Goal: Task Accomplishment & Management: Manage account settings

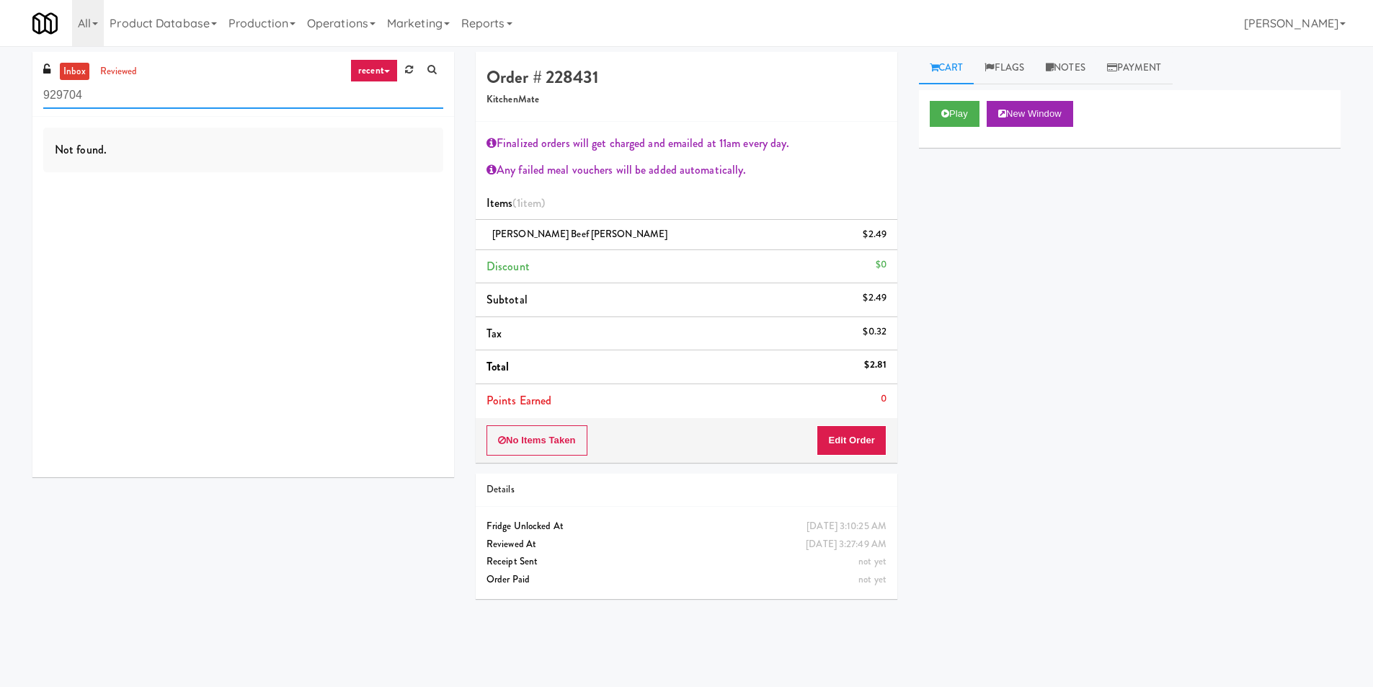
click at [107, 98] on input "929704" at bounding box center [243, 95] width 400 height 27
paste input "(Food, Snack & Drink) Passaic County Sheriff's Office"
click at [348, 110] on div "inbox reviewed recent all unclear take inventory issue suspicious failed recent…" at bounding box center [243, 84] width 422 height 65
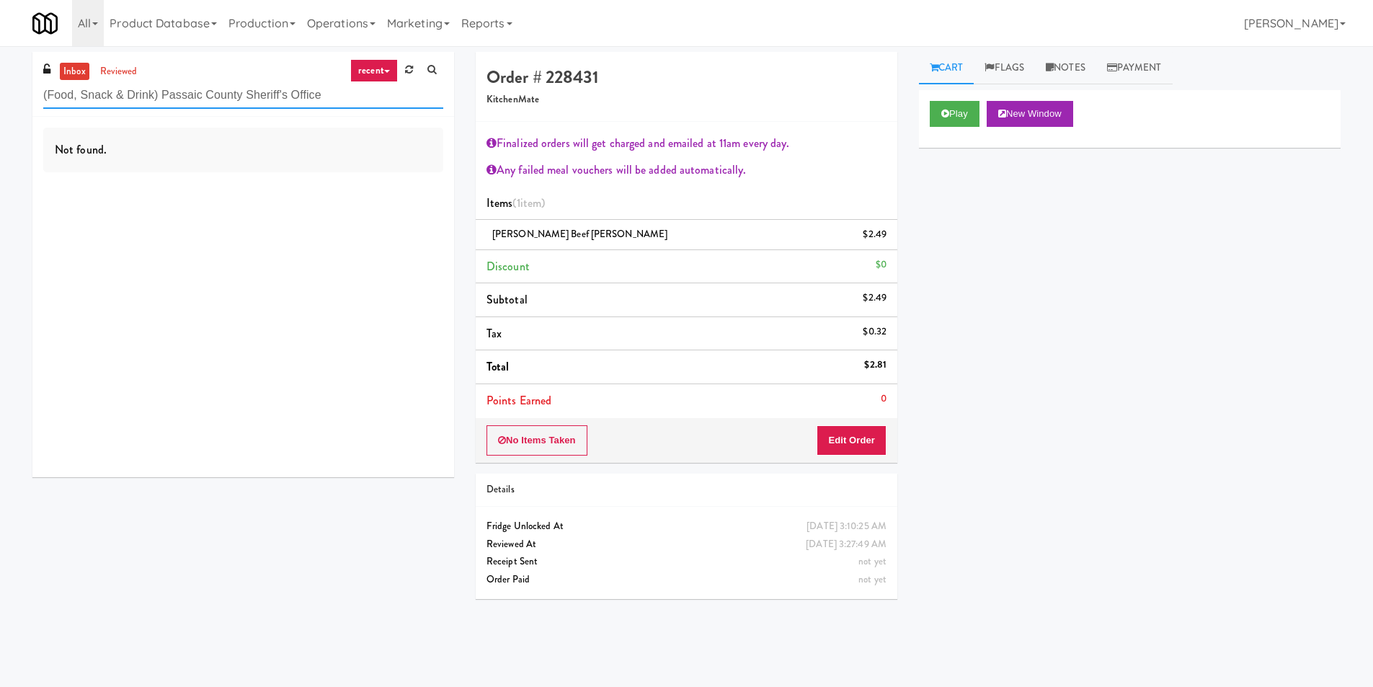
click at [349, 100] on input "(Food, Snack & Drink) Passaic County Sheriff's Office" at bounding box center [243, 95] width 400 height 27
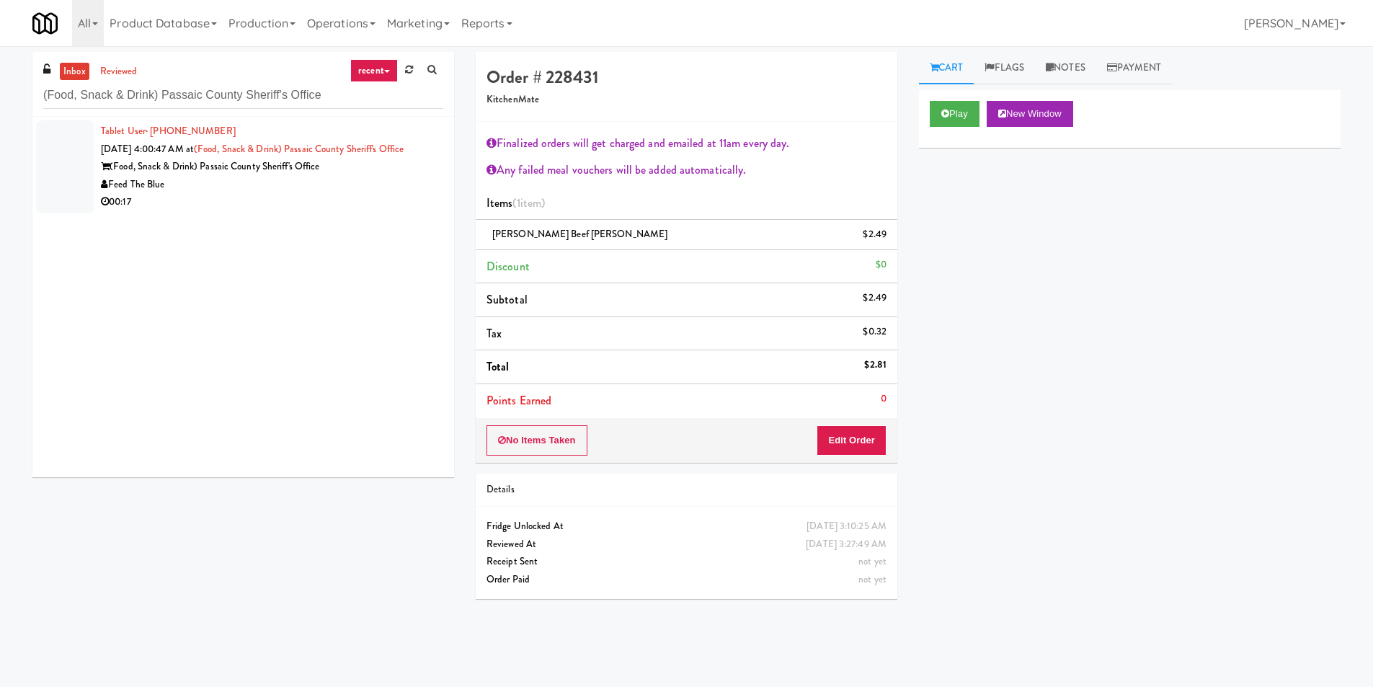
click at [173, 165] on div "(Food, Snack & Drink) Passaic County Sheriff's Office" at bounding box center [272, 167] width 342 height 18
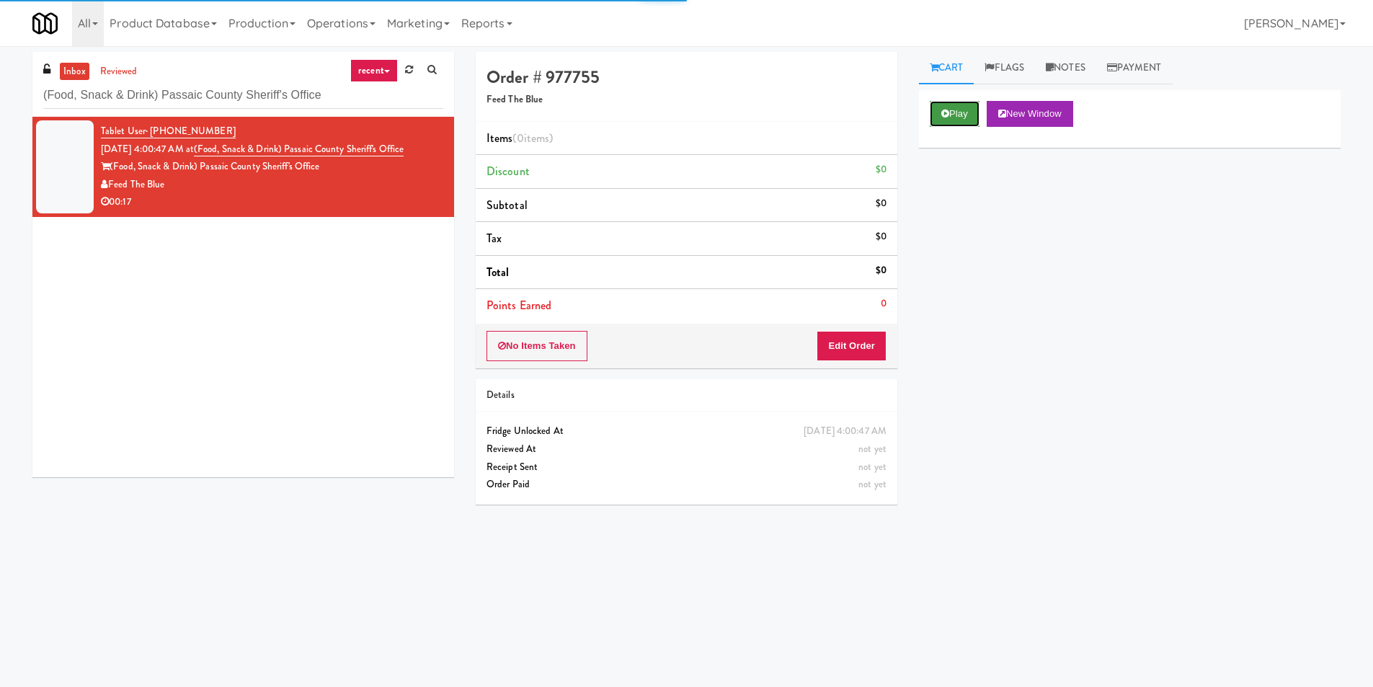
click at [936, 102] on button "Play" at bounding box center [955, 114] width 50 height 26
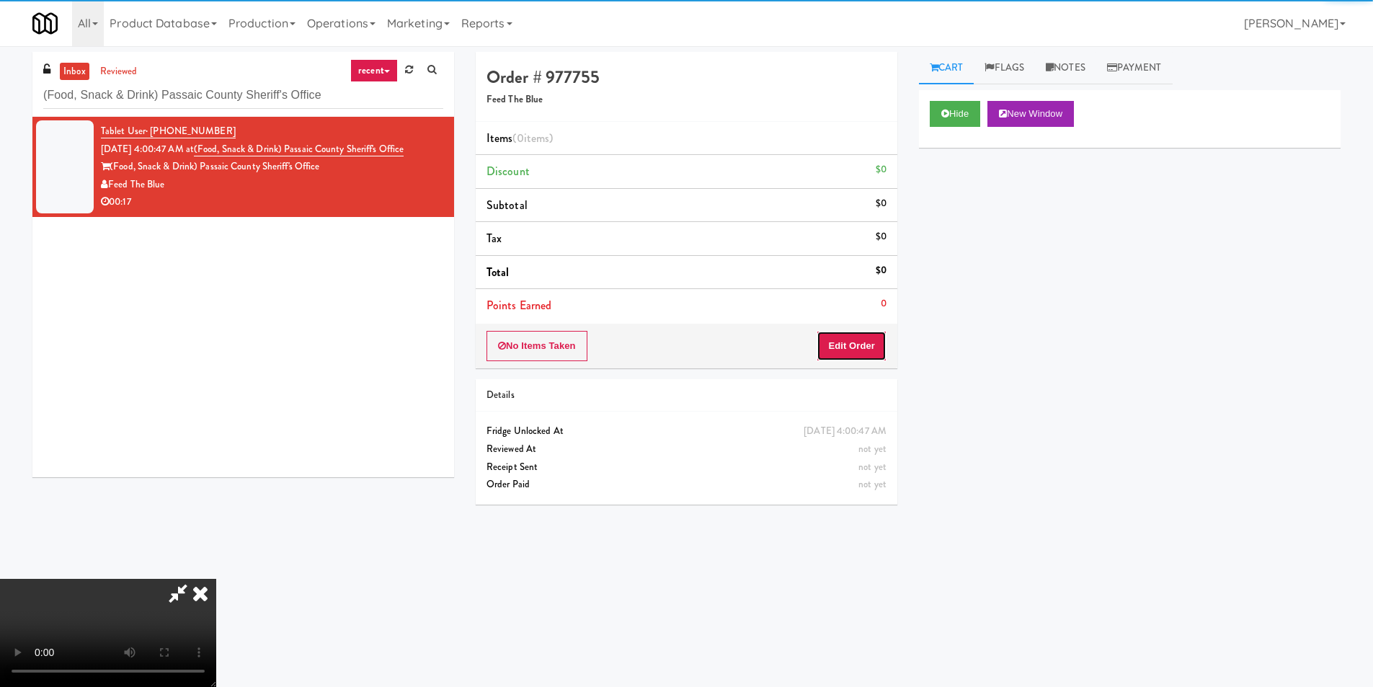
click at [844, 360] on button "Edit Order" at bounding box center [852, 346] width 70 height 30
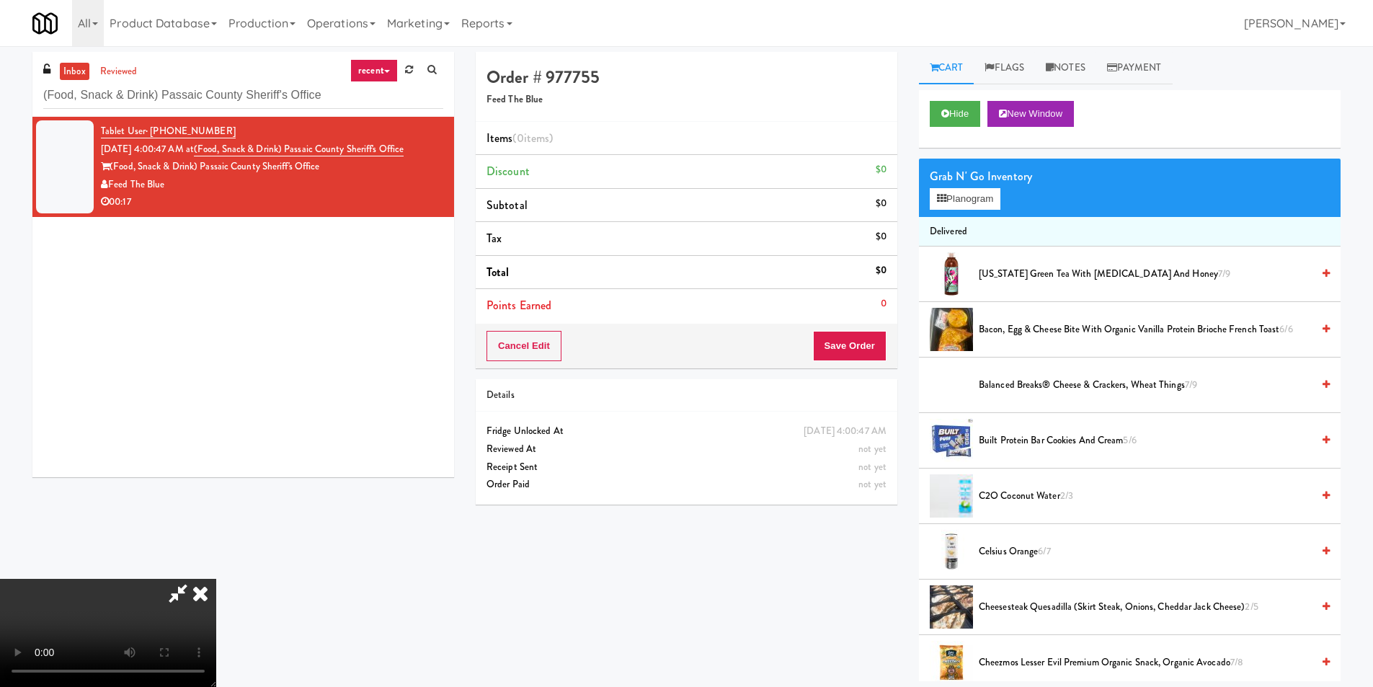
scroll to position [1, 0]
click at [216, 579] on video at bounding box center [108, 633] width 216 height 108
click at [964, 189] on button "Planogram" at bounding box center [965, 199] width 71 height 22
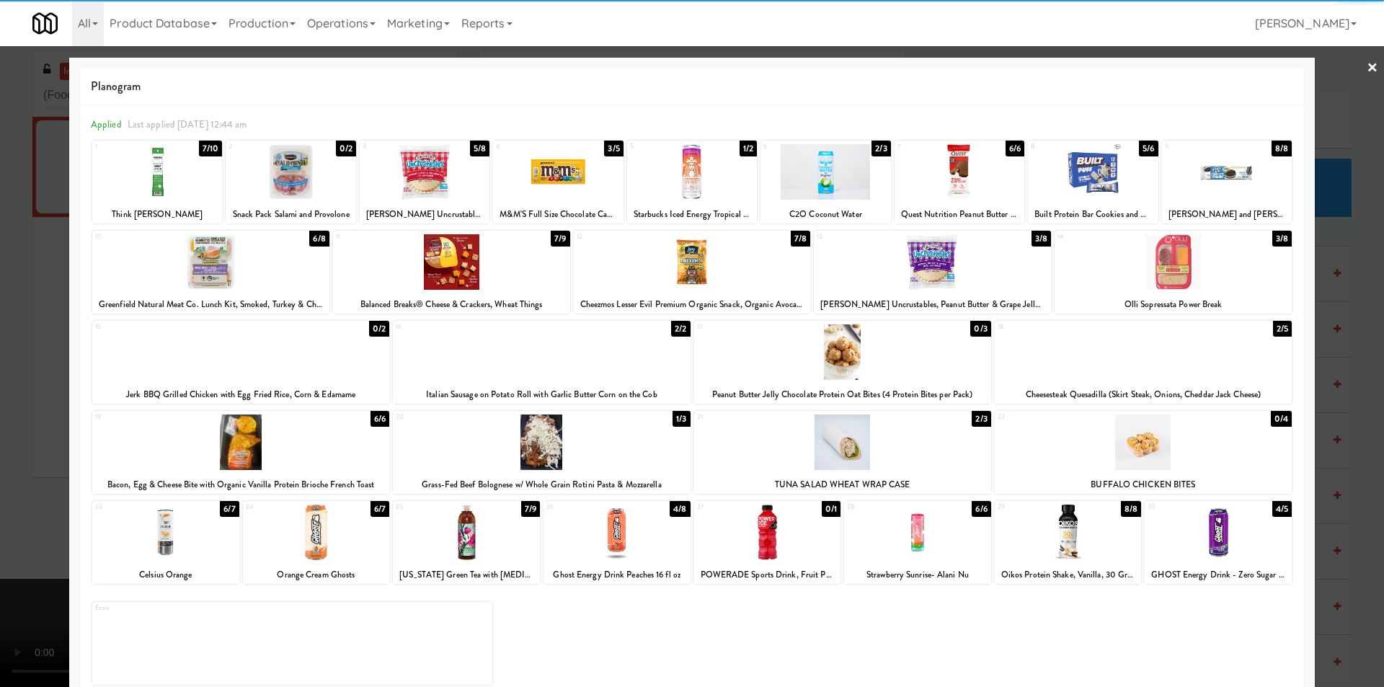
click at [1144, 352] on div at bounding box center [1143, 352] width 297 height 56
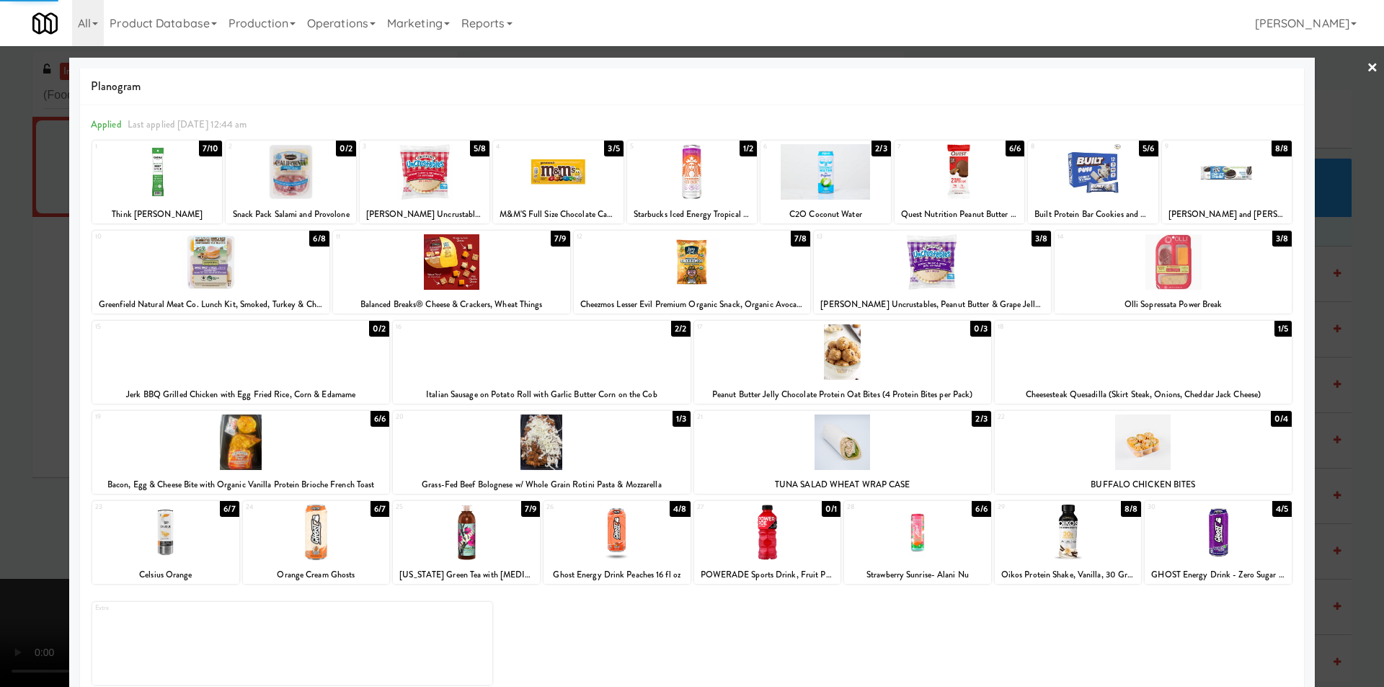
click at [1347, 368] on div at bounding box center [692, 343] width 1384 height 687
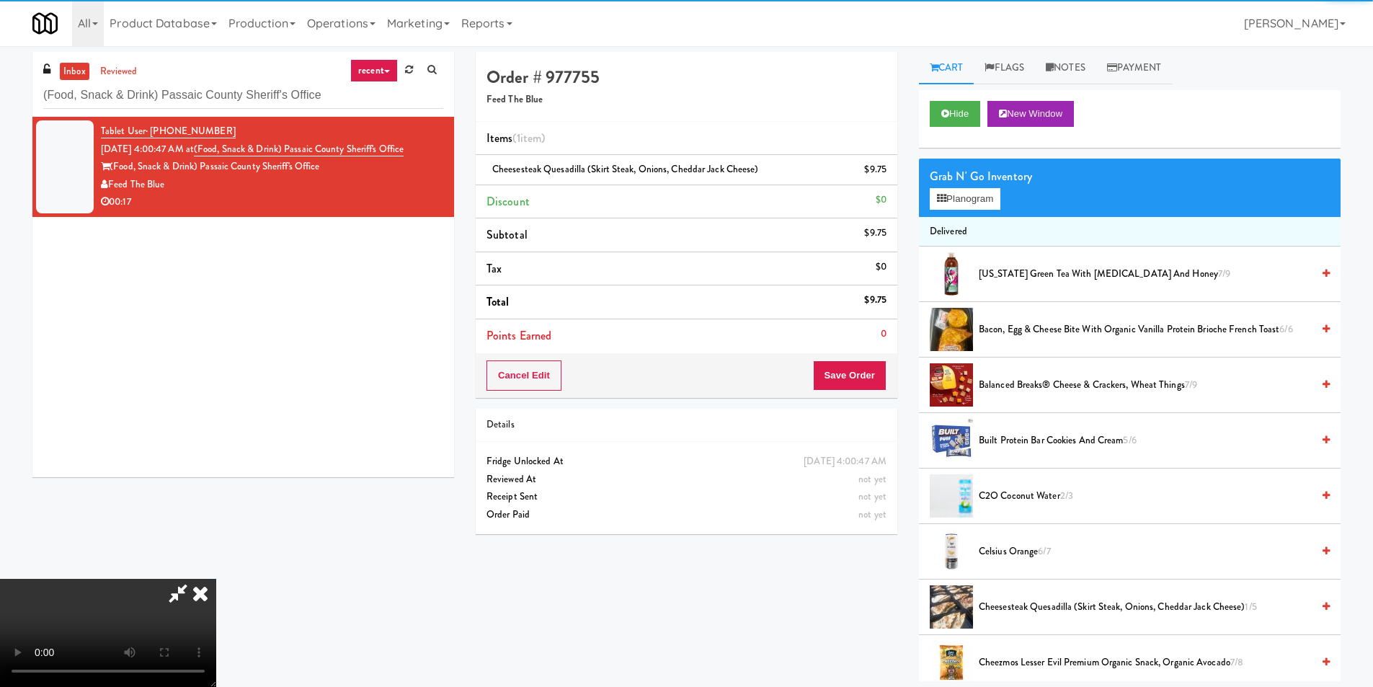
click at [216, 579] on video at bounding box center [108, 633] width 216 height 108
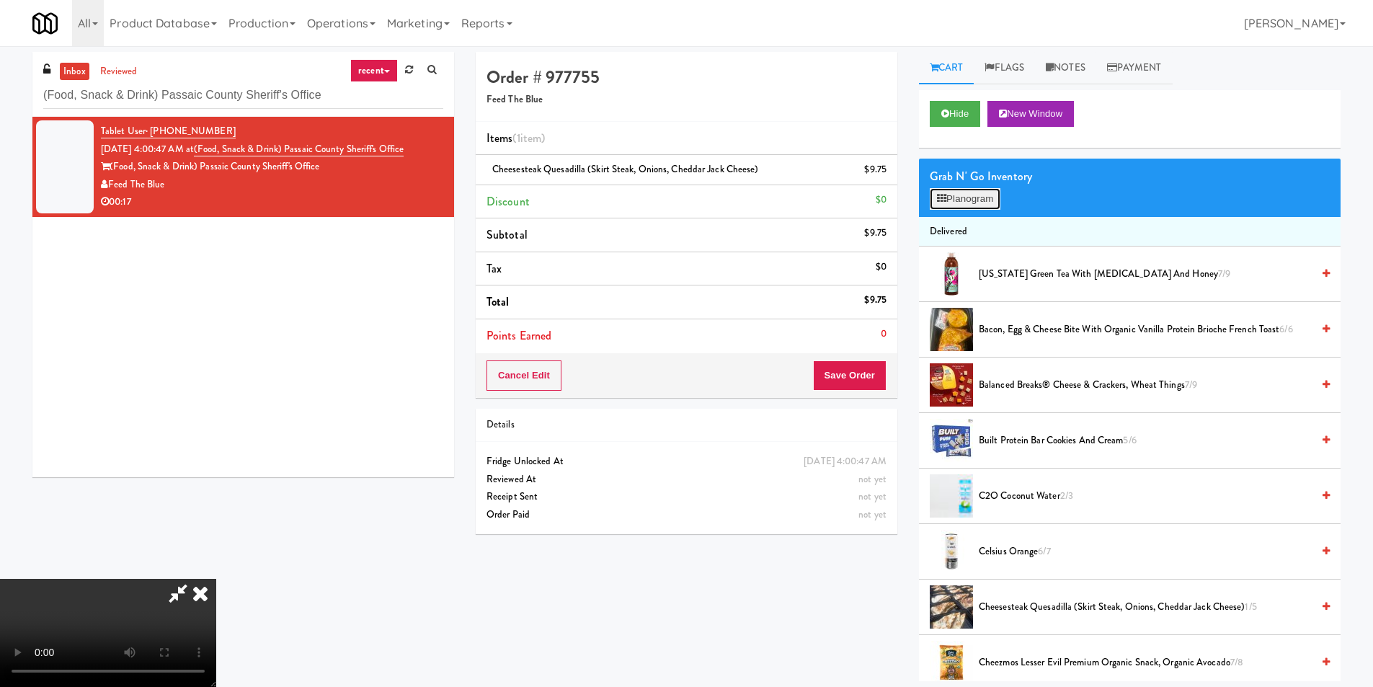
click at [976, 208] on button "Planogram" at bounding box center [965, 199] width 71 height 22
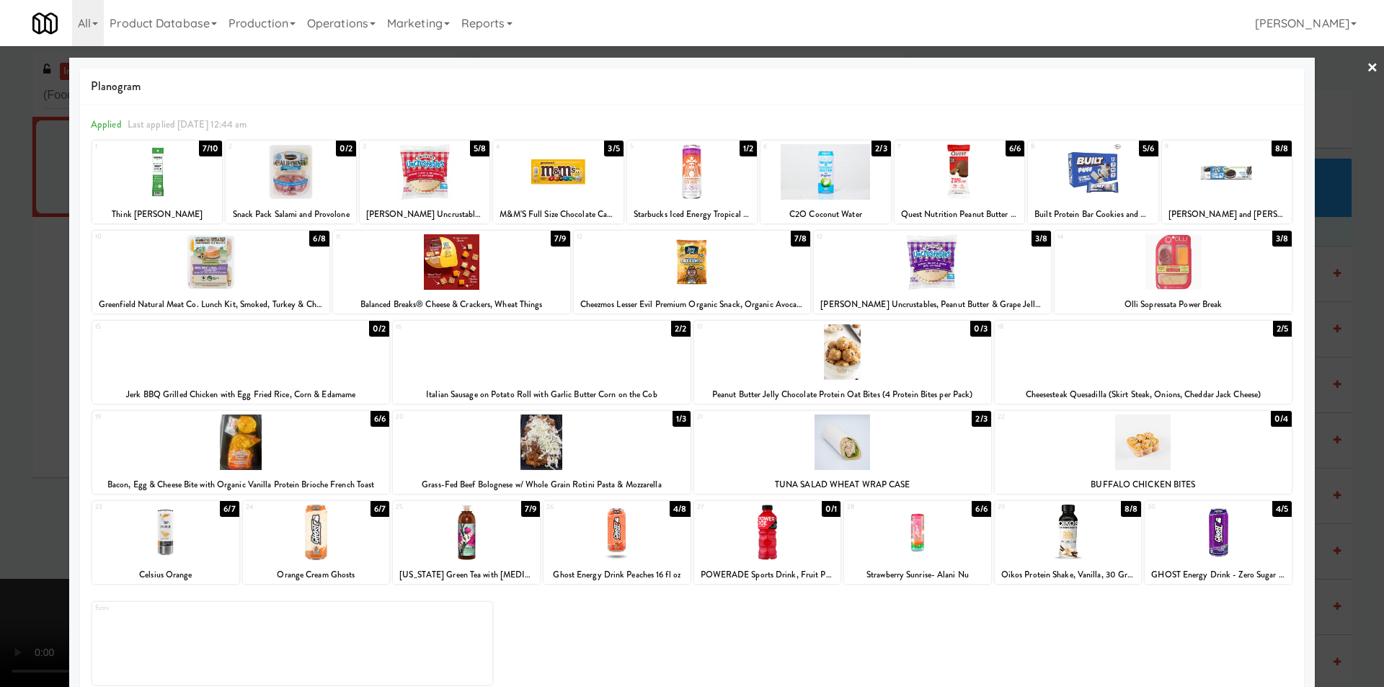
click at [1344, 389] on div at bounding box center [692, 343] width 1384 height 687
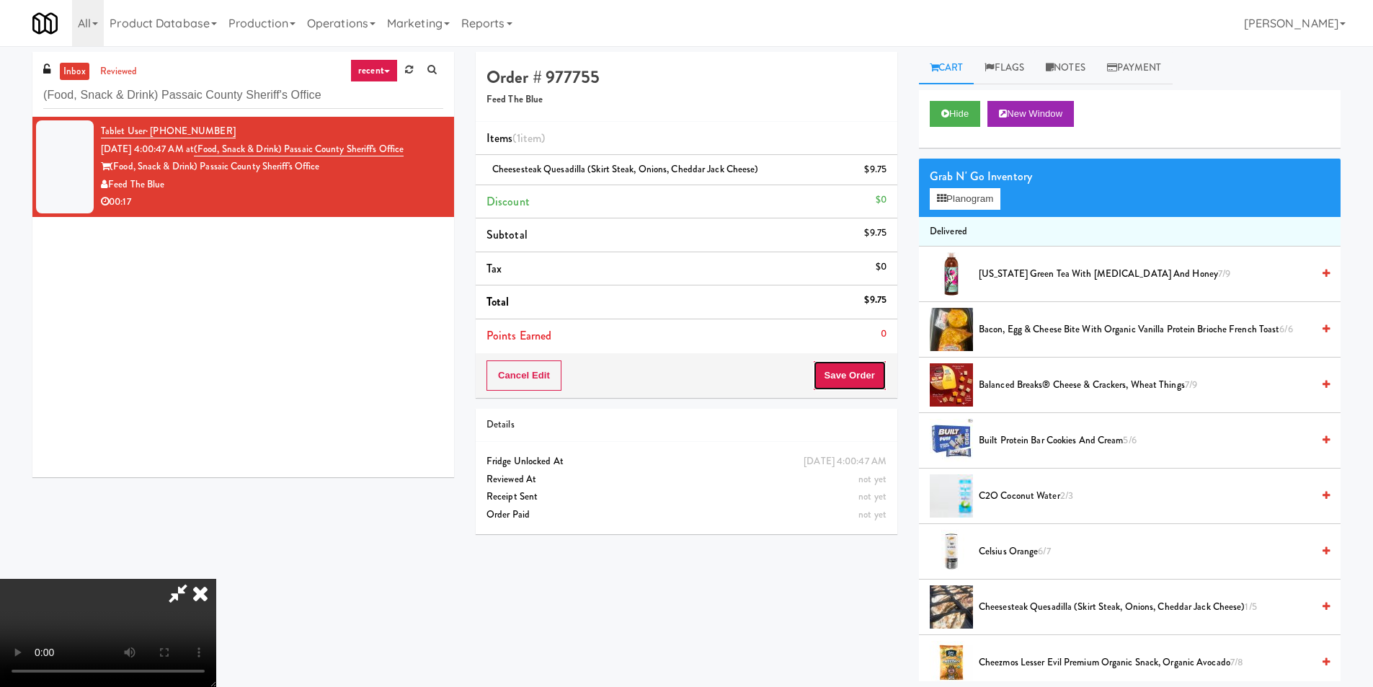
click at [858, 369] on button "Save Order" at bounding box center [850, 375] width 74 height 30
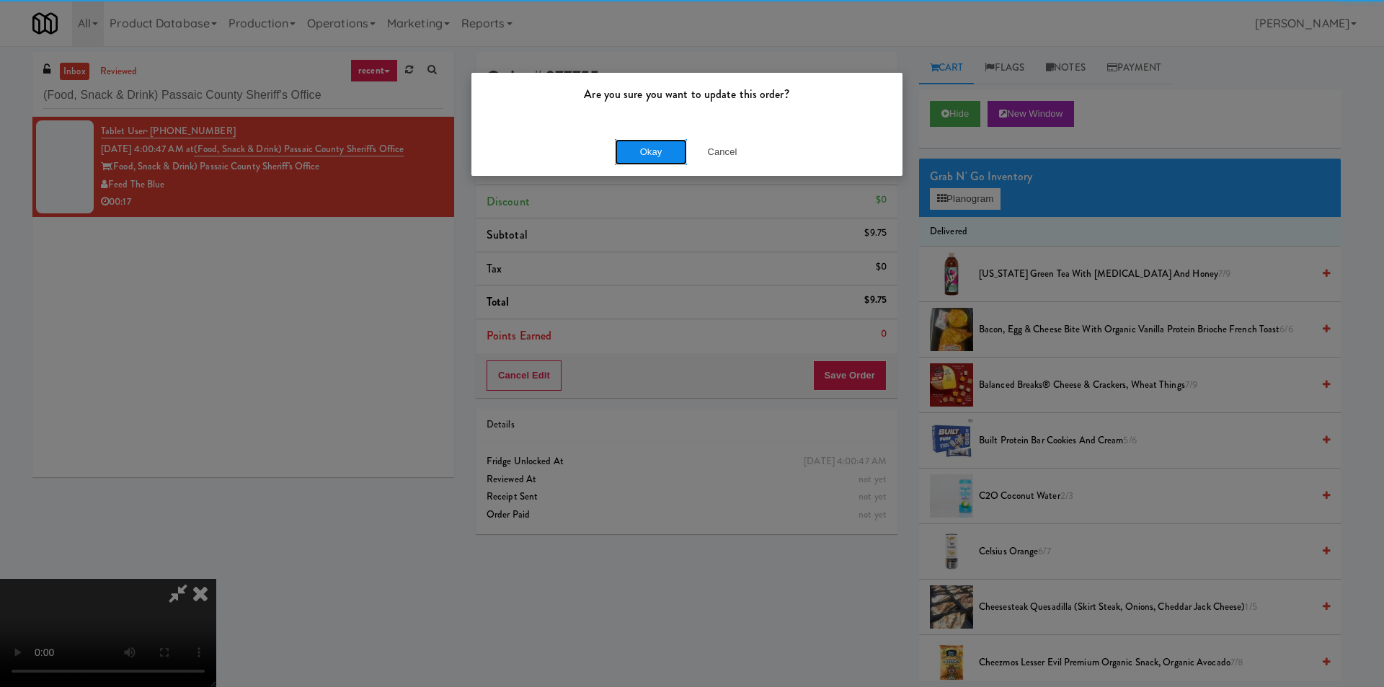
click at [630, 154] on button "Okay" at bounding box center [651, 152] width 72 height 26
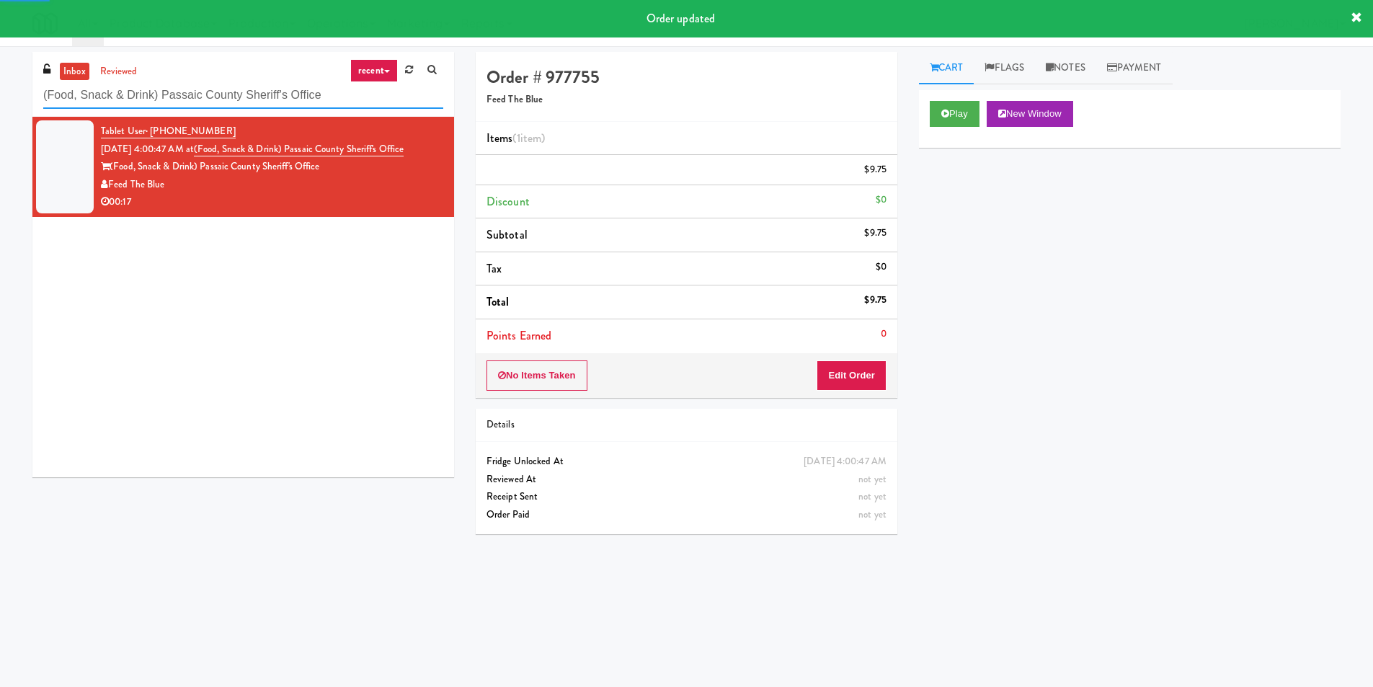
click at [229, 99] on input "(Food, Snack & Drink) Passaic County Sheriff's Office" at bounding box center [243, 95] width 400 height 27
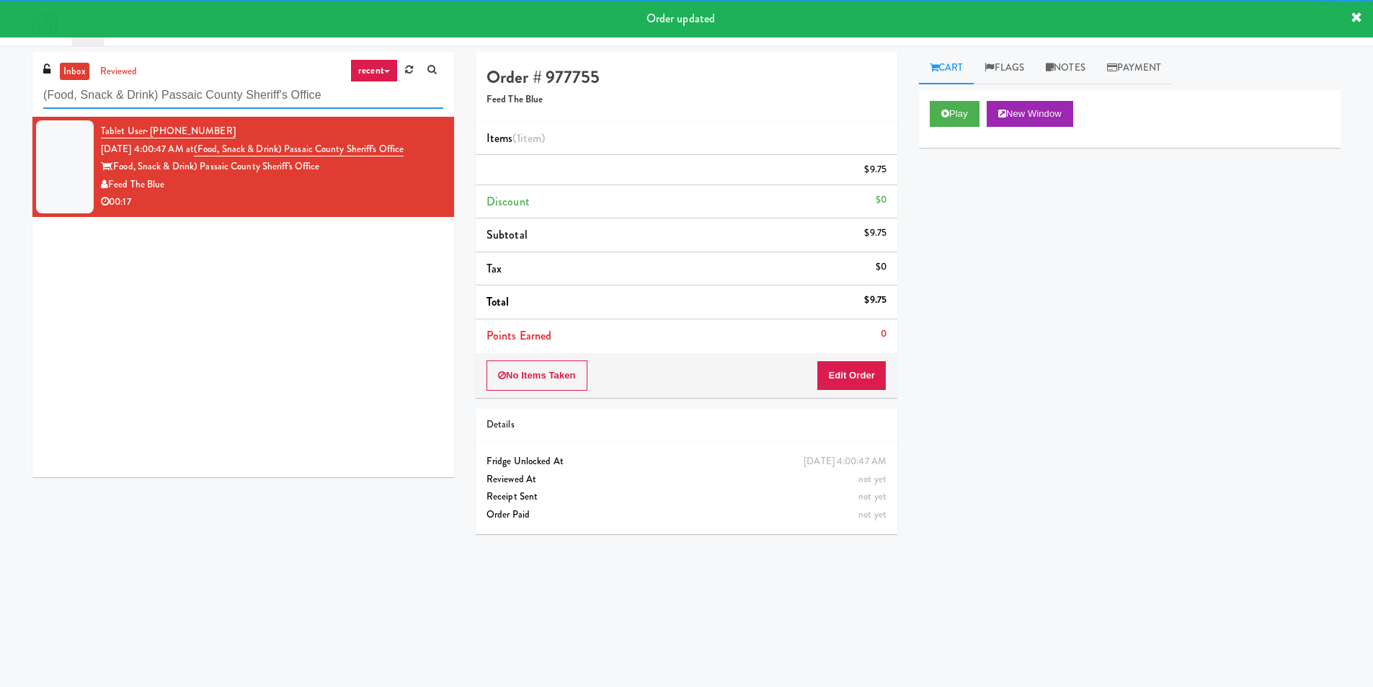
click at [229, 99] on input "(Food, Snack & Drink) Passaic County Sheriff's Office" at bounding box center [243, 95] width 400 height 27
paste input "Snack Cooler (12)"
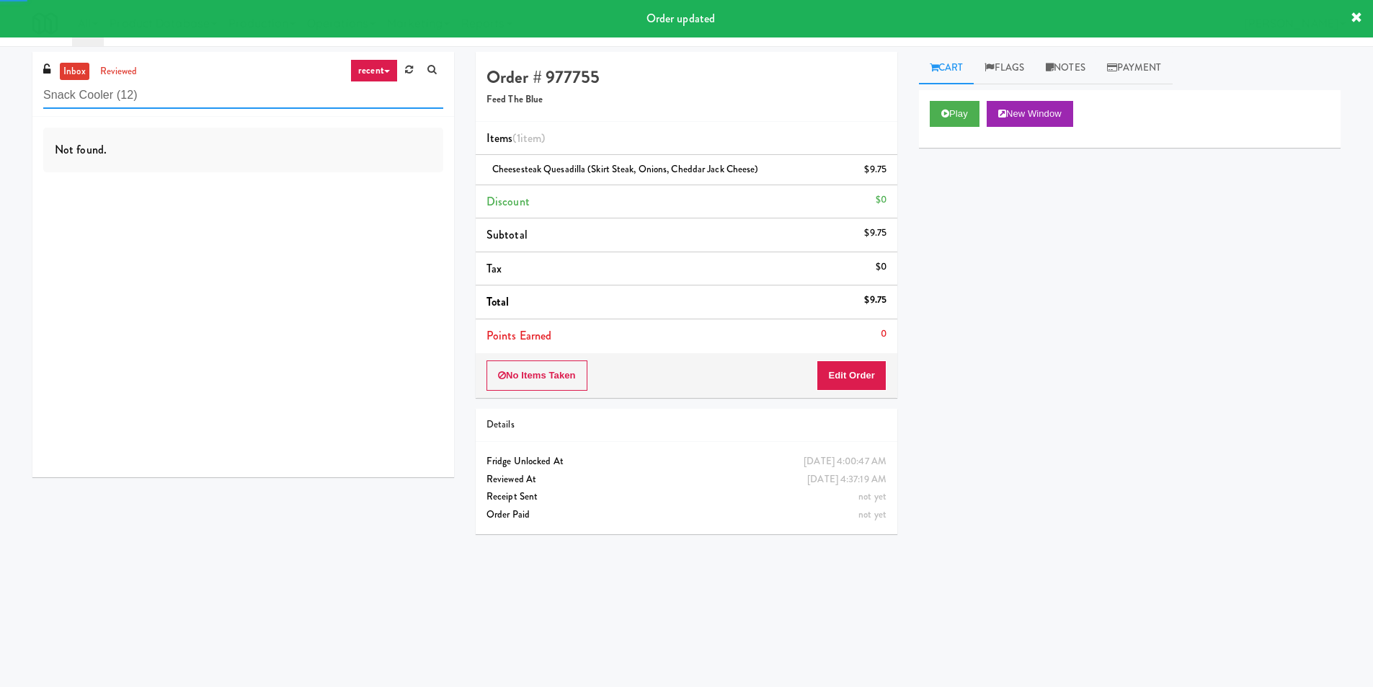
type input "Snack Cooler (12)"
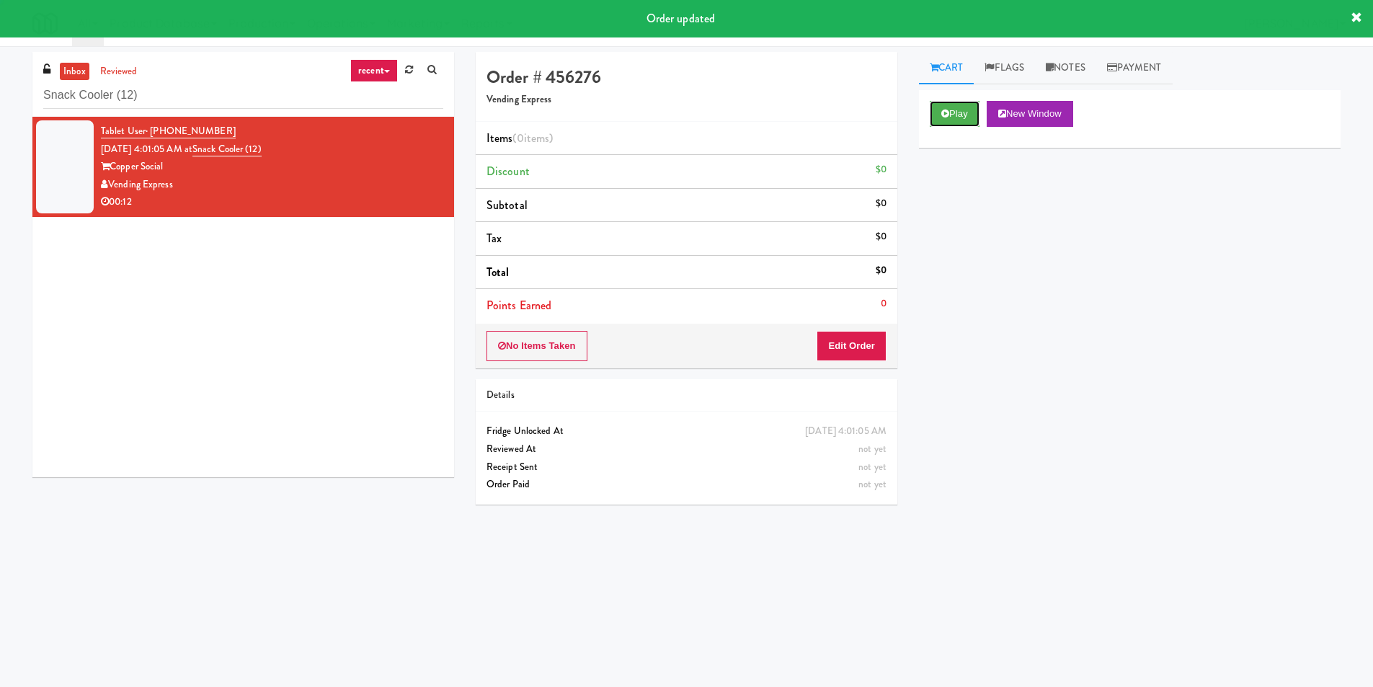
click at [931, 115] on button "Play" at bounding box center [955, 114] width 50 height 26
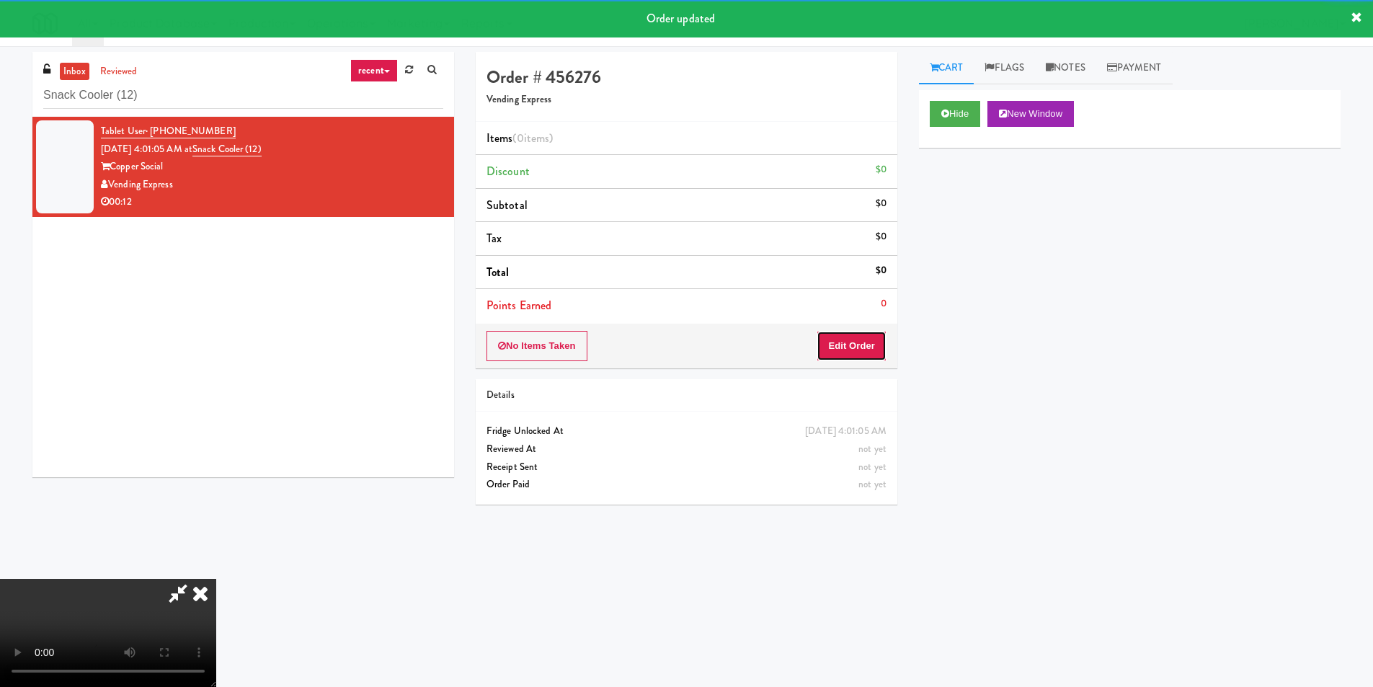
click at [846, 334] on button "Edit Order" at bounding box center [852, 346] width 70 height 30
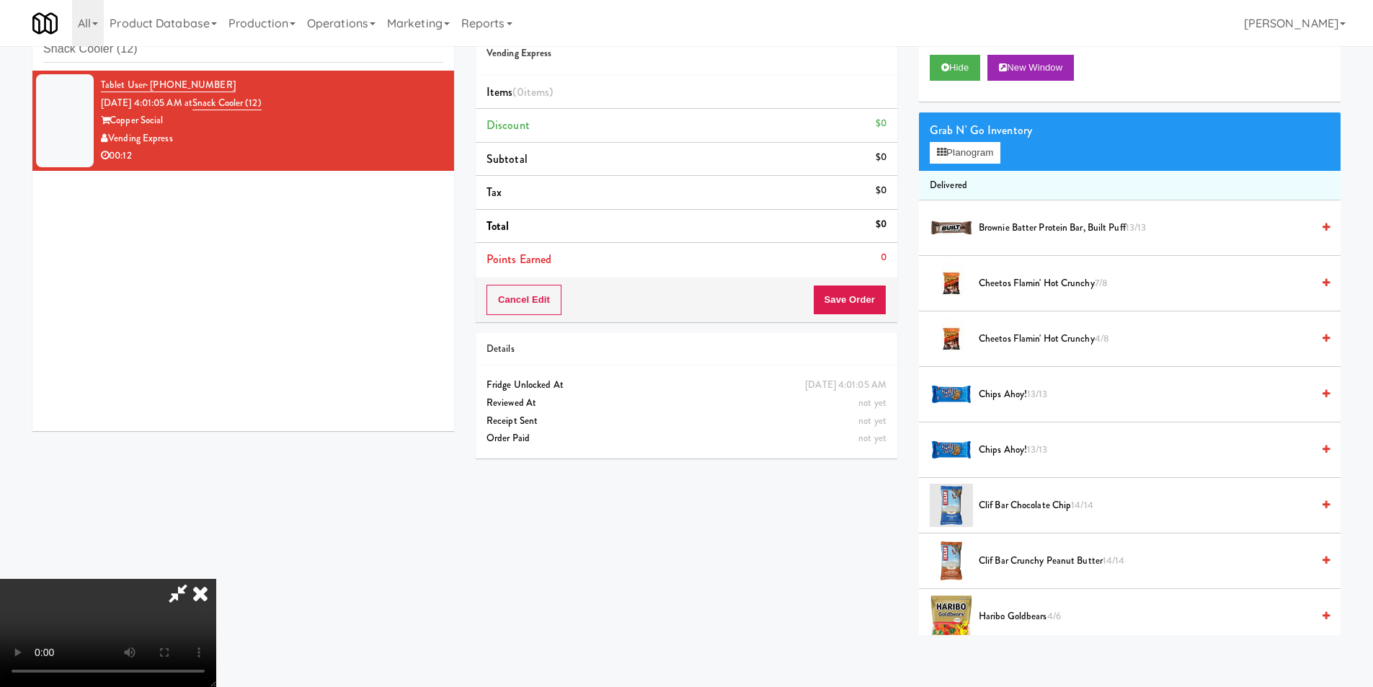
scroll to position [1, 0]
click at [216, 579] on video at bounding box center [108, 633] width 216 height 108
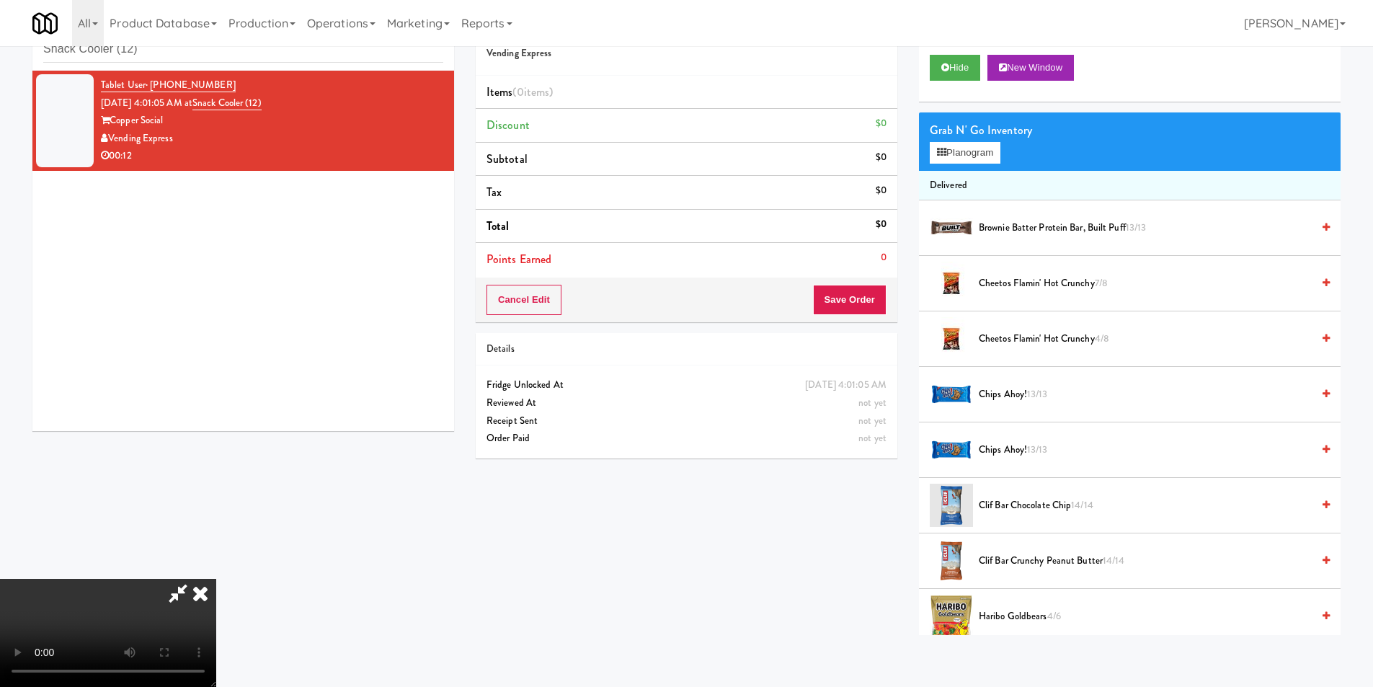
click at [216, 579] on video at bounding box center [108, 633] width 216 height 108
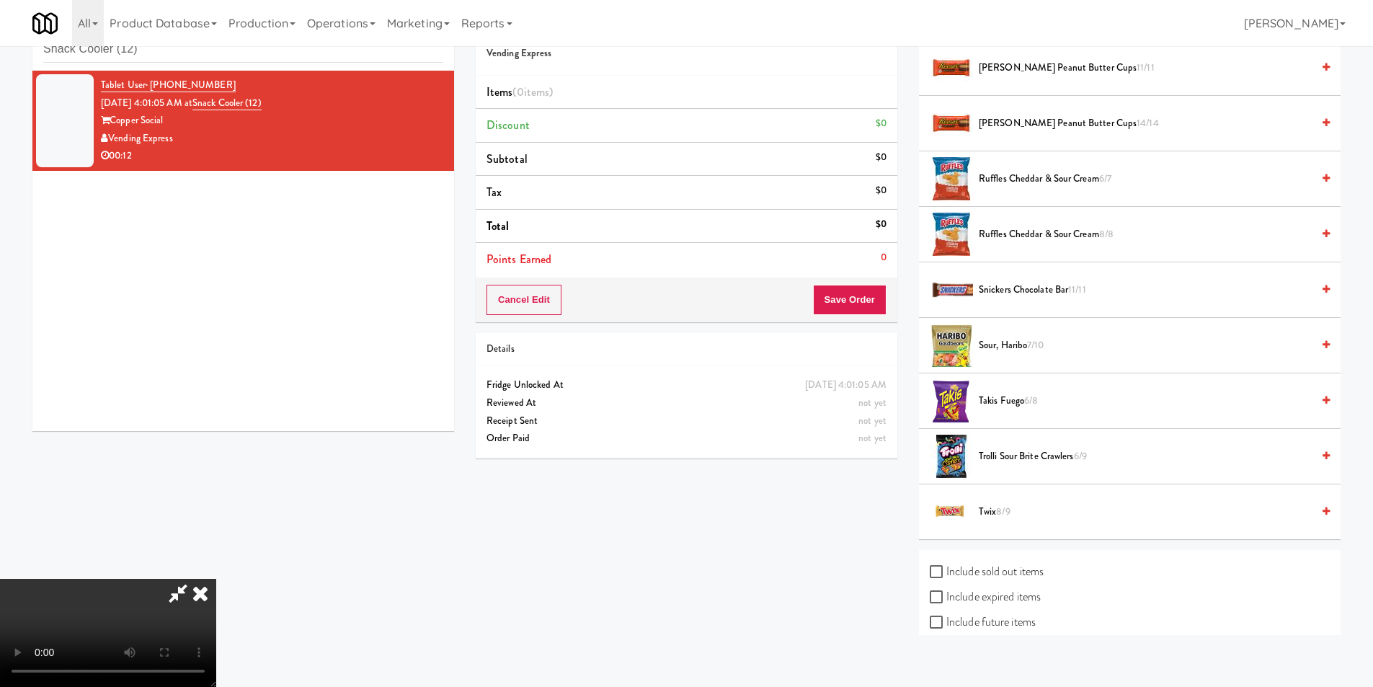
click at [996, 507] on span "Twix 8/9" at bounding box center [1145, 512] width 333 height 18
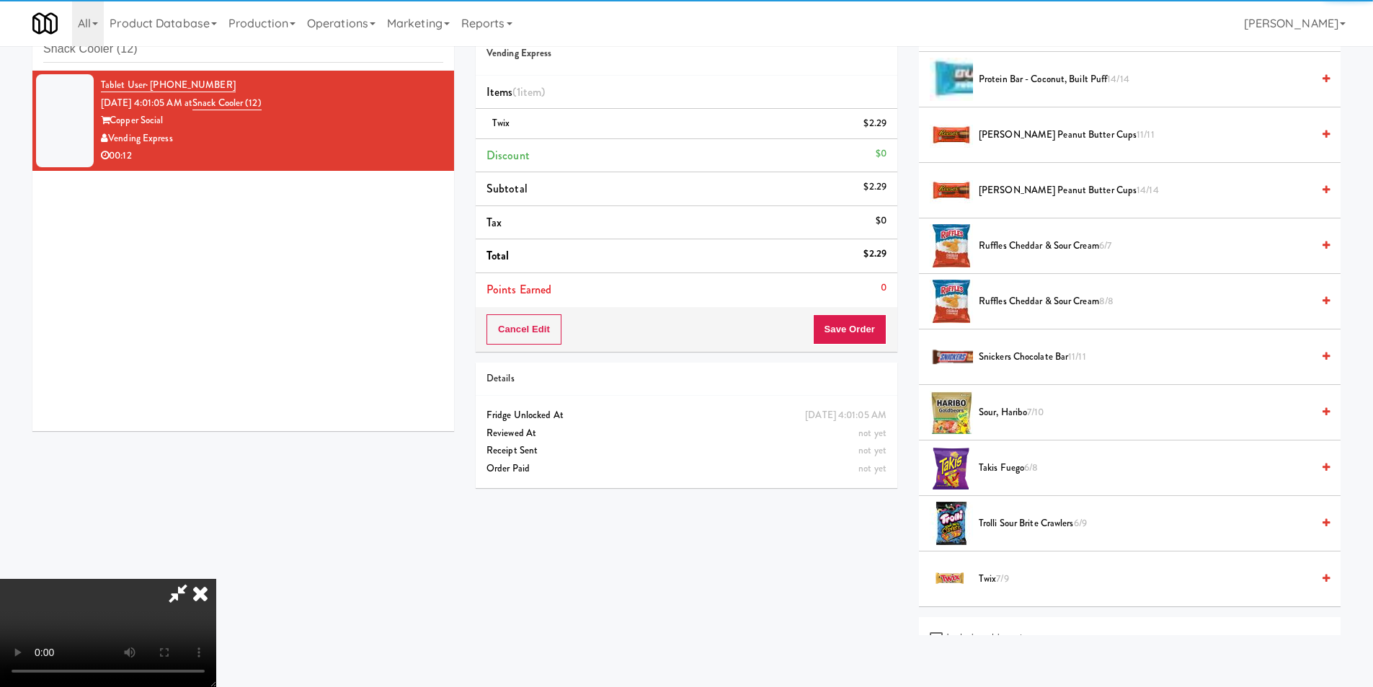
scroll to position [1476, 0]
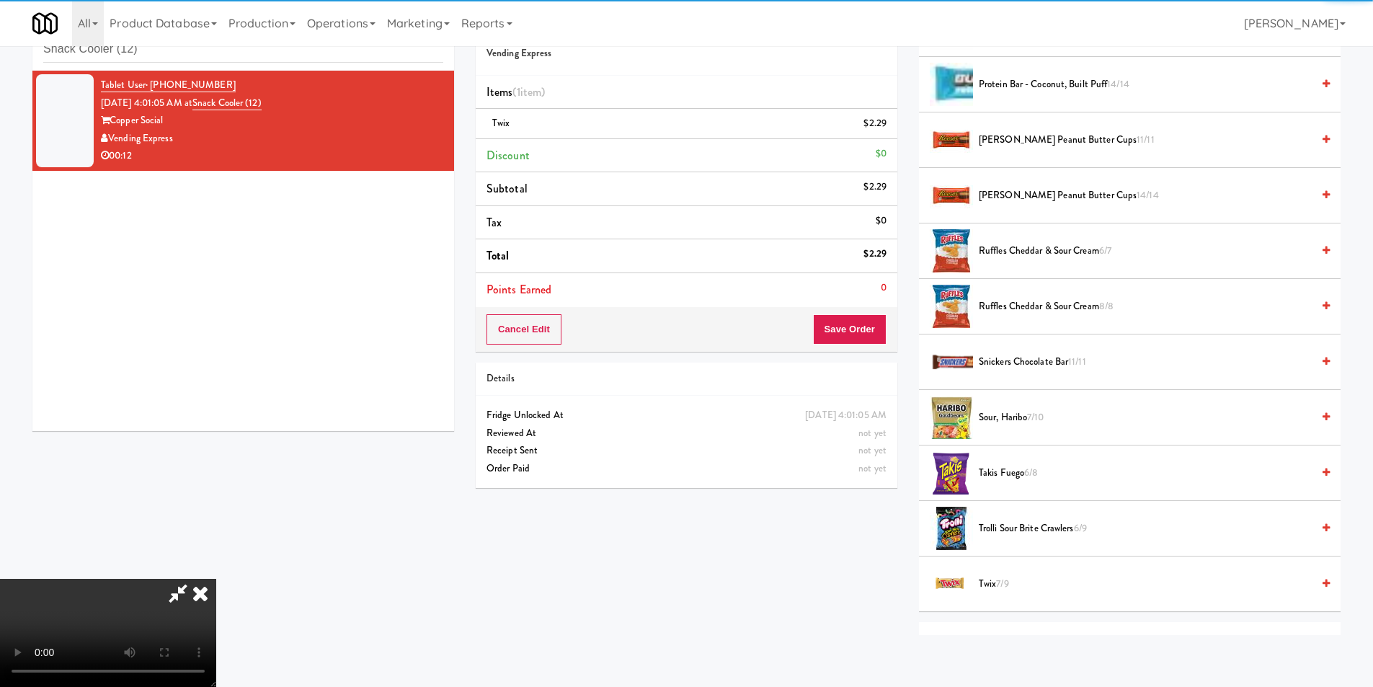
click at [1023, 518] on li "Trolli Sour Brite Crawlers 6/9" at bounding box center [1130, 529] width 422 height 56
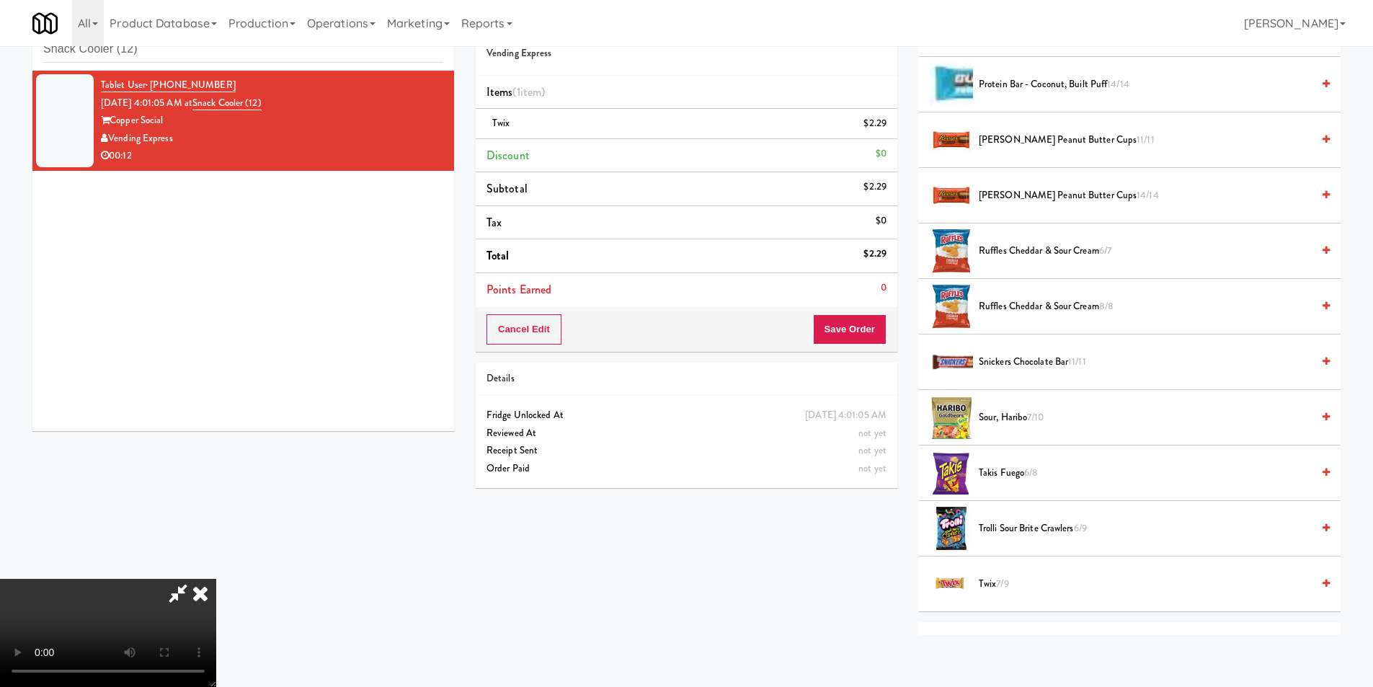
click at [1020, 522] on span "Trolli Sour Brite Crawlers 6/9" at bounding box center [1145, 529] width 333 height 18
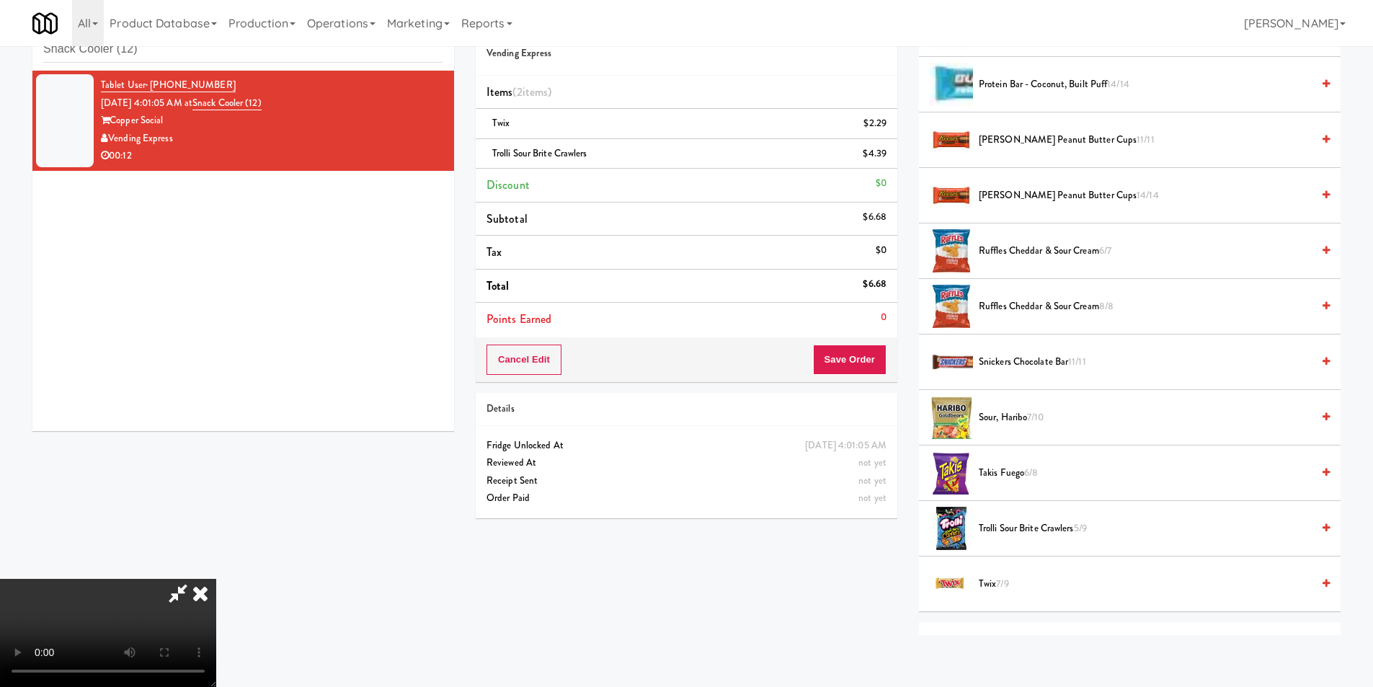
click at [216, 579] on video at bounding box center [108, 633] width 216 height 108
click at [846, 345] on button "Save Order" at bounding box center [850, 360] width 74 height 30
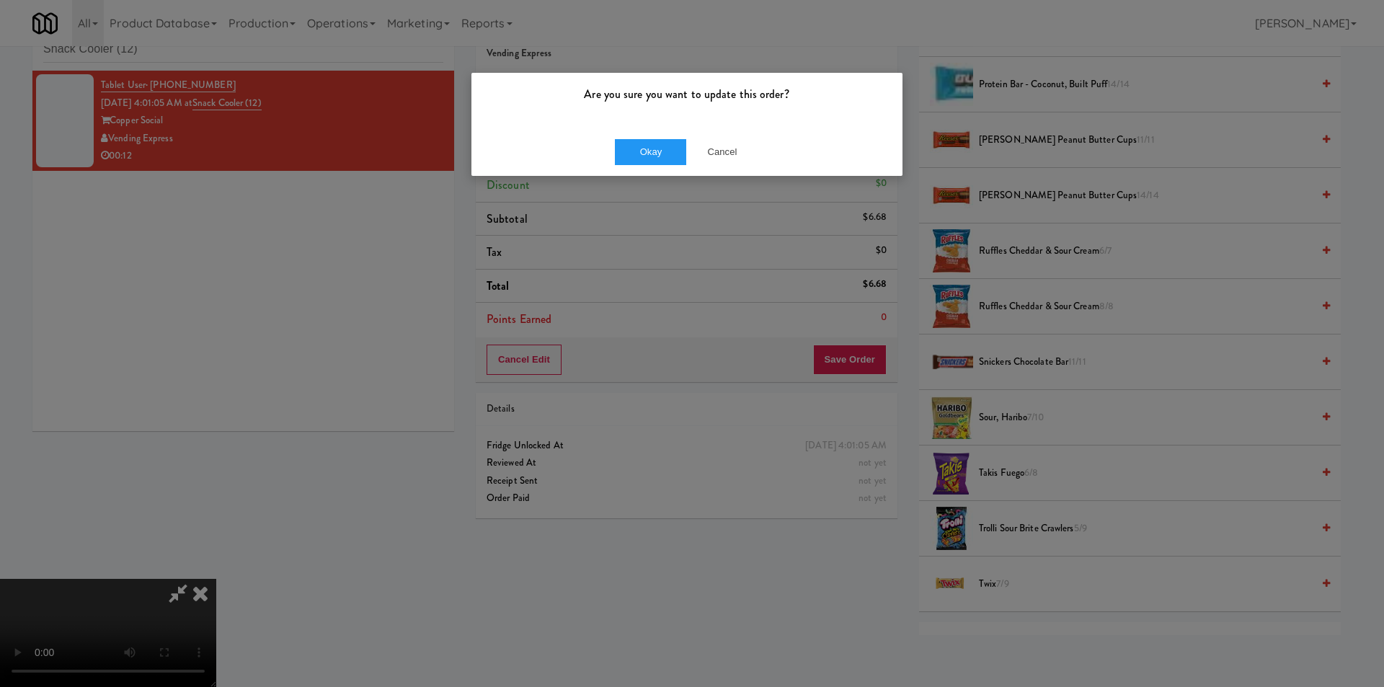
click at [625, 166] on div "Okay Cancel" at bounding box center [686, 152] width 431 height 48
click at [633, 155] on button "Okay" at bounding box center [651, 152] width 72 height 26
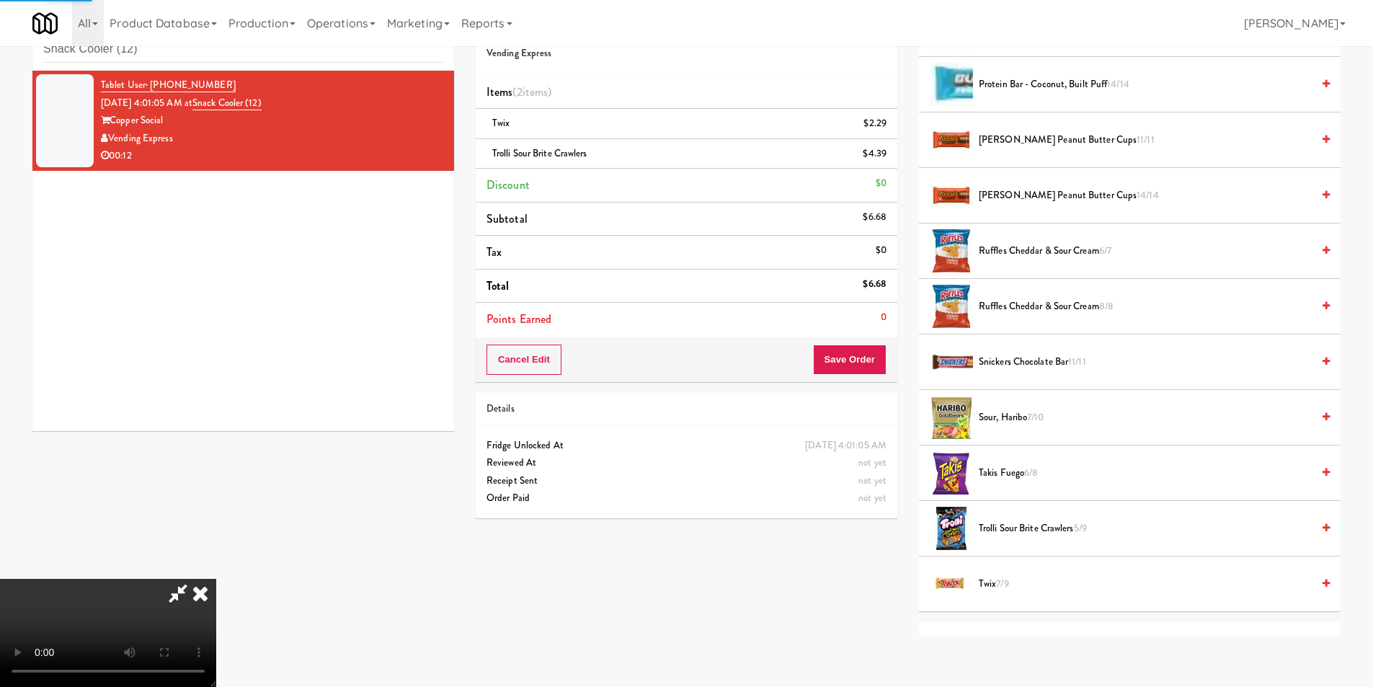
scroll to position [0, 0]
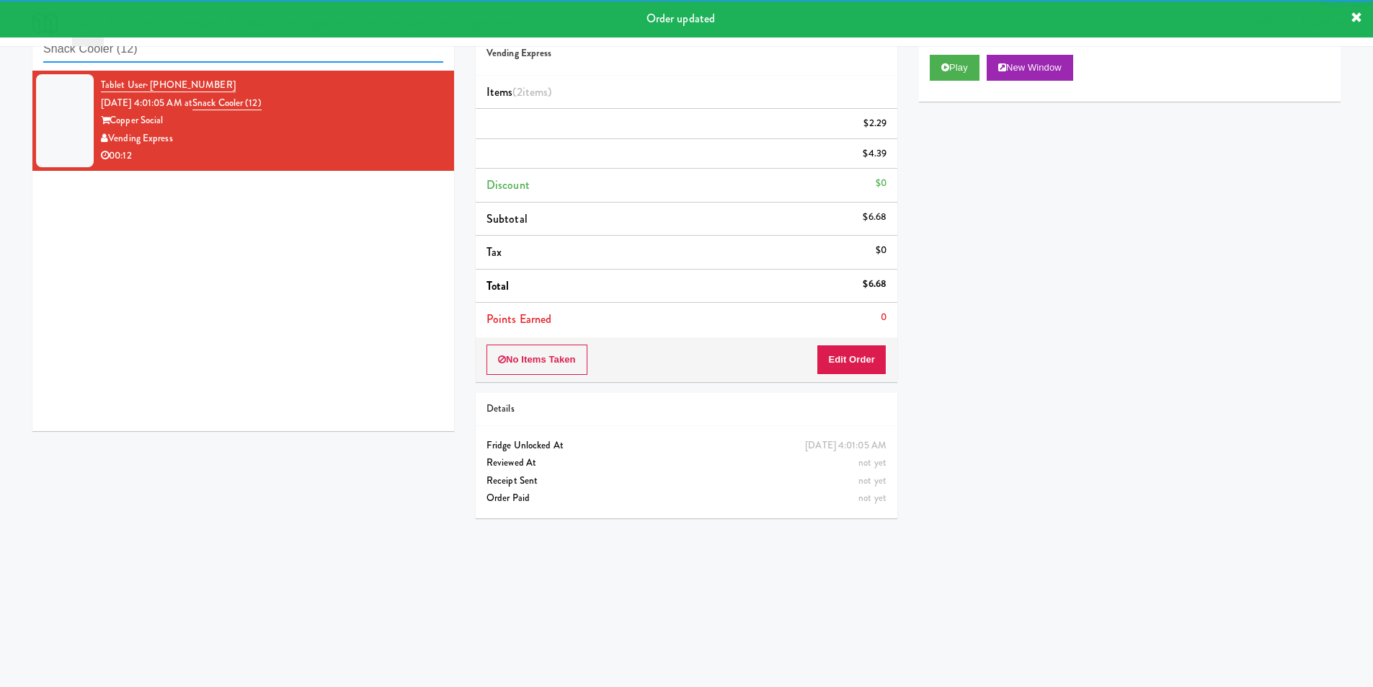
click at [256, 57] on input "Snack Cooler (12)" at bounding box center [243, 49] width 400 height 27
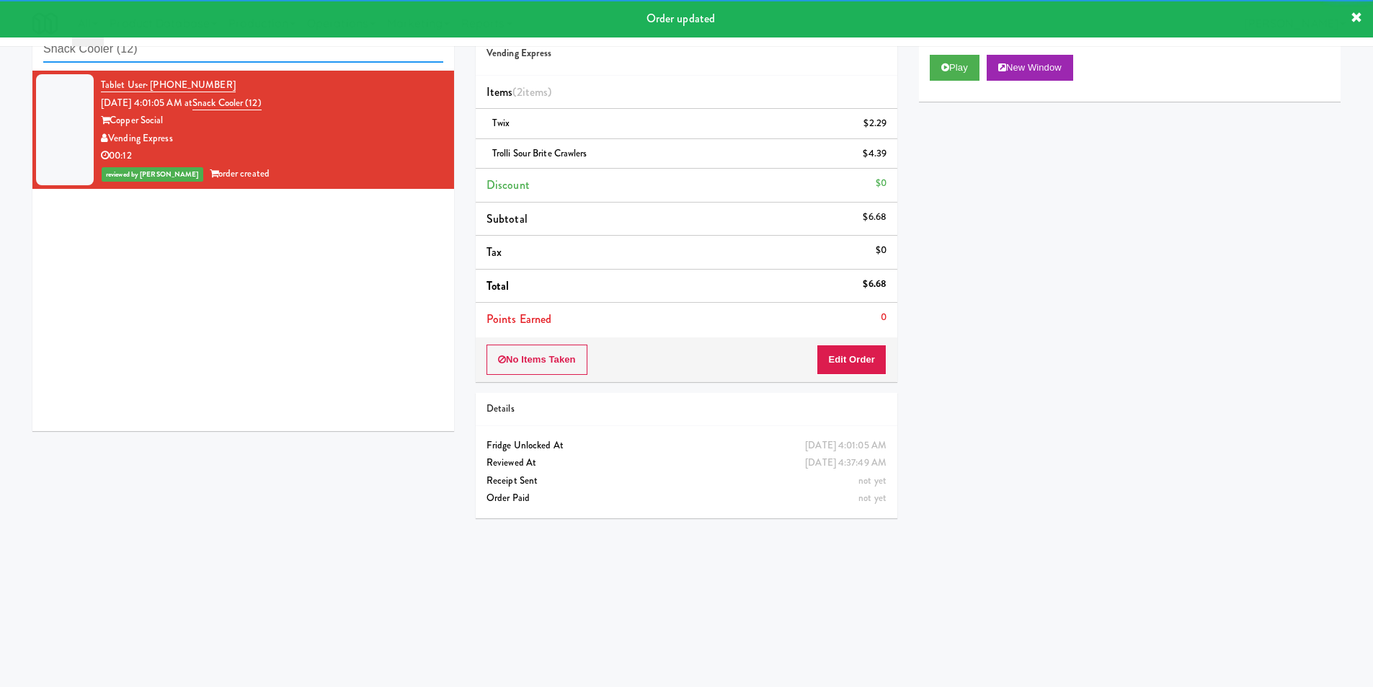
click at [256, 57] on input "Snack Cooler (12)" at bounding box center [243, 49] width 400 height 27
paste input "Alameda West - Drink"
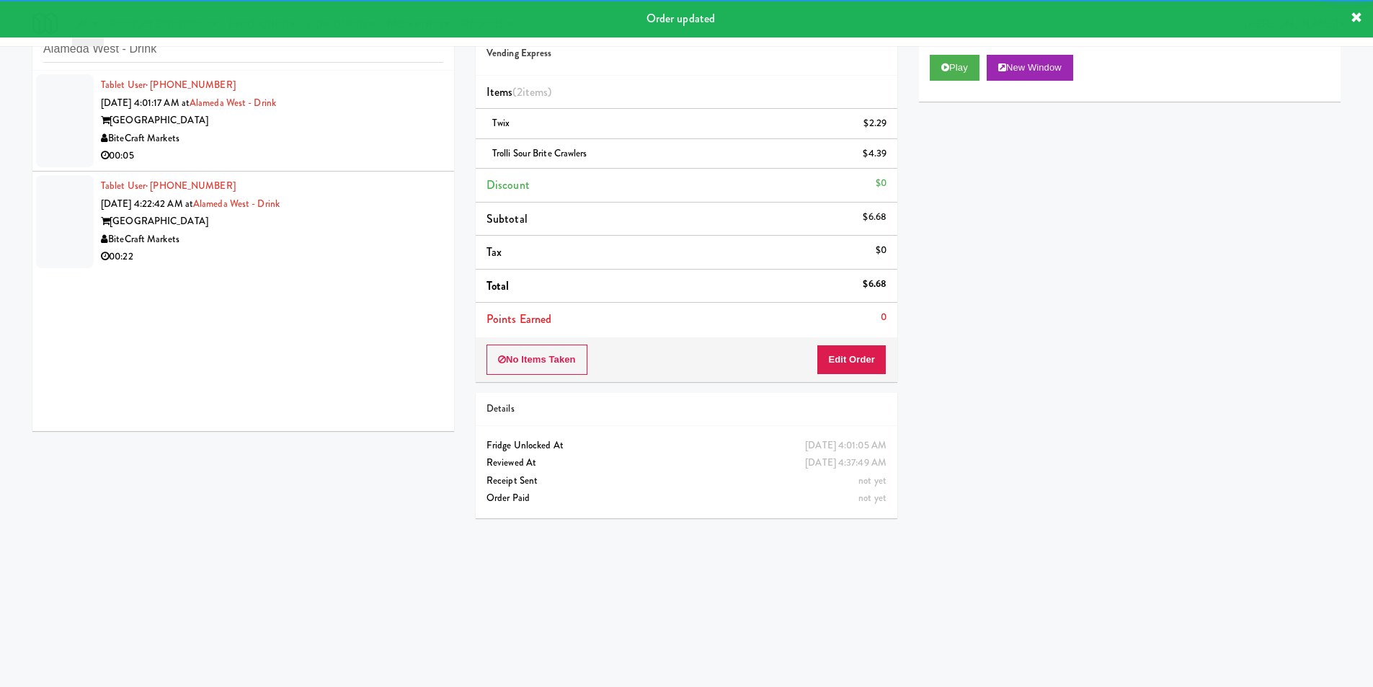
click at [411, 149] on div "00:05" at bounding box center [272, 156] width 342 height 18
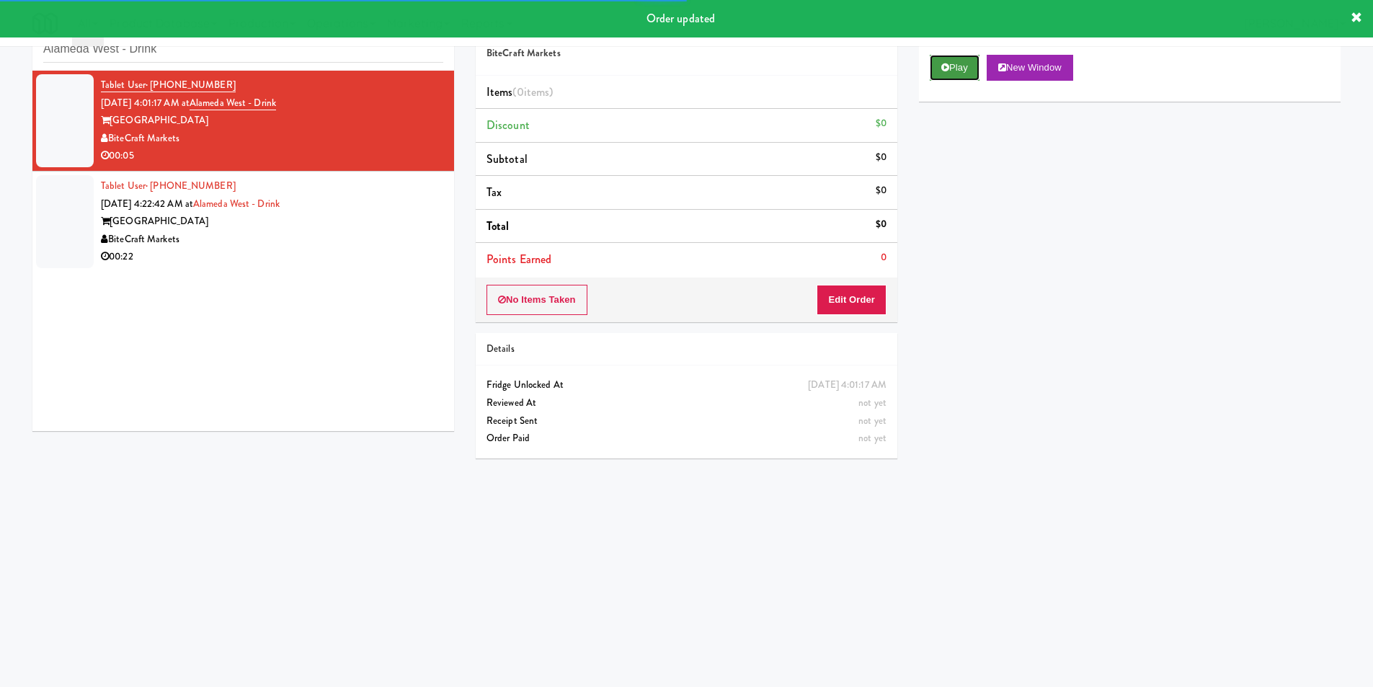
click at [971, 79] on button "Play" at bounding box center [955, 68] width 50 height 26
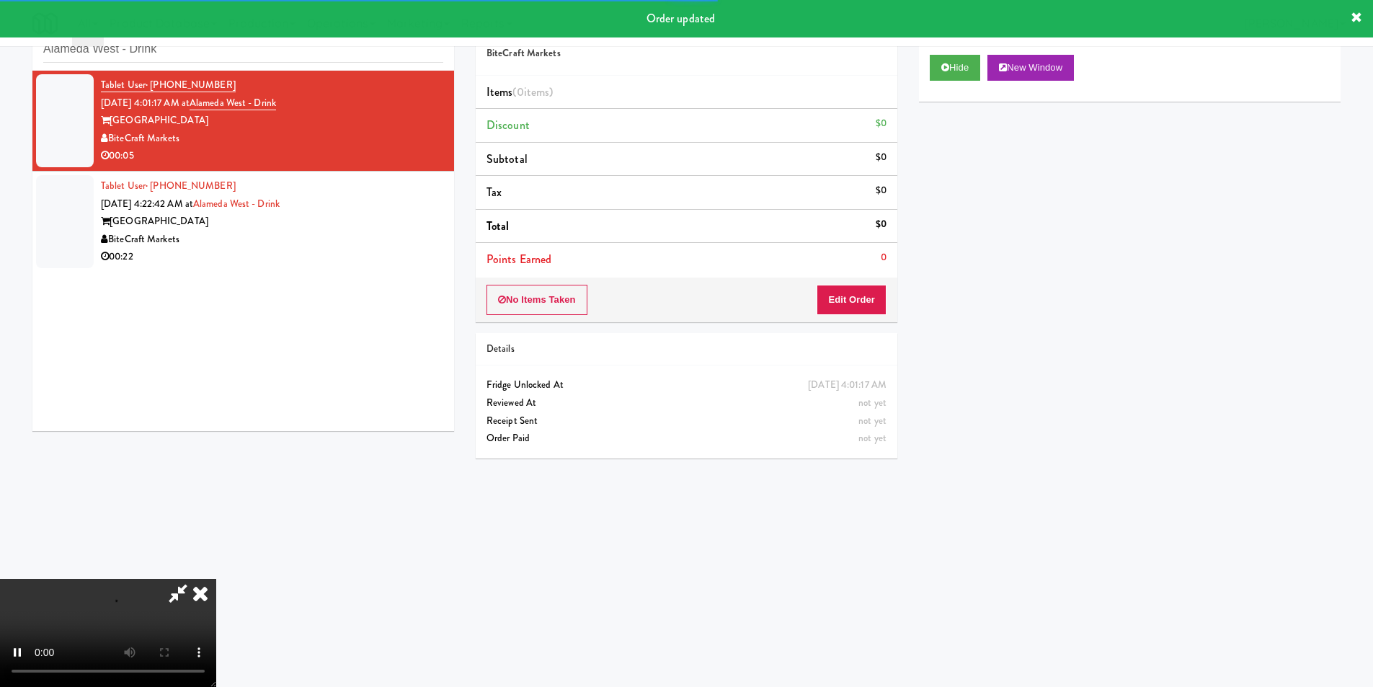
click at [871, 278] on div "No Items Taken Edit Order" at bounding box center [687, 300] width 422 height 45
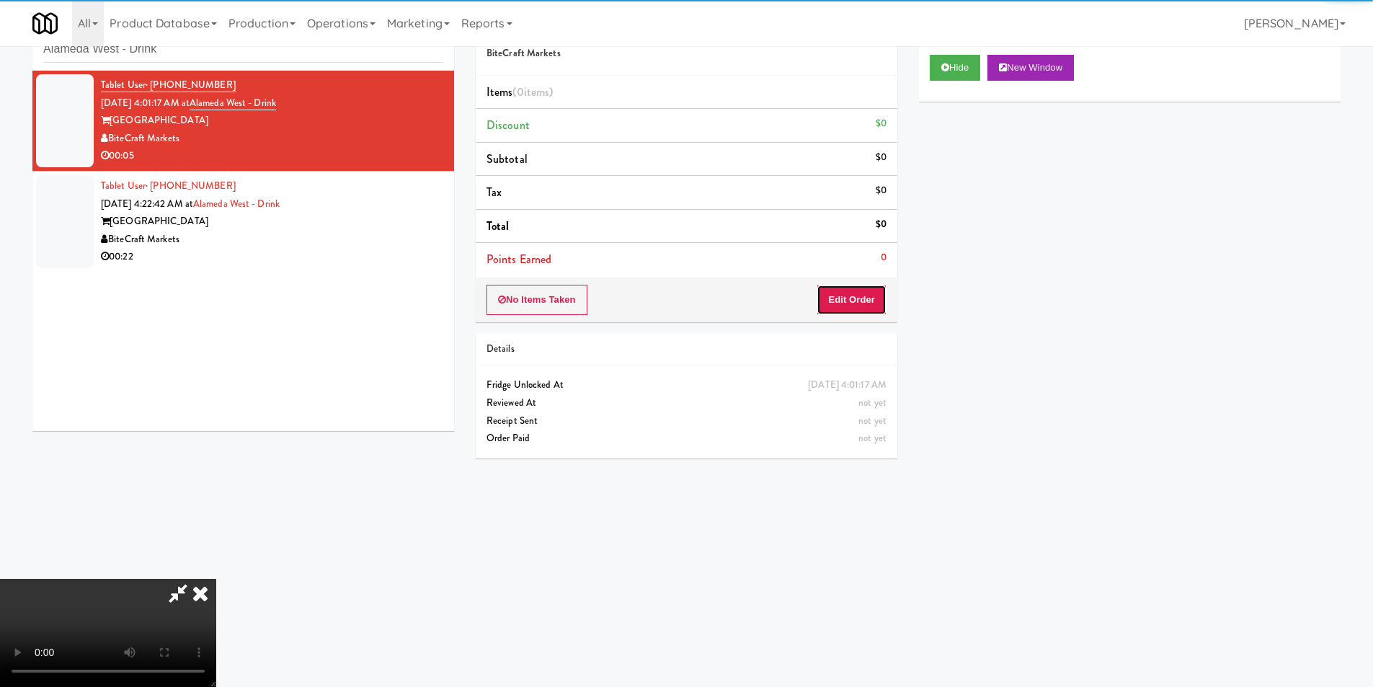
click at [868, 304] on button "Edit Order" at bounding box center [852, 300] width 70 height 30
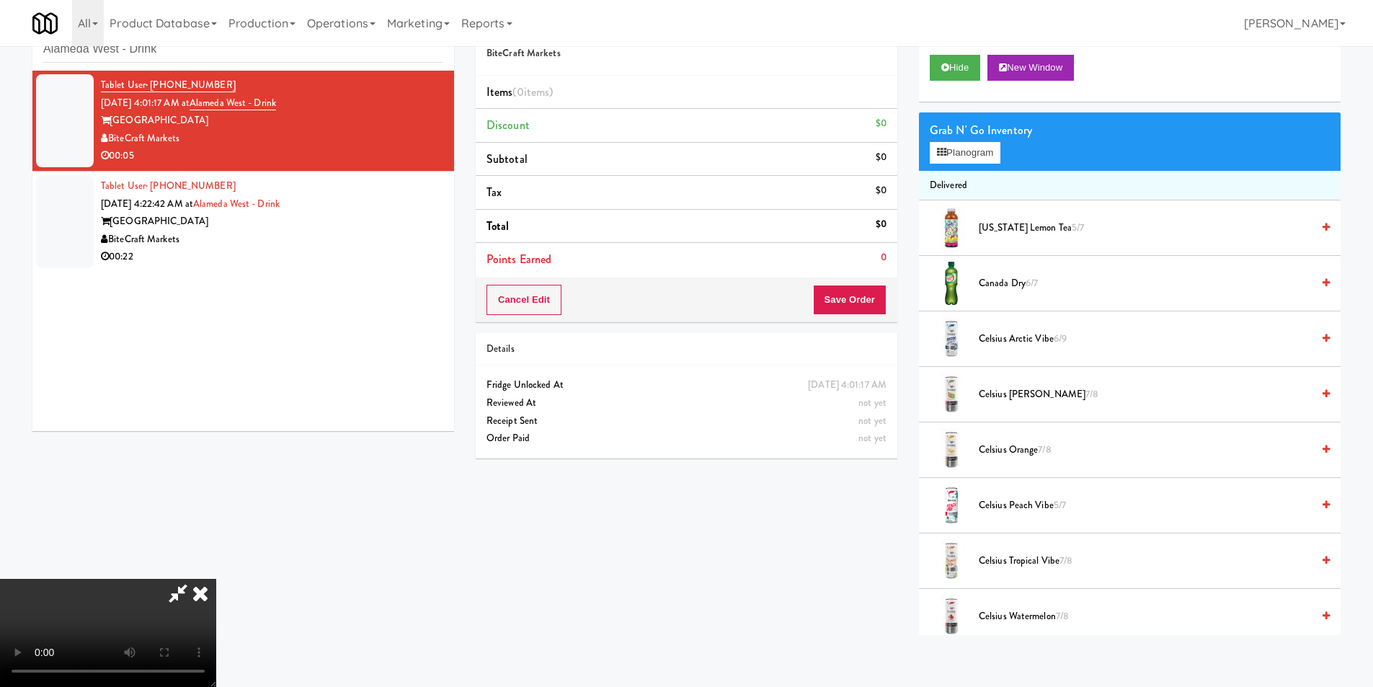
click at [216, 579] on video at bounding box center [108, 633] width 216 height 108
click at [1001, 150] on button "Planogram" at bounding box center [965, 153] width 71 height 22
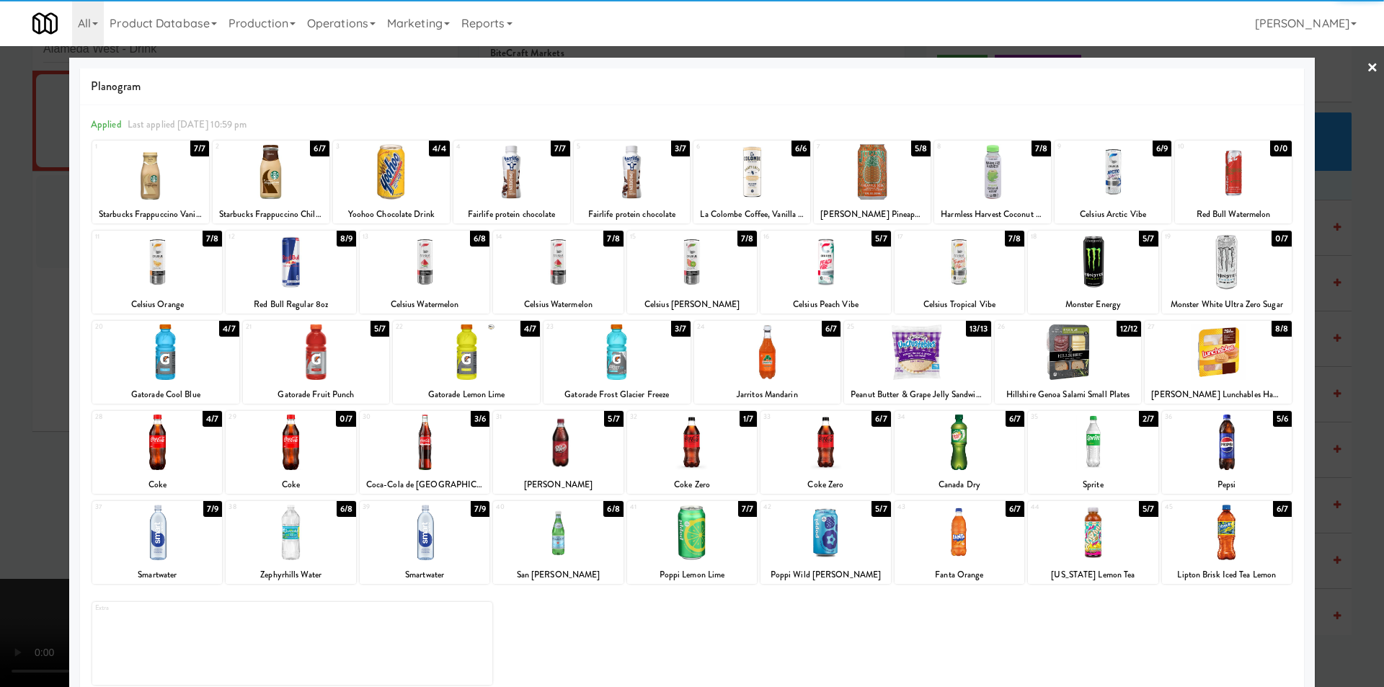
click at [395, 167] on div at bounding box center [391, 172] width 117 height 56
click at [1336, 303] on div at bounding box center [692, 343] width 1384 height 687
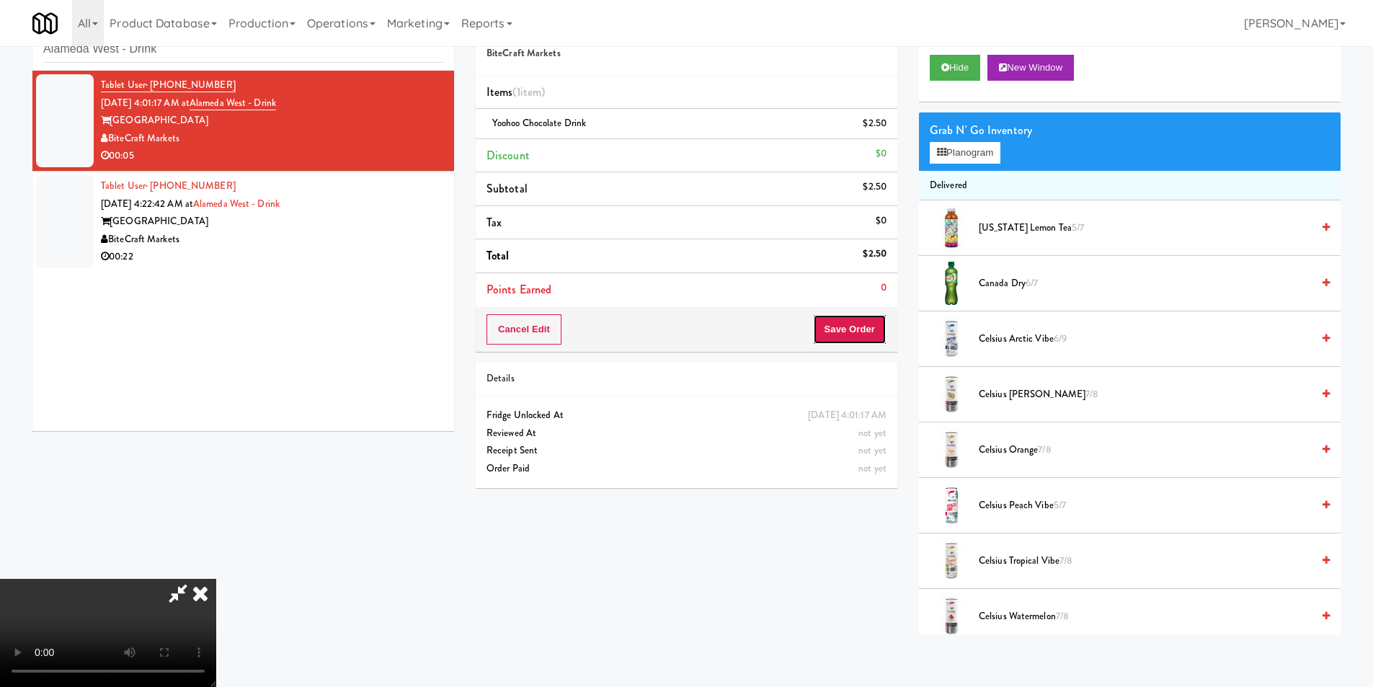
click at [886, 327] on button "Save Order" at bounding box center [850, 329] width 74 height 30
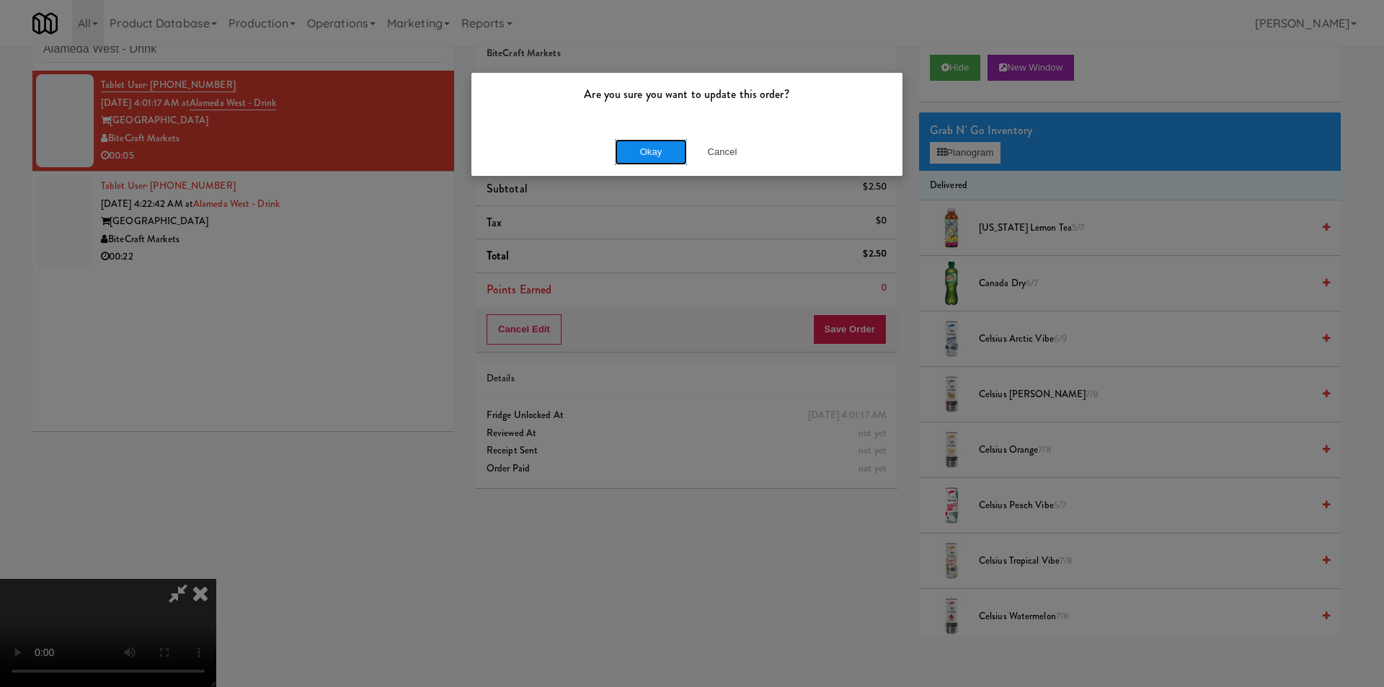
click at [657, 158] on button "Okay" at bounding box center [651, 152] width 72 height 26
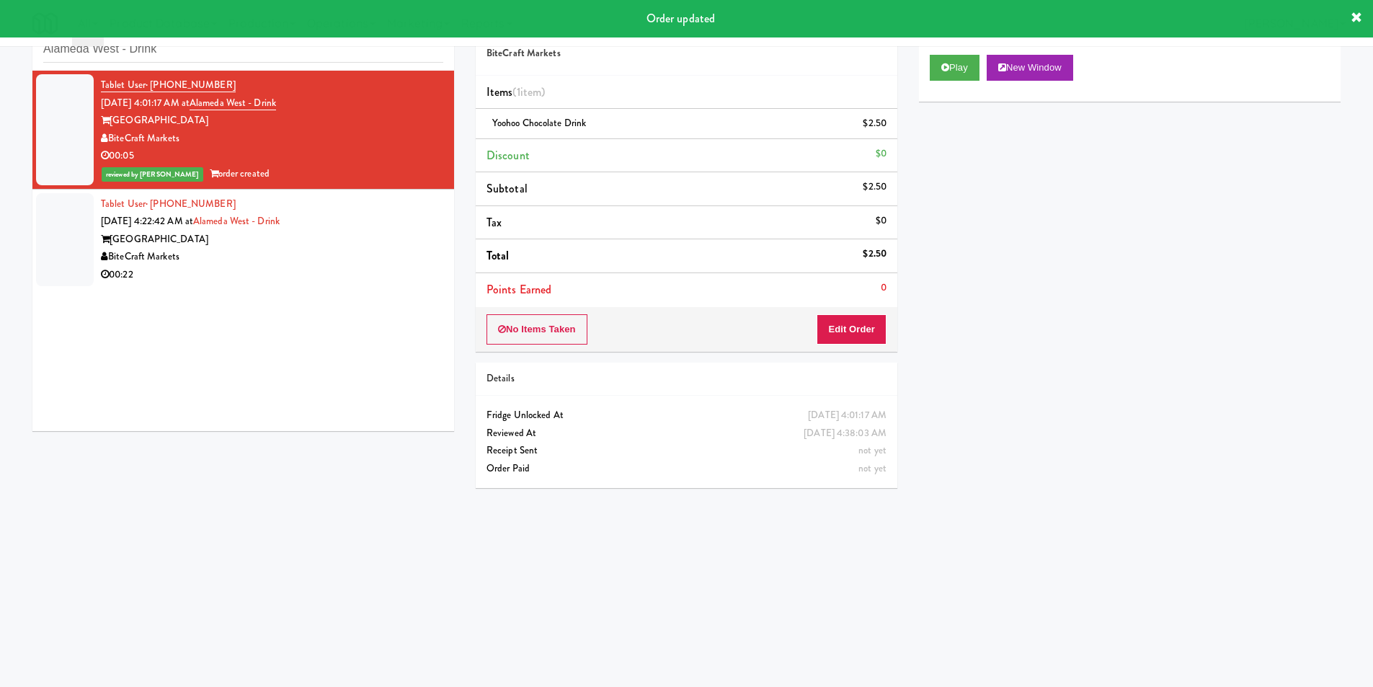
click at [412, 250] on div "BiteCraft Markets" at bounding box center [272, 257] width 342 height 18
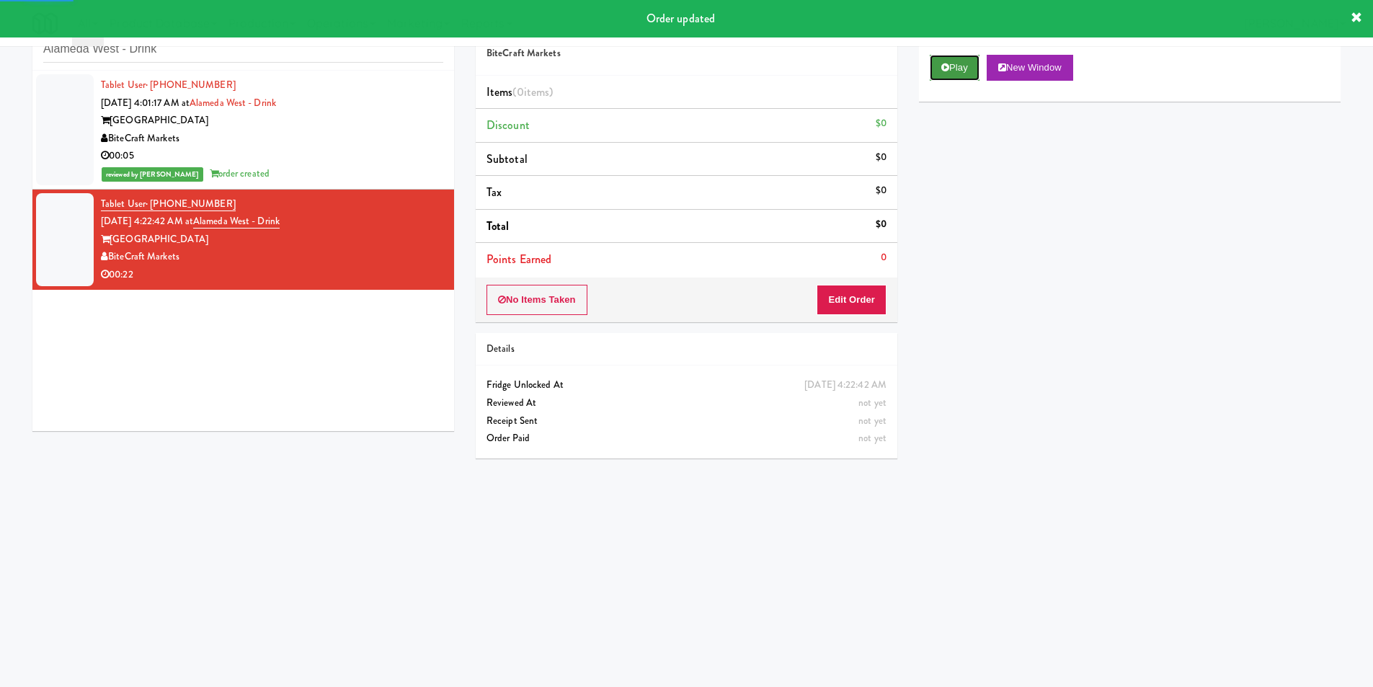
click at [949, 75] on button "Play" at bounding box center [955, 68] width 50 height 26
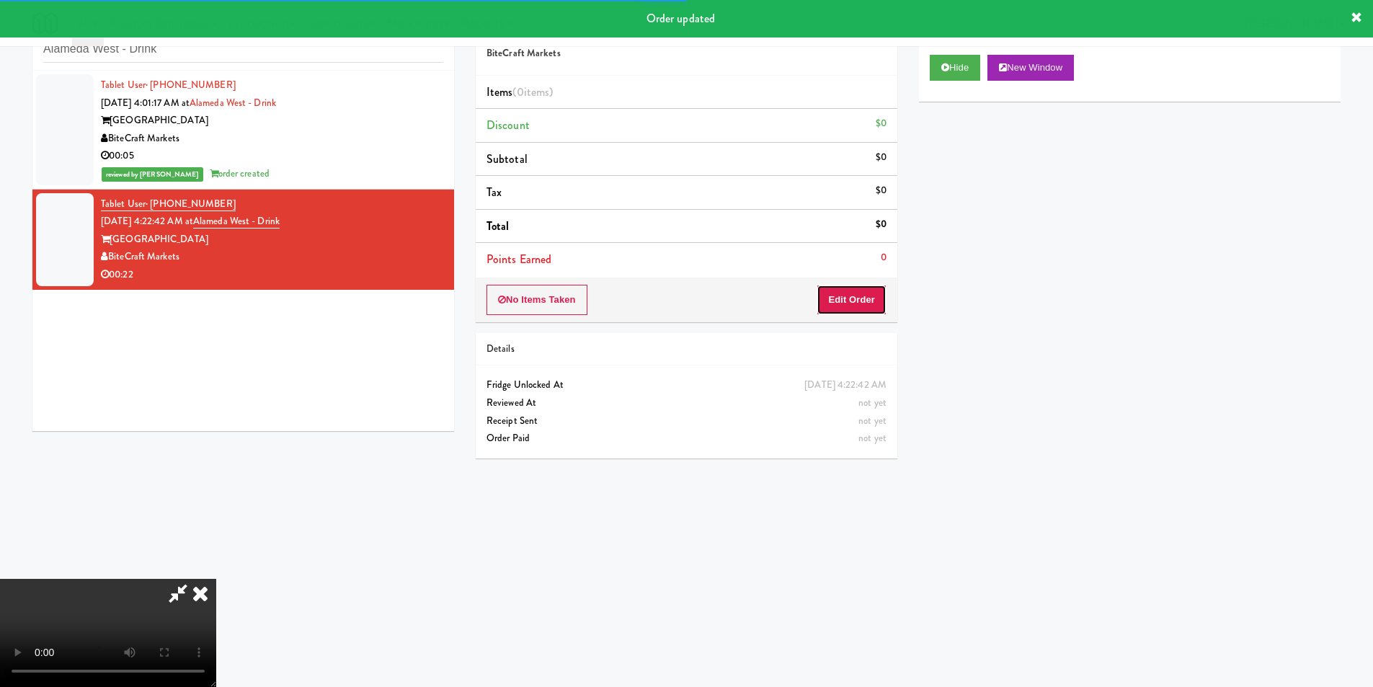
click at [854, 303] on button "Edit Order" at bounding box center [852, 300] width 70 height 30
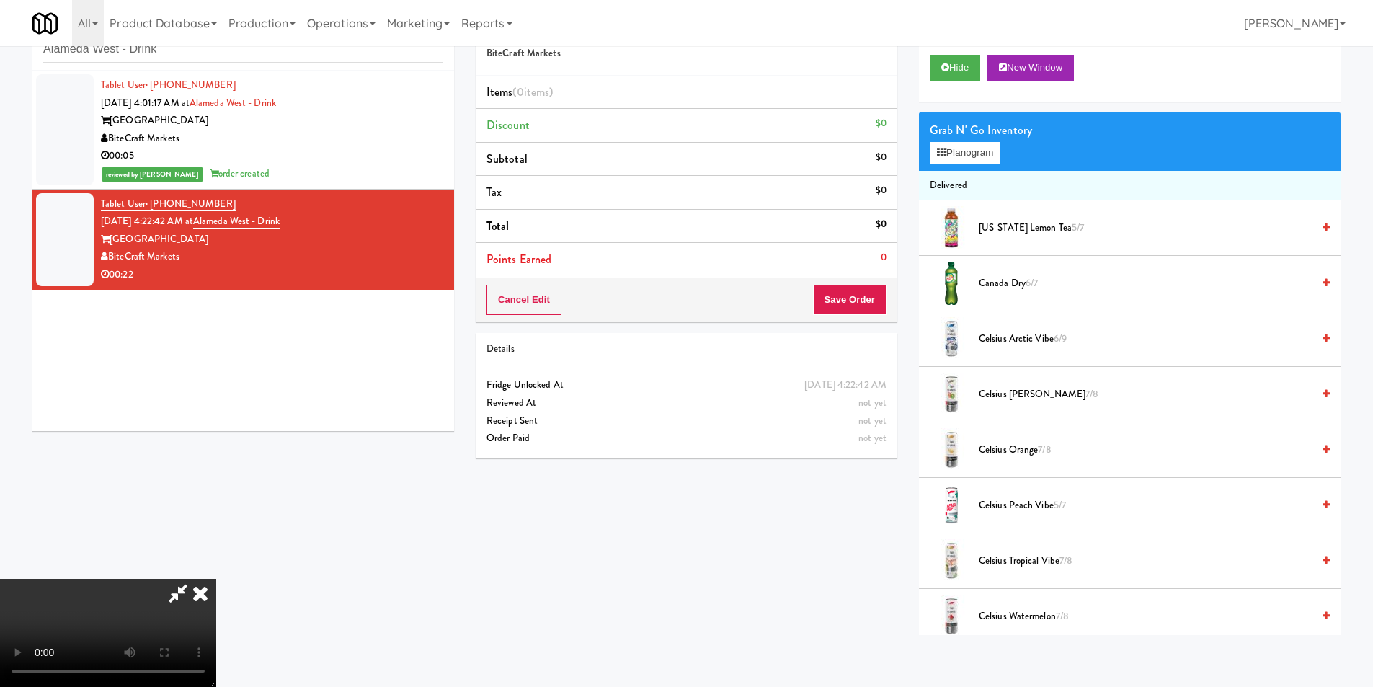
click at [216, 579] on video at bounding box center [108, 633] width 216 height 108
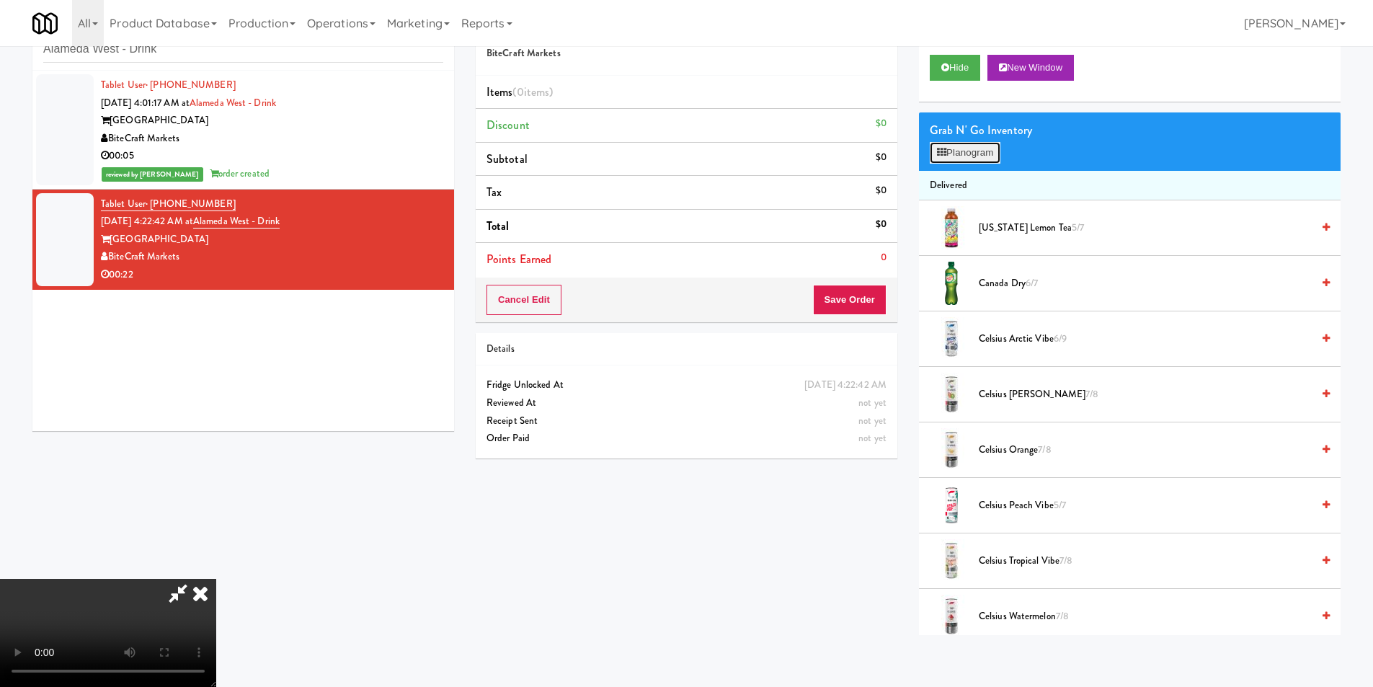
click at [947, 158] on button "Planogram" at bounding box center [965, 153] width 71 height 22
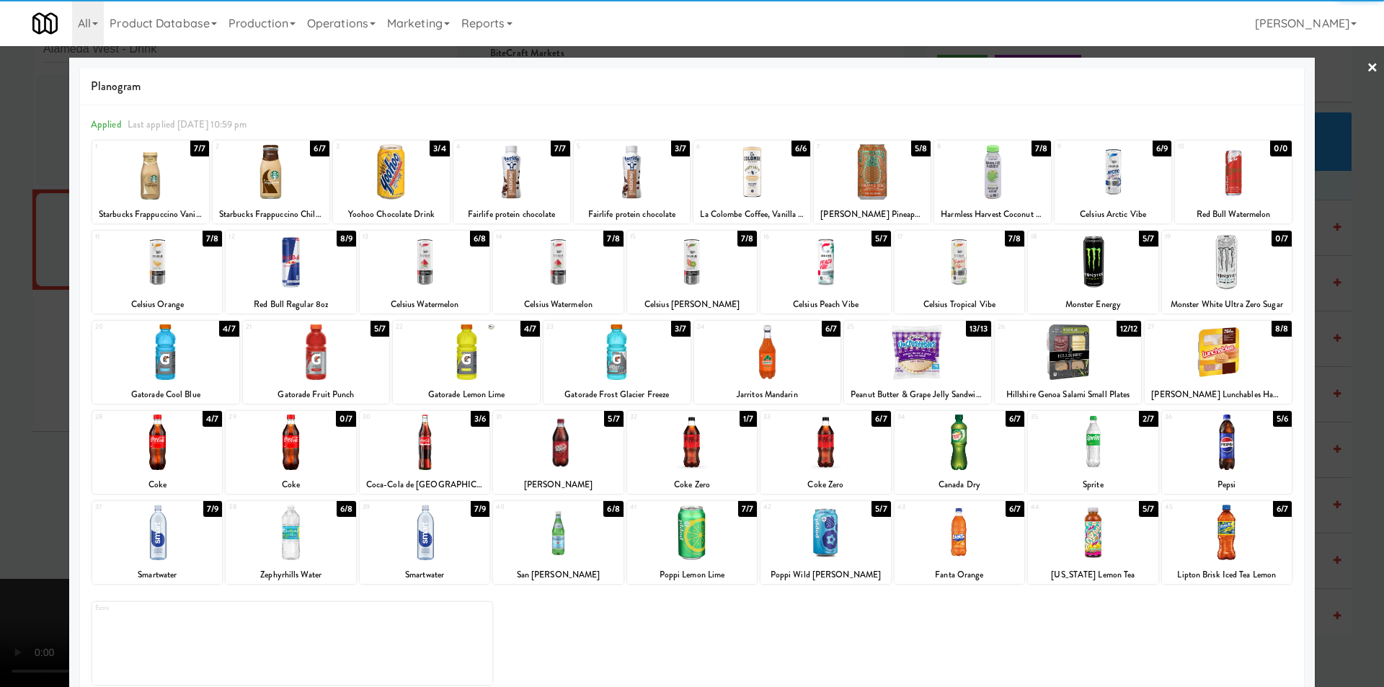
click at [311, 274] on div at bounding box center [291, 262] width 130 height 56
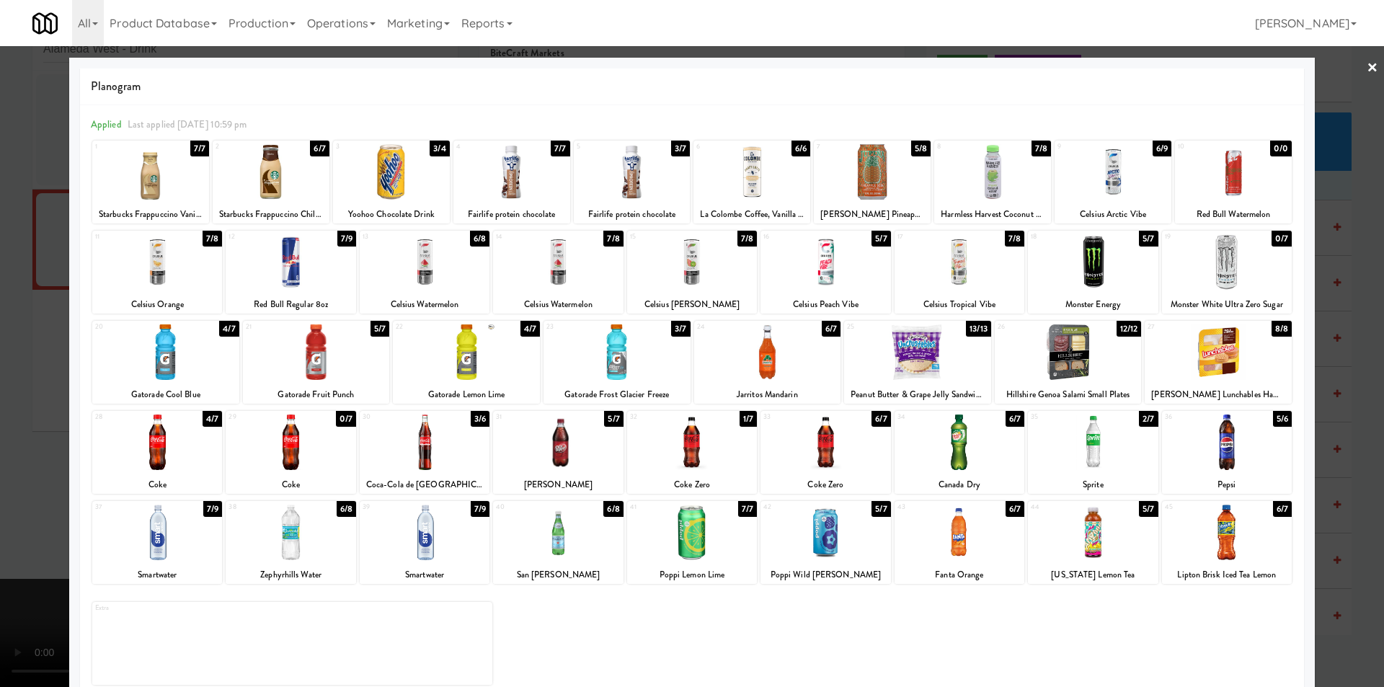
click at [1342, 342] on div at bounding box center [692, 343] width 1384 height 687
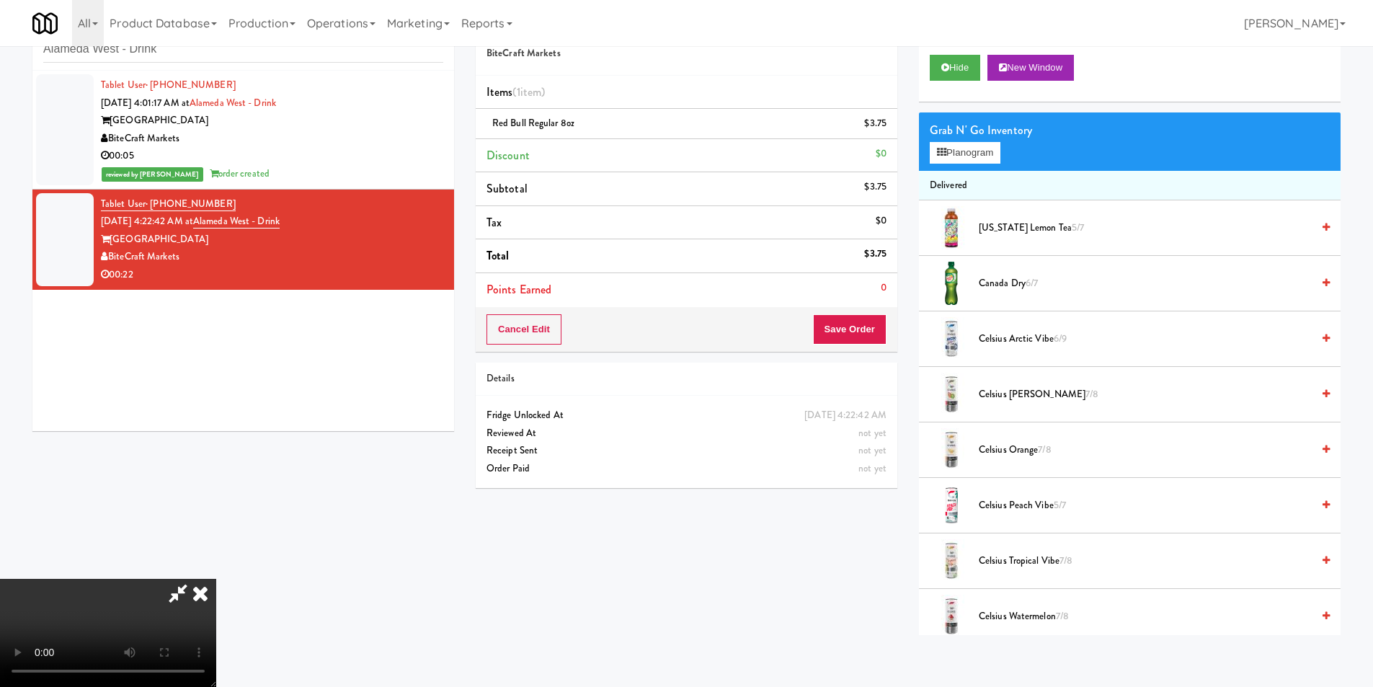
click at [216, 579] on video at bounding box center [108, 633] width 216 height 108
drag, startPoint x: 63, startPoint y: 446, endPoint x: 88, endPoint y: 447, distance: 25.2
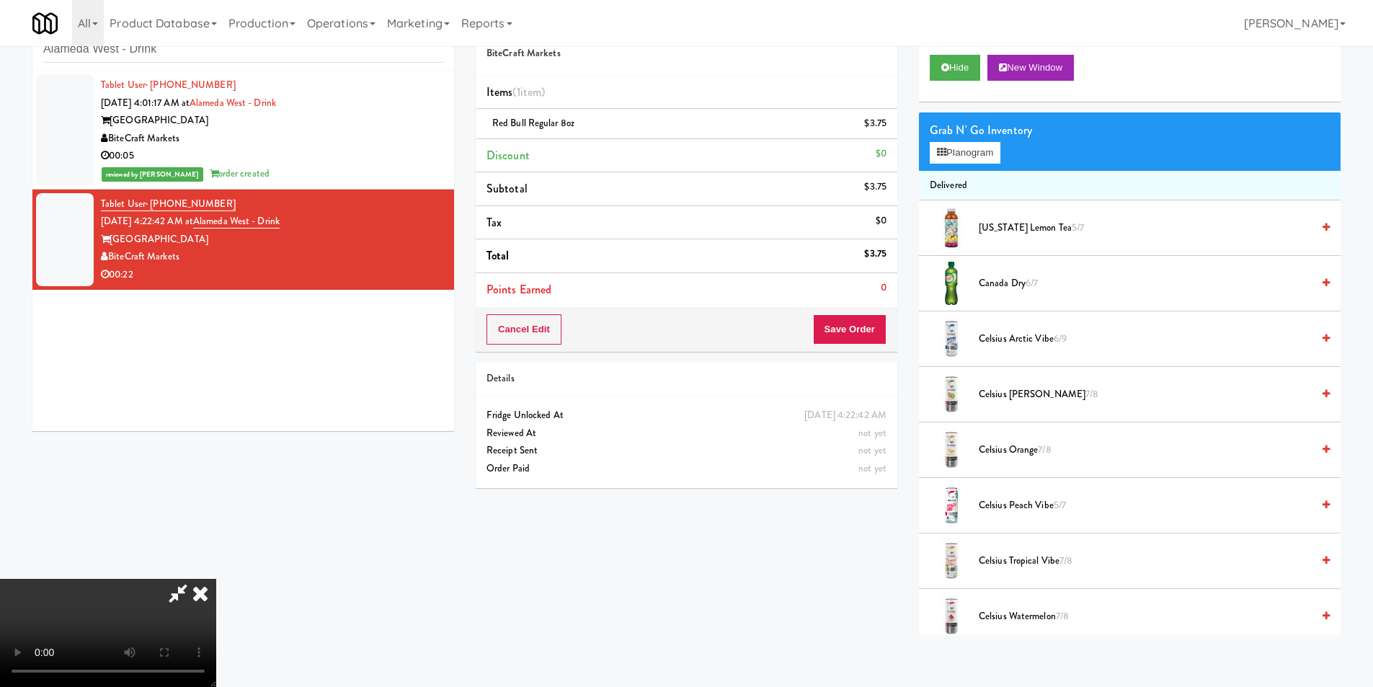
click at [63, 579] on video at bounding box center [108, 633] width 216 height 108
click at [216, 579] on video at bounding box center [108, 633] width 216 height 108
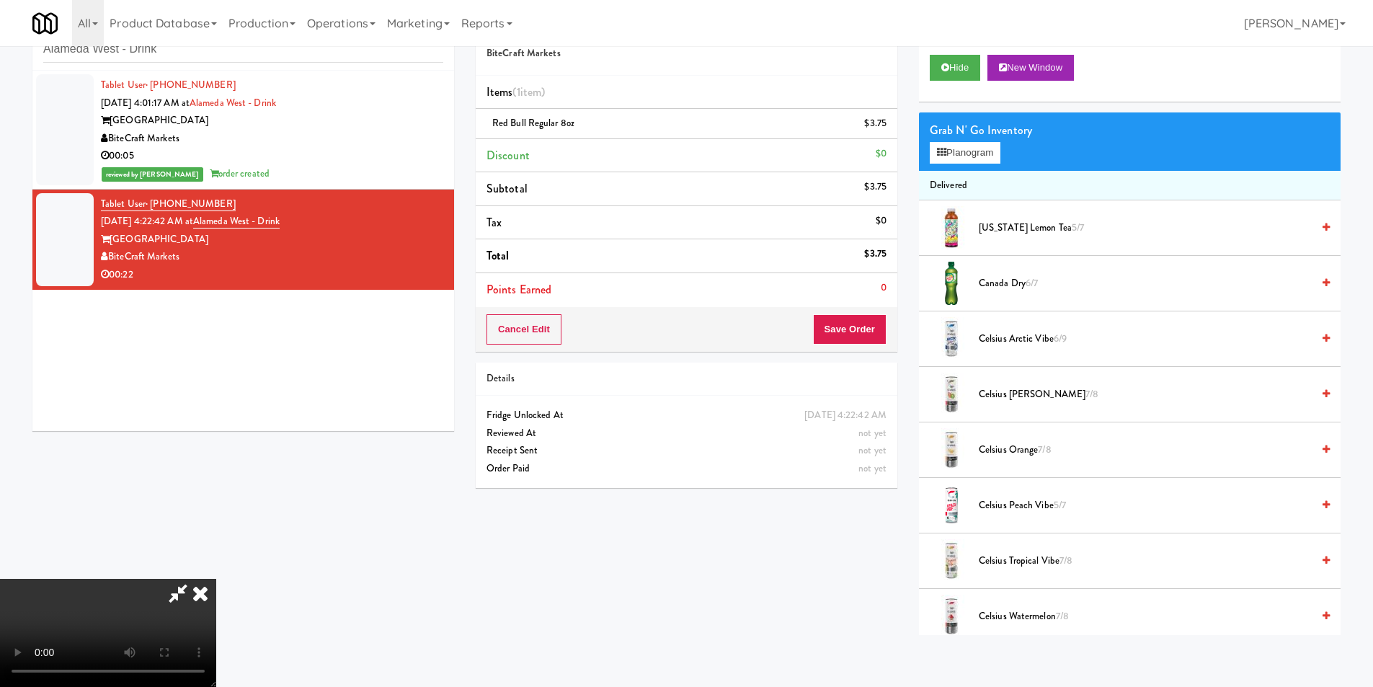
click at [216, 579] on video at bounding box center [108, 633] width 216 height 108
click at [964, 157] on button "Planogram" at bounding box center [965, 153] width 71 height 22
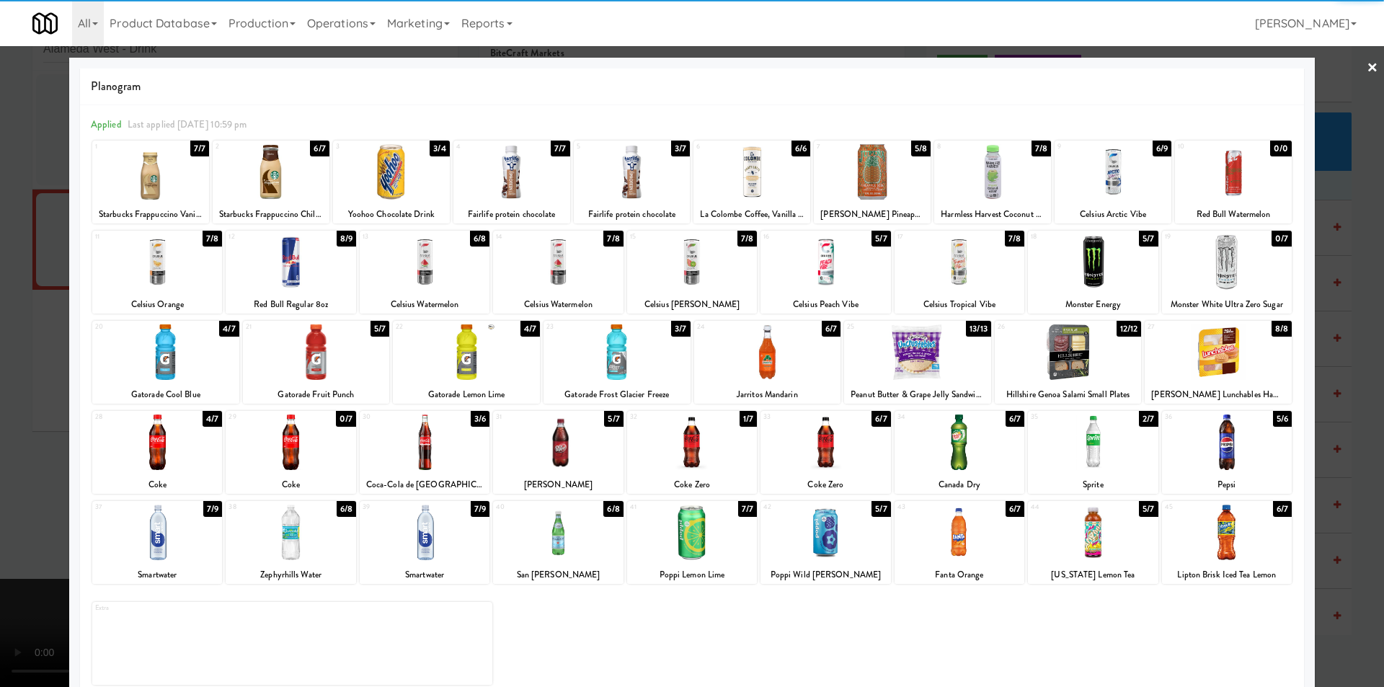
click at [929, 354] on div at bounding box center [917, 352] width 147 height 56
click at [1338, 377] on div at bounding box center [692, 343] width 1384 height 687
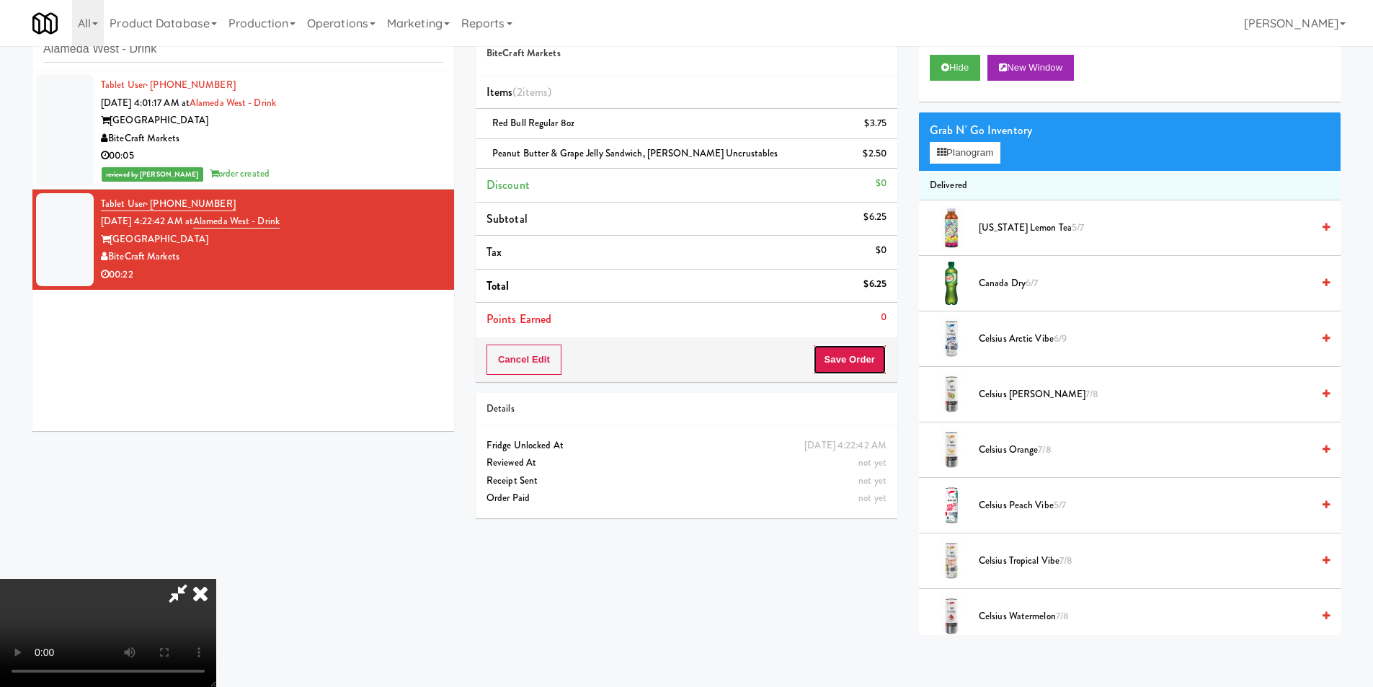
click at [869, 350] on button "Save Order" at bounding box center [850, 360] width 74 height 30
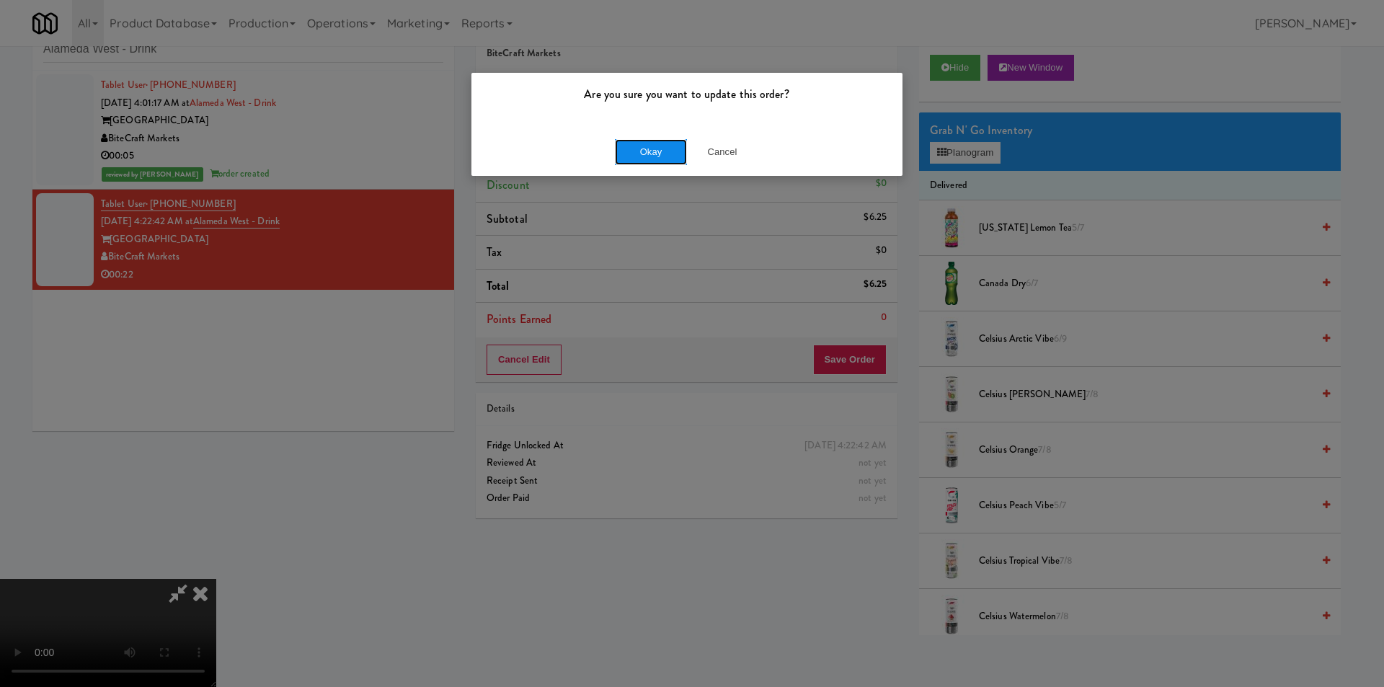
click at [634, 160] on button "Okay" at bounding box center [651, 152] width 72 height 26
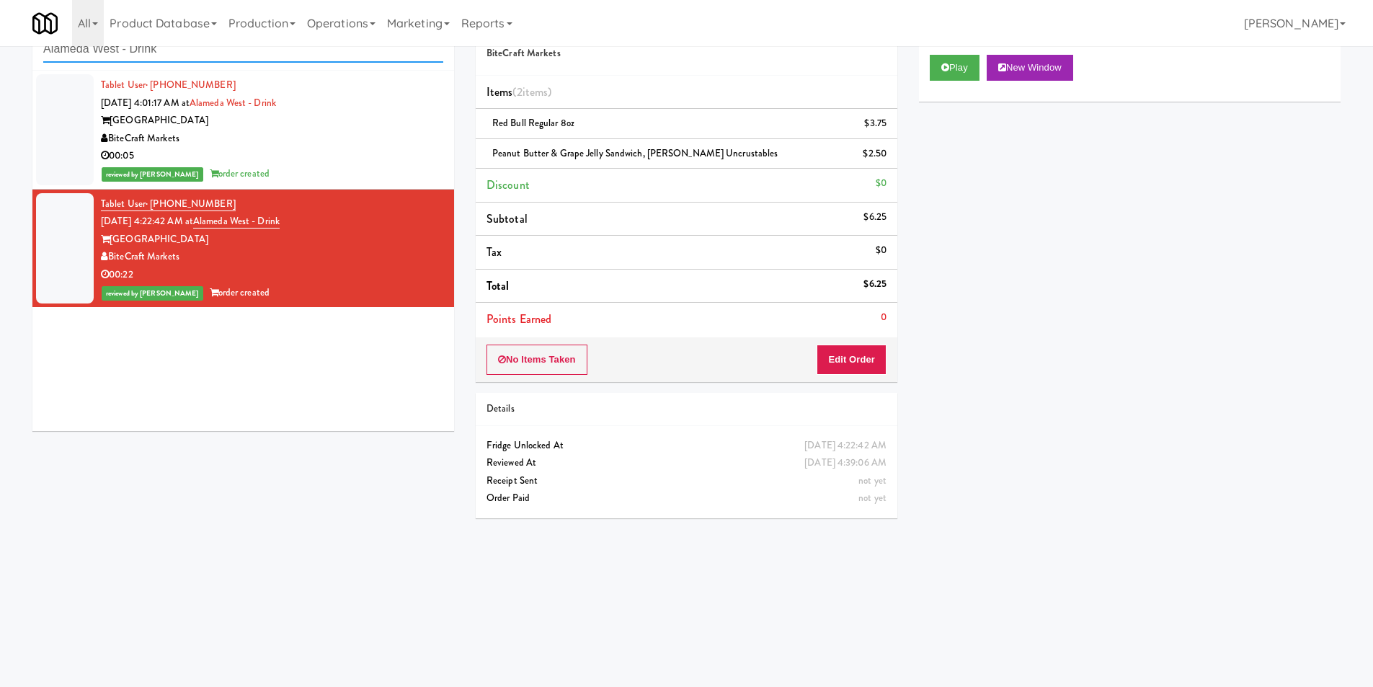
click at [259, 57] on input "Alameda West - Drink" at bounding box center [243, 49] width 400 height 27
paste input "Estate - Cooler - Left"
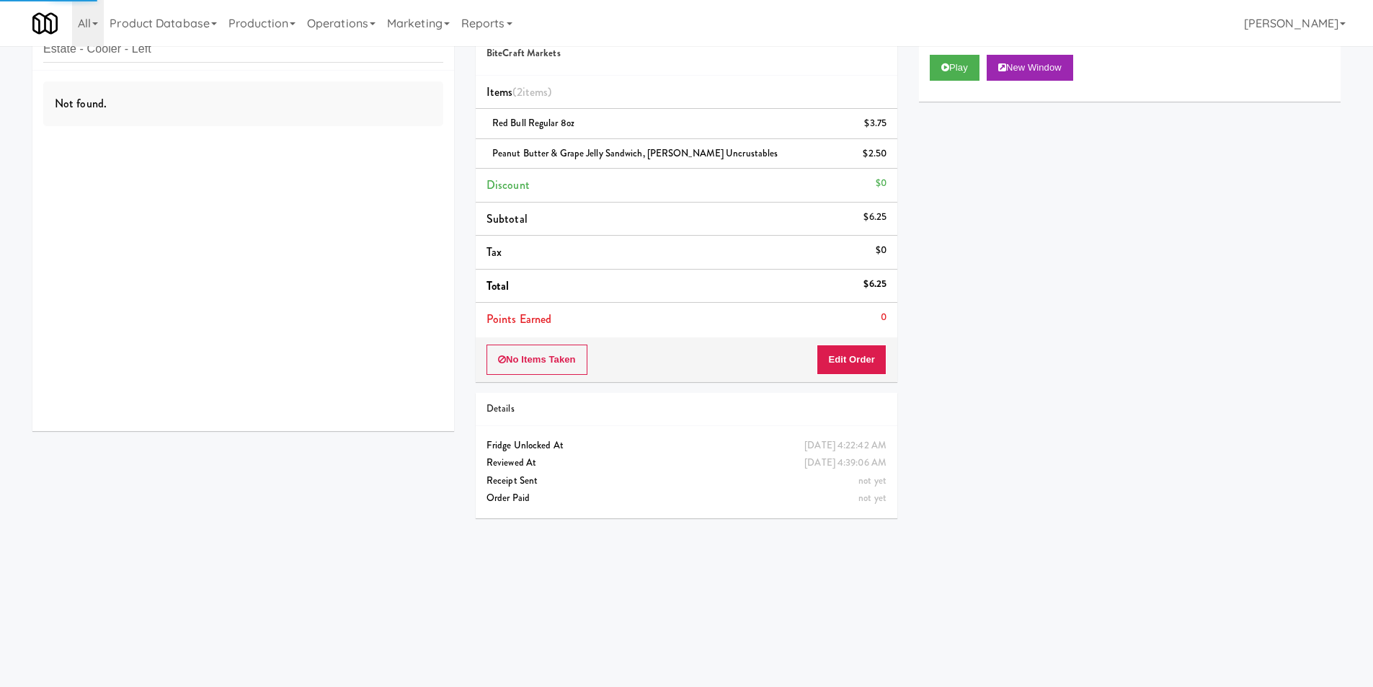
click at [388, 136] on div "Not found." at bounding box center [243, 251] width 422 height 360
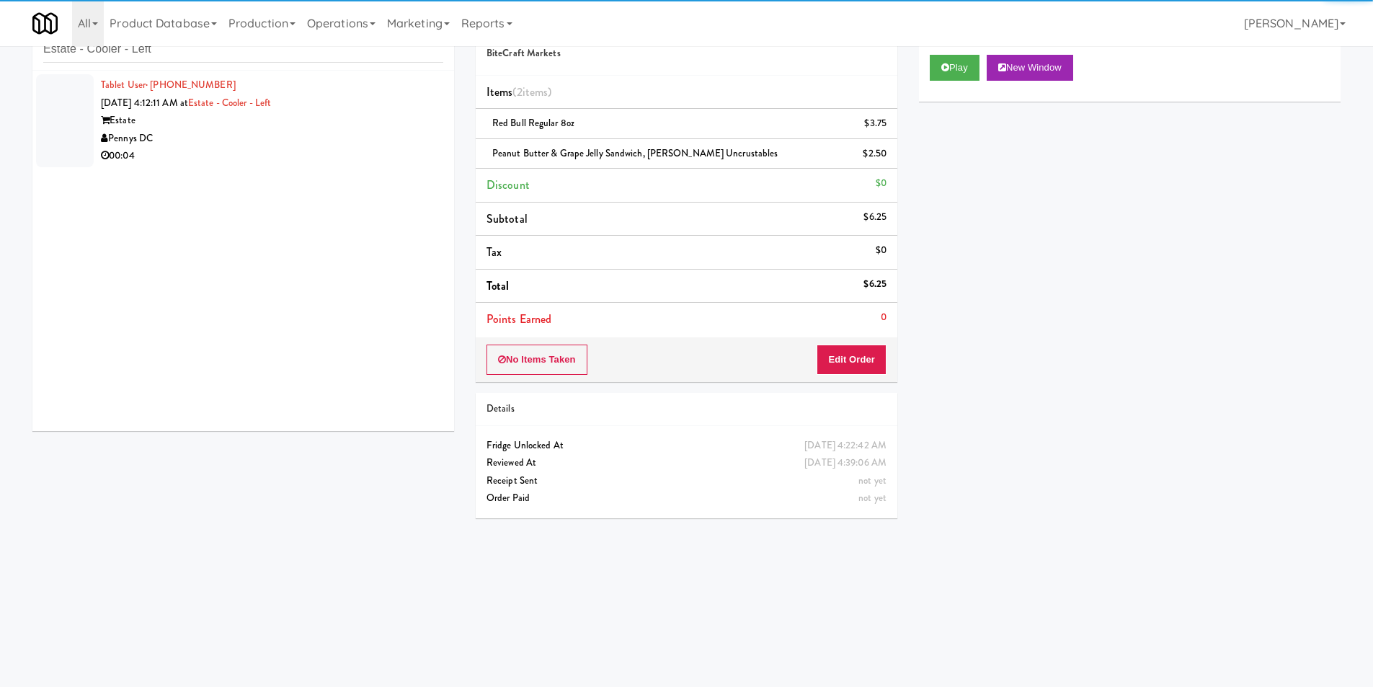
click at [392, 145] on div "Pennys DC" at bounding box center [272, 139] width 342 height 18
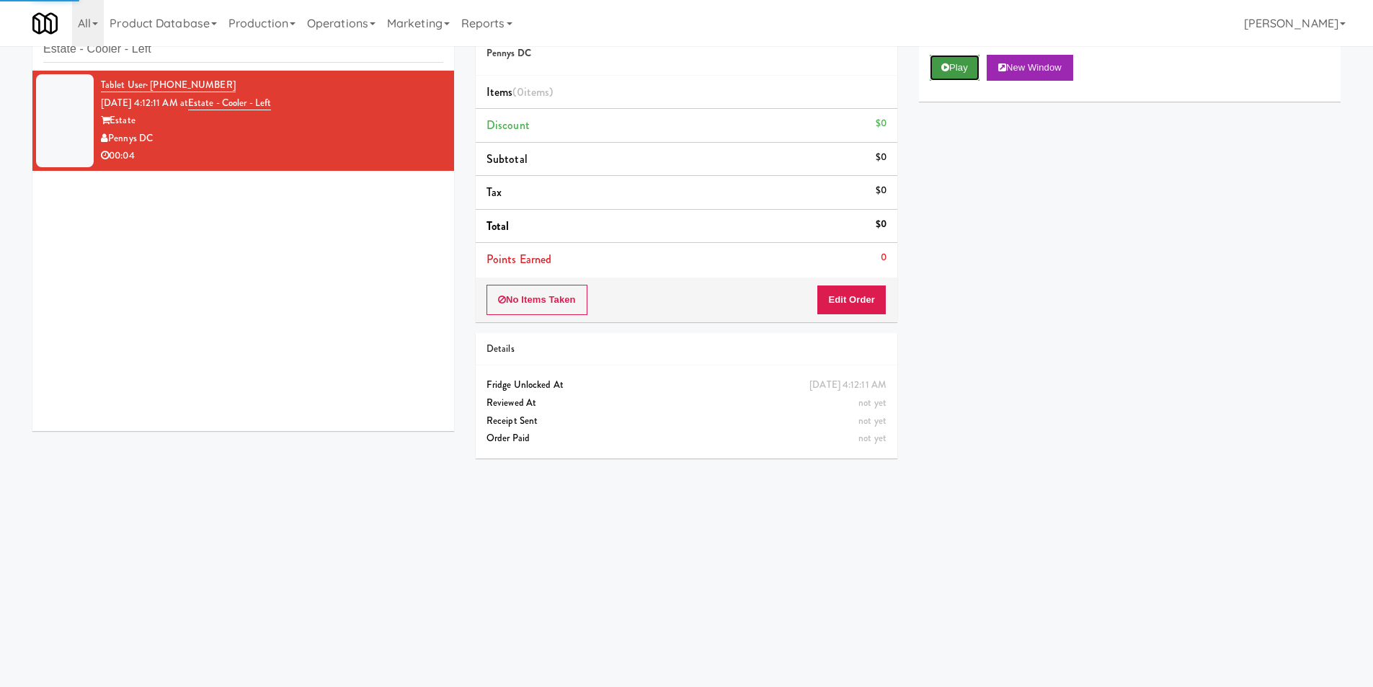
click at [933, 66] on button "Play" at bounding box center [955, 68] width 50 height 26
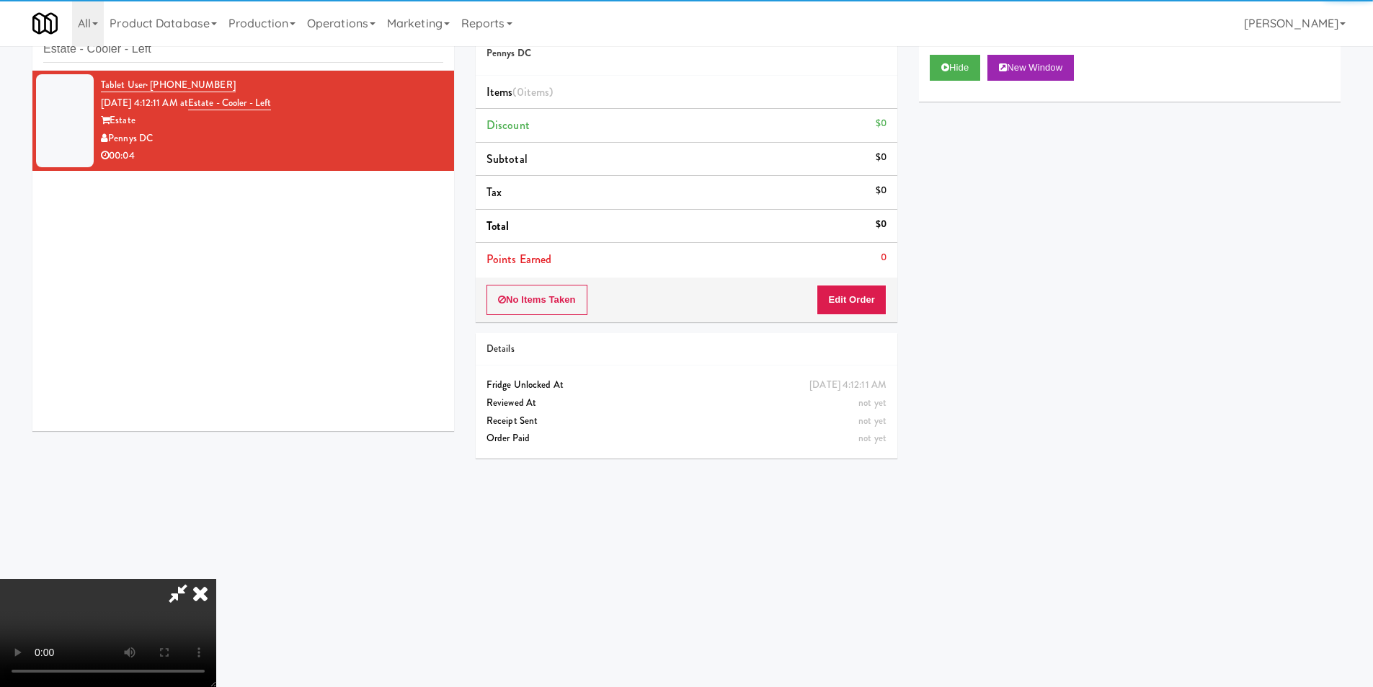
click at [854, 267] on li "Points Earned 0" at bounding box center [687, 259] width 422 height 33
click at [859, 301] on button "Edit Order" at bounding box center [852, 300] width 70 height 30
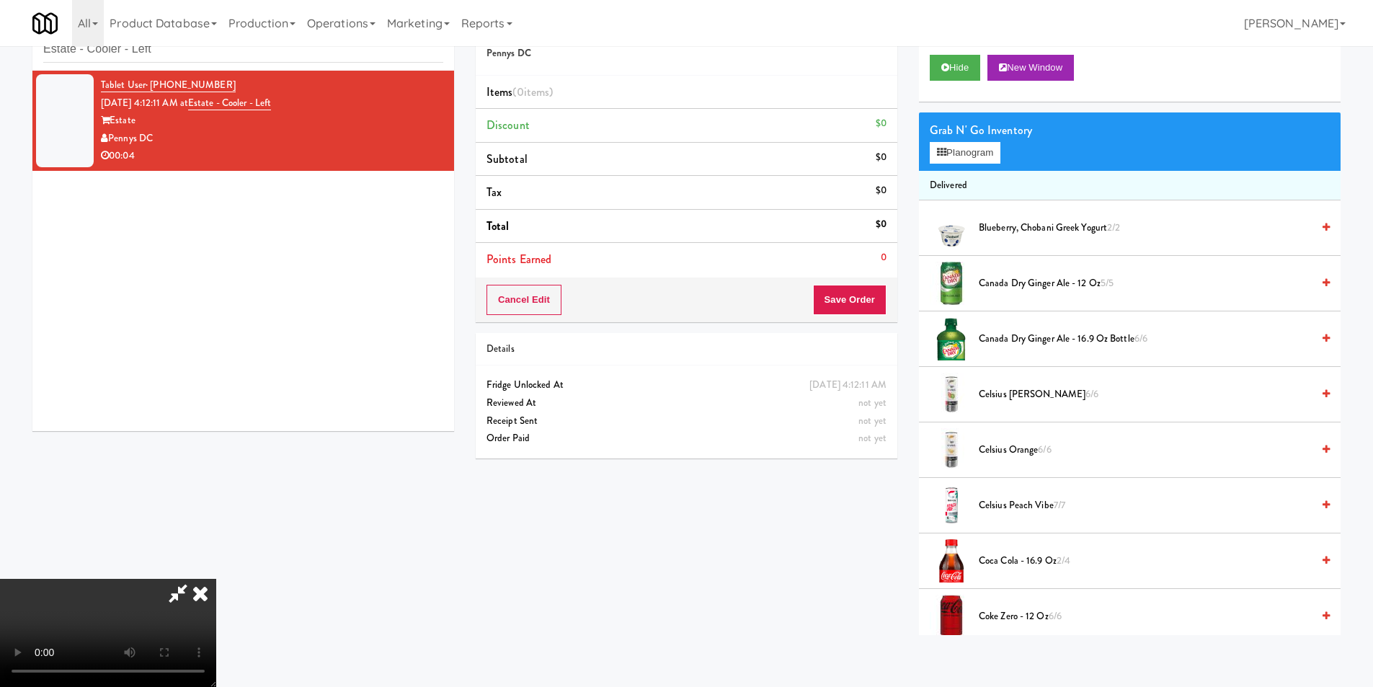
click at [216, 579] on video at bounding box center [108, 633] width 216 height 108
click at [957, 143] on button "Planogram" at bounding box center [965, 153] width 71 height 22
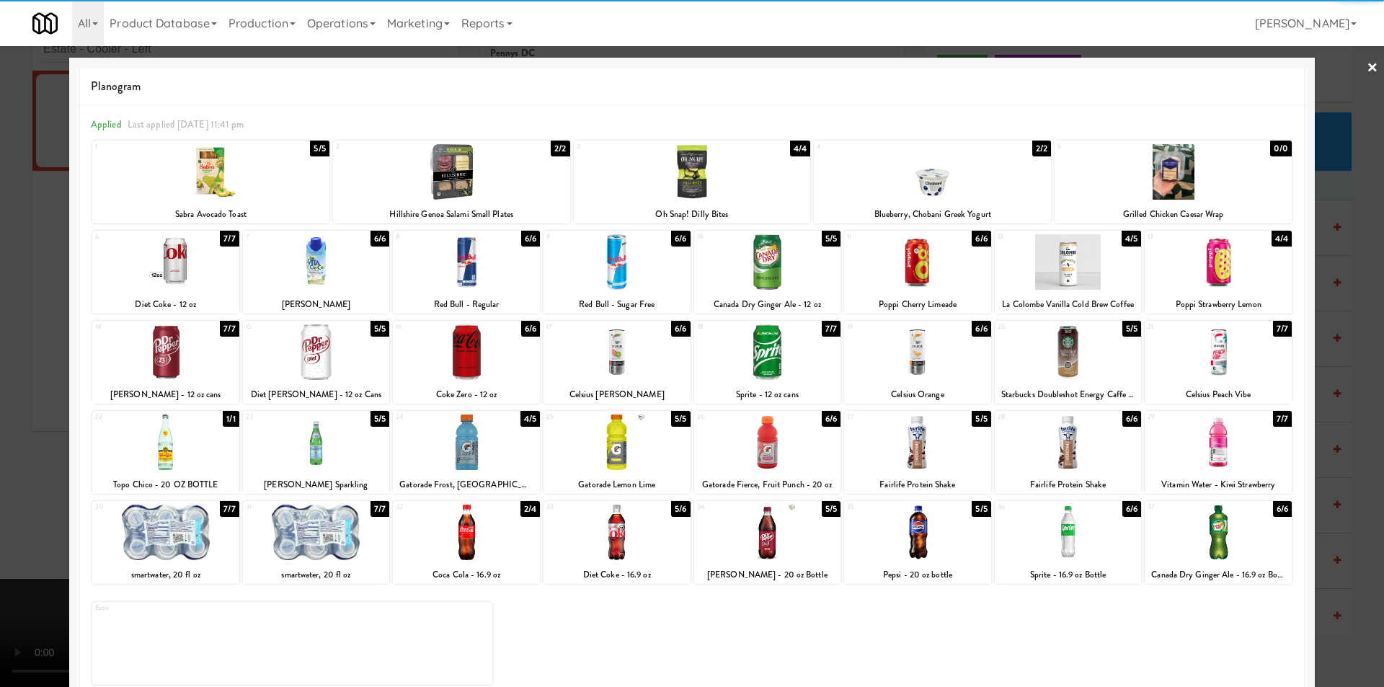
click at [784, 350] on div at bounding box center [767, 352] width 147 height 56
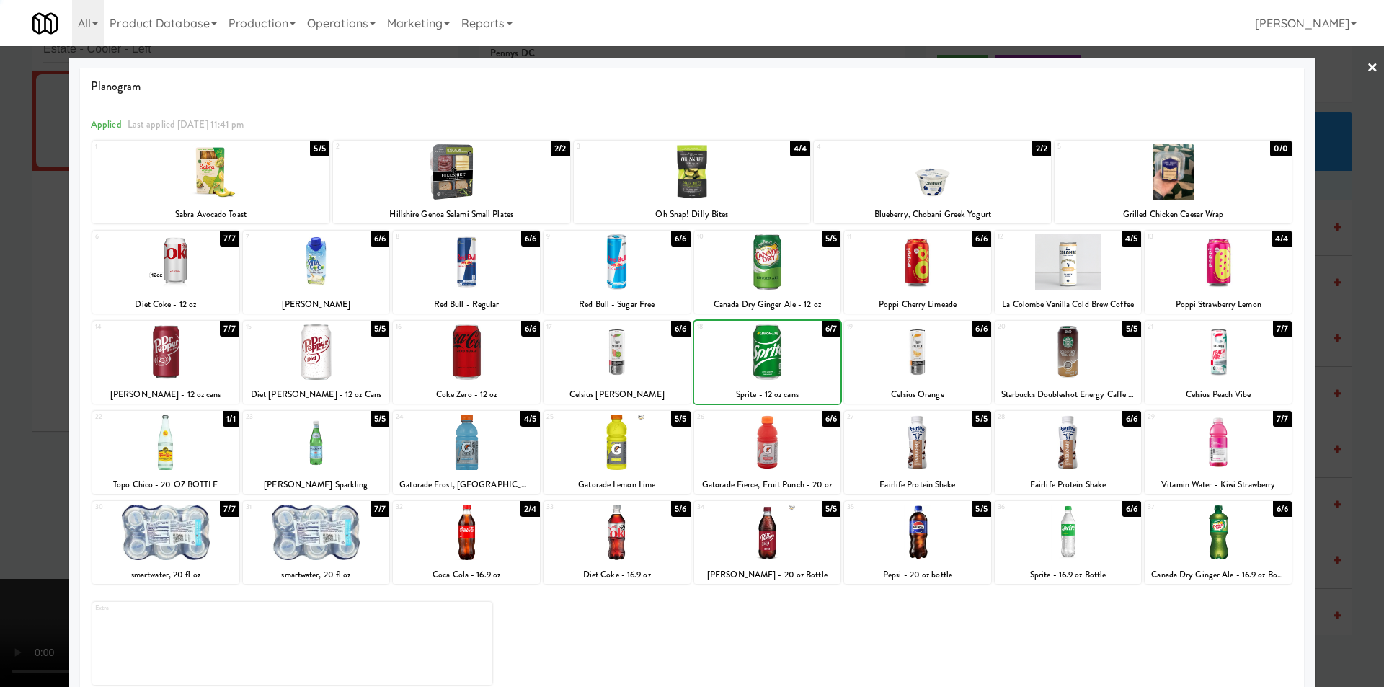
click at [1338, 327] on div at bounding box center [692, 343] width 1384 height 687
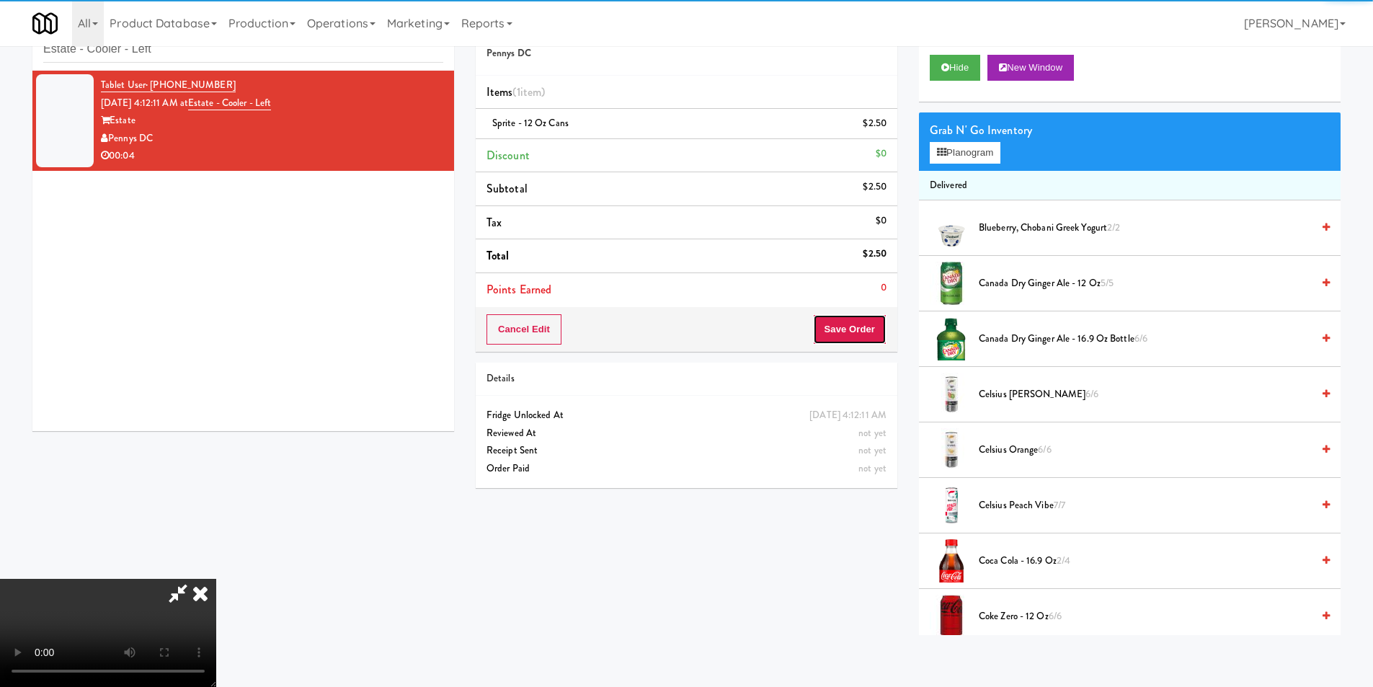
click at [849, 321] on button "Save Order" at bounding box center [850, 329] width 74 height 30
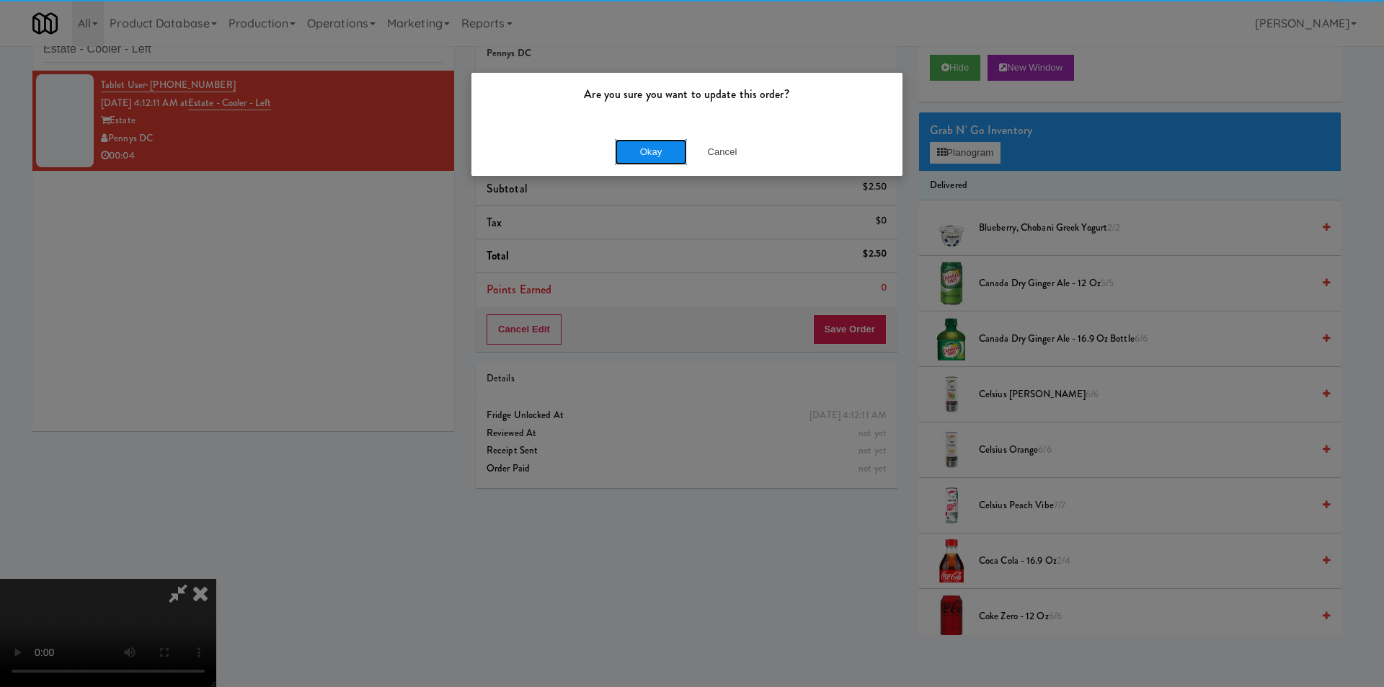
click at [651, 141] on button "Okay" at bounding box center [651, 152] width 72 height 26
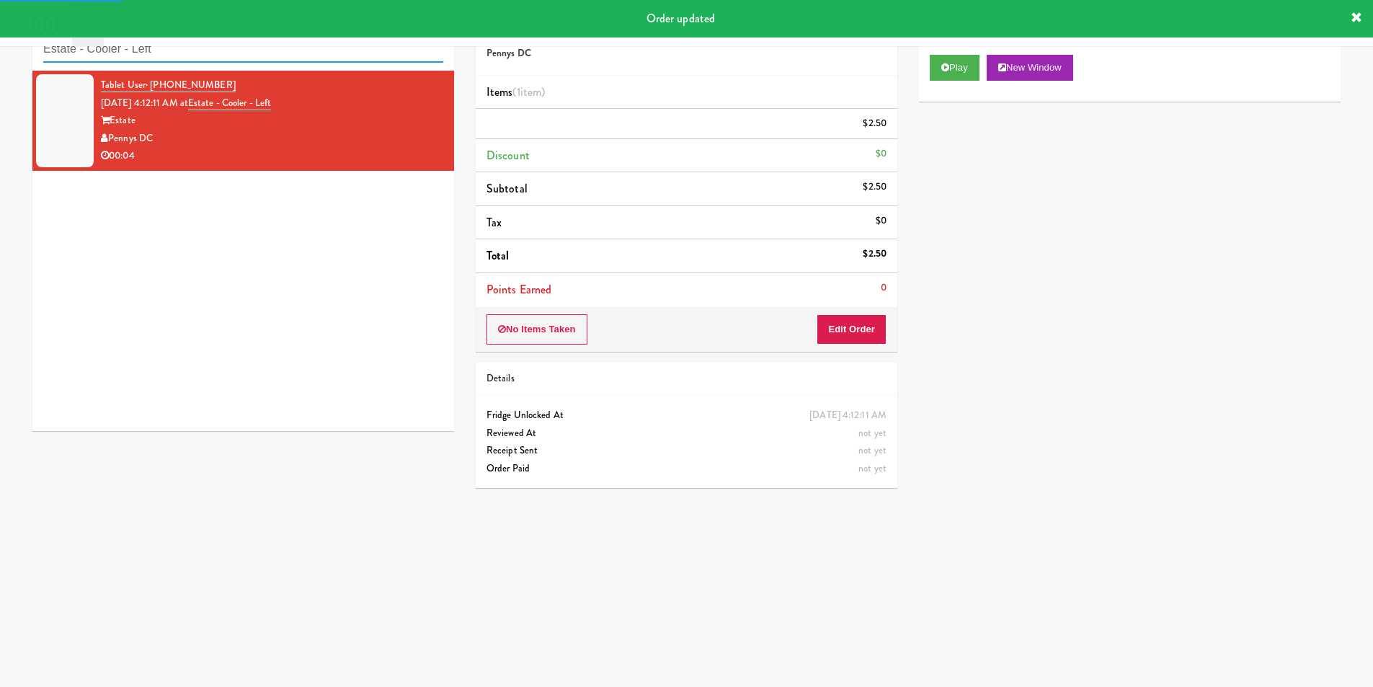
click at [285, 54] on input "Estate - Cooler - Left" at bounding box center [243, 49] width 400 height 27
paste input "1331"
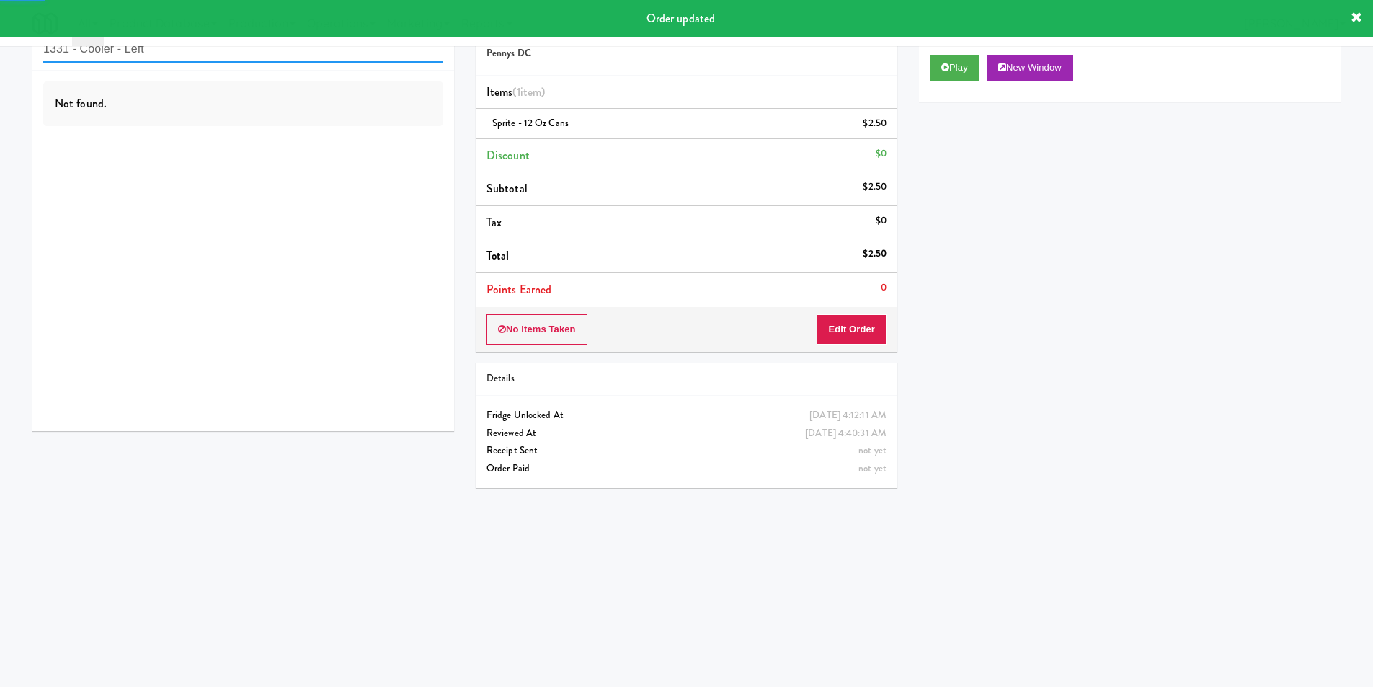
type input "1331 - Cooler - Left"
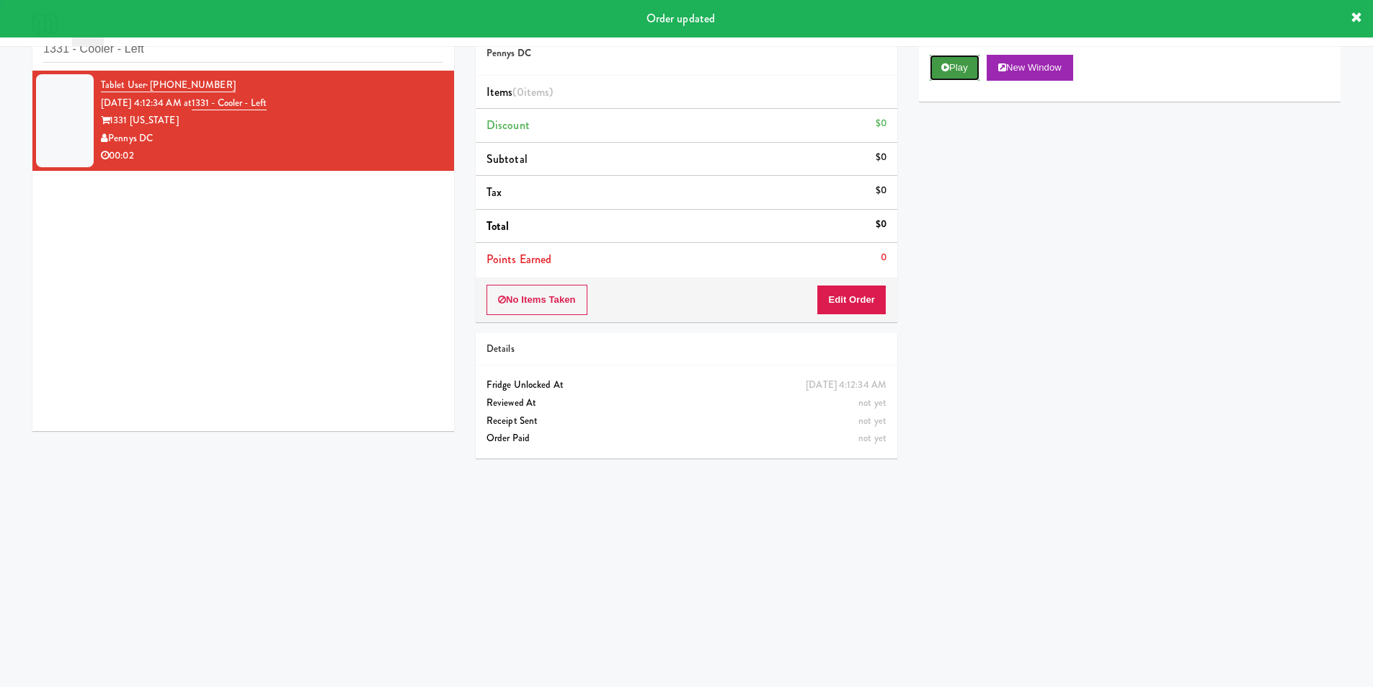
click at [930, 80] on button "Play" at bounding box center [955, 68] width 50 height 26
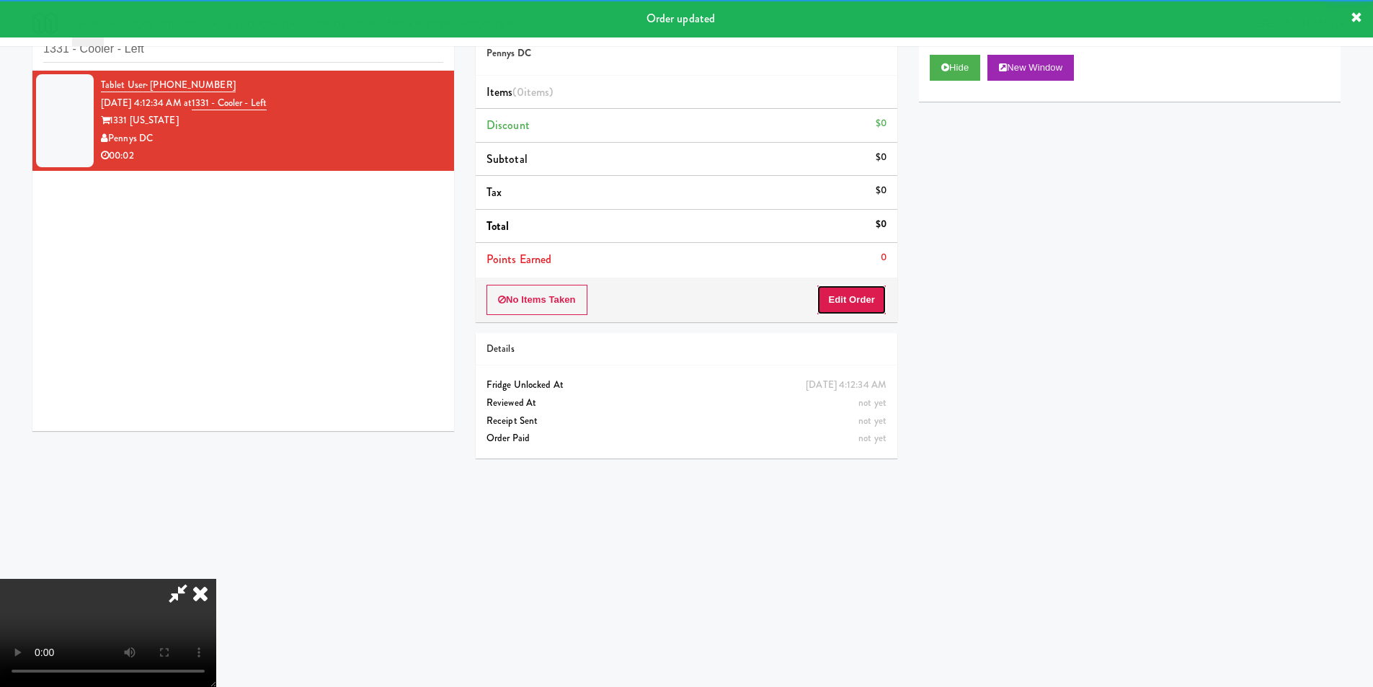
click at [823, 304] on button "Edit Order" at bounding box center [852, 300] width 70 height 30
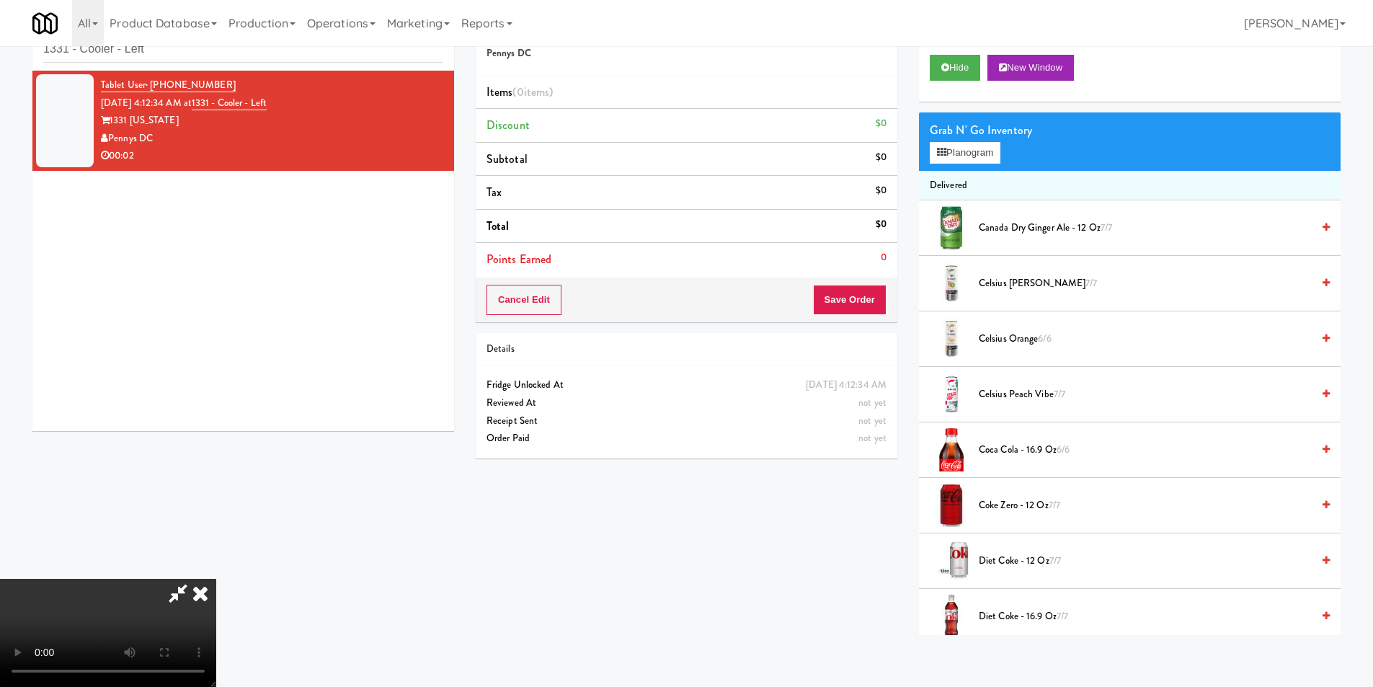
scroll to position [218, 0]
click at [216, 579] on video at bounding box center [108, 633] width 216 height 108
click at [216, 579] on icon at bounding box center [201, 593] width 32 height 29
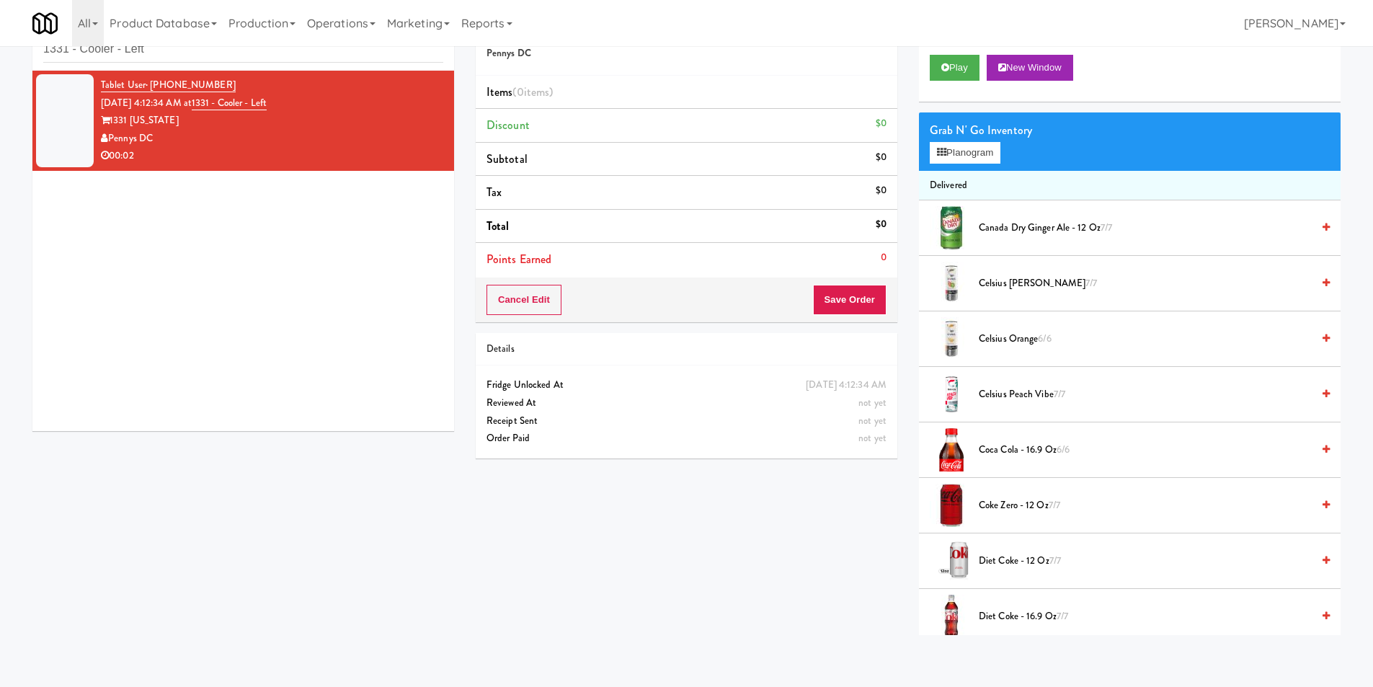
click at [564, 304] on div "Cancel Edit Save Order" at bounding box center [687, 300] width 422 height 45
click at [549, 301] on button "Cancel Edit" at bounding box center [524, 300] width 75 height 30
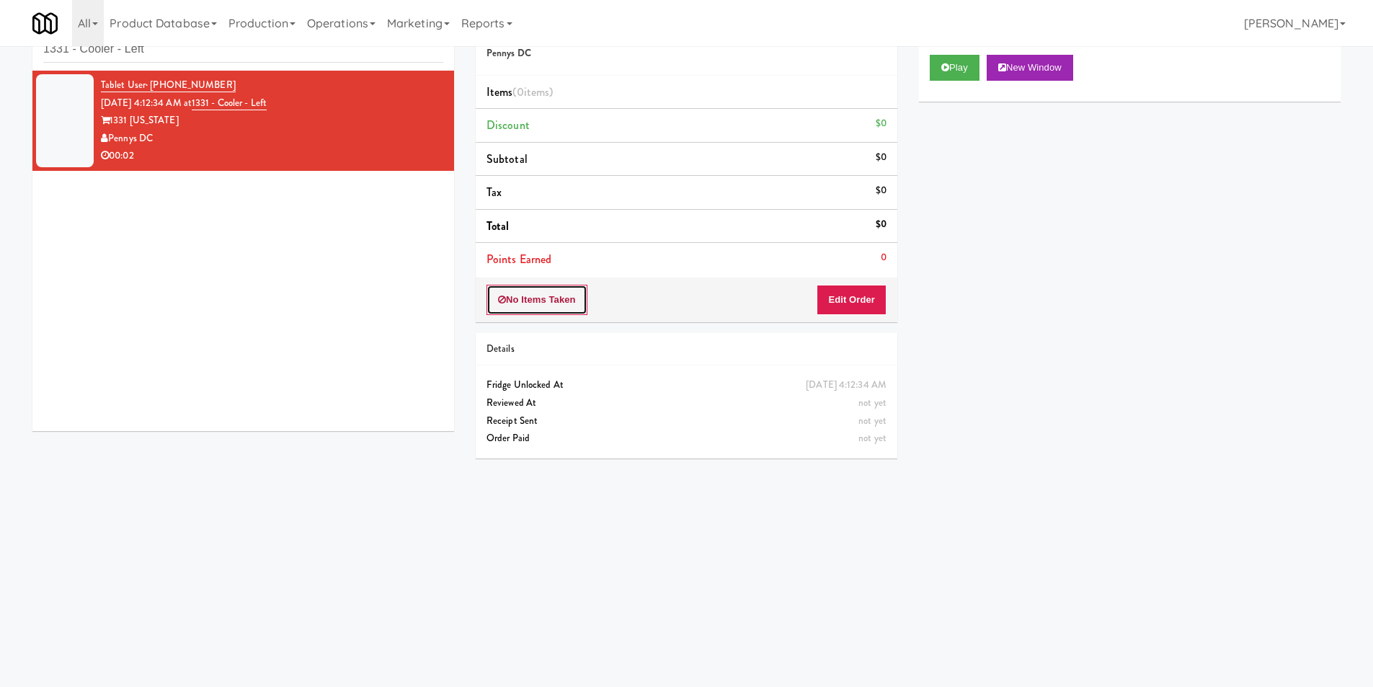
click at [557, 305] on button "No Items Taken" at bounding box center [537, 300] width 101 height 30
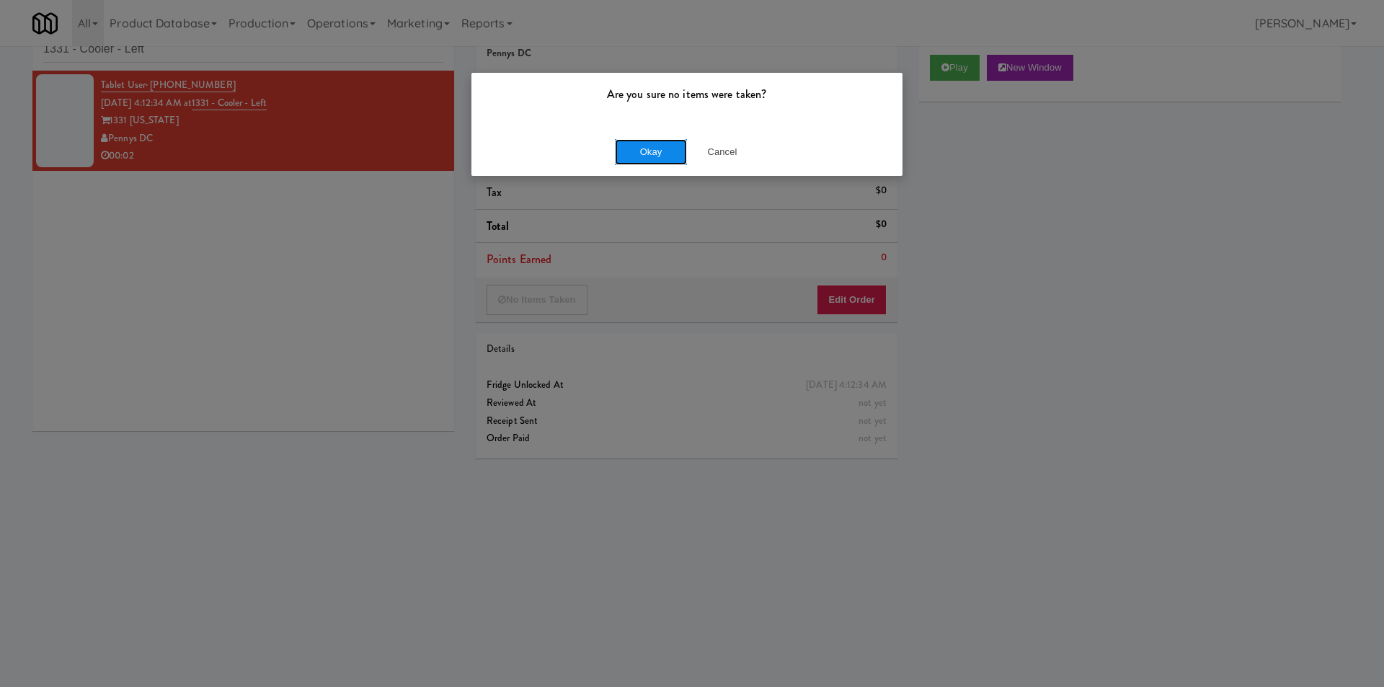
click at [660, 150] on button "Okay" at bounding box center [651, 152] width 72 height 26
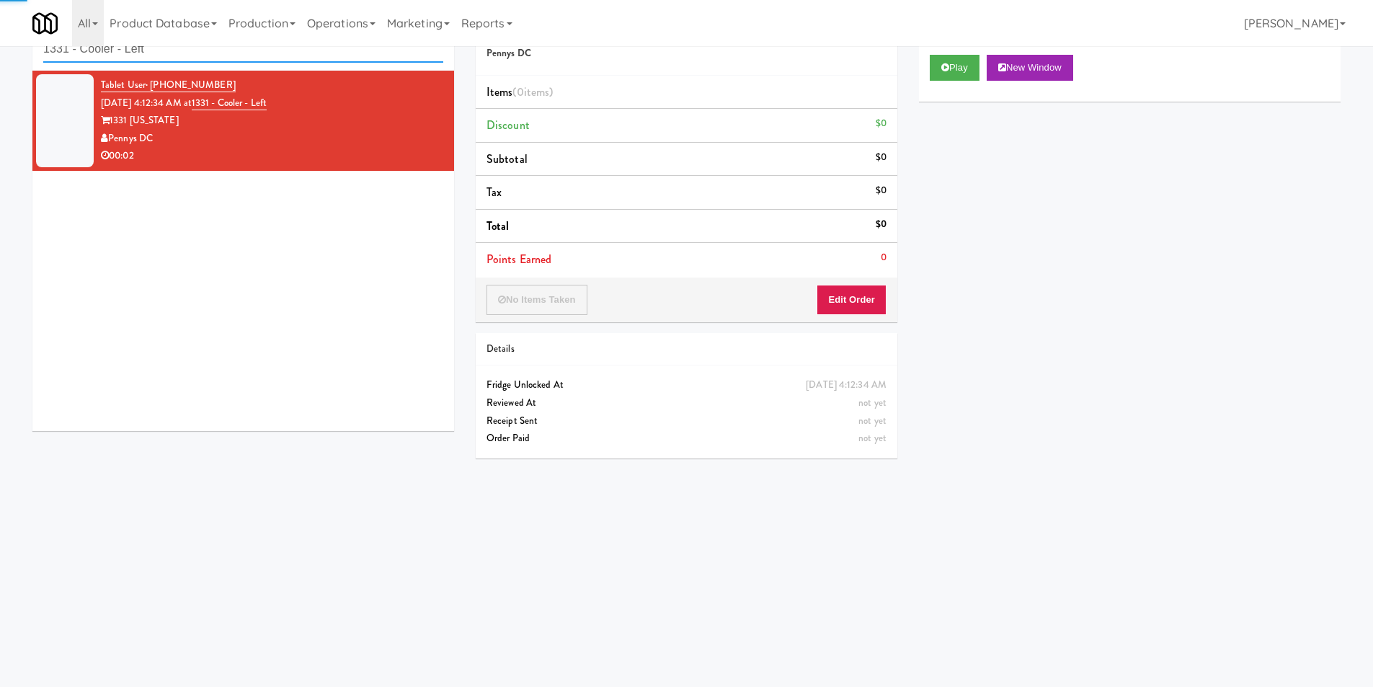
click at [298, 55] on input "1331 - Cooler - Left" at bounding box center [243, 49] width 400 height 27
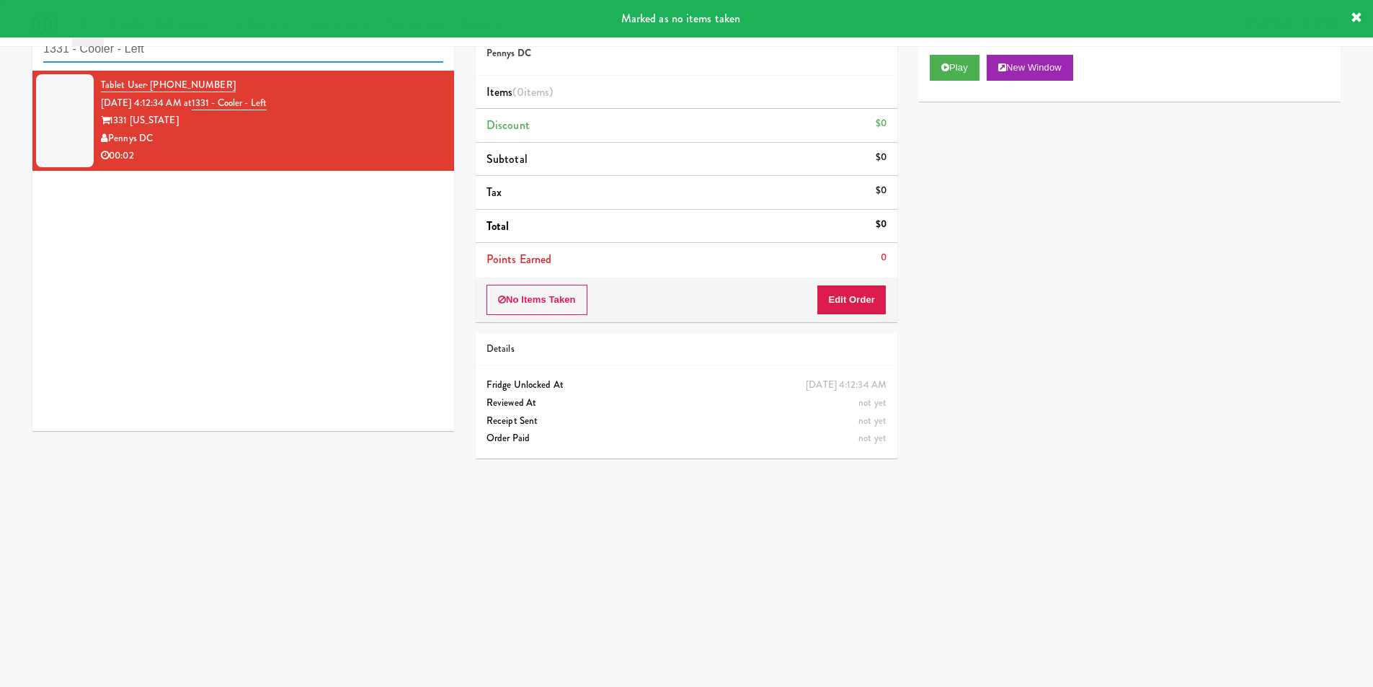
click at [298, 55] on input "1331 - Cooler - Left" at bounding box center [243, 49] width 400 height 27
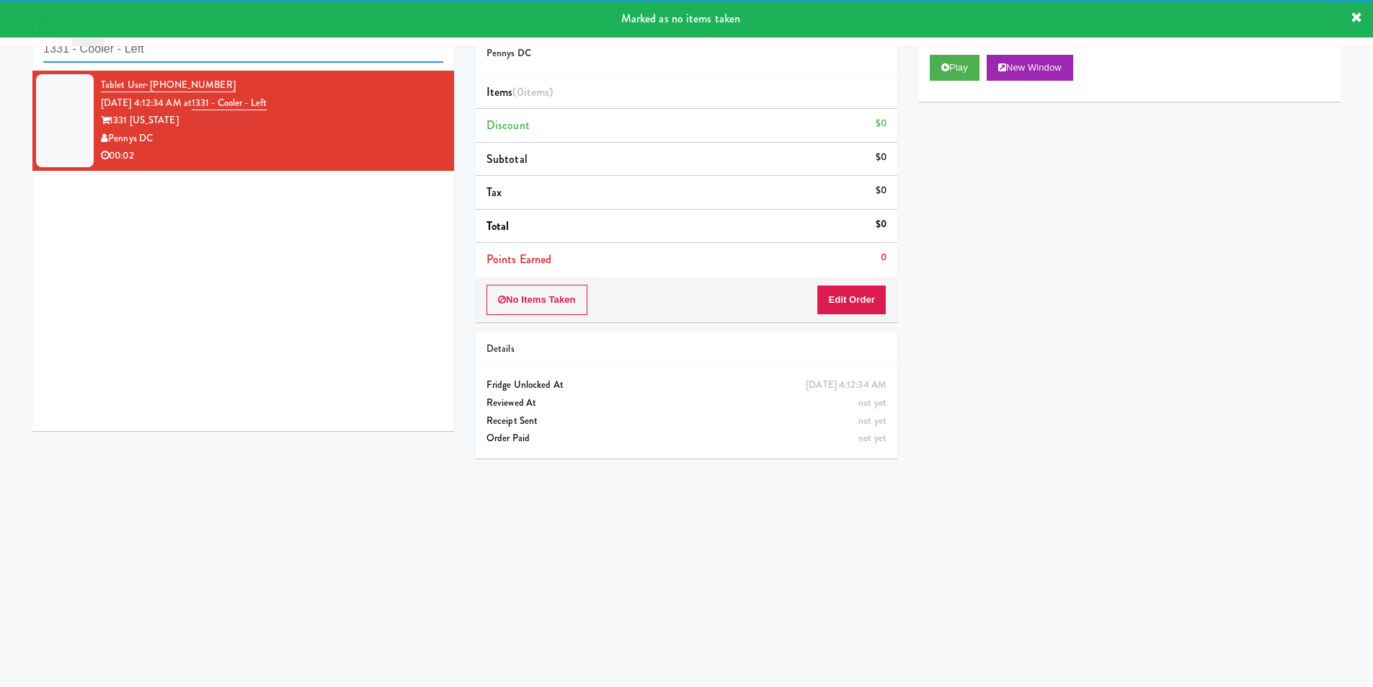
paste input "Vista St. Clair - Cooler"
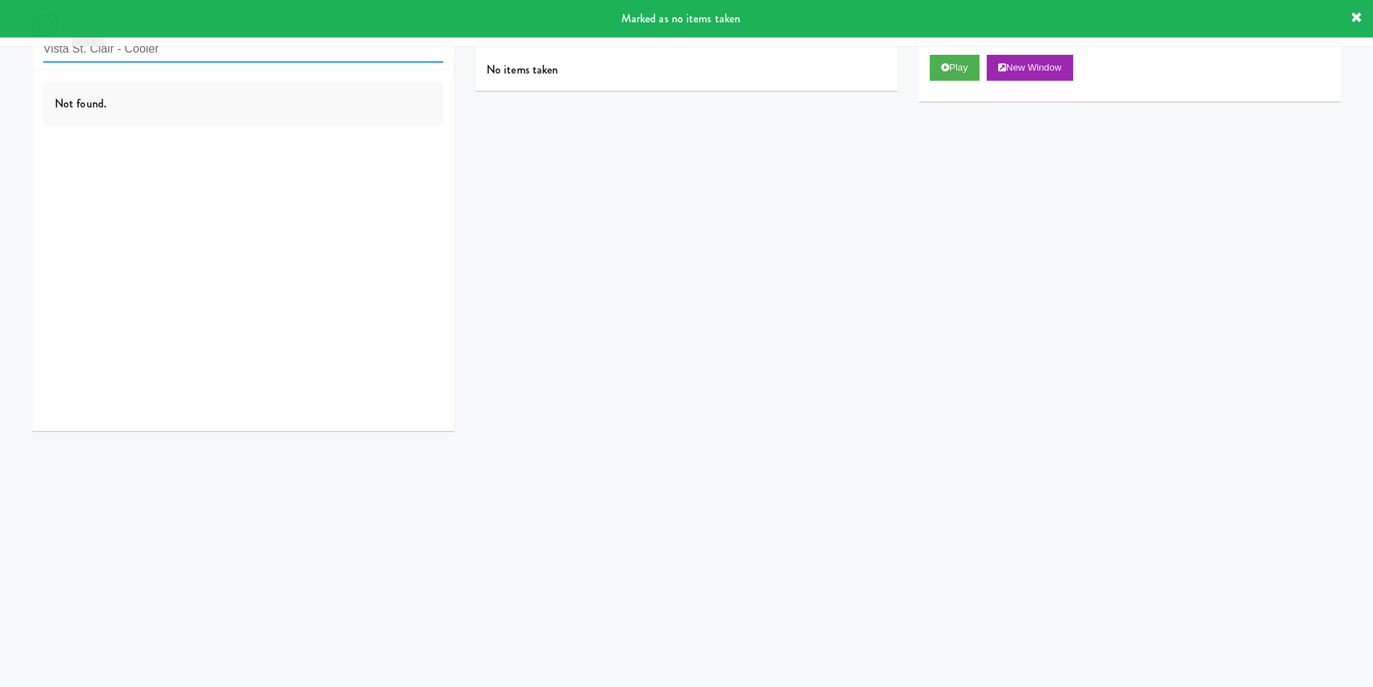
type input "Vista St. Clair - Cooler"
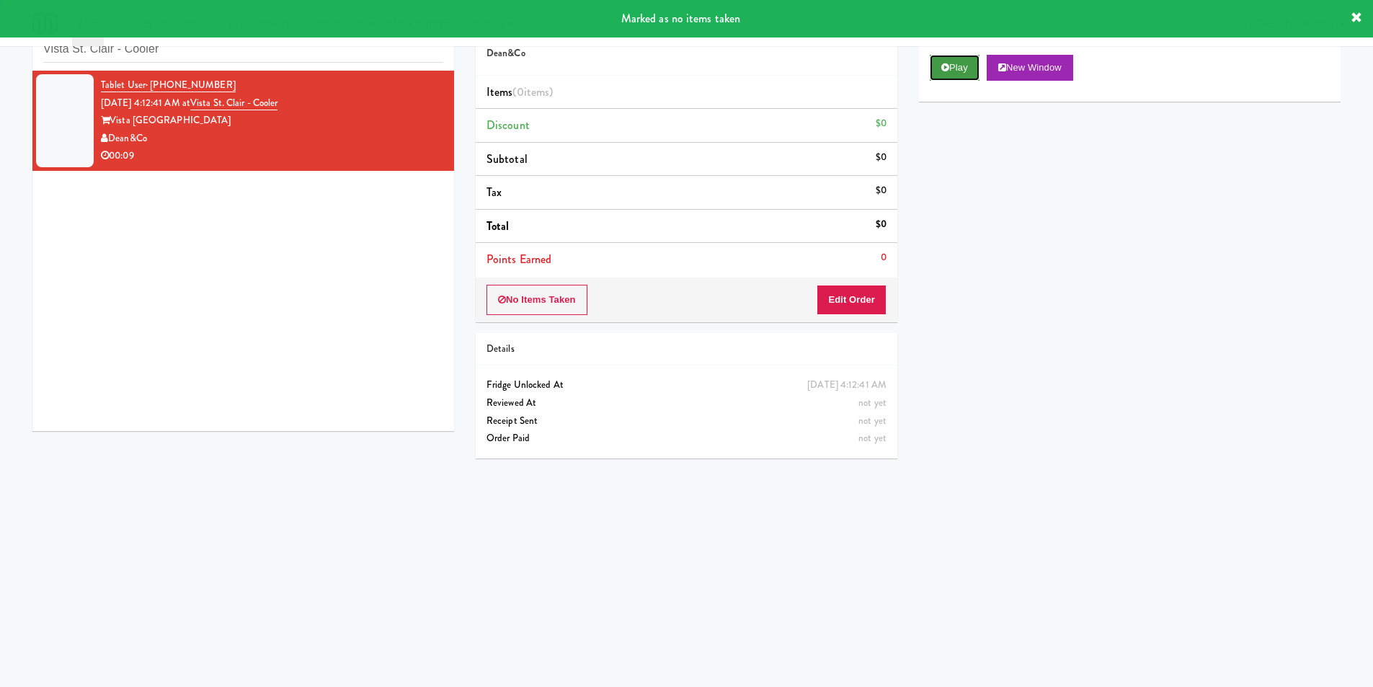
click at [957, 66] on button "Play" at bounding box center [955, 68] width 50 height 26
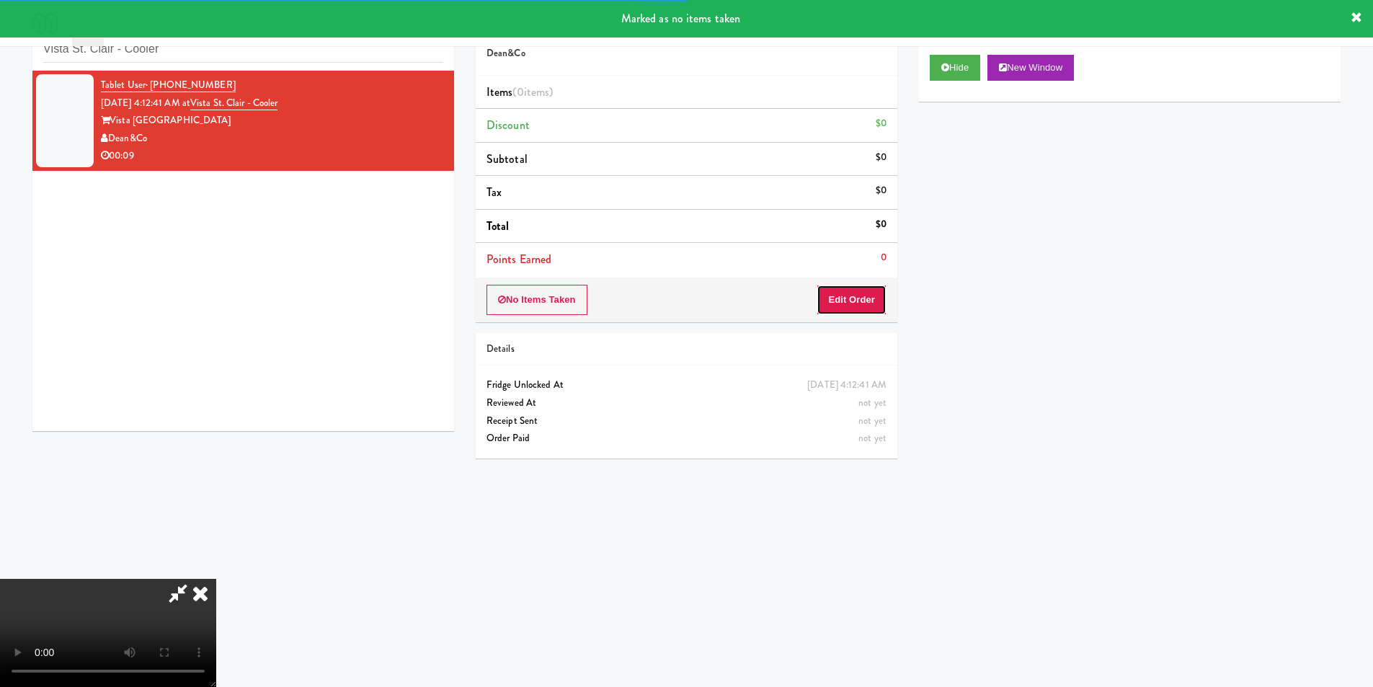
click at [859, 289] on button "Edit Order" at bounding box center [852, 300] width 70 height 30
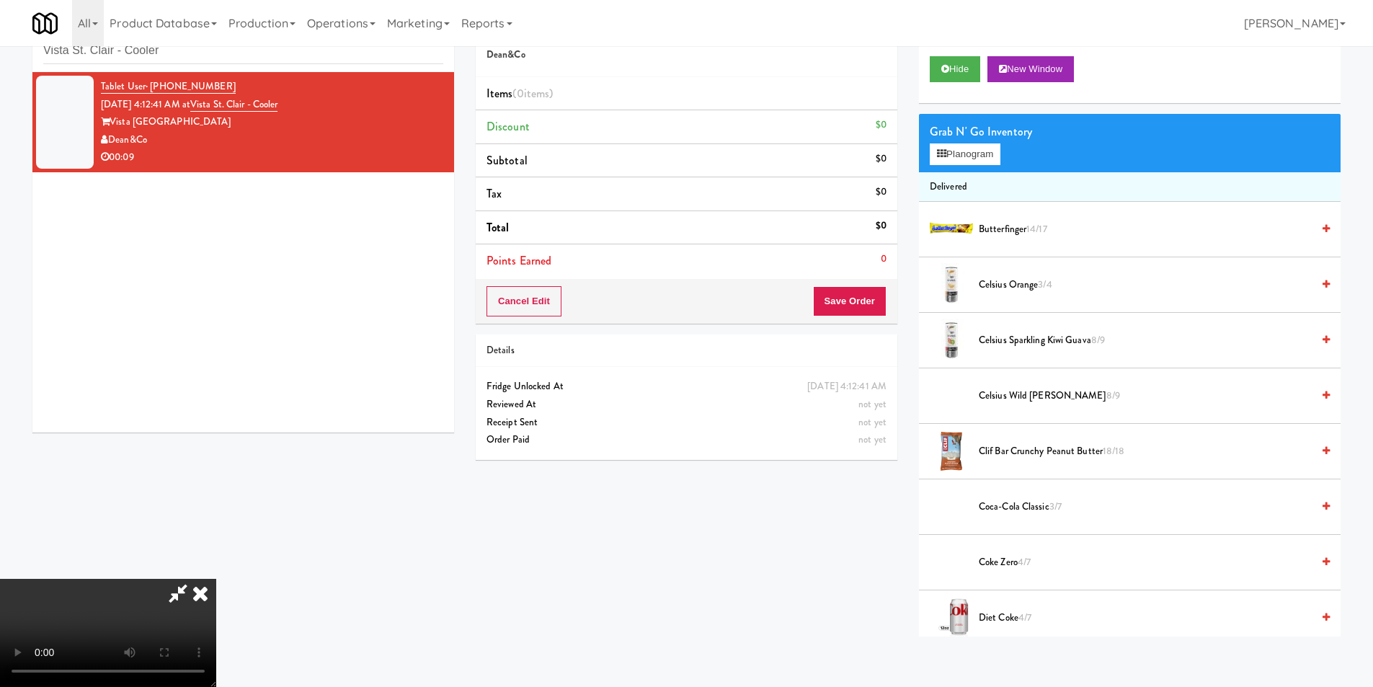
scroll to position [46, 0]
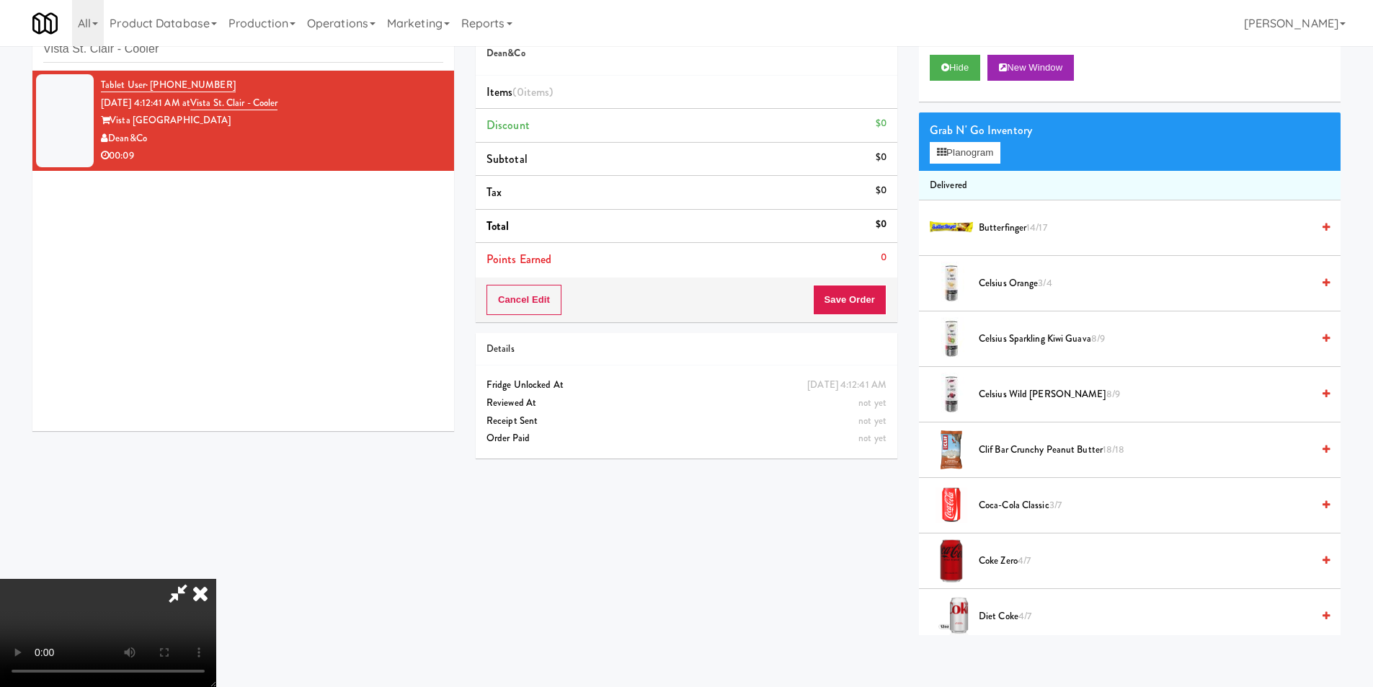
click at [216, 579] on video at bounding box center [108, 633] width 216 height 108
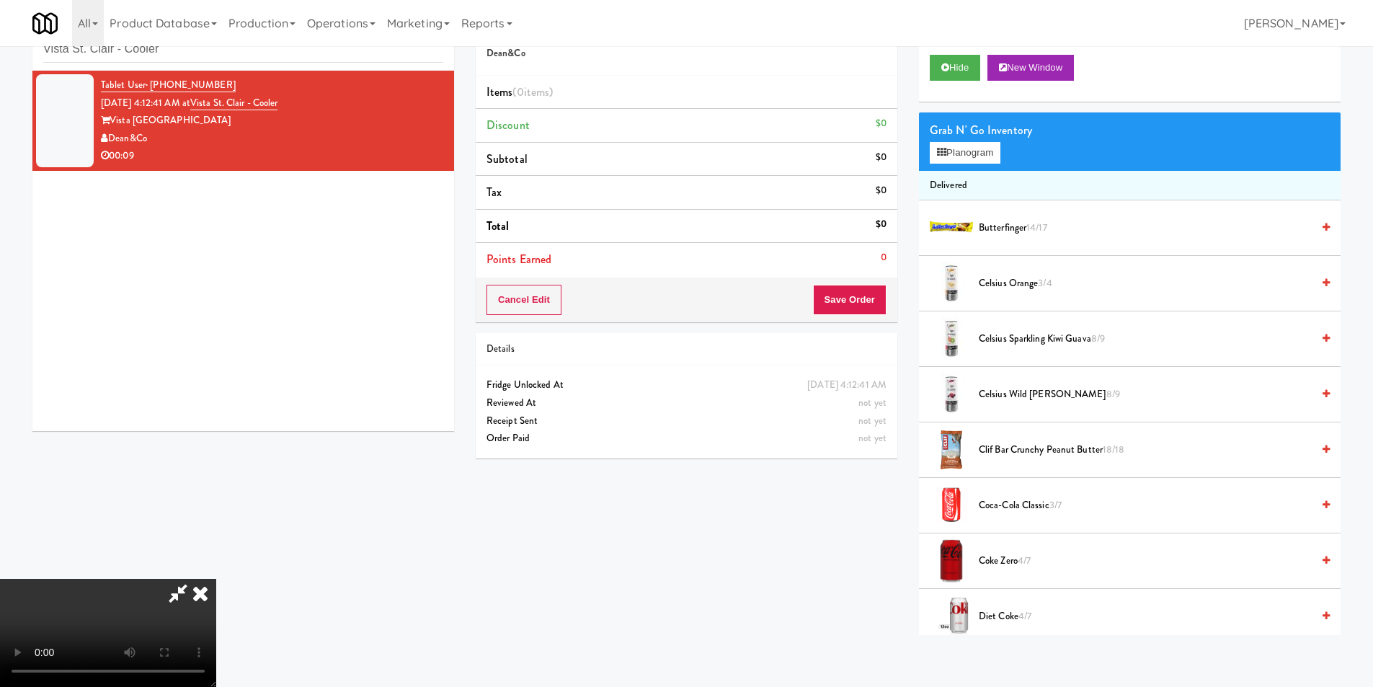
click at [216, 579] on video at bounding box center [108, 633] width 216 height 108
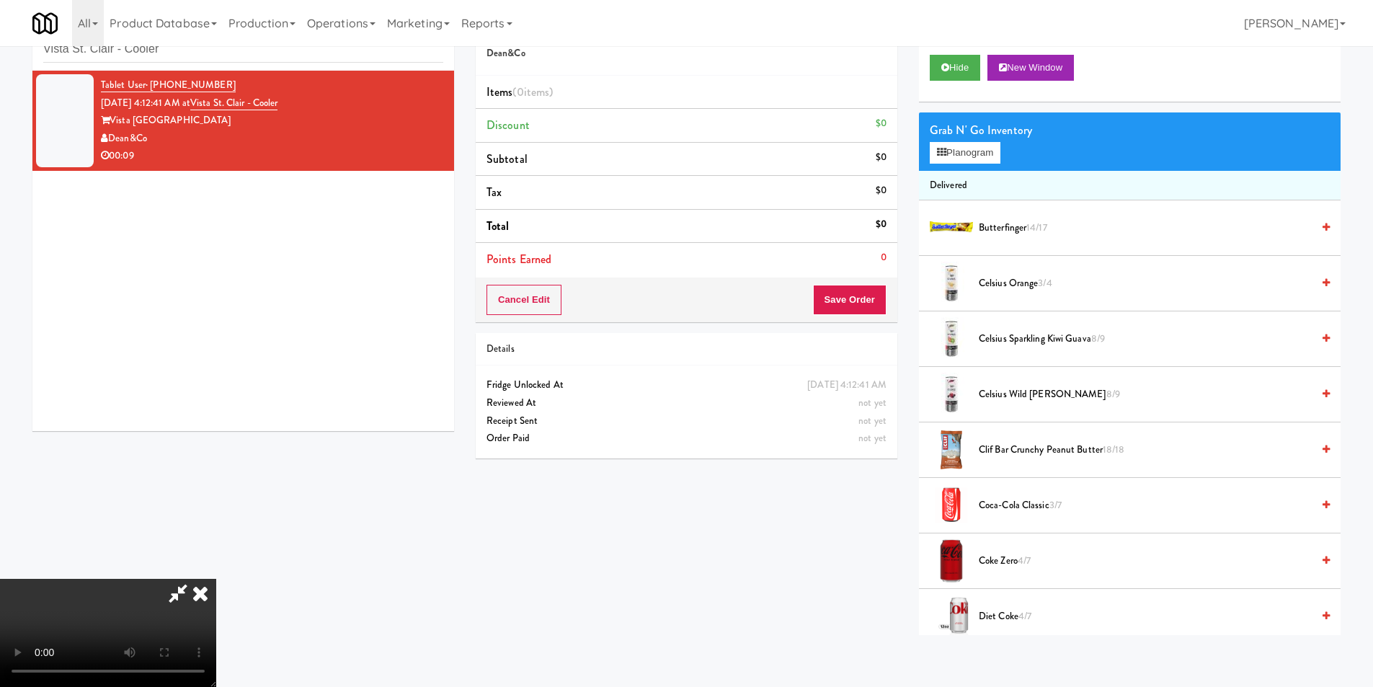
click at [216, 579] on video at bounding box center [108, 633] width 216 height 108
click at [986, 153] on button "Planogram" at bounding box center [965, 153] width 71 height 22
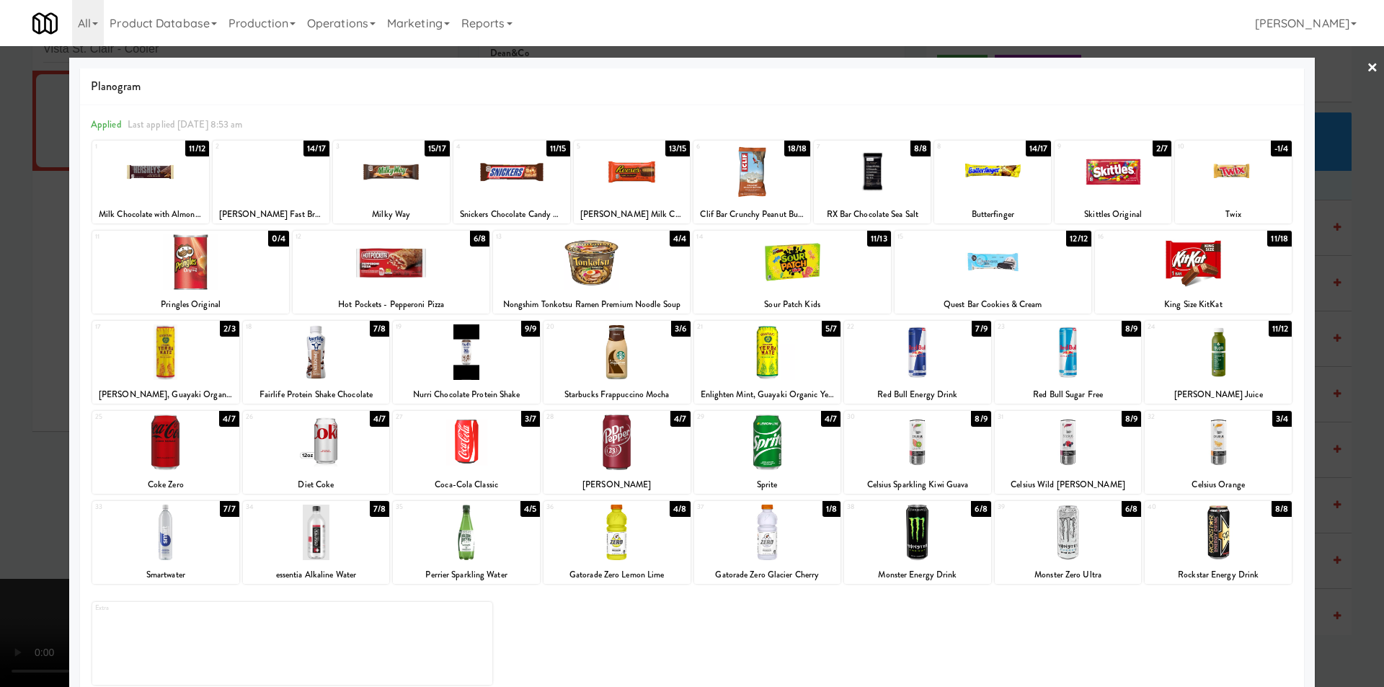
click at [1053, 440] on div at bounding box center [1068, 443] width 147 height 56
click at [452, 260] on div at bounding box center [391, 262] width 197 height 56
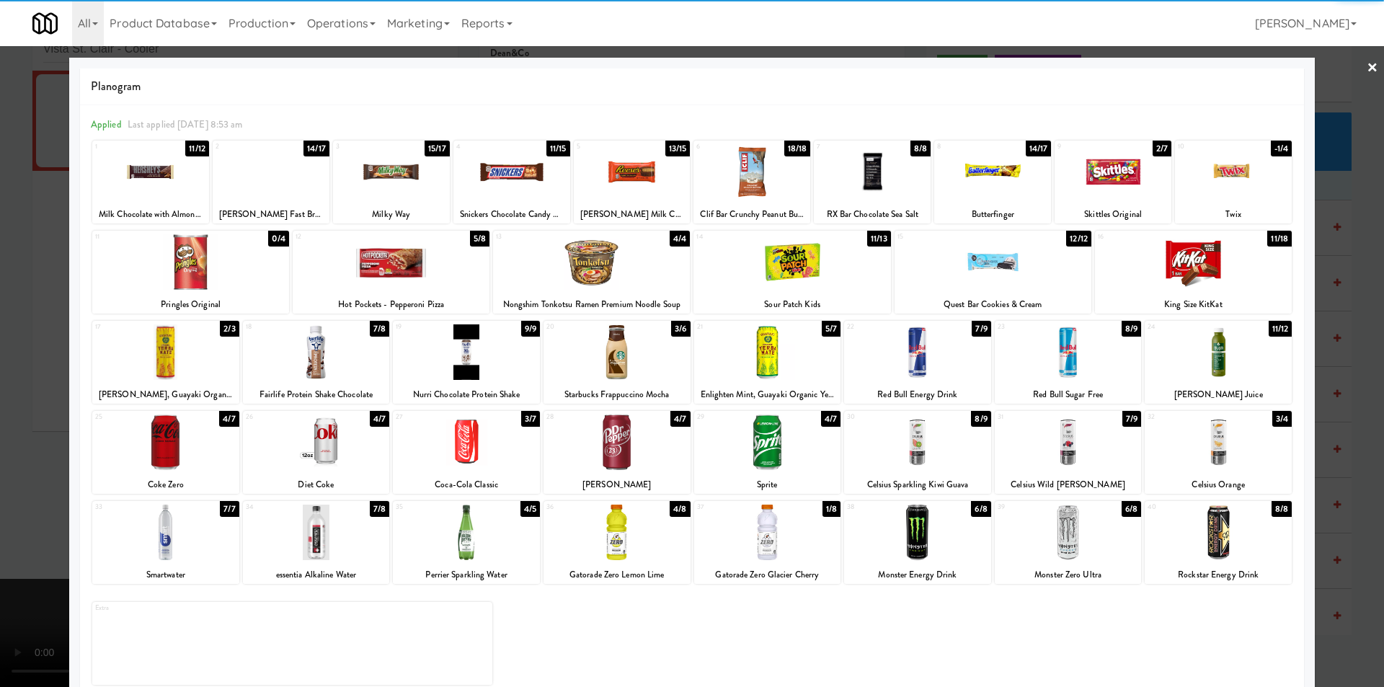
click at [27, 356] on div at bounding box center [692, 343] width 1384 height 687
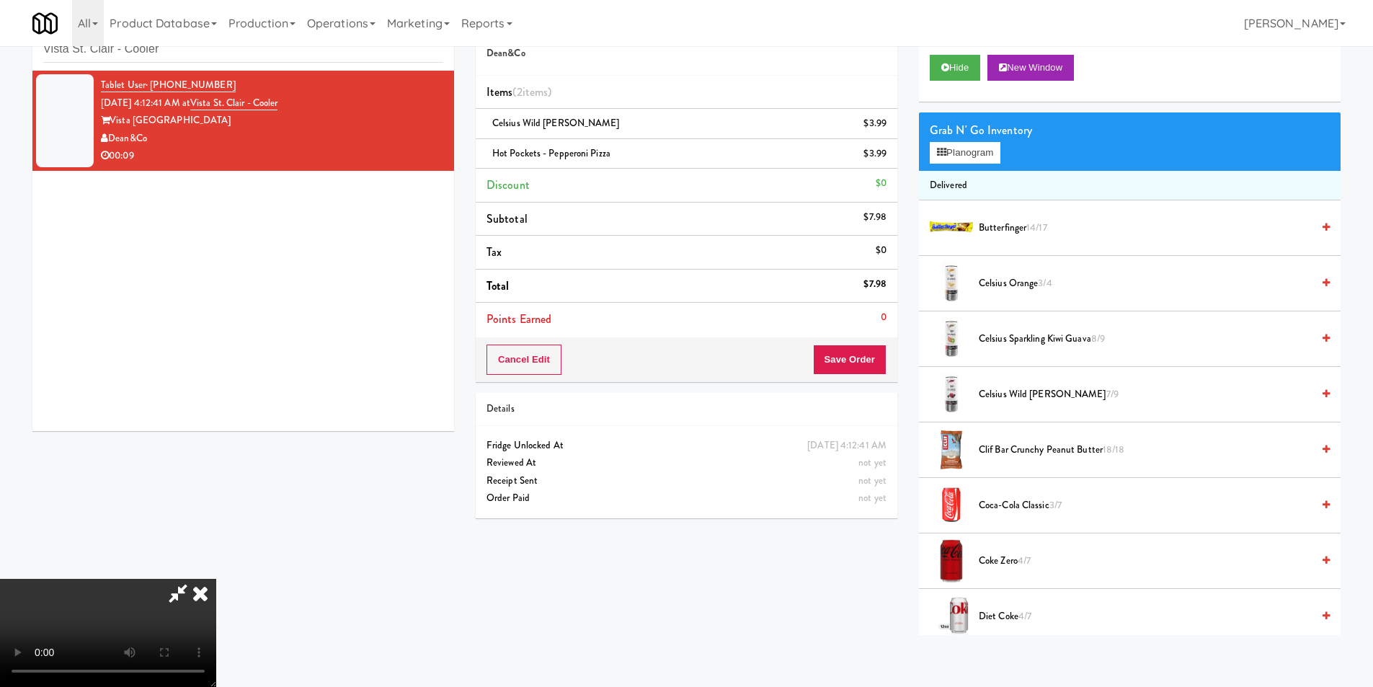
click at [216, 579] on video at bounding box center [108, 633] width 216 height 108
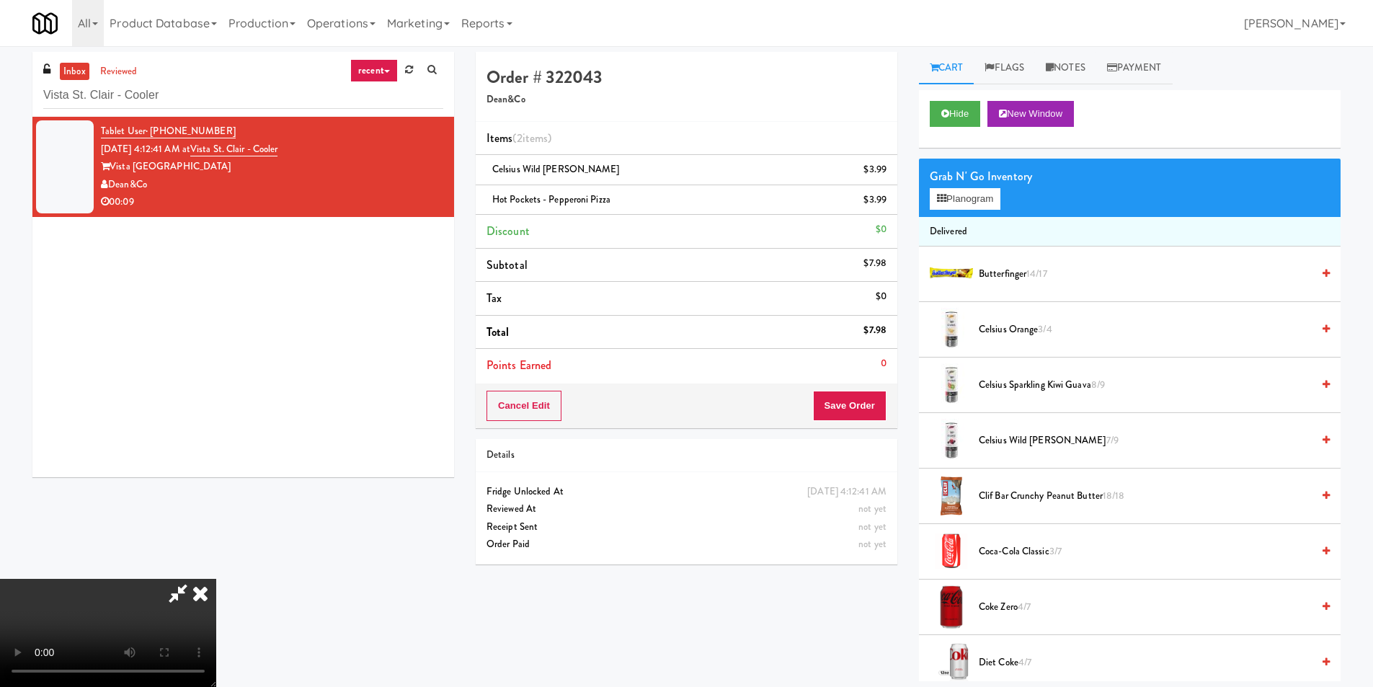
drag, startPoint x: 1074, startPoint y: 64, endPoint x: 1069, endPoint y: 101, distance: 37.1
click at [1073, 67] on link "Notes" at bounding box center [1065, 68] width 61 height 32
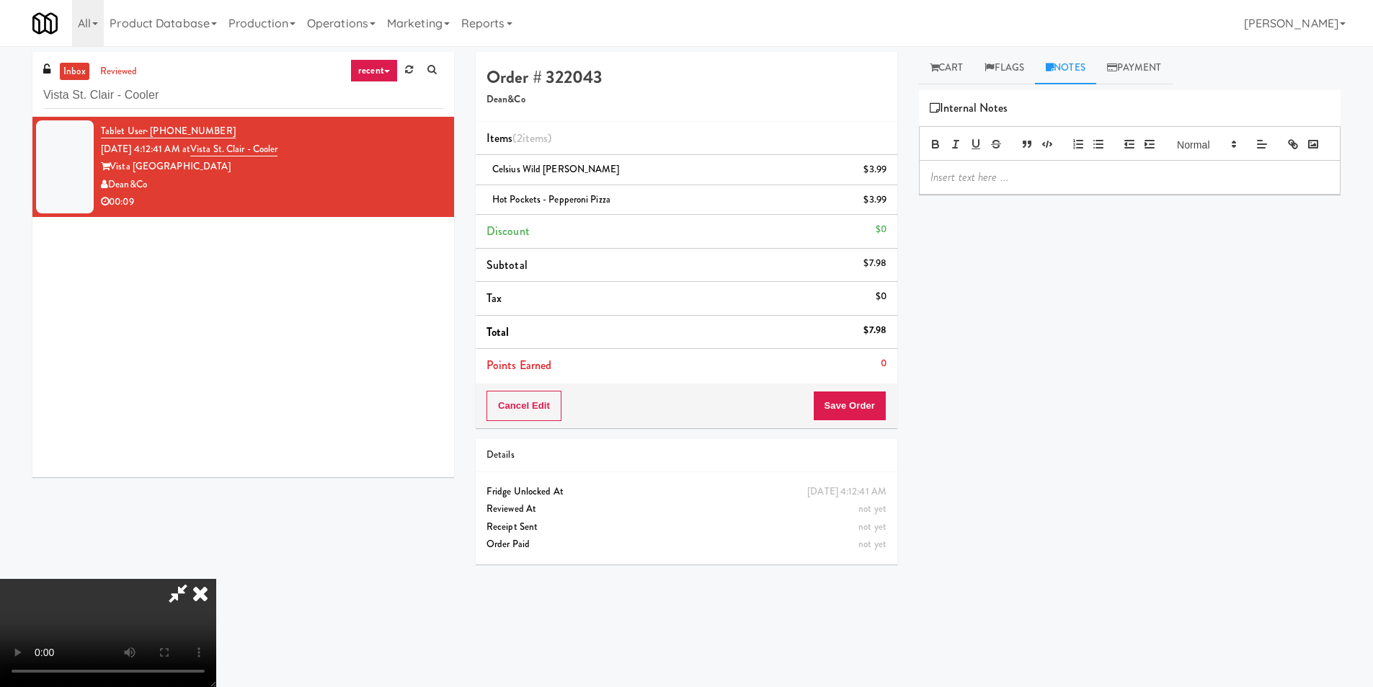
click at [1060, 185] on p at bounding box center [1130, 177] width 399 height 16
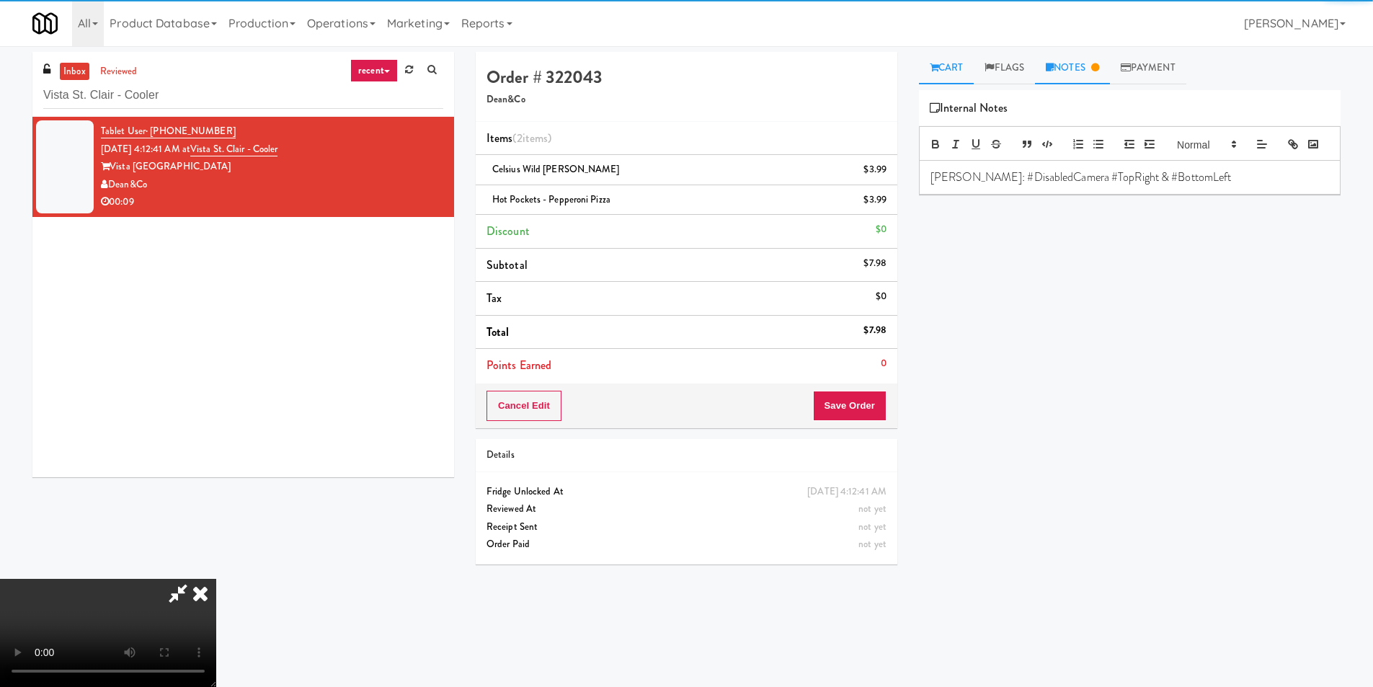
click at [947, 65] on link "Cart" at bounding box center [947, 68] width 56 height 32
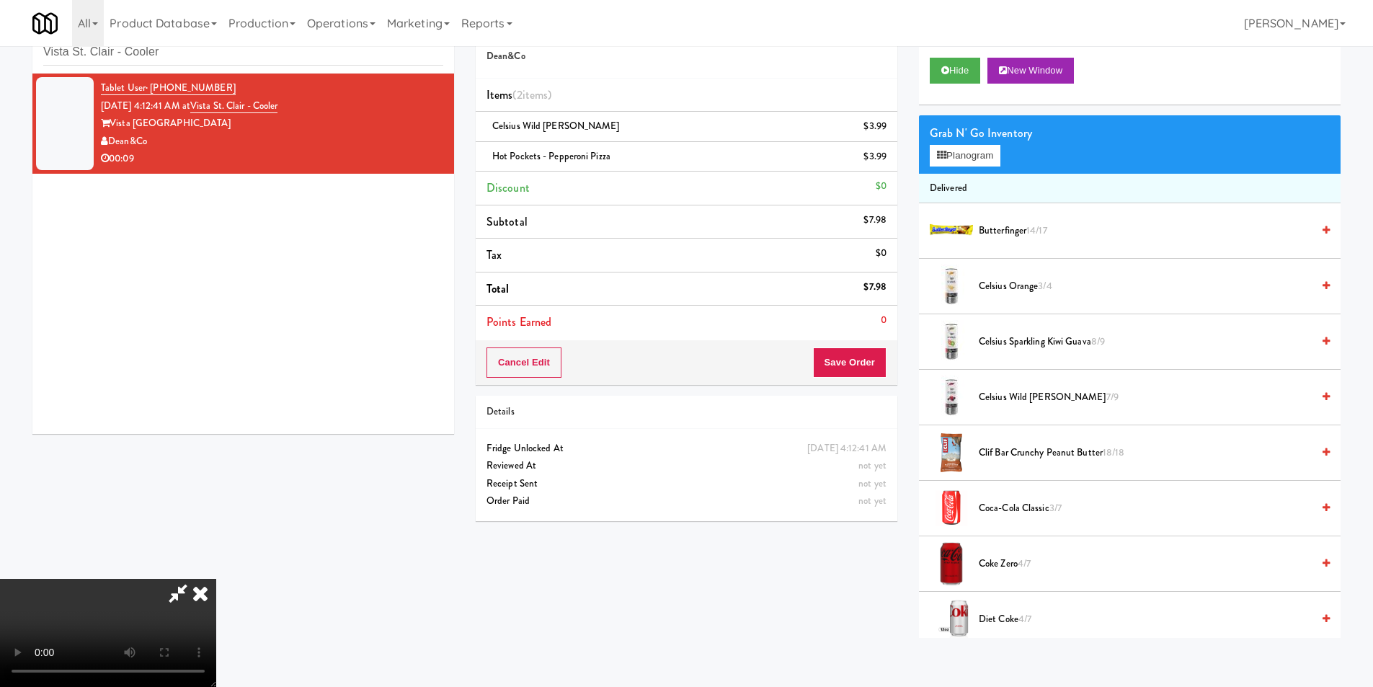
scroll to position [46, 0]
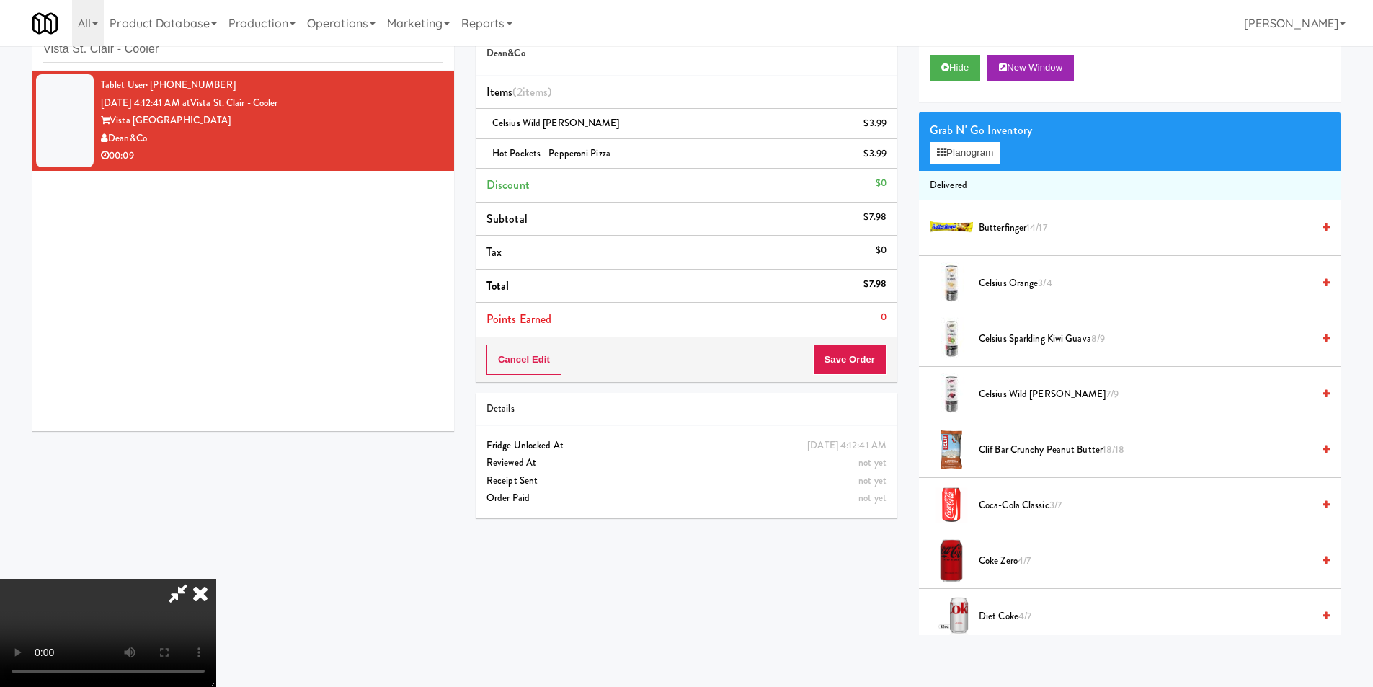
click at [216, 579] on video at bounding box center [108, 633] width 216 height 108
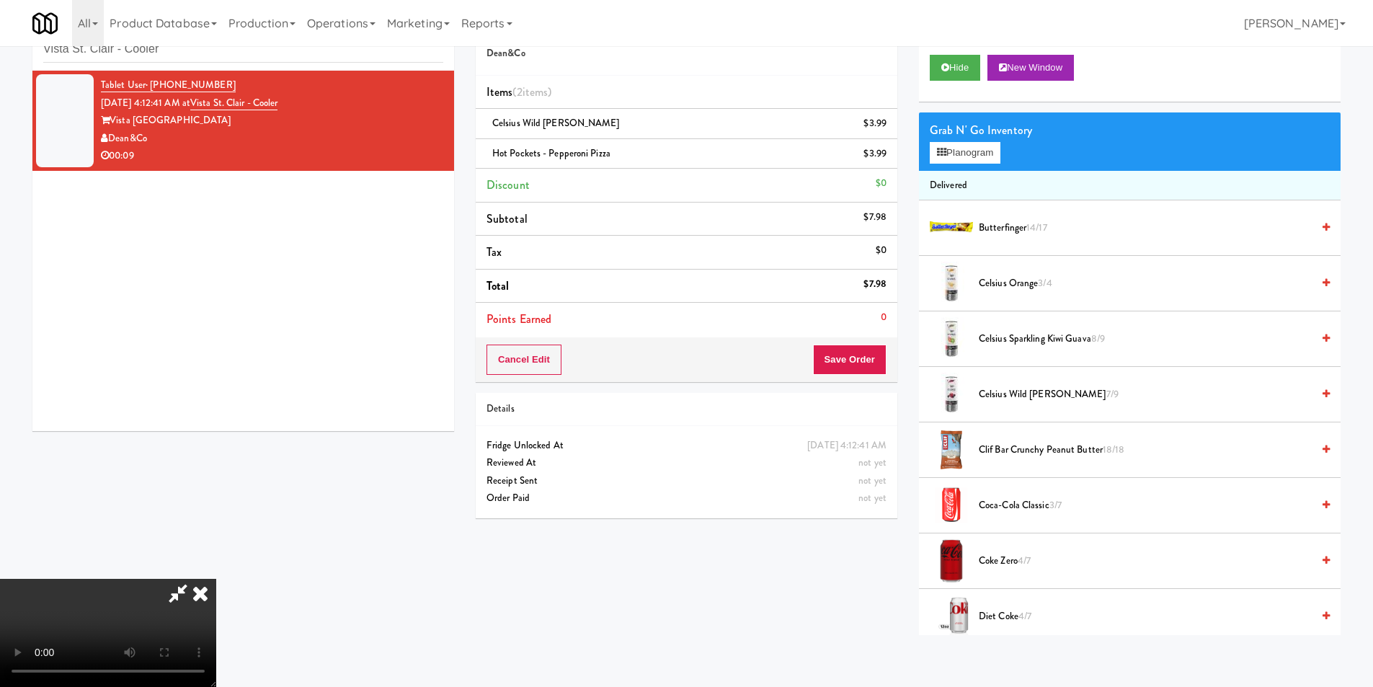
click at [216, 579] on video at bounding box center [108, 633] width 216 height 108
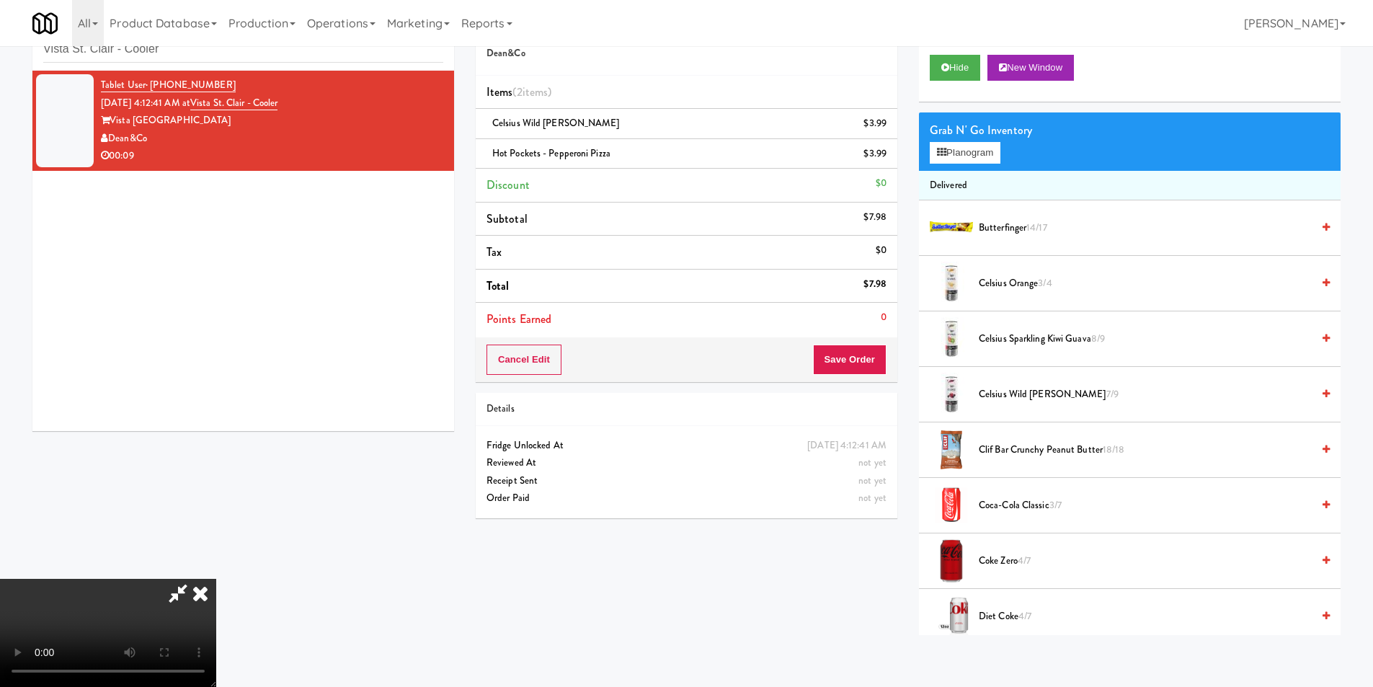
click at [216, 579] on video at bounding box center [108, 633] width 216 height 108
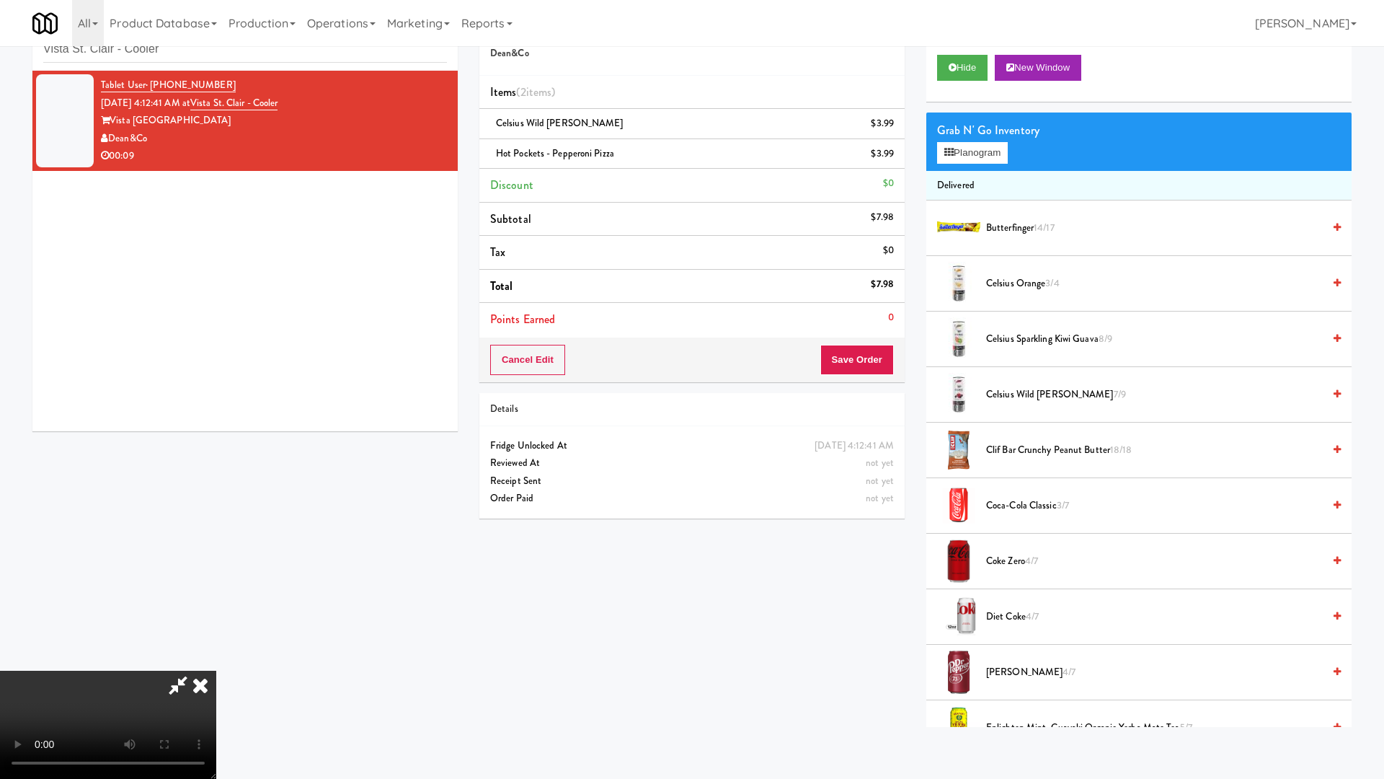
click at [216, 670] on video at bounding box center [108, 724] width 216 height 108
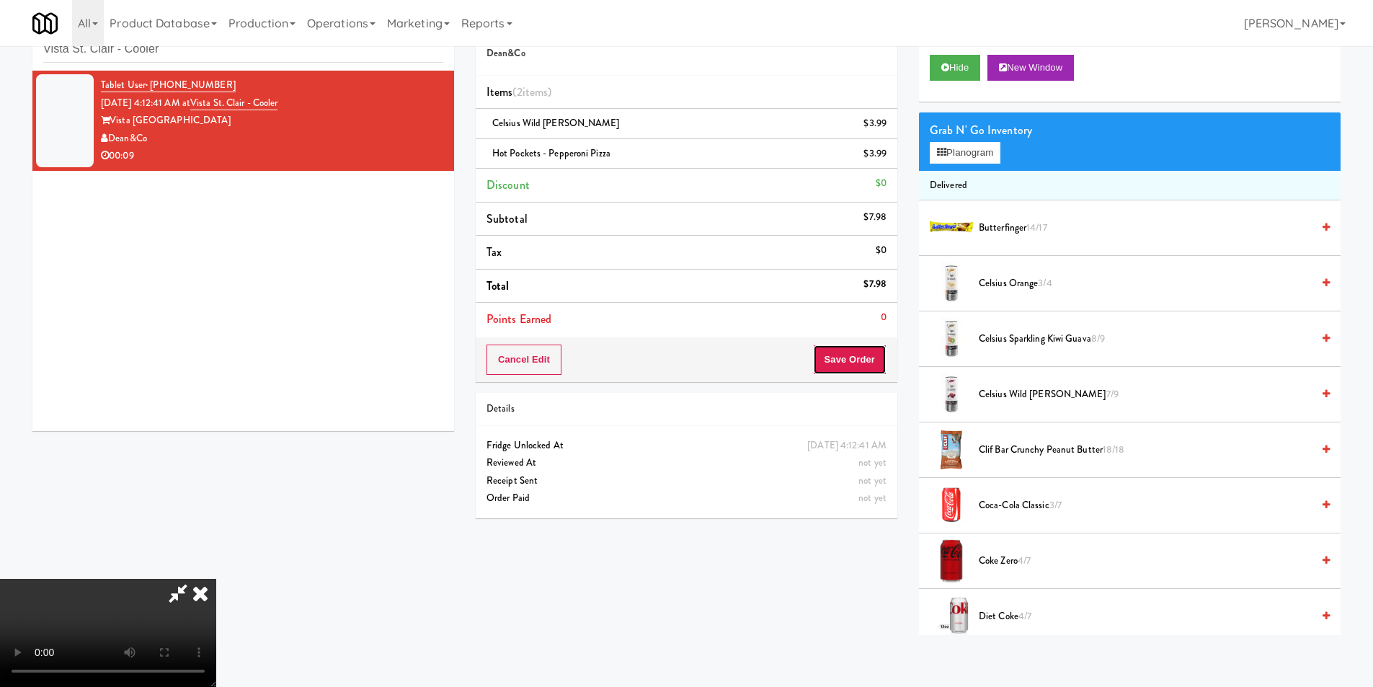
click at [855, 351] on button "Save Order" at bounding box center [850, 360] width 74 height 30
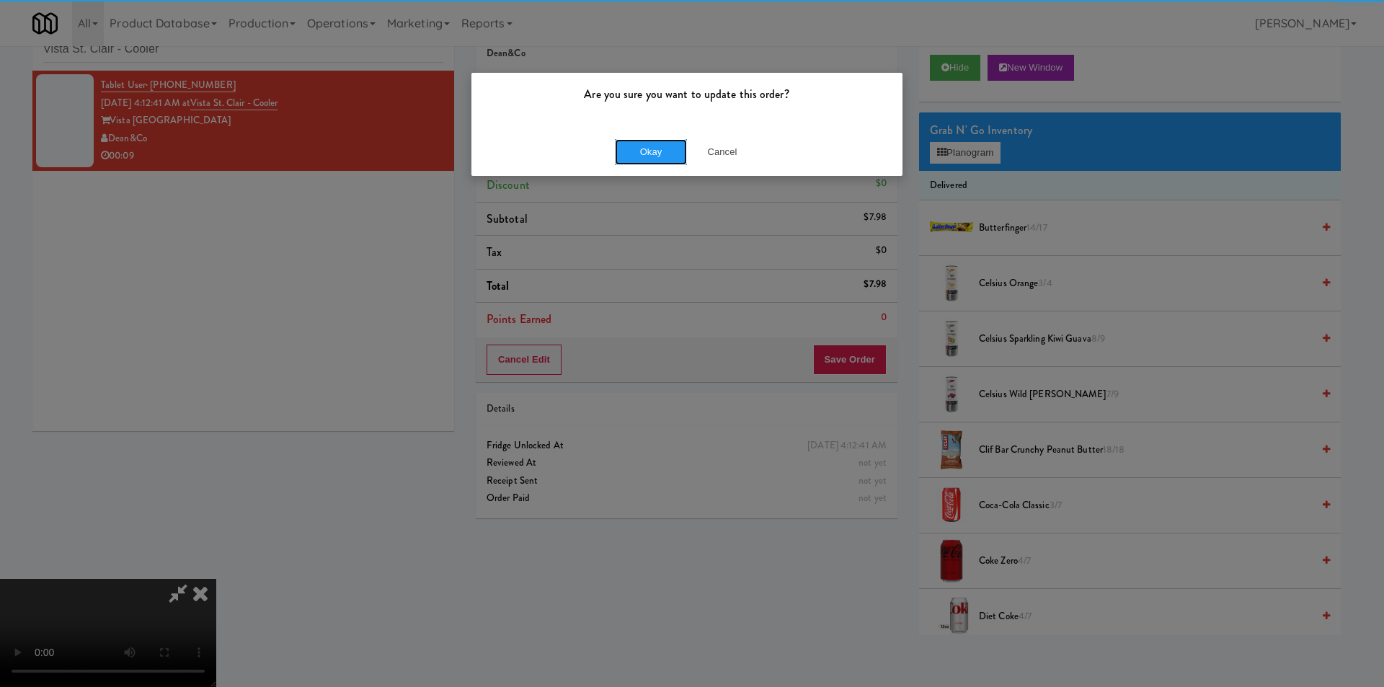
click at [629, 156] on button "Okay" at bounding box center [651, 152] width 72 height 26
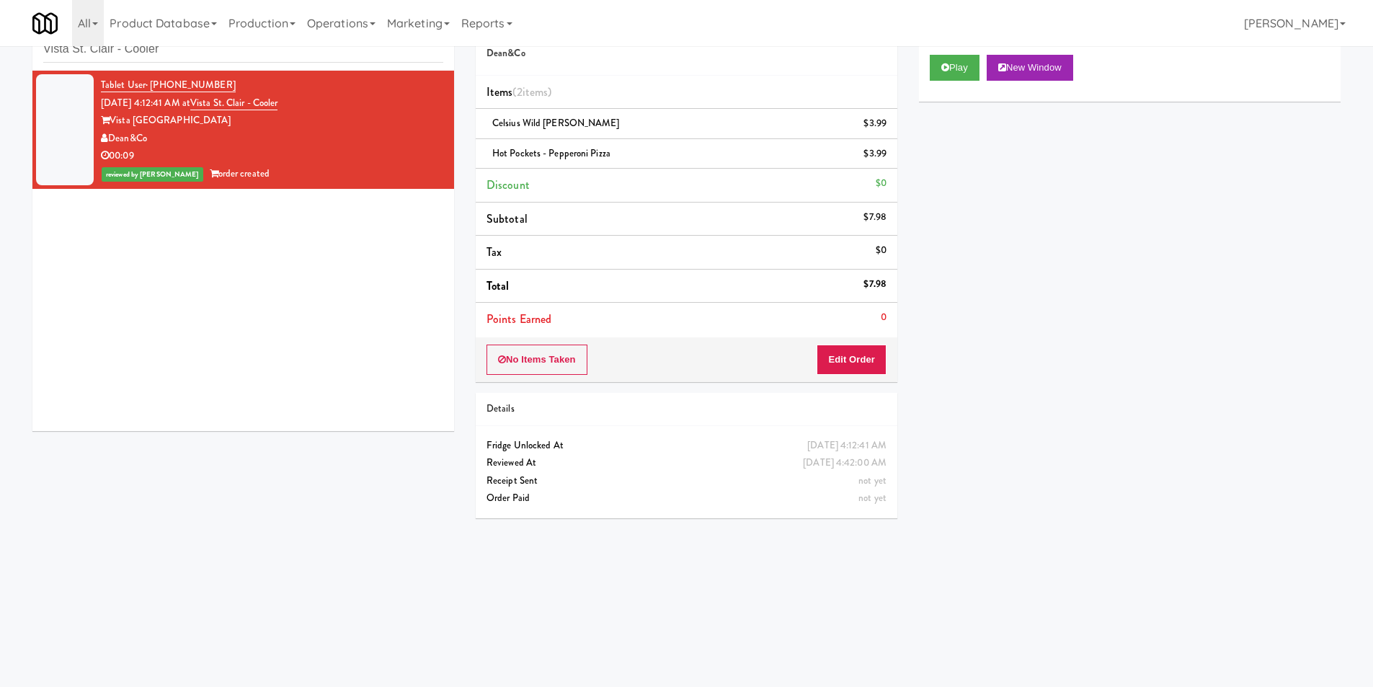
click at [151, 63] on div "inbox reviewed recent all unclear take inventory issue suspicious failed recent…" at bounding box center [243, 38] width 422 height 65
click at [153, 58] on input "Vista St. Clair - Cooler" at bounding box center [243, 49] width 400 height 27
paste input "Fridge - Building"
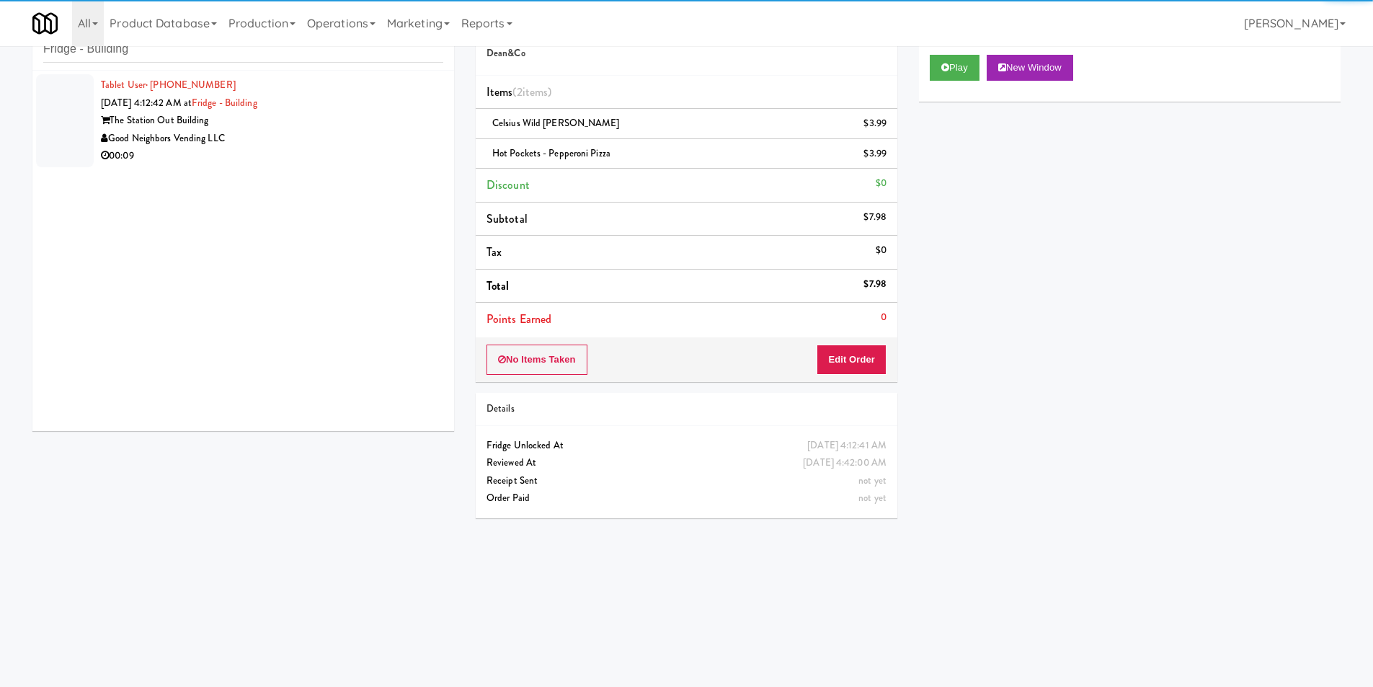
click at [408, 153] on div "00:09" at bounding box center [272, 156] width 342 height 18
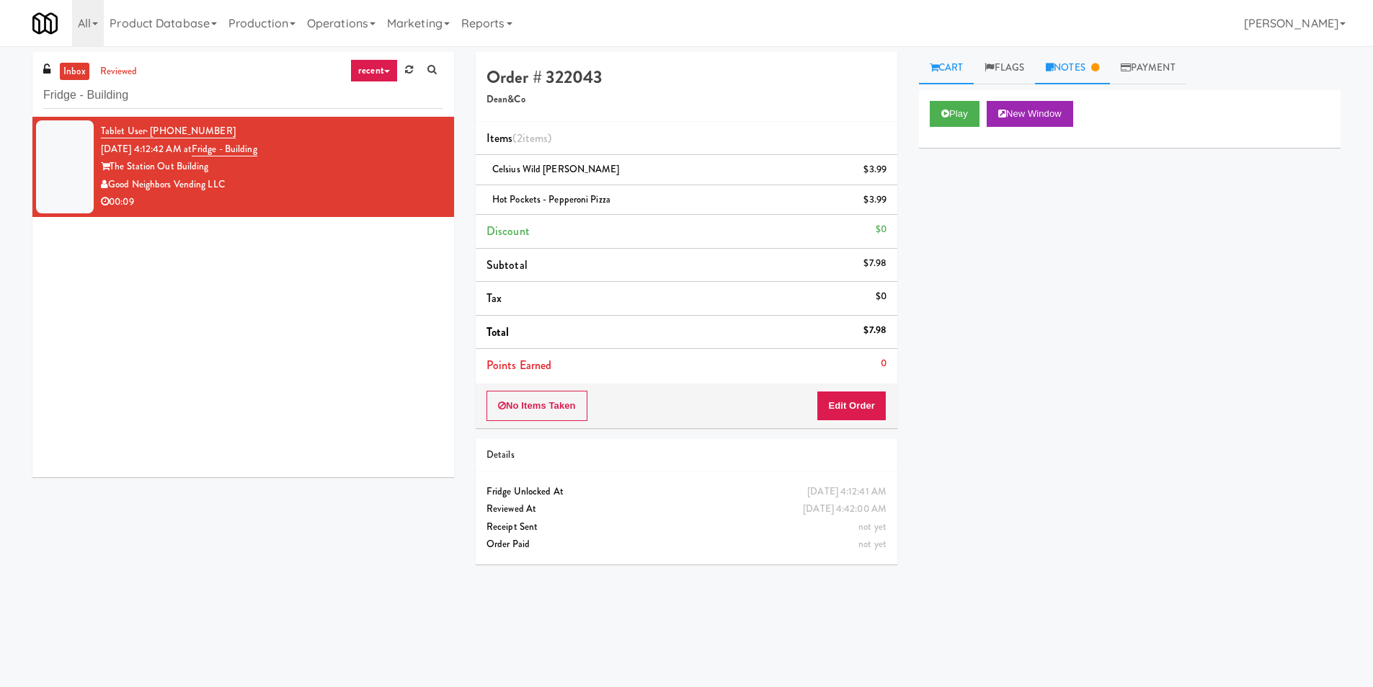
click at [1068, 72] on link "Notes" at bounding box center [1072, 68] width 75 height 32
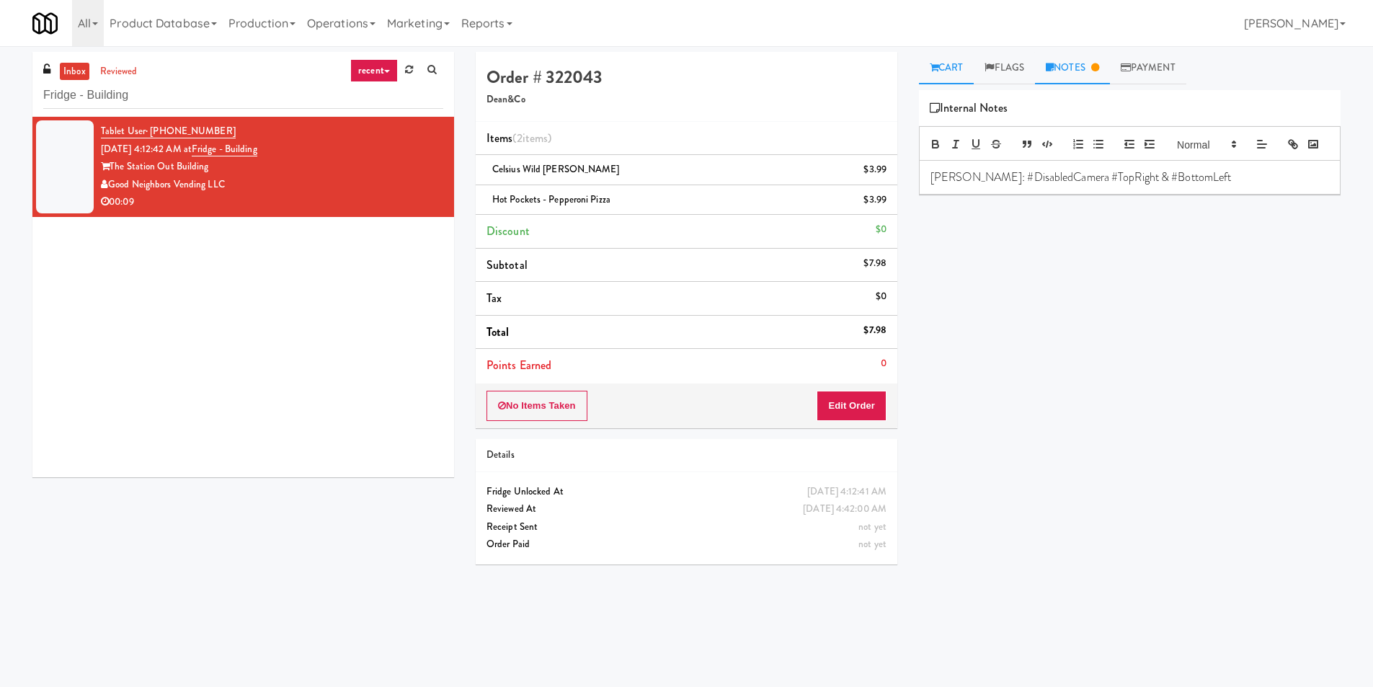
click at [927, 68] on link "Cart" at bounding box center [947, 68] width 56 height 32
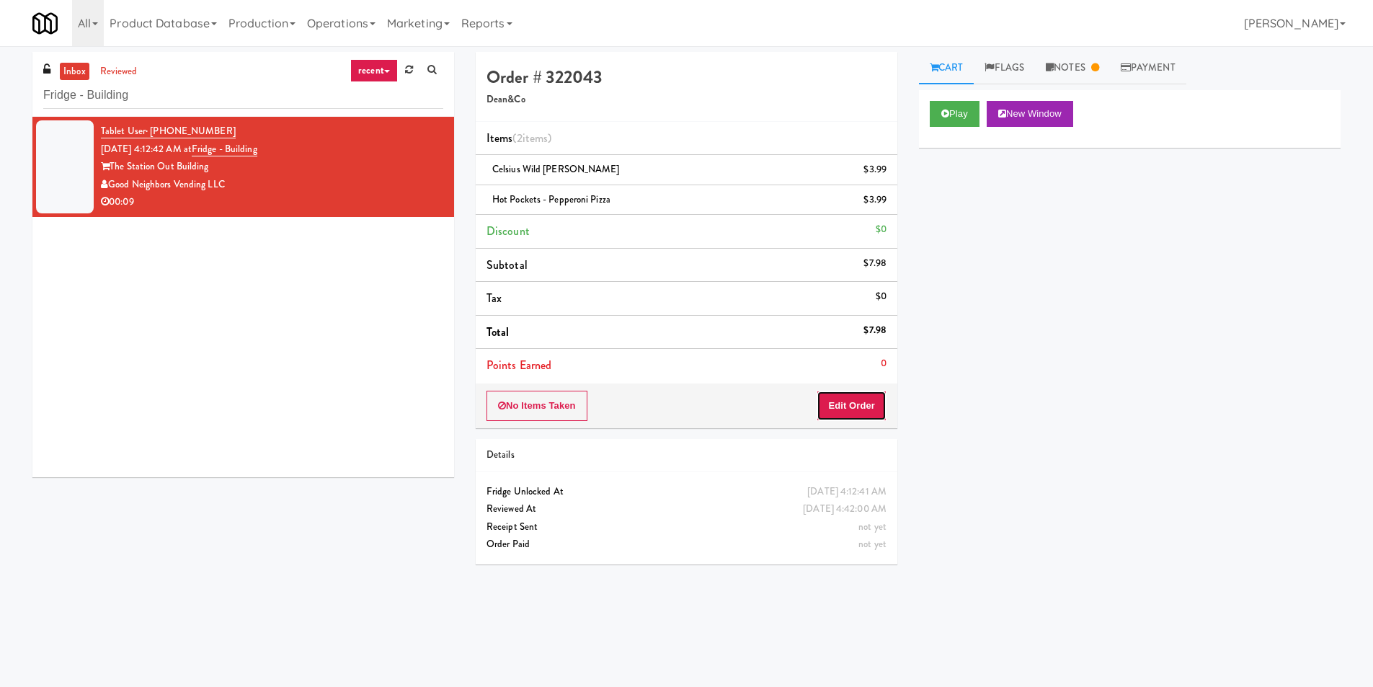
click at [853, 404] on button "Edit Order" at bounding box center [852, 406] width 70 height 30
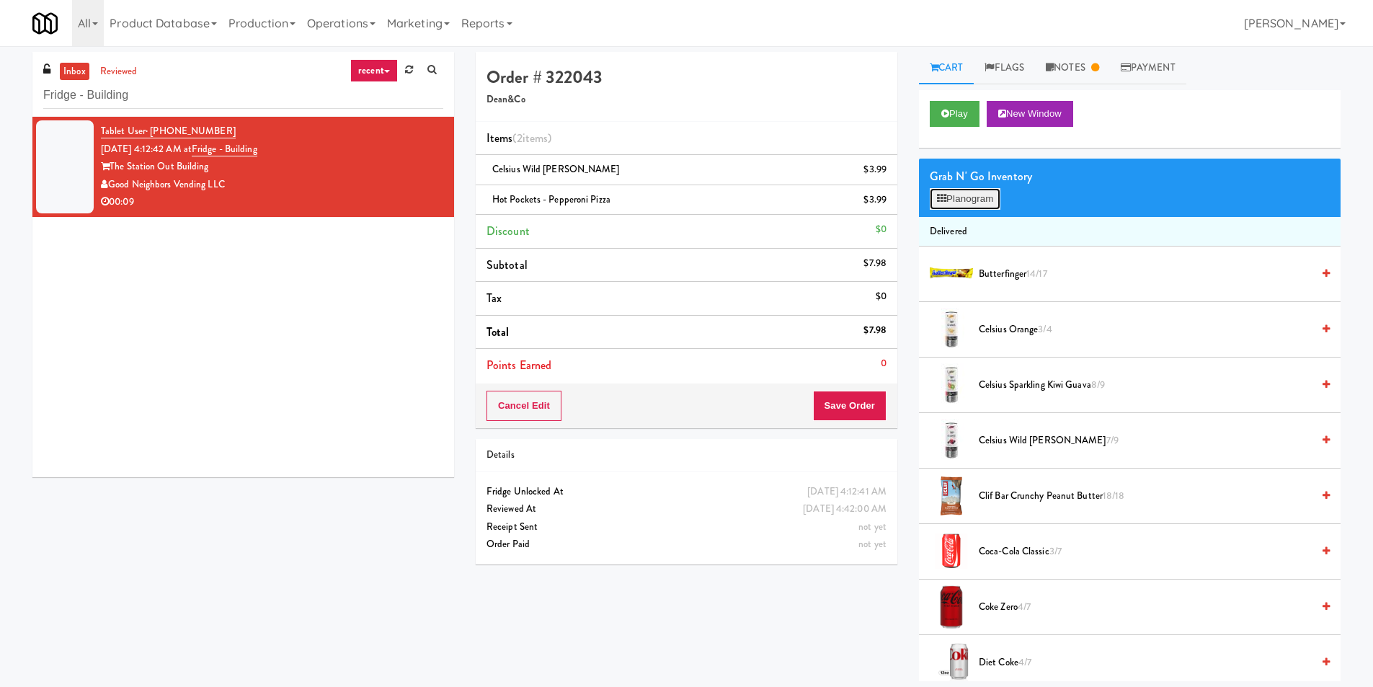
click at [970, 188] on button "Planogram" at bounding box center [965, 199] width 71 height 22
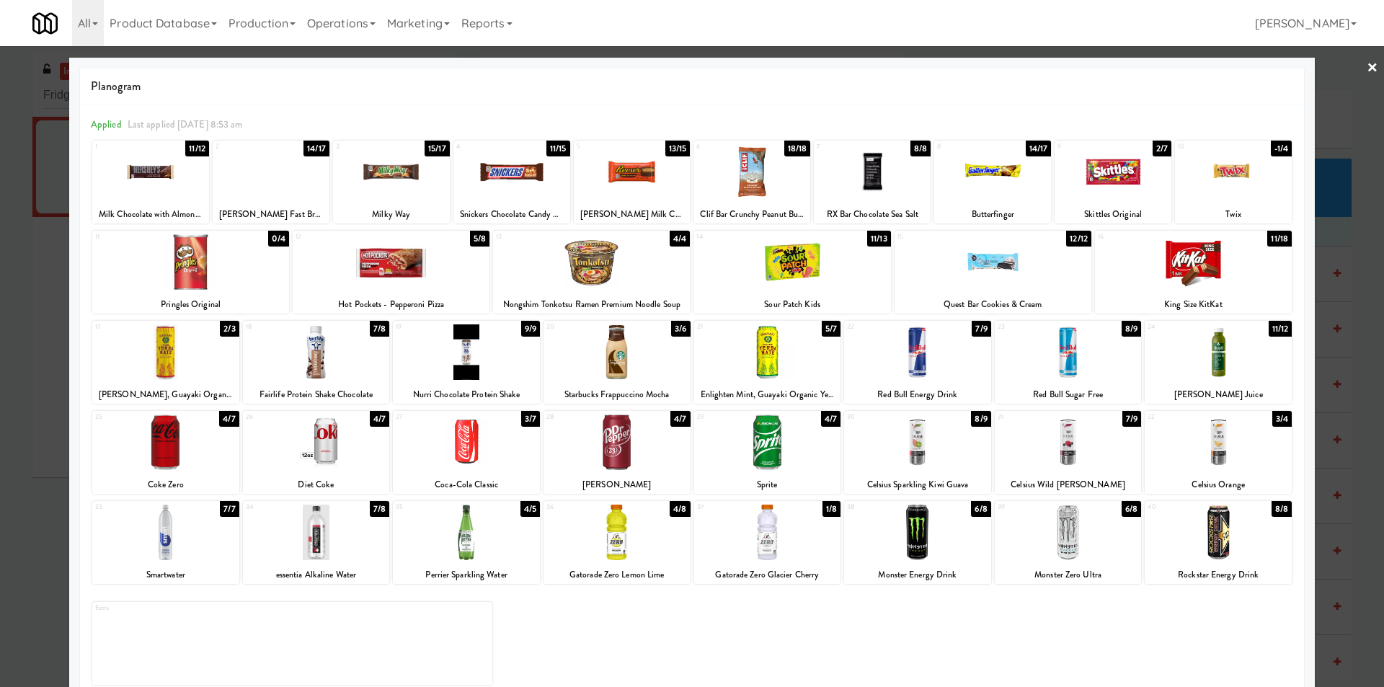
click at [1338, 254] on div at bounding box center [692, 343] width 1384 height 687
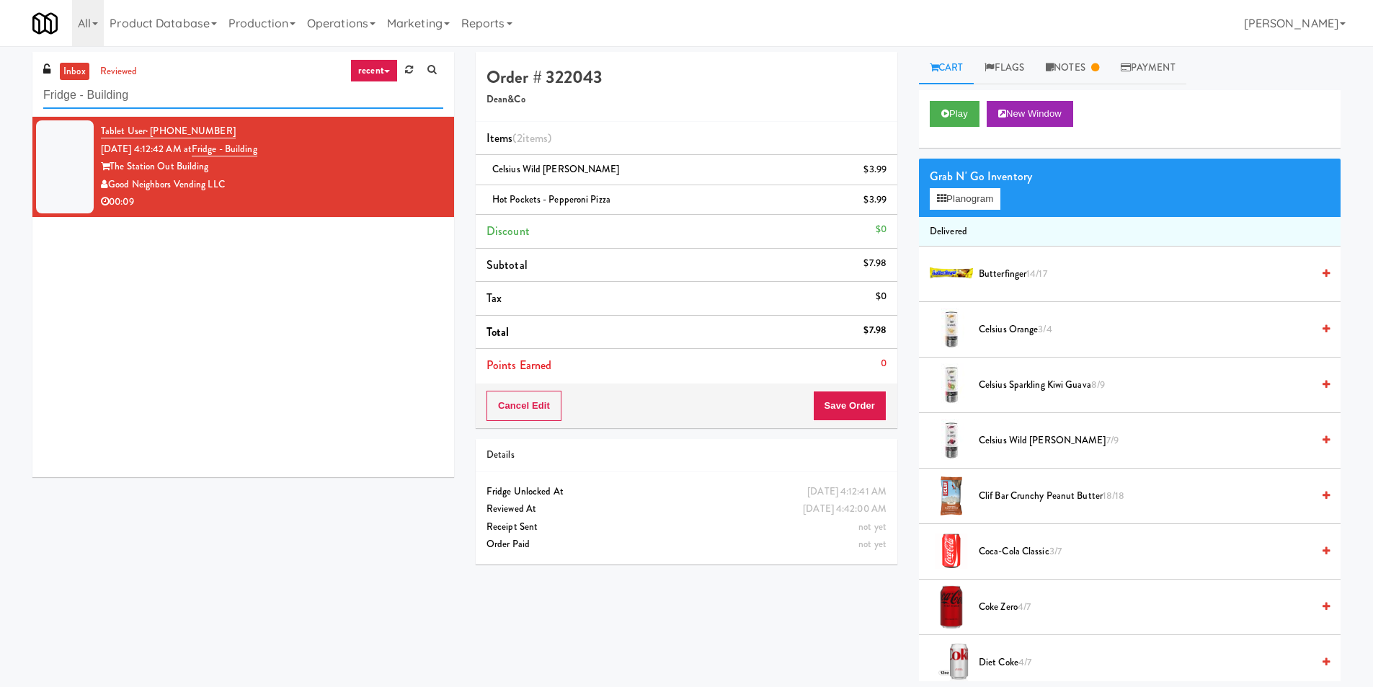
click at [262, 100] on input "Fridge - Building" at bounding box center [243, 95] width 400 height 27
click at [263, 99] on input "Fridge - Building" at bounding box center [243, 95] width 400 height 27
click at [530, 404] on button "Cancel Edit" at bounding box center [524, 406] width 75 height 30
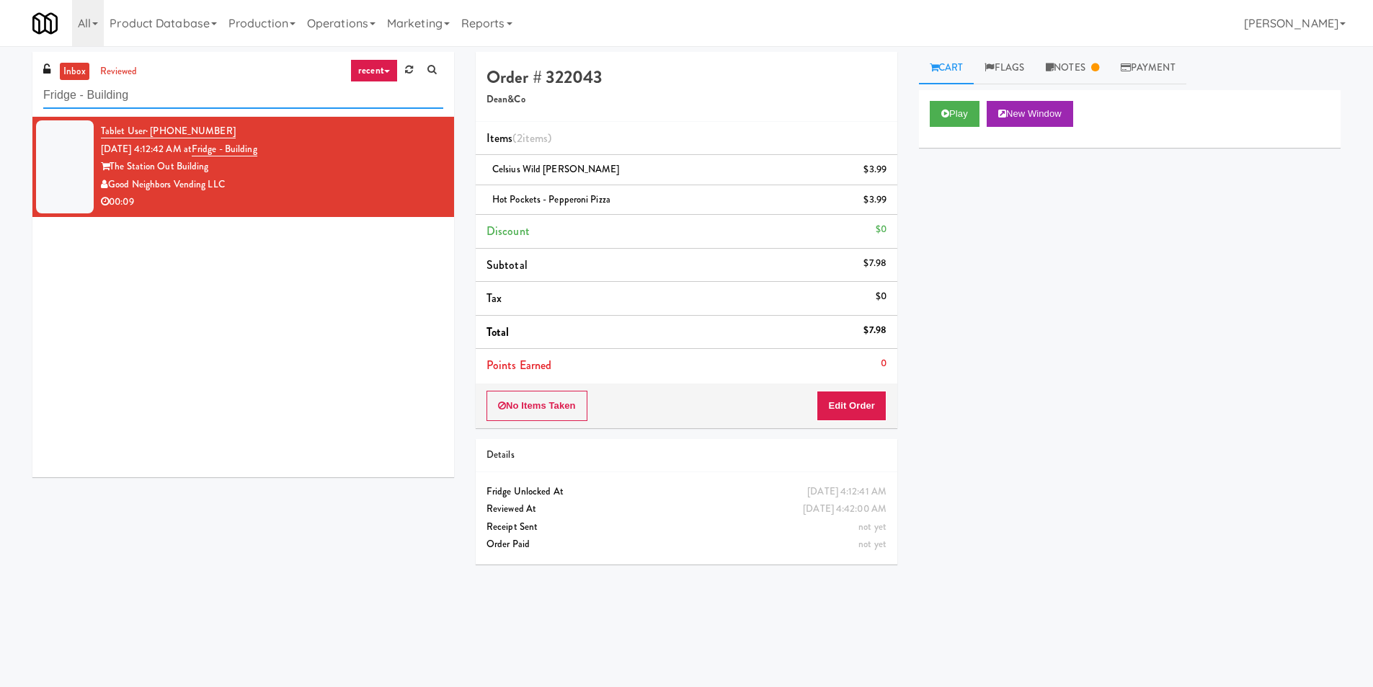
click at [218, 92] on input "Fridge - Building" at bounding box center [243, 95] width 400 height 27
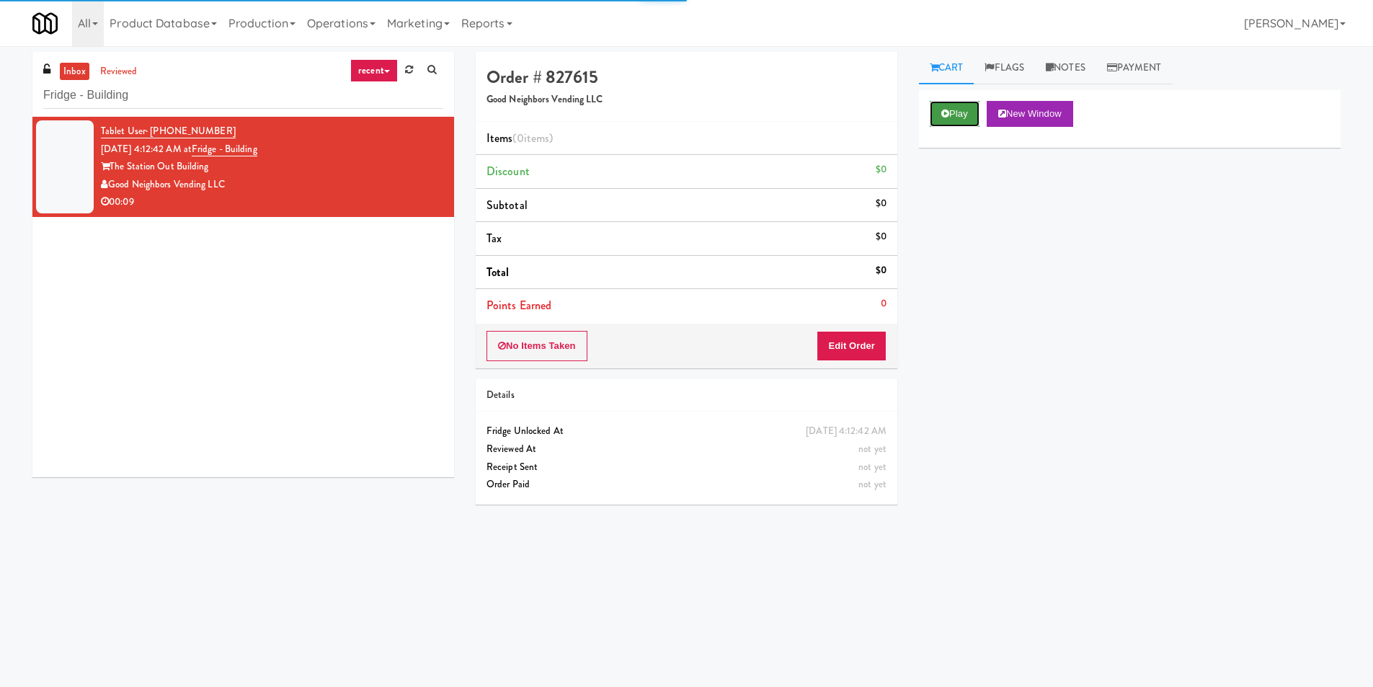
click at [948, 123] on button "Play" at bounding box center [955, 114] width 50 height 26
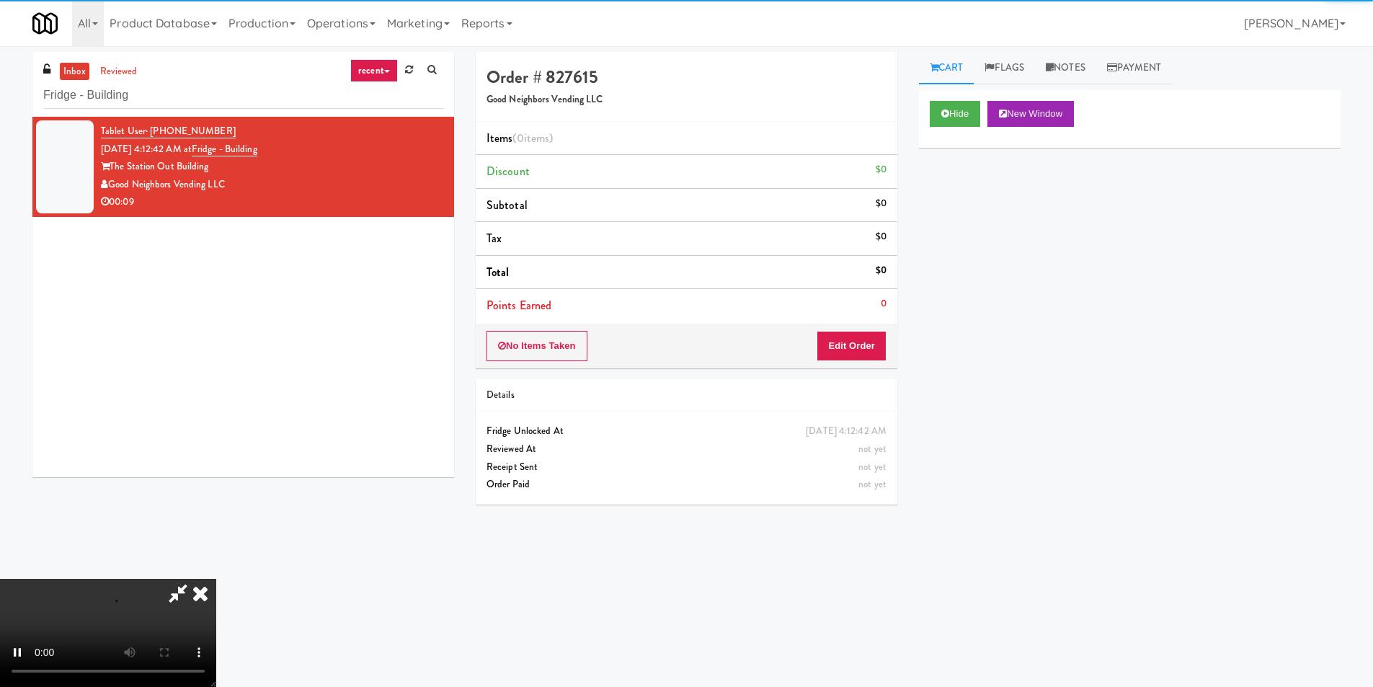
click at [862, 319] on li "Points Earned 0" at bounding box center [687, 305] width 422 height 33
click at [859, 338] on button "Edit Order" at bounding box center [852, 346] width 70 height 30
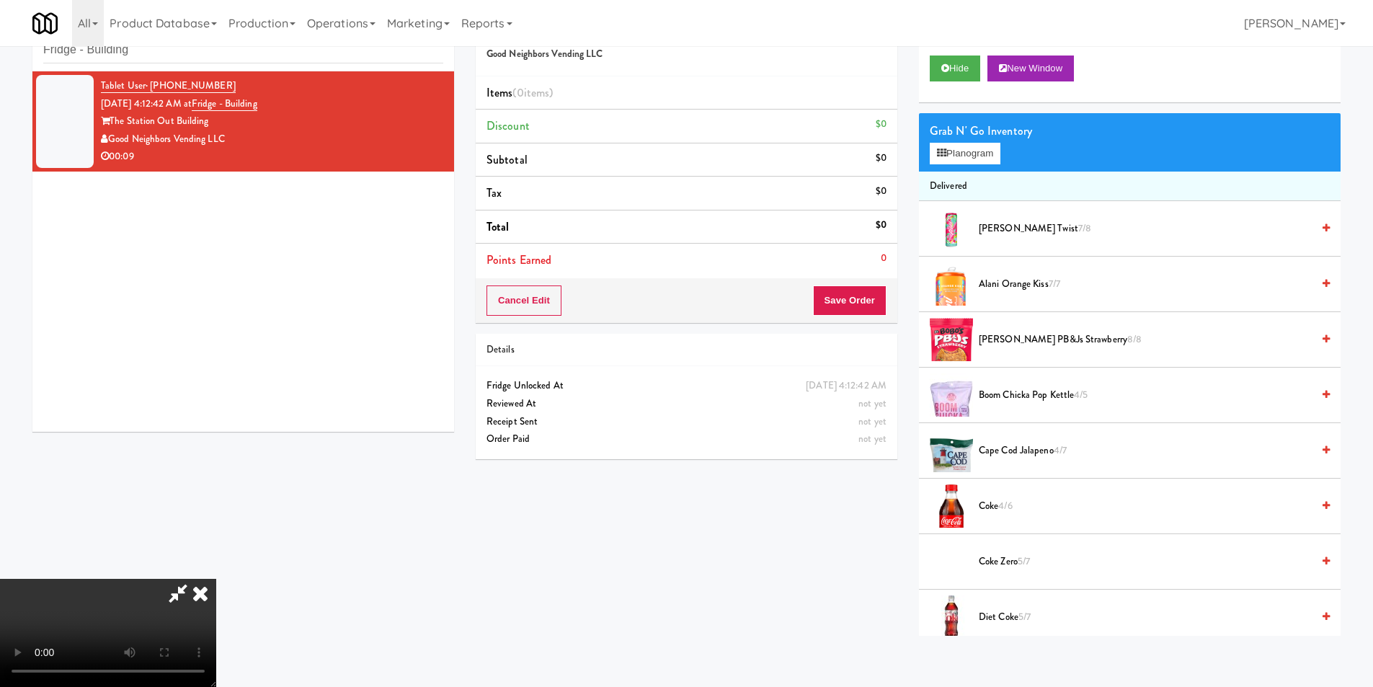
scroll to position [46, 0]
click at [216, 579] on video at bounding box center [108, 633] width 216 height 108
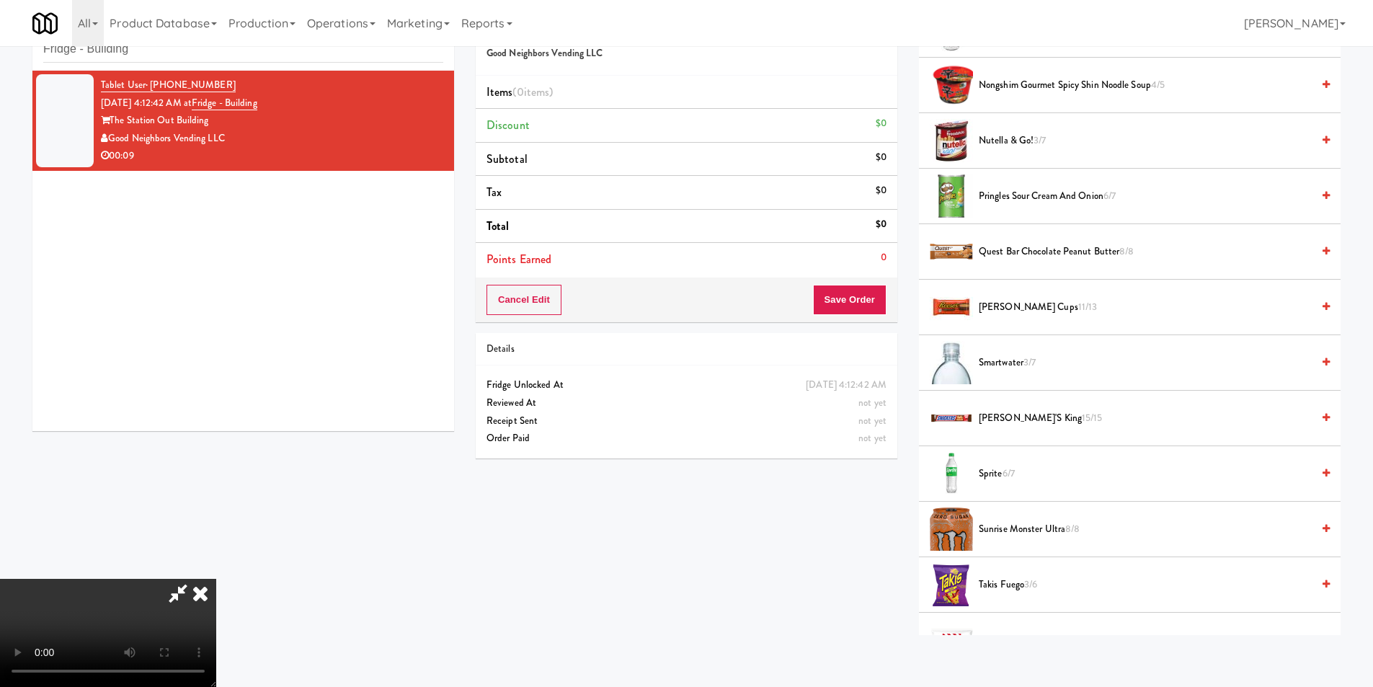
scroll to position [1226, 0]
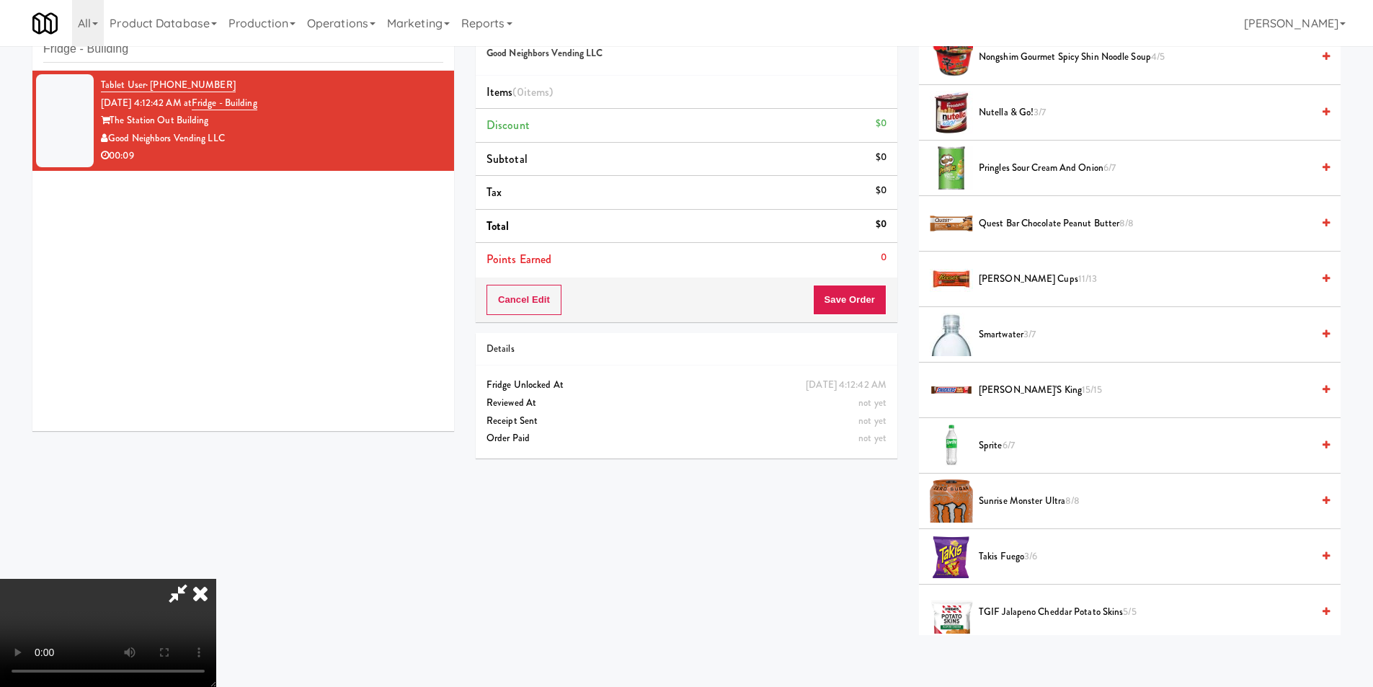
drag, startPoint x: 1019, startPoint y: 336, endPoint x: 996, endPoint y: 353, distance: 28.4
click at [1020, 337] on span "Smartwater 3/7" at bounding box center [1145, 335] width 333 height 18
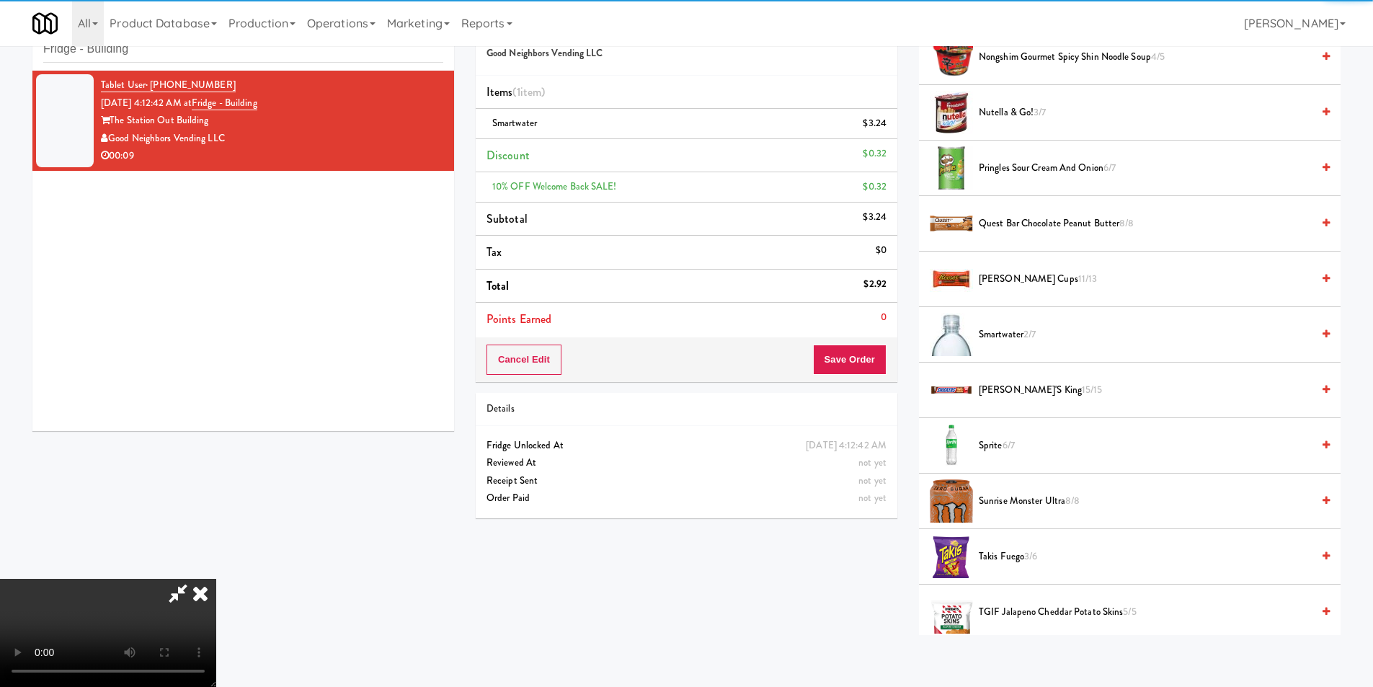
click at [216, 579] on video at bounding box center [108, 633] width 216 height 108
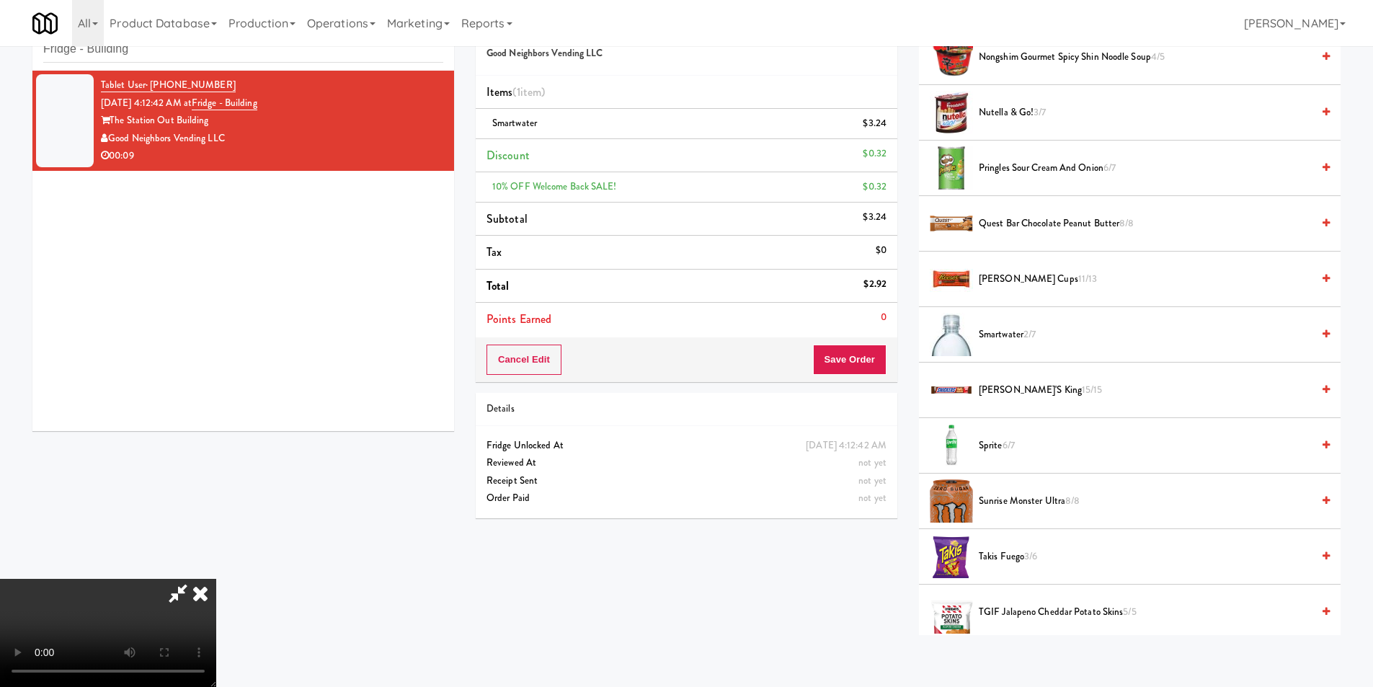
click at [216, 579] on video at bounding box center [108, 633] width 216 height 108
click at [999, 340] on span "Smartwater 2/7" at bounding box center [1145, 335] width 333 height 18
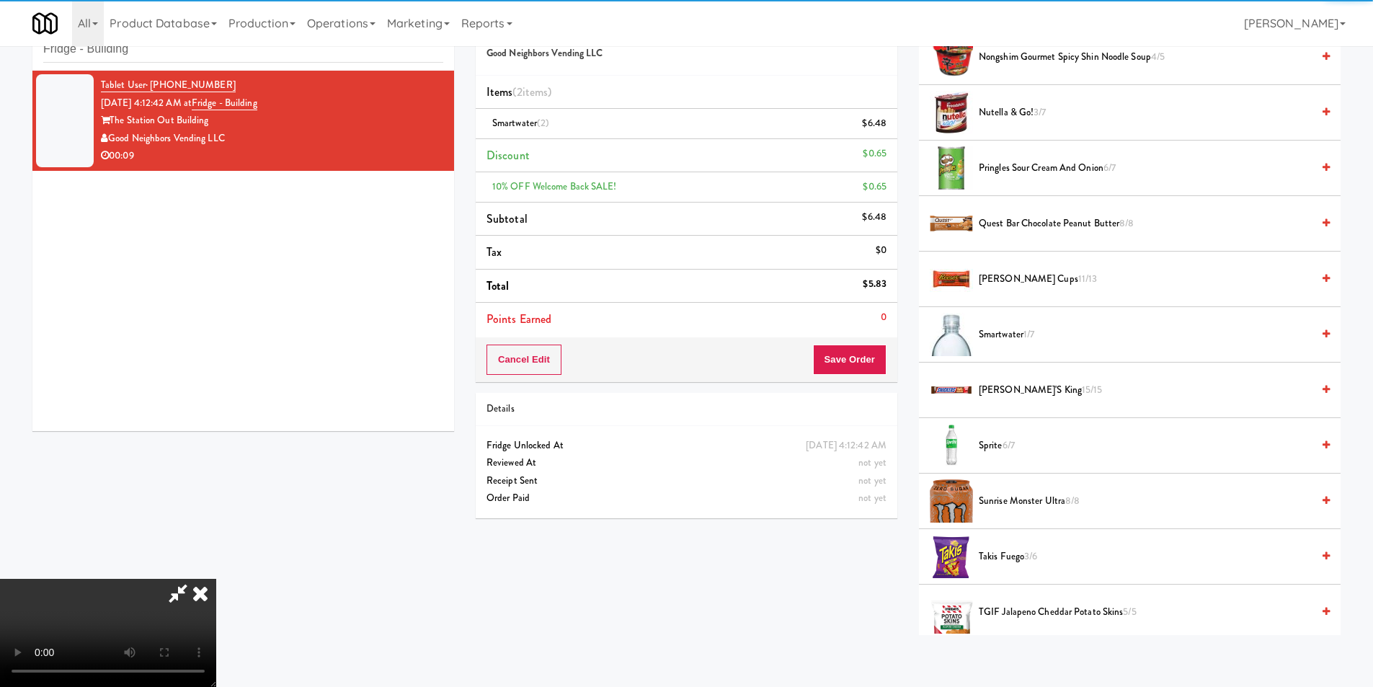
click at [216, 579] on video at bounding box center [108, 633] width 216 height 108
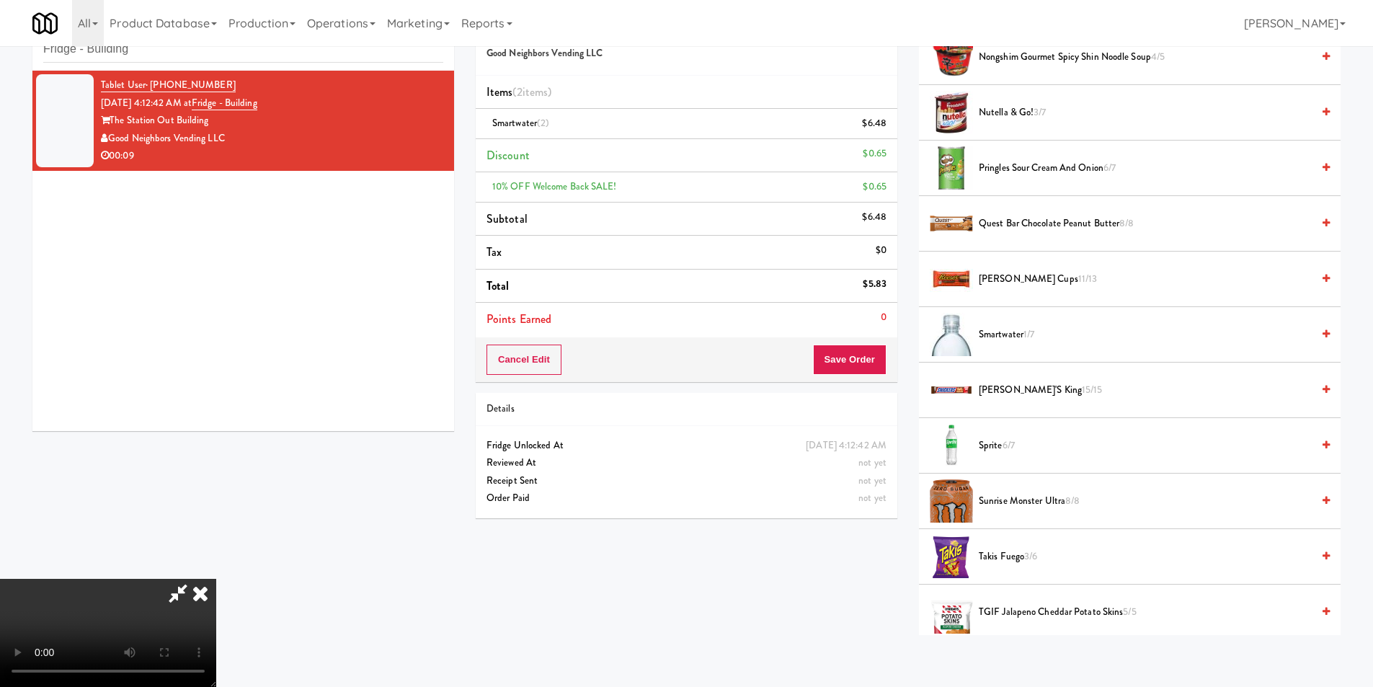
click at [216, 579] on video at bounding box center [108, 633] width 216 height 108
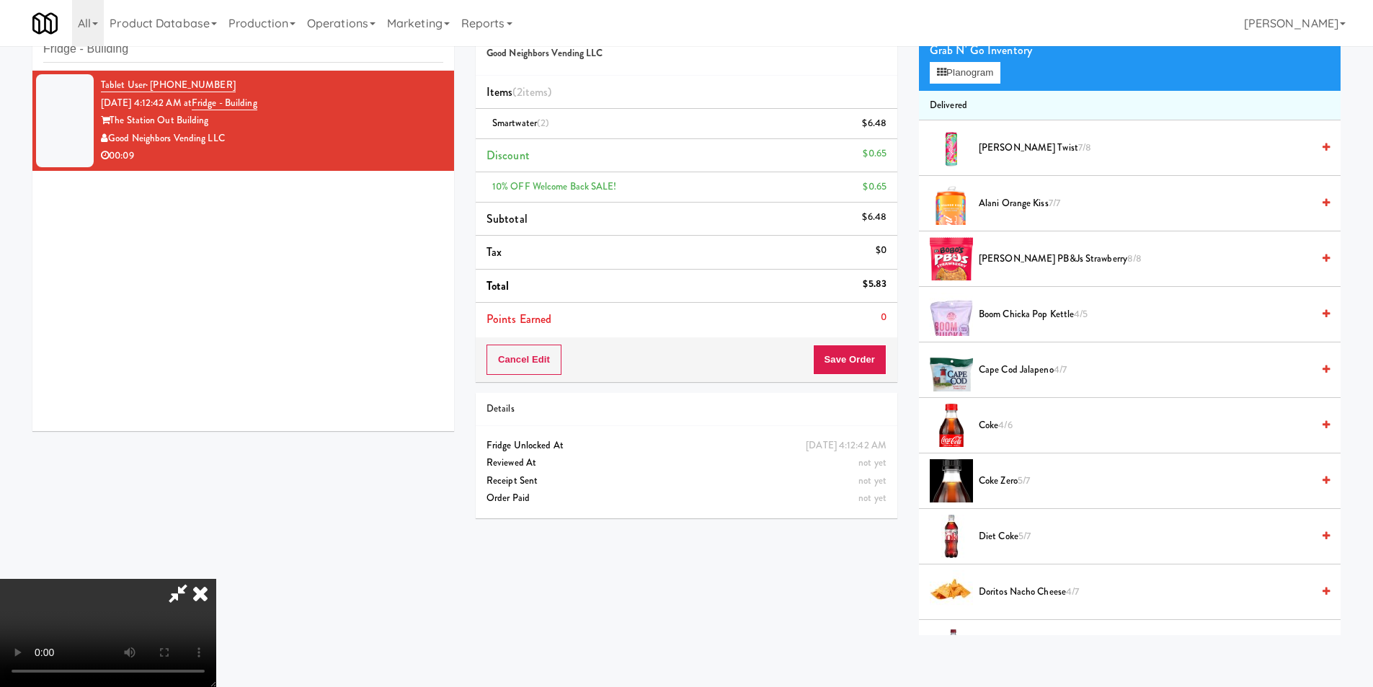
scroll to position [72, 0]
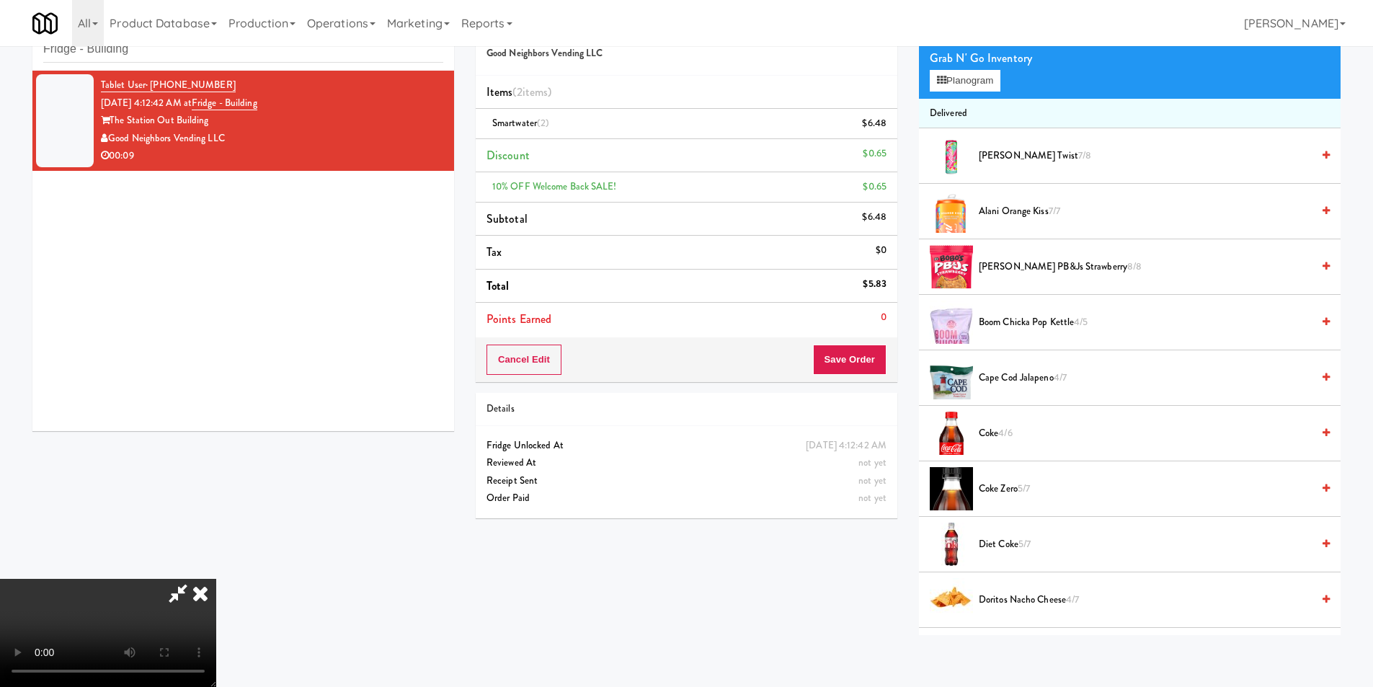
click at [975, 99] on li "Delivered" at bounding box center [1130, 114] width 422 height 30
click at [973, 84] on button "Planogram" at bounding box center [965, 81] width 71 height 22
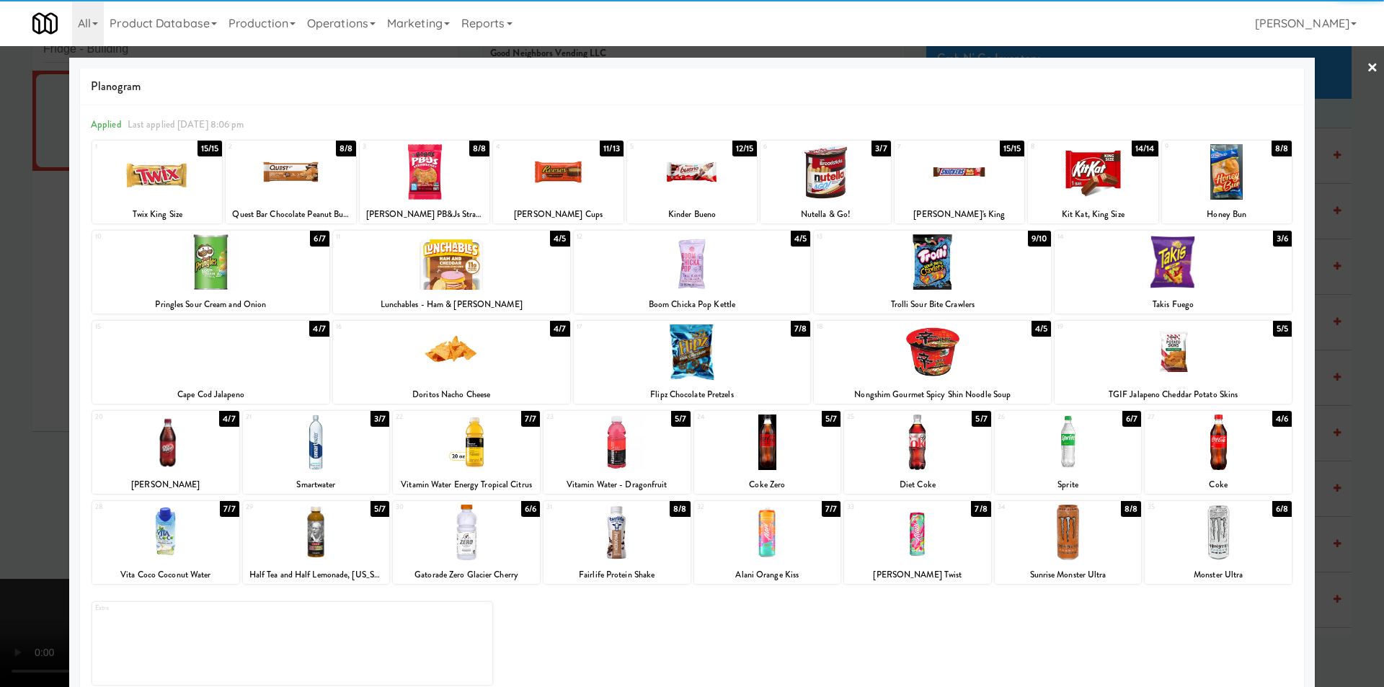
click at [1158, 279] on div at bounding box center [1173, 262] width 237 height 56
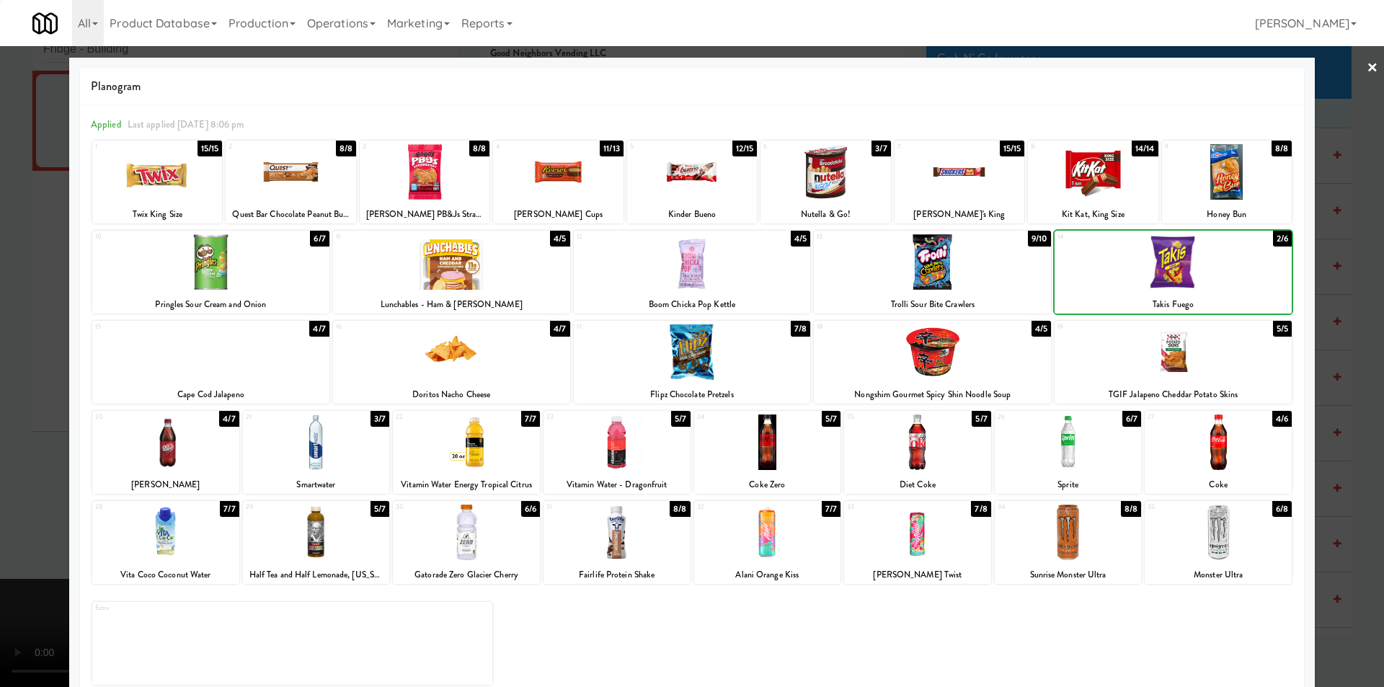
click at [1360, 304] on div at bounding box center [692, 343] width 1384 height 687
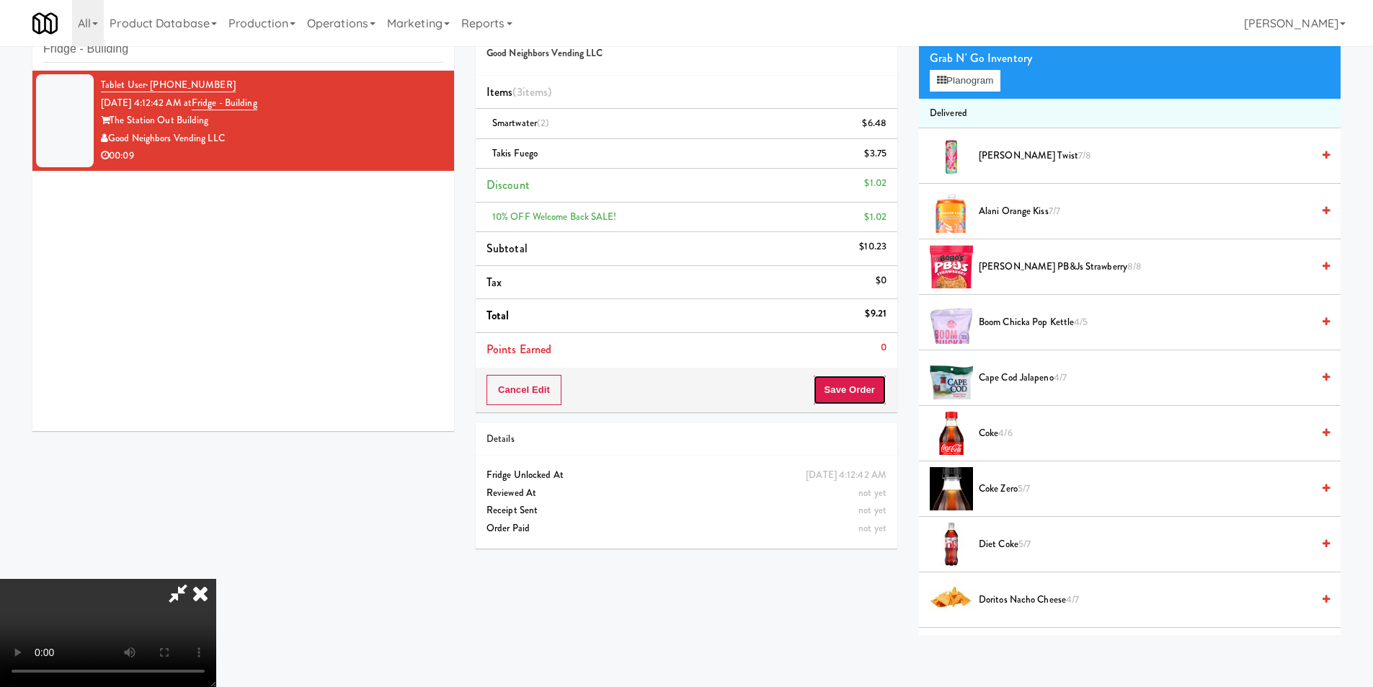
click at [846, 395] on button "Save Order" at bounding box center [850, 390] width 74 height 30
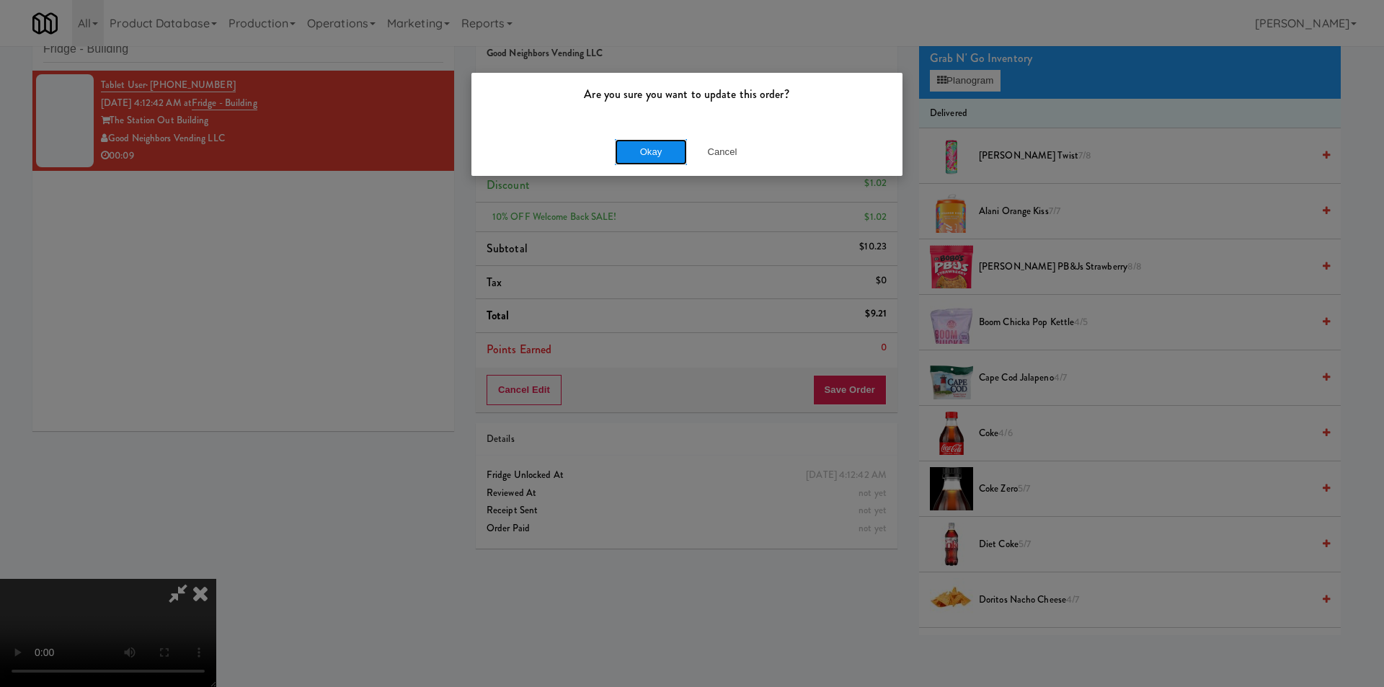
click at [657, 150] on button "Okay" at bounding box center [651, 152] width 72 height 26
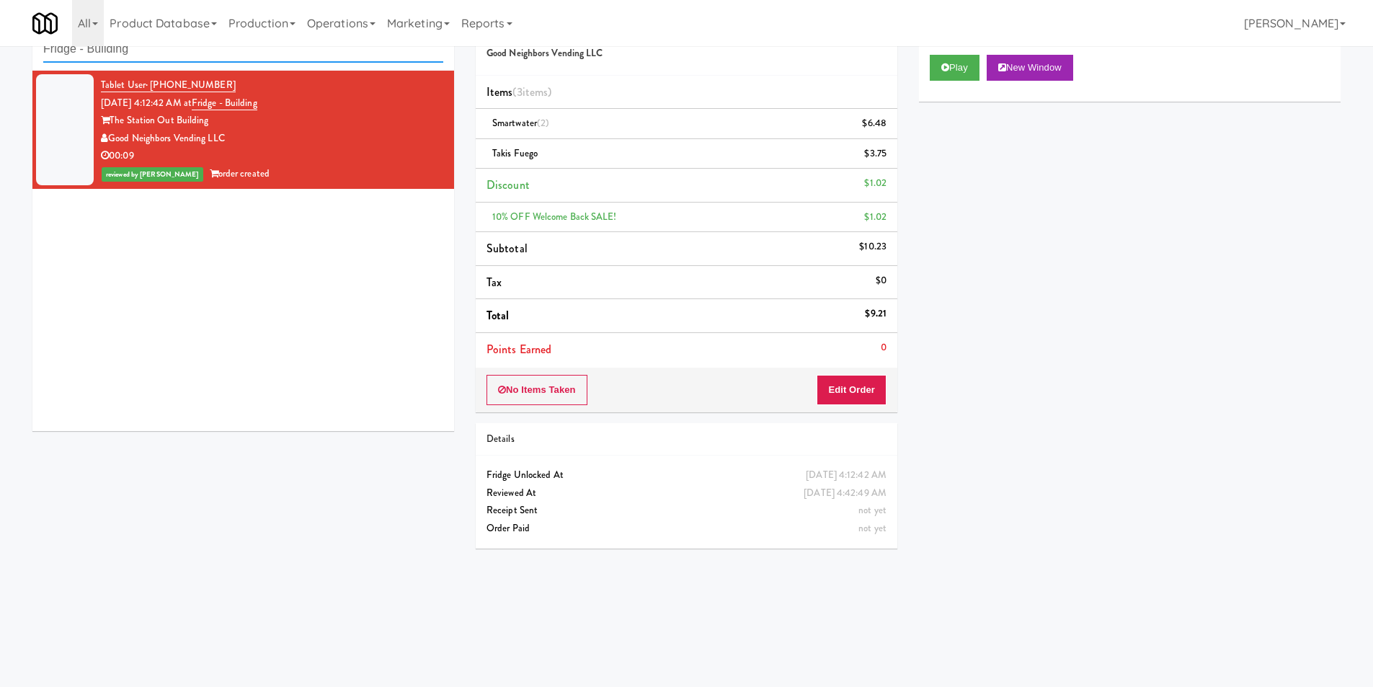
click at [244, 58] on input "Fridge - Building" at bounding box center [243, 49] width 400 height 27
paste input "Crossing East - Ambient - Right"
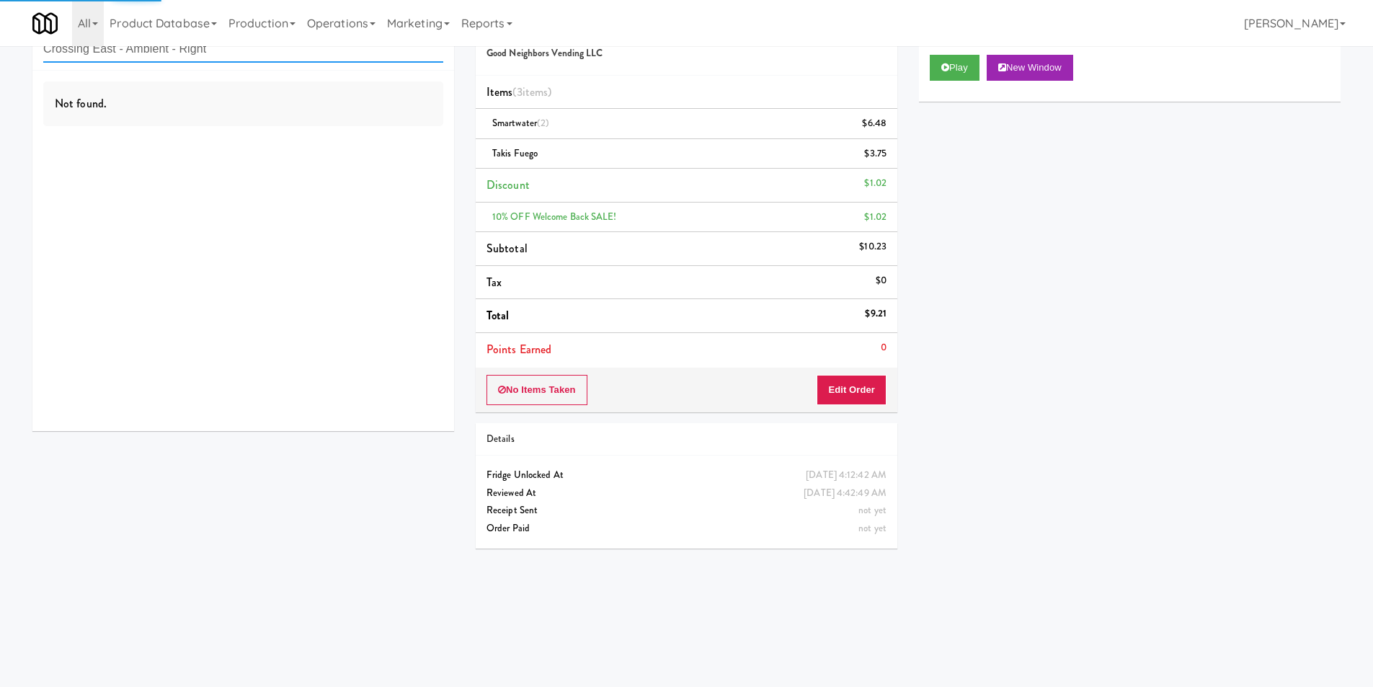
type input "Crossing East - Ambient - Right"
click at [379, 153] on div "Not found." at bounding box center [243, 251] width 422 height 360
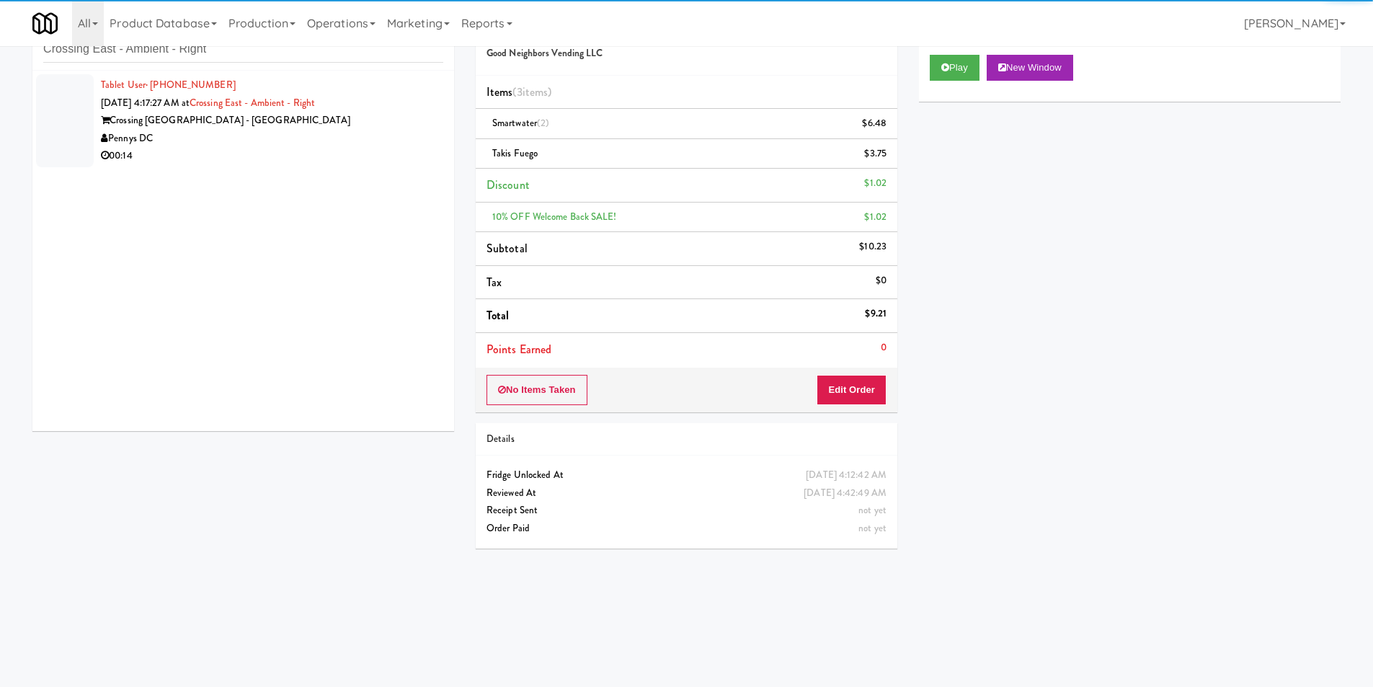
click at [379, 153] on div "00:14" at bounding box center [272, 156] width 342 height 18
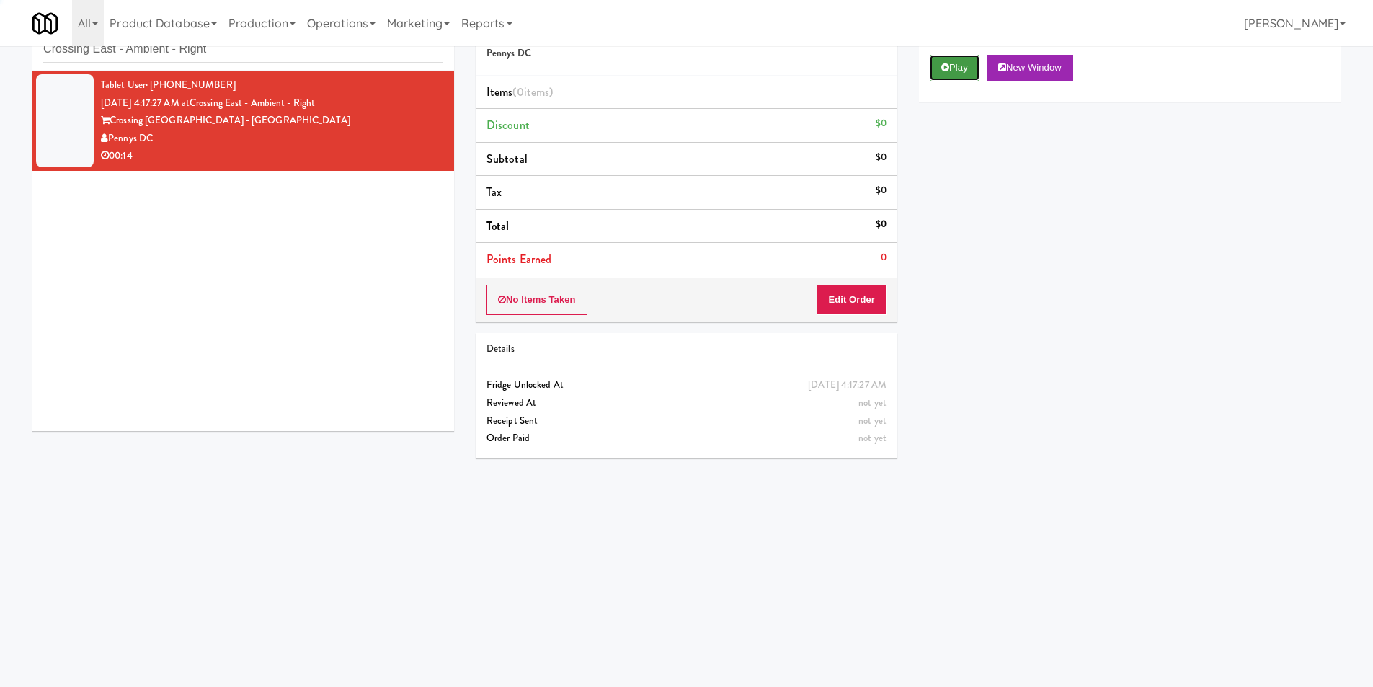
click at [964, 71] on button "Play" at bounding box center [955, 68] width 50 height 26
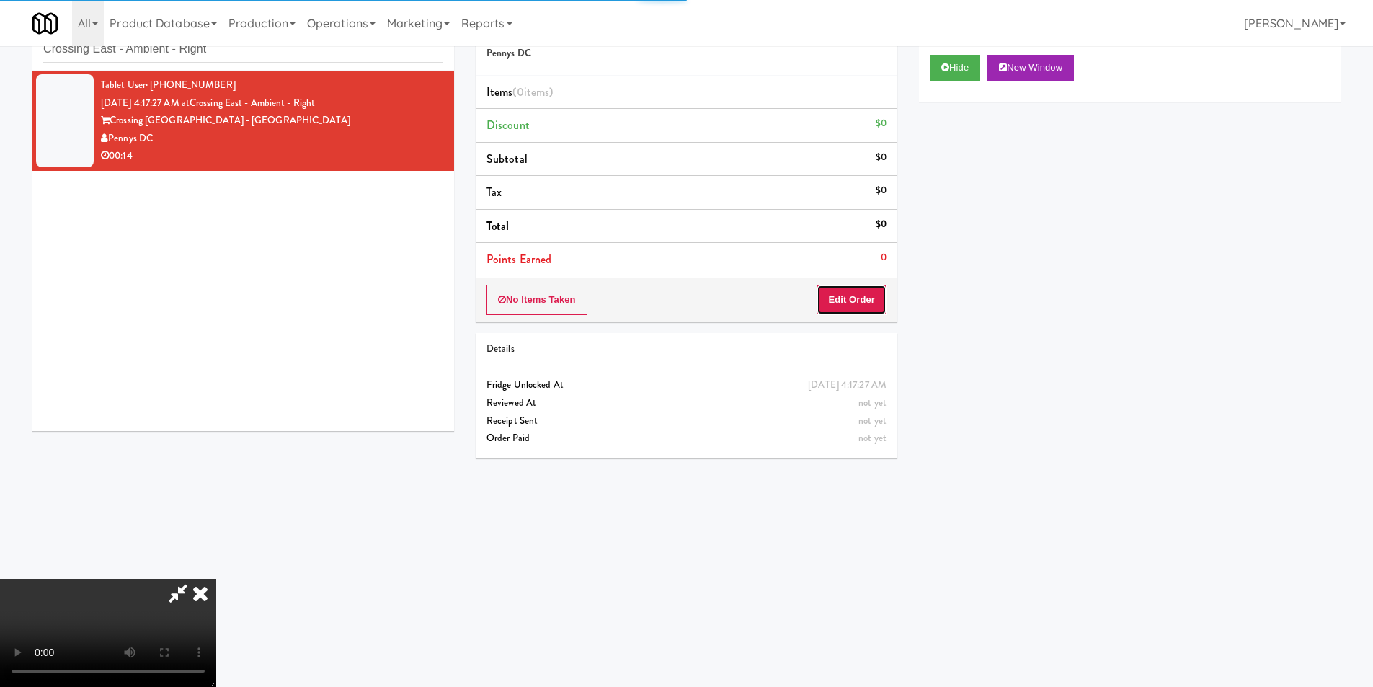
click at [856, 288] on button "Edit Order" at bounding box center [852, 300] width 70 height 30
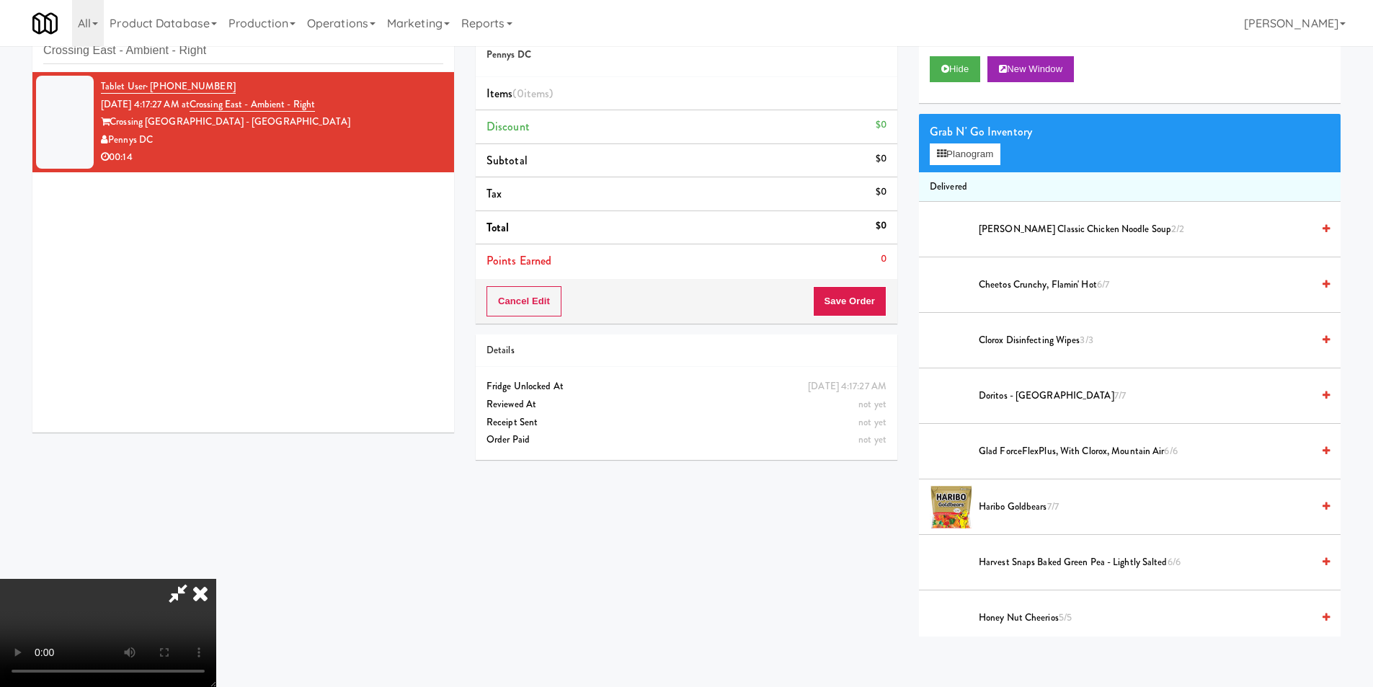
scroll to position [46, 0]
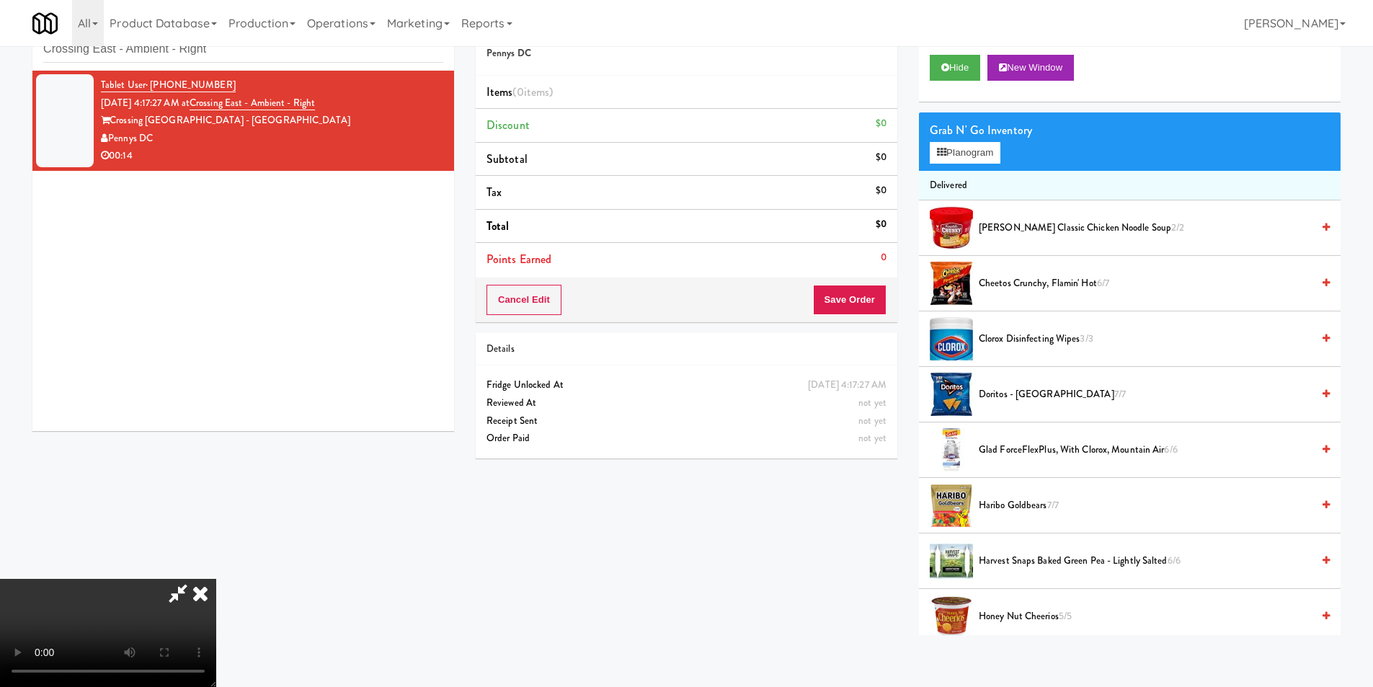
click at [216, 579] on video at bounding box center [108, 633] width 216 height 108
click at [956, 152] on button "Planogram" at bounding box center [965, 153] width 71 height 22
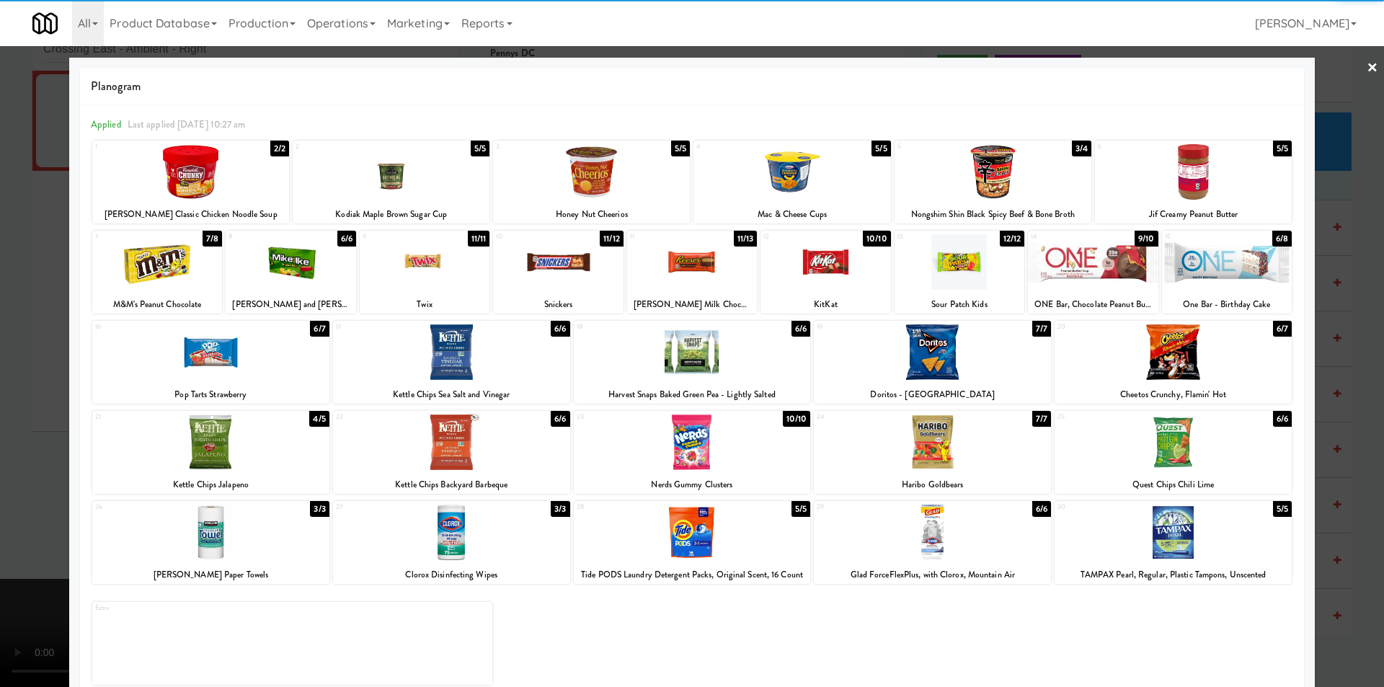
click at [259, 347] on div at bounding box center [210, 352] width 237 height 56
click at [18, 361] on div at bounding box center [692, 343] width 1384 height 687
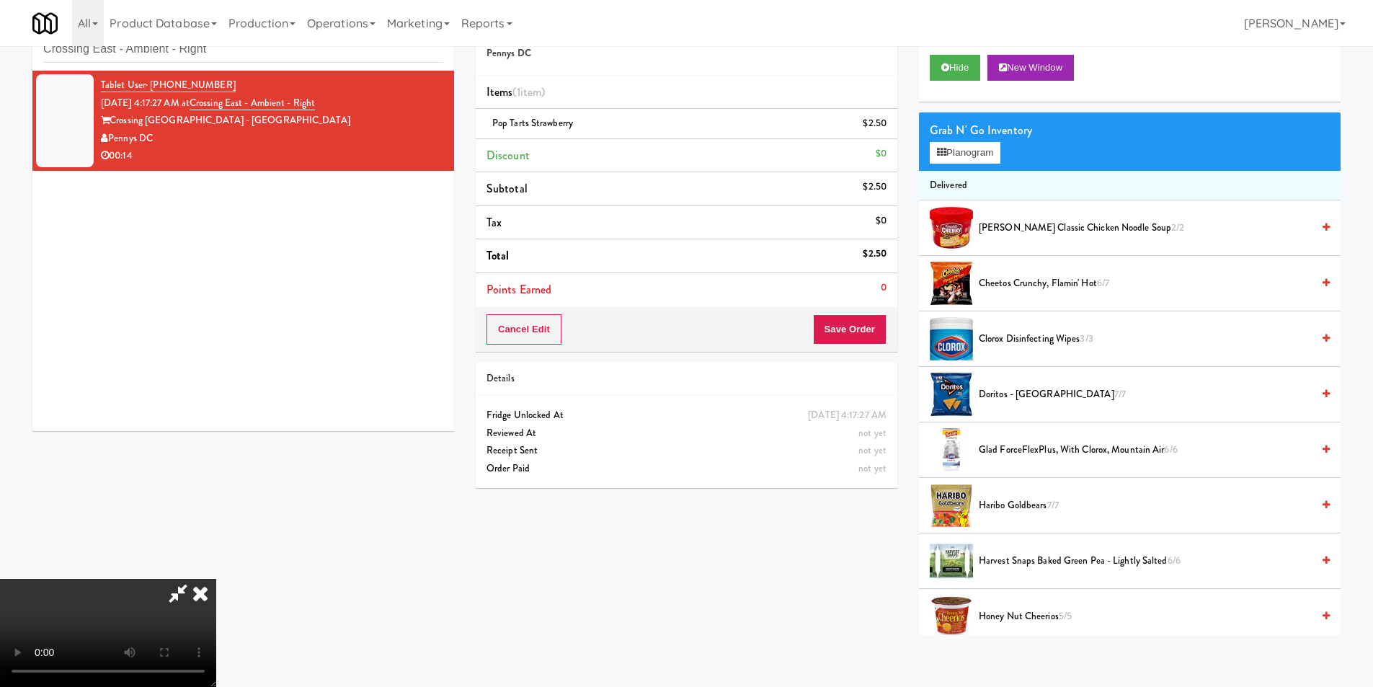
click at [216, 579] on video at bounding box center [108, 633] width 216 height 108
click at [864, 314] on button "Save Order" at bounding box center [850, 329] width 74 height 30
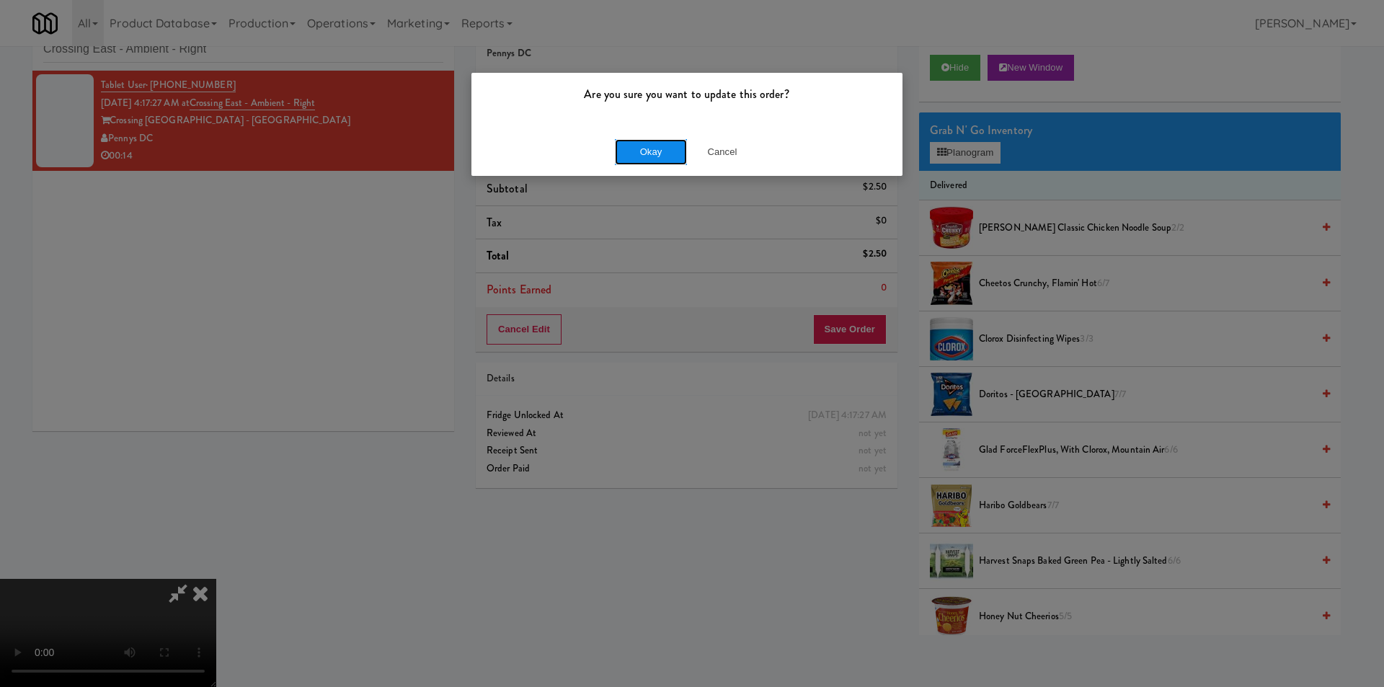
click at [645, 149] on button "Okay" at bounding box center [651, 152] width 72 height 26
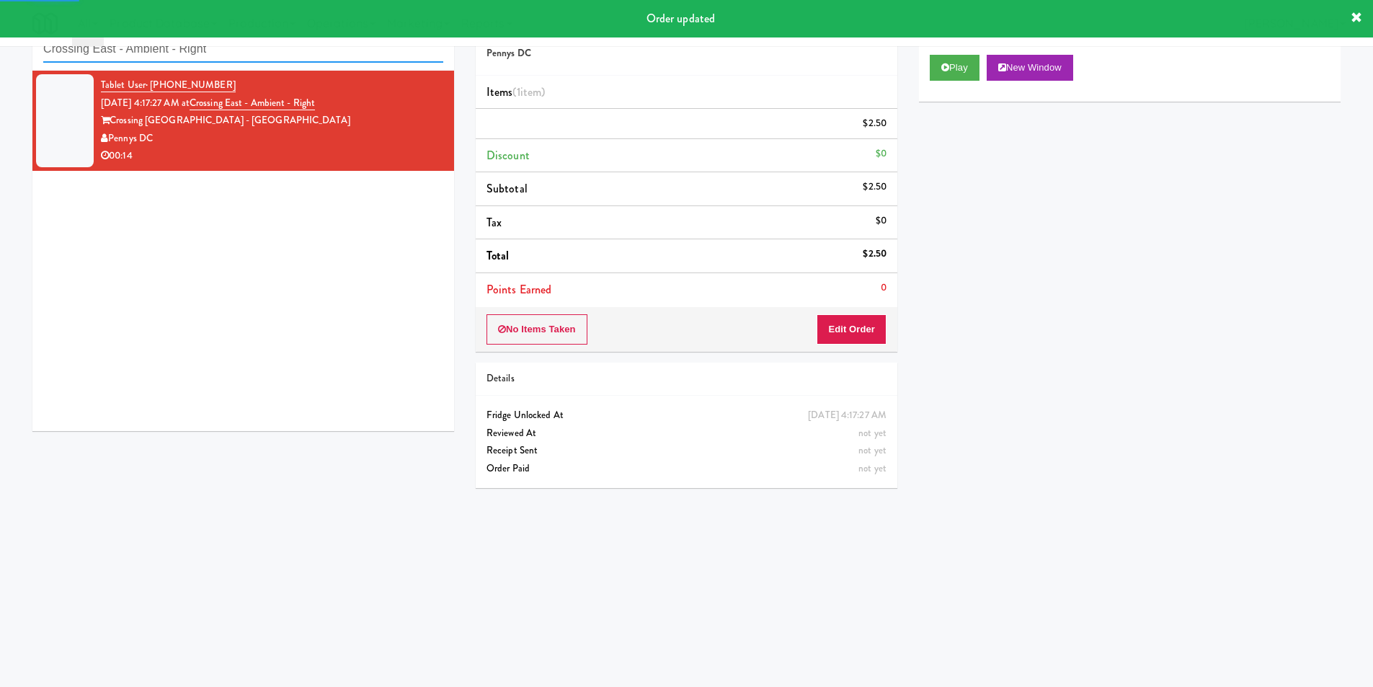
click at [242, 53] on input "Crossing East - Ambient - Right" at bounding box center [243, 49] width 400 height 27
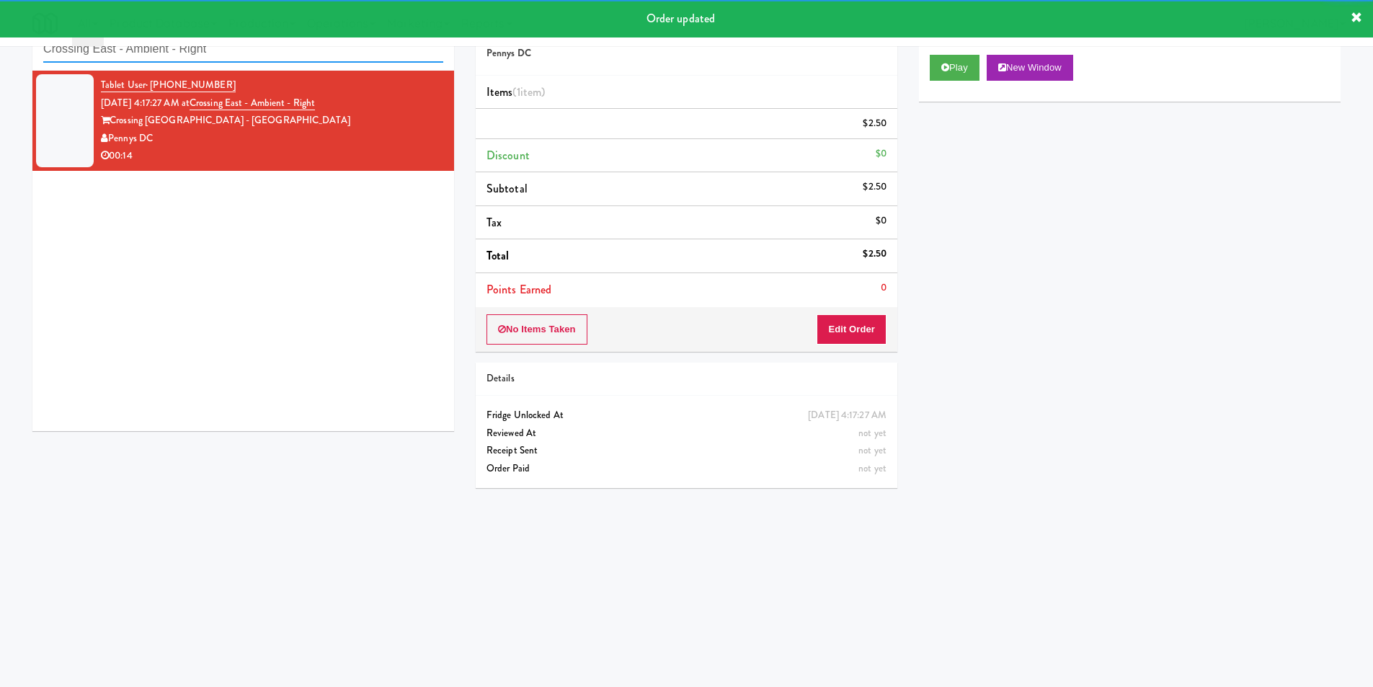
click at [242, 52] on input "Crossing East - Ambient - Right" at bounding box center [243, 49] width 400 height 27
paste input "Kelvin - Pantry"
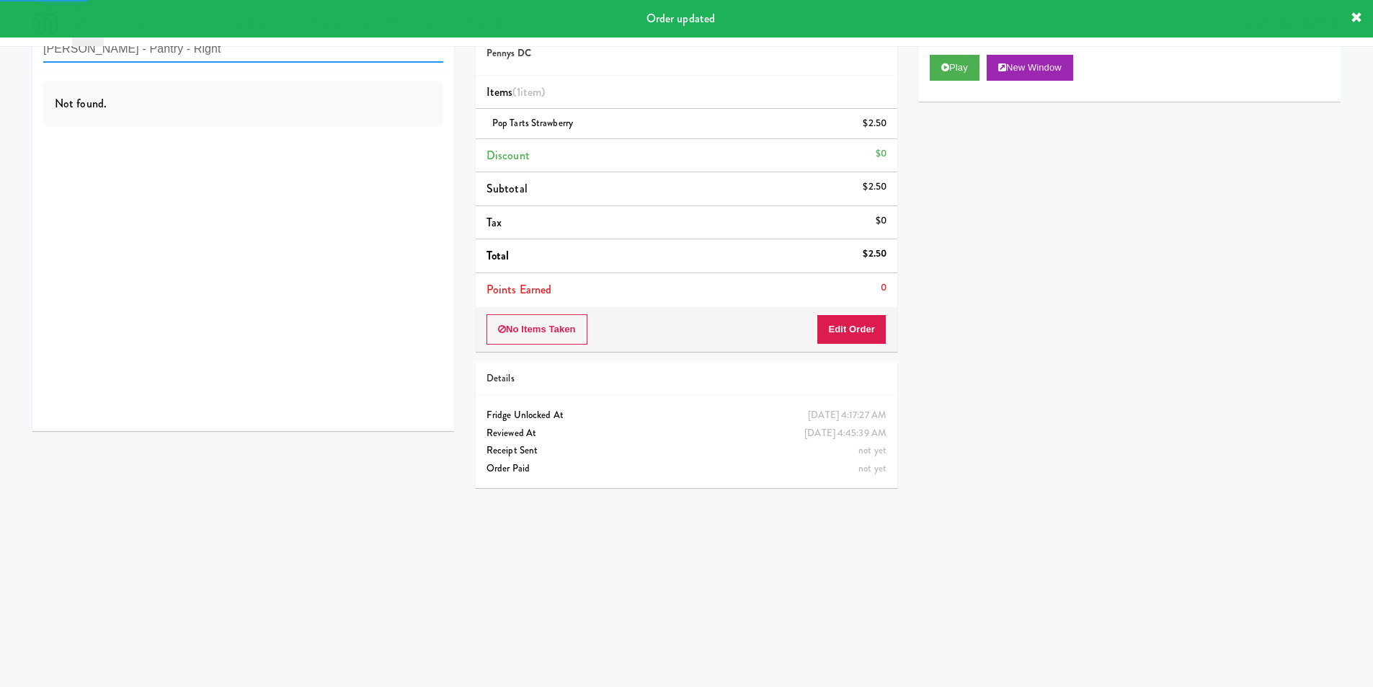
type input "Kelvin - Pantry - Right"
click at [414, 146] on div "Not found." at bounding box center [243, 251] width 422 height 360
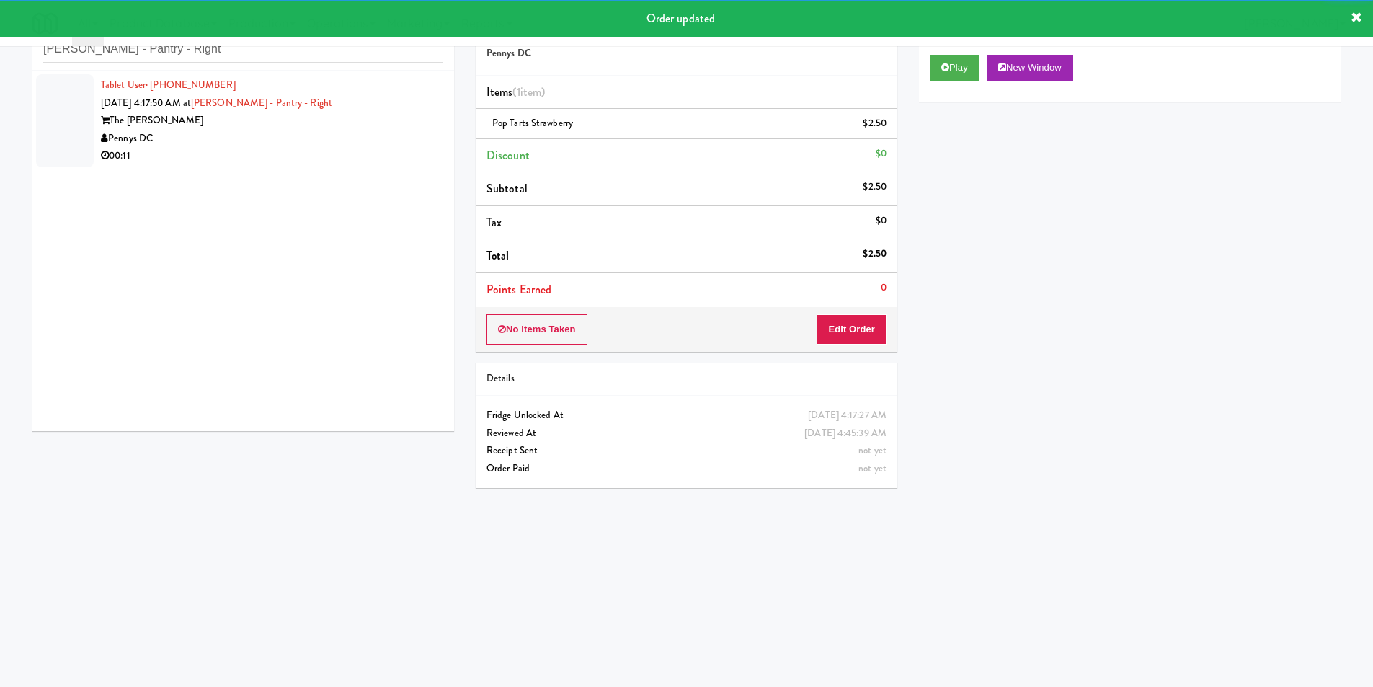
click at [414, 146] on div "Pennys DC" at bounding box center [272, 139] width 342 height 18
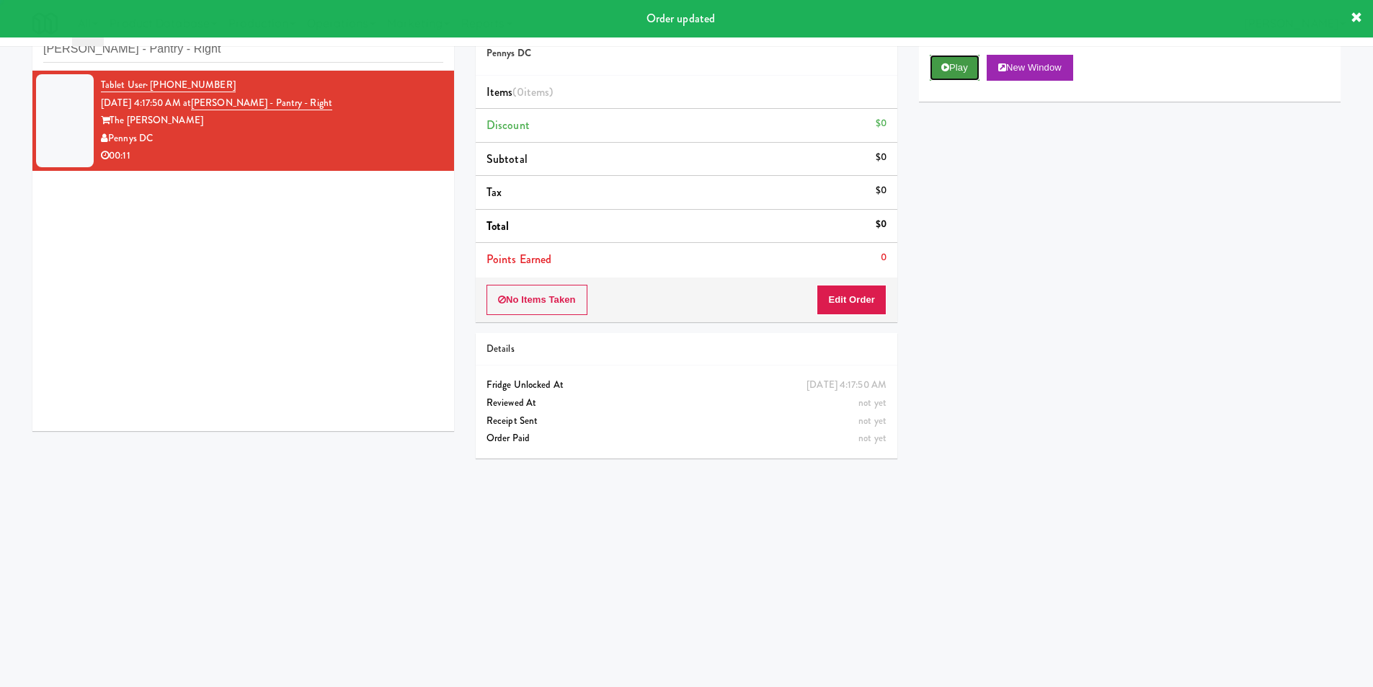
click at [942, 76] on button "Play" at bounding box center [955, 68] width 50 height 26
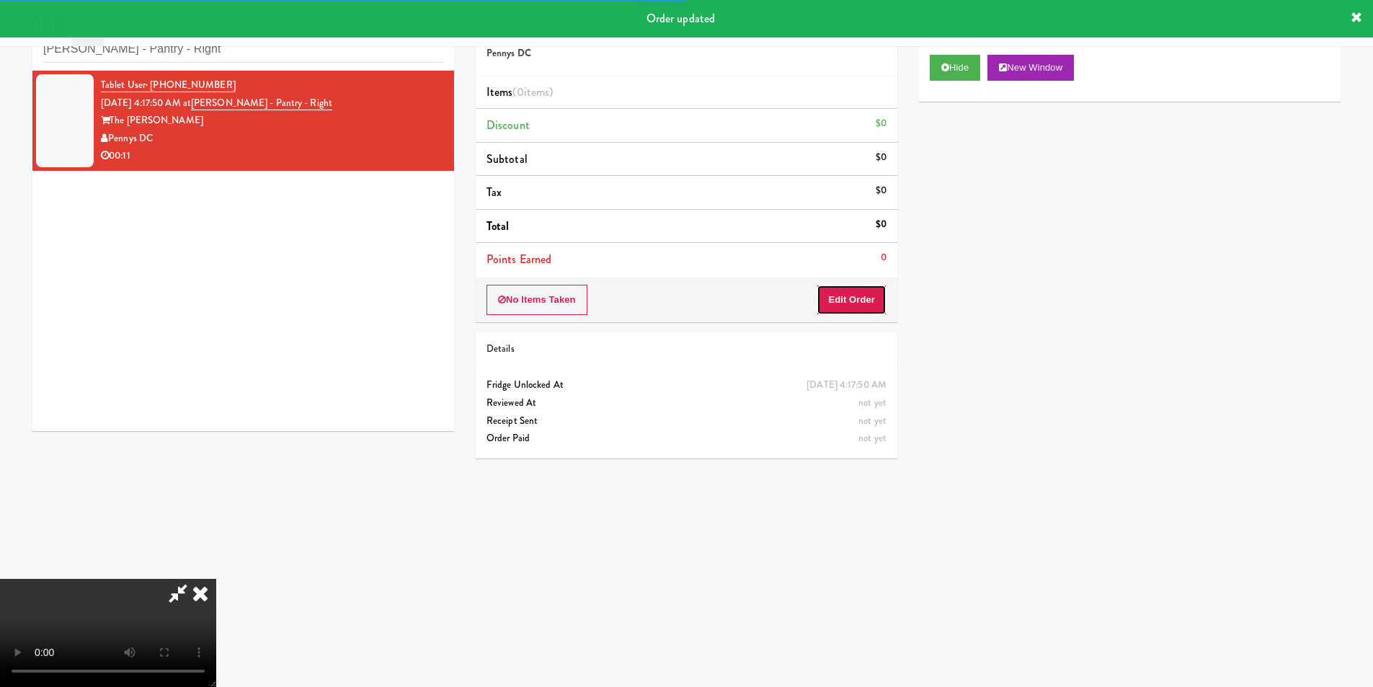
click at [862, 287] on button "Edit Order" at bounding box center [852, 300] width 70 height 30
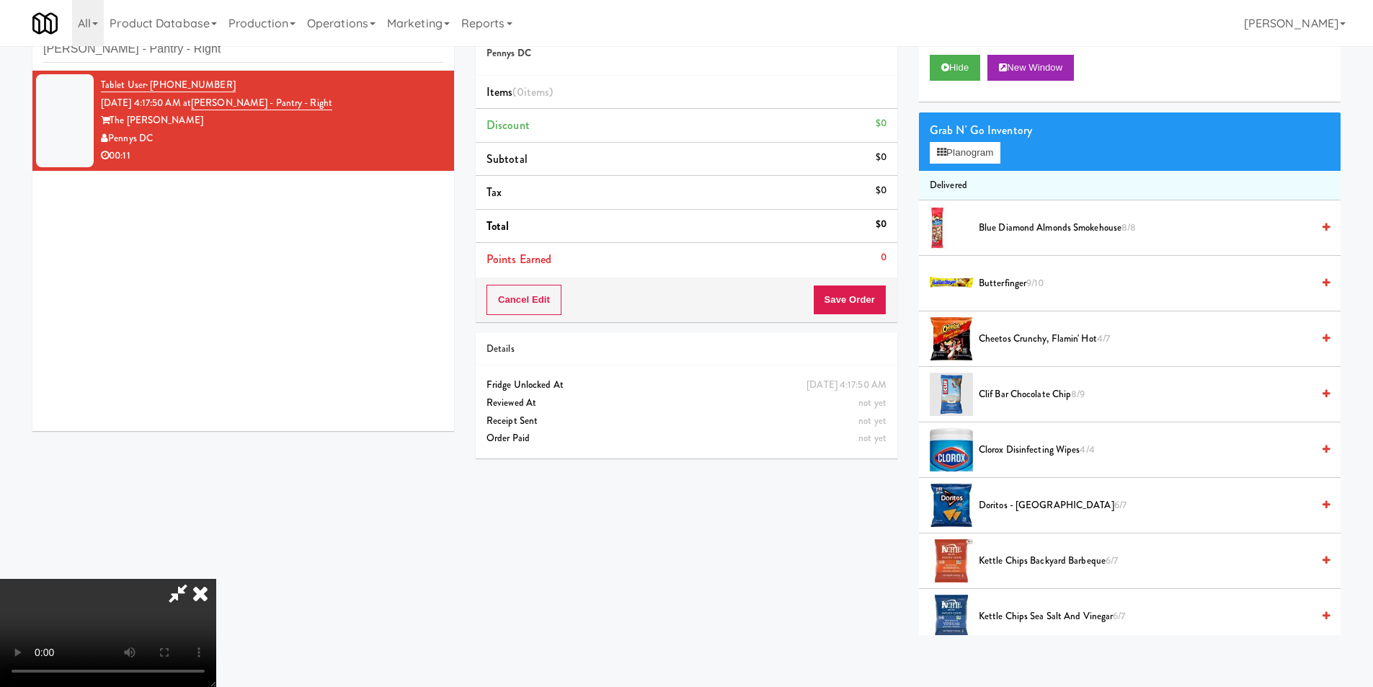
click at [216, 579] on video at bounding box center [108, 633] width 216 height 108
click at [995, 151] on button "Planogram" at bounding box center [965, 153] width 71 height 22
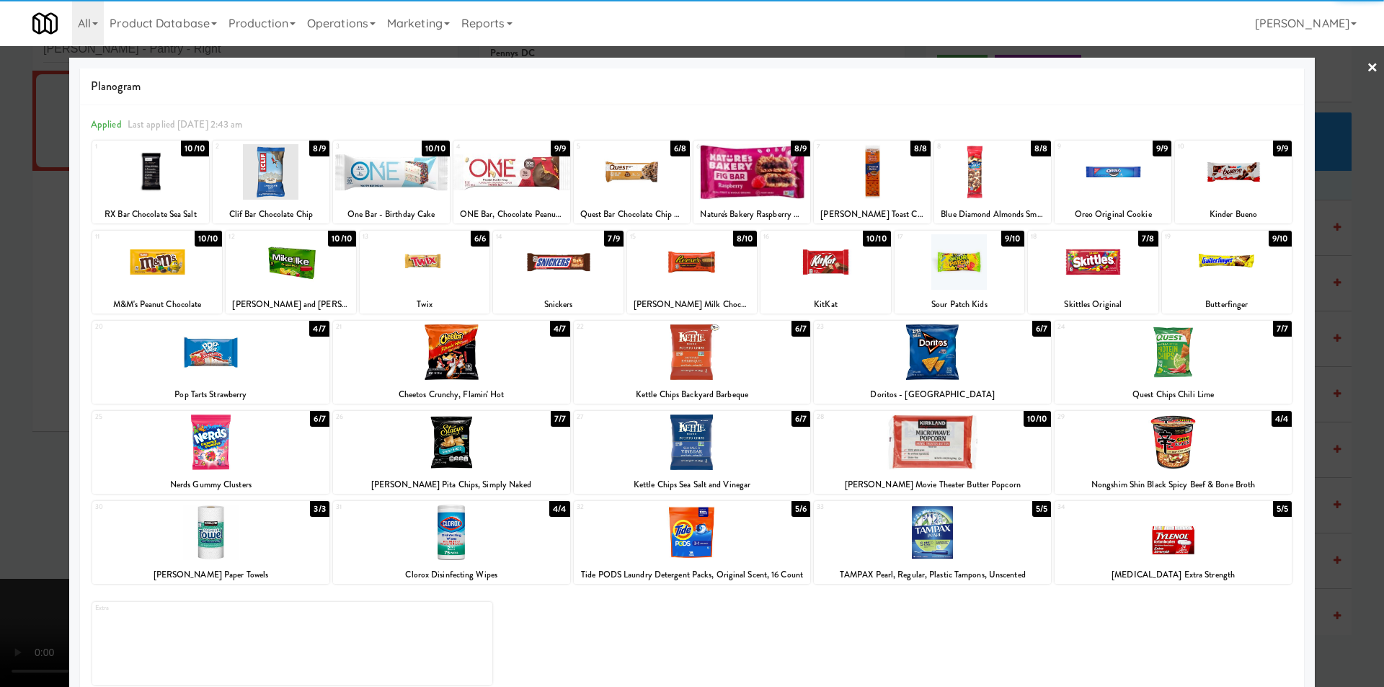
click at [1197, 180] on div at bounding box center [1233, 172] width 117 height 56
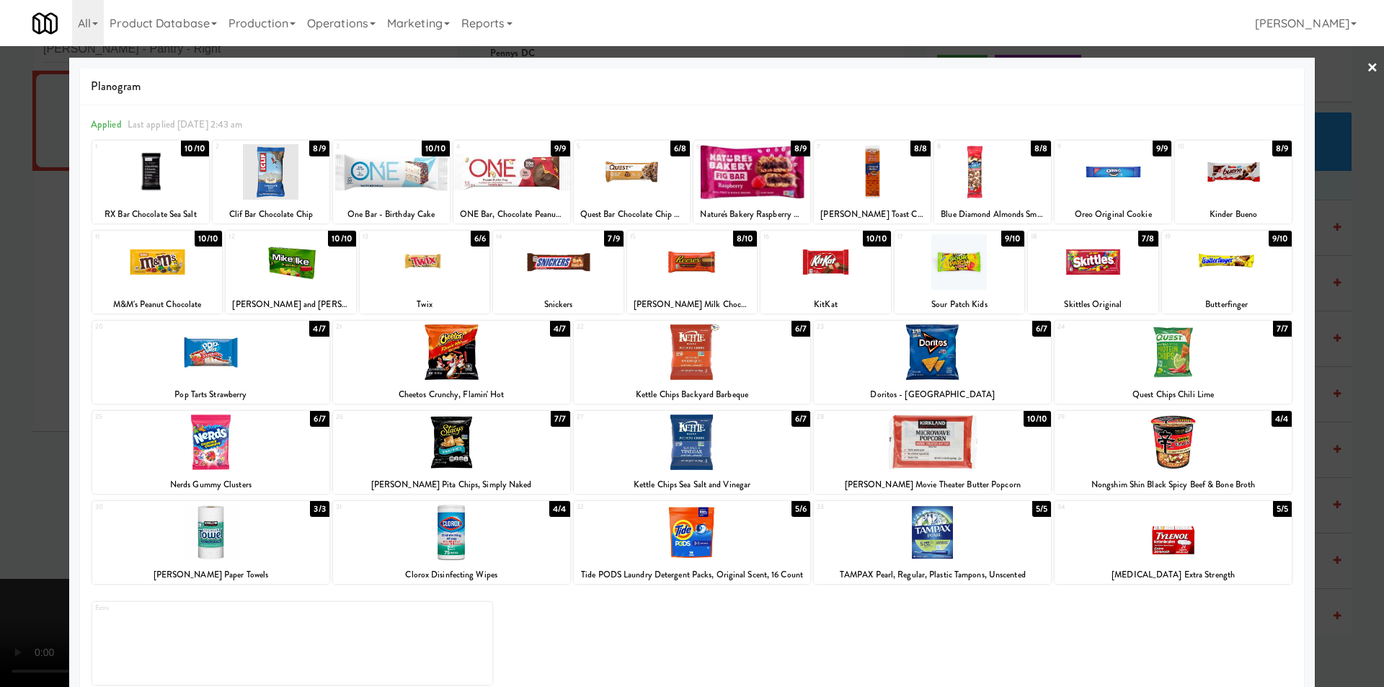
click at [1339, 216] on div at bounding box center [692, 343] width 1384 height 687
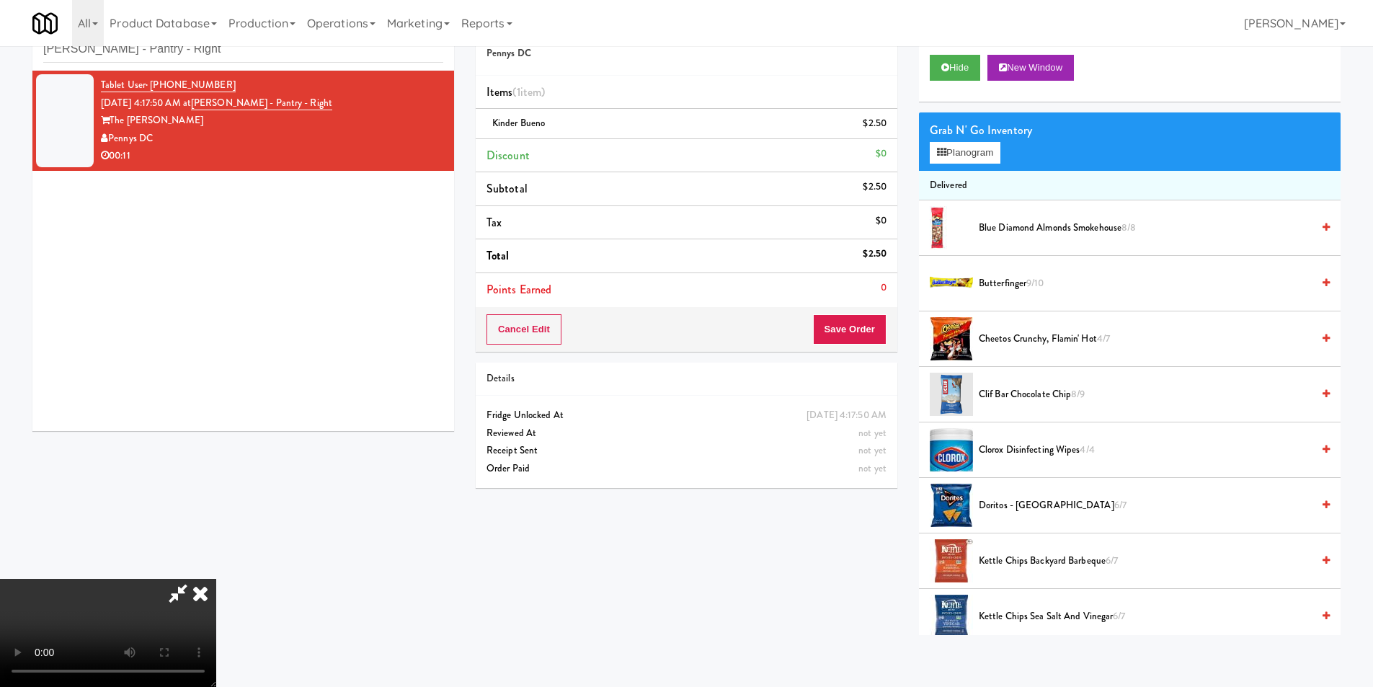
click at [216, 579] on video at bounding box center [108, 633] width 216 height 108
click at [957, 152] on button "Planogram" at bounding box center [965, 153] width 71 height 22
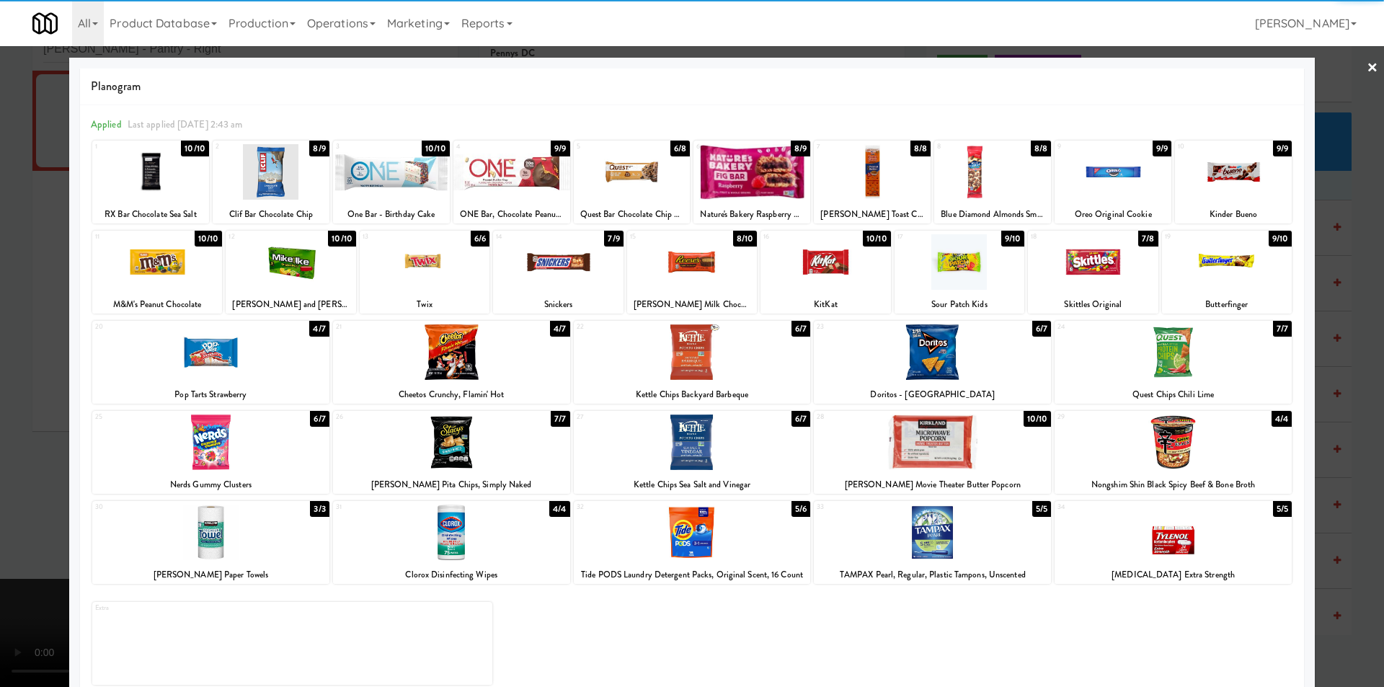
click at [575, 269] on div at bounding box center [558, 262] width 130 height 56
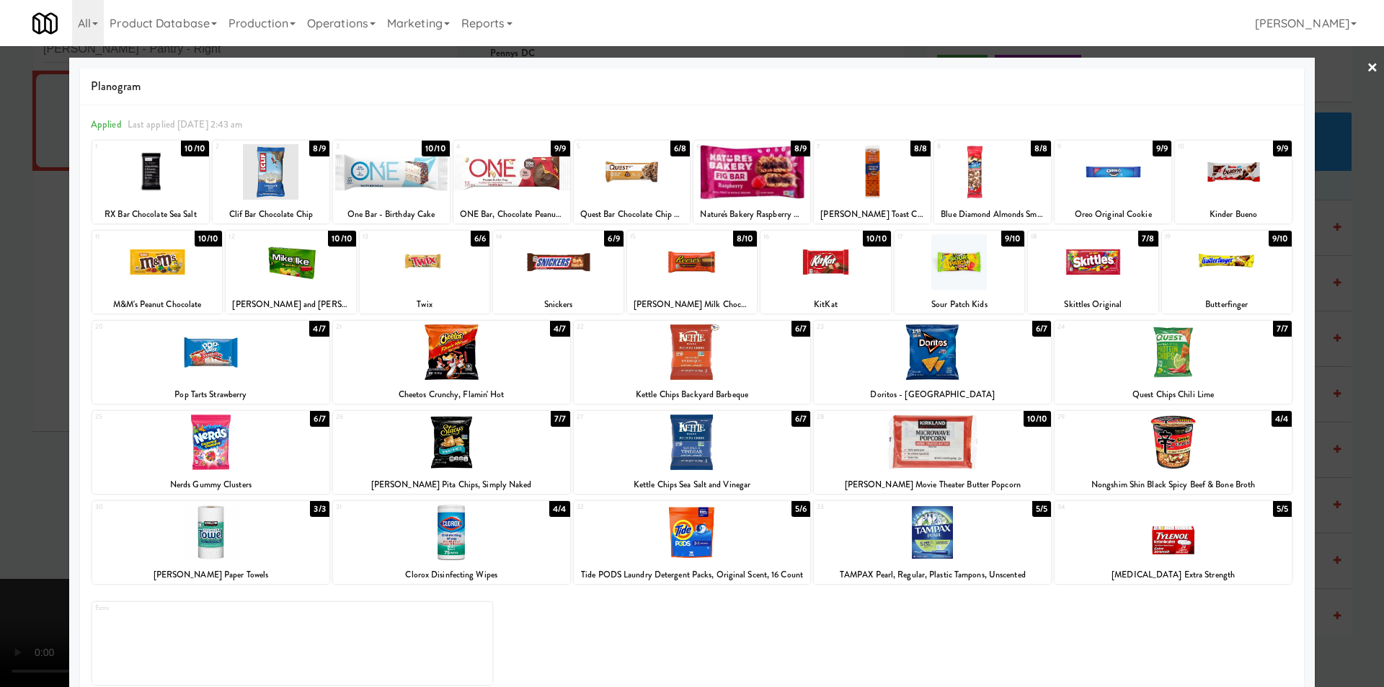
click at [24, 396] on div at bounding box center [692, 343] width 1384 height 687
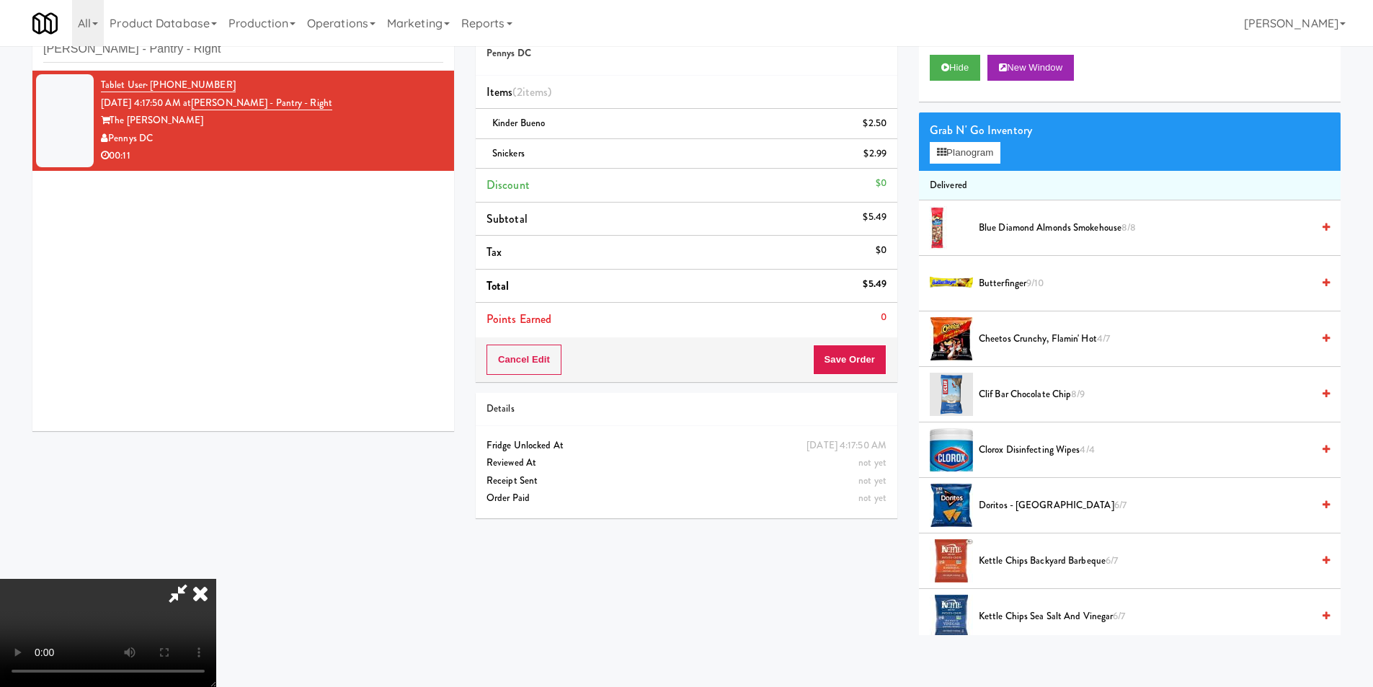
click at [216, 579] on video at bounding box center [108, 633] width 216 height 108
click at [970, 158] on button "Planogram" at bounding box center [965, 153] width 71 height 22
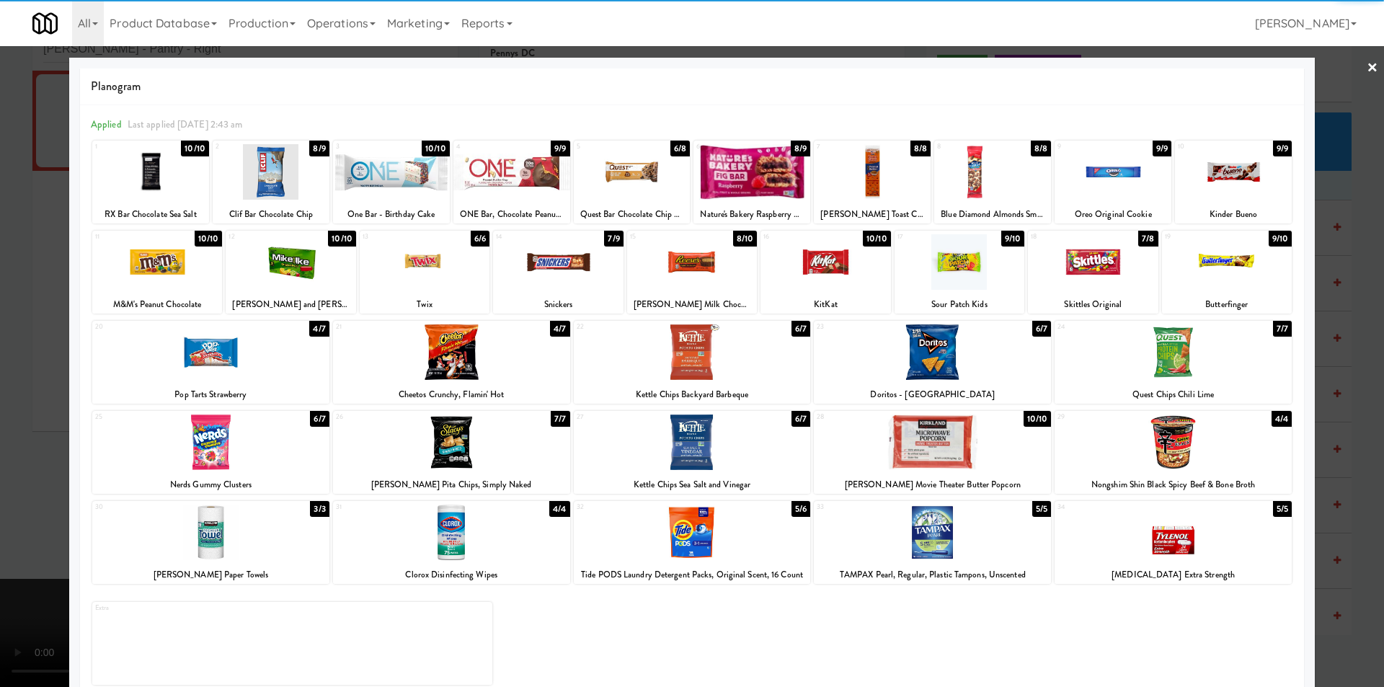
click at [1155, 426] on div at bounding box center [1173, 443] width 237 height 56
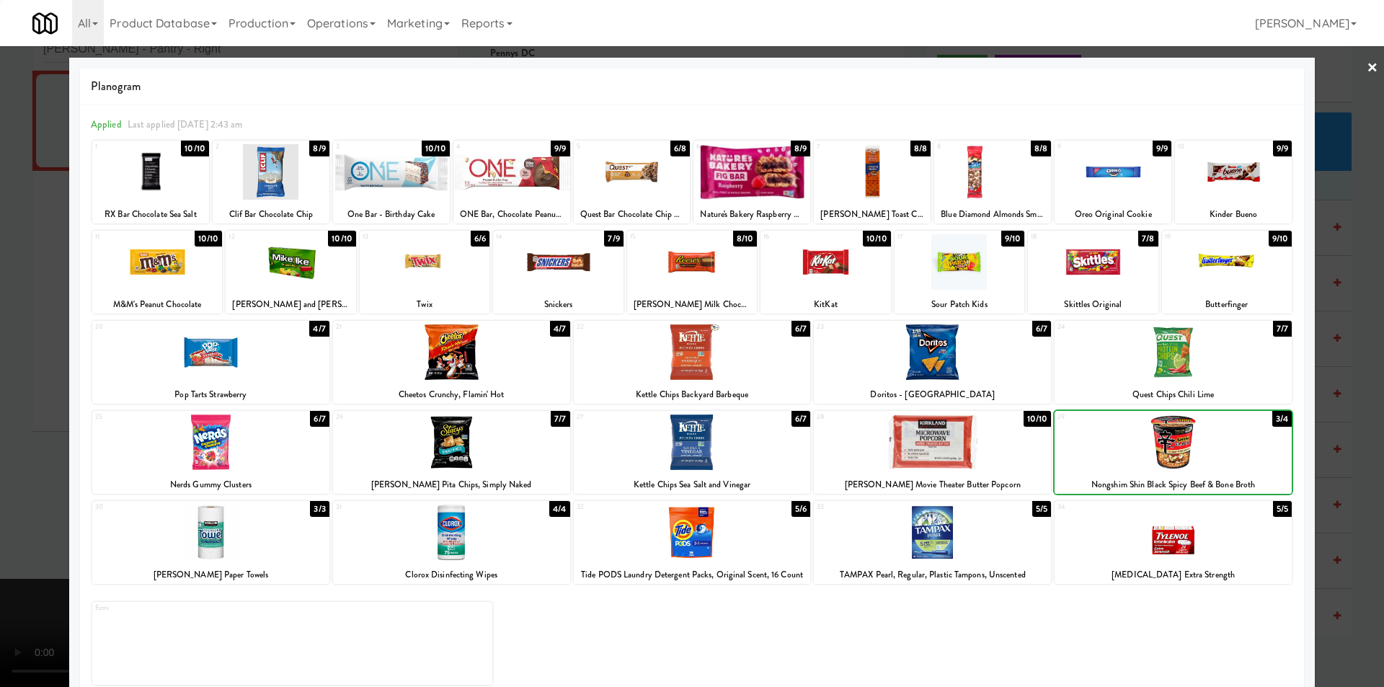
click at [1336, 422] on div at bounding box center [692, 343] width 1384 height 687
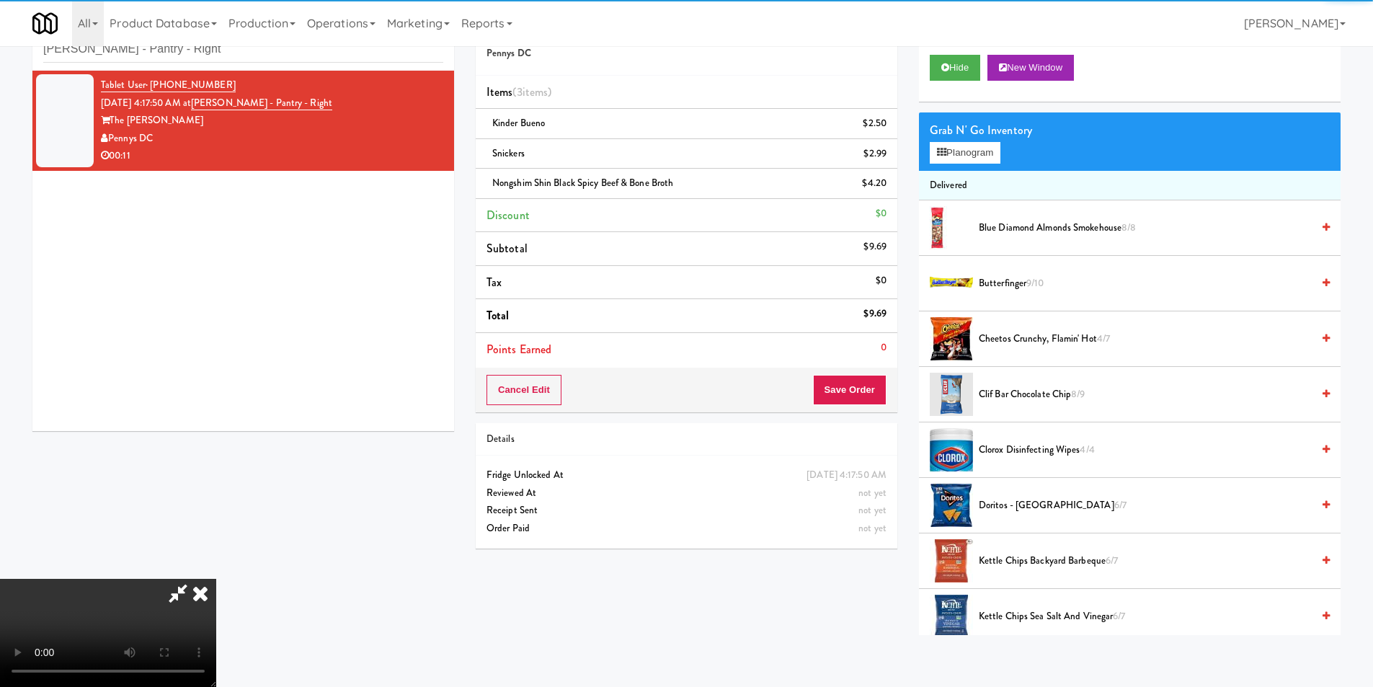
click at [216, 579] on video at bounding box center [108, 633] width 216 height 108
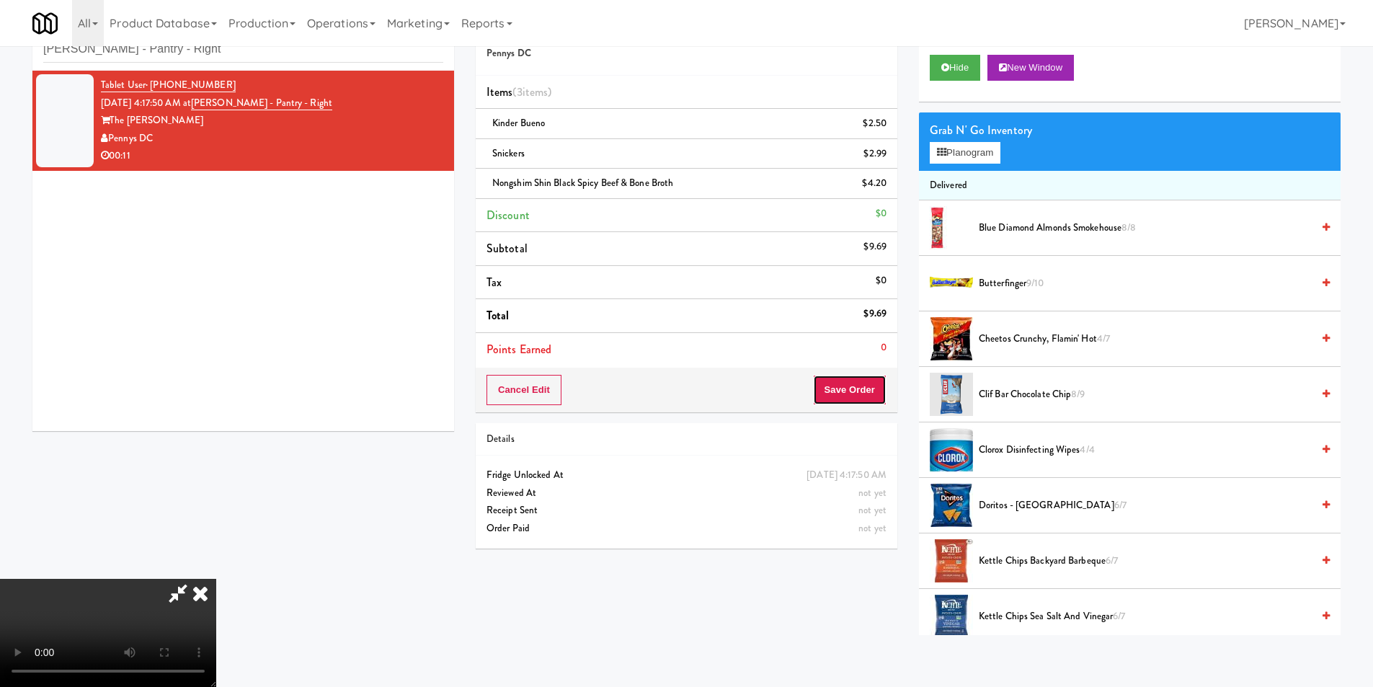
click at [861, 399] on button "Save Order" at bounding box center [850, 390] width 74 height 30
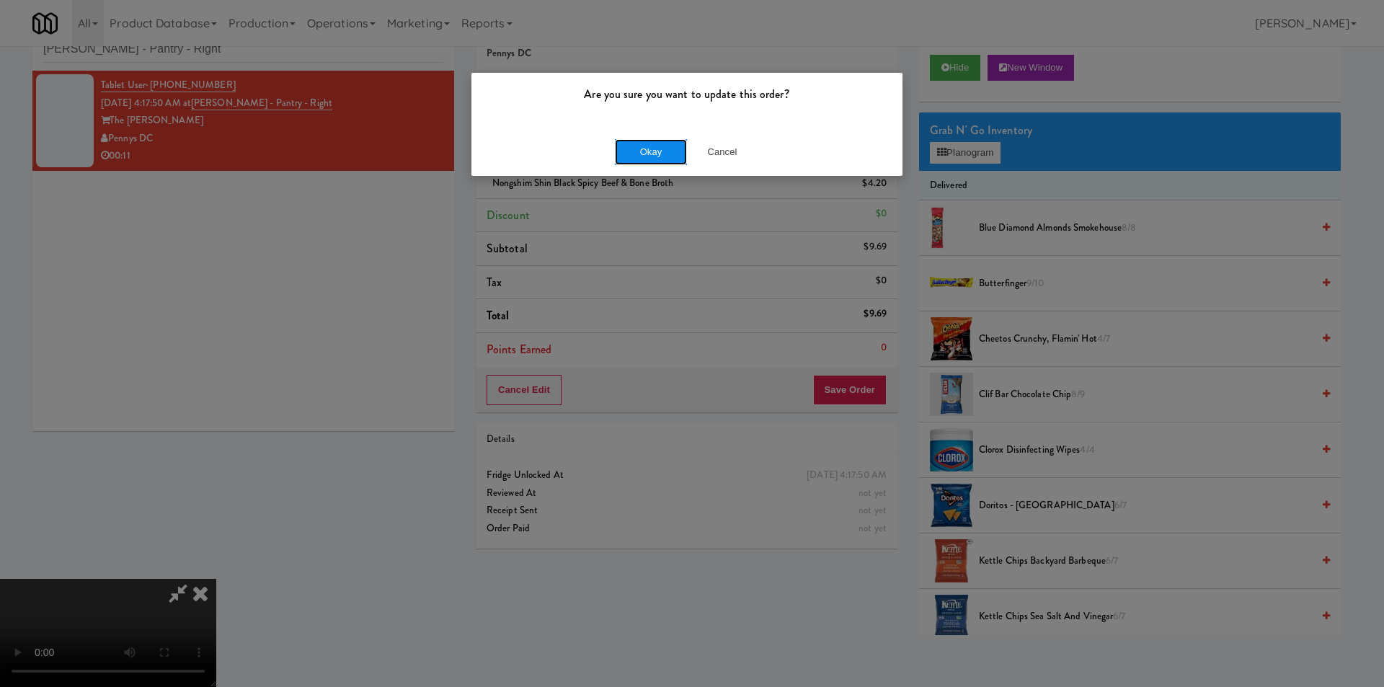
click at [626, 160] on button "Okay" at bounding box center [651, 152] width 72 height 26
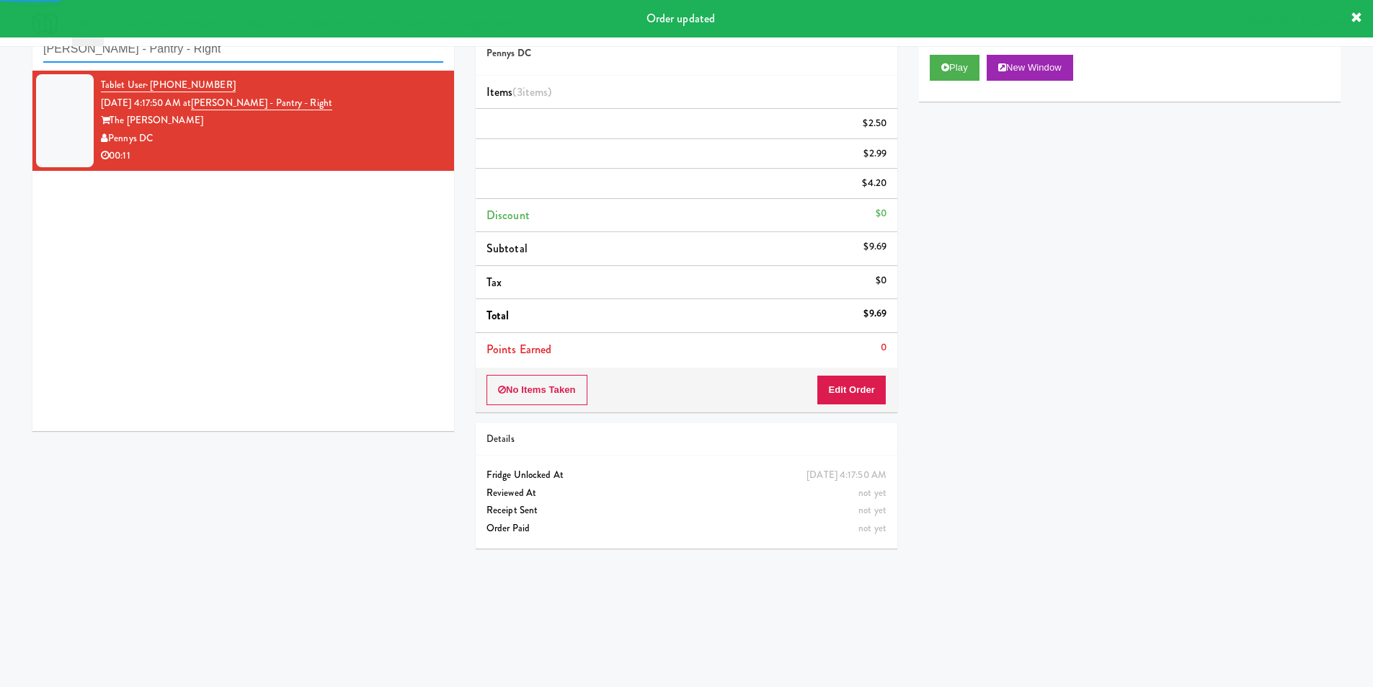
click at [291, 54] on input "Kelvin - Pantry - Right" at bounding box center [243, 49] width 400 height 27
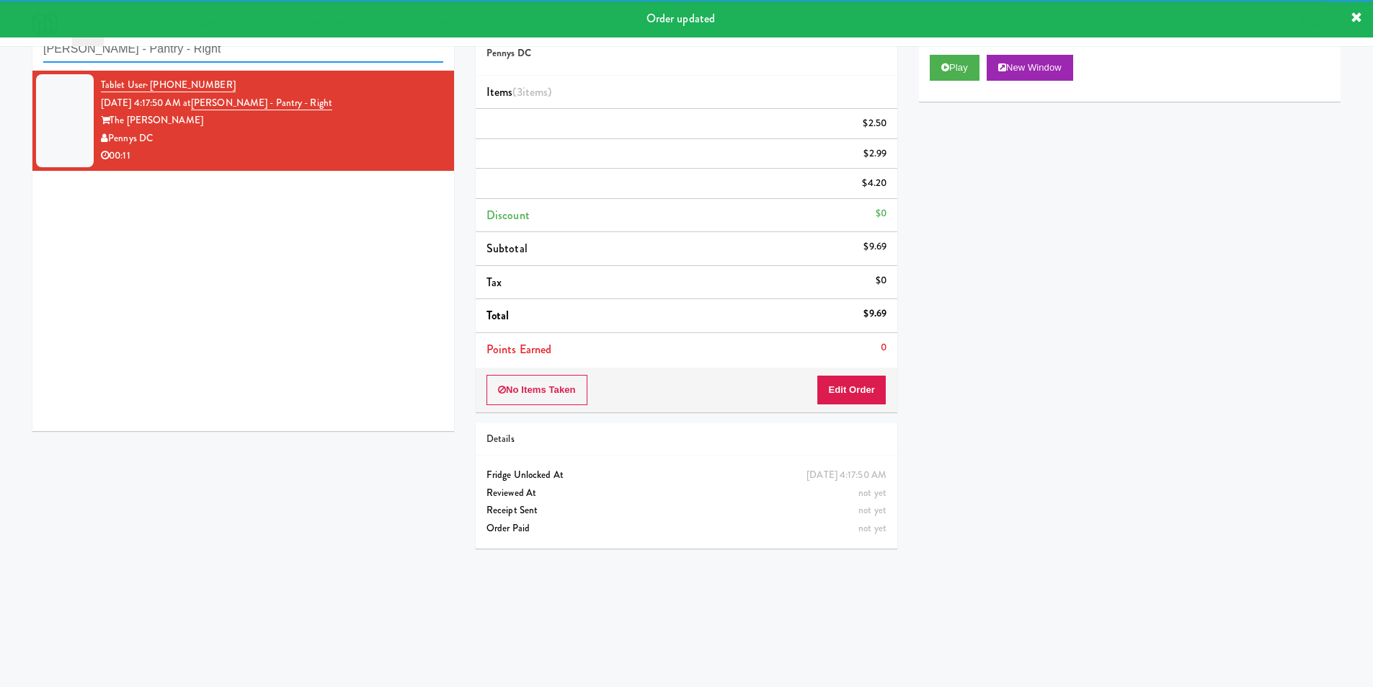
click at [291, 54] on input "Kelvin - Pantry - Right" at bounding box center [243, 49] width 400 height 27
paste input "Rock Solid Reboot (Right)"
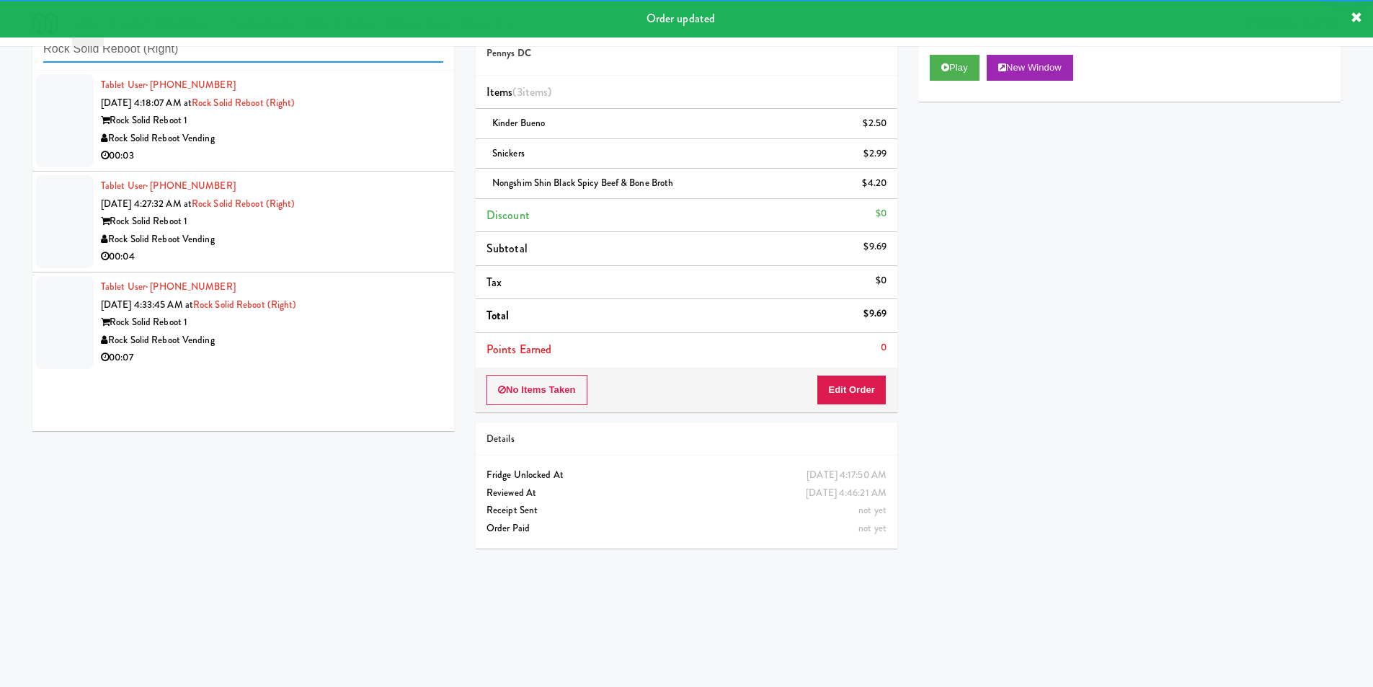
type input "Rock Solid Reboot (Right)"
click at [371, 162] on div "00:03" at bounding box center [272, 156] width 342 height 18
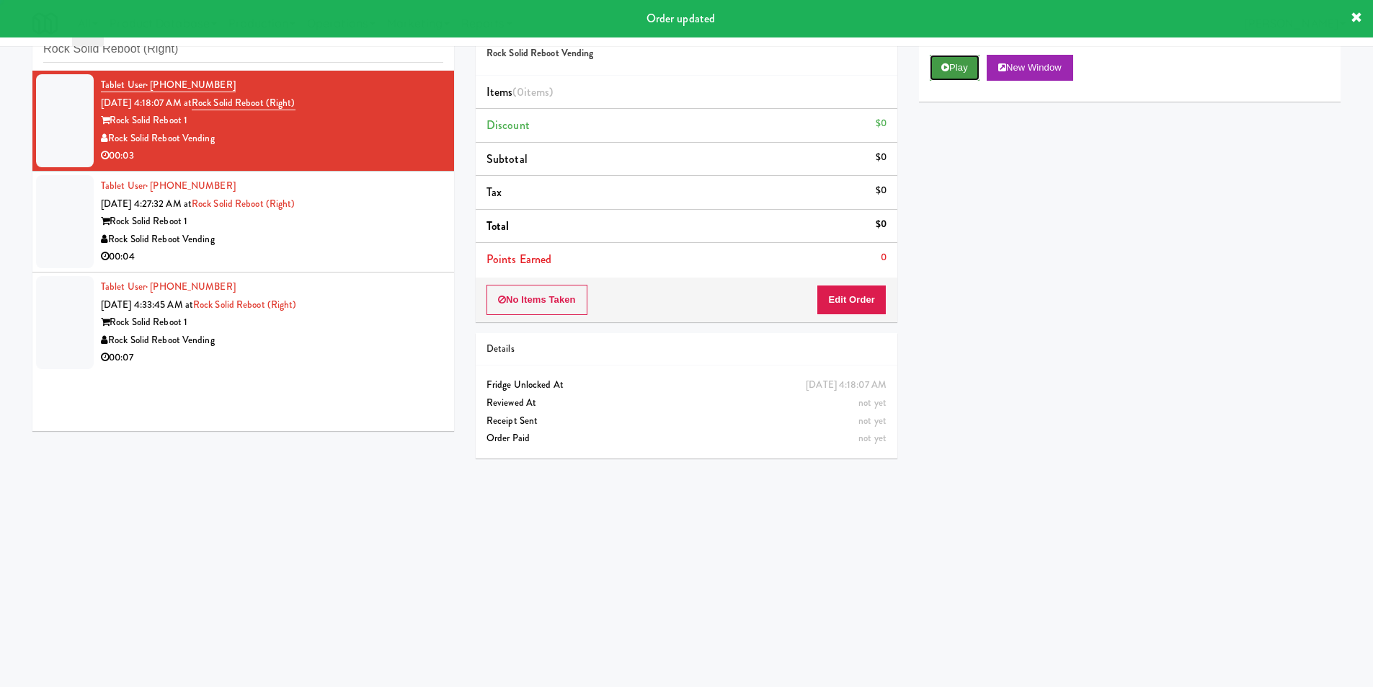
click at [970, 76] on button "Play" at bounding box center [955, 68] width 50 height 26
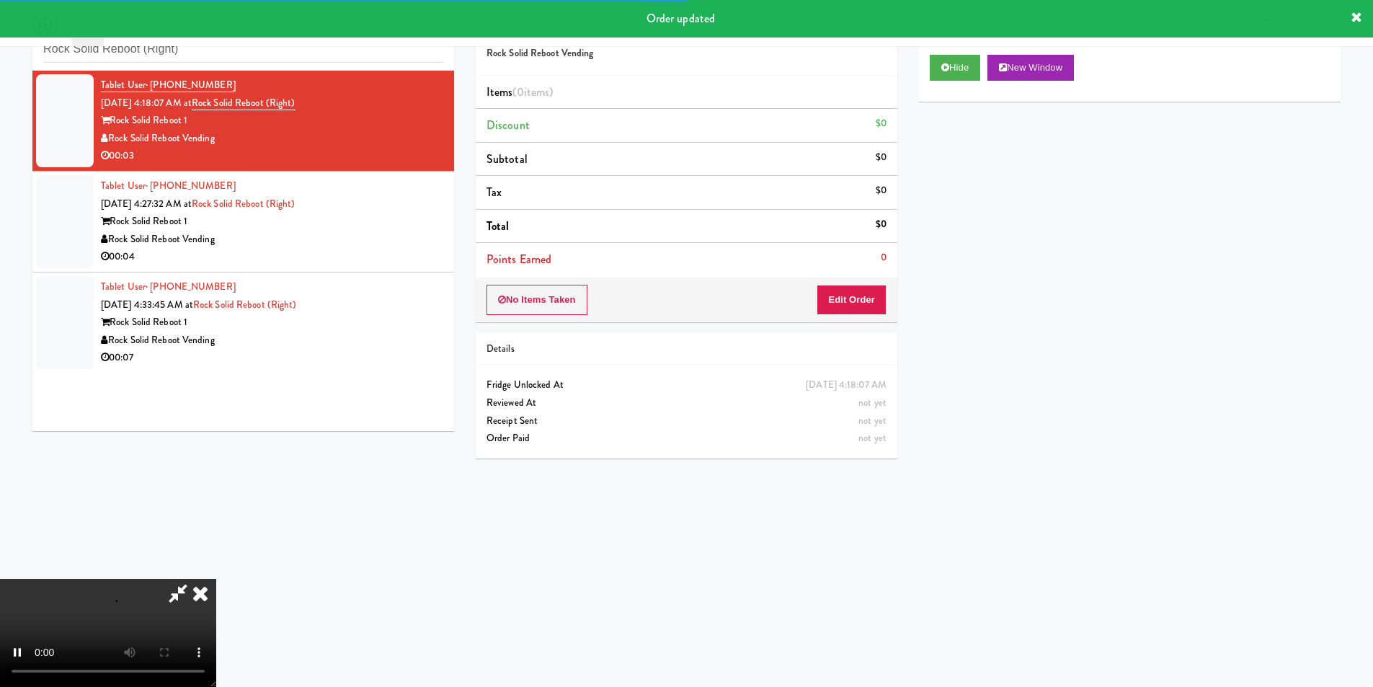
click at [879, 283] on div "No Items Taken Edit Order" at bounding box center [687, 300] width 422 height 45
click at [877, 296] on button "Edit Order" at bounding box center [852, 300] width 70 height 30
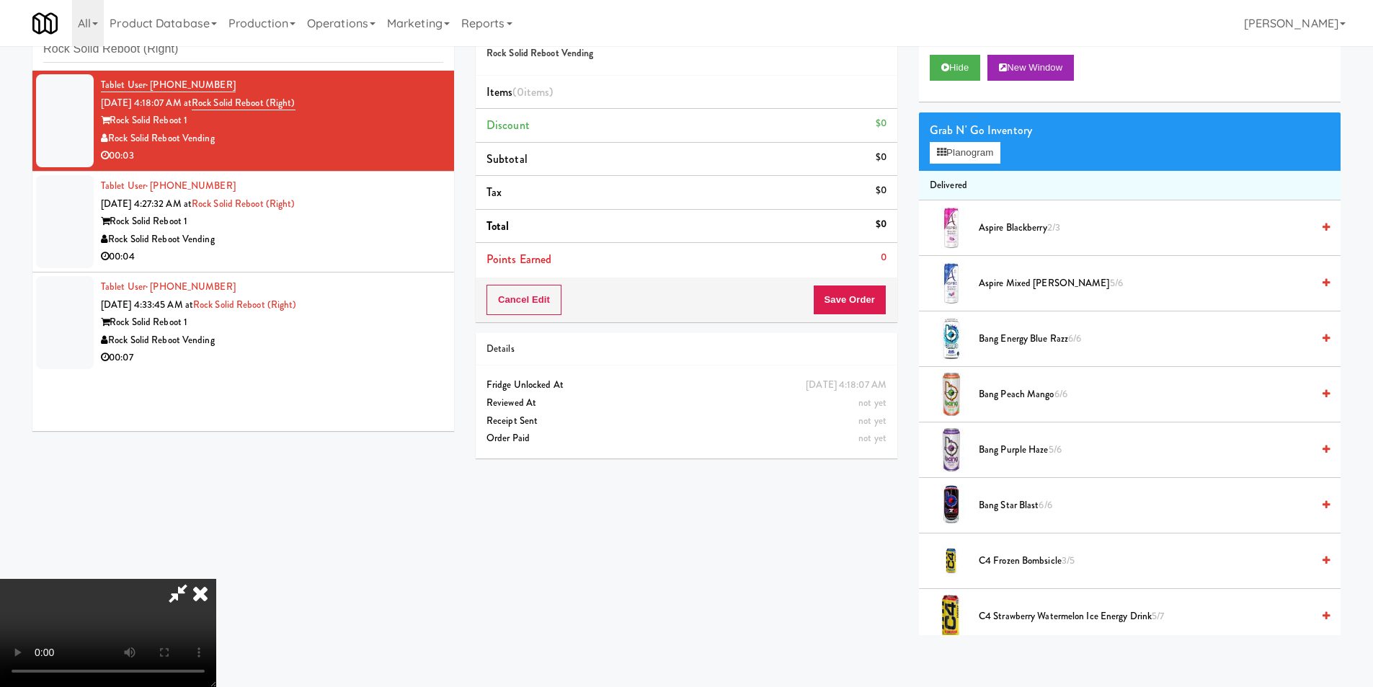
click at [216, 579] on video at bounding box center [108, 633] width 216 height 108
click at [984, 138] on div "Grab N' Go Inventory" at bounding box center [1130, 131] width 400 height 22
click at [984, 139] on div "Grab N' Go Inventory" at bounding box center [1130, 131] width 400 height 22
click at [984, 143] on button "Planogram" at bounding box center [965, 153] width 71 height 22
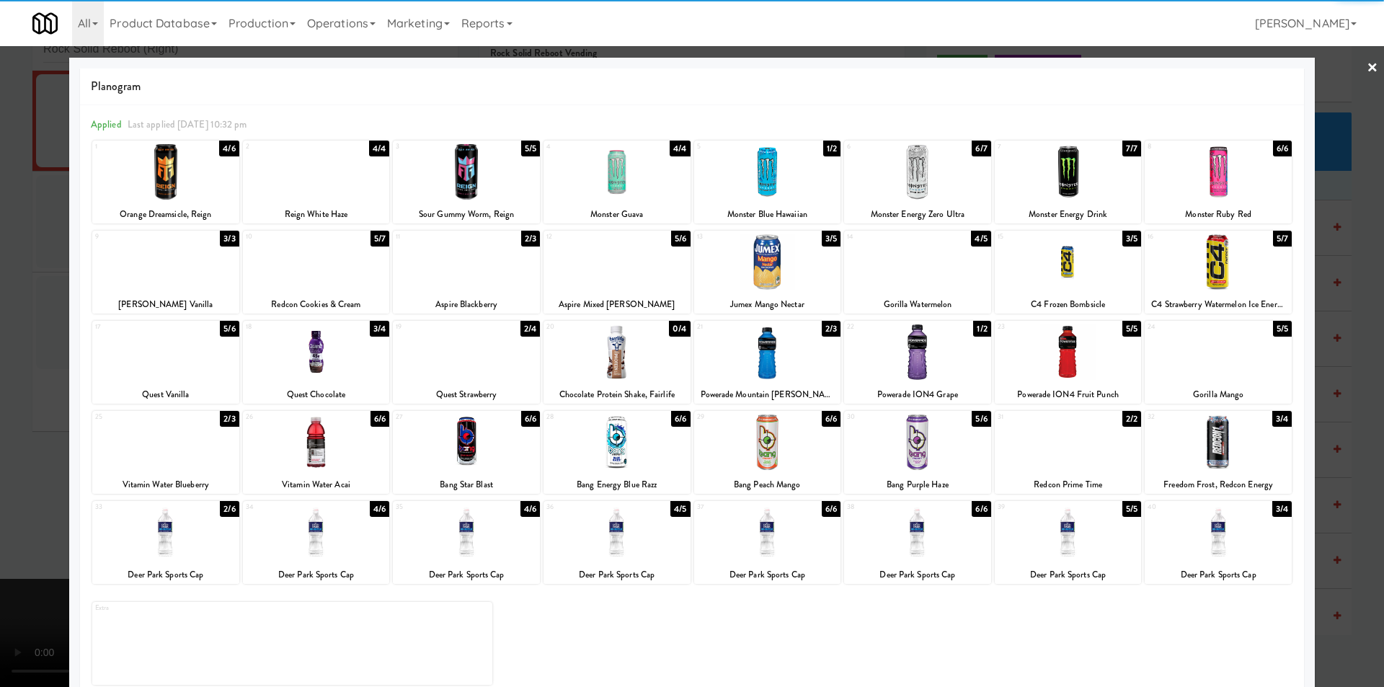
click at [1089, 445] on div at bounding box center [1068, 443] width 147 height 56
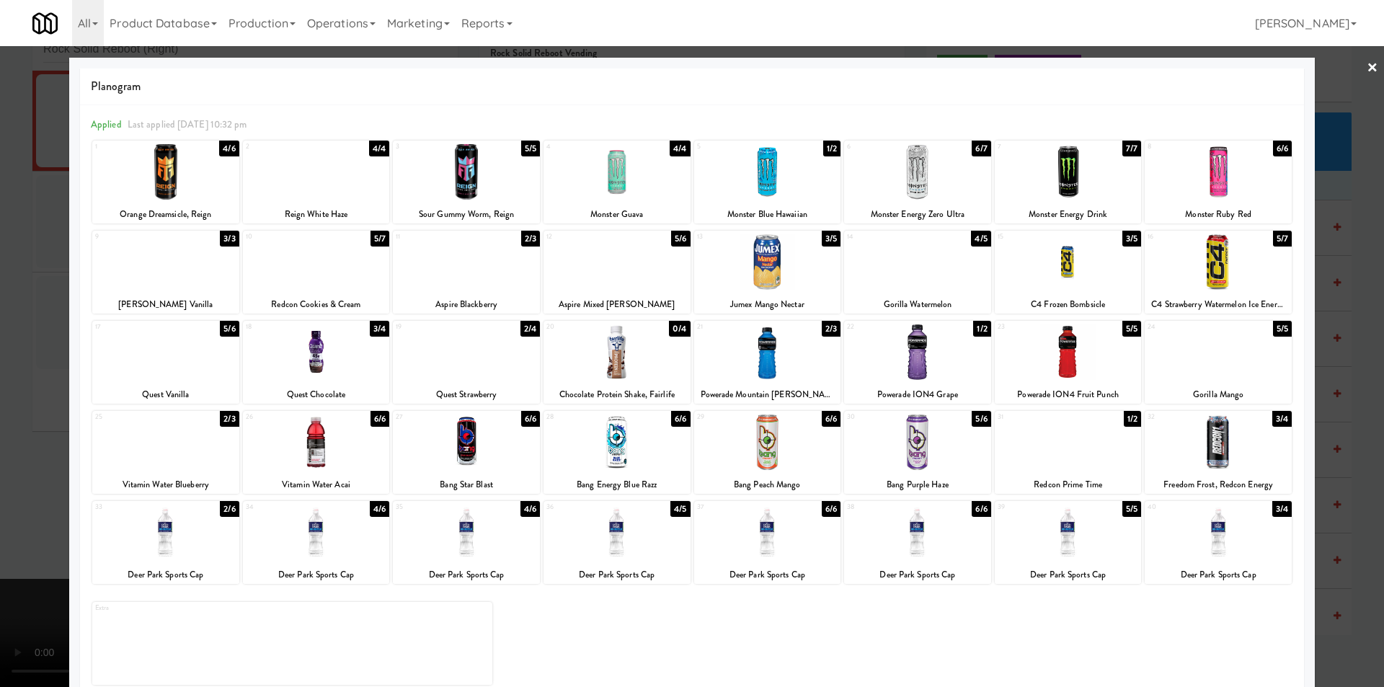
click at [1349, 406] on div at bounding box center [692, 343] width 1384 height 687
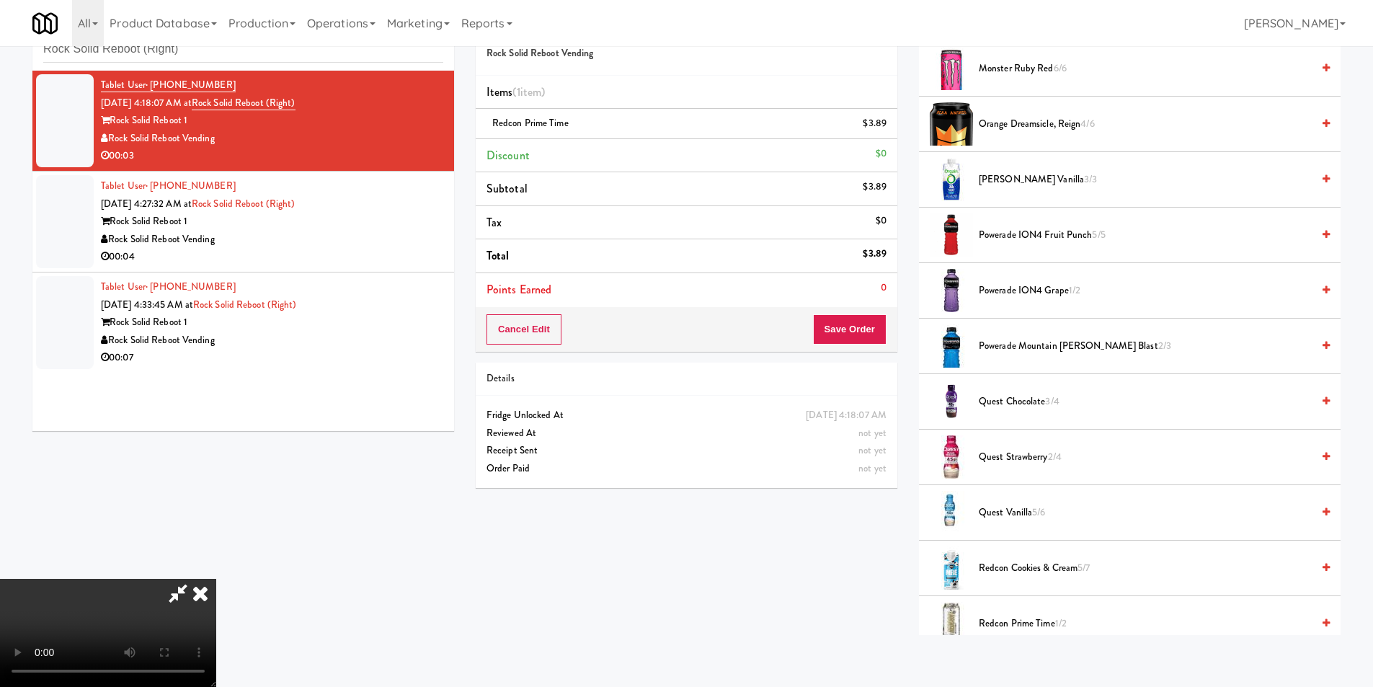
scroll to position [1586, 0]
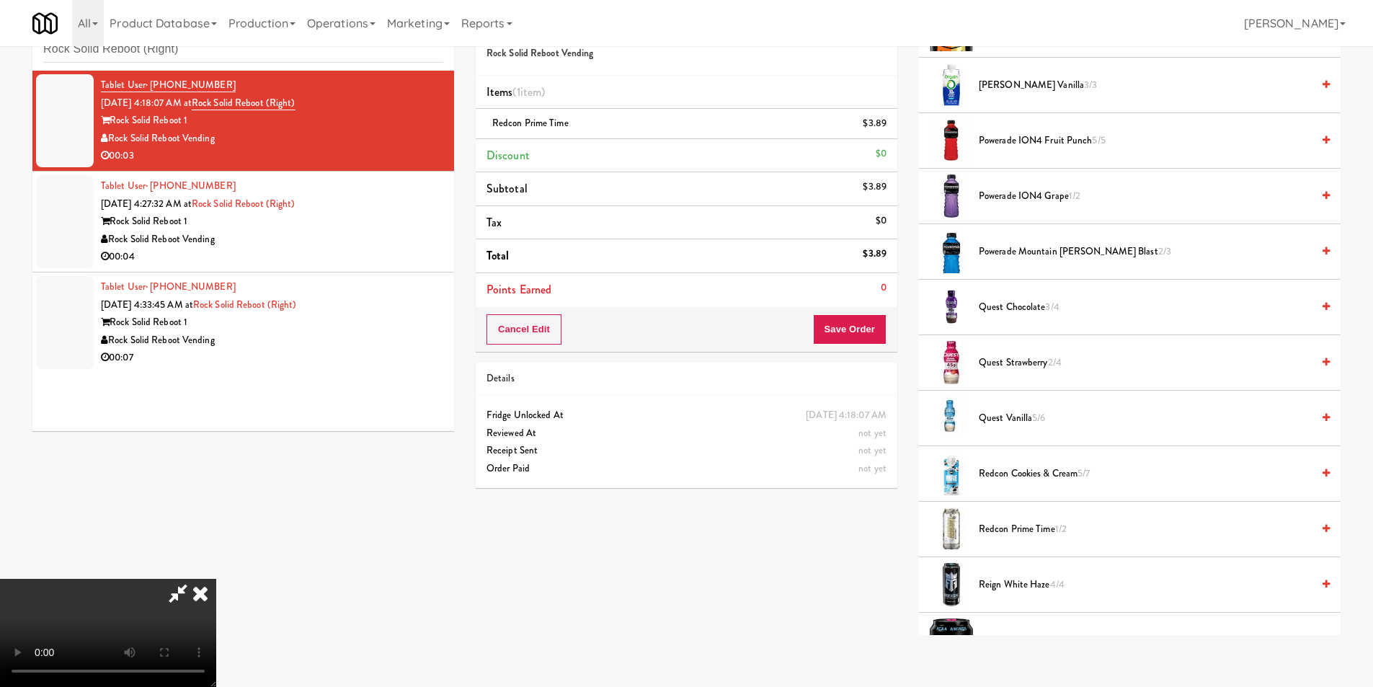
click at [216, 579] on video at bounding box center [108, 633] width 216 height 108
click at [846, 321] on button "Save Order" at bounding box center [850, 329] width 74 height 30
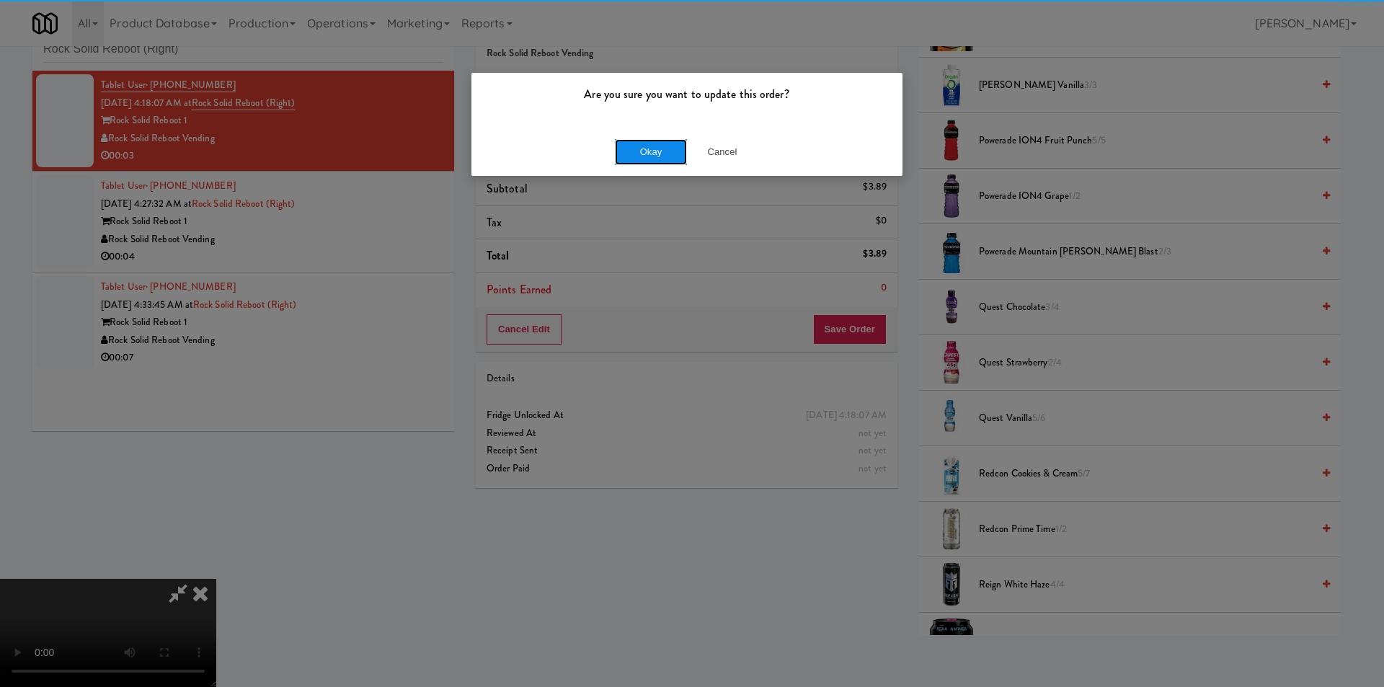
click at [629, 146] on button "Okay" at bounding box center [651, 152] width 72 height 26
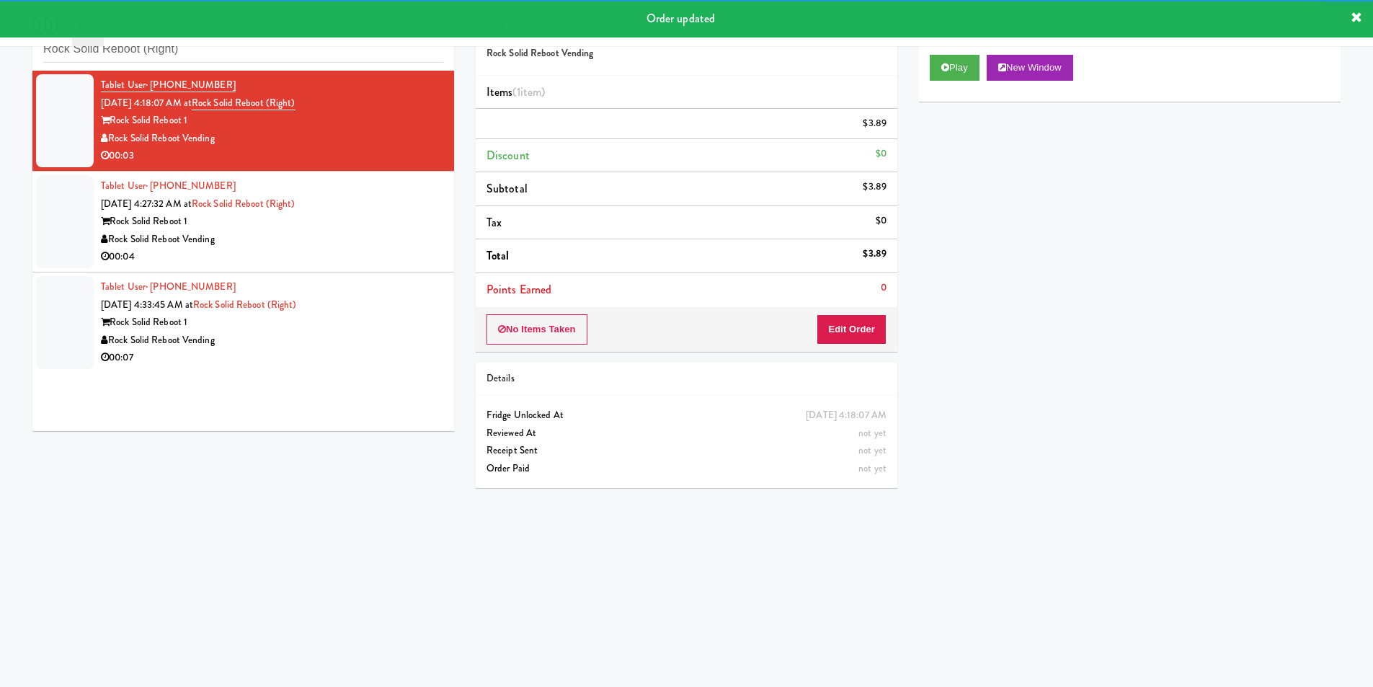
click at [410, 262] on li "Tablet User · (470) 819-9158 Aug 25, 2025 4:27:32 AM at Rock Solid Reboot (Righ…" at bounding box center [243, 222] width 422 height 101
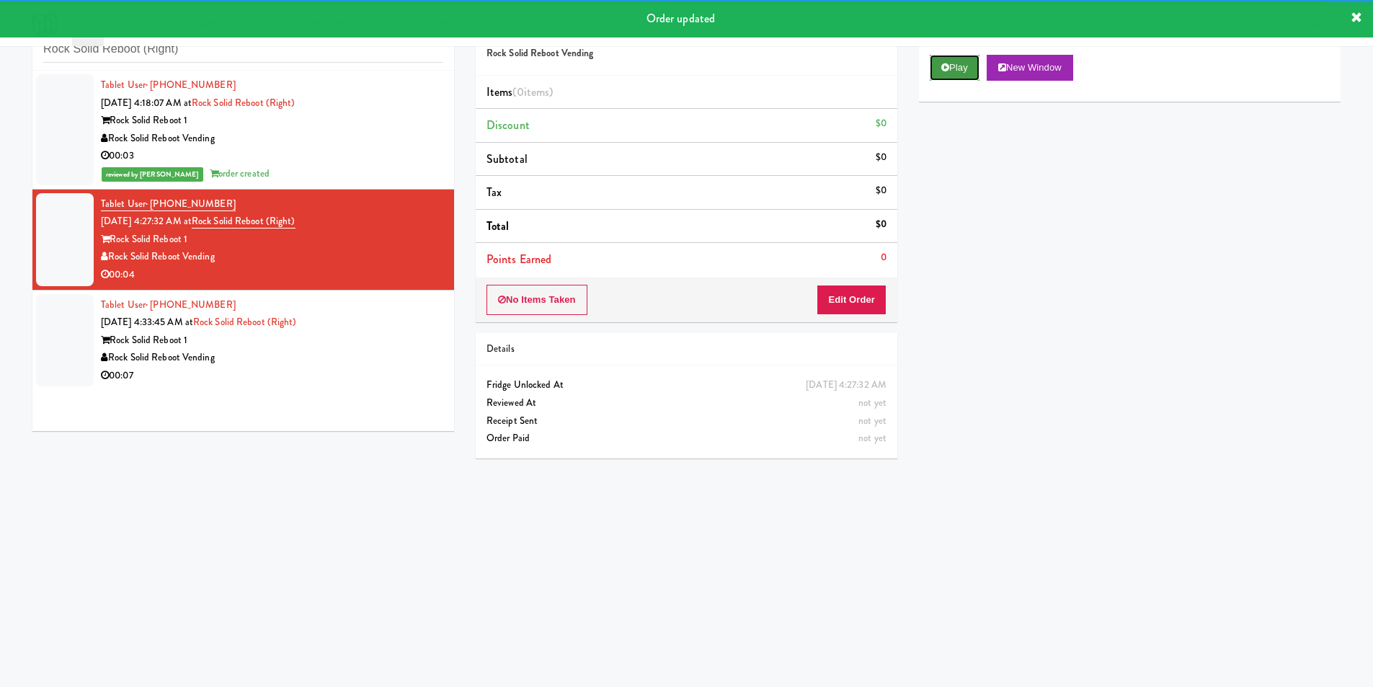
click at [942, 73] on button "Play" at bounding box center [955, 68] width 50 height 26
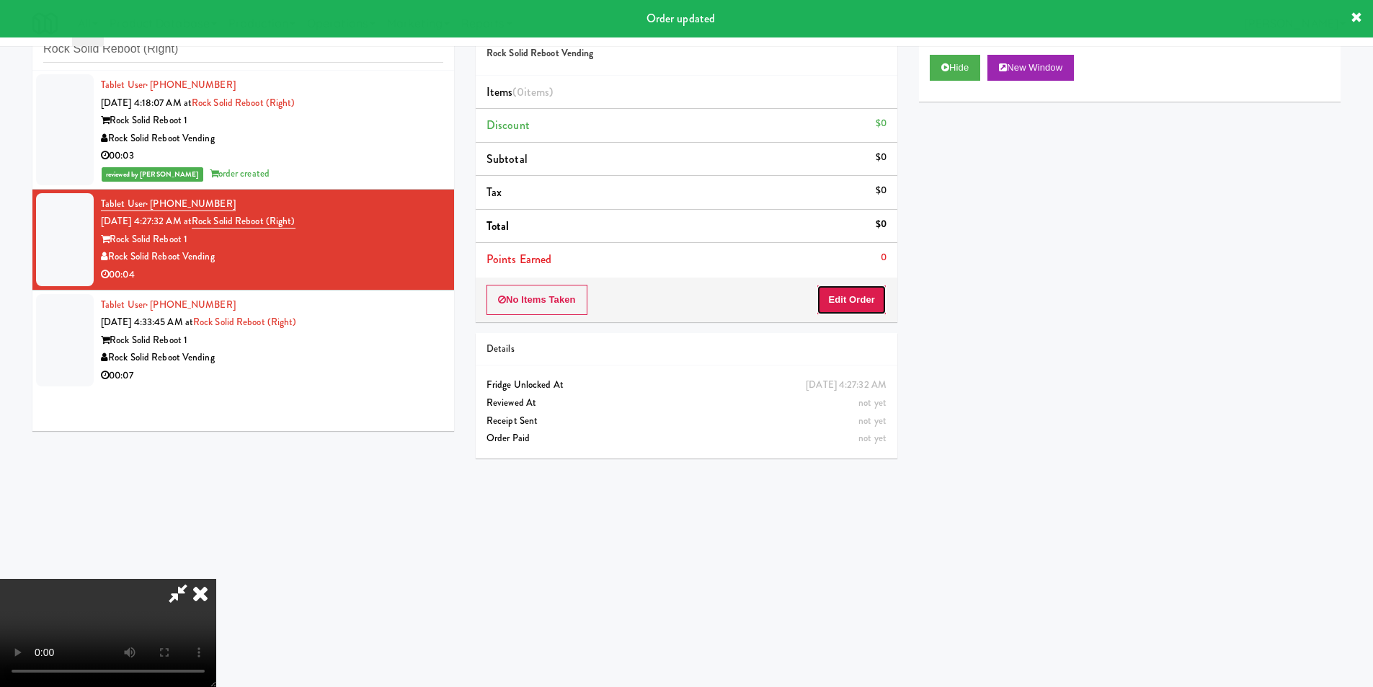
click at [851, 291] on button "Edit Order" at bounding box center [852, 300] width 70 height 30
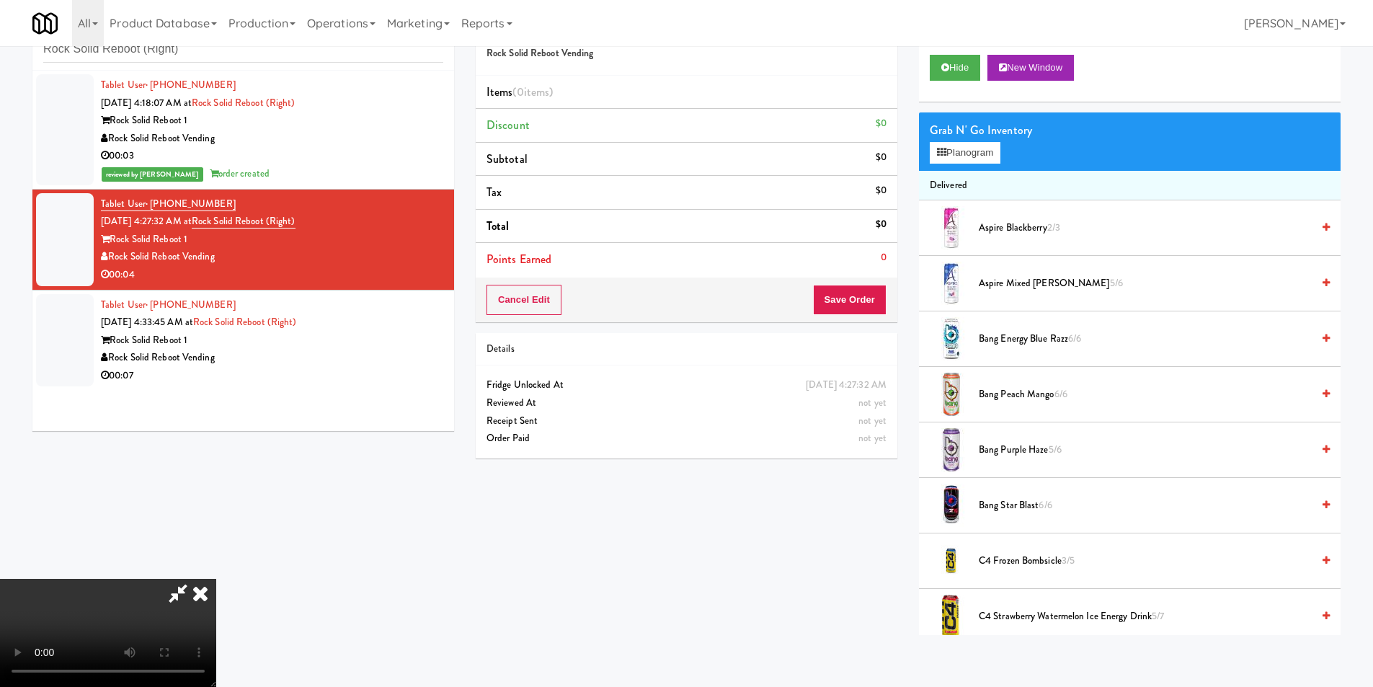
click at [216, 579] on video at bounding box center [108, 633] width 216 height 108
click at [962, 143] on button "Planogram" at bounding box center [965, 153] width 71 height 22
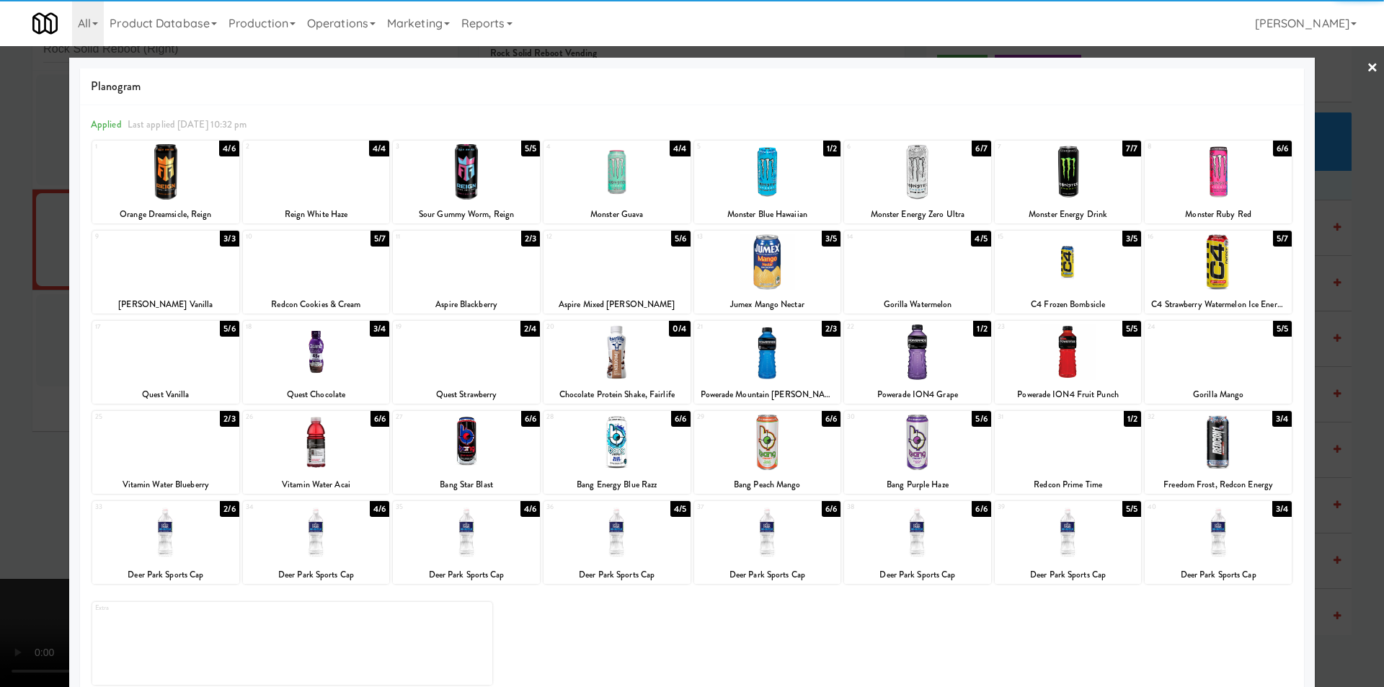
click at [353, 438] on div at bounding box center [316, 443] width 147 height 56
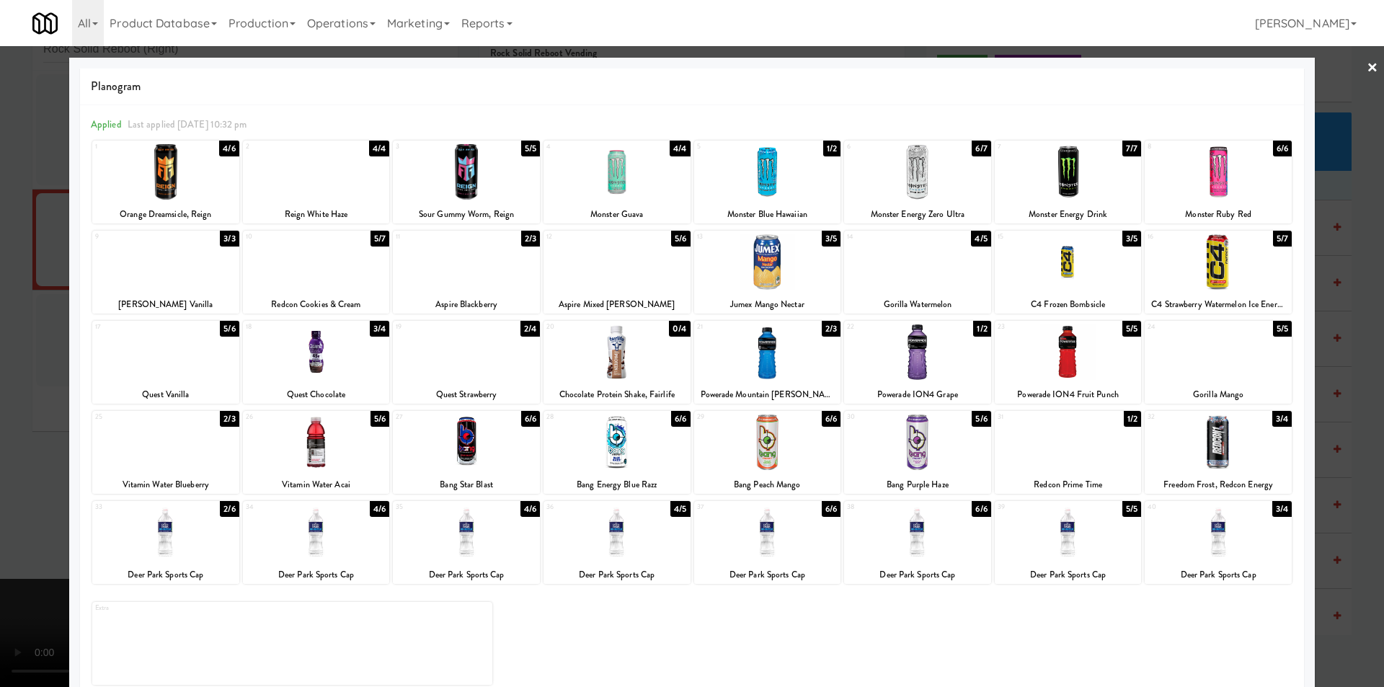
click at [25, 422] on div at bounding box center [692, 343] width 1384 height 687
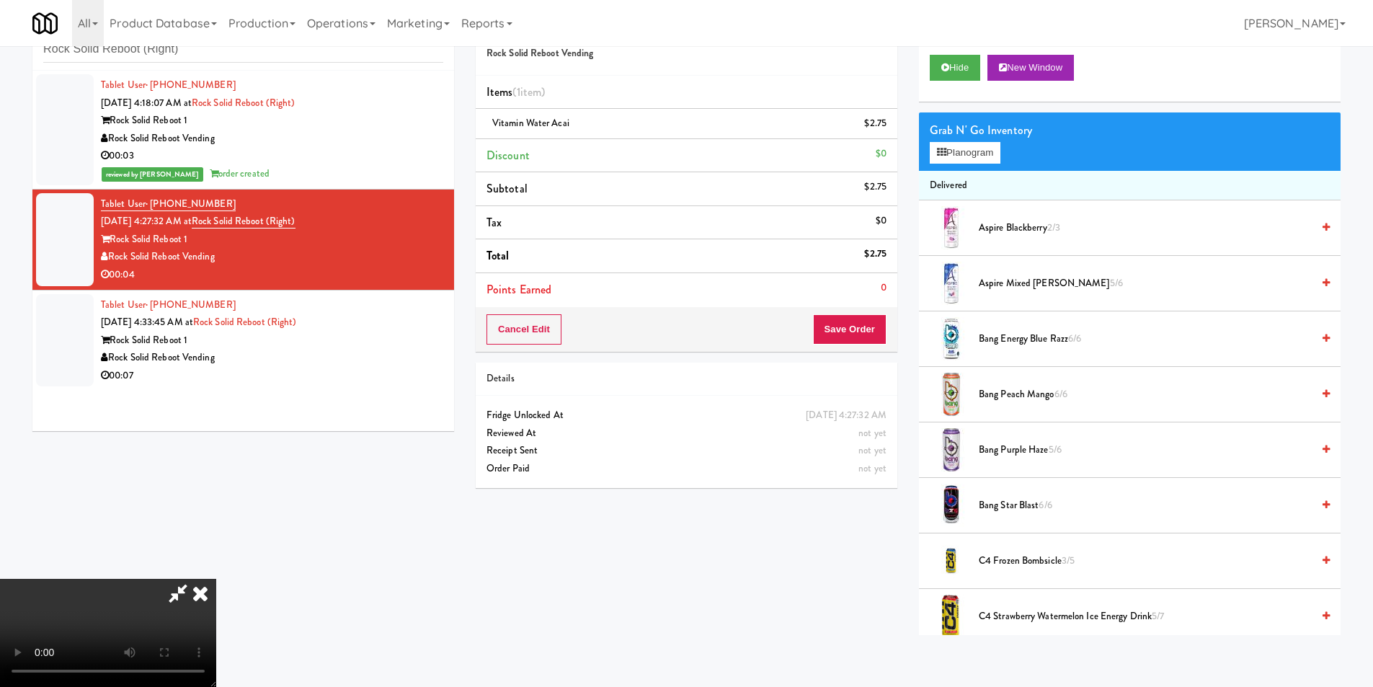
click at [216, 579] on video at bounding box center [108, 633] width 216 height 108
click at [848, 339] on button "Save Order" at bounding box center [850, 329] width 74 height 30
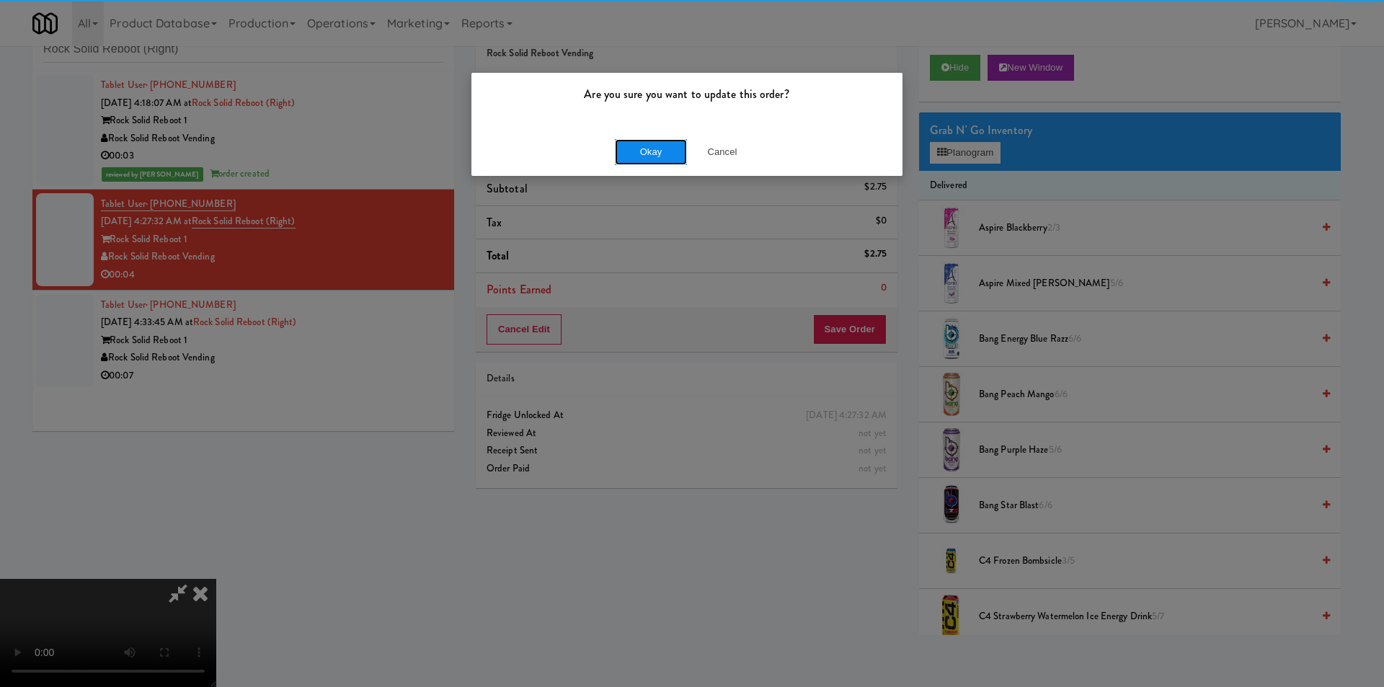
click at [647, 160] on button "Okay" at bounding box center [651, 152] width 72 height 26
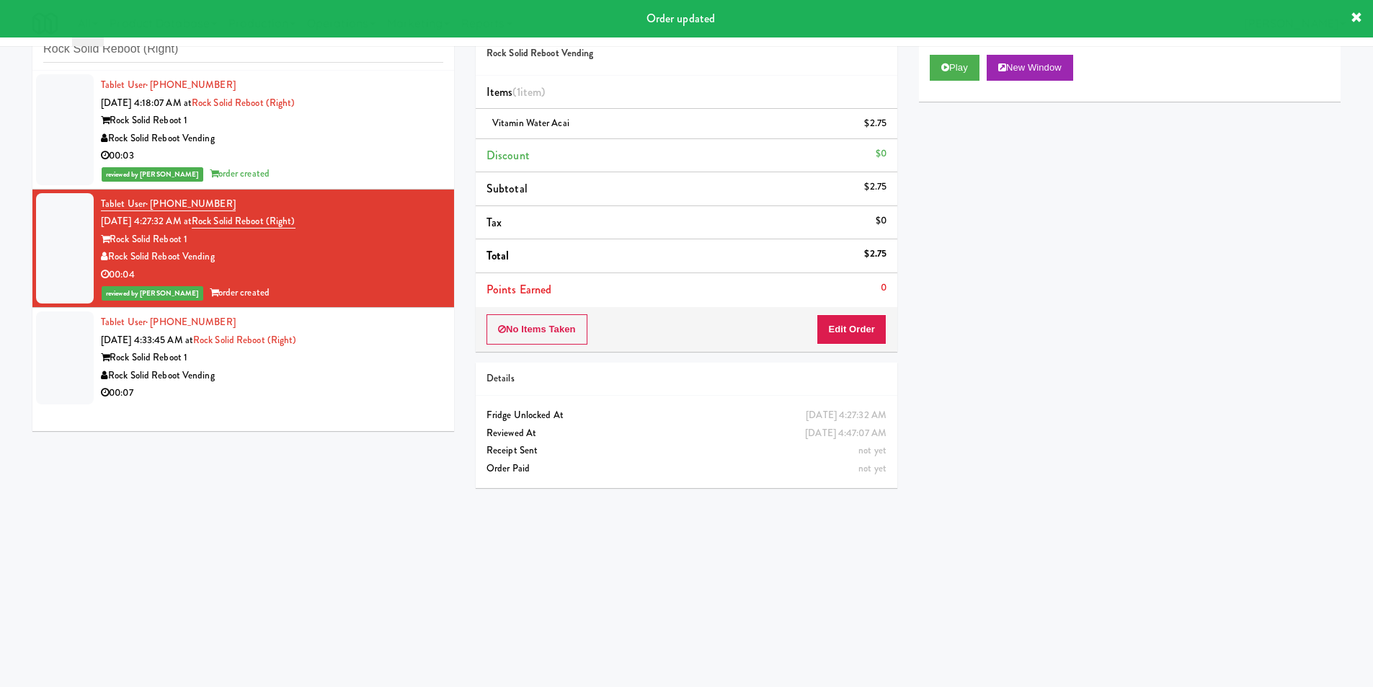
click at [358, 350] on div "Rock Solid Reboot 1" at bounding box center [272, 358] width 342 height 18
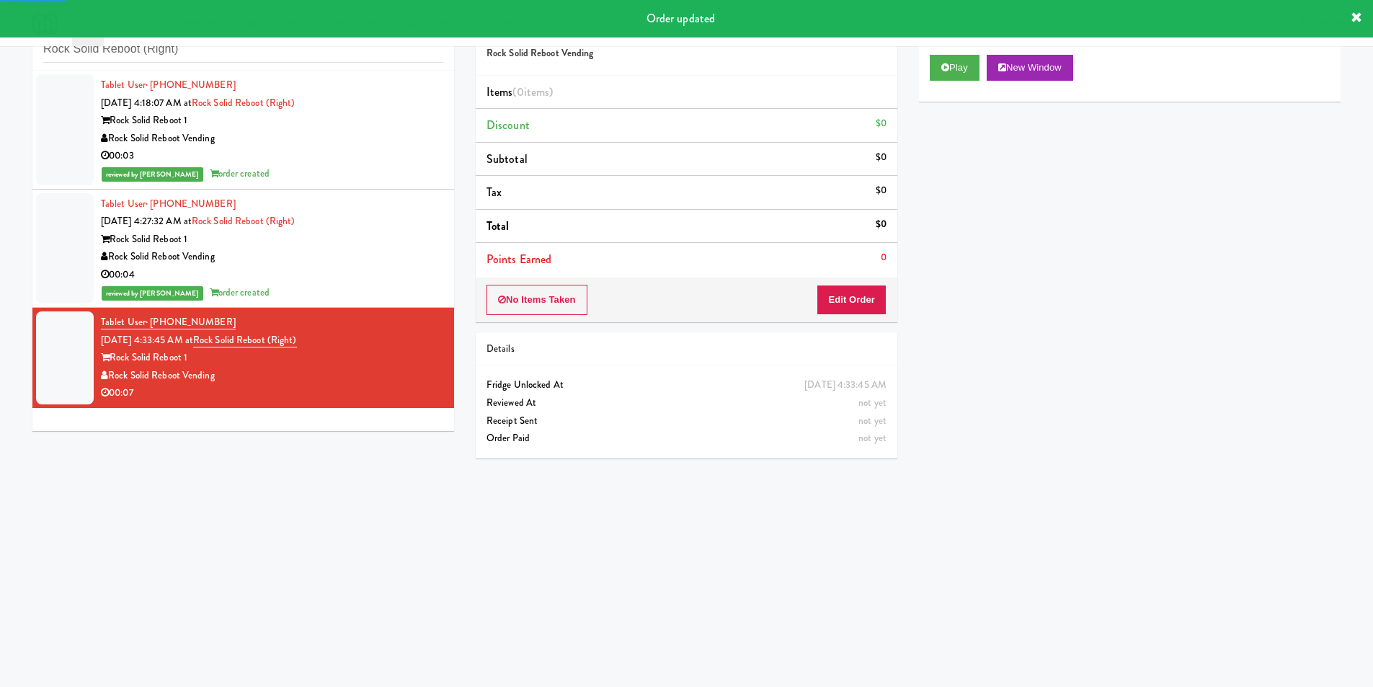
click at [989, 84] on div "Play New Window" at bounding box center [1130, 73] width 422 height 58
click at [972, 71] on button "Play" at bounding box center [955, 68] width 50 height 26
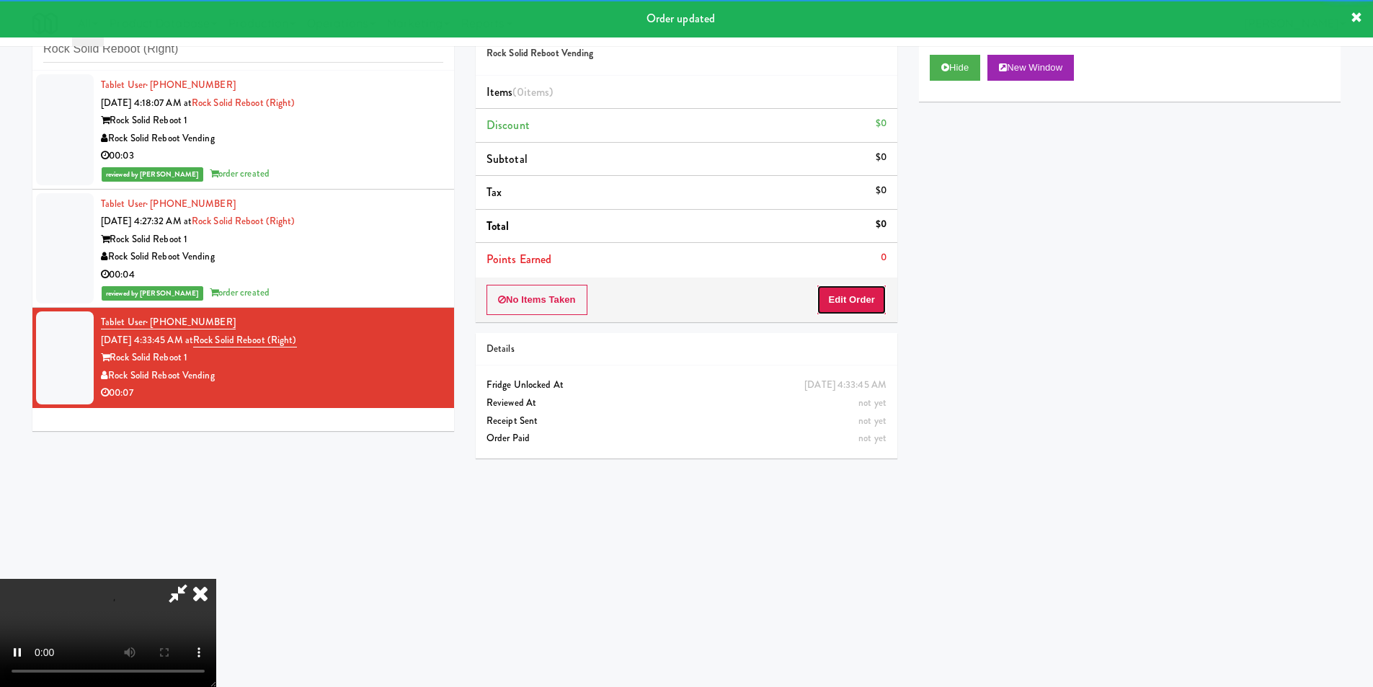
click at [847, 302] on button "Edit Order" at bounding box center [852, 300] width 70 height 30
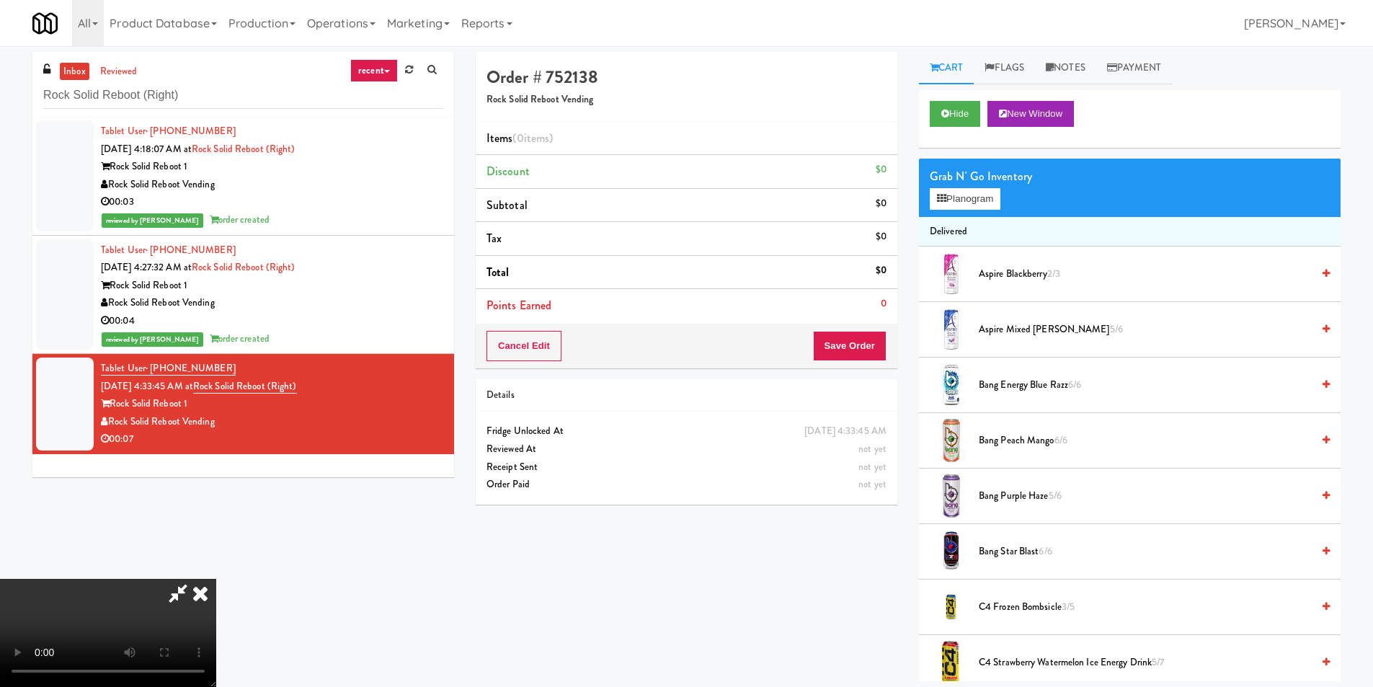
click at [216, 579] on video at bounding box center [108, 633] width 216 height 108
click at [973, 192] on button "Planogram" at bounding box center [965, 199] width 71 height 22
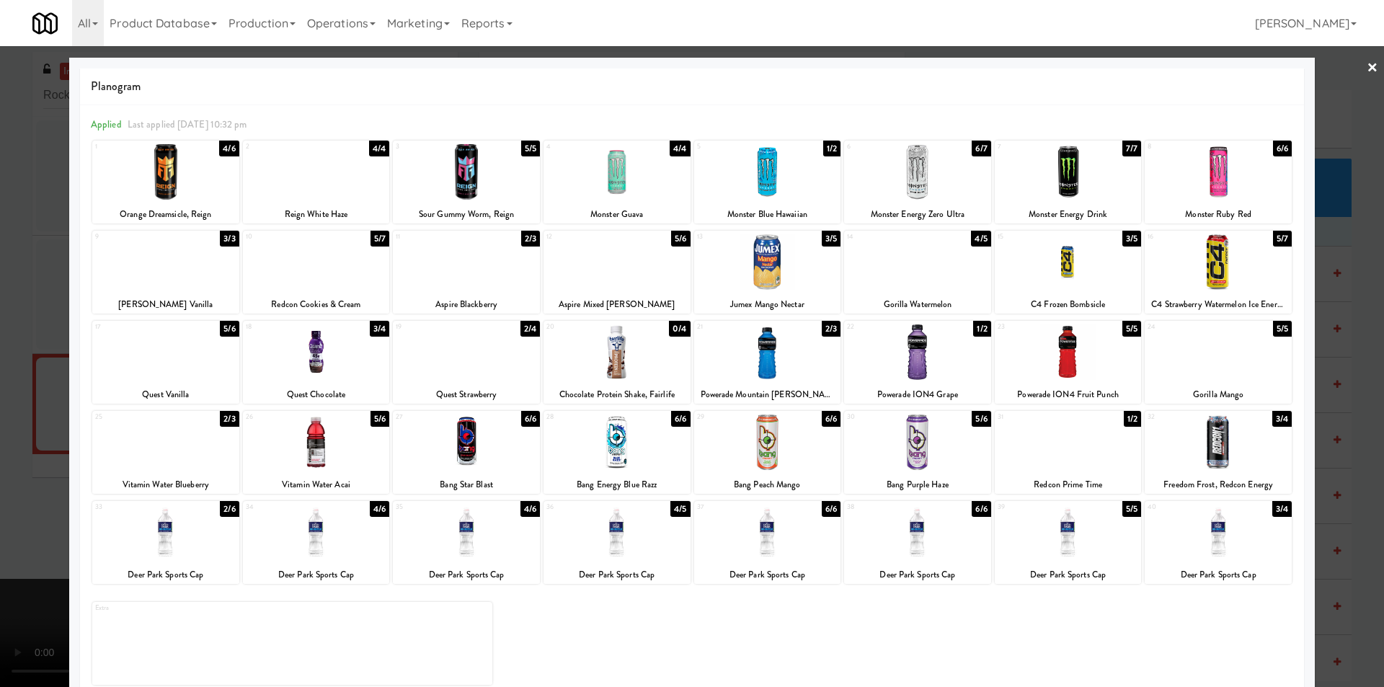
click at [216, 435] on div at bounding box center [165, 443] width 147 height 56
click at [26, 441] on div at bounding box center [692, 343] width 1384 height 687
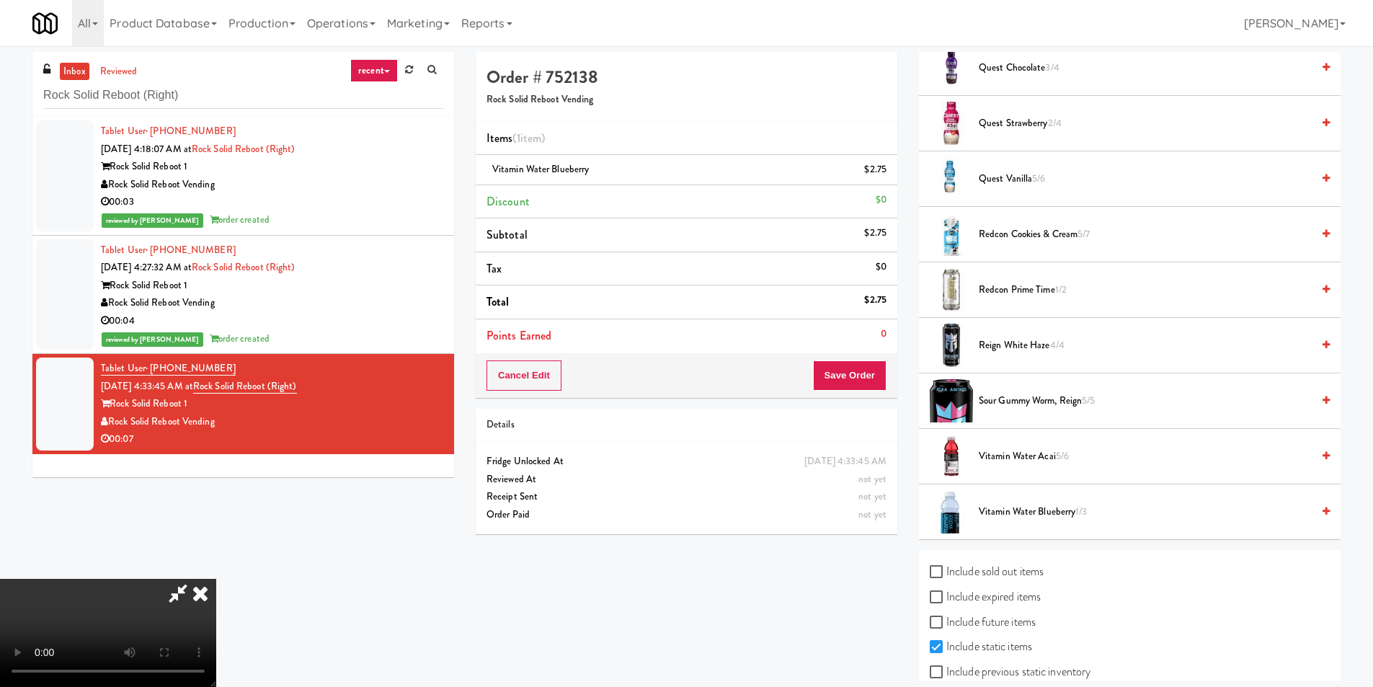
scroll to position [1897, 0]
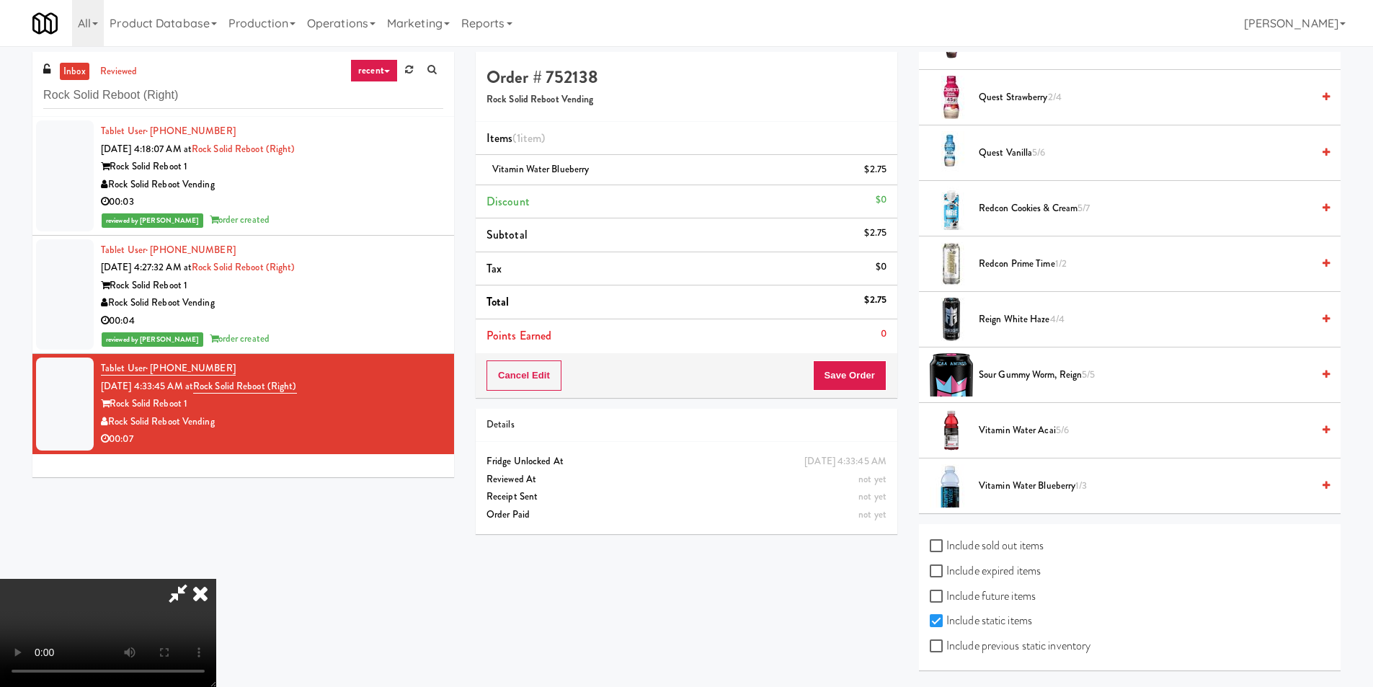
click at [216, 579] on video at bounding box center [108, 633] width 216 height 108
click at [837, 384] on button "Save Order" at bounding box center [850, 375] width 74 height 30
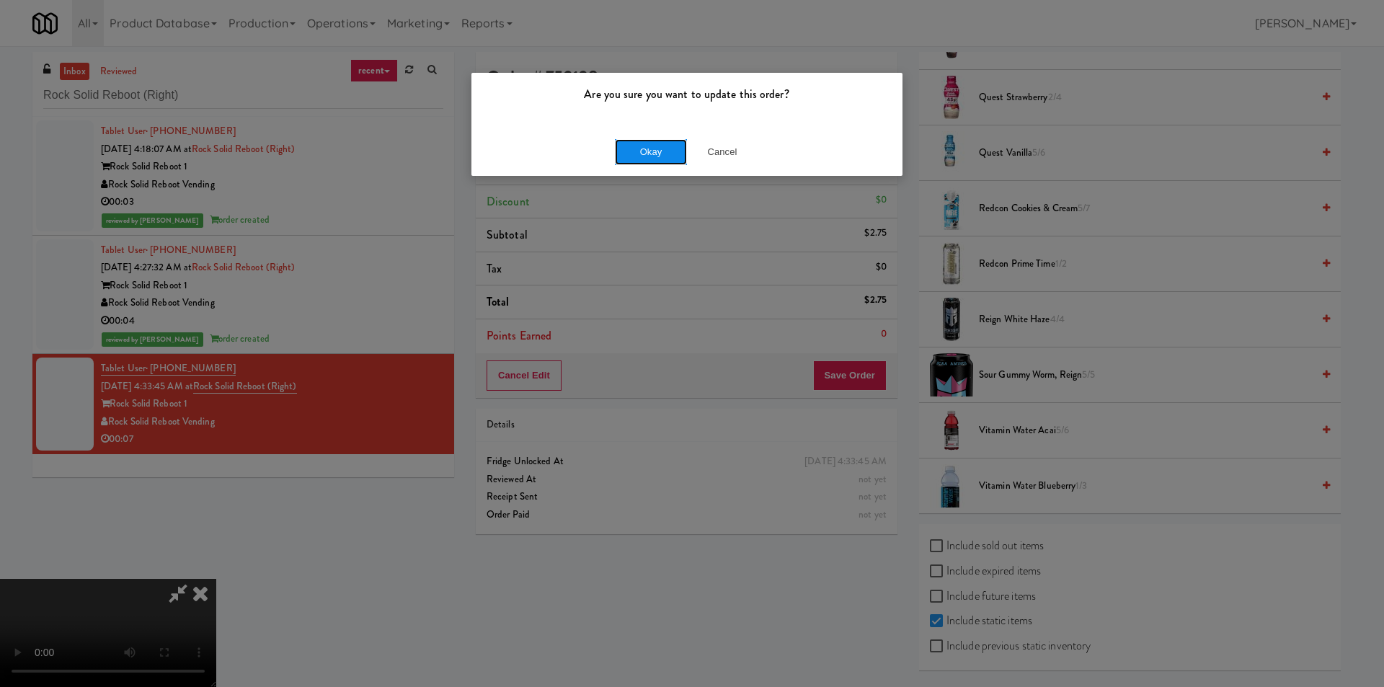
click at [663, 154] on button "Okay" at bounding box center [651, 152] width 72 height 26
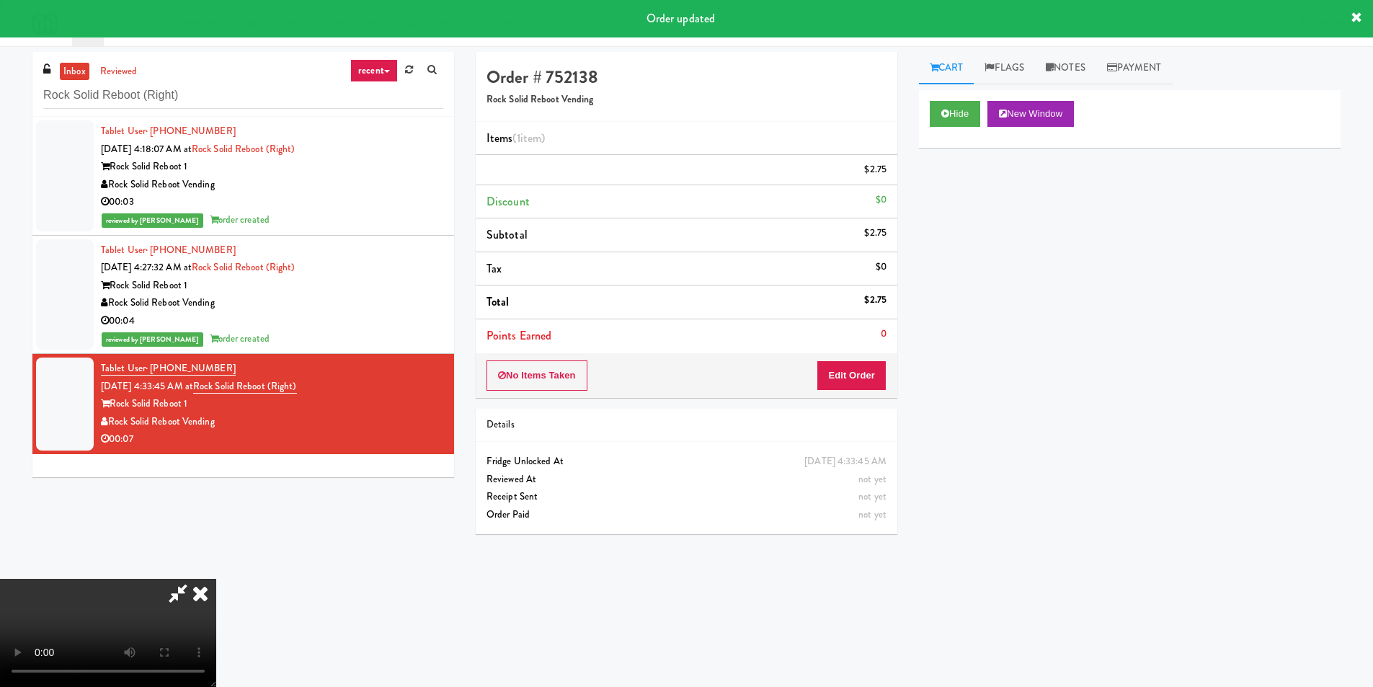
scroll to position [0, 0]
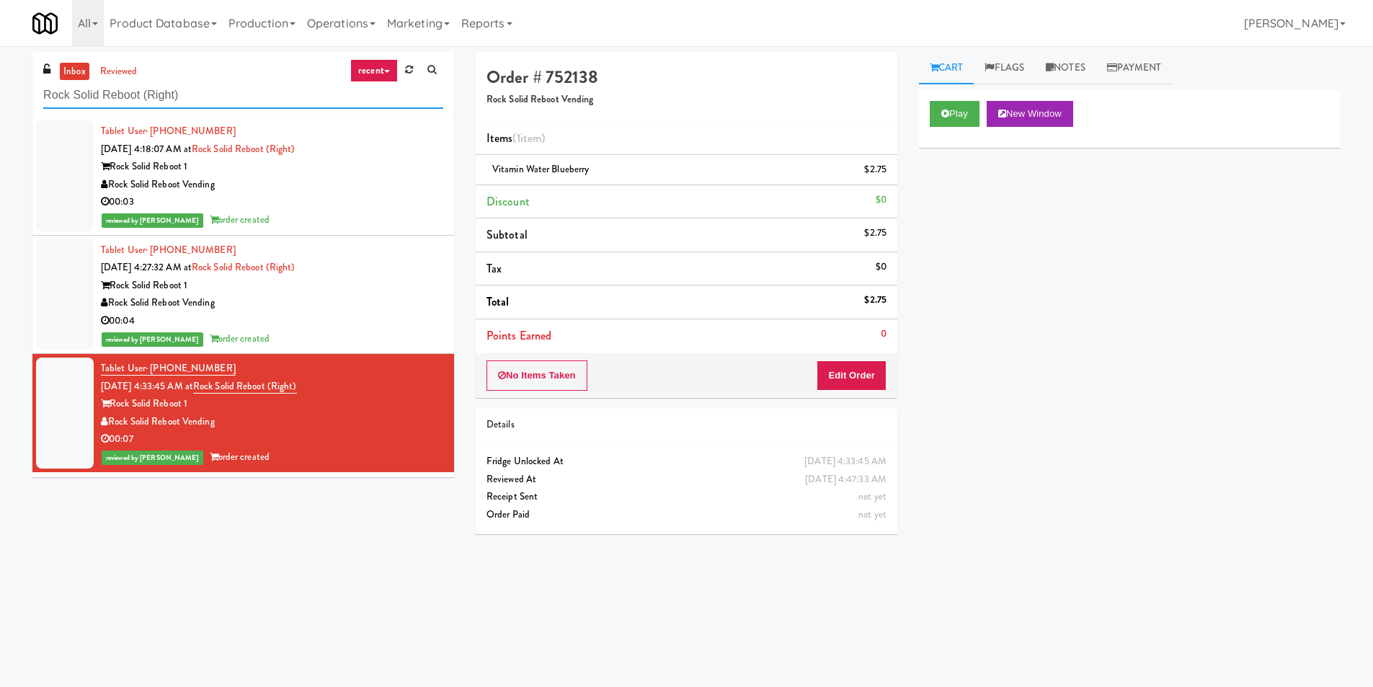
click at [333, 99] on input "Rock Solid Reboot (Right)" at bounding box center [243, 95] width 400 height 27
paste input "wan - Ambient - Right"
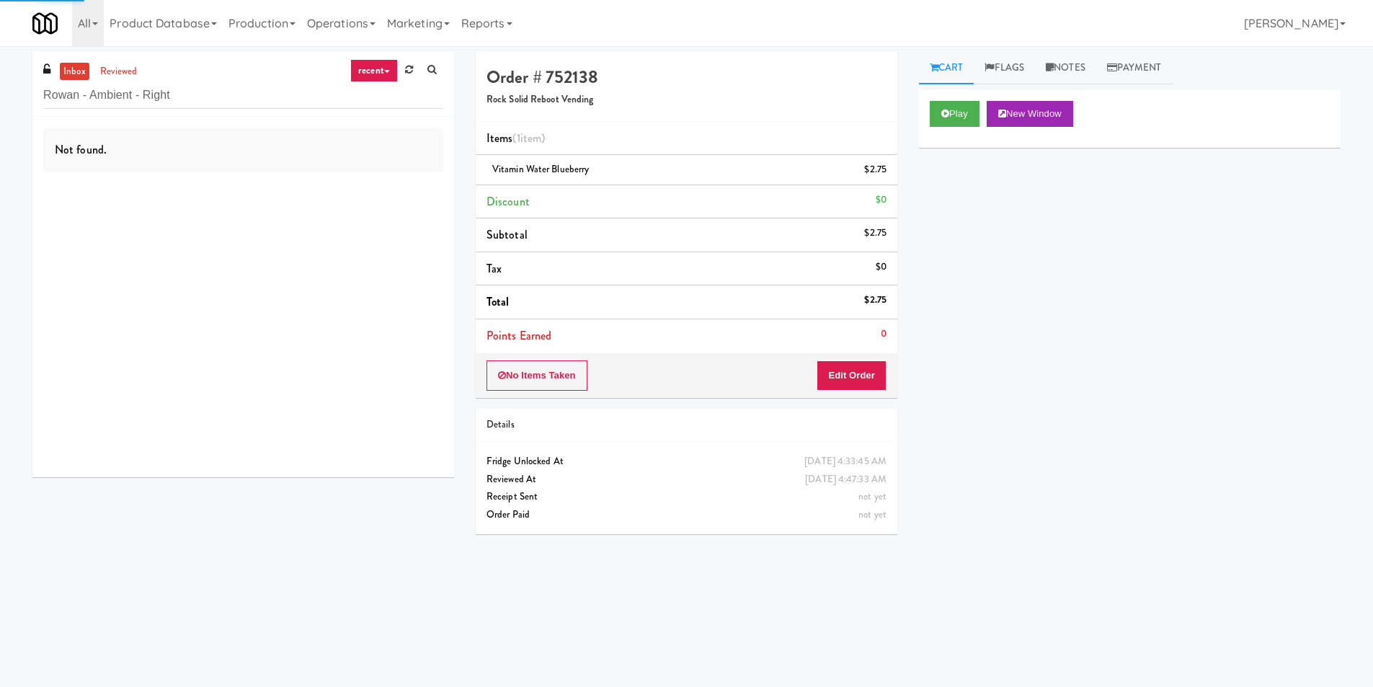
click at [409, 180] on div "Not found." at bounding box center [243, 297] width 422 height 360
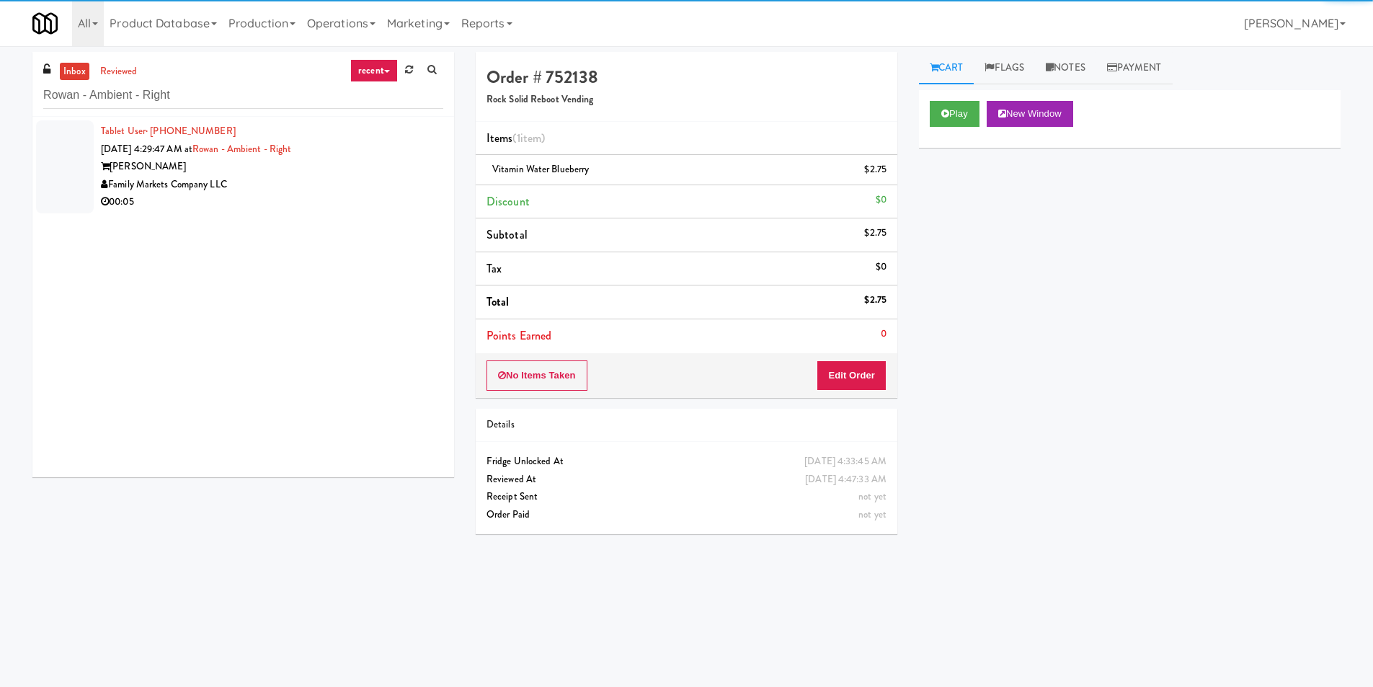
click at [419, 183] on div "Family Markets Company LLC" at bounding box center [272, 185] width 342 height 18
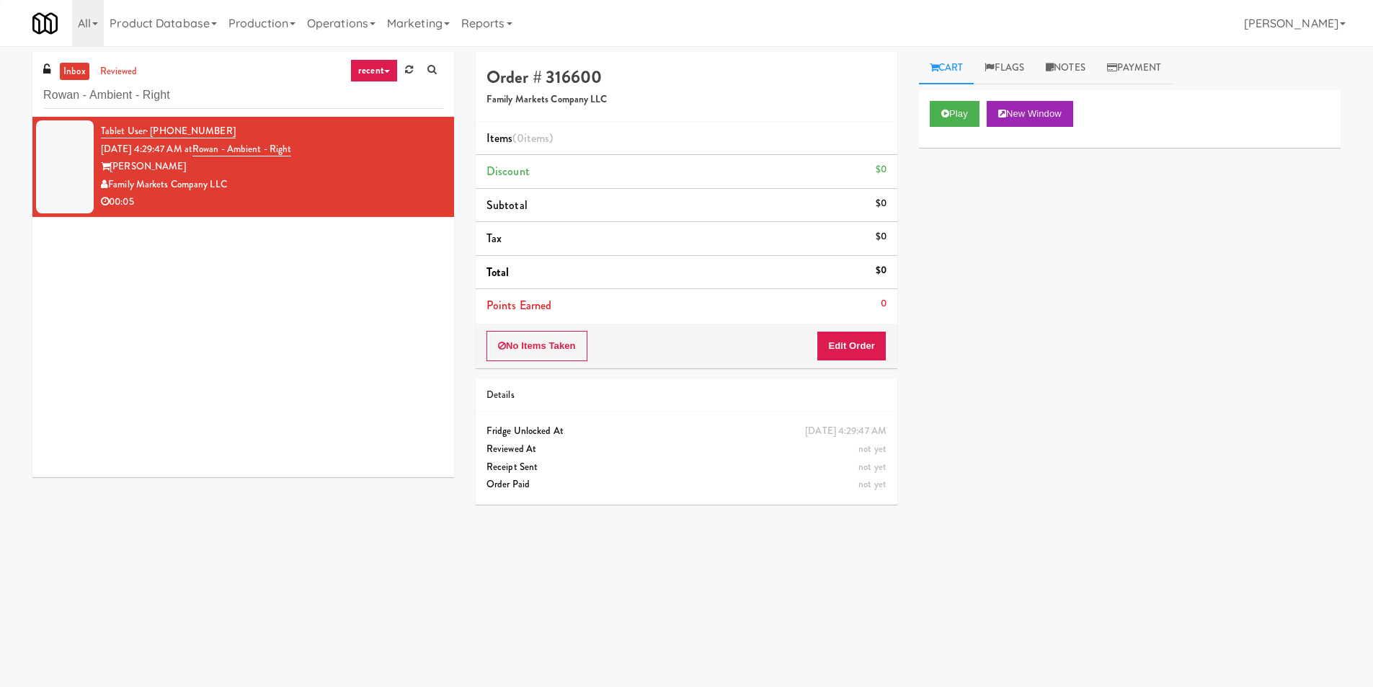
click at [920, 119] on div "Play New Window" at bounding box center [1130, 119] width 422 height 58
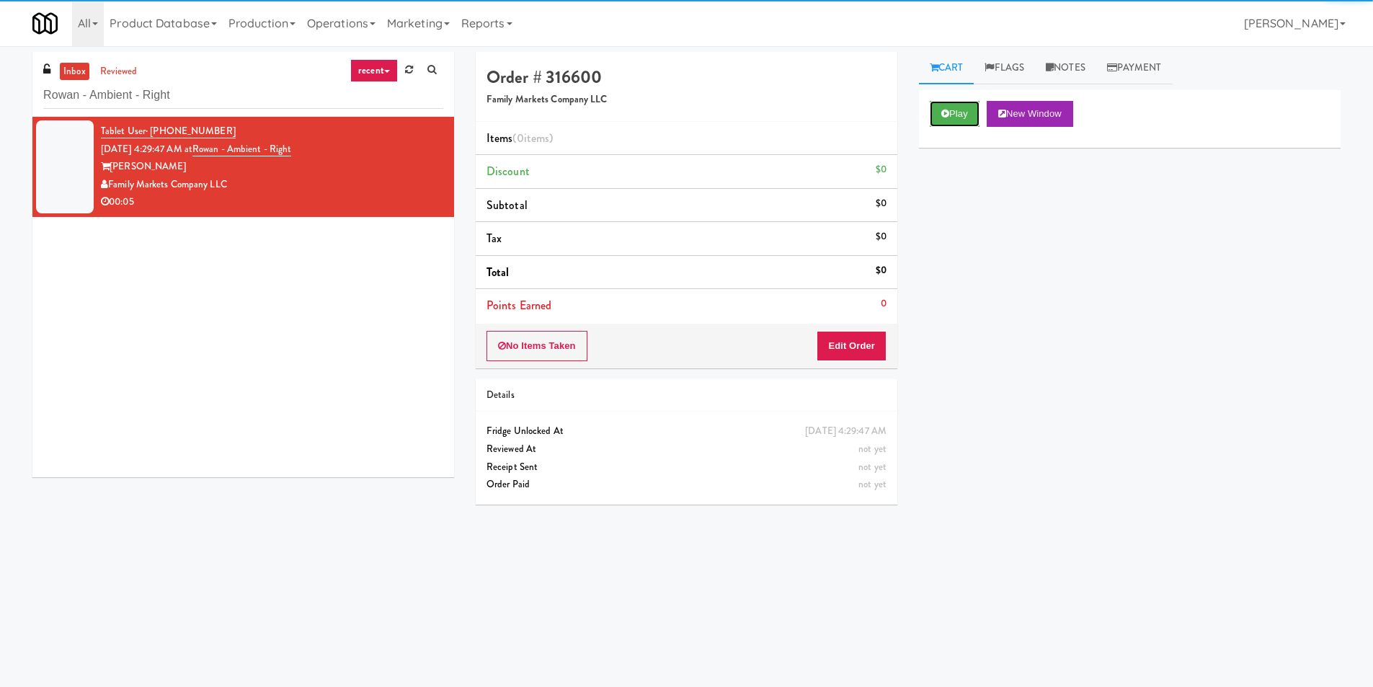
drag, startPoint x: 955, startPoint y: 116, endPoint x: 935, endPoint y: 200, distance: 85.9
click at [956, 116] on button "Play" at bounding box center [955, 114] width 50 height 26
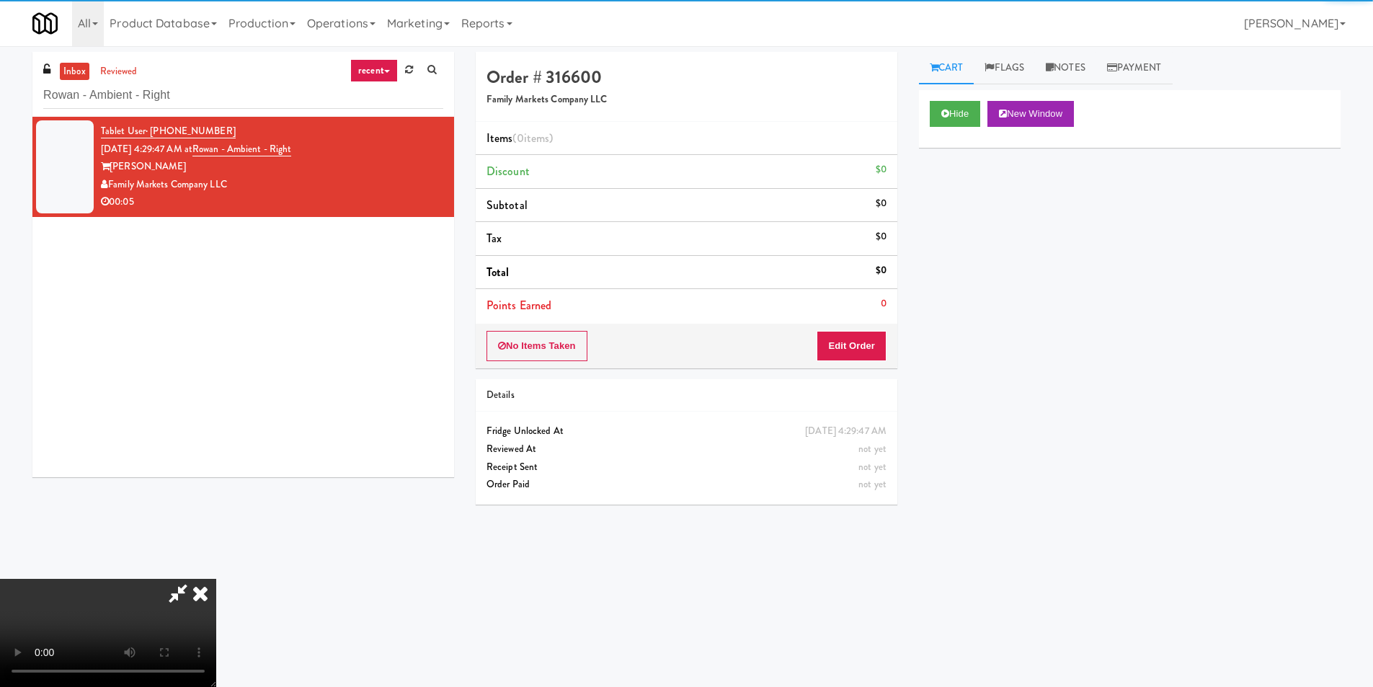
click at [882, 316] on li "Points Earned 0" at bounding box center [687, 305] width 422 height 33
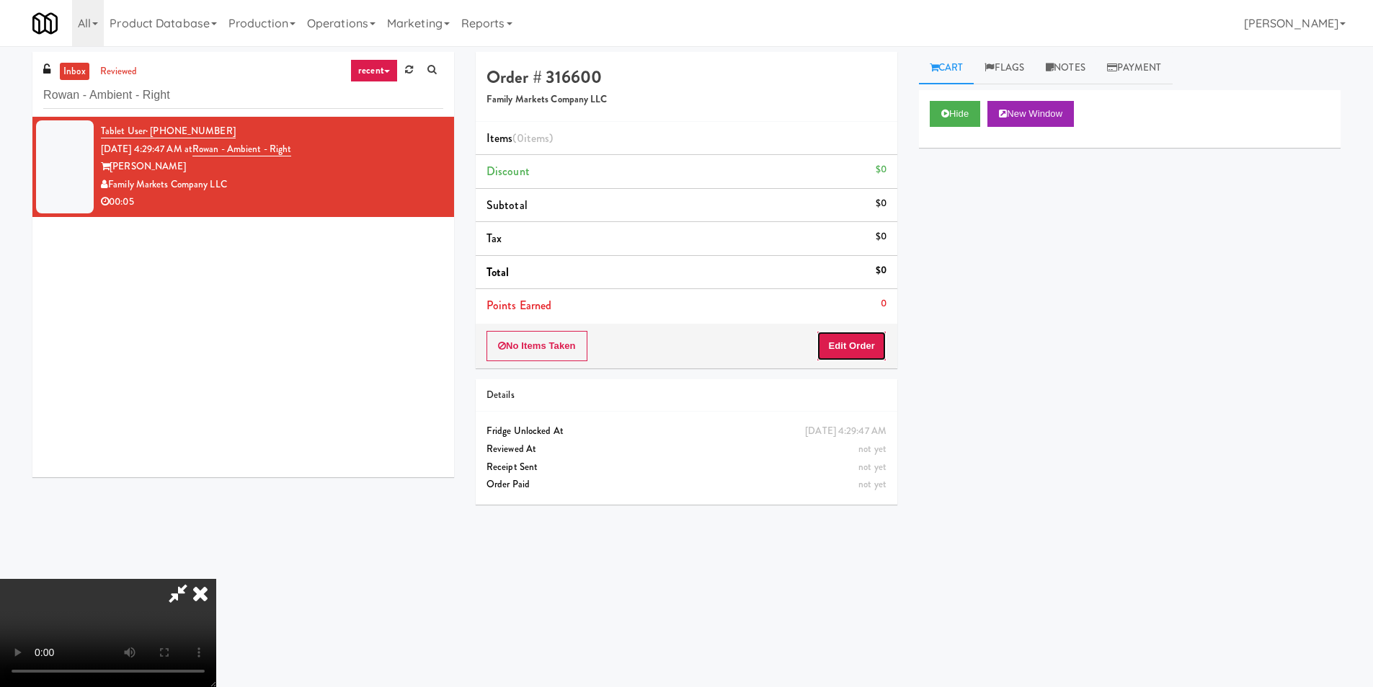
click at [883, 332] on button "Edit Order" at bounding box center [852, 346] width 70 height 30
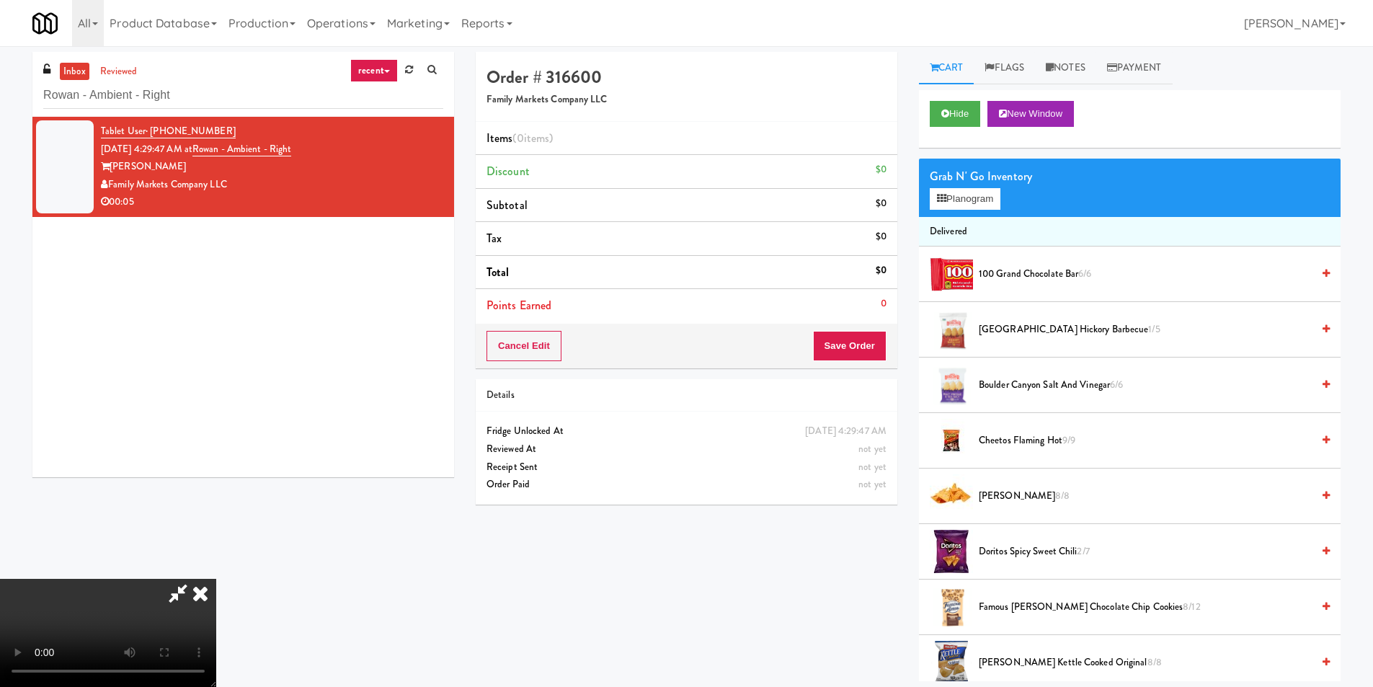
click at [216, 579] on video at bounding box center [108, 633] width 216 height 108
click at [967, 200] on button "Planogram" at bounding box center [965, 199] width 71 height 22
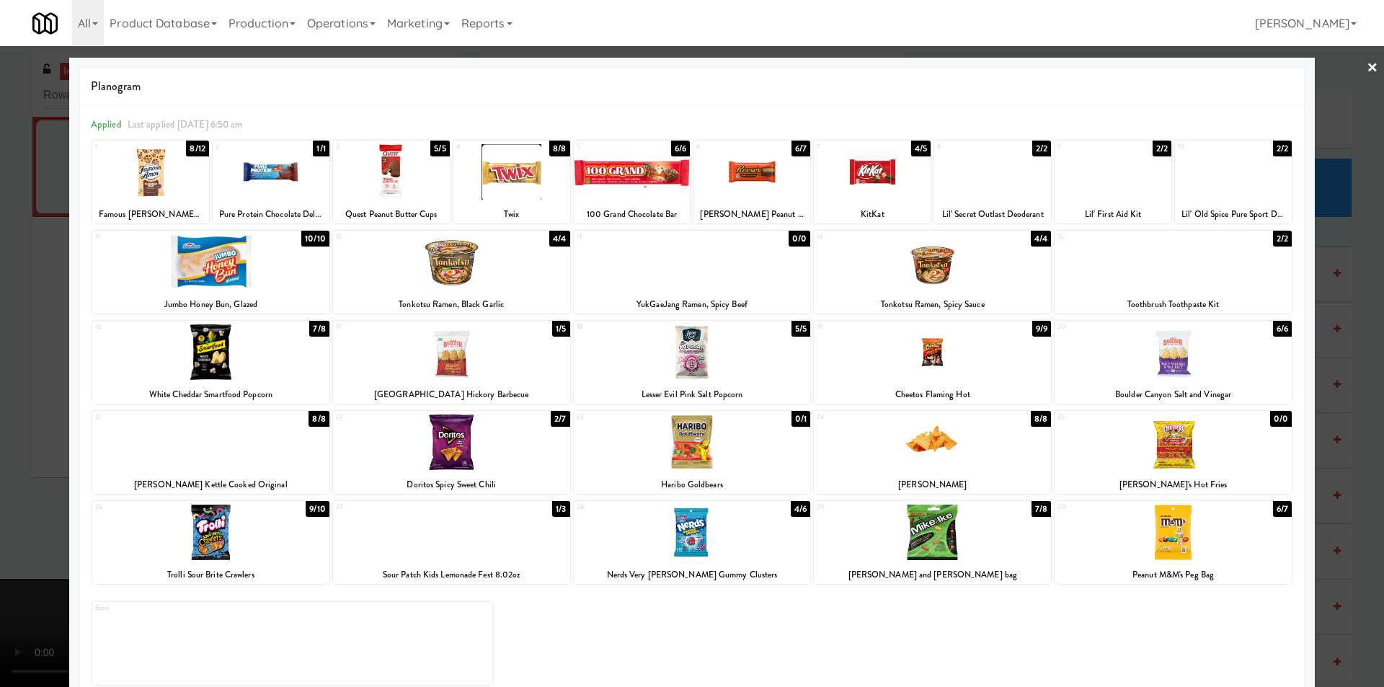
click at [968, 355] on div at bounding box center [932, 352] width 237 height 56
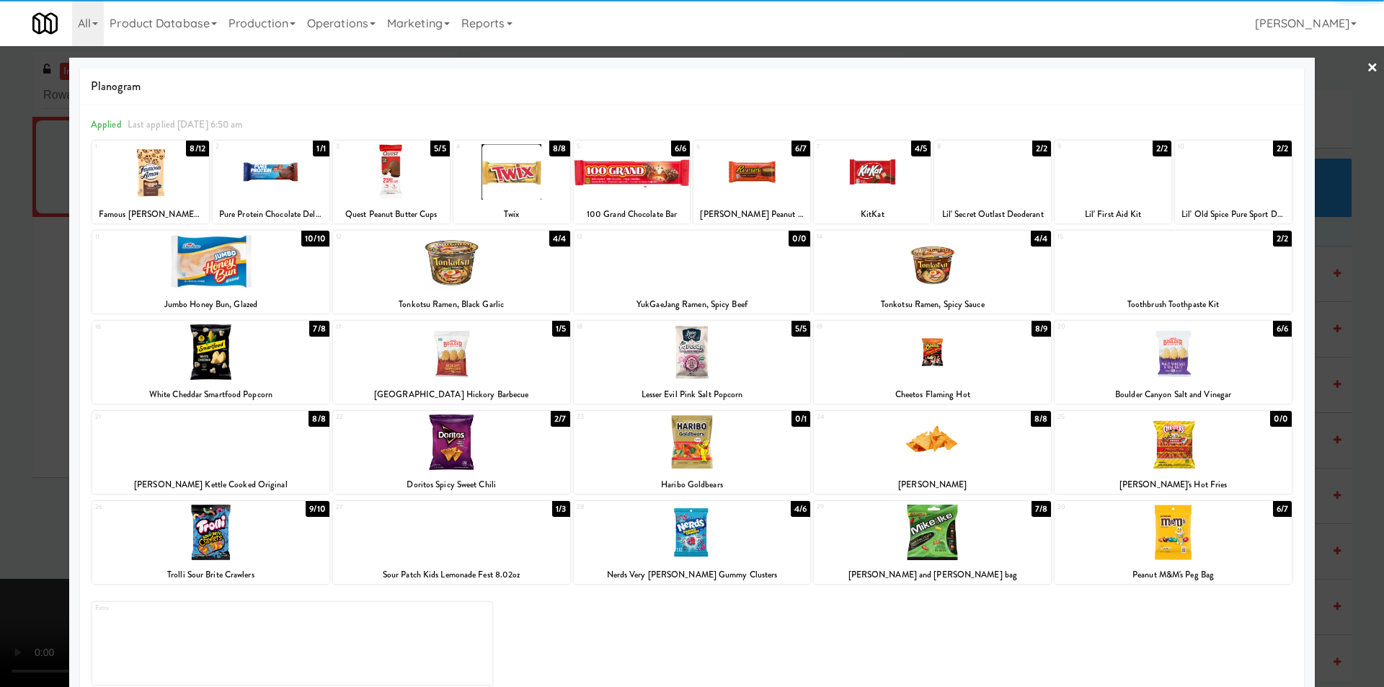
click at [1364, 374] on div at bounding box center [692, 343] width 1384 height 687
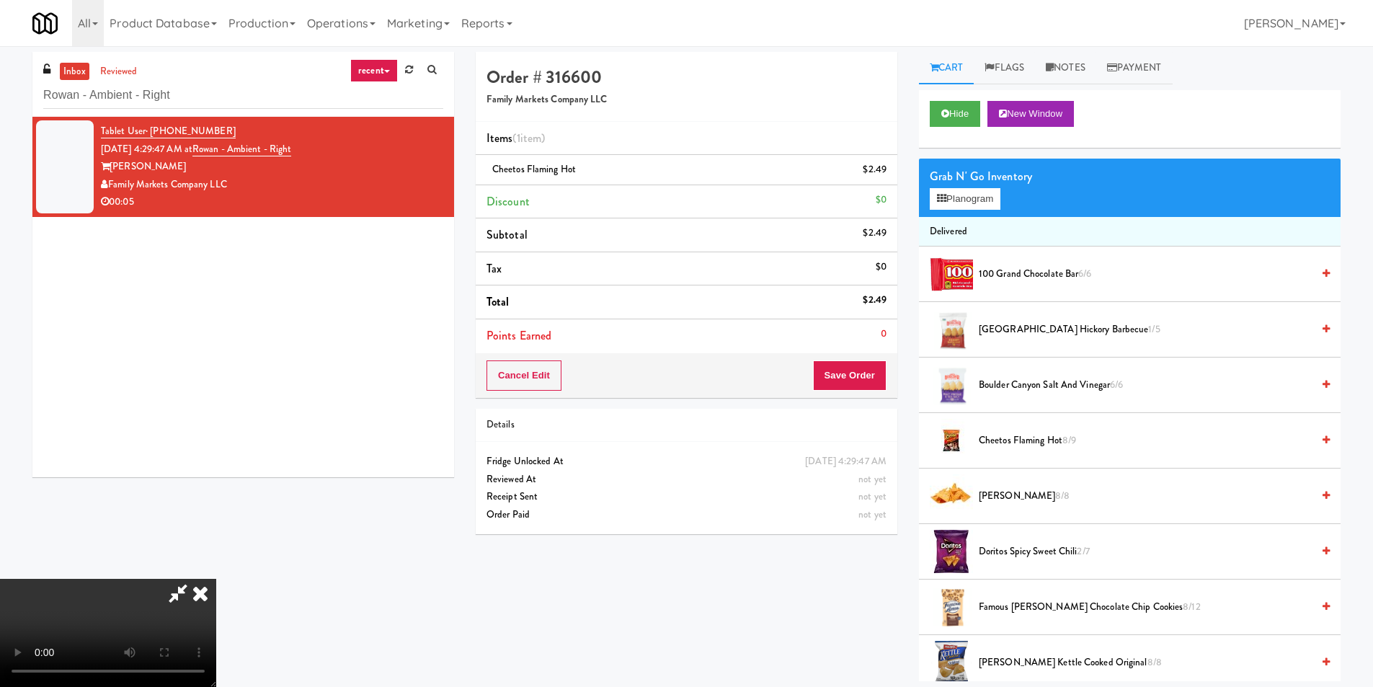
click at [216, 579] on video at bounding box center [108, 633] width 216 height 108
click at [851, 380] on button "Save Order" at bounding box center [850, 375] width 74 height 30
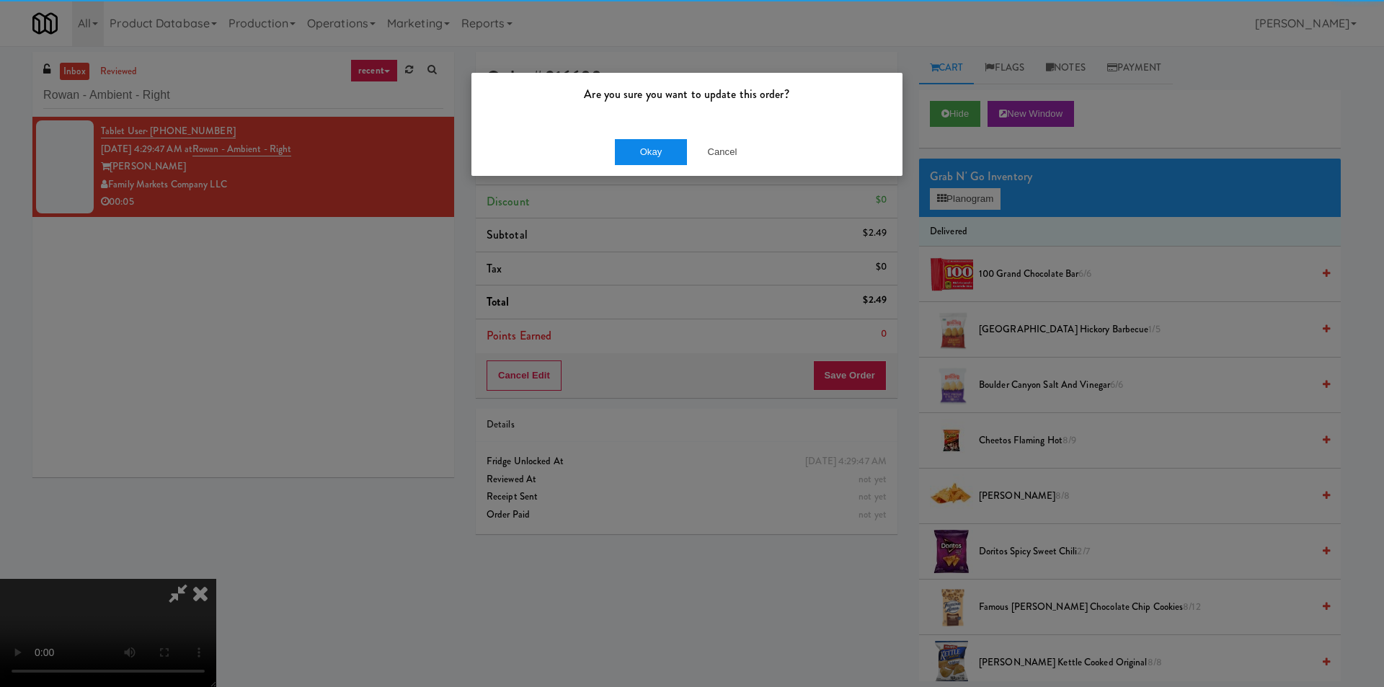
click at [651, 161] on div "Okay Cancel" at bounding box center [686, 152] width 431 height 48
click at [649, 159] on button "Okay" at bounding box center [651, 152] width 72 height 26
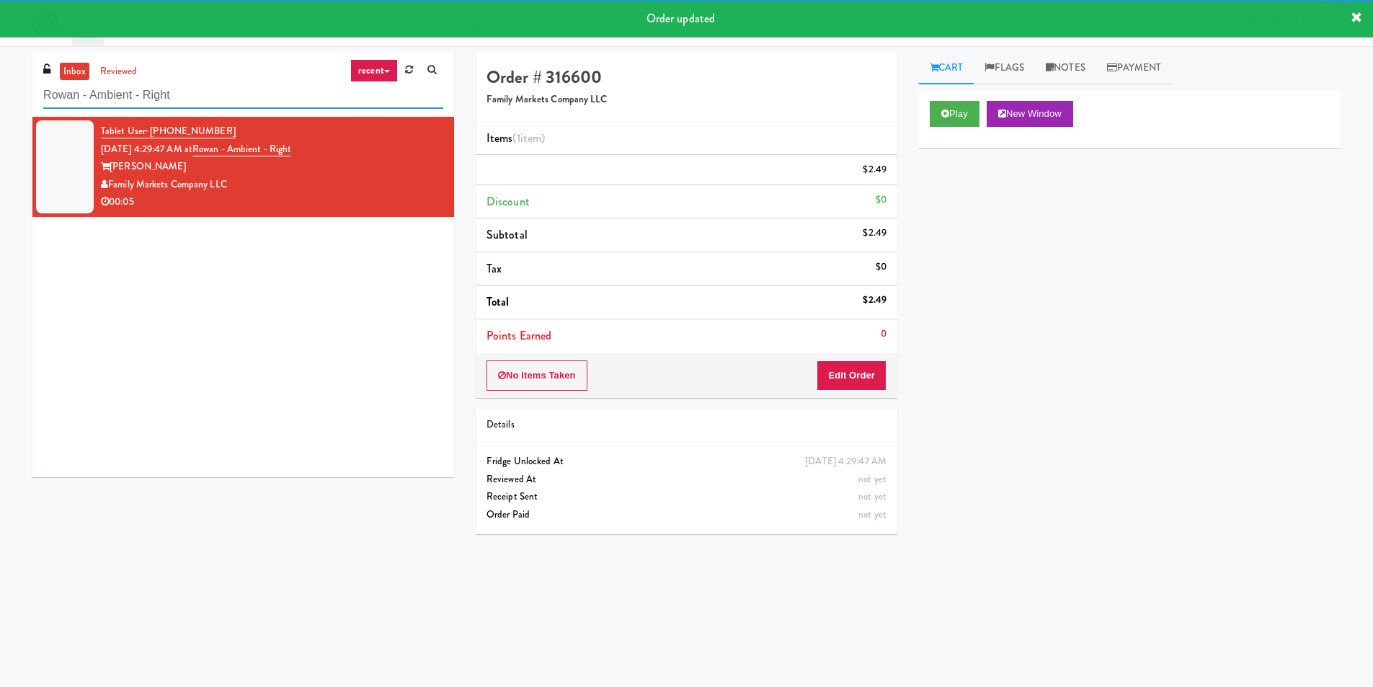
click at [297, 100] on input "Rowan - Ambient - Right" at bounding box center [243, 95] width 400 height 27
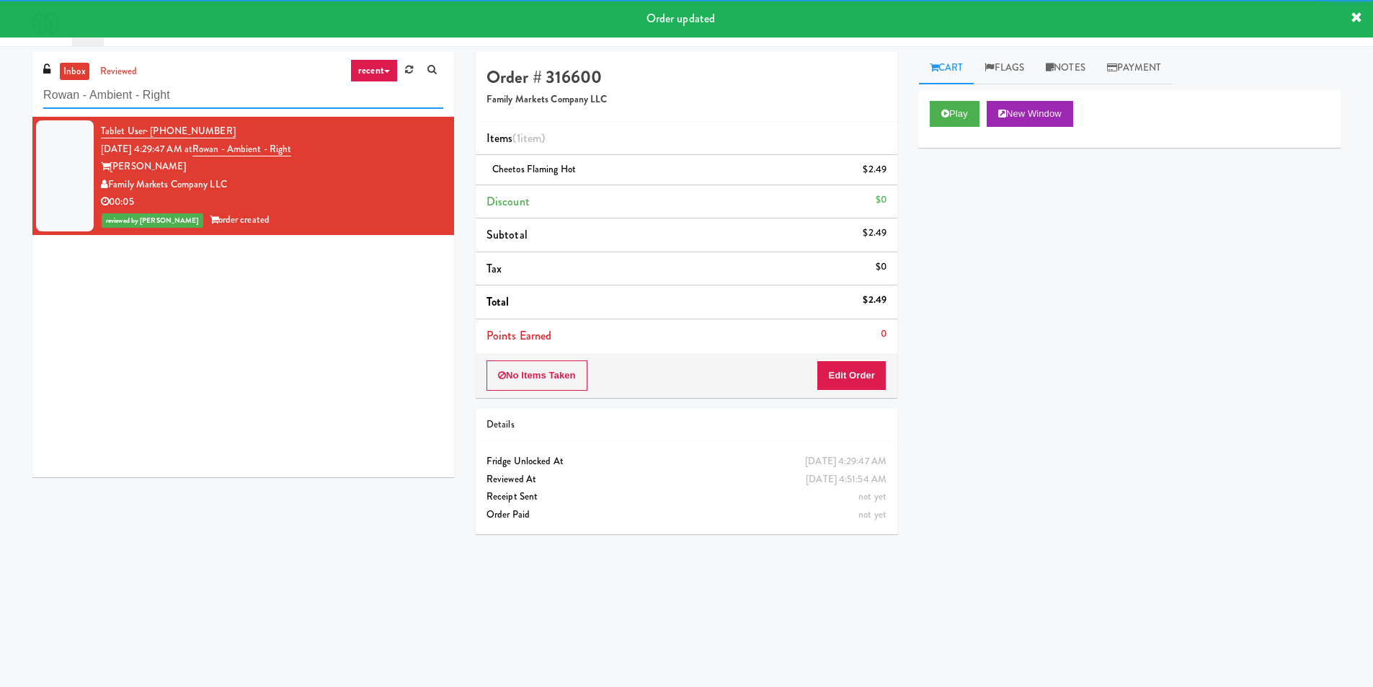
click at [297, 100] on input "Rowan - Ambient - Right" at bounding box center [243, 95] width 400 height 27
paste input "Legacy - Cooler"
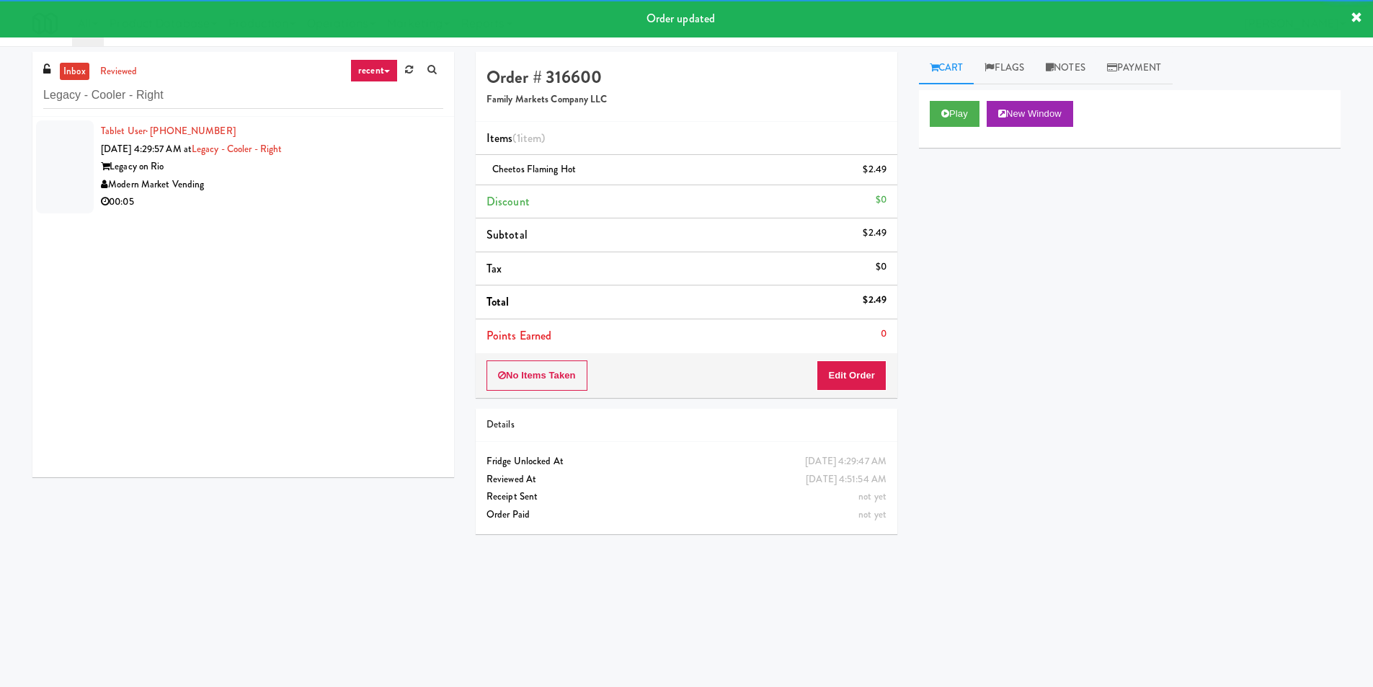
click at [407, 203] on div "00:05" at bounding box center [272, 202] width 342 height 18
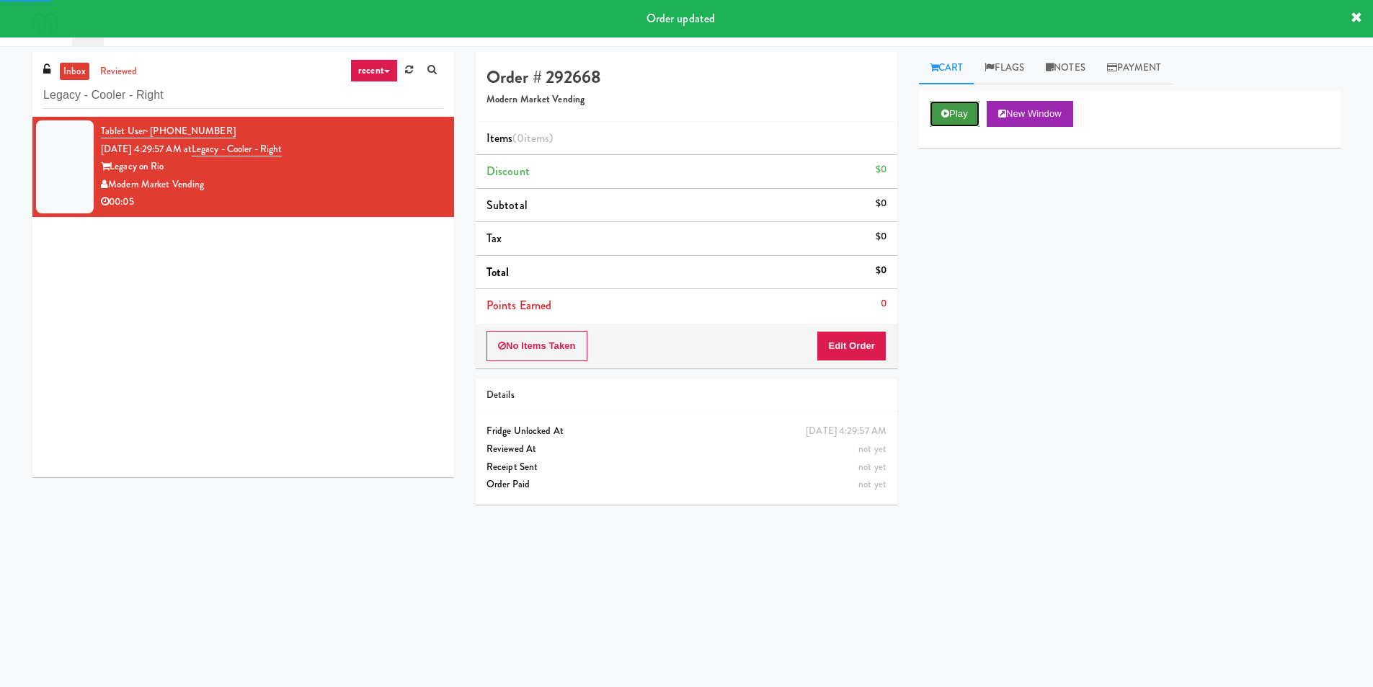
click at [956, 108] on button "Play" at bounding box center [955, 114] width 50 height 26
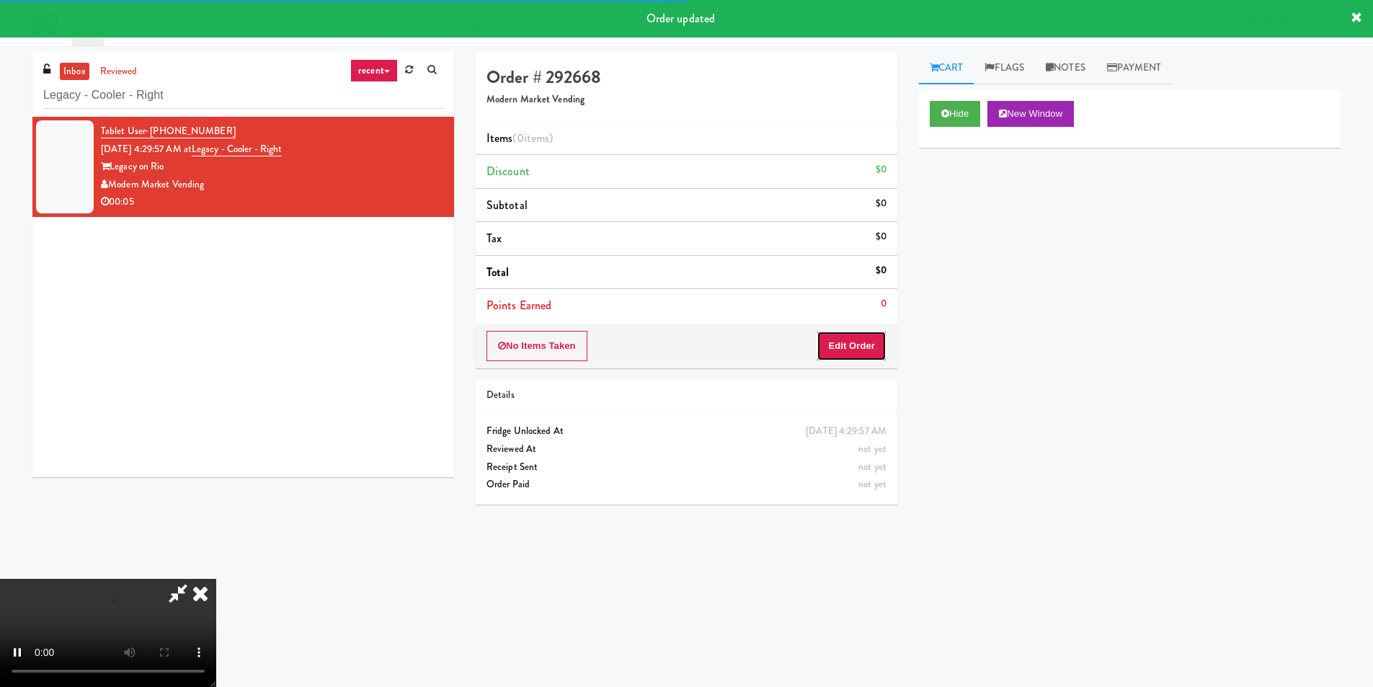
click at [849, 335] on button "Edit Order" at bounding box center [852, 346] width 70 height 30
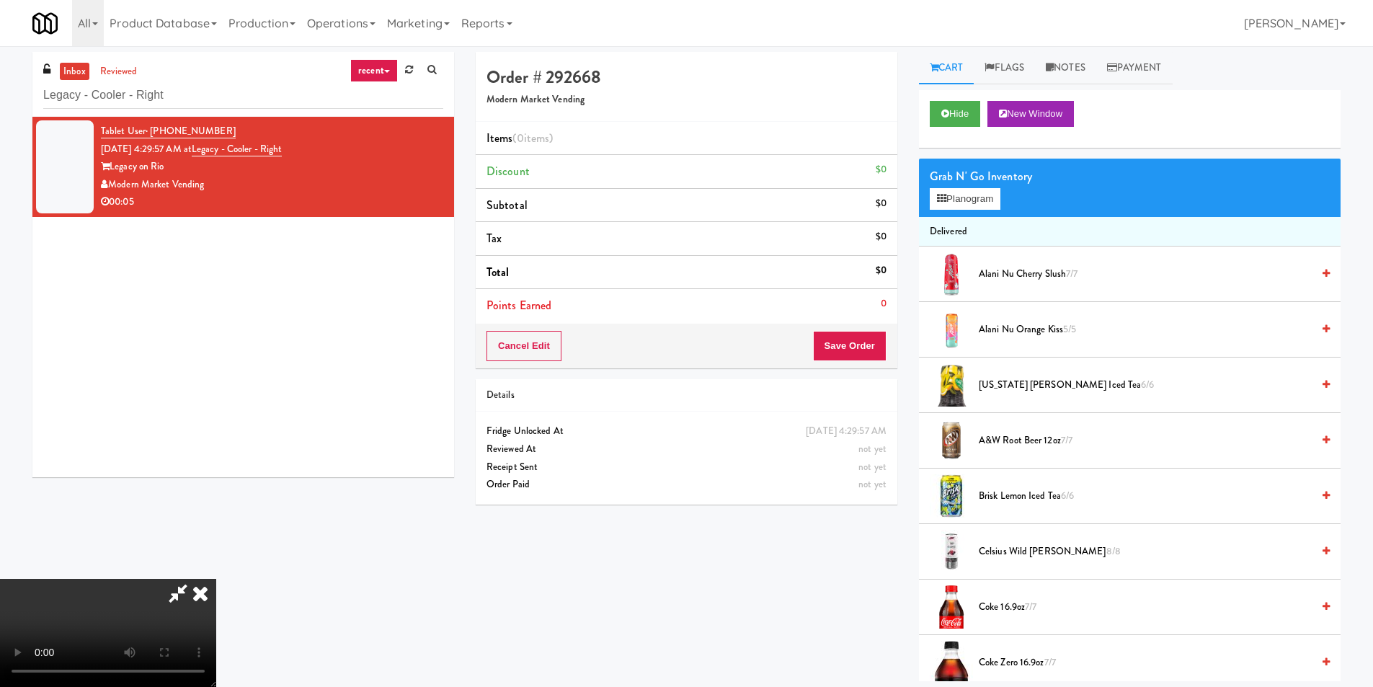
scroll to position [218, 0]
click at [216, 579] on video at bounding box center [108, 633] width 216 height 108
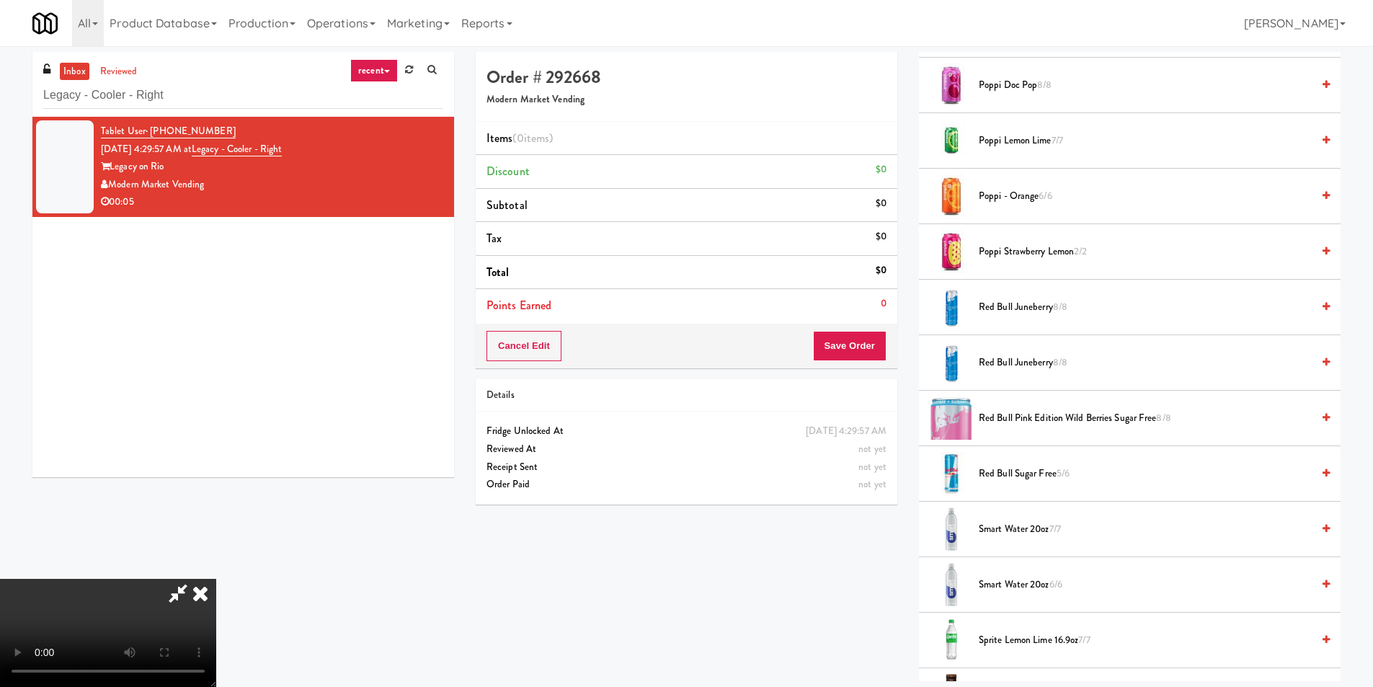
scroll to position [1658, 0]
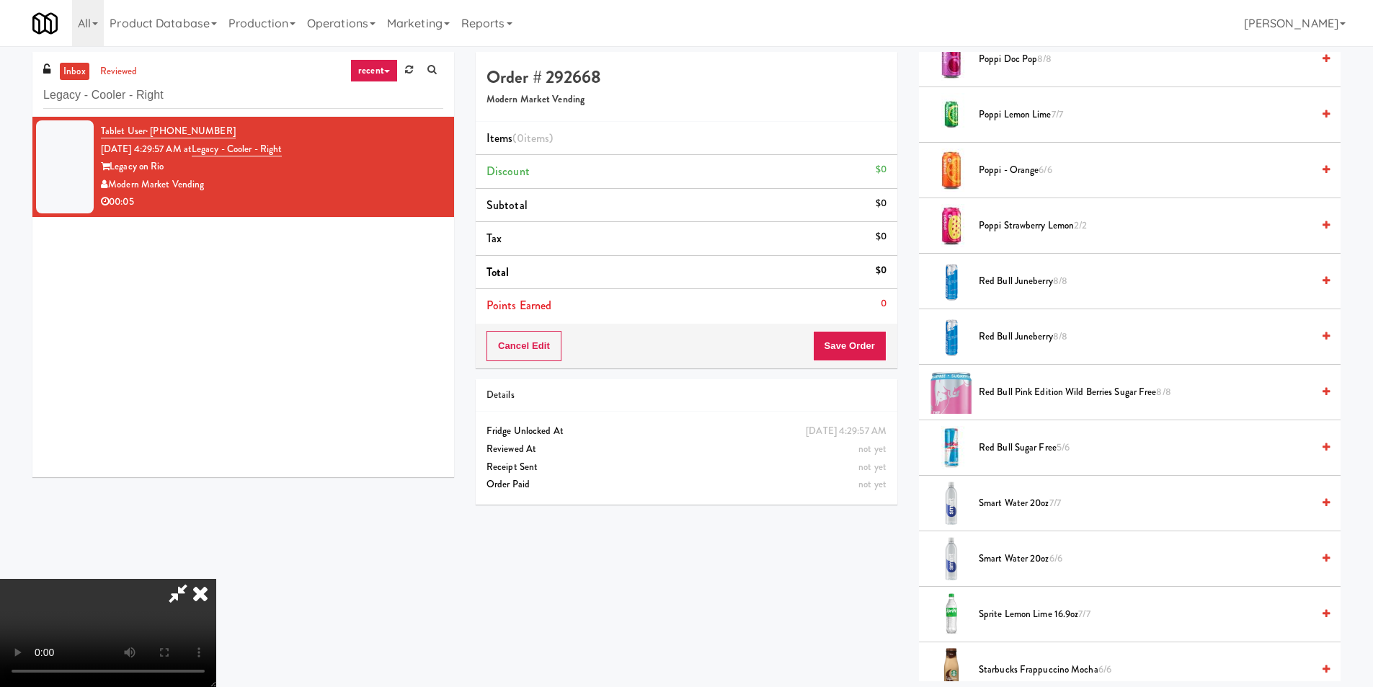
click at [1022, 508] on span "Smart Water 20oz 7/7" at bounding box center [1145, 504] width 333 height 18
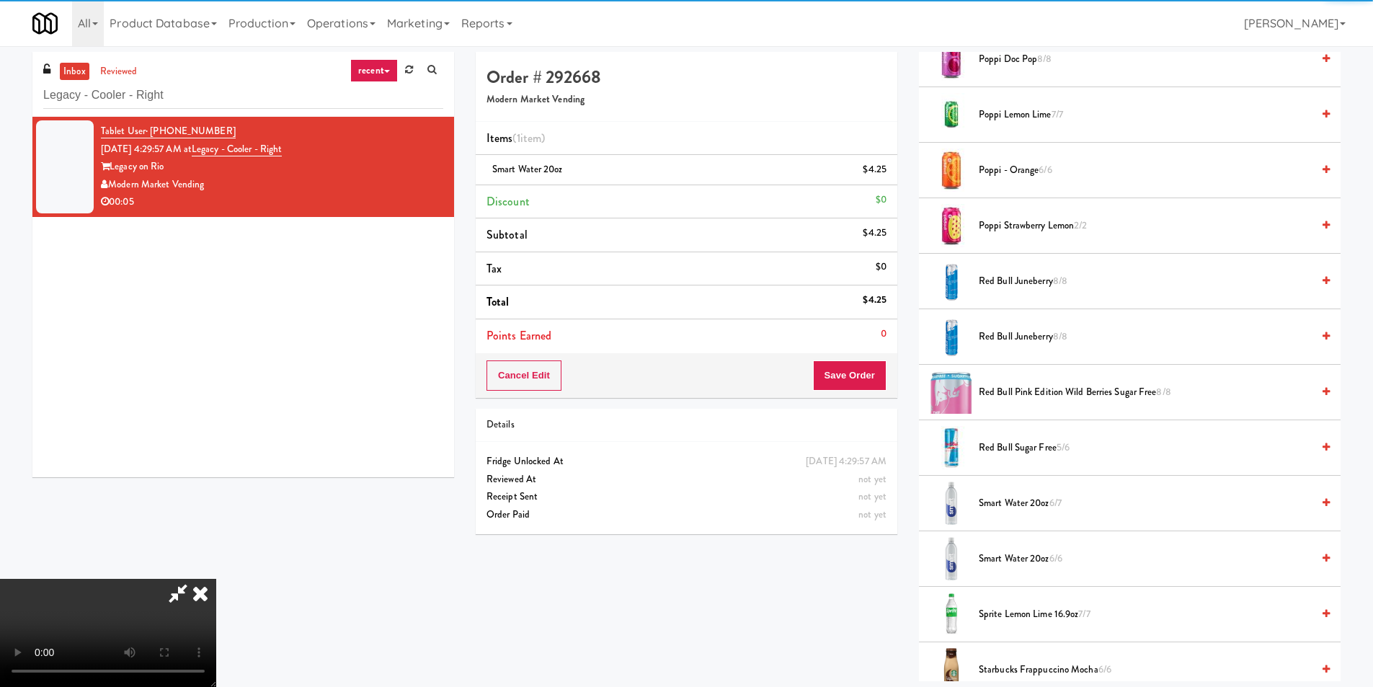
click at [216, 579] on video at bounding box center [108, 633] width 216 height 108
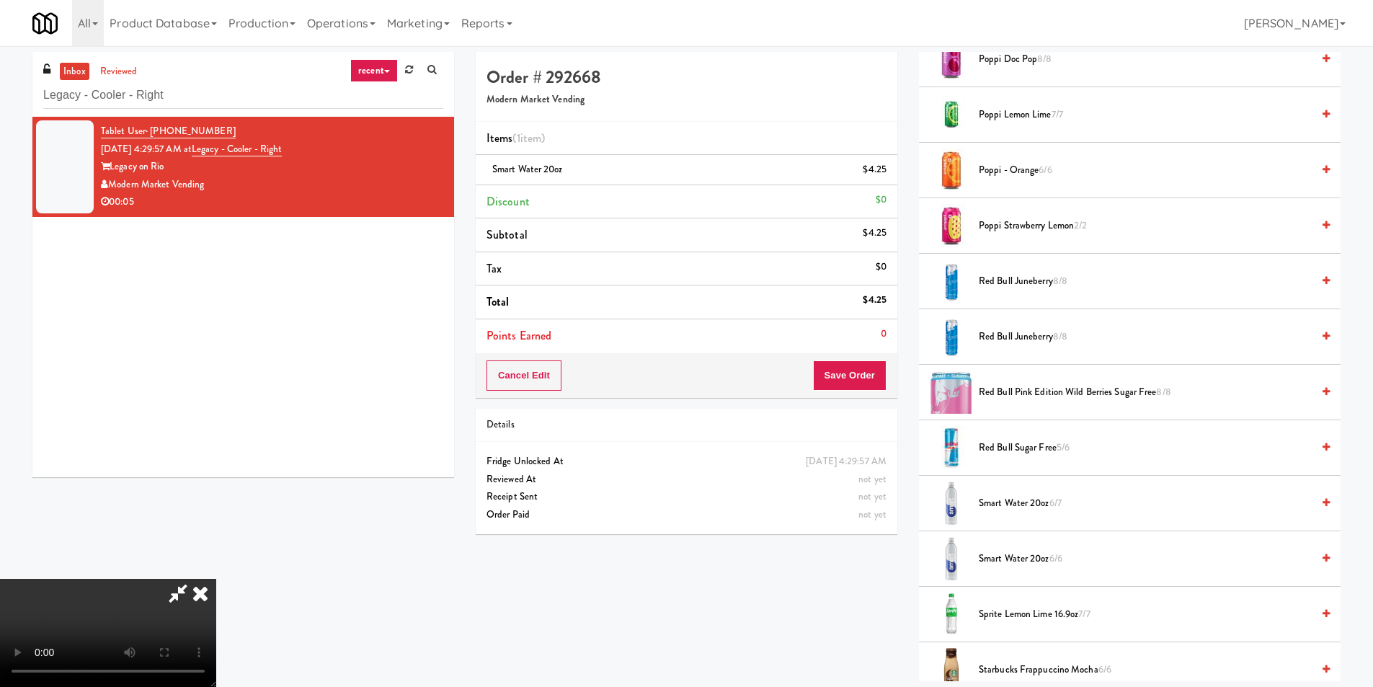
scroll to position [1, 0]
click at [857, 368] on button "Save Order" at bounding box center [850, 375] width 74 height 30
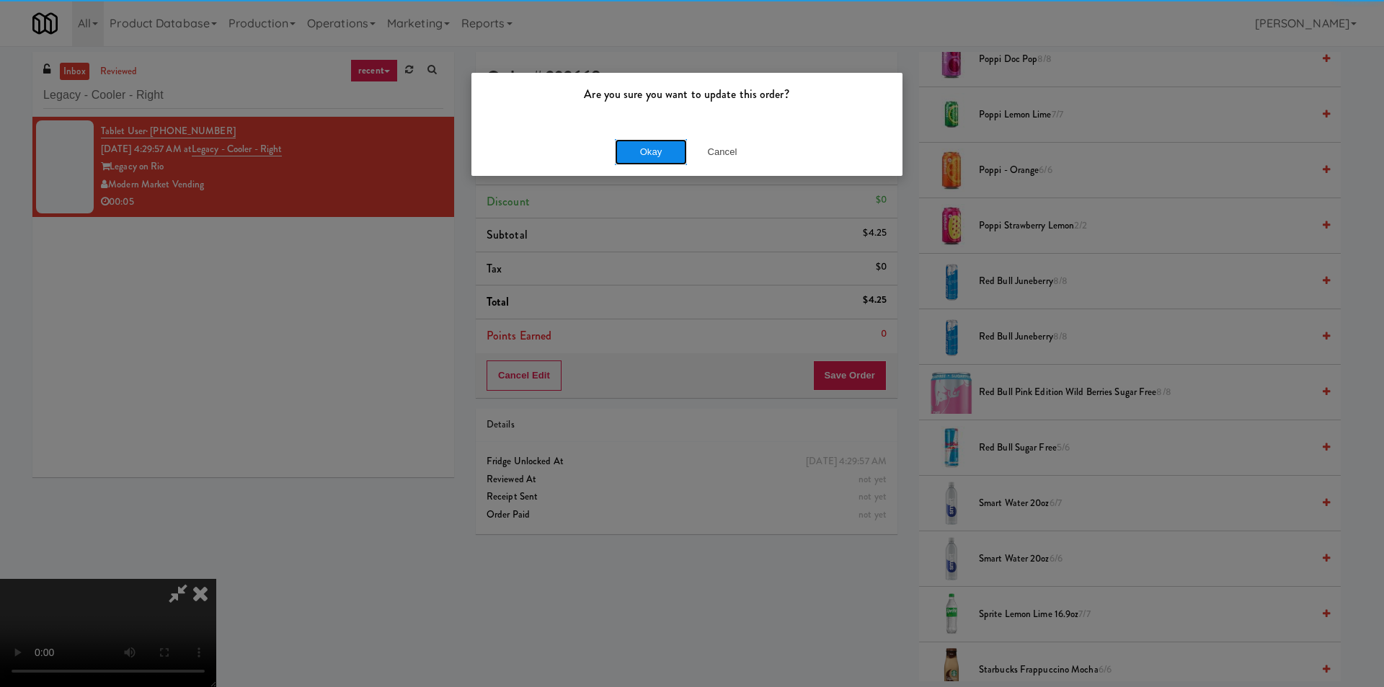
click at [648, 158] on button "Okay" at bounding box center [651, 152] width 72 height 26
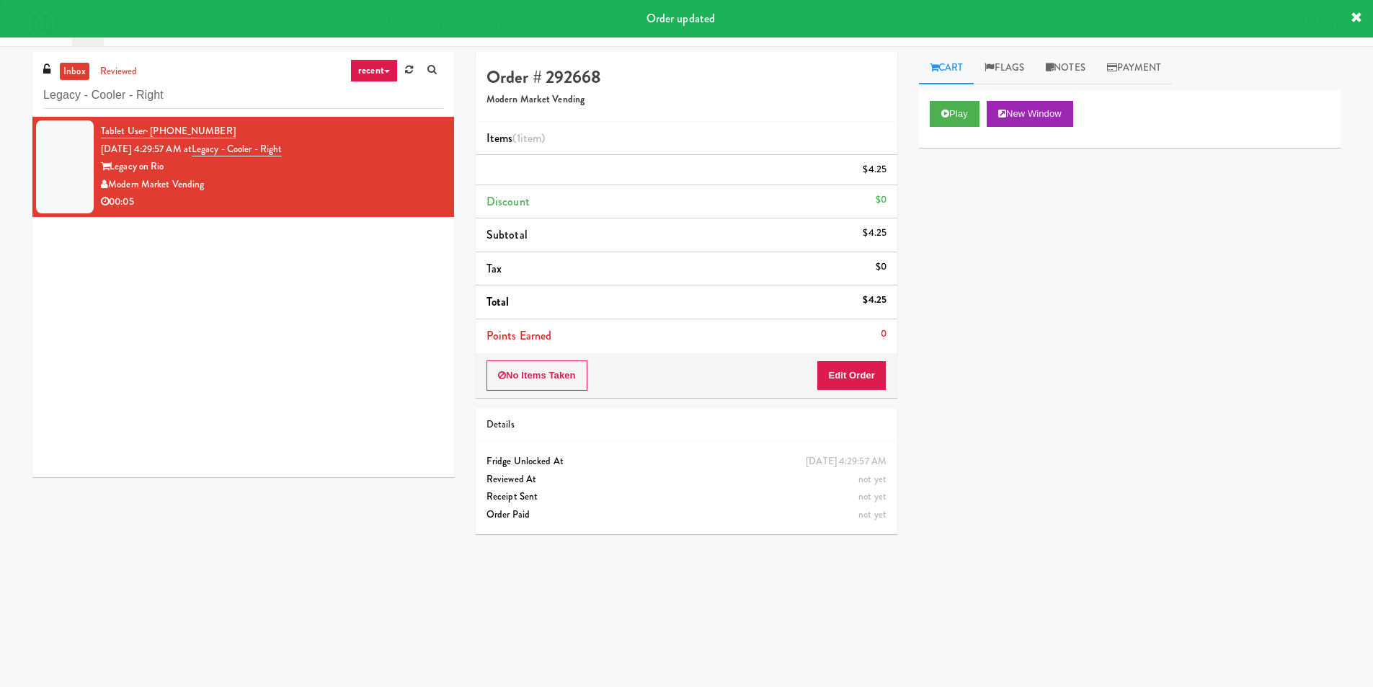
scroll to position [0, 0]
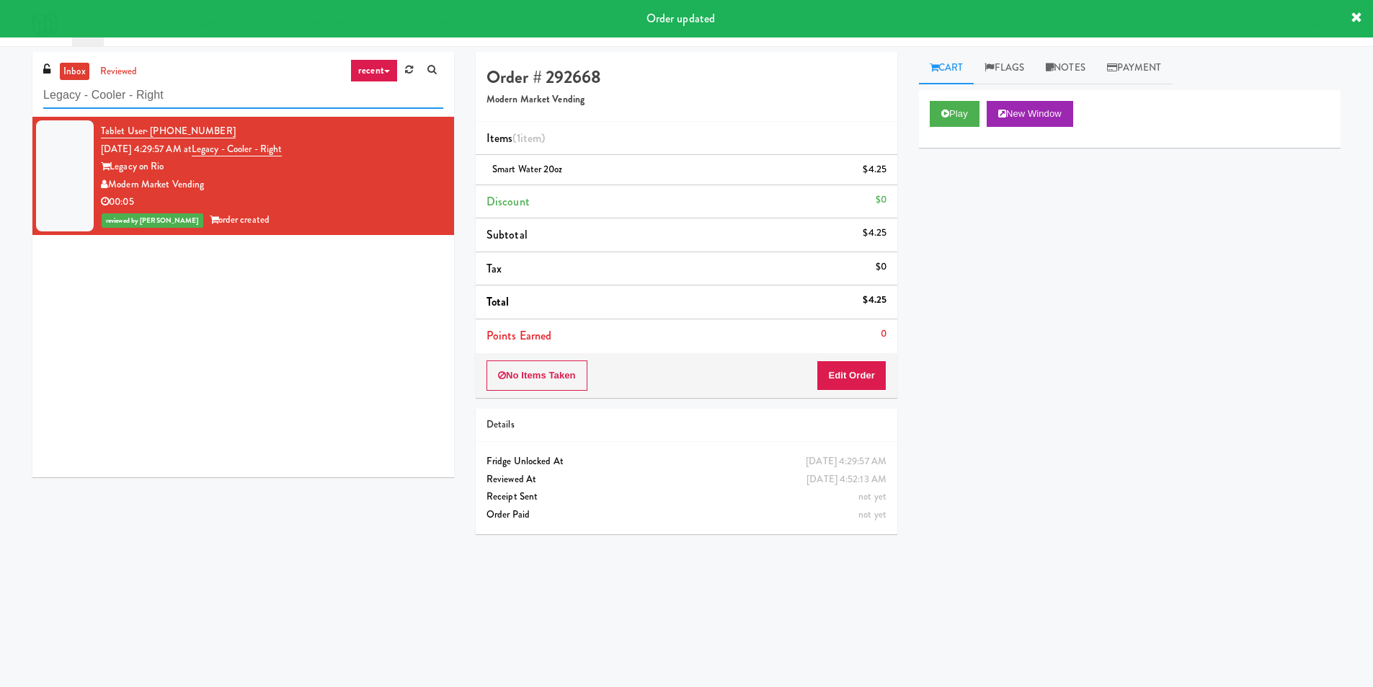
click at [283, 90] on input "Legacy - Cooler - Right" at bounding box center [243, 95] width 400 height 27
paste input "First Street - Ambient"
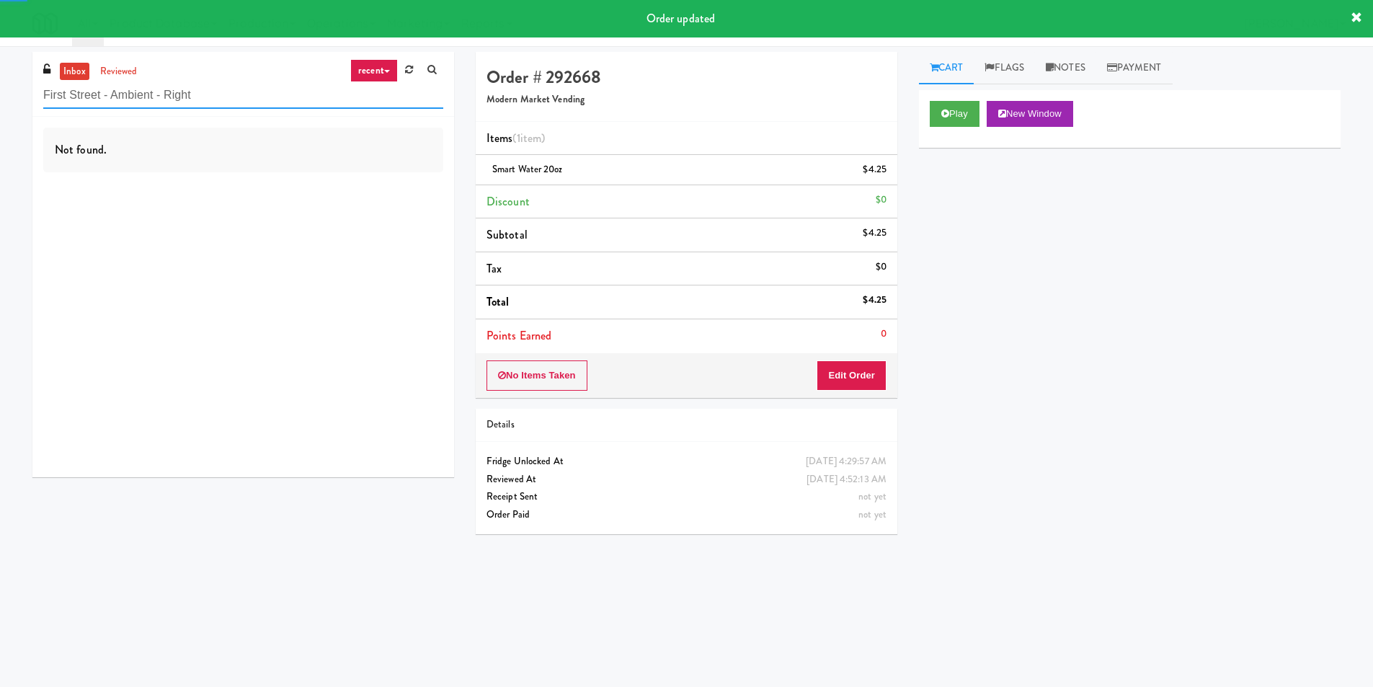
type input "First Street - Ambient - Right"
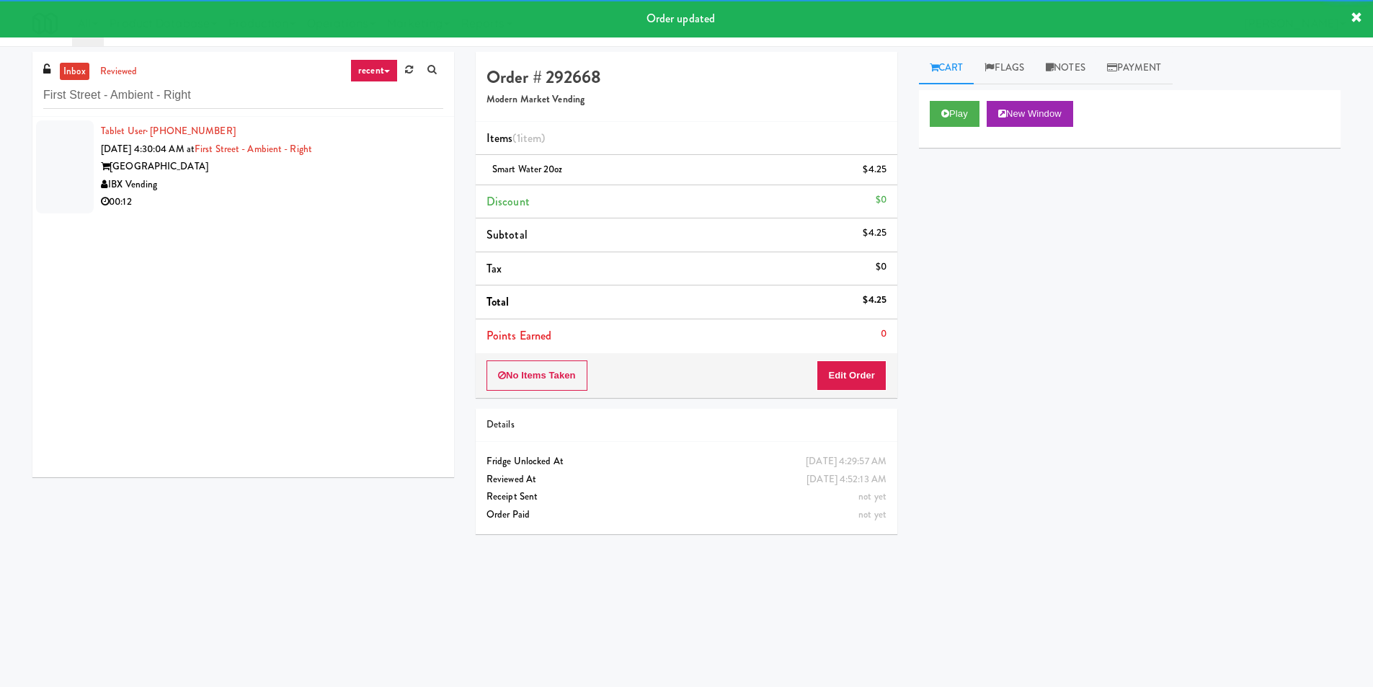
click at [416, 190] on div "IBX Vending" at bounding box center [272, 185] width 342 height 18
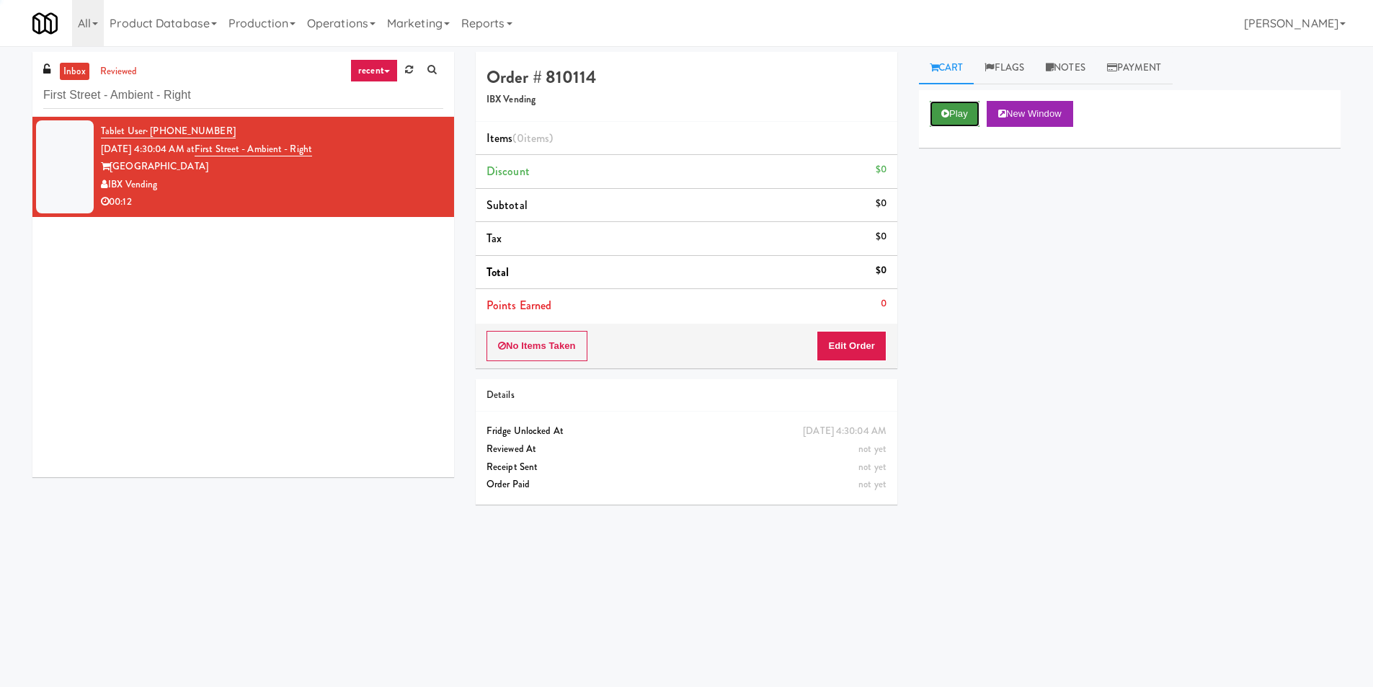
click at [939, 105] on button "Play" at bounding box center [955, 114] width 50 height 26
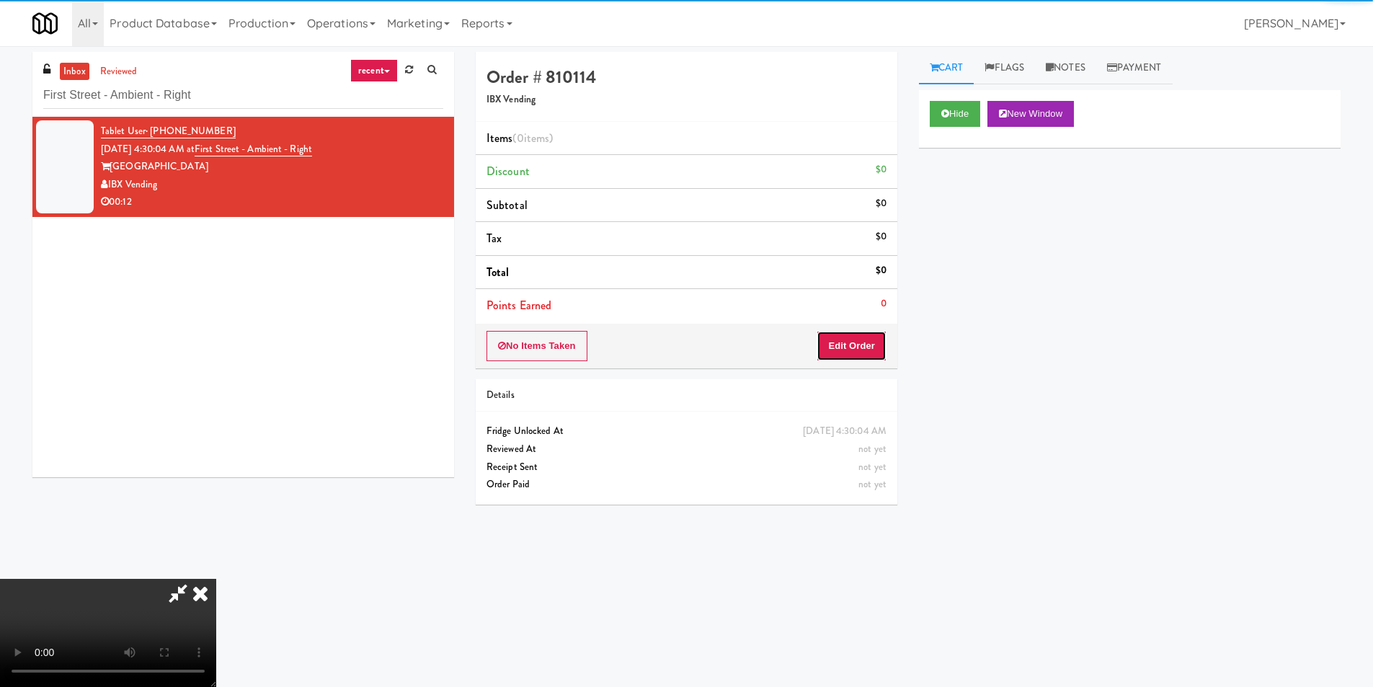
click at [861, 344] on button "Edit Order" at bounding box center [852, 346] width 70 height 30
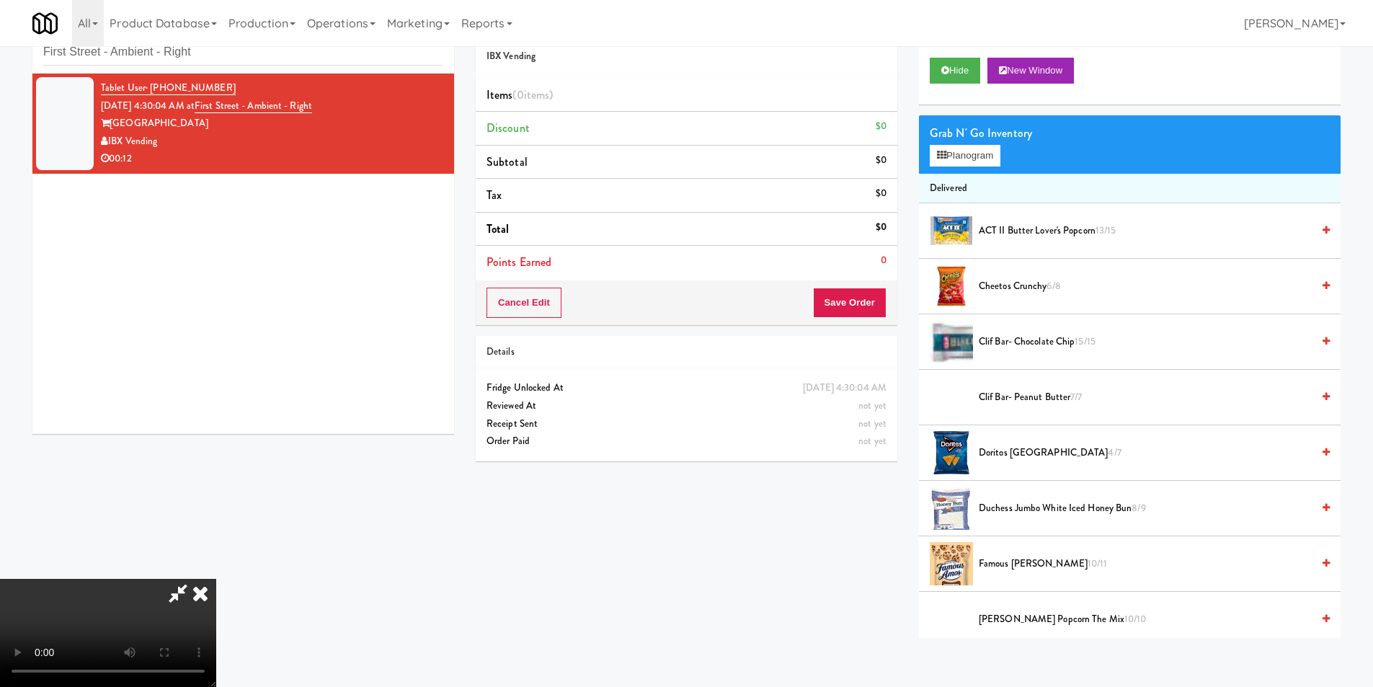
scroll to position [46, 0]
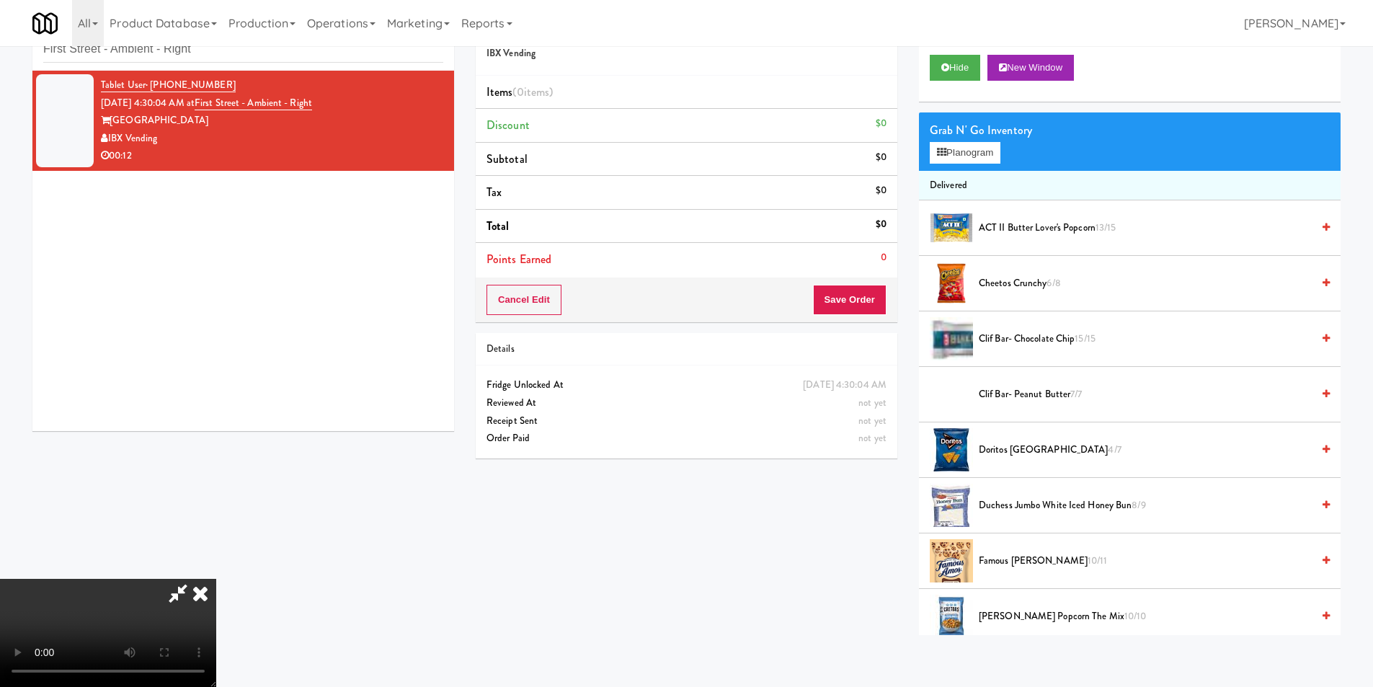
click at [216, 579] on video at bounding box center [108, 633] width 216 height 108
click at [1014, 570] on li "Famous Amos Cookies 10/11" at bounding box center [1130, 561] width 422 height 56
click at [1021, 562] on span "Famous Amos Cookies 10/11" at bounding box center [1145, 561] width 333 height 18
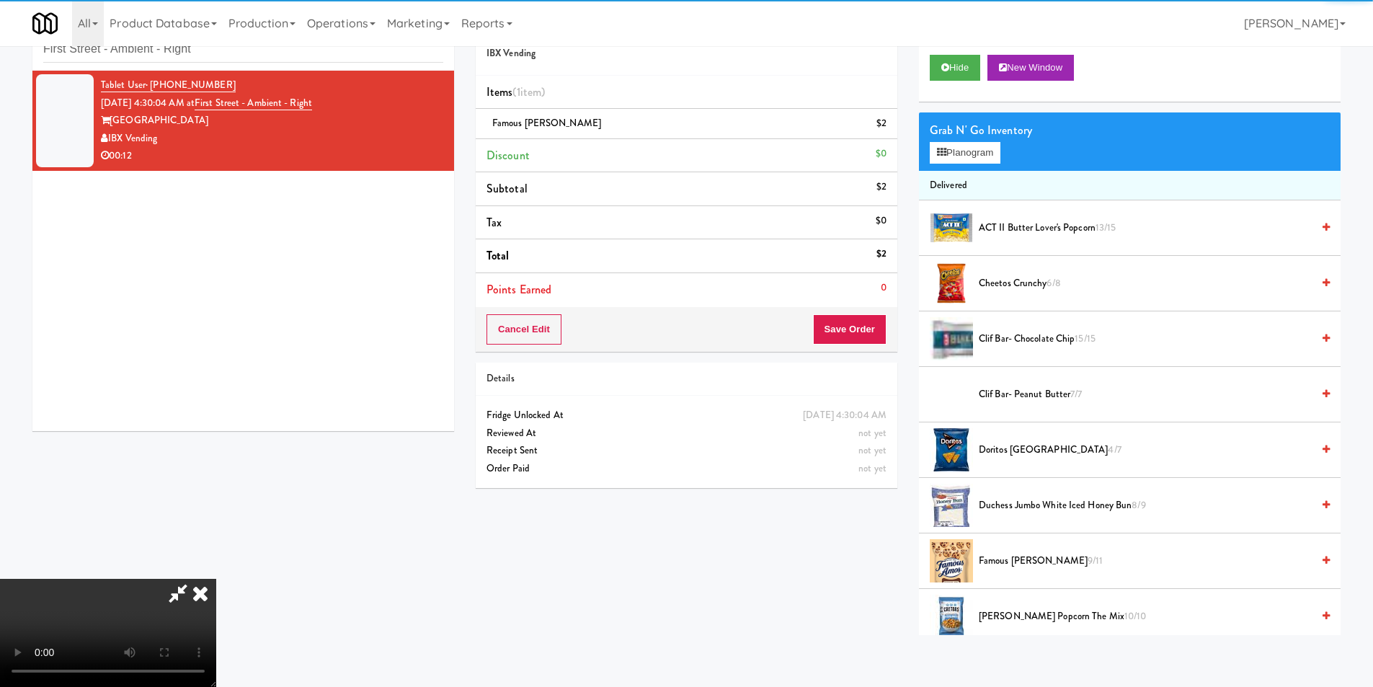
click at [216, 579] on video at bounding box center [108, 633] width 216 height 108
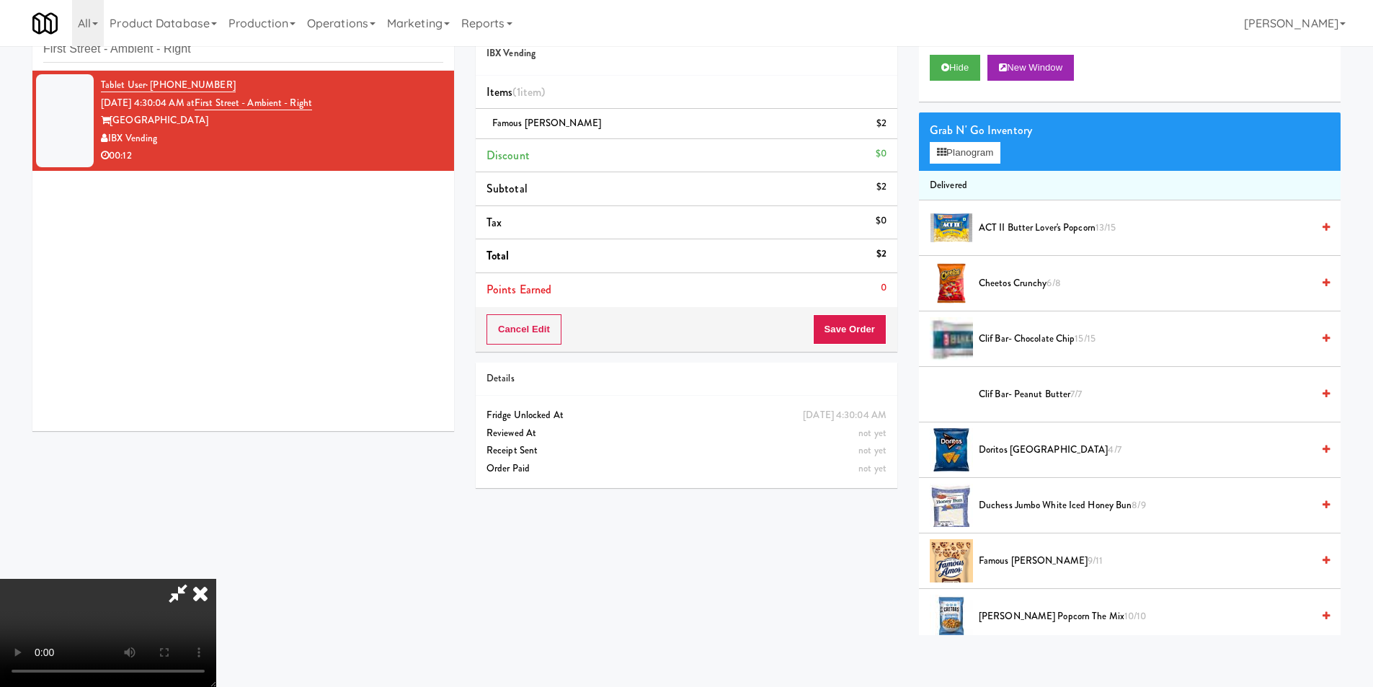
click at [216, 579] on video at bounding box center [108, 633] width 216 height 108
click at [977, 159] on button "Planogram" at bounding box center [965, 153] width 71 height 22
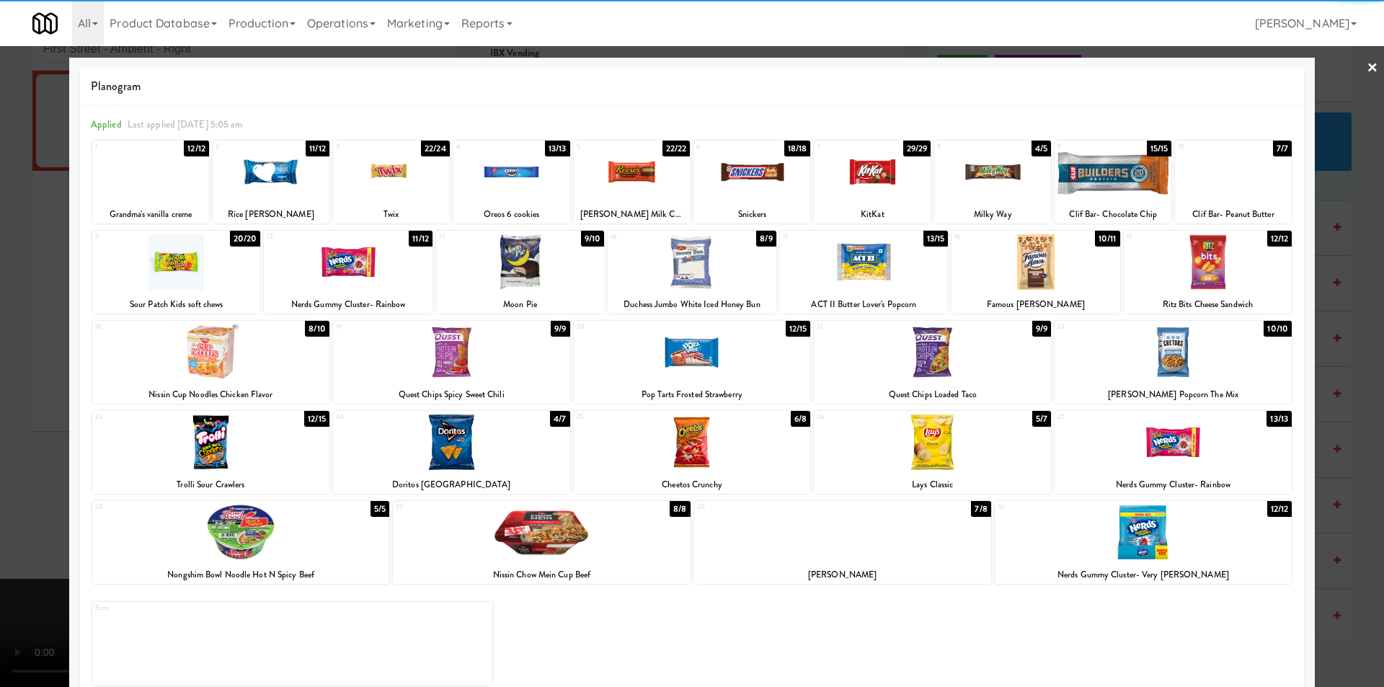
click at [658, 184] on div at bounding box center [632, 172] width 117 height 56
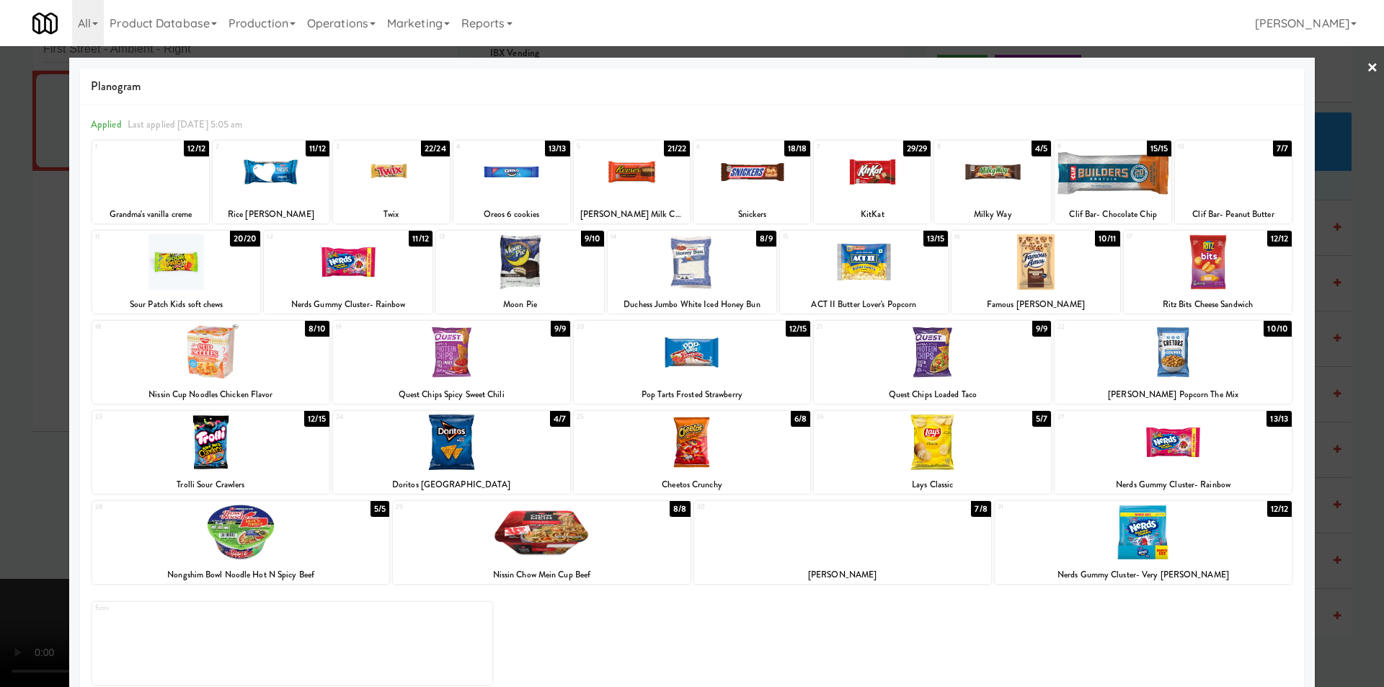
click at [1334, 266] on div at bounding box center [692, 343] width 1384 height 687
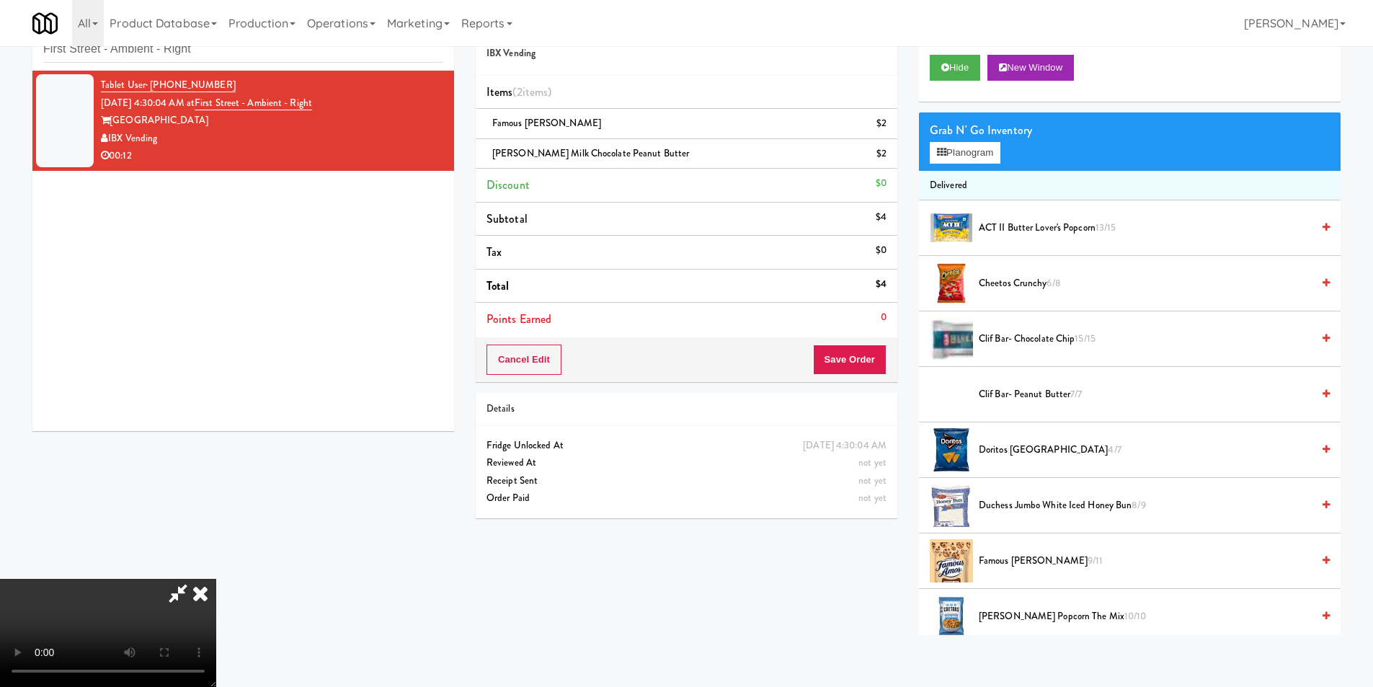
click at [216, 579] on video at bounding box center [108, 633] width 216 height 108
click at [864, 360] on button "Save Order" at bounding box center [850, 360] width 74 height 30
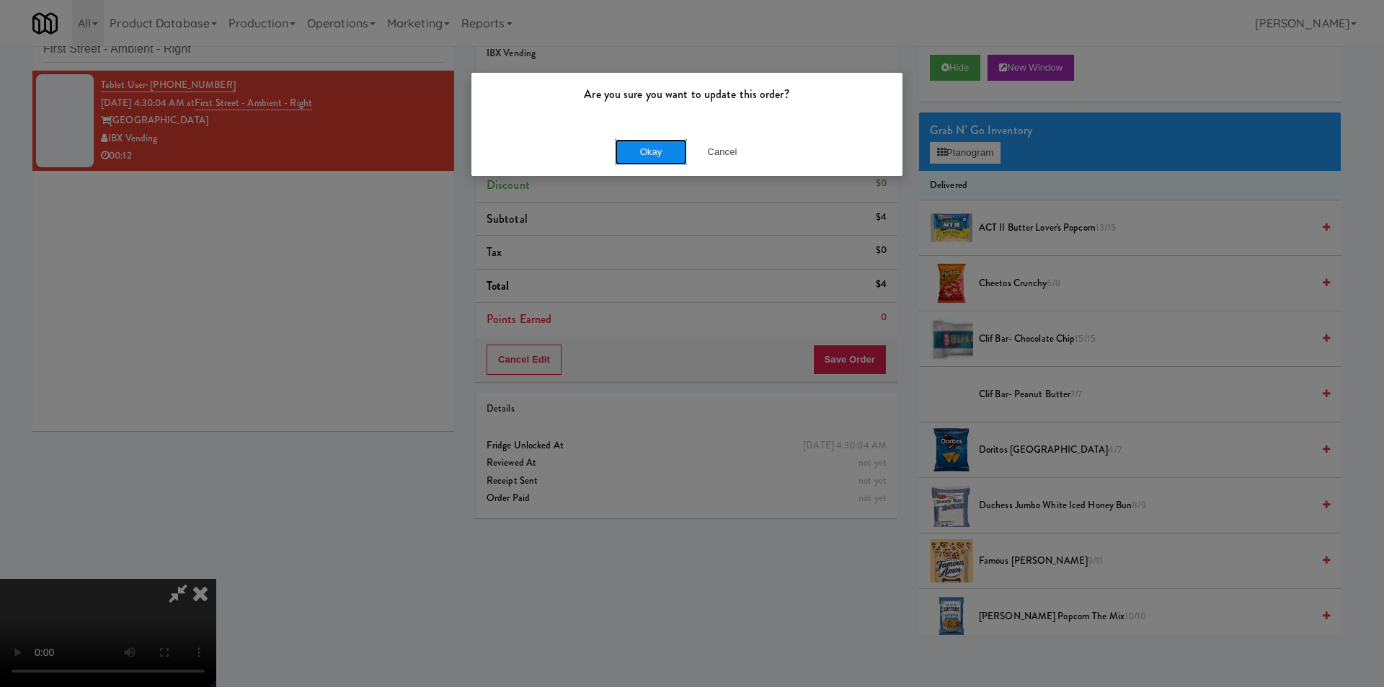
click at [639, 146] on button "Okay" at bounding box center [651, 152] width 72 height 26
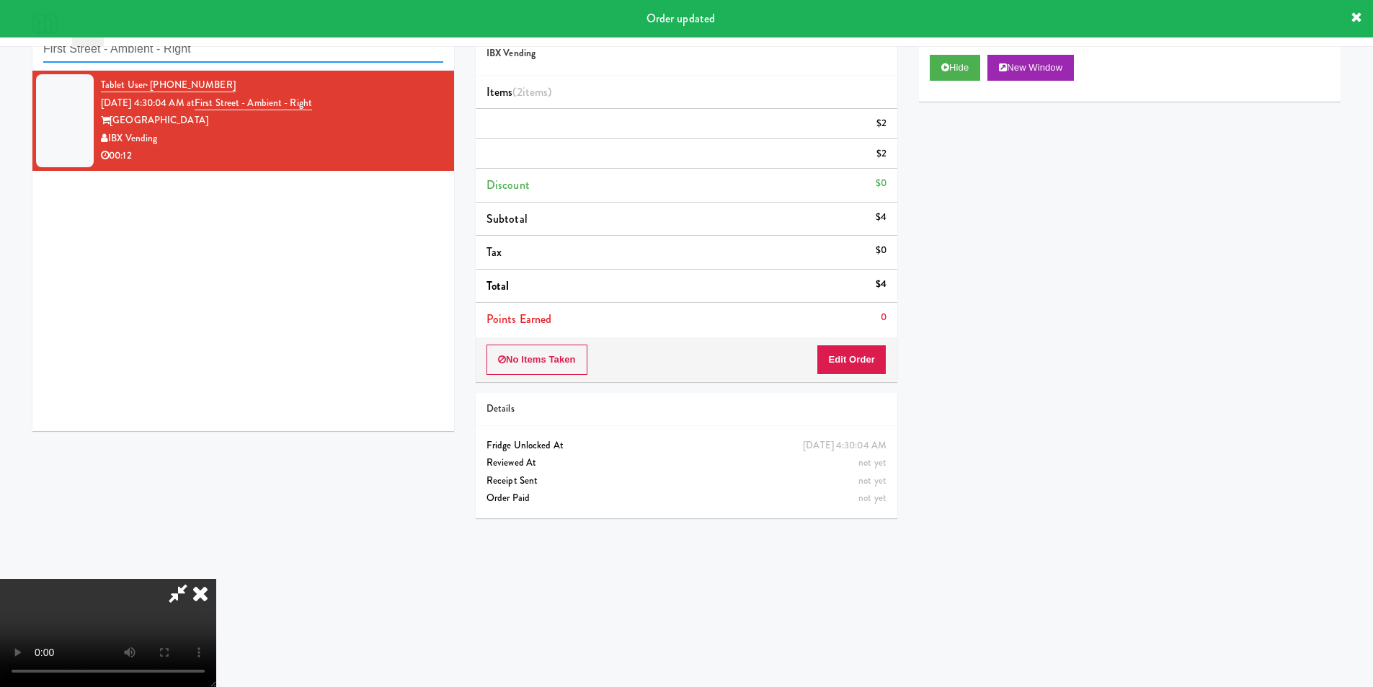
click at [304, 58] on input "First Street - Ambient - Right" at bounding box center [243, 49] width 400 height 27
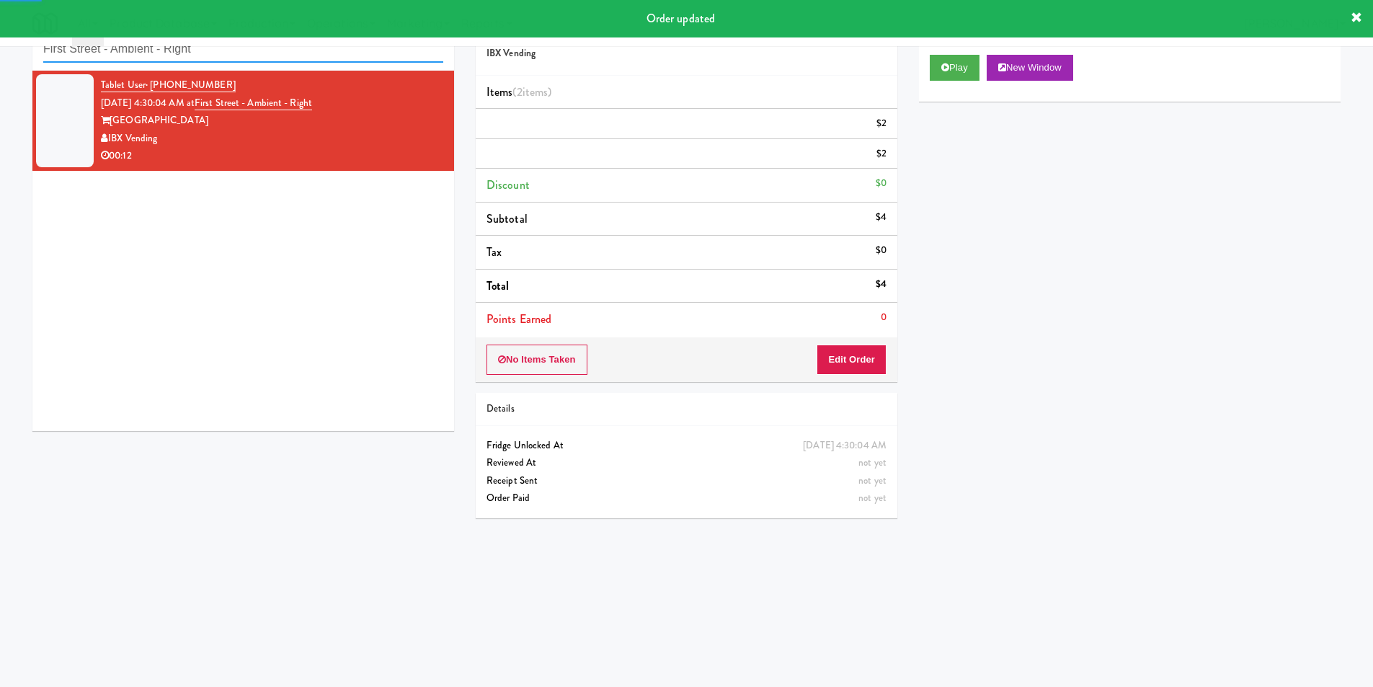
click at [304, 58] on input "First Street - Ambient - Right" at bounding box center [243, 49] width 400 height 27
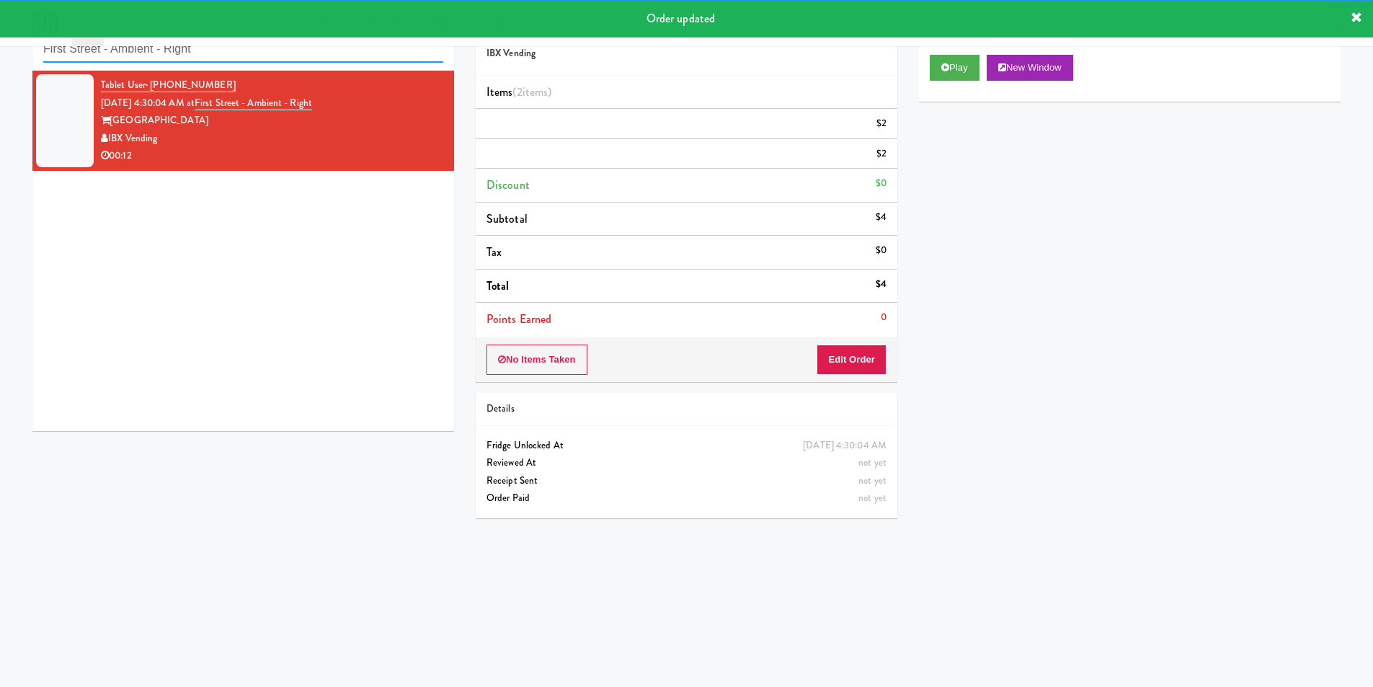
paste input "Park on First - Mailroom 2 - Cooler"
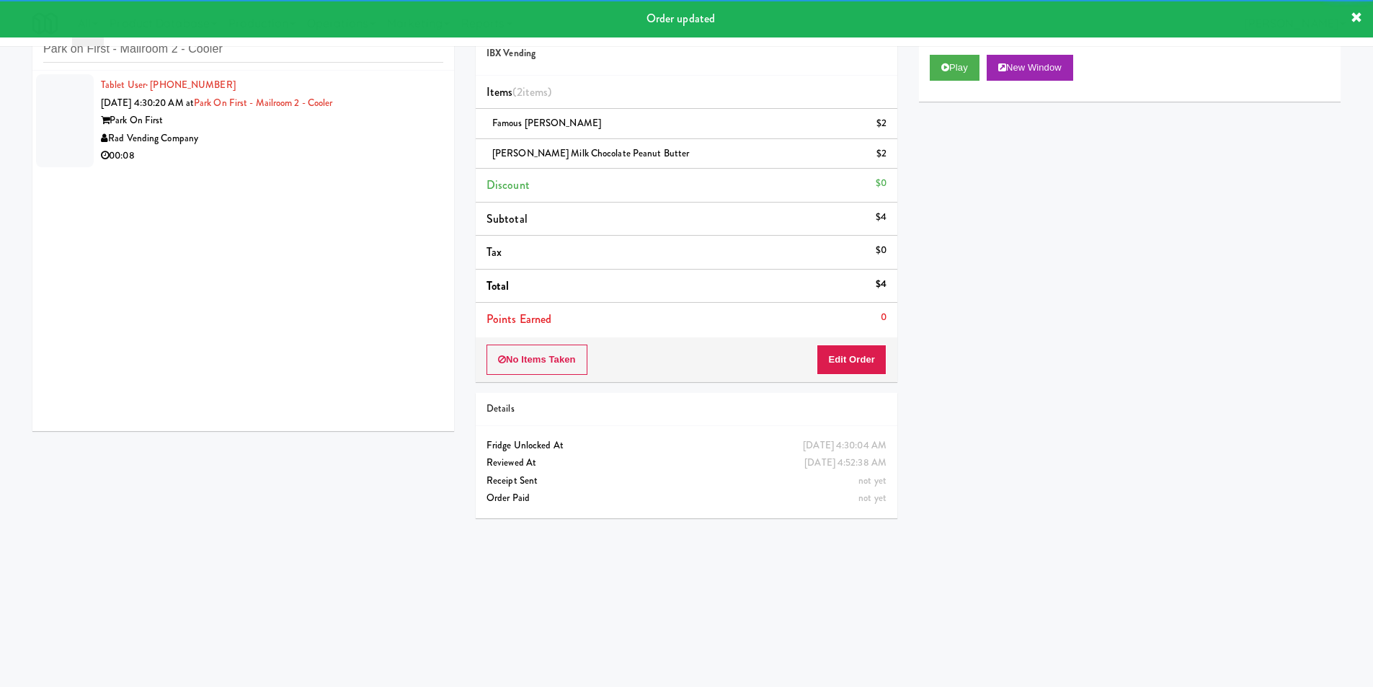
click at [408, 141] on div "Rad Vending Company" at bounding box center [272, 139] width 342 height 18
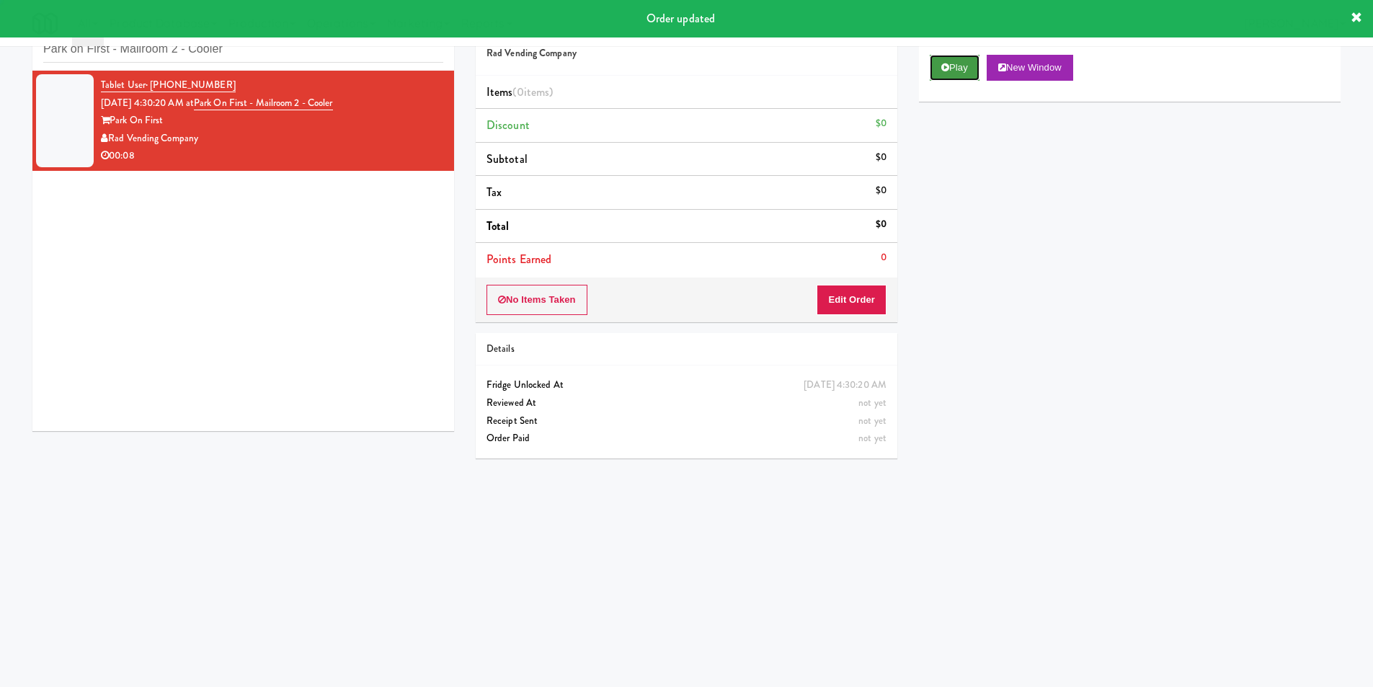
click at [939, 66] on button "Play" at bounding box center [955, 68] width 50 height 26
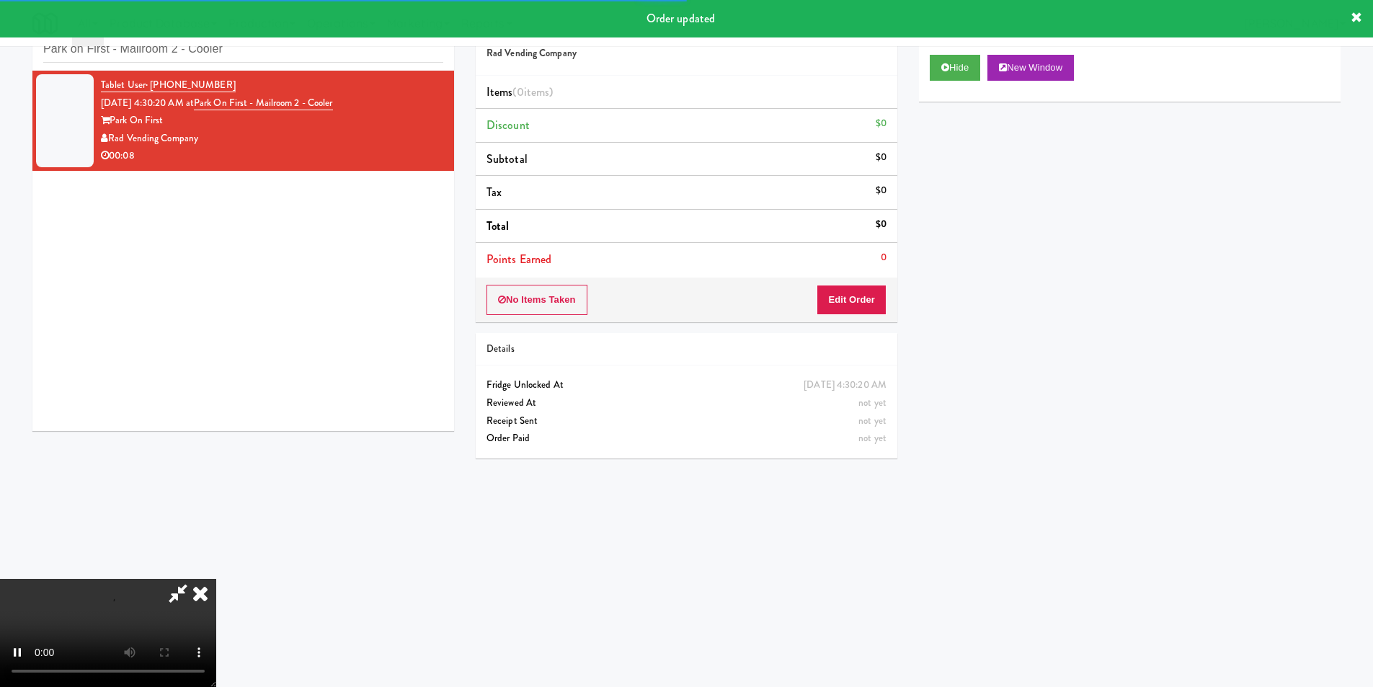
click at [843, 324] on div "Order # 3489144 Rad Vending Company Items (0 items ) Discount $0 Subtotal $0 Ta…" at bounding box center [686, 238] width 443 height 464
click at [849, 305] on button "Edit Order" at bounding box center [852, 300] width 70 height 30
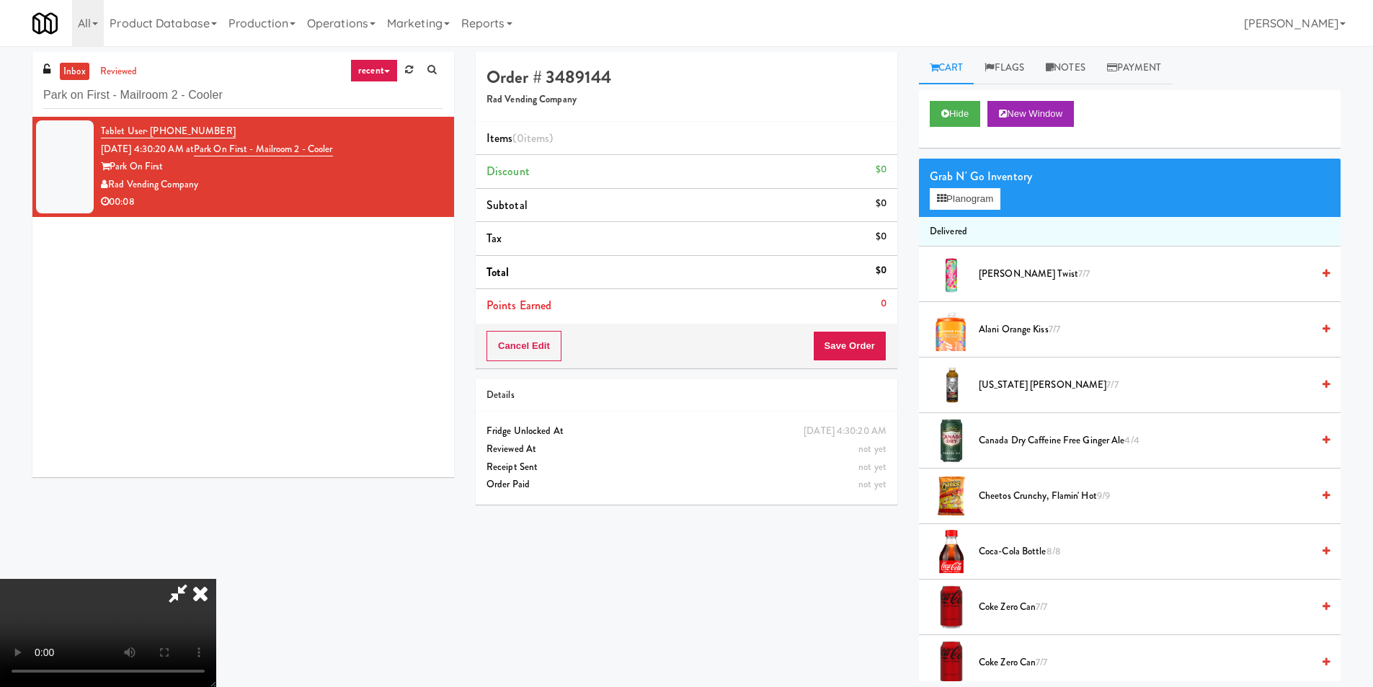
click at [216, 579] on video at bounding box center [108, 633] width 216 height 108
click at [960, 195] on button "Planogram" at bounding box center [965, 199] width 71 height 22
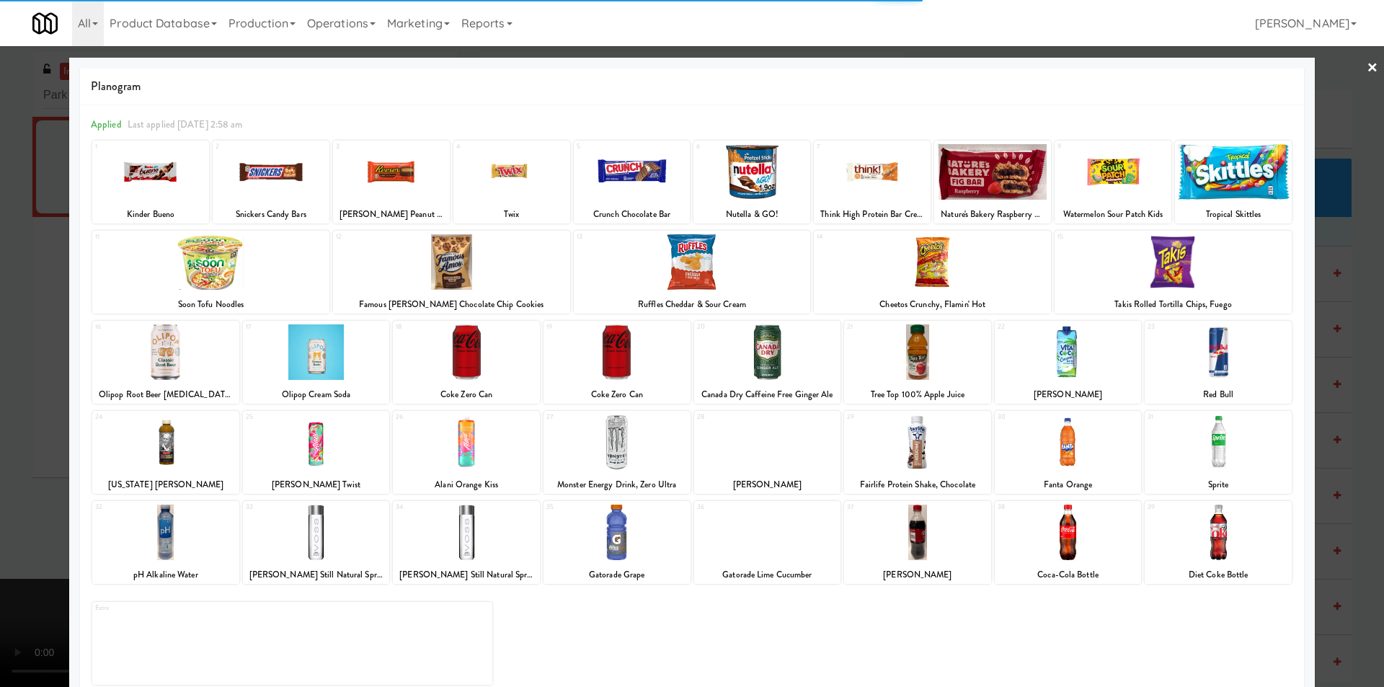
click at [464, 446] on div at bounding box center [466, 443] width 147 height 56
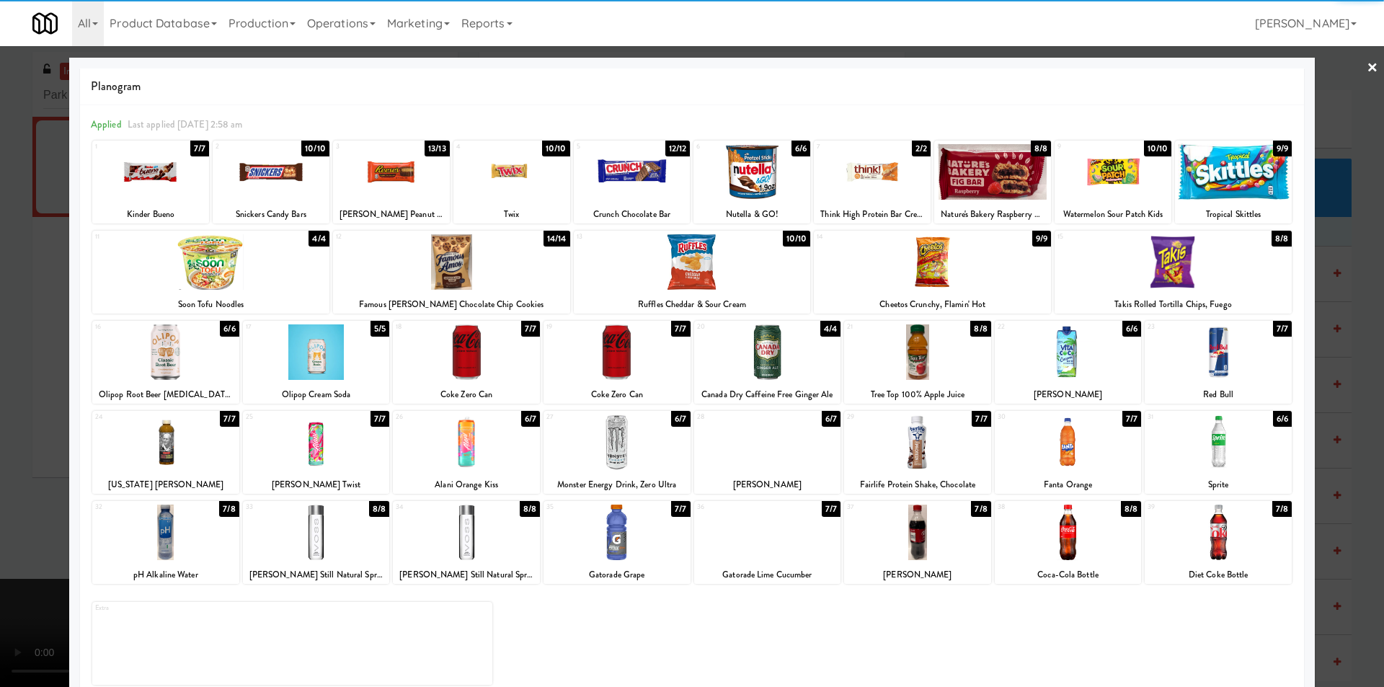
click at [1326, 409] on div at bounding box center [692, 343] width 1384 height 687
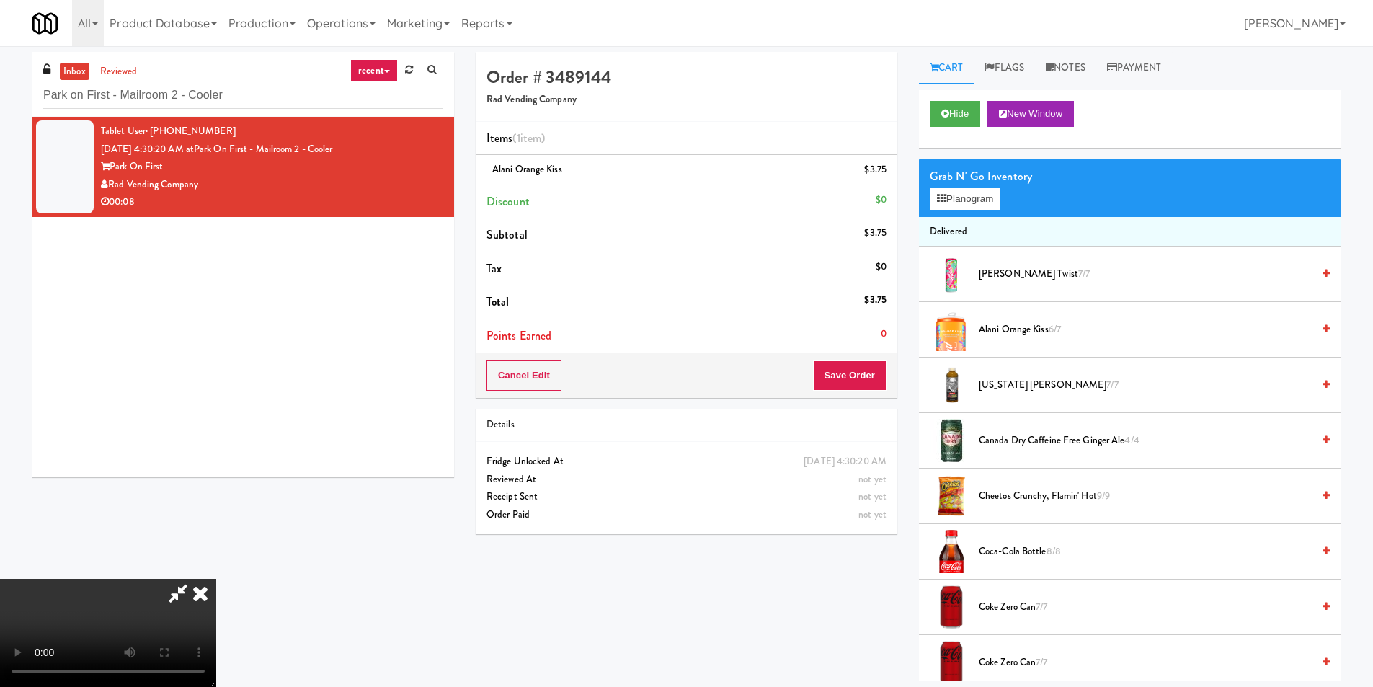
click at [216, 579] on video at bounding box center [108, 633] width 216 height 108
click at [865, 375] on button "Save Order" at bounding box center [850, 375] width 74 height 30
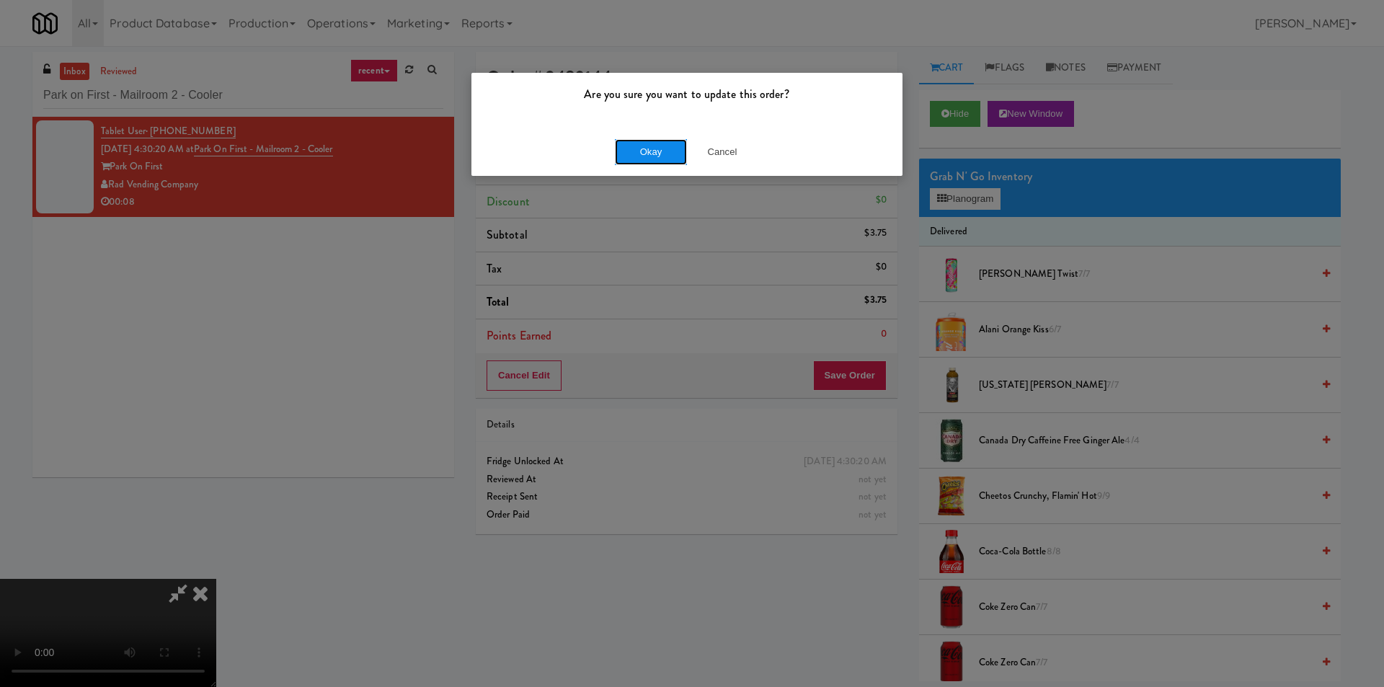
click at [645, 155] on button "Okay" at bounding box center [651, 152] width 72 height 26
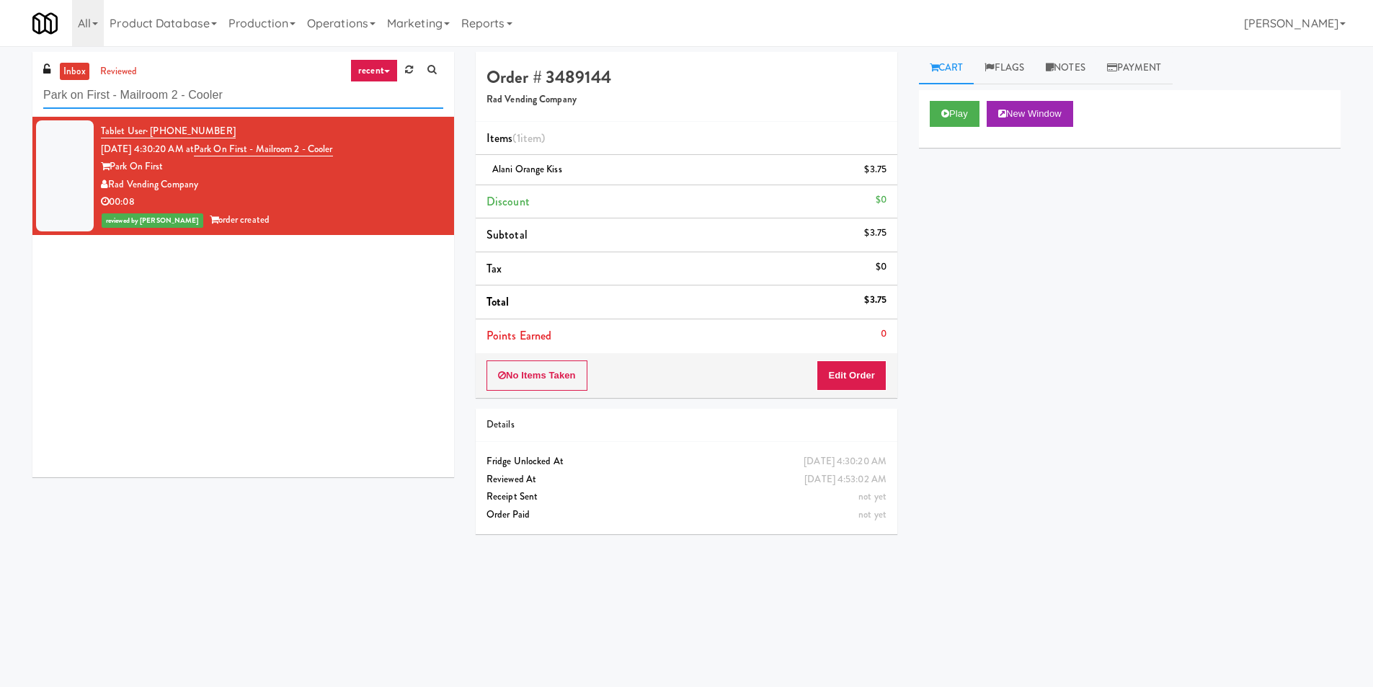
click at [205, 105] on input "Park on First - Mailroom 2 - Cooler" at bounding box center [243, 95] width 400 height 27
paste input "399 Fremont"
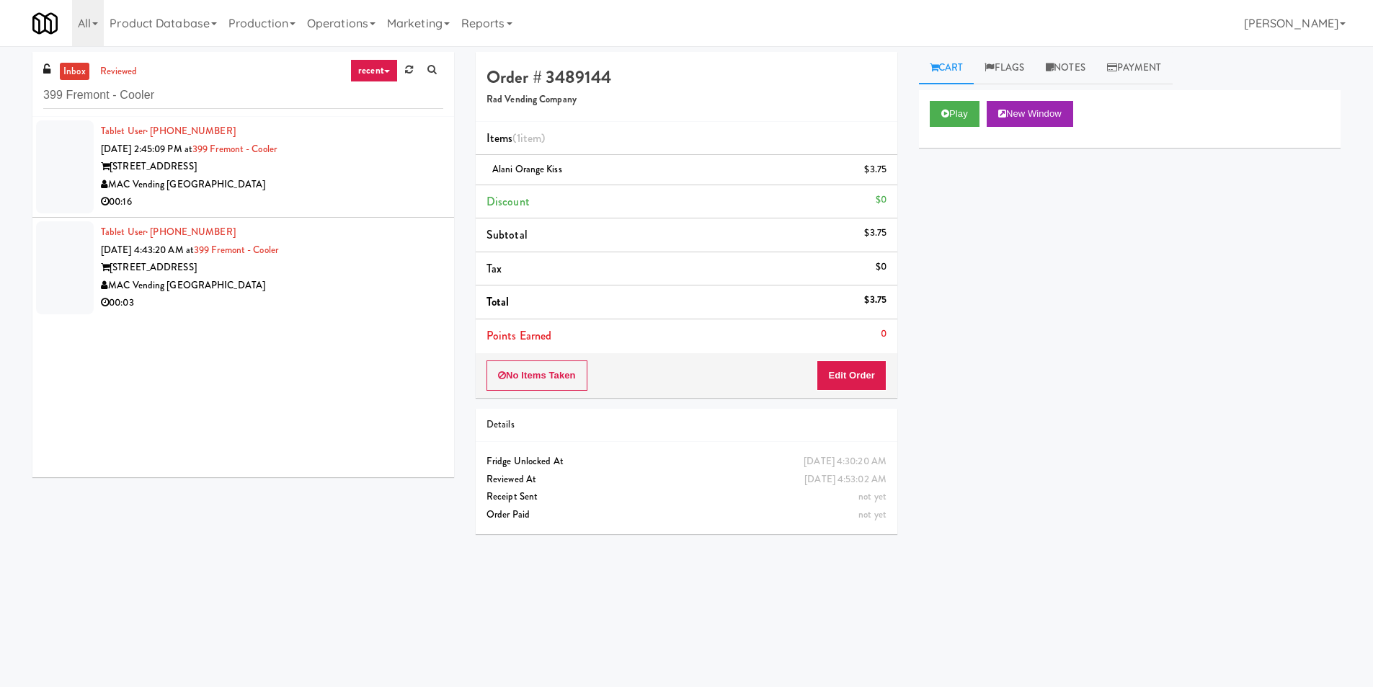
click at [384, 186] on div "MAC Vending [GEOGRAPHIC_DATA]" at bounding box center [272, 185] width 342 height 18
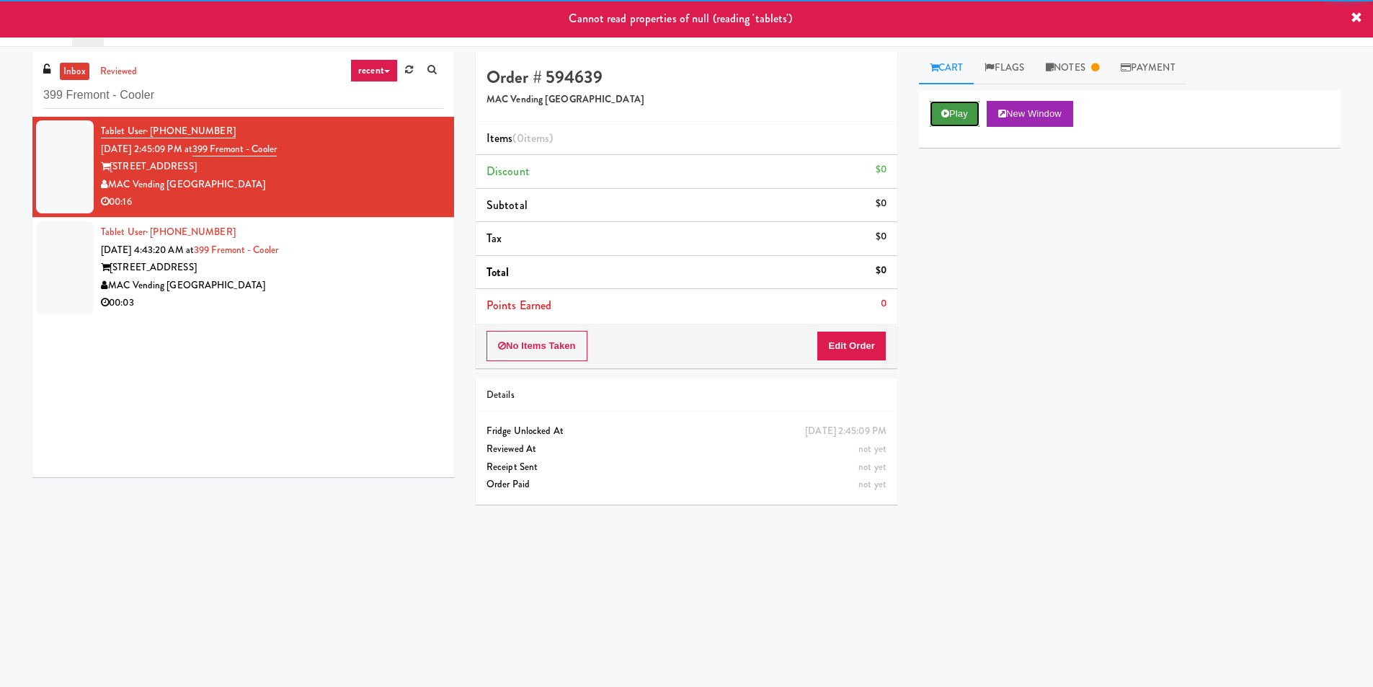
click at [953, 112] on button "Play" at bounding box center [955, 114] width 50 height 26
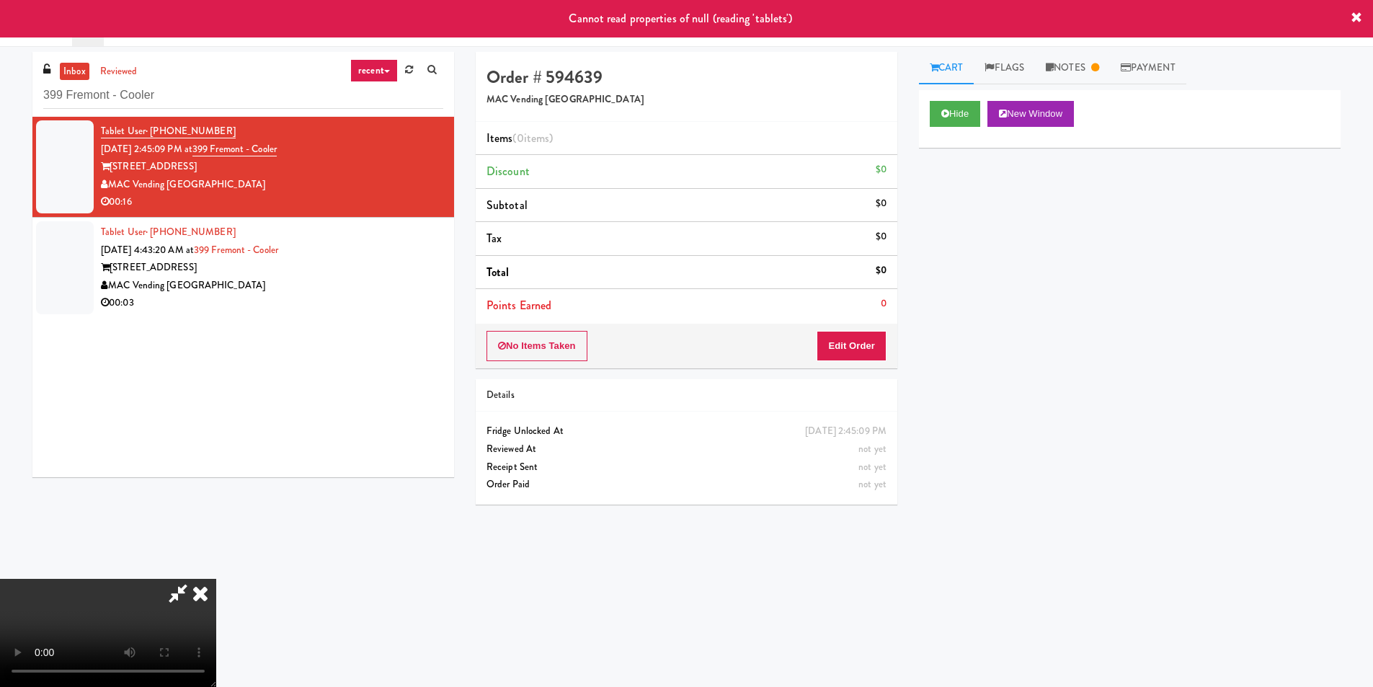
click at [216, 579] on icon at bounding box center [201, 593] width 32 height 29
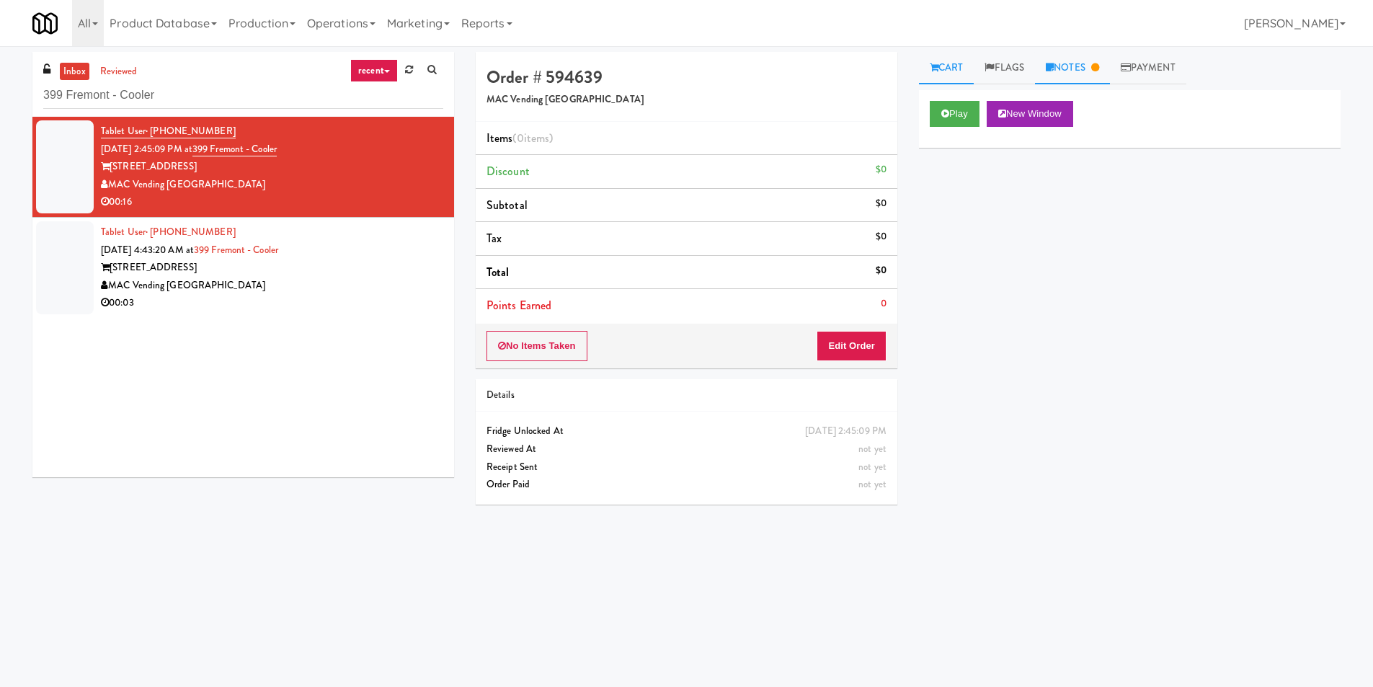
click at [1066, 72] on link "Notes" at bounding box center [1072, 68] width 75 height 32
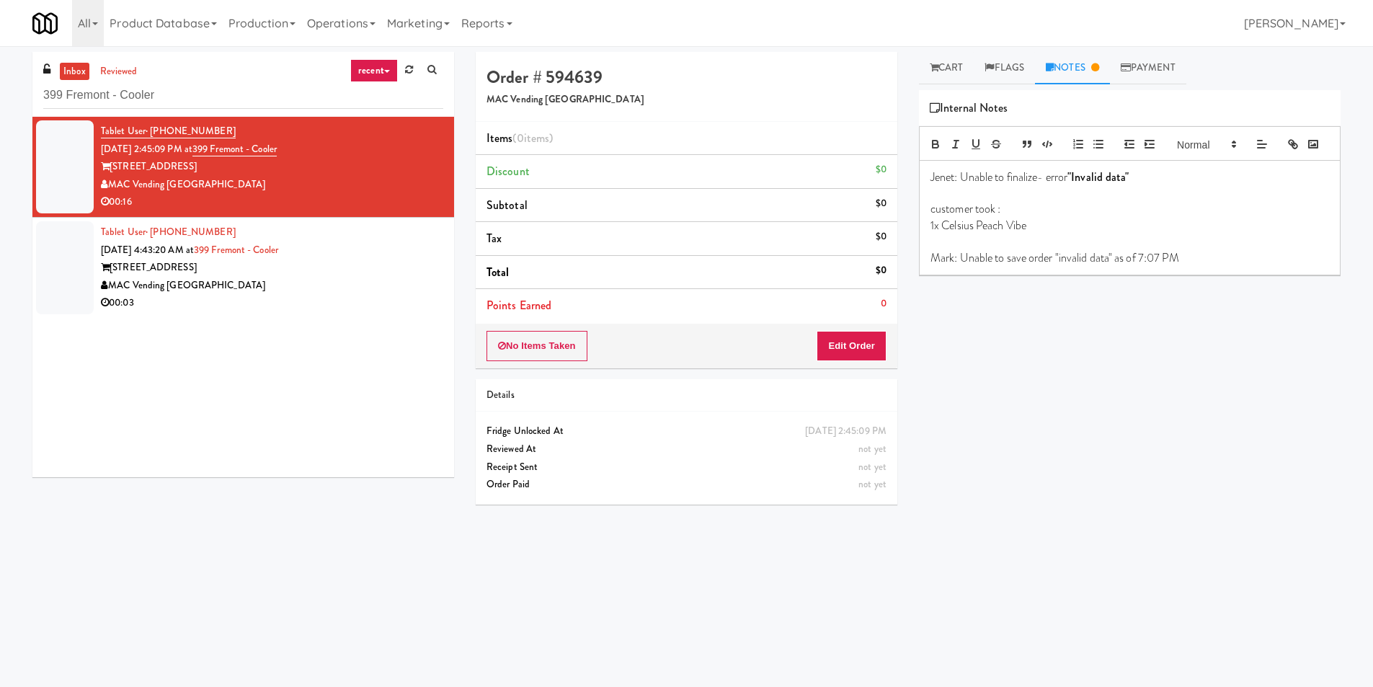
click at [406, 293] on div "MAC Vending [GEOGRAPHIC_DATA]" at bounding box center [272, 286] width 342 height 18
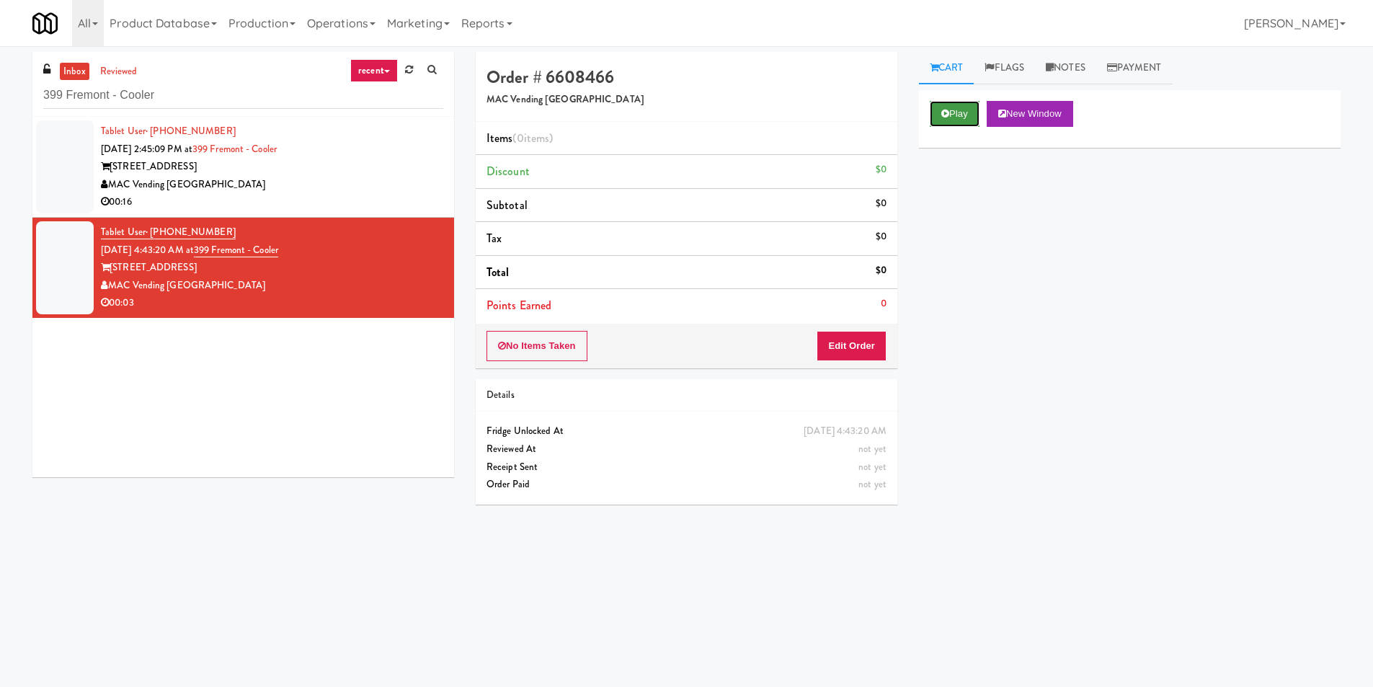
click at [955, 115] on button "Play" at bounding box center [955, 114] width 50 height 26
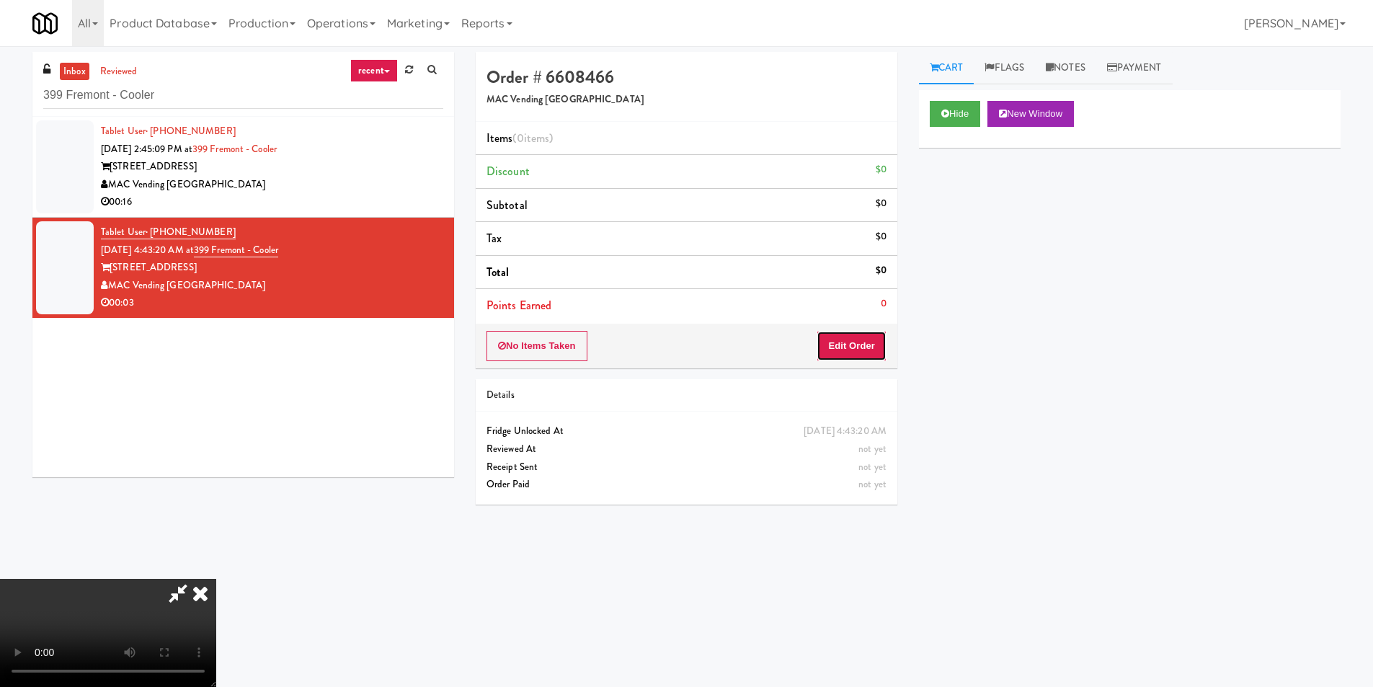
click at [849, 350] on button "Edit Order" at bounding box center [852, 346] width 70 height 30
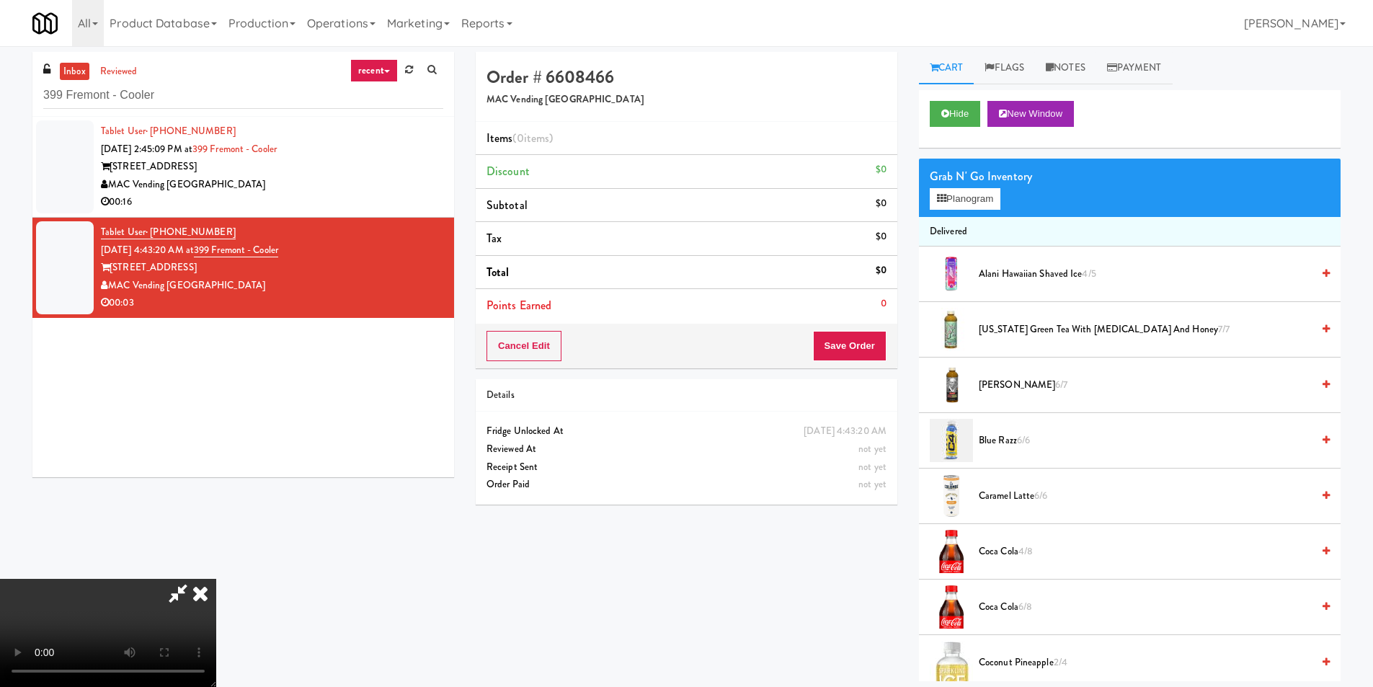
scroll to position [74, 0]
click at [216, 579] on video at bounding box center [108, 633] width 216 height 108
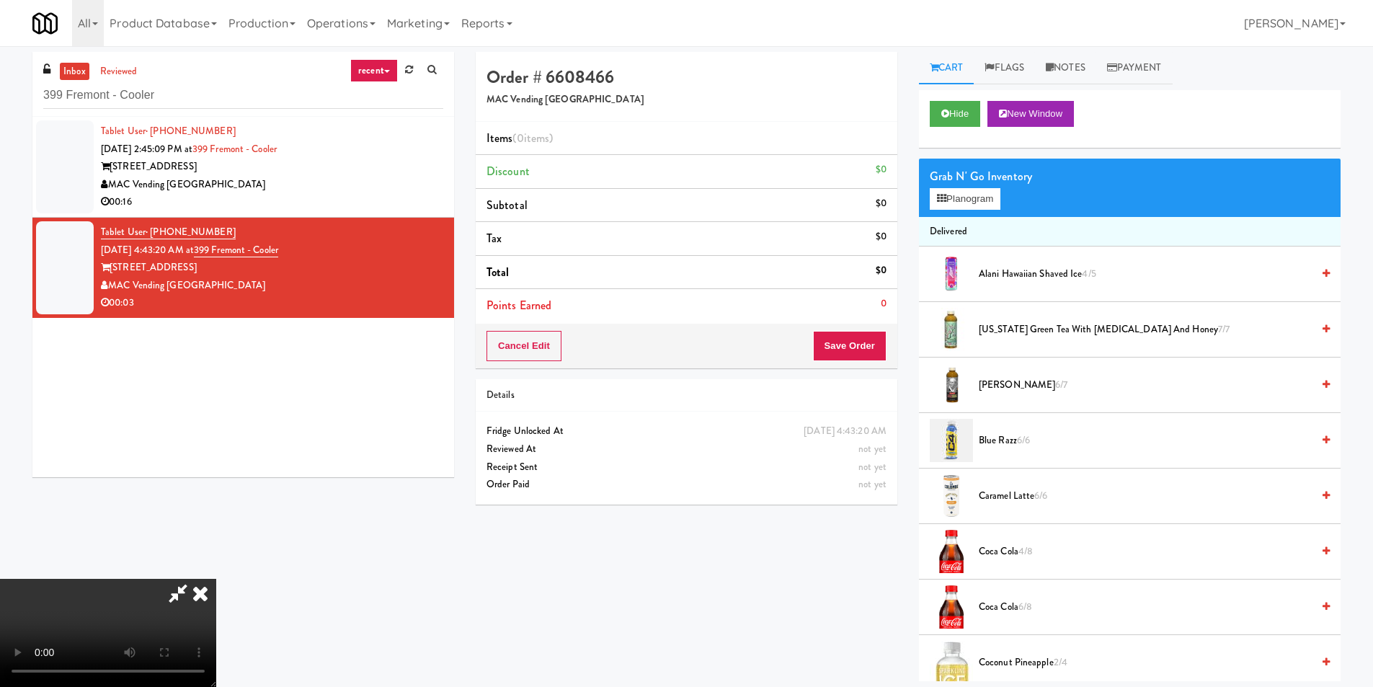
click at [216, 579] on video at bounding box center [108, 633] width 216 height 108
click at [968, 204] on button "Planogram" at bounding box center [965, 199] width 71 height 22
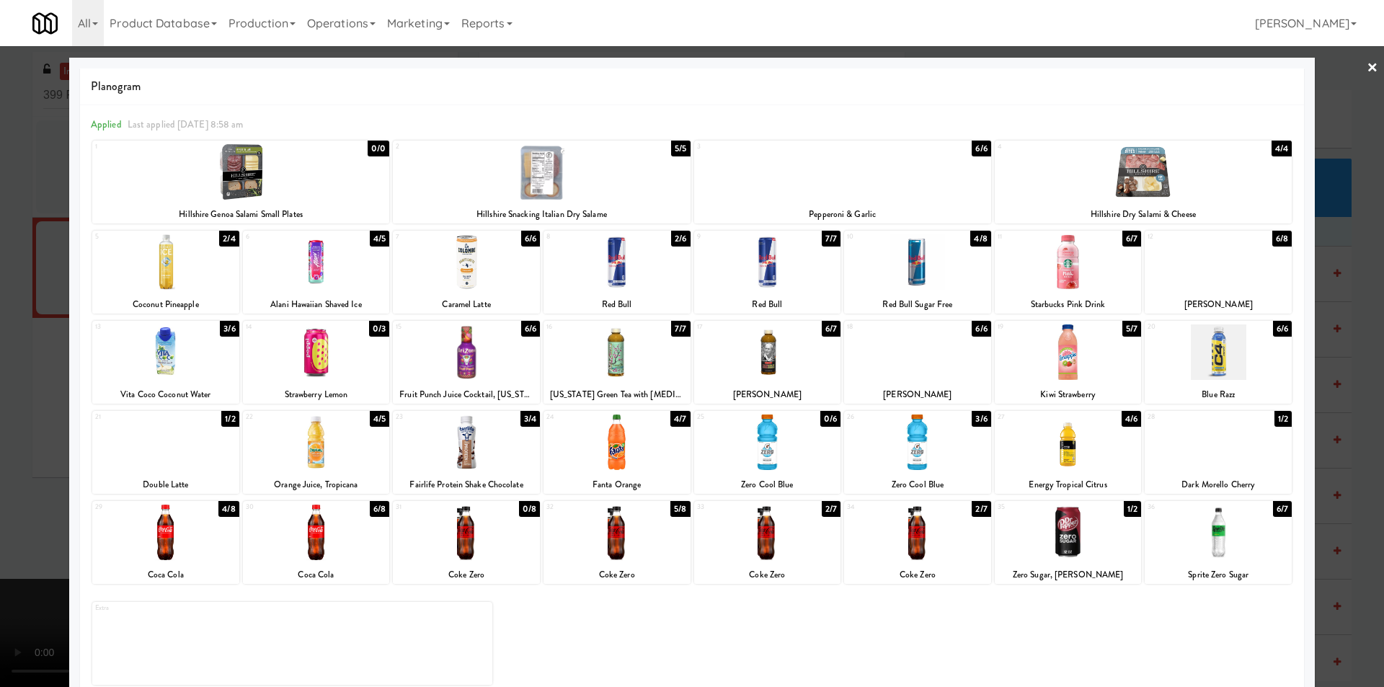
click at [216, 361] on div at bounding box center [165, 352] width 147 height 56
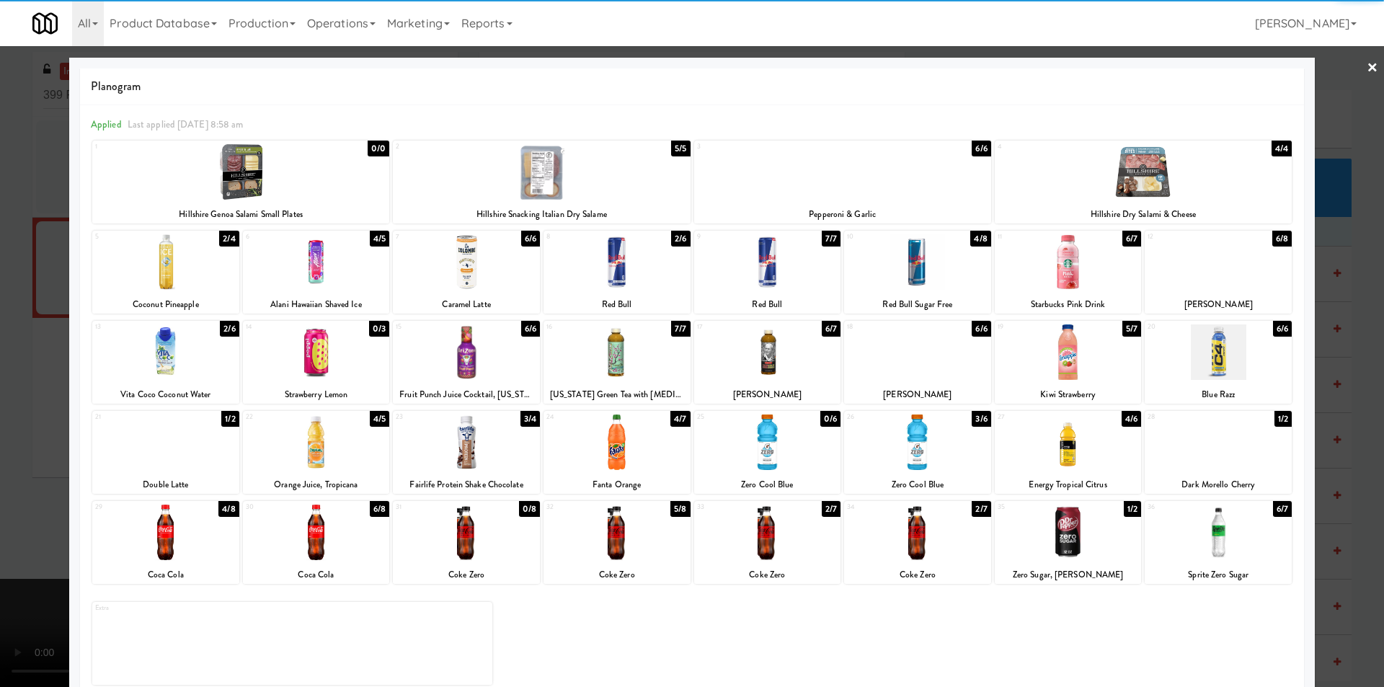
drag, startPoint x: 1327, startPoint y: 322, endPoint x: 1311, endPoint y: 320, distance: 15.2
click at [1328, 322] on div at bounding box center [692, 343] width 1384 height 687
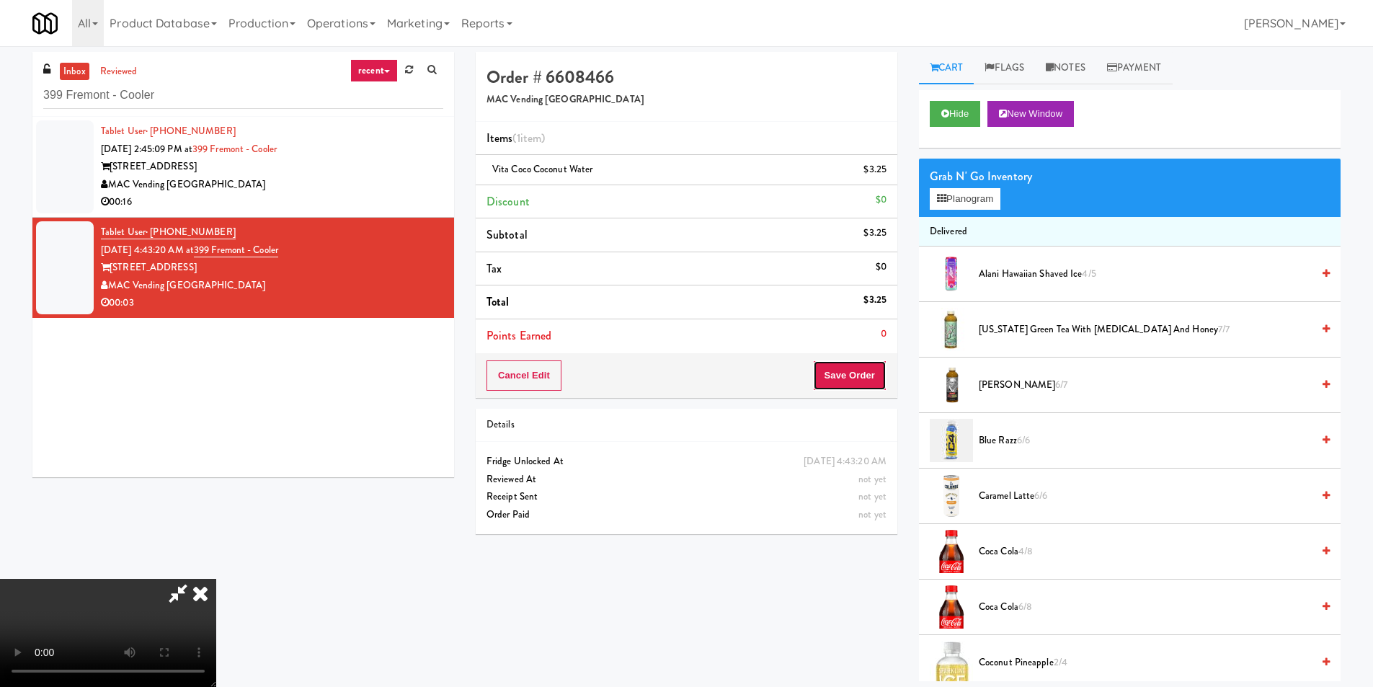
click at [846, 373] on button "Save Order" at bounding box center [850, 375] width 74 height 30
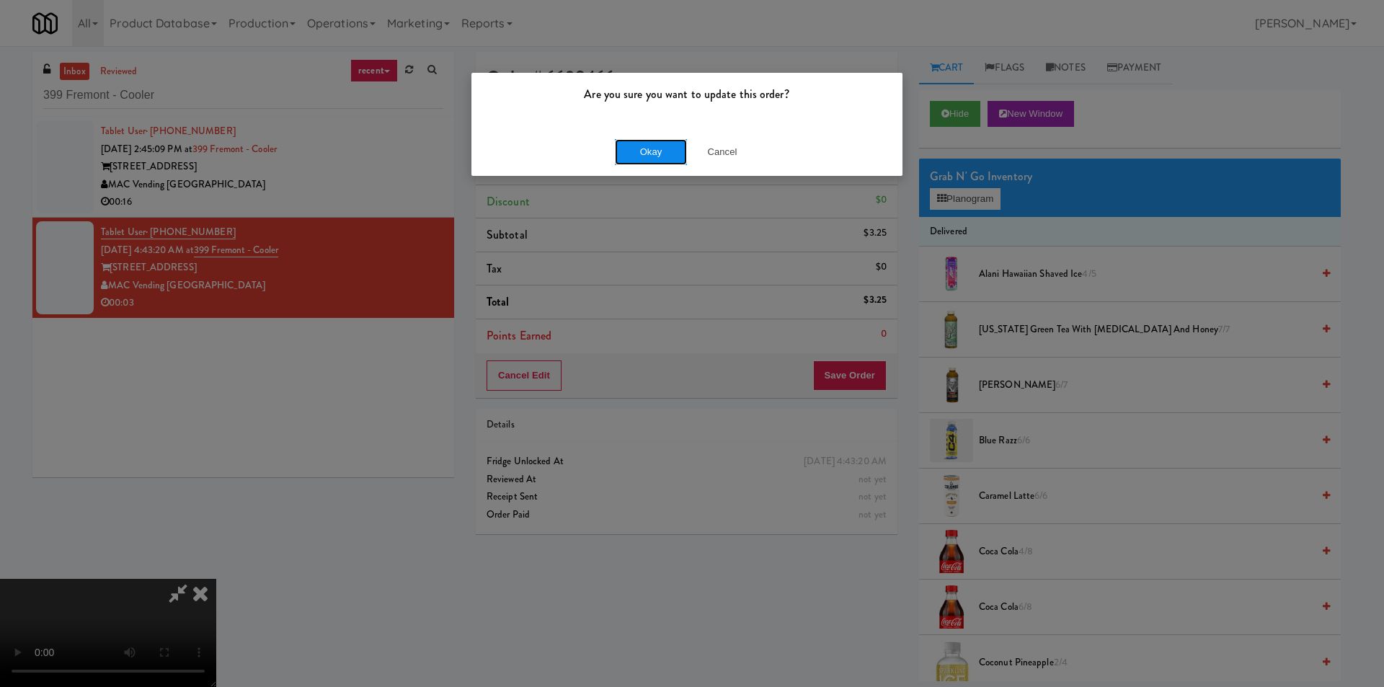
click at [668, 152] on button "Okay" at bounding box center [651, 152] width 72 height 26
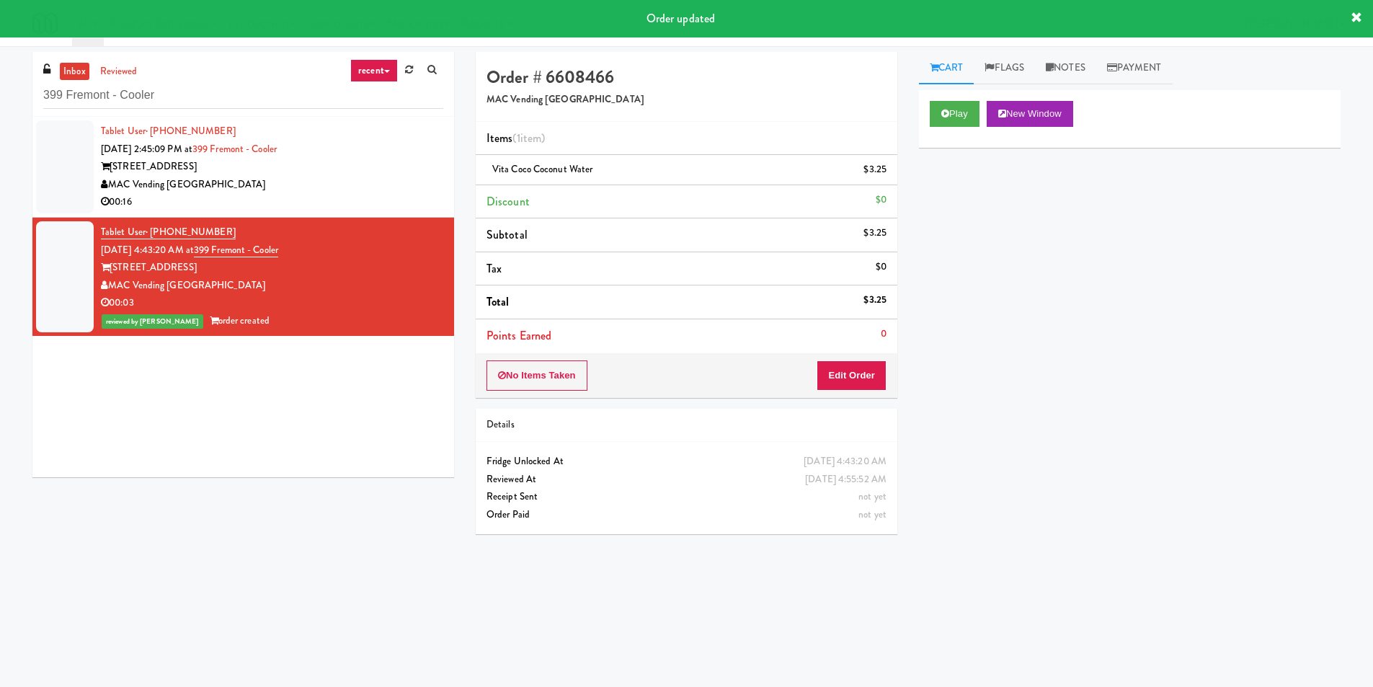
click at [262, 110] on div "inbox reviewed recent all unclear take inventory issue suspicious failed recent…" at bounding box center [243, 84] width 422 height 65
click at [262, 99] on input "399 Fremont - Cooler" at bounding box center [243, 95] width 400 height 27
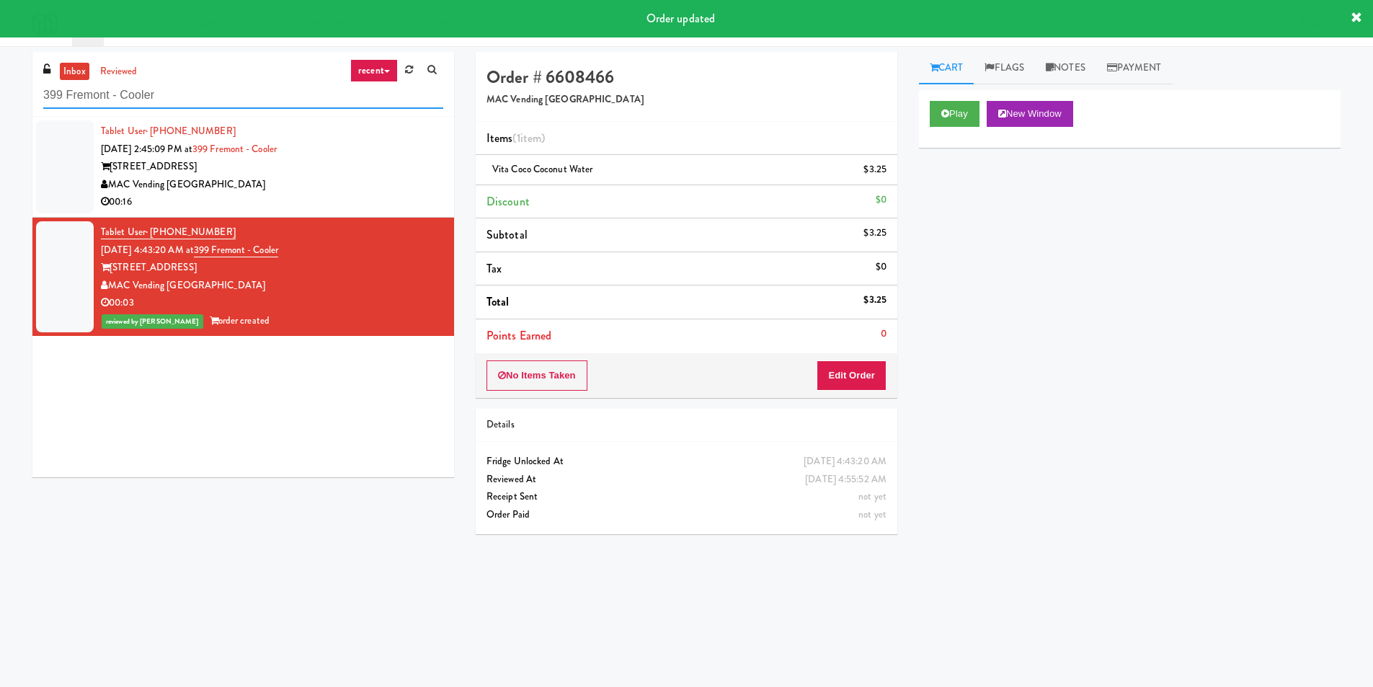
paste input "City Gate"
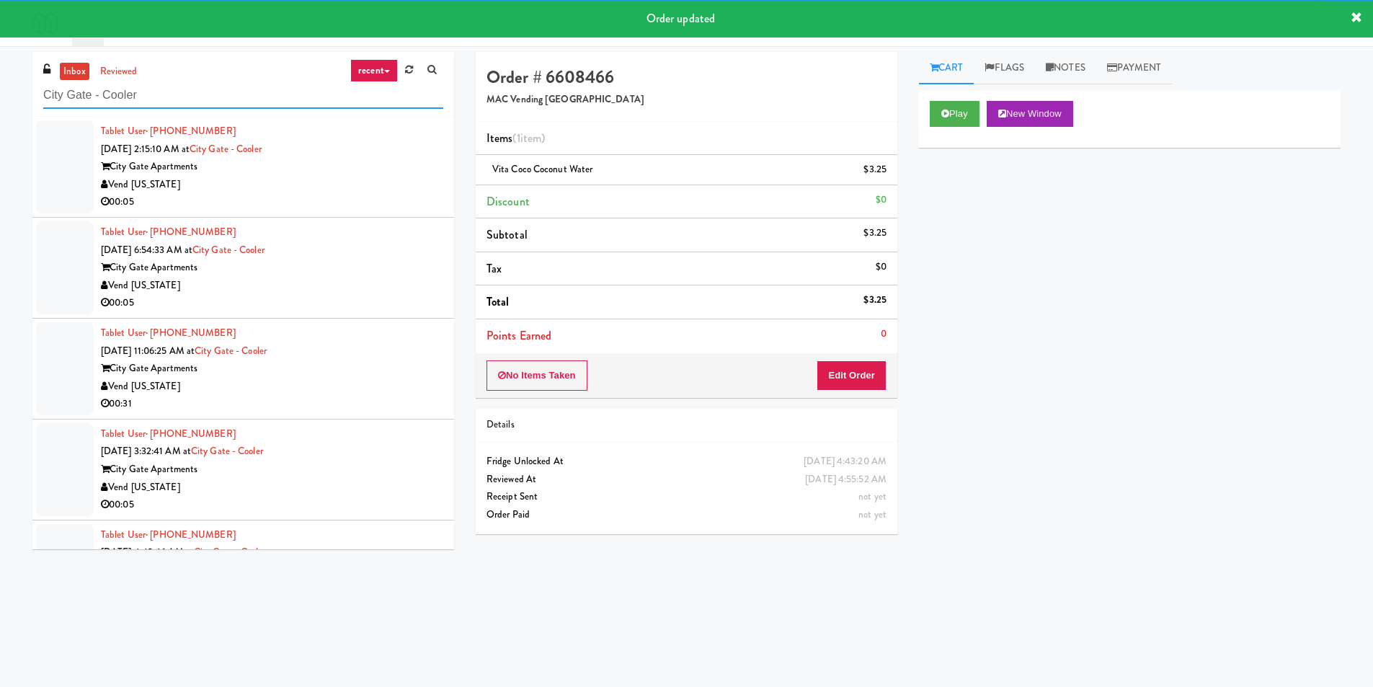
type input "City Gate - Cooler"
click at [380, 187] on div "Vend [US_STATE]" at bounding box center [272, 185] width 342 height 18
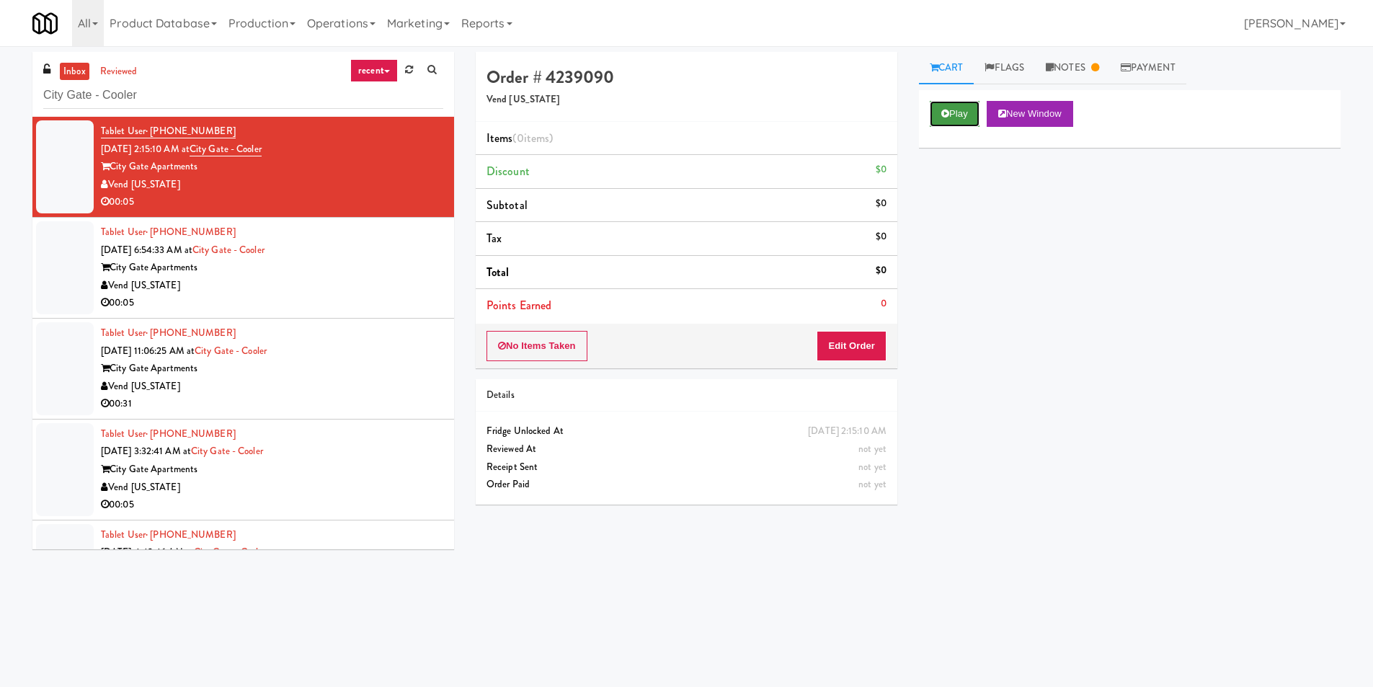
click at [936, 110] on button "Play" at bounding box center [955, 114] width 50 height 26
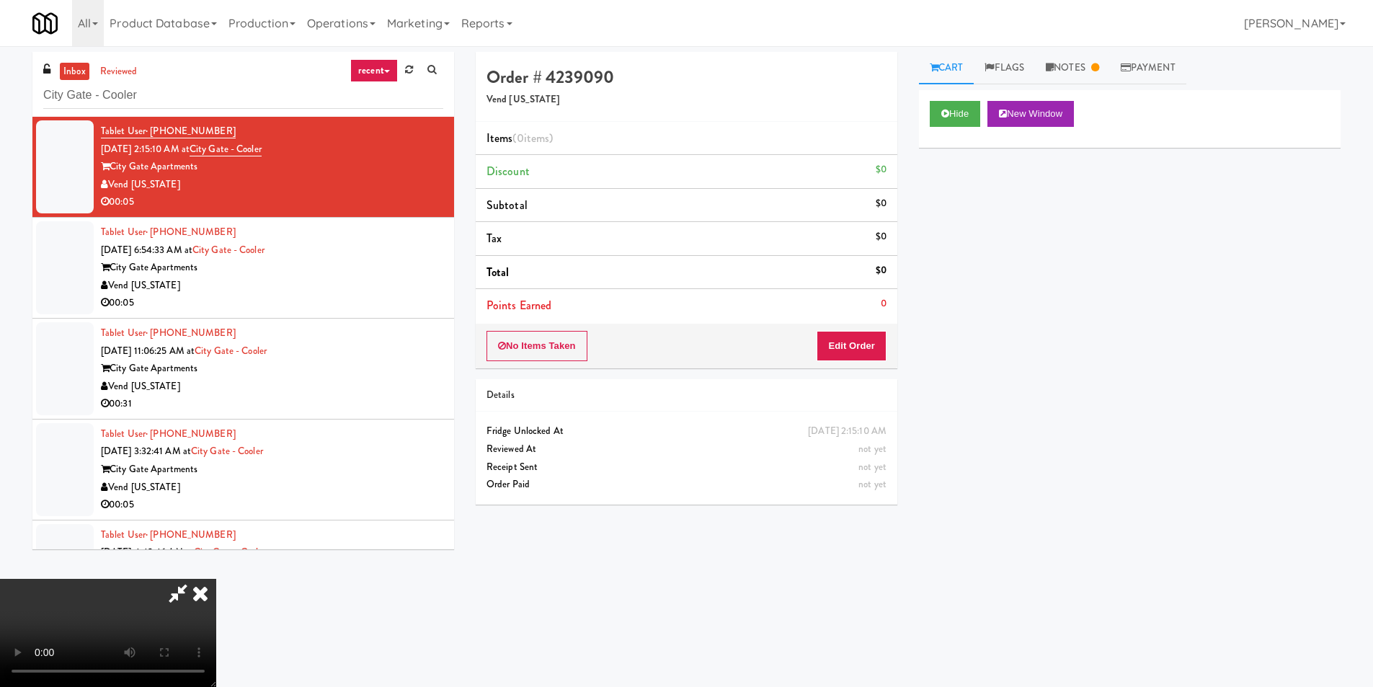
click at [216, 579] on icon at bounding box center [201, 593] width 32 height 29
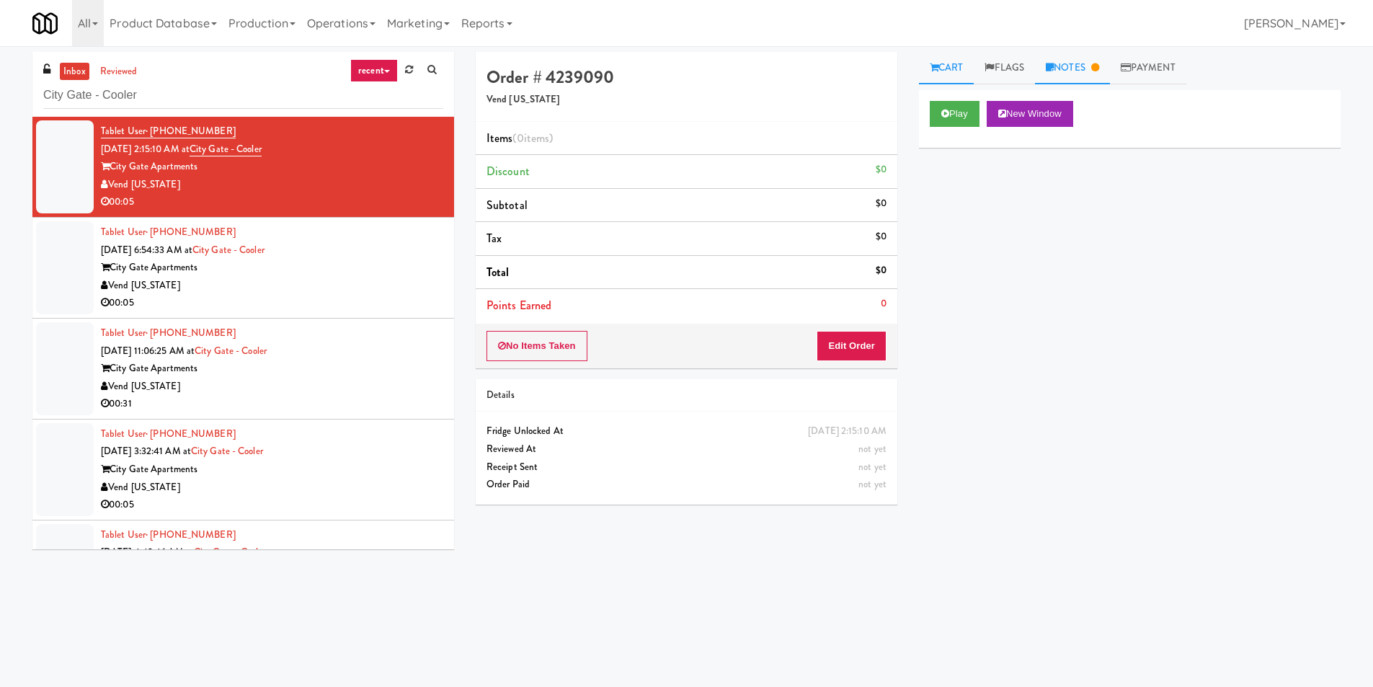
click at [1053, 75] on link "Notes" at bounding box center [1072, 68] width 75 height 32
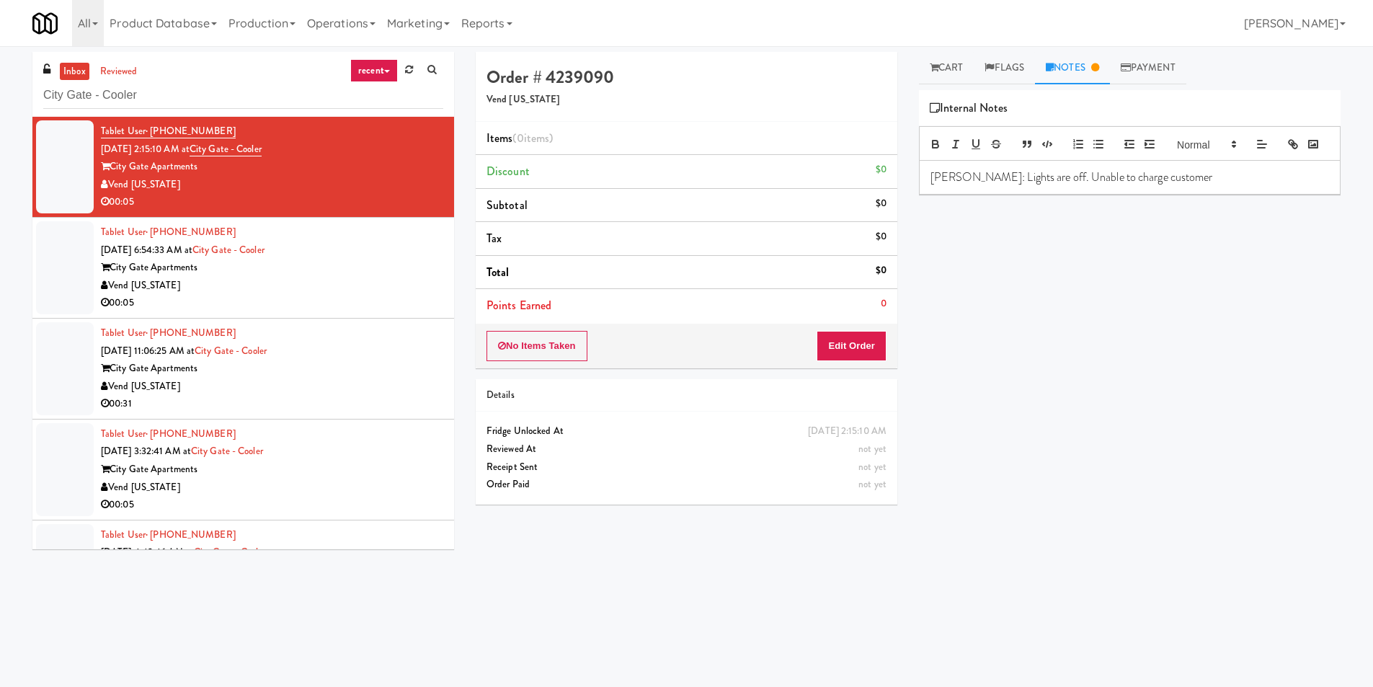
click at [376, 228] on div "Tablet User · (281) 619-4419 Aug 22, 2025 6:54:33 AM at City Gate - Cooler City…" at bounding box center [272, 267] width 342 height 89
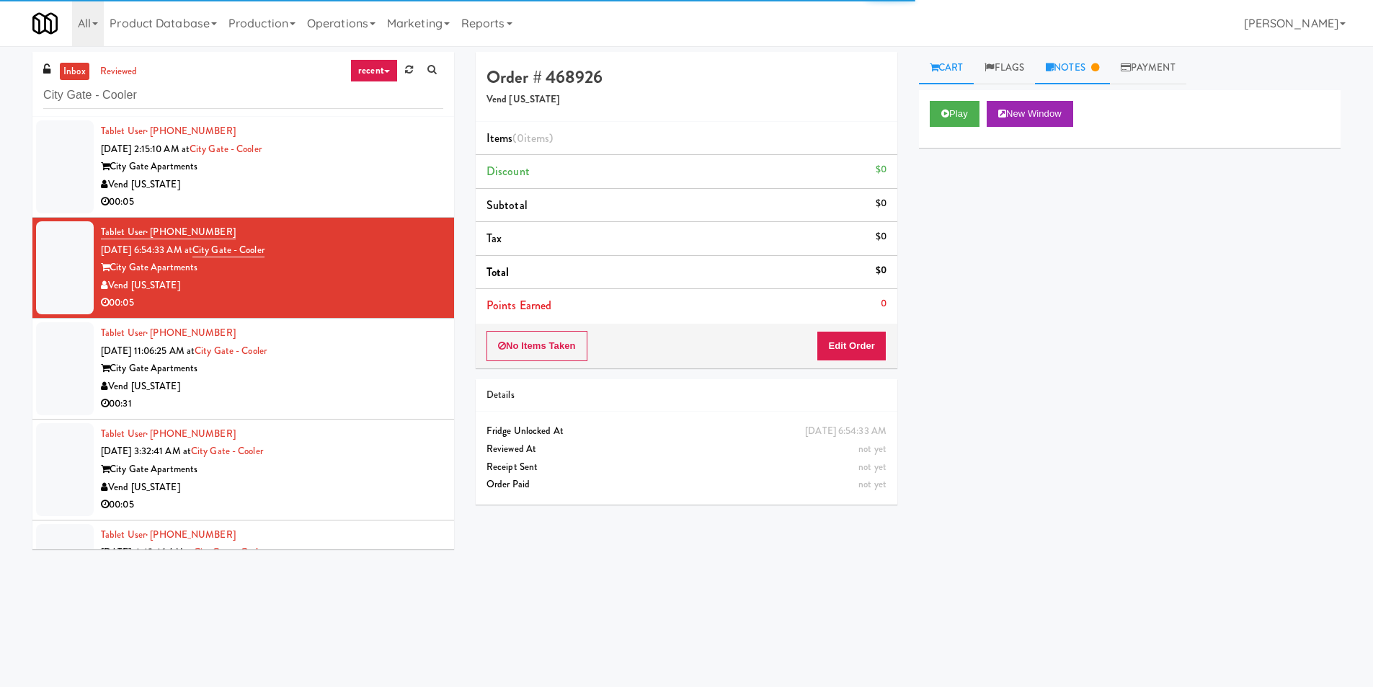
click at [1095, 66] on link "Notes" at bounding box center [1072, 68] width 75 height 32
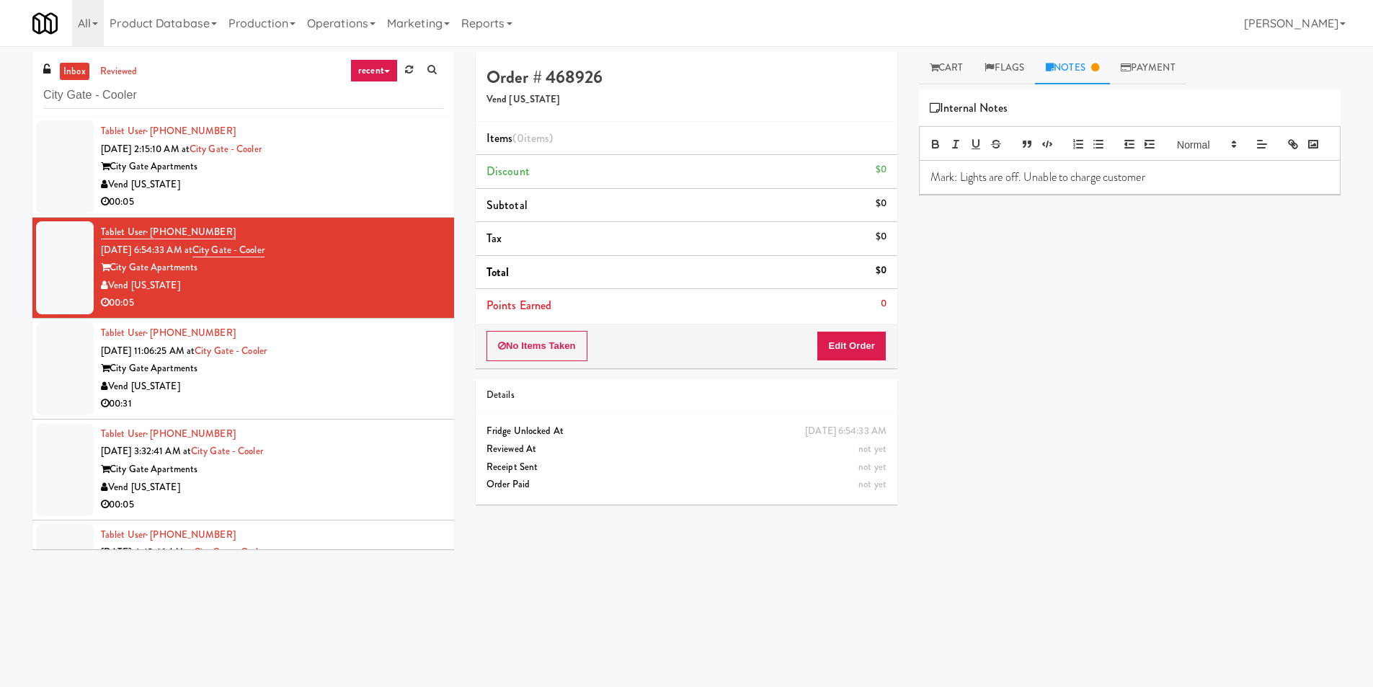
click at [376, 389] on div "Vend [US_STATE]" at bounding box center [272, 387] width 342 height 18
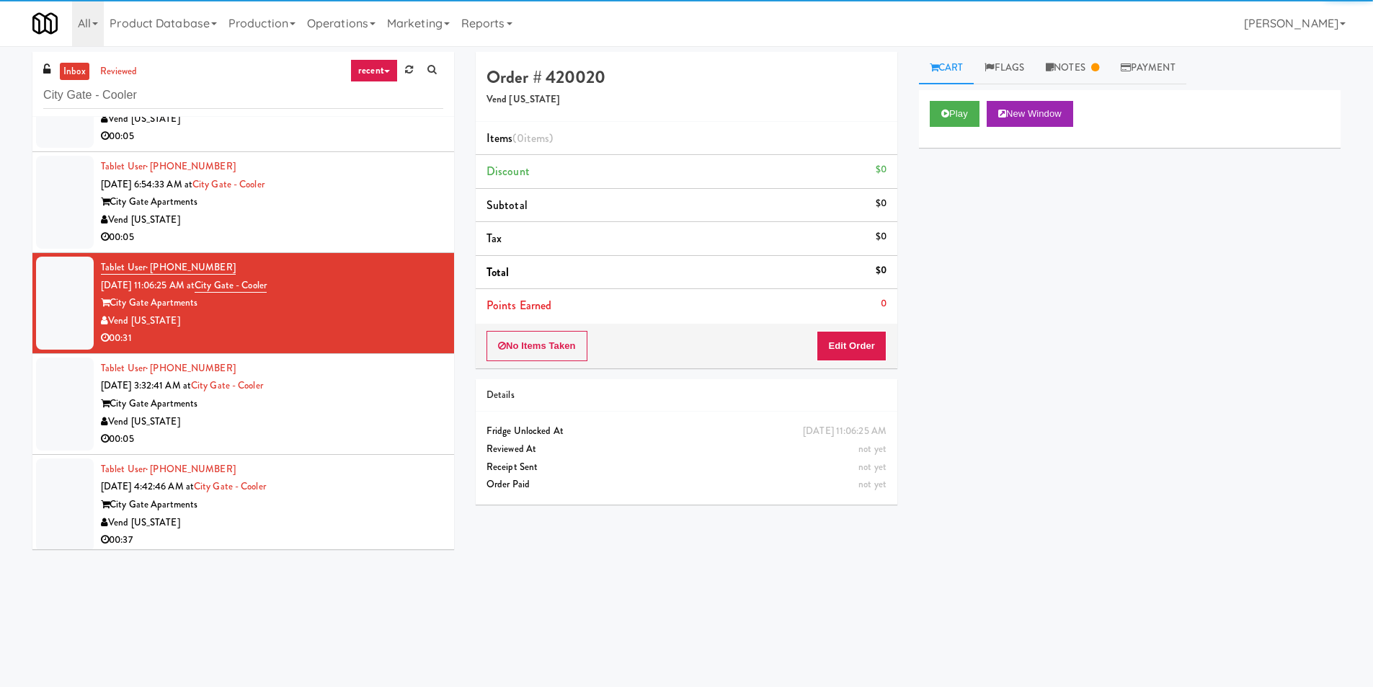
scroll to position [71, 0]
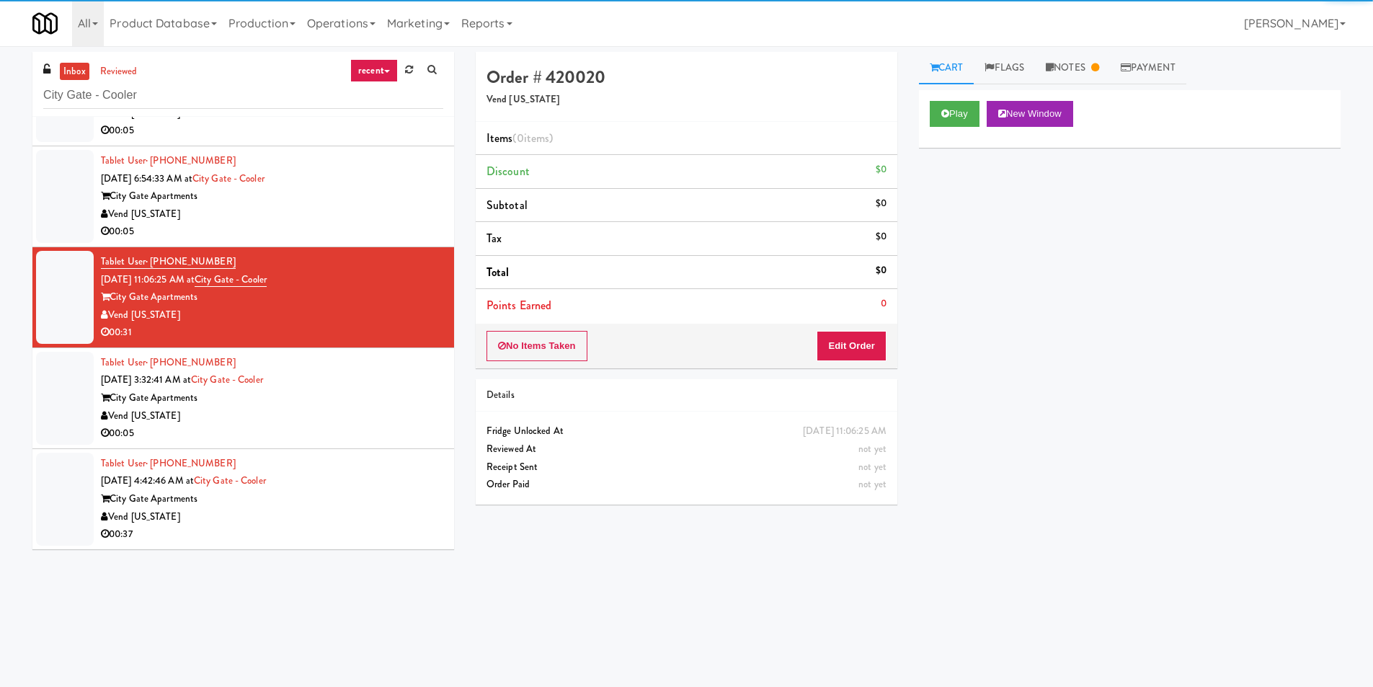
click at [373, 399] on div "City Gate Apartments" at bounding box center [272, 398] width 342 height 18
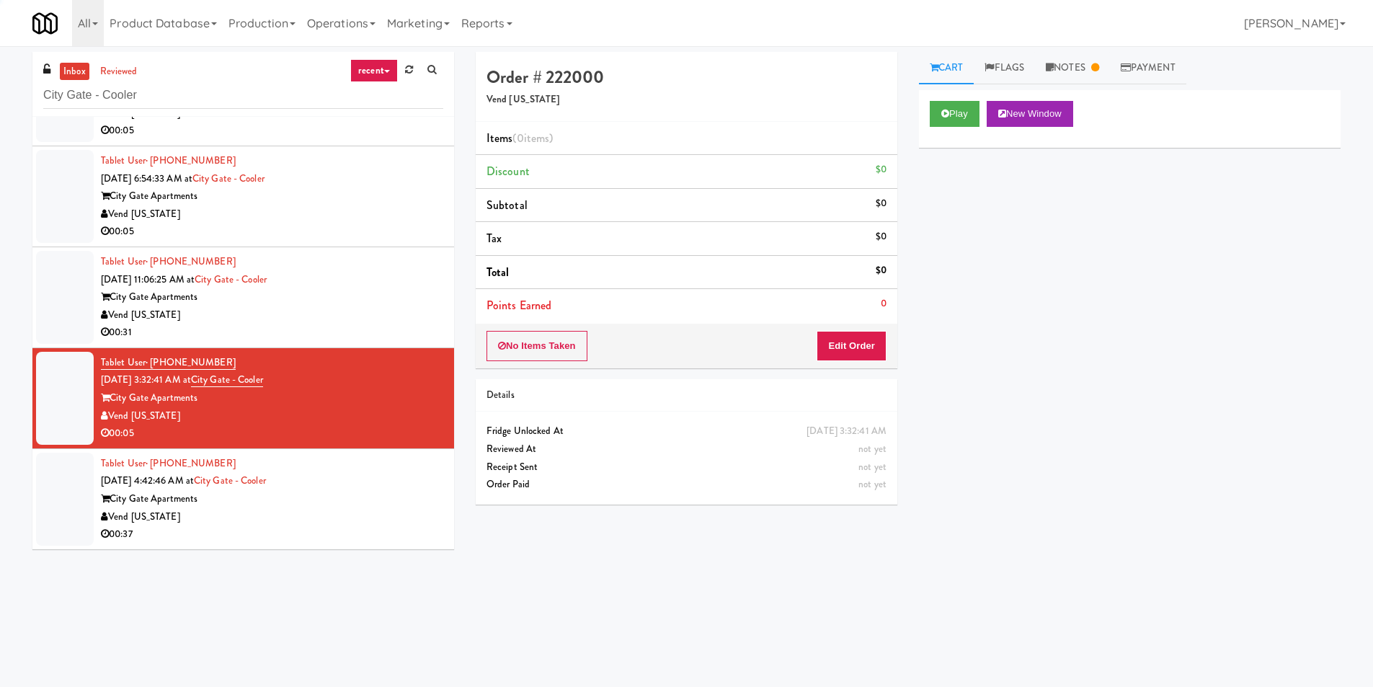
click at [375, 471] on div "Tablet User · (805) 886-8627 Aug 25, 2025 4:42:46 AM at City Gate - Cooler City…" at bounding box center [272, 499] width 342 height 89
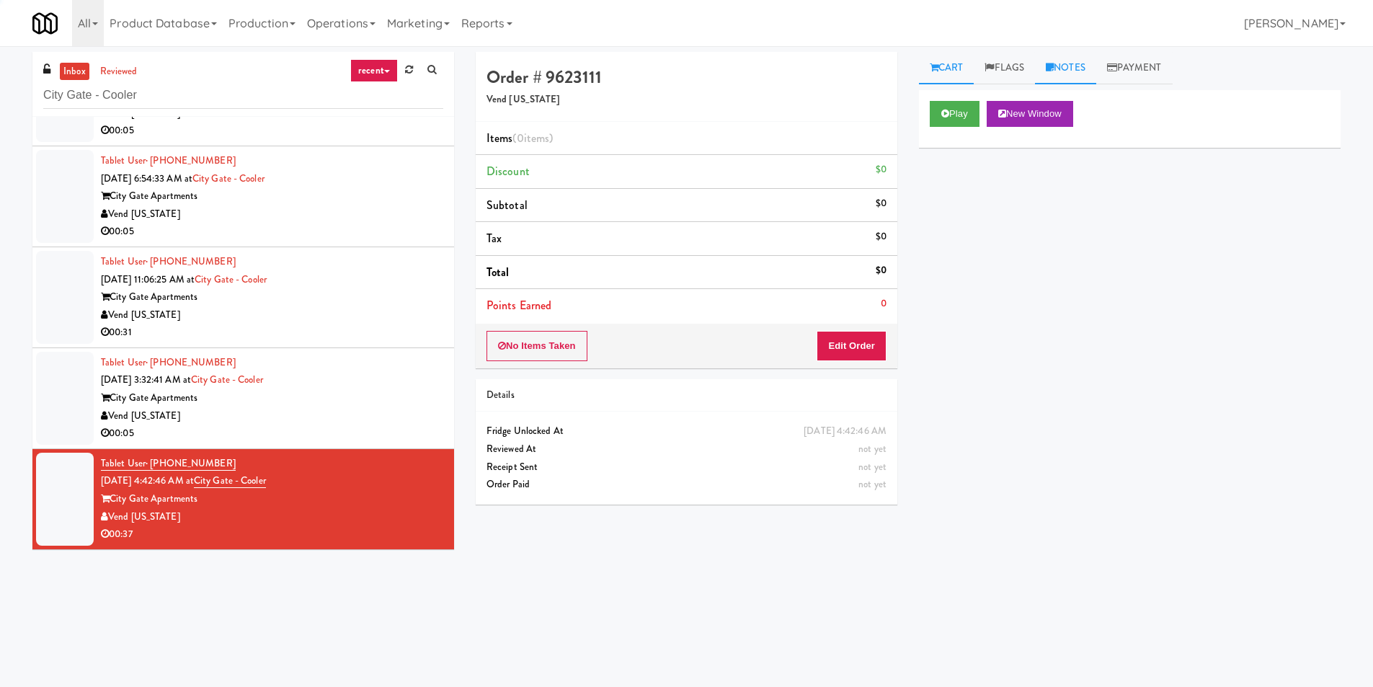
click at [1089, 66] on link "Notes" at bounding box center [1065, 68] width 61 height 32
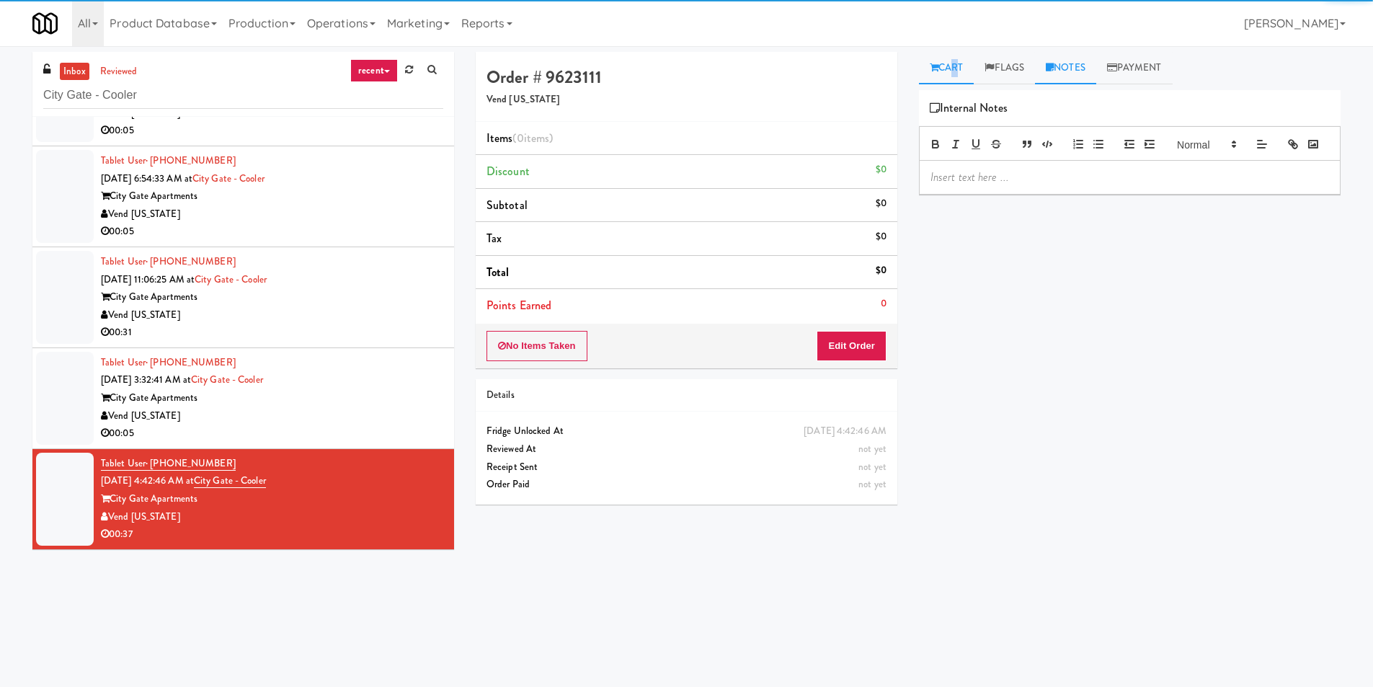
drag, startPoint x: 952, startPoint y: 63, endPoint x: 944, endPoint y: 79, distance: 17.7
click at [951, 63] on link "Cart" at bounding box center [947, 68] width 56 height 32
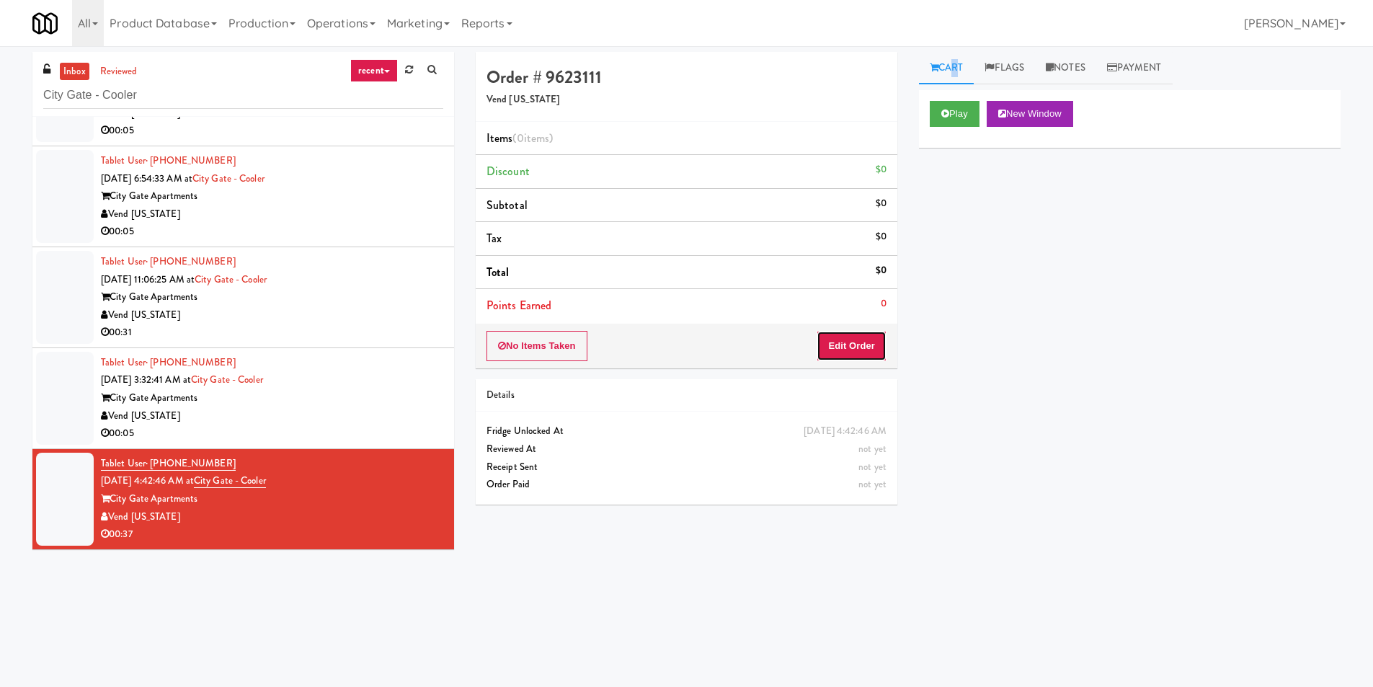
click at [864, 335] on button "Edit Order" at bounding box center [852, 346] width 70 height 30
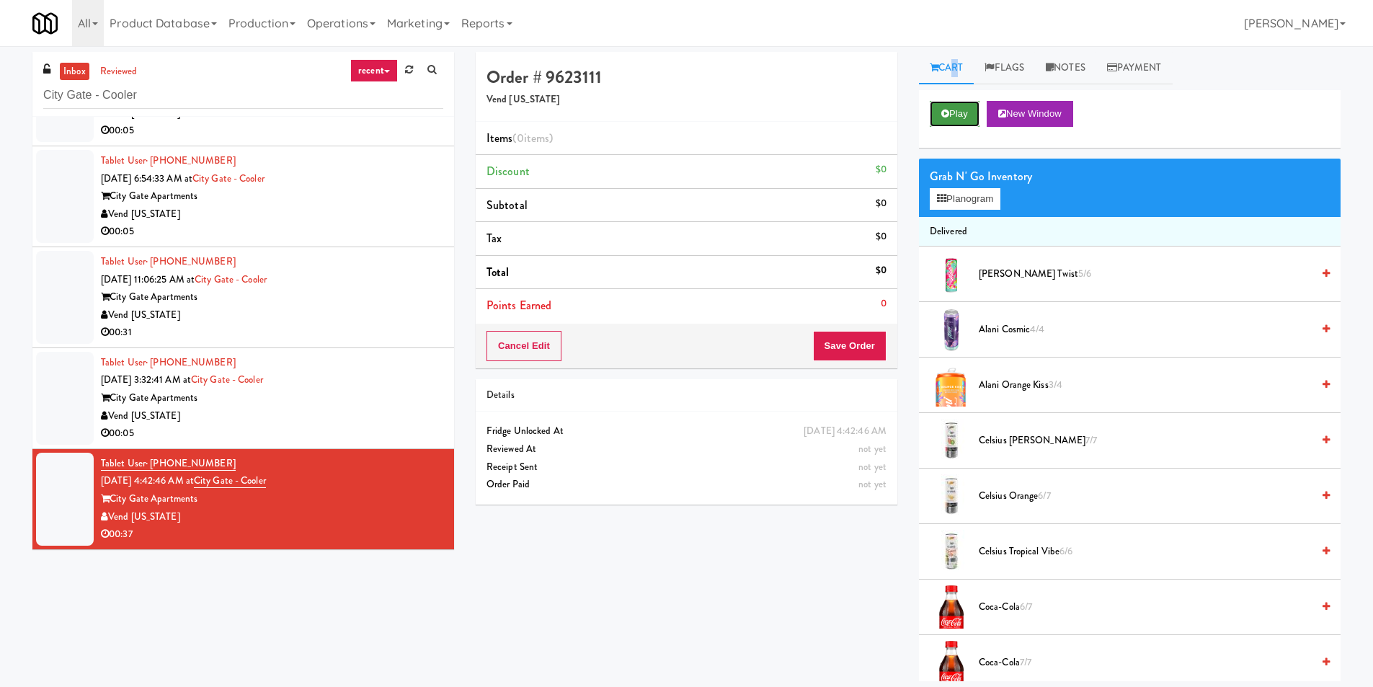
click at [953, 118] on button "Play" at bounding box center [955, 114] width 50 height 26
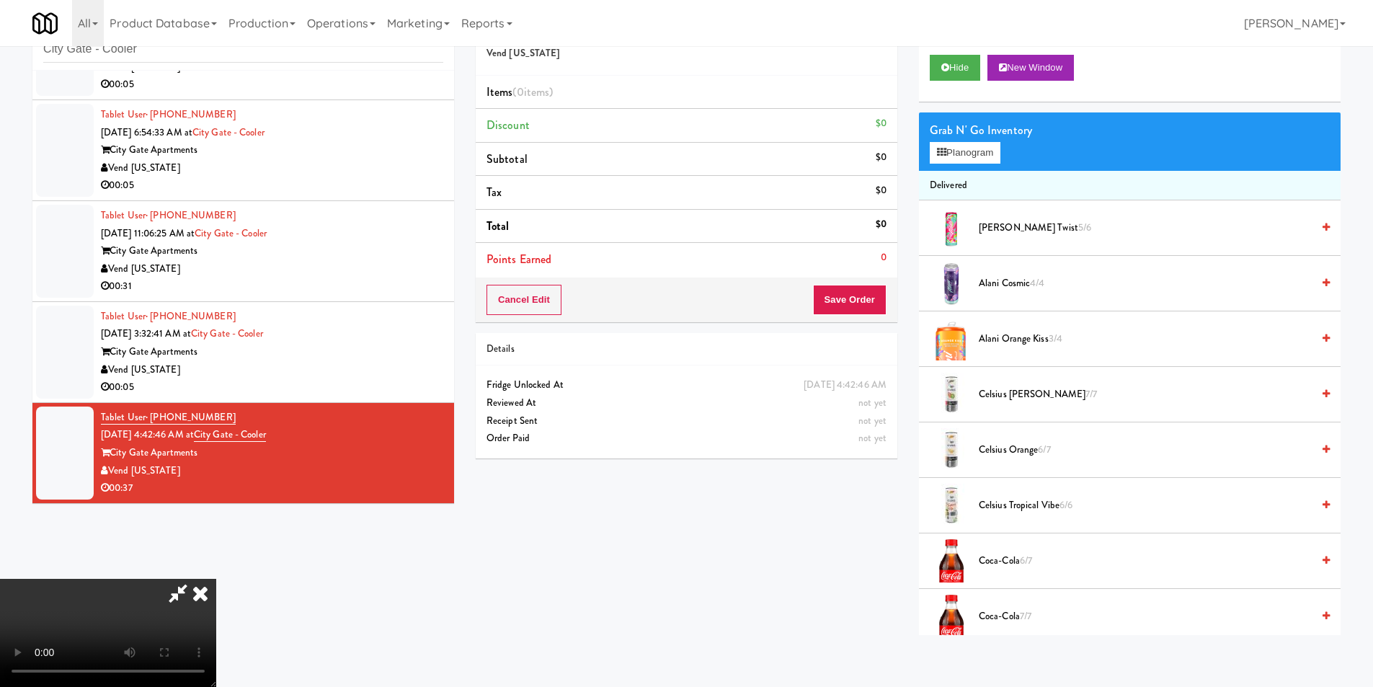
click at [216, 579] on video at bounding box center [108, 633] width 216 height 108
click at [216, 579] on icon at bounding box center [201, 593] width 32 height 29
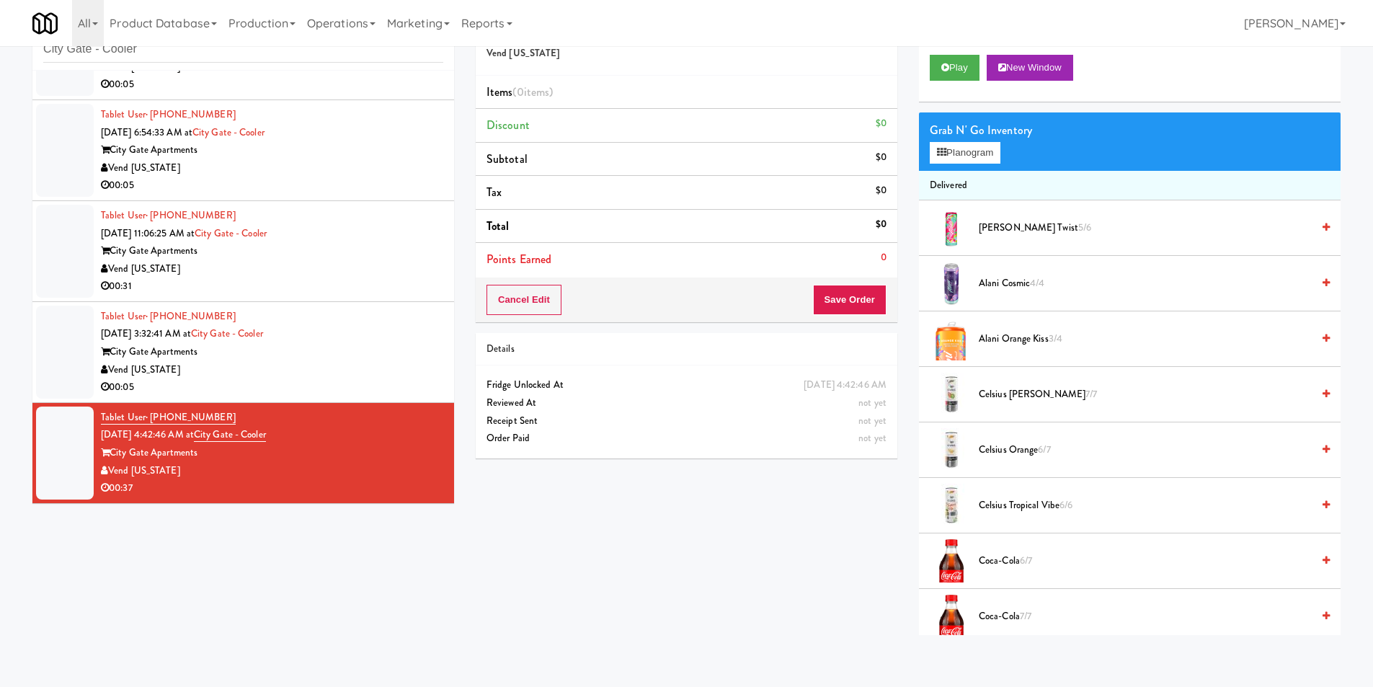
drag, startPoint x: 363, startPoint y: 285, endPoint x: 368, endPoint y: 297, distance: 13.3
click at [363, 285] on div "00:31" at bounding box center [272, 287] width 342 height 18
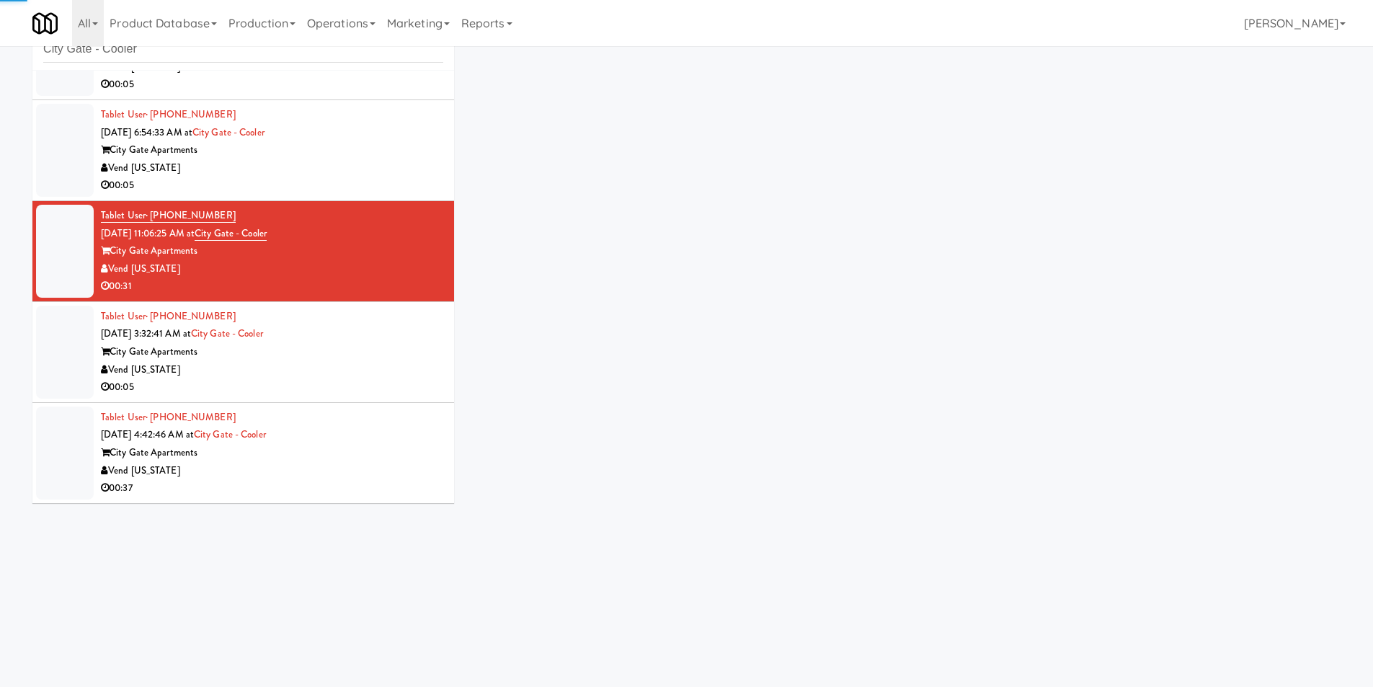
click at [376, 329] on div "Tablet User · (720) 709-9781 Aug 23, 2025 3:32:41 AM at City Gate - Cooler City…" at bounding box center [272, 352] width 342 height 89
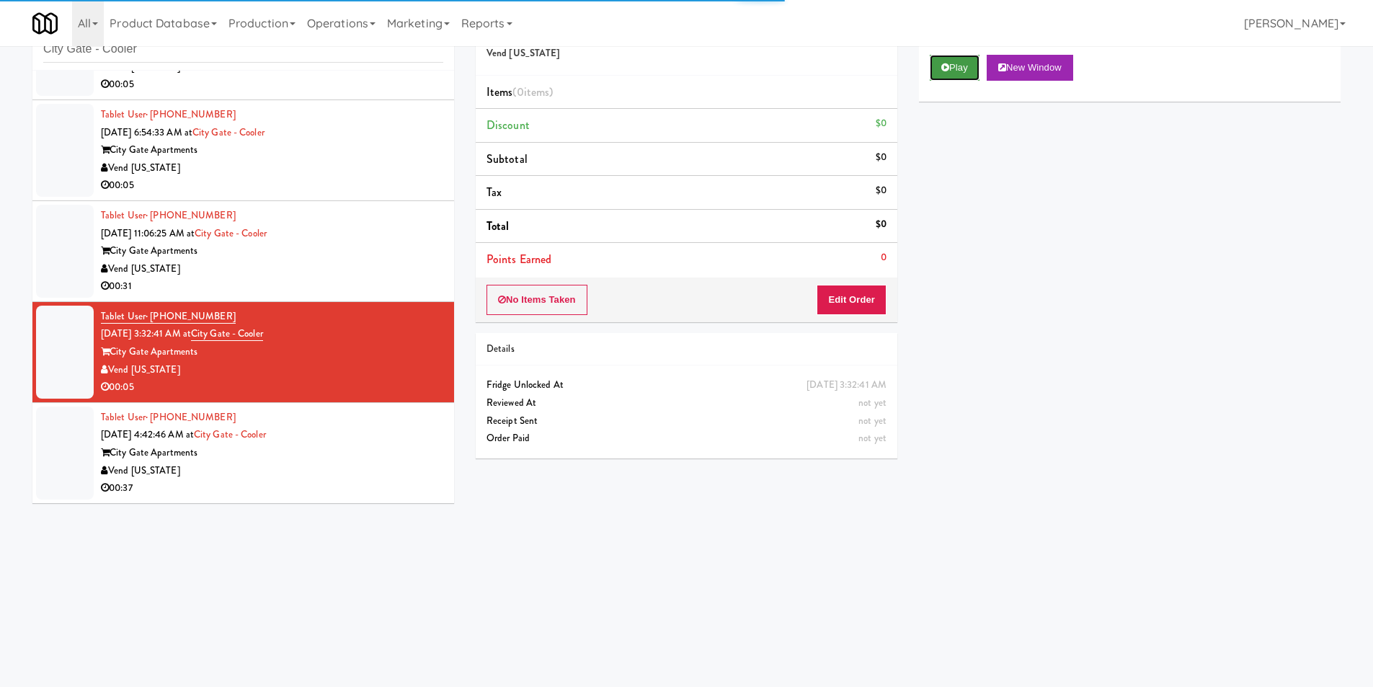
click at [945, 74] on button "Play" at bounding box center [955, 68] width 50 height 26
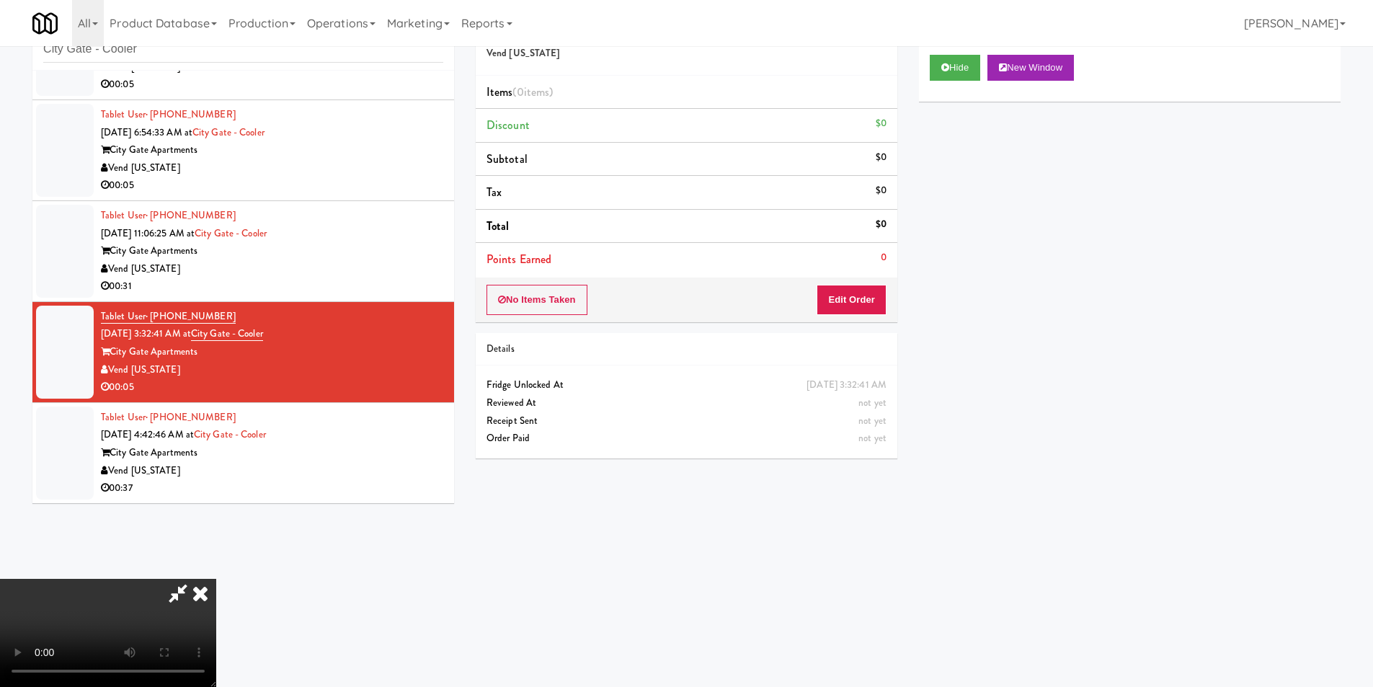
click at [216, 579] on icon at bounding box center [201, 593] width 32 height 29
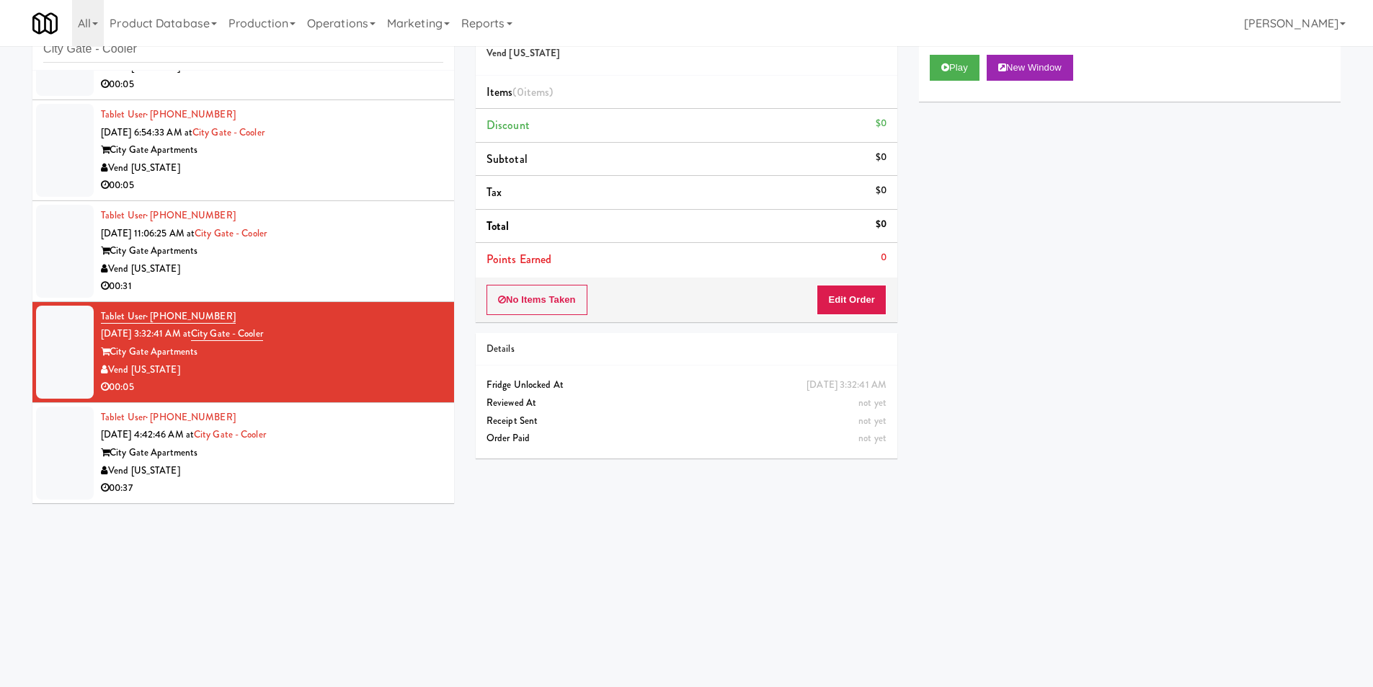
click at [368, 416] on div "Tablet User · (805) 886-8627 Aug 25, 2025 4:42:46 AM at City Gate - Cooler City…" at bounding box center [272, 453] width 342 height 89
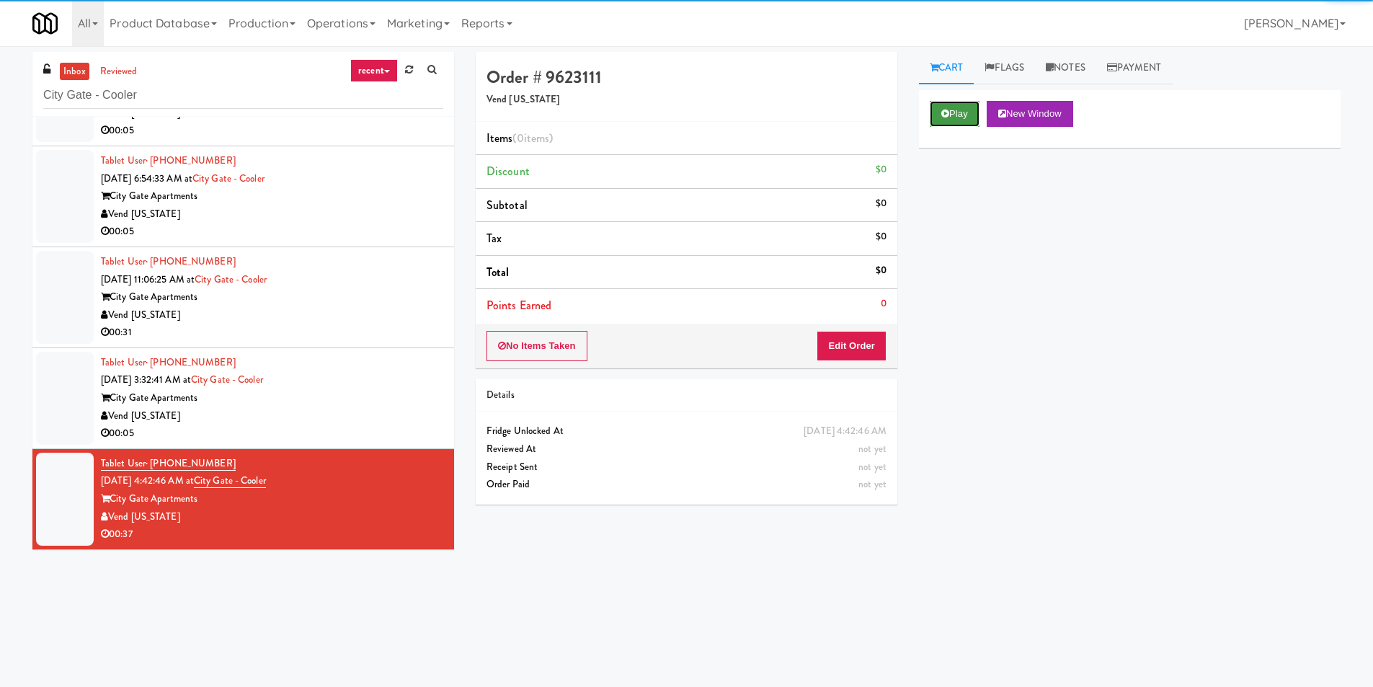
click at [954, 123] on button "Play" at bounding box center [955, 114] width 50 height 26
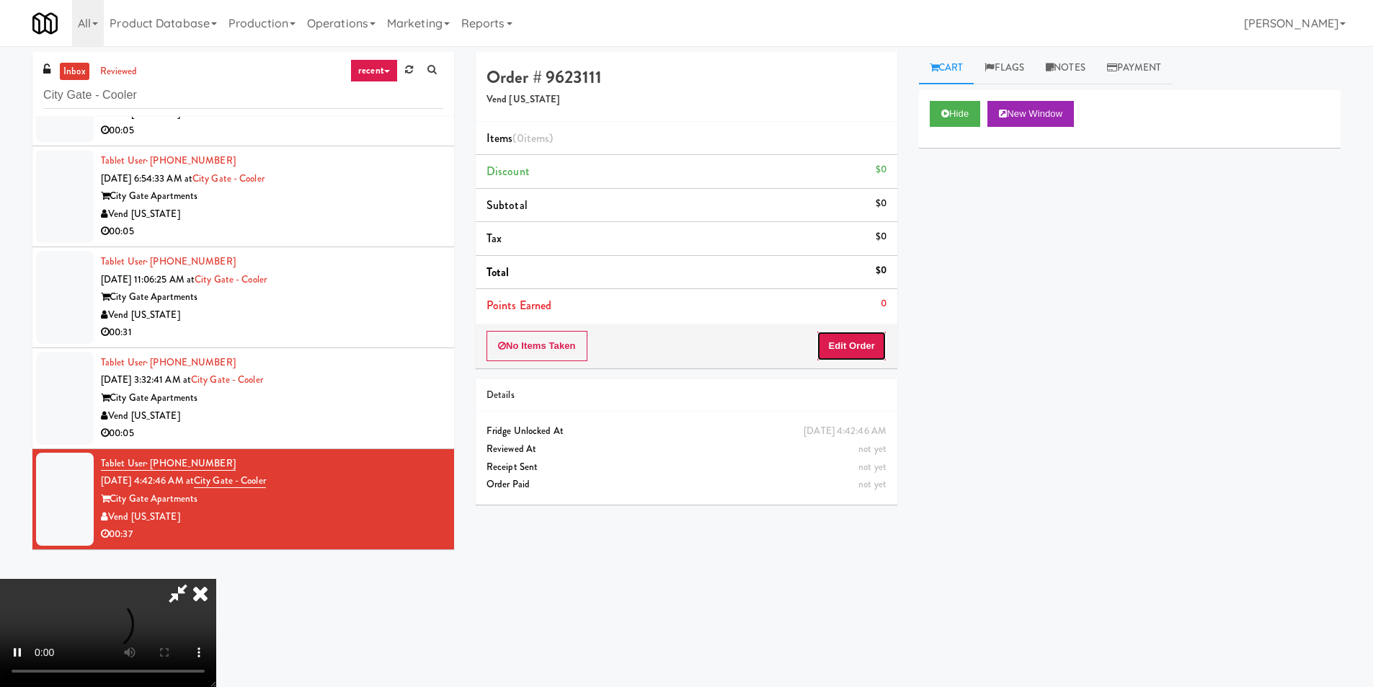
click at [846, 360] on button "Edit Order" at bounding box center [852, 346] width 70 height 30
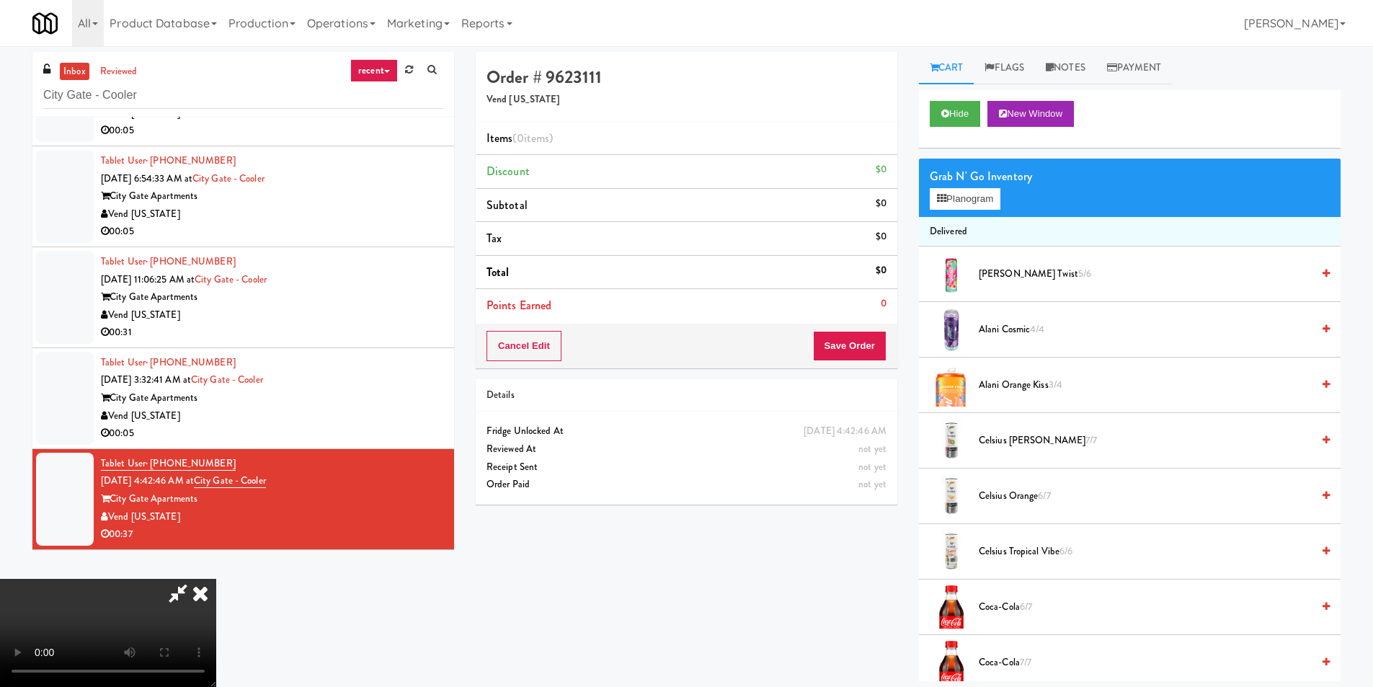
click at [216, 579] on video at bounding box center [108, 633] width 216 height 108
drag, startPoint x: 330, startPoint y: 378, endPoint x: 422, endPoint y: 359, distance: 94.3
click at [216, 579] on video at bounding box center [108, 633] width 216 height 108
click at [960, 207] on button "Planogram" at bounding box center [965, 199] width 71 height 22
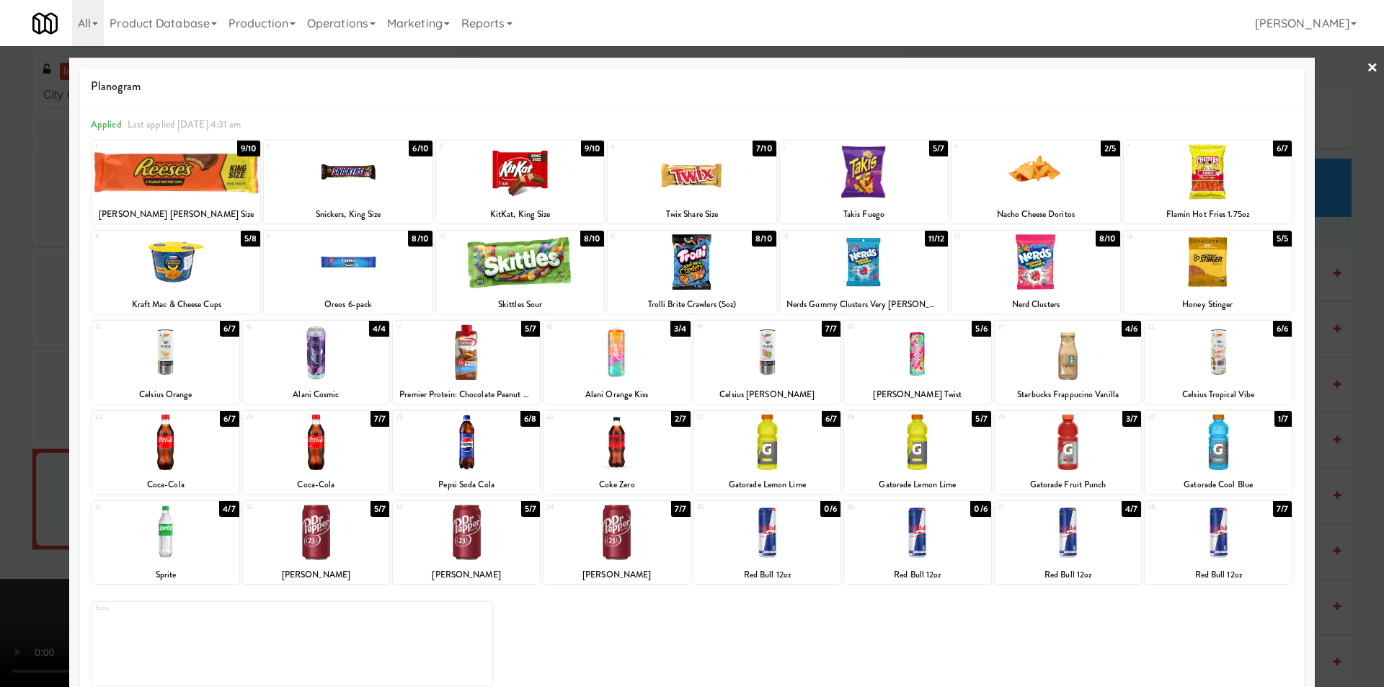
click at [343, 517] on div at bounding box center [316, 533] width 147 height 56
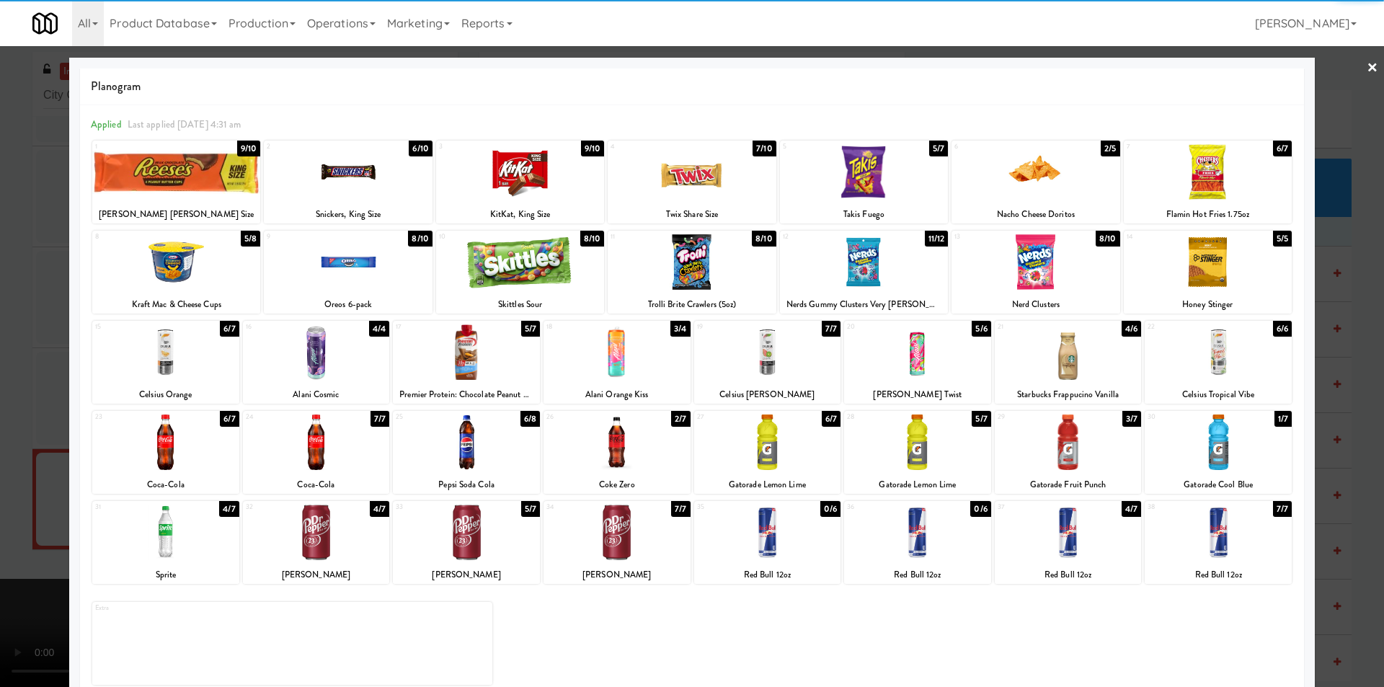
click at [847, 177] on div at bounding box center [864, 172] width 168 height 56
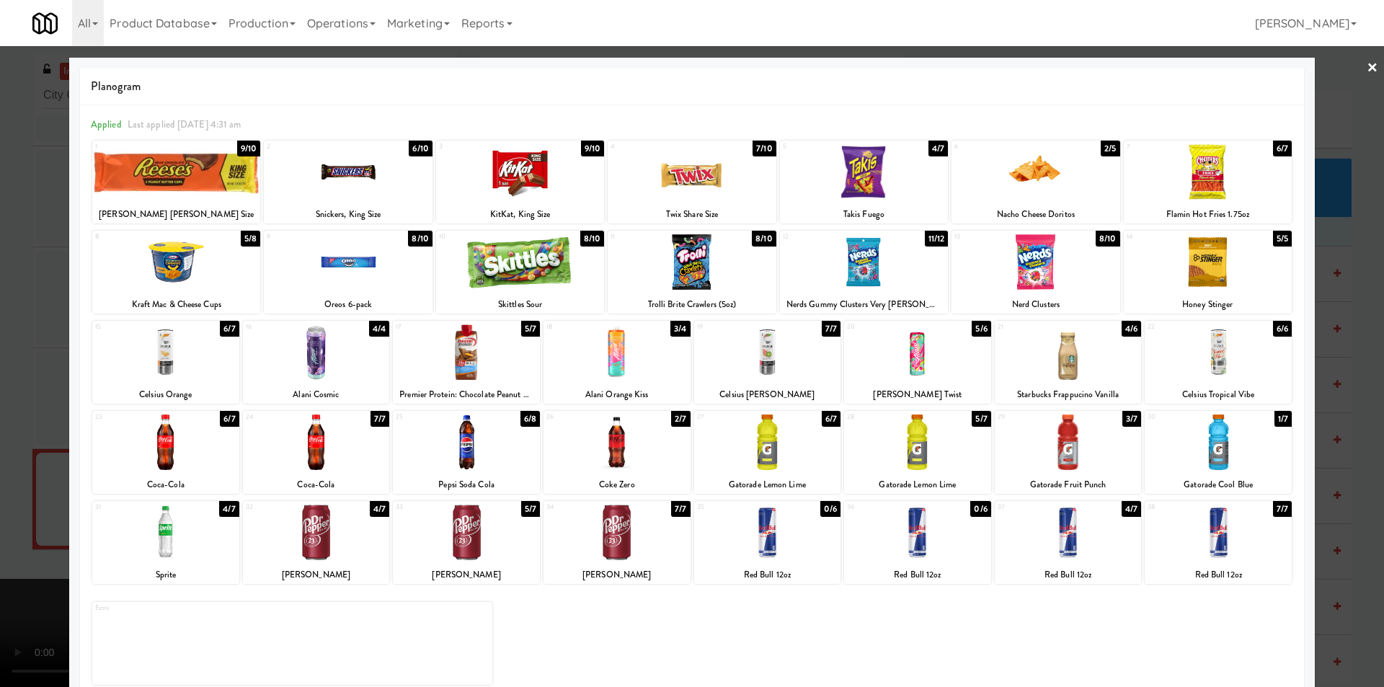
click at [1349, 288] on div at bounding box center [692, 343] width 1384 height 687
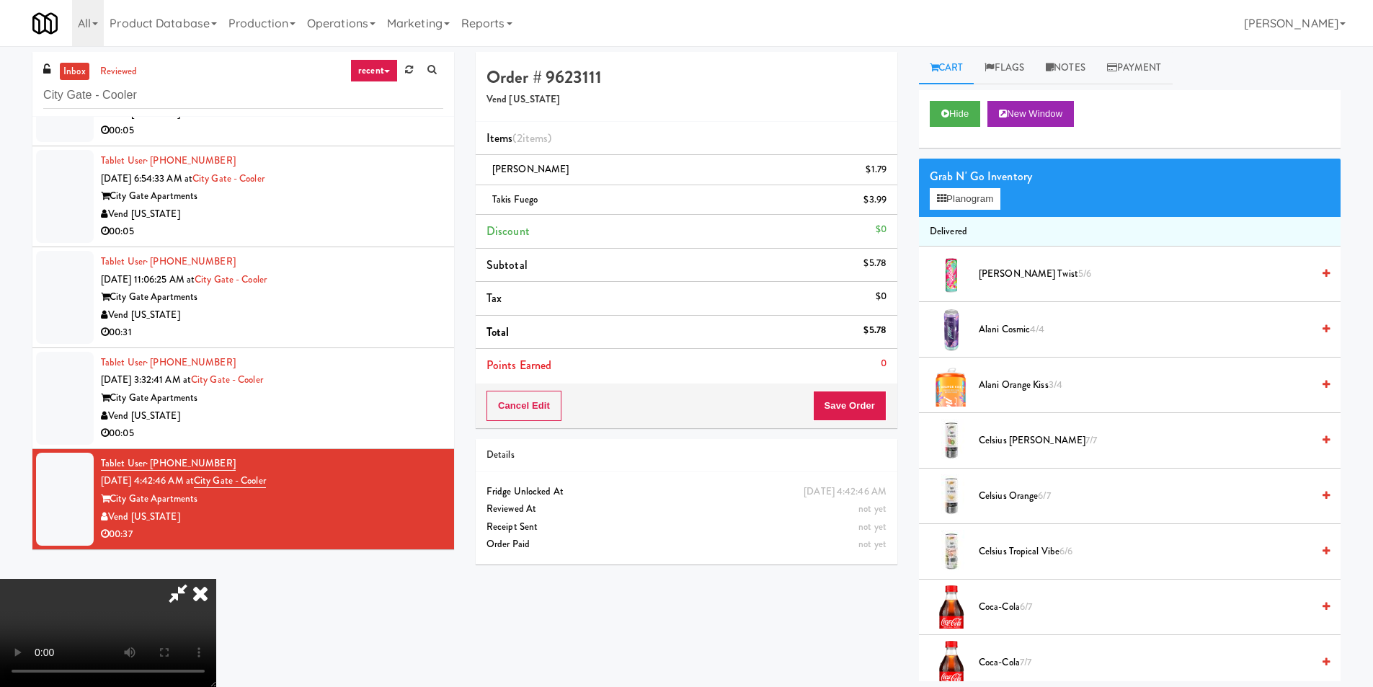
click at [216, 579] on video at bounding box center [108, 633] width 216 height 108
click at [965, 198] on button "Planogram" at bounding box center [965, 199] width 71 height 22
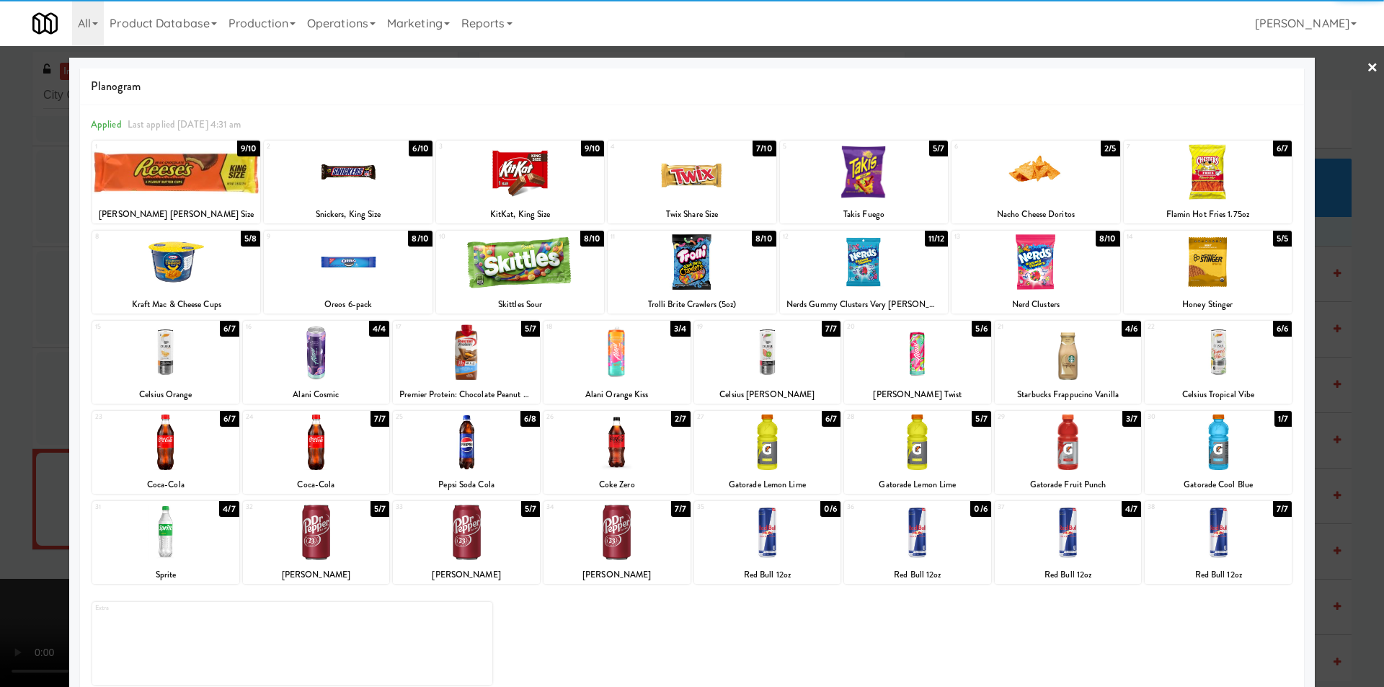
click at [357, 263] on div at bounding box center [348, 262] width 168 height 56
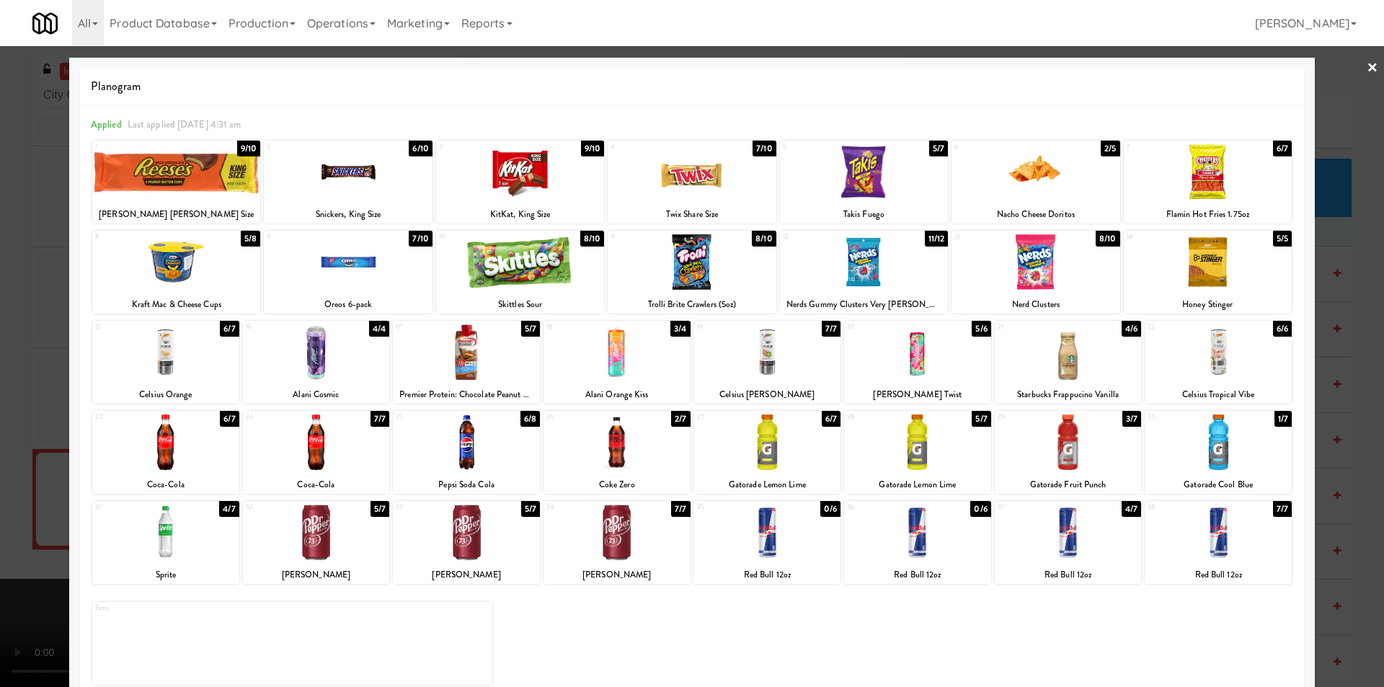
click at [43, 364] on div at bounding box center [692, 343] width 1384 height 687
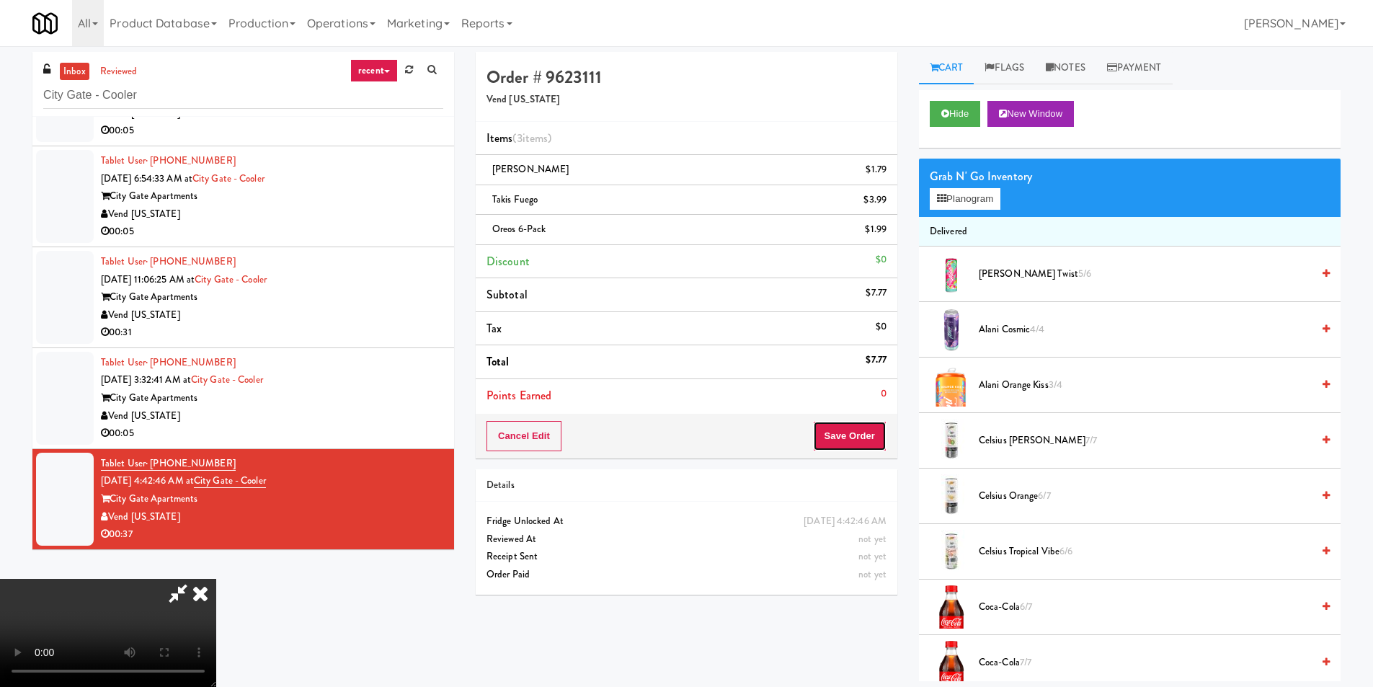
click at [862, 440] on button "Save Order" at bounding box center [850, 436] width 74 height 30
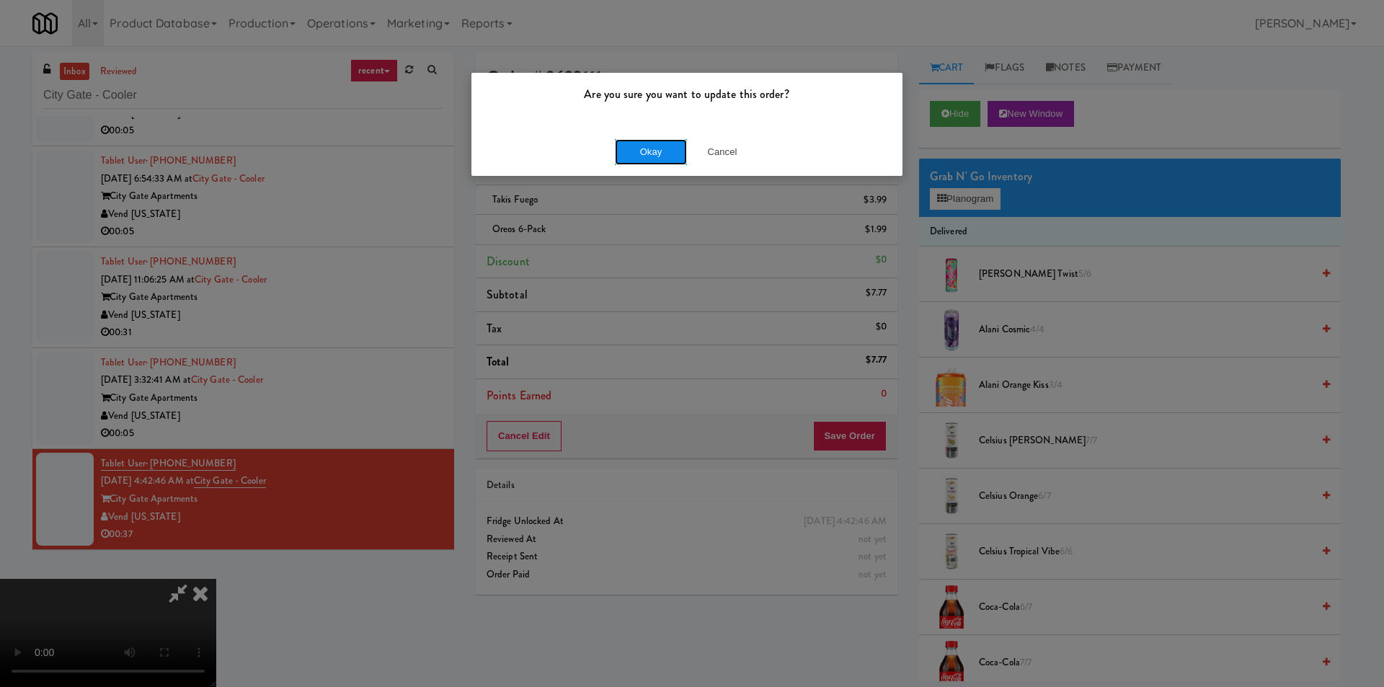
click at [650, 156] on button "Okay" at bounding box center [651, 152] width 72 height 26
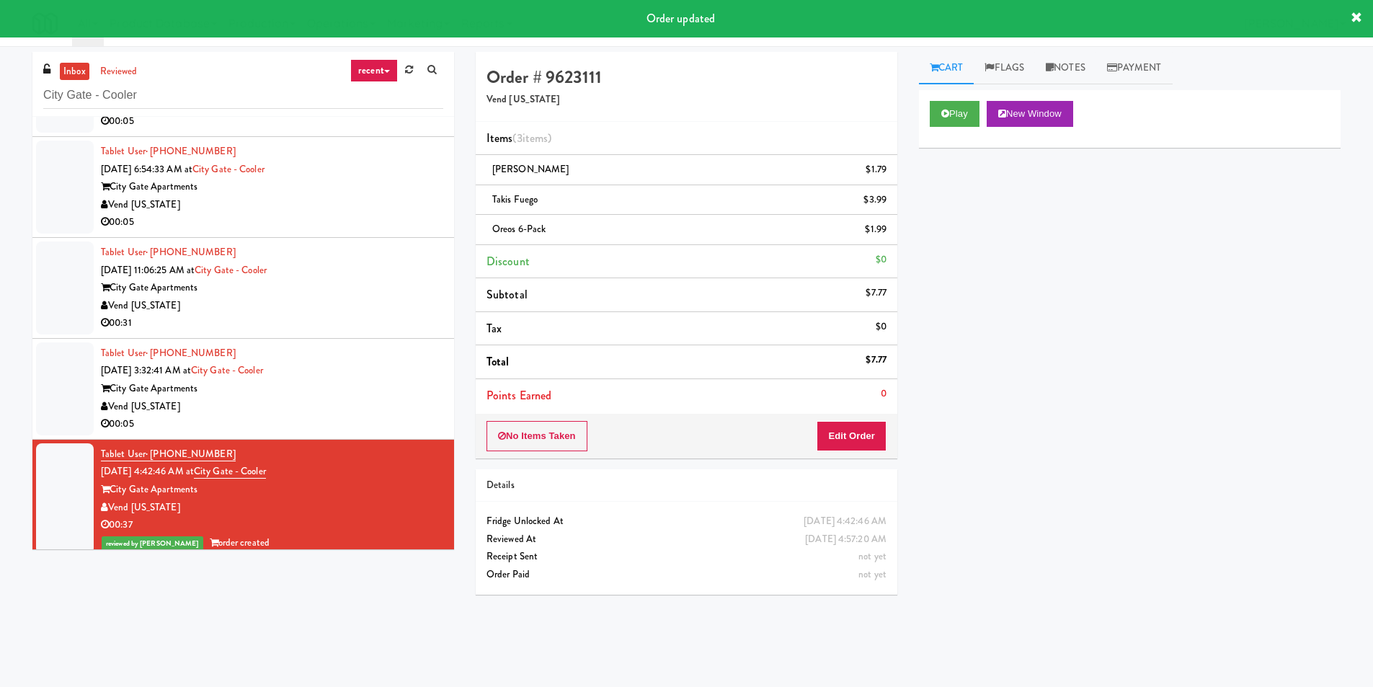
scroll to position [89, 0]
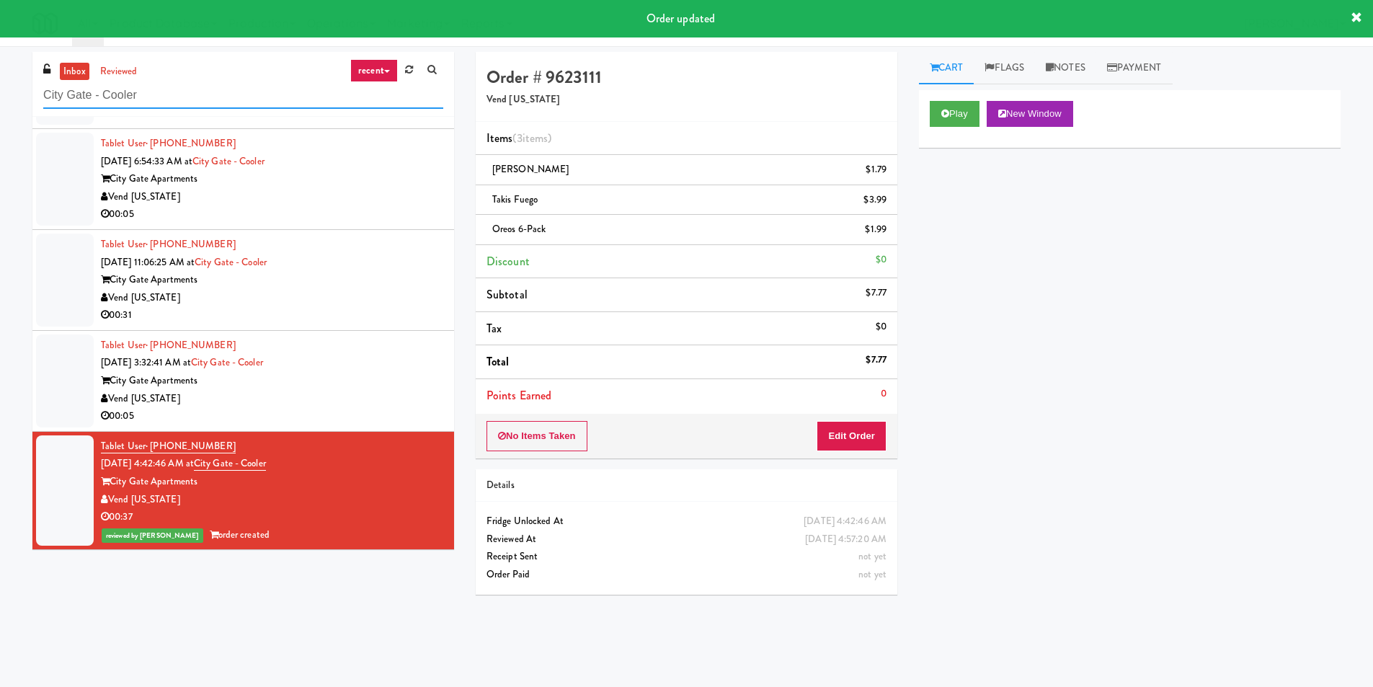
click at [262, 94] on input "City Gate - Cooler" at bounding box center [243, 95] width 400 height 27
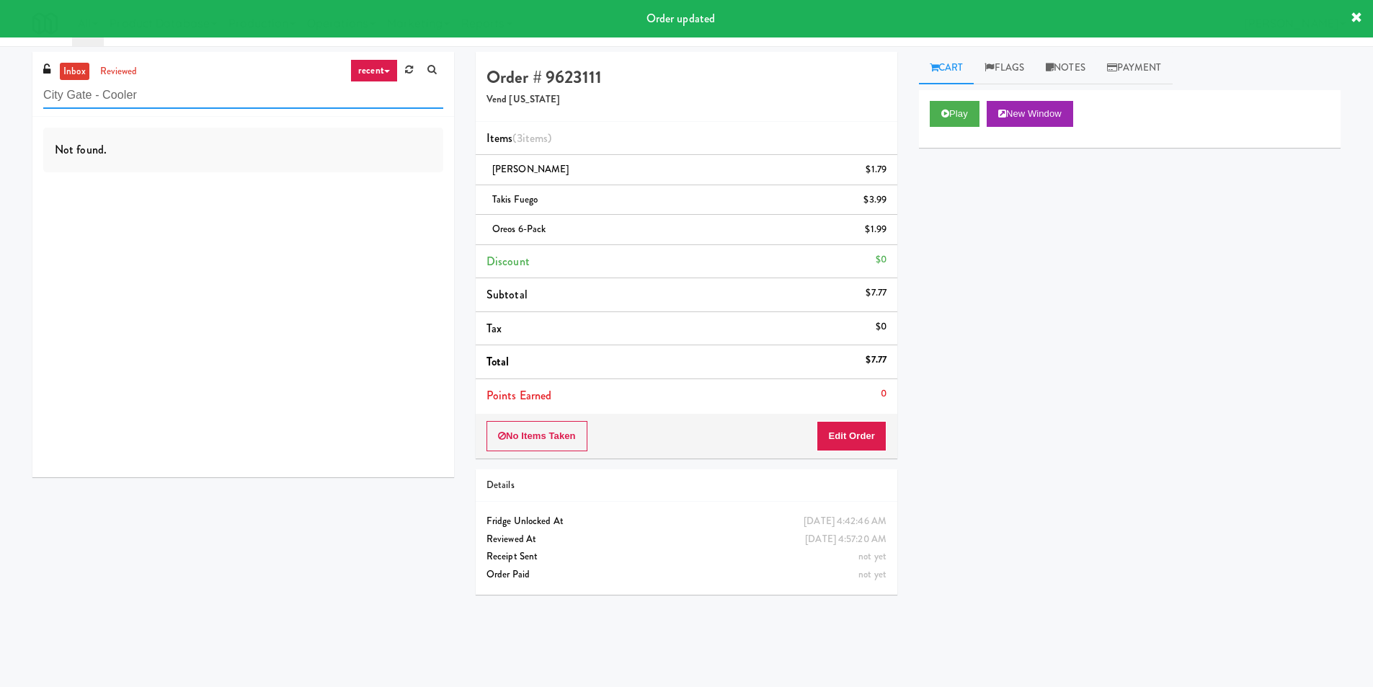
scroll to position [0, 0]
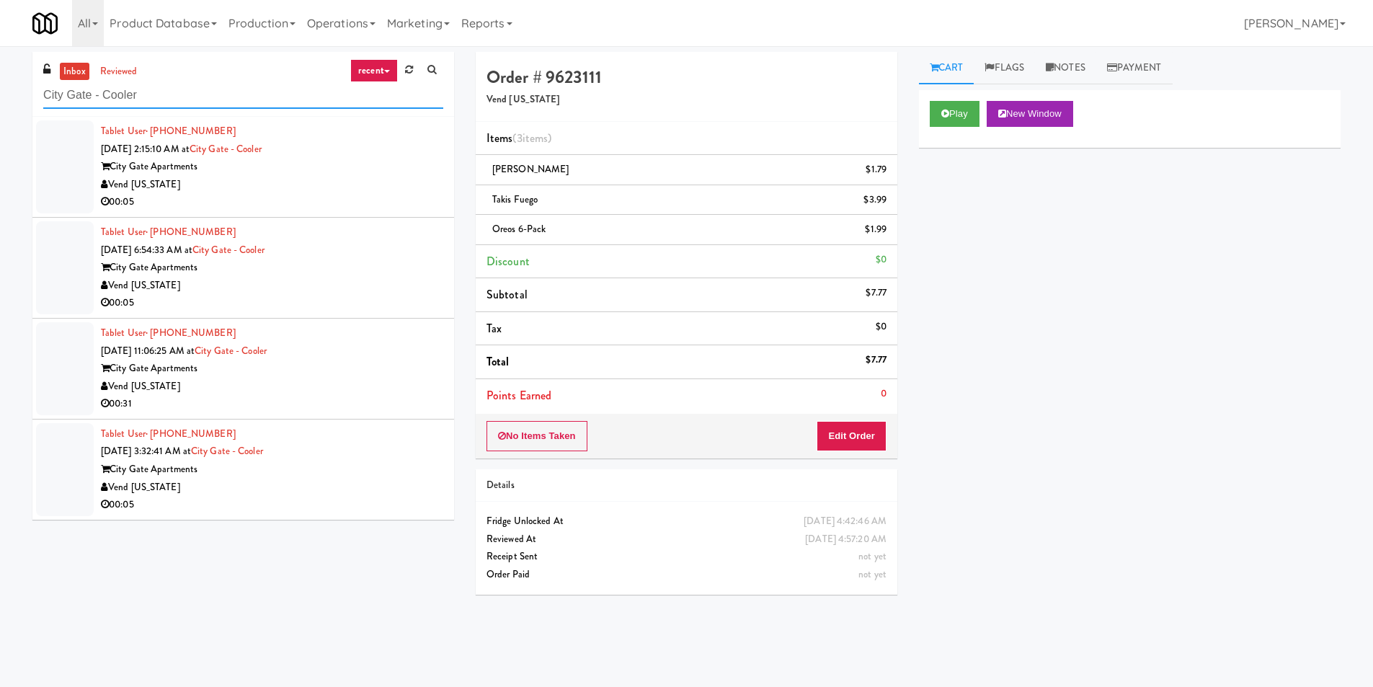
click at [303, 105] on input "City Gate - Cooler" at bounding box center [243, 95] width 400 height 27
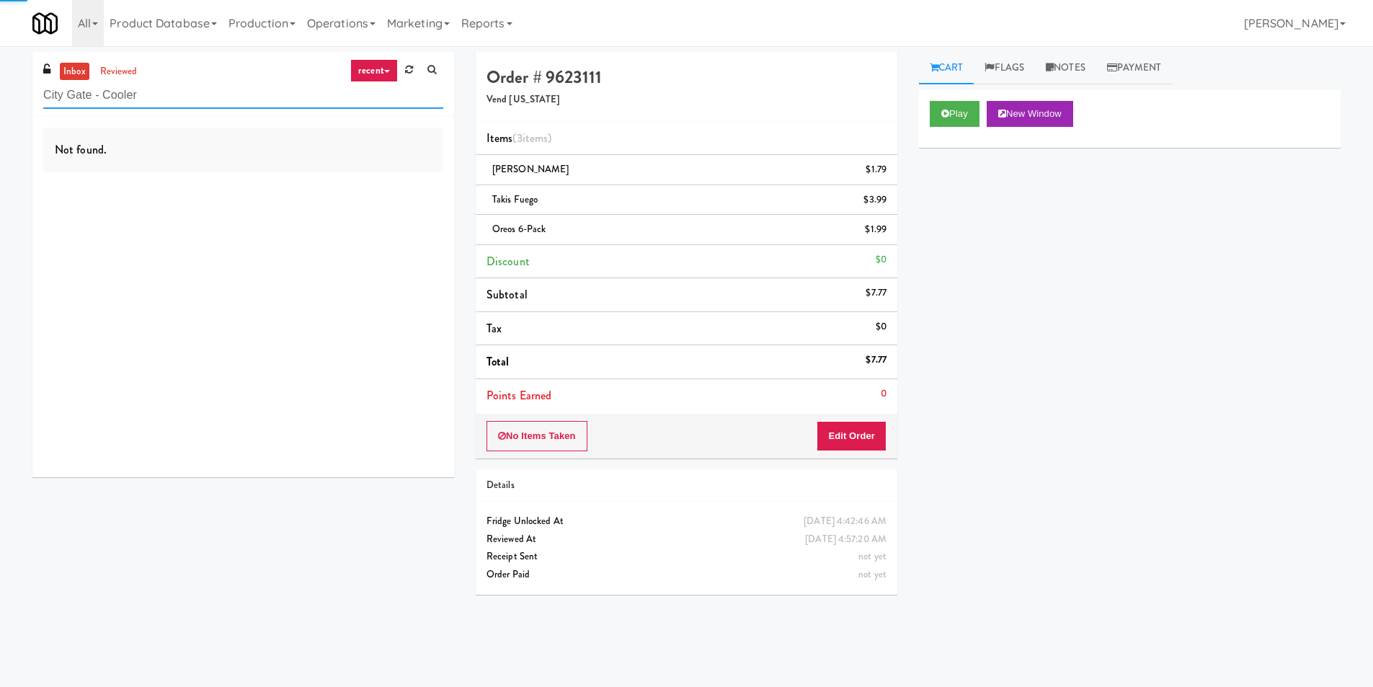
click at [303, 105] on input "City Gate - Cooler" at bounding box center [243, 95] width 400 height 27
paste input "Taylor Left"
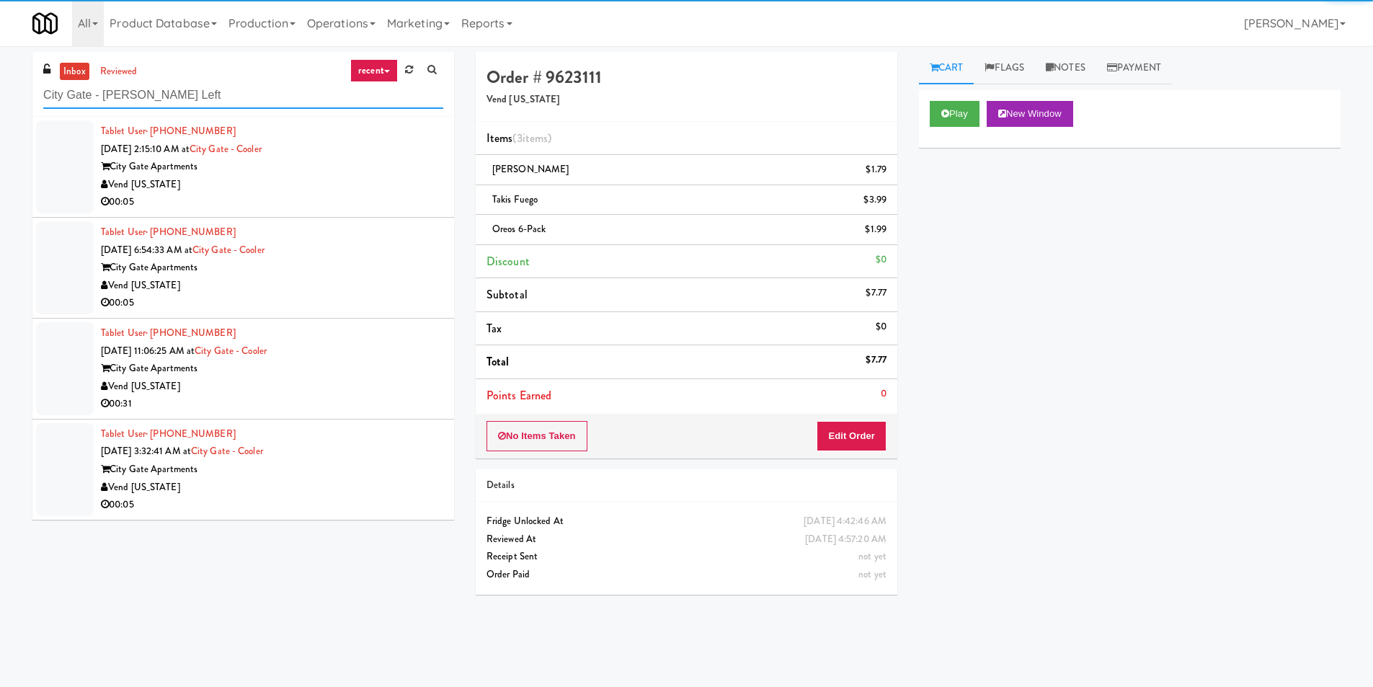
paste input "text"
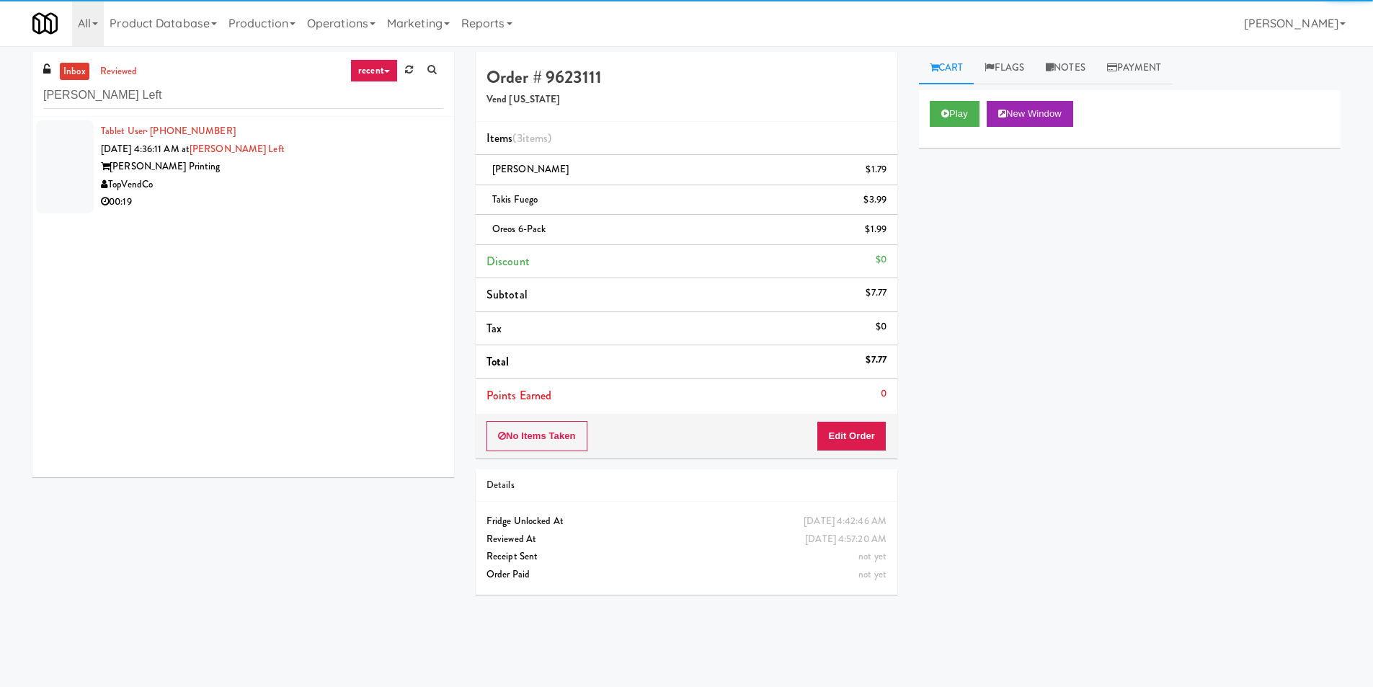
click at [393, 185] on div "TopVendCo" at bounding box center [272, 185] width 342 height 18
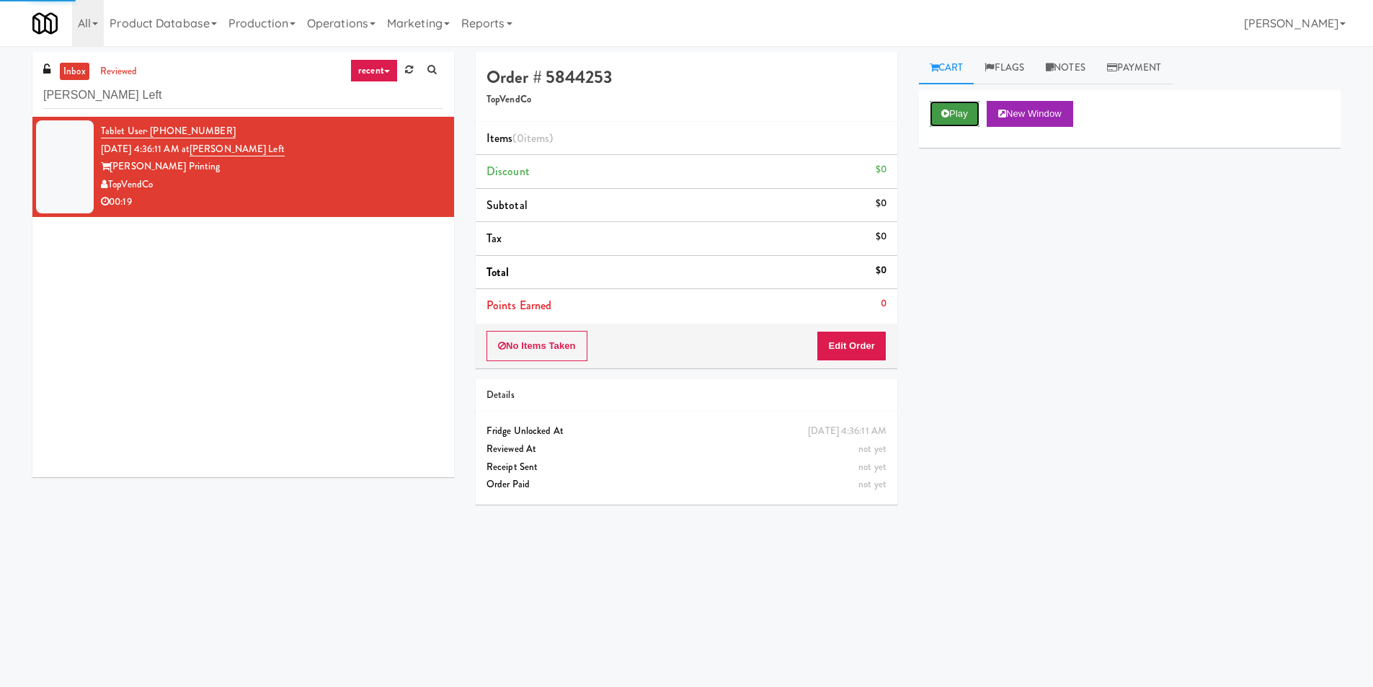
click at [940, 104] on button "Play" at bounding box center [955, 114] width 50 height 26
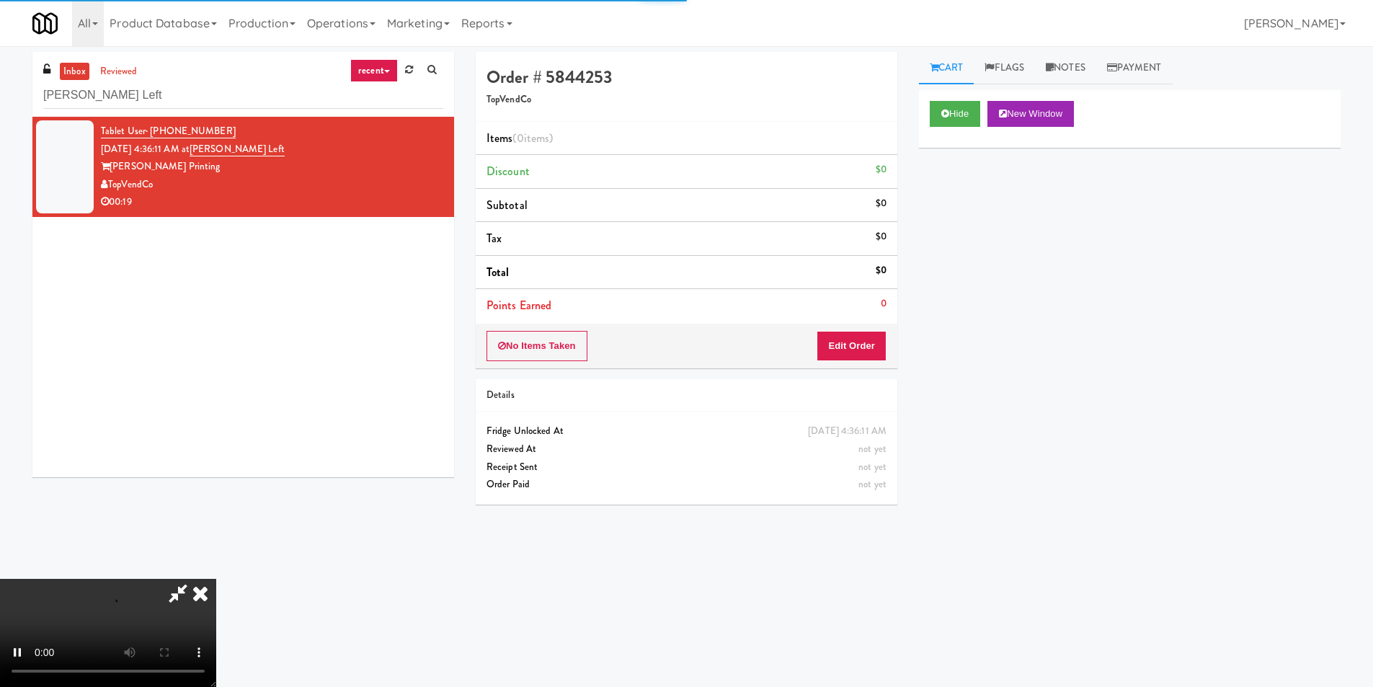
click at [821, 372] on div "Order # 5844253 TopVendCo Items (0 items ) Discount $0 Subtotal $0 Tax $0 Total…" at bounding box center [686, 284] width 443 height 464
click at [832, 351] on button "Edit Order" at bounding box center [852, 346] width 70 height 30
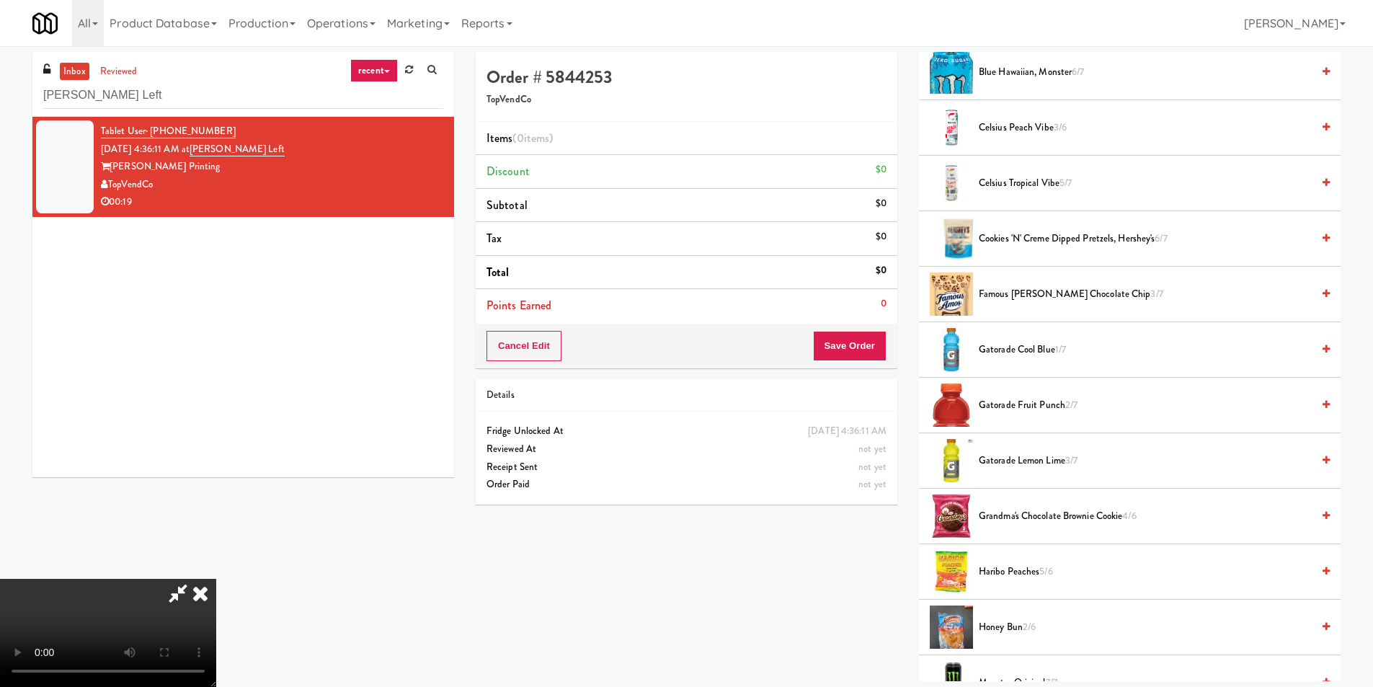
scroll to position [360, 0]
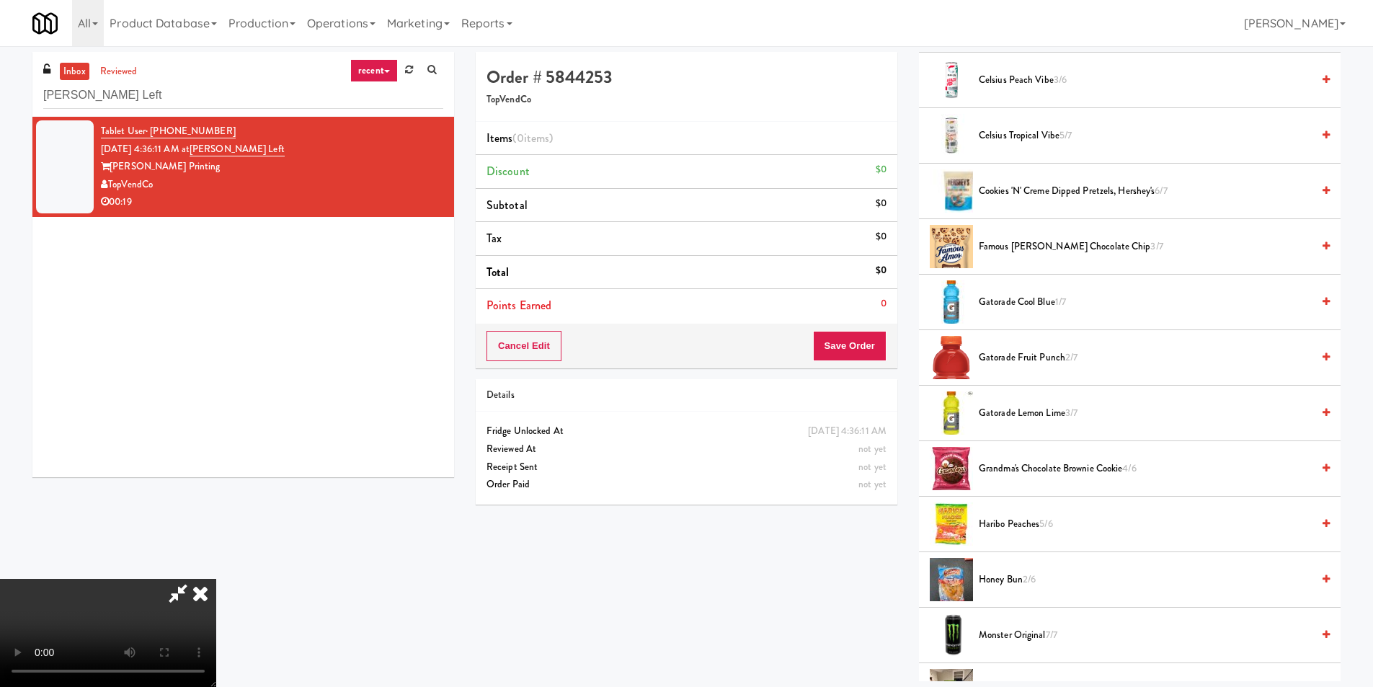
click at [993, 353] on span "Gatorade Fruit Punch 2/7" at bounding box center [1145, 358] width 333 height 18
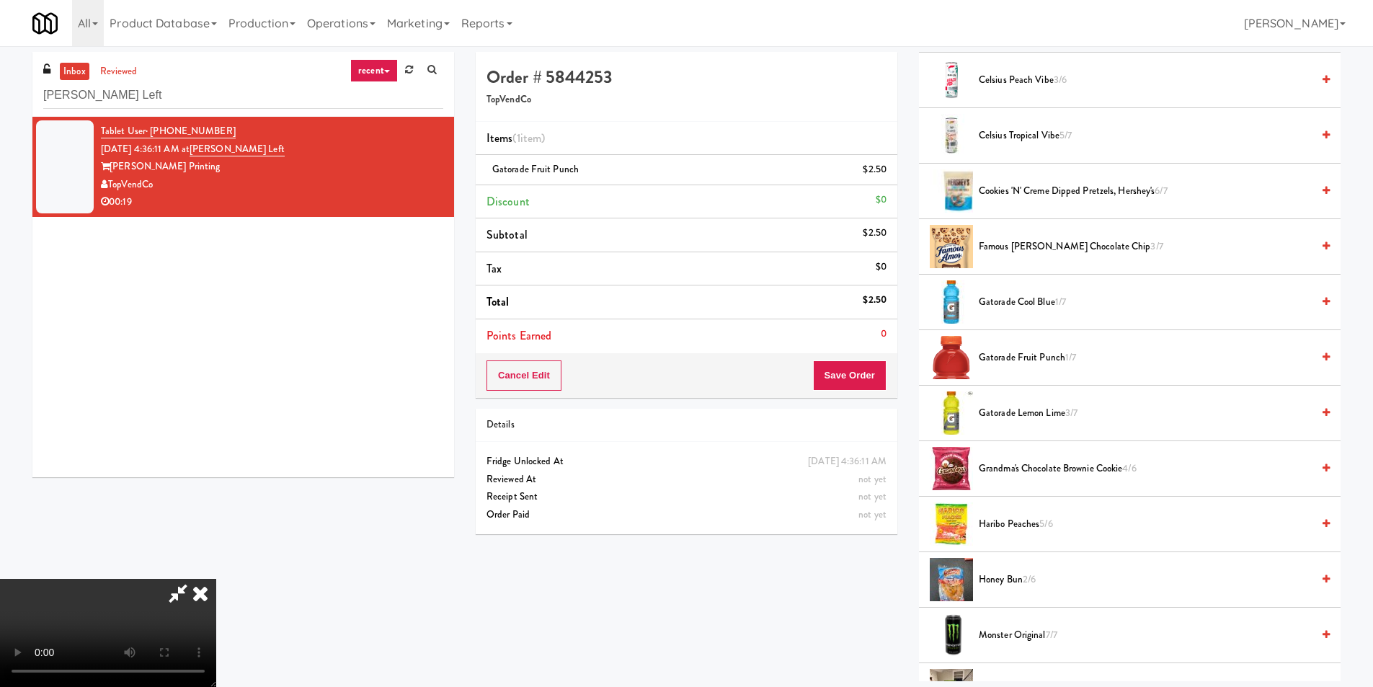
scroll to position [1, 0]
click at [851, 373] on button "Save Order" at bounding box center [850, 375] width 74 height 30
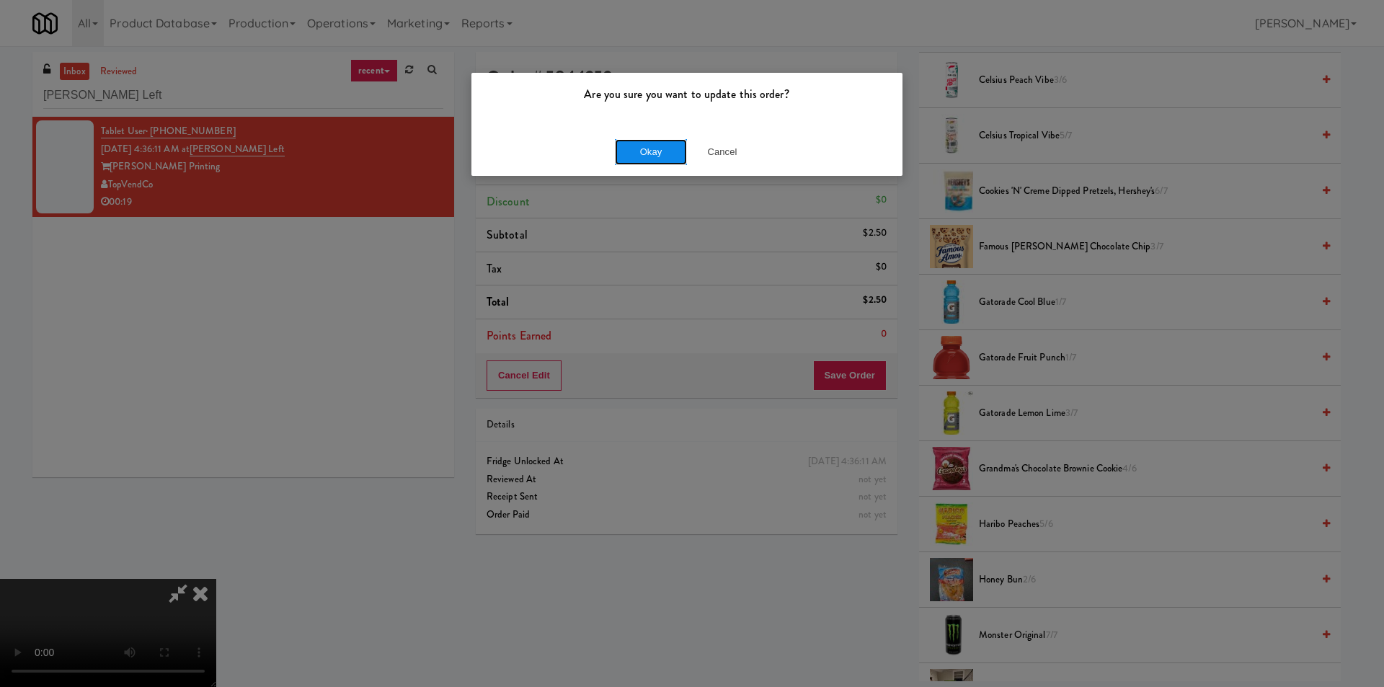
click at [641, 146] on button "Okay" at bounding box center [651, 152] width 72 height 26
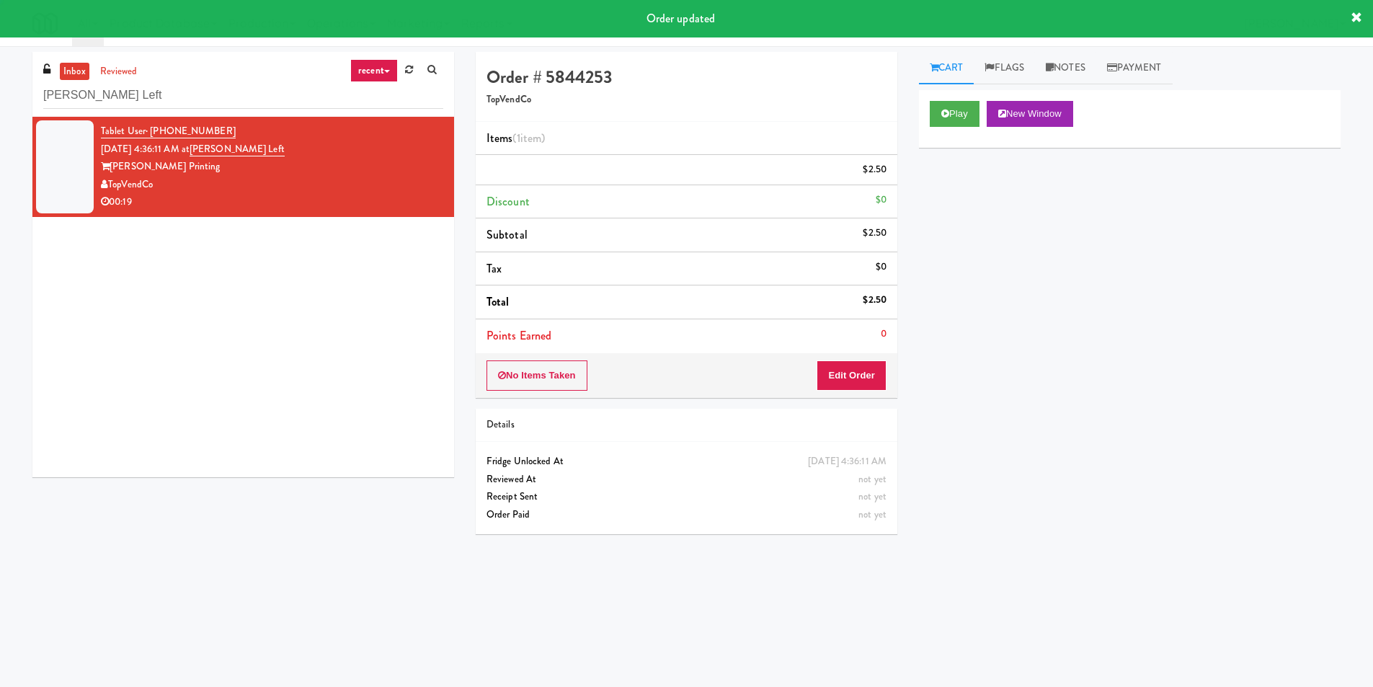
scroll to position [0, 0]
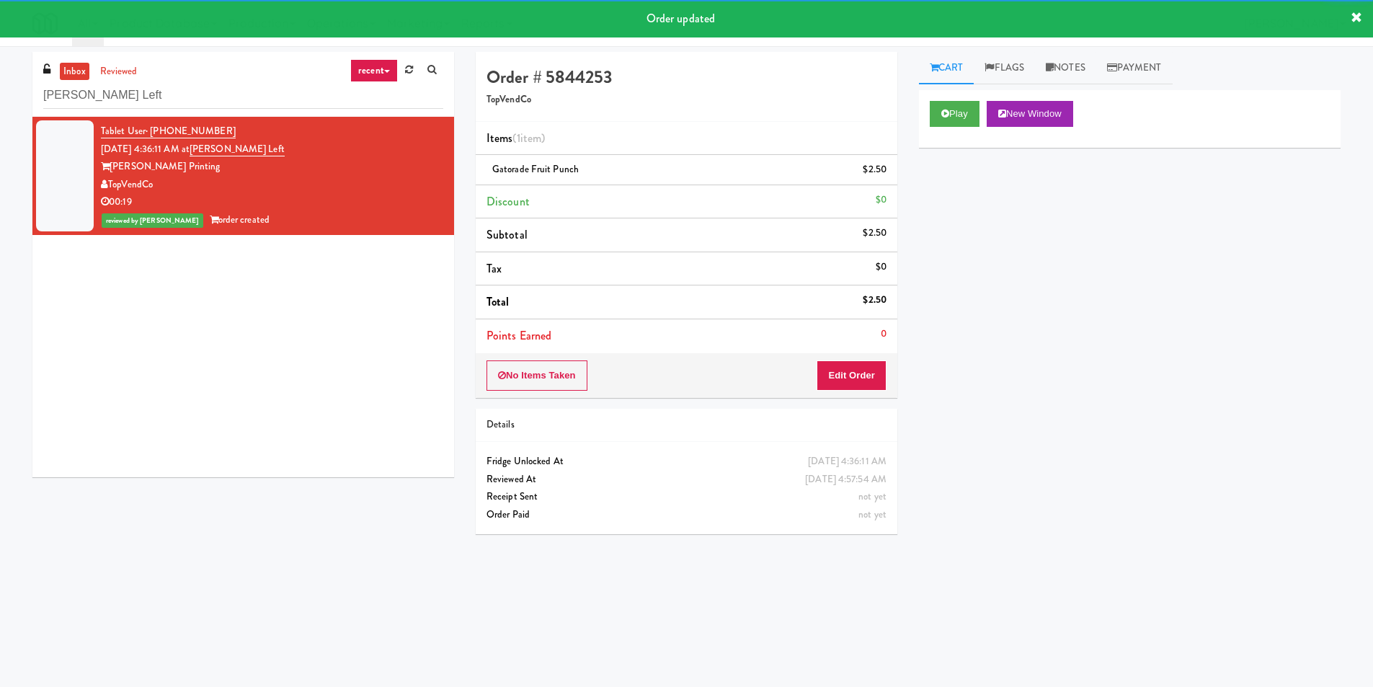
click at [316, 110] on div "inbox reviewed recent all unclear take inventory issue suspicious failed recent…" at bounding box center [243, 84] width 422 height 65
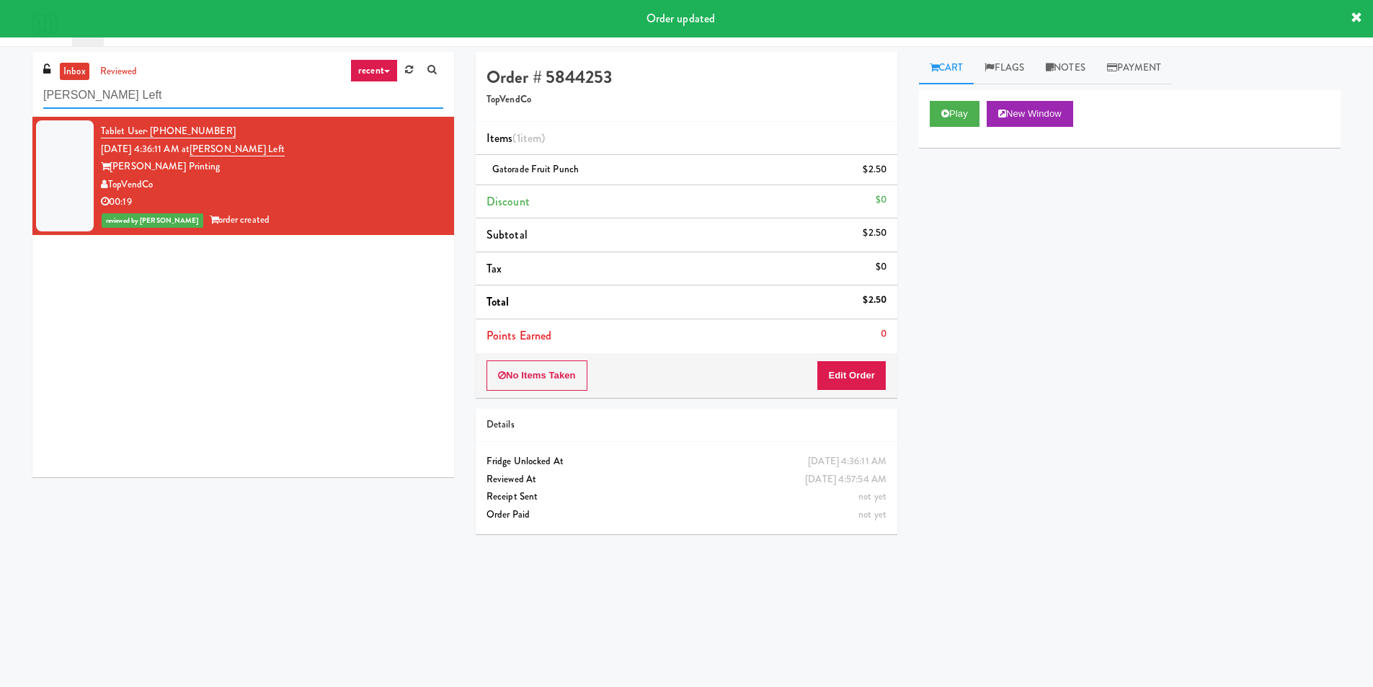
click at [316, 105] on input "Taylor Left" at bounding box center [243, 95] width 400 height 27
click at [310, 91] on input "Taylor Left" at bounding box center [243, 95] width 400 height 27
paste input "750 N Dearborn - Left - Fridge"
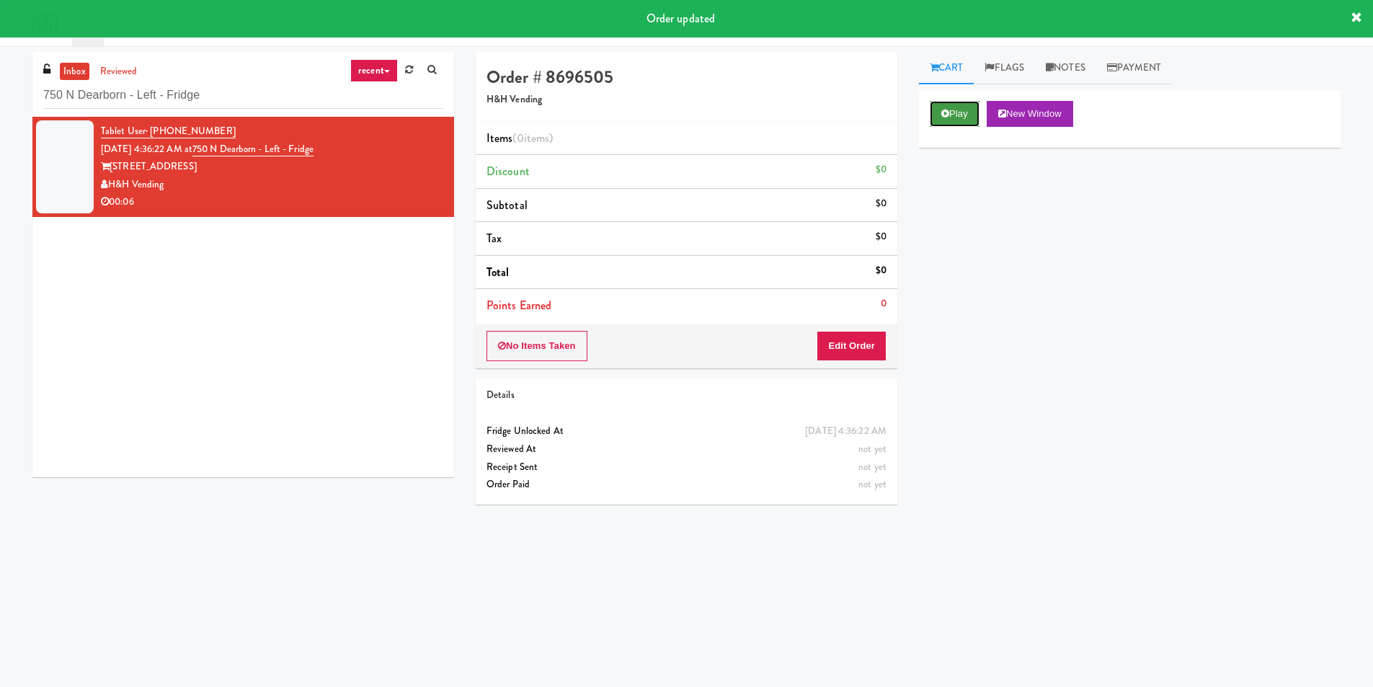
click at [964, 109] on button "Play" at bounding box center [955, 114] width 50 height 26
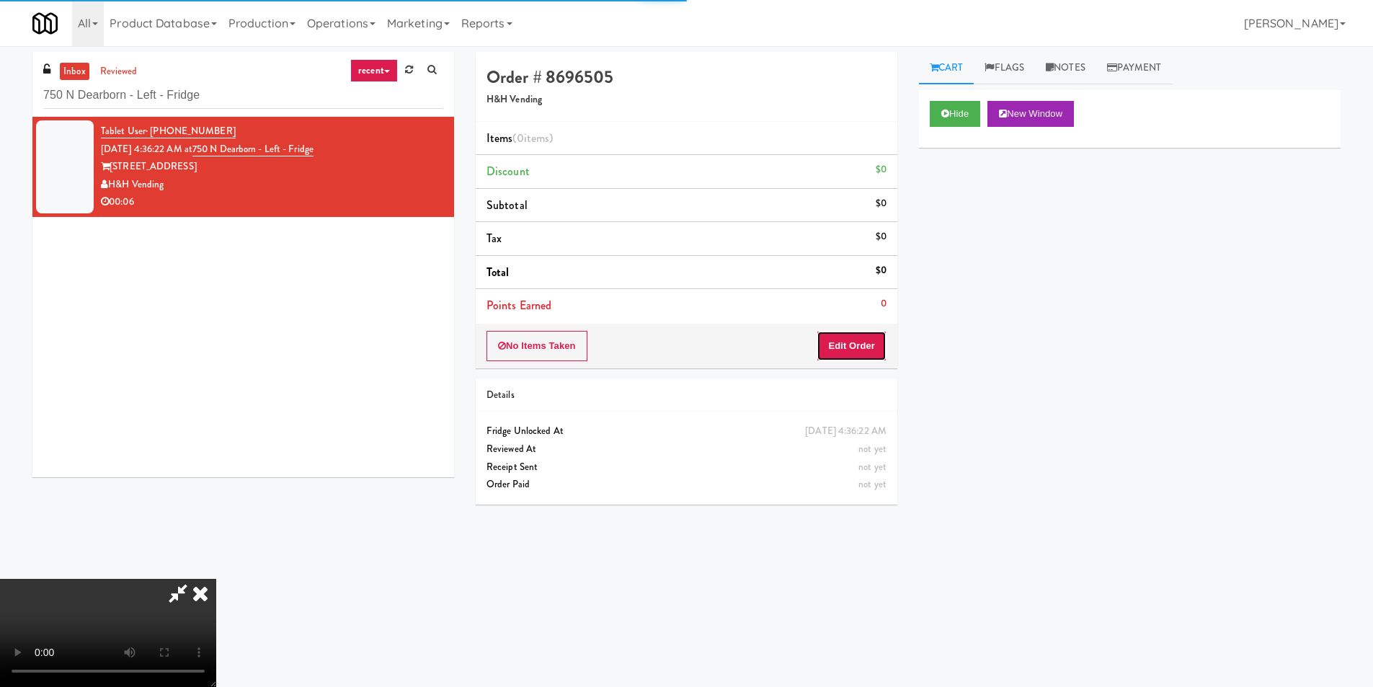
click at [868, 349] on button "Edit Order" at bounding box center [852, 346] width 70 height 30
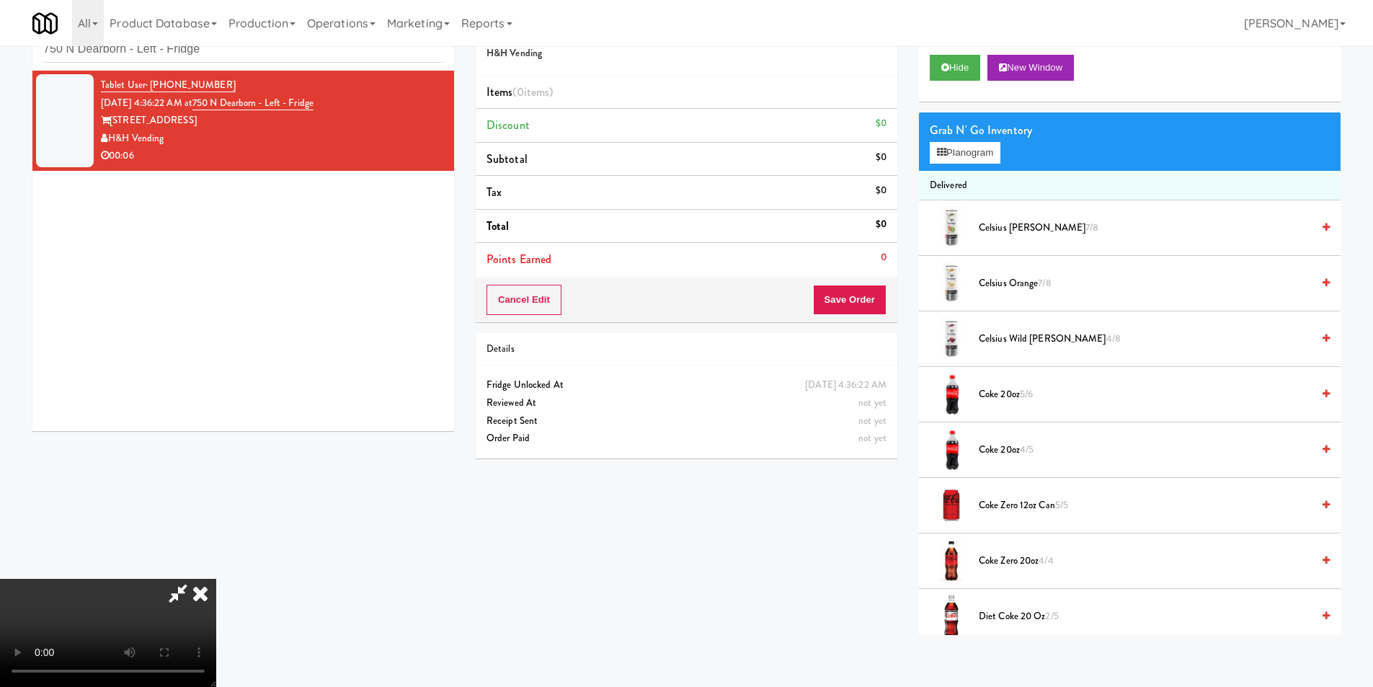
click at [216, 579] on video at bounding box center [108, 633] width 216 height 108
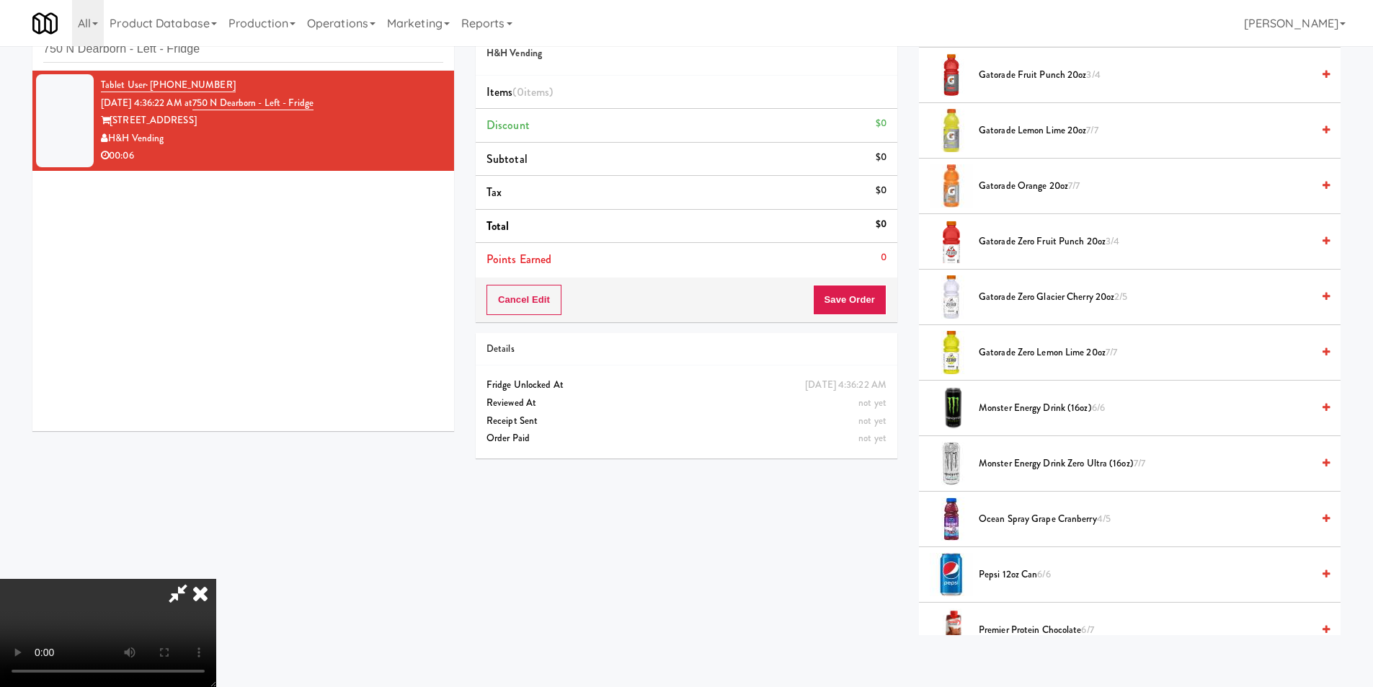
scroll to position [1081, 0]
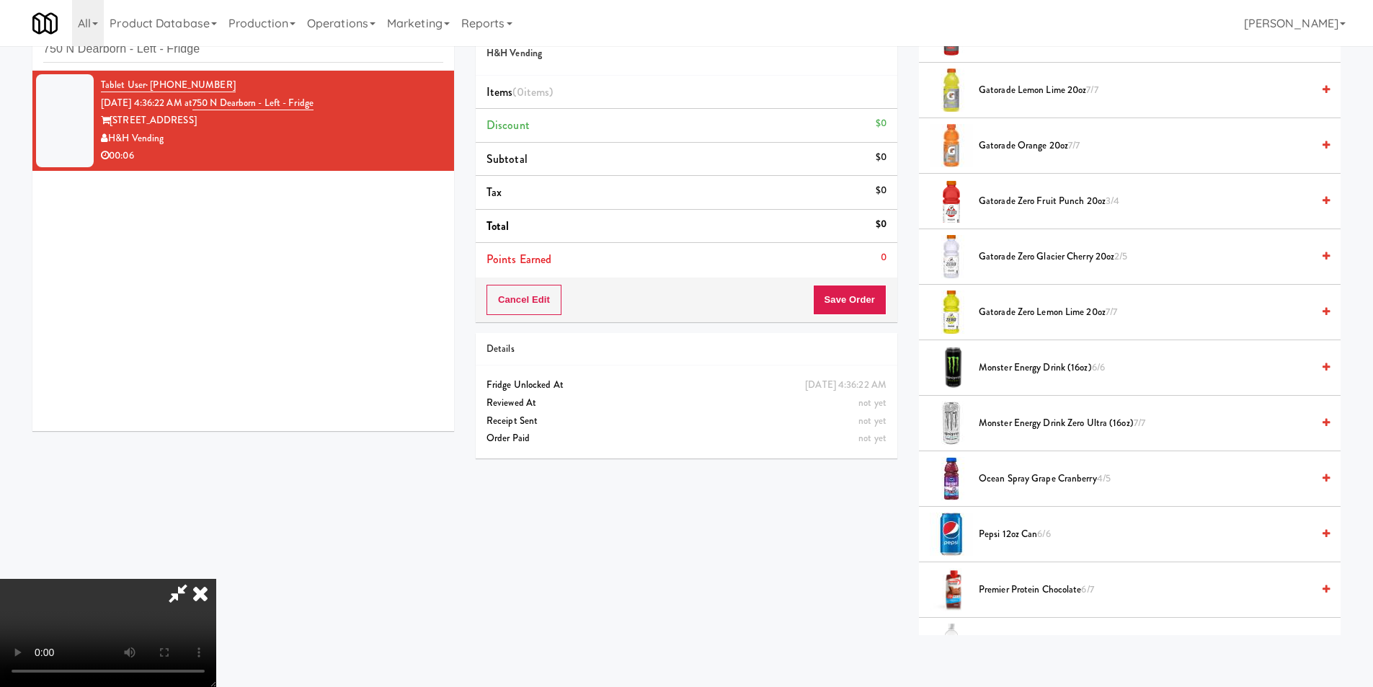
click at [1027, 425] on span "Monster Energy Drink Zero Ultra (16oz) 7/7" at bounding box center [1145, 424] width 333 height 18
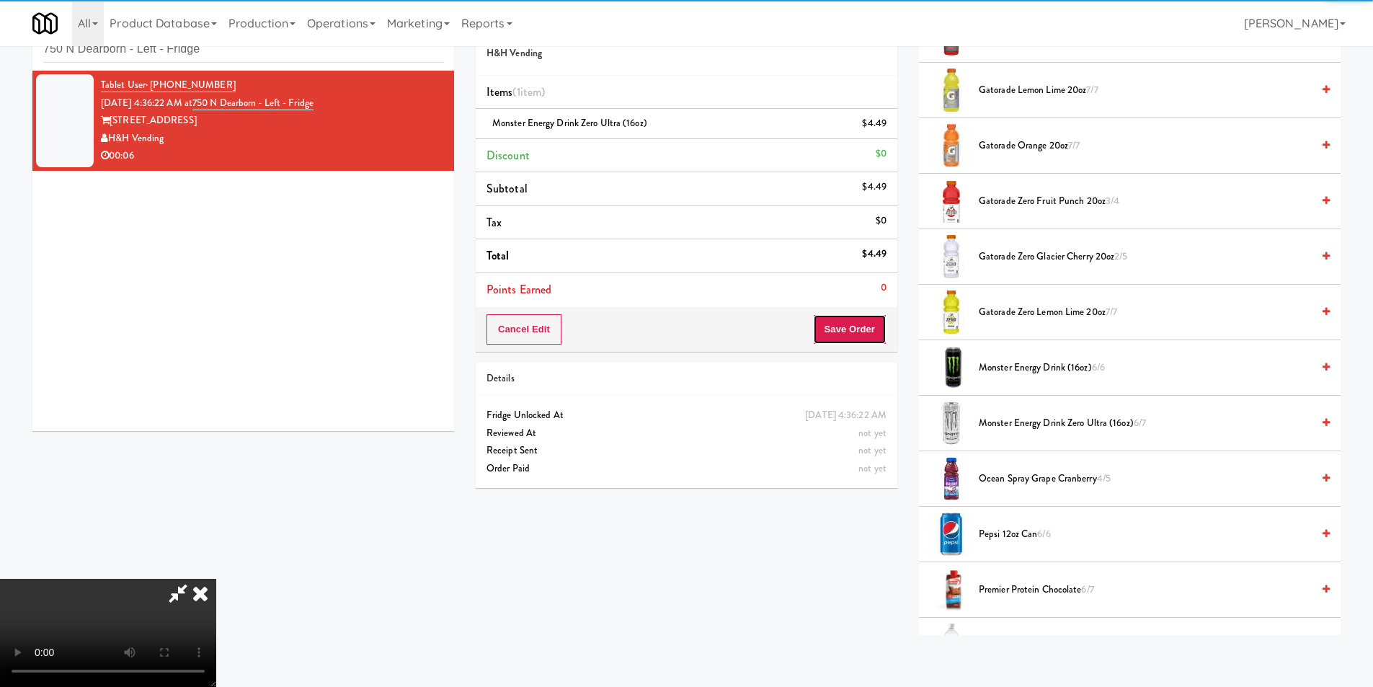
click at [858, 326] on button "Save Order" at bounding box center [850, 329] width 74 height 30
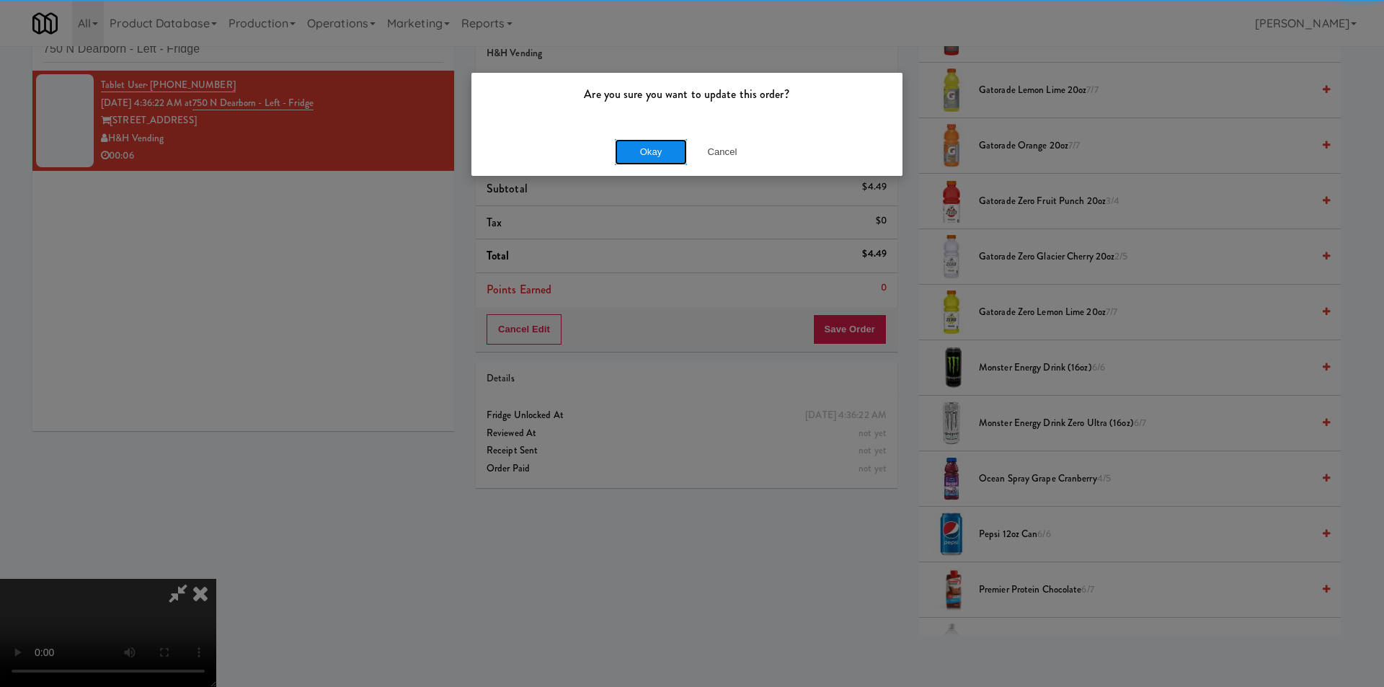
click at [660, 145] on button "Okay" at bounding box center [651, 152] width 72 height 26
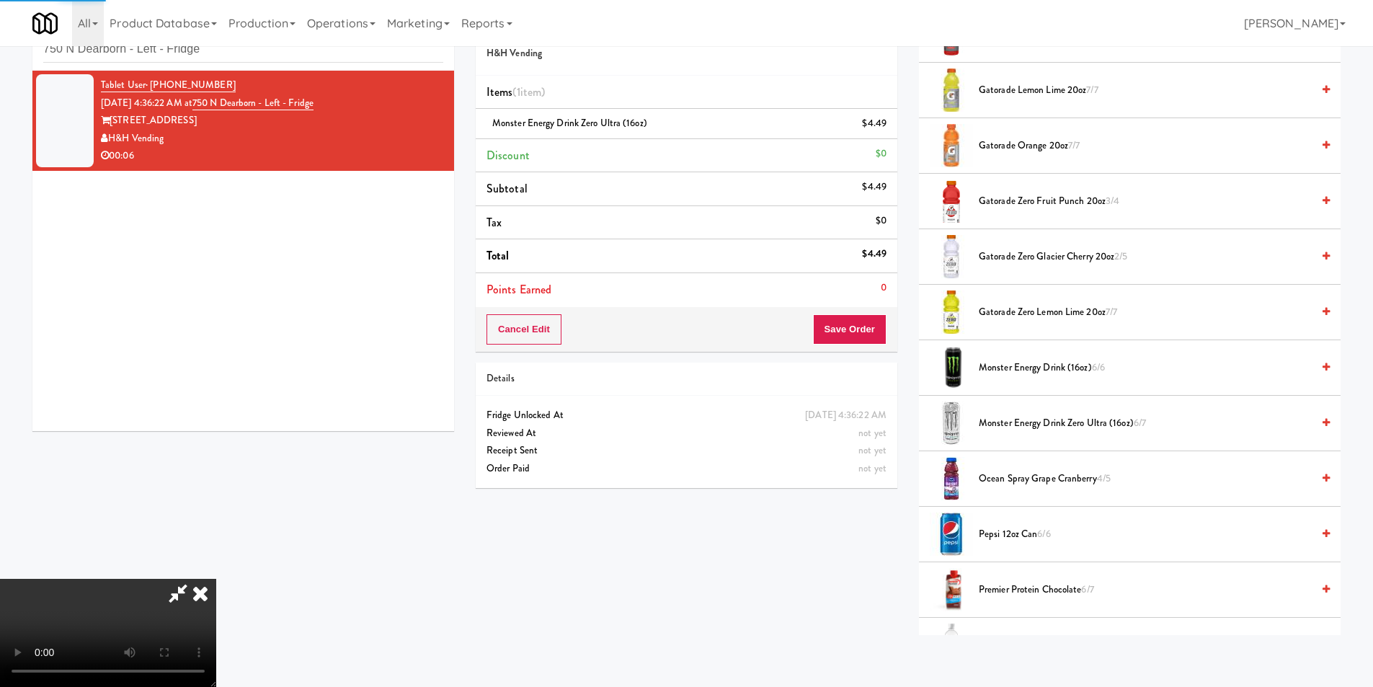
scroll to position [0, 0]
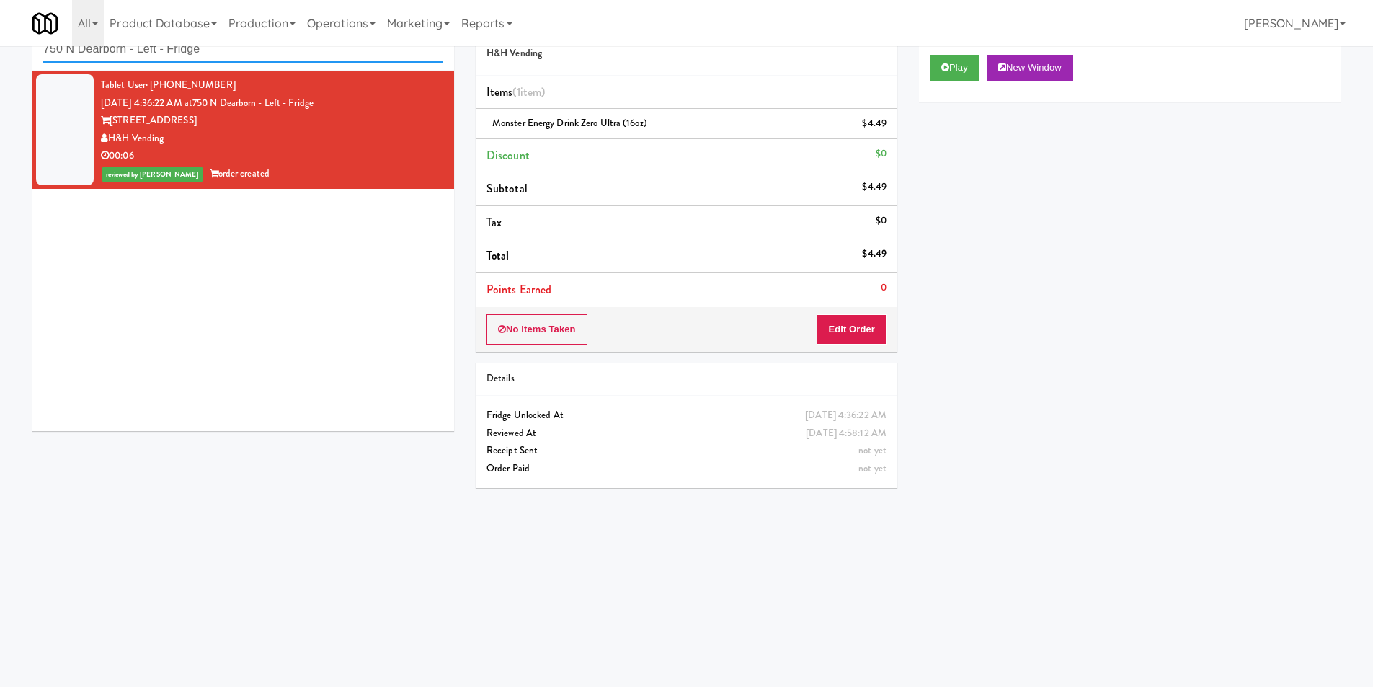
click at [311, 59] on input "750 N Dearborn - Left - Fridge" at bounding box center [243, 49] width 400 height 27
paste input "Hollywood Heights - Snack"
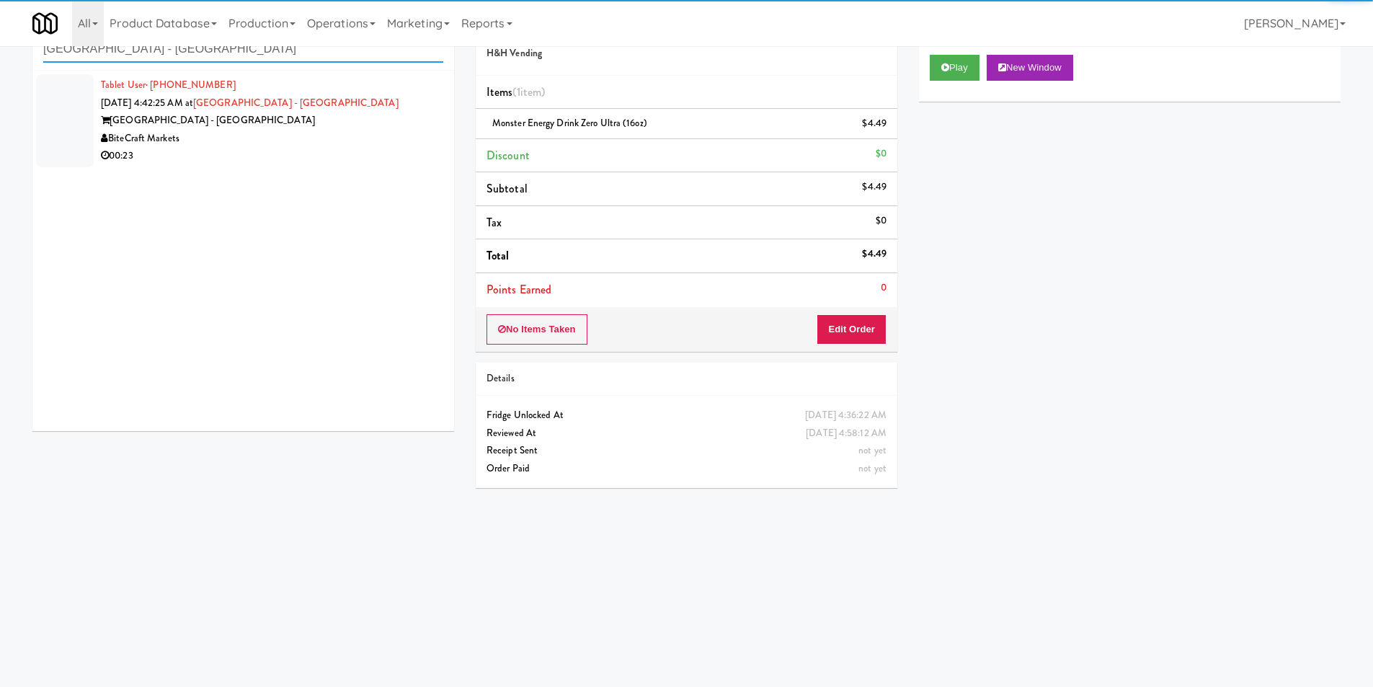
type input "Hollywood Heights - Snack"
click at [386, 154] on div "00:23" at bounding box center [272, 156] width 342 height 18
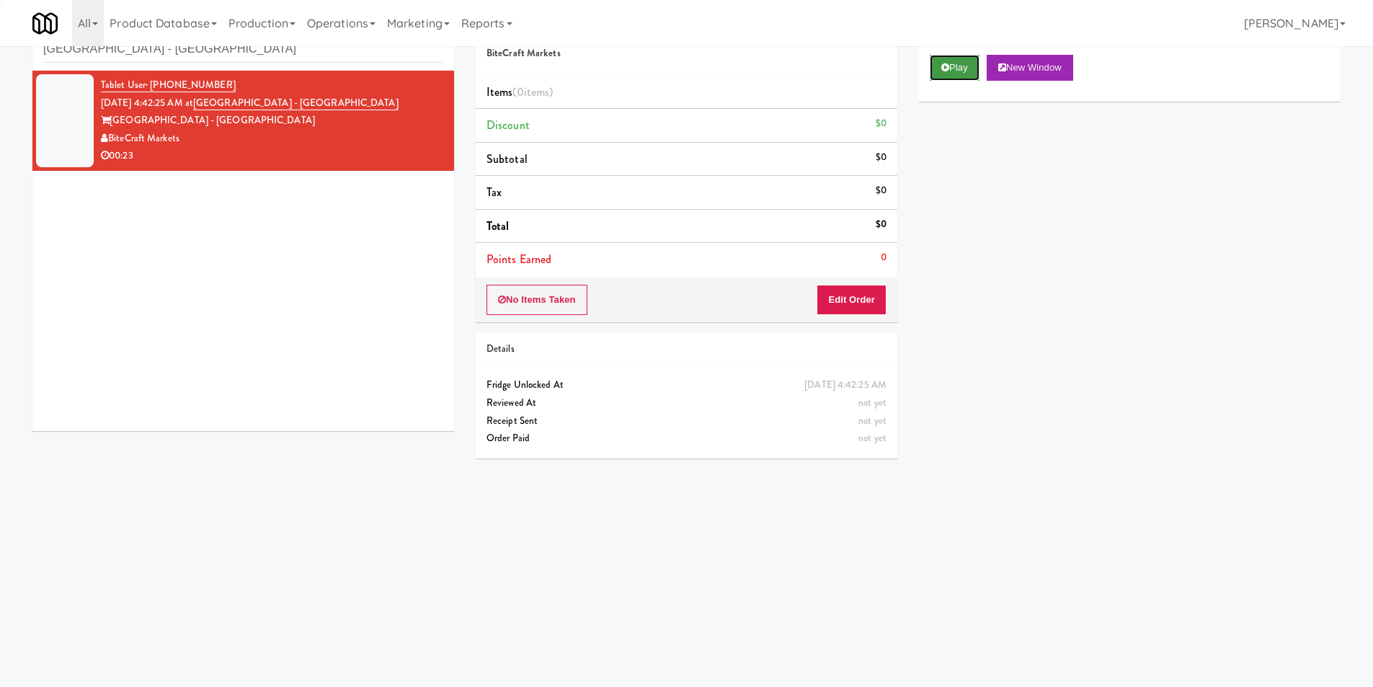
click at [953, 66] on button "Play" at bounding box center [955, 68] width 50 height 26
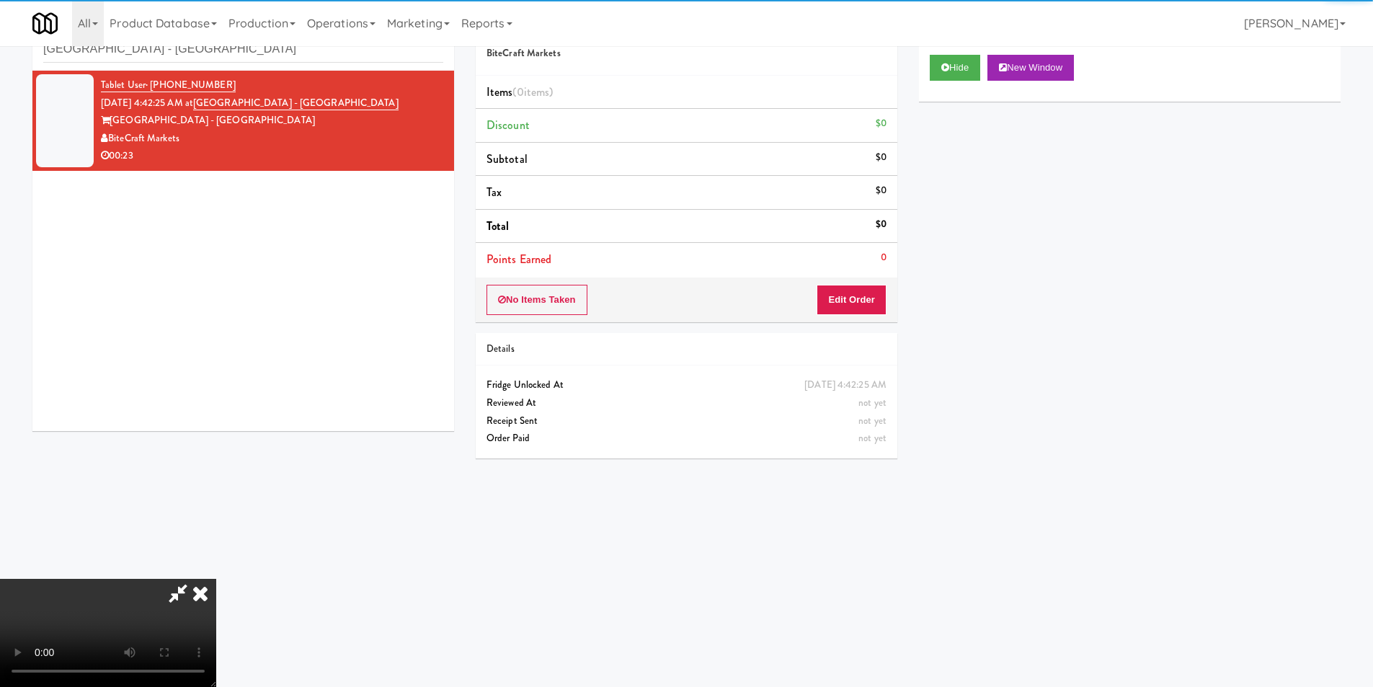
click at [848, 265] on li "Points Earned 0" at bounding box center [687, 259] width 422 height 33
click at [842, 293] on button "Edit Order" at bounding box center [852, 300] width 70 height 30
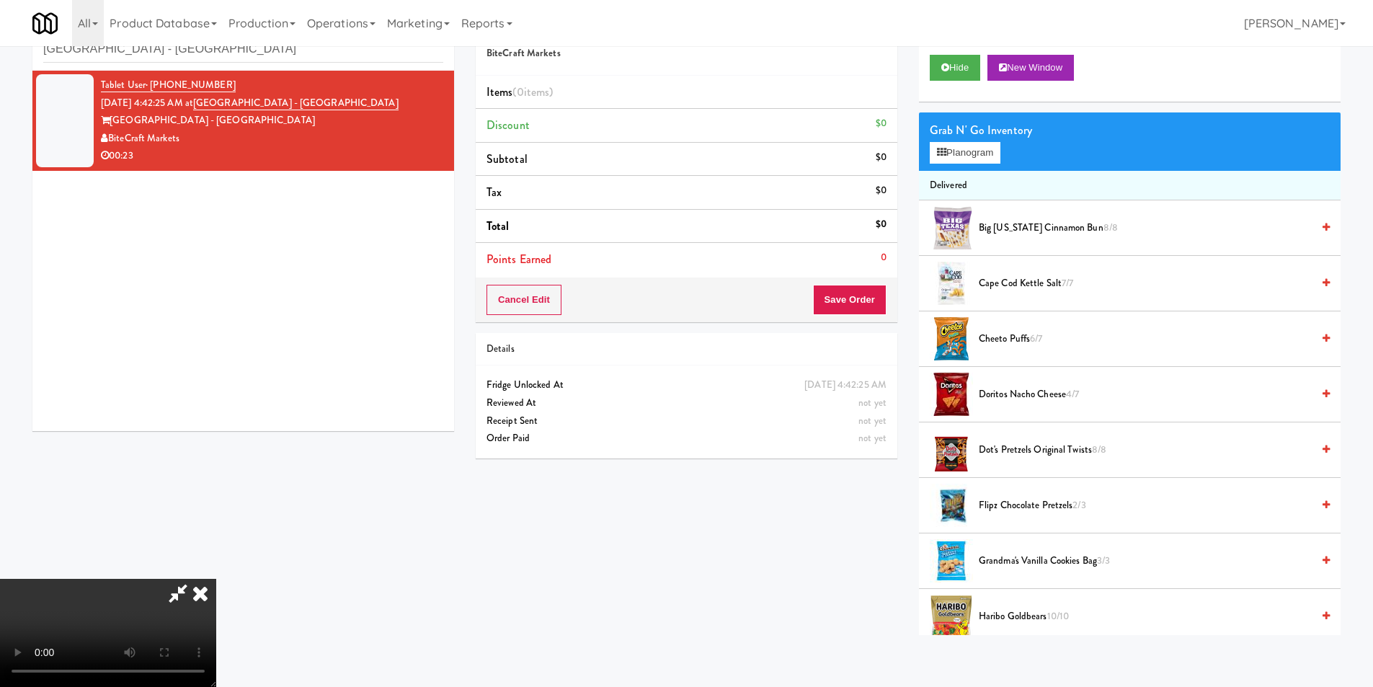
click at [216, 579] on video at bounding box center [108, 633] width 216 height 108
click at [940, 163] on button "Planogram" at bounding box center [965, 153] width 71 height 22
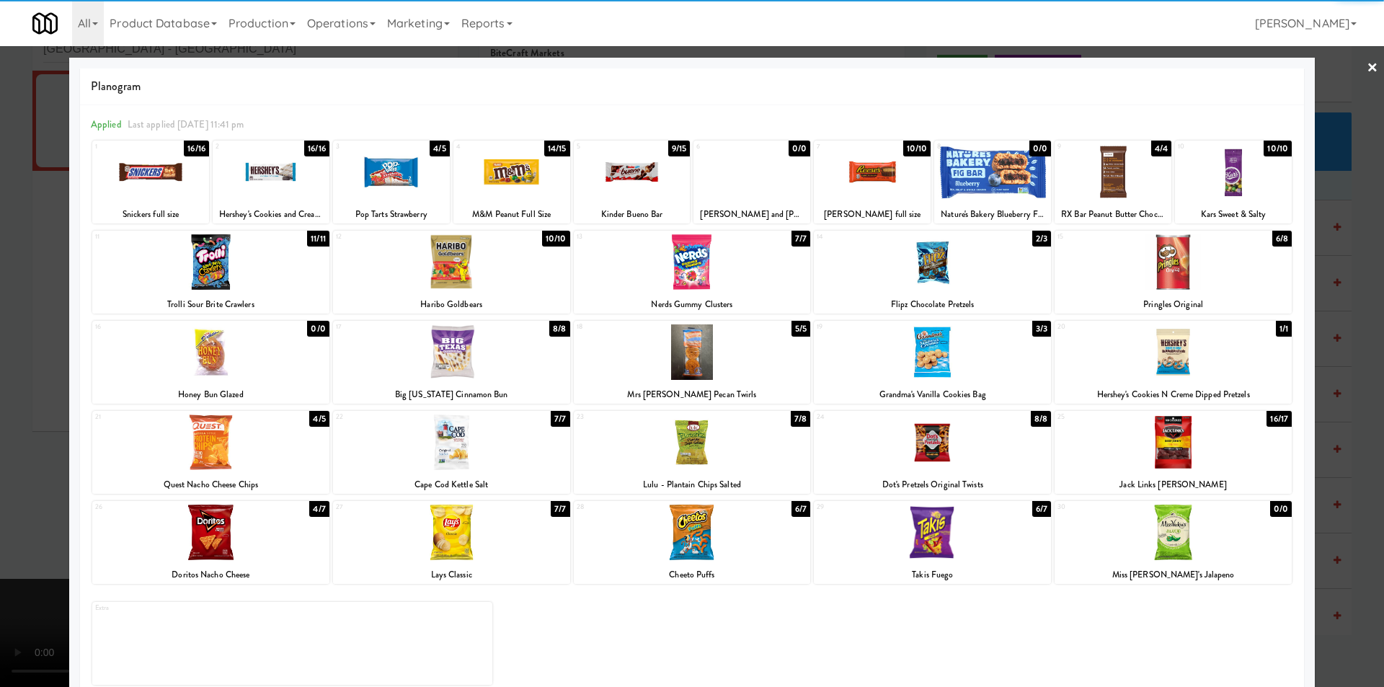
click at [1152, 355] on div at bounding box center [1173, 352] width 237 height 56
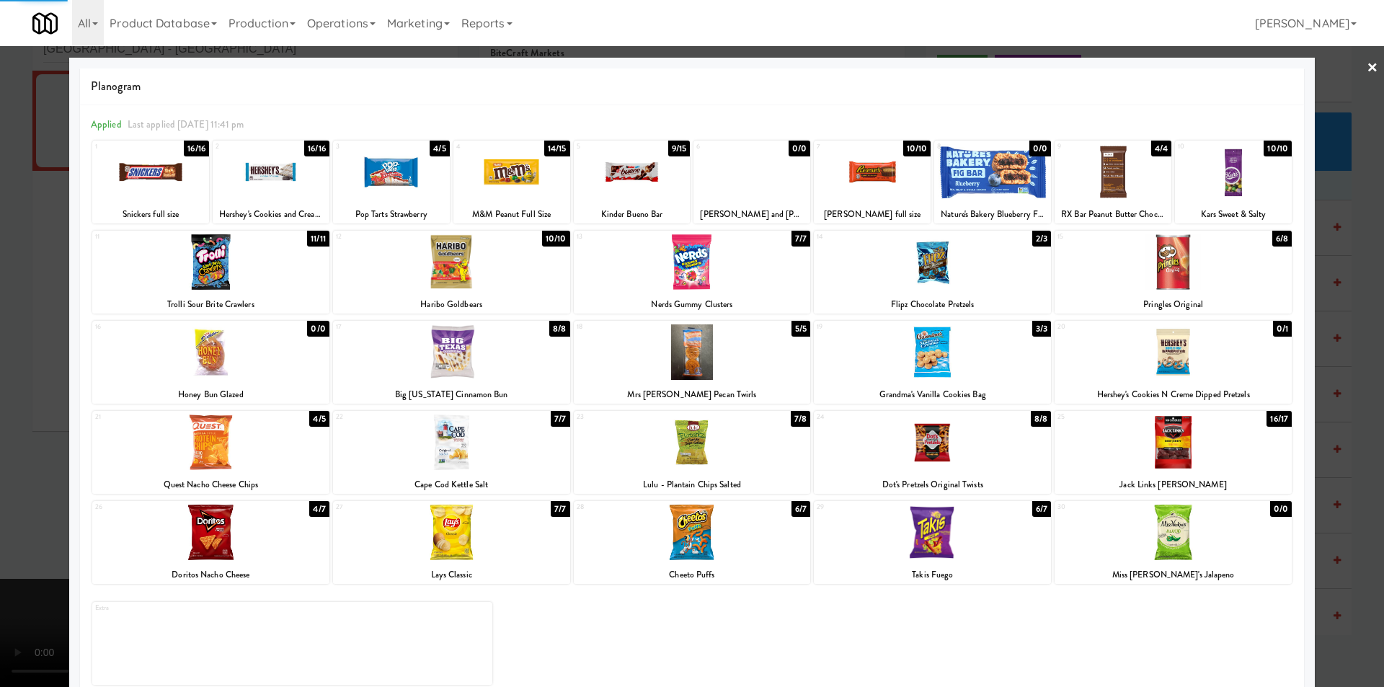
click at [1368, 360] on div at bounding box center [692, 343] width 1384 height 687
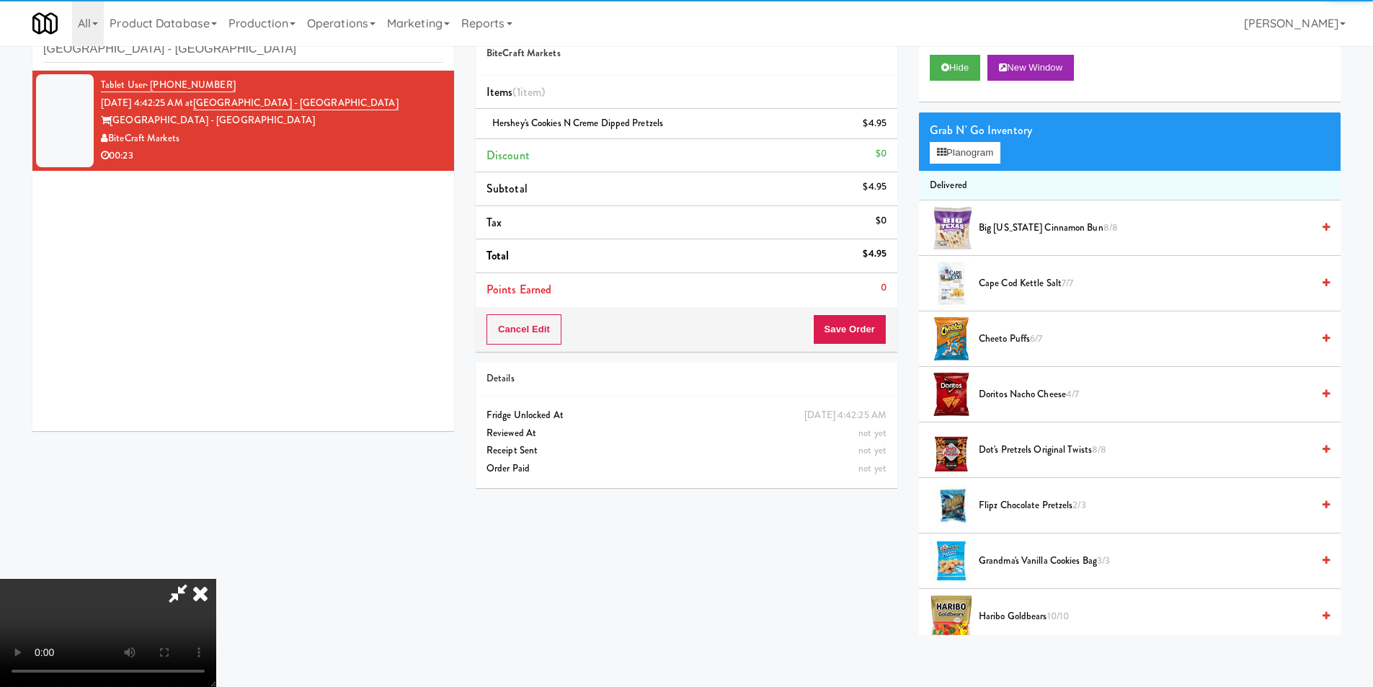
click at [216, 579] on video at bounding box center [108, 633] width 216 height 108
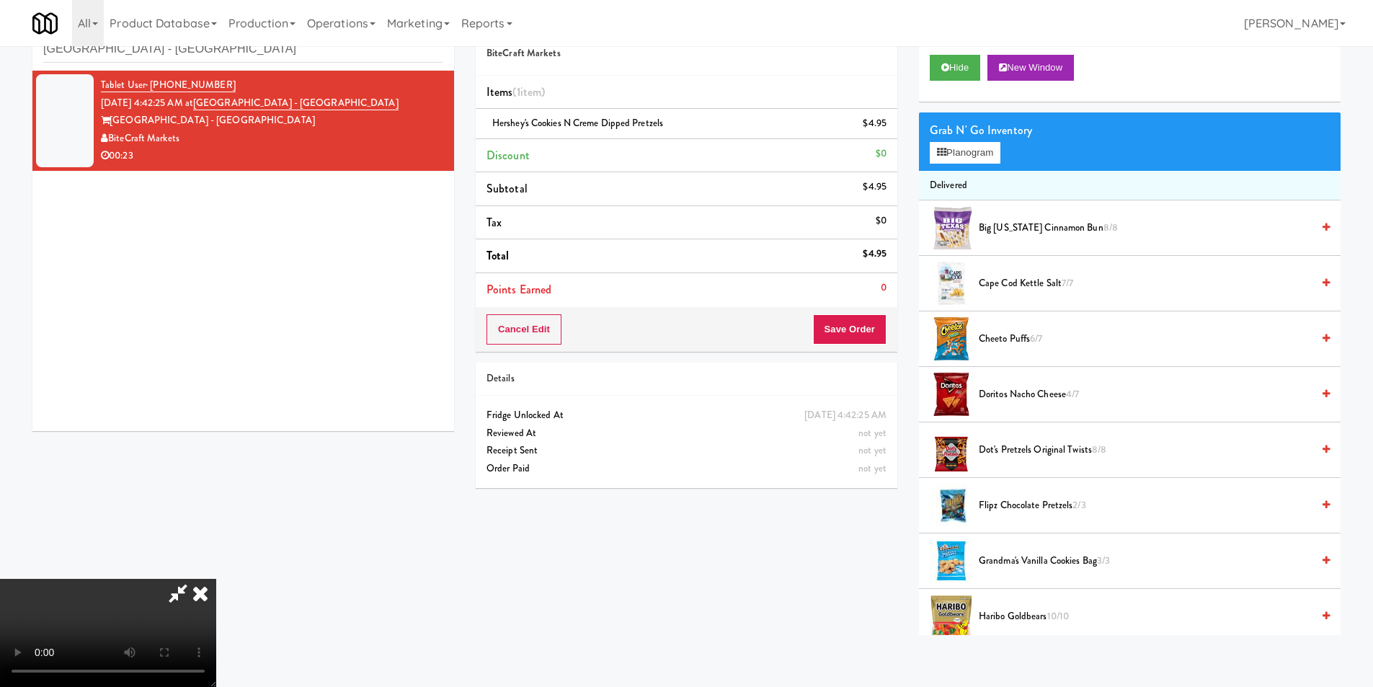
click at [216, 579] on video at bounding box center [108, 633] width 216 height 108
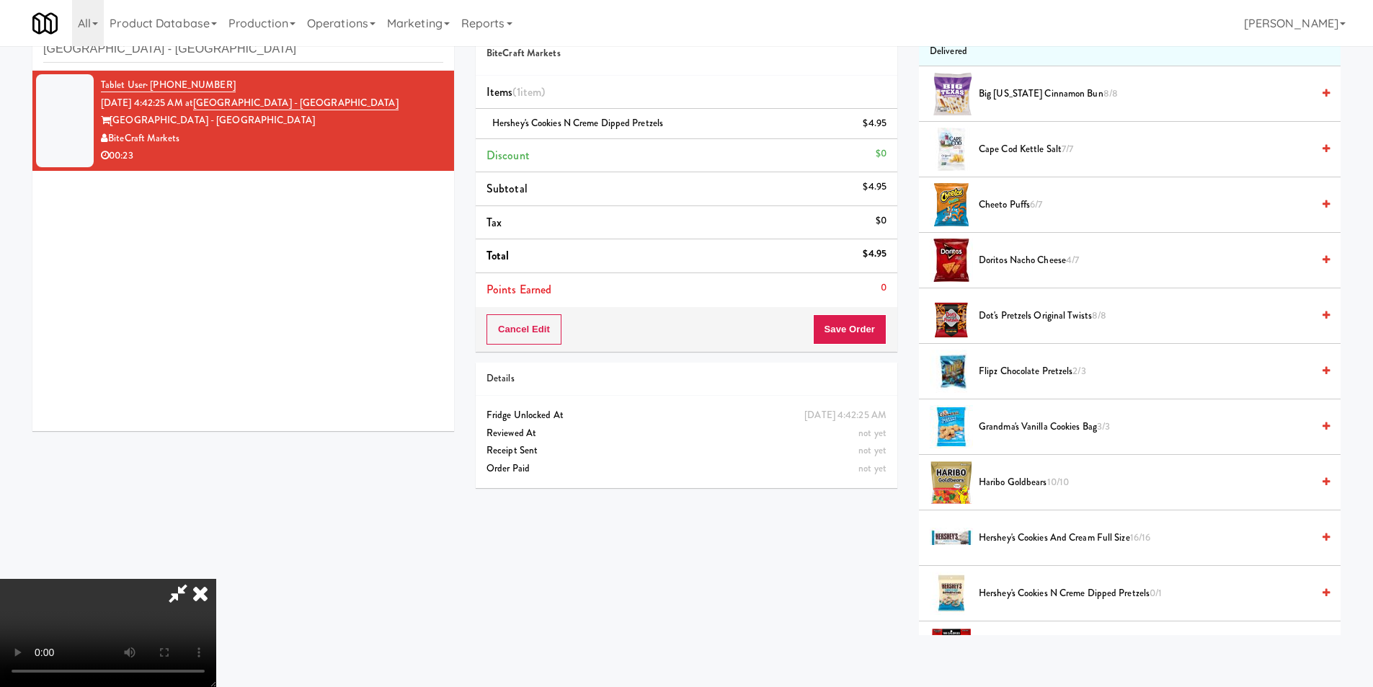
scroll to position [22, 0]
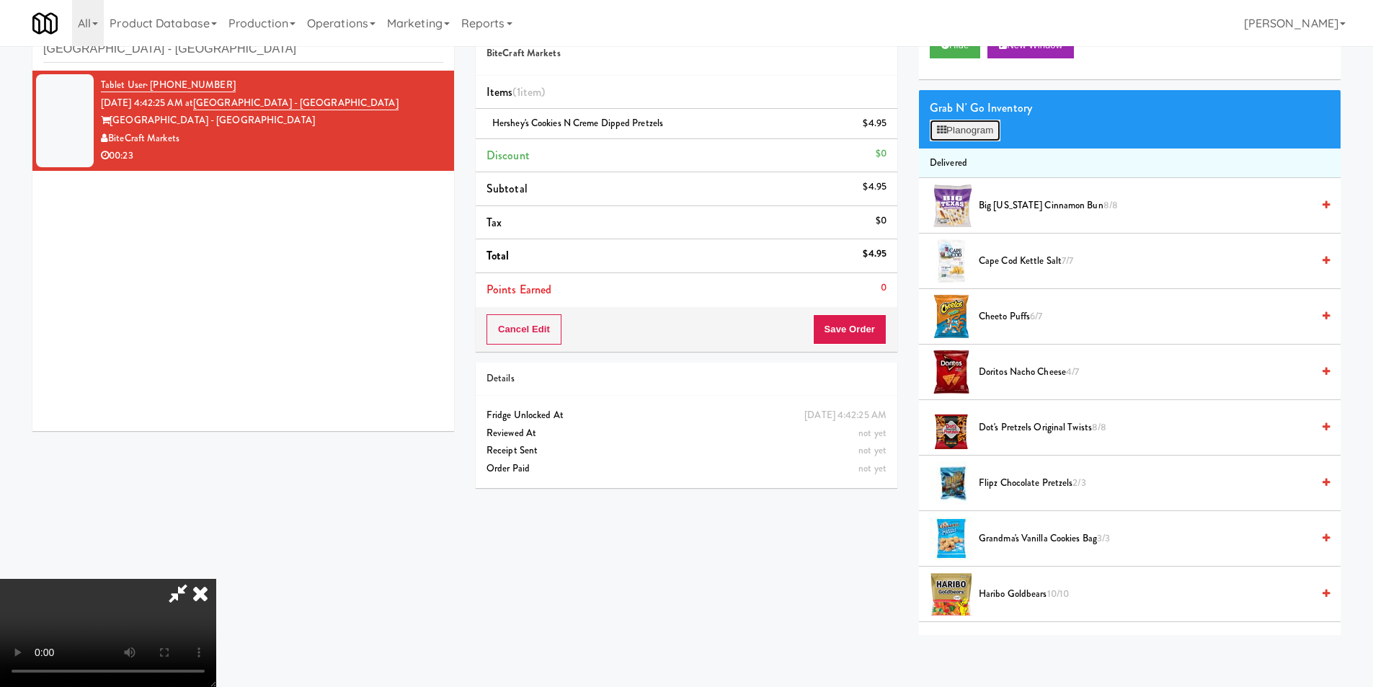
click at [962, 132] on button "Planogram" at bounding box center [965, 131] width 71 height 22
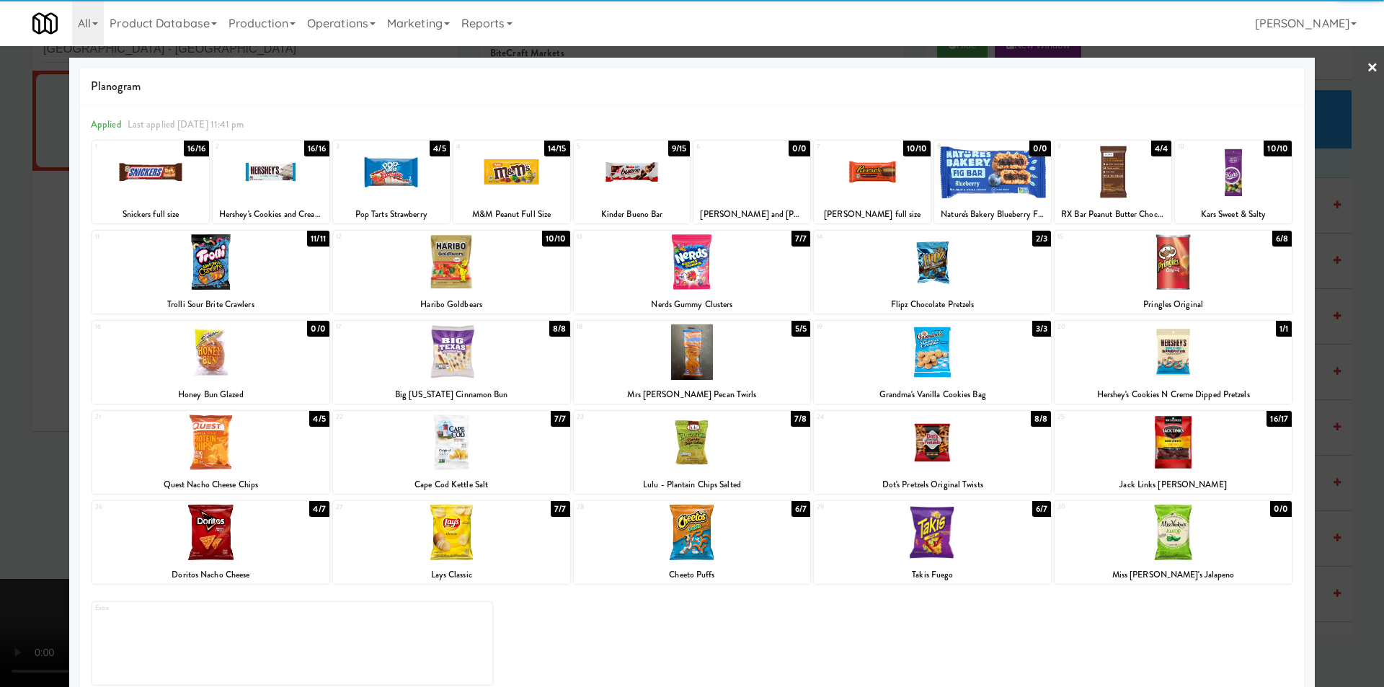
click at [642, 179] on div at bounding box center [632, 172] width 117 height 56
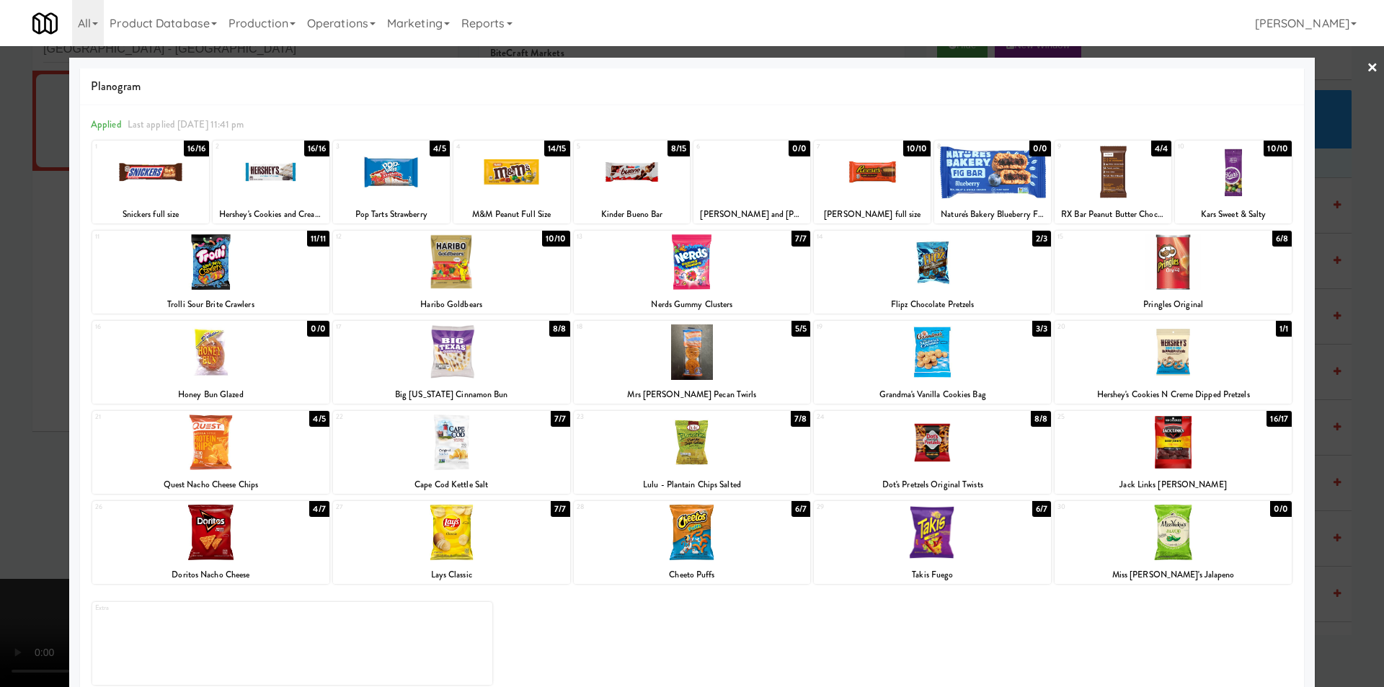
click at [1338, 281] on div at bounding box center [692, 343] width 1384 height 687
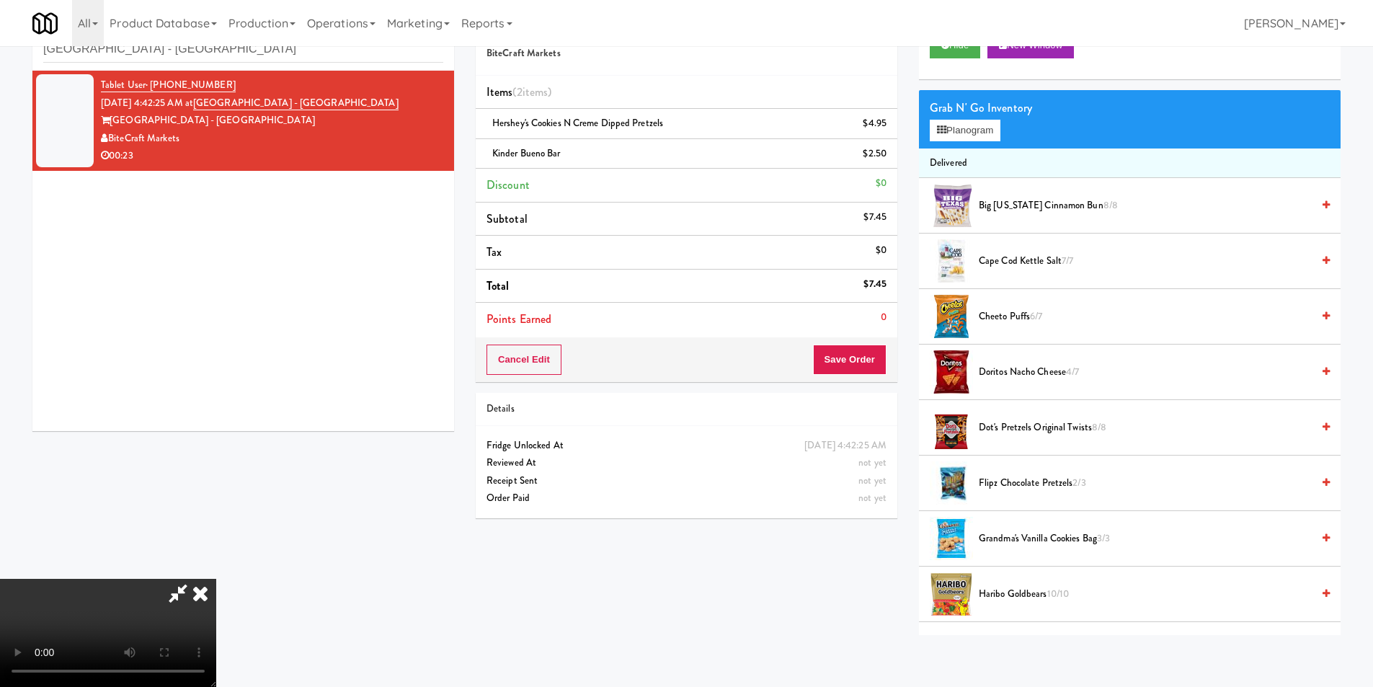
click at [216, 579] on video at bounding box center [108, 633] width 216 height 108
click at [949, 123] on button "Planogram" at bounding box center [965, 131] width 71 height 22
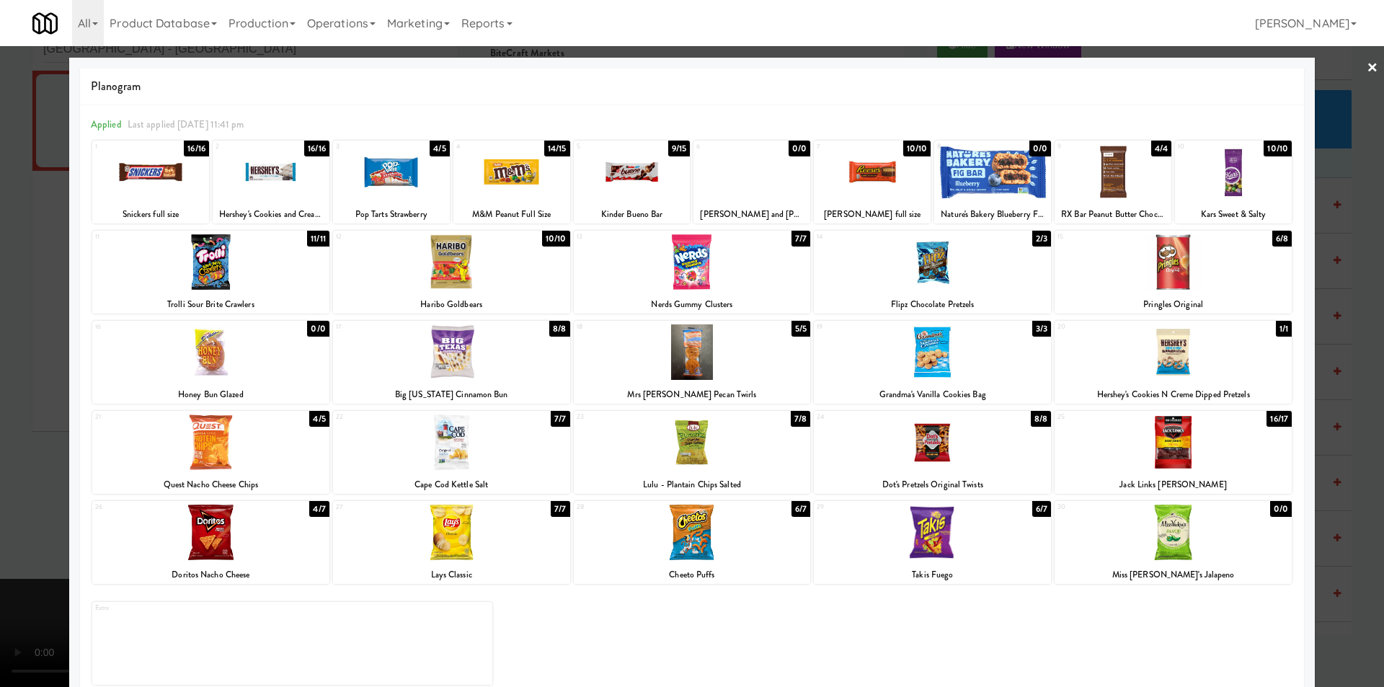
click at [1321, 381] on div at bounding box center [692, 343] width 1384 height 687
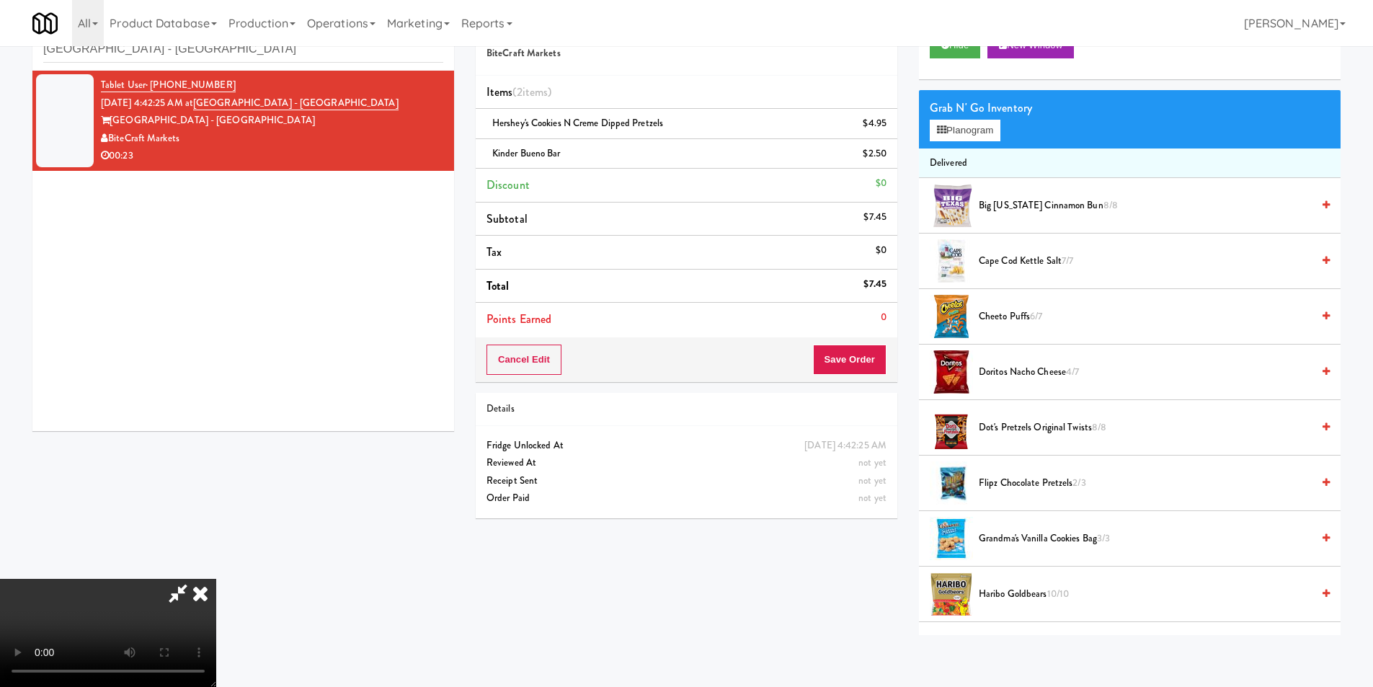
scroll to position [218, 0]
click at [216, 579] on video at bounding box center [108, 633] width 216 height 108
click at [956, 133] on button "Planogram" at bounding box center [965, 131] width 71 height 22
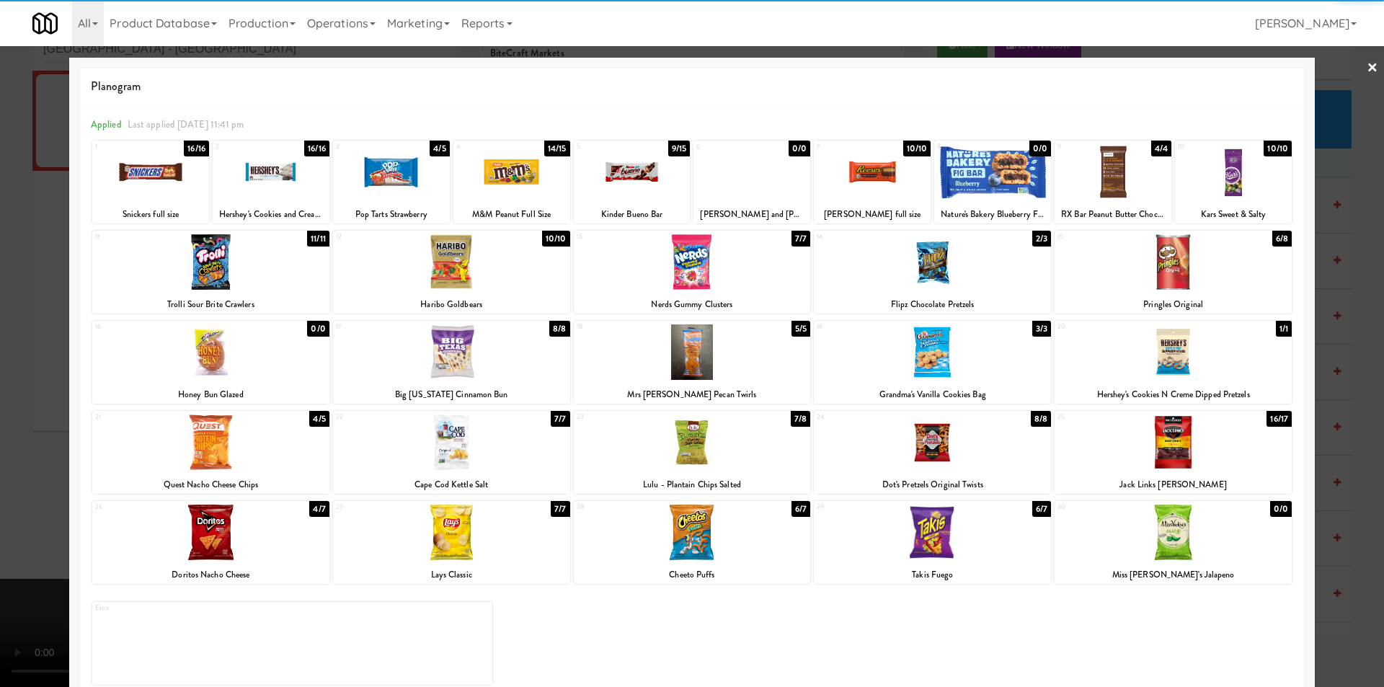
click at [941, 353] on div at bounding box center [932, 352] width 237 height 56
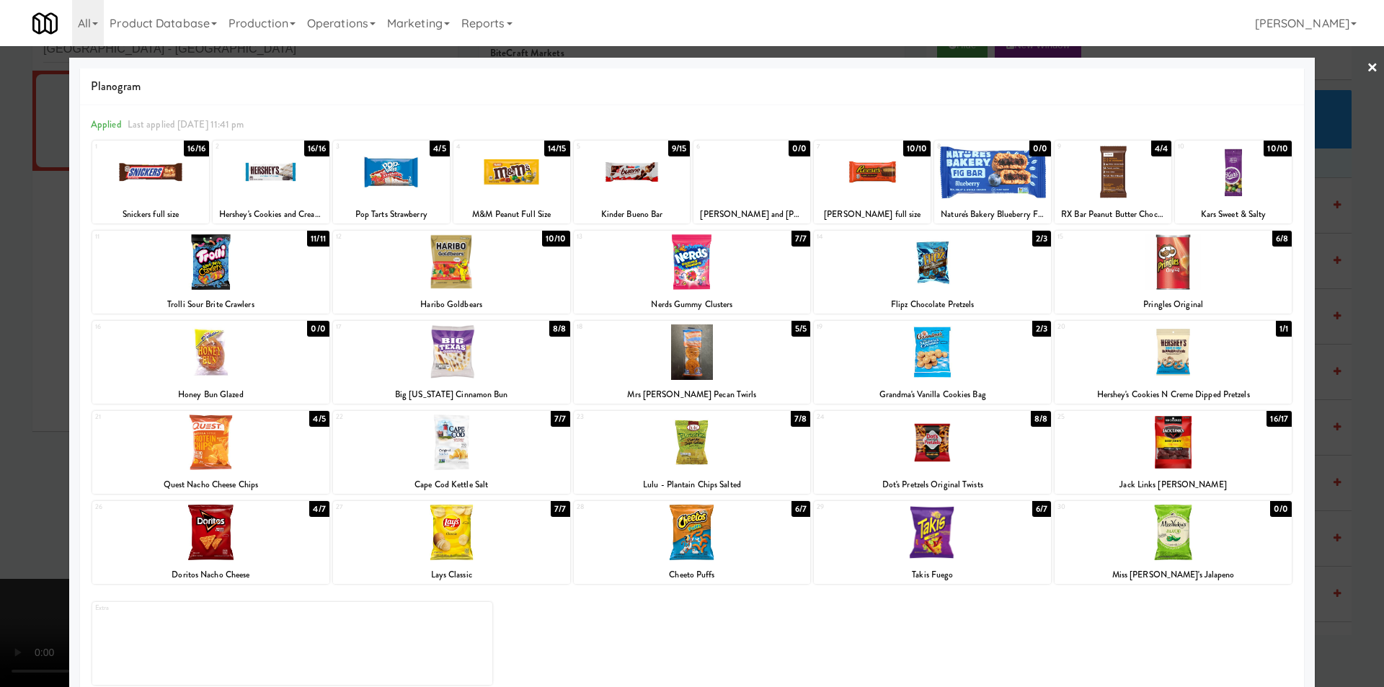
click at [1329, 323] on div at bounding box center [692, 343] width 1384 height 687
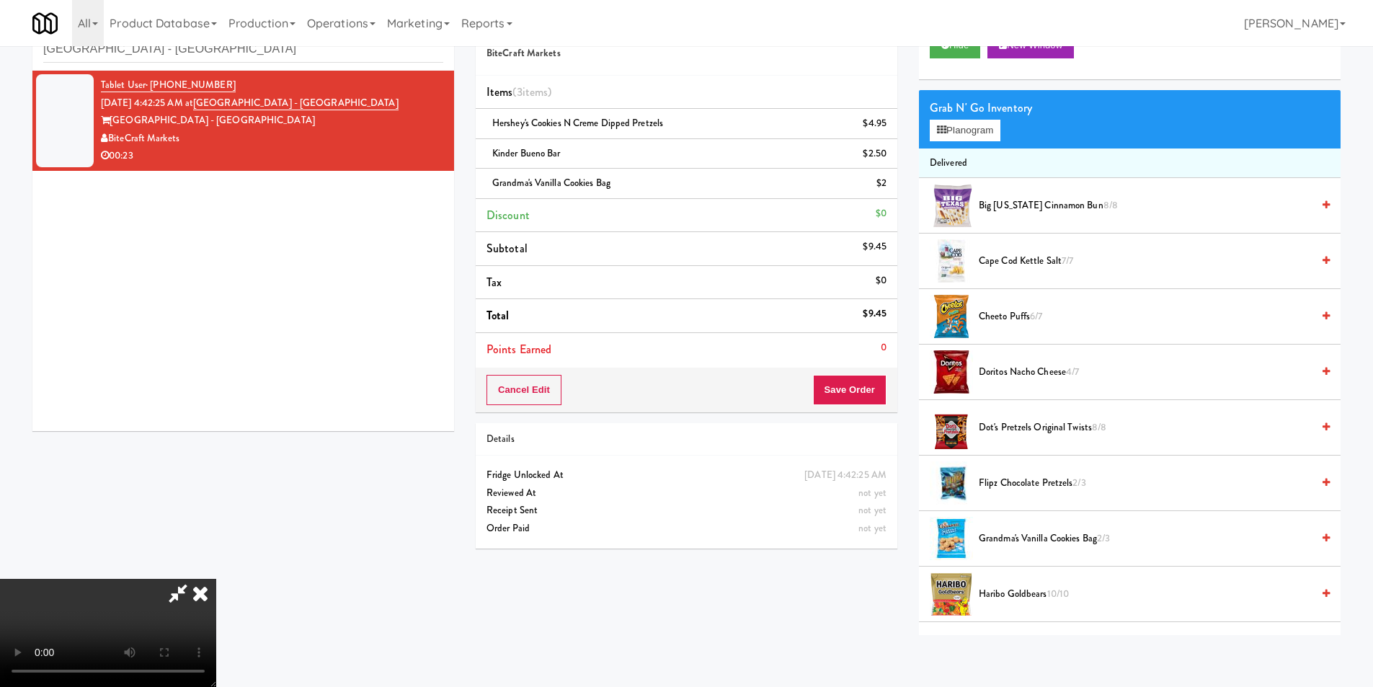
click at [216, 579] on video at bounding box center [108, 633] width 216 height 108
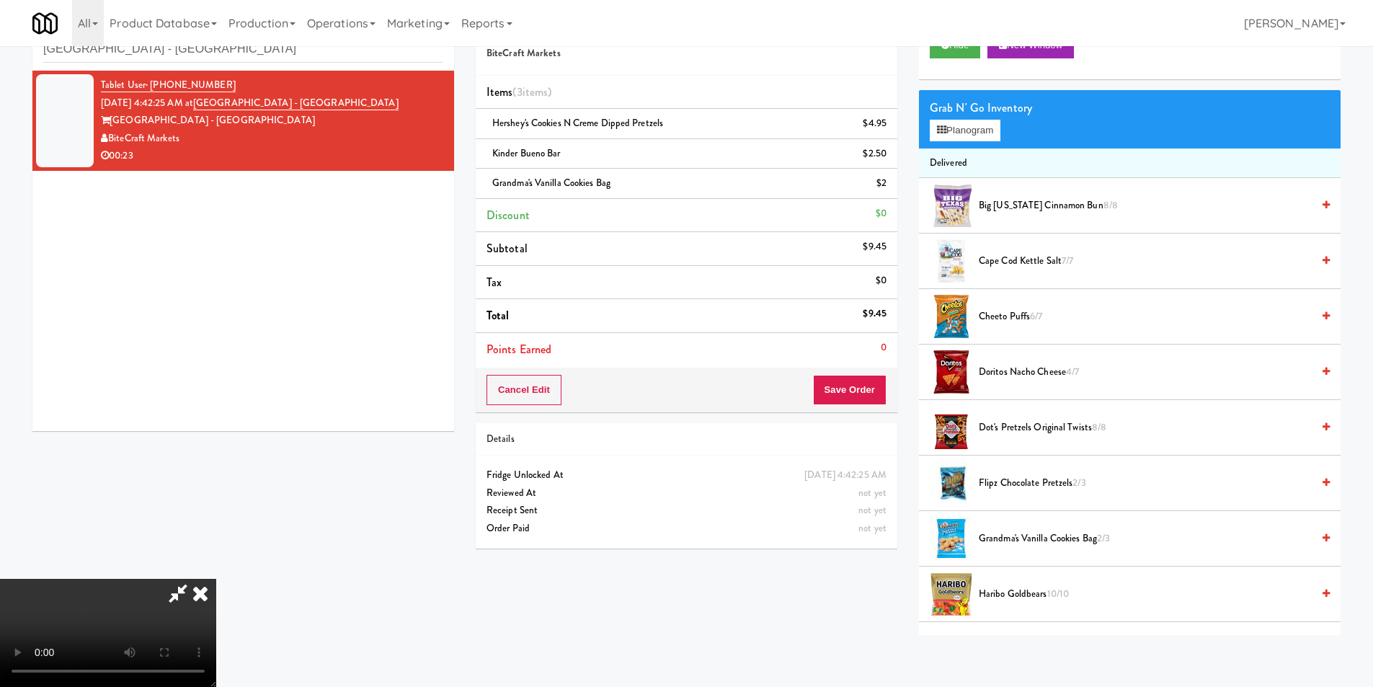
click at [216, 579] on video at bounding box center [108, 633] width 216 height 108
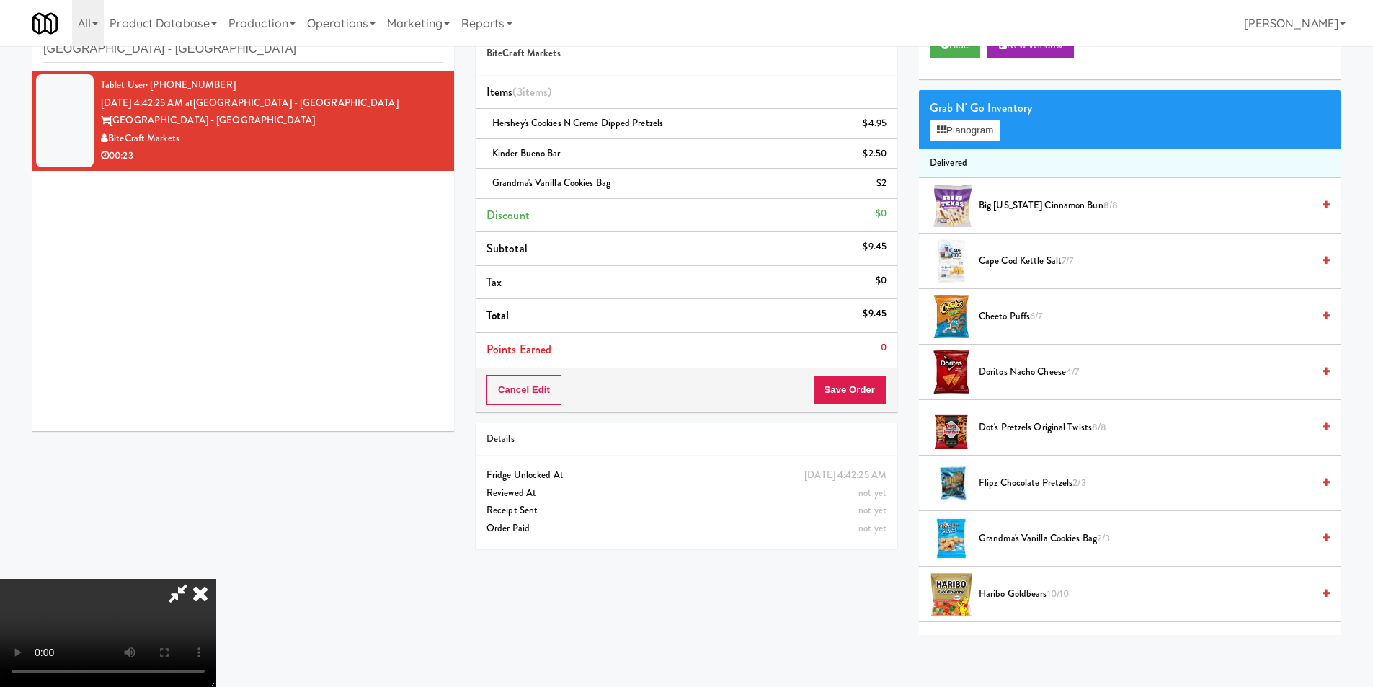
click at [216, 579] on video at bounding box center [108, 633] width 216 height 108
click at [872, 375] on button "Save Order" at bounding box center [850, 390] width 74 height 30
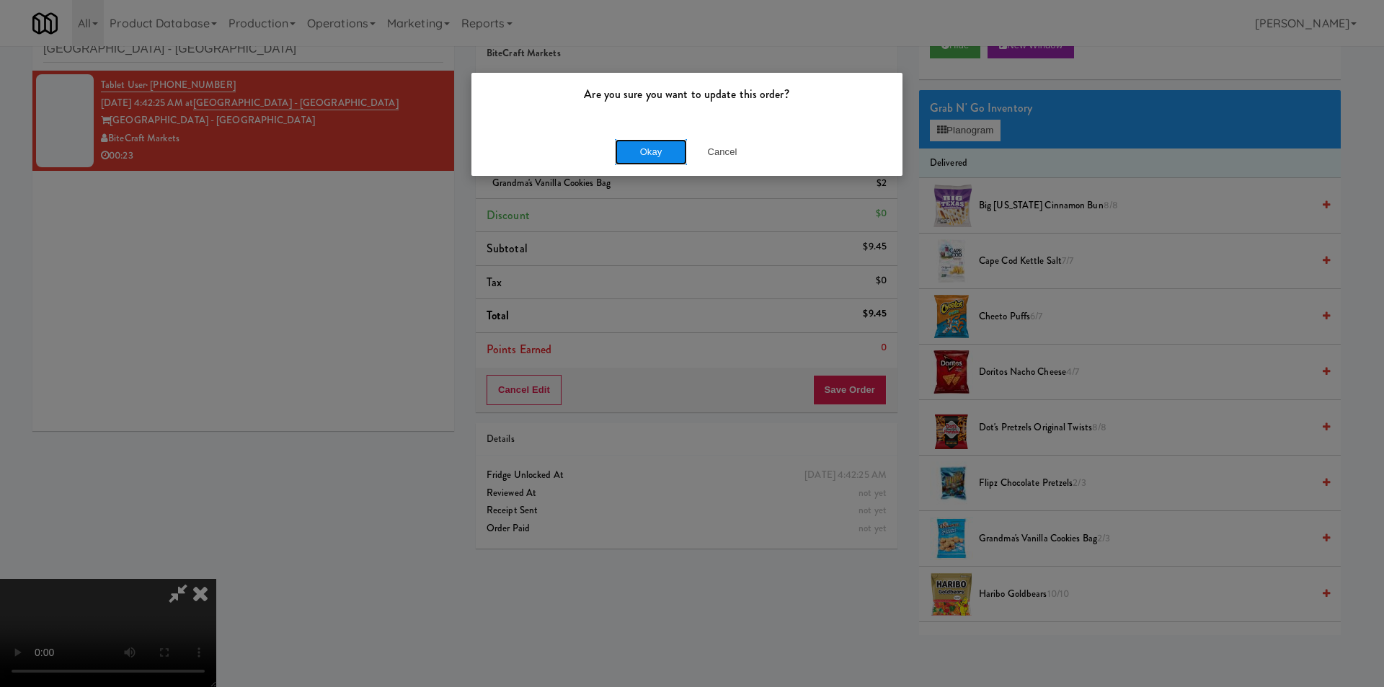
click at [673, 149] on button "Okay" at bounding box center [651, 152] width 72 height 26
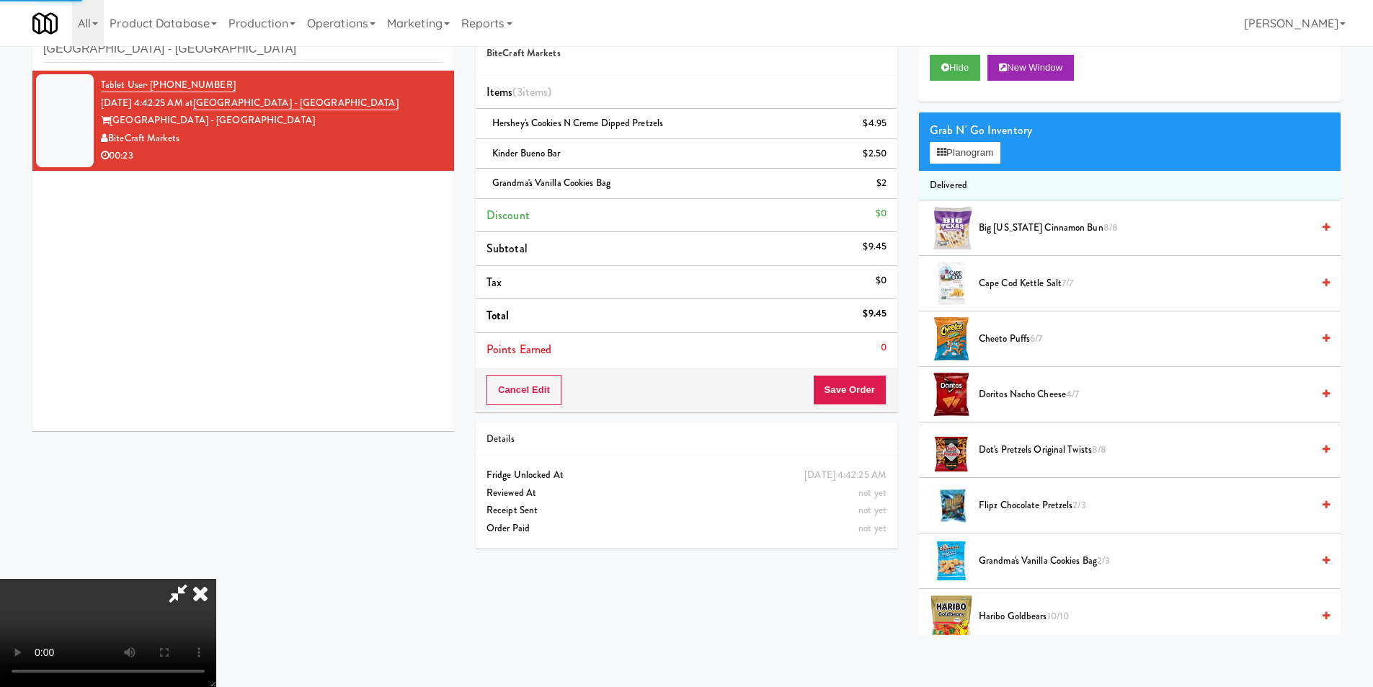
scroll to position [0, 0]
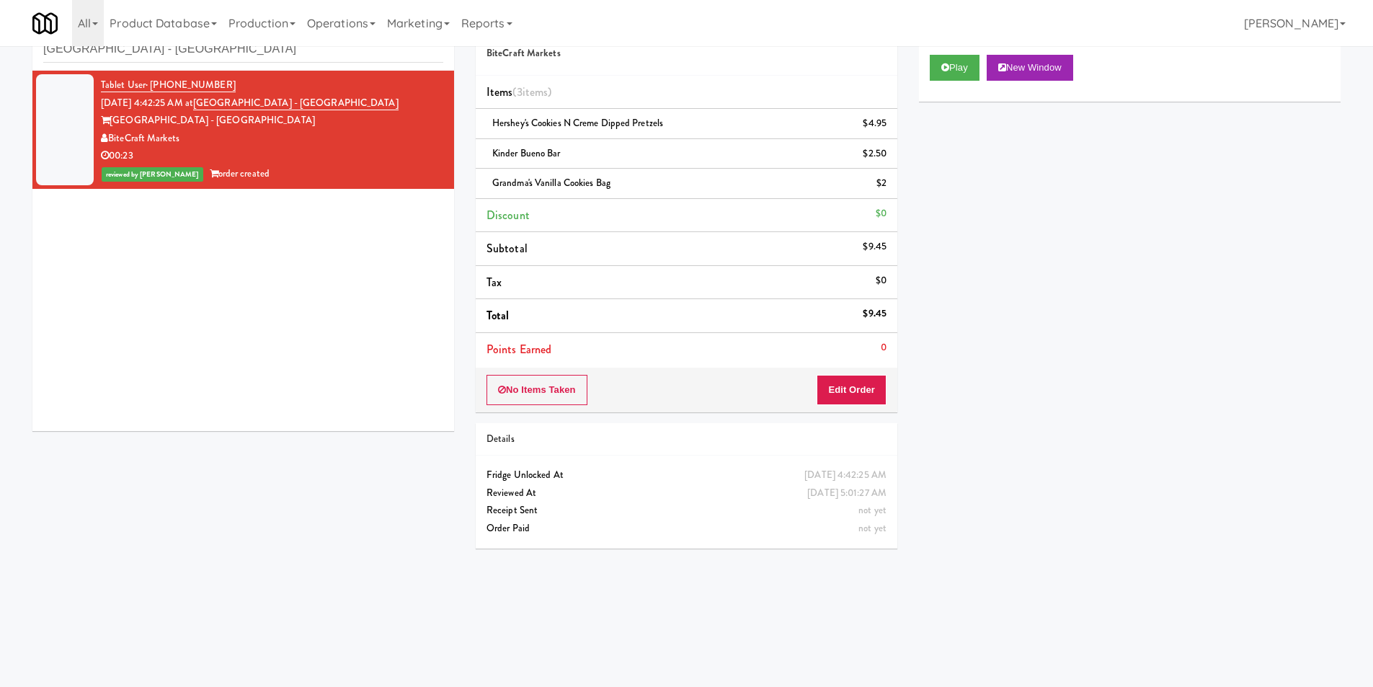
click at [304, 62] on div "inbox reviewed recent all unclear take inventory issue suspicious failed recent…" at bounding box center [243, 38] width 422 height 65
click at [305, 61] on input "Hollywood Heights - Snack" at bounding box center [243, 49] width 400 height 27
paste input "AVE Tampa Riverwalk - Food - Cooler"
type input "AVE Tampa Riverwalk - Food - Cooler"
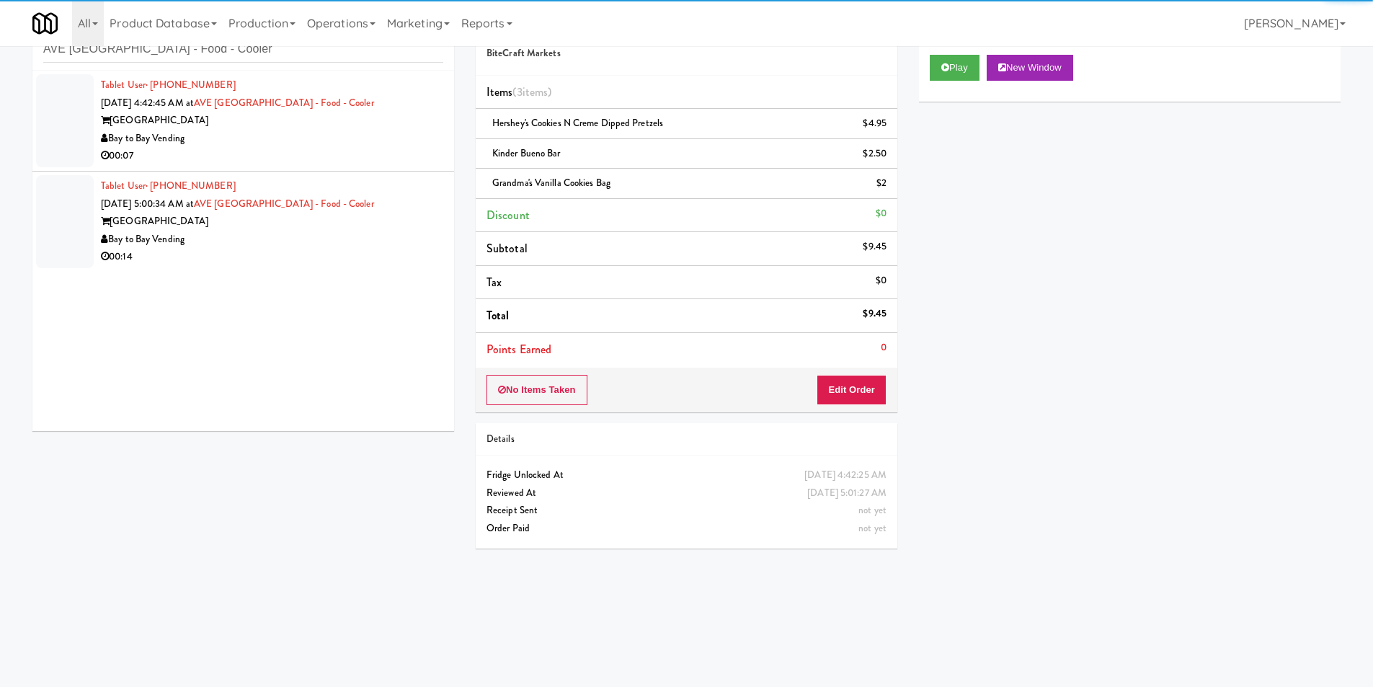
click at [383, 152] on div "00:07" at bounding box center [272, 156] width 342 height 18
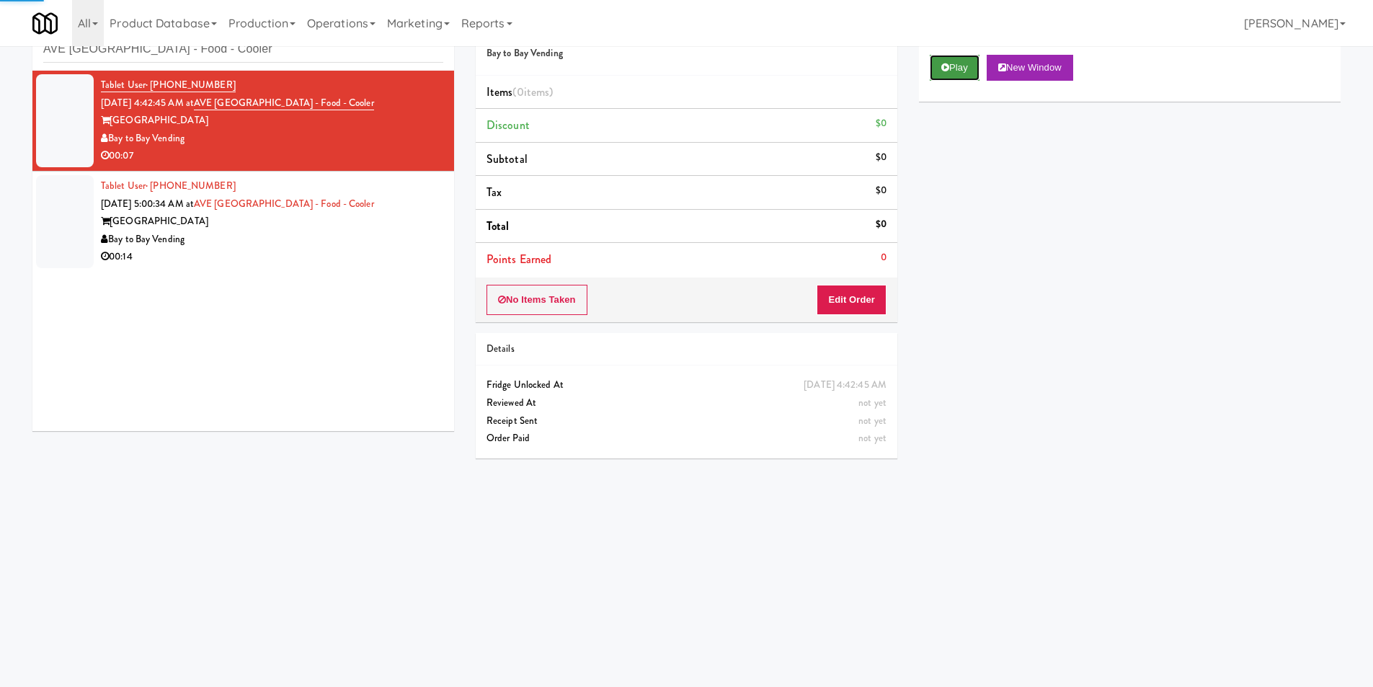
drag, startPoint x: 965, startPoint y: 59, endPoint x: 929, endPoint y: 132, distance: 81.6
click at [965, 60] on button "Play" at bounding box center [955, 68] width 50 height 26
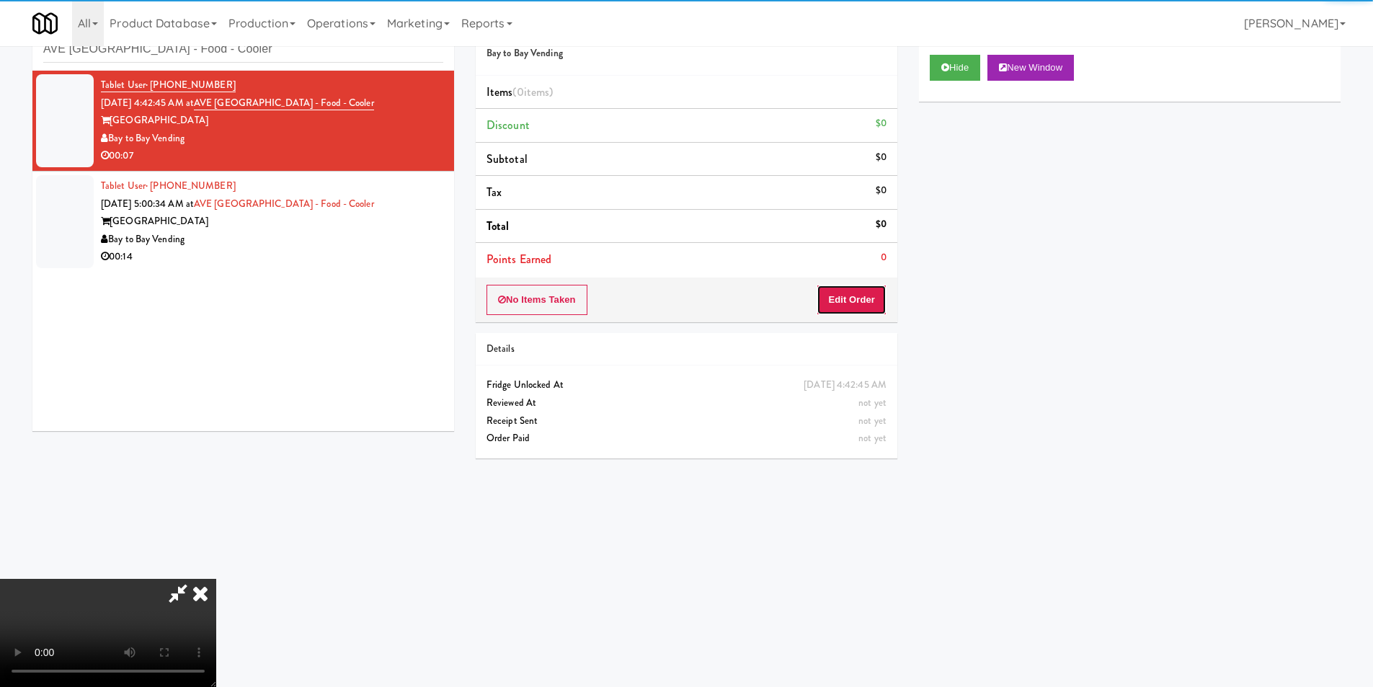
click at [854, 289] on button "Edit Order" at bounding box center [852, 300] width 70 height 30
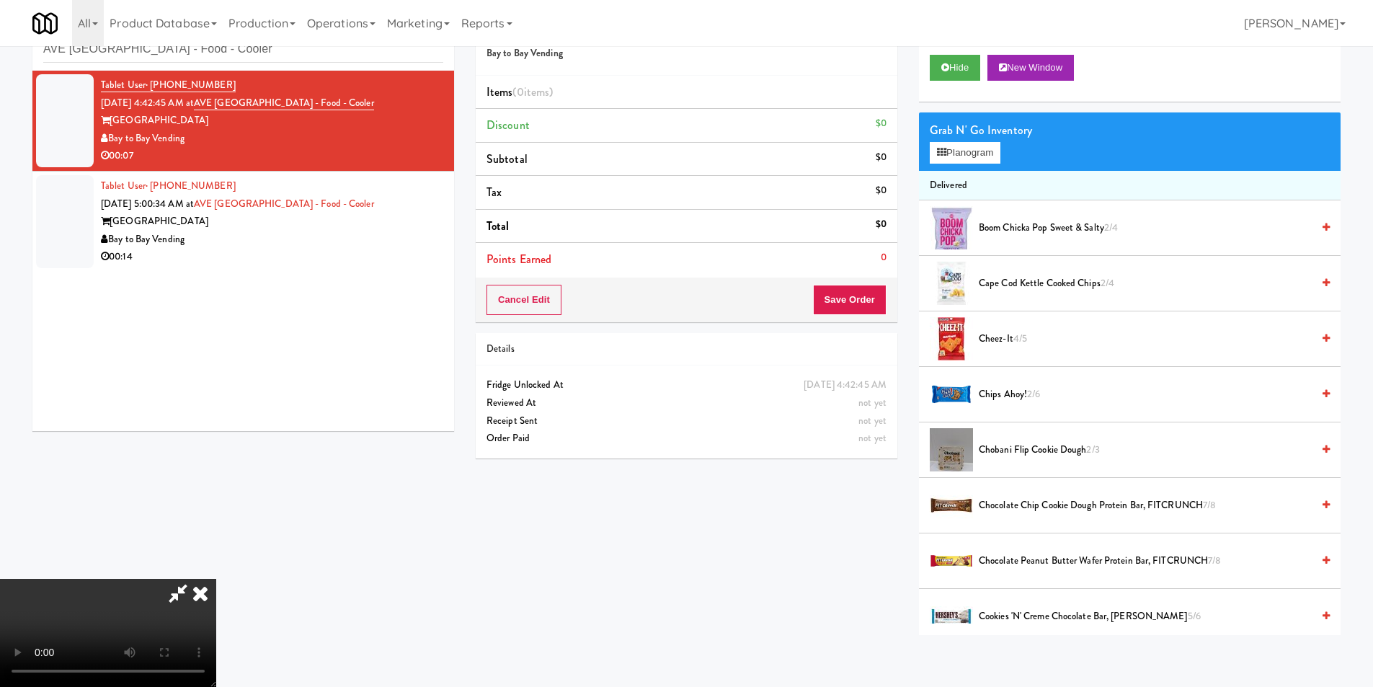
click at [216, 579] on video at bounding box center [108, 633] width 216 height 108
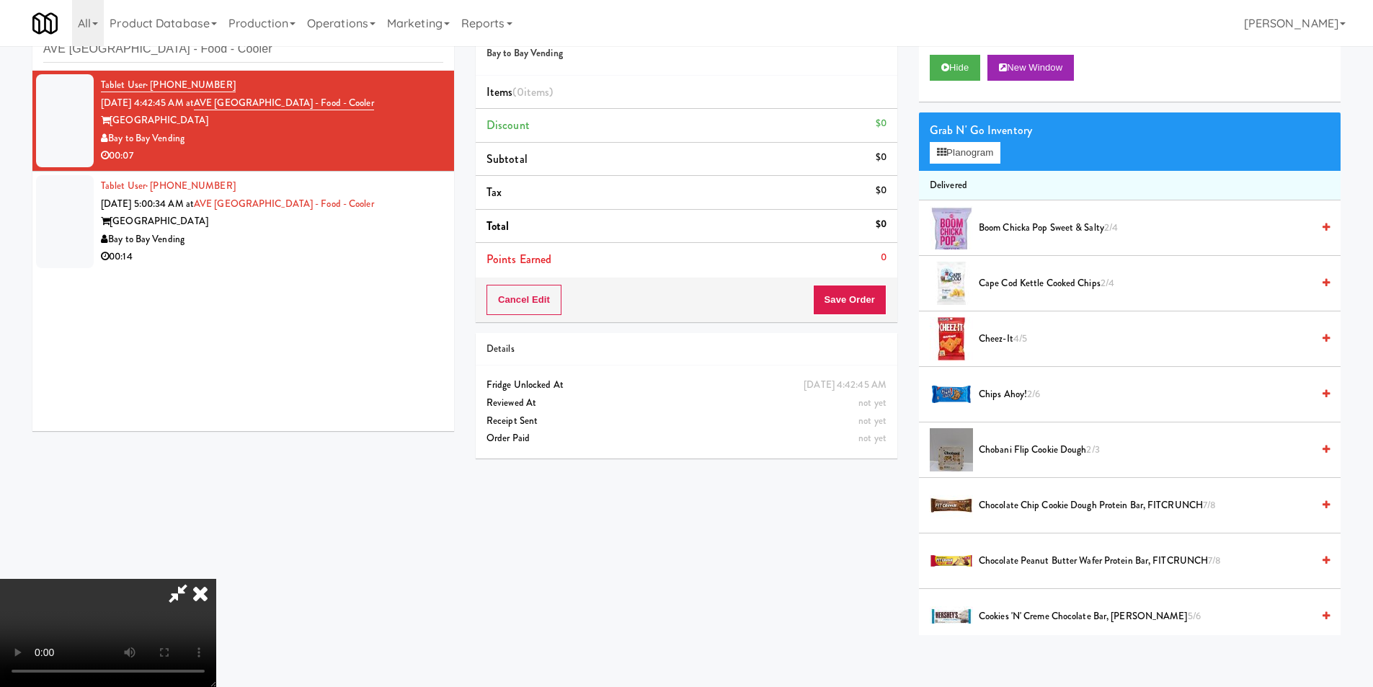
click at [216, 579] on video at bounding box center [108, 633] width 216 height 108
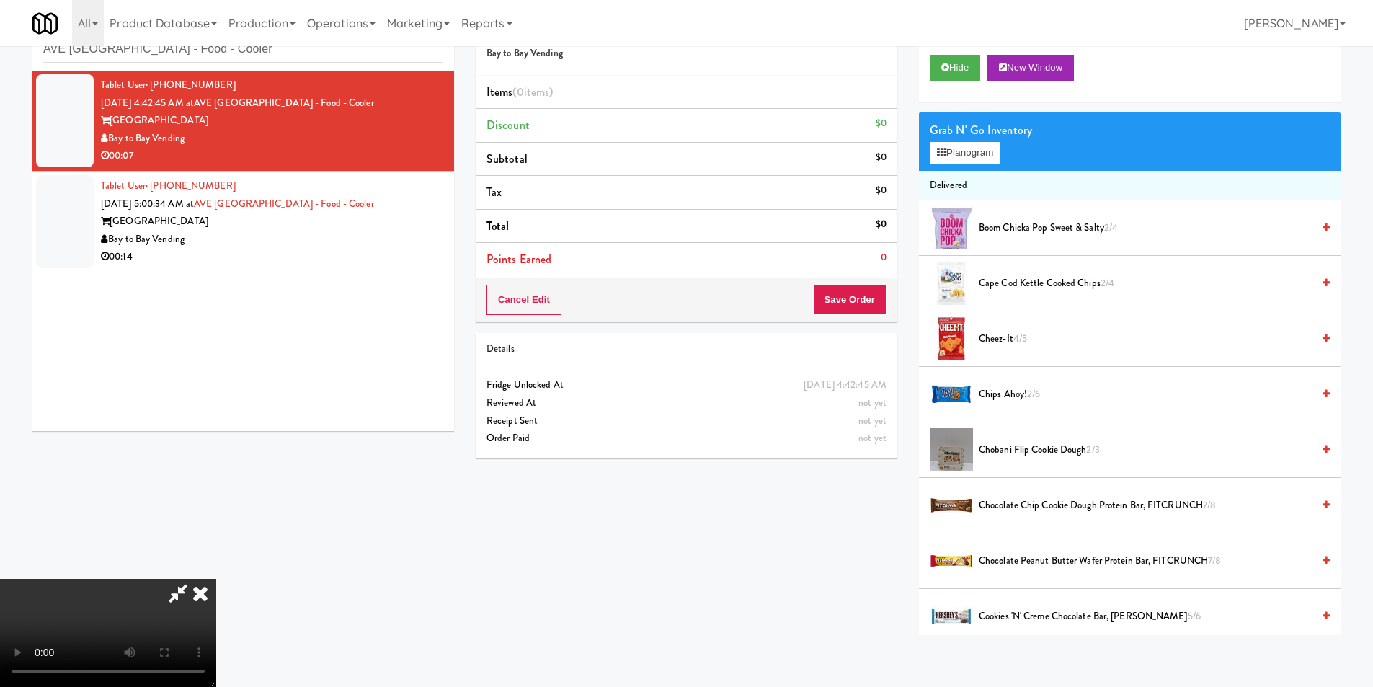
click at [216, 579] on video at bounding box center [108, 633] width 216 height 108
click at [951, 143] on button "Planogram" at bounding box center [965, 153] width 71 height 22
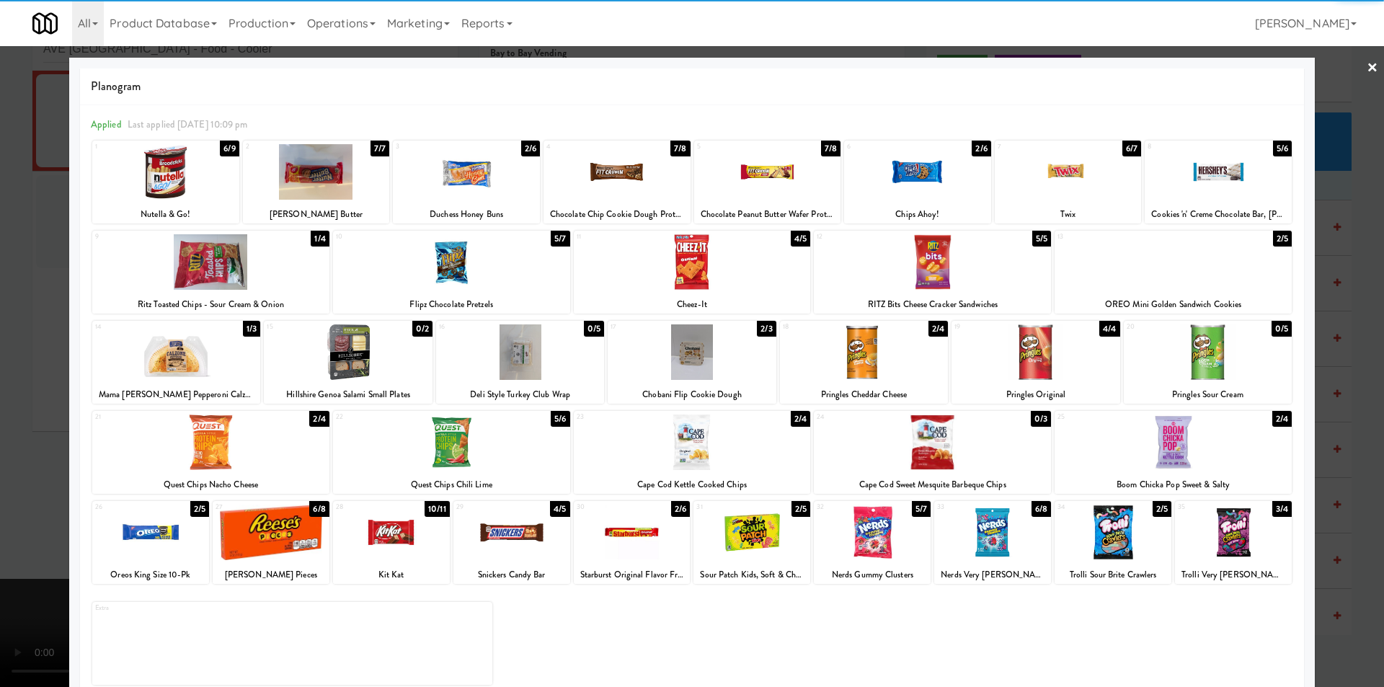
click at [528, 185] on div at bounding box center [466, 172] width 147 height 56
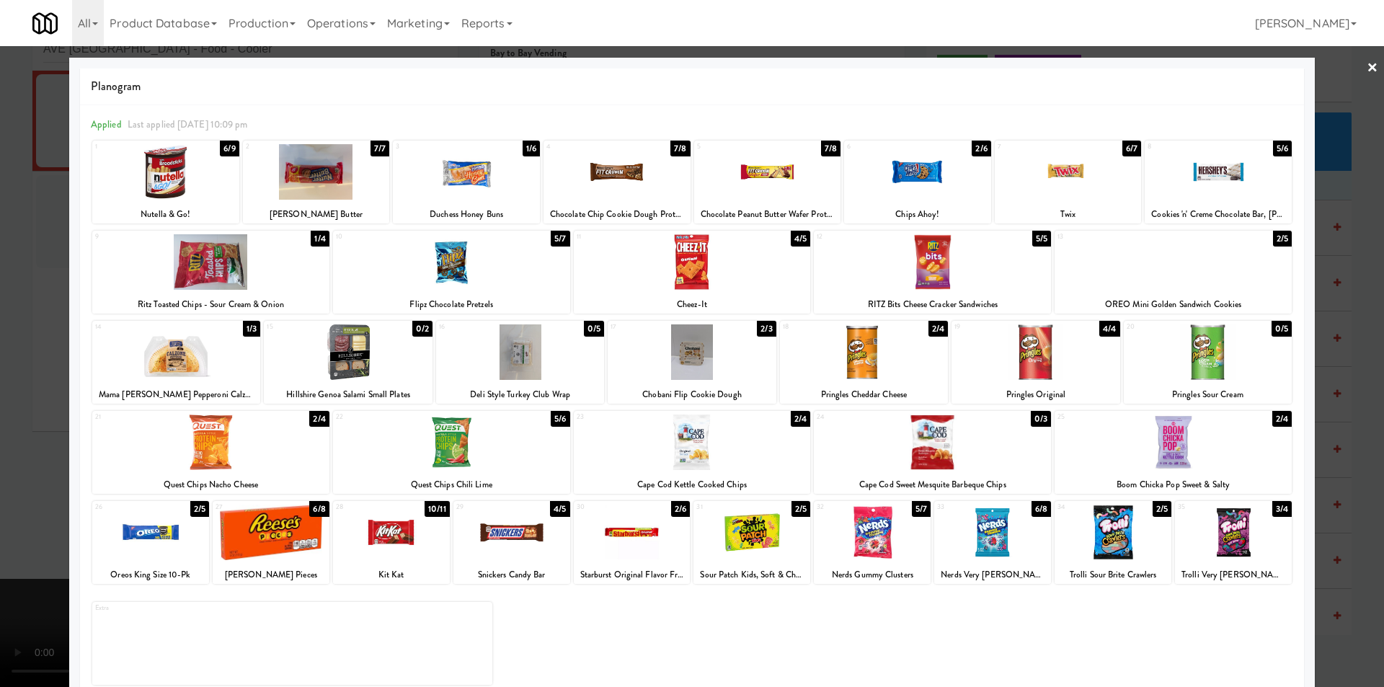
click at [686, 270] on div at bounding box center [692, 262] width 237 height 56
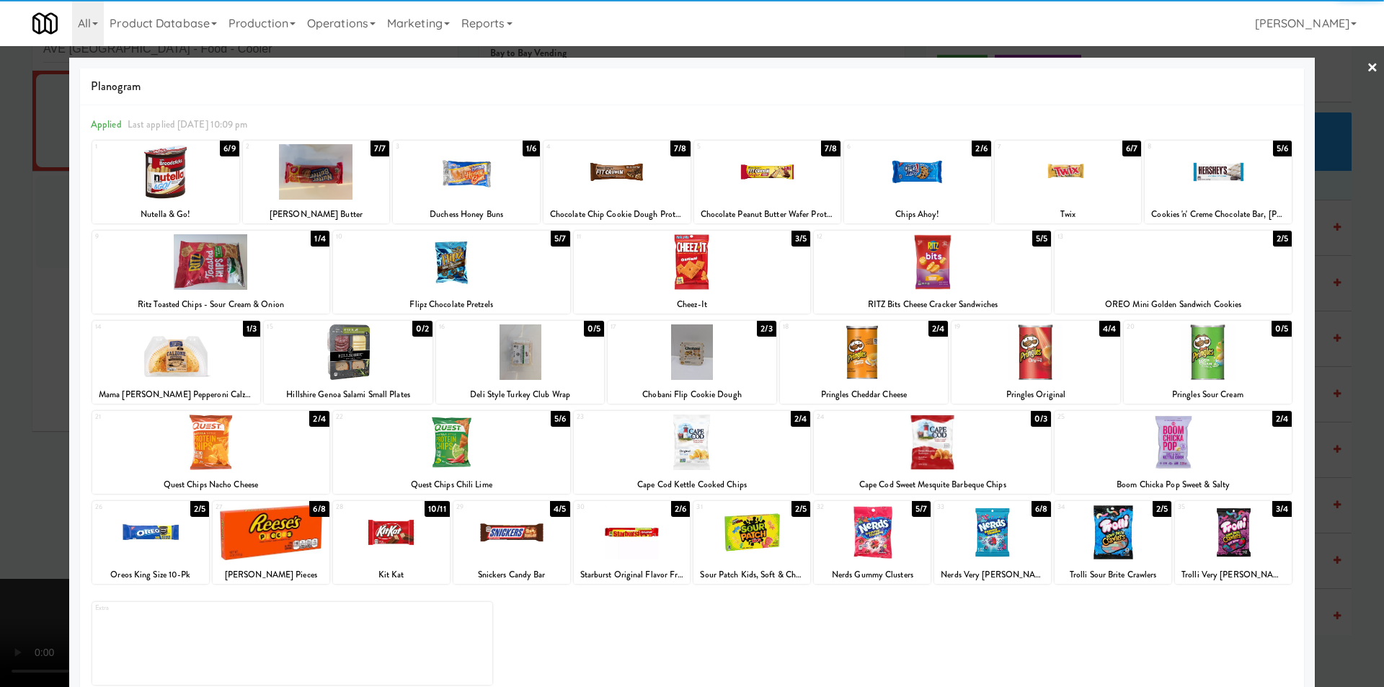
drag, startPoint x: 1332, startPoint y: 363, endPoint x: 1285, endPoint y: 359, distance: 47.1
click at [1332, 363] on div at bounding box center [692, 343] width 1384 height 687
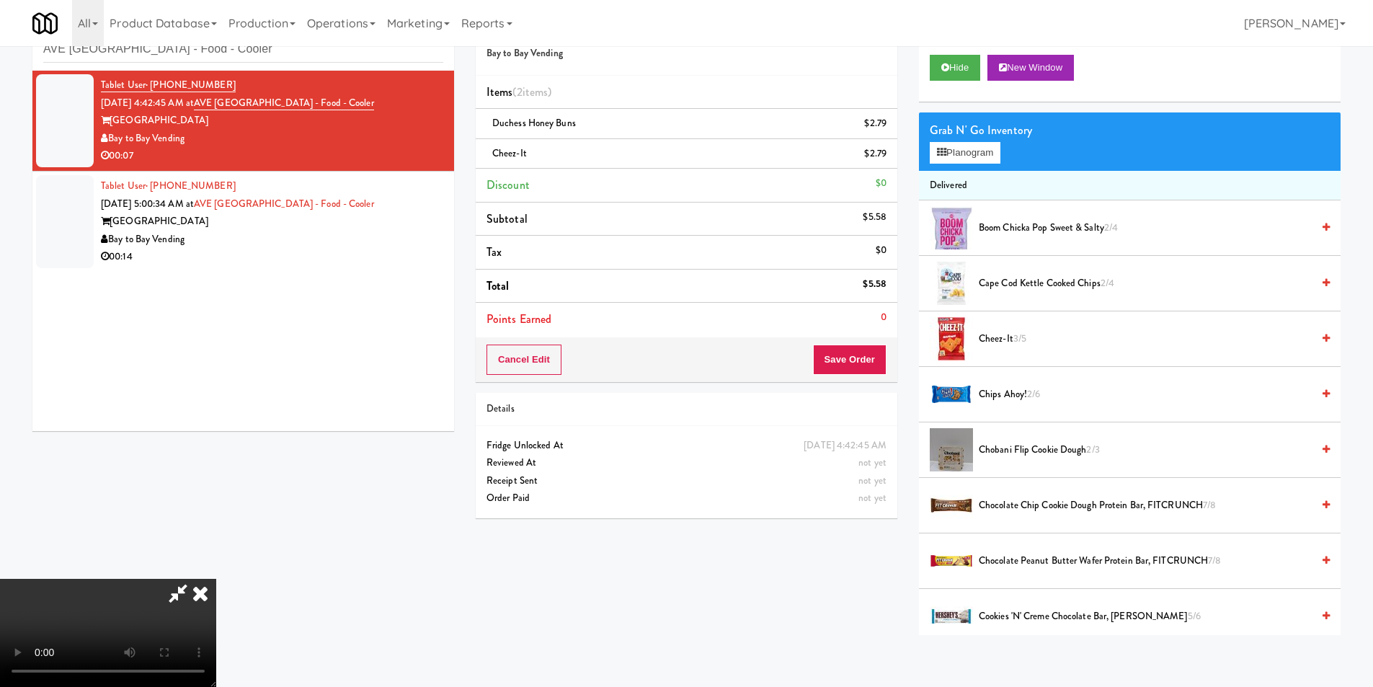
click at [216, 579] on video at bounding box center [108, 633] width 216 height 108
click at [860, 366] on button "Save Order" at bounding box center [850, 360] width 74 height 30
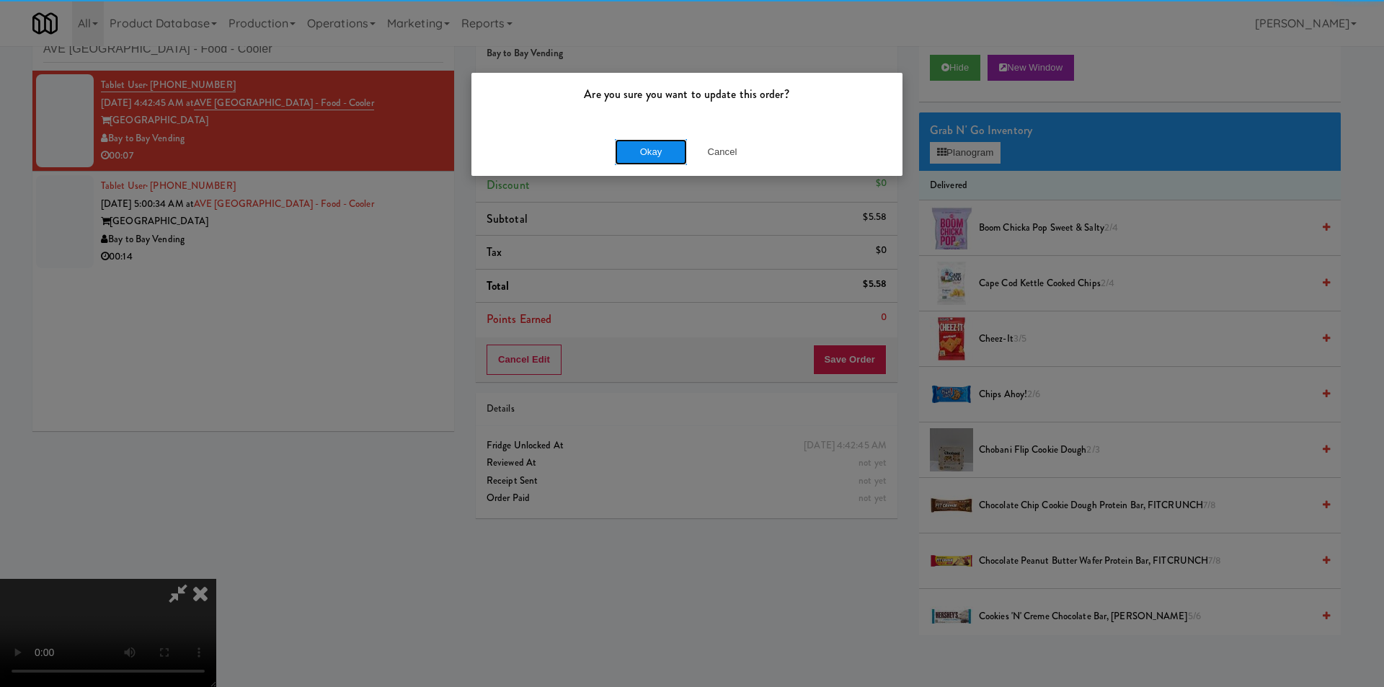
click at [619, 149] on button "Okay" at bounding box center [651, 152] width 72 height 26
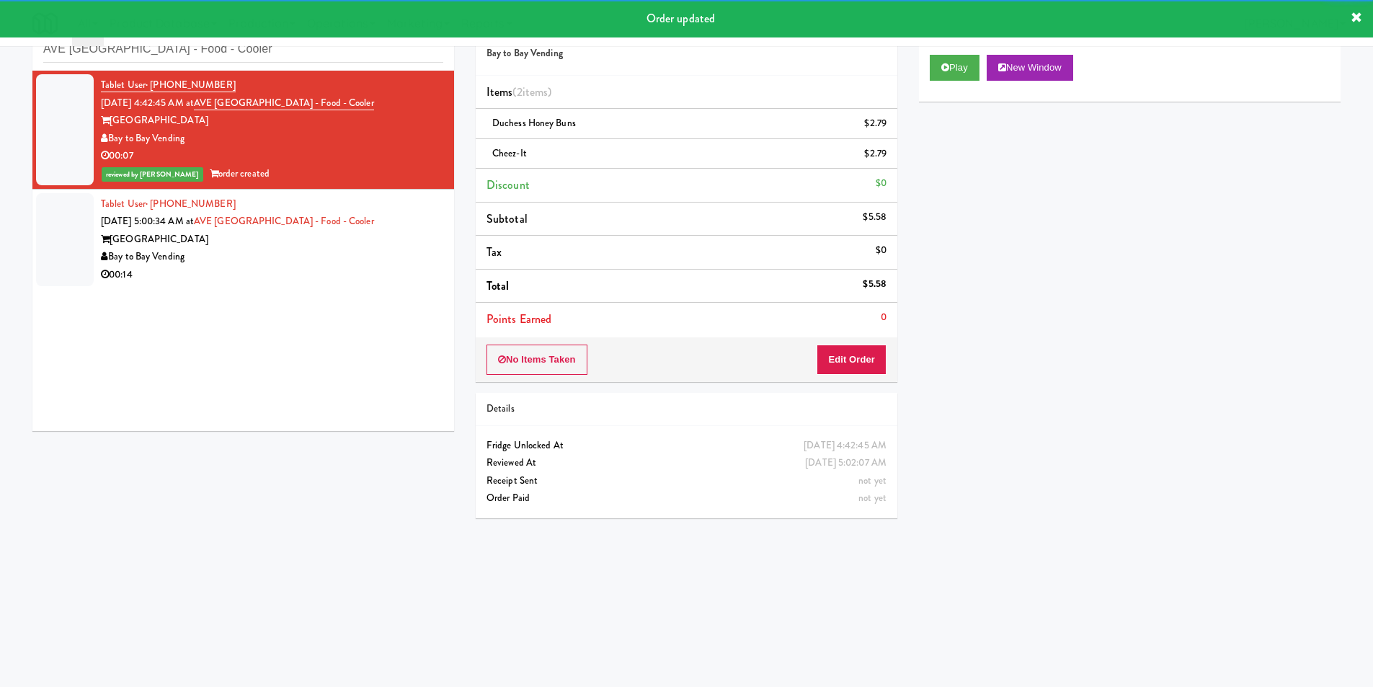
click at [335, 259] on div "Bay to Bay Vending" at bounding box center [272, 257] width 342 height 18
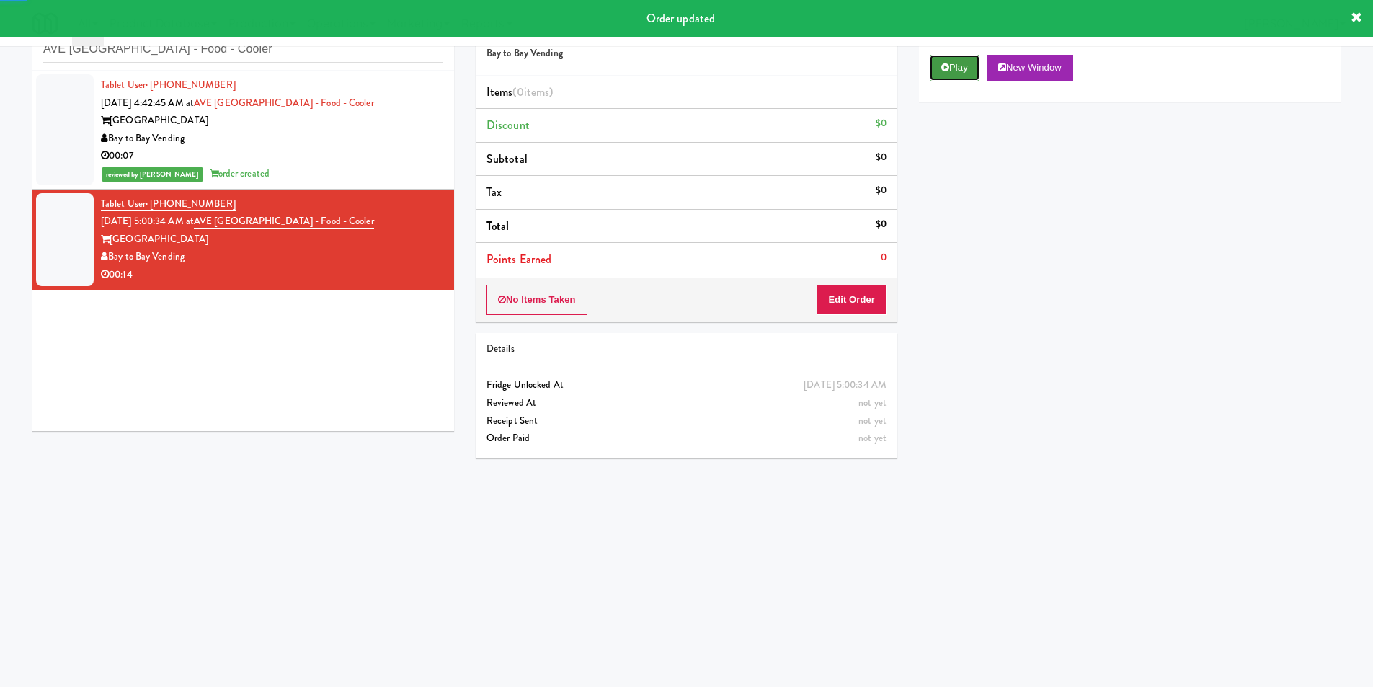
click at [945, 63] on icon at bounding box center [946, 67] width 8 height 9
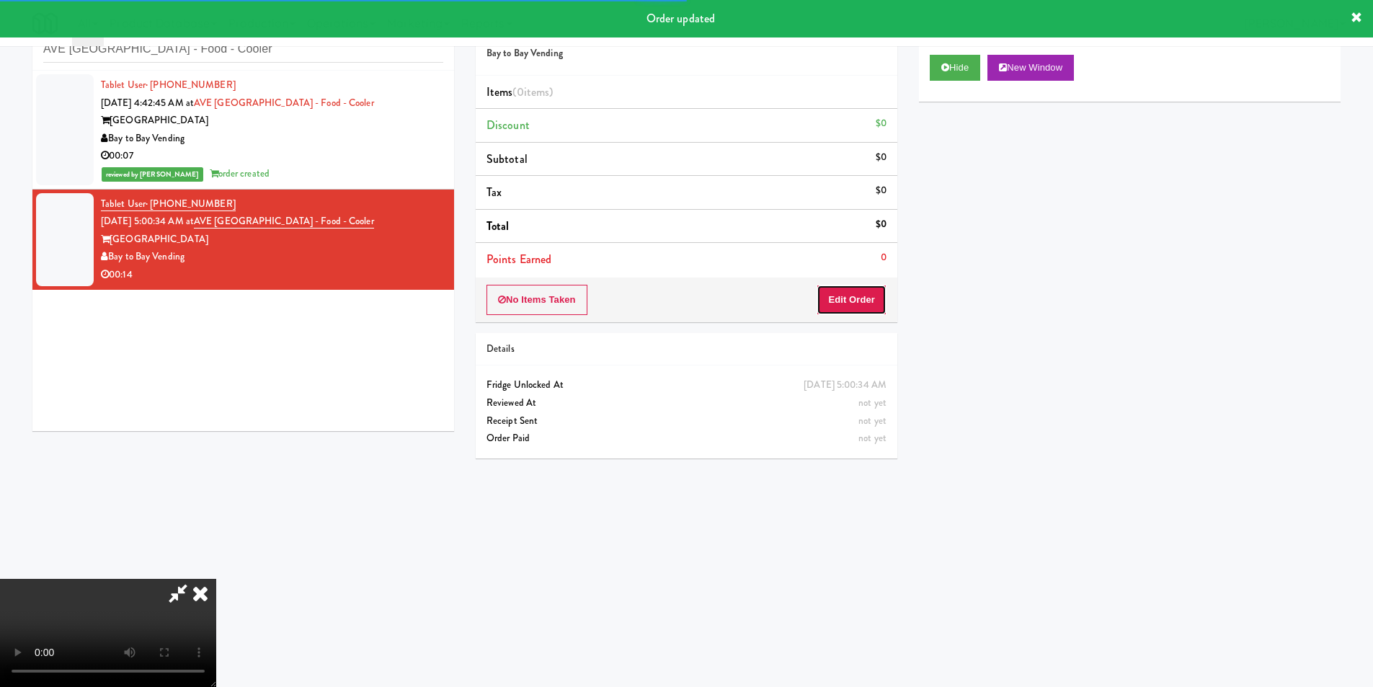
click at [867, 300] on button "Edit Order" at bounding box center [852, 300] width 70 height 30
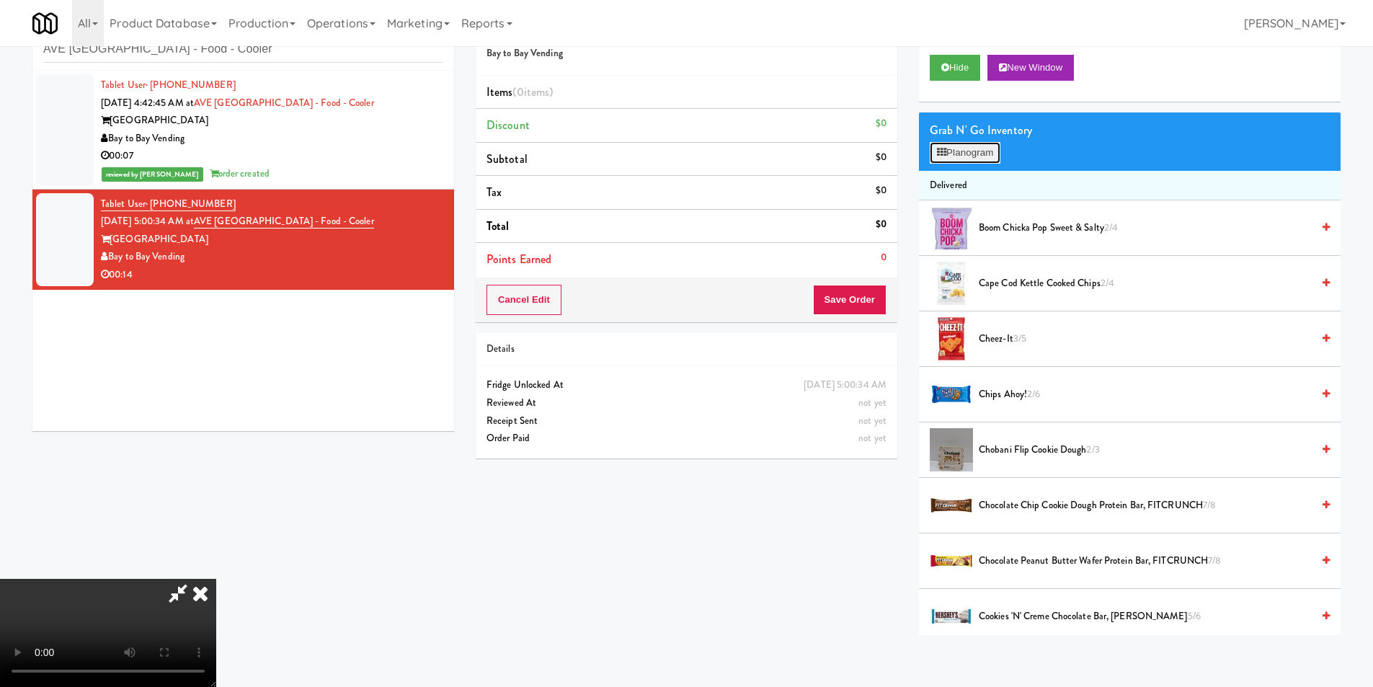
click at [975, 159] on button "Planogram" at bounding box center [965, 153] width 71 height 22
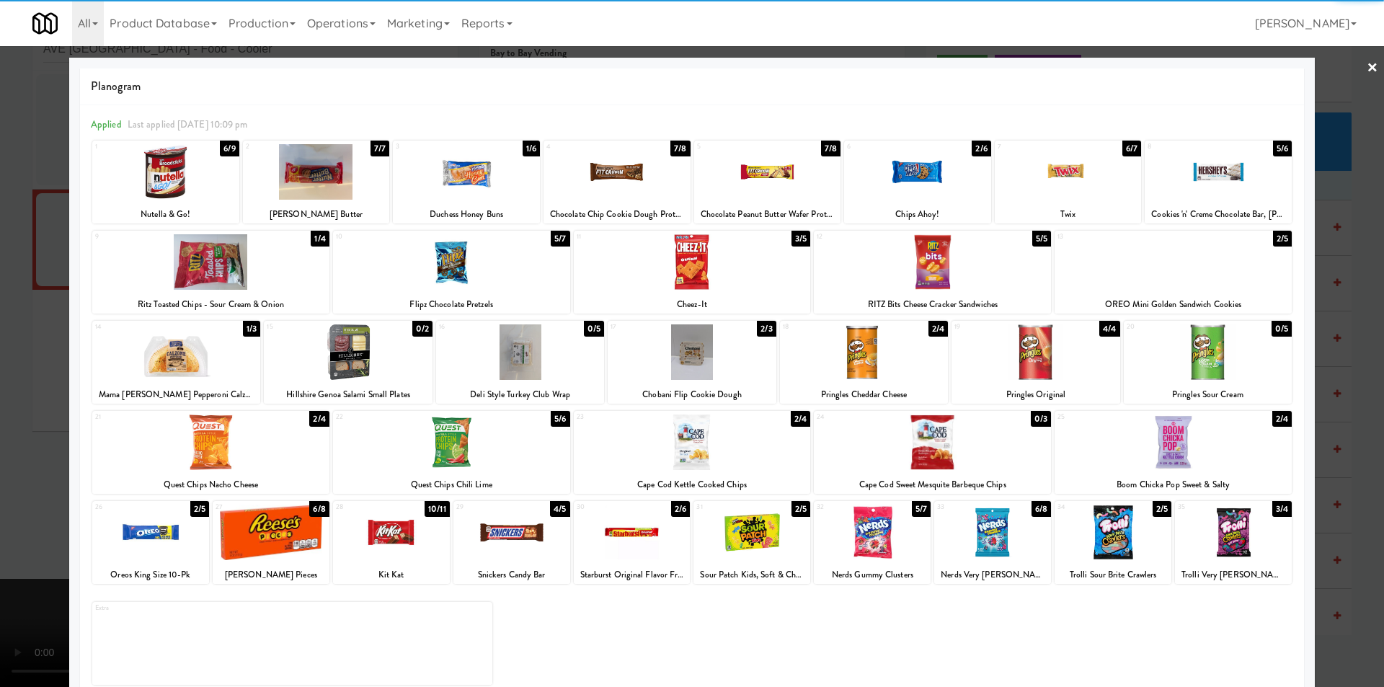
click at [950, 257] on div at bounding box center [932, 262] width 237 height 56
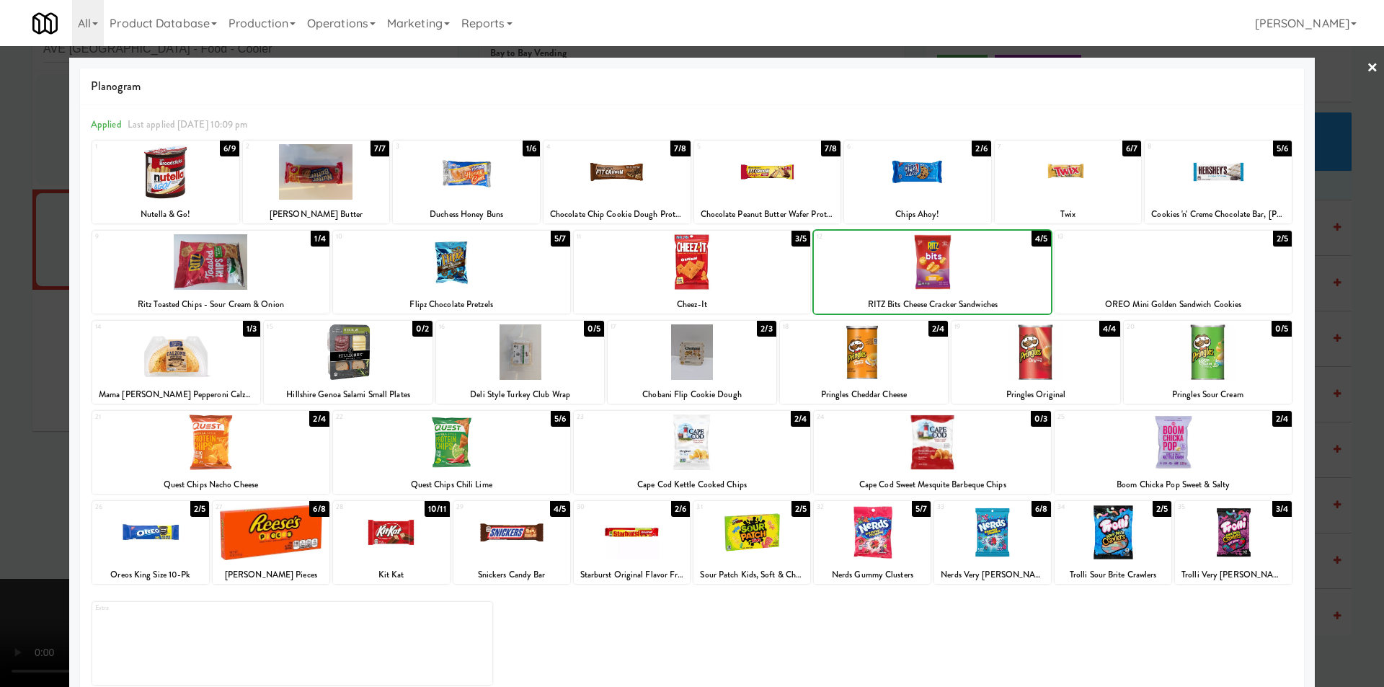
click at [1337, 327] on div at bounding box center [692, 343] width 1384 height 687
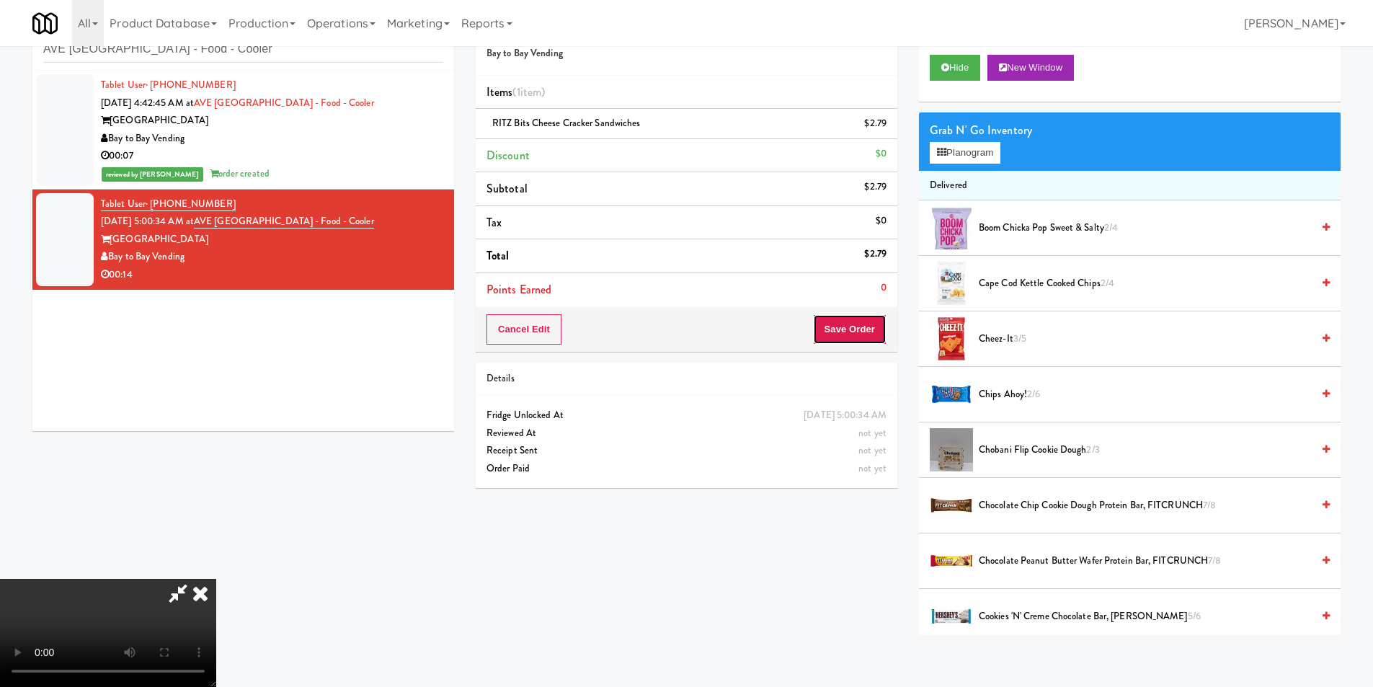
click at [877, 331] on button "Save Order" at bounding box center [850, 329] width 74 height 30
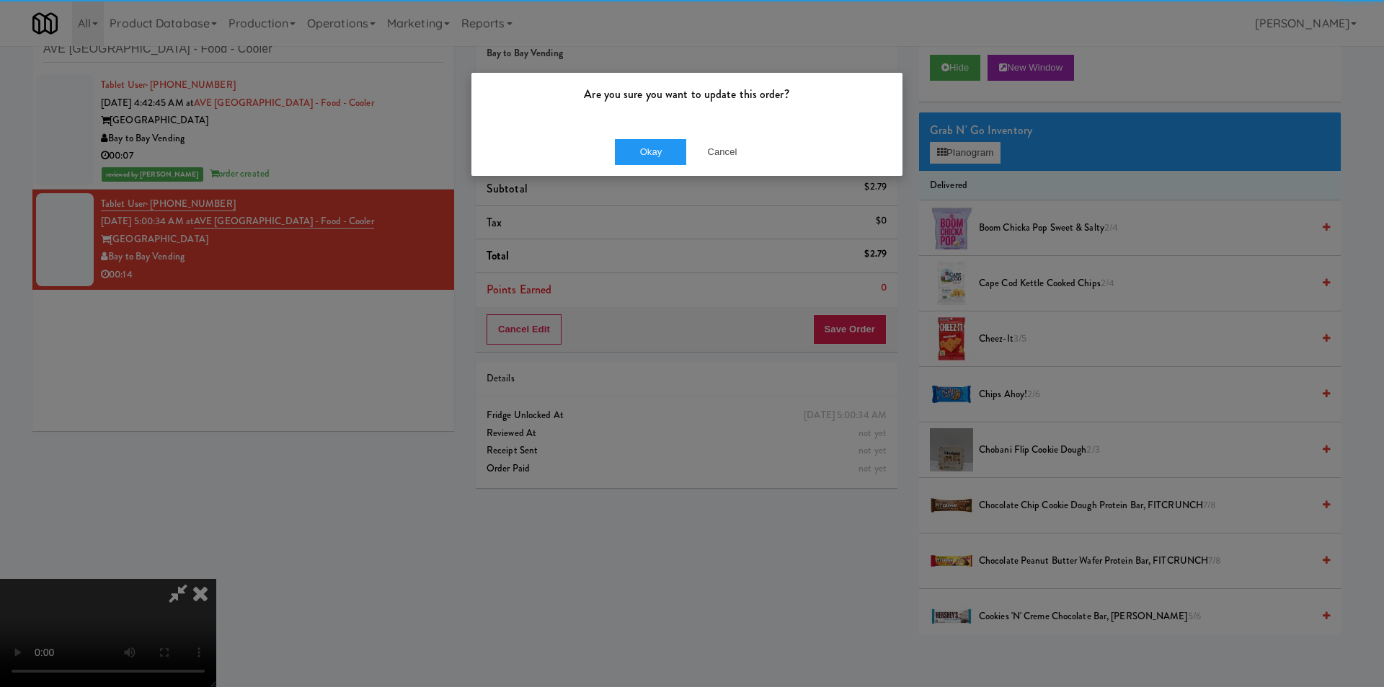
click at [672, 130] on div "Okay Cancel" at bounding box center [686, 152] width 431 height 48
click at [663, 151] on button "Okay" at bounding box center [651, 152] width 72 height 26
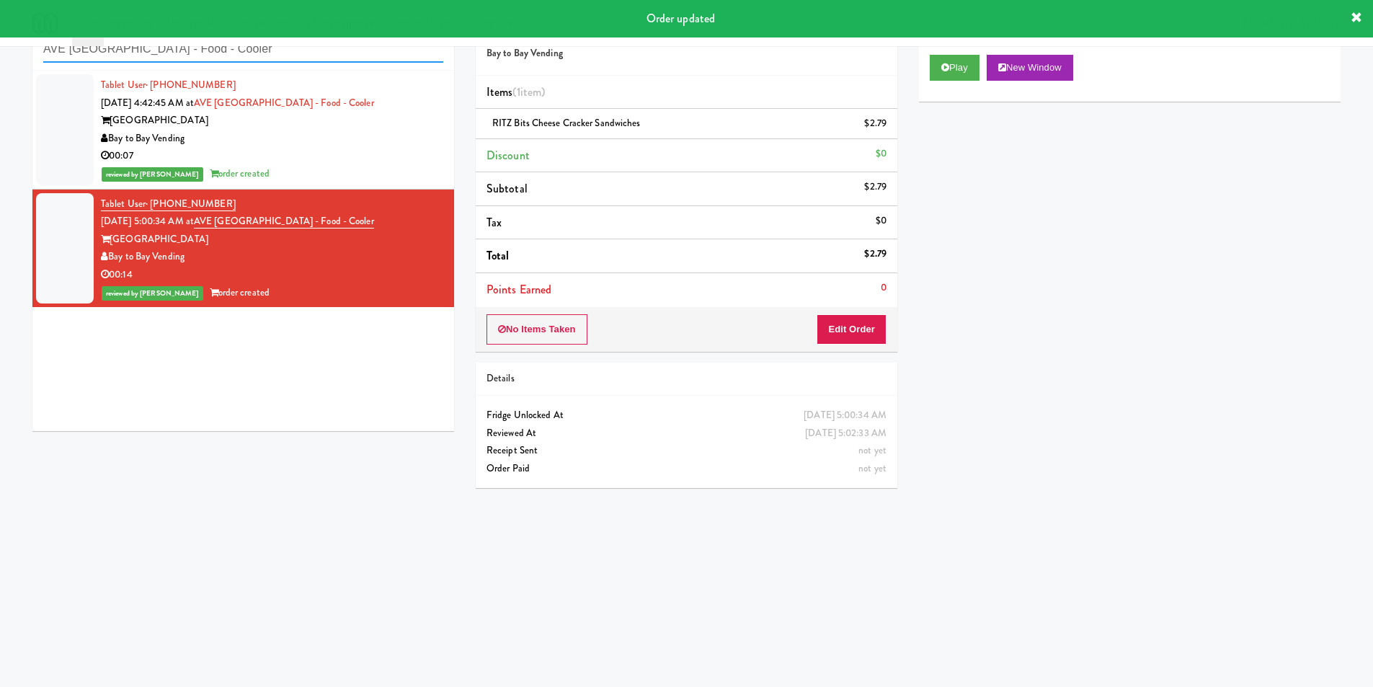
click at [309, 56] on input "AVE Tampa Riverwalk - Food - Cooler" at bounding box center [243, 49] width 400 height 27
paste input "Drinks"
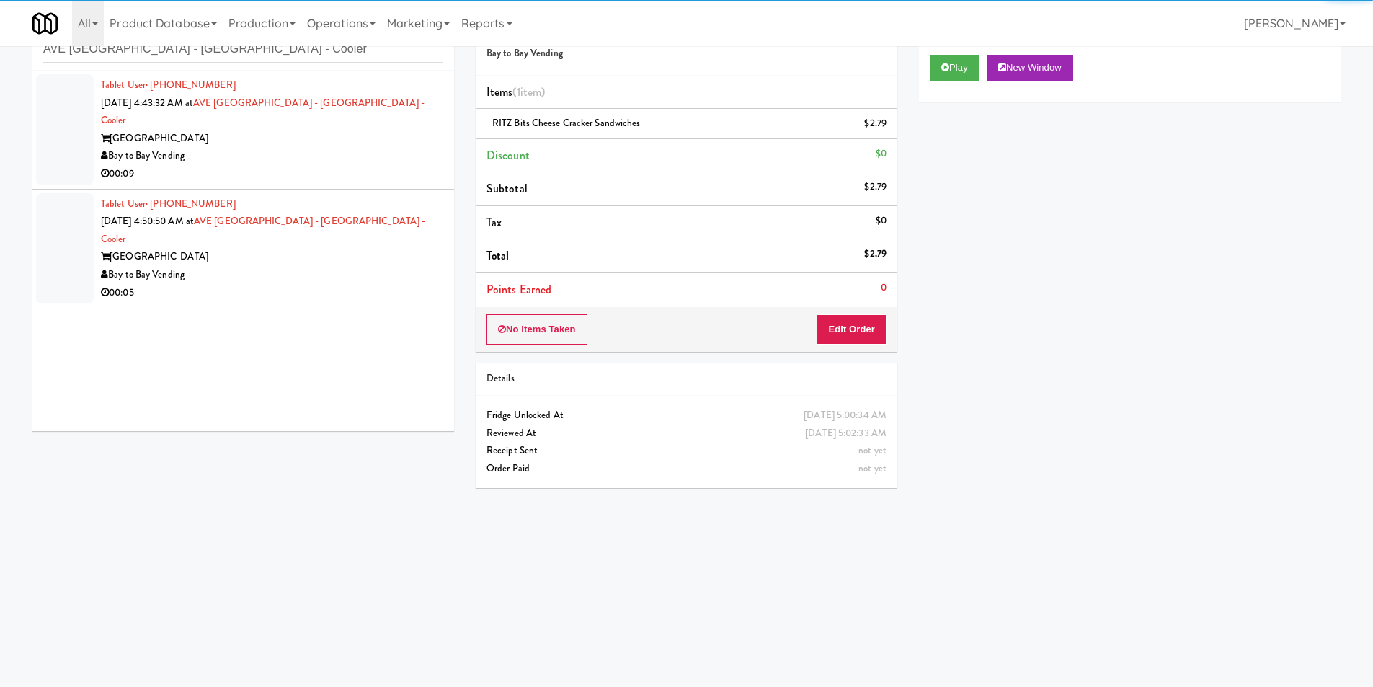
click at [377, 165] on div "00:09" at bounding box center [272, 174] width 342 height 18
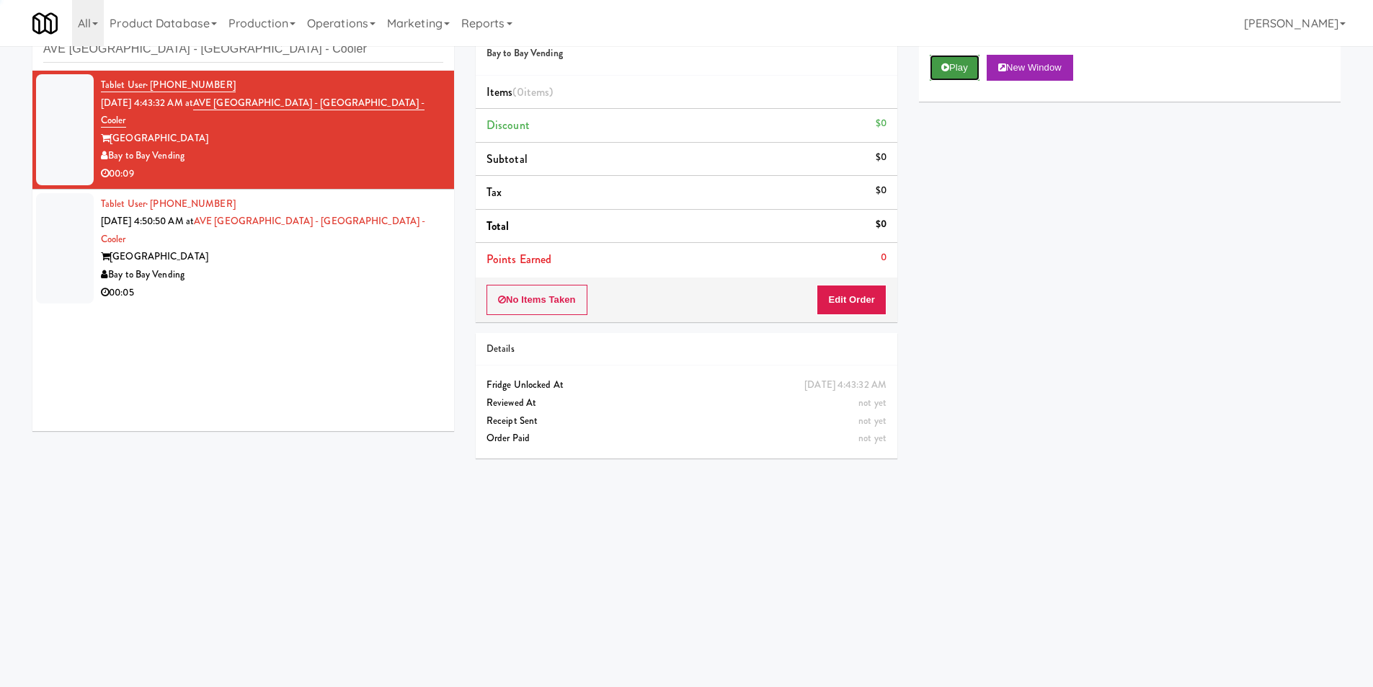
click at [944, 68] on icon at bounding box center [946, 67] width 8 height 9
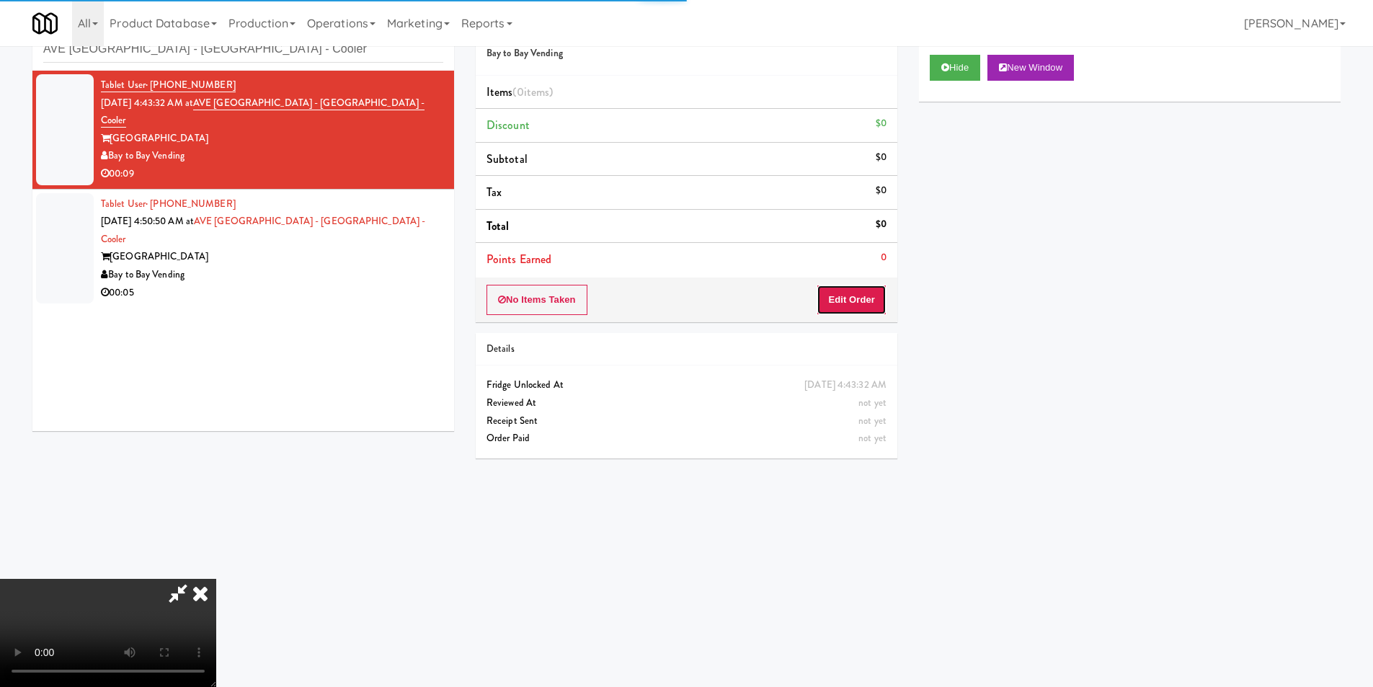
click at [856, 313] on button "Edit Order" at bounding box center [852, 300] width 70 height 30
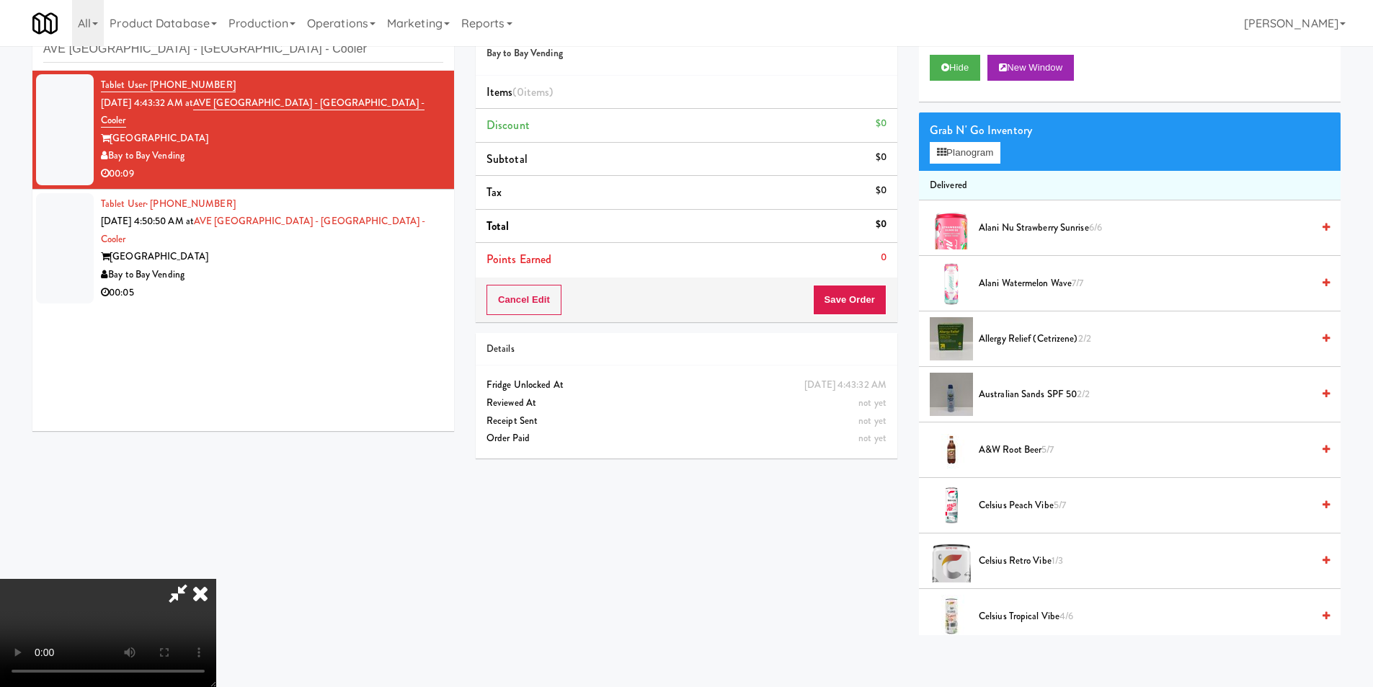
click at [216, 579] on video at bounding box center [108, 633] width 216 height 108
click at [962, 156] on button "Planogram" at bounding box center [965, 153] width 71 height 22
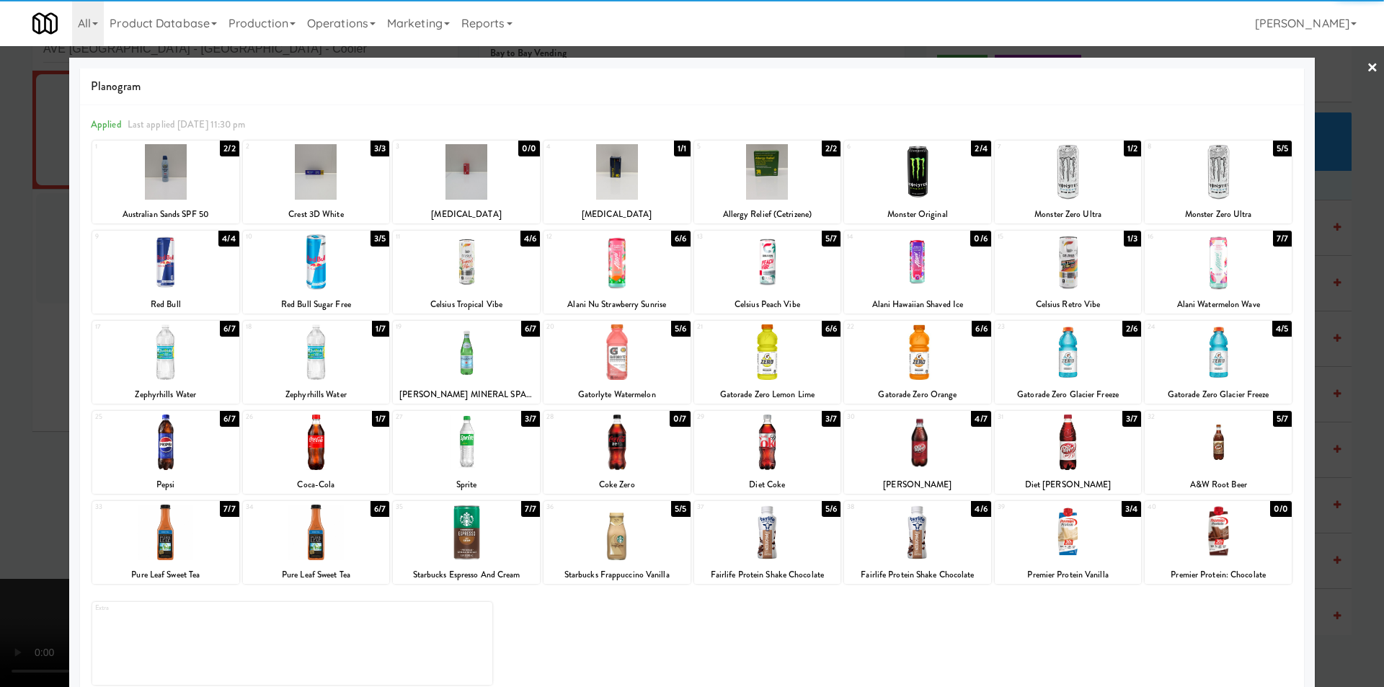
click at [583, 273] on div at bounding box center [617, 262] width 147 height 56
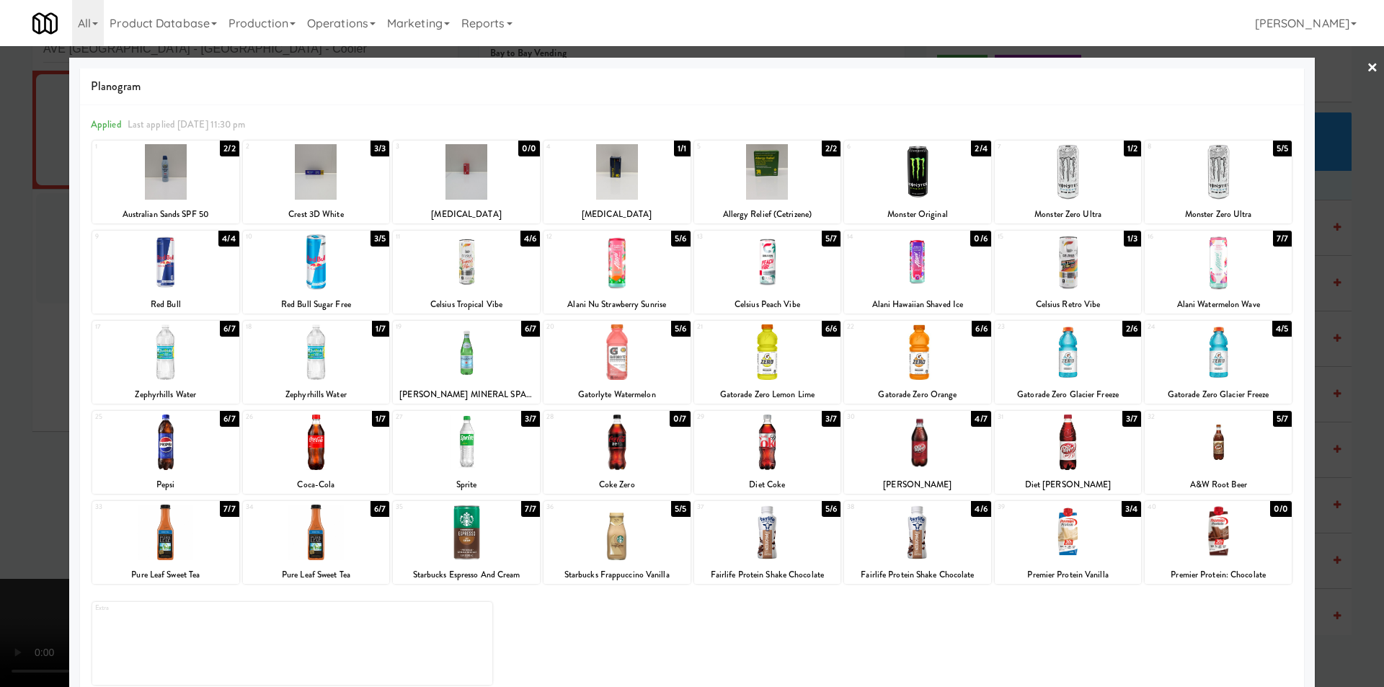
click at [1187, 265] on div at bounding box center [1218, 262] width 147 height 56
click at [1337, 293] on div at bounding box center [692, 343] width 1384 height 687
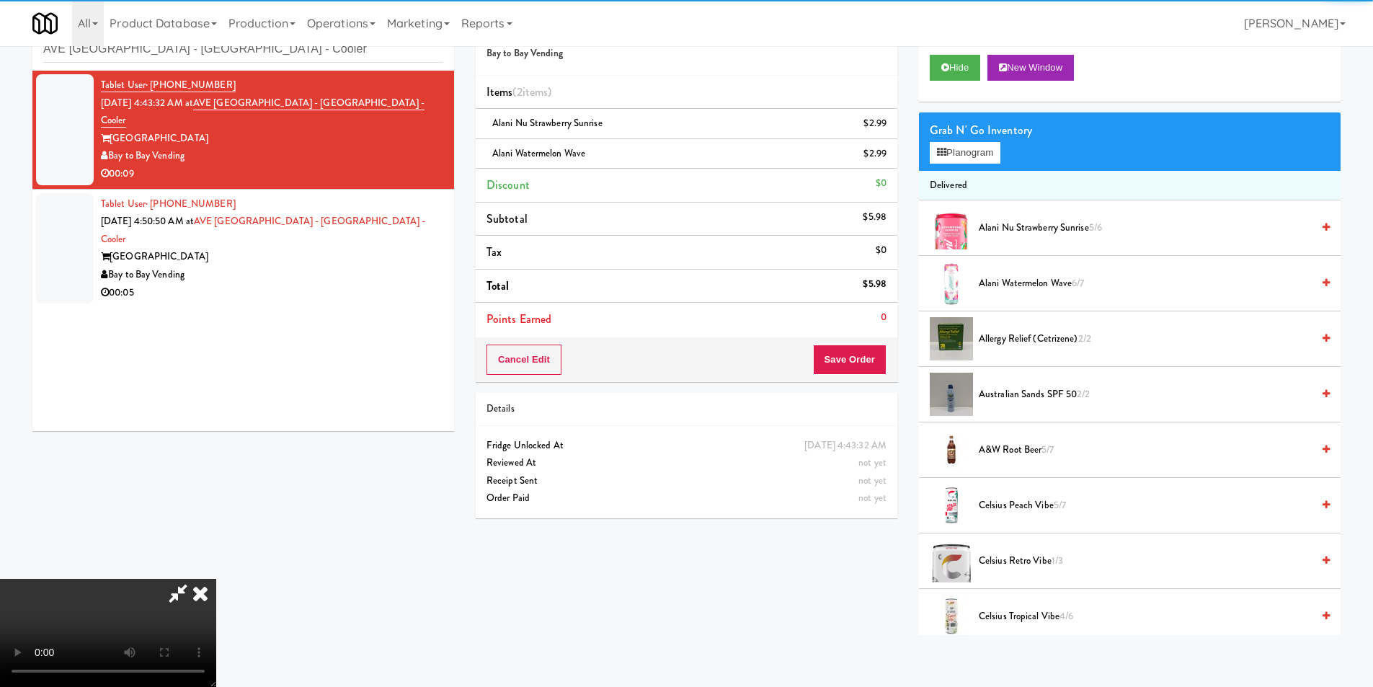
click at [216, 579] on video at bounding box center [108, 633] width 216 height 108
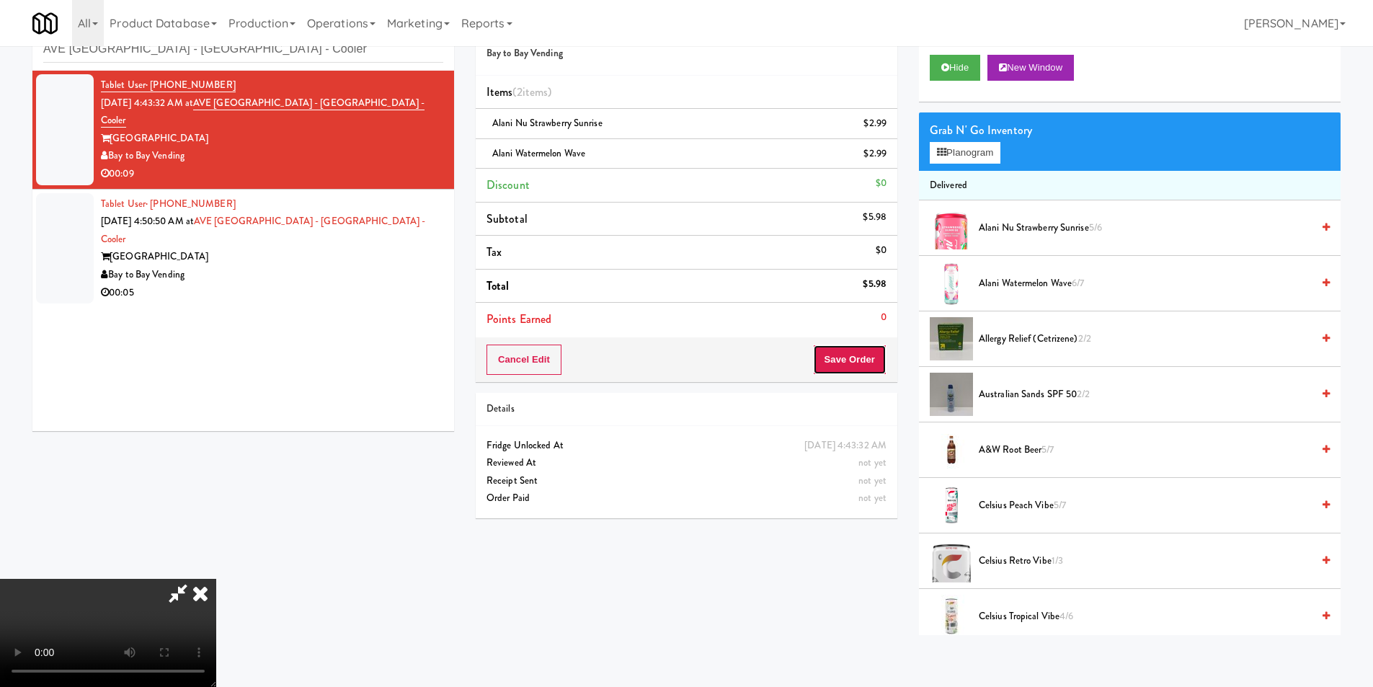
click at [854, 361] on button "Save Order" at bounding box center [850, 360] width 74 height 30
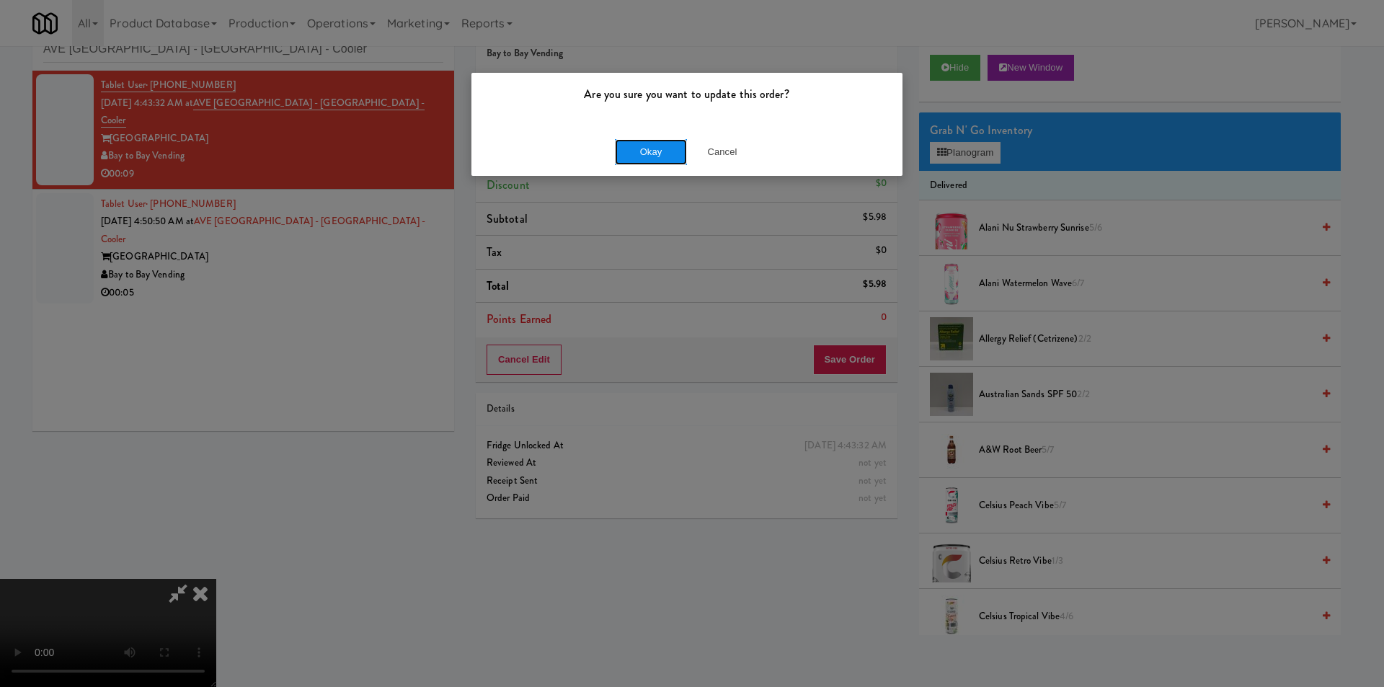
click at [660, 149] on button "Okay" at bounding box center [651, 152] width 72 height 26
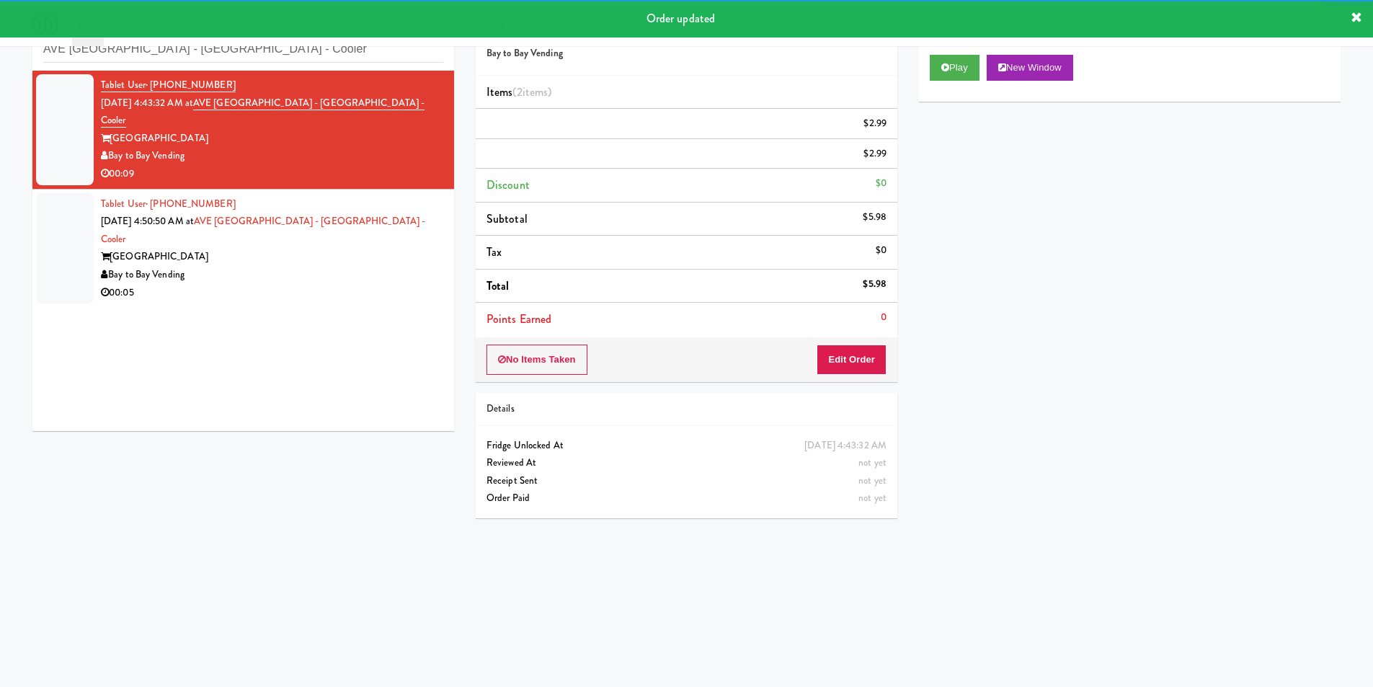
drag, startPoint x: 381, startPoint y: 251, endPoint x: 407, endPoint y: 250, distance: 25.2
click at [381, 284] on div "00:05" at bounding box center [272, 293] width 342 height 18
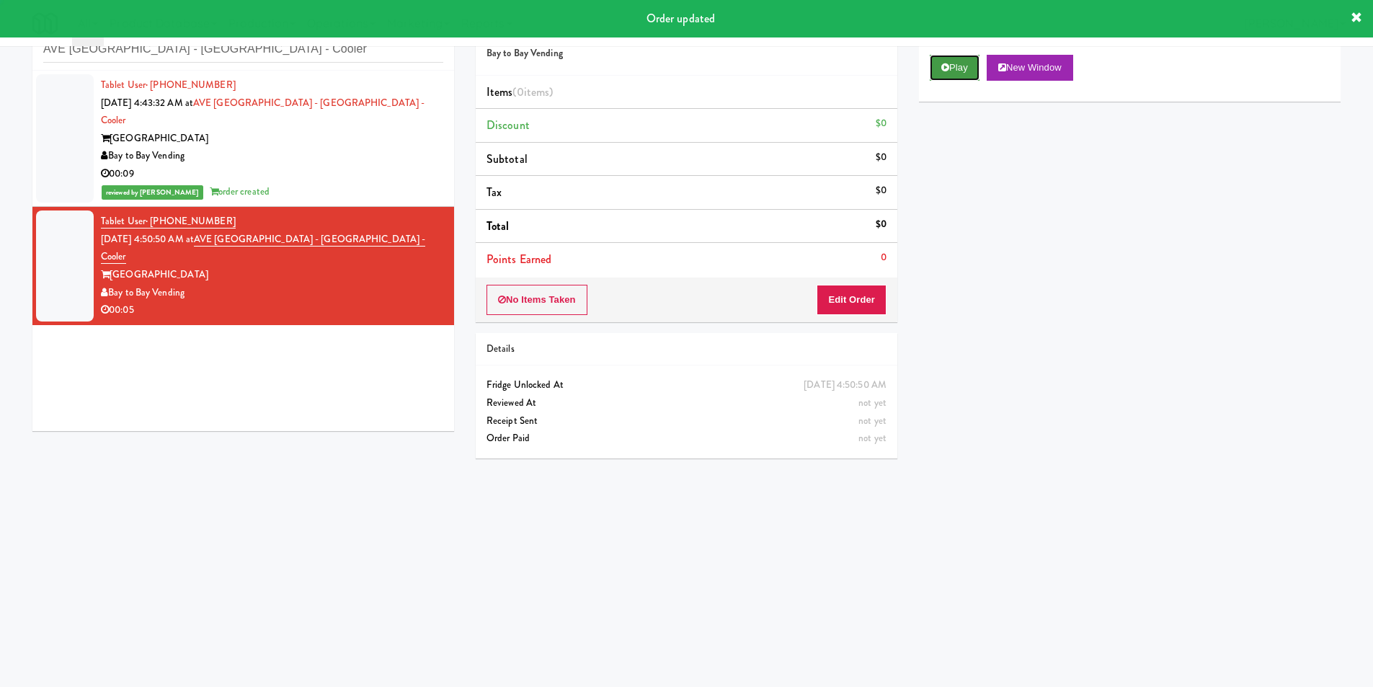
click at [934, 74] on button "Play" at bounding box center [955, 68] width 50 height 26
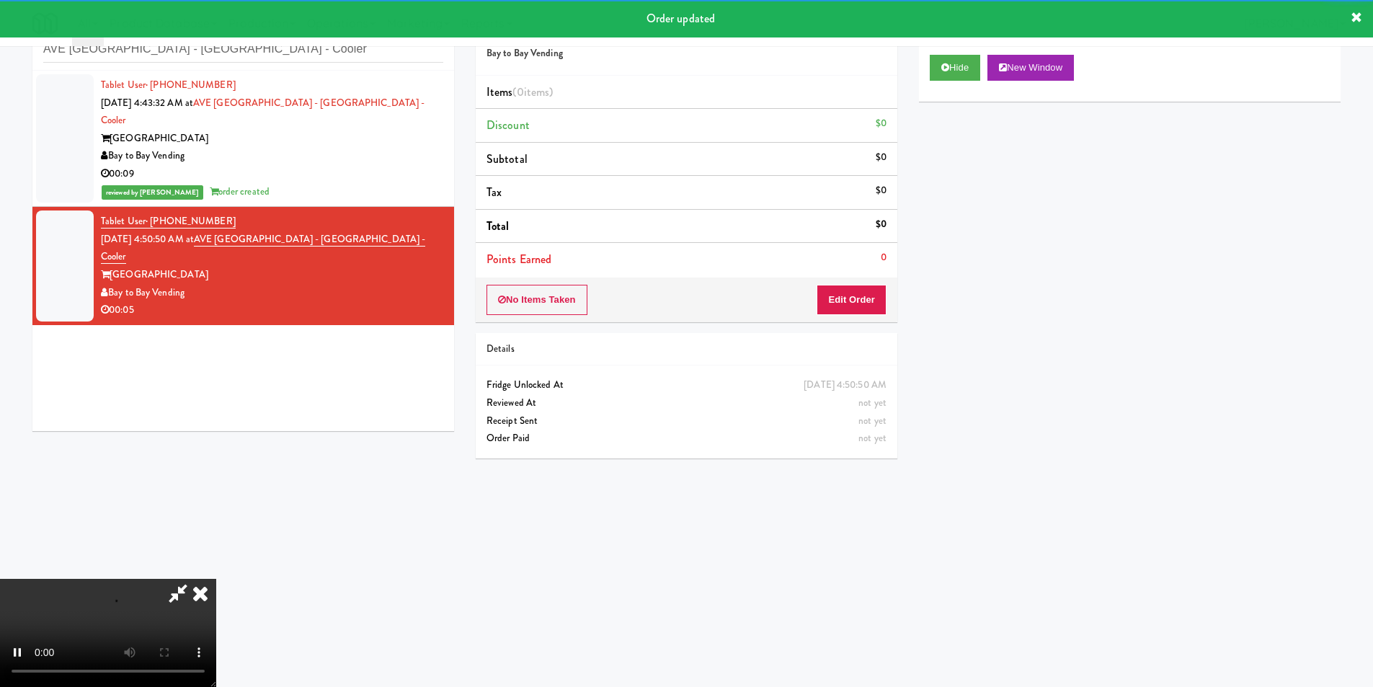
click at [851, 280] on div "No Items Taken Edit Order" at bounding box center [687, 300] width 422 height 45
click at [851, 290] on button "Edit Order" at bounding box center [852, 300] width 70 height 30
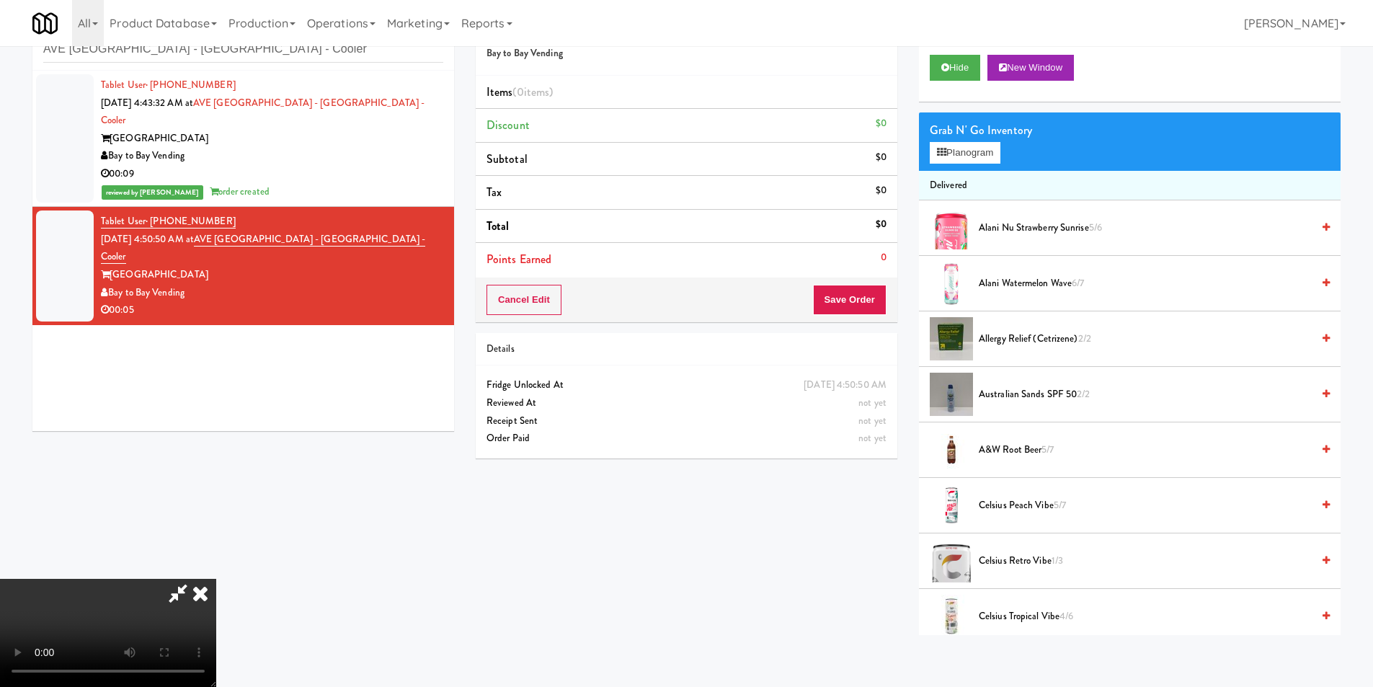
scroll to position [144, 0]
click at [216, 579] on video at bounding box center [108, 633] width 216 height 108
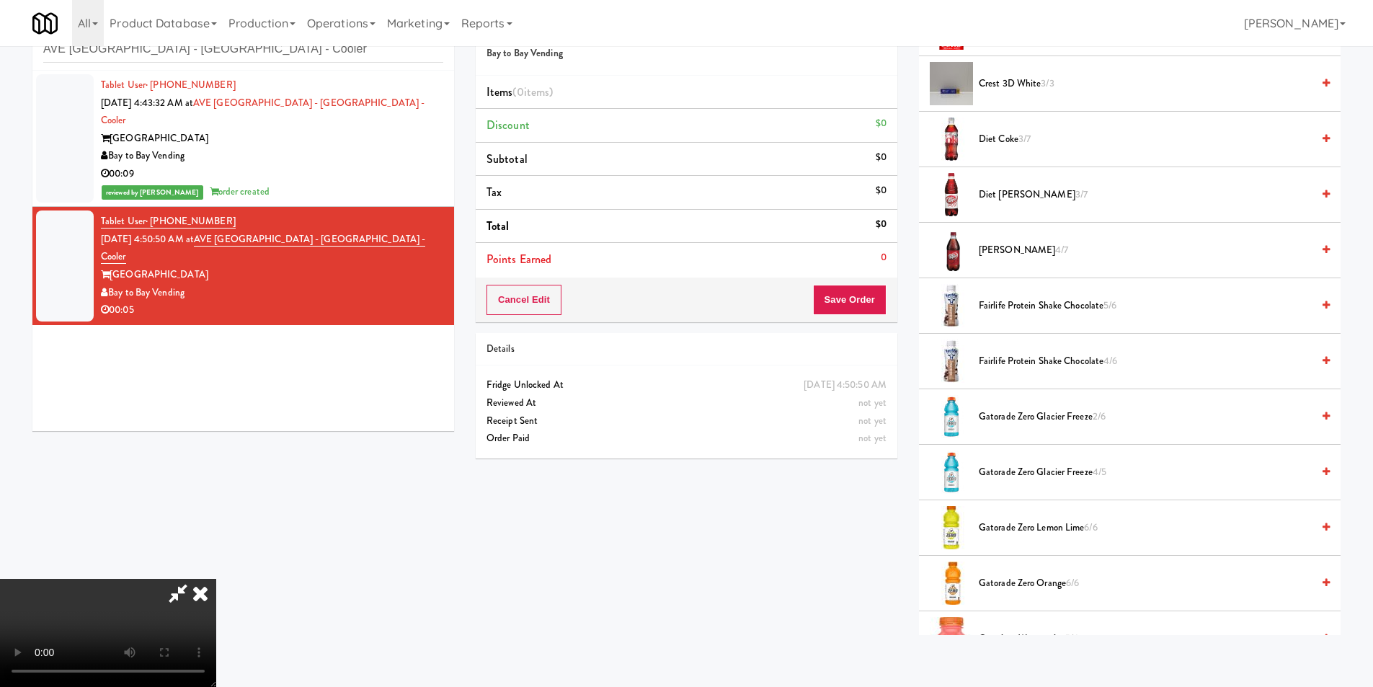
scroll to position [649, 0]
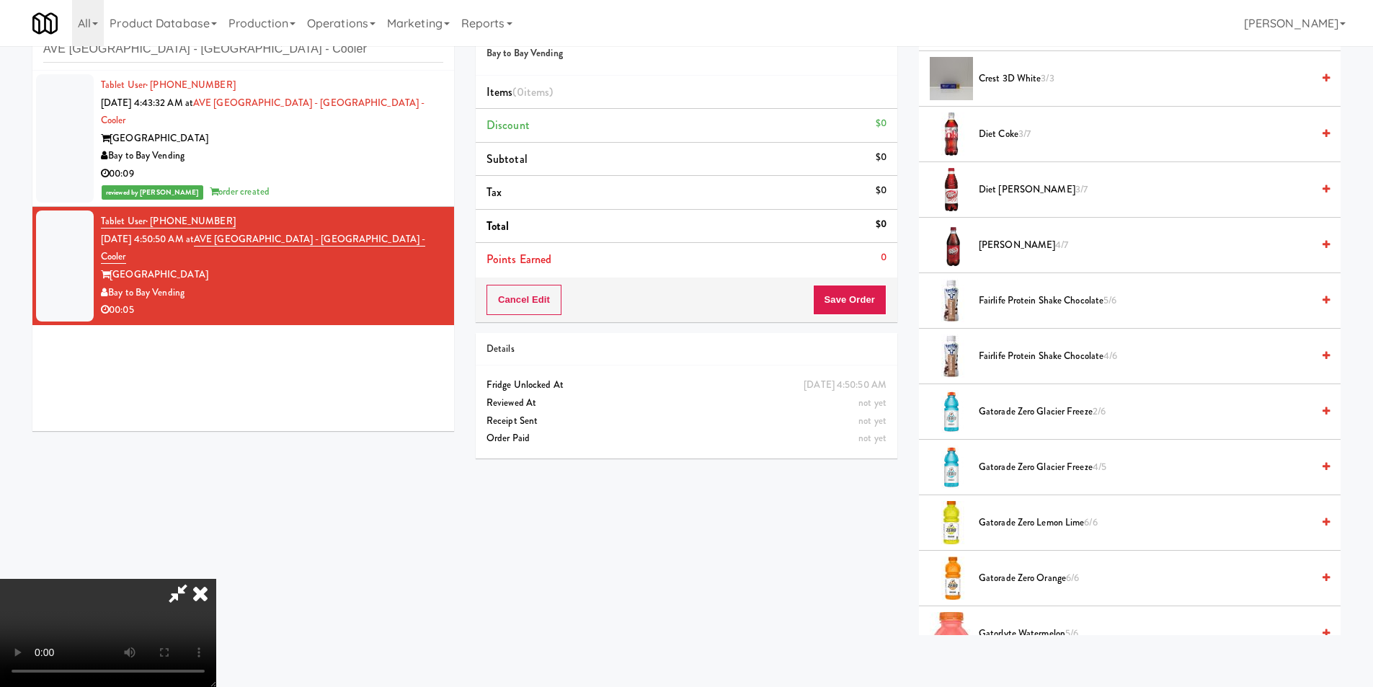
click at [998, 126] on span "Diet Coke 3/7" at bounding box center [1145, 134] width 333 height 18
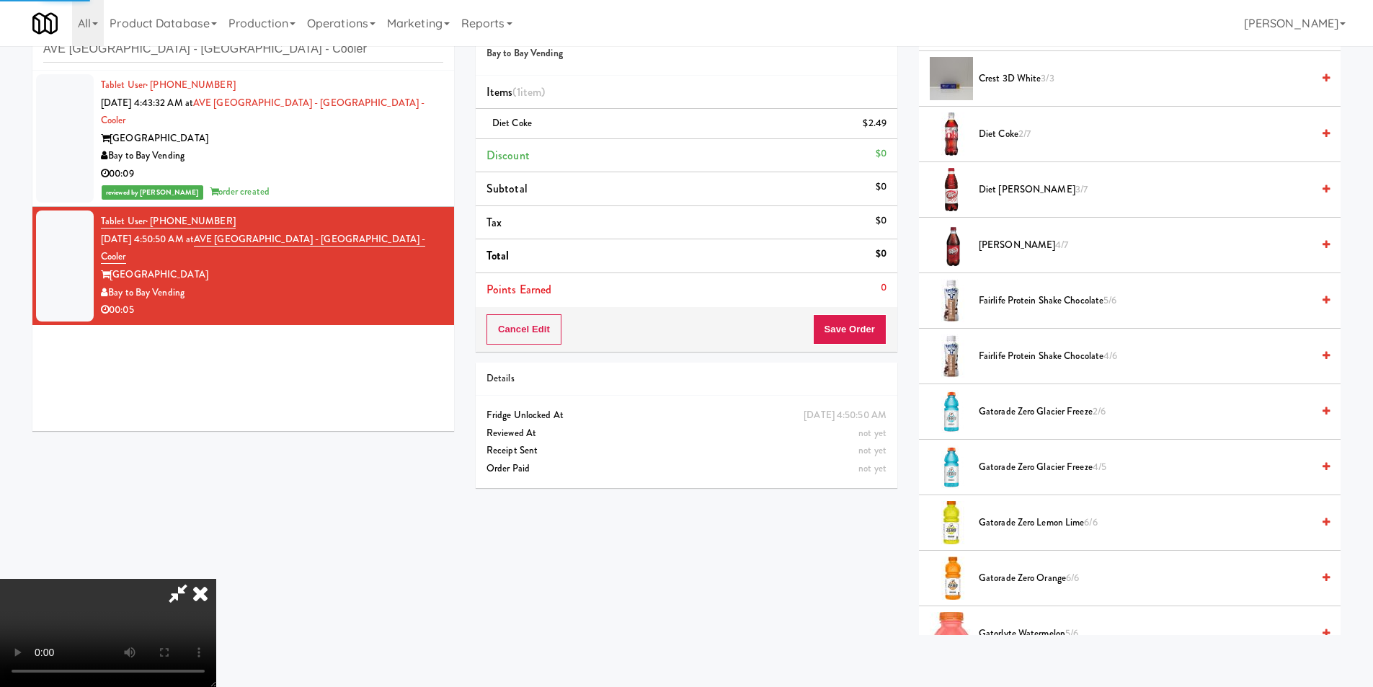
click at [875, 309] on div "Cancel Edit Save Order" at bounding box center [687, 329] width 422 height 45
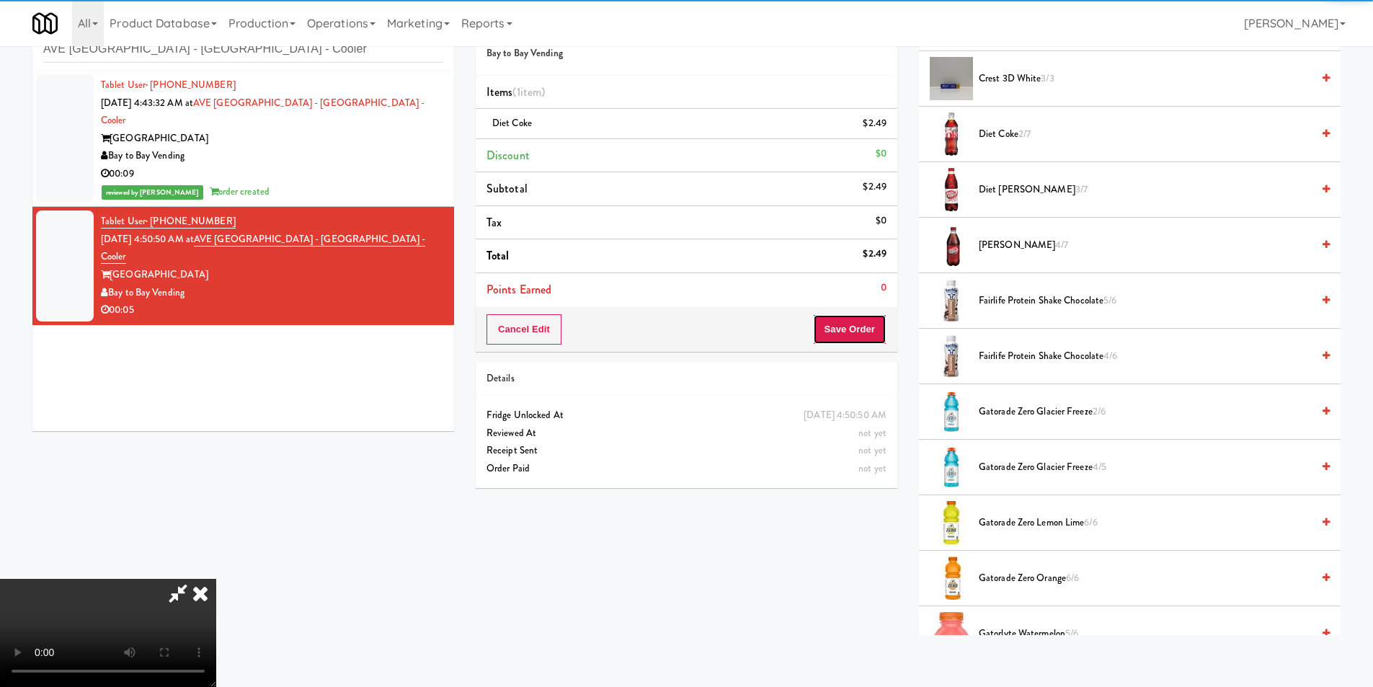
click at [867, 323] on button "Save Order" at bounding box center [850, 329] width 74 height 30
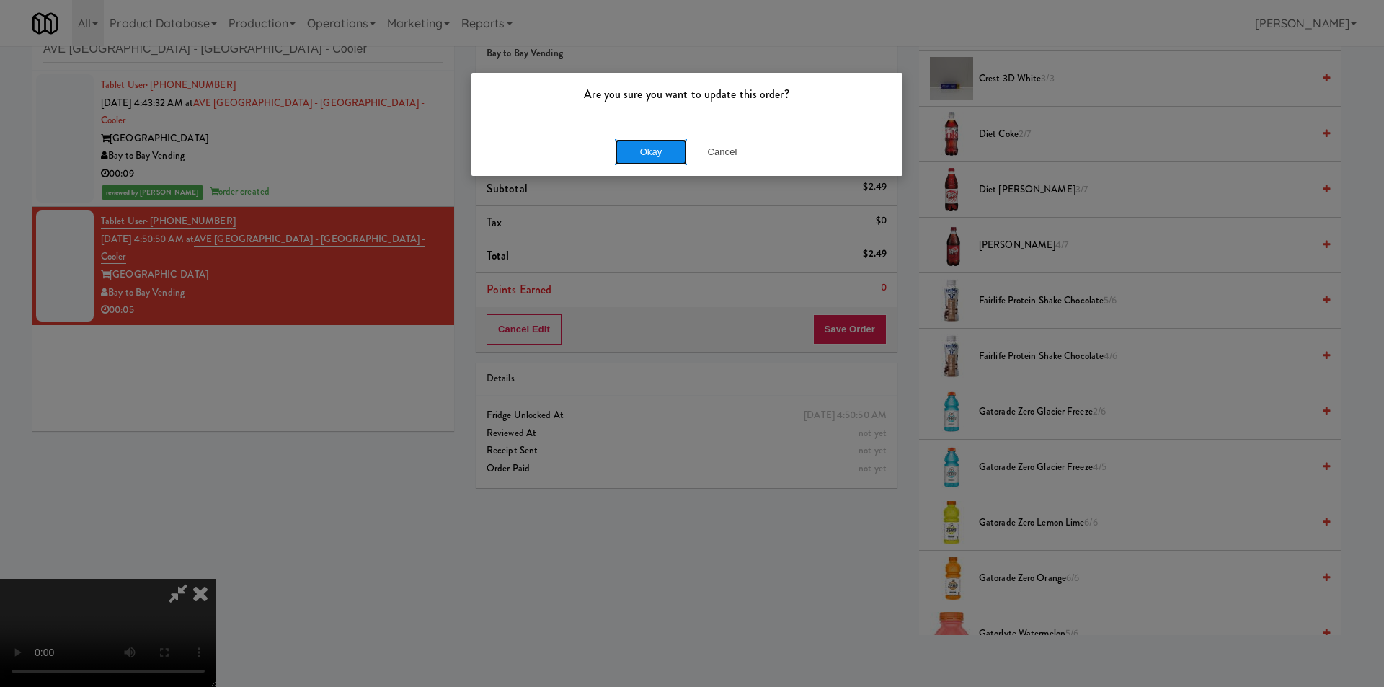
click at [653, 149] on button "Okay" at bounding box center [651, 152] width 72 height 26
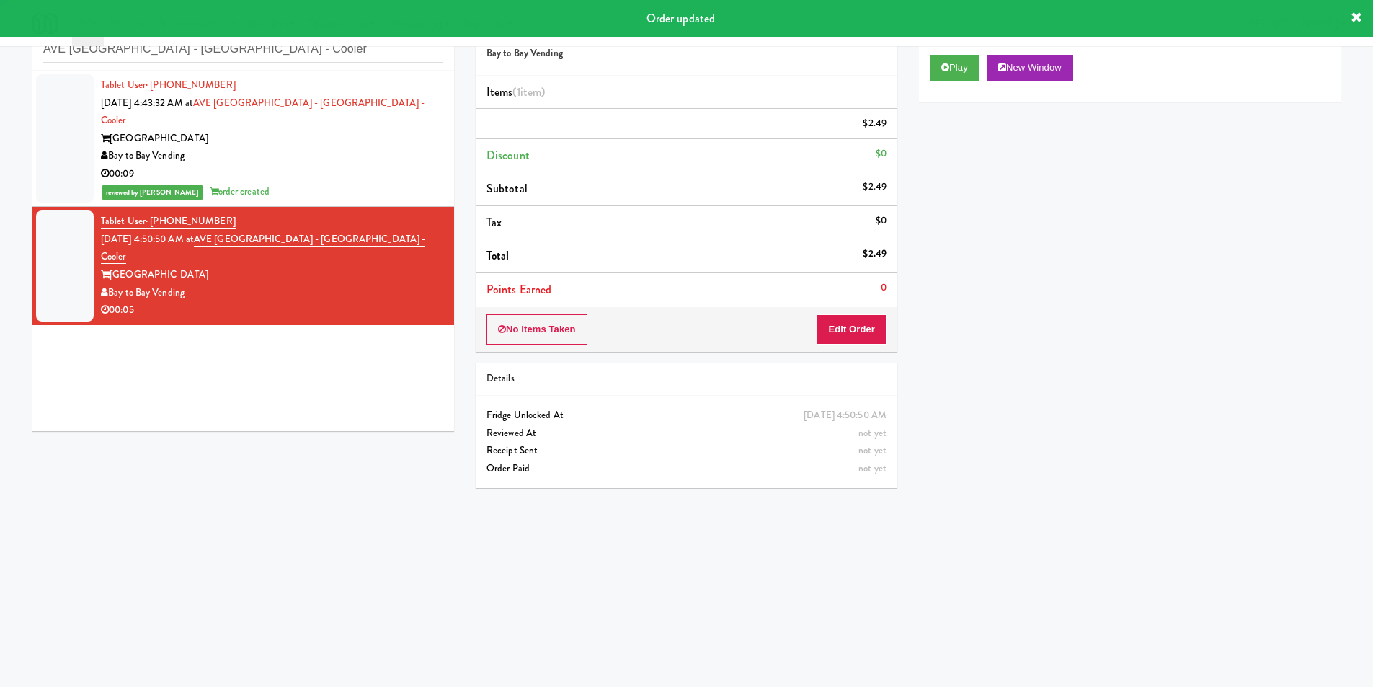
scroll to position [0, 0]
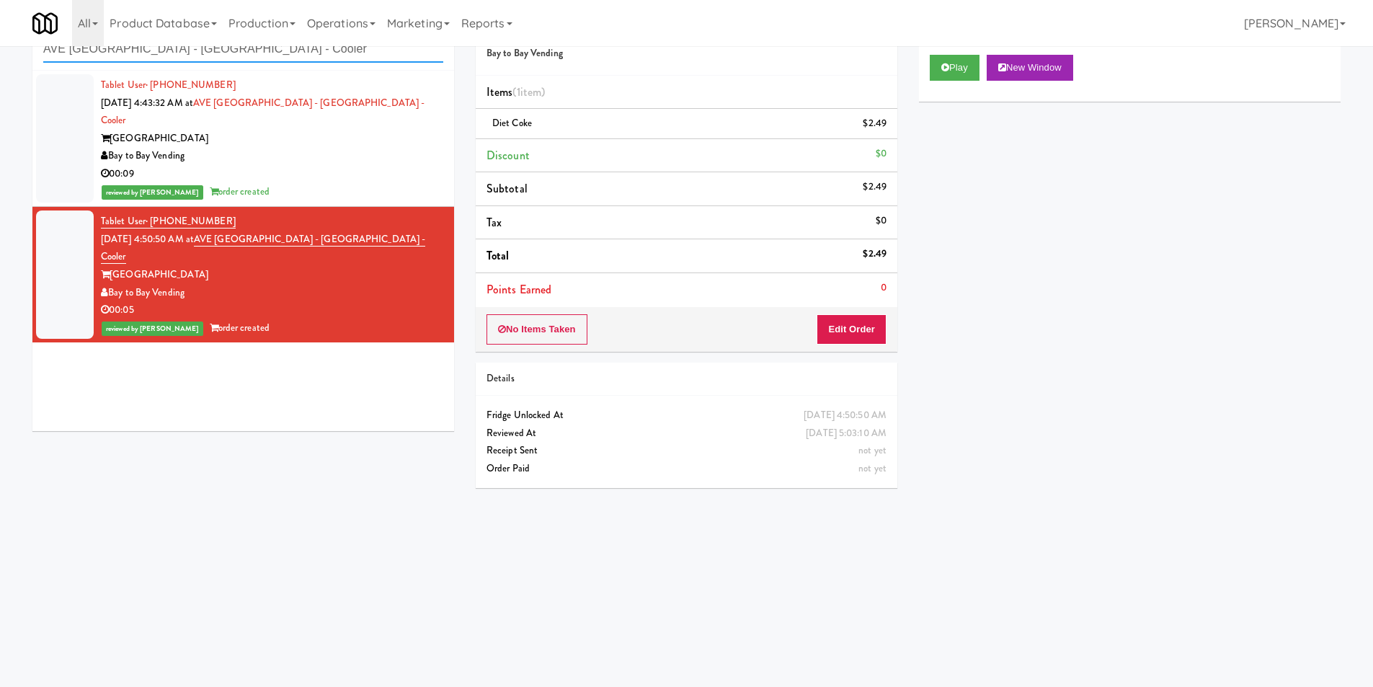
click at [273, 56] on input "AVE Tampa Riverwalk - Drinks - Cooler" at bounding box center [243, 49] width 400 height 27
drag, startPoint x: 273, startPoint y: 56, endPoint x: 280, endPoint y: 55, distance: 8.0
click at [273, 55] on input "AVE Tampa Riverwalk - Drinks - Cooler" at bounding box center [243, 49] width 400 height 27
paste input "Gallerie Apartments"
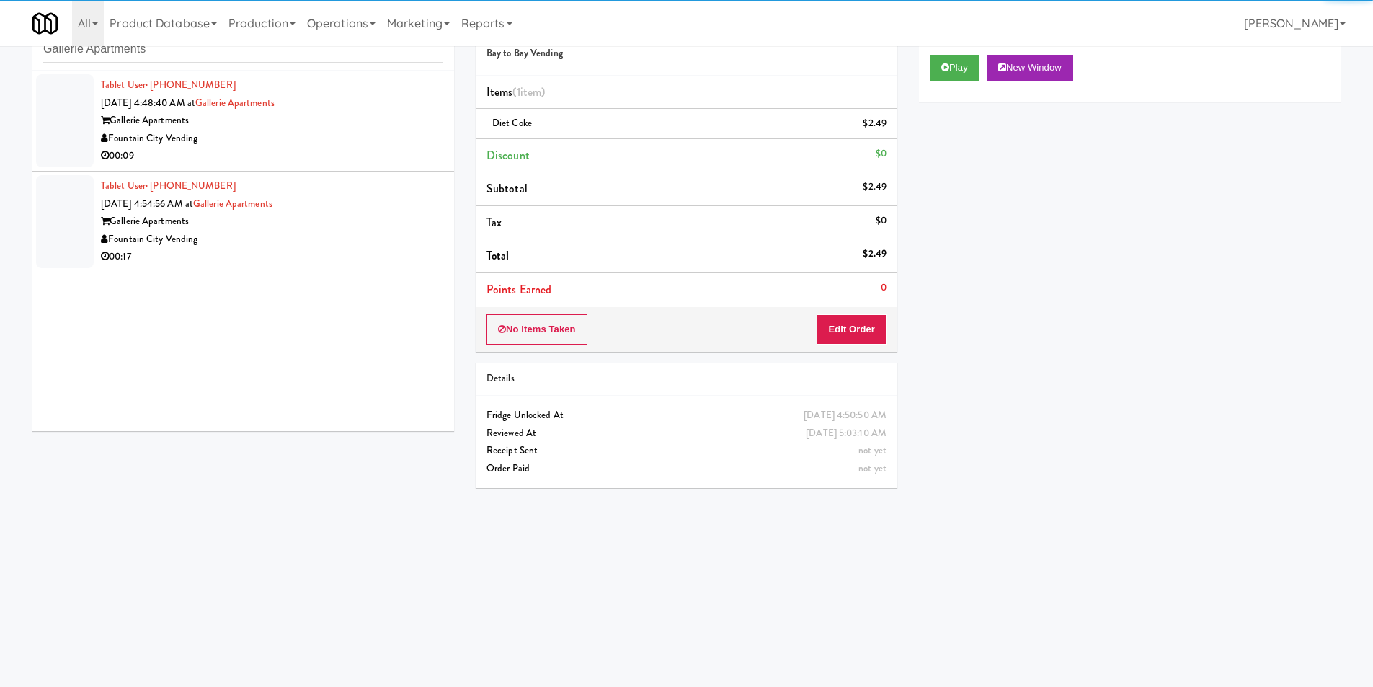
click at [373, 143] on div "Fountain City Vending" at bounding box center [272, 139] width 342 height 18
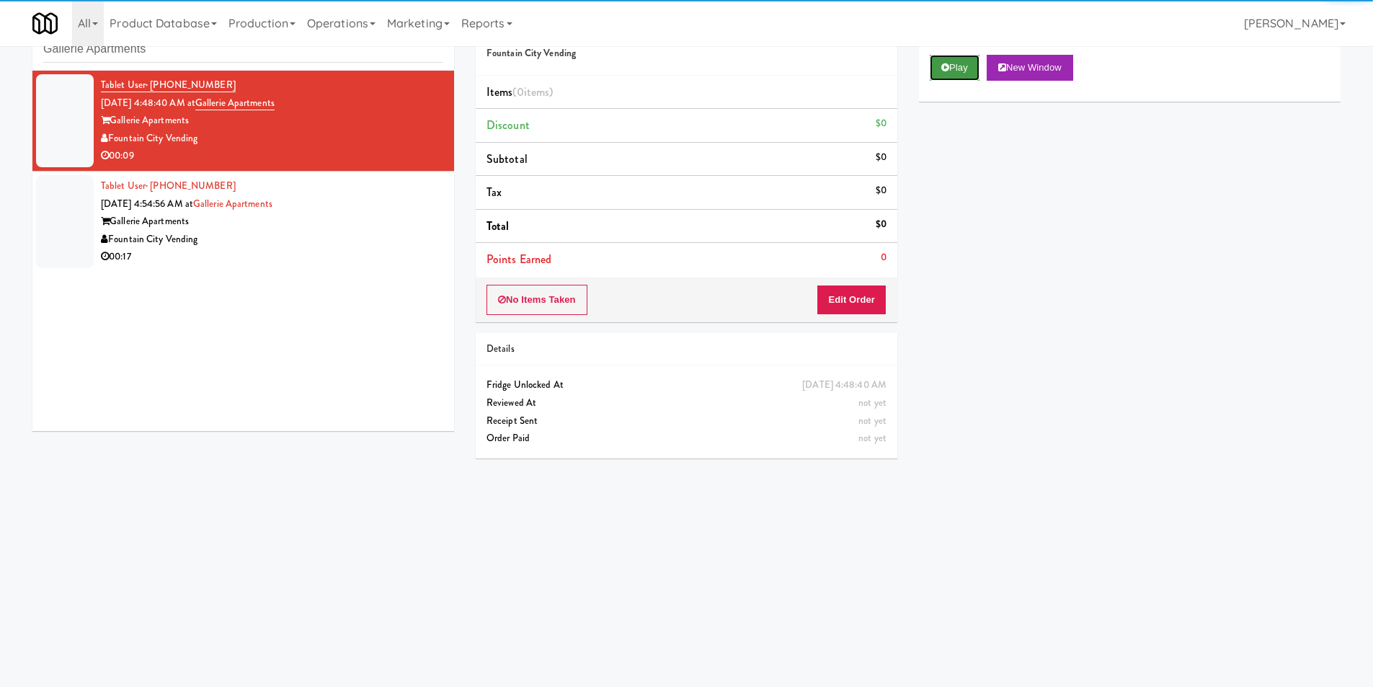
click at [967, 66] on button "Play" at bounding box center [955, 68] width 50 height 26
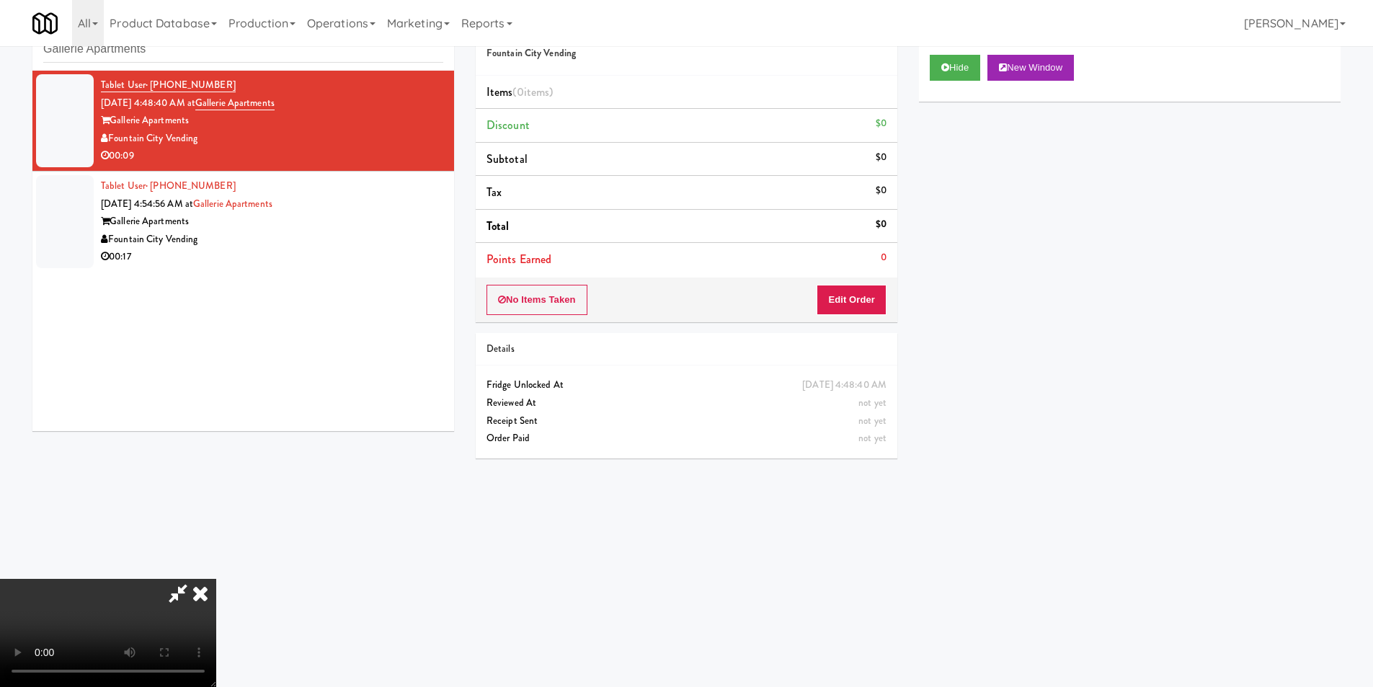
click at [843, 321] on div "No Items Taken Edit Order" at bounding box center [687, 300] width 422 height 45
click at [851, 301] on button "Edit Order" at bounding box center [852, 300] width 70 height 30
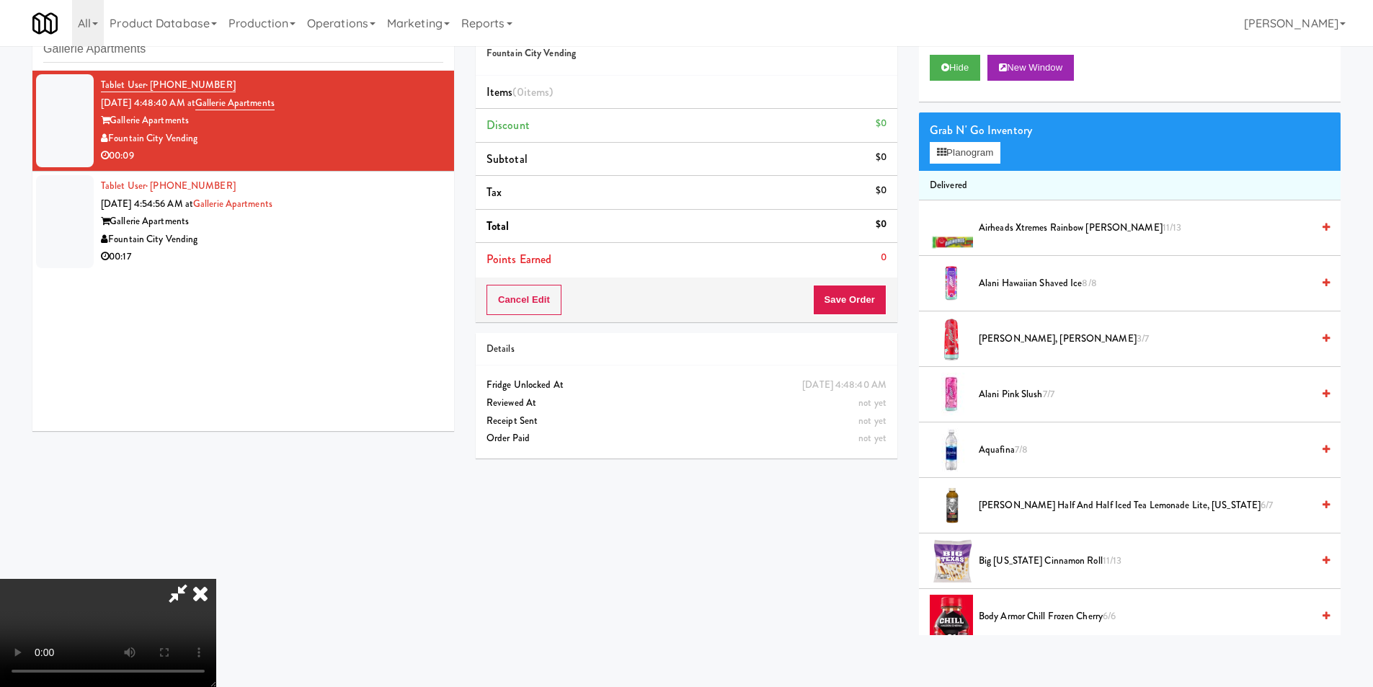
scroll to position [218, 0]
click at [956, 158] on button "Planogram" at bounding box center [965, 153] width 71 height 22
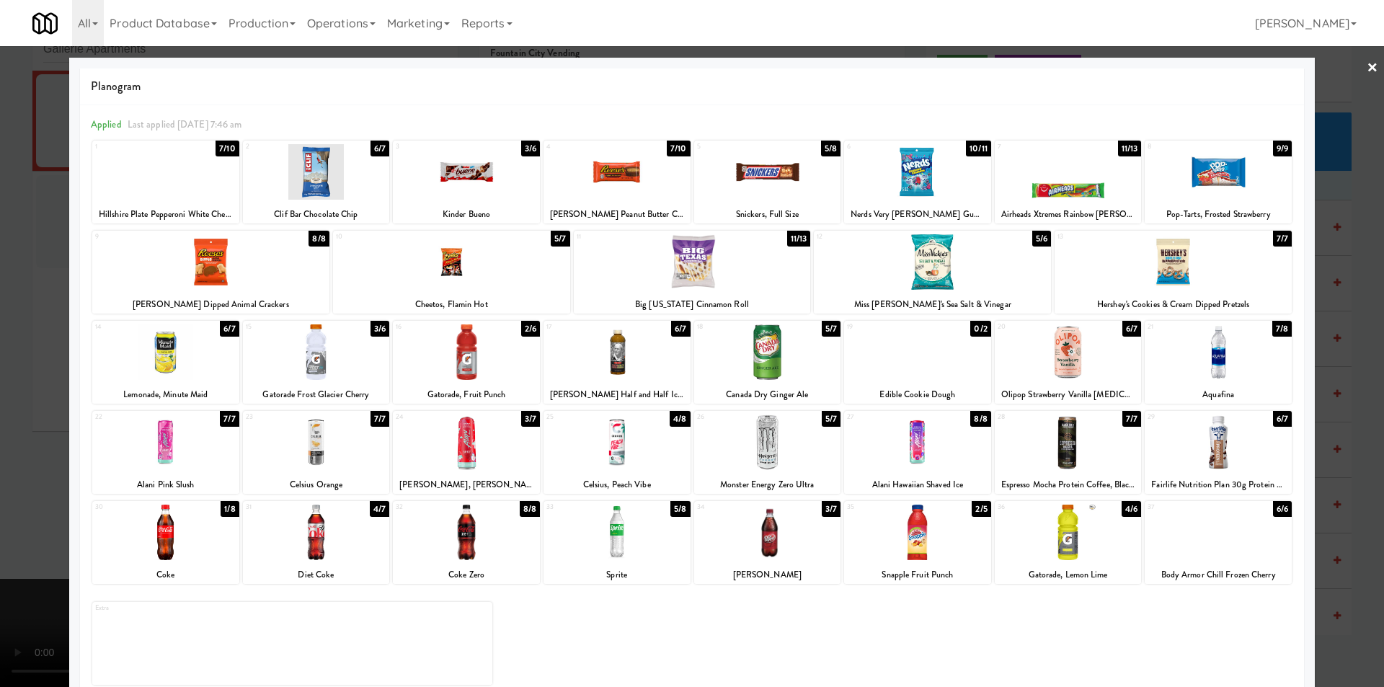
click at [183, 528] on div at bounding box center [165, 533] width 147 height 56
click at [769, 534] on div at bounding box center [767, 533] width 147 height 56
click at [1327, 408] on div at bounding box center [692, 343] width 1384 height 687
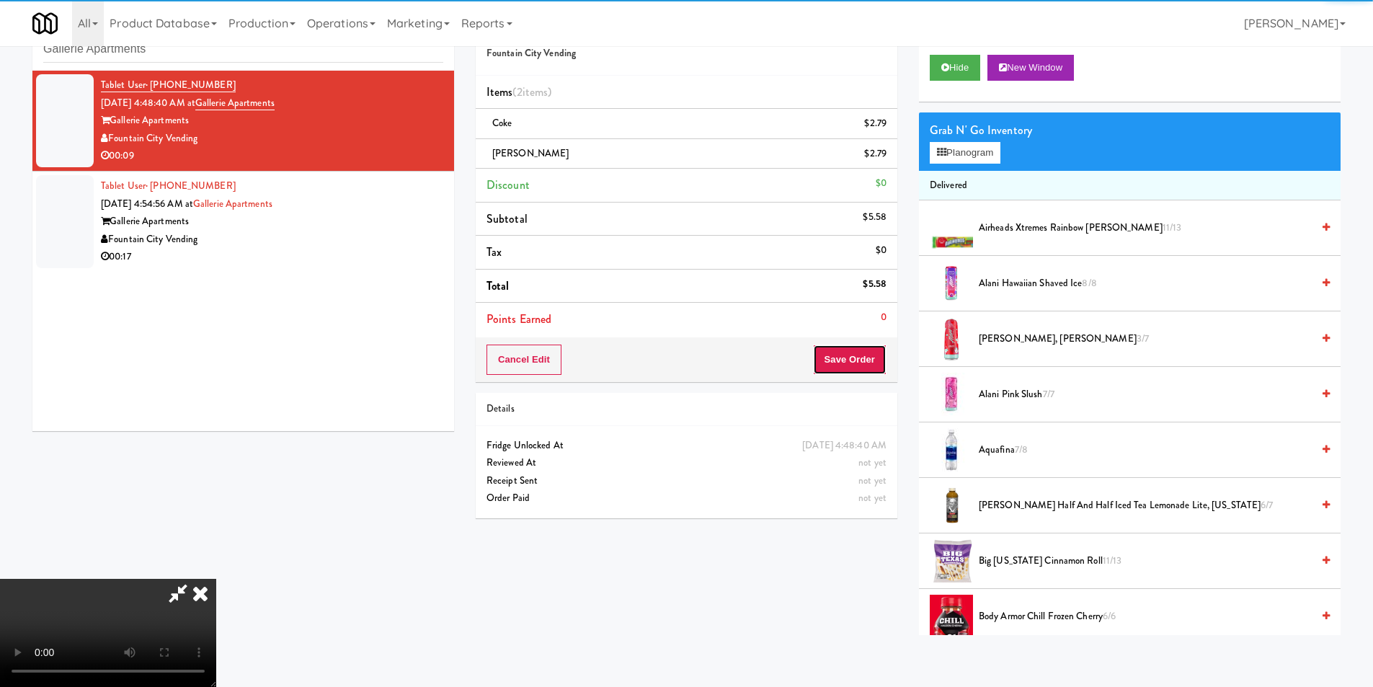
click at [869, 371] on button "Save Order" at bounding box center [850, 360] width 74 height 30
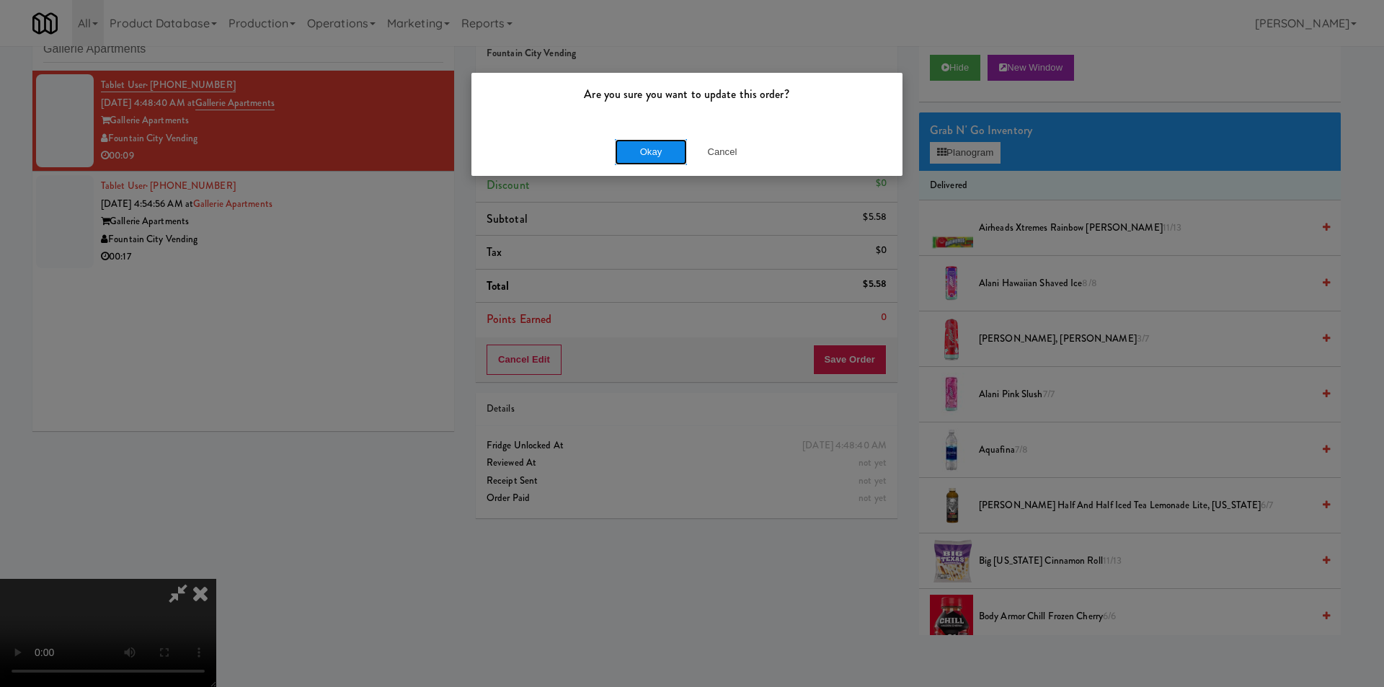
click at [682, 146] on button "Okay" at bounding box center [651, 152] width 72 height 26
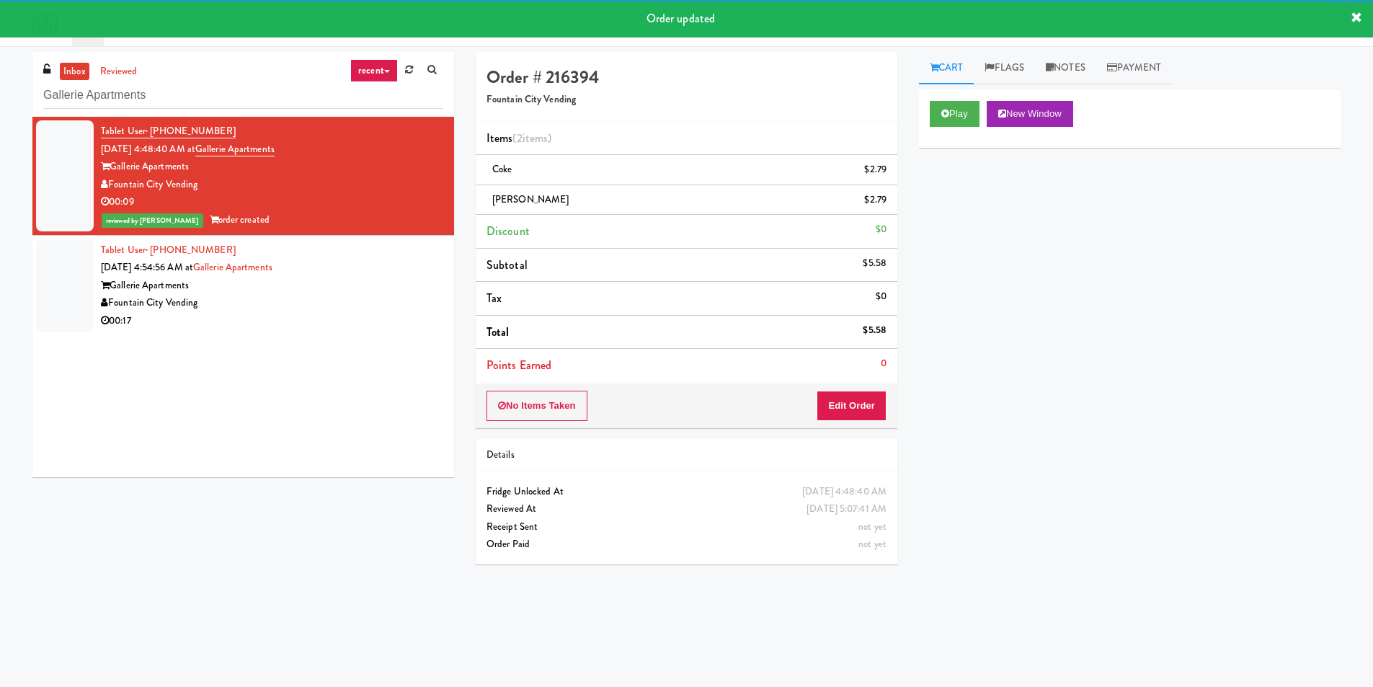
click at [320, 293] on div "Gallerie Apartments" at bounding box center [272, 286] width 342 height 18
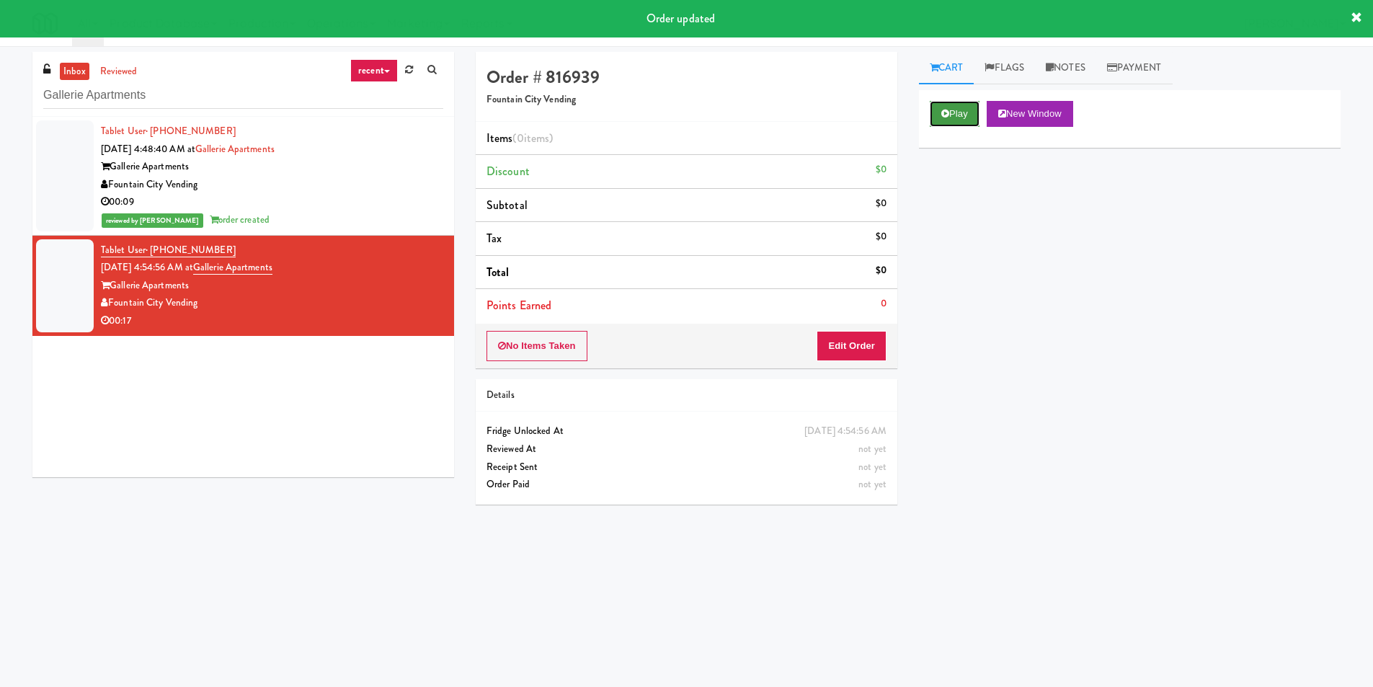
click at [958, 101] on button "Play" at bounding box center [955, 114] width 50 height 26
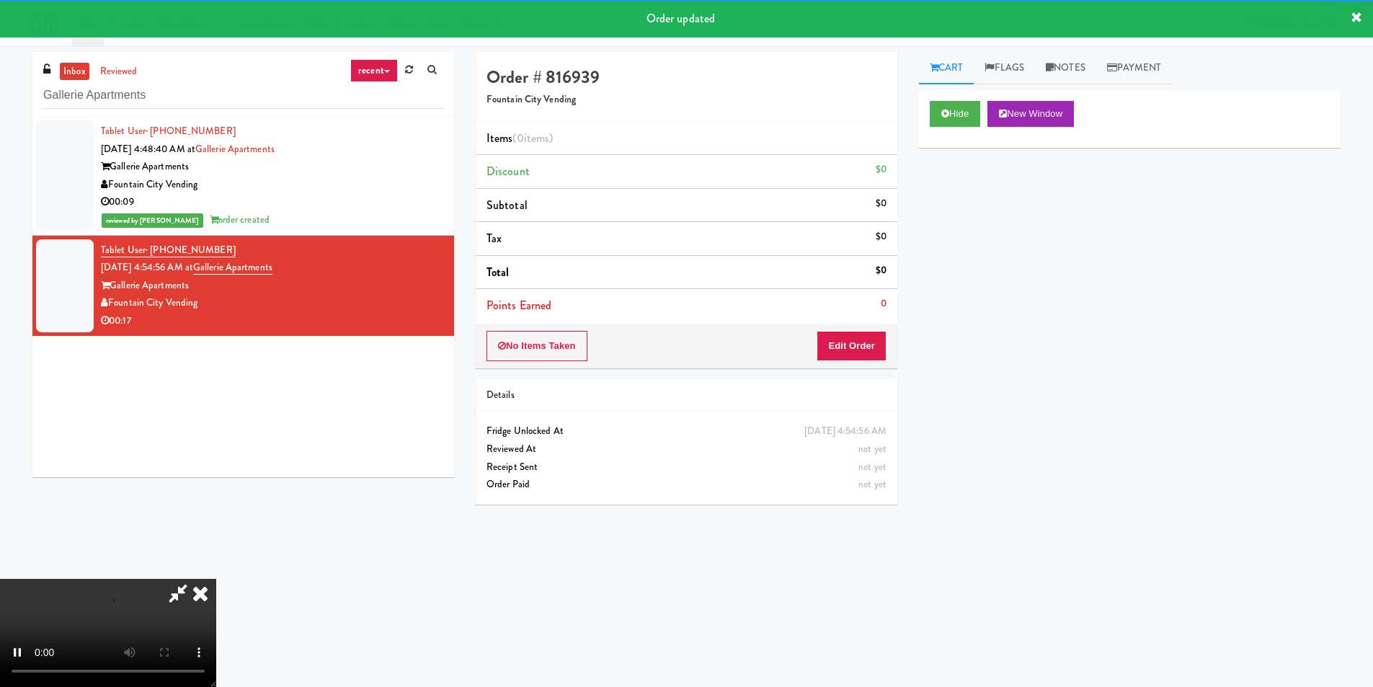
click at [881, 311] on div "0" at bounding box center [884, 304] width 6 height 18
click at [881, 329] on div "No Items Taken Edit Order" at bounding box center [687, 346] width 422 height 45
click at [880, 341] on button "Edit Order" at bounding box center [852, 346] width 70 height 30
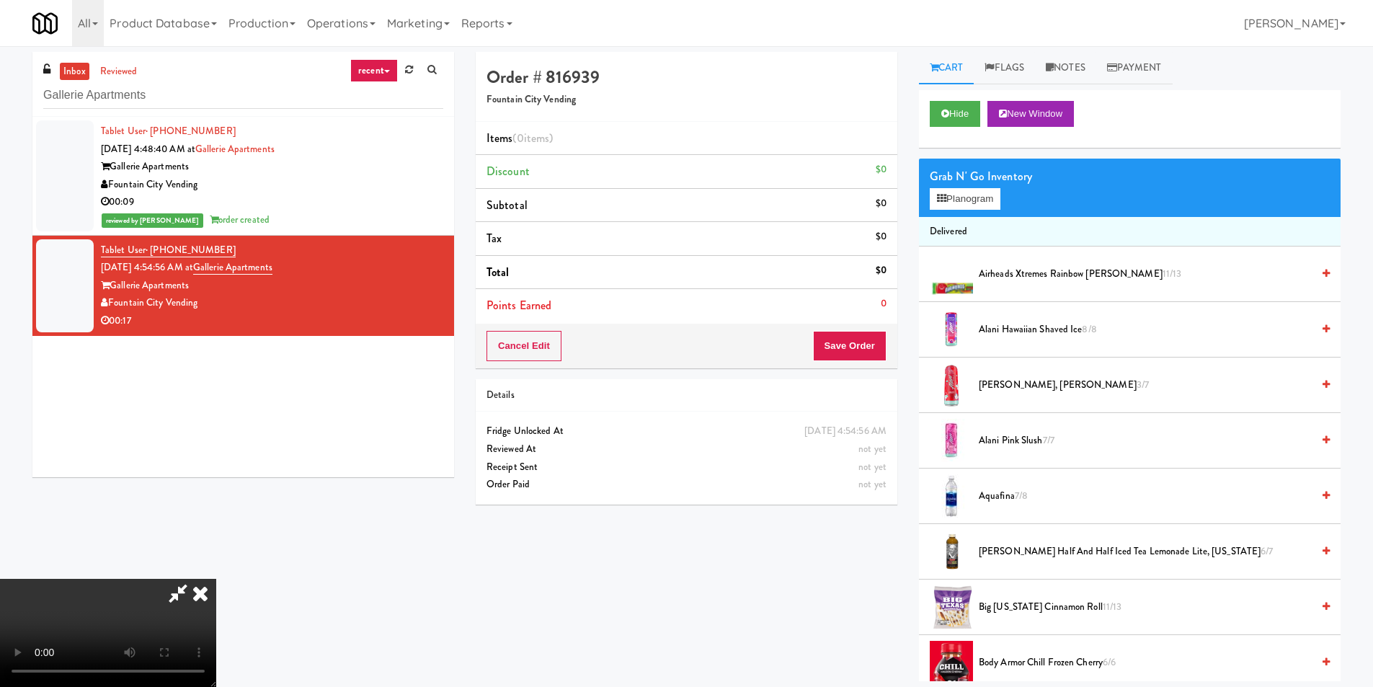
scroll to position [1, 0]
click at [216, 579] on video at bounding box center [108, 633] width 216 height 108
drag, startPoint x: 990, startPoint y: 177, endPoint x: 991, endPoint y: 187, distance: 10.2
click at [991, 177] on div "Grab N' Go Inventory" at bounding box center [1130, 177] width 400 height 22
click at [991, 195] on button "Planogram" at bounding box center [965, 199] width 71 height 22
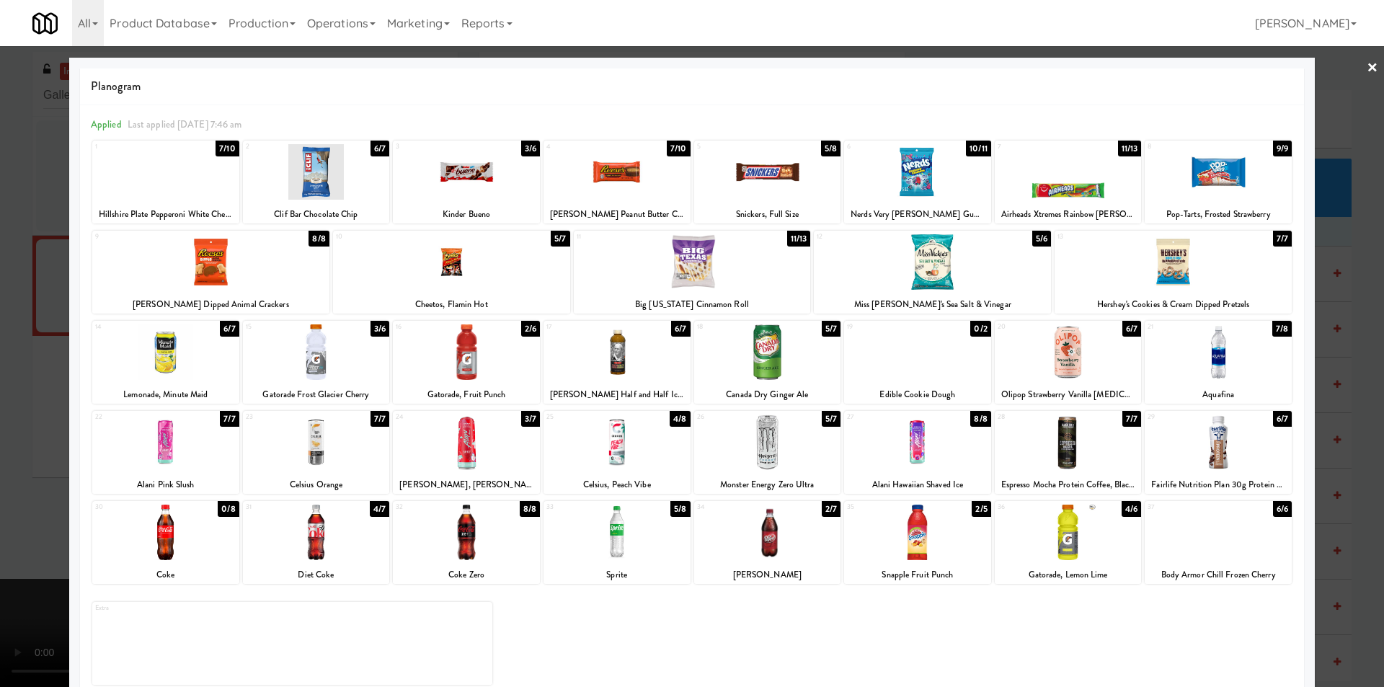
click at [482, 182] on div at bounding box center [466, 172] width 147 height 56
click at [805, 362] on div at bounding box center [767, 352] width 147 height 56
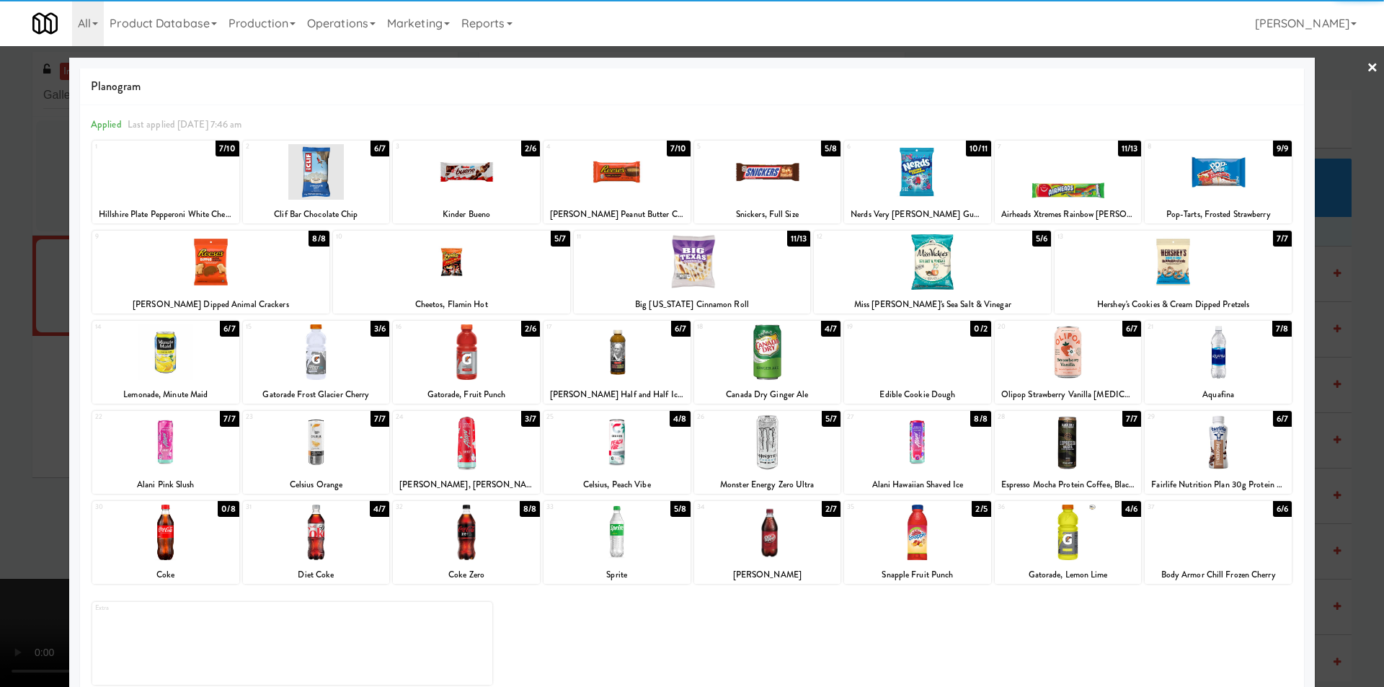
click at [1341, 350] on div at bounding box center [692, 343] width 1384 height 687
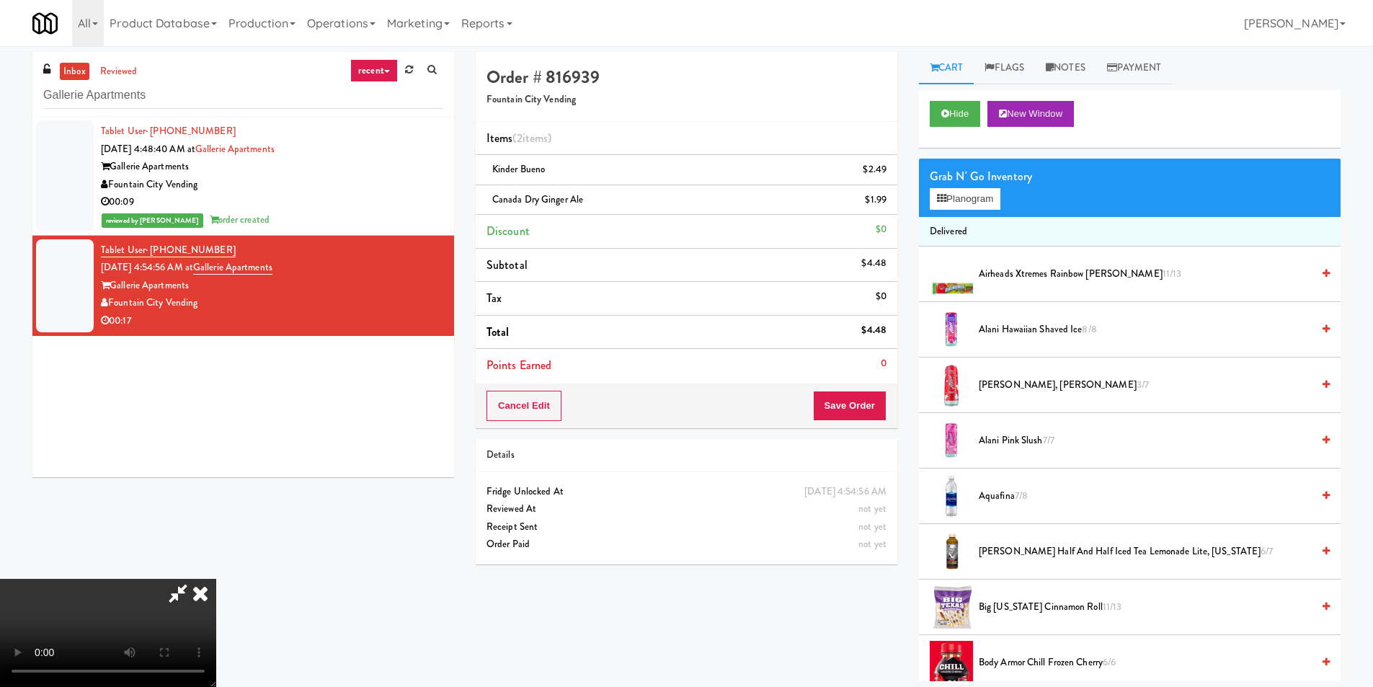
click at [216, 579] on video at bounding box center [108, 633] width 216 height 108
click at [865, 404] on button "Save Order" at bounding box center [850, 406] width 74 height 30
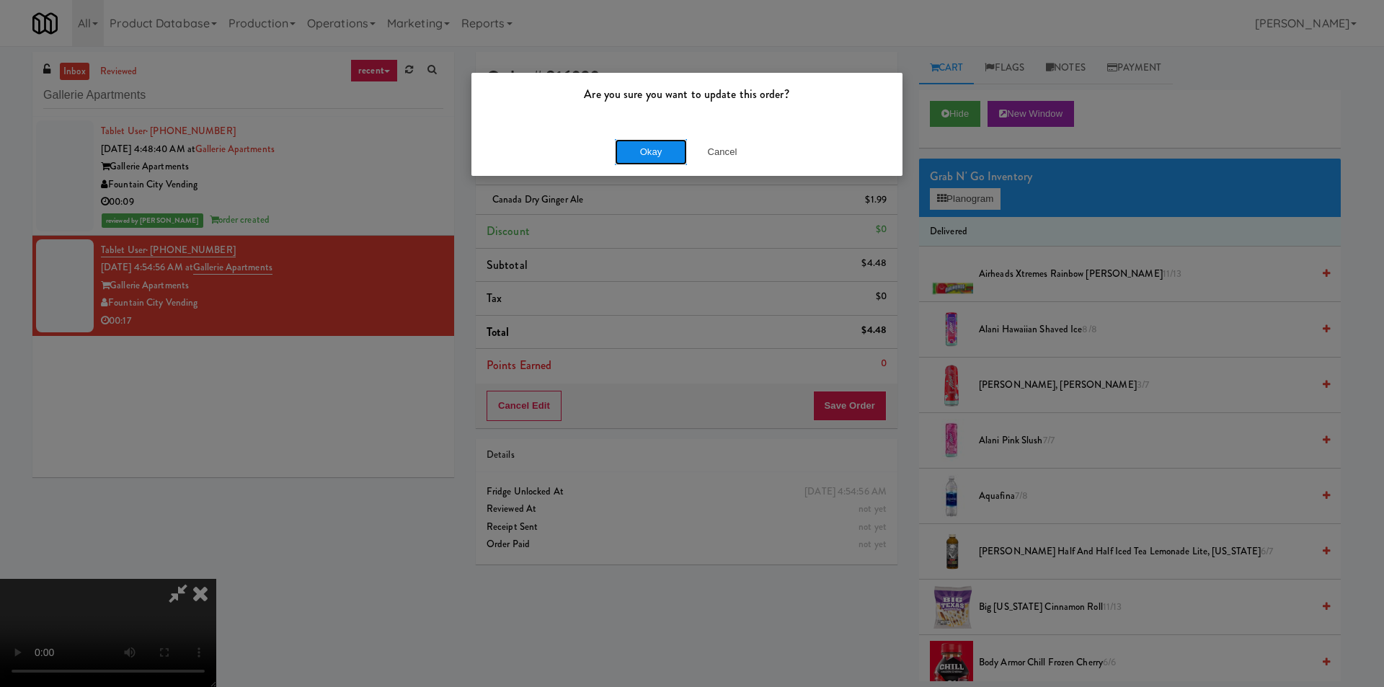
click at [657, 149] on button "Okay" at bounding box center [651, 152] width 72 height 26
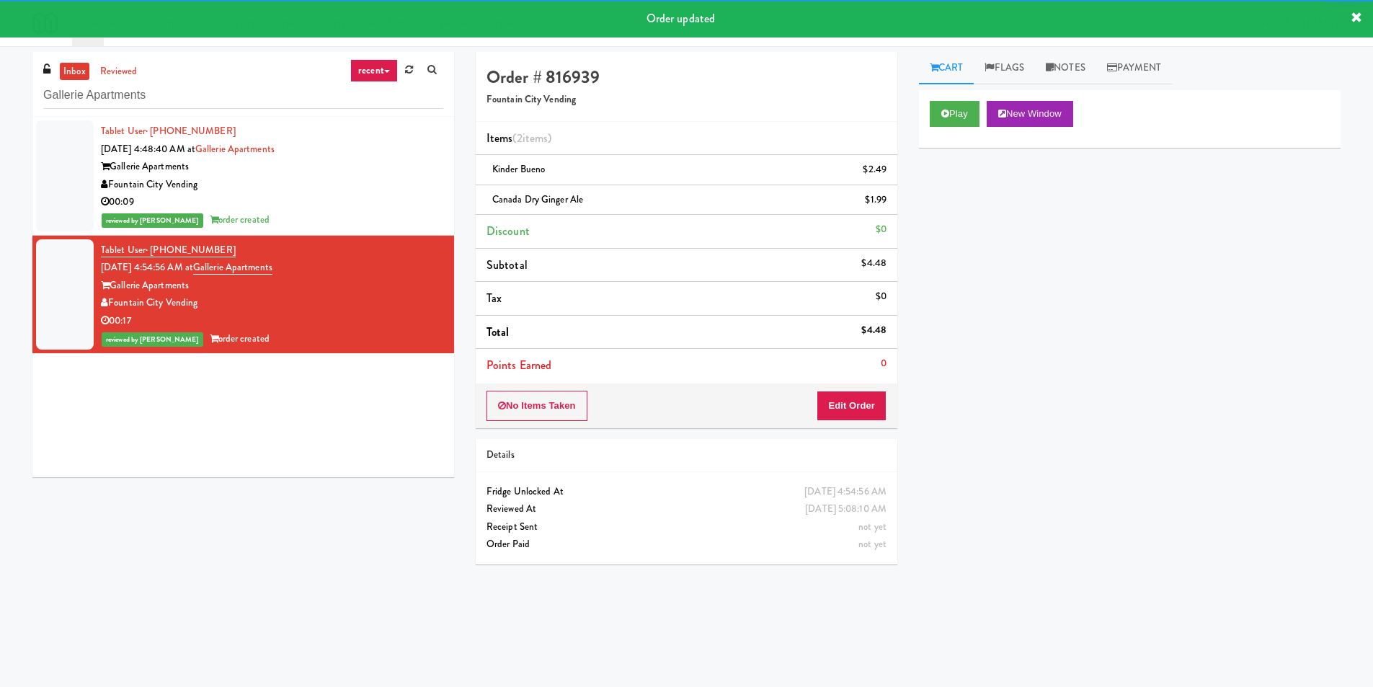
click at [247, 69] on div "inbox reviewed recent all unclear take inventory issue suspicious failed recent…" at bounding box center [243, 84] width 422 height 65
click at [242, 88] on input "Gallerie Apartments" at bounding box center [243, 95] width 400 height 27
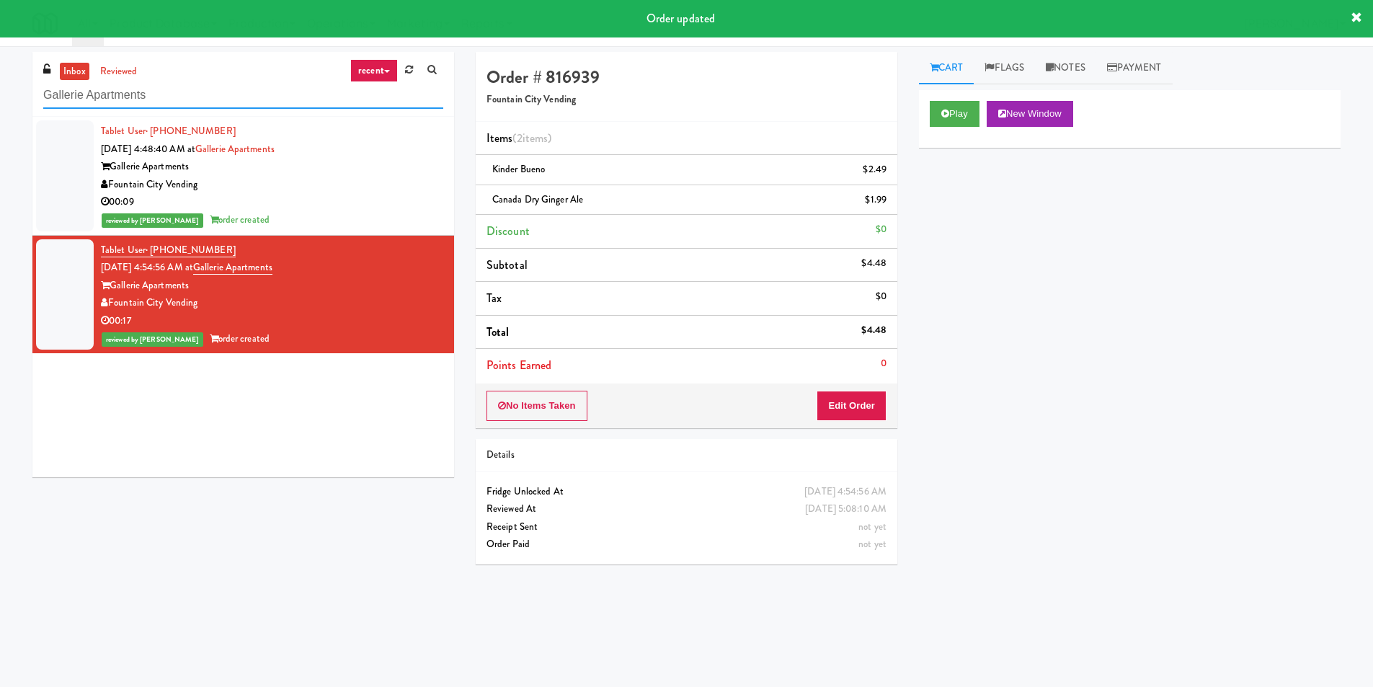
click at [242, 88] on input "Gallerie Apartments" at bounding box center [243, 95] width 400 height 27
paste input "Icon - Cooler - Center"
paste input "text"
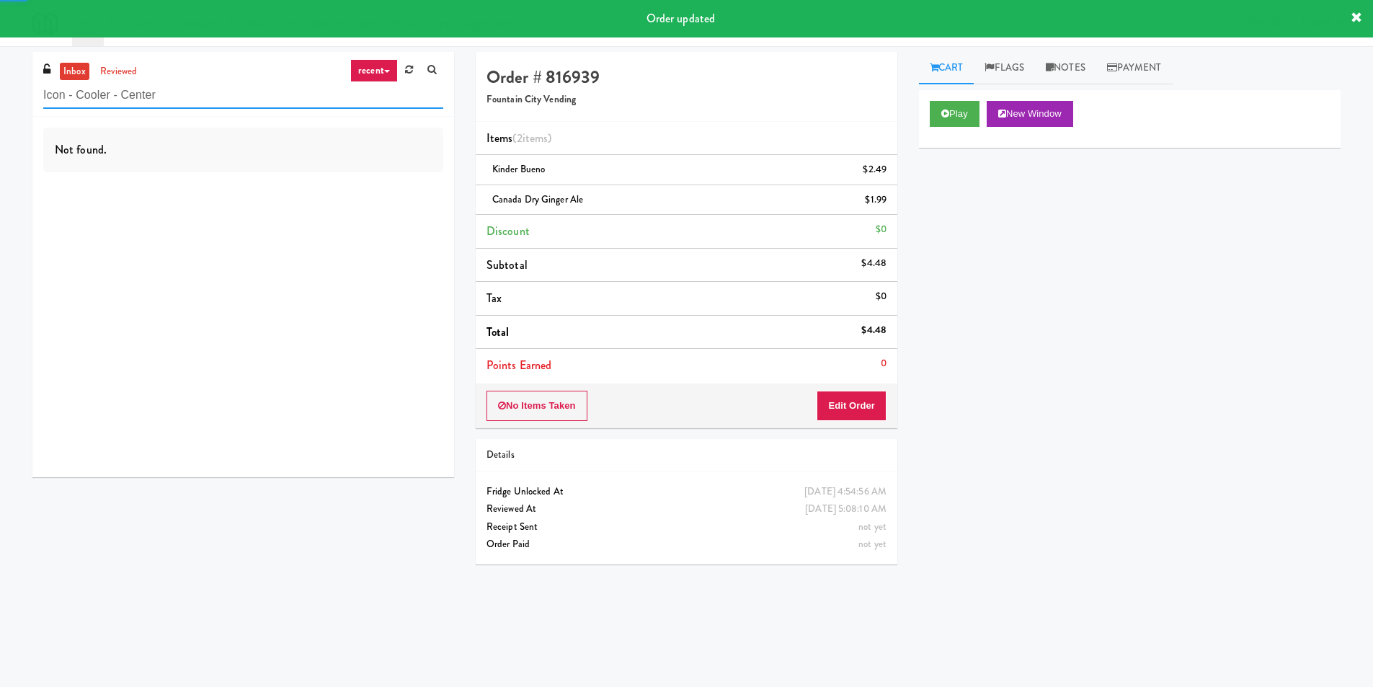
type input "Icon - Cooler - Center"
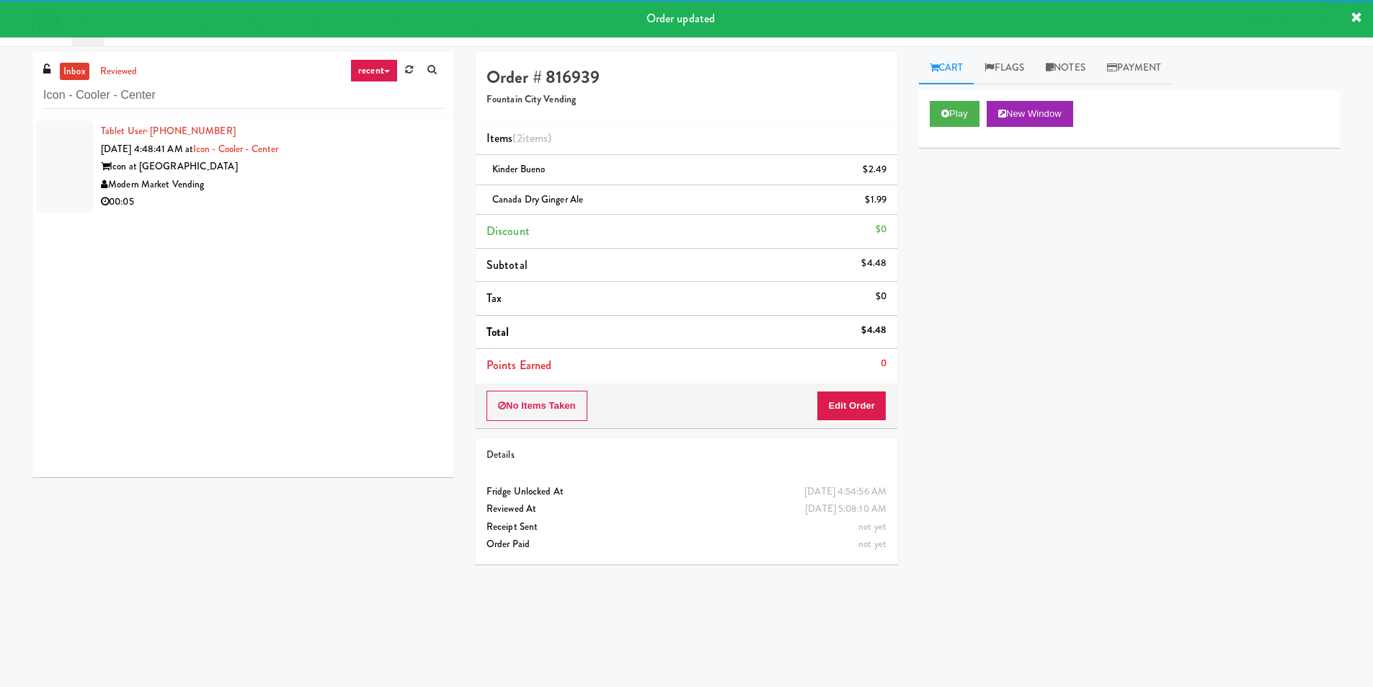
click at [379, 196] on div "00:05" at bounding box center [272, 202] width 342 height 18
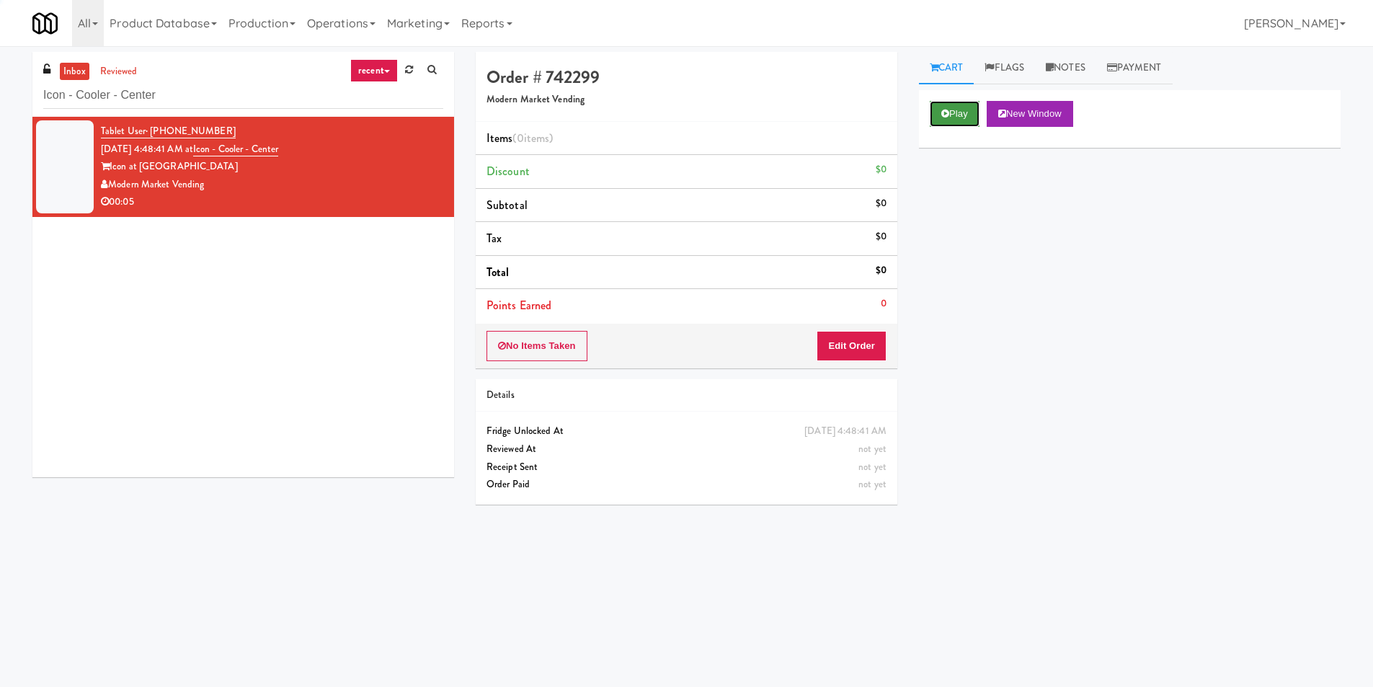
click at [960, 102] on button "Play" at bounding box center [955, 114] width 50 height 26
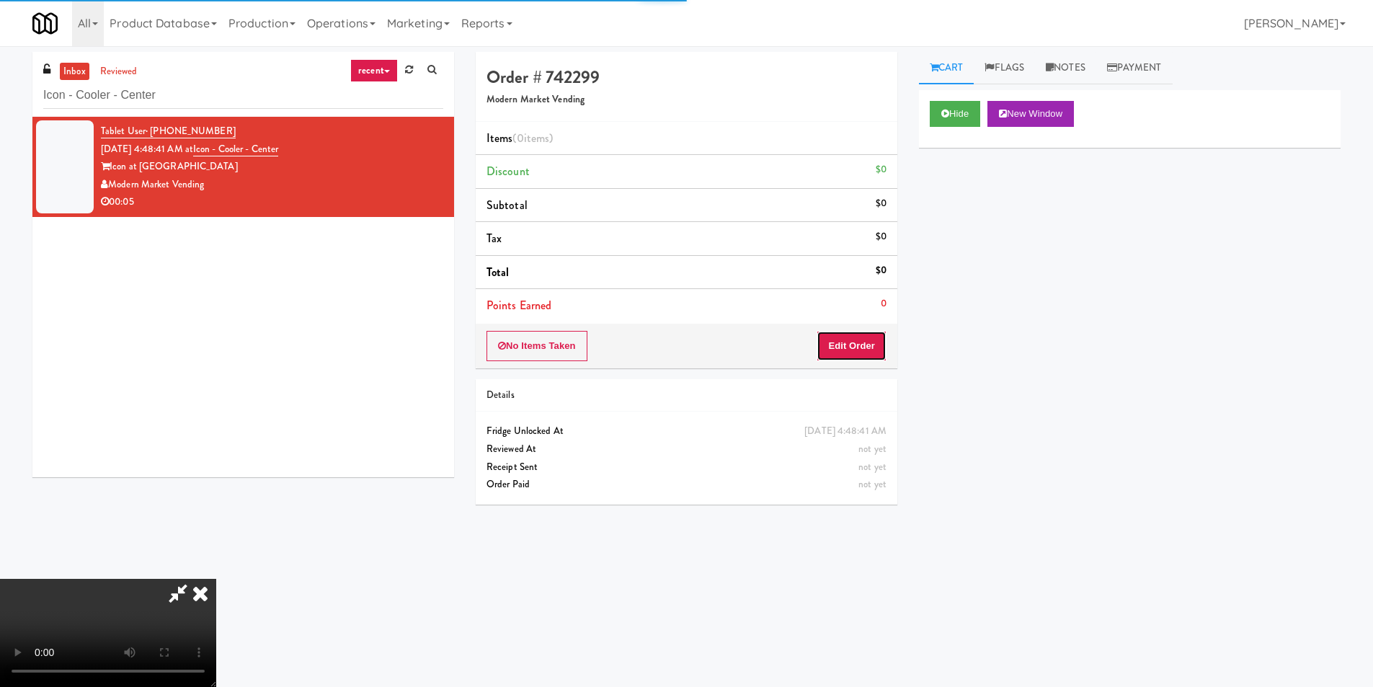
click at [853, 338] on button "Edit Order" at bounding box center [852, 346] width 70 height 30
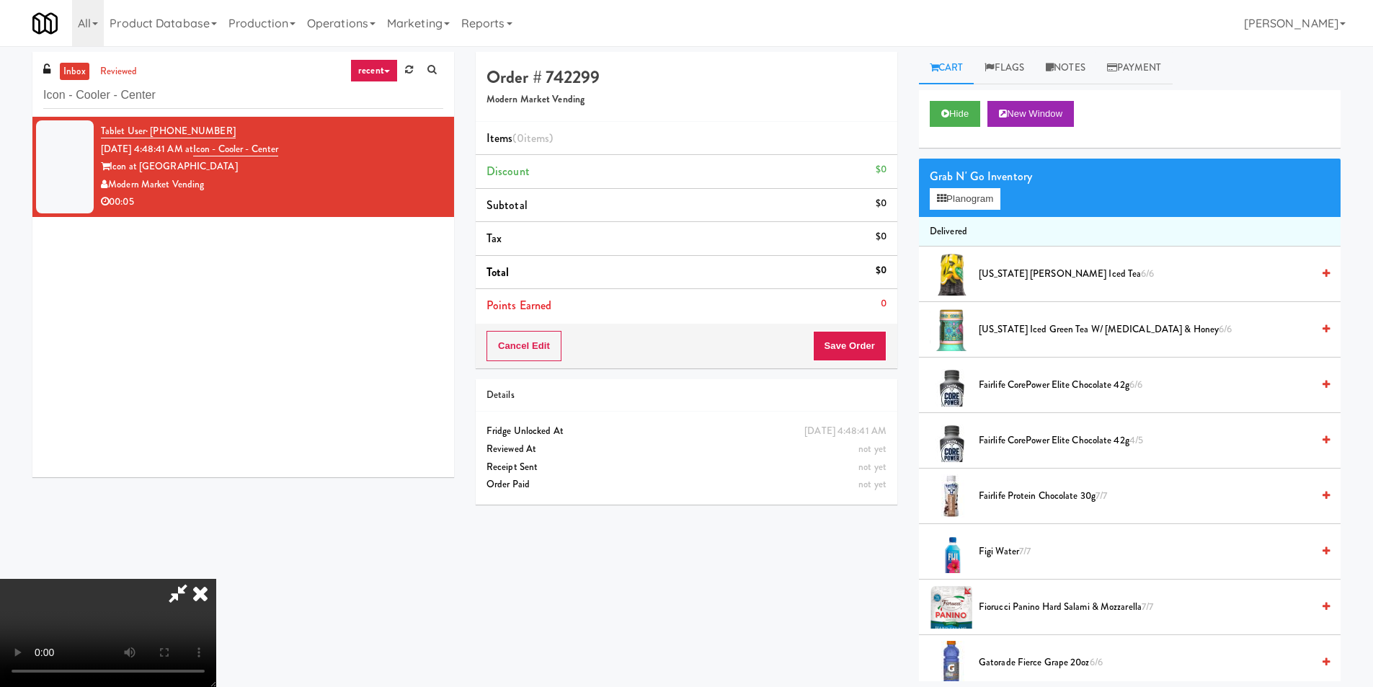
click at [216, 579] on video at bounding box center [108, 633] width 216 height 108
click at [968, 194] on button "Planogram" at bounding box center [965, 199] width 71 height 22
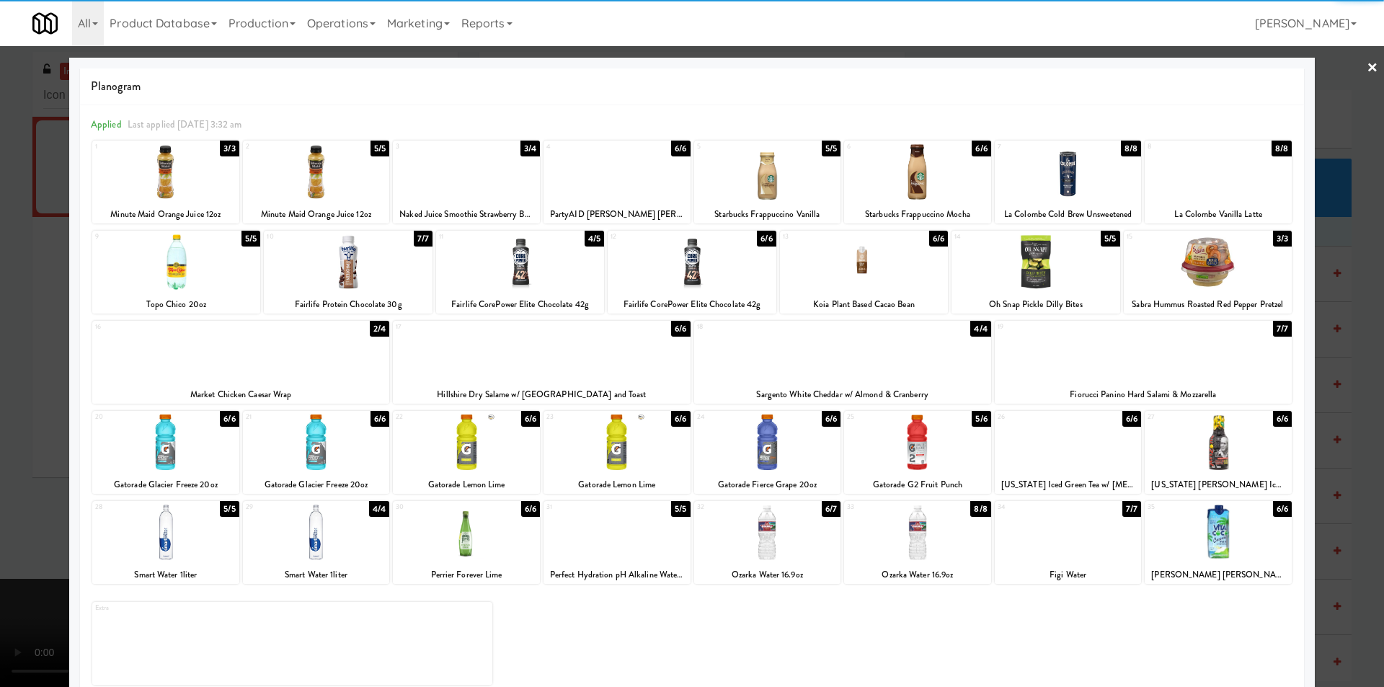
click at [340, 448] on div at bounding box center [316, 443] width 147 height 56
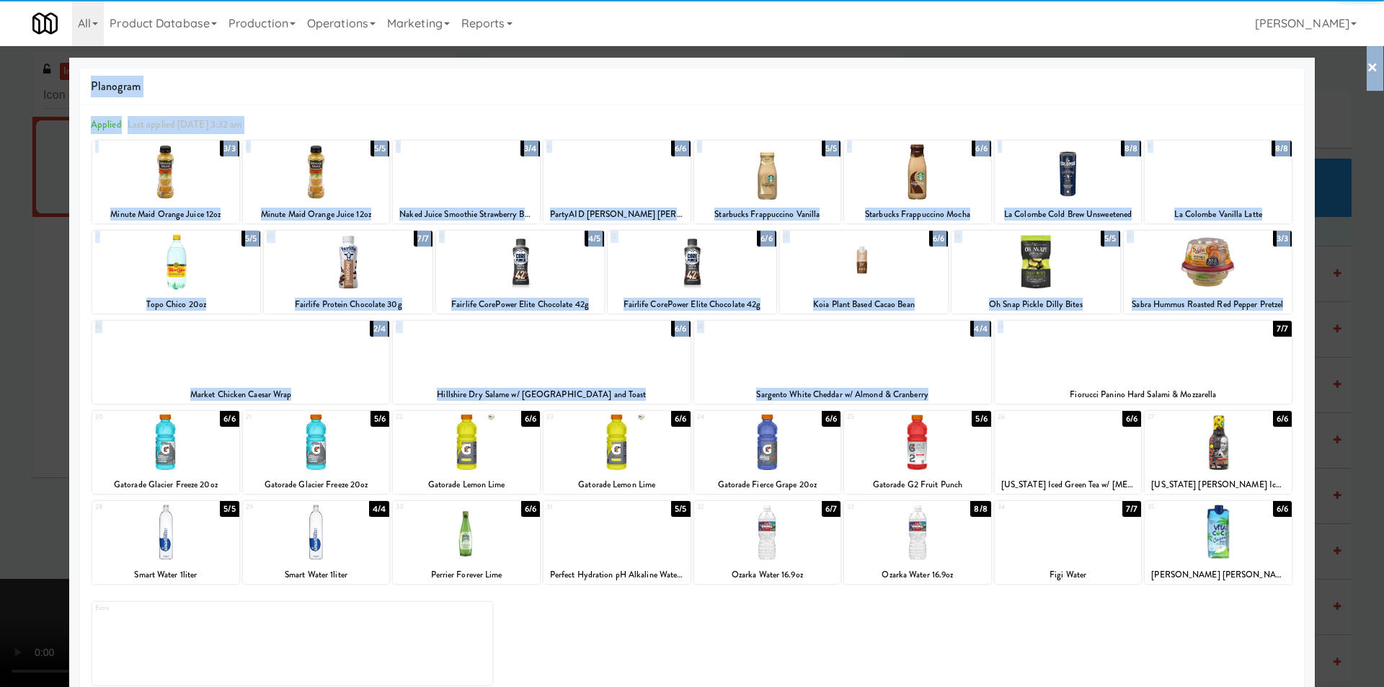
click at [1299, 384] on div "× Planogram Applied Last applied Monday 3:32 am 1 3/3 Minute Maid Orange Juice …" at bounding box center [692, 343] width 1384 height 687
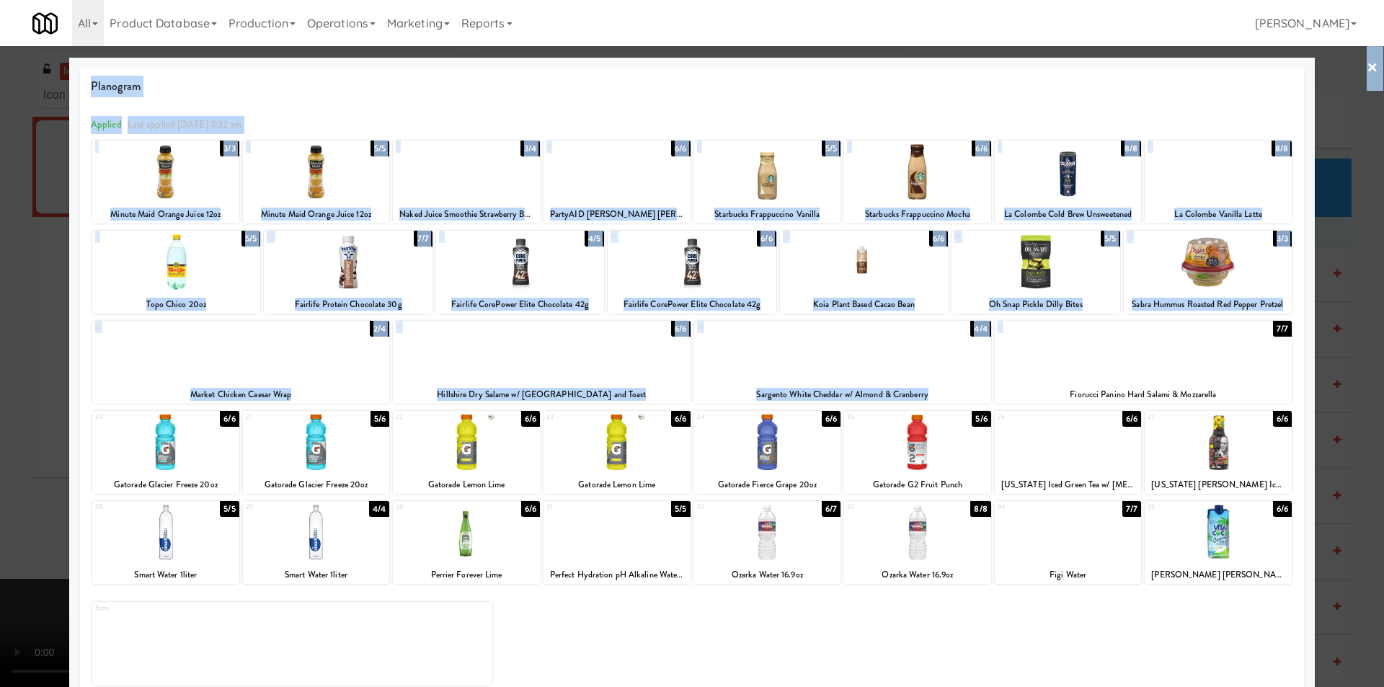
click at [1344, 381] on div at bounding box center [692, 343] width 1384 height 687
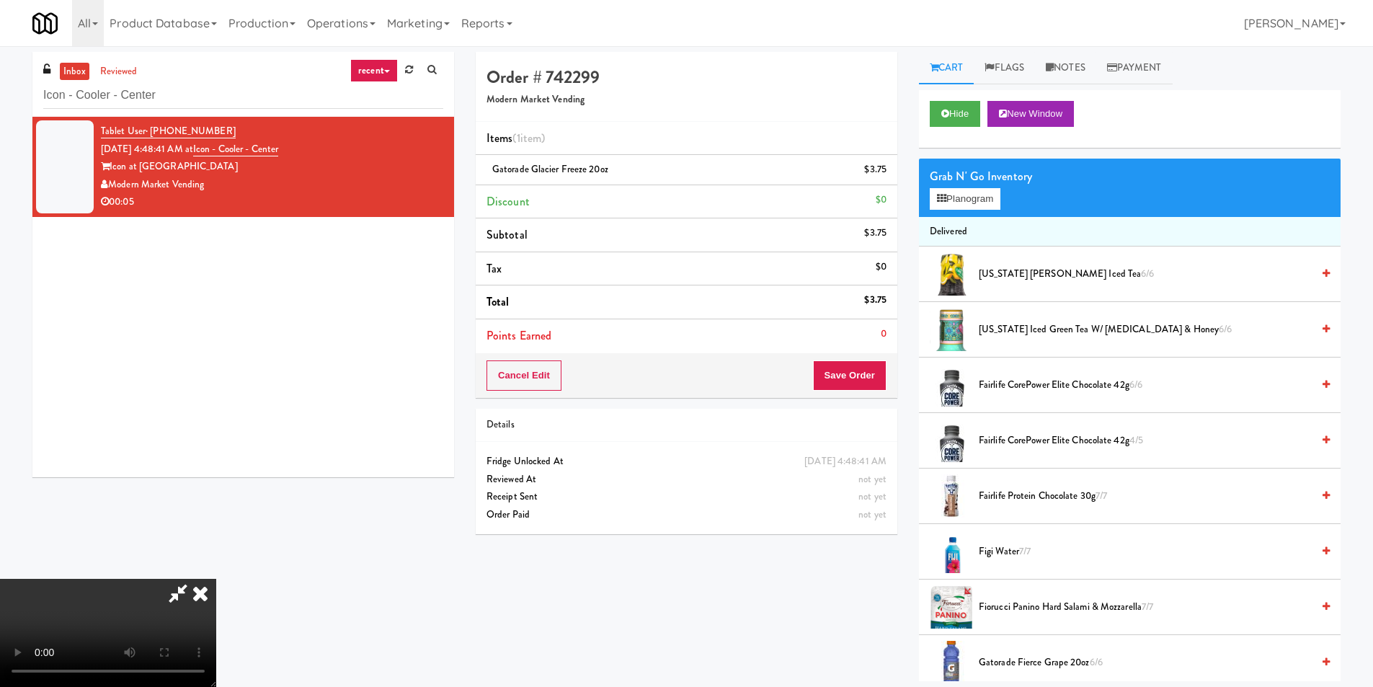
click at [216, 579] on video at bounding box center [108, 633] width 216 height 108
click at [846, 378] on button "Save Order" at bounding box center [850, 375] width 74 height 30
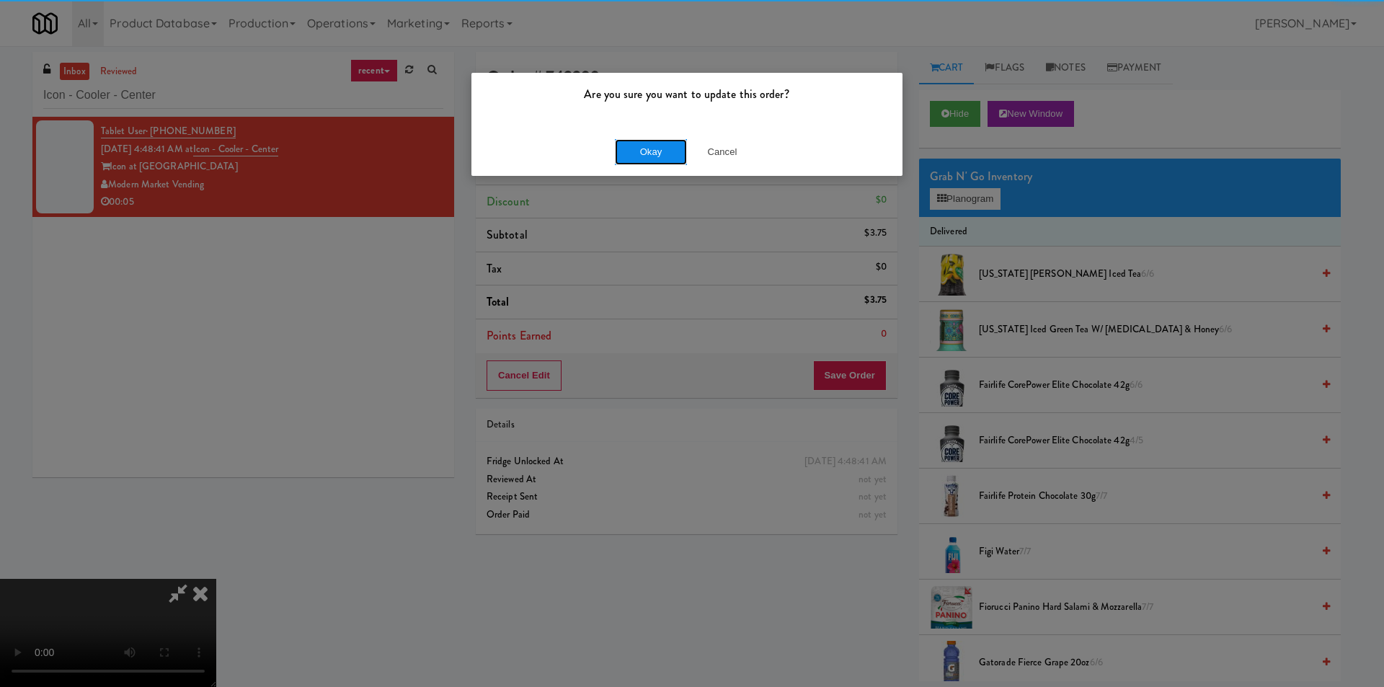
click at [634, 155] on button "Okay" at bounding box center [651, 152] width 72 height 26
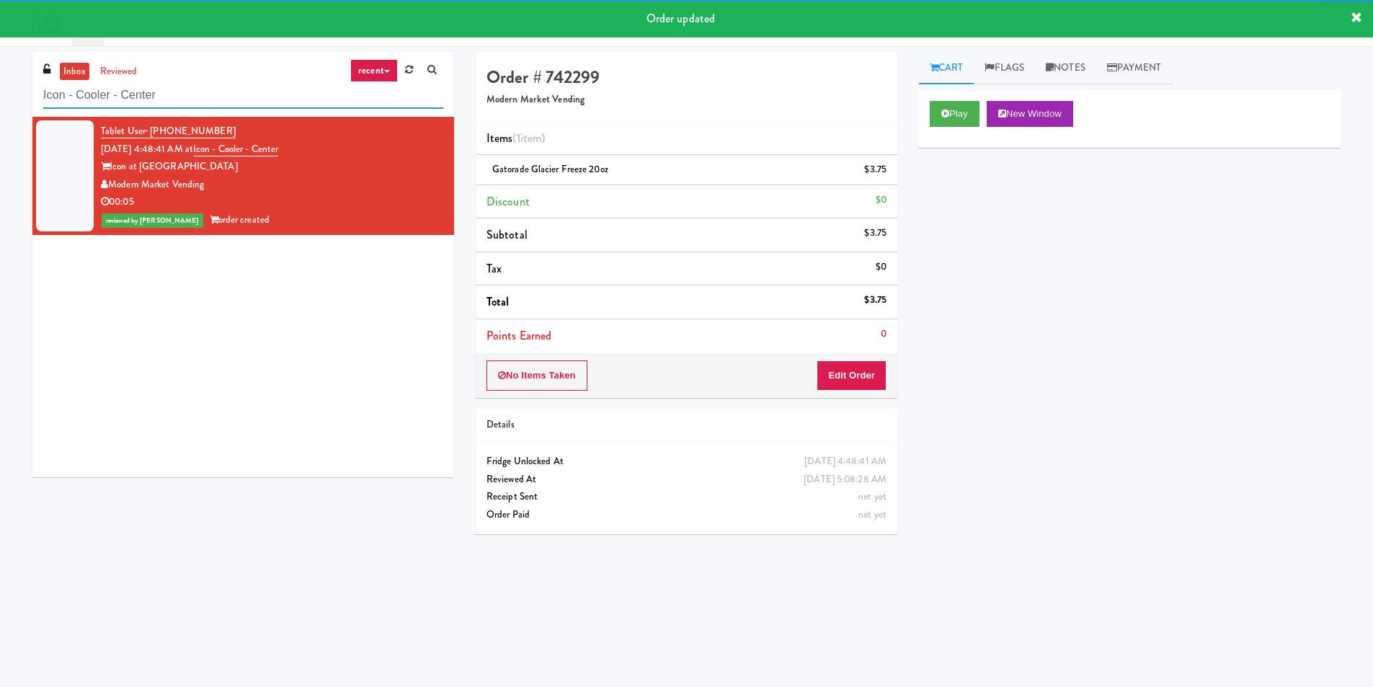
click at [322, 93] on input "Icon - Cooler - Center" at bounding box center [243, 95] width 400 height 27
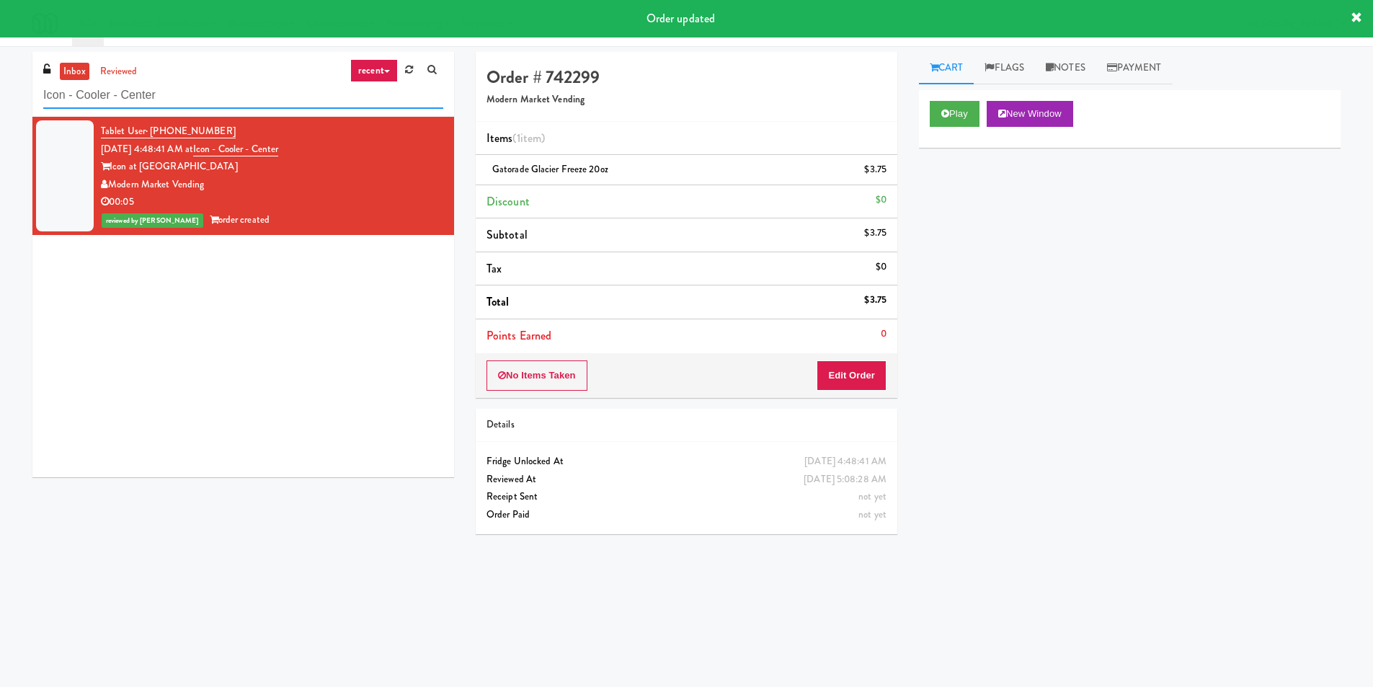
click at [322, 93] on input "Icon - Cooler - Center" at bounding box center [243, 95] width 400 height 27
paste input "iJump - Fridge 1"
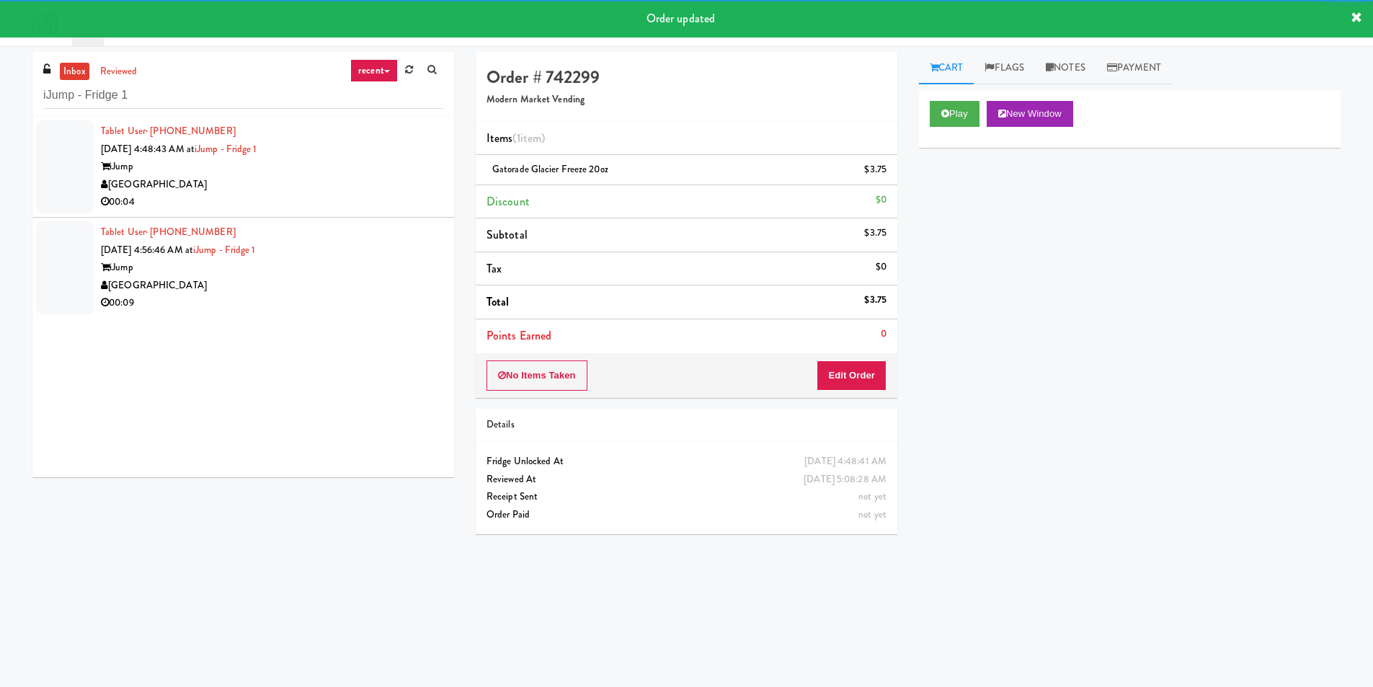
click at [406, 188] on div "[GEOGRAPHIC_DATA]" at bounding box center [272, 185] width 342 height 18
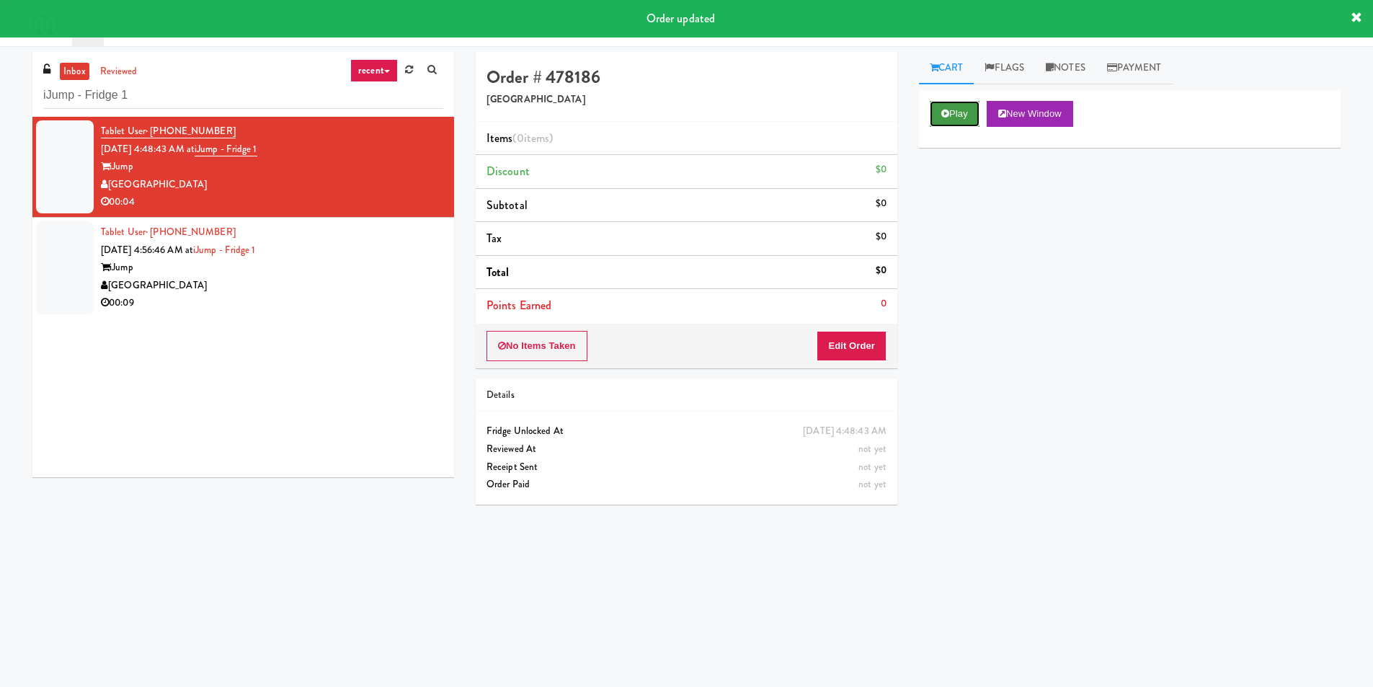
drag, startPoint x: 949, startPoint y: 110, endPoint x: 946, endPoint y: 120, distance: 10.7
click at [949, 110] on button "Play" at bounding box center [955, 114] width 50 height 26
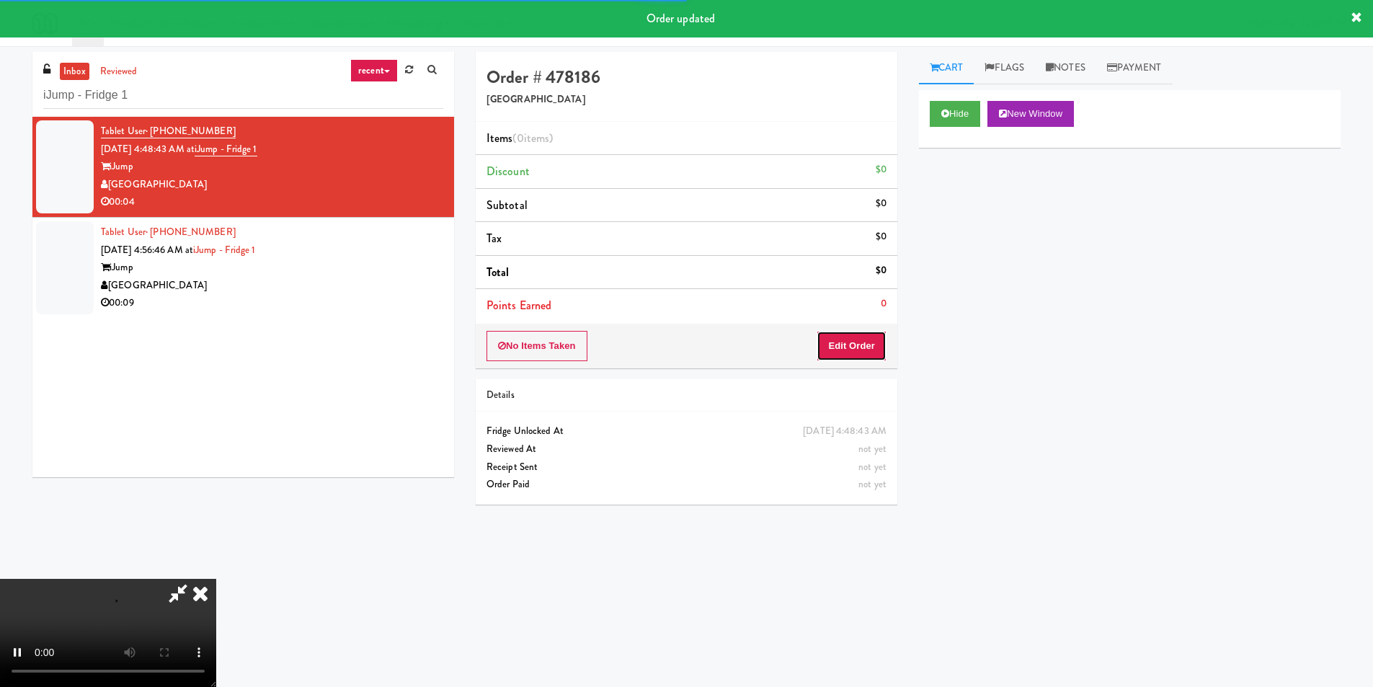
click at [864, 346] on button "Edit Order" at bounding box center [852, 346] width 70 height 30
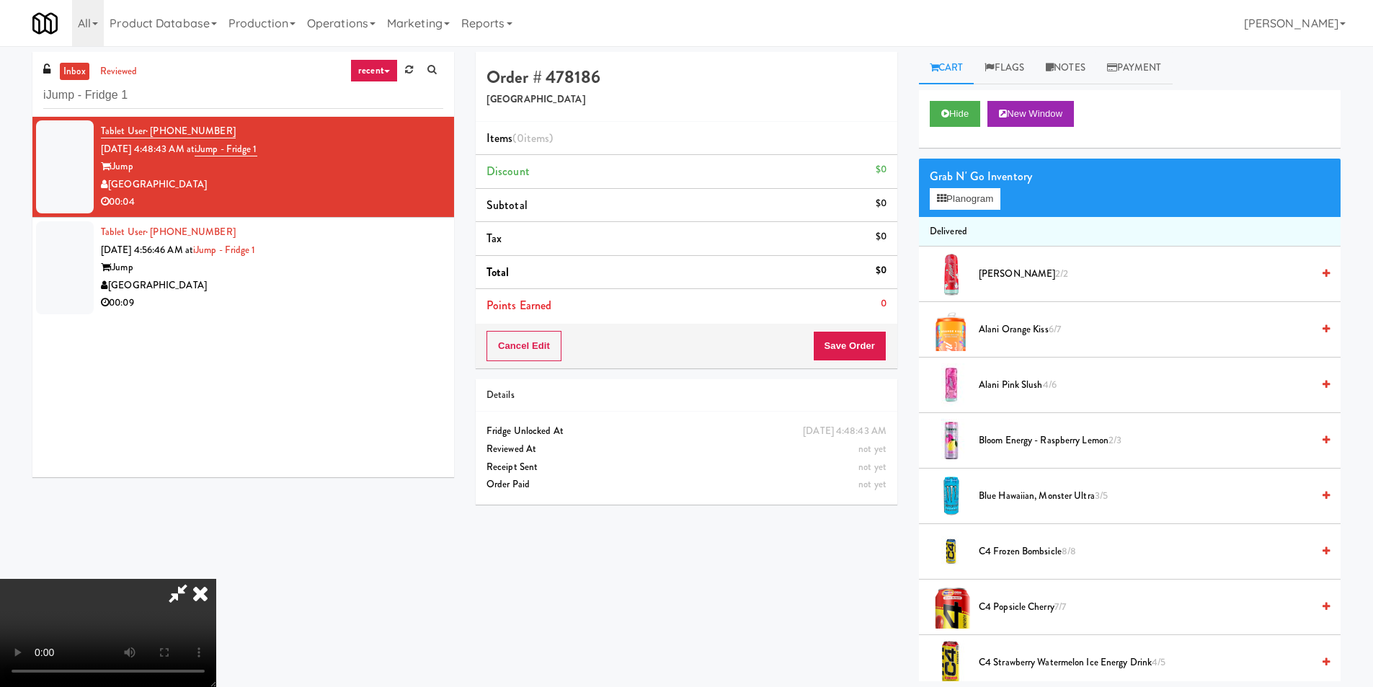
scroll to position [1, 0]
click at [216, 579] on video at bounding box center [108, 633] width 216 height 108
click at [984, 215] on div "Grab N' Go Inventory Planogram" at bounding box center [1130, 188] width 422 height 58
click at [983, 206] on button "Planogram" at bounding box center [965, 199] width 71 height 22
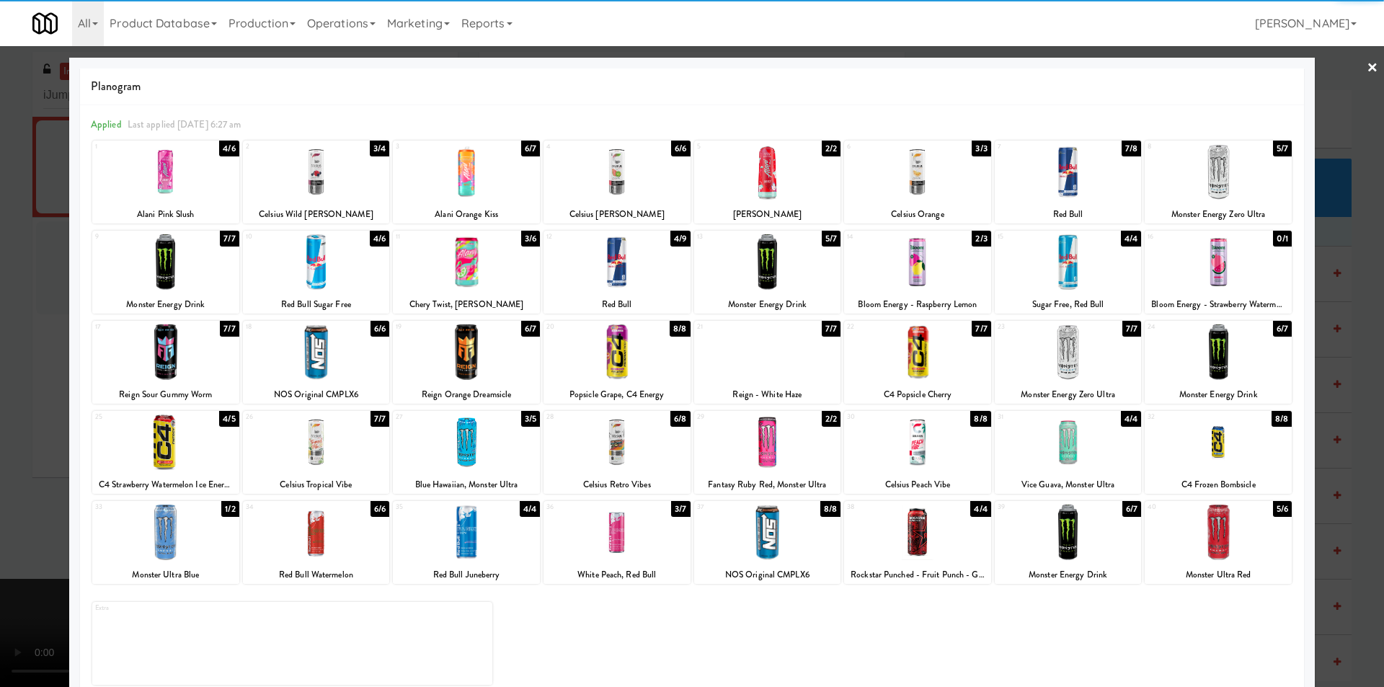
click at [499, 284] on div at bounding box center [466, 262] width 147 height 56
click at [1344, 335] on div at bounding box center [692, 343] width 1384 height 687
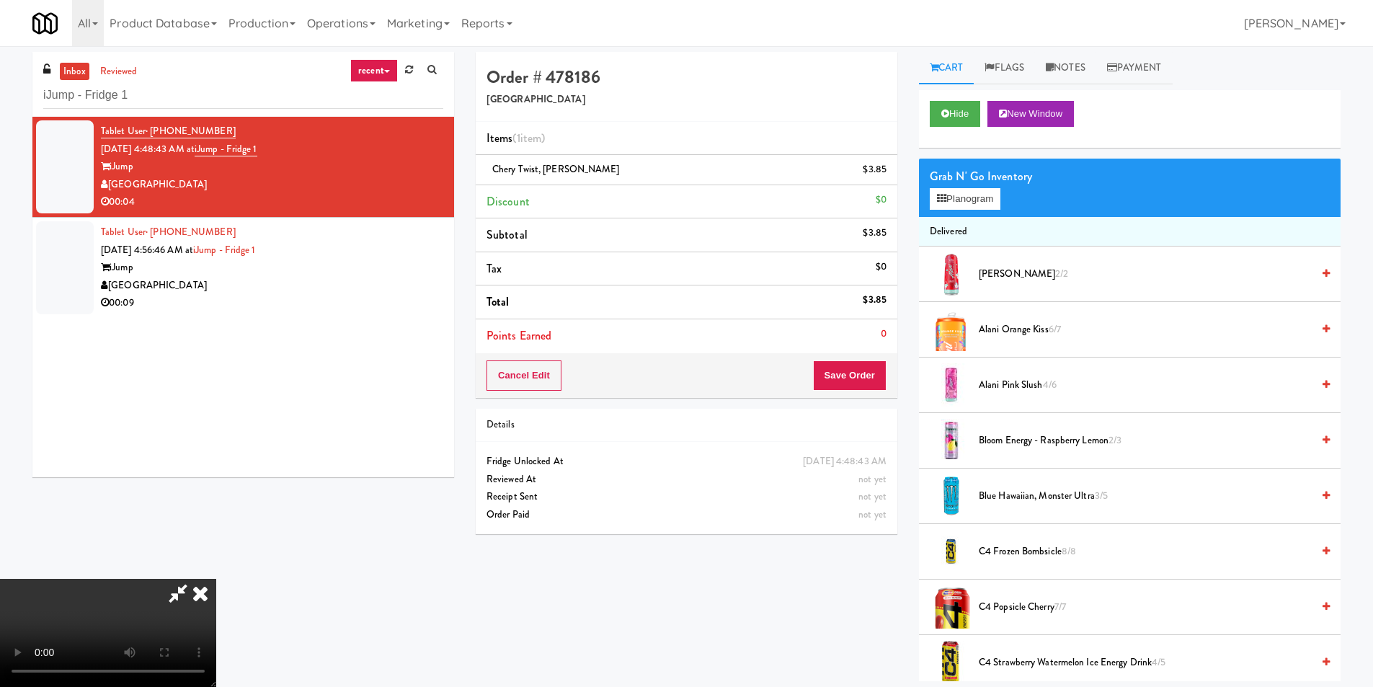
click at [216, 579] on video at bounding box center [108, 633] width 216 height 108
click at [854, 386] on button "Save Order" at bounding box center [850, 375] width 74 height 30
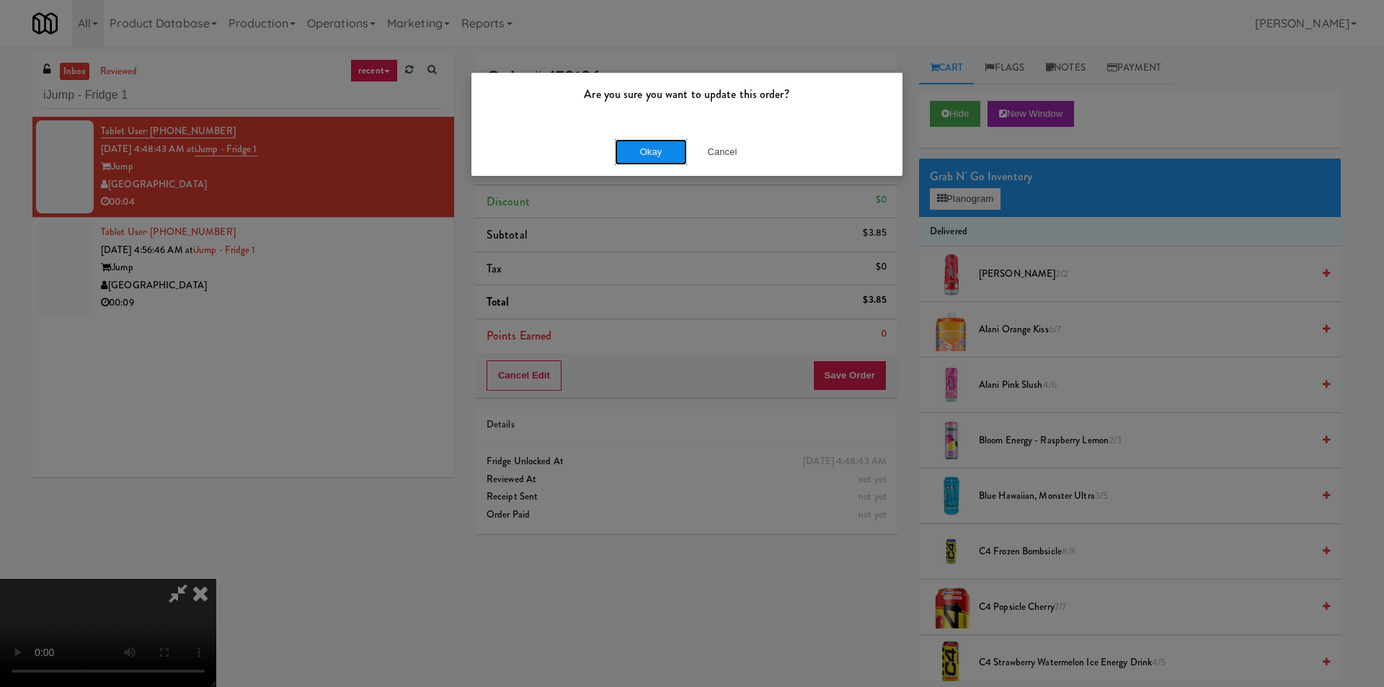
click at [646, 154] on button "Okay" at bounding box center [651, 152] width 72 height 26
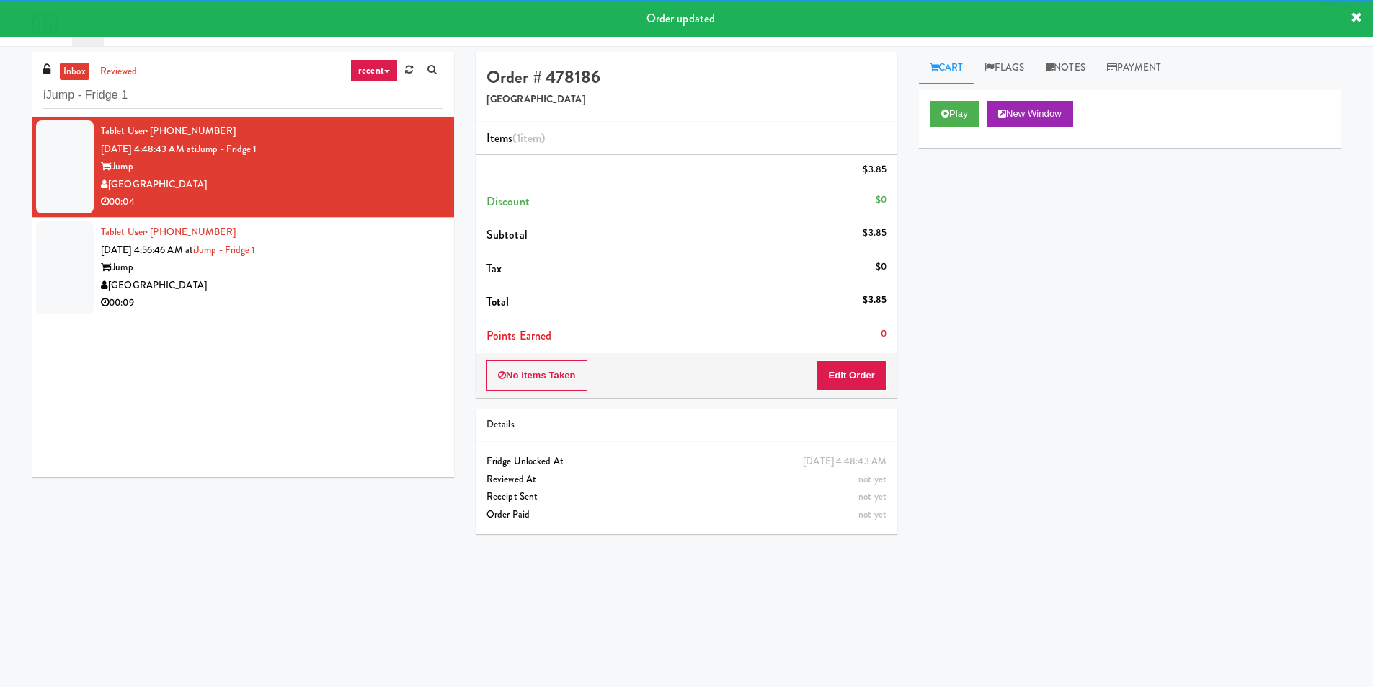
click at [356, 304] on div "Tablet User · (903) 330-8869 Aug 25, 2025 4:56:46 AM at iJump - Fridge 1 iJump …" at bounding box center [272, 267] width 342 height 89
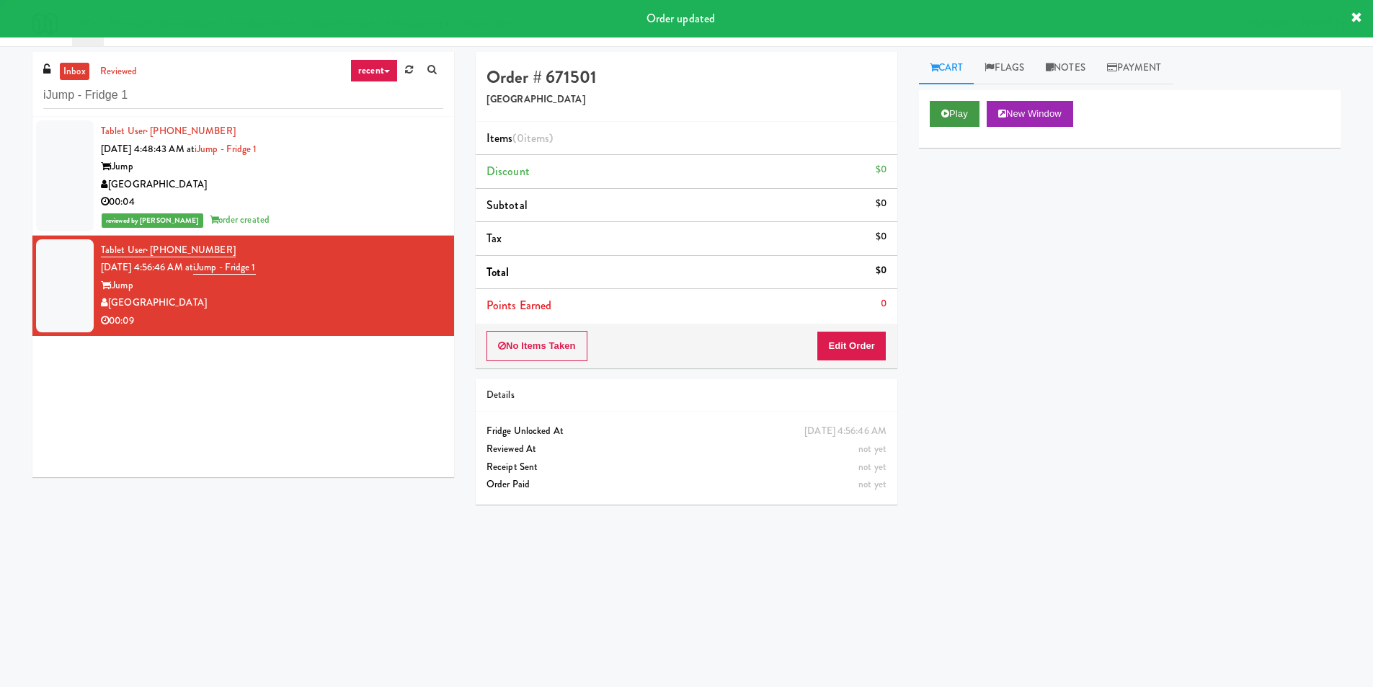
click at [949, 123] on div "Play New Window" at bounding box center [1130, 119] width 422 height 58
click at [946, 115] on icon at bounding box center [946, 113] width 8 height 9
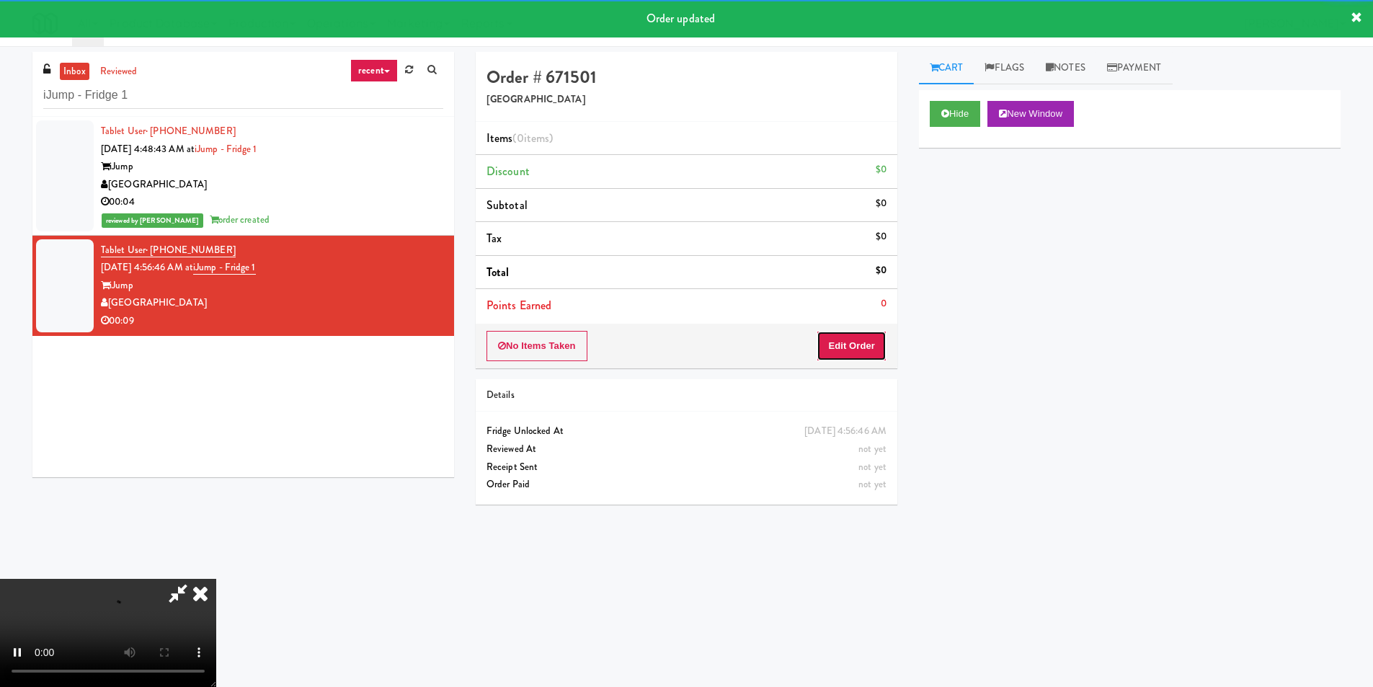
click at [834, 344] on button "Edit Order" at bounding box center [852, 346] width 70 height 30
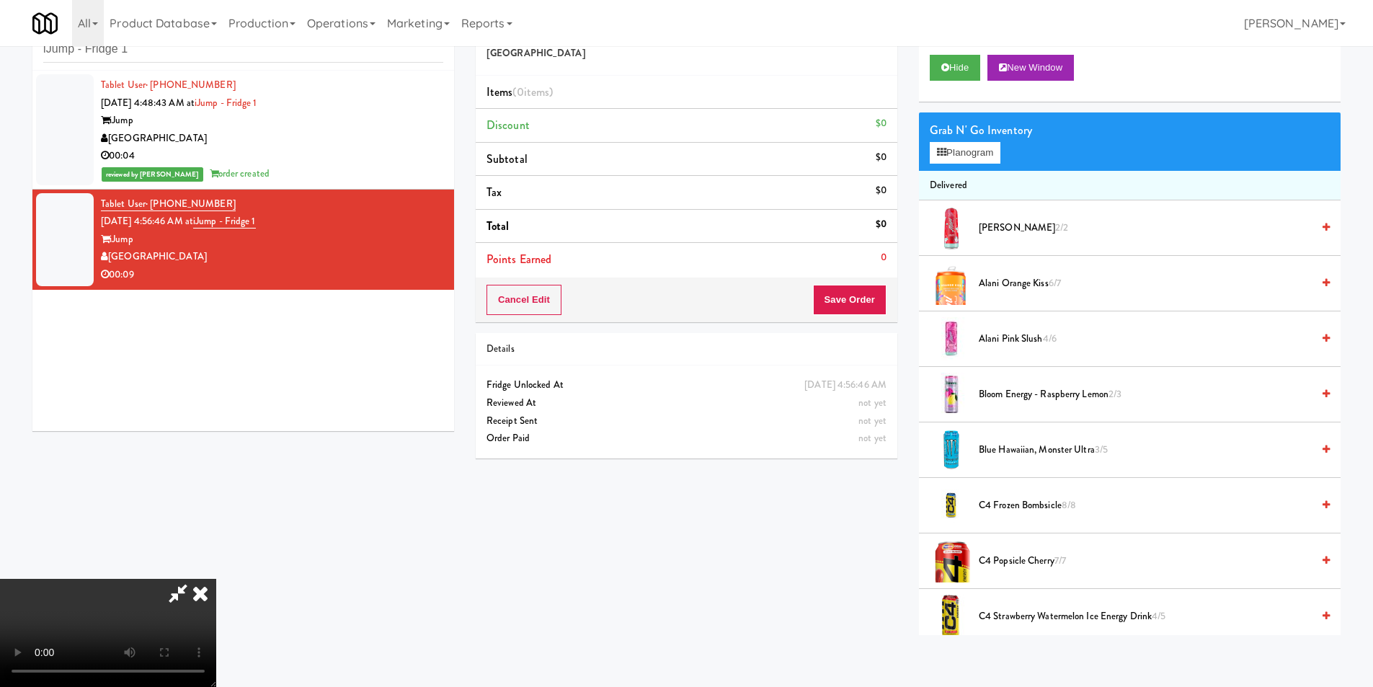
drag, startPoint x: 630, startPoint y: 512, endPoint x: 646, endPoint y: 505, distance: 17.1
click at [216, 579] on video at bounding box center [108, 633] width 216 height 108
click at [983, 158] on button "Planogram" at bounding box center [965, 153] width 71 height 22
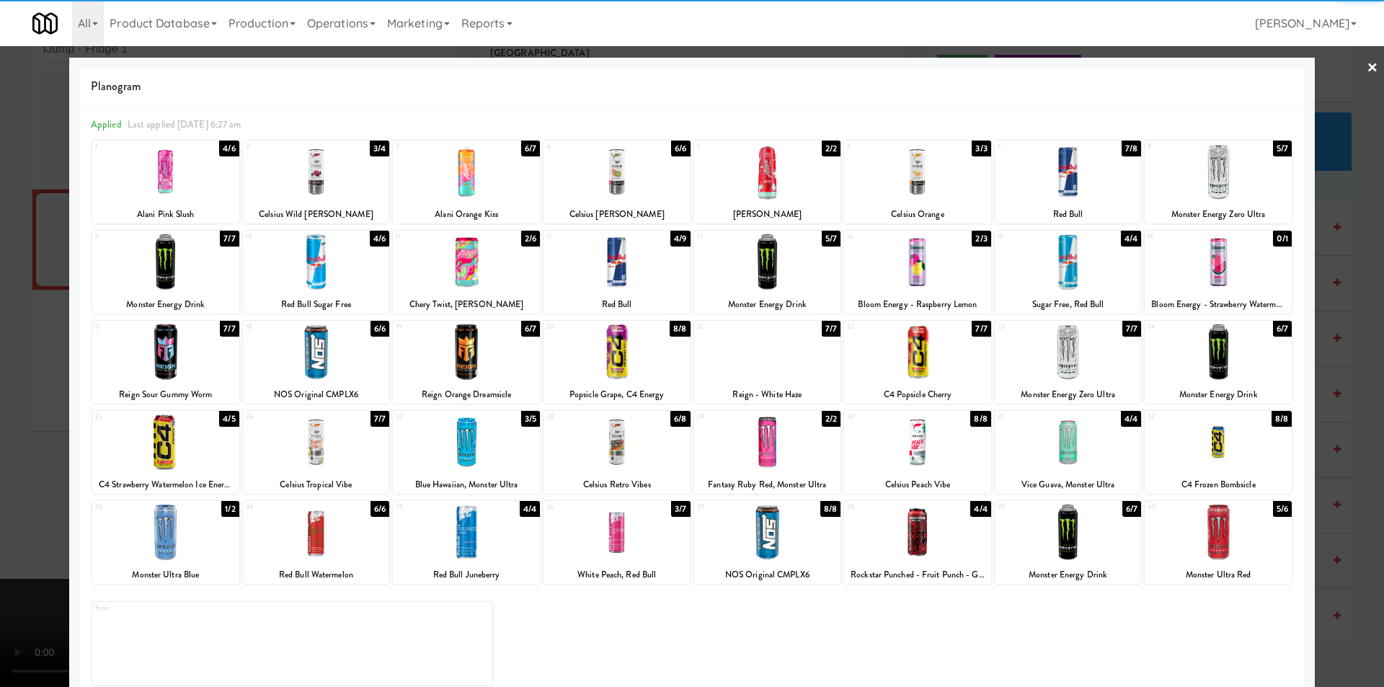
click at [461, 540] on div at bounding box center [466, 533] width 147 height 56
click at [1332, 391] on div at bounding box center [692, 343] width 1384 height 687
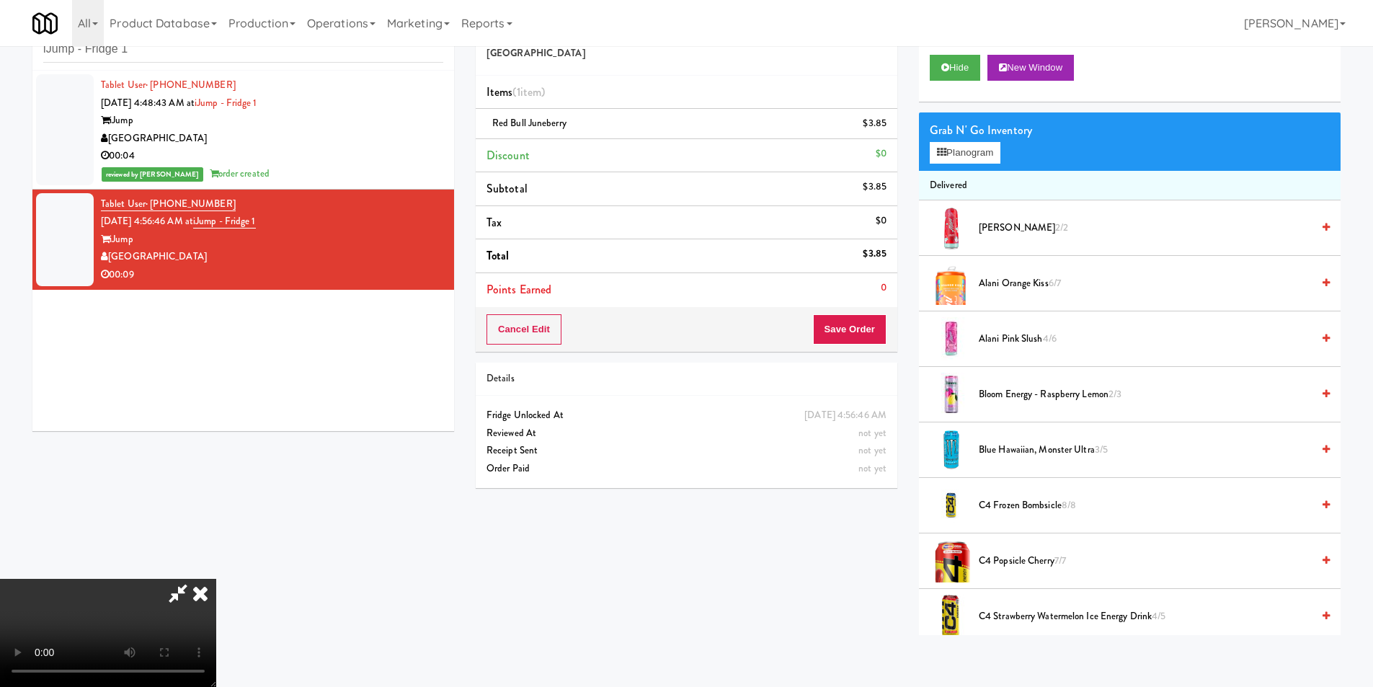
click at [216, 579] on video at bounding box center [108, 633] width 216 height 108
click at [867, 335] on button "Save Order" at bounding box center [850, 329] width 74 height 30
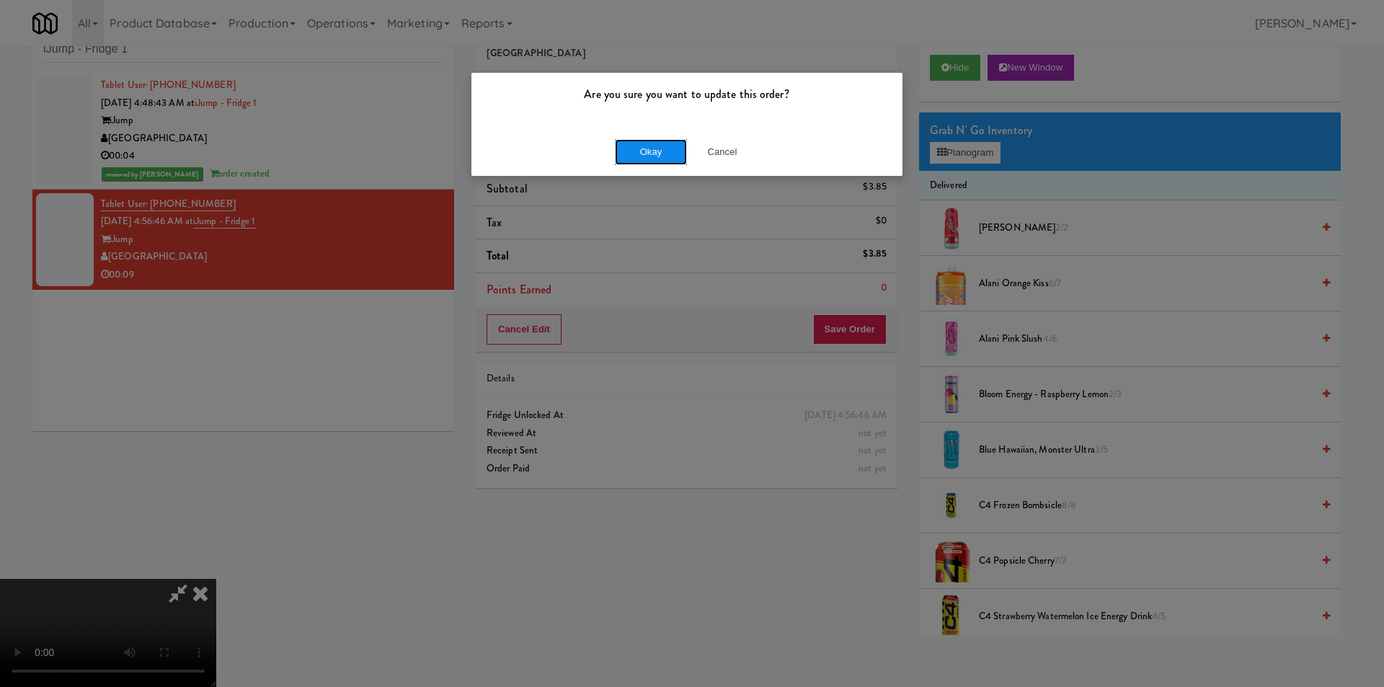
click at [657, 155] on button "Okay" at bounding box center [651, 152] width 72 height 26
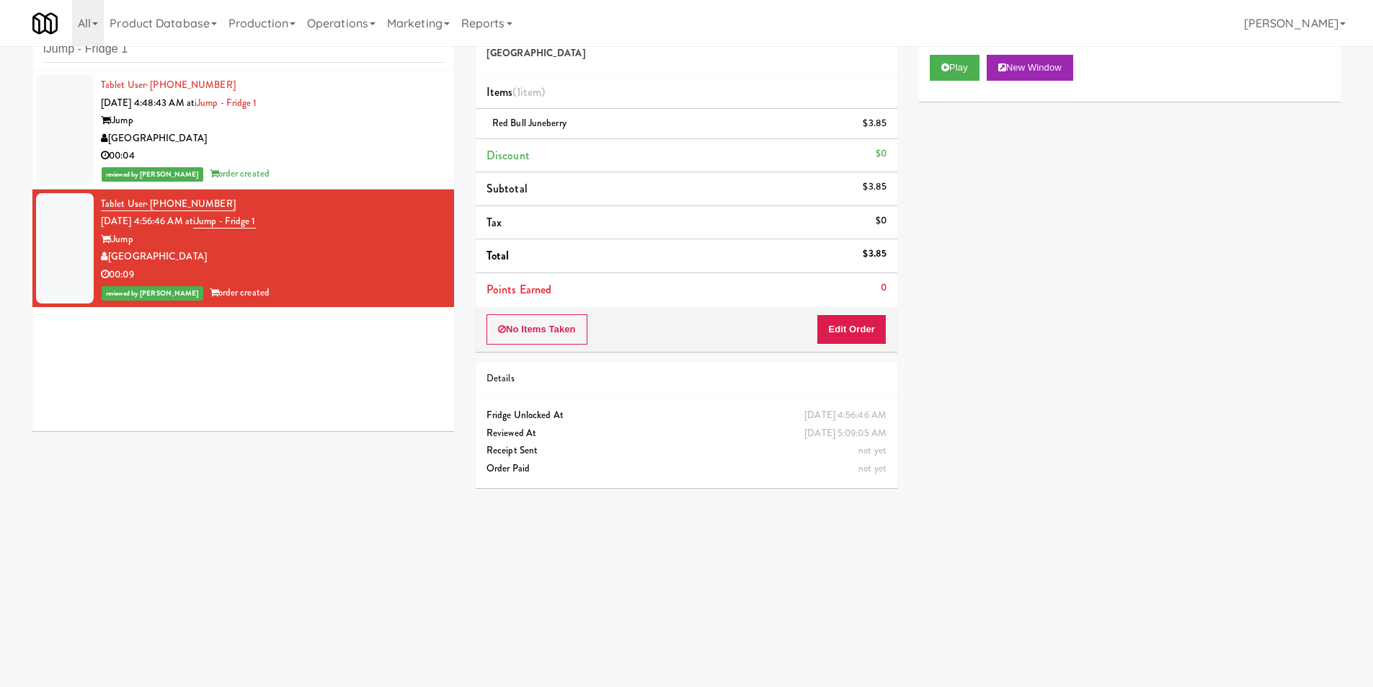
click at [290, 65] on div "inbox reviewed recent all unclear take inventory issue suspicious failed recent…" at bounding box center [243, 38] width 422 height 65
click at [290, 63] on div "inbox reviewed recent all unclear take inventory issue suspicious failed recent…" at bounding box center [243, 38] width 422 height 65
click at [290, 58] on input "iJump - Fridge 1" at bounding box center [243, 49] width 400 height 27
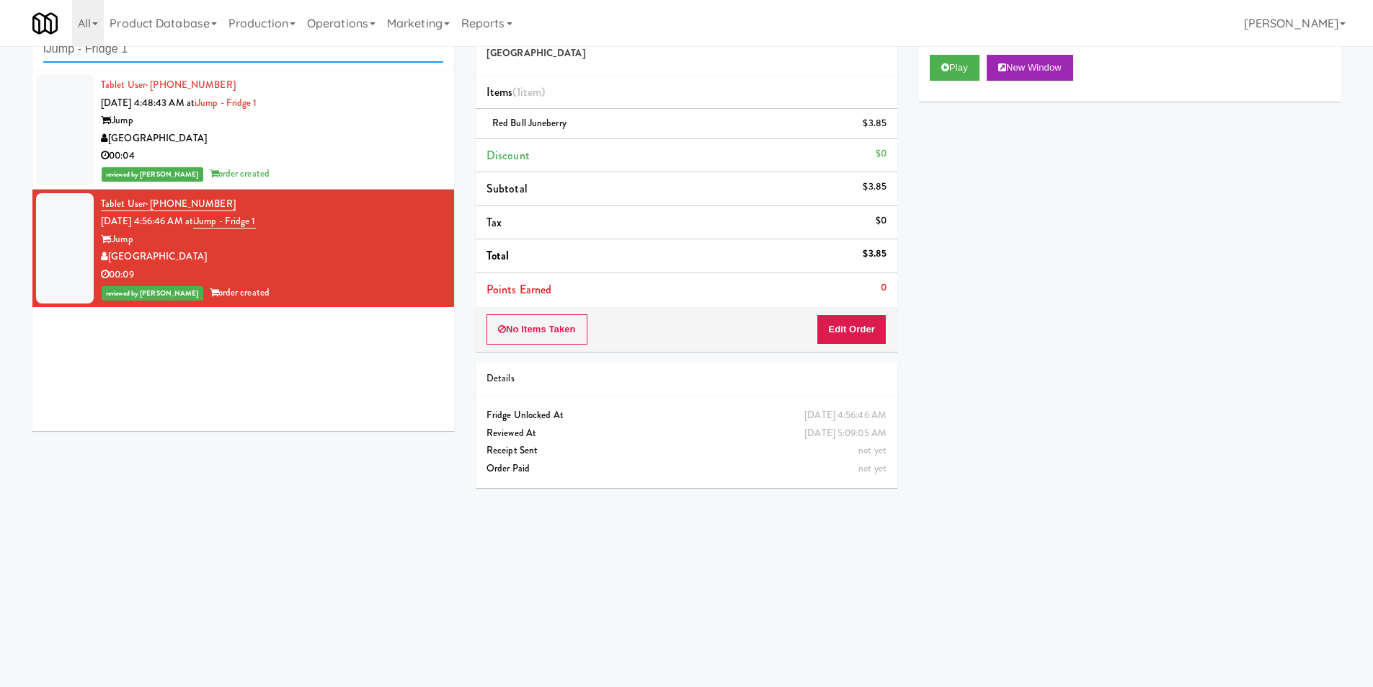
paste input "Healthtrax Cafe Food"
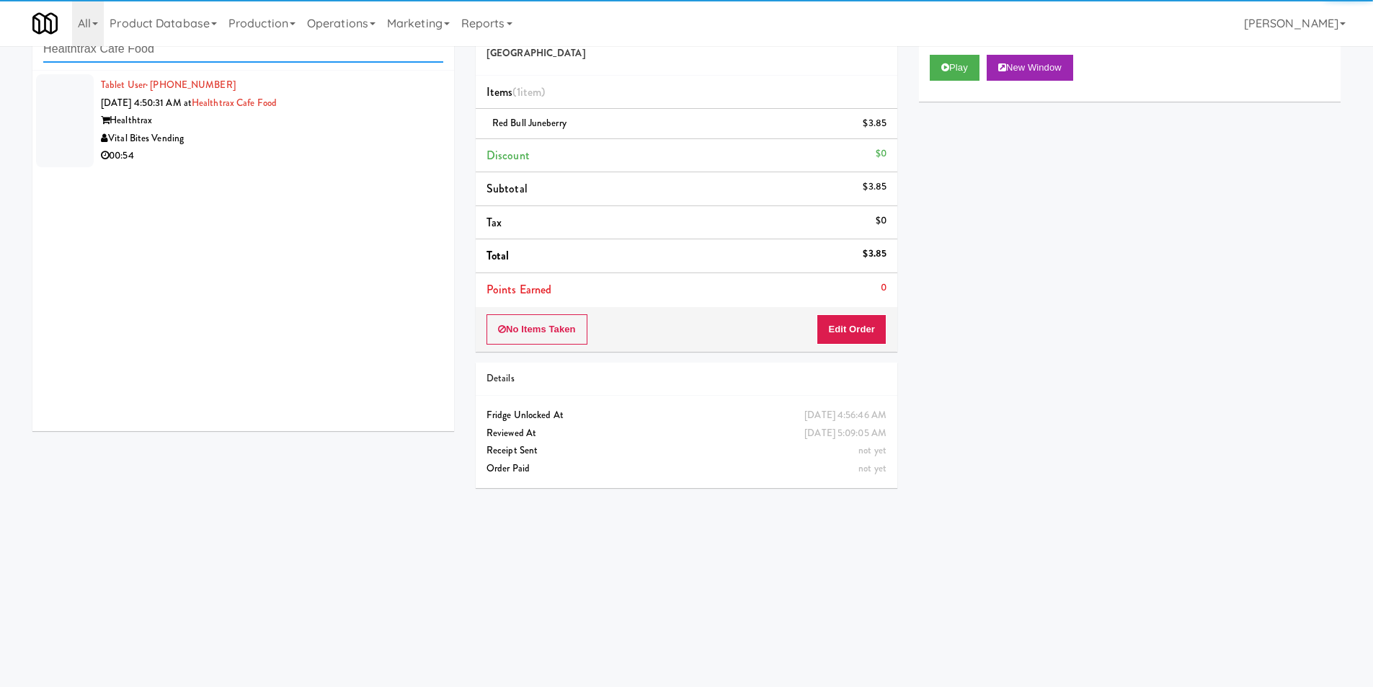
type input "Healthtrax Cafe Food"
click at [399, 155] on div "00:54" at bounding box center [272, 156] width 342 height 18
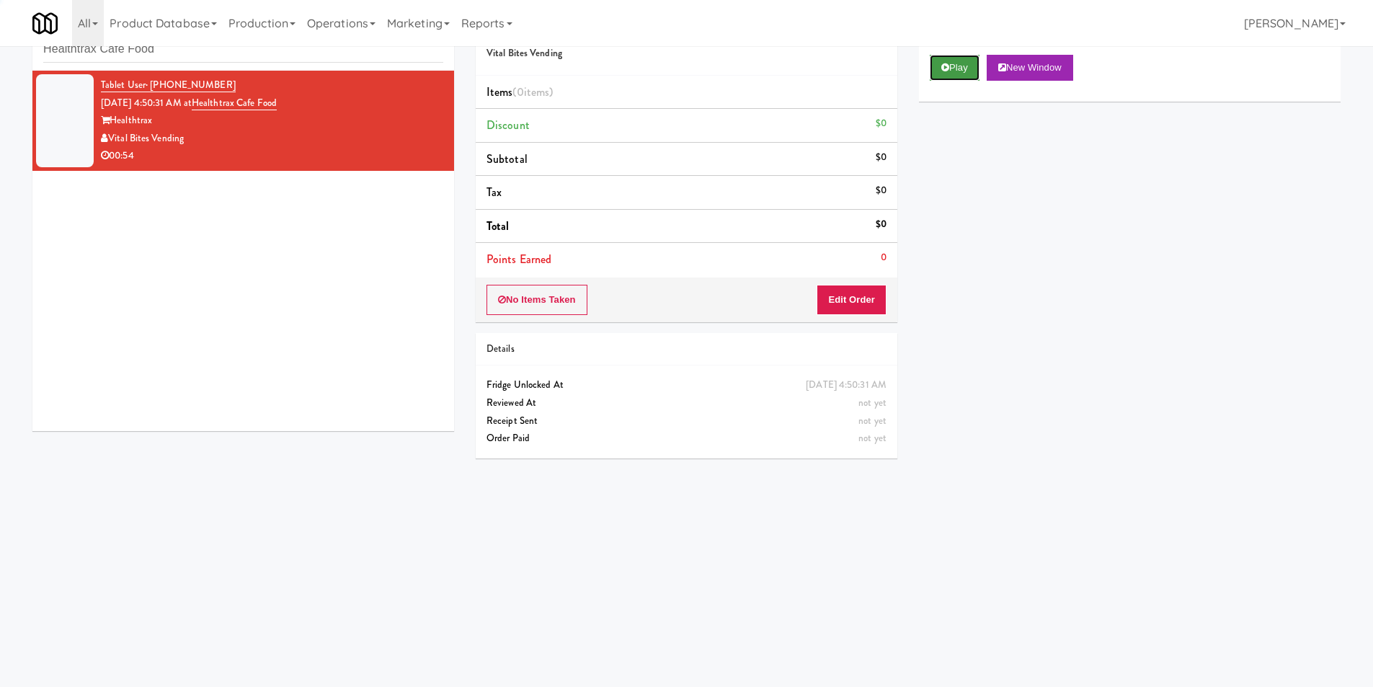
click at [955, 64] on button "Play" at bounding box center [955, 68] width 50 height 26
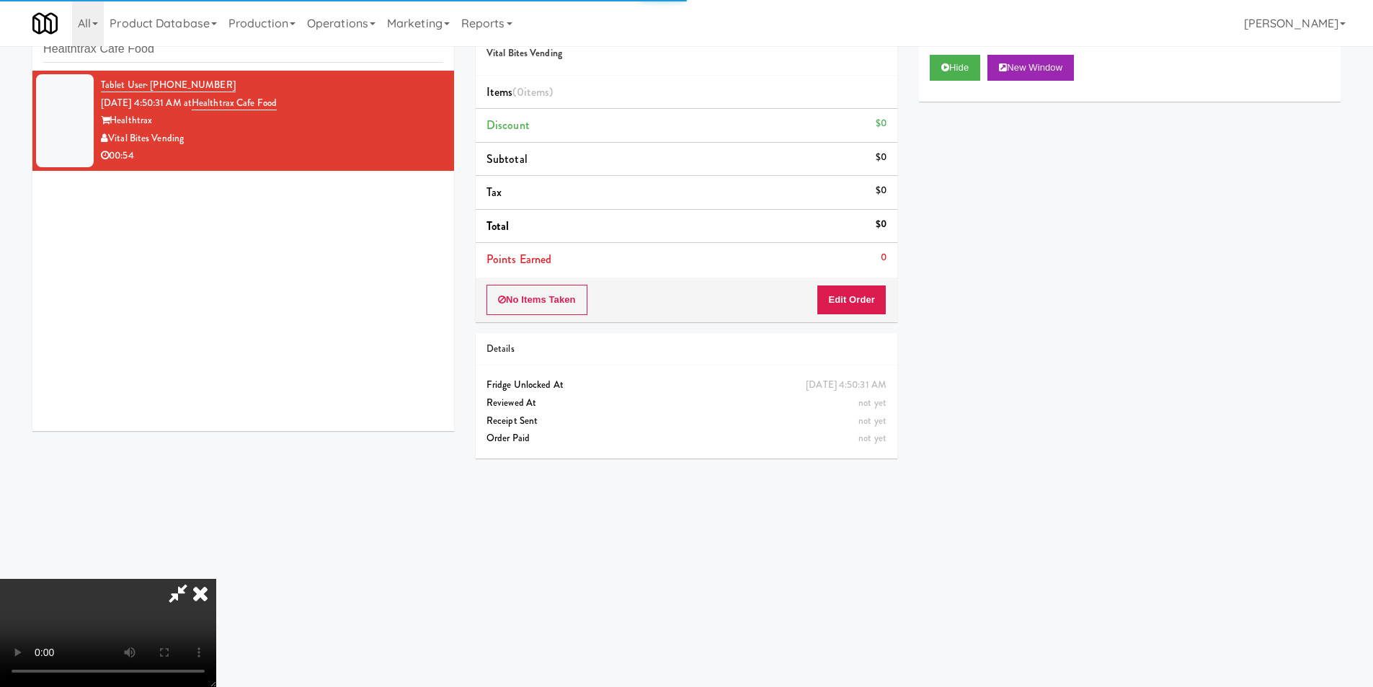
click at [888, 298] on div "No Items Taken Edit Order" at bounding box center [687, 300] width 422 height 45
click at [876, 302] on button "Edit Order" at bounding box center [852, 300] width 70 height 30
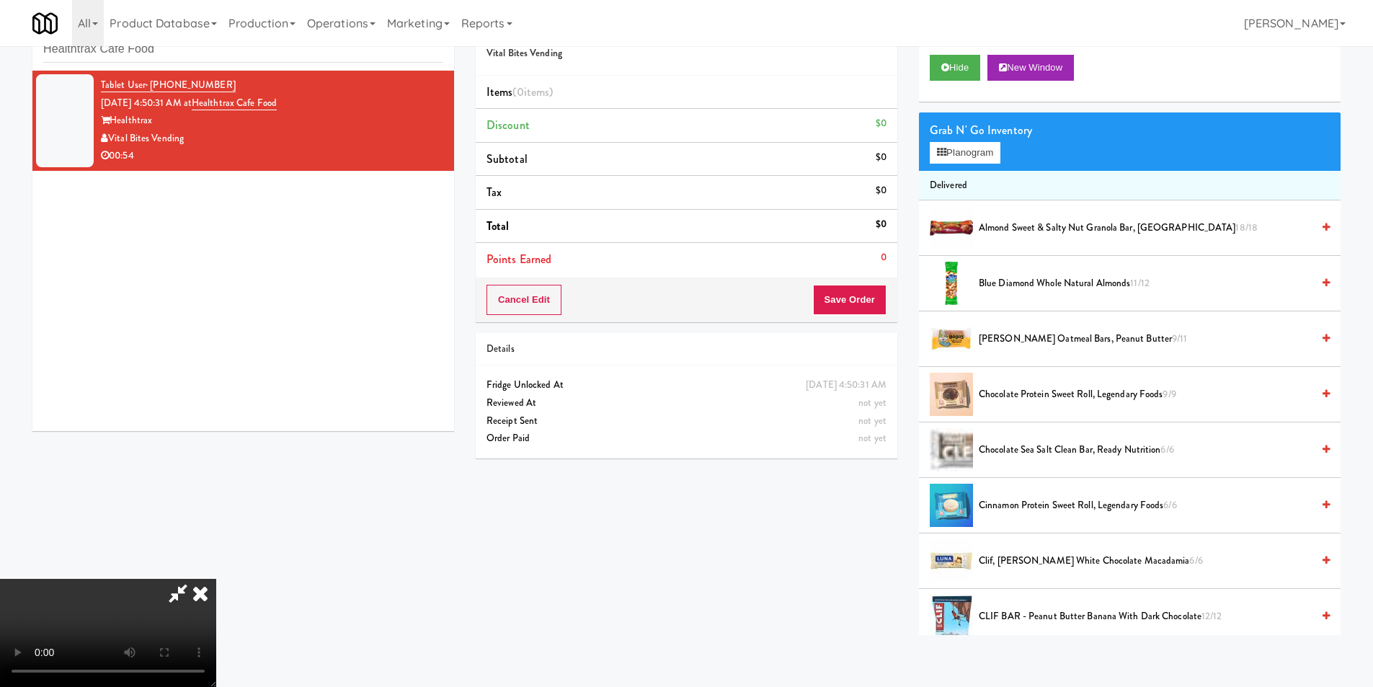
click at [216, 579] on video at bounding box center [108, 633] width 216 height 108
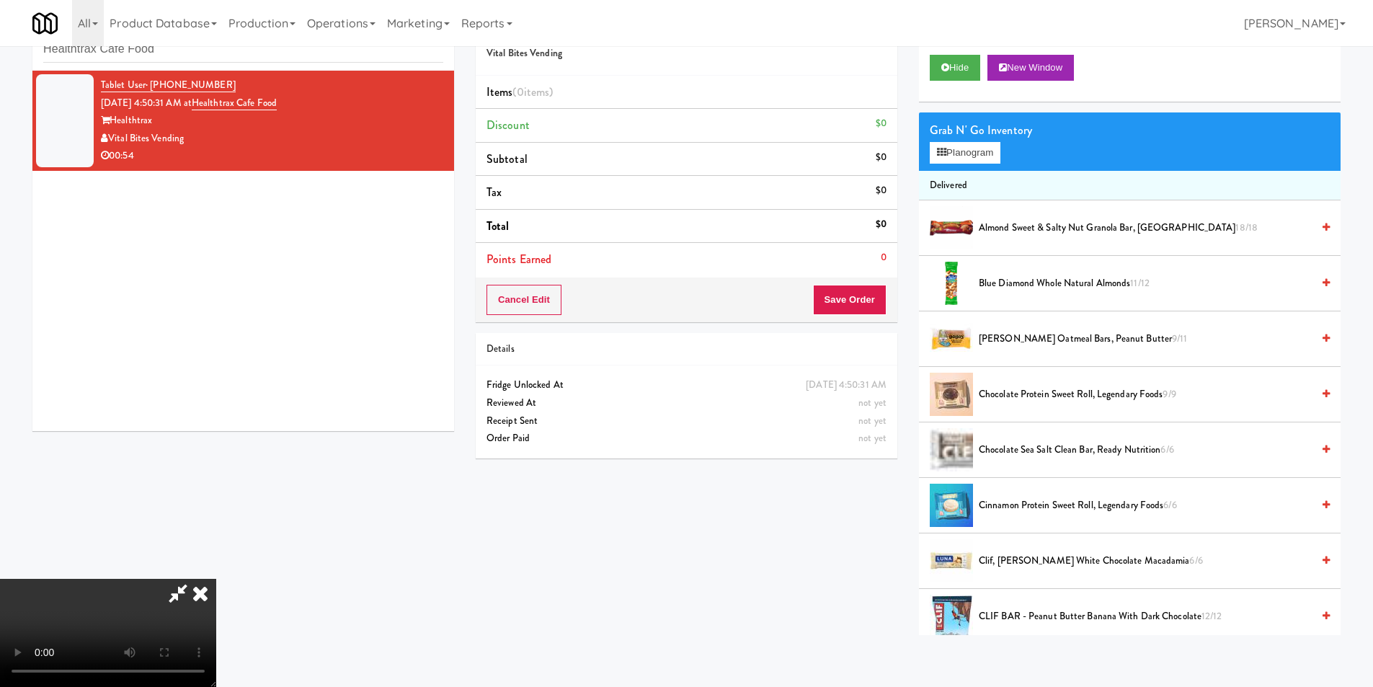
click at [216, 579] on video at bounding box center [108, 633] width 216 height 108
click at [951, 151] on button "Planogram" at bounding box center [965, 153] width 71 height 22
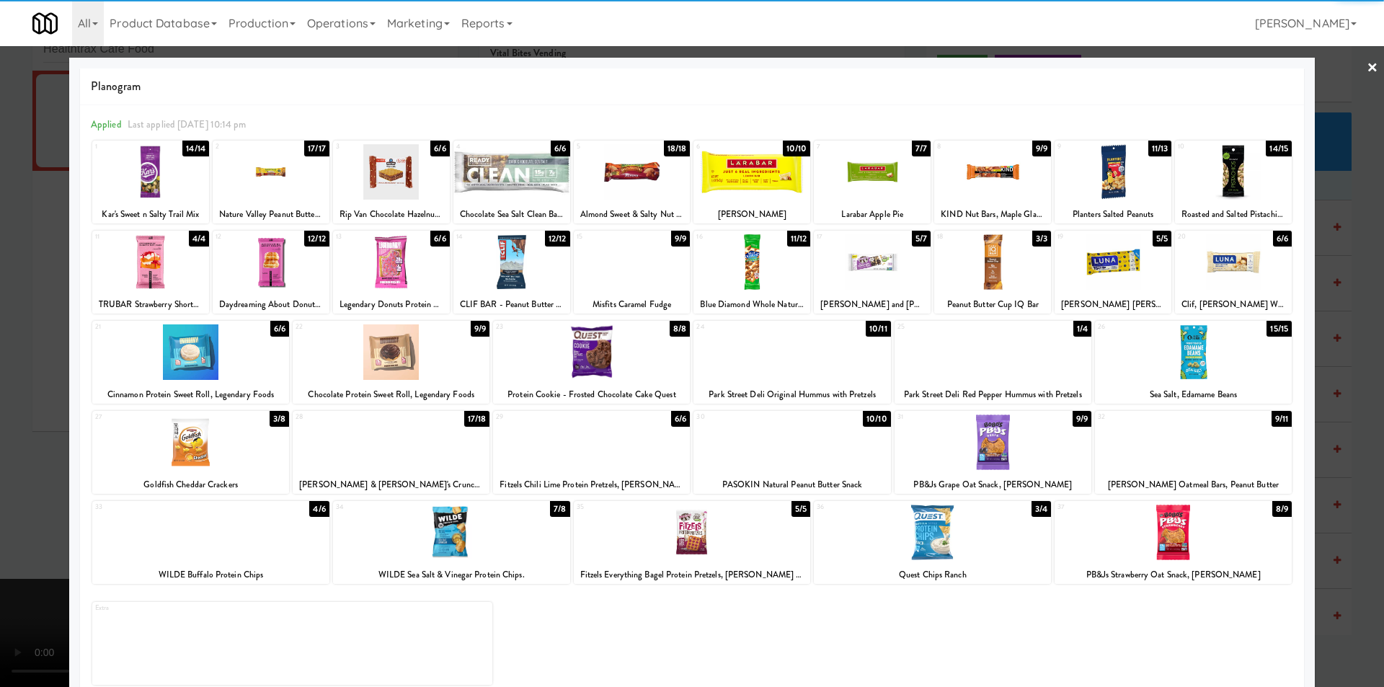
click at [983, 442] on div at bounding box center [993, 443] width 197 height 56
click at [1339, 391] on div at bounding box center [692, 343] width 1384 height 687
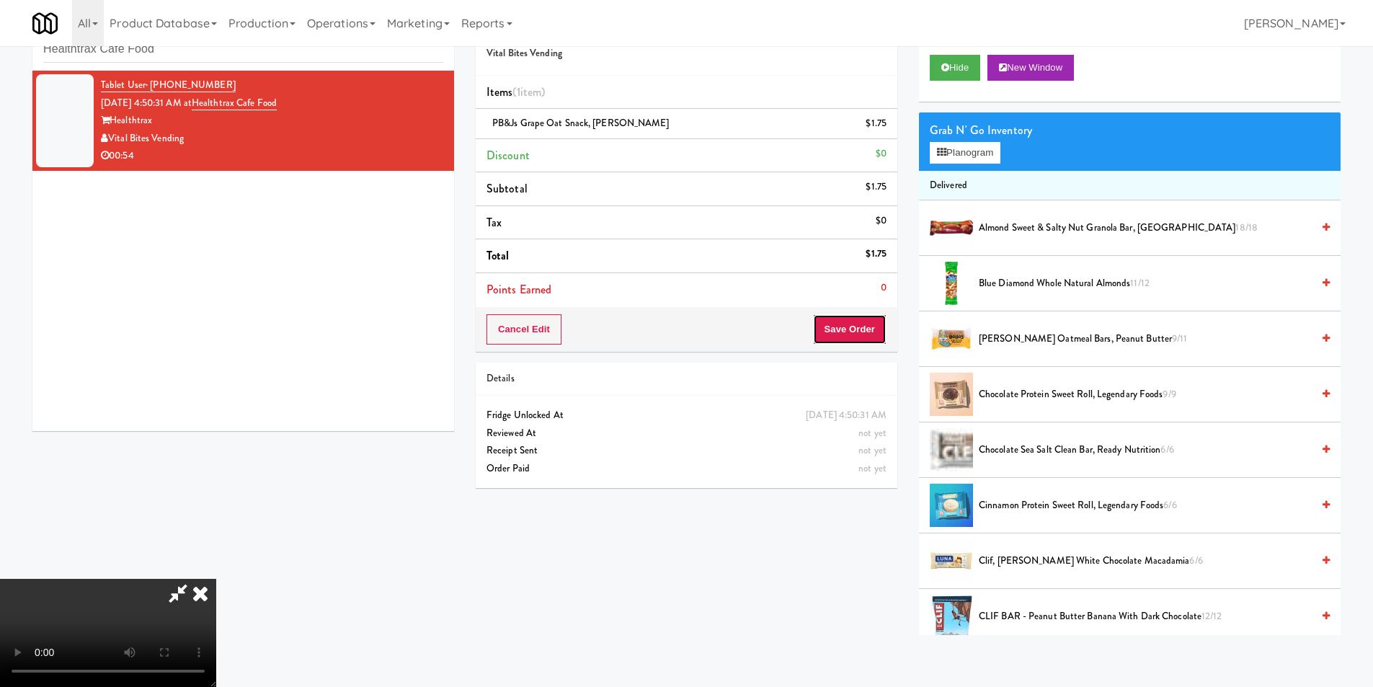
click at [847, 343] on button "Save Order" at bounding box center [850, 329] width 74 height 30
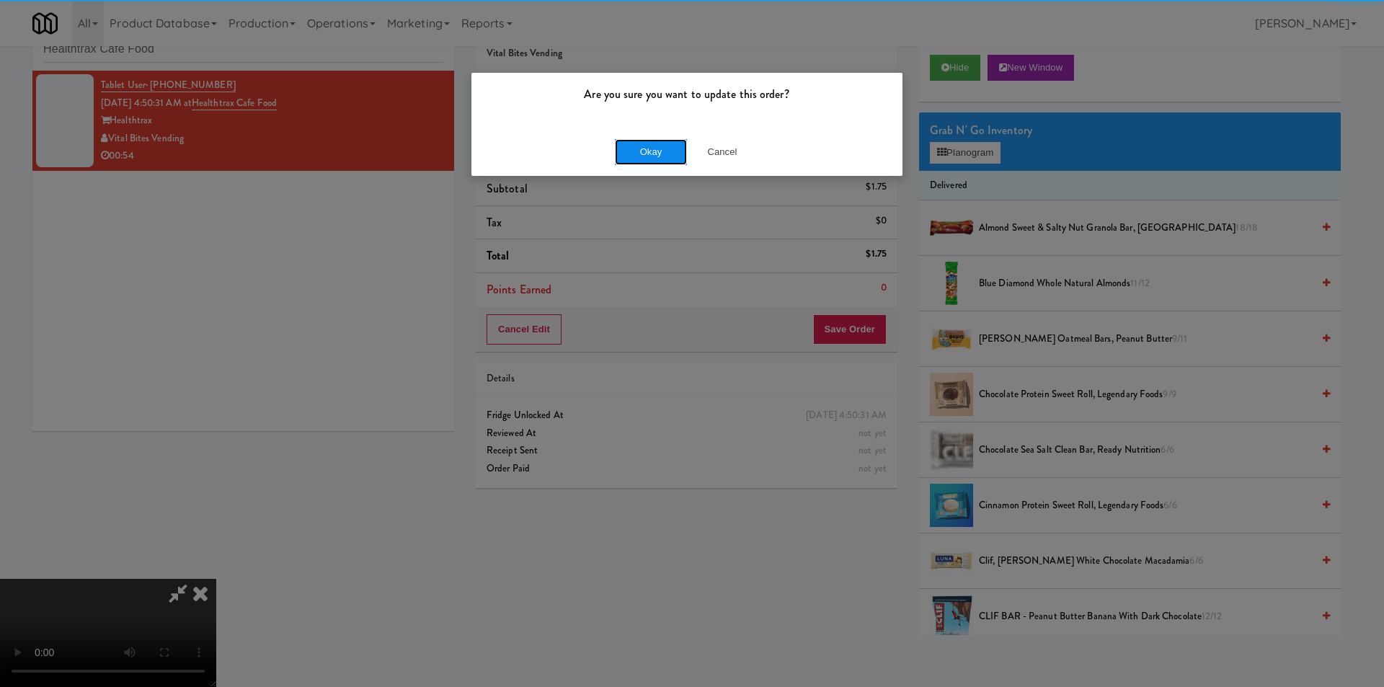
click at [662, 140] on button "Okay" at bounding box center [651, 152] width 72 height 26
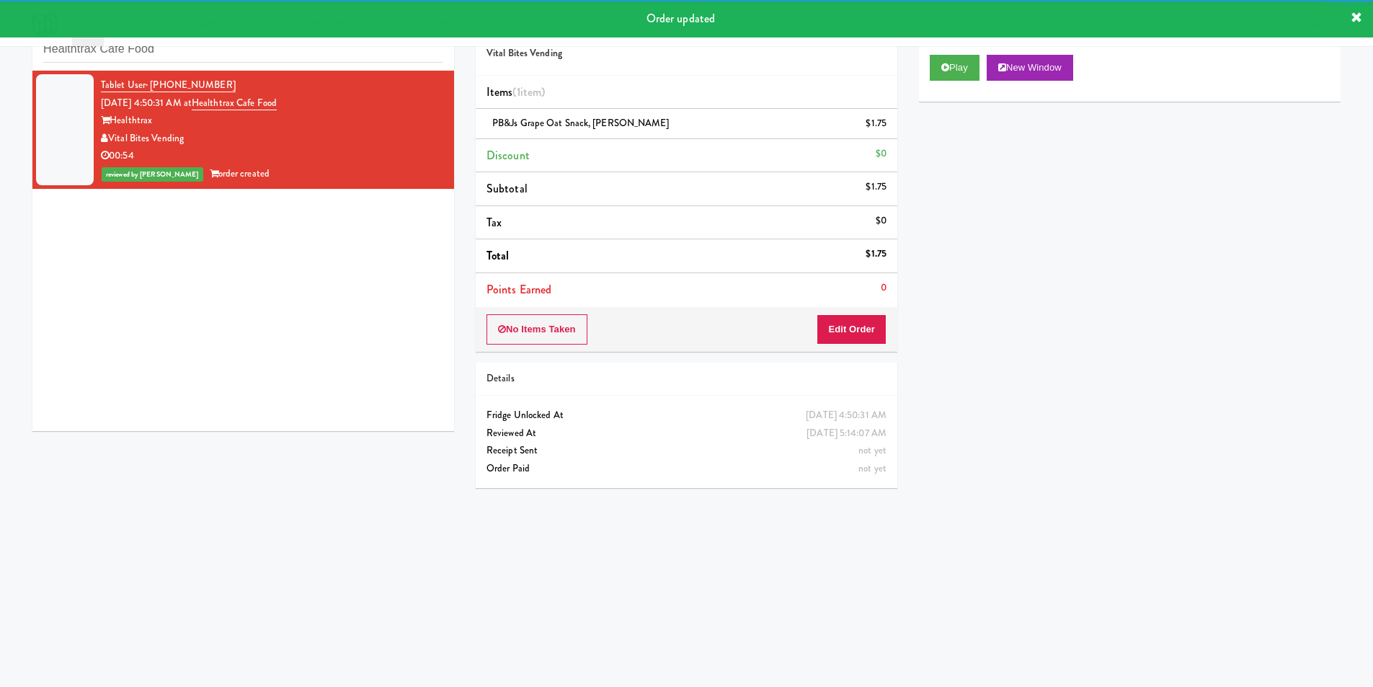
click at [312, 68] on div "inbox reviewed recent all unclear take inventory issue suspicious failed recent…" at bounding box center [243, 38] width 422 height 65
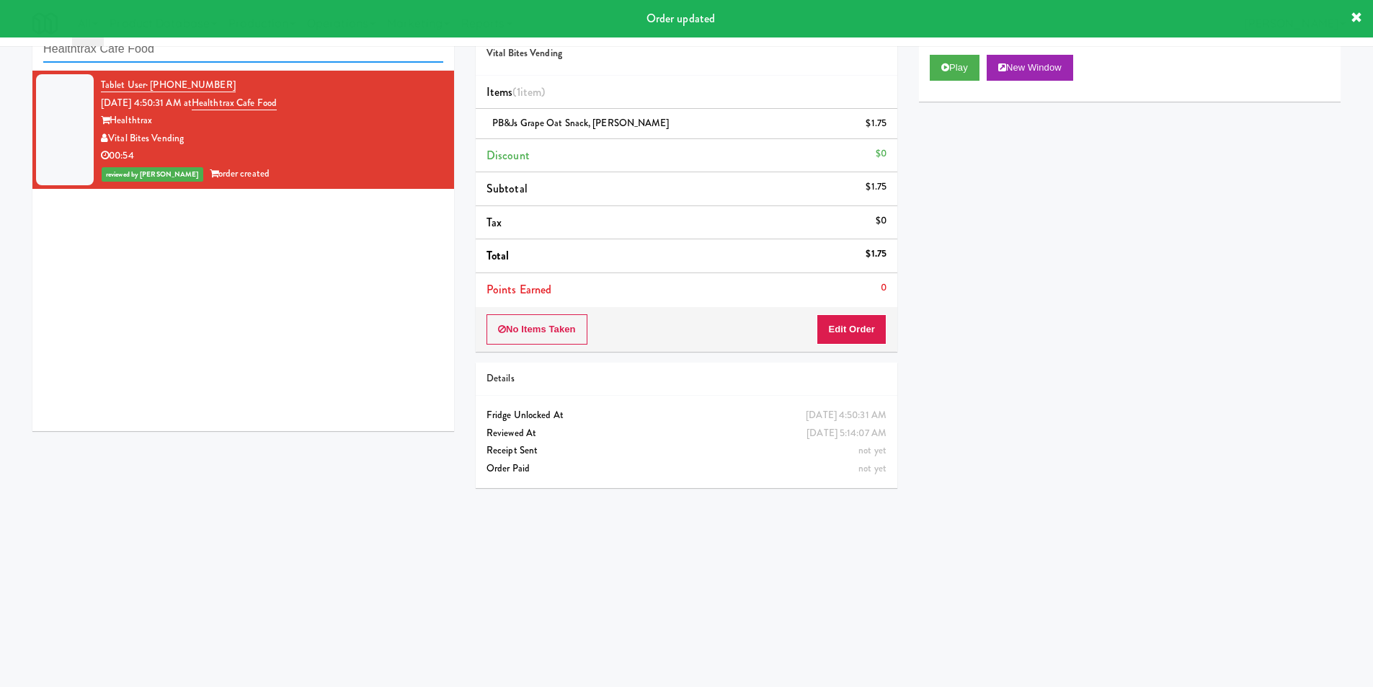
click at [312, 58] on input "Healthtrax Cafe Food" at bounding box center [243, 49] width 400 height 27
click at [313, 58] on input "Healthtrax Cafe Food" at bounding box center [243, 49] width 400 height 27
paste input "Glasshouse Pittsburgh Pantry"
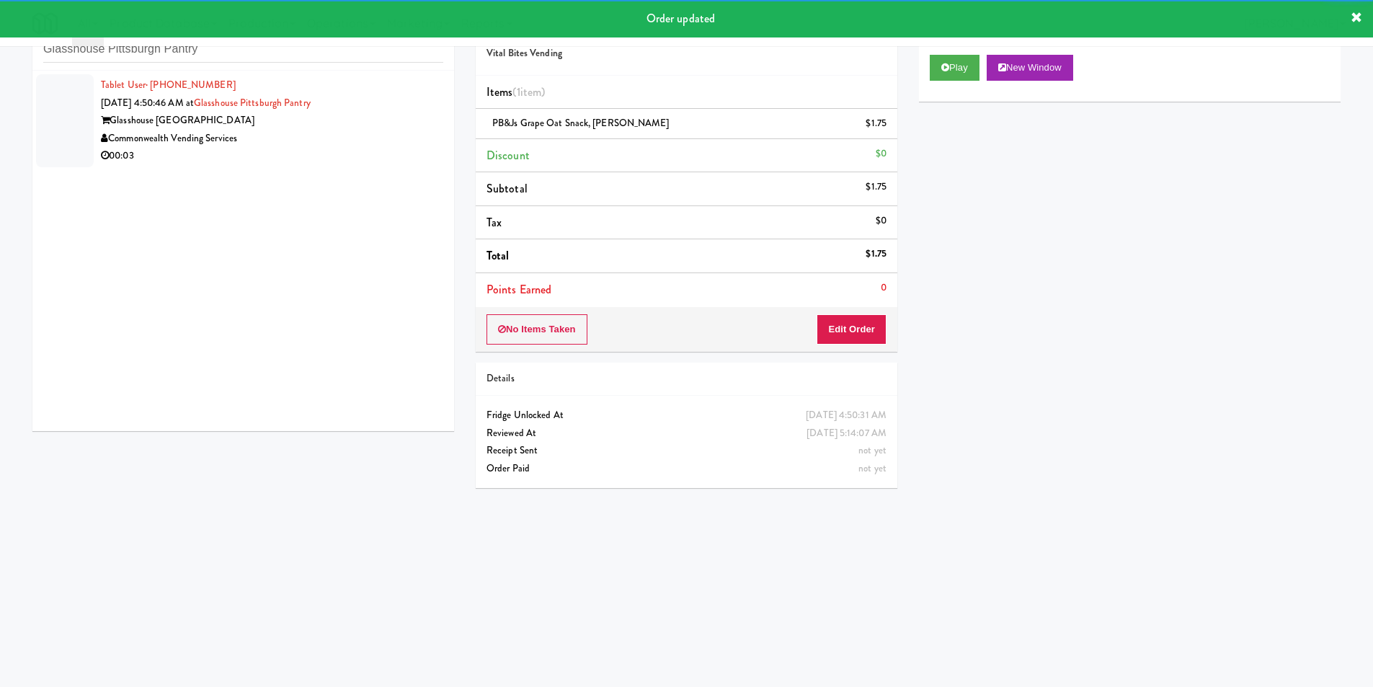
click at [386, 140] on div "Commonwealth Vending Services" at bounding box center [272, 139] width 342 height 18
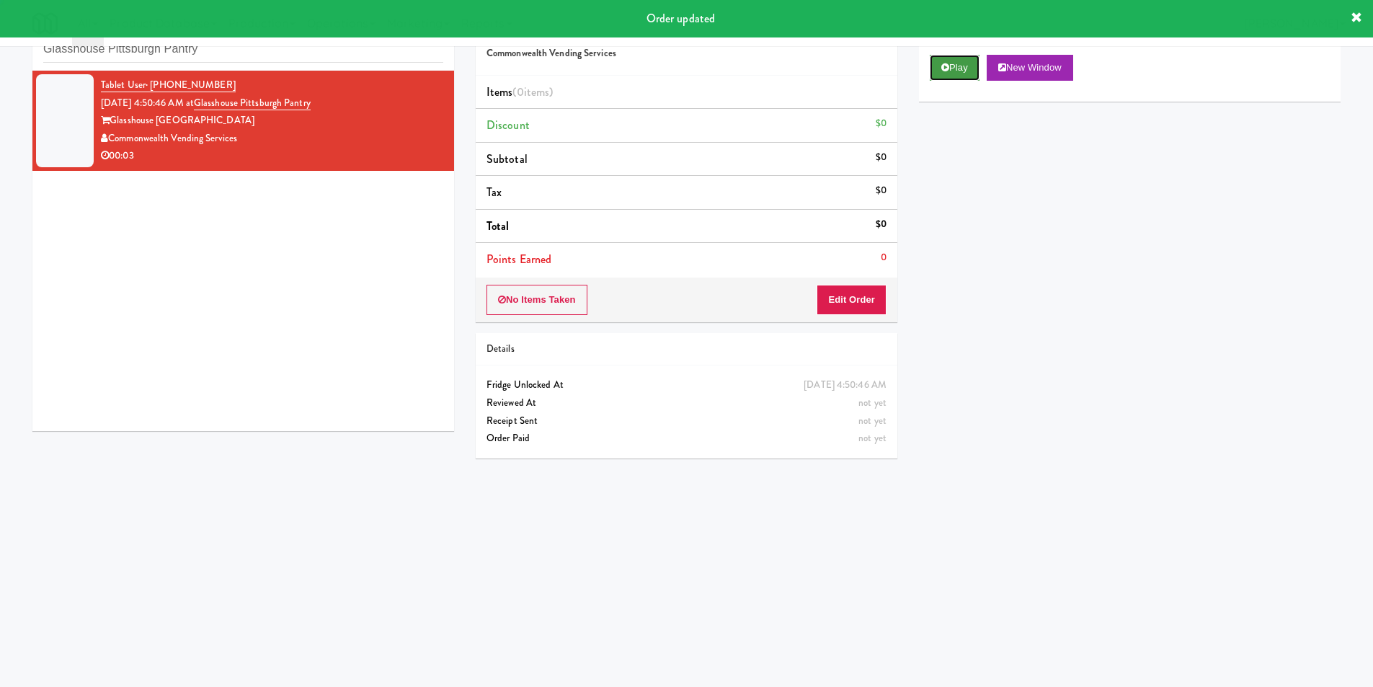
click at [939, 58] on button "Play" at bounding box center [955, 68] width 50 height 26
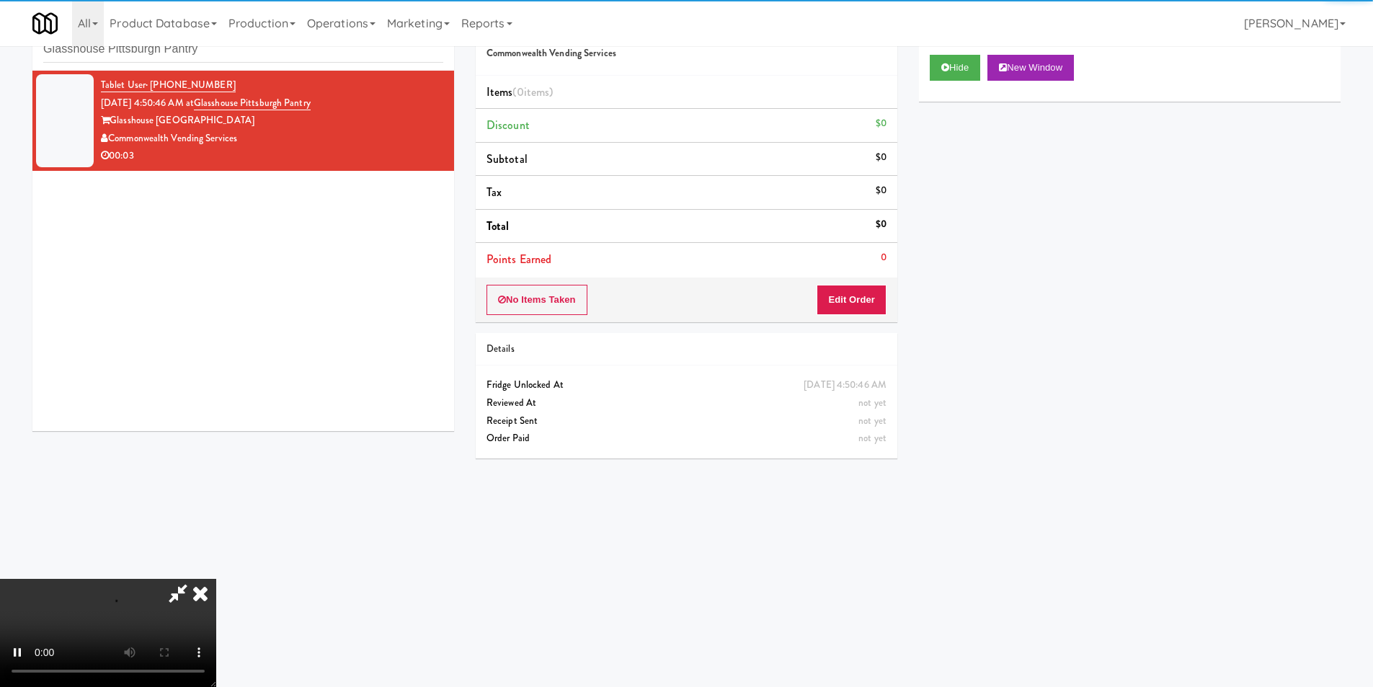
click at [852, 276] on div "Items (0 items ) Discount $0 Subtotal $0 Tax $0 Total $0 Points Earned 0" at bounding box center [687, 177] width 422 height 202
click at [854, 299] on button "Edit Order" at bounding box center [852, 300] width 70 height 30
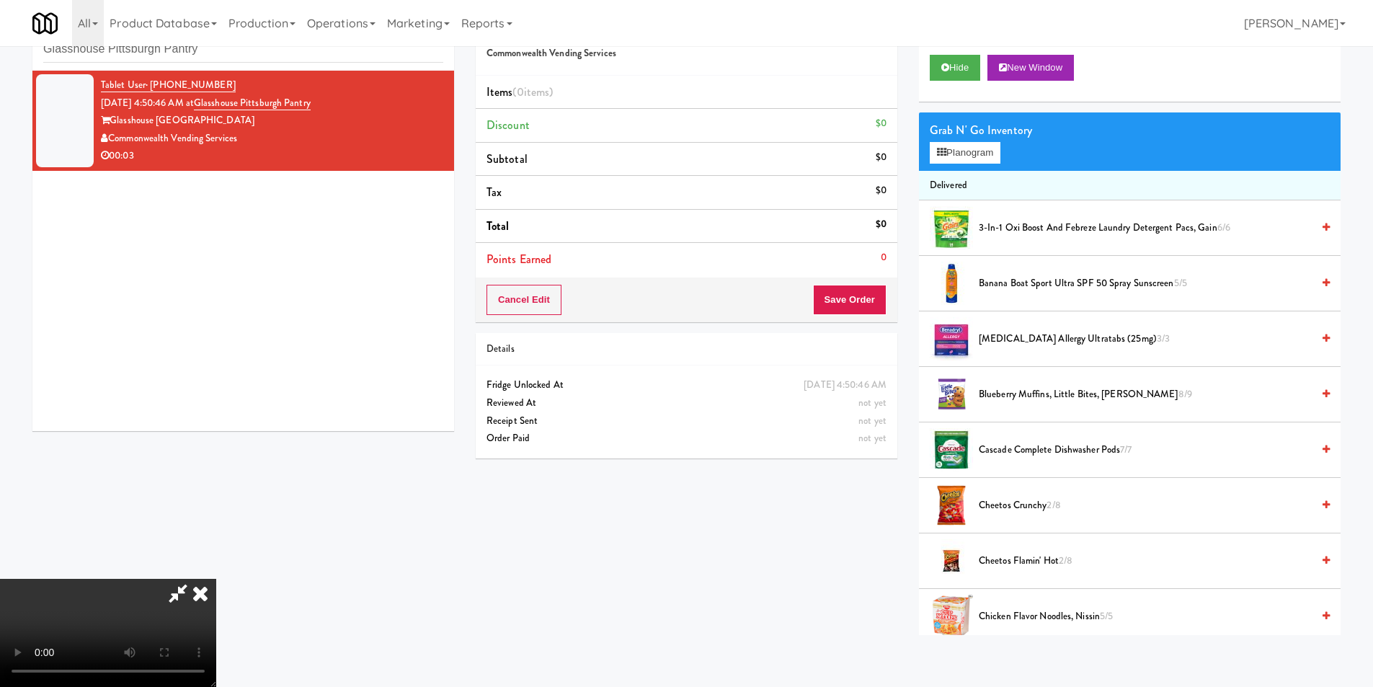
scroll to position [74, 0]
click at [962, 158] on button "Planogram" at bounding box center [965, 153] width 71 height 22
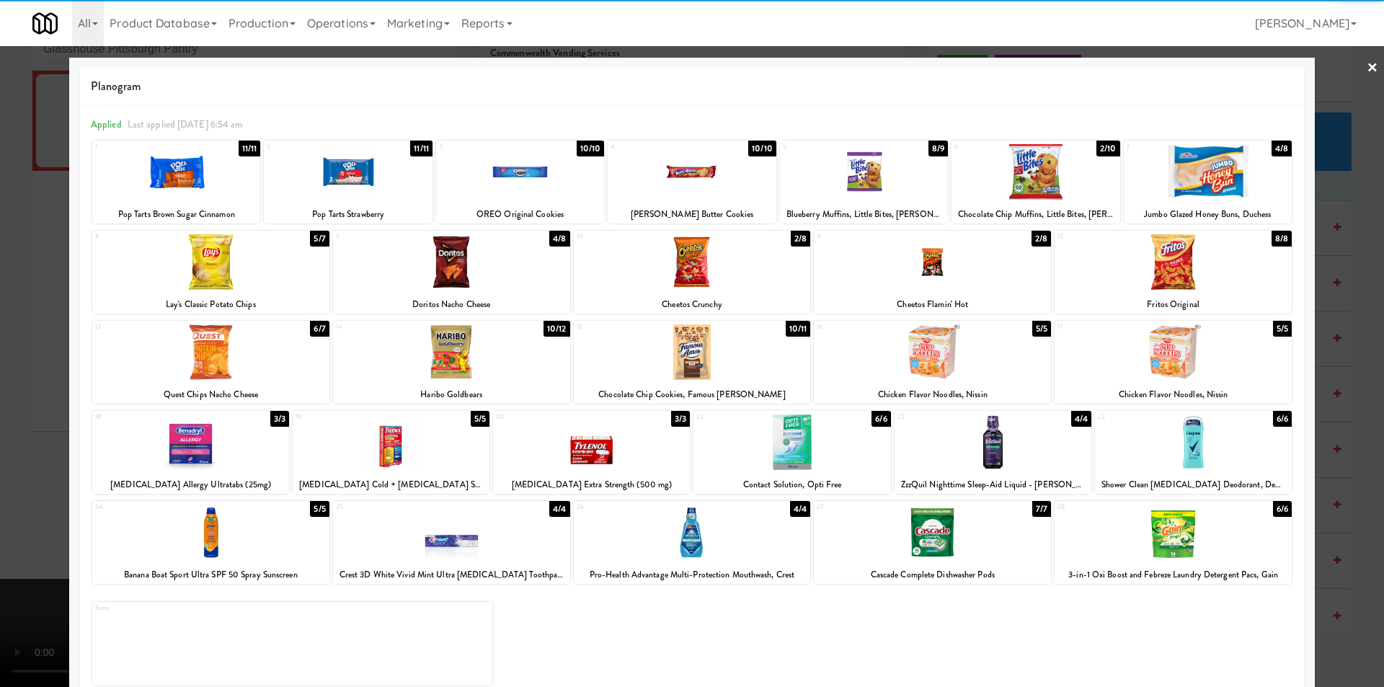
click at [254, 270] on div at bounding box center [210, 262] width 237 height 56
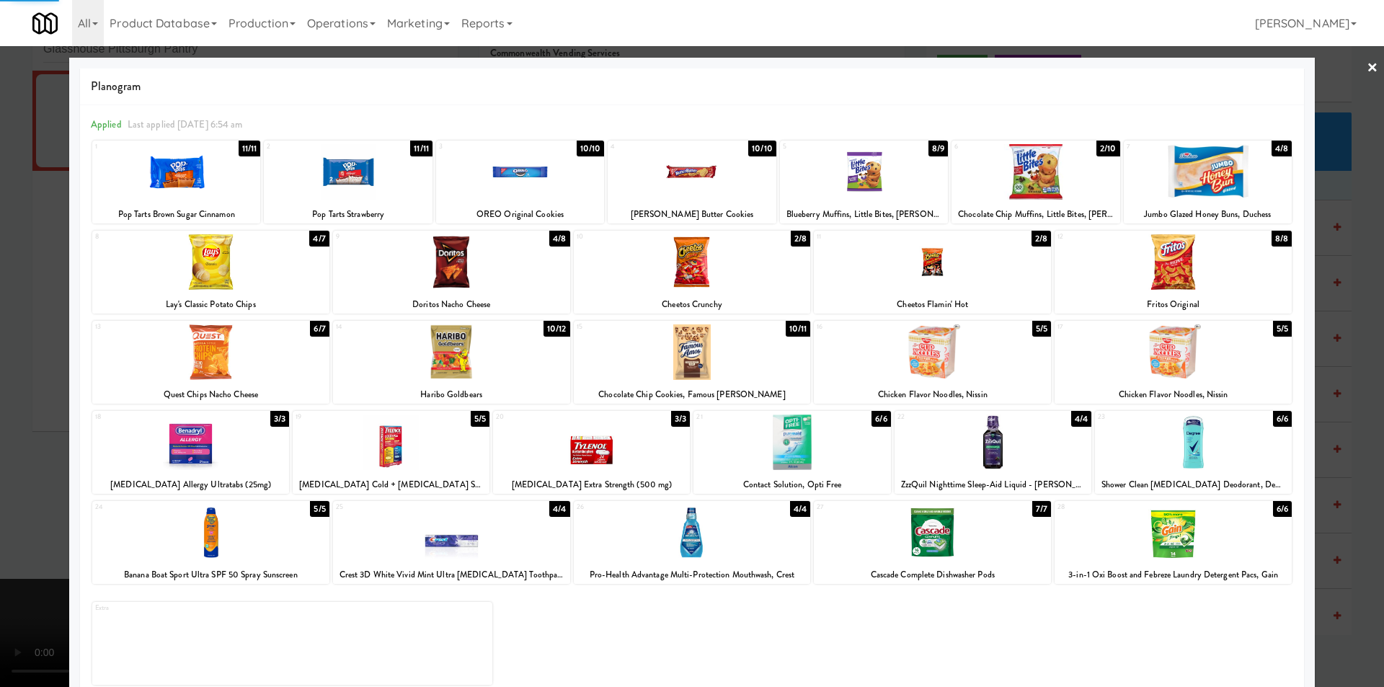
click at [21, 298] on div at bounding box center [692, 343] width 1384 height 687
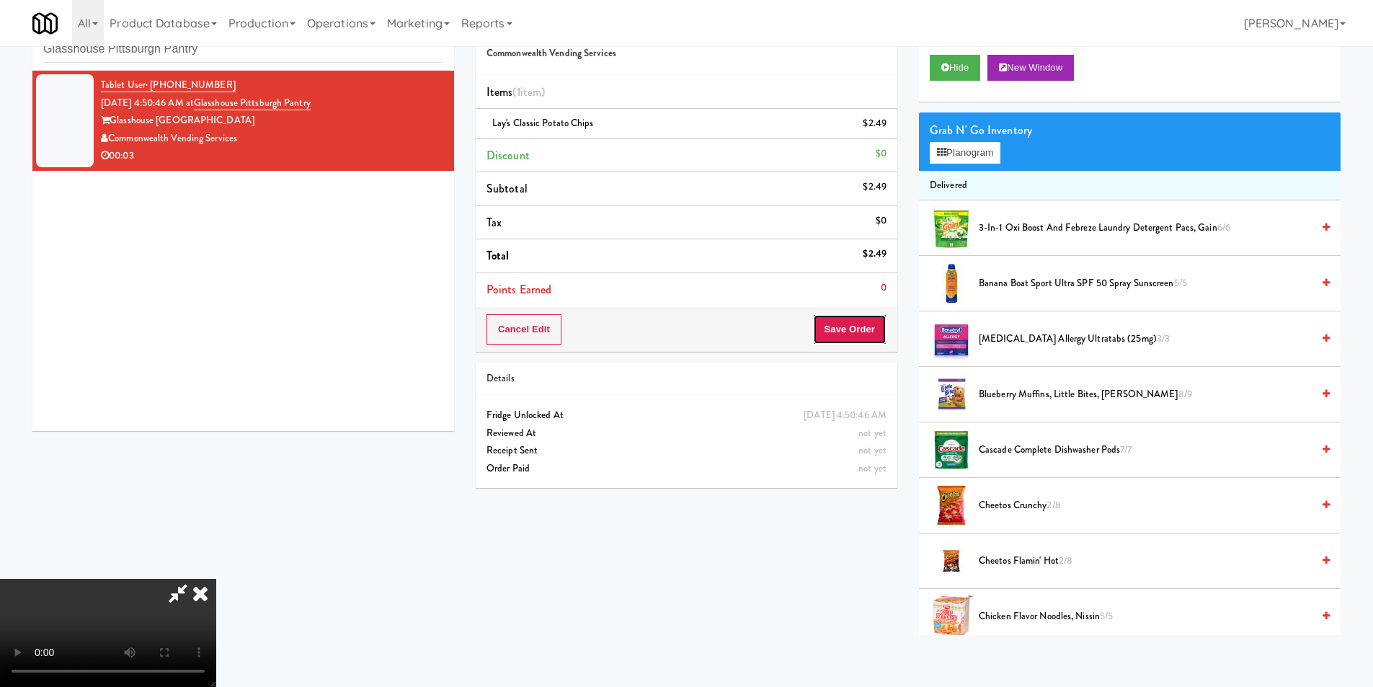
click at [851, 339] on button "Save Order" at bounding box center [850, 329] width 74 height 30
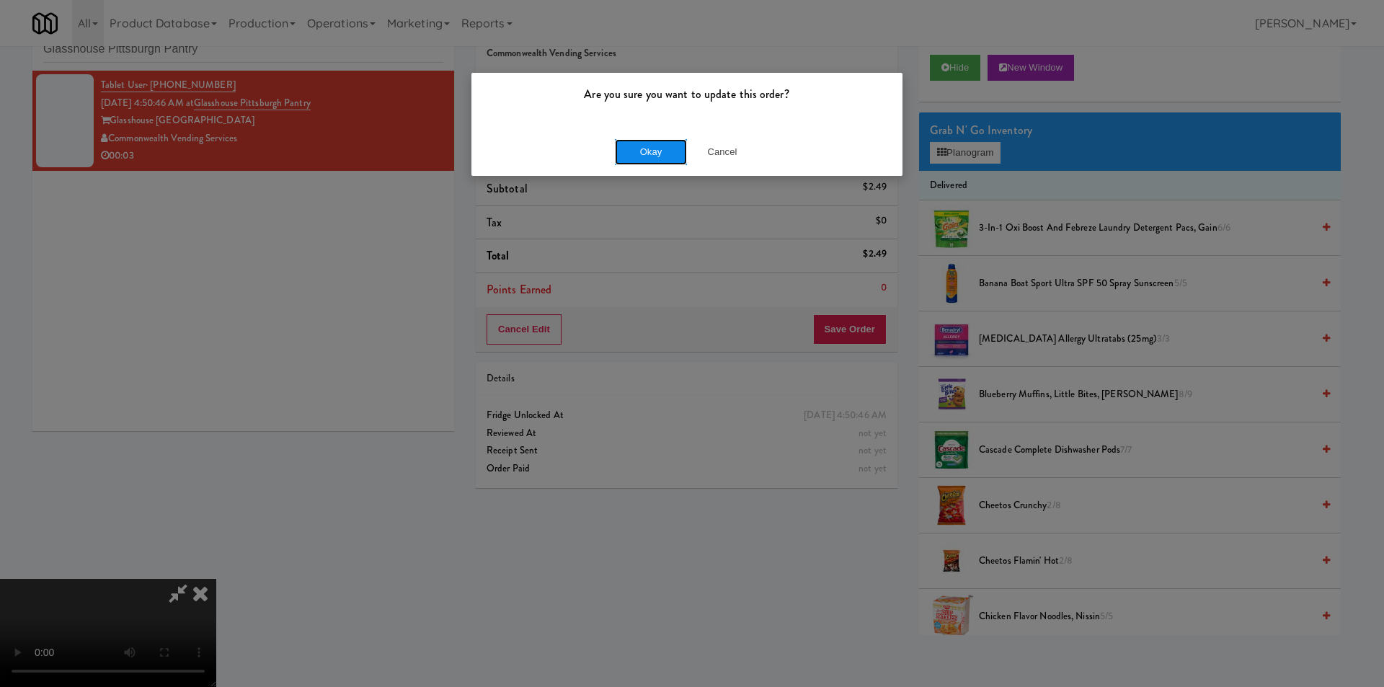
click at [660, 151] on button "Okay" at bounding box center [651, 152] width 72 height 26
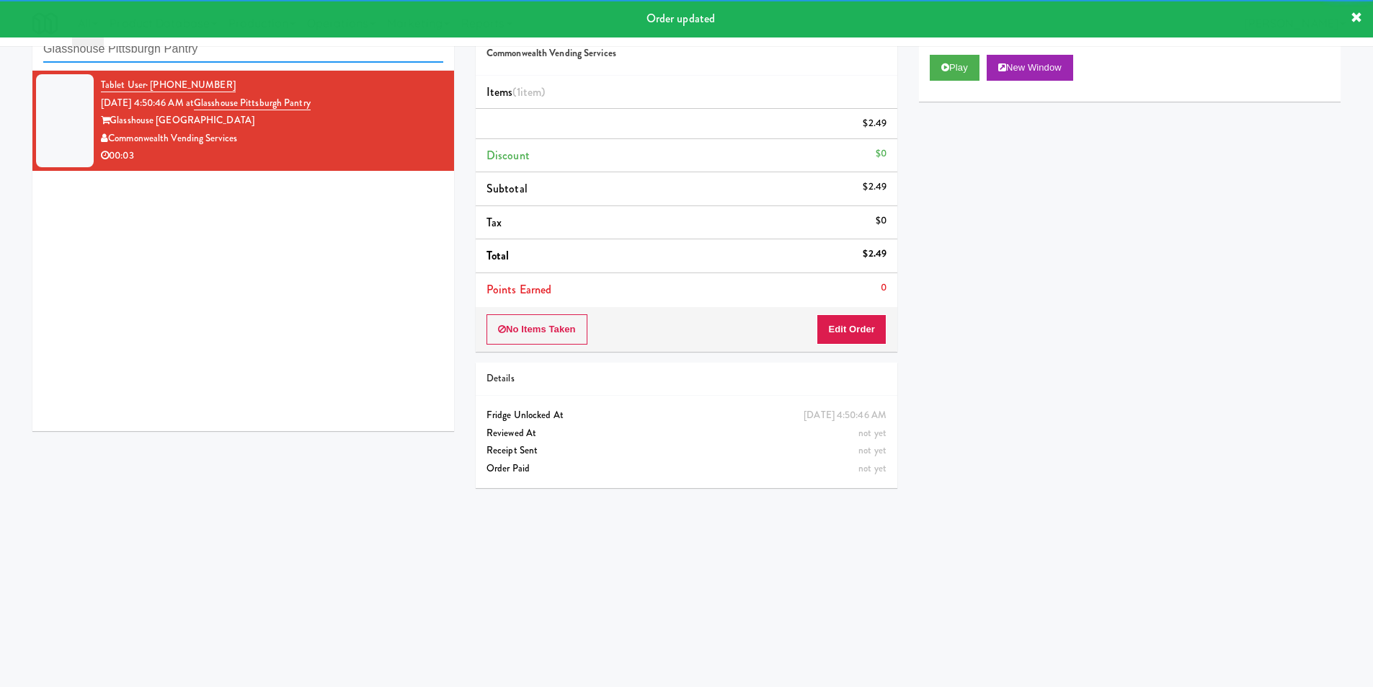
click at [280, 62] on input "Glasshouse Pittsburgh Pantry" at bounding box center [243, 49] width 400 height 27
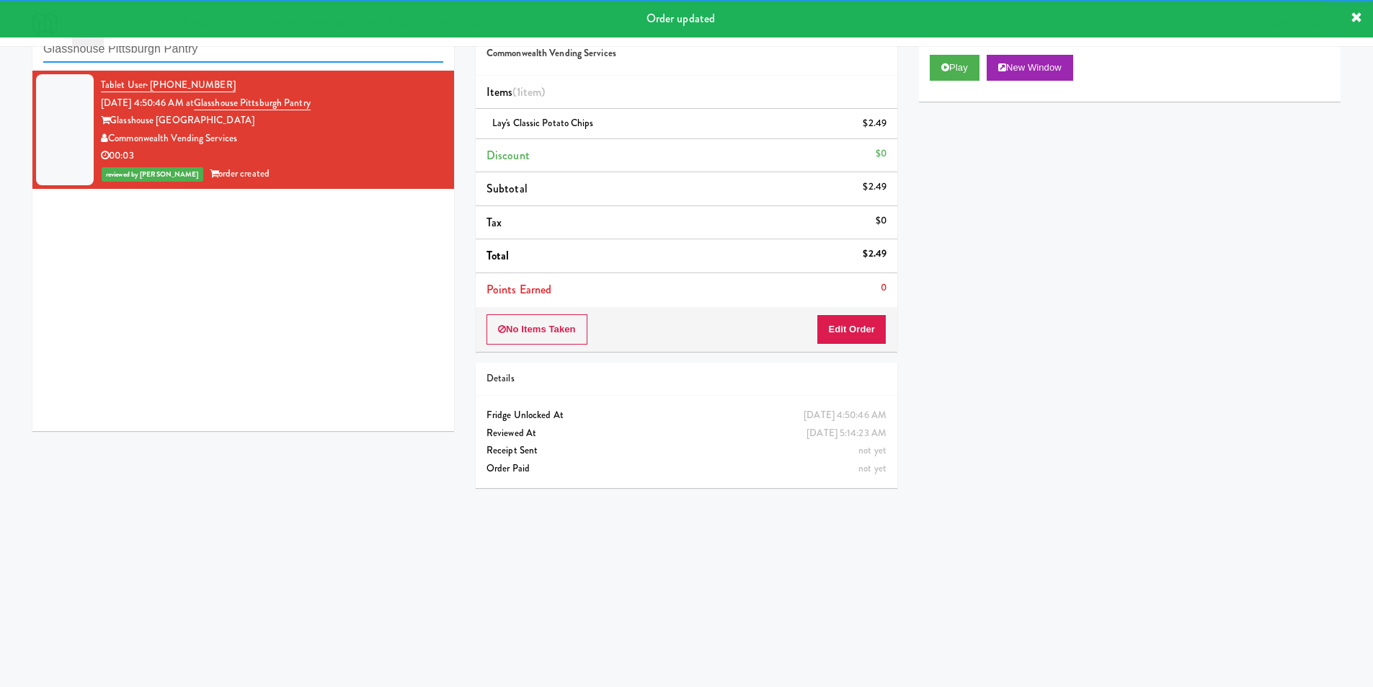
click at [280, 62] on input "Glasshouse Pittsburgh Pantry" at bounding box center [243, 49] width 400 height 27
paste input "W&W - Combo"
drag, startPoint x: 280, startPoint y: 62, endPoint x: 294, endPoint y: 69, distance: 16.1
click at [281, 62] on input "W&W - Combo" at bounding box center [243, 49] width 400 height 27
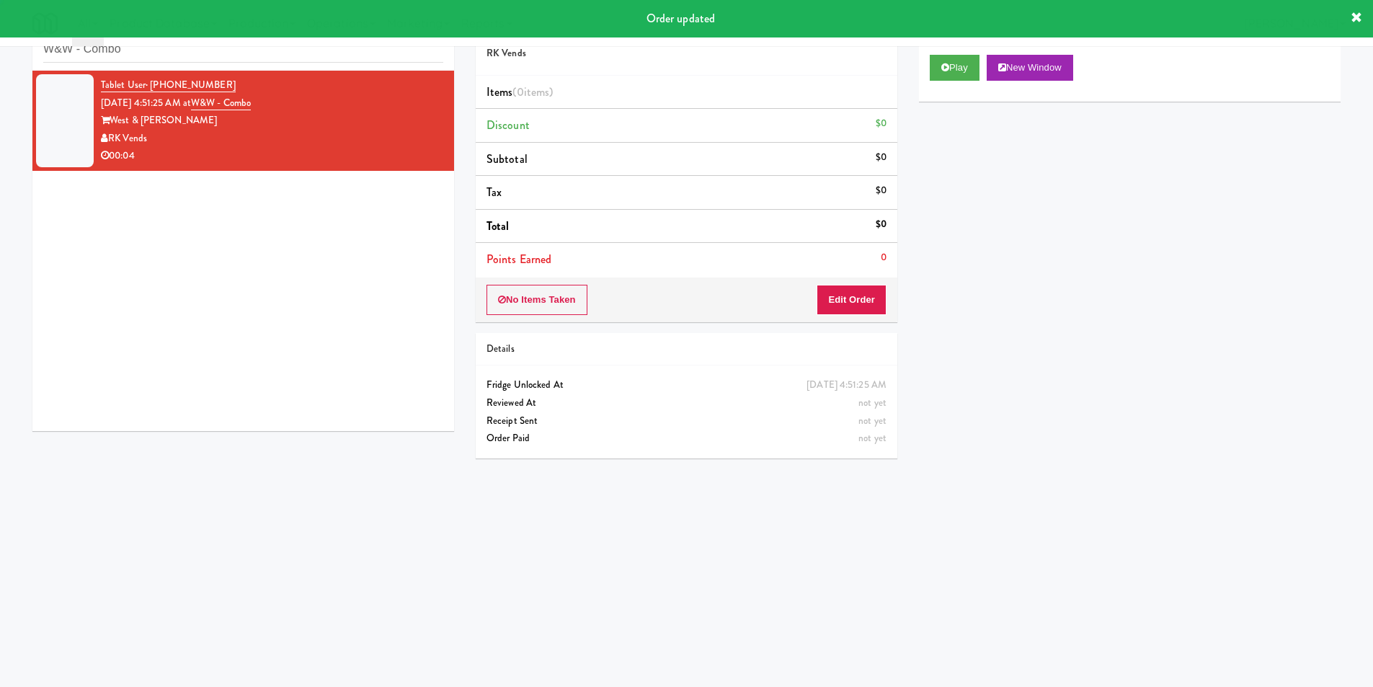
click at [927, 74] on div "Play New Window" at bounding box center [1130, 73] width 422 height 58
click at [934, 71] on button "Play" at bounding box center [955, 68] width 50 height 26
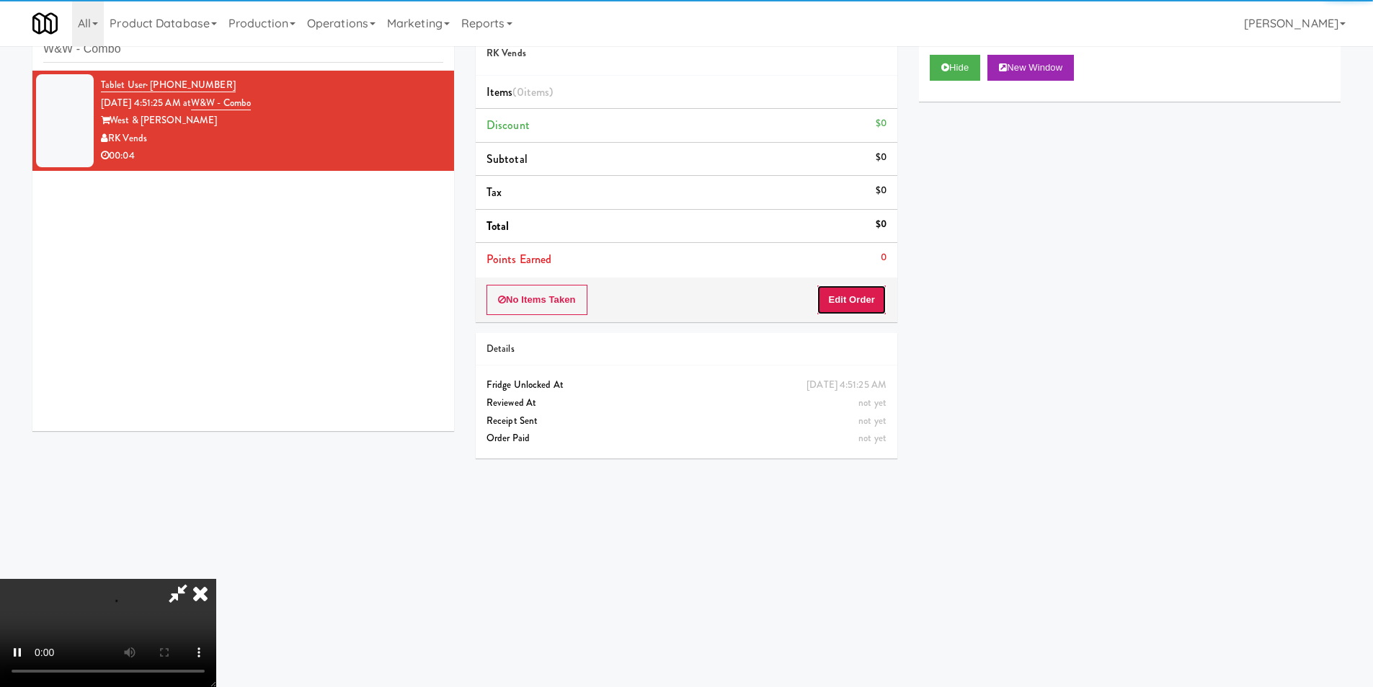
click at [853, 288] on button "Edit Order" at bounding box center [852, 300] width 70 height 30
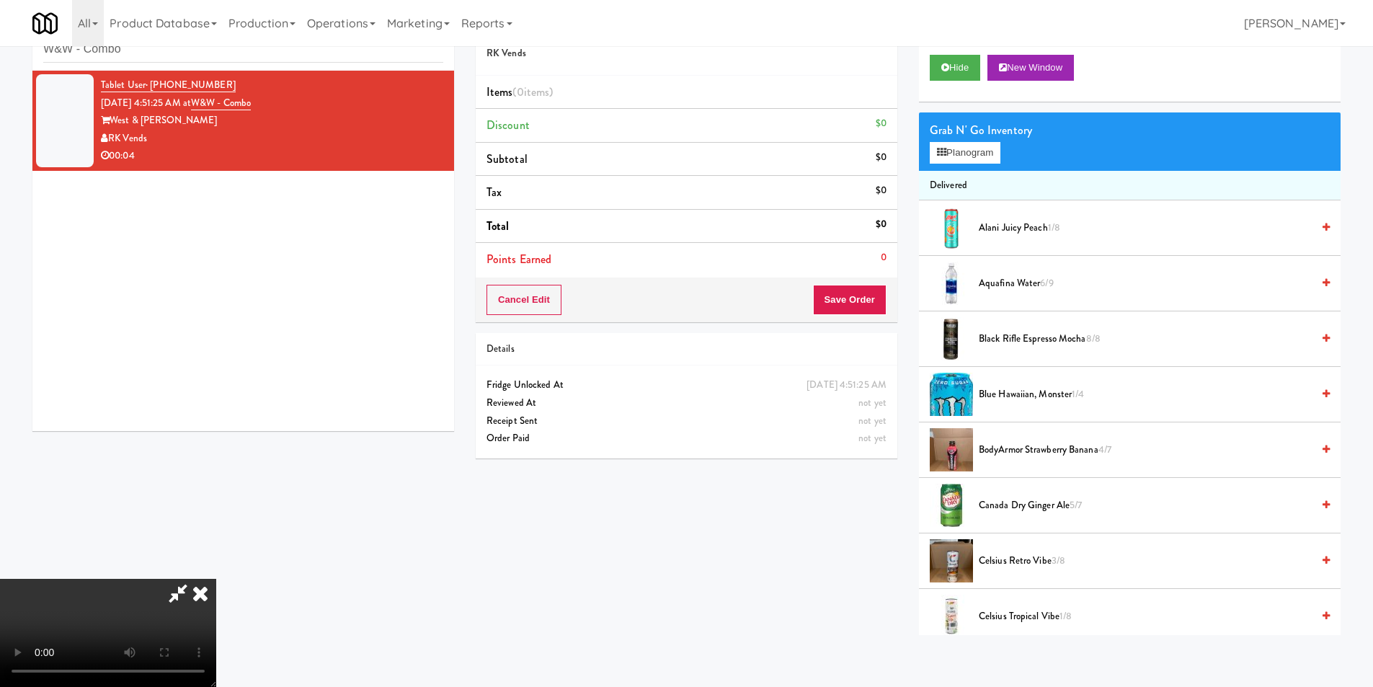
scroll to position [74, 0]
click at [980, 151] on button "Planogram" at bounding box center [965, 153] width 71 height 22
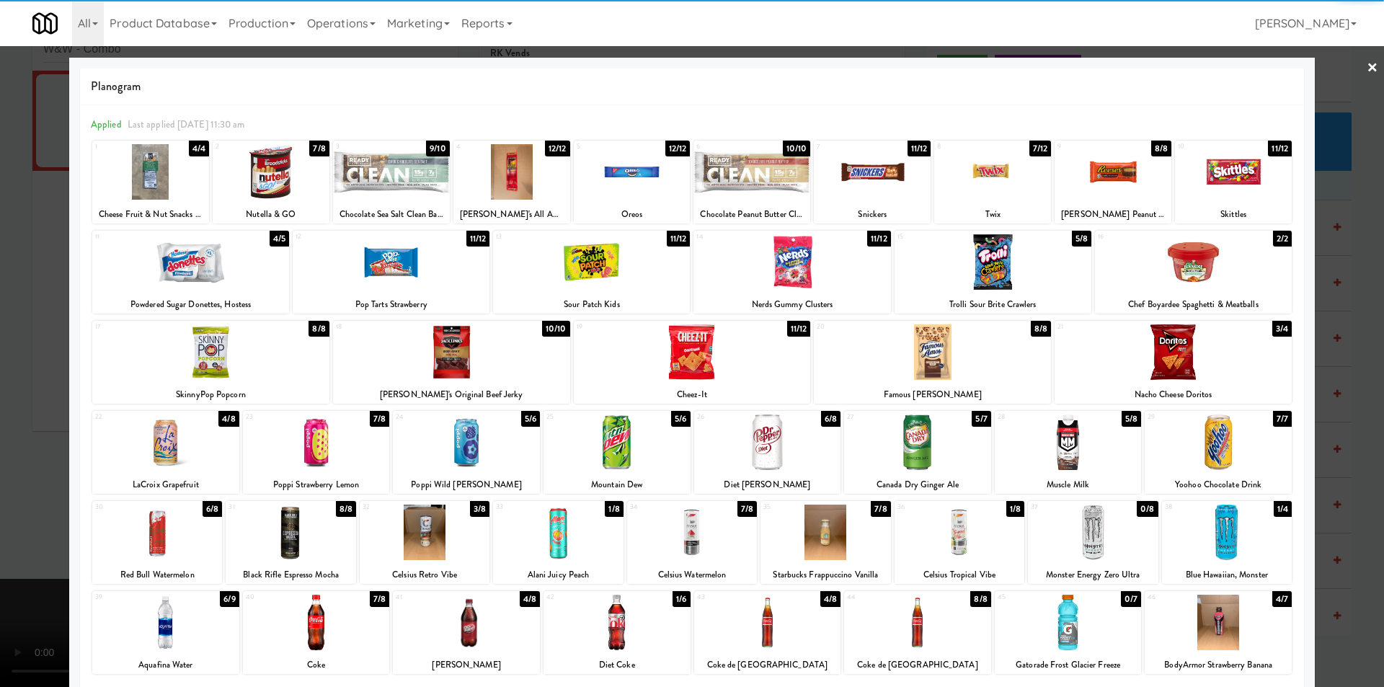
click at [176, 615] on div at bounding box center [165, 623] width 147 height 56
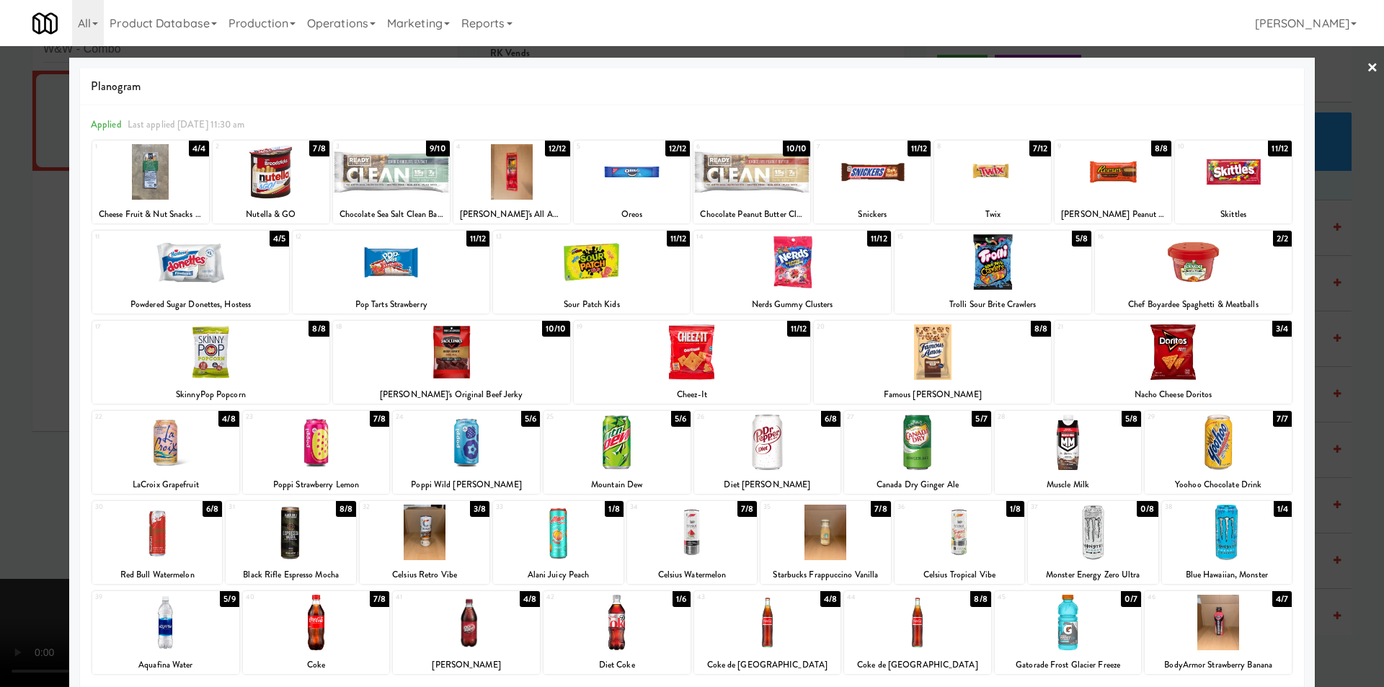
click at [54, 519] on div at bounding box center [692, 343] width 1384 height 687
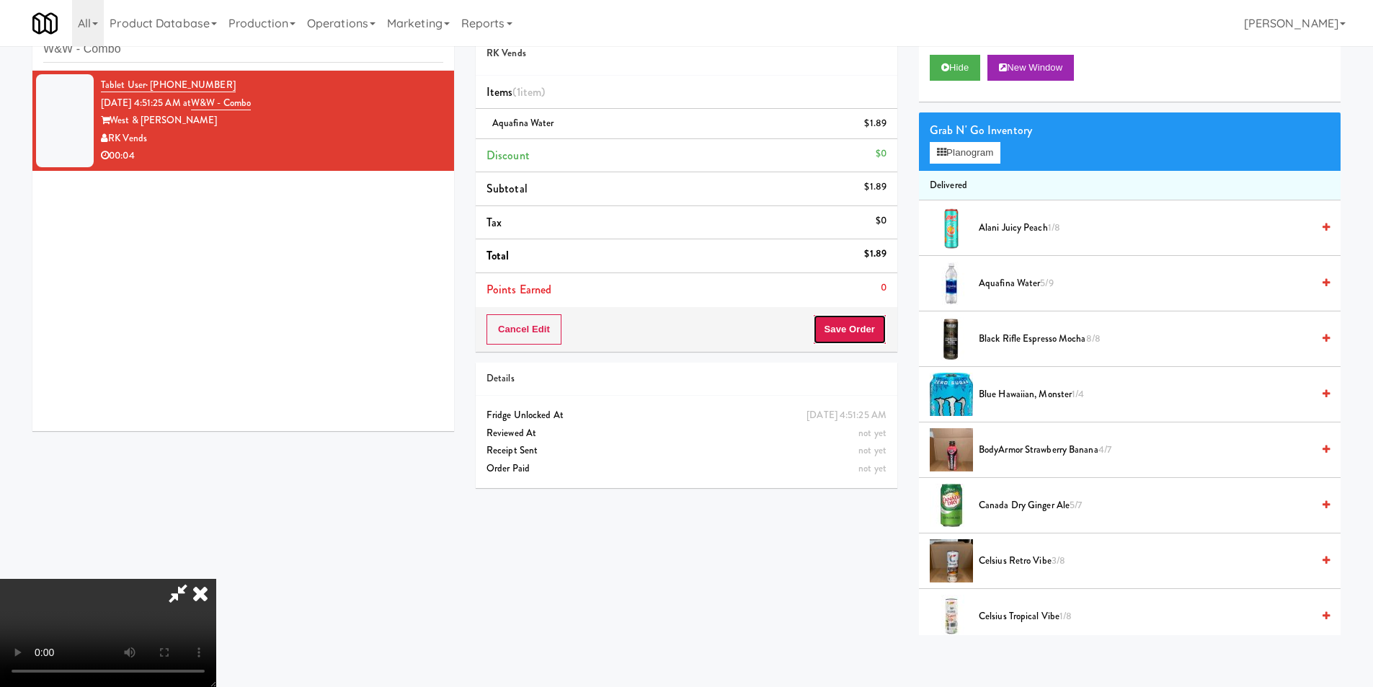
click at [860, 340] on button "Save Order" at bounding box center [850, 329] width 74 height 30
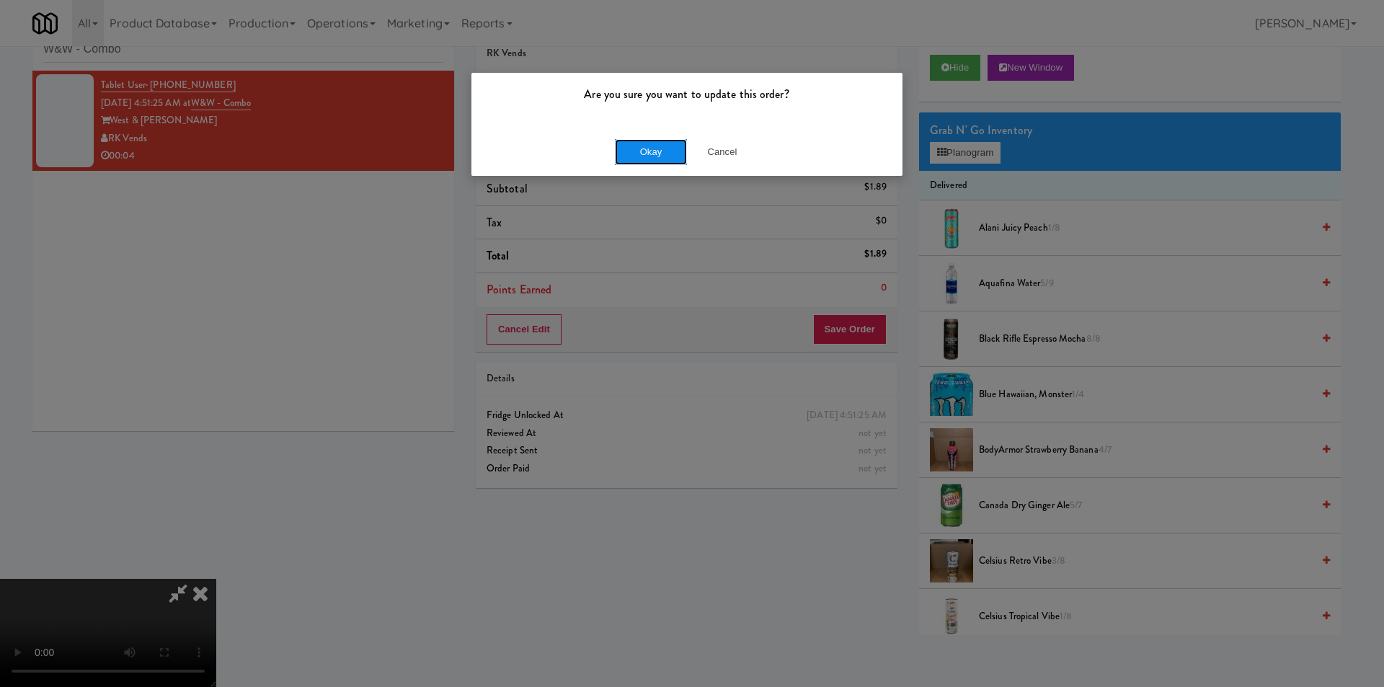
click at [655, 149] on button "Okay" at bounding box center [651, 152] width 72 height 26
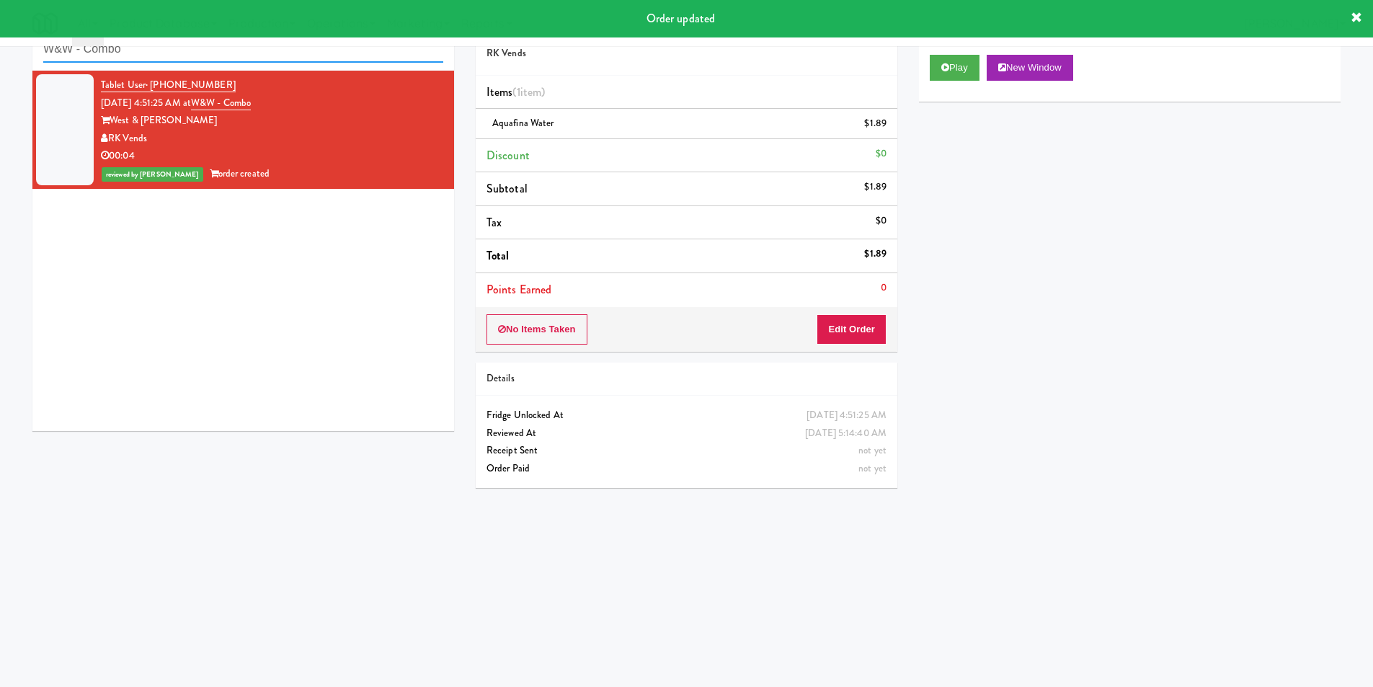
click at [208, 54] on input "W&W - Combo" at bounding box center [243, 49] width 400 height 27
paste input "Park Place - Cooler - Right"
click at [208, 54] on input "W&W - Park Place - Cooler - Right" at bounding box center [243, 49] width 400 height 27
paste input "text"
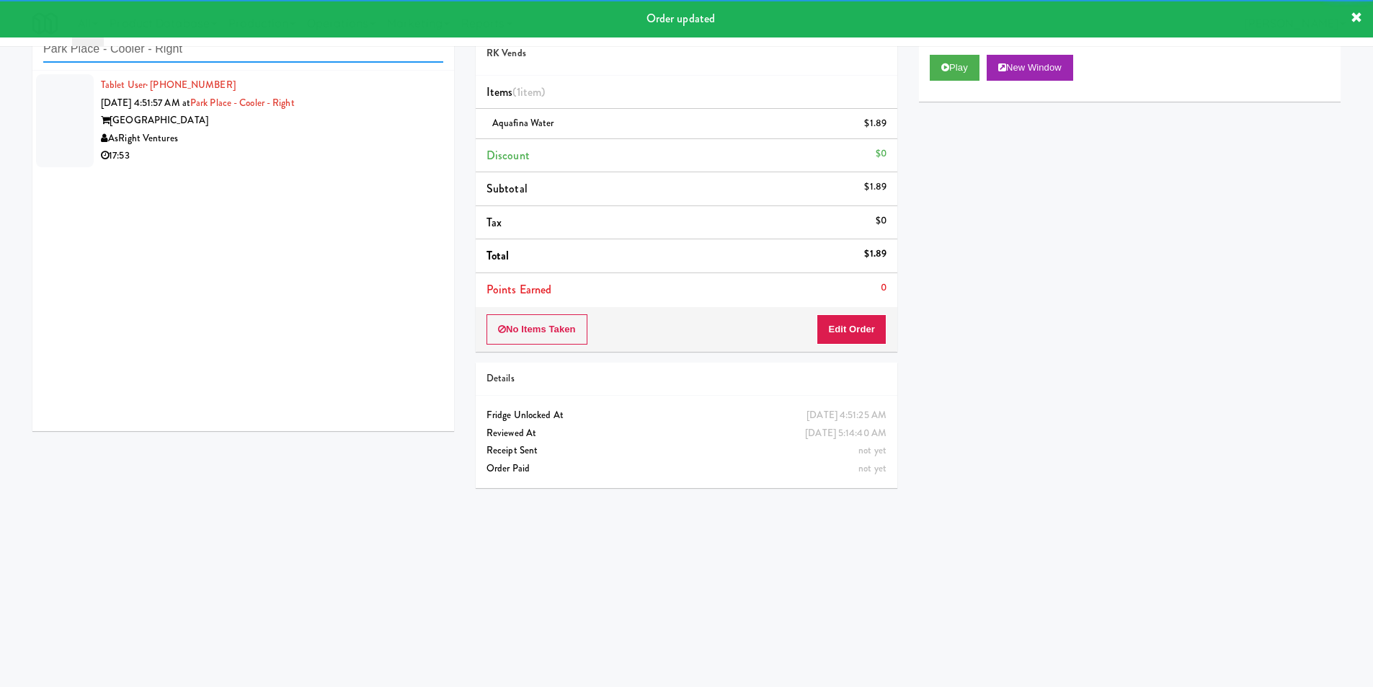
type input "Park Place - Cooler - Right"
click at [365, 163] on div "17:53" at bounding box center [272, 156] width 342 height 18
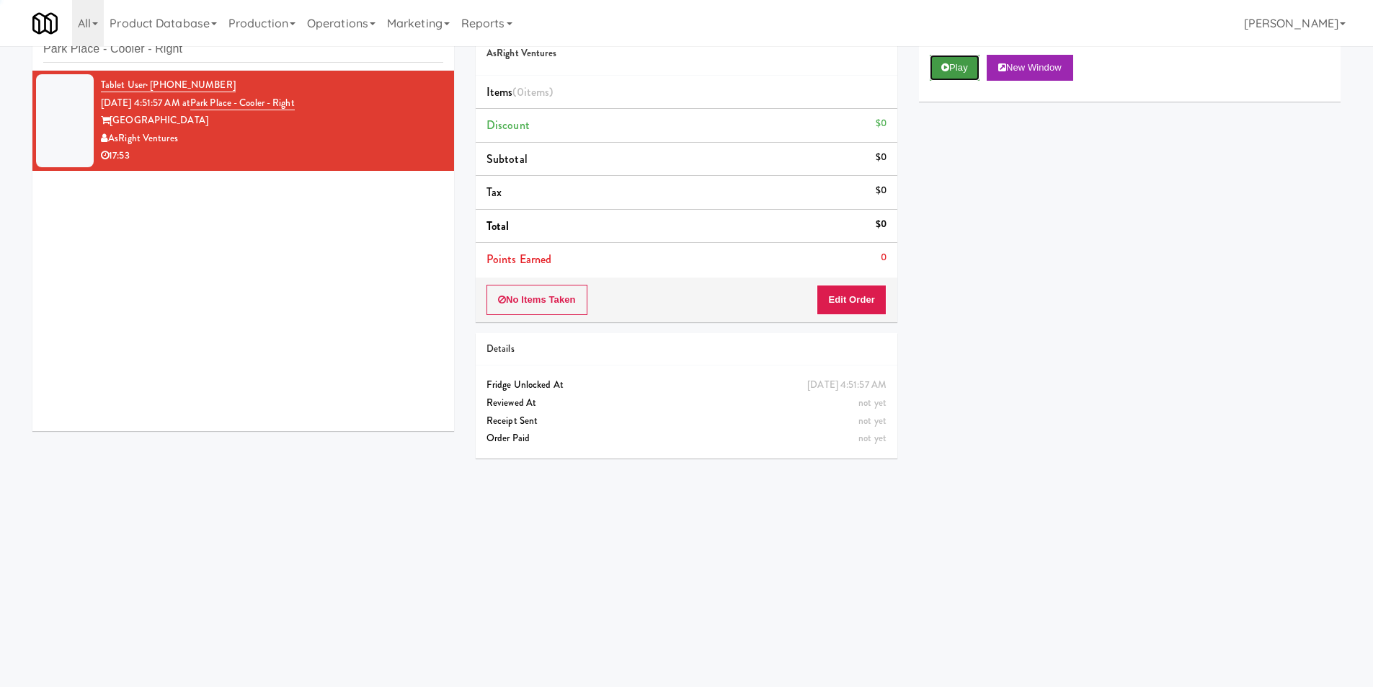
click at [946, 76] on button "Play" at bounding box center [955, 68] width 50 height 26
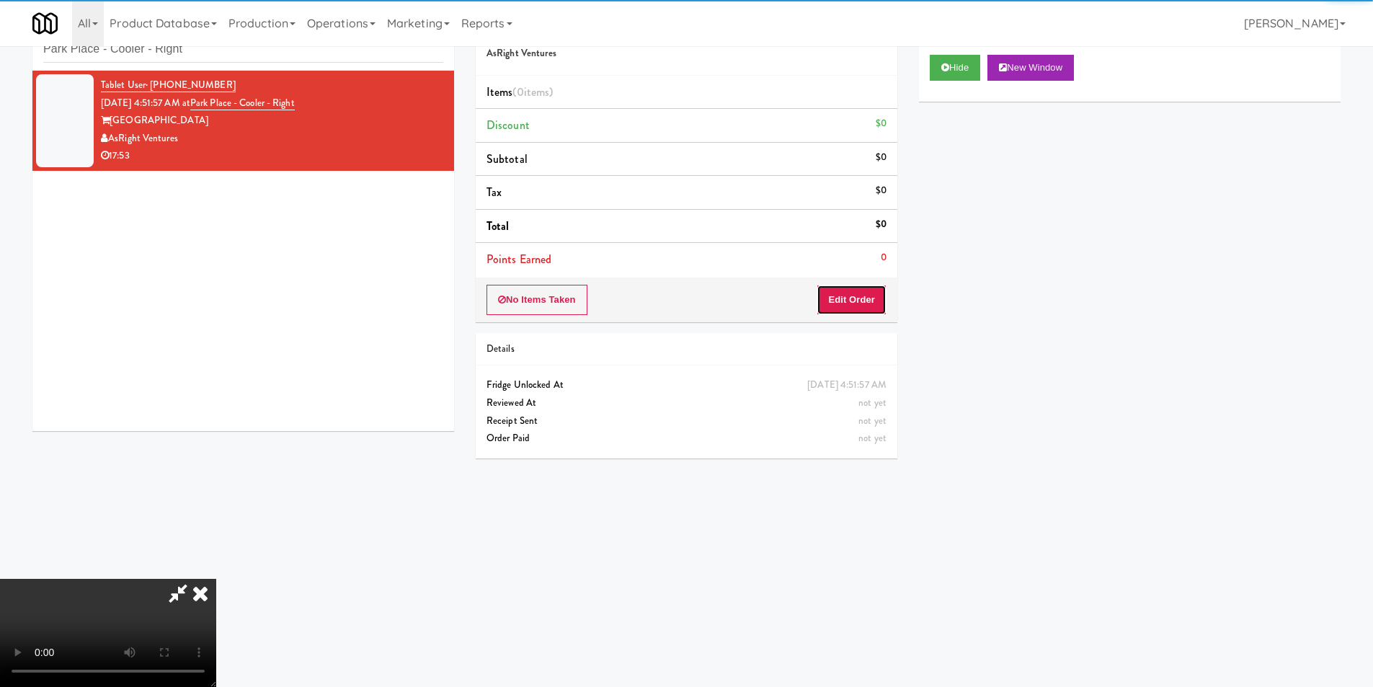
click at [841, 298] on button "Edit Order" at bounding box center [852, 300] width 70 height 30
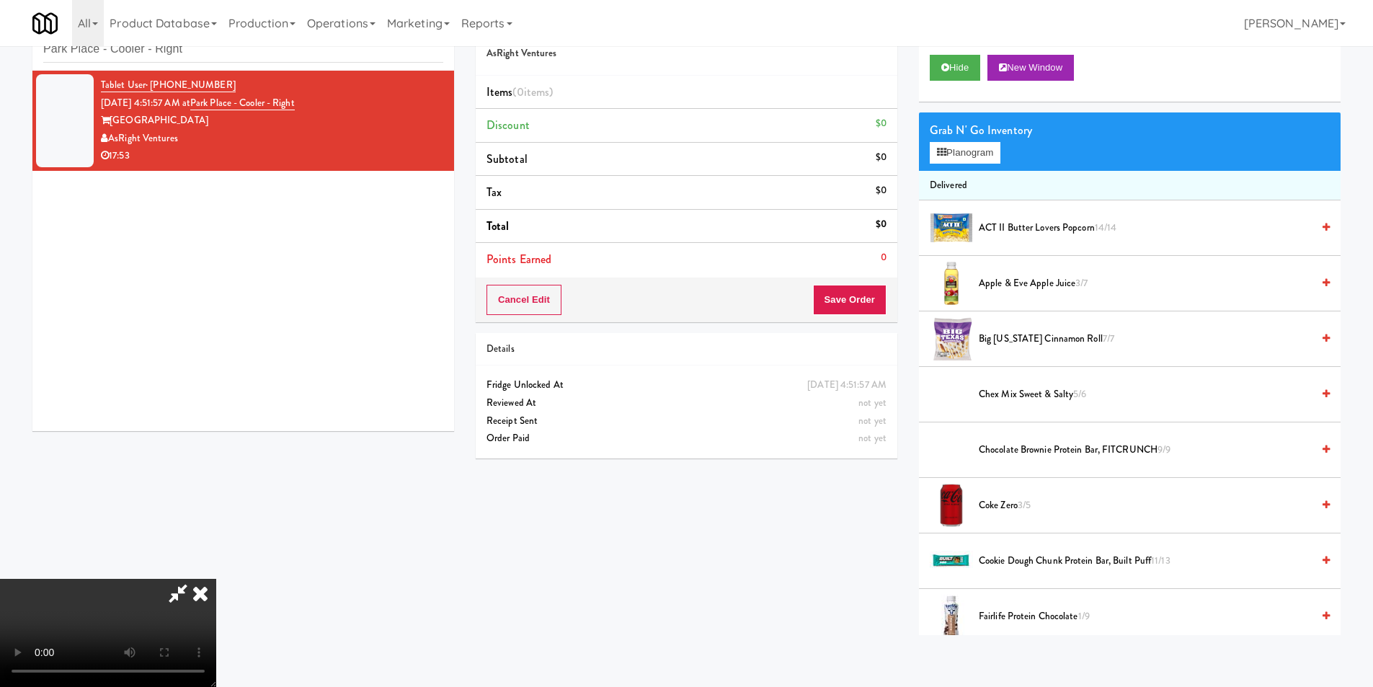
click at [827, 654] on body "Are you sure you want to update this order? Okay Cancel Okay Are you sure you w…" at bounding box center [686, 343] width 1373 height 687
click at [216, 579] on video at bounding box center [108, 633] width 216 height 108
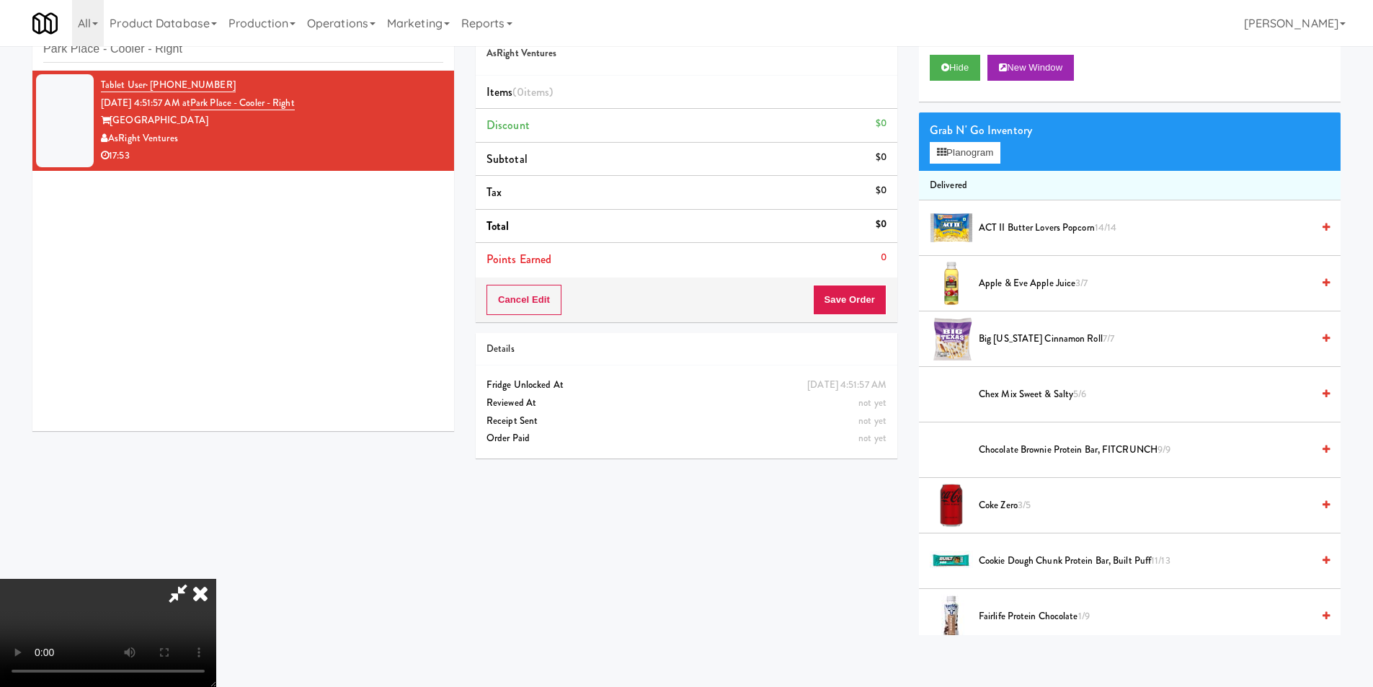
click at [216, 579] on video at bounding box center [108, 633] width 216 height 108
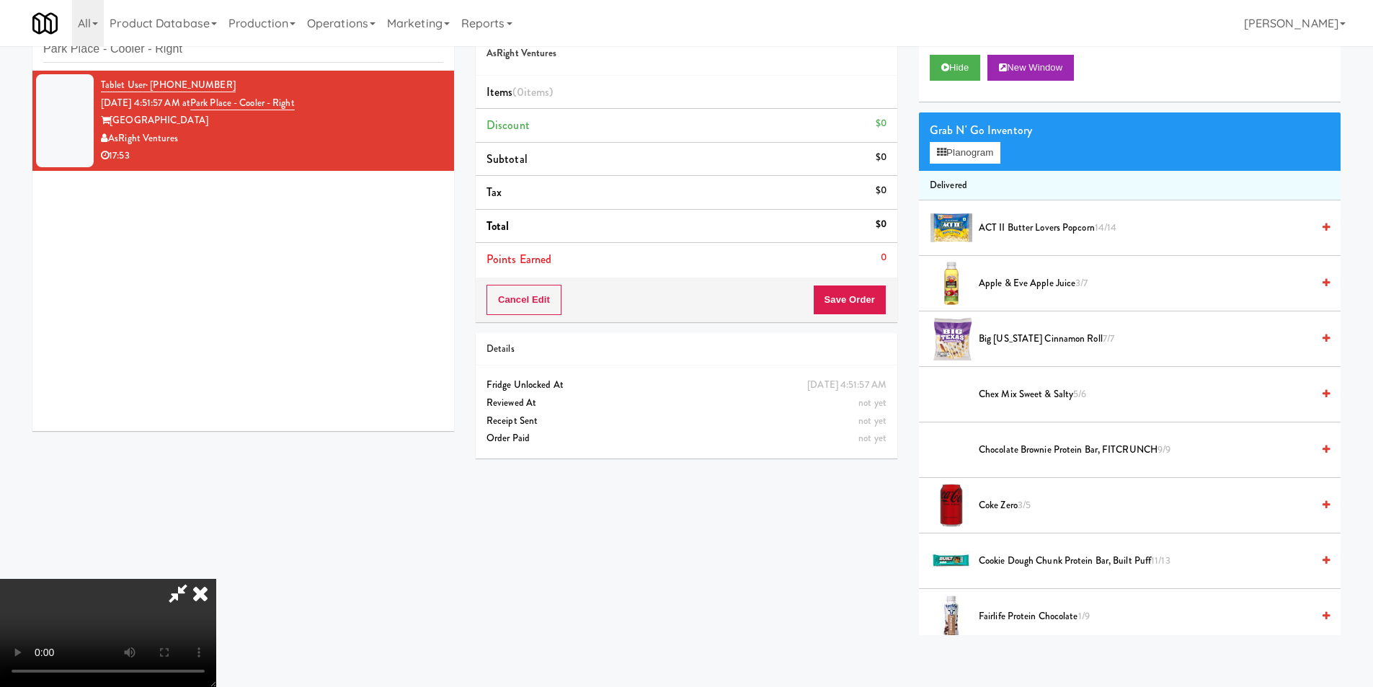
click at [216, 579] on video at bounding box center [108, 633] width 216 height 108
click at [931, 159] on button "Planogram" at bounding box center [965, 153] width 71 height 22
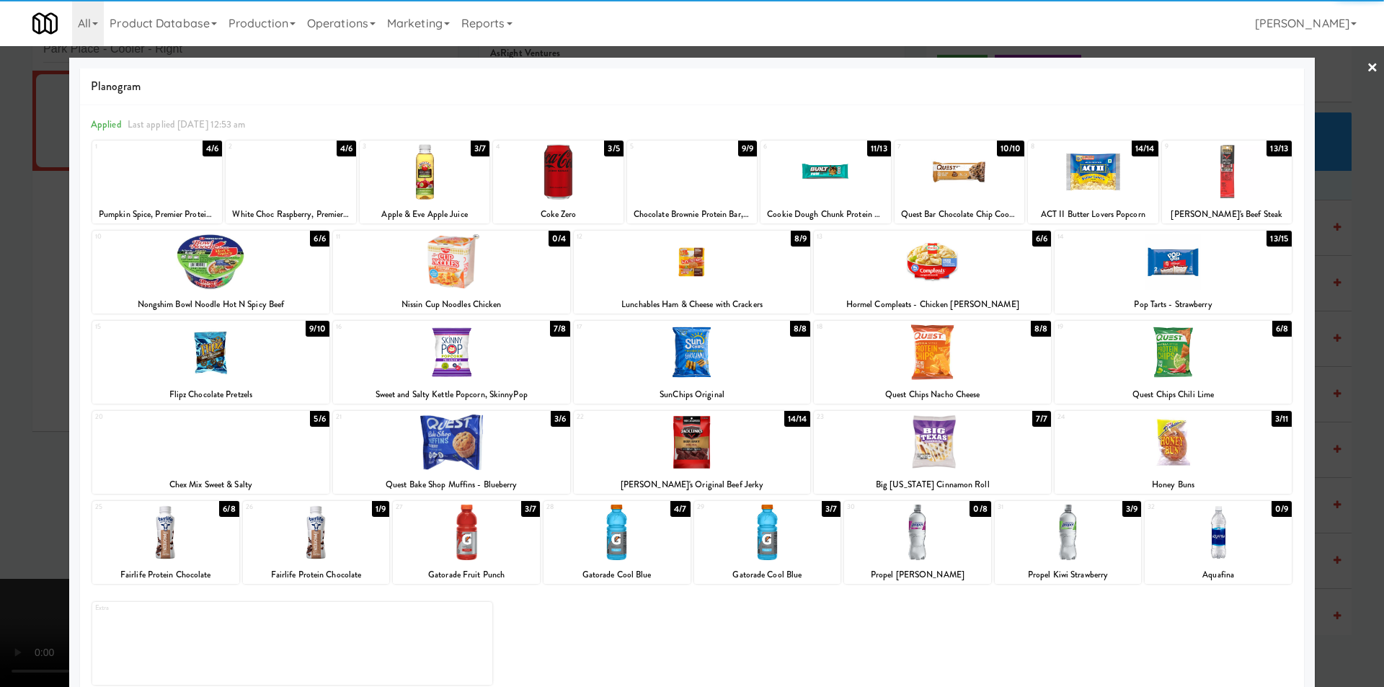
click at [480, 427] on div at bounding box center [451, 443] width 237 height 56
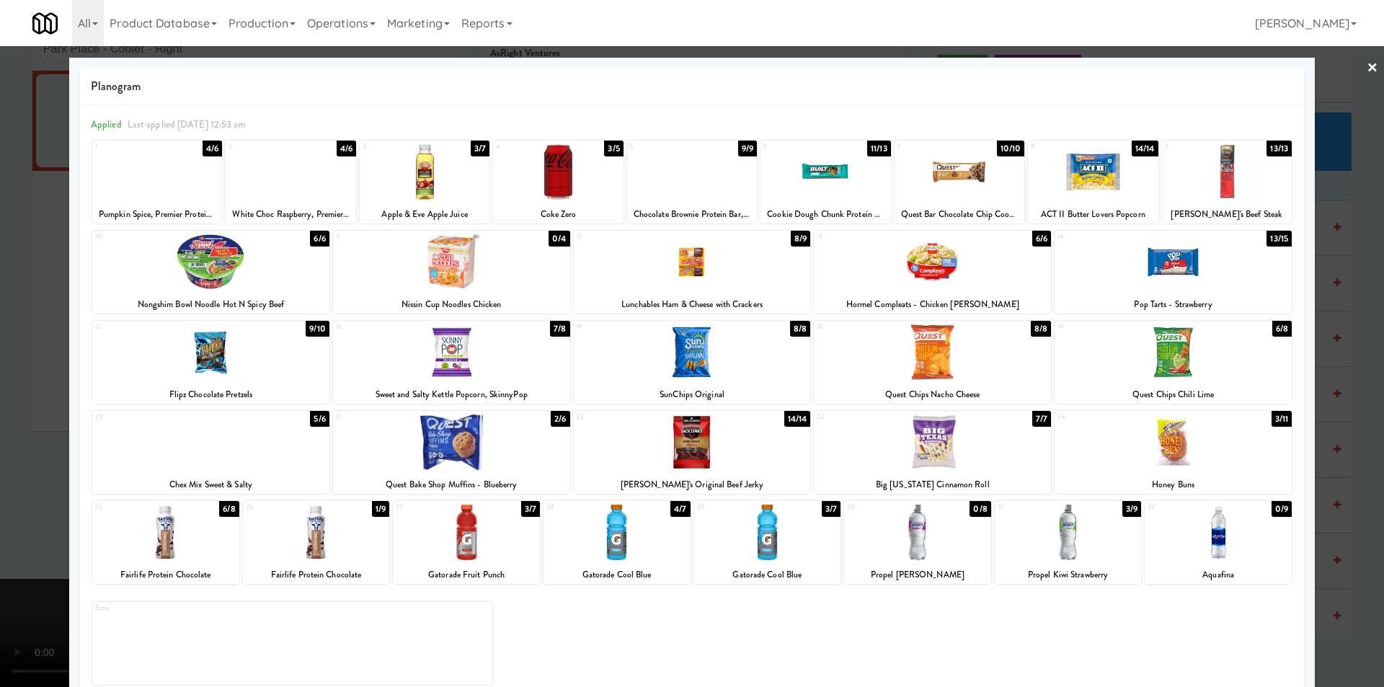
click at [33, 414] on div at bounding box center [692, 343] width 1384 height 687
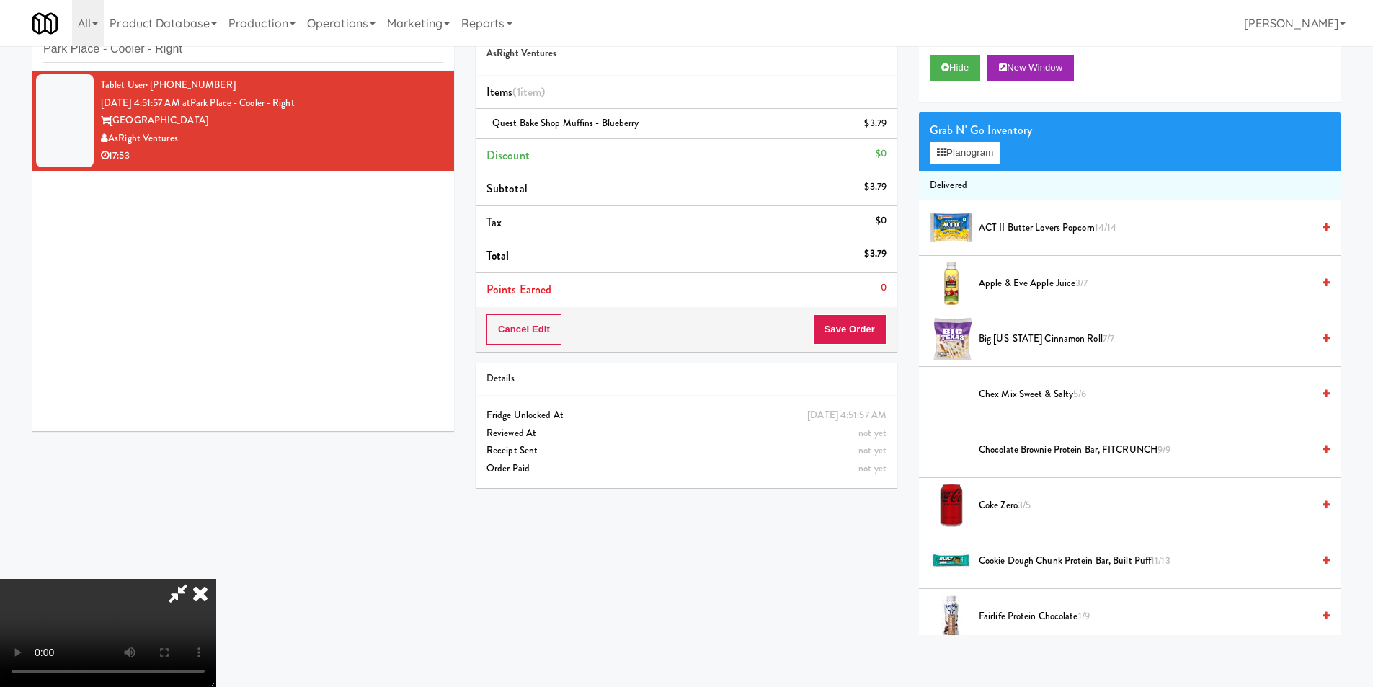
click at [216, 581] on video at bounding box center [108, 633] width 216 height 108
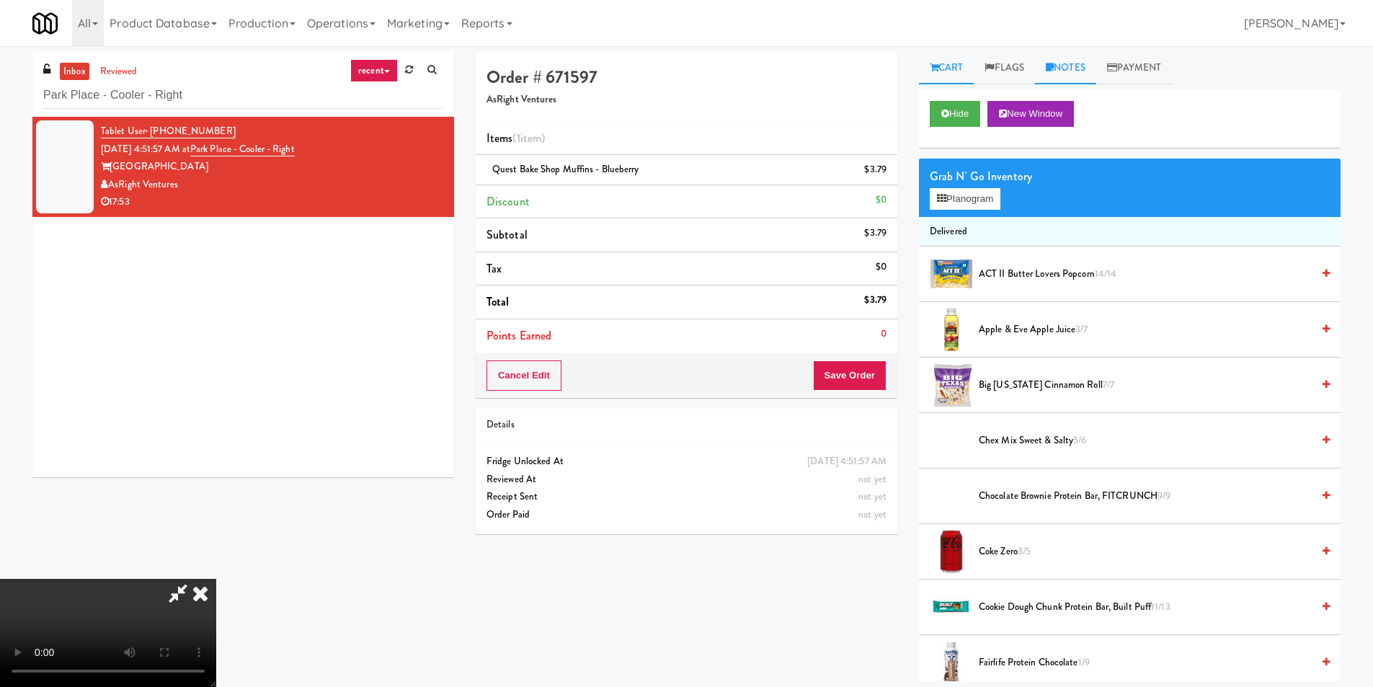
click at [1068, 63] on link "Notes" at bounding box center [1065, 68] width 61 height 32
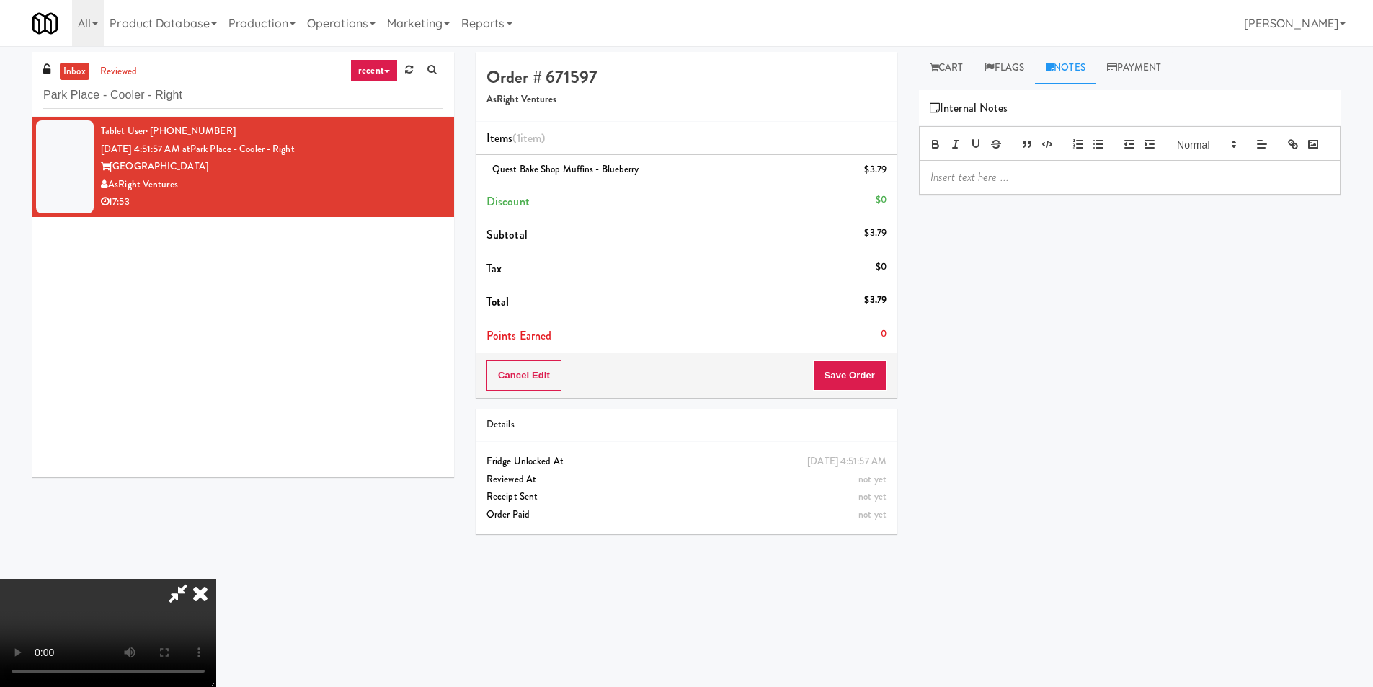
click at [1032, 185] on p at bounding box center [1130, 177] width 399 height 16
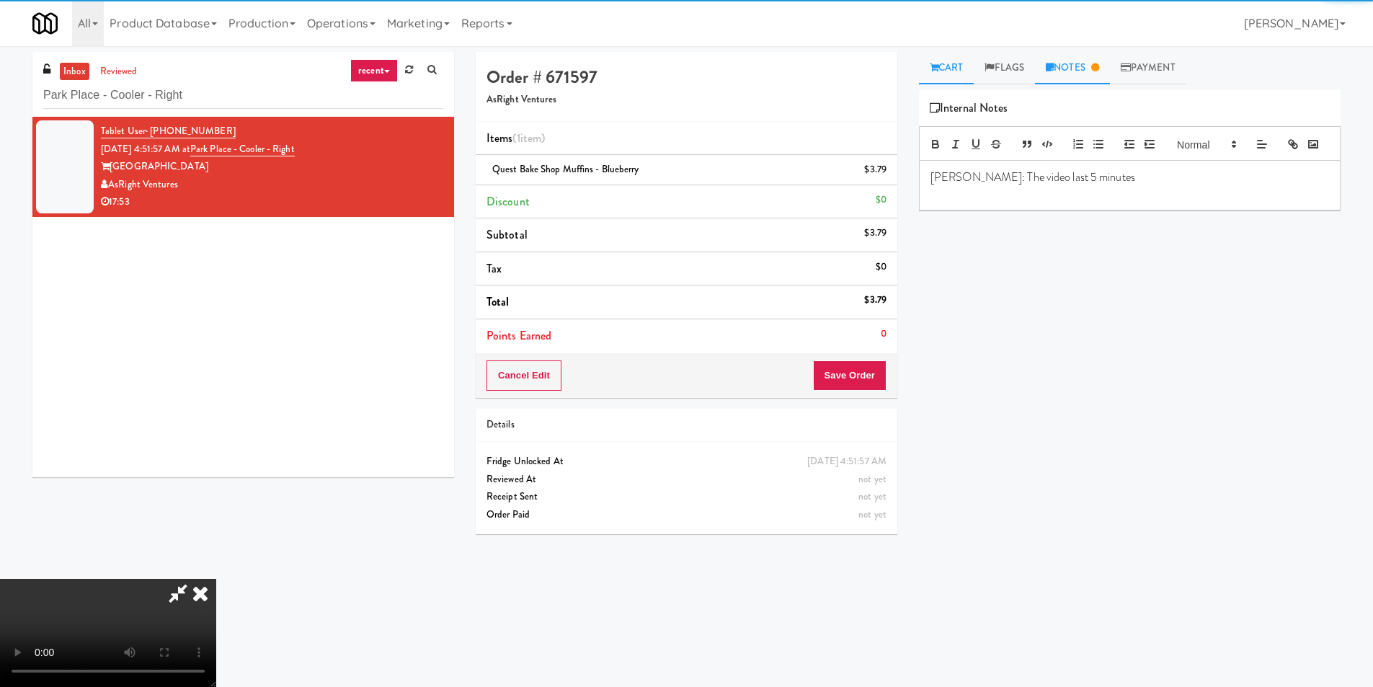
click at [941, 63] on link "Cart" at bounding box center [947, 68] width 56 height 32
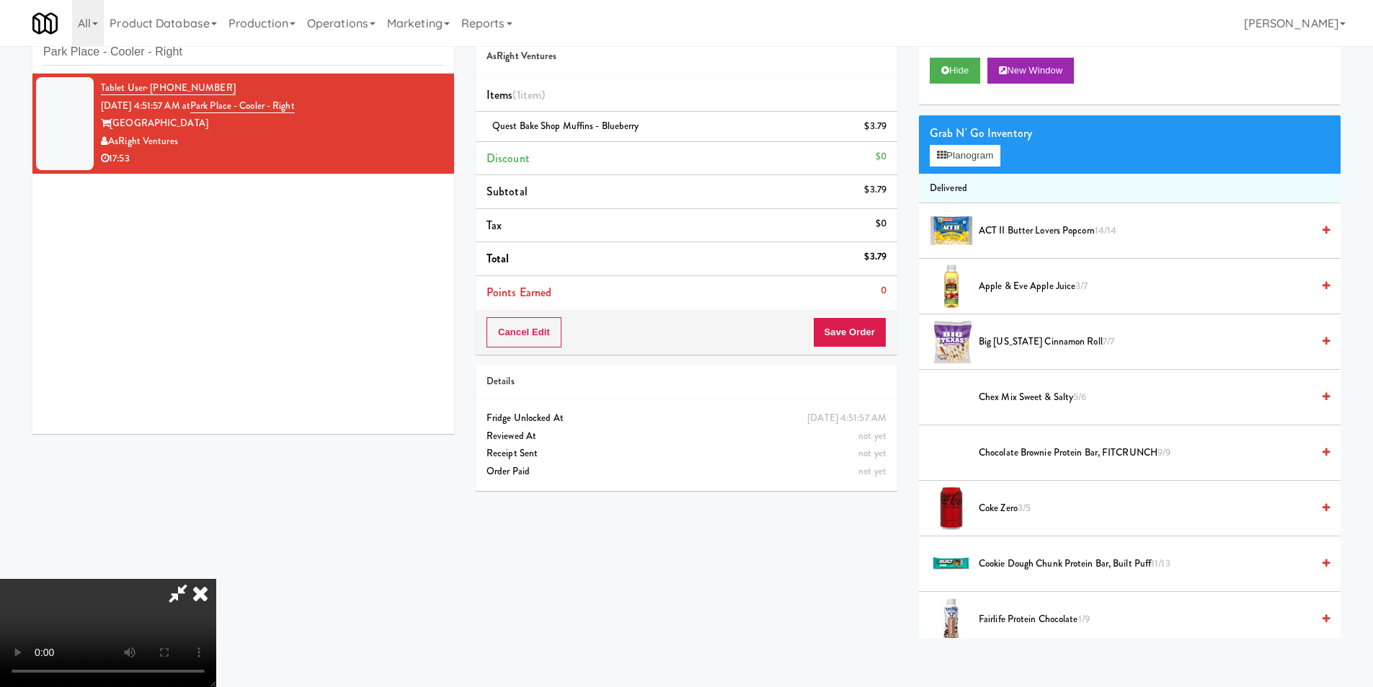
scroll to position [46, 0]
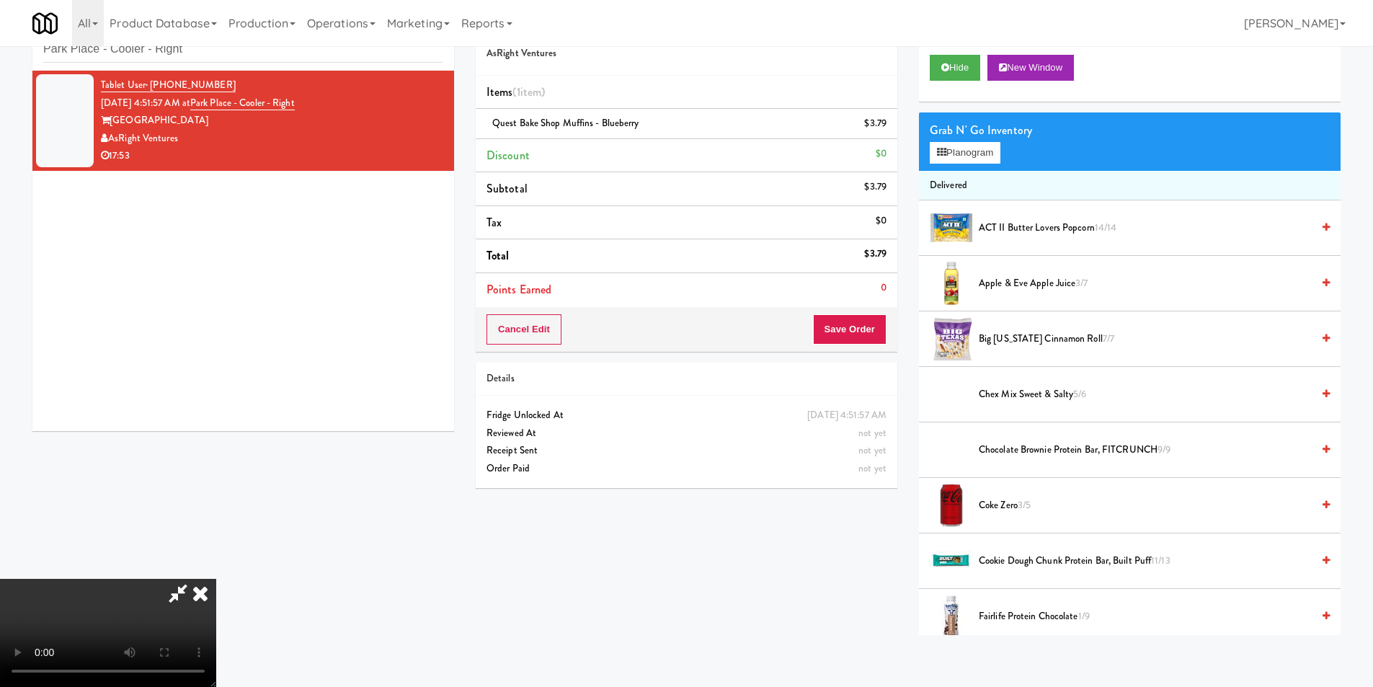
click at [867, 625] on div "Order # 671597 AsRight Ventures Items (1 item ) Quest Bake Shop Muffins - Blueb…" at bounding box center [908, 320] width 887 height 629
click at [877, 323] on button "Save Order" at bounding box center [850, 329] width 74 height 30
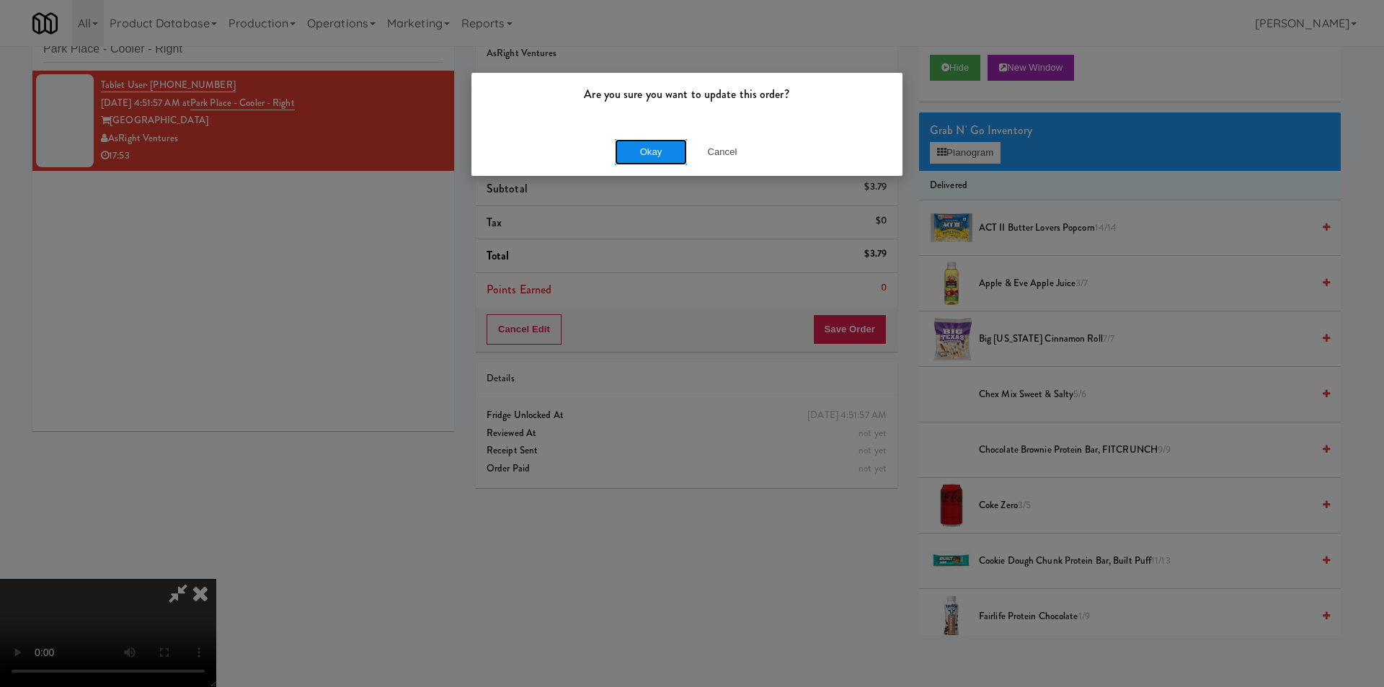
click at [649, 151] on button "Okay" at bounding box center [651, 152] width 72 height 26
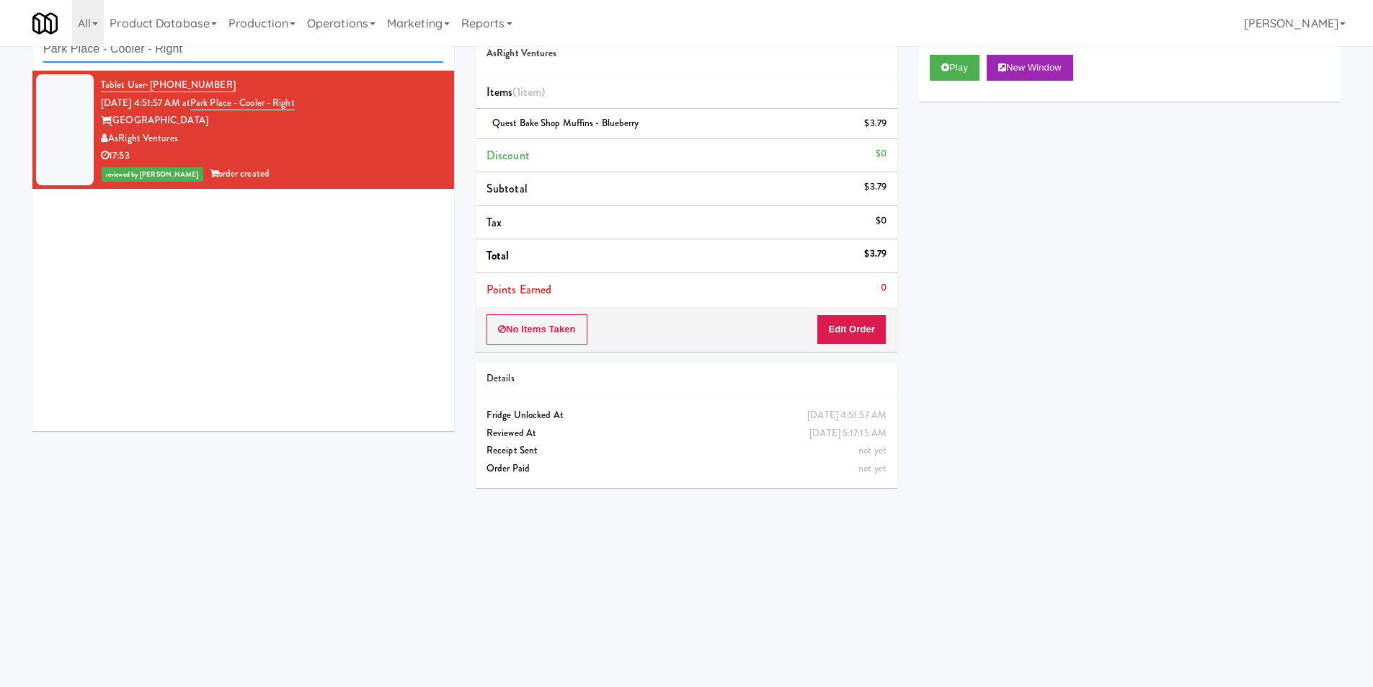
click at [301, 56] on input "Park Place - Cooler - Right" at bounding box center [243, 49] width 400 height 27
paste input "Elliston 23 - Cooler"
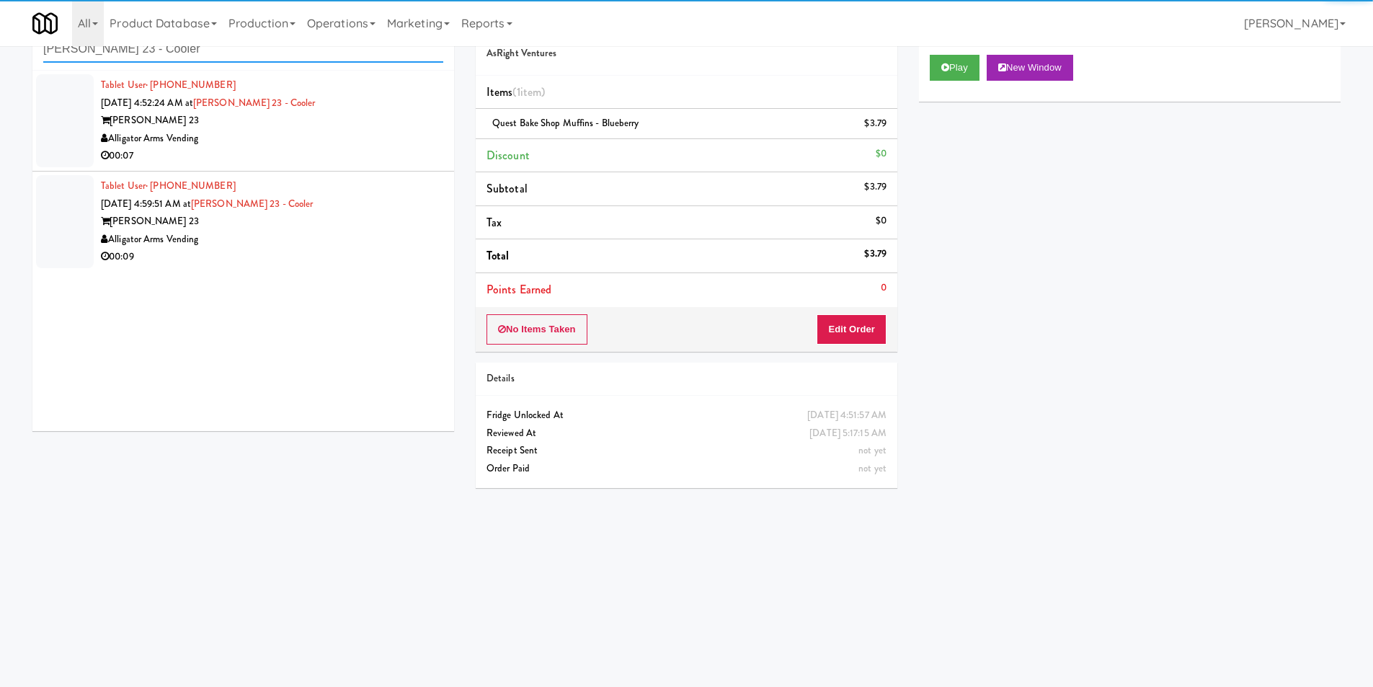
type input "Elliston 23 - Cooler"
click at [366, 149] on div "00:07" at bounding box center [272, 156] width 342 height 18
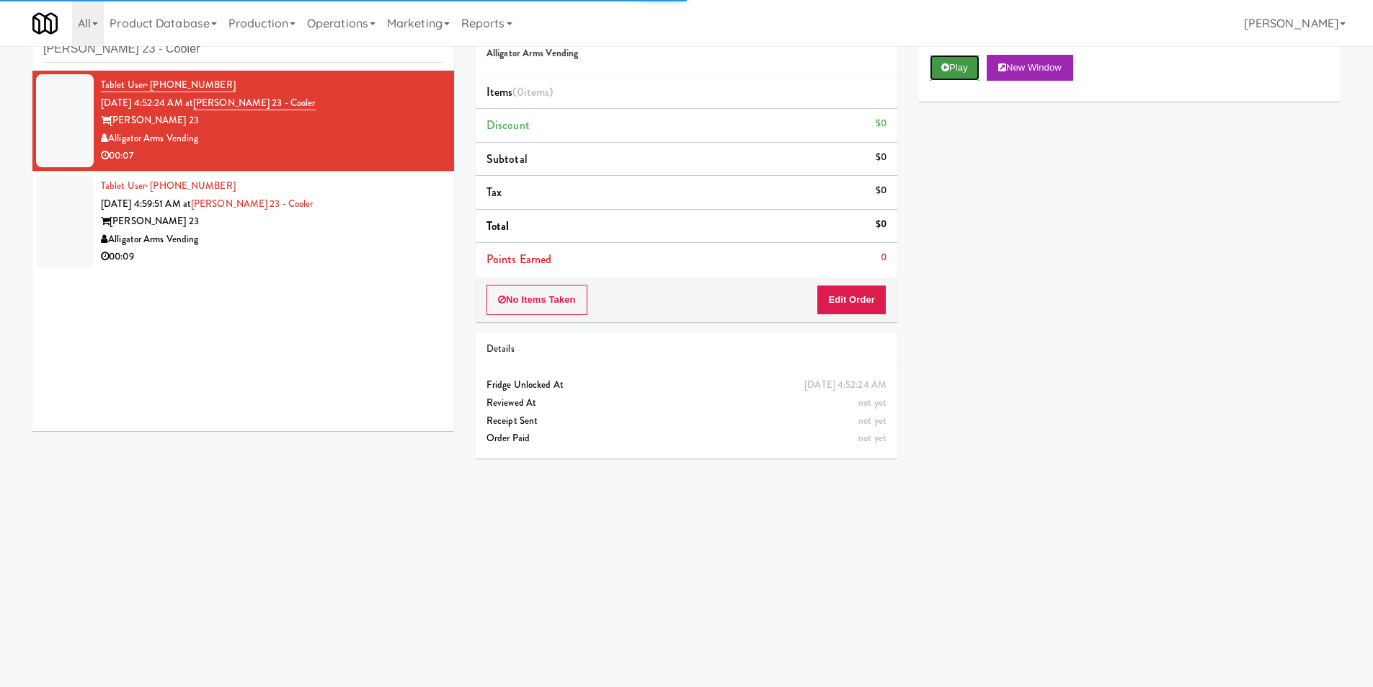
click at [980, 74] on button "Play" at bounding box center [955, 68] width 50 height 26
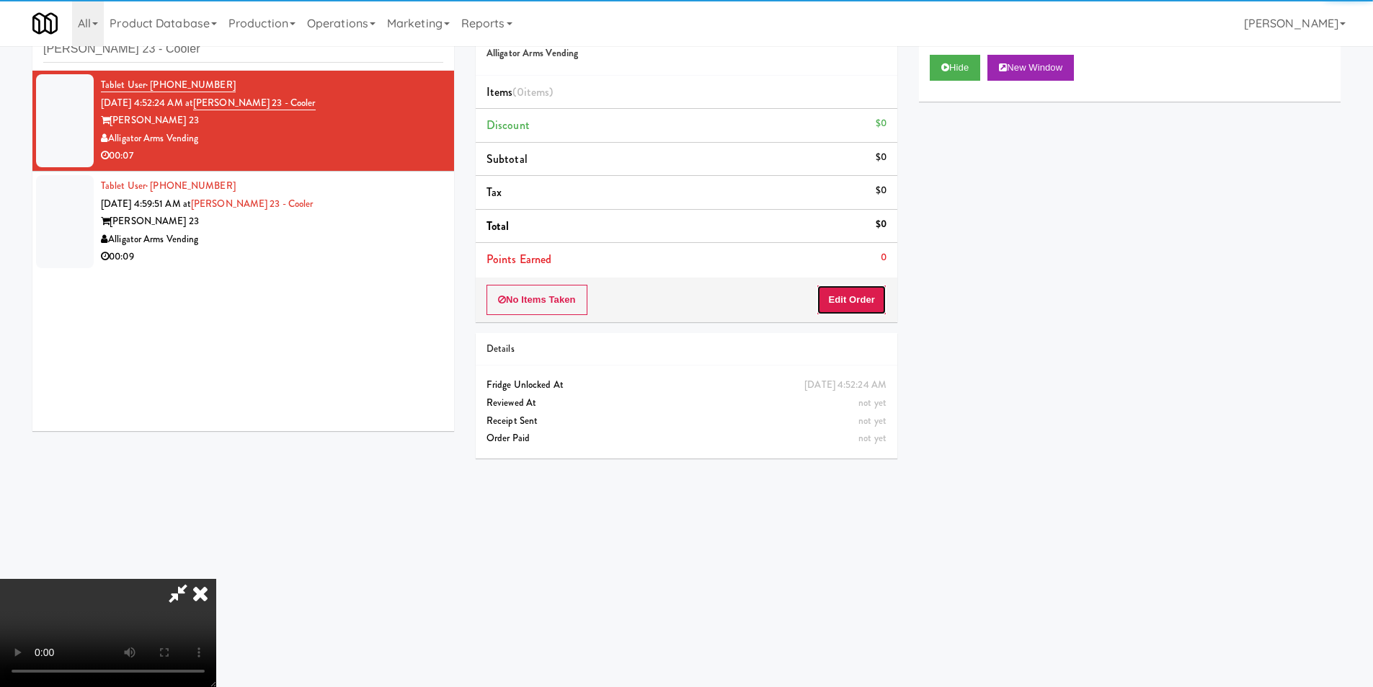
click at [884, 291] on button "Edit Order" at bounding box center [852, 300] width 70 height 30
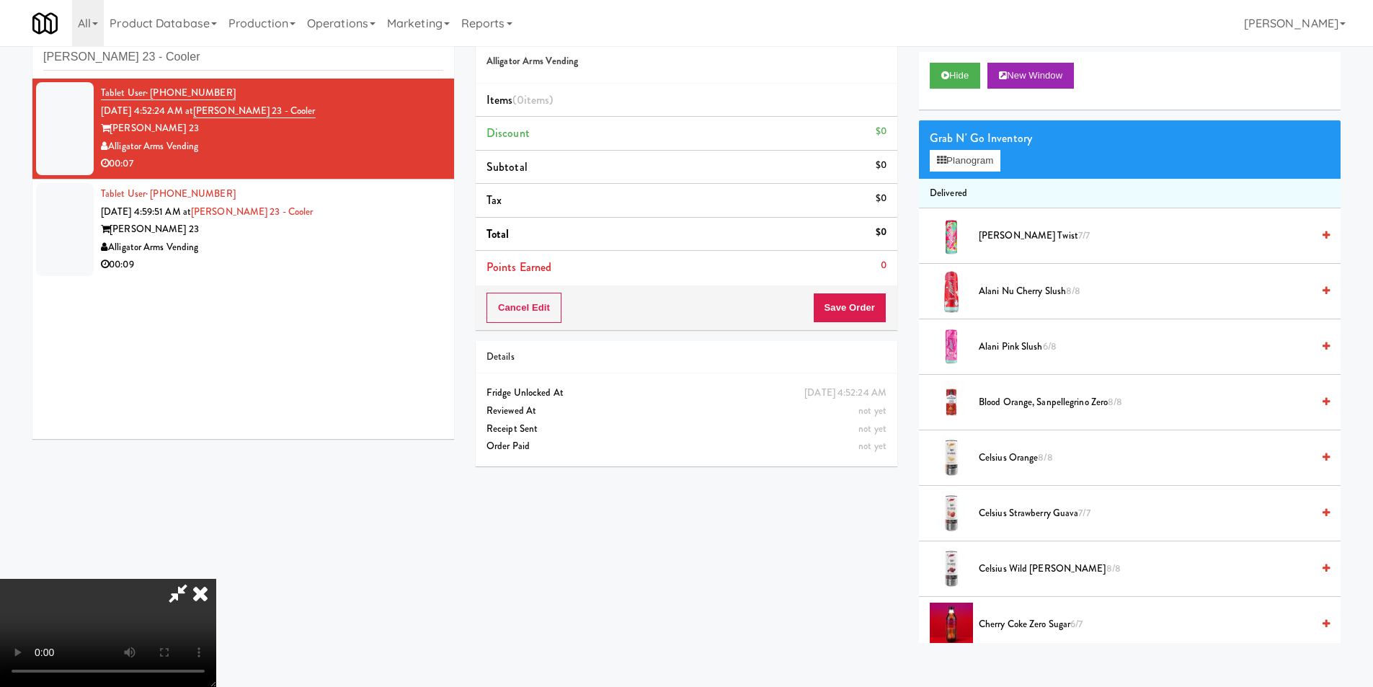
scroll to position [46, 0]
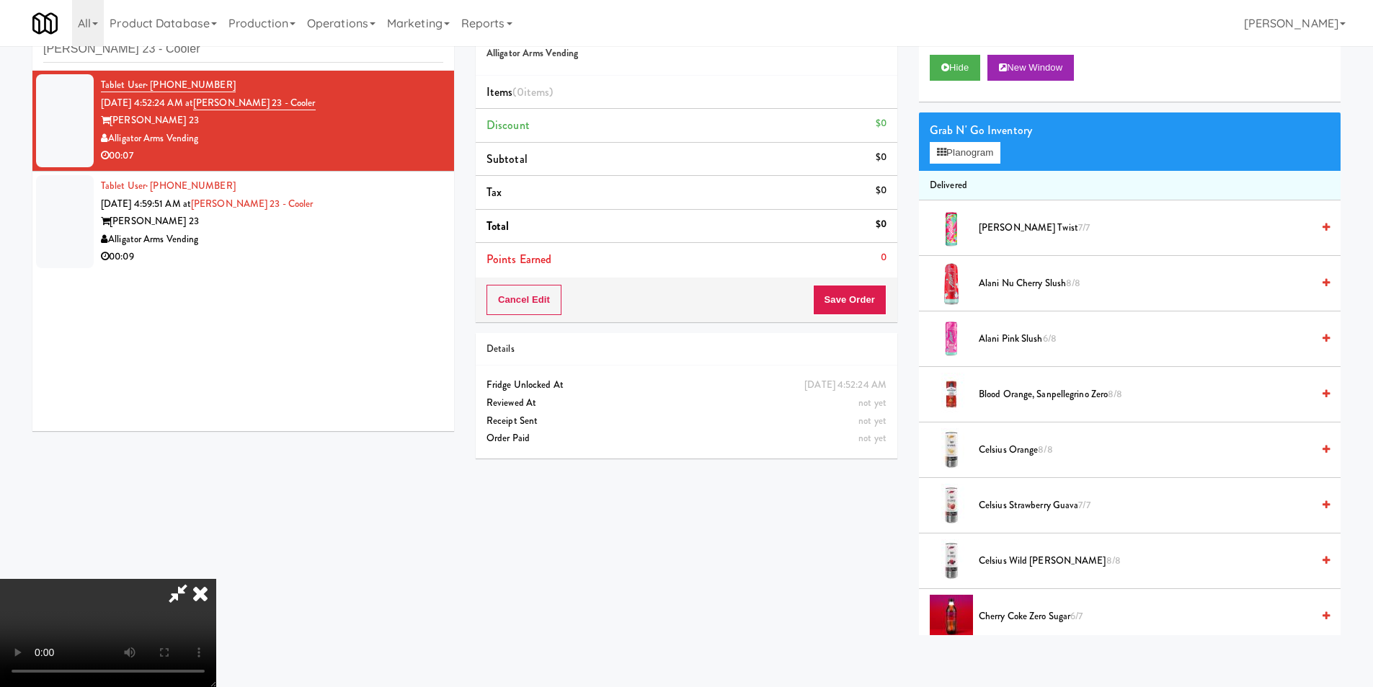
click at [216, 579] on video at bounding box center [108, 633] width 216 height 108
click at [954, 151] on button "Planogram" at bounding box center [965, 153] width 71 height 22
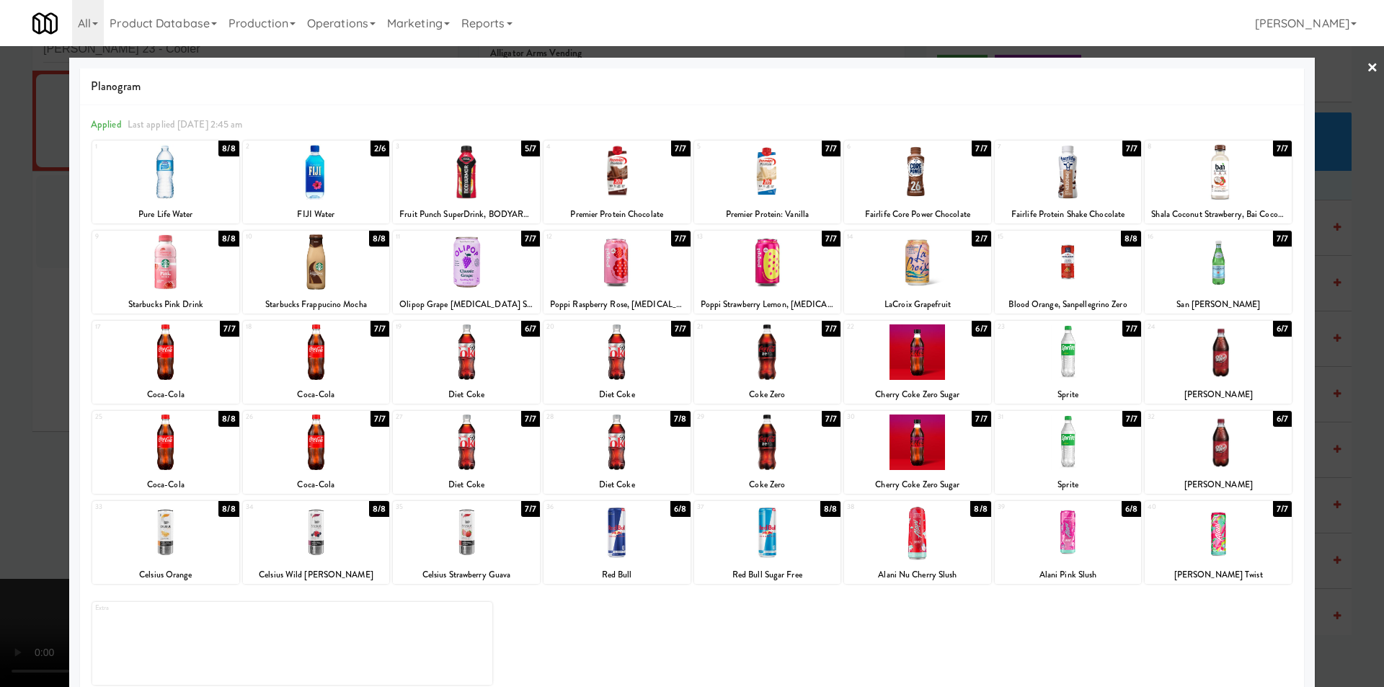
click at [1347, 434] on div at bounding box center [692, 343] width 1384 height 687
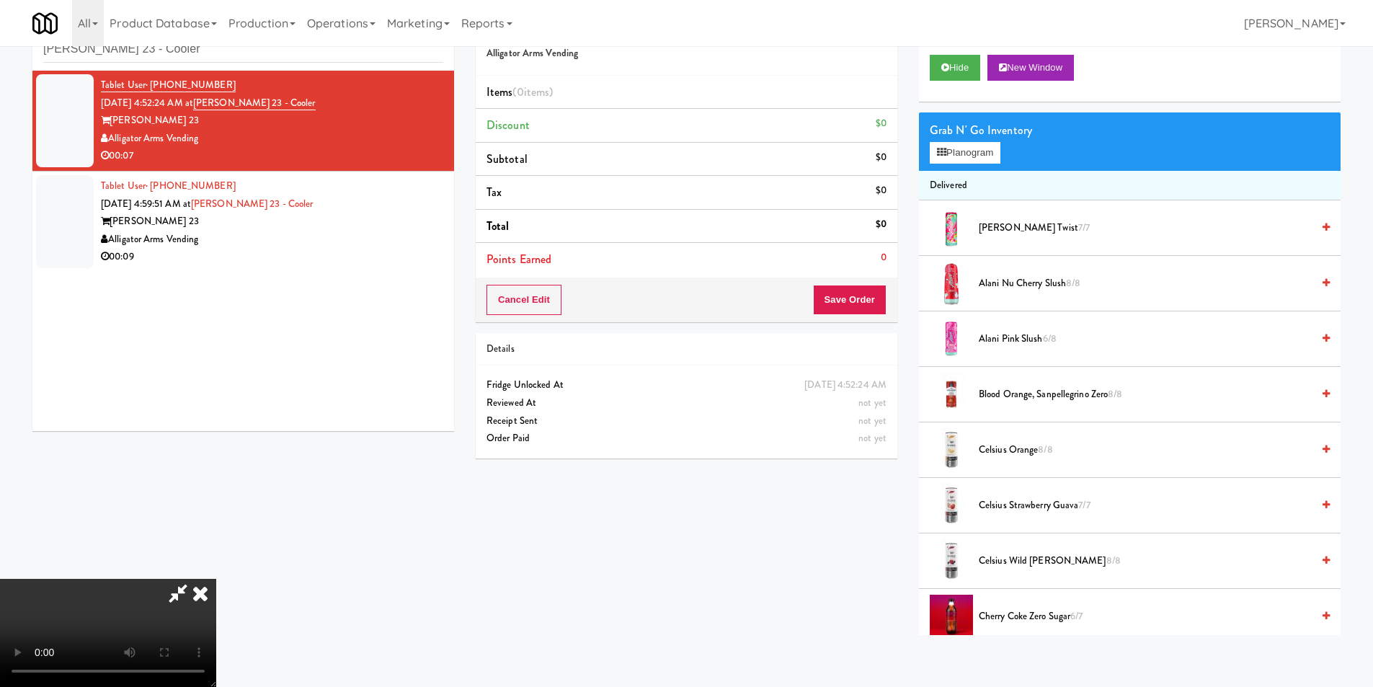
click at [216, 579] on video at bounding box center [108, 633] width 216 height 108
click at [944, 152] on icon at bounding box center [941, 152] width 9 height 9
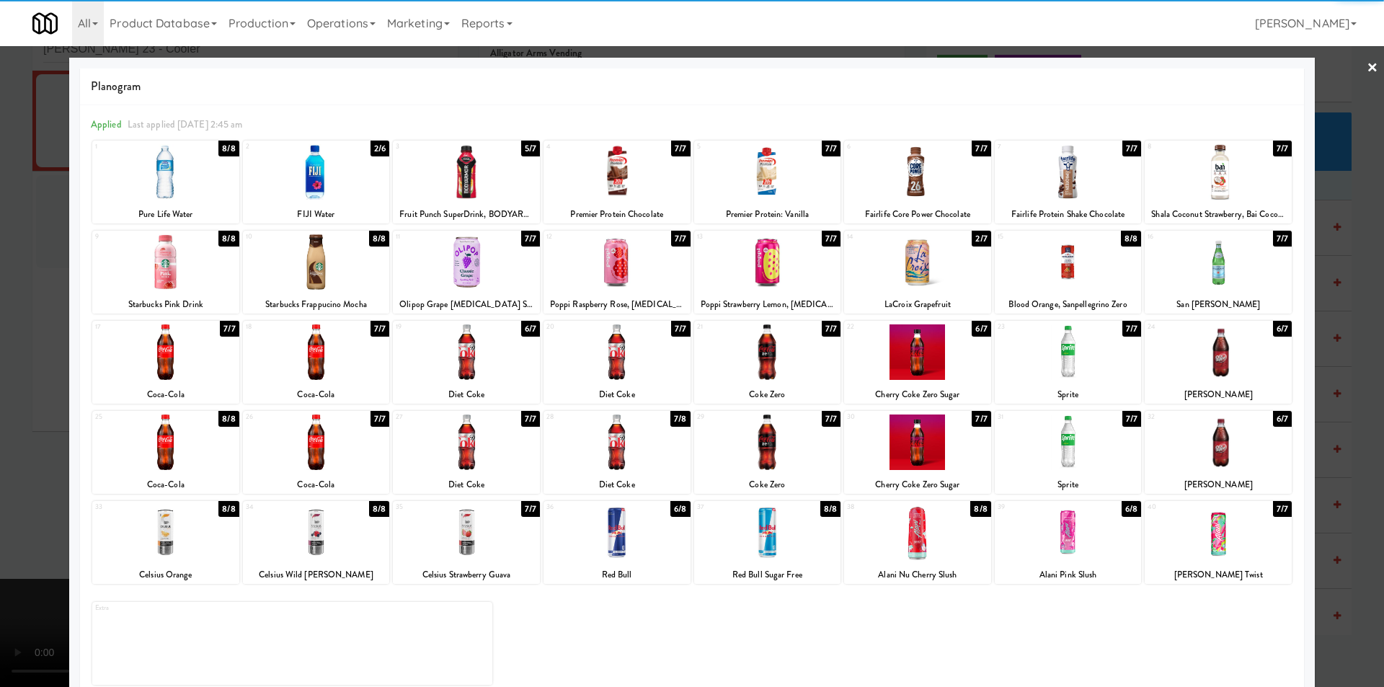
click at [1206, 448] on div at bounding box center [1218, 443] width 147 height 56
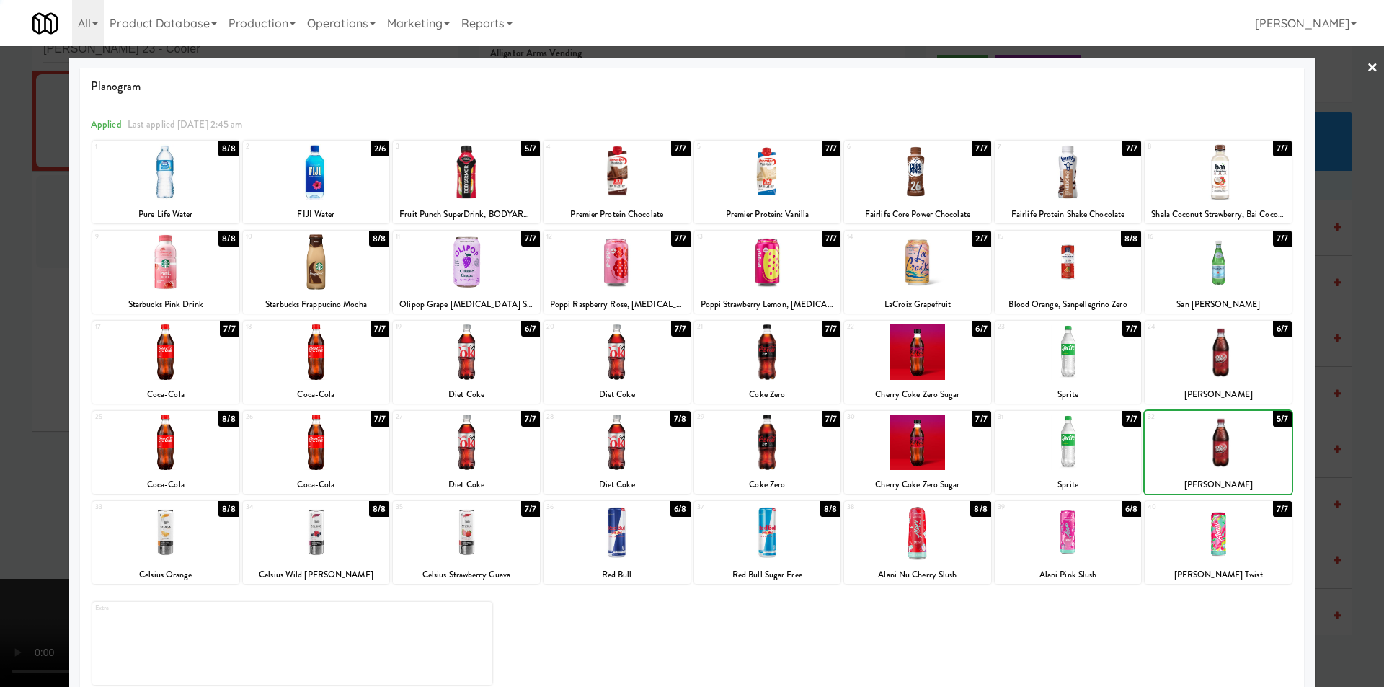
click at [1328, 443] on div at bounding box center [692, 343] width 1384 height 687
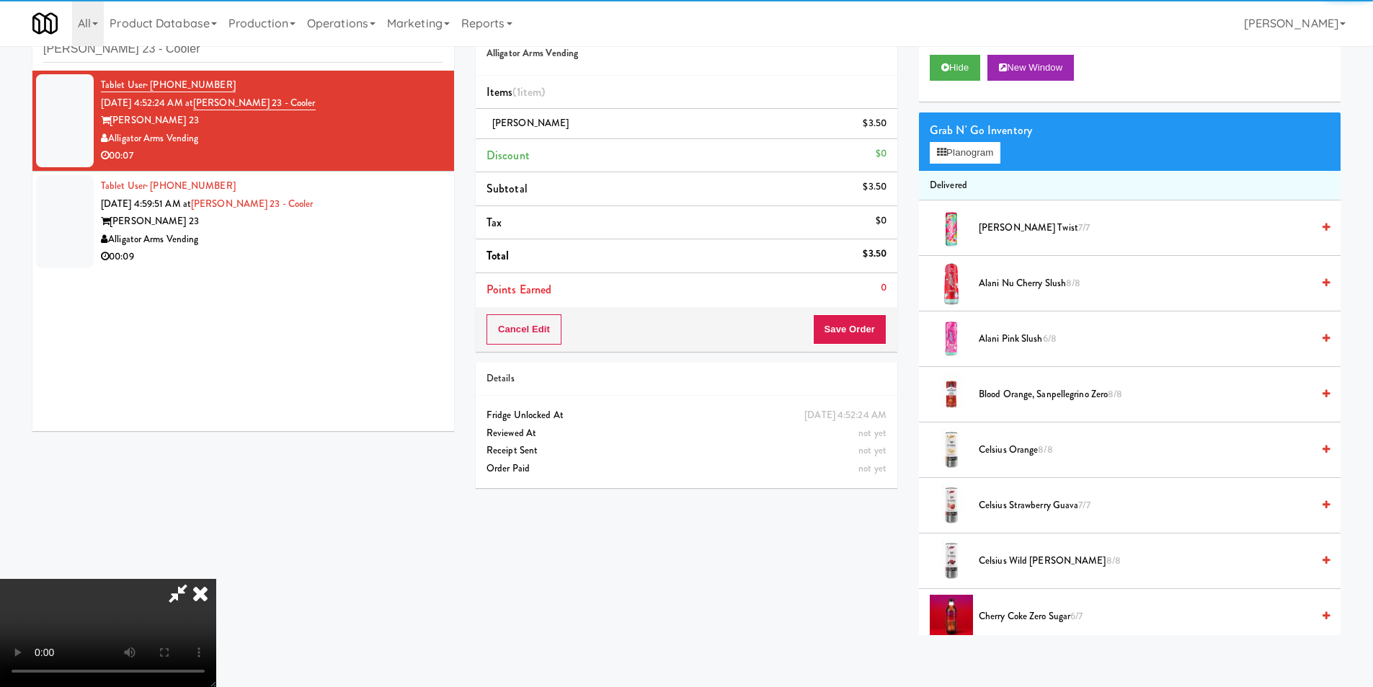
click at [216, 579] on video at bounding box center [108, 633] width 216 height 108
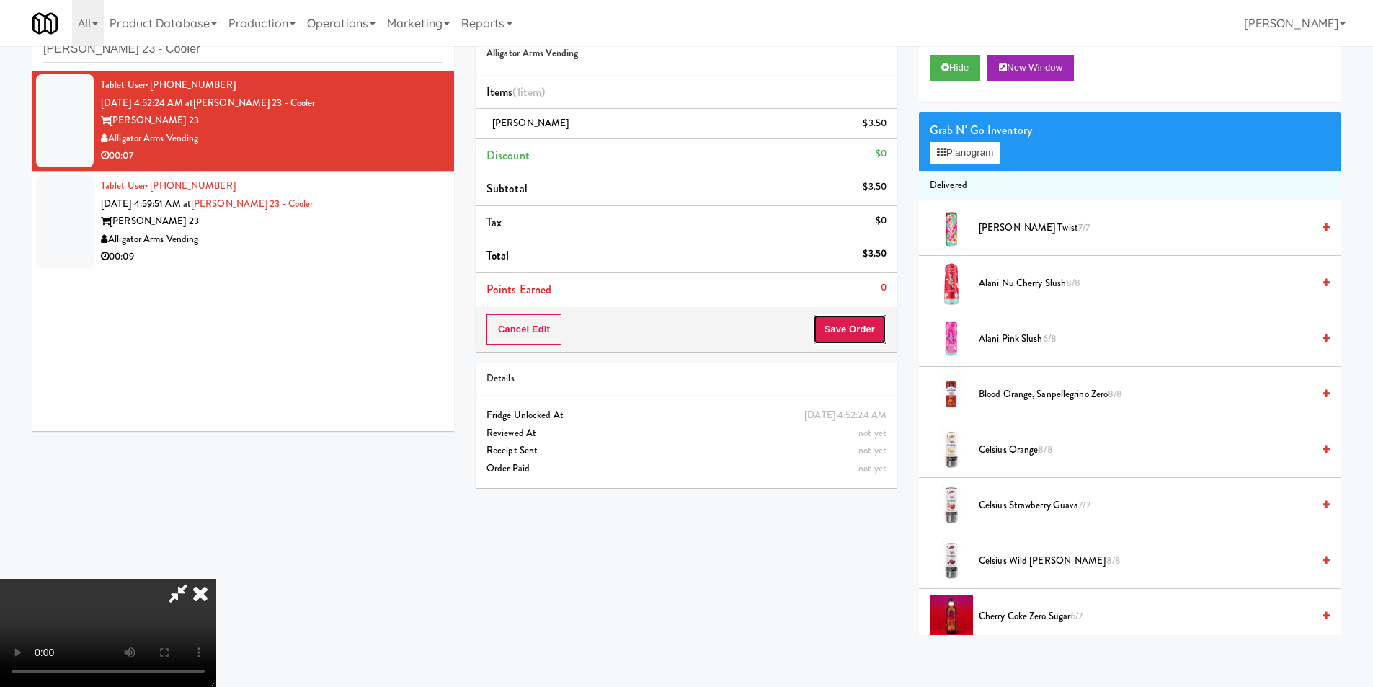
drag, startPoint x: 857, startPoint y: 335, endPoint x: 859, endPoint y: 345, distance: 9.5
click at [857, 335] on button "Save Order" at bounding box center [850, 329] width 74 height 30
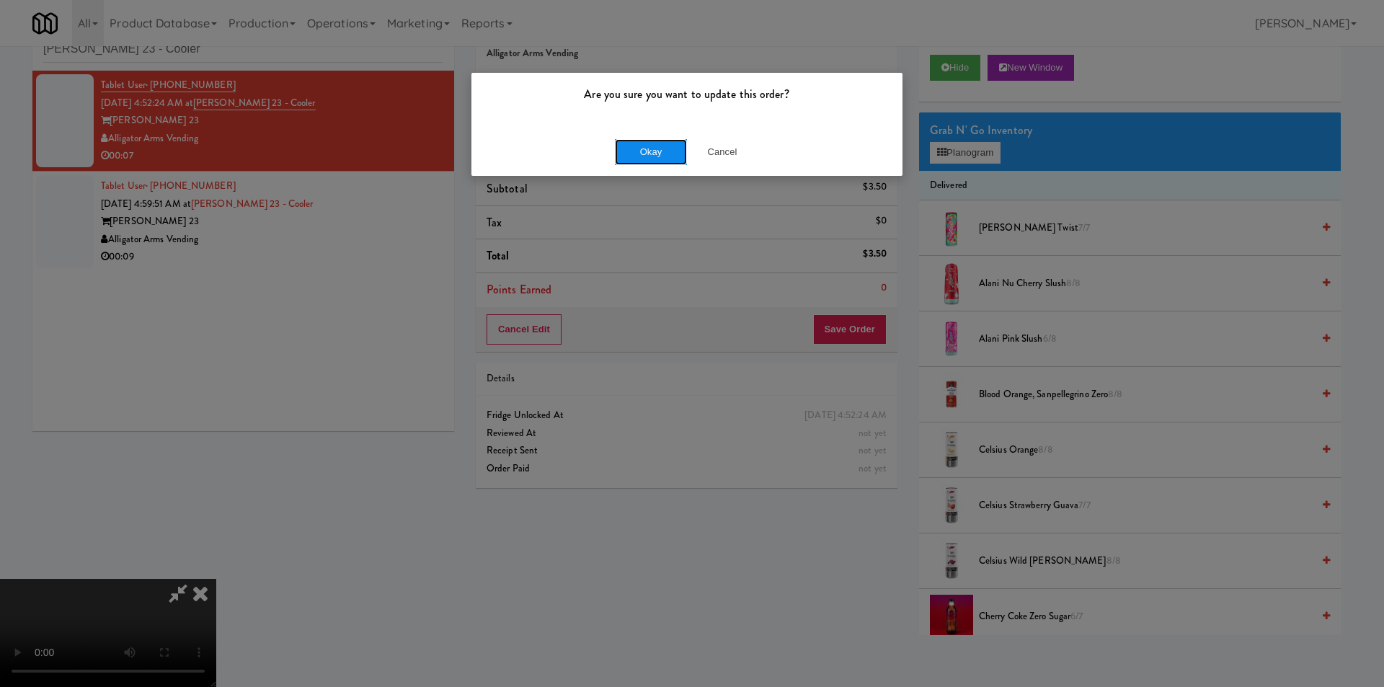
click at [634, 147] on button "Okay" at bounding box center [651, 152] width 72 height 26
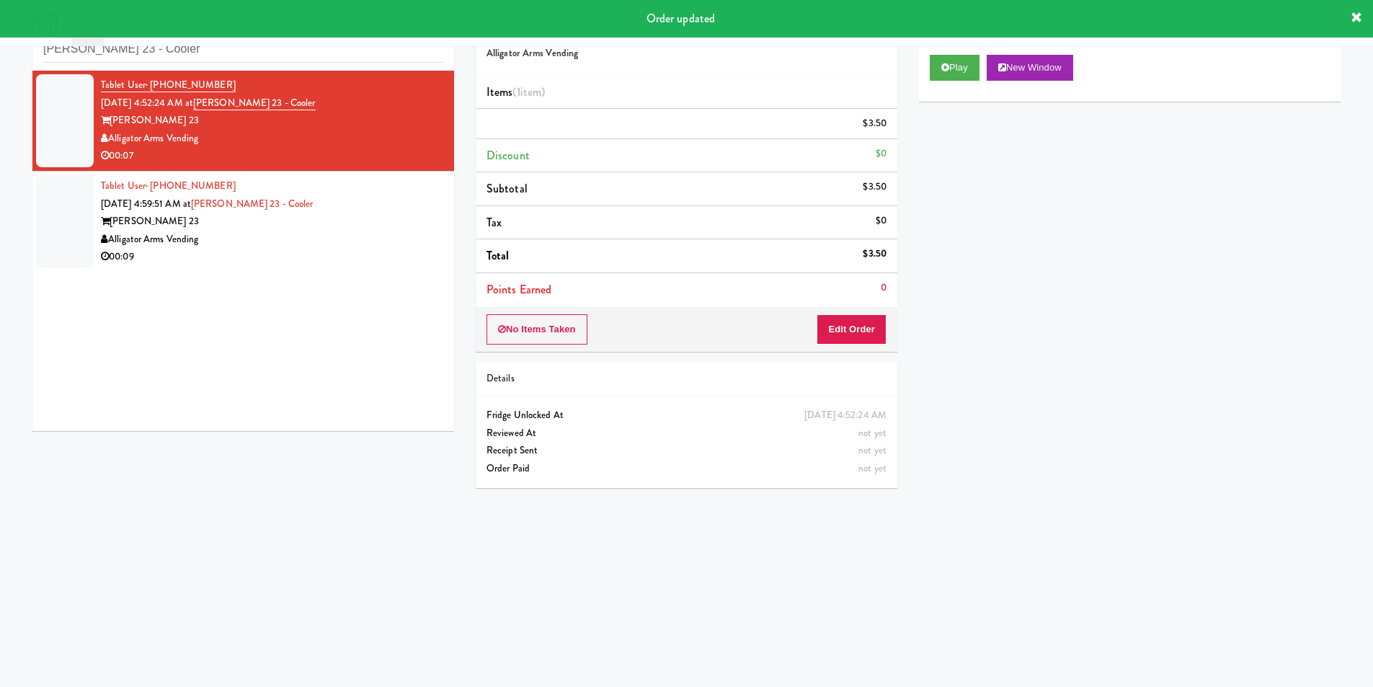
click at [407, 210] on div "Tablet User · (786) 351-5145 Aug 25, 2025 4:59:51 AM at Elliston 23 - Cooler El…" at bounding box center [272, 221] width 342 height 89
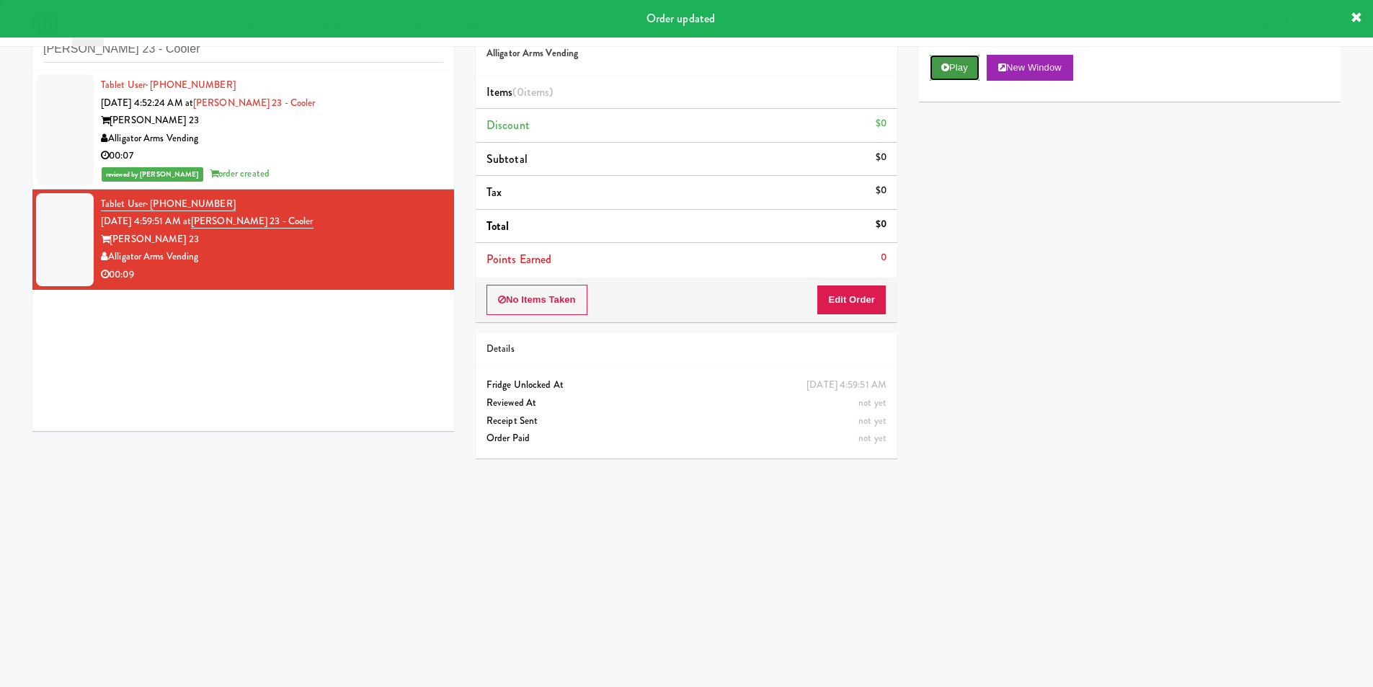
click at [980, 73] on button "Play" at bounding box center [955, 68] width 50 height 26
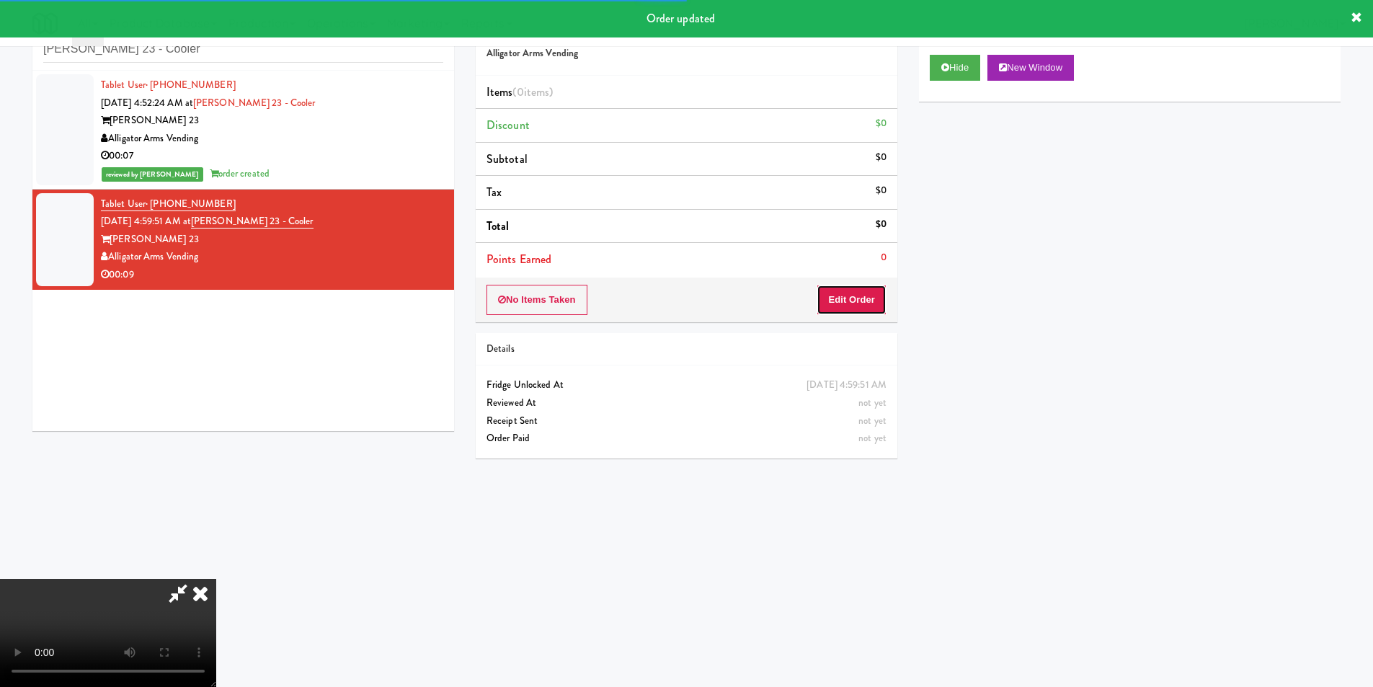
click at [870, 296] on button "Edit Order" at bounding box center [852, 300] width 70 height 30
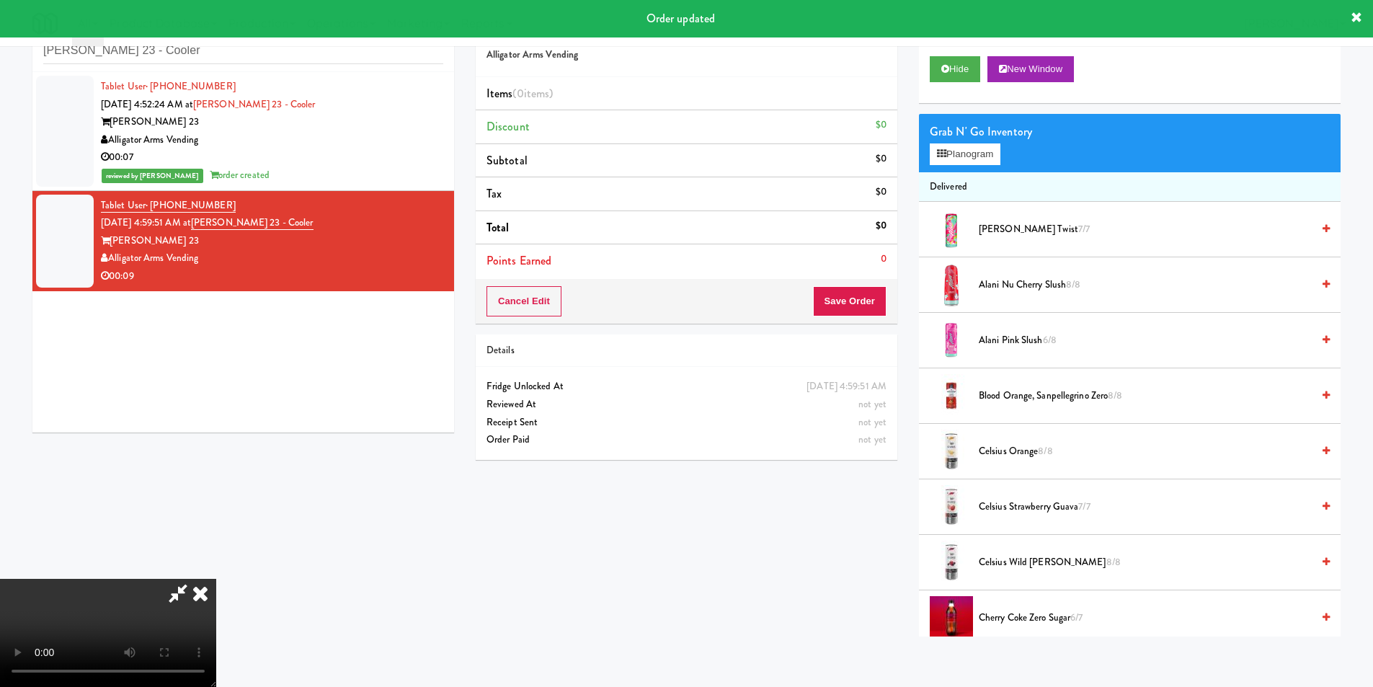
scroll to position [46, 0]
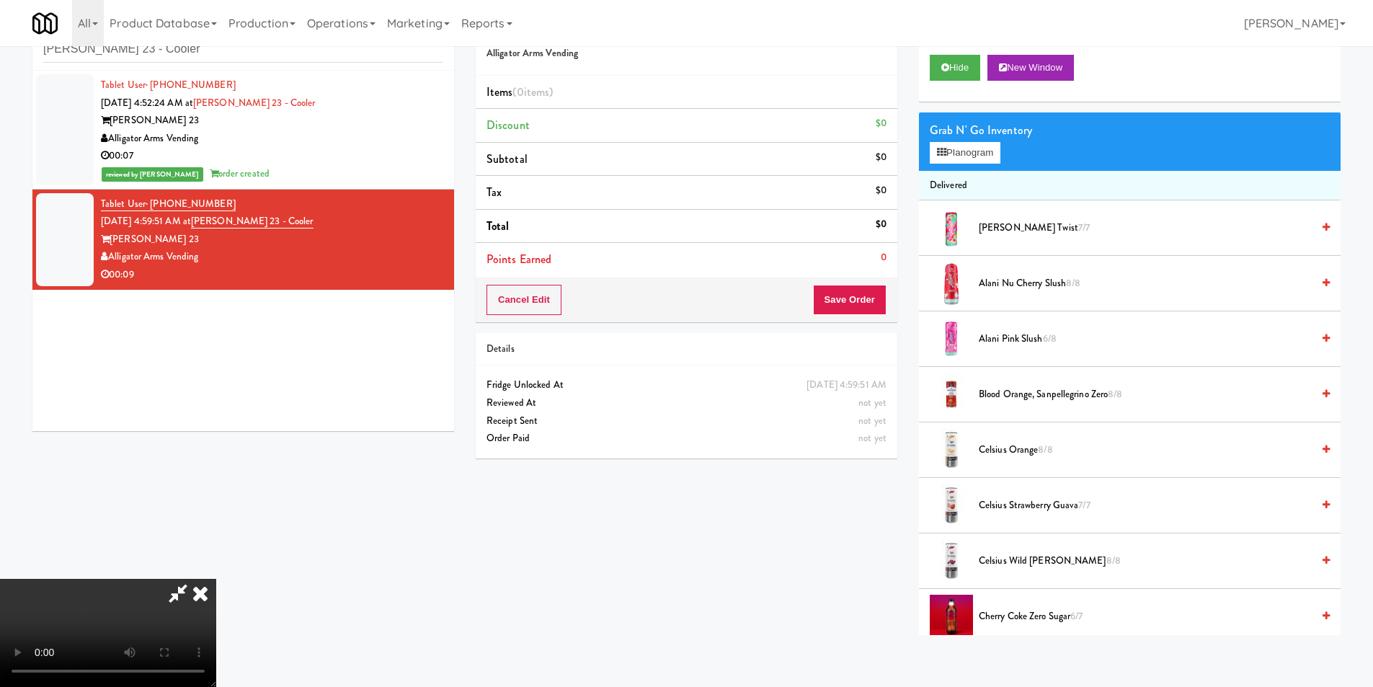
click at [216, 579] on video at bounding box center [108, 633] width 216 height 108
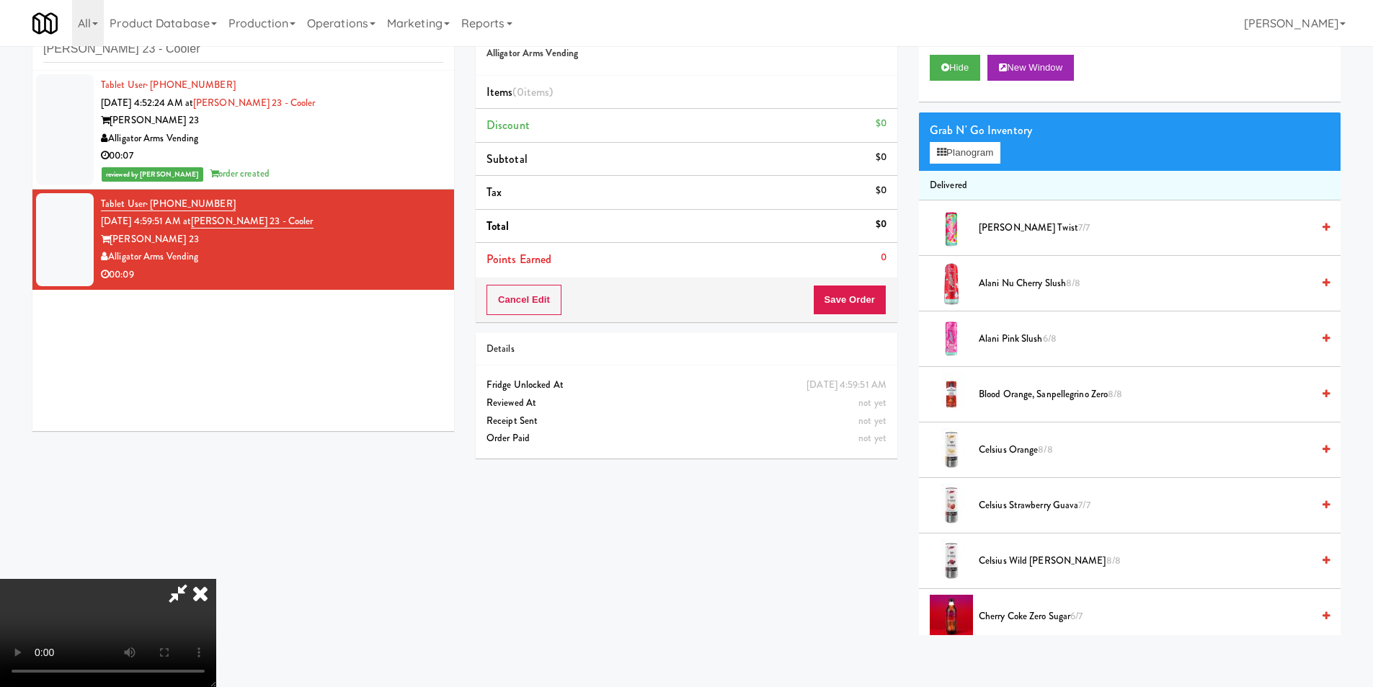
click at [216, 579] on video at bounding box center [108, 633] width 216 height 108
click at [969, 146] on button "Planogram" at bounding box center [965, 153] width 71 height 22
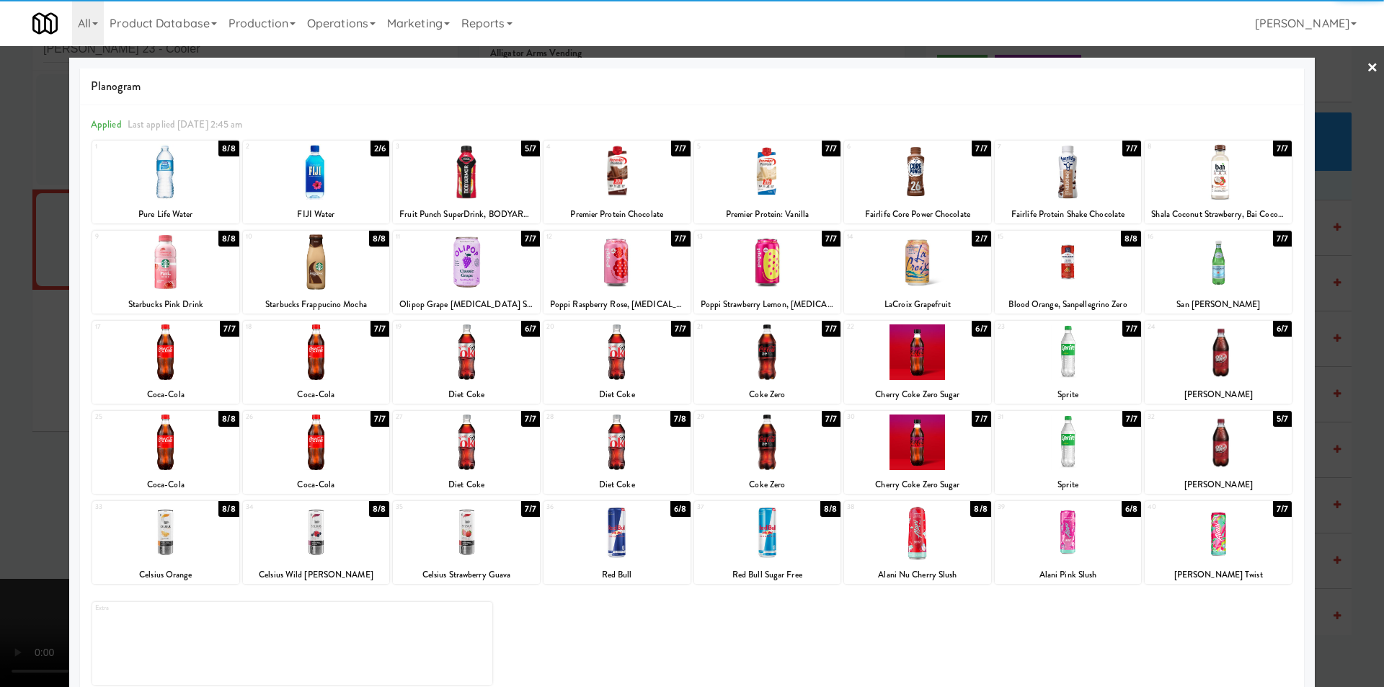
click at [171, 187] on div at bounding box center [165, 172] width 147 height 56
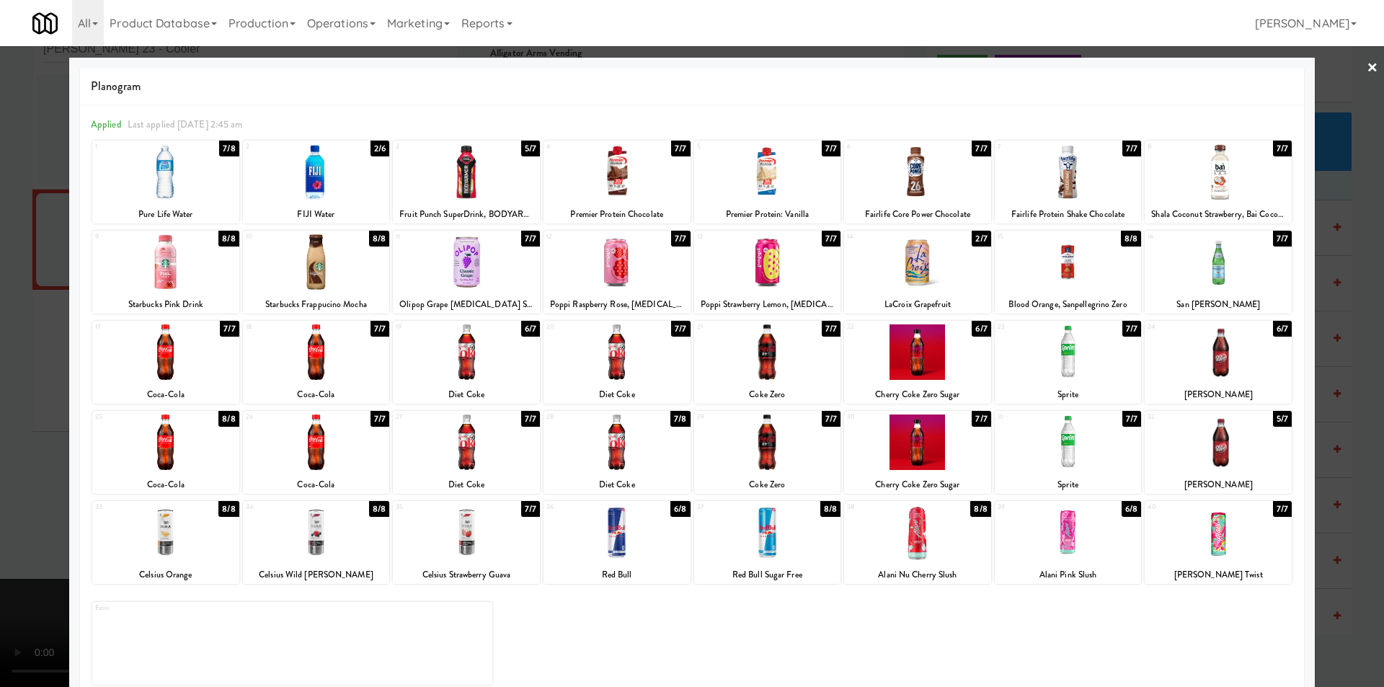
click at [651, 367] on div at bounding box center [617, 352] width 147 height 56
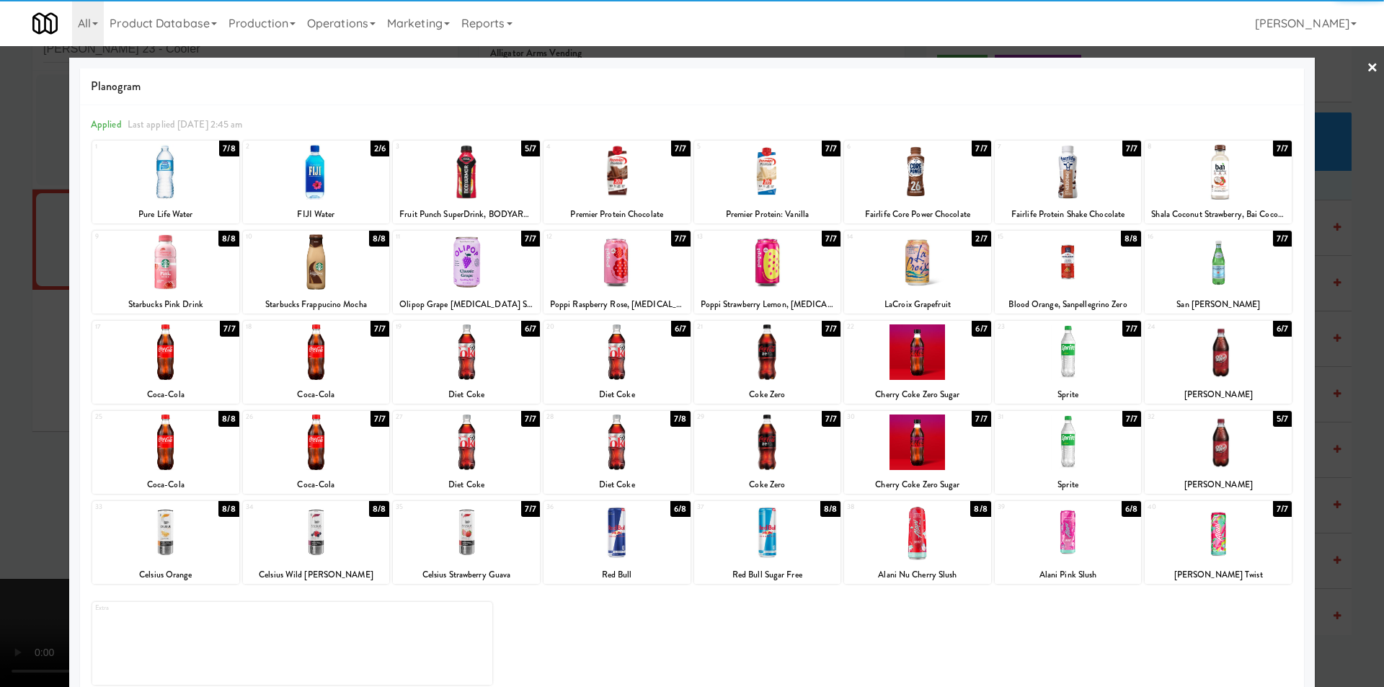
click at [1338, 377] on div at bounding box center [692, 343] width 1384 height 687
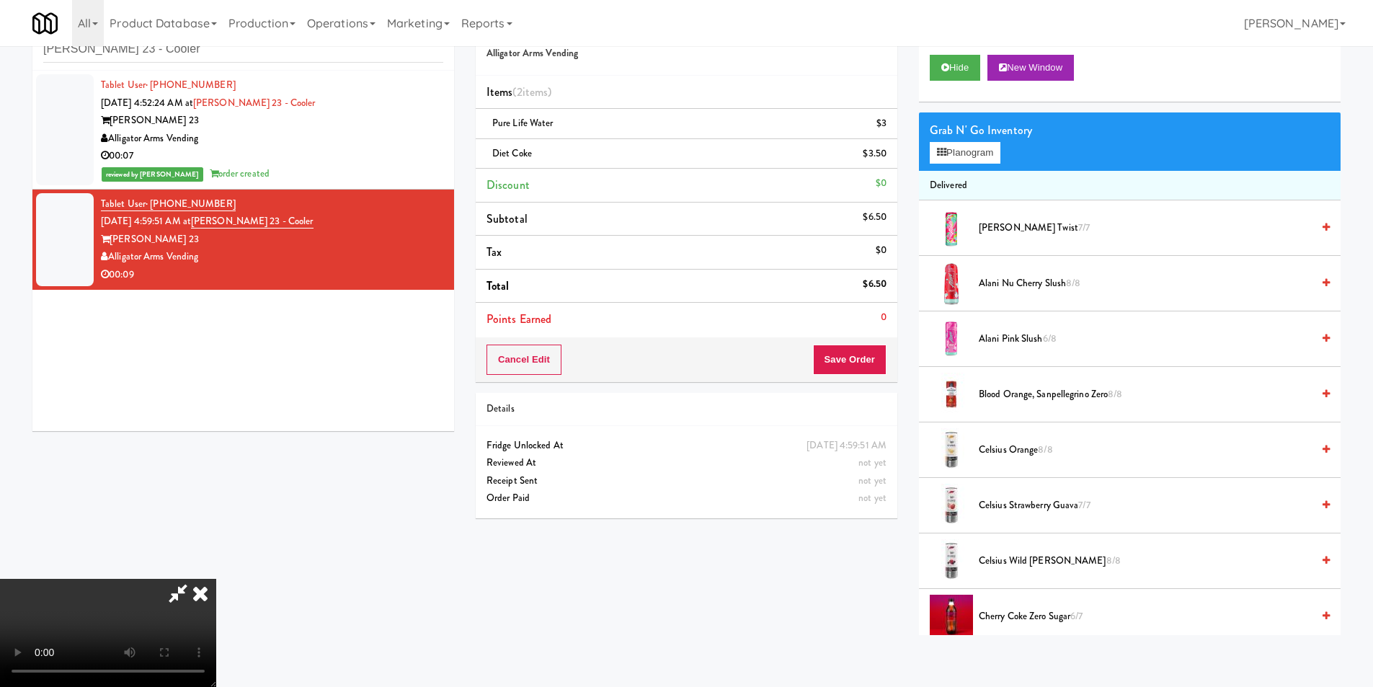
click at [216, 579] on video at bounding box center [108, 633] width 216 height 108
click at [889, 366] on div "Cancel Edit Save Order" at bounding box center [687, 359] width 422 height 45
click at [867, 362] on button "Save Order" at bounding box center [850, 360] width 74 height 30
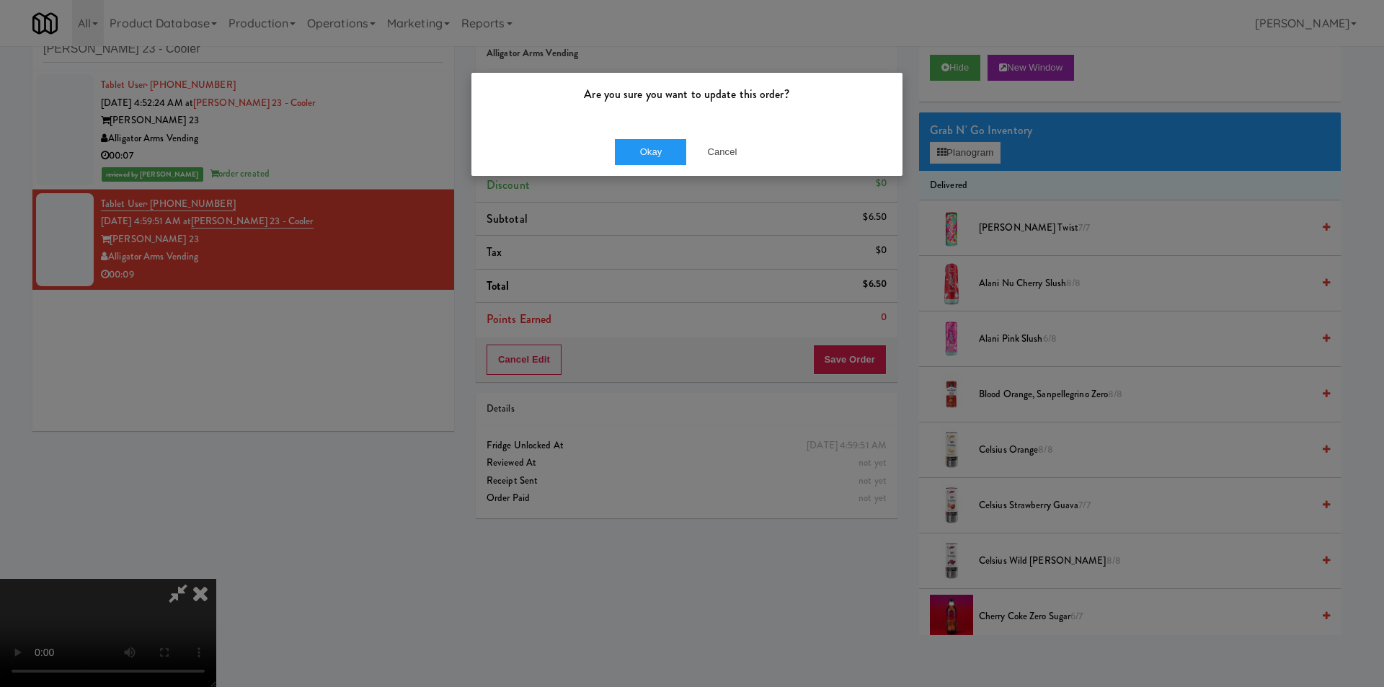
click at [629, 138] on div "Okay Cancel" at bounding box center [686, 152] width 431 height 48
click at [634, 146] on button "Okay" at bounding box center [651, 152] width 72 height 26
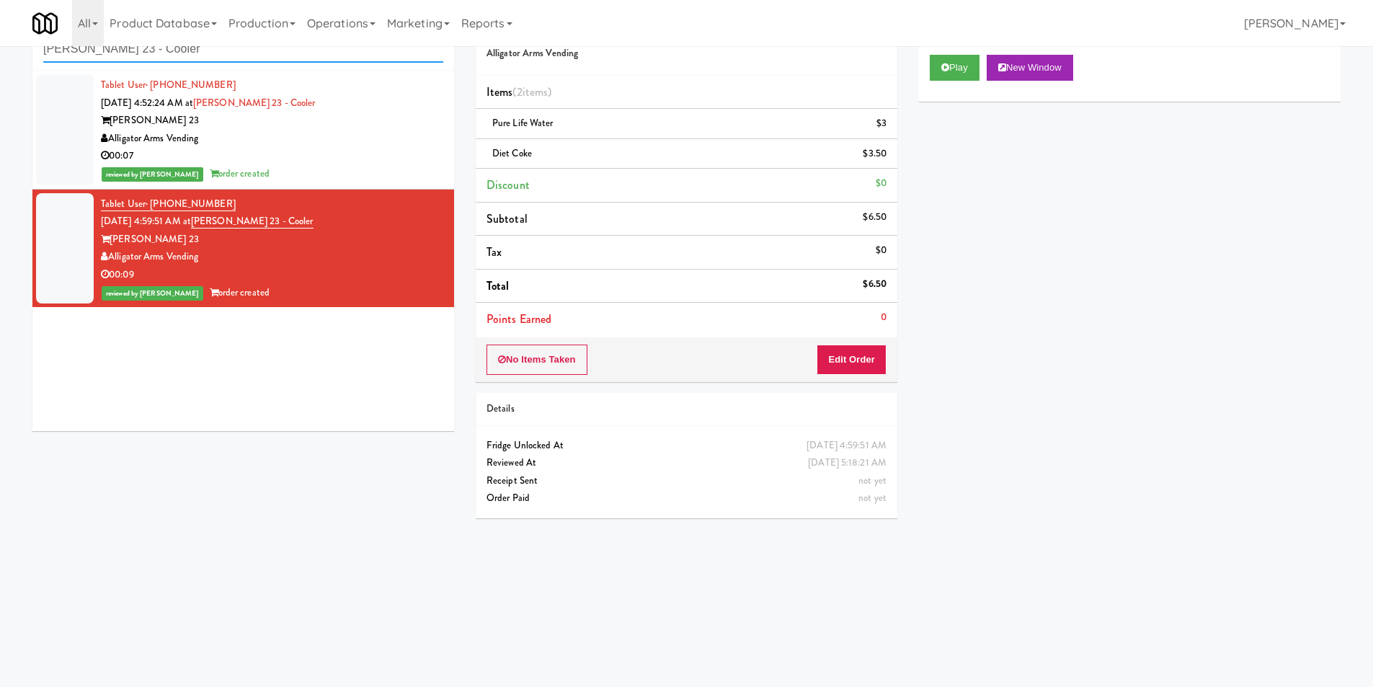
click at [344, 58] on input "Elliston 23 - Cooler" at bounding box center [243, 49] width 400 height 27
paste input "La Posada Pusch Ridge"
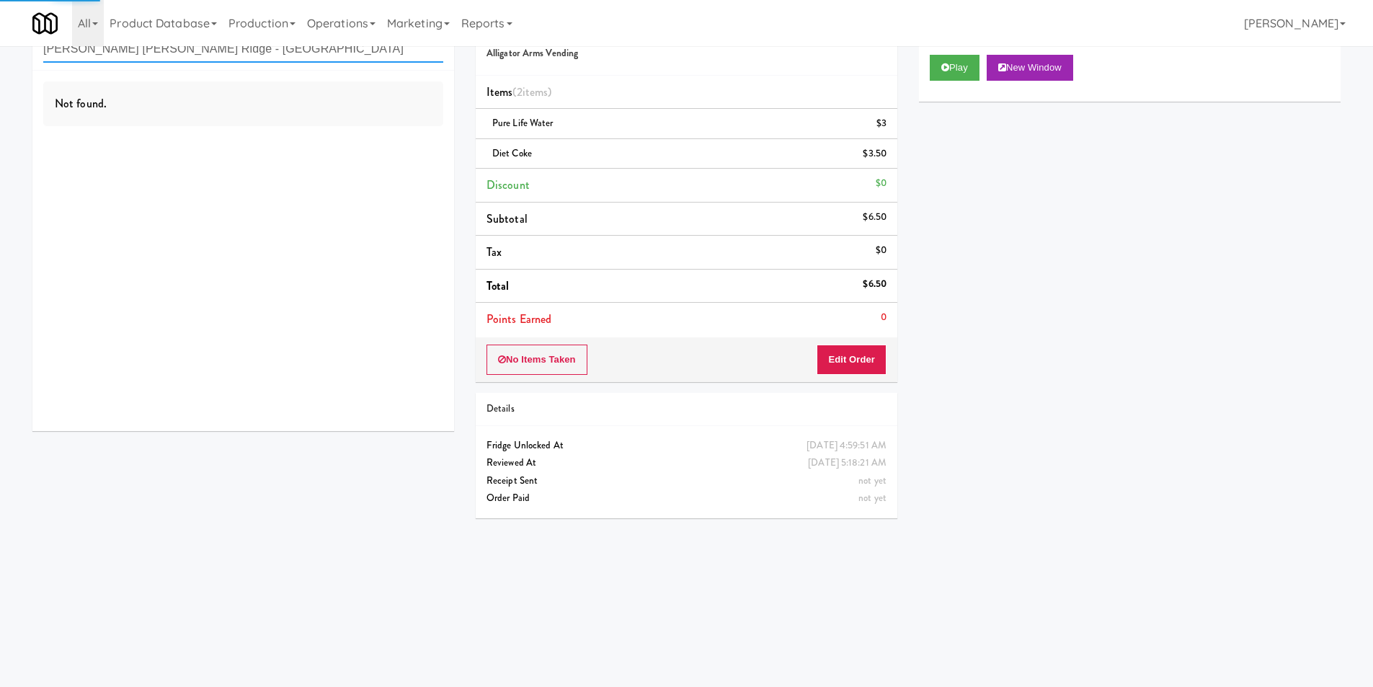
type input "La Posada Pusch Ridge - Cooler"
click at [407, 139] on div "Not found." at bounding box center [243, 251] width 422 height 360
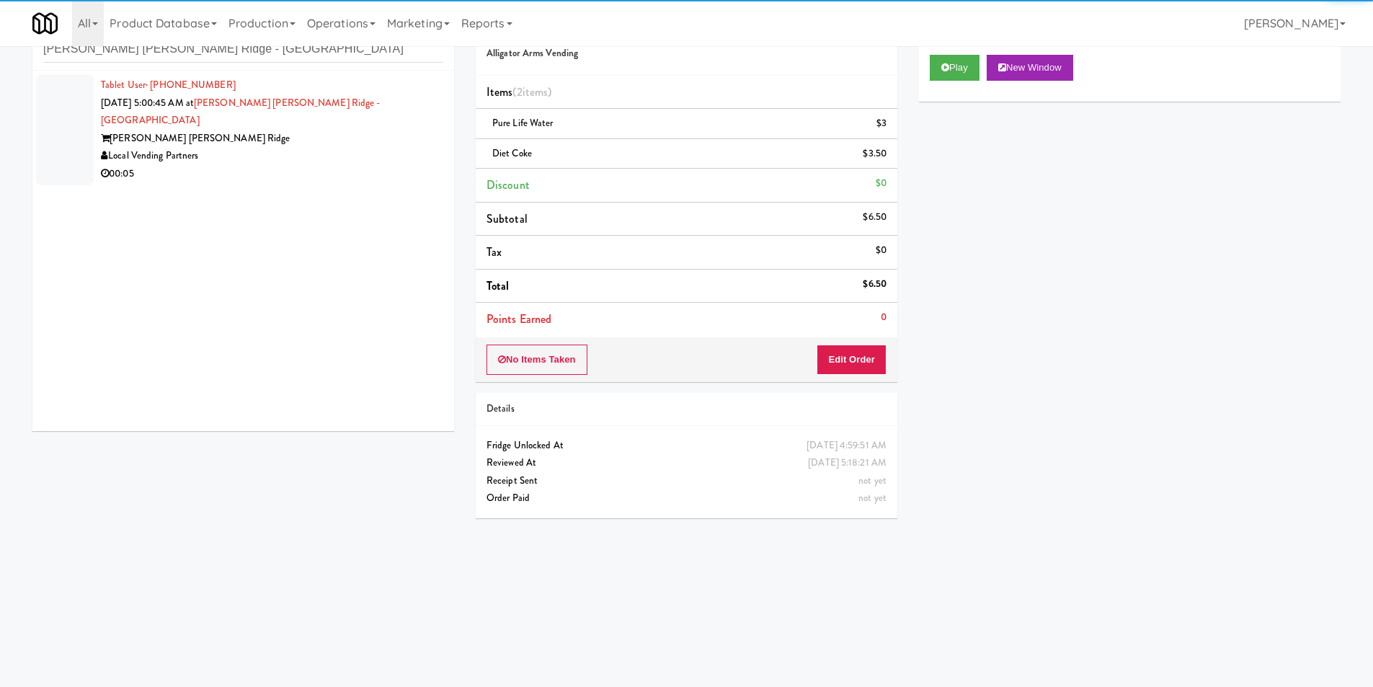
click at [417, 147] on div "Local Vending Partners" at bounding box center [272, 156] width 342 height 18
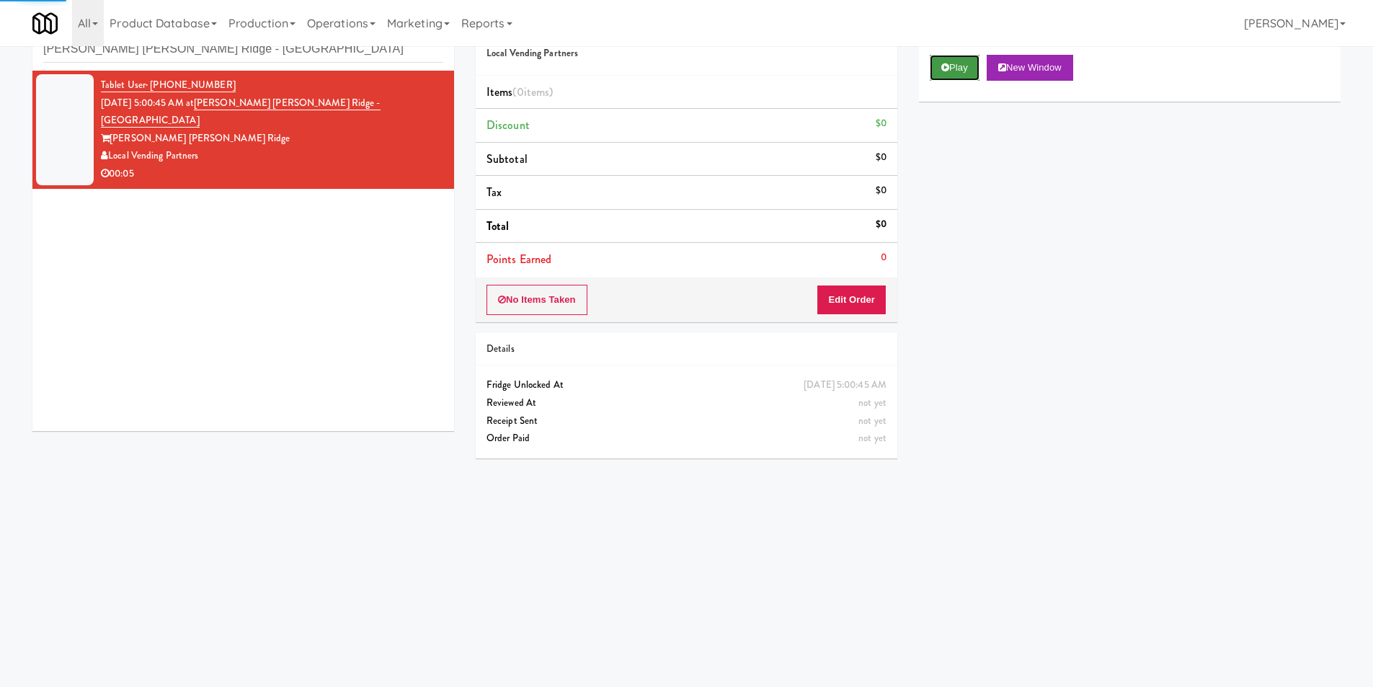
click at [941, 65] on button "Play" at bounding box center [955, 68] width 50 height 26
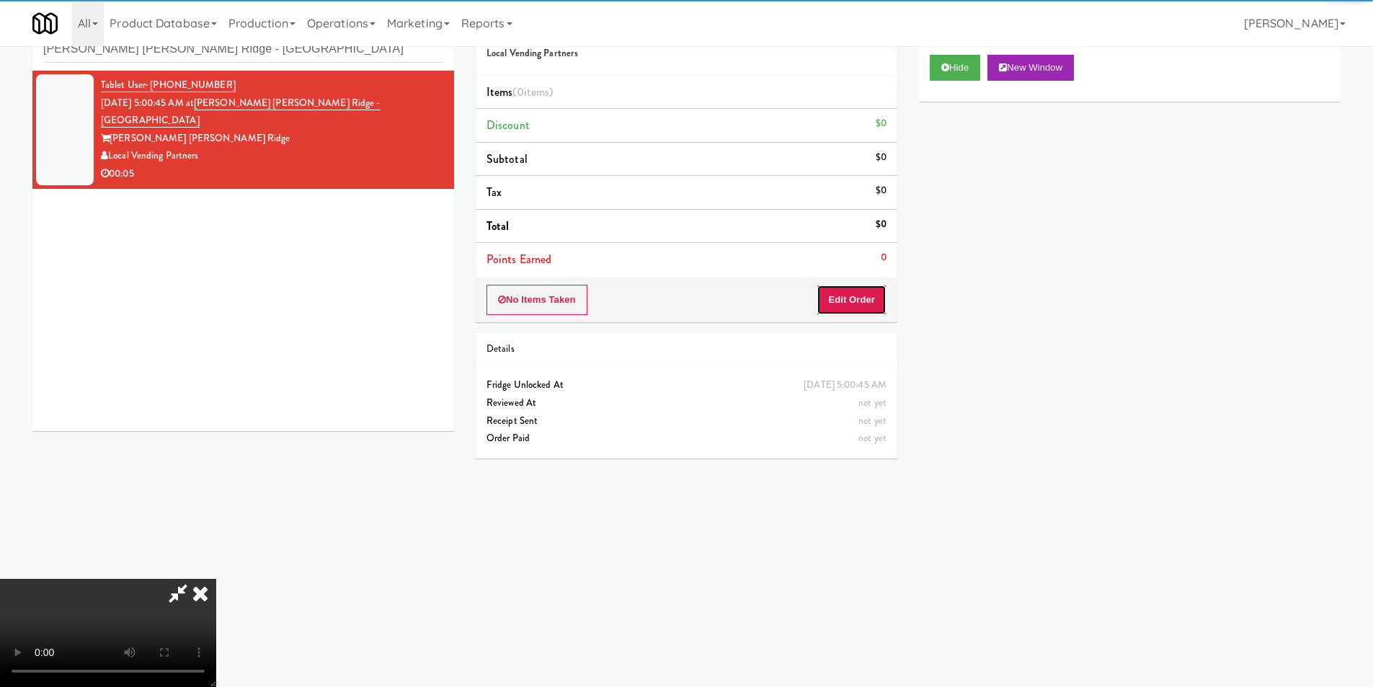
click at [874, 301] on button "Edit Order" at bounding box center [852, 300] width 70 height 30
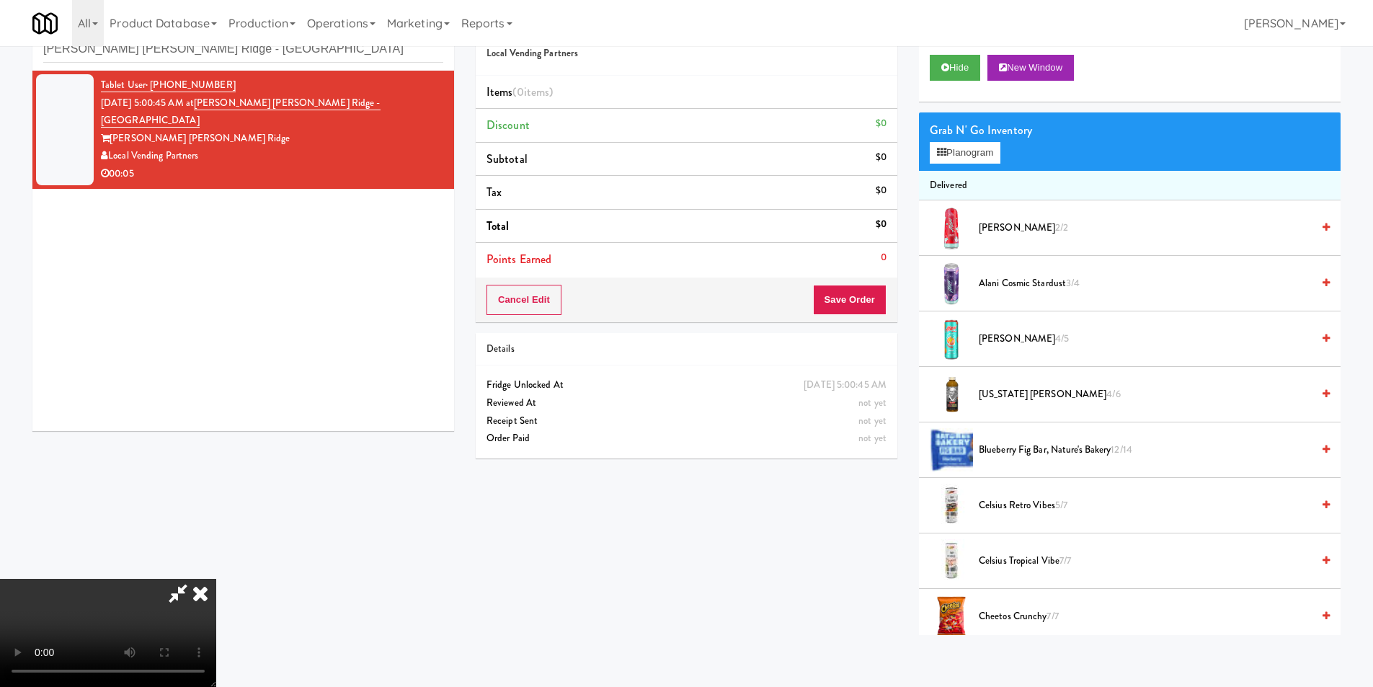
click at [216, 579] on video at bounding box center [108, 633] width 216 height 108
click at [969, 147] on button "Planogram" at bounding box center [965, 153] width 71 height 22
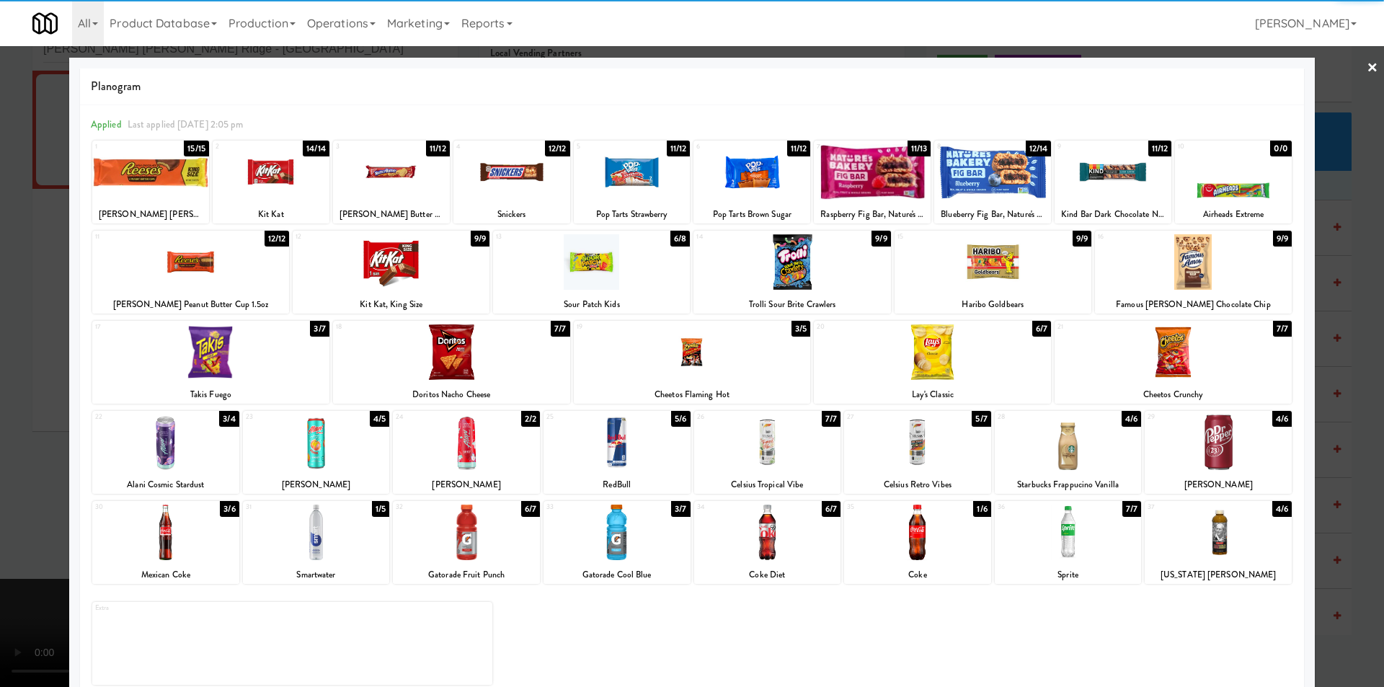
click at [928, 531] on div at bounding box center [917, 533] width 147 height 56
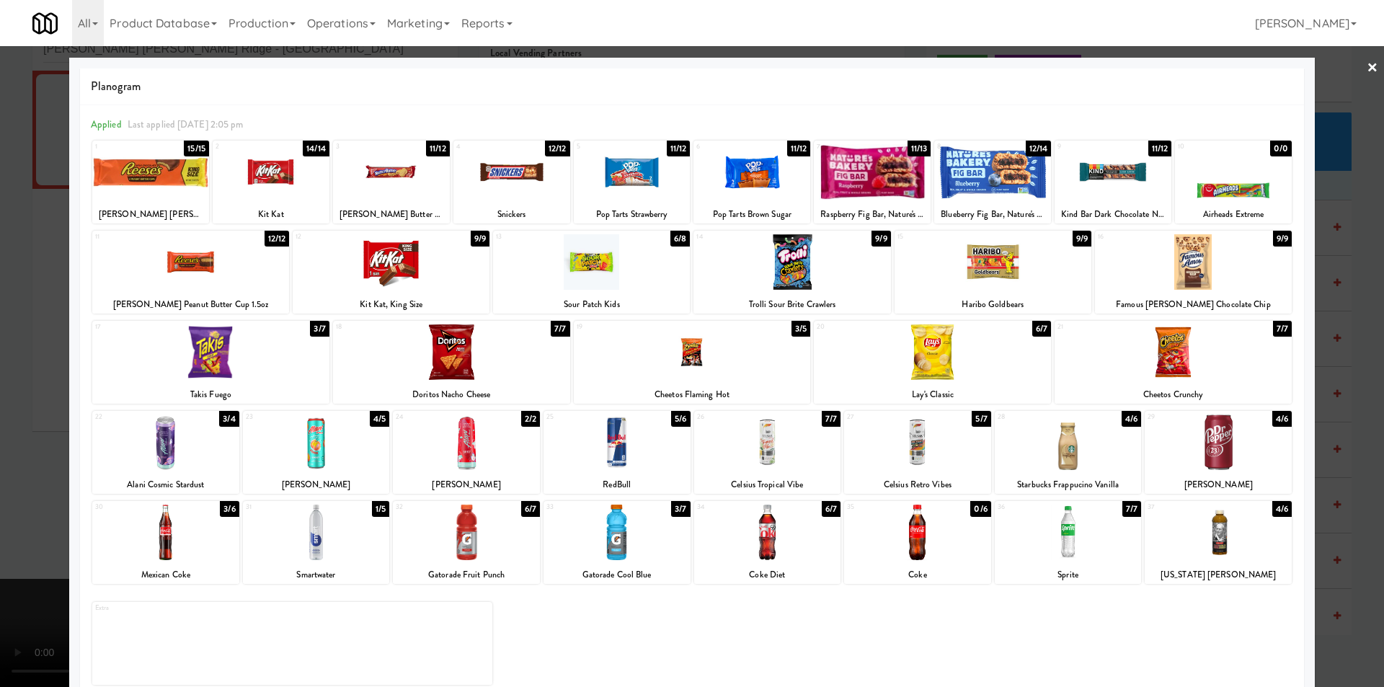
click at [1372, 381] on div at bounding box center [692, 343] width 1384 height 687
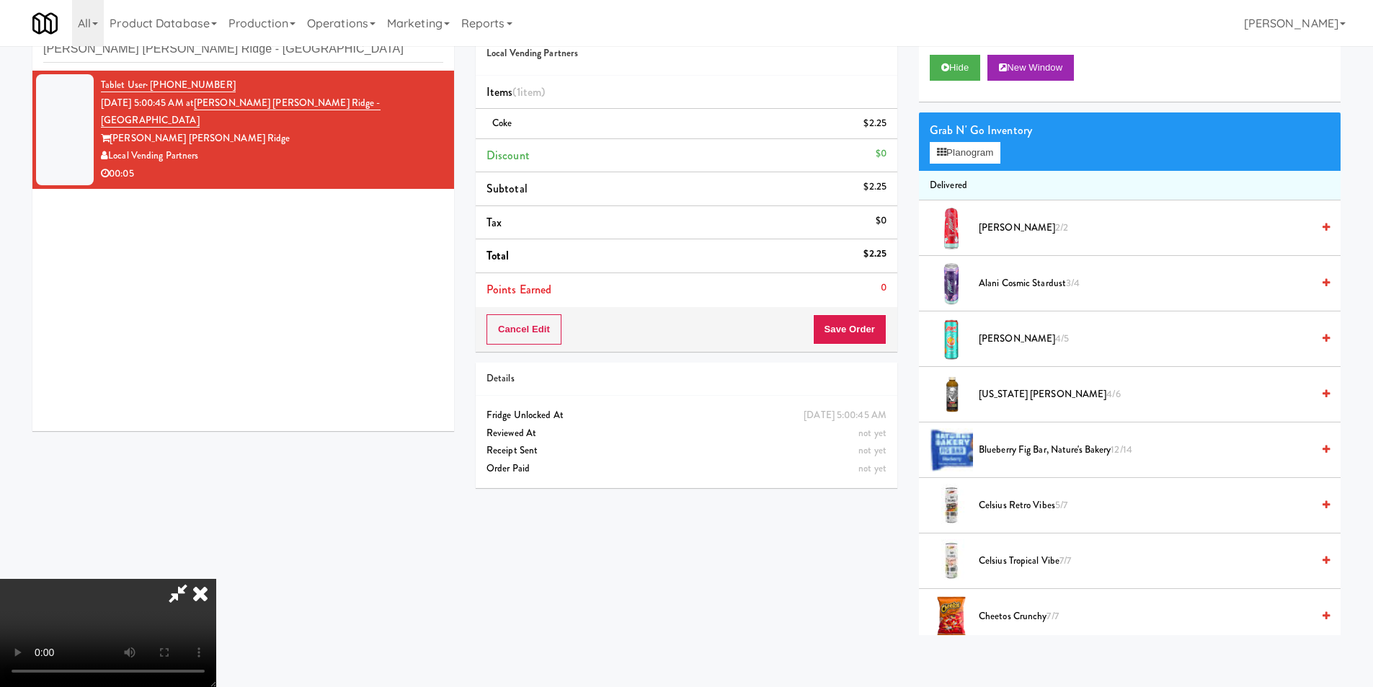
click at [1358, 382] on div "inbox reviewed recent all unclear take inventory issue suspicious failed recent…" at bounding box center [686, 320] width 1373 height 629
click at [216, 579] on video at bounding box center [108, 633] width 216 height 108
click at [873, 324] on button "Save Order" at bounding box center [850, 329] width 74 height 30
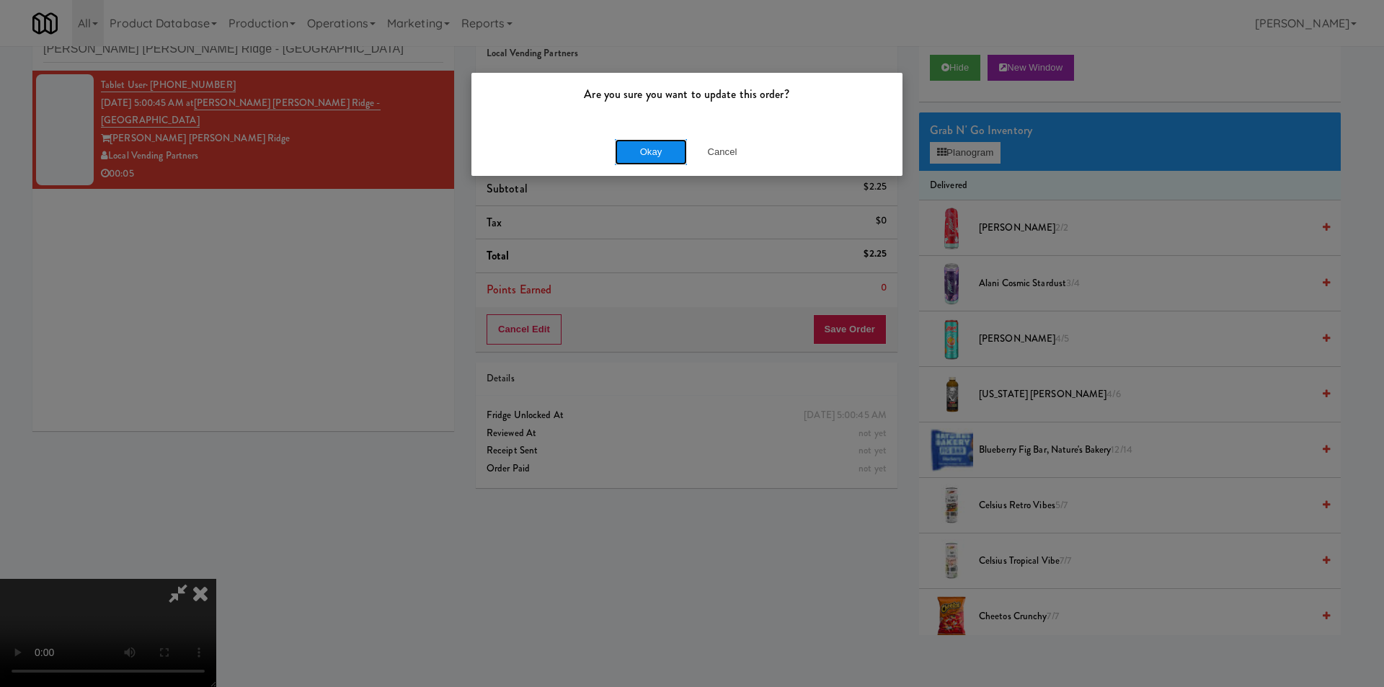
click at [637, 154] on button "Okay" at bounding box center [651, 152] width 72 height 26
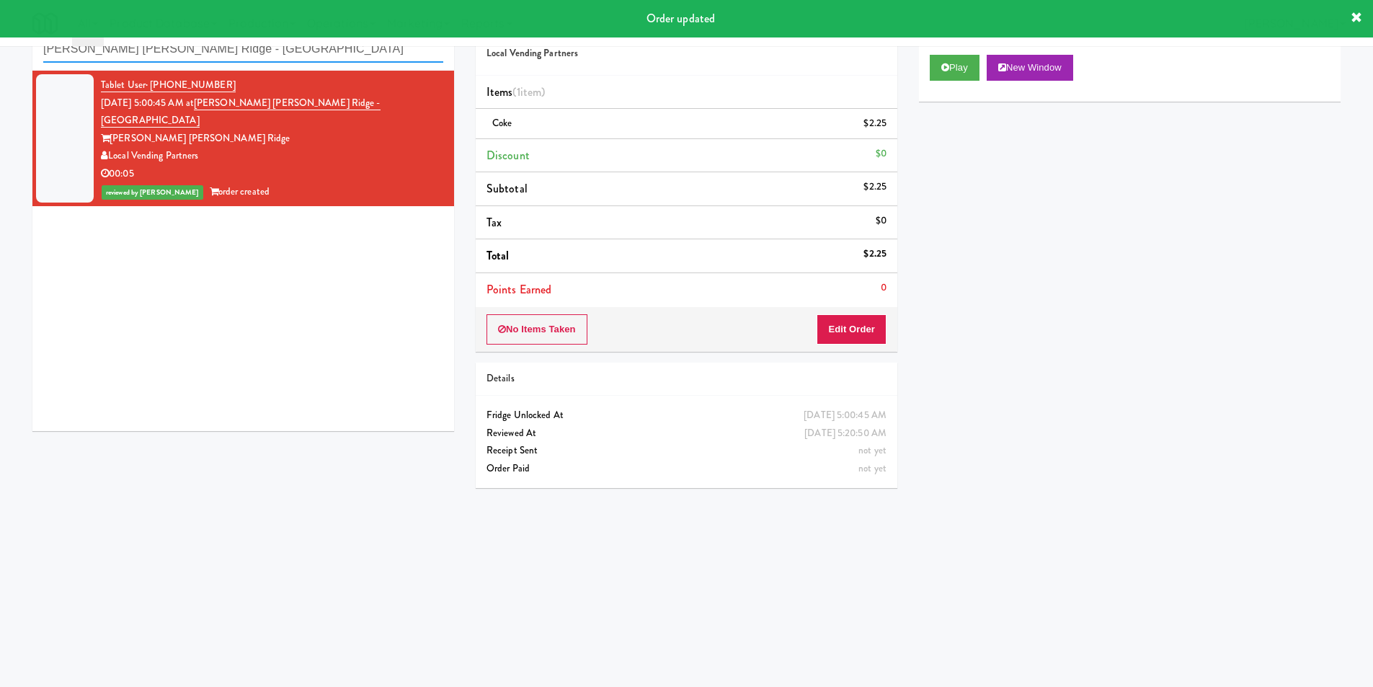
click at [283, 59] on input "La Posada Pusch Ridge - Cooler" at bounding box center [243, 49] width 400 height 27
paste input "311 W. Illinois"
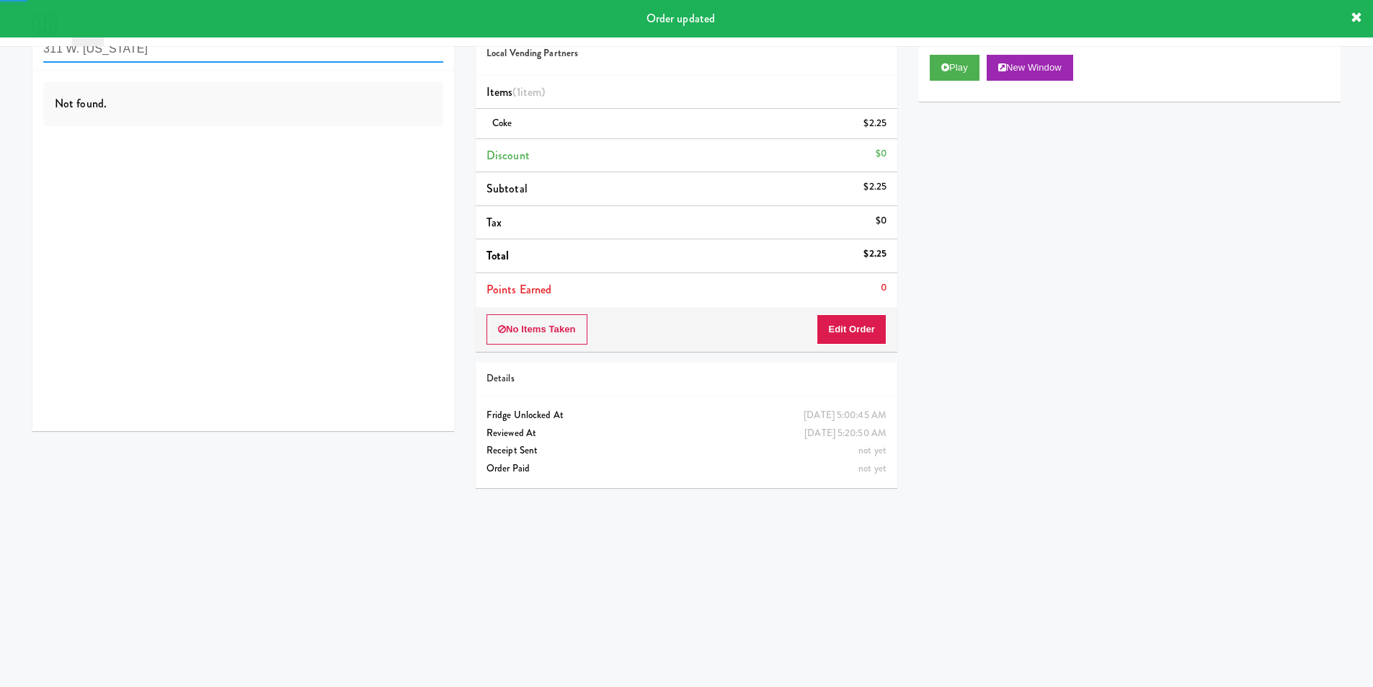
type input "311 W. Illinois"
click at [397, 147] on div "Not found." at bounding box center [243, 251] width 422 height 360
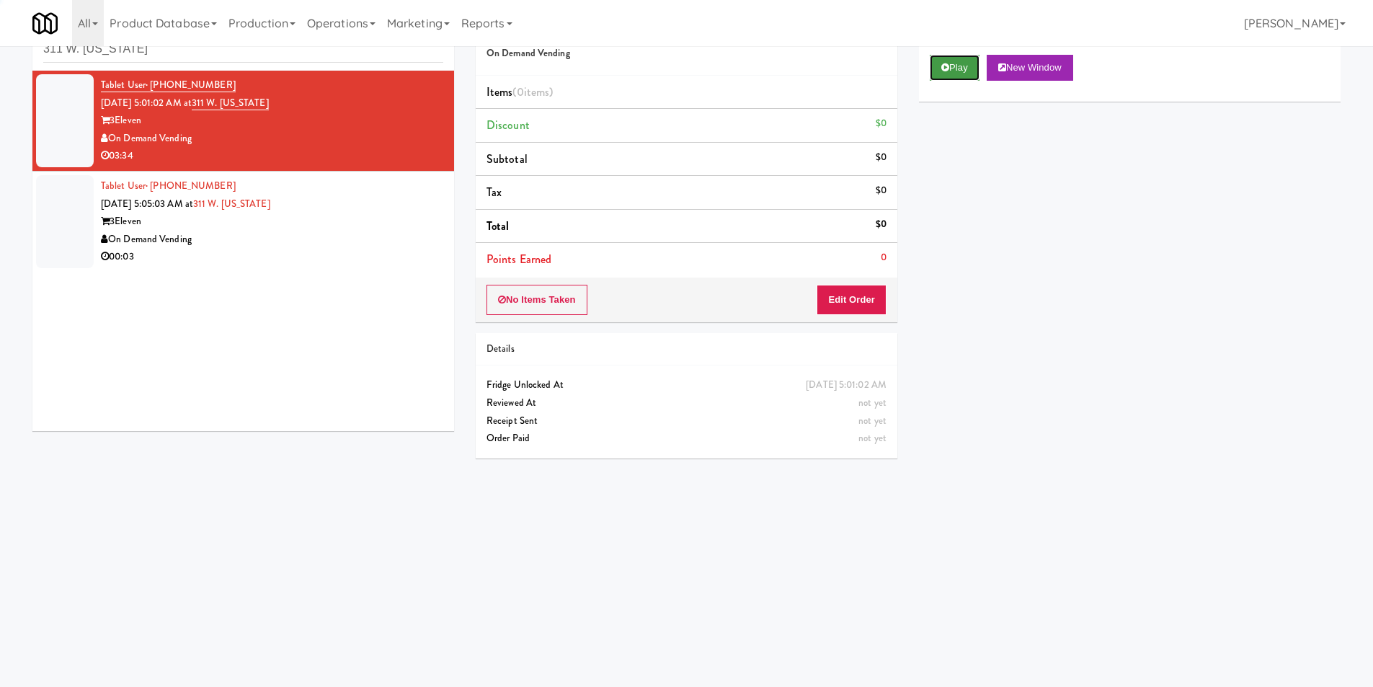
click at [942, 63] on icon at bounding box center [946, 67] width 8 height 9
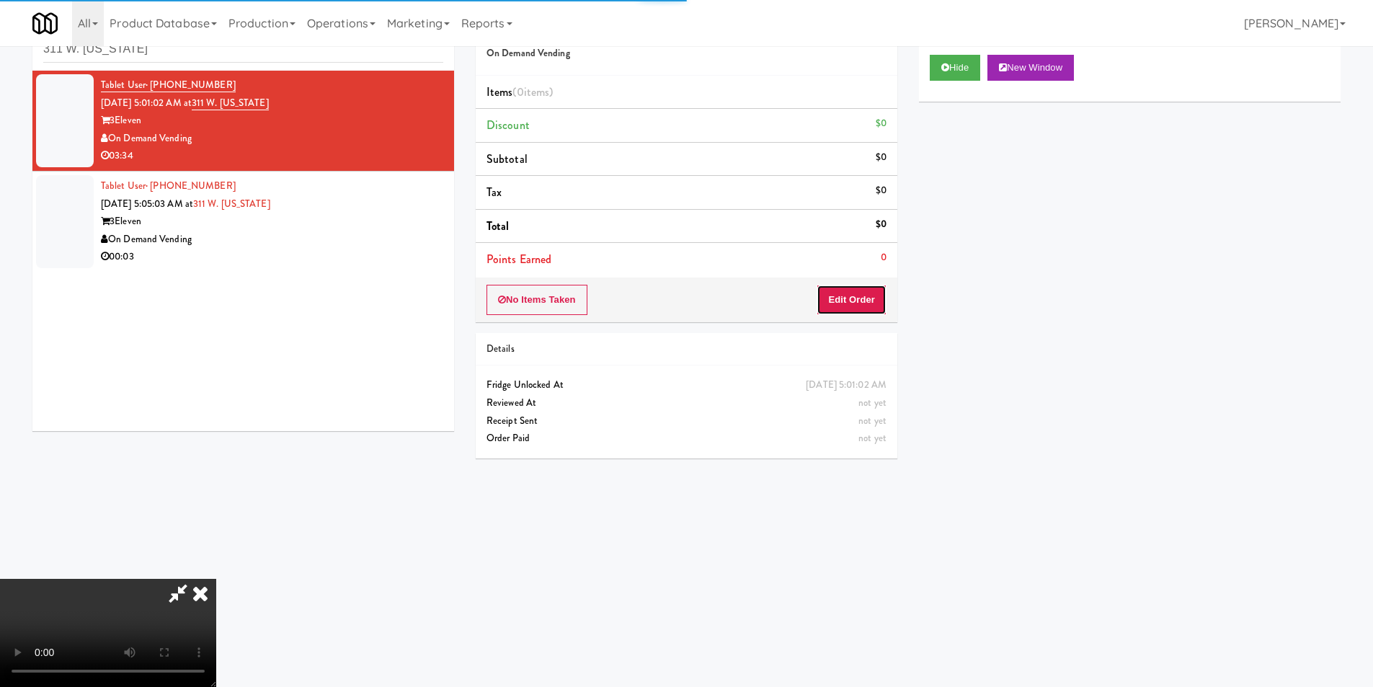
click at [871, 285] on button "Edit Order" at bounding box center [852, 300] width 70 height 30
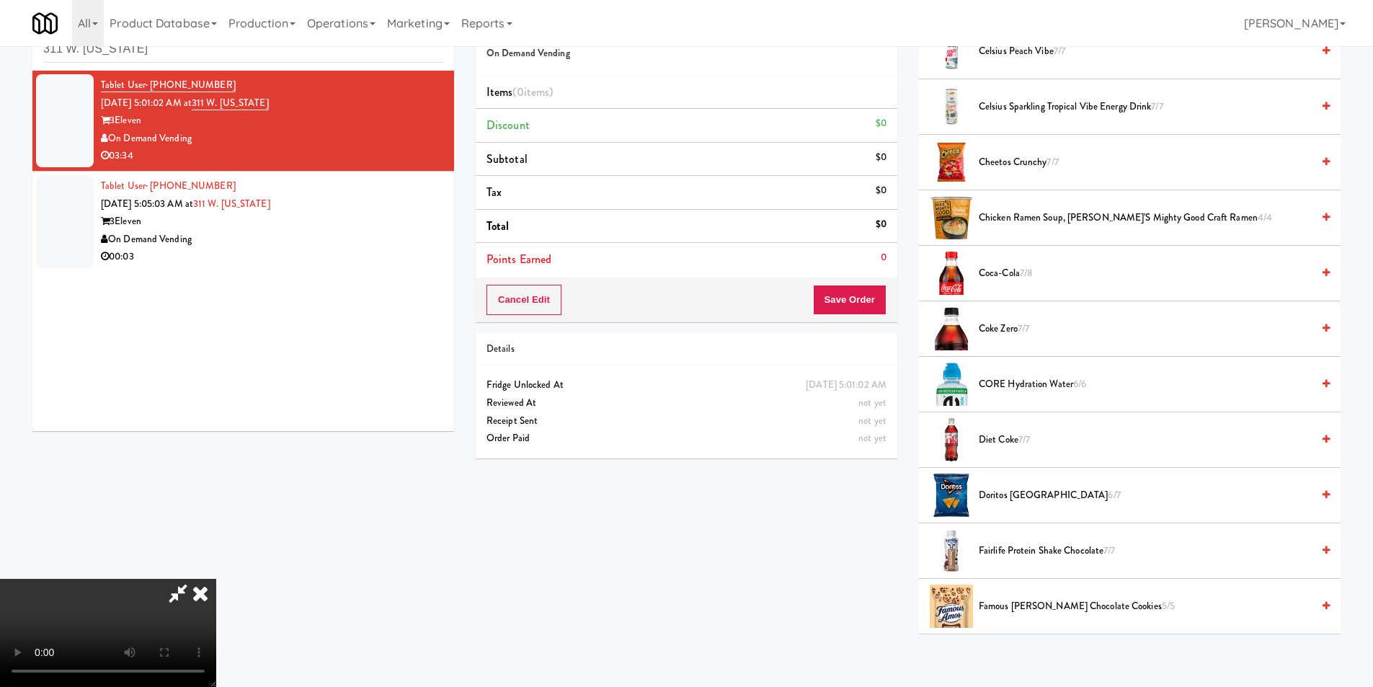
scroll to position [288, 0]
click at [1031, 494] on span "Doritos Cool Ranch 6/7" at bounding box center [1145, 495] width 333 height 18
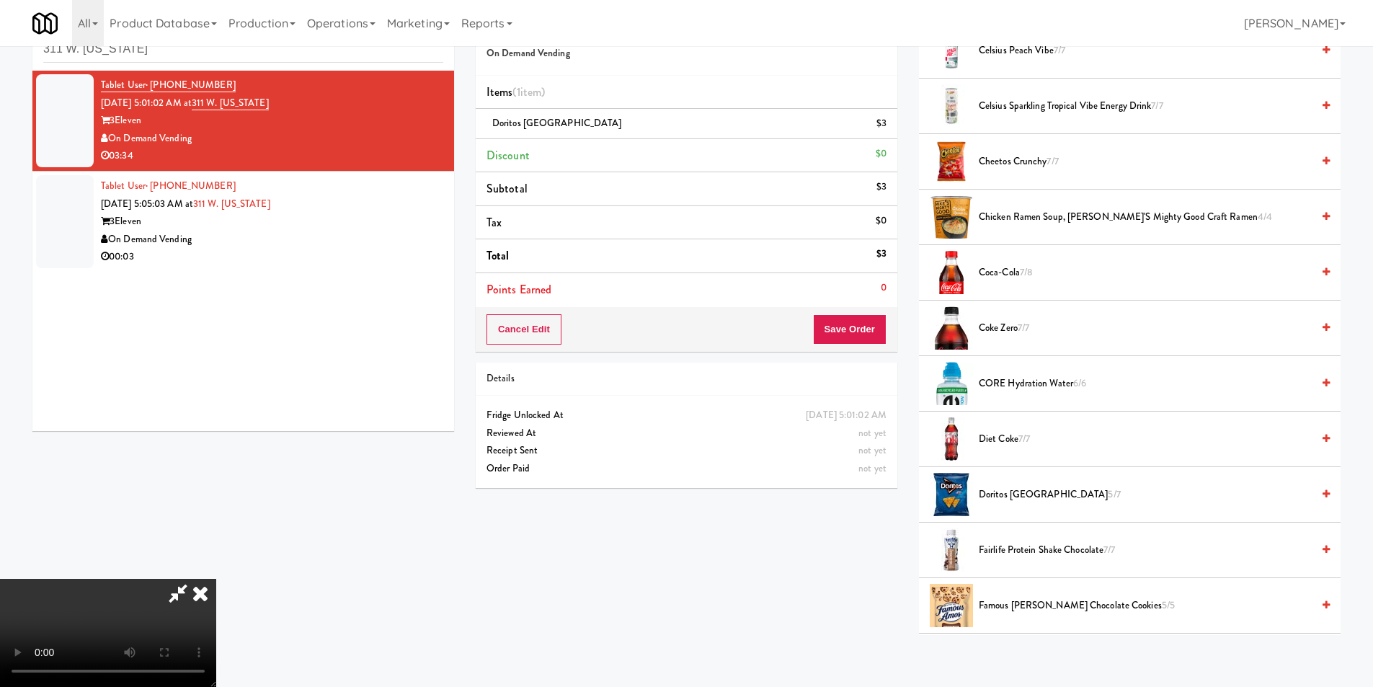
click at [216, 579] on video at bounding box center [108, 633] width 216 height 108
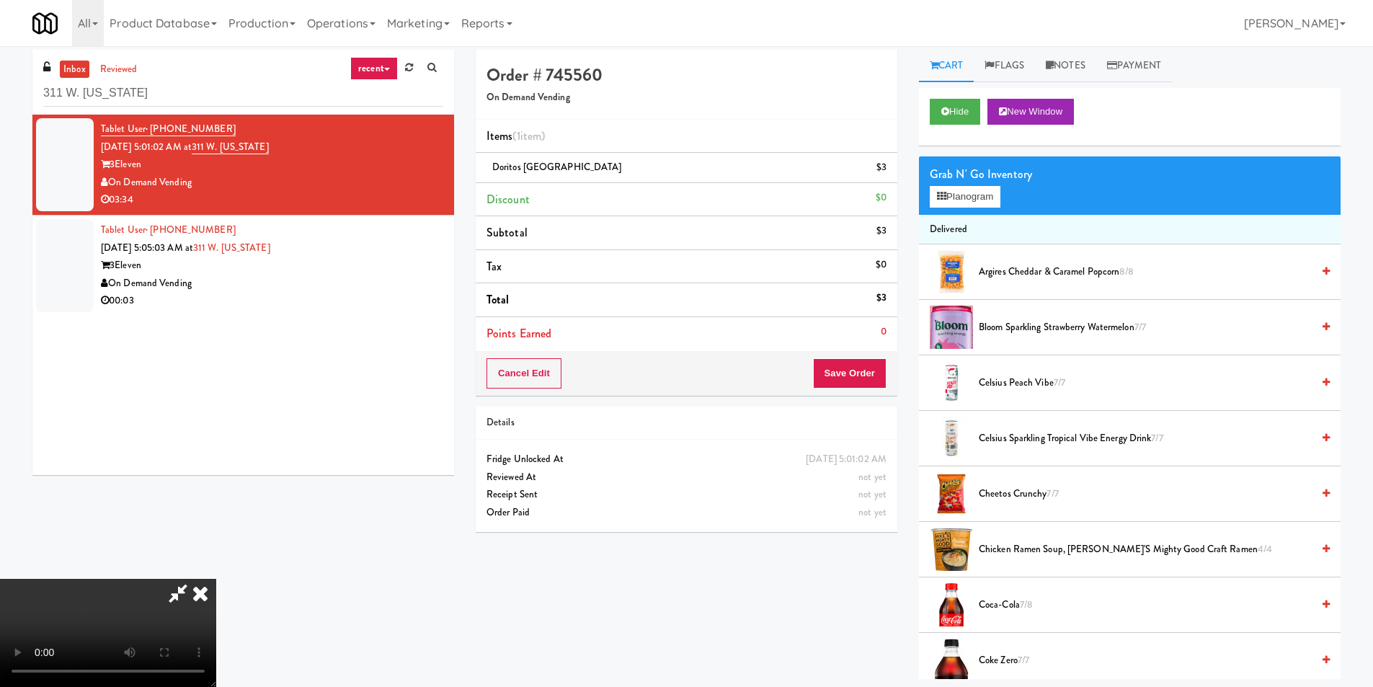
scroll to position [0, 0]
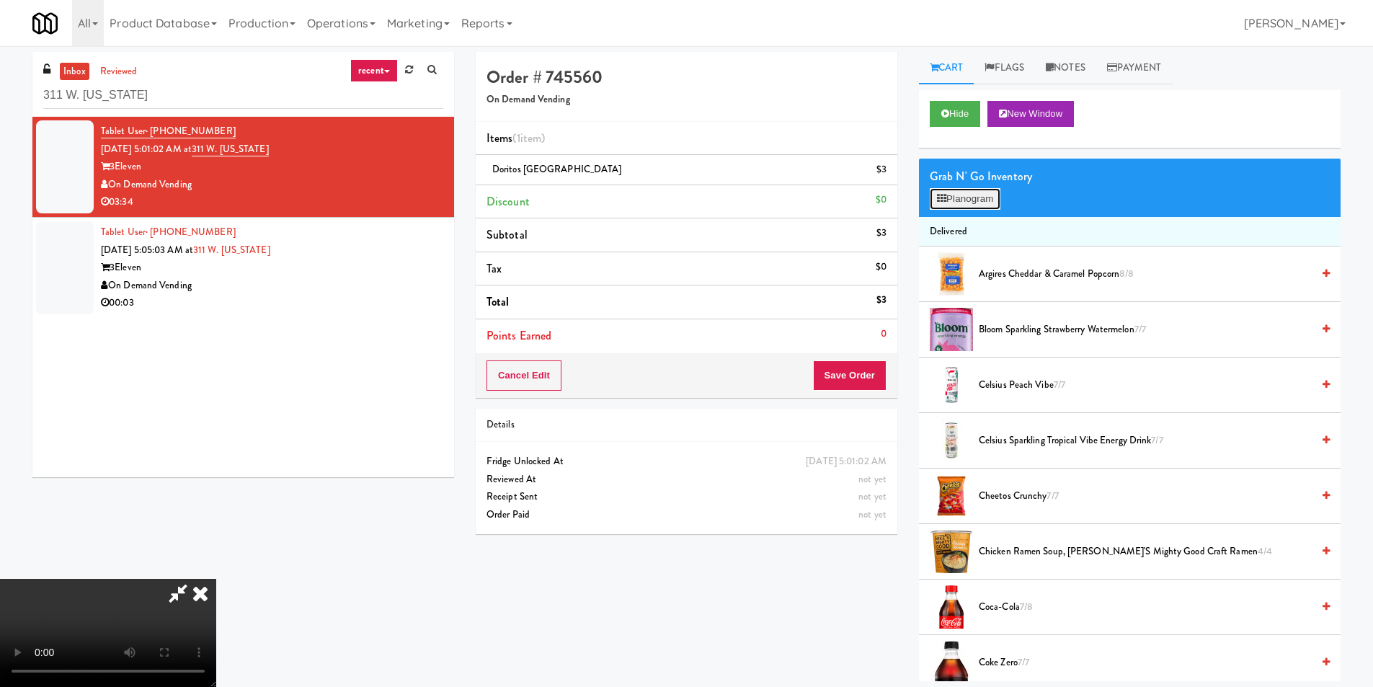
click at [967, 200] on button "Planogram" at bounding box center [965, 199] width 71 height 22
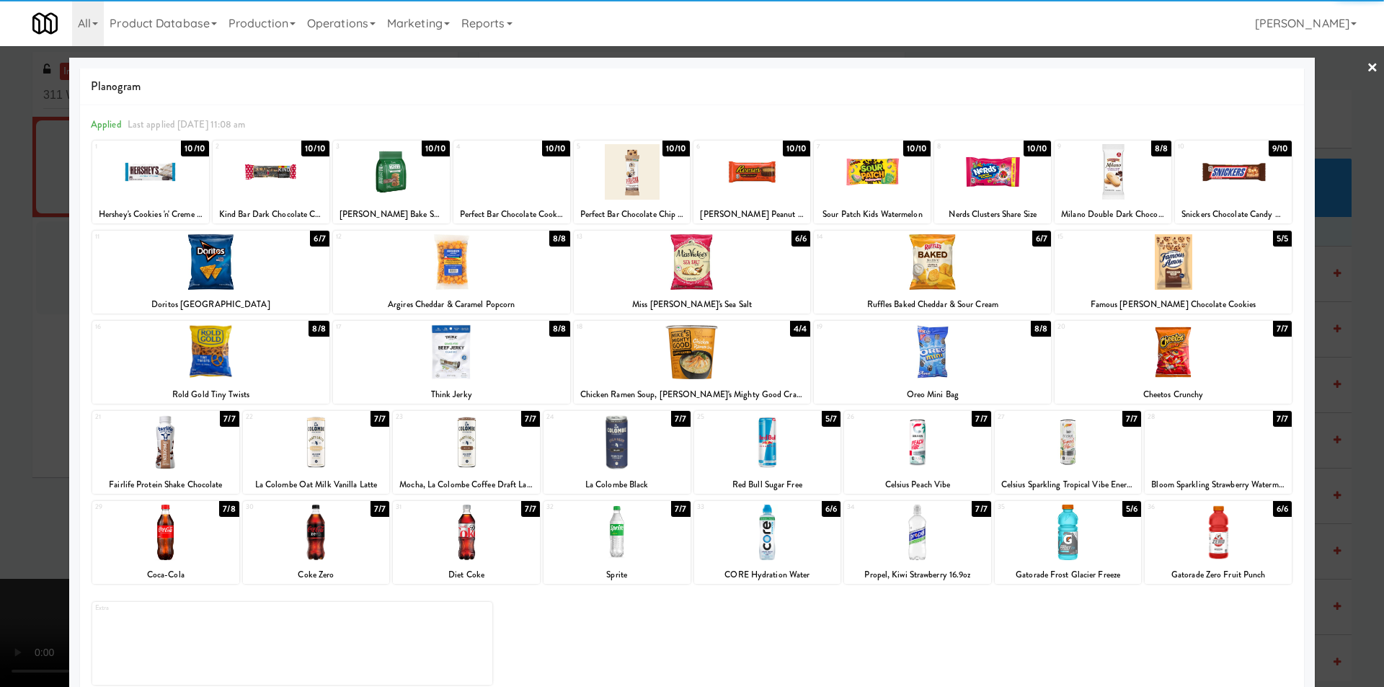
click at [1187, 358] on div at bounding box center [1173, 352] width 237 height 56
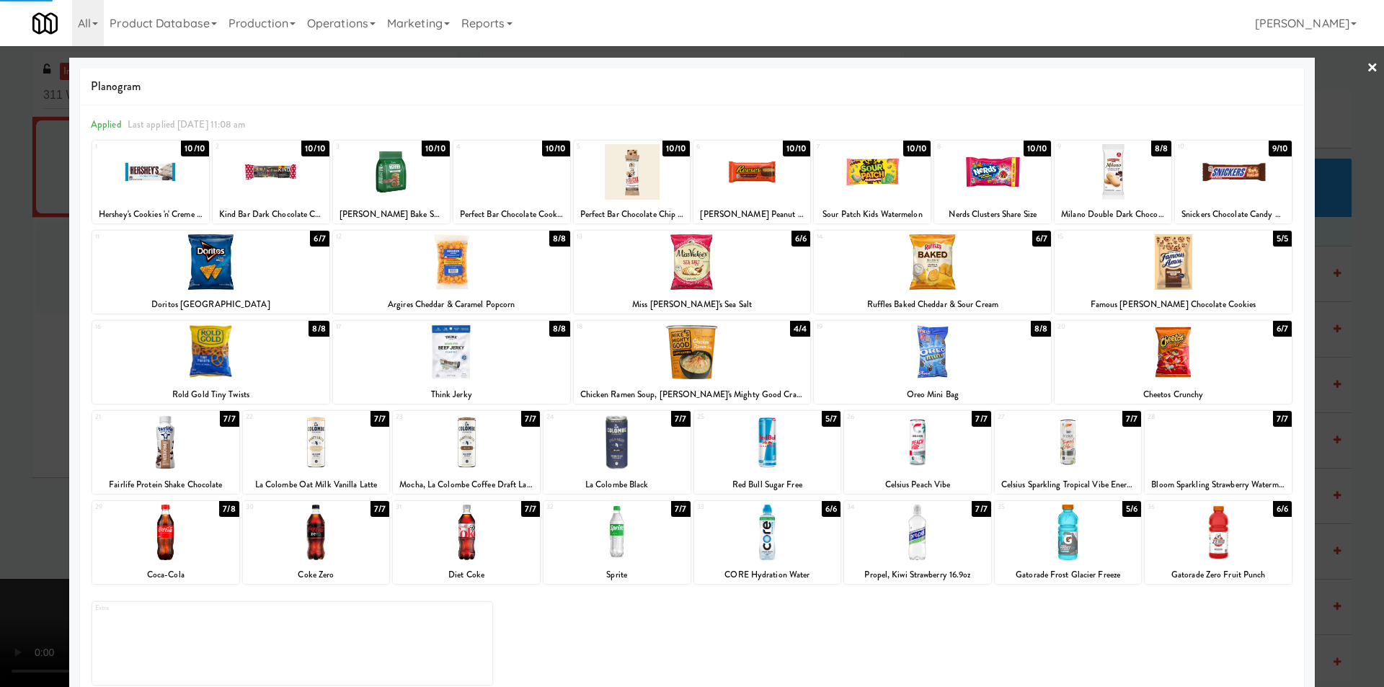
click at [1335, 371] on div at bounding box center [692, 343] width 1384 height 687
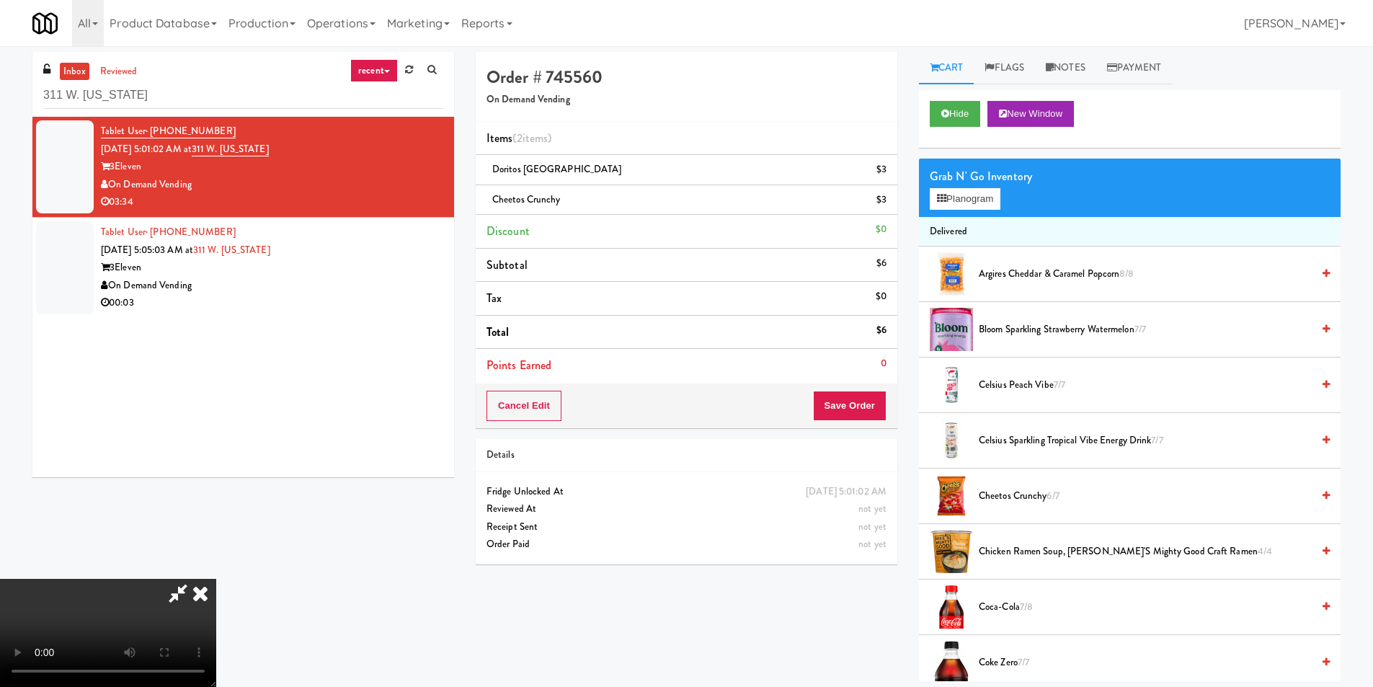
click at [216, 579] on video at bounding box center [108, 633] width 216 height 108
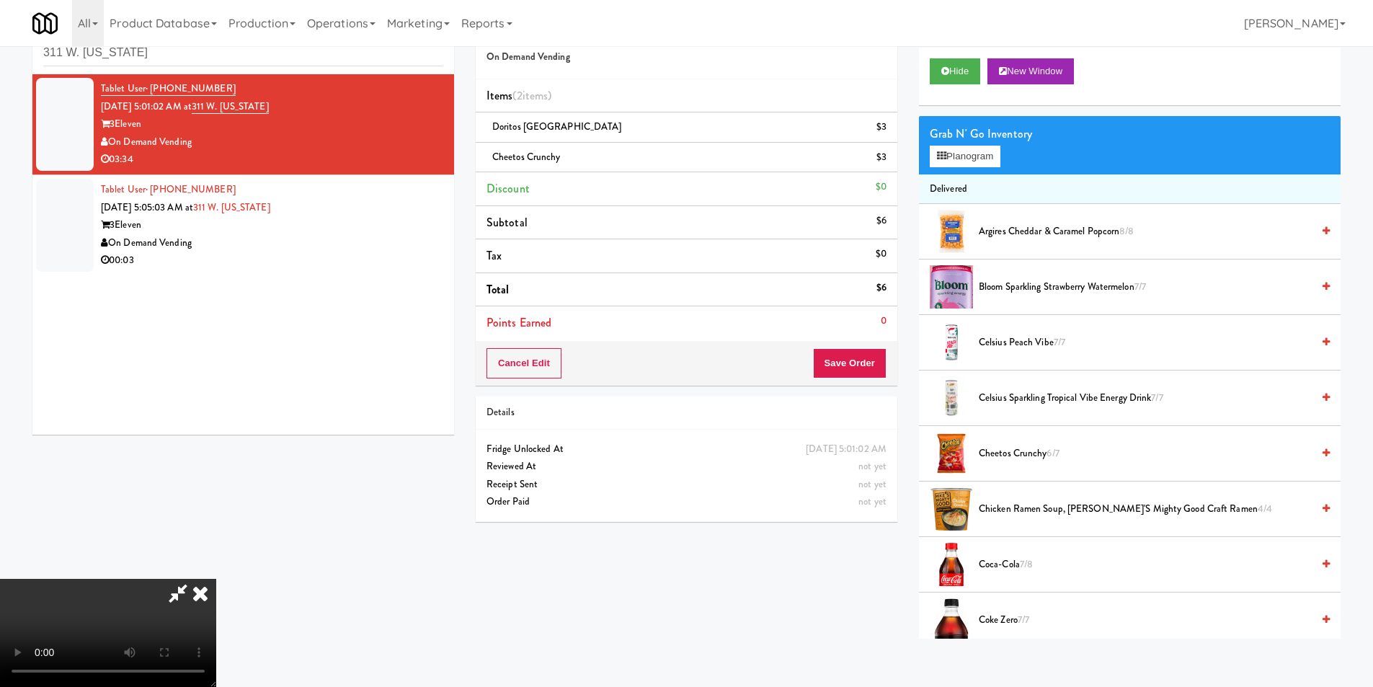
scroll to position [46, 0]
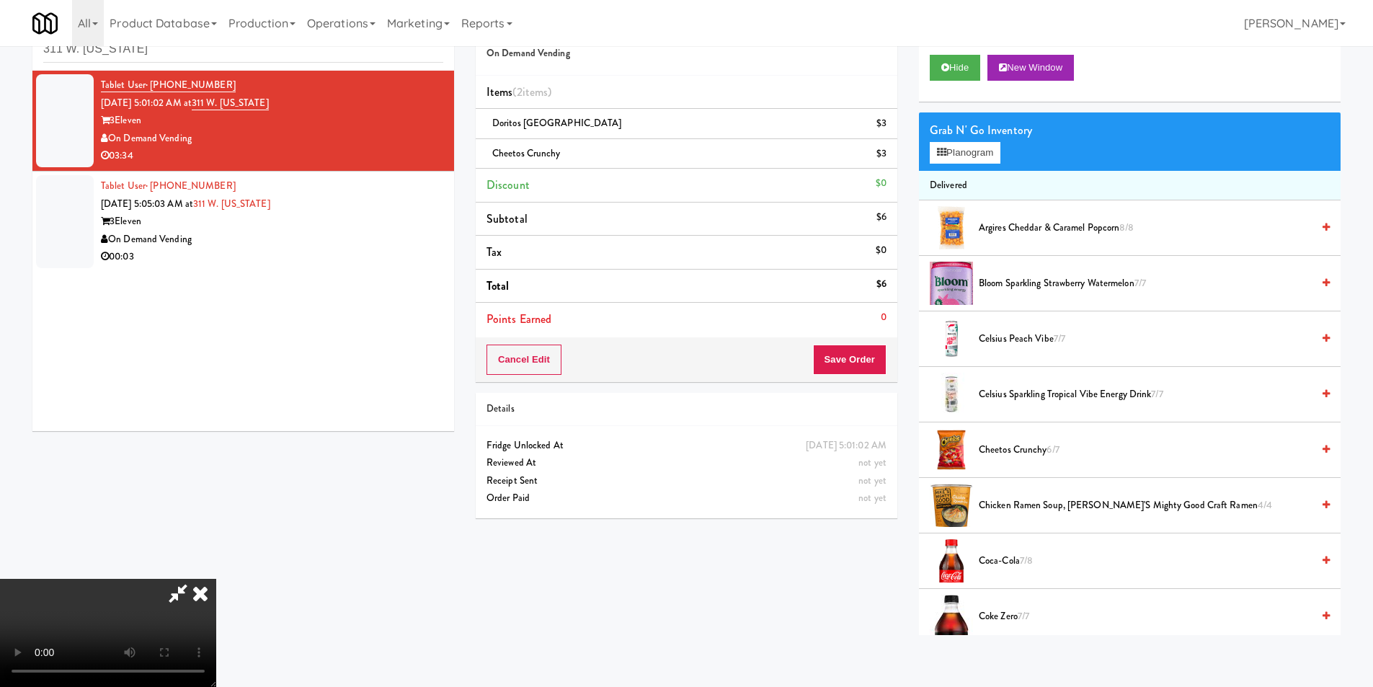
click at [216, 579] on video at bounding box center [108, 633] width 216 height 108
click at [862, 361] on button "Save Order" at bounding box center [850, 360] width 74 height 30
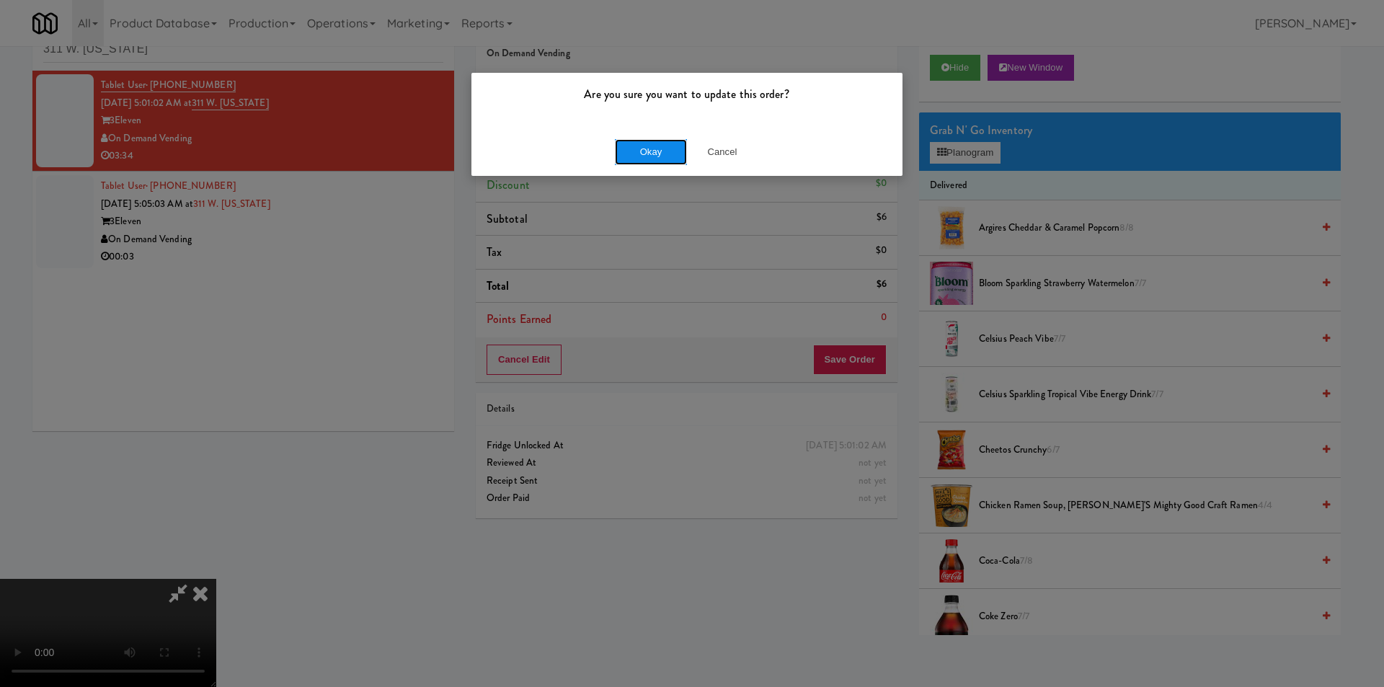
click at [637, 146] on button "Okay" at bounding box center [651, 152] width 72 height 26
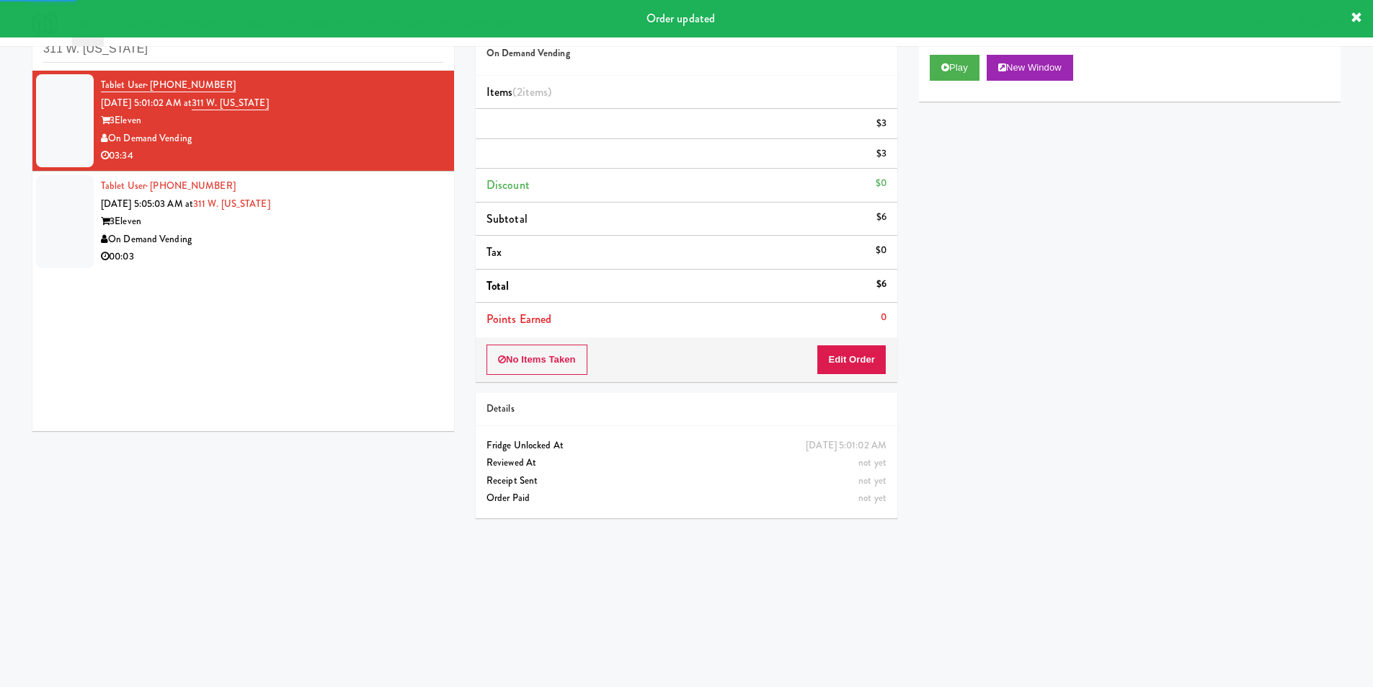
click at [397, 202] on div "Tablet User · (914) 688-2936 Aug 25, 2025 5:05:03 AM at 311 W. Illinois 3Eleven…" at bounding box center [272, 221] width 342 height 89
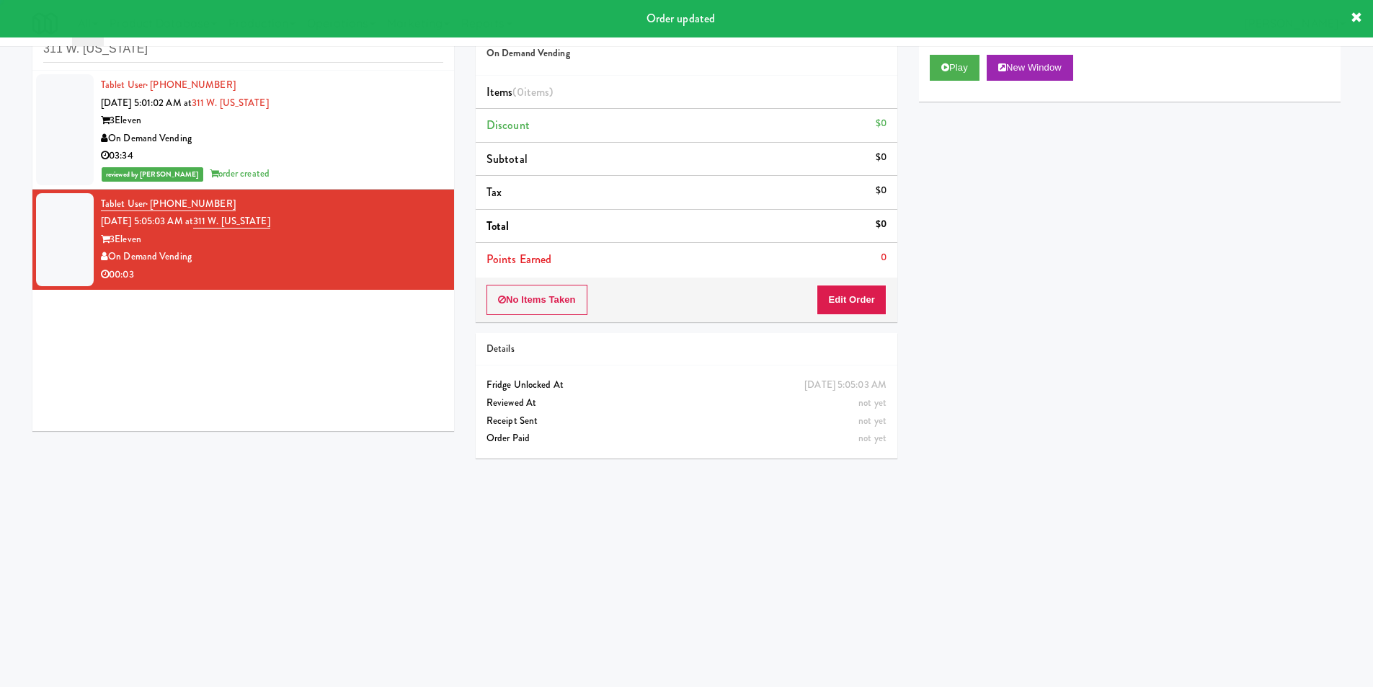
click at [962, 63] on button "Play" at bounding box center [955, 68] width 50 height 26
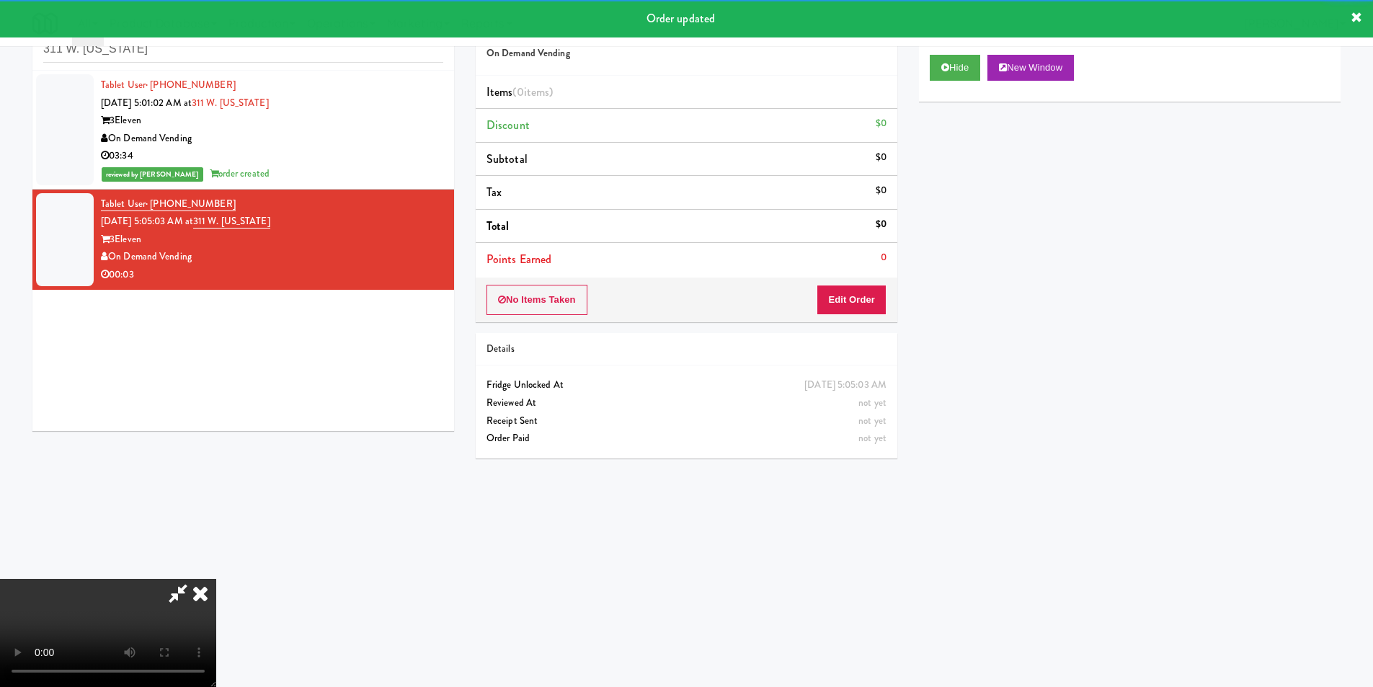
click at [852, 320] on div "No Items Taken Edit Order" at bounding box center [687, 300] width 422 height 45
click at [858, 307] on button "Edit Order" at bounding box center [852, 300] width 70 height 30
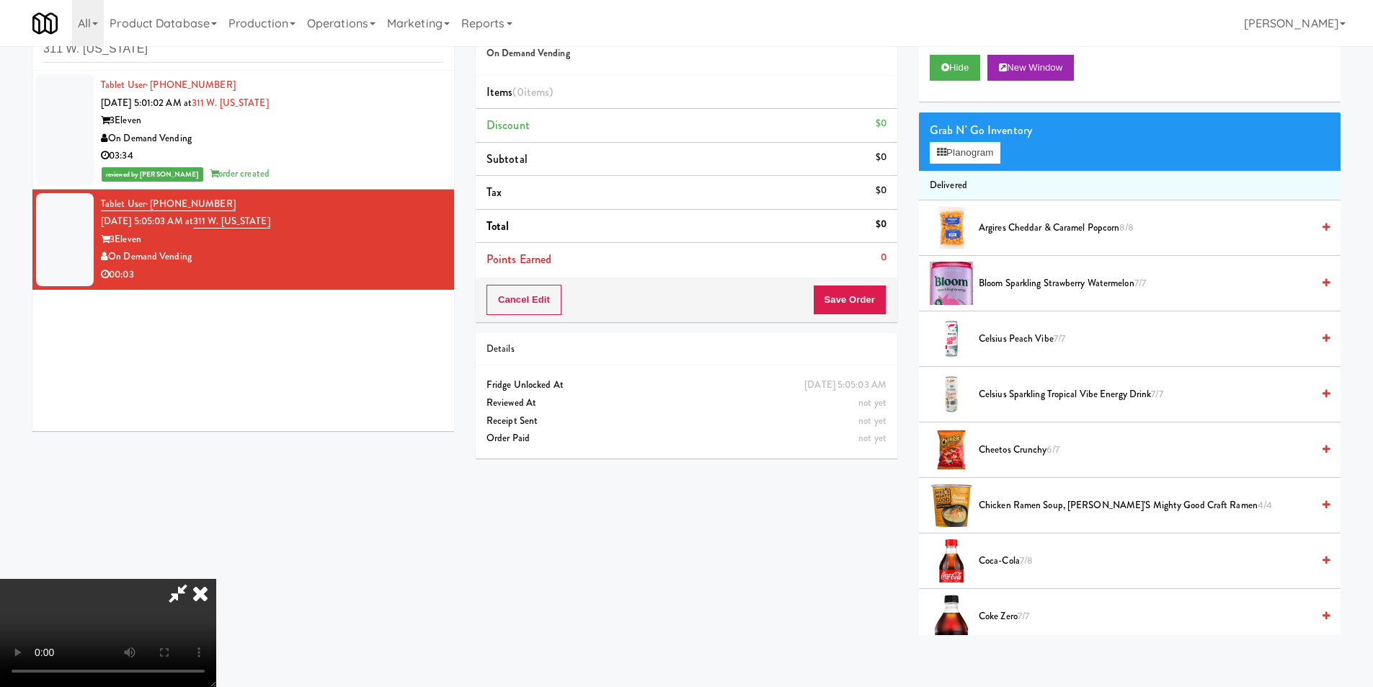
click at [216, 579] on video at bounding box center [108, 633] width 216 height 108
click at [962, 144] on button "Planogram" at bounding box center [965, 153] width 71 height 22
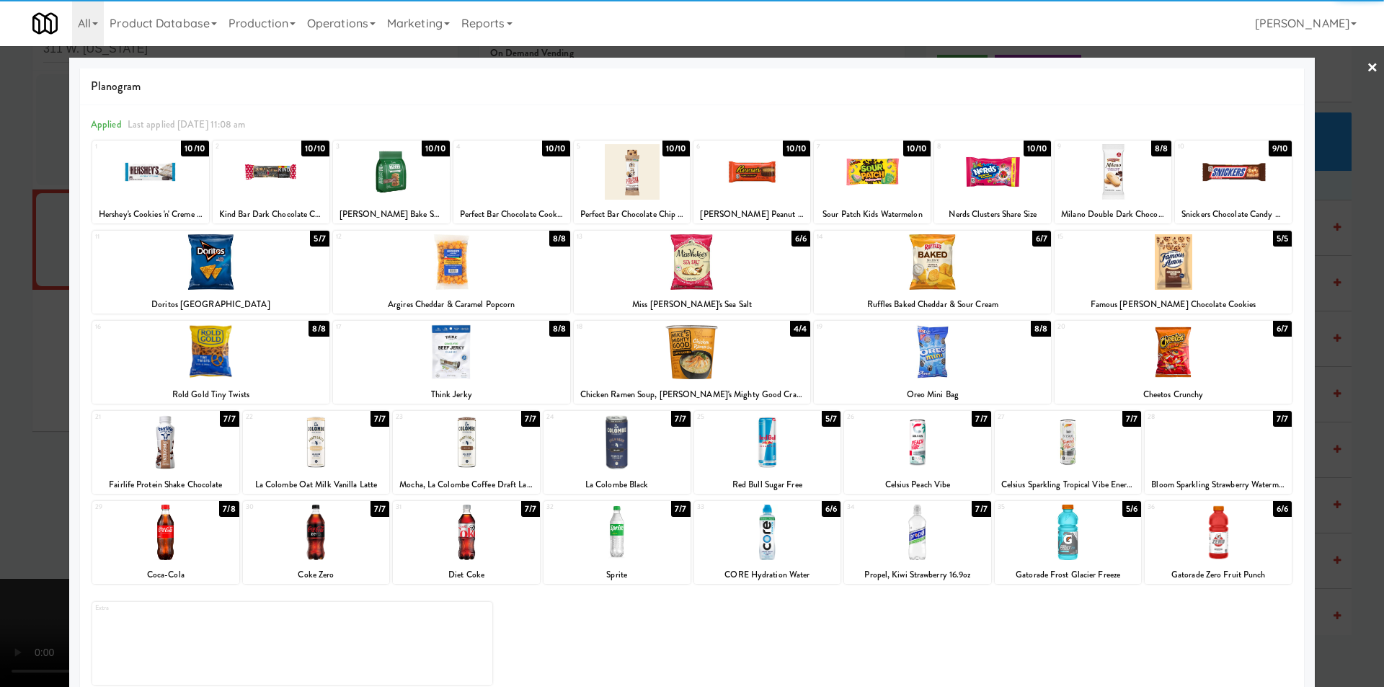
click at [446, 286] on div at bounding box center [451, 262] width 237 height 56
click at [61, 324] on div at bounding box center [692, 343] width 1384 height 687
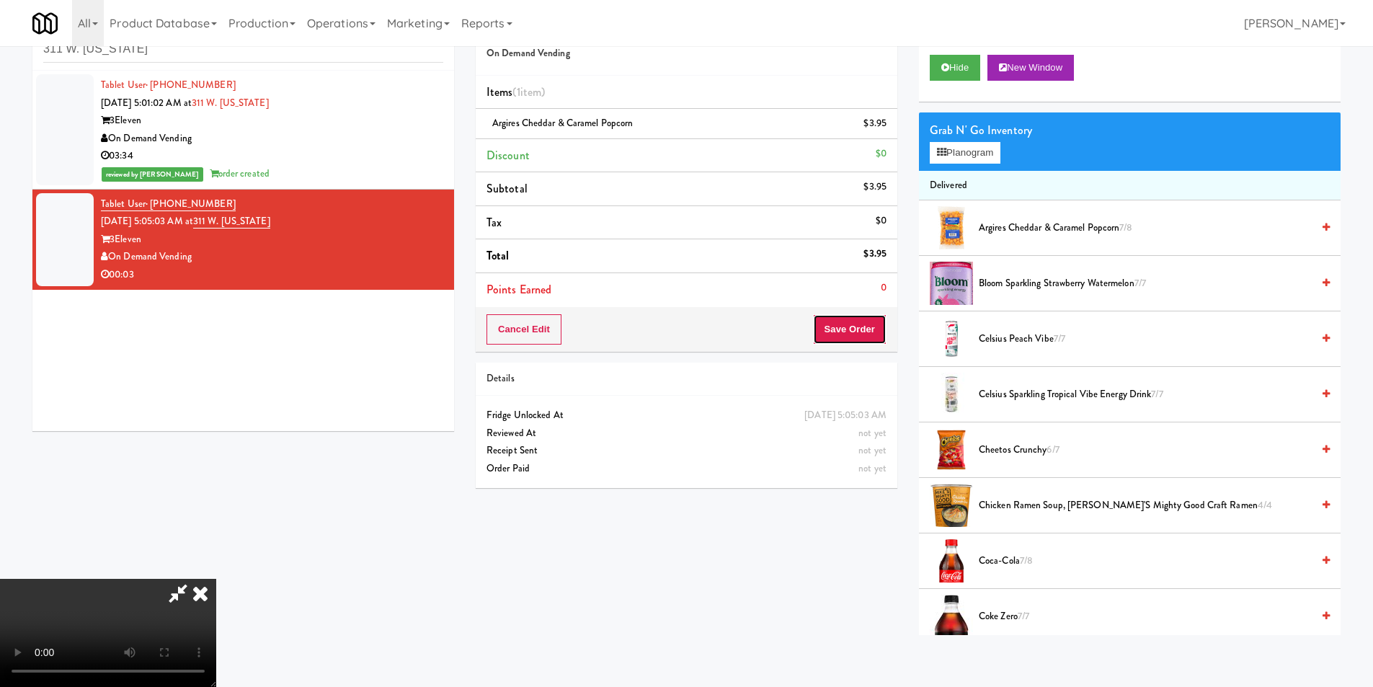
click at [859, 340] on button "Save Order" at bounding box center [850, 329] width 74 height 30
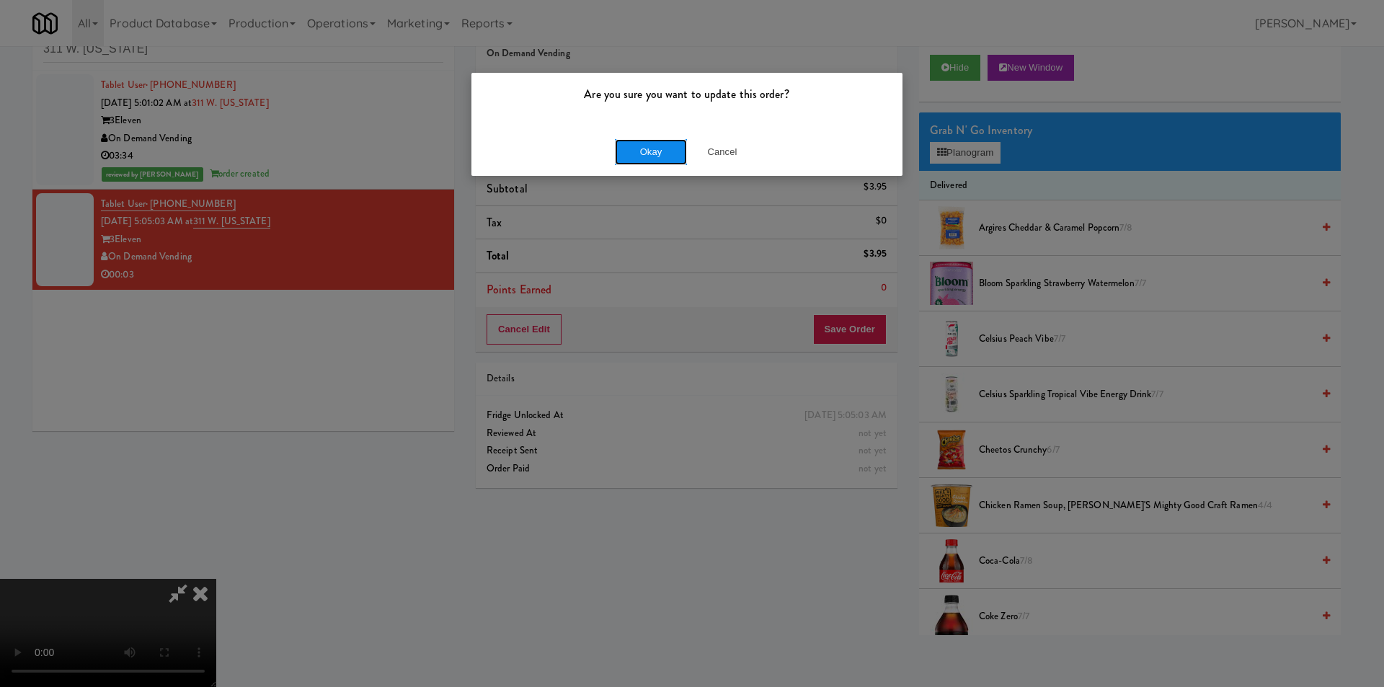
click at [621, 154] on button "Okay" at bounding box center [651, 152] width 72 height 26
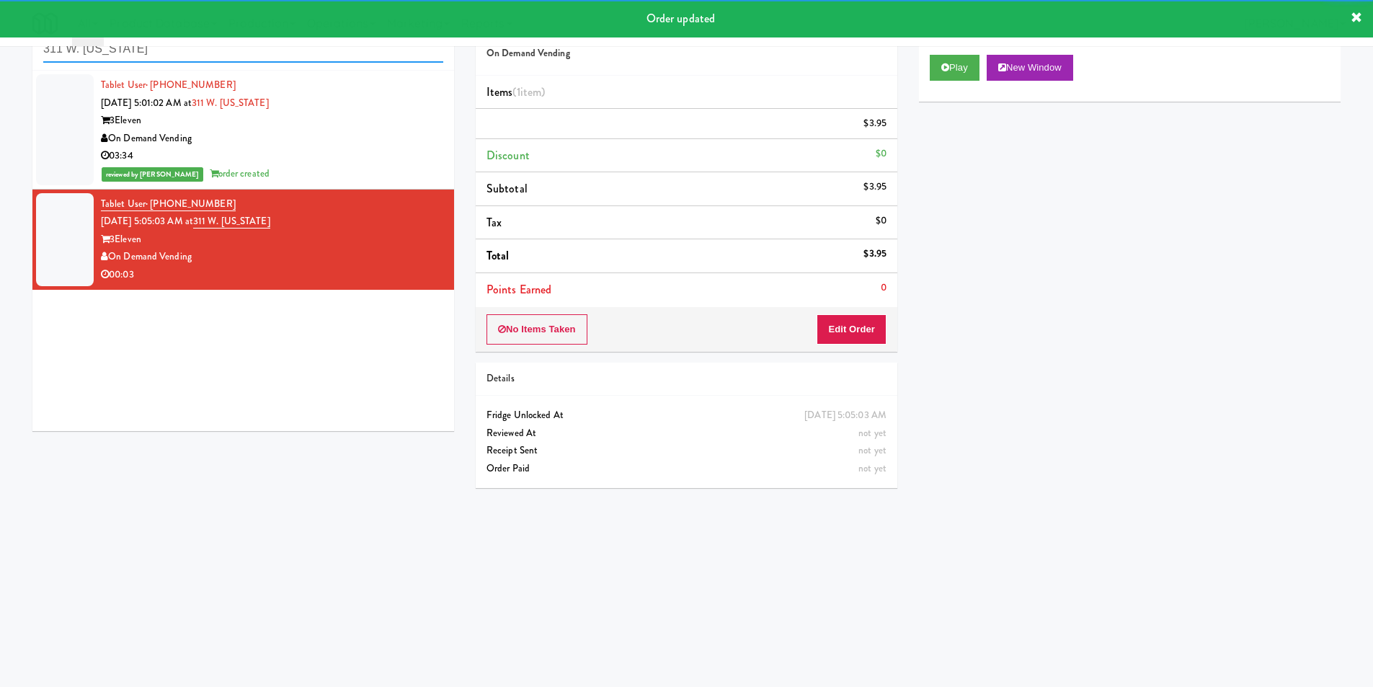
click at [263, 55] on input "311 W. Illinois" at bounding box center [243, 49] width 400 height 27
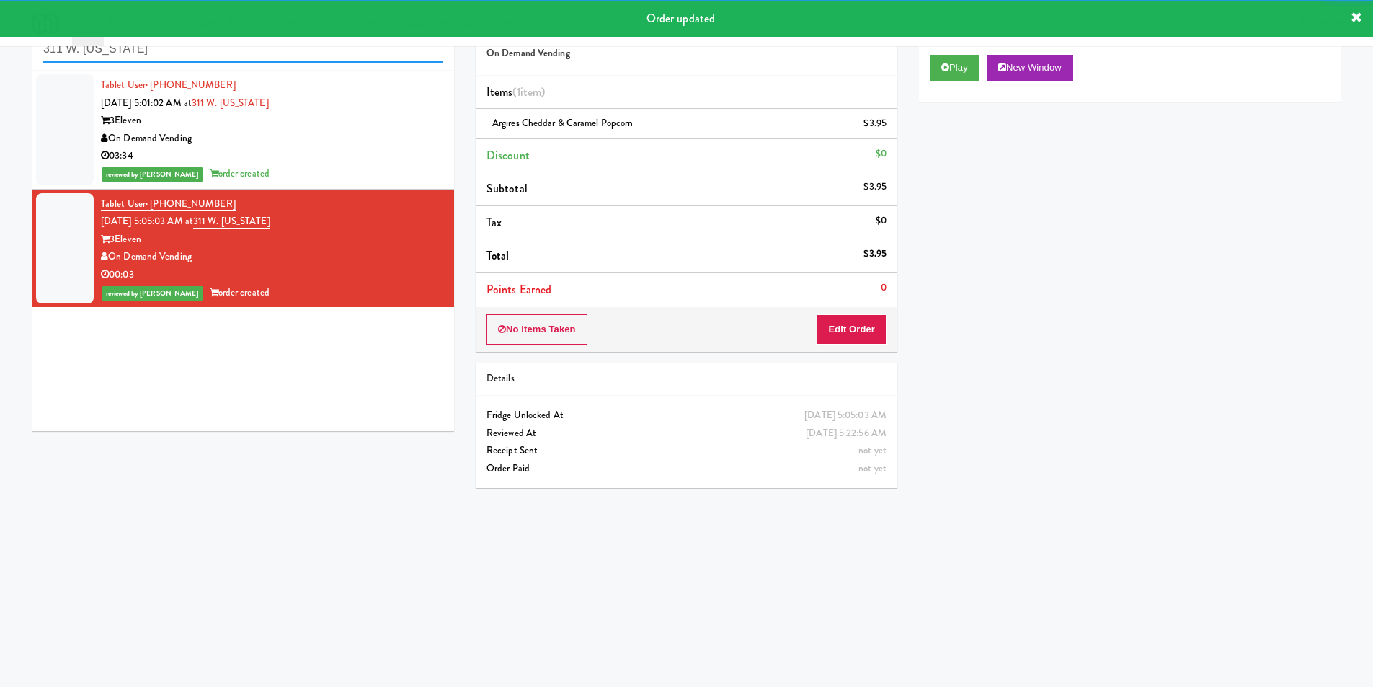
click at [263, 55] on input "311 W. Illinois" at bounding box center [243, 49] width 400 height 27
paste input "Oasis - Cooler"
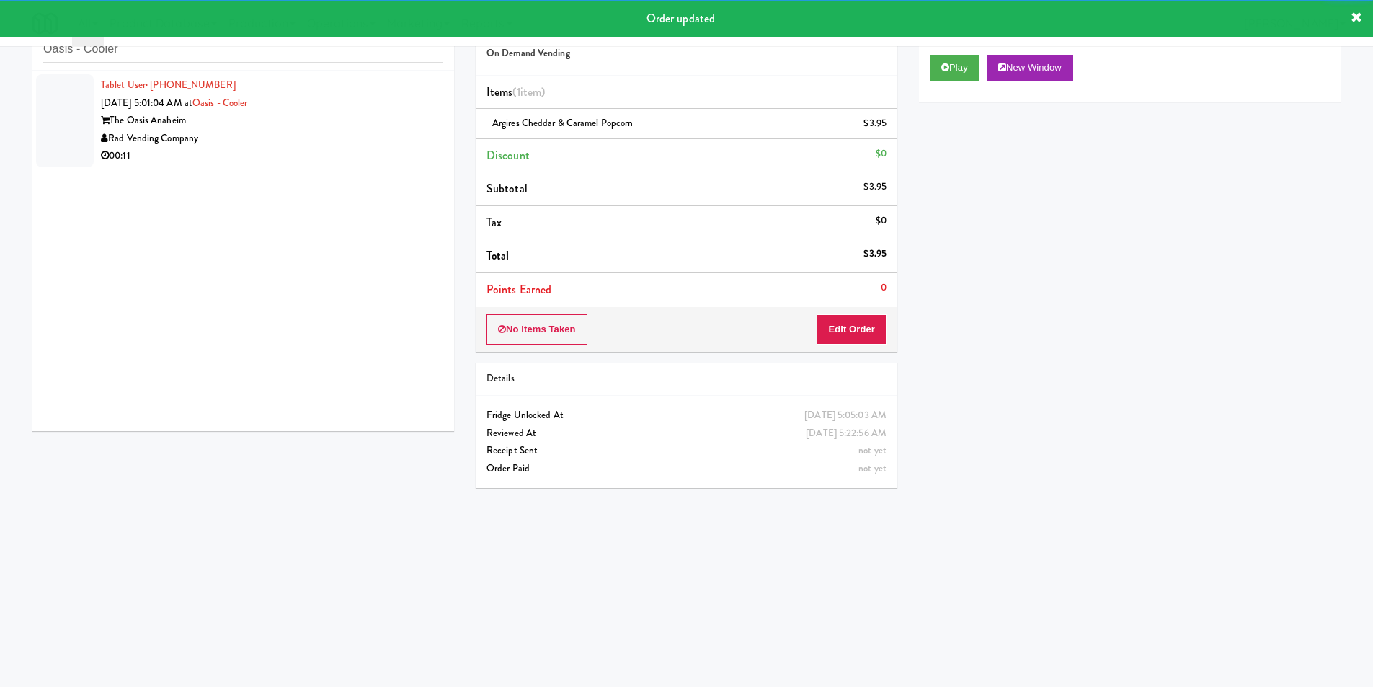
click at [406, 159] on div "00:11" at bounding box center [272, 156] width 342 height 18
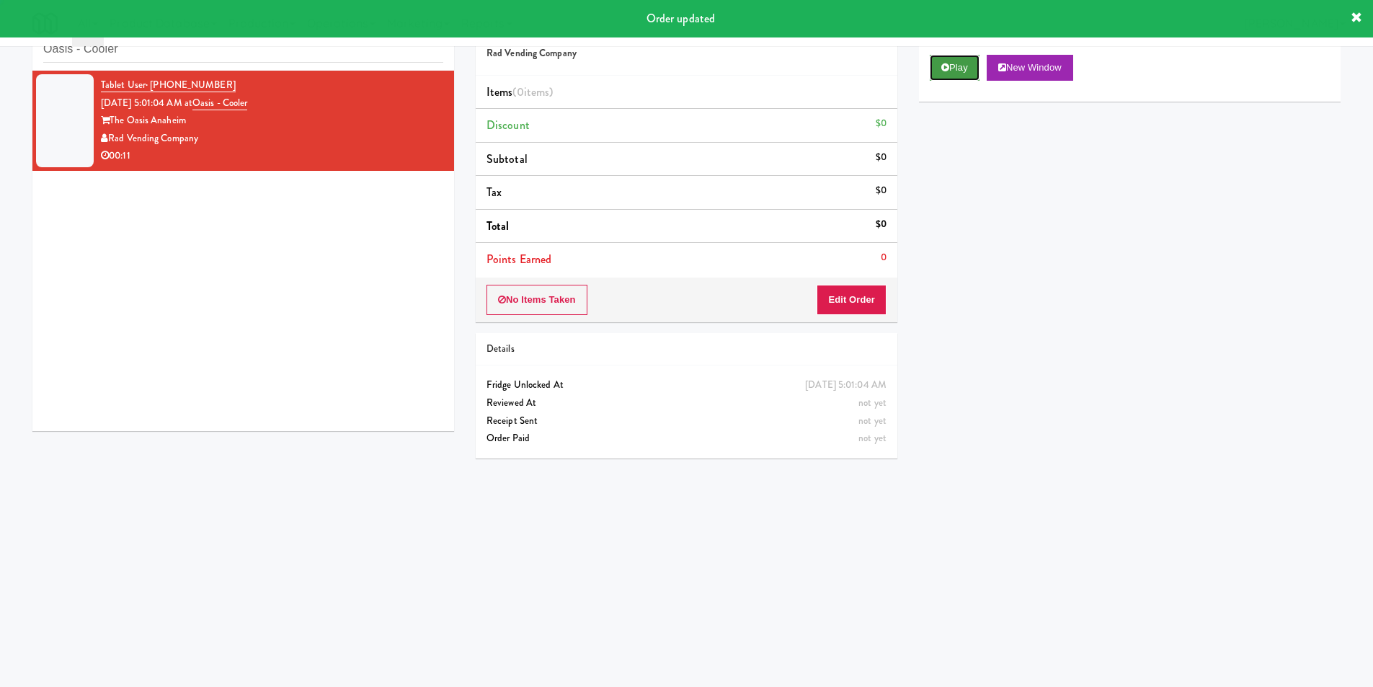
click at [969, 68] on button "Play" at bounding box center [955, 68] width 50 height 26
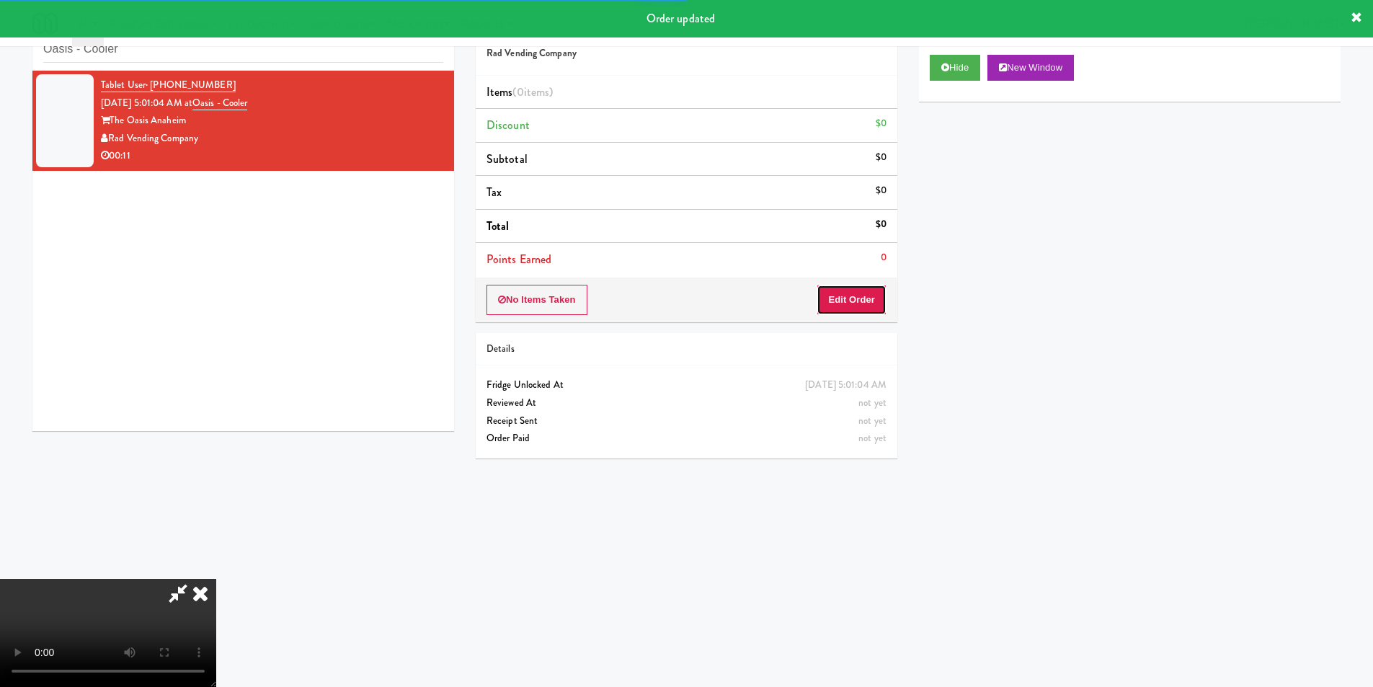
click at [877, 306] on button "Edit Order" at bounding box center [852, 300] width 70 height 30
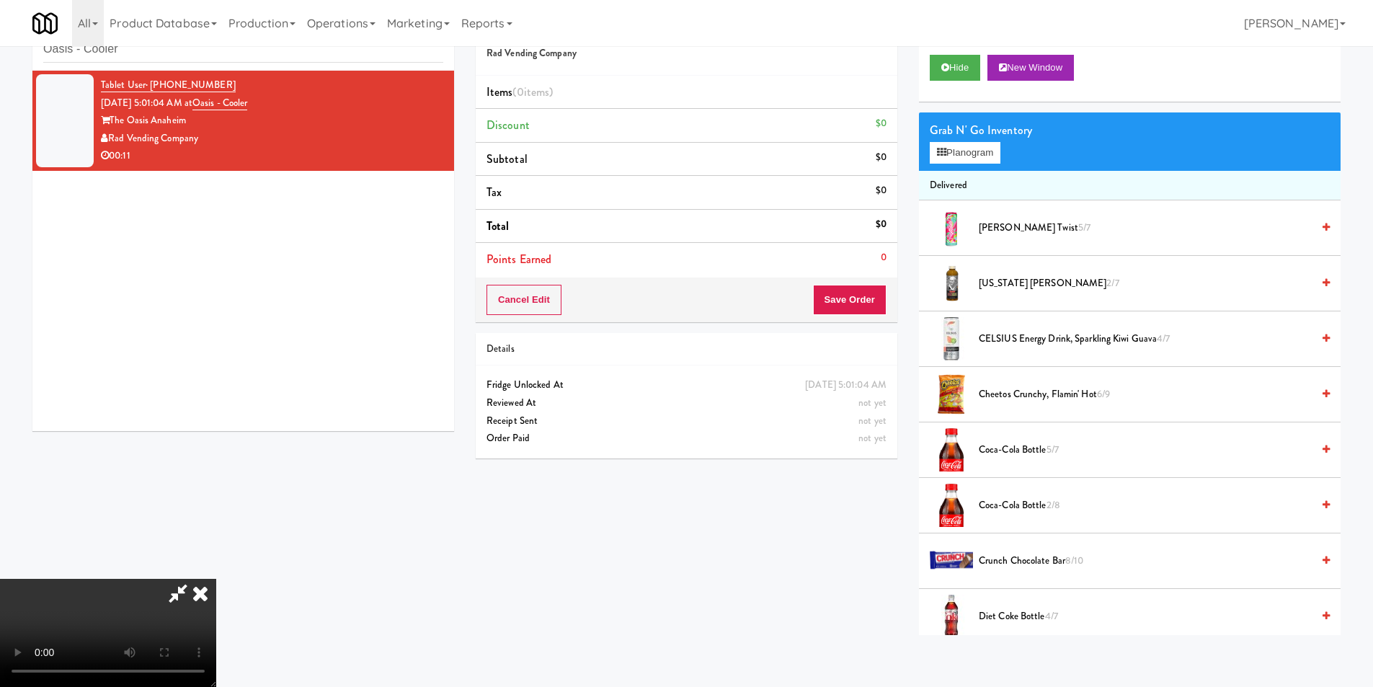
click at [216, 579] on video at bounding box center [108, 633] width 216 height 108
click at [956, 156] on div "Grab N' Go Inventory Planogram" at bounding box center [1130, 141] width 422 height 58
click at [956, 156] on button "Planogram" at bounding box center [965, 153] width 71 height 22
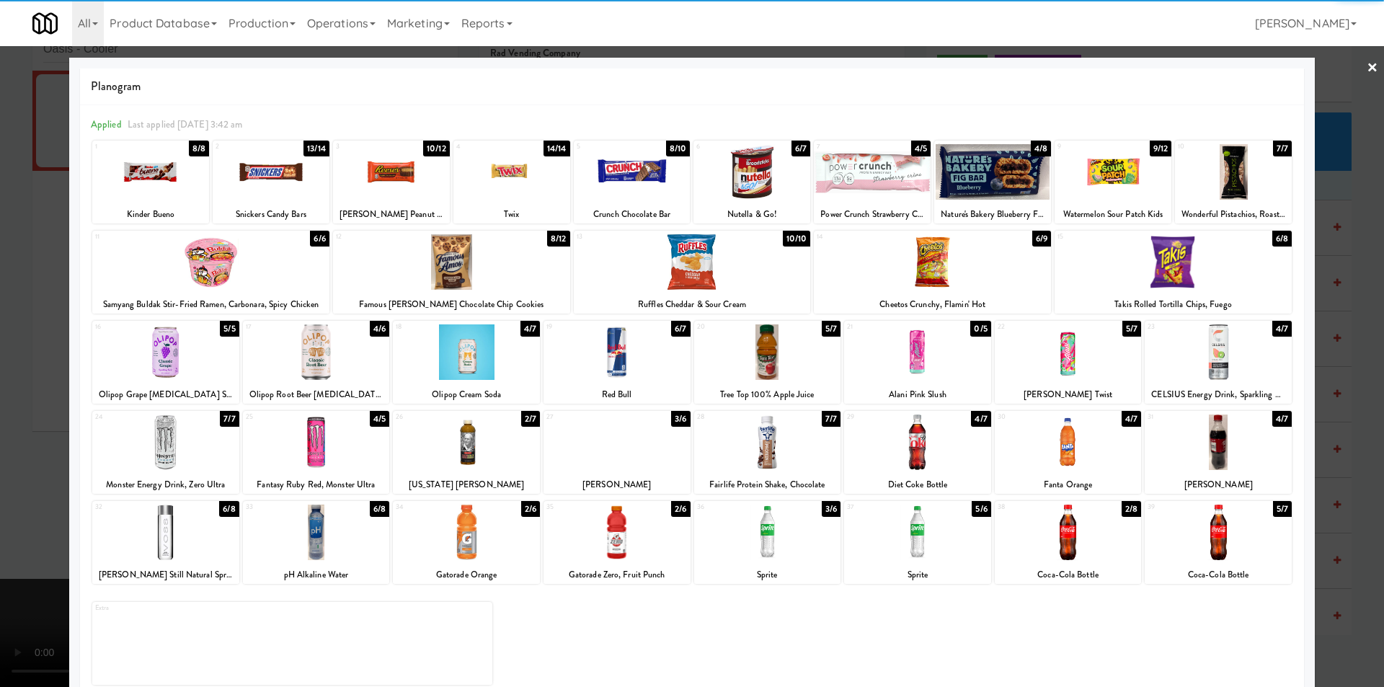
click at [160, 353] on div at bounding box center [165, 352] width 147 height 56
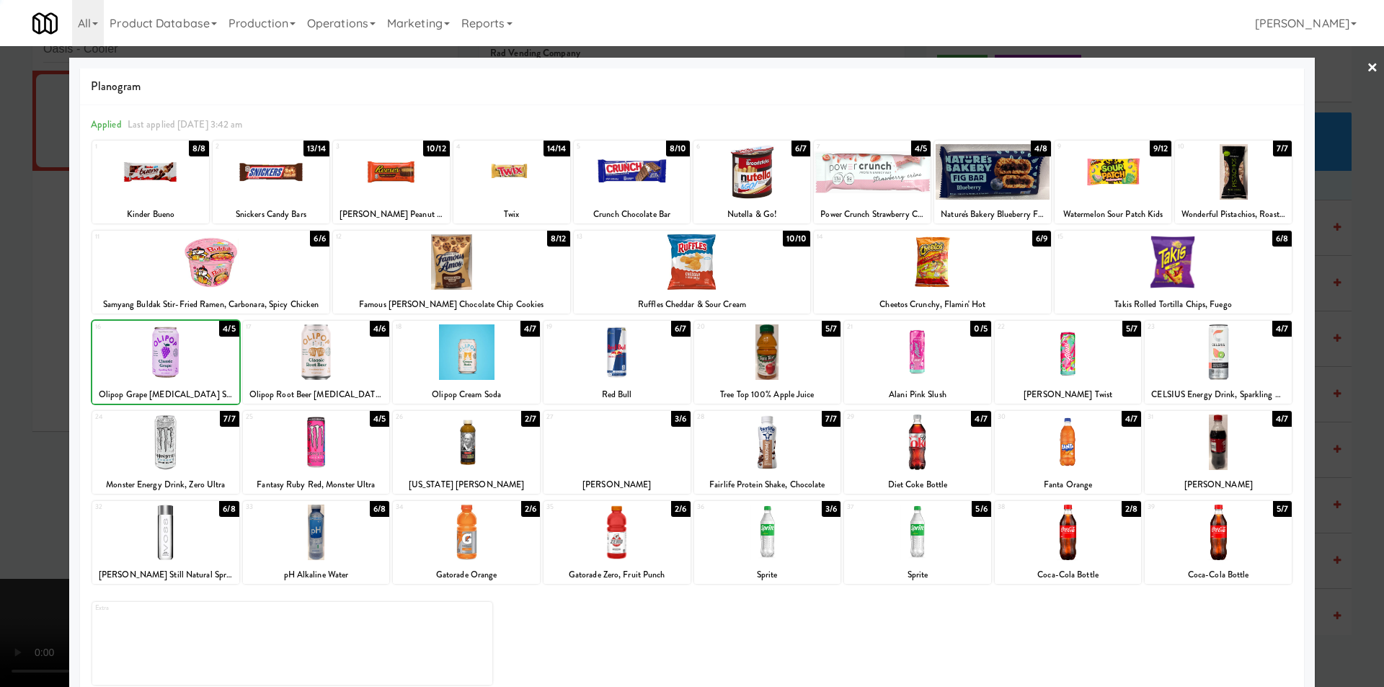
click at [56, 368] on div at bounding box center [692, 343] width 1384 height 687
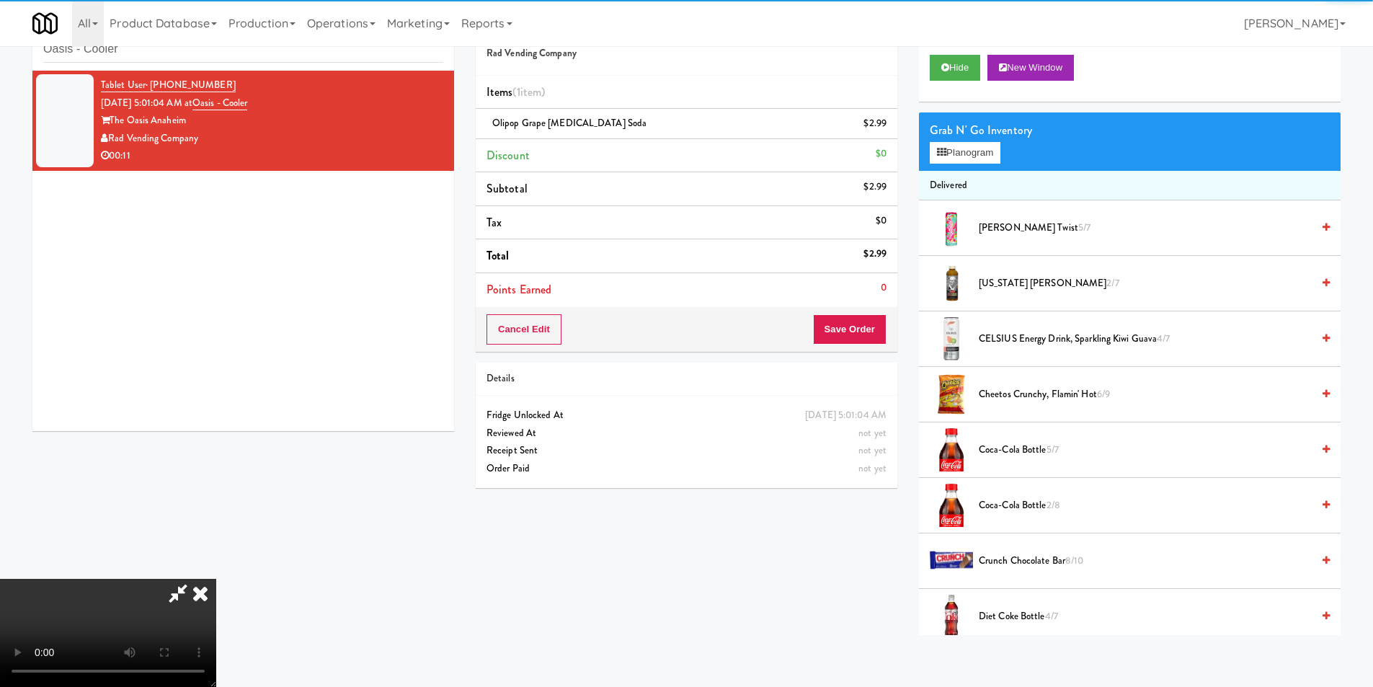
click at [216, 579] on video at bounding box center [108, 633] width 216 height 108
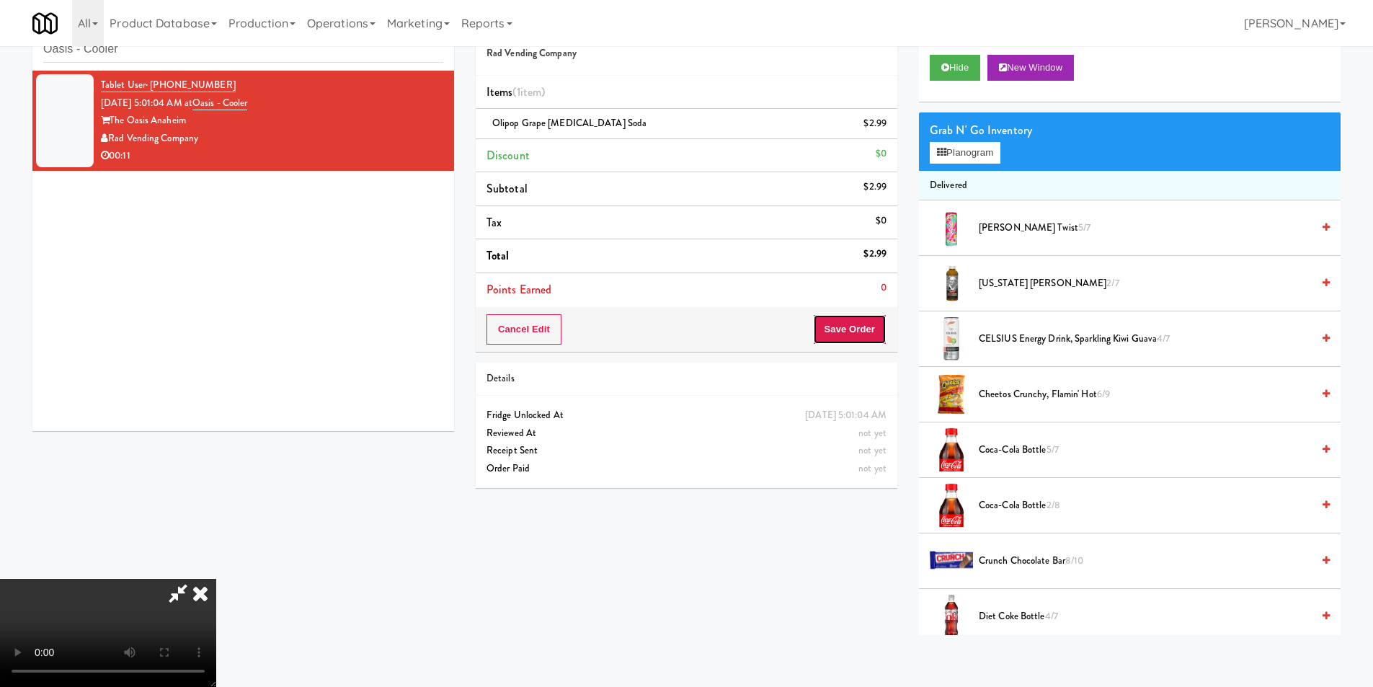
click at [857, 332] on button "Save Order" at bounding box center [850, 329] width 74 height 30
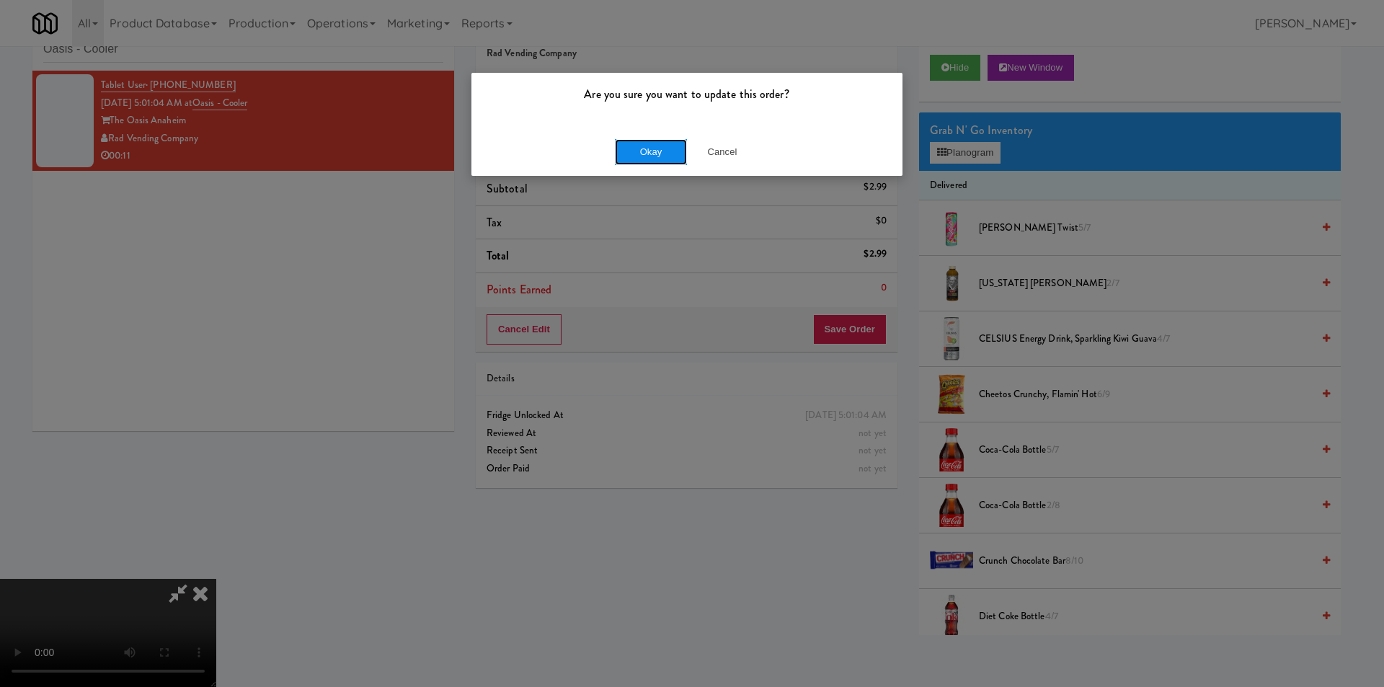
click at [645, 151] on button "Okay" at bounding box center [651, 152] width 72 height 26
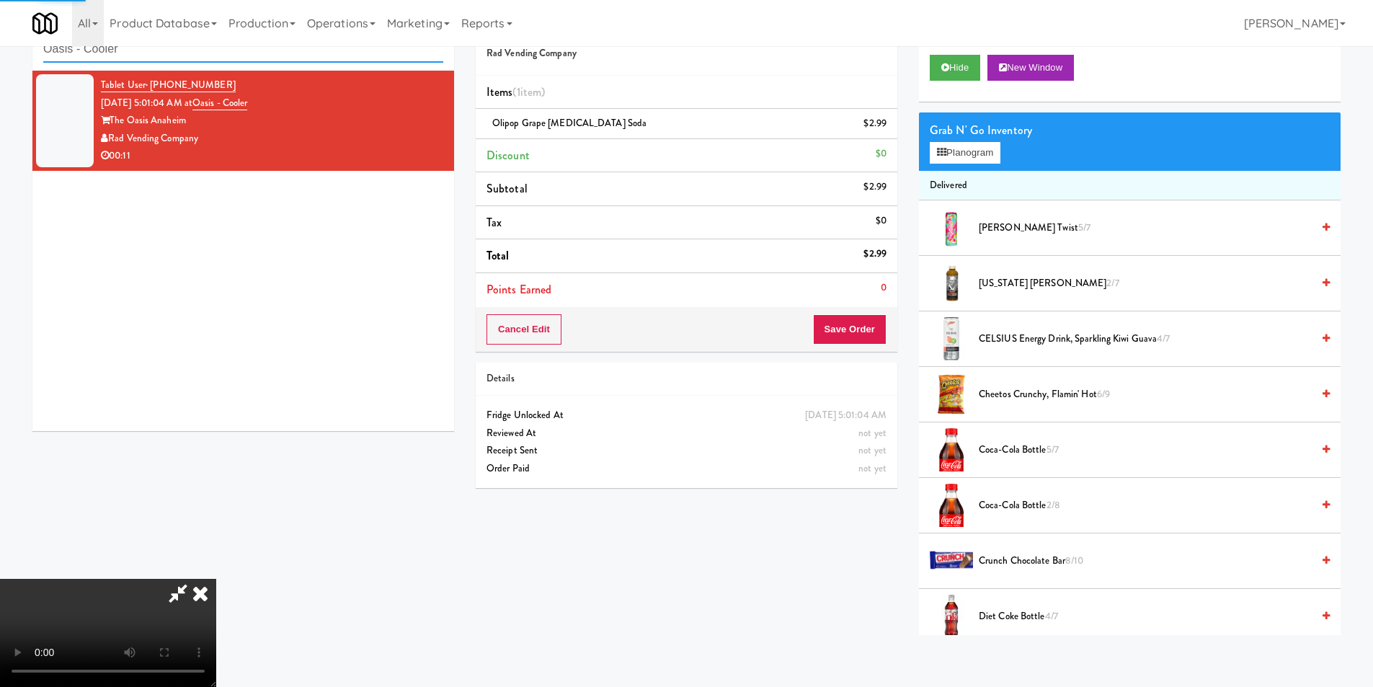
click at [300, 58] on input "Oasis - Cooler" at bounding box center [243, 49] width 400 height 27
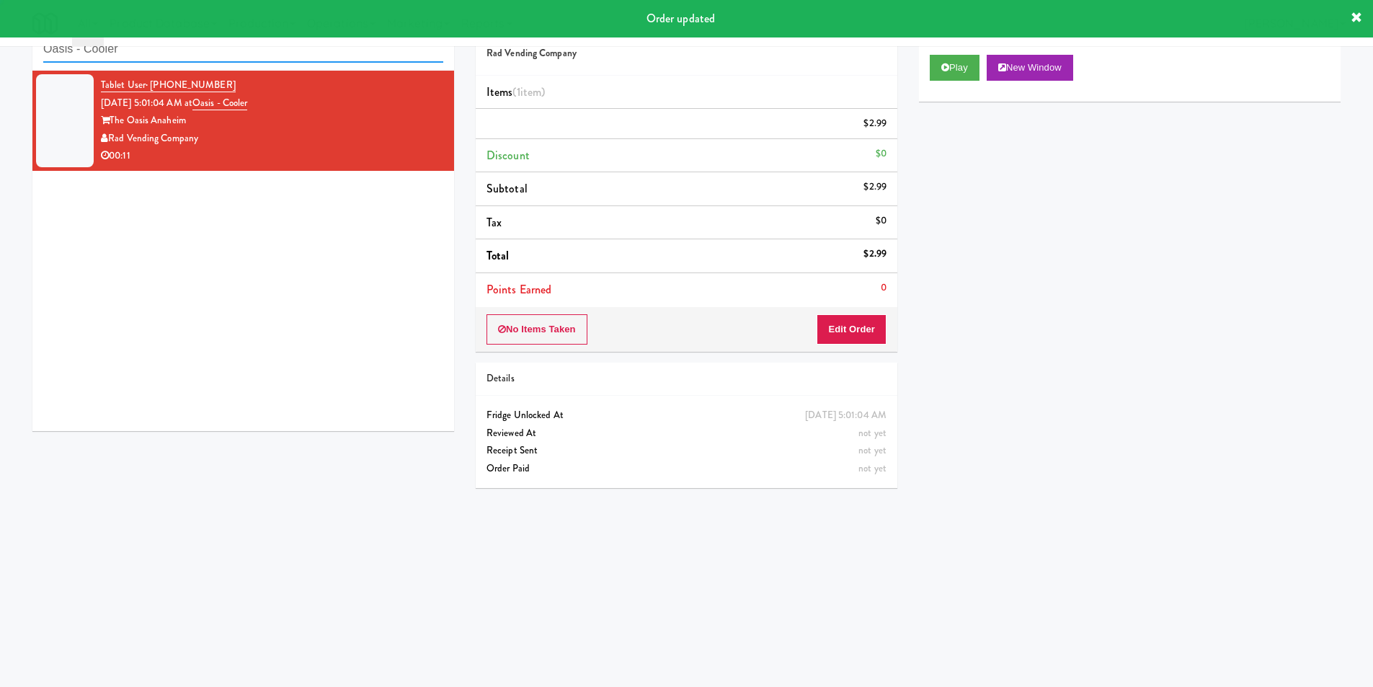
paste input "555 Boulevard 1"
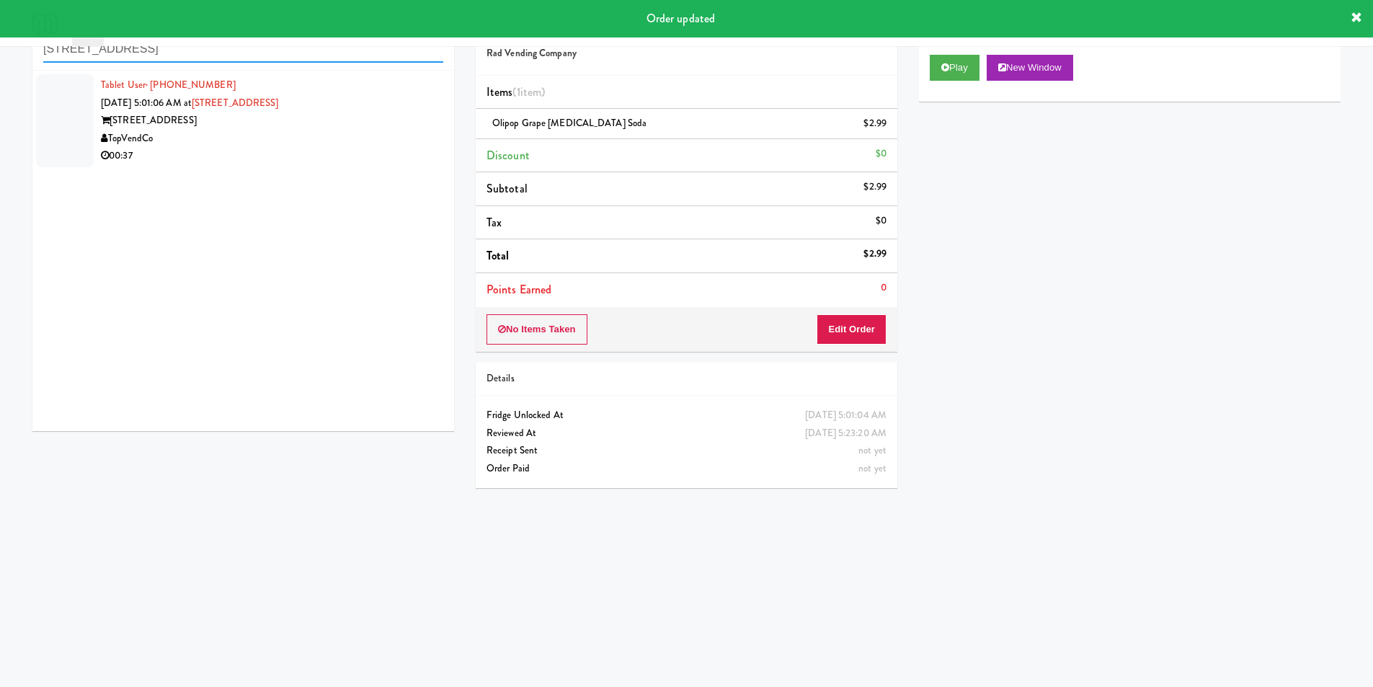
type input "555 Boulevard 1"
click at [391, 141] on div "TopVendCo" at bounding box center [272, 139] width 342 height 18
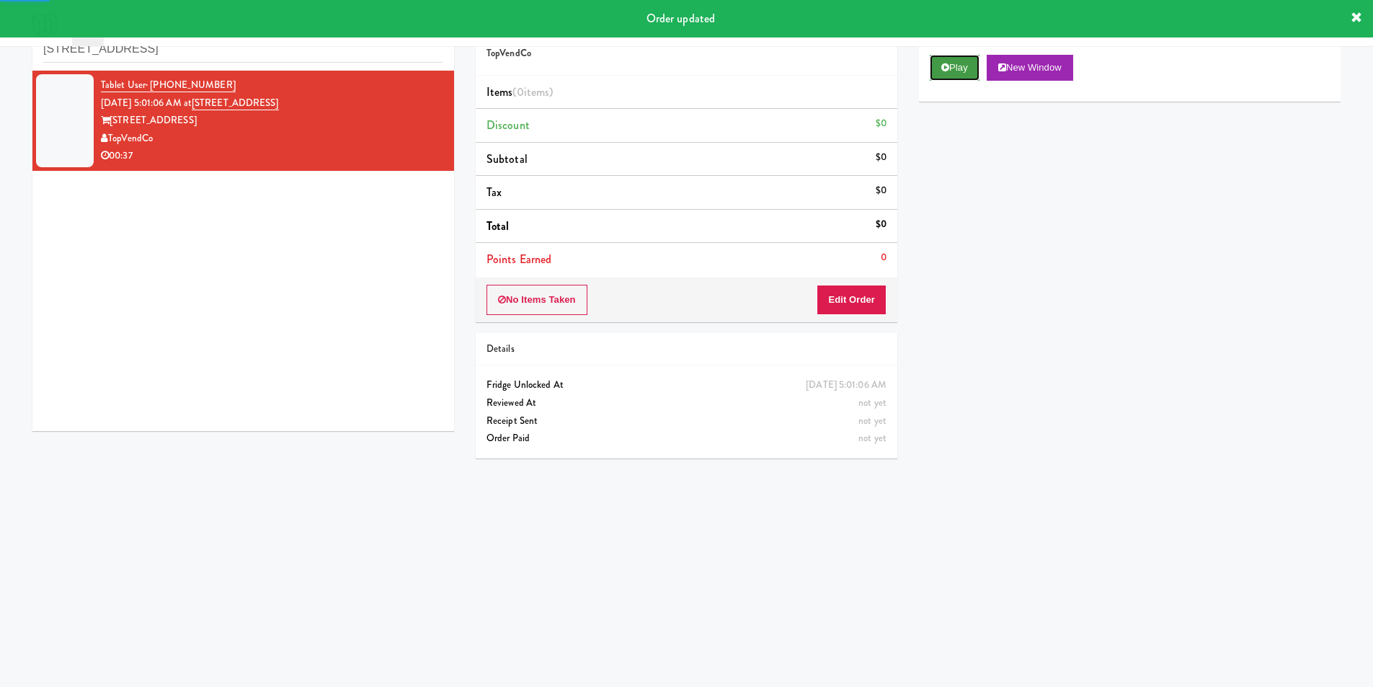
click at [963, 64] on button "Play" at bounding box center [955, 68] width 50 height 26
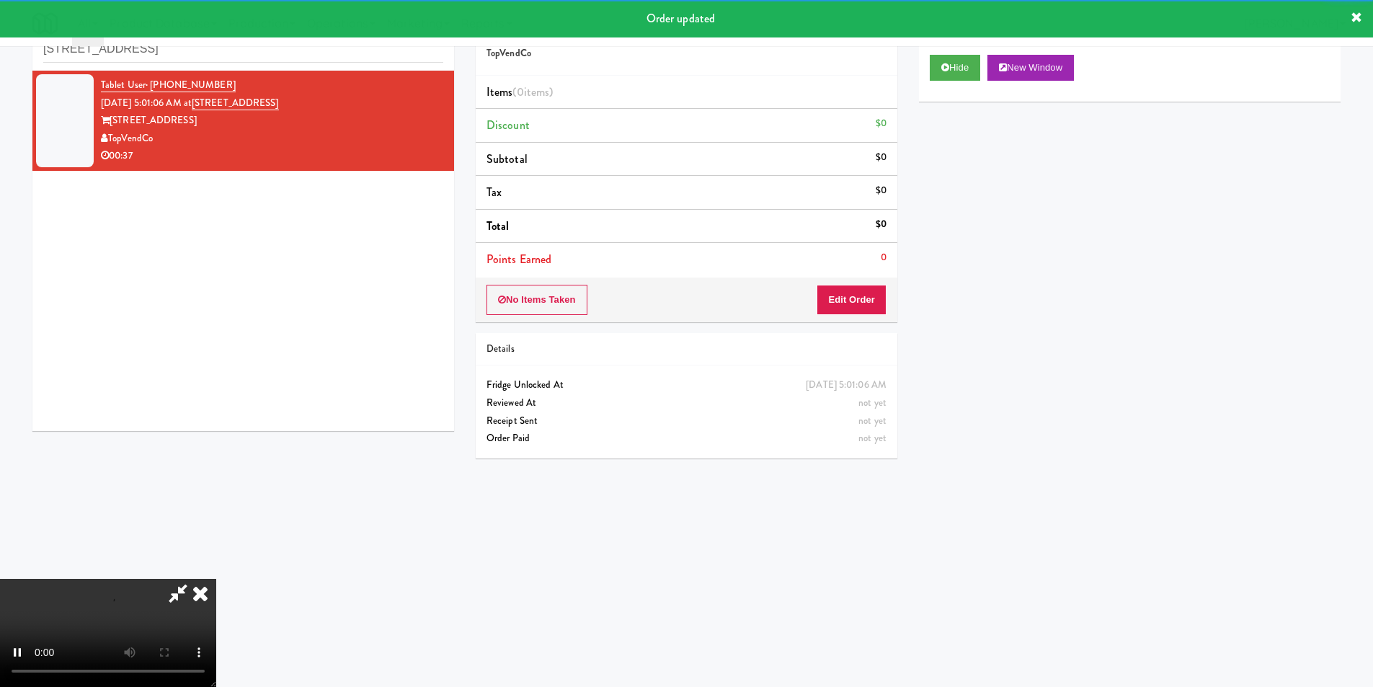
click at [885, 279] on div "No Items Taken Edit Order" at bounding box center [687, 300] width 422 height 45
click at [862, 307] on button "Edit Order" at bounding box center [852, 300] width 70 height 30
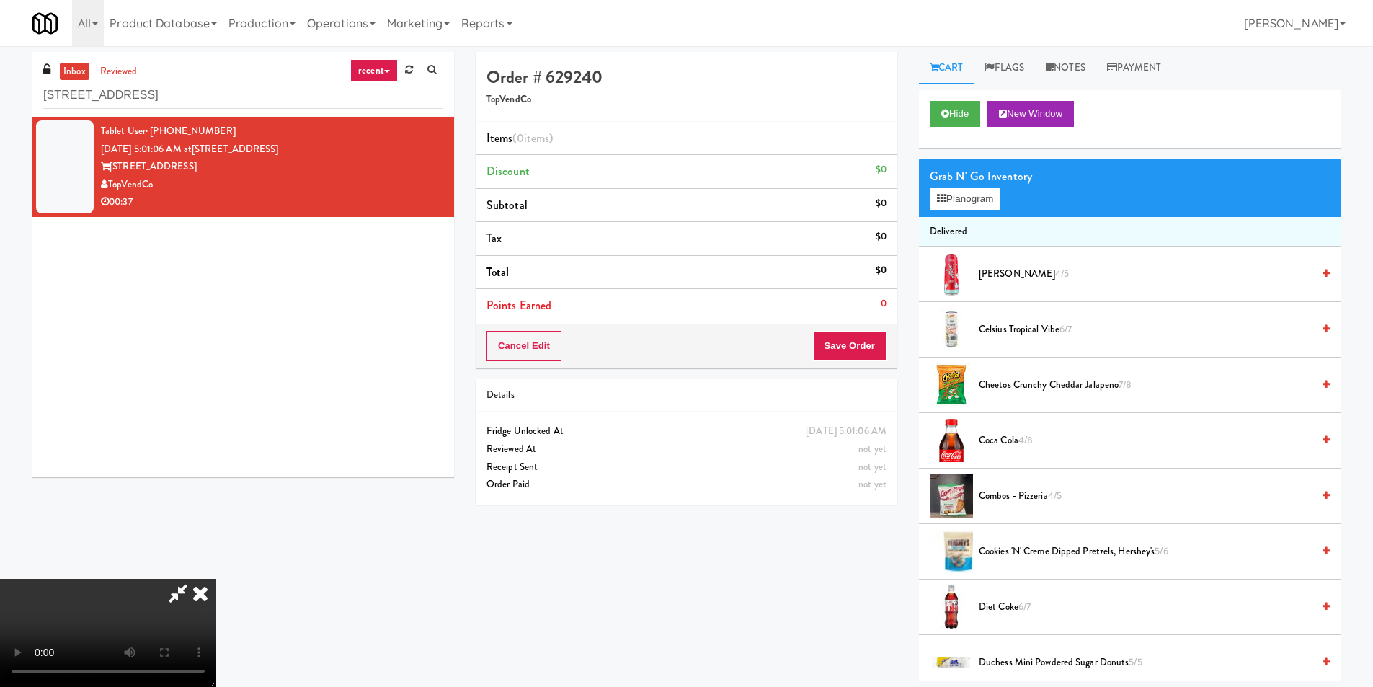
click at [216, 579] on video at bounding box center [108, 633] width 216 height 108
click at [1001, 210] on div "Grab N' Go Inventory Planogram" at bounding box center [1130, 188] width 422 height 58
click at [985, 203] on button "Planogram" at bounding box center [965, 199] width 71 height 22
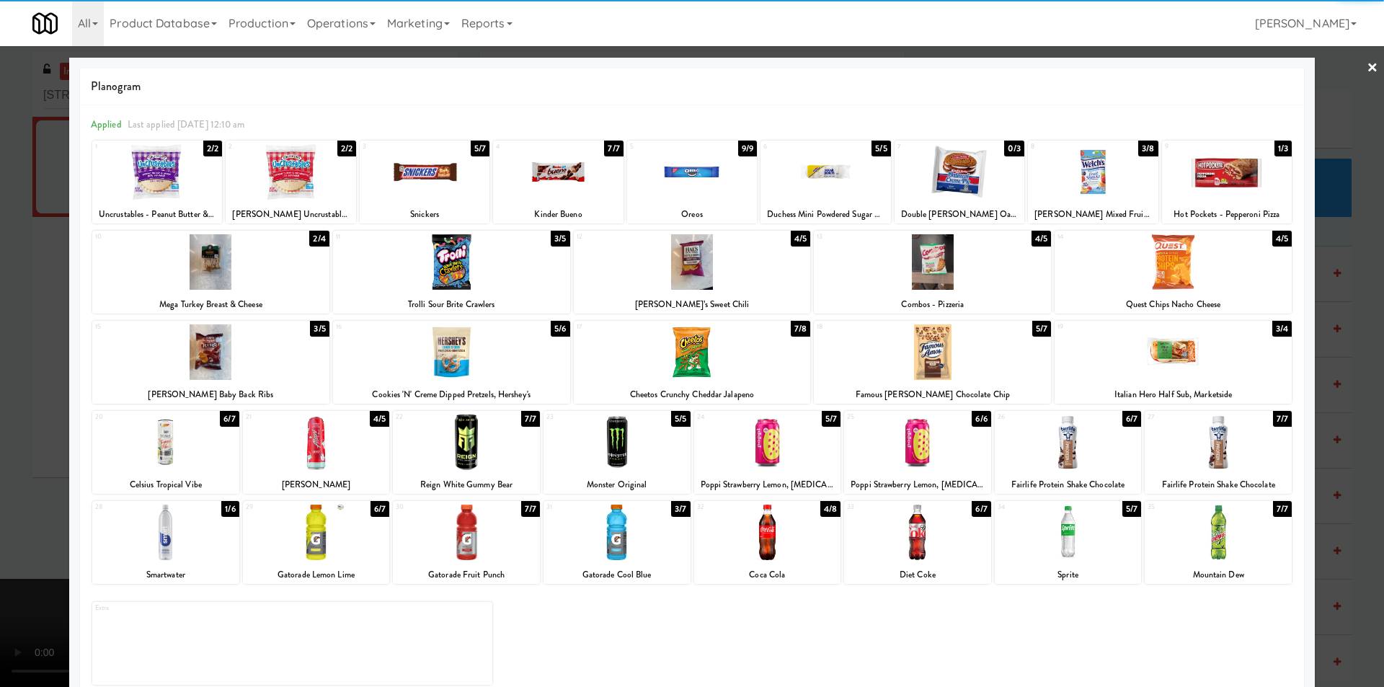
click at [301, 199] on div at bounding box center [291, 172] width 130 height 56
click at [1243, 198] on div at bounding box center [1227, 172] width 130 height 56
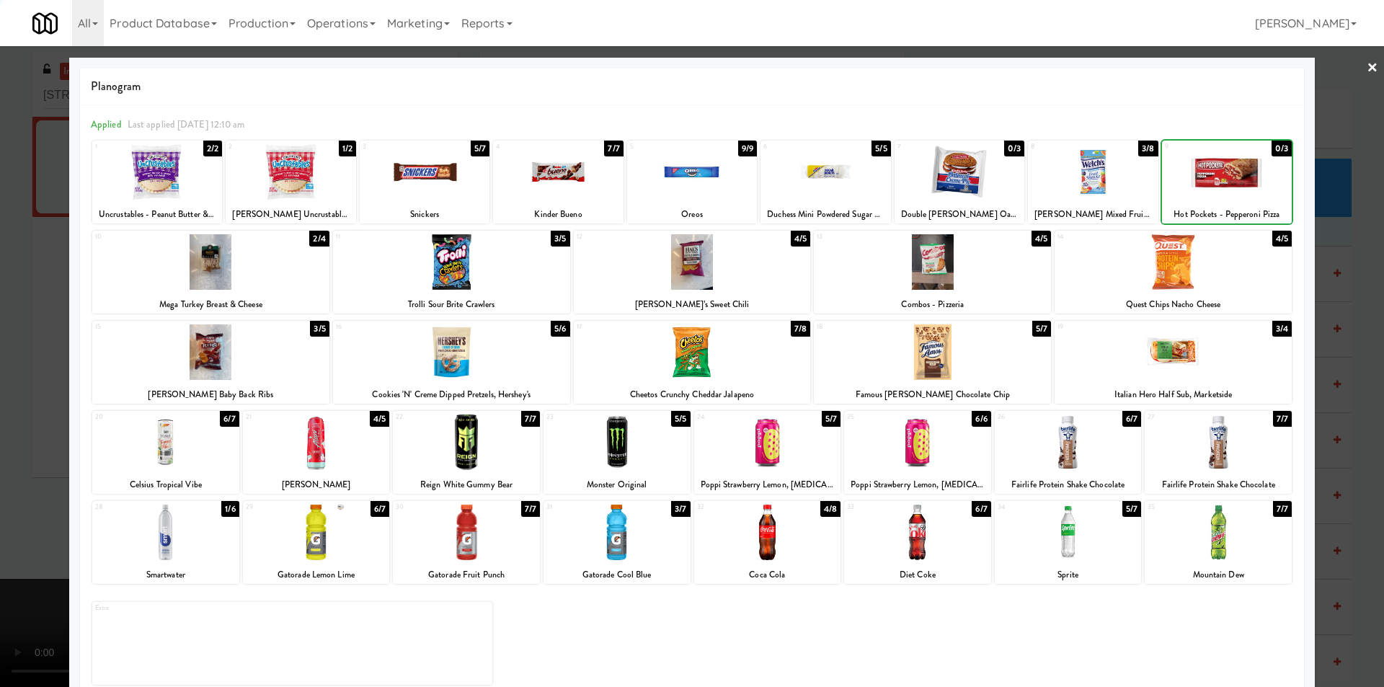
click at [1324, 239] on div at bounding box center [692, 343] width 1384 height 687
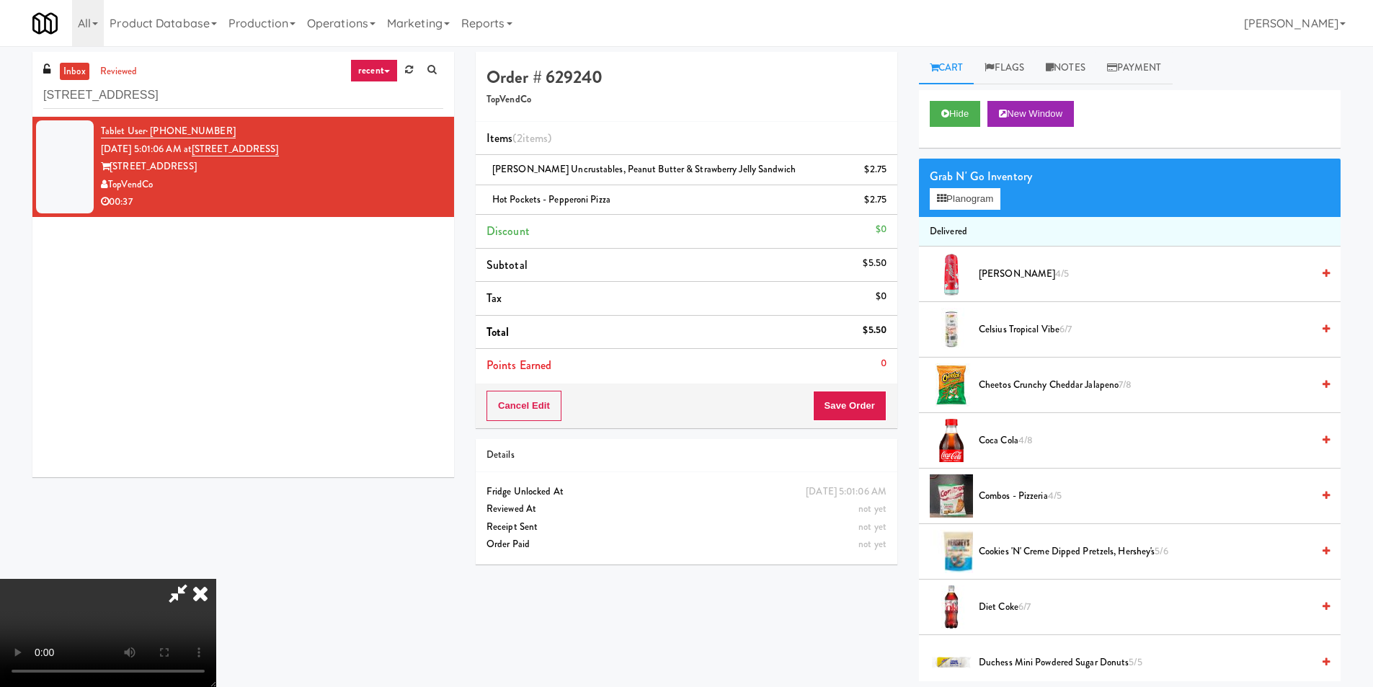
click at [216, 579] on video at bounding box center [108, 633] width 216 height 108
click at [954, 200] on button "Planogram" at bounding box center [965, 199] width 71 height 22
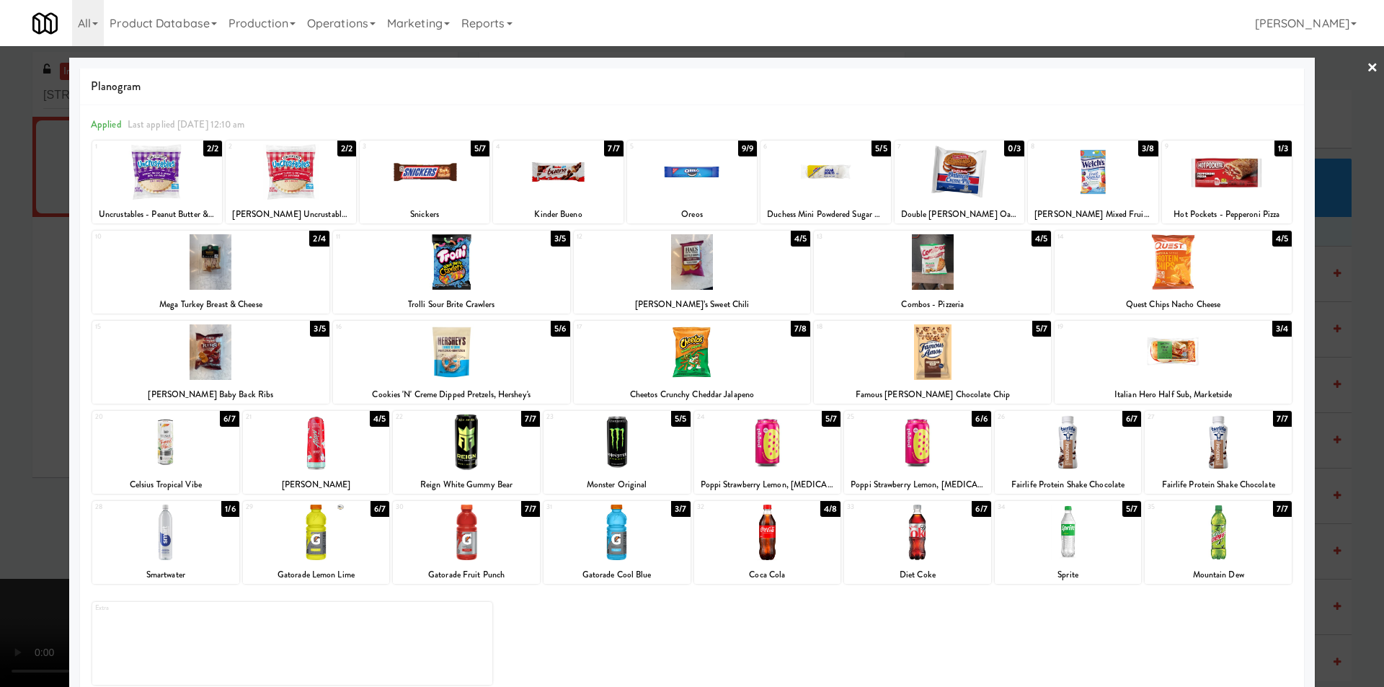
click at [1363, 340] on div at bounding box center [692, 343] width 1384 height 687
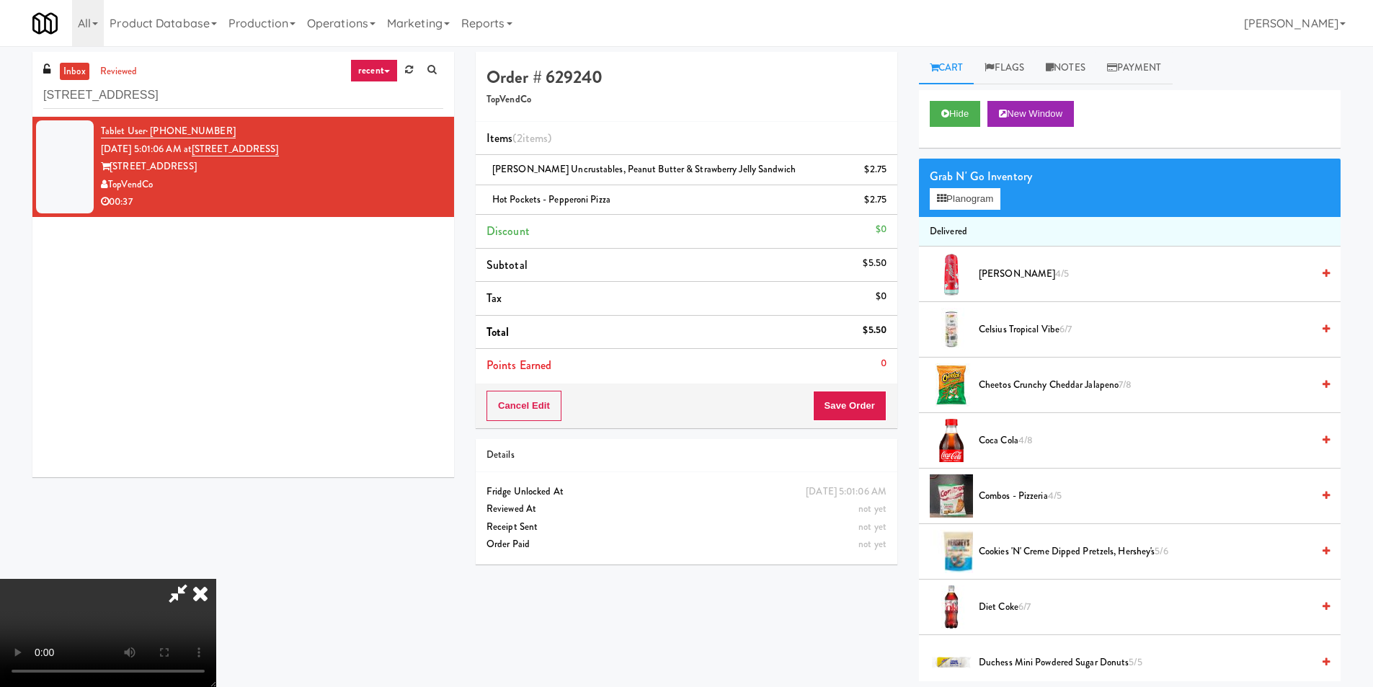
click at [216, 579] on video at bounding box center [108, 633] width 216 height 108
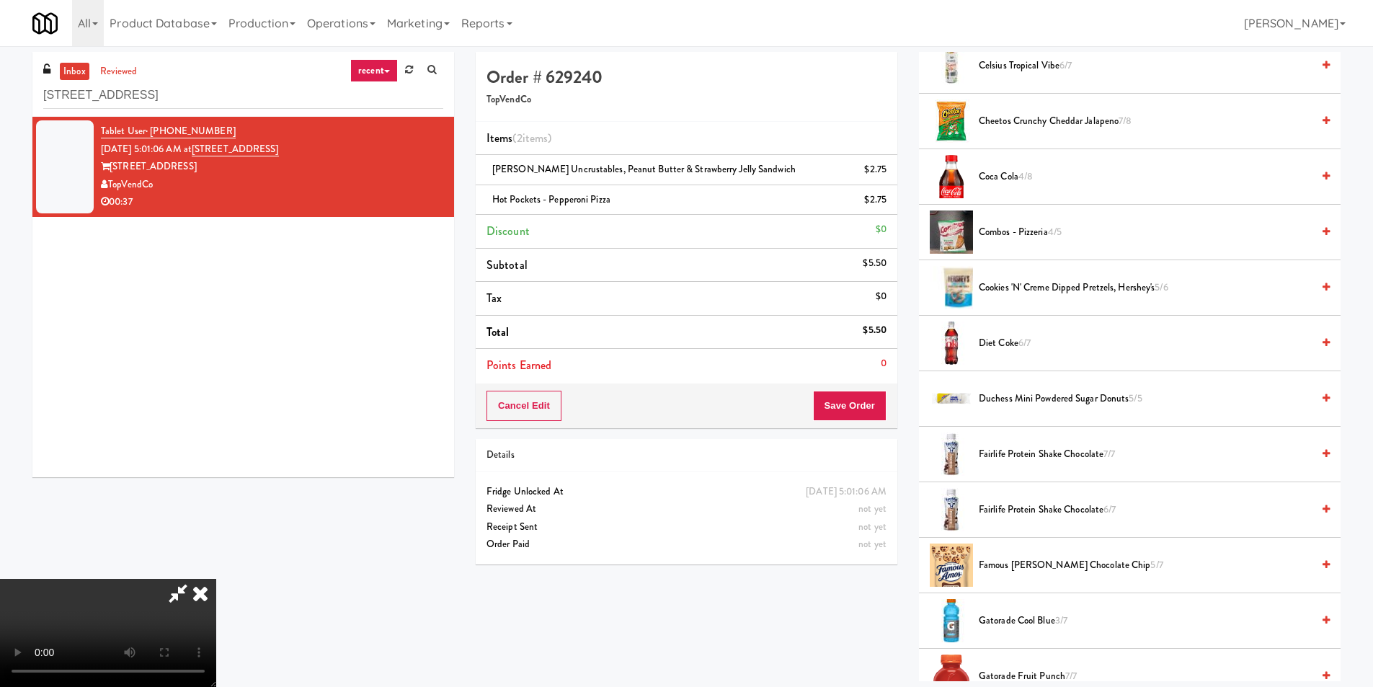
scroll to position [288, 0]
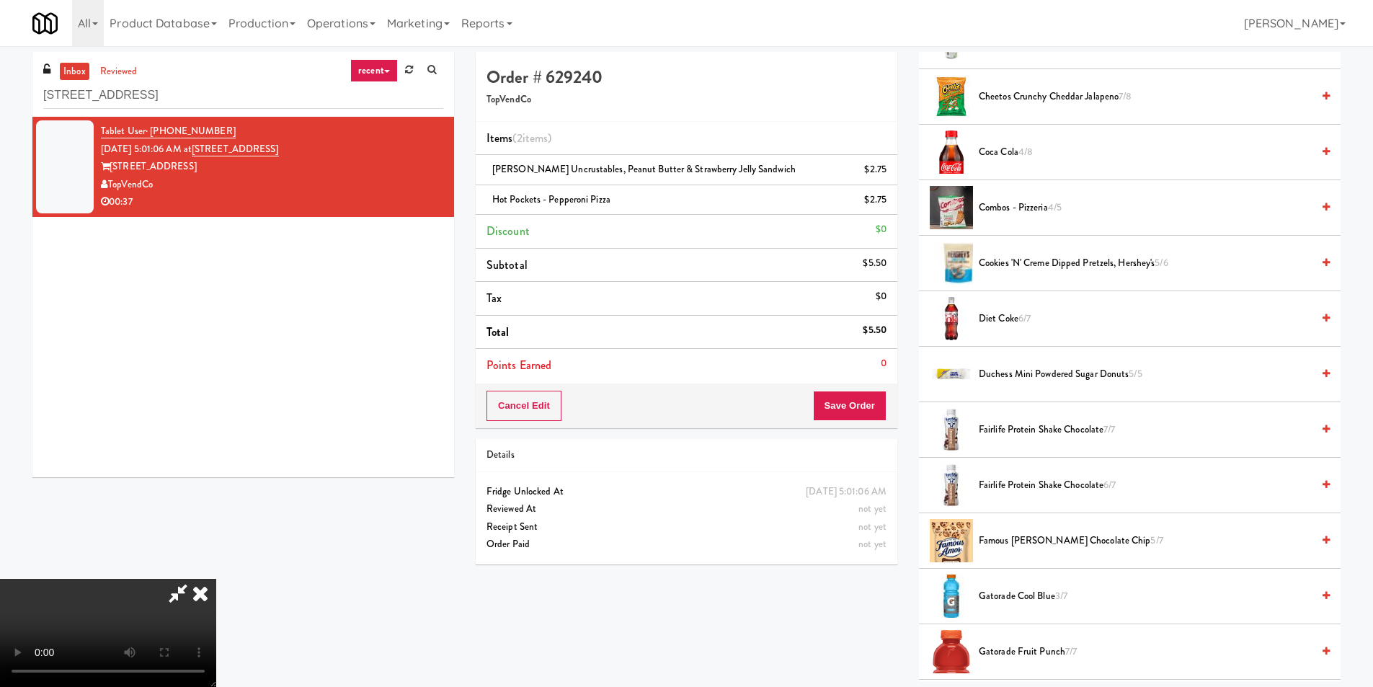
click at [1009, 540] on span "Famous Amos Chocolate Chip 5/7" at bounding box center [1145, 541] width 333 height 18
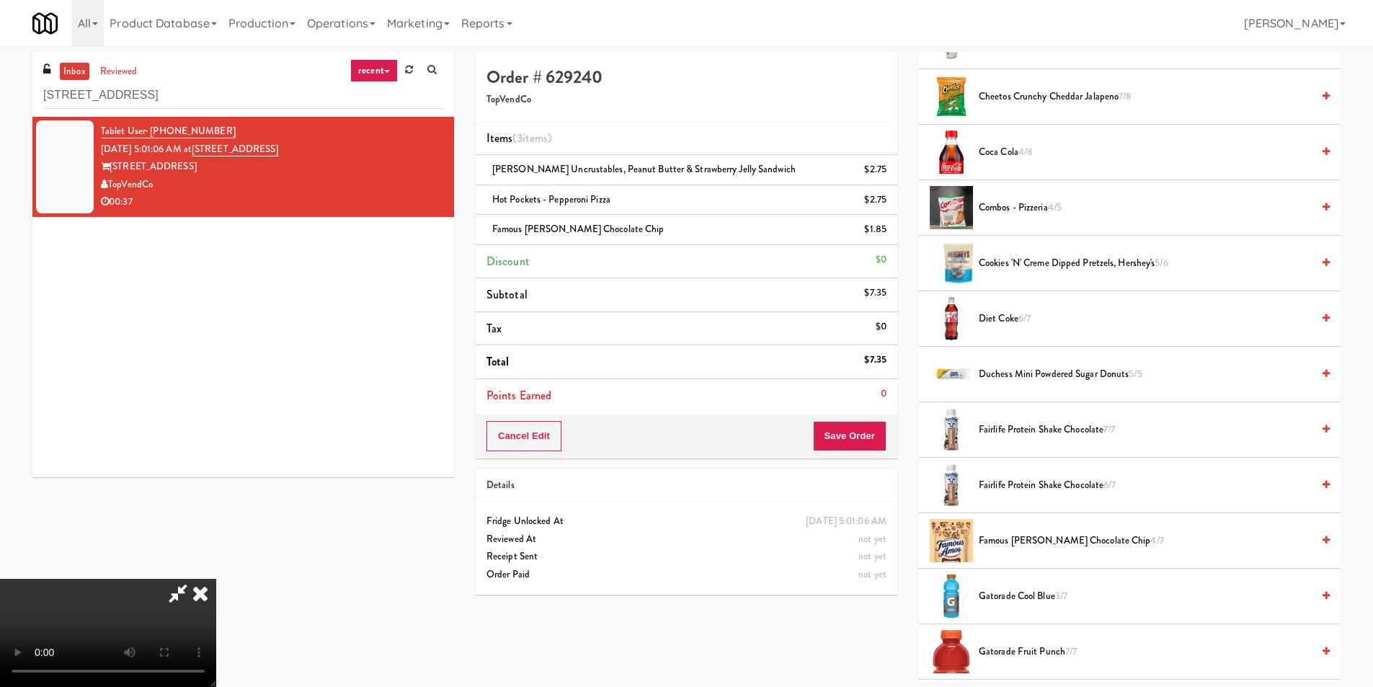
scroll to position [1, 0]
click at [851, 403] on li "Points Earned 0" at bounding box center [687, 395] width 422 height 33
click at [857, 425] on button "Save Order" at bounding box center [850, 436] width 74 height 30
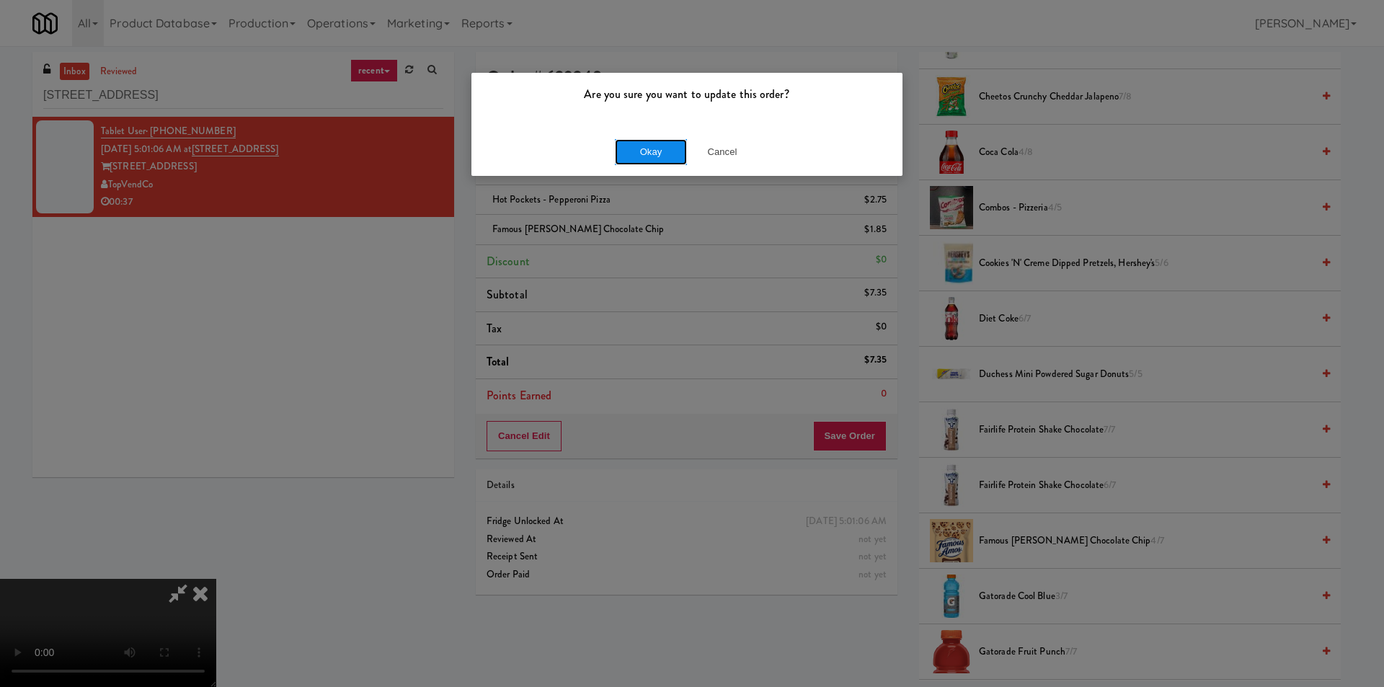
click at [651, 159] on button "Okay" at bounding box center [651, 152] width 72 height 26
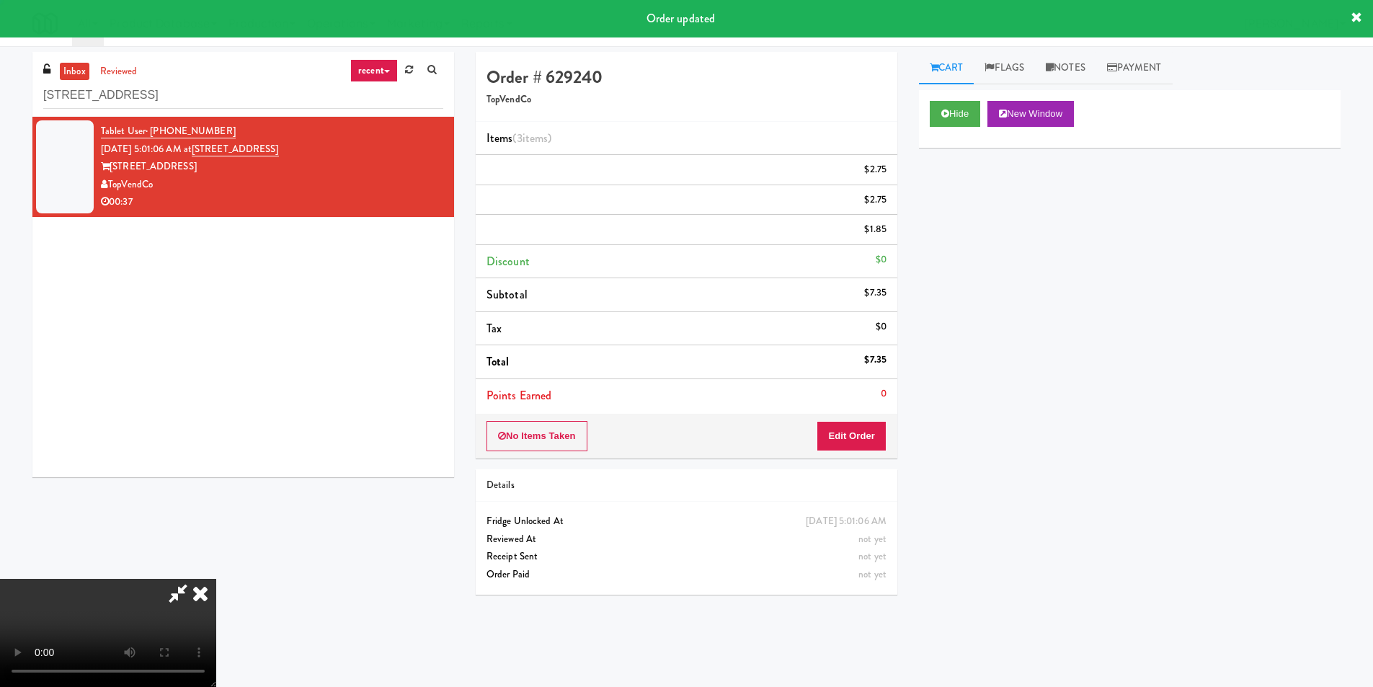
scroll to position [0, 0]
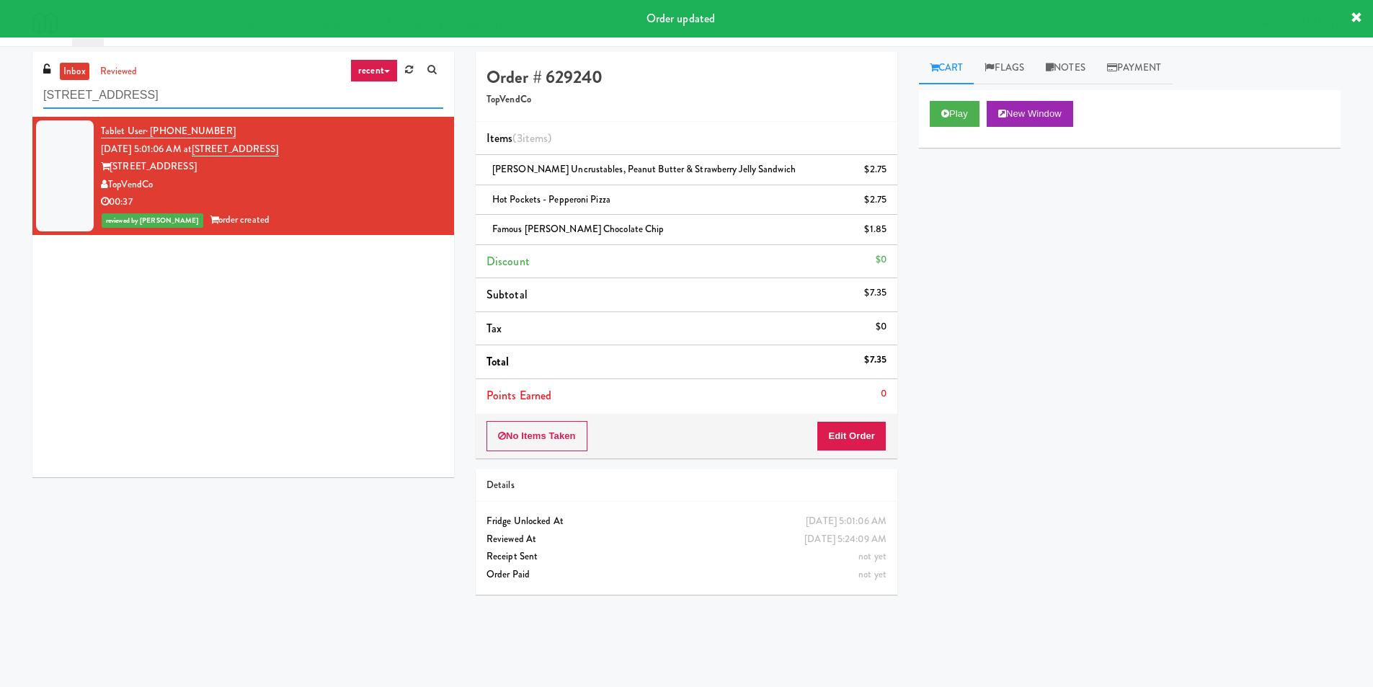
click at [301, 107] on input "555 Boulevard 1" at bounding box center [243, 95] width 400 height 27
paste input "UHN - Bickle Center - The Meeting Place"
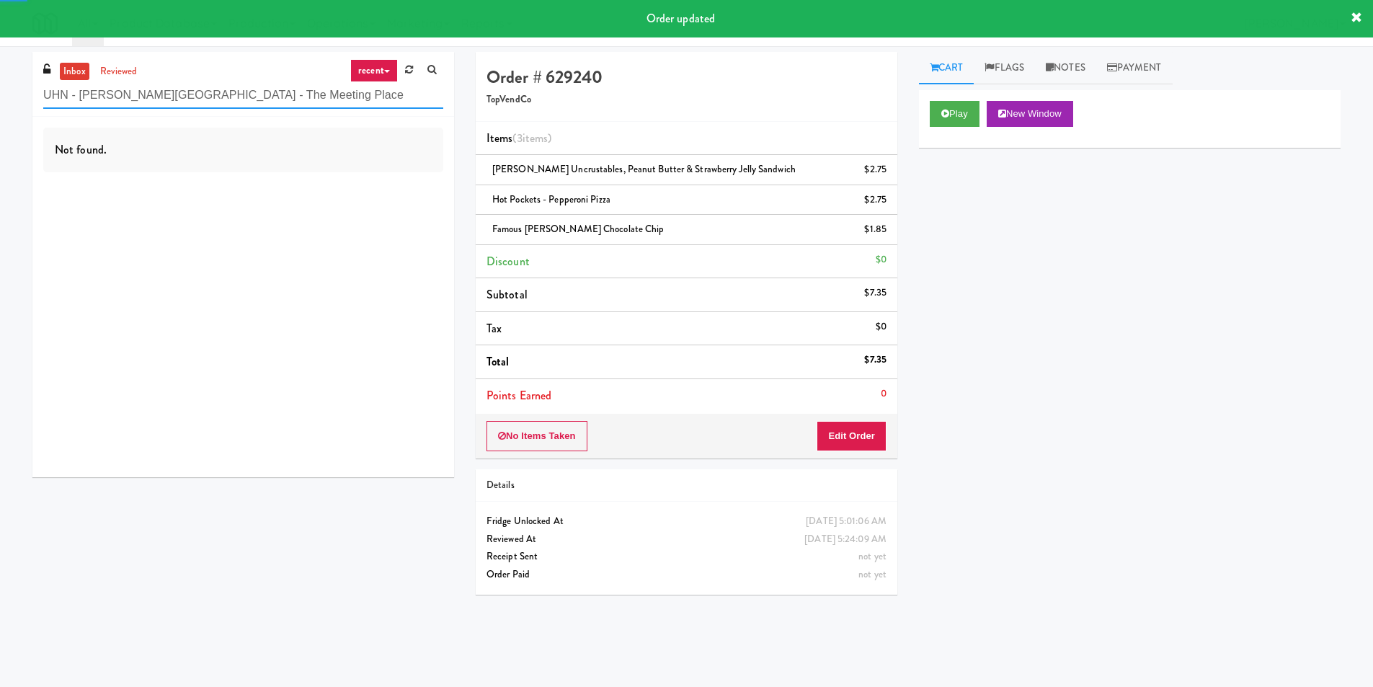
type input "UHN - Bickle Center - The Meeting Place"
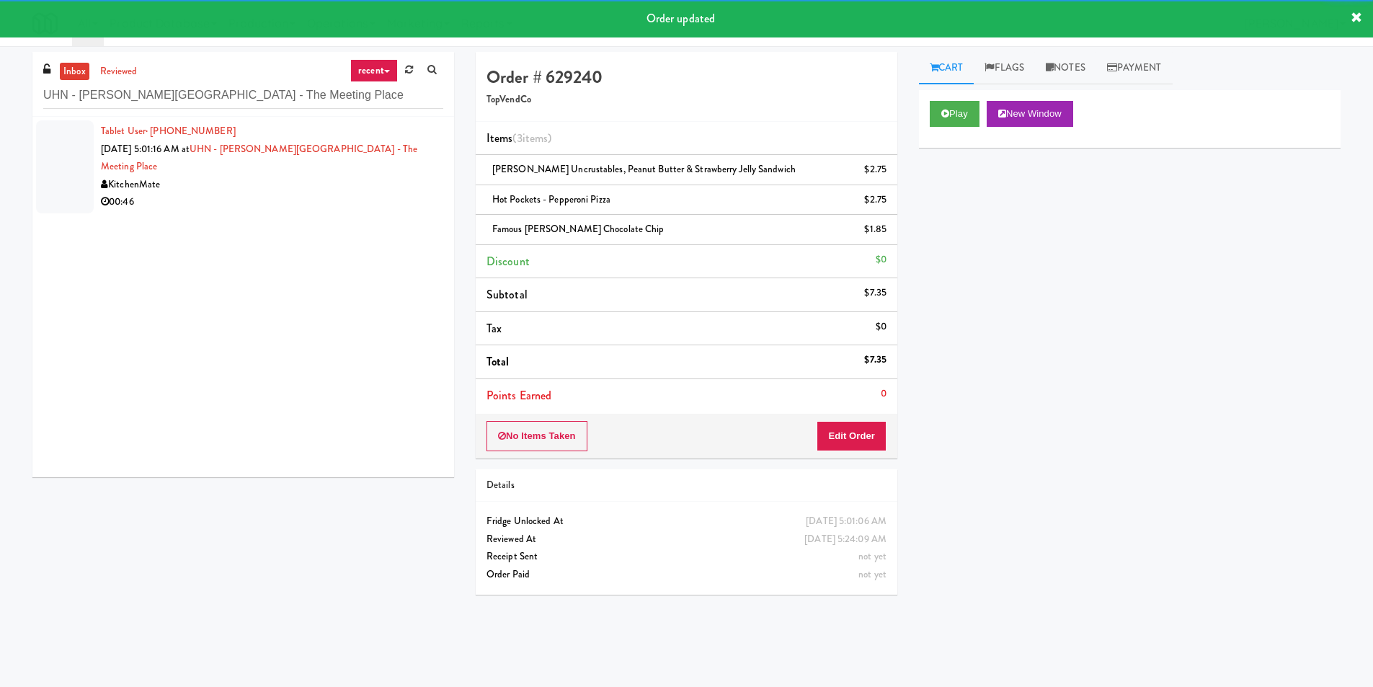
click at [399, 193] on div "00:46" at bounding box center [272, 202] width 342 height 18
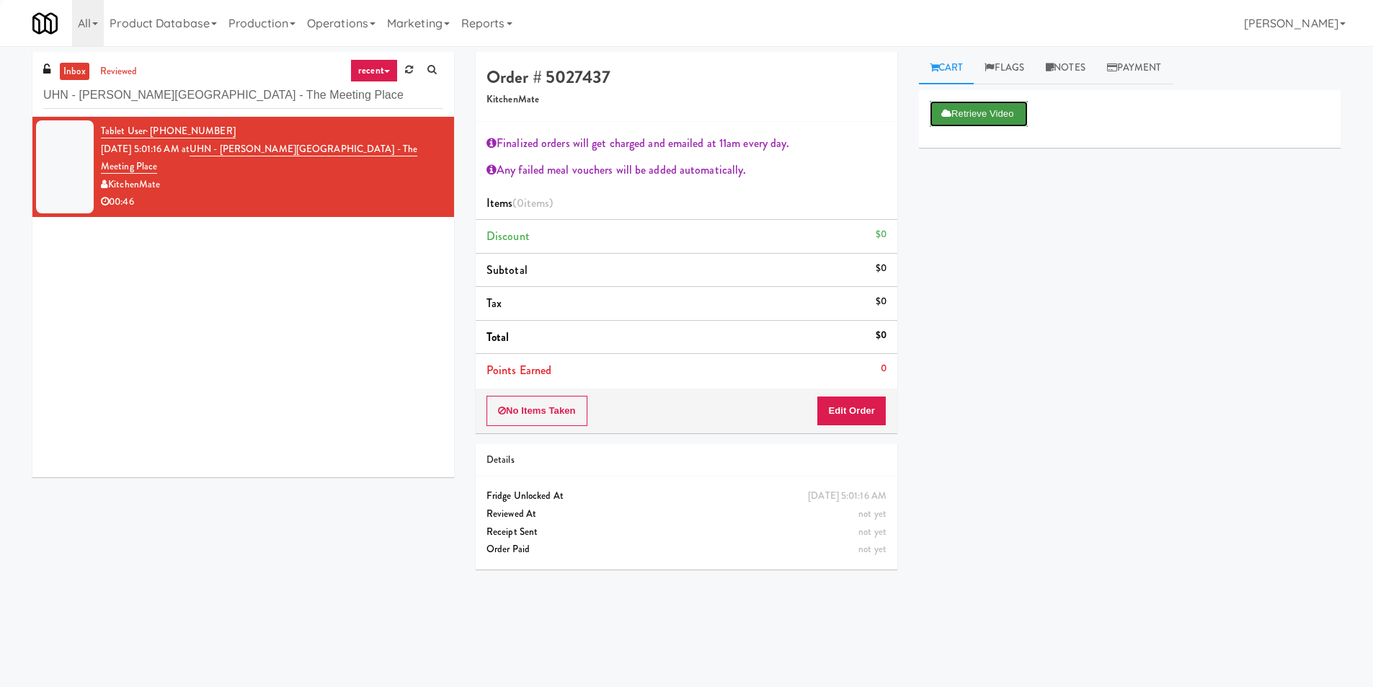
click at [1001, 112] on button "Retrieve Video" at bounding box center [979, 114] width 98 height 26
click at [1044, 67] on link "Notes" at bounding box center [1065, 68] width 61 height 32
click at [997, 184] on div at bounding box center [1130, 177] width 420 height 33
click at [943, 80] on link "Cart" at bounding box center [947, 68] width 56 height 32
drag, startPoint x: 1072, startPoint y: 66, endPoint x: 1076, endPoint y: 103, distance: 37.7
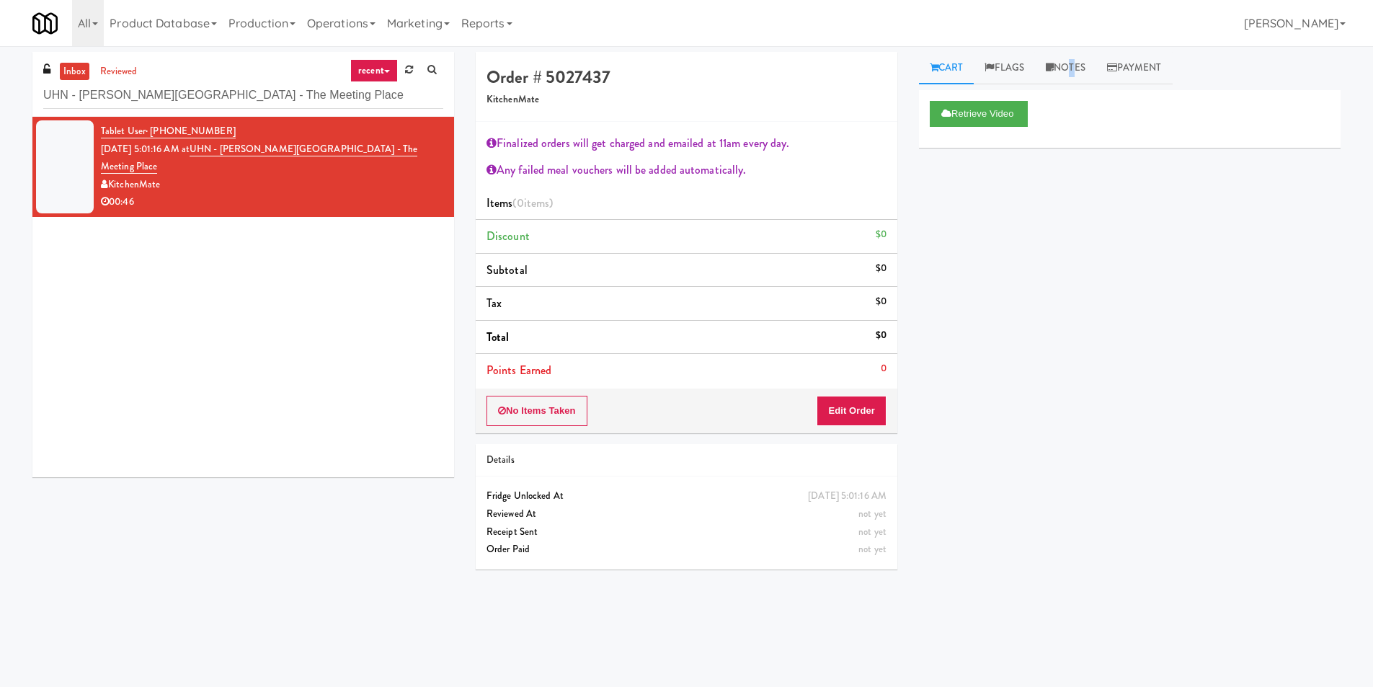
click at [1072, 65] on link "Notes" at bounding box center [1065, 68] width 61 height 32
click at [1049, 191] on div at bounding box center [1130, 160] width 422 height 68
click at [1049, 185] on p at bounding box center [1130, 177] width 399 height 16
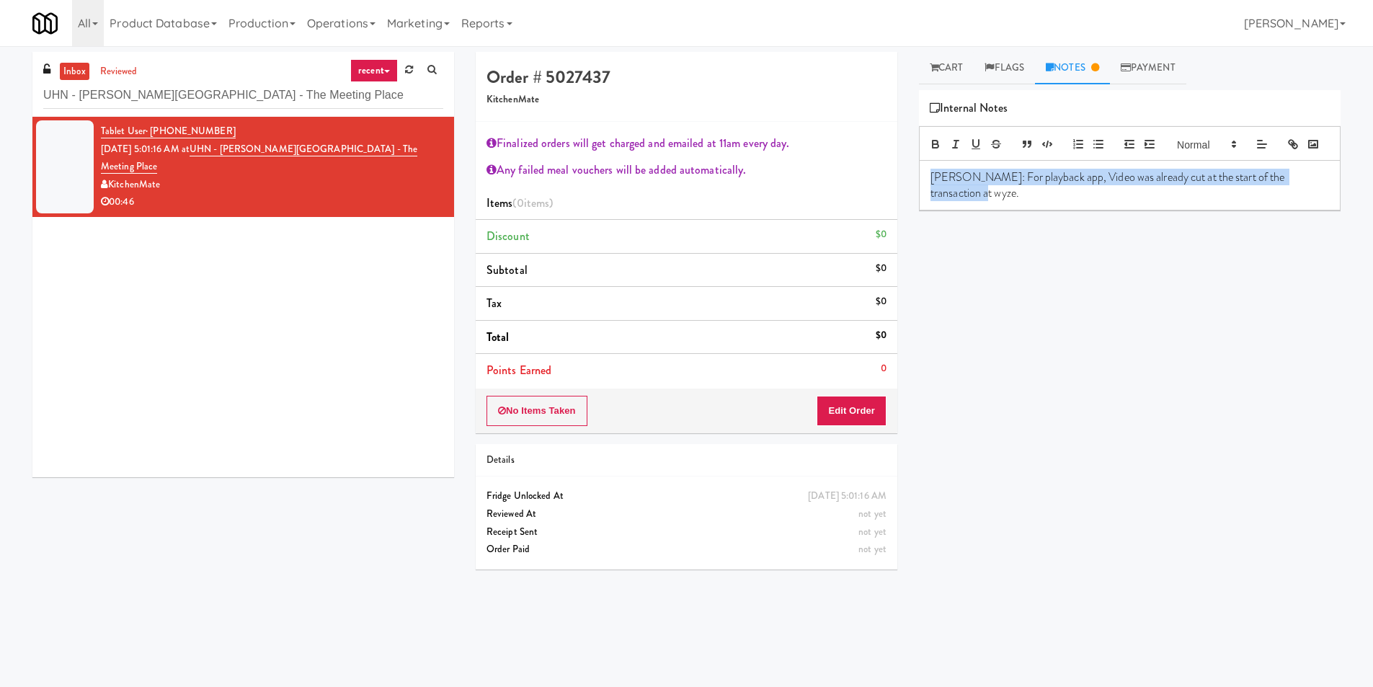
copy p "James: For playback app, Video was already cut at the start of the transaction …"
drag, startPoint x: 1009, startPoint y: 217, endPoint x: 909, endPoint y: 192, distance: 102.5
click at [909, 192] on div "Cart Flags Notes Payment Retrieve Video Primary Flag Clear Flag if unable to de…" at bounding box center [1129, 341] width 443 height 579
copy p "James: For playback app, Video was already cut at the start of the transaction …"
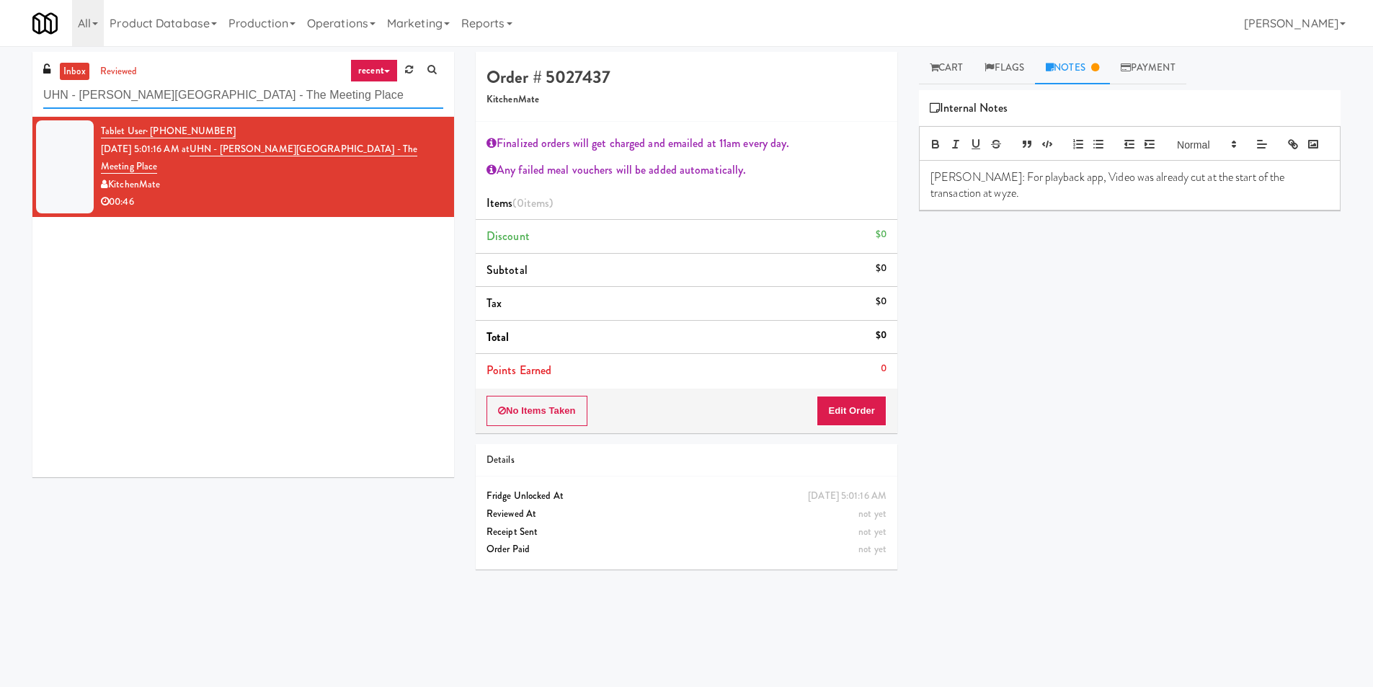
click at [288, 93] on input "UHN - Bickle Center - The Meeting Place" at bounding box center [243, 95] width 400 height 27
paste input "Notre Dame - Cooler"
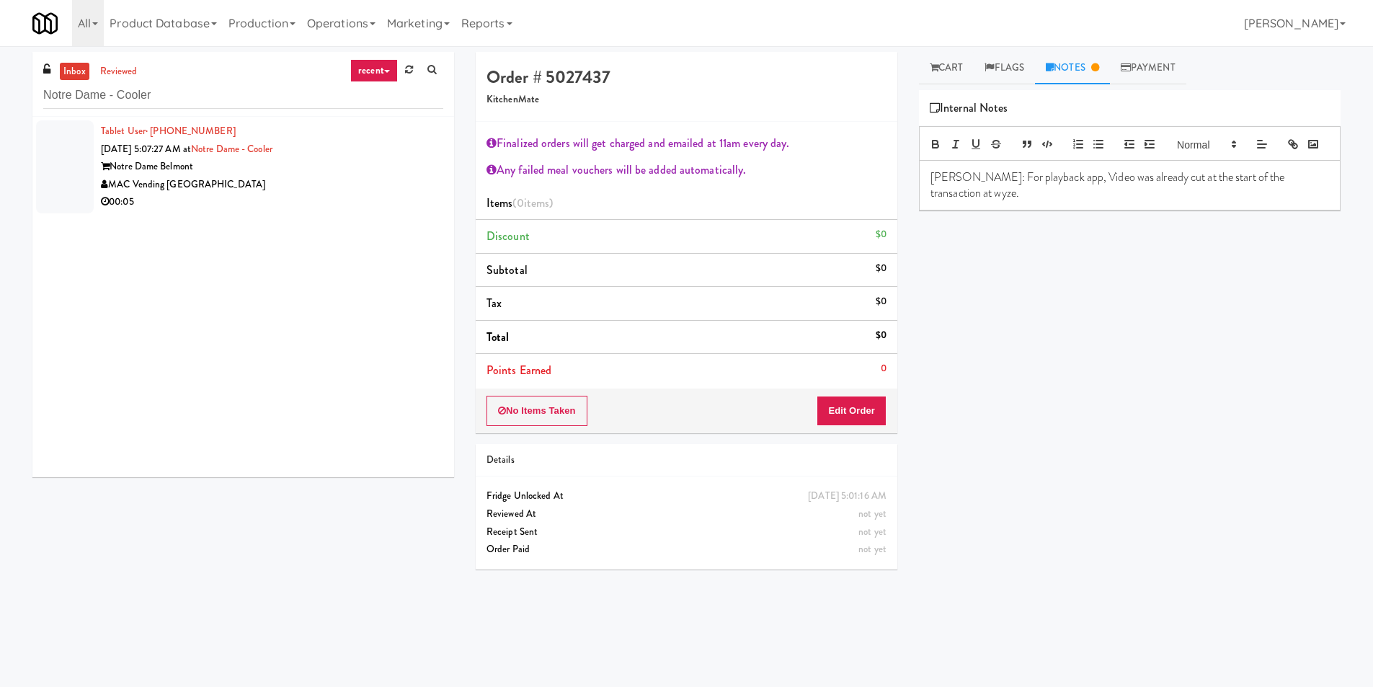
click at [367, 190] on div "MAC Vending [GEOGRAPHIC_DATA]" at bounding box center [272, 185] width 342 height 18
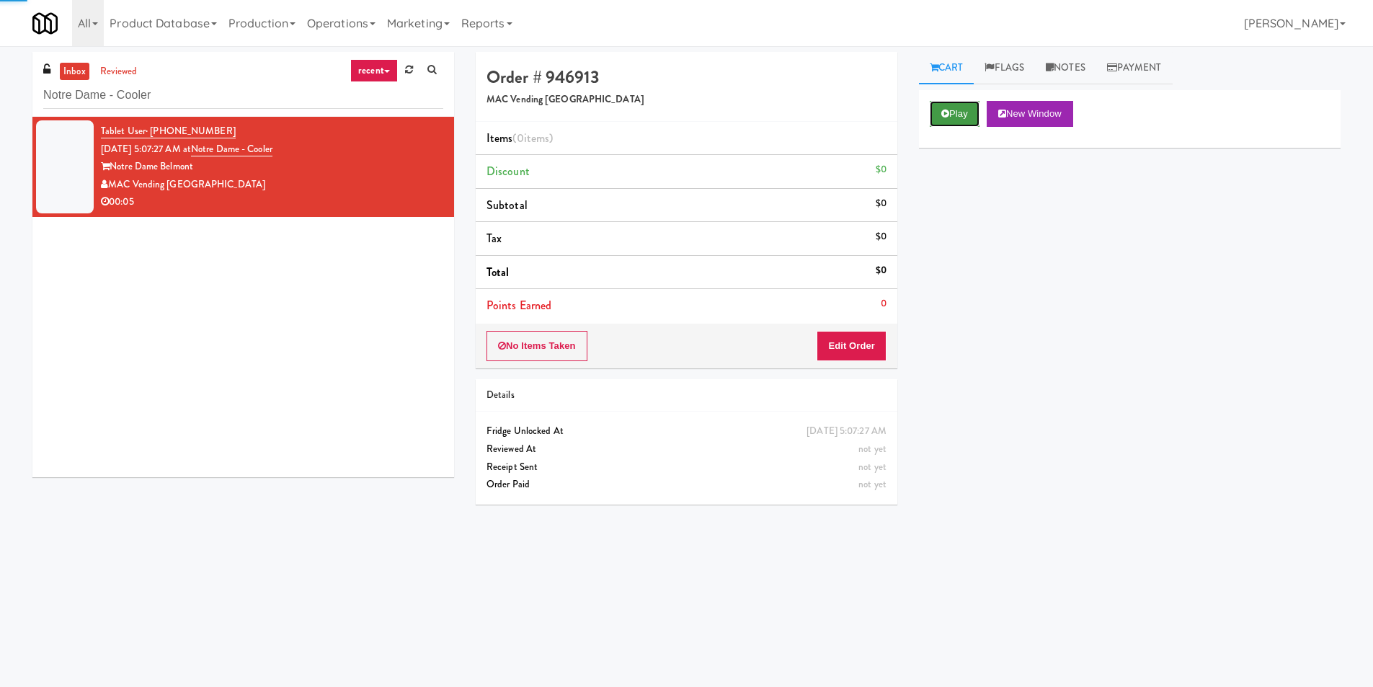
click at [967, 115] on button "Play" at bounding box center [955, 114] width 50 height 26
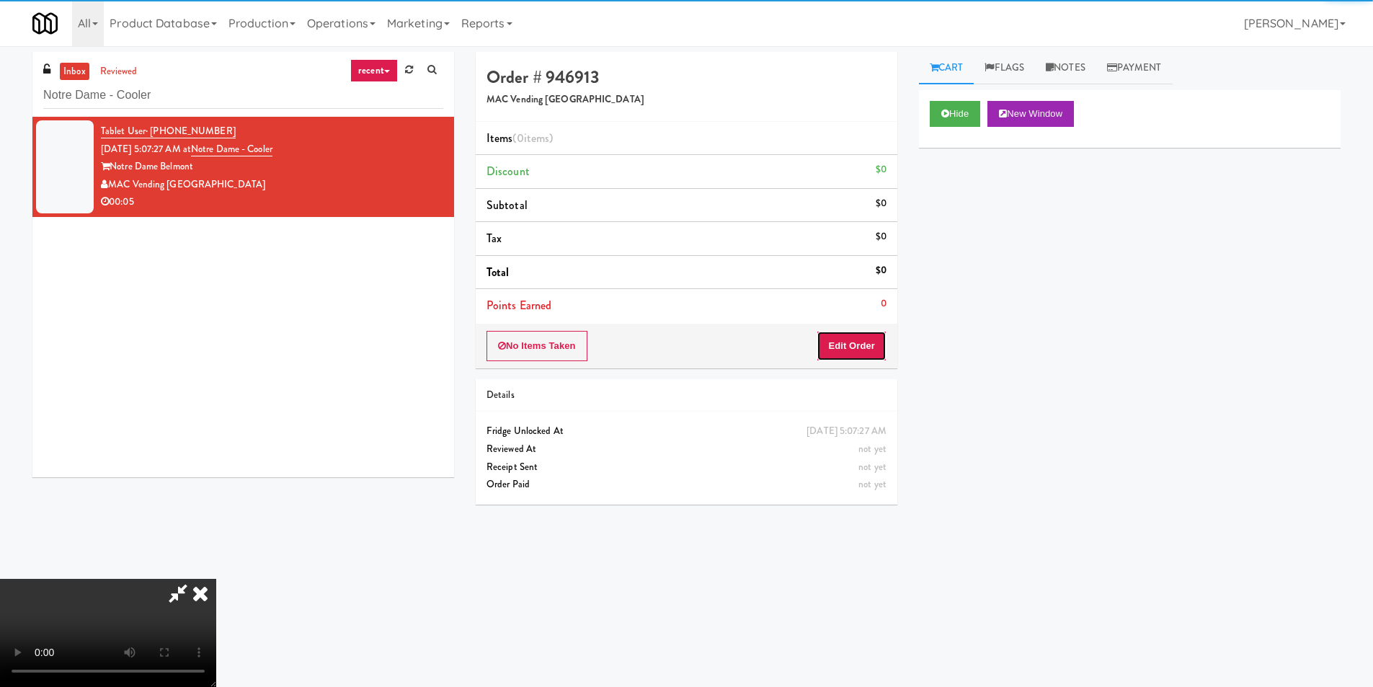
click at [870, 353] on button "Edit Order" at bounding box center [852, 346] width 70 height 30
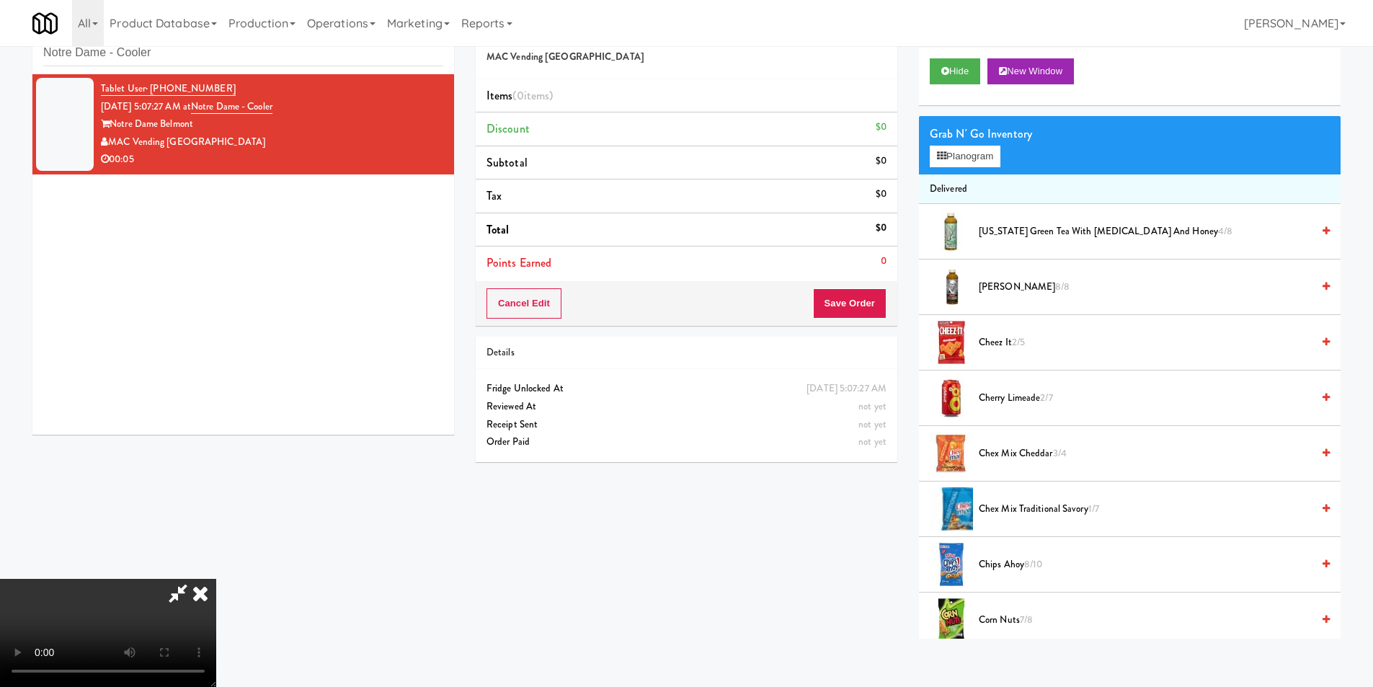
scroll to position [46, 0]
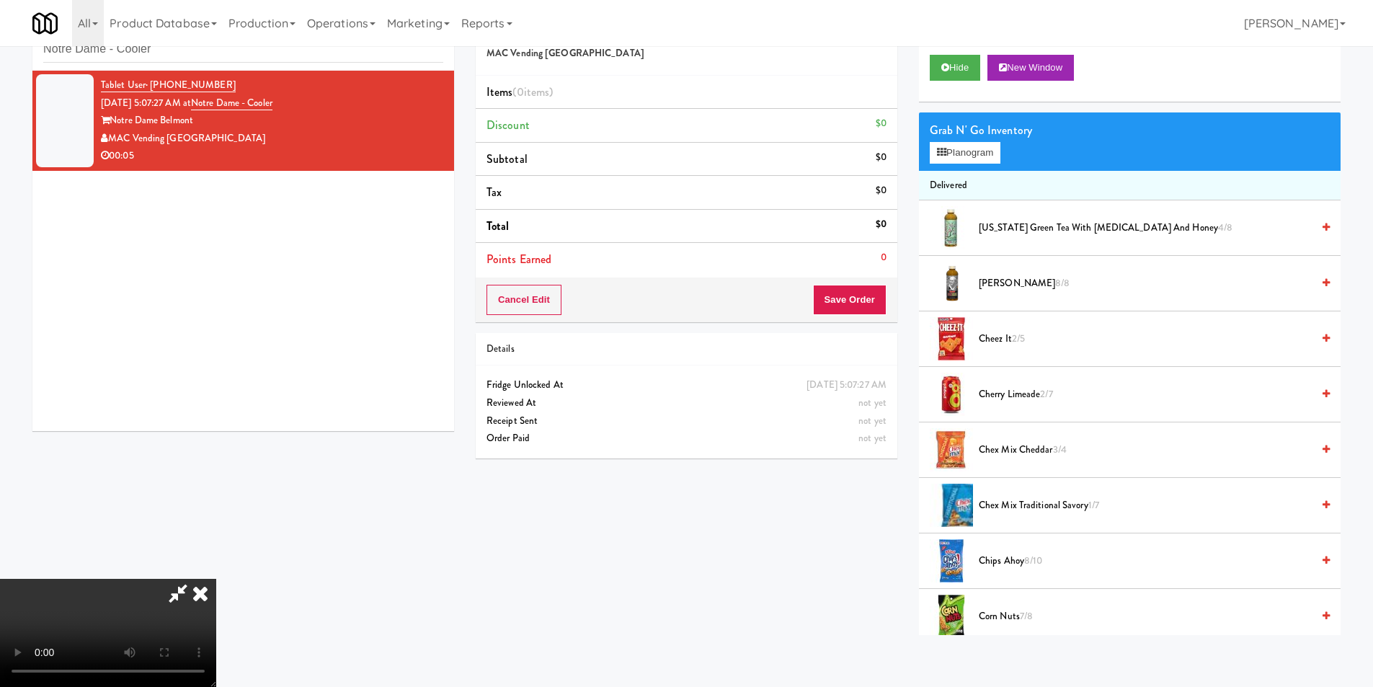
click at [216, 579] on video at bounding box center [108, 633] width 216 height 108
click at [1000, 160] on button "Planogram" at bounding box center [965, 153] width 71 height 22
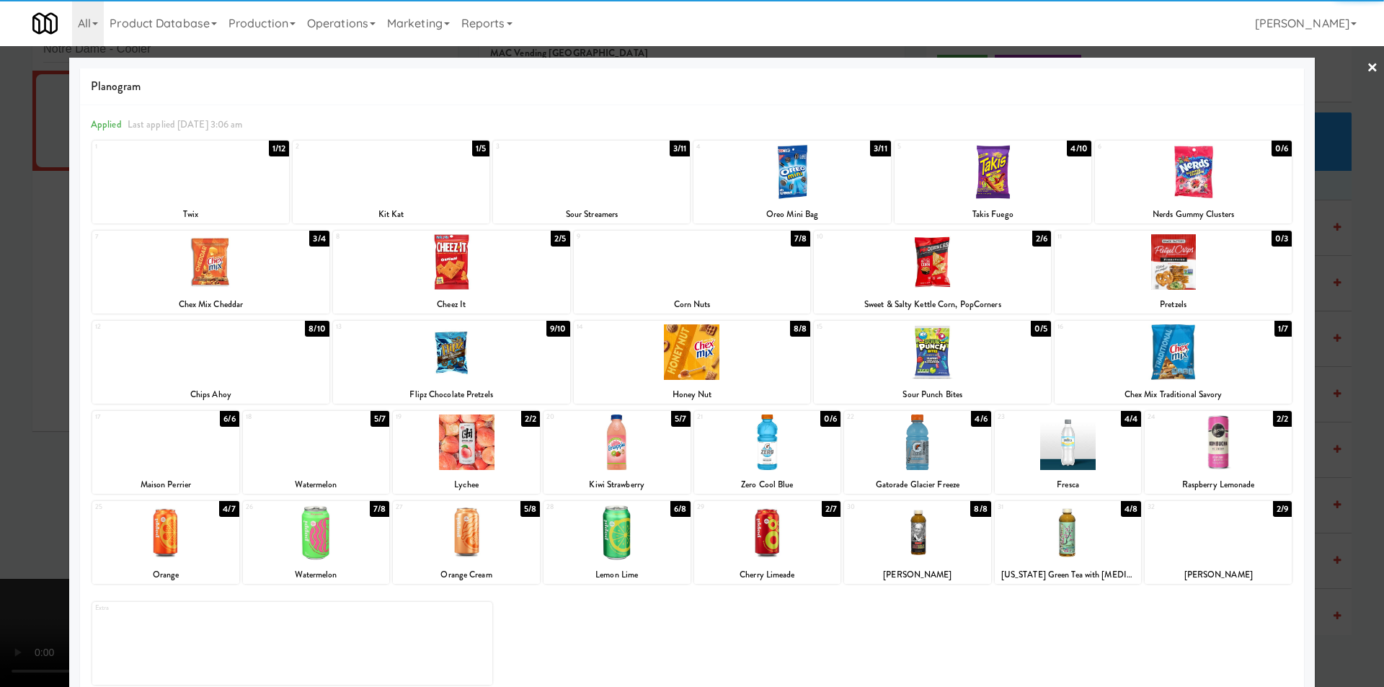
click at [497, 360] on div at bounding box center [451, 352] width 237 height 56
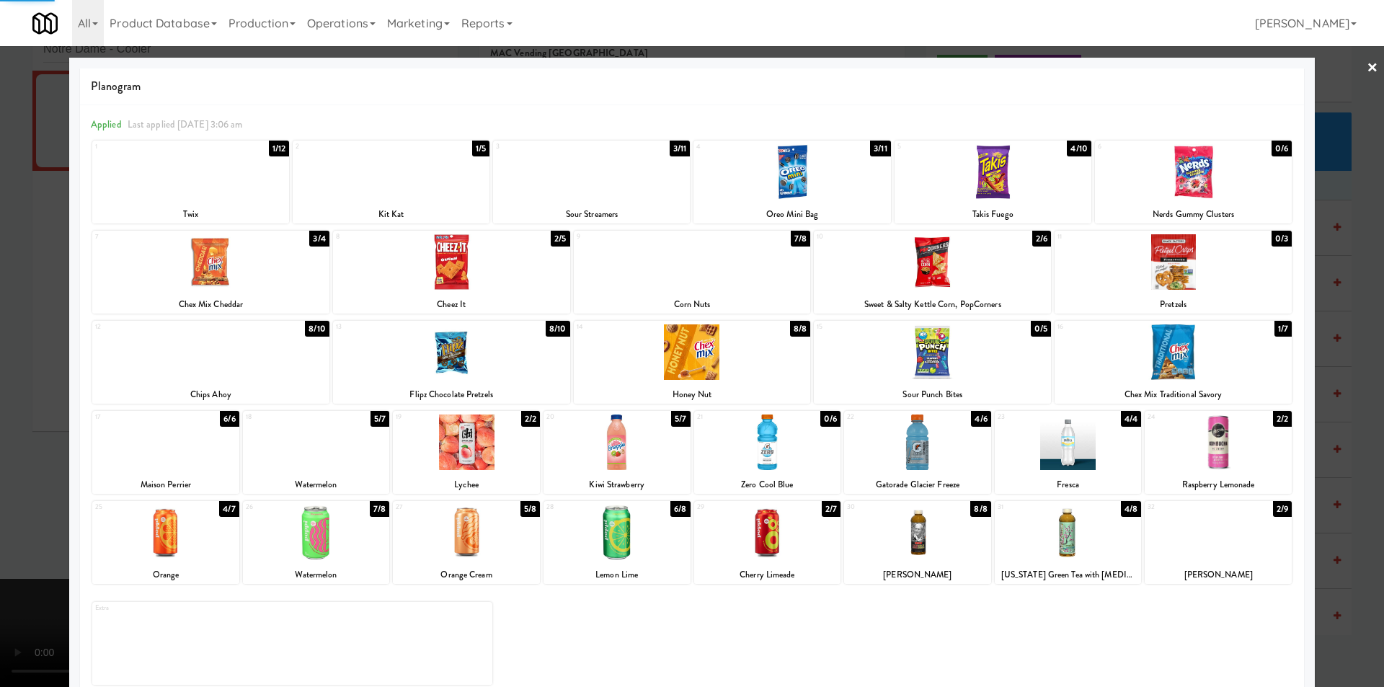
click at [1344, 342] on div at bounding box center [692, 343] width 1384 height 687
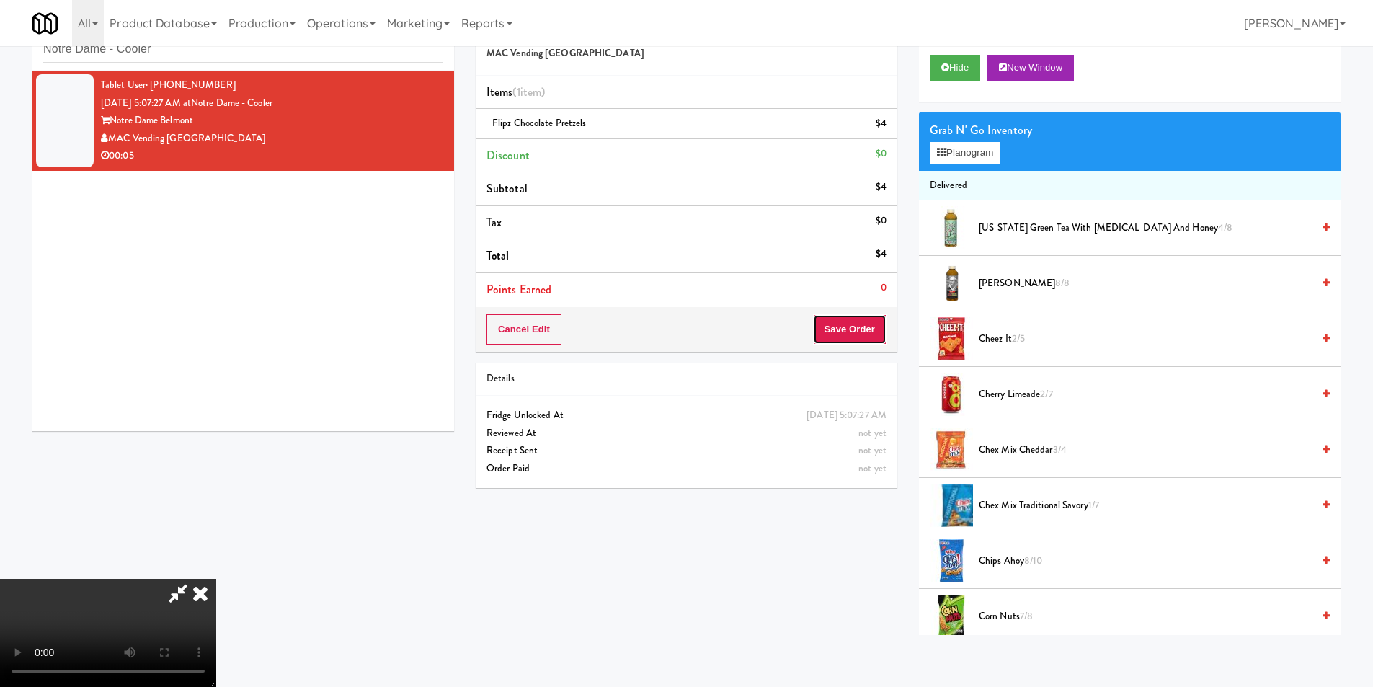
click at [858, 329] on button "Save Order" at bounding box center [850, 329] width 74 height 30
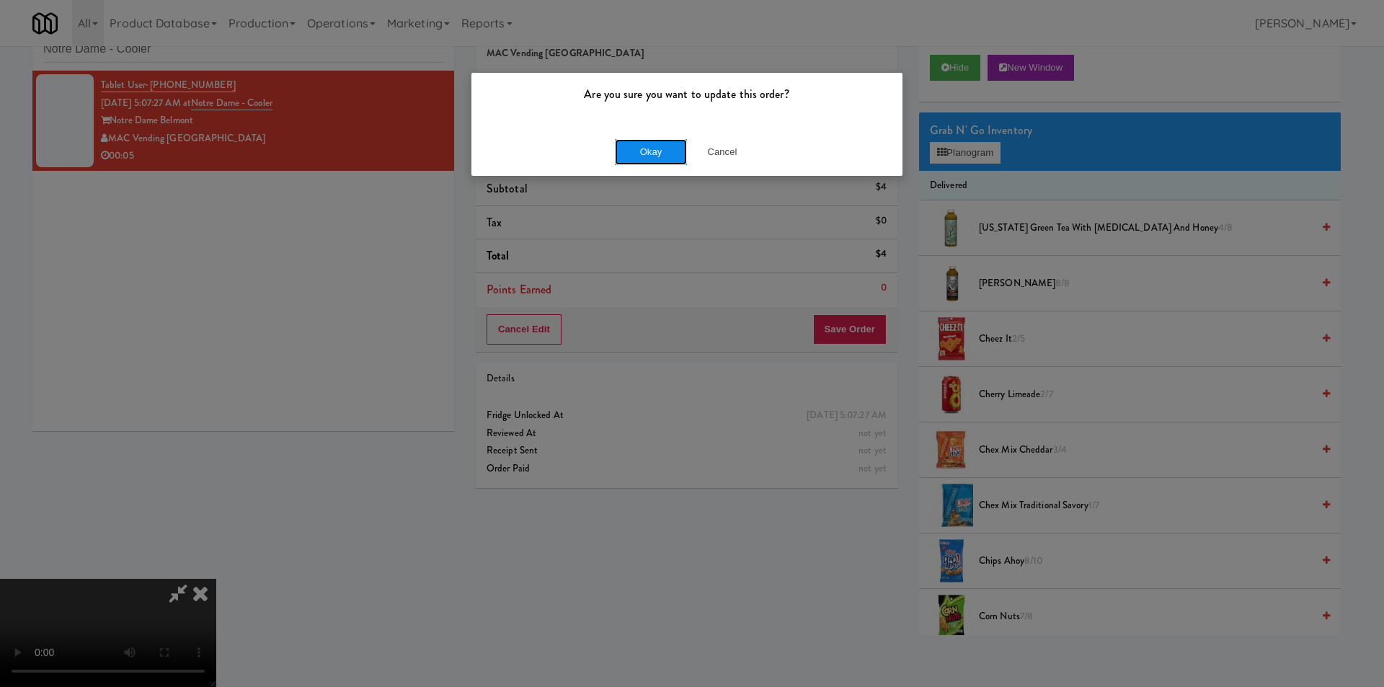
click at [655, 158] on button "Okay" at bounding box center [651, 152] width 72 height 26
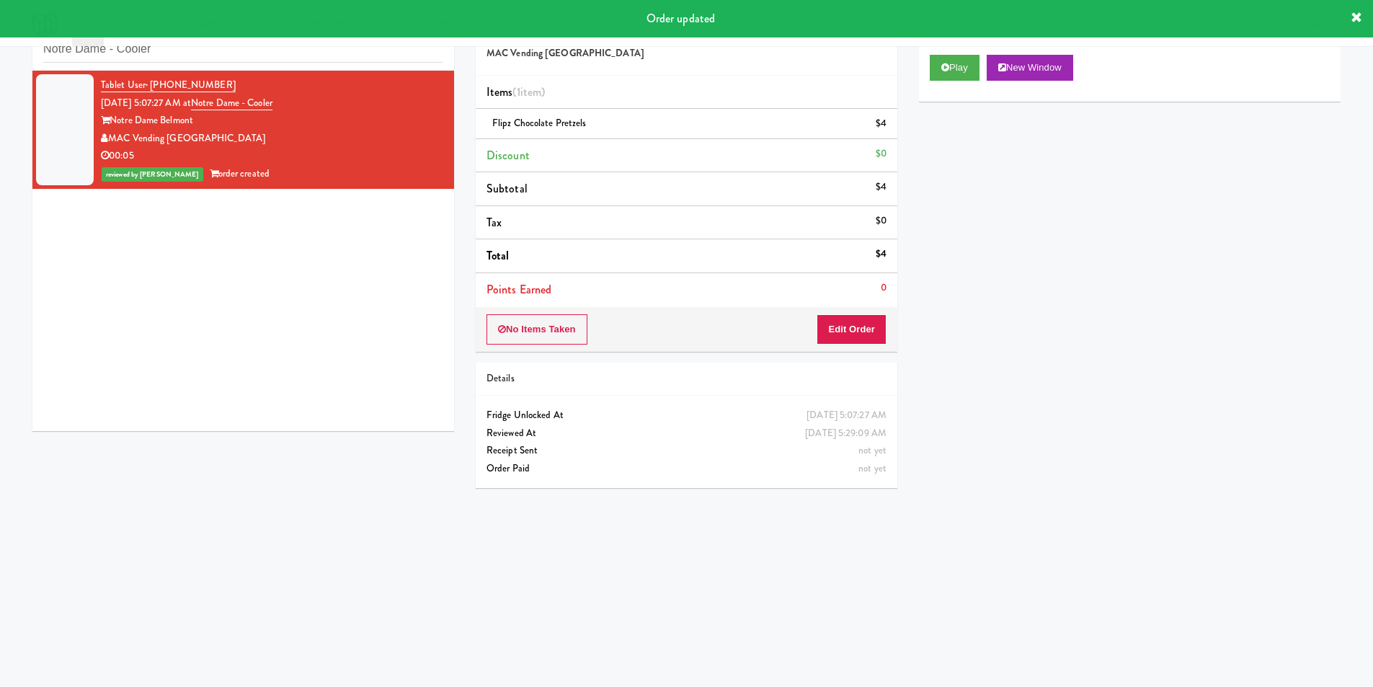
click at [299, 74] on li "Tablet User · (650) 333-4699 Aug 25, 2025 5:07:27 AM at Notre Dame - Cooler Not…" at bounding box center [243, 130] width 422 height 118
click at [302, 60] on input "Notre Dame - Cooler" at bounding box center [243, 49] width 400 height 27
paste input "Herbert - Fridge"
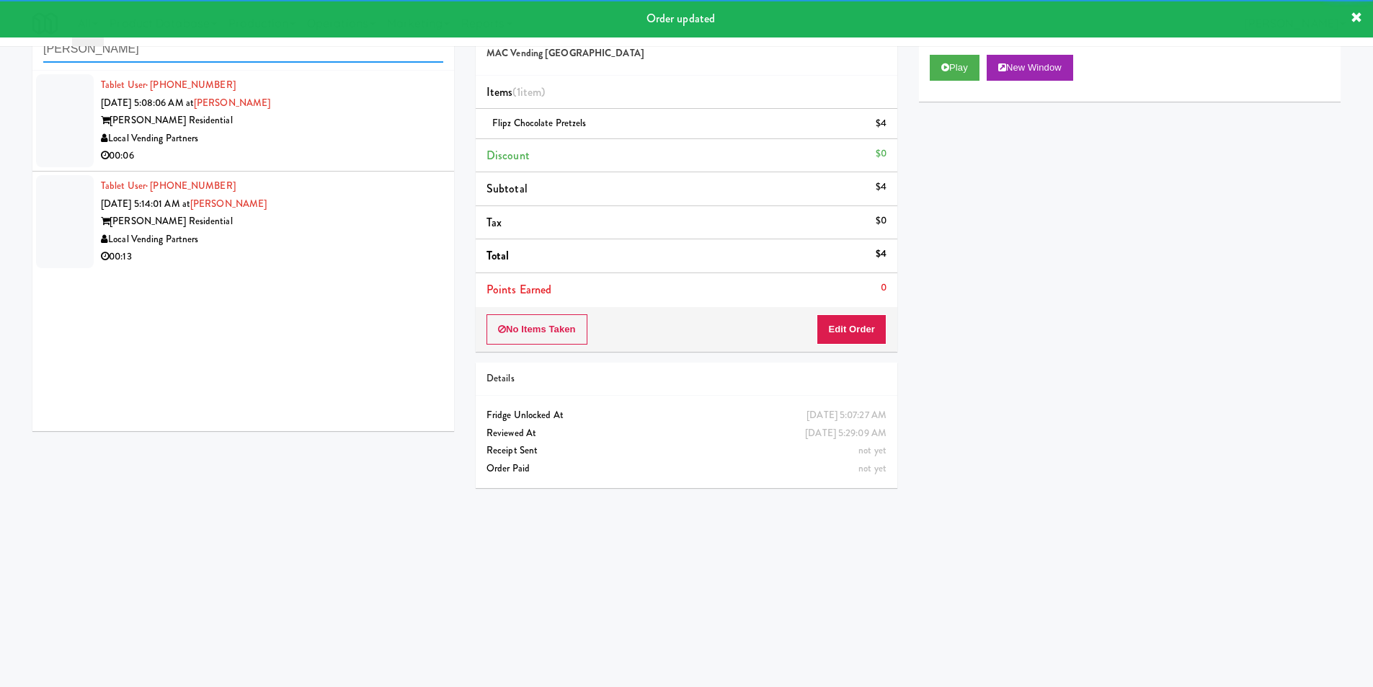
type input "Herbert - Fridge"
click at [365, 133] on div "Local Vending Partners" at bounding box center [272, 139] width 342 height 18
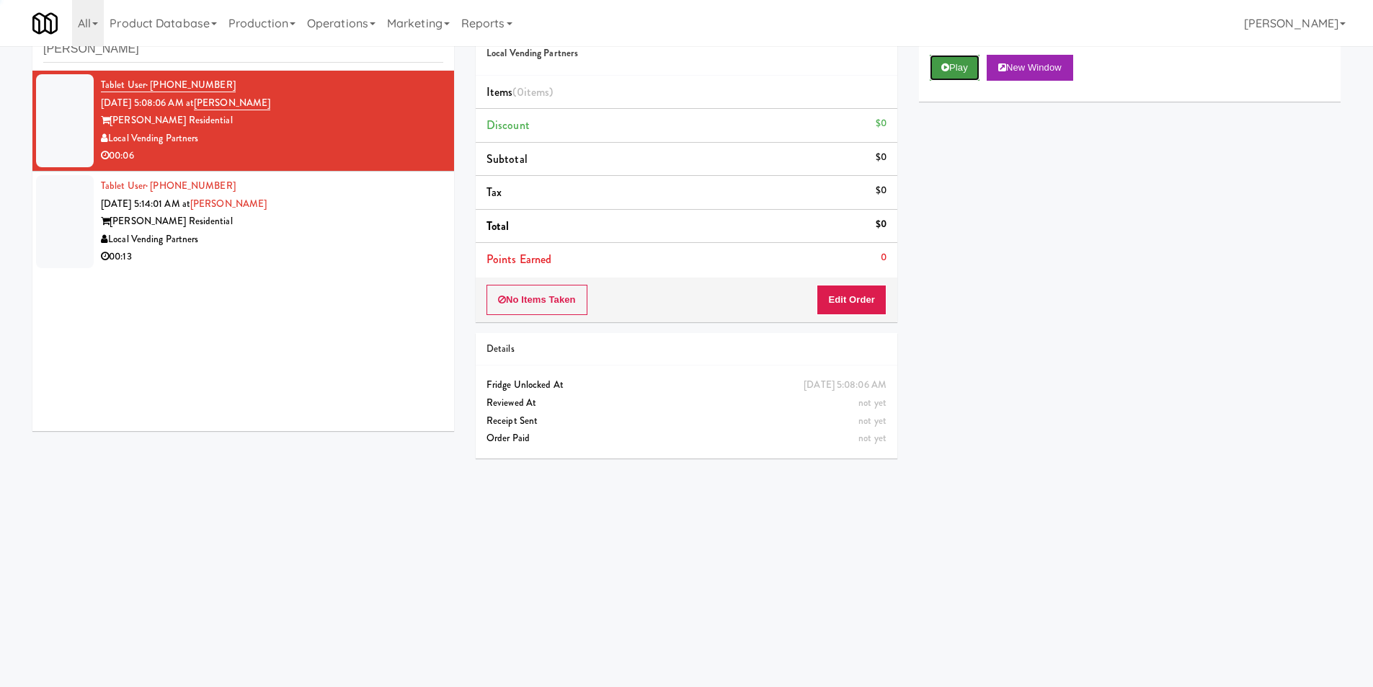
click at [957, 72] on button "Play" at bounding box center [955, 68] width 50 height 26
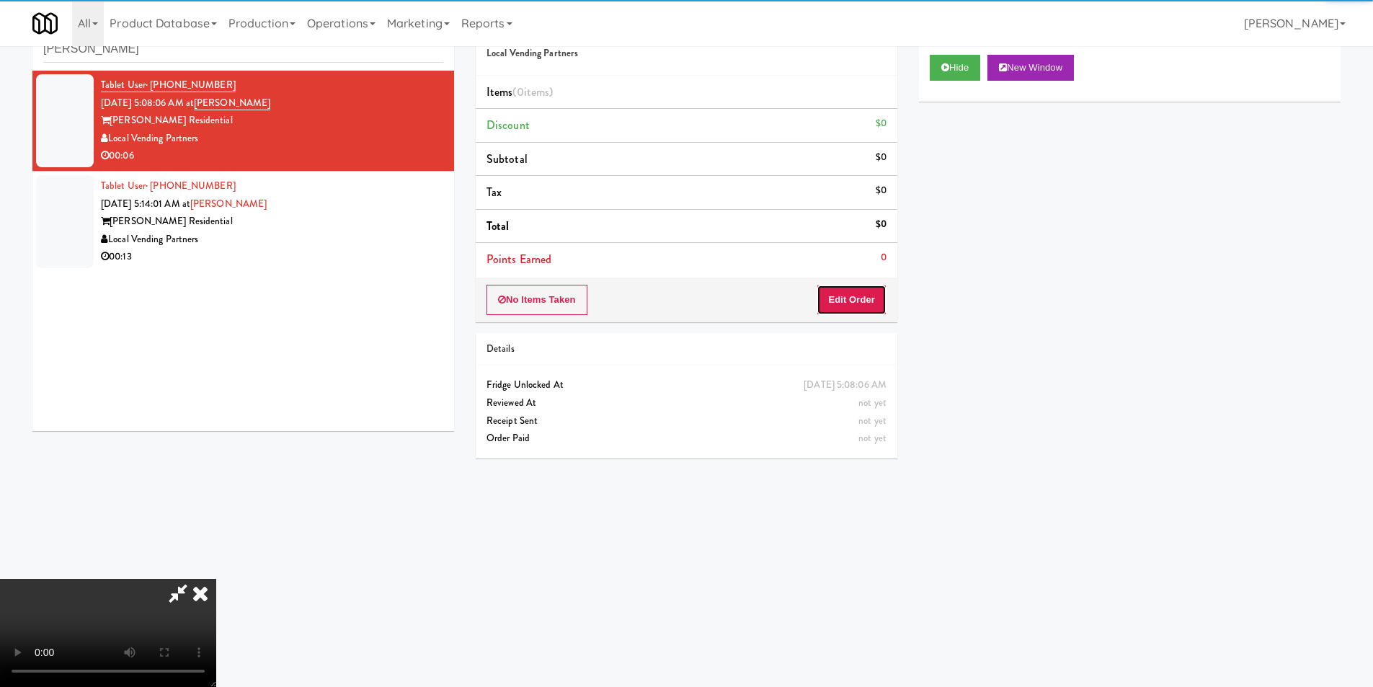
click at [864, 312] on button "Edit Order" at bounding box center [852, 300] width 70 height 30
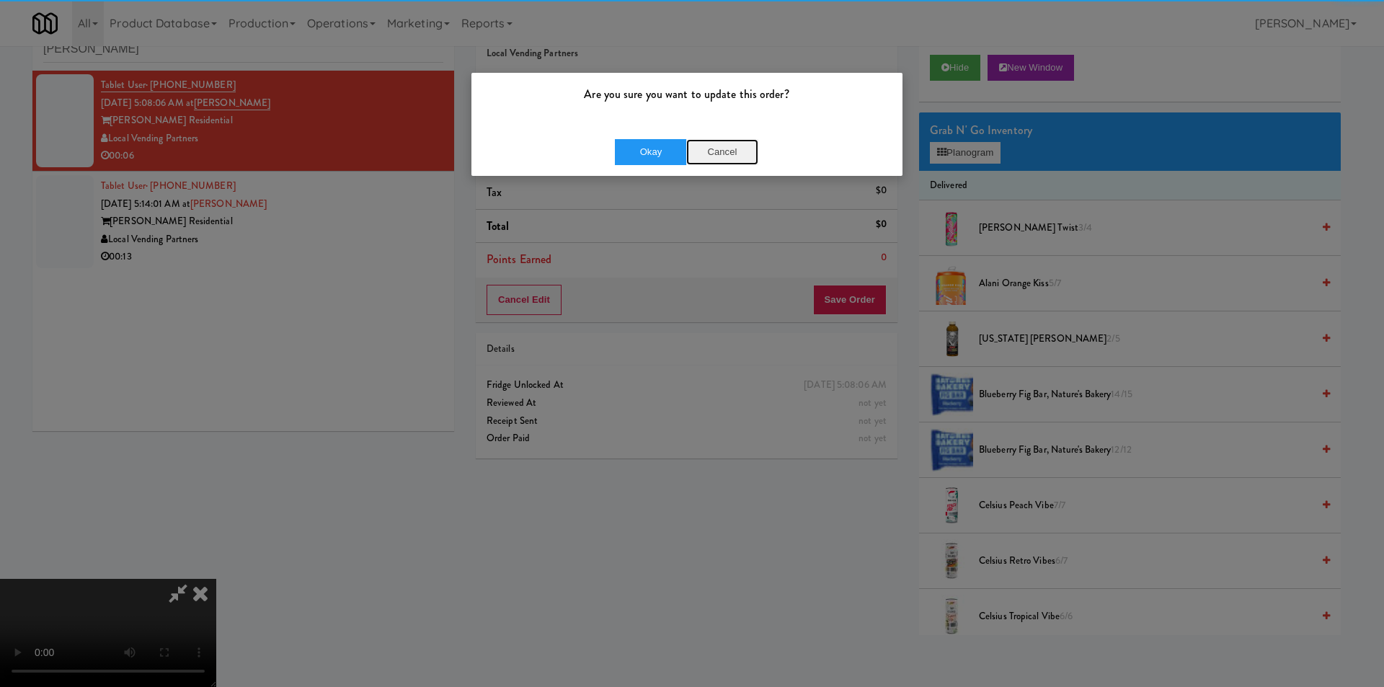
click at [724, 143] on button "Cancel" at bounding box center [722, 152] width 72 height 26
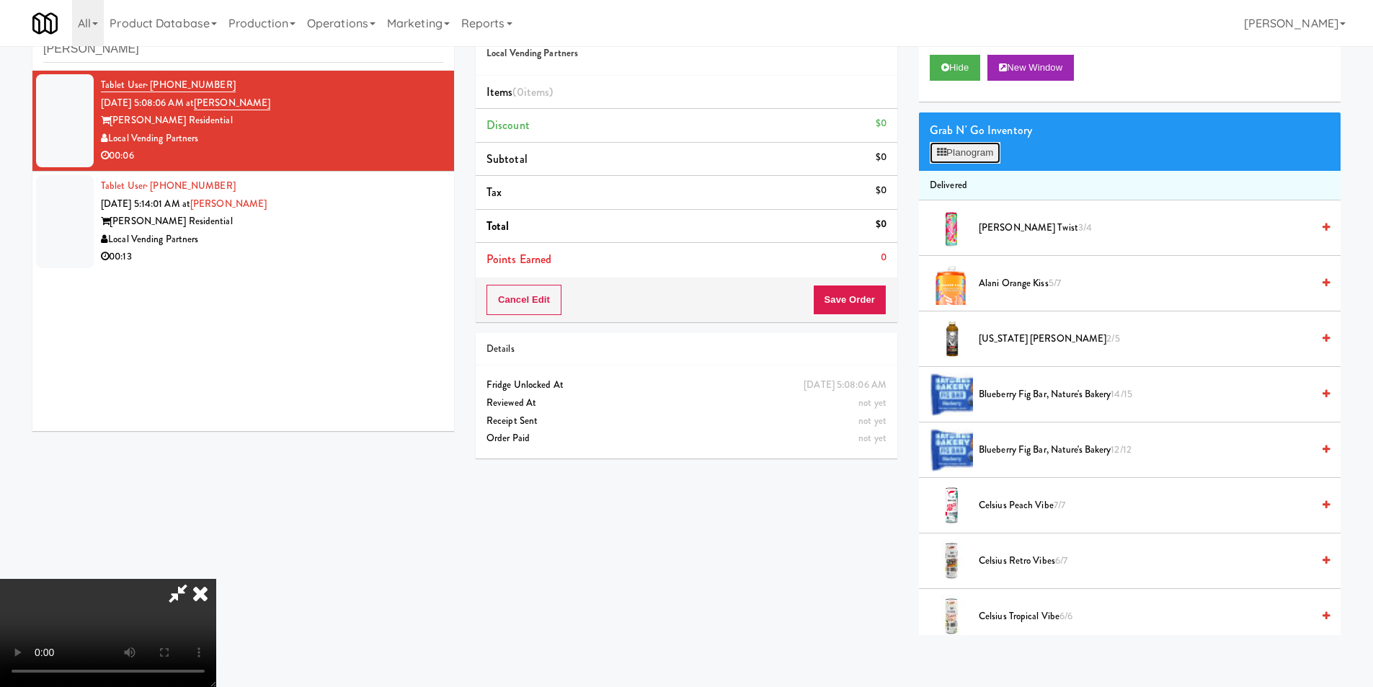
click at [957, 157] on button "Planogram" at bounding box center [965, 153] width 71 height 22
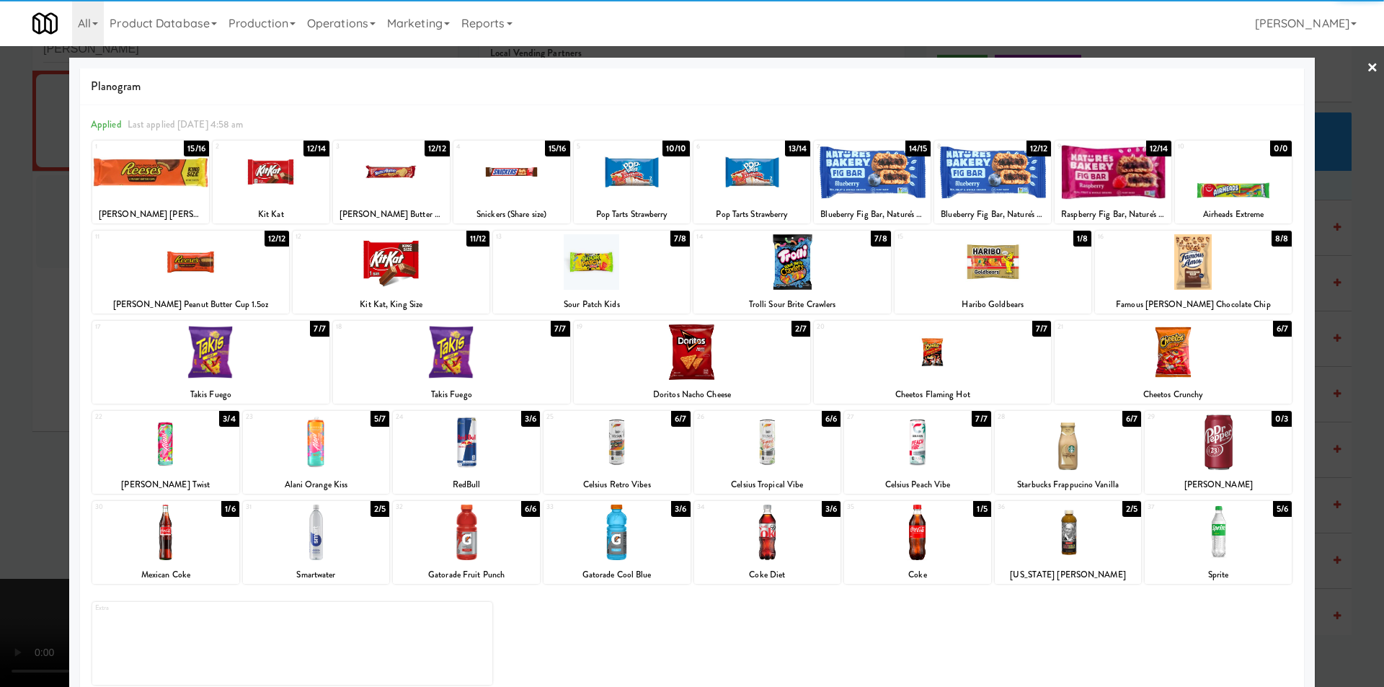
click at [1201, 516] on div at bounding box center [1218, 533] width 147 height 56
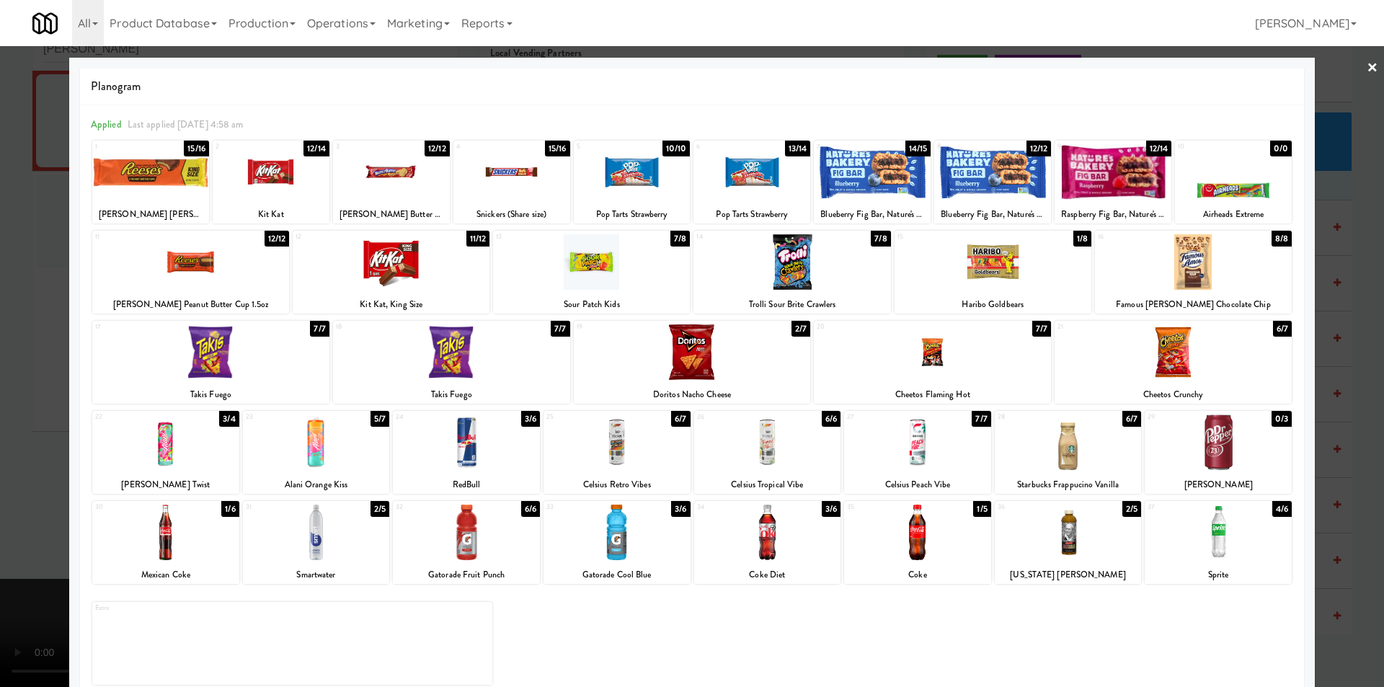
click at [232, 541] on div at bounding box center [165, 533] width 147 height 56
click at [0, 461] on div at bounding box center [692, 343] width 1384 height 687
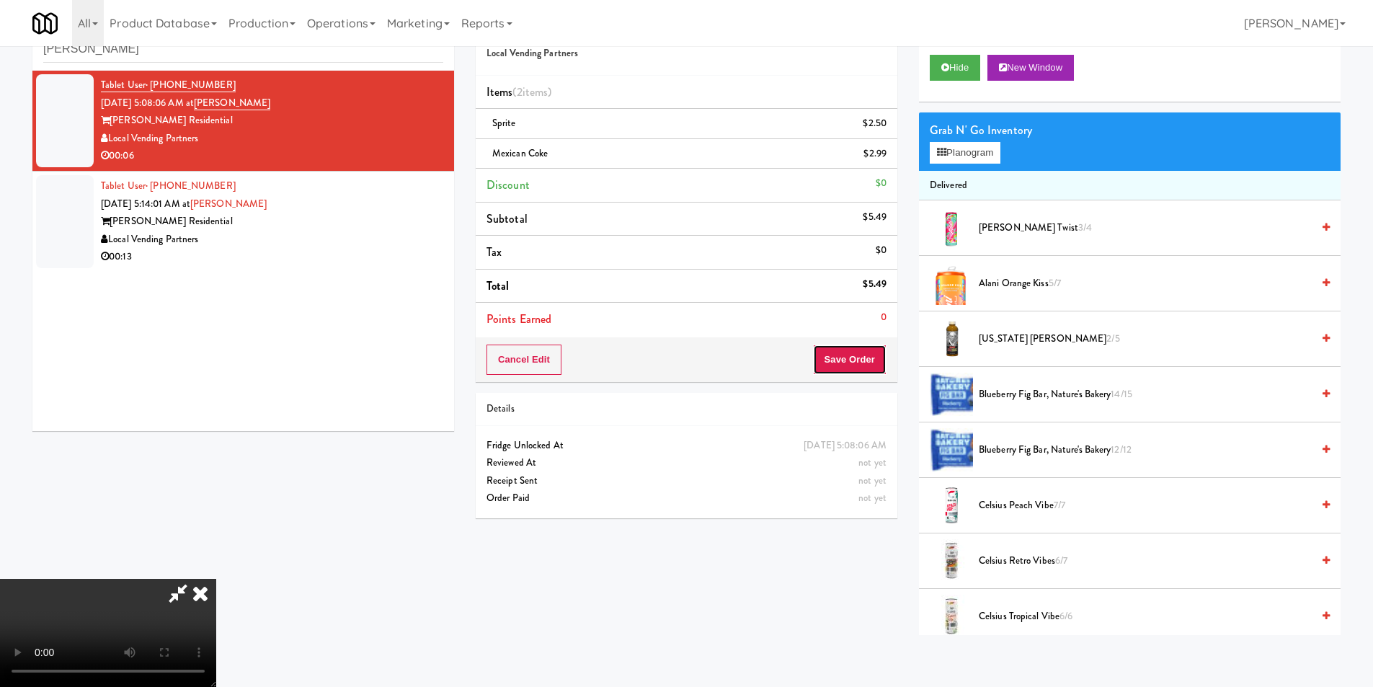
click at [846, 371] on button "Save Order" at bounding box center [850, 360] width 74 height 30
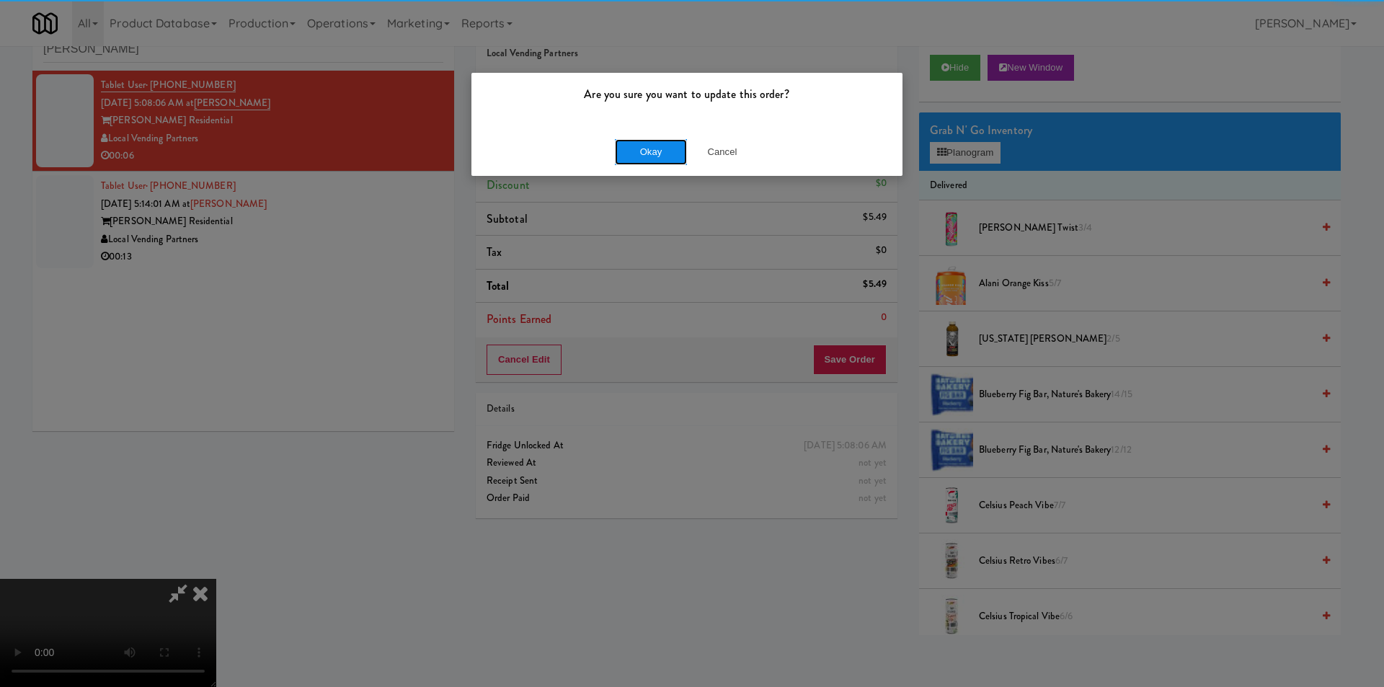
click at [642, 151] on button "Okay" at bounding box center [651, 152] width 72 height 26
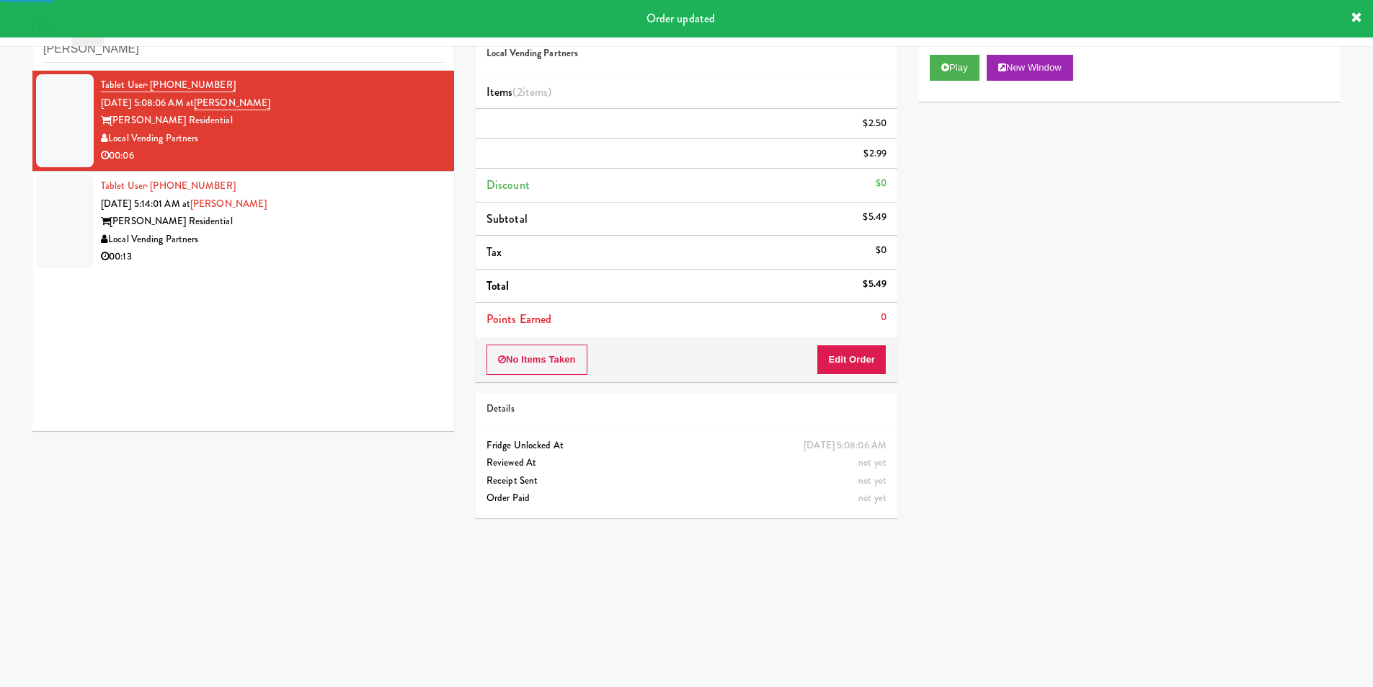
click at [410, 216] on div "Herbert Residential" at bounding box center [272, 222] width 342 height 18
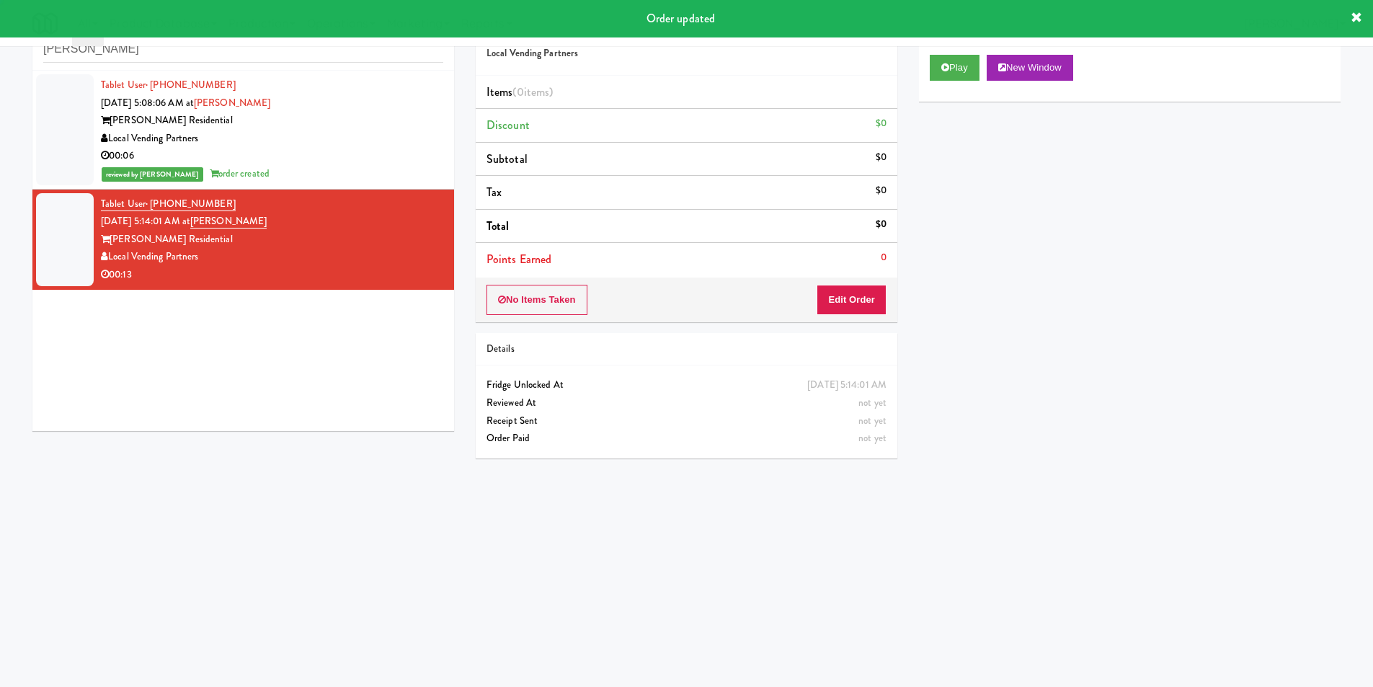
click at [961, 75] on button "Play" at bounding box center [955, 68] width 50 height 26
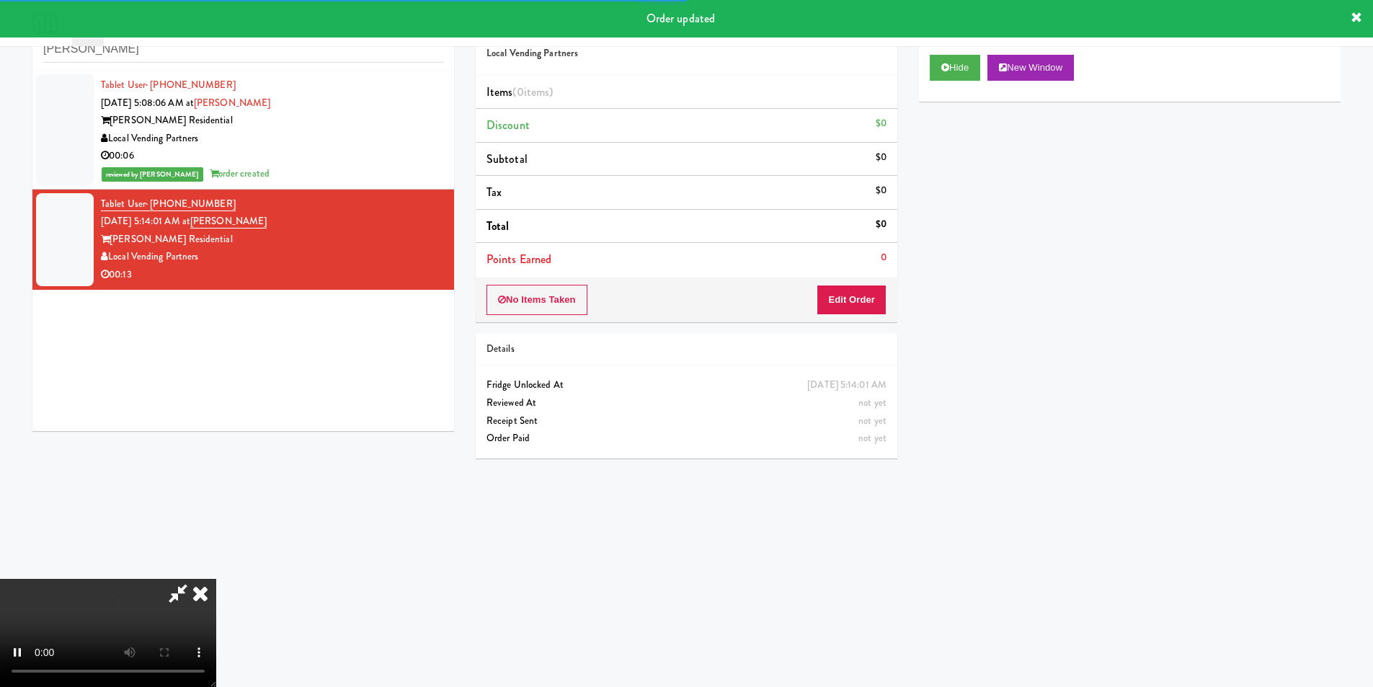
click at [874, 286] on div "No Items Taken Edit Order" at bounding box center [687, 300] width 422 height 45
click at [838, 292] on button "Edit Order" at bounding box center [852, 300] width 70 height 30
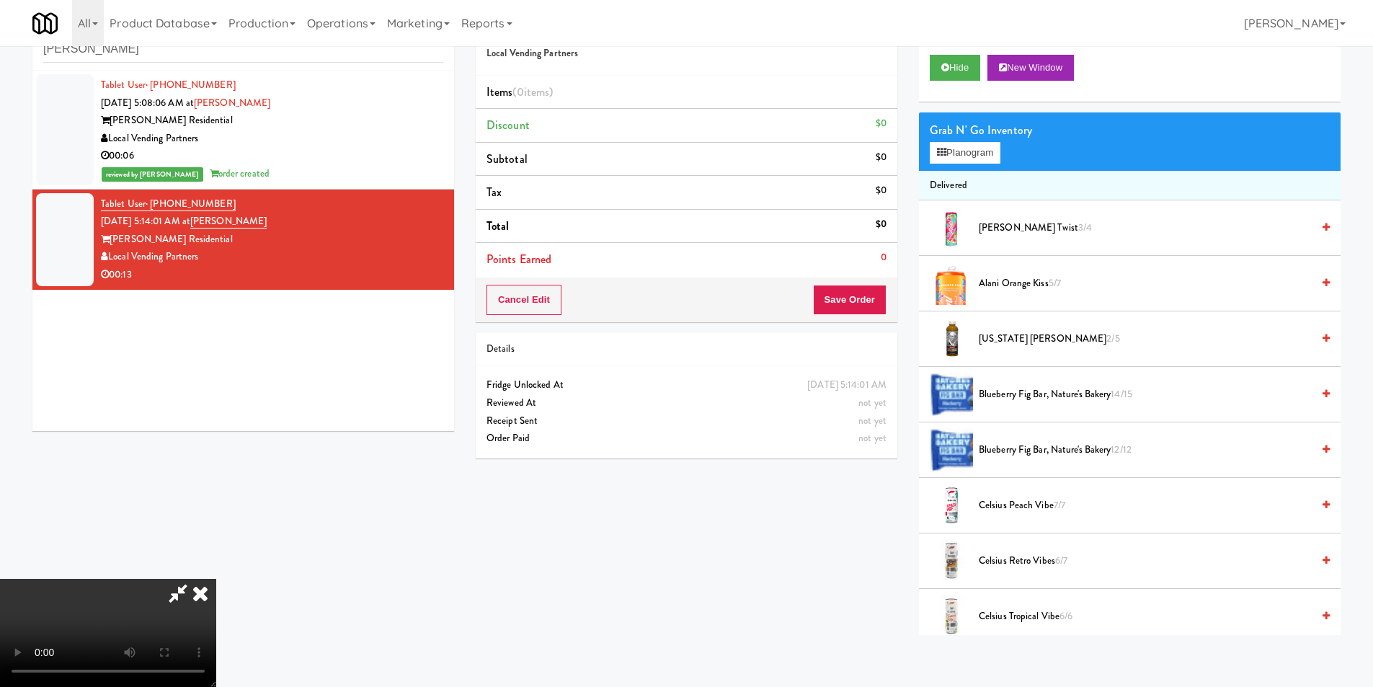
click at [216, 579] on video at bounding box center [108, 633] width 216 height 108
click at [973, 157] on button "Planogram" at bounding box center [965, 153] width 71 height 22
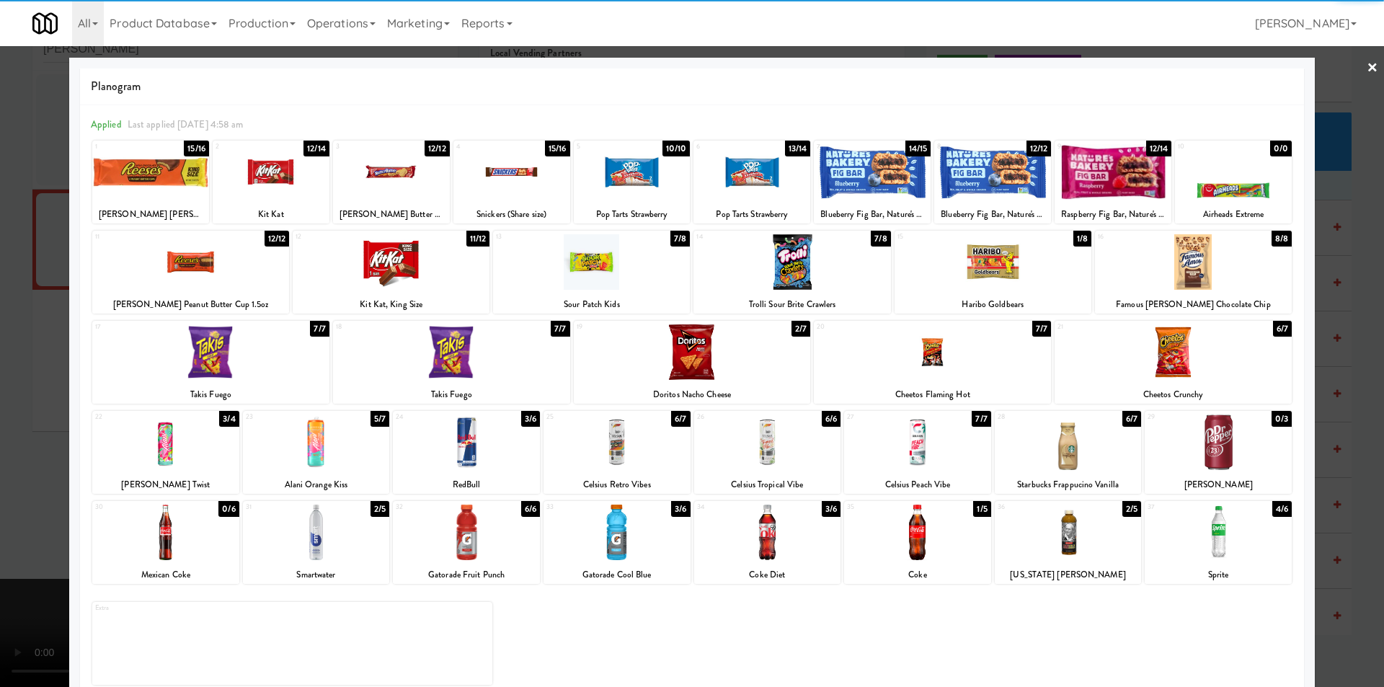
click at [1208, 518] on div at bounding box center [1218, 533] width 147 height 56
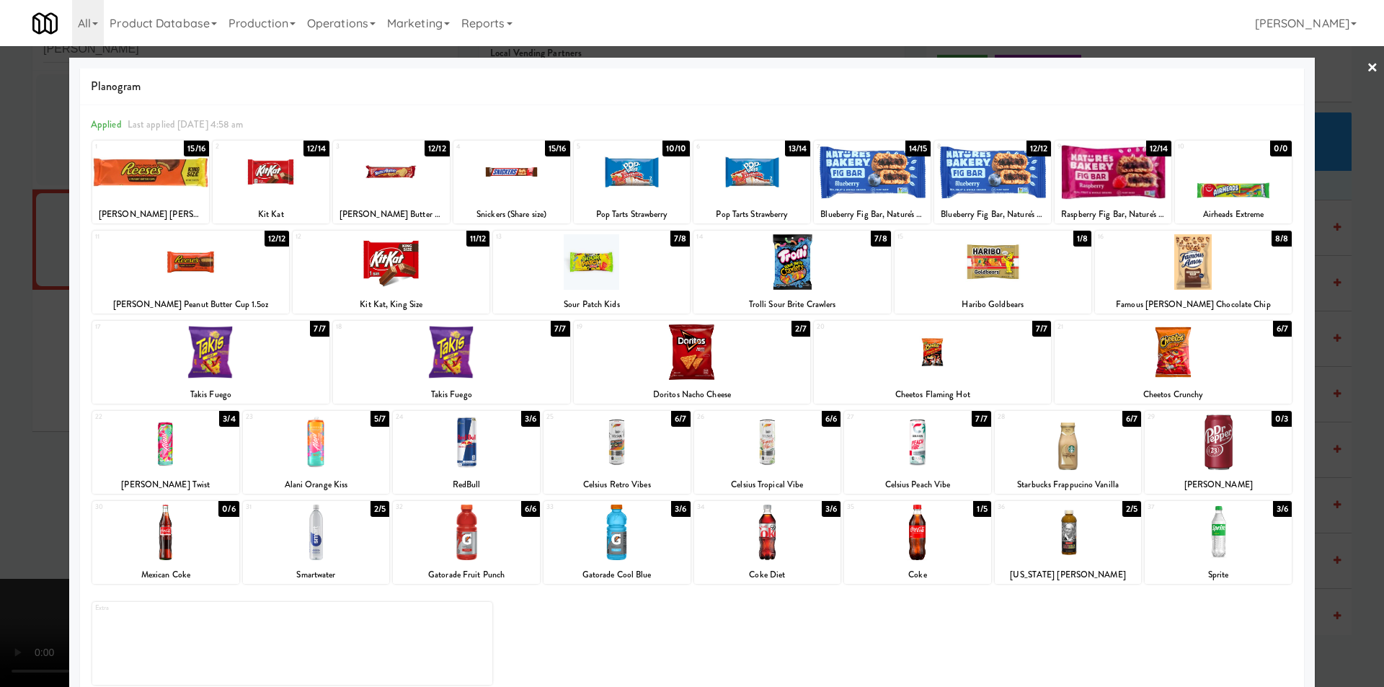
drag, startPoint x: 18, startPoint y: 453, endPoint x: 63, endPoint y: 469, distance: 47.9
click at [19, 453] on div at bounding box center [692, 343] width 1384 height 687
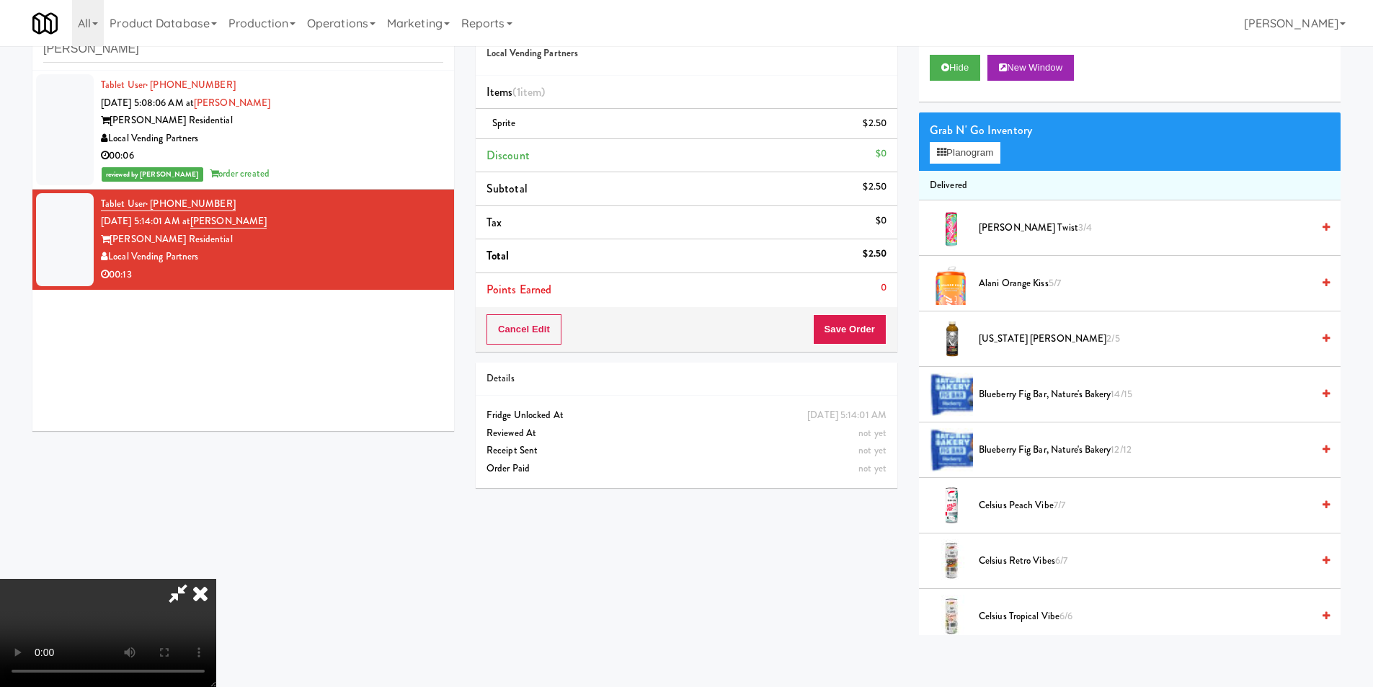
click at [216, 579] on video at bounding box center [108, 633] width 216 height 108
click at [929, 157] on div "Grab N' Go Inventory Planogram" at bounding box center [1130, 141] width 422 height 58
click at [942, 154] on icon at bounding box center [941, 152] width 9 height 9
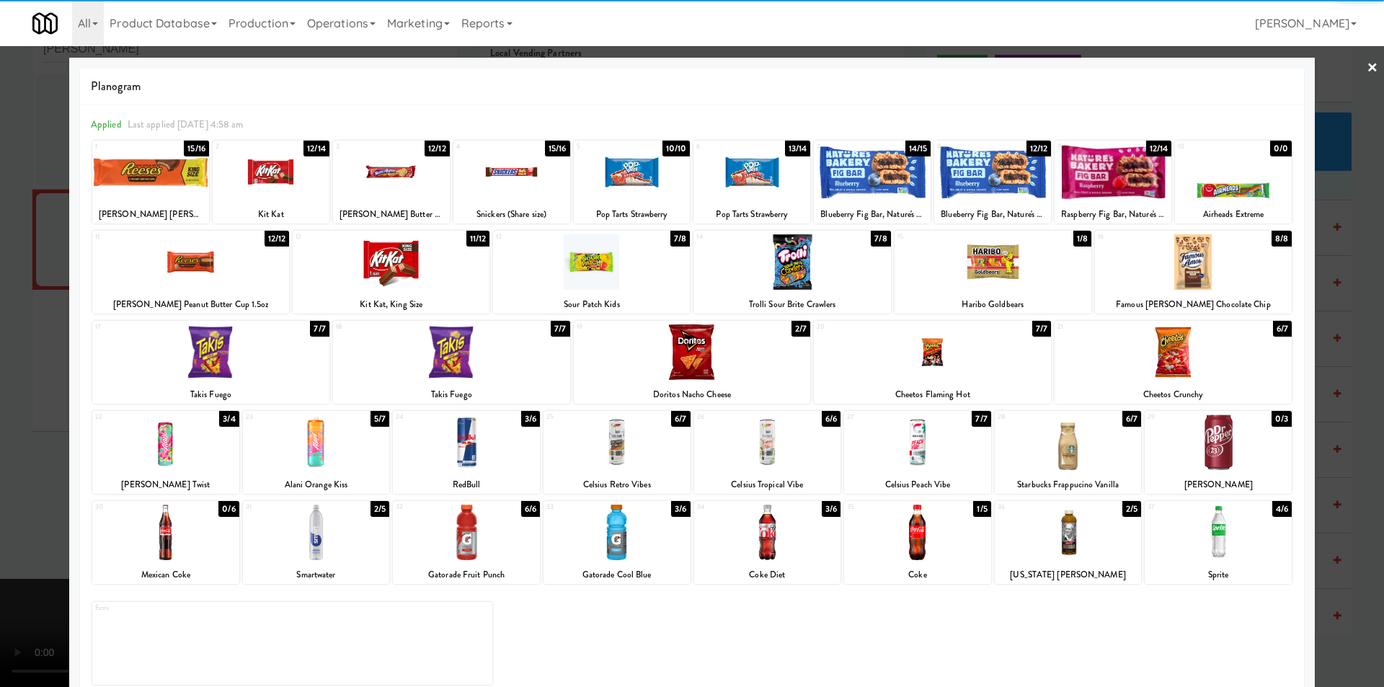
click at [491, 448] on div at bounding box center [466, 443] width 147 height 56
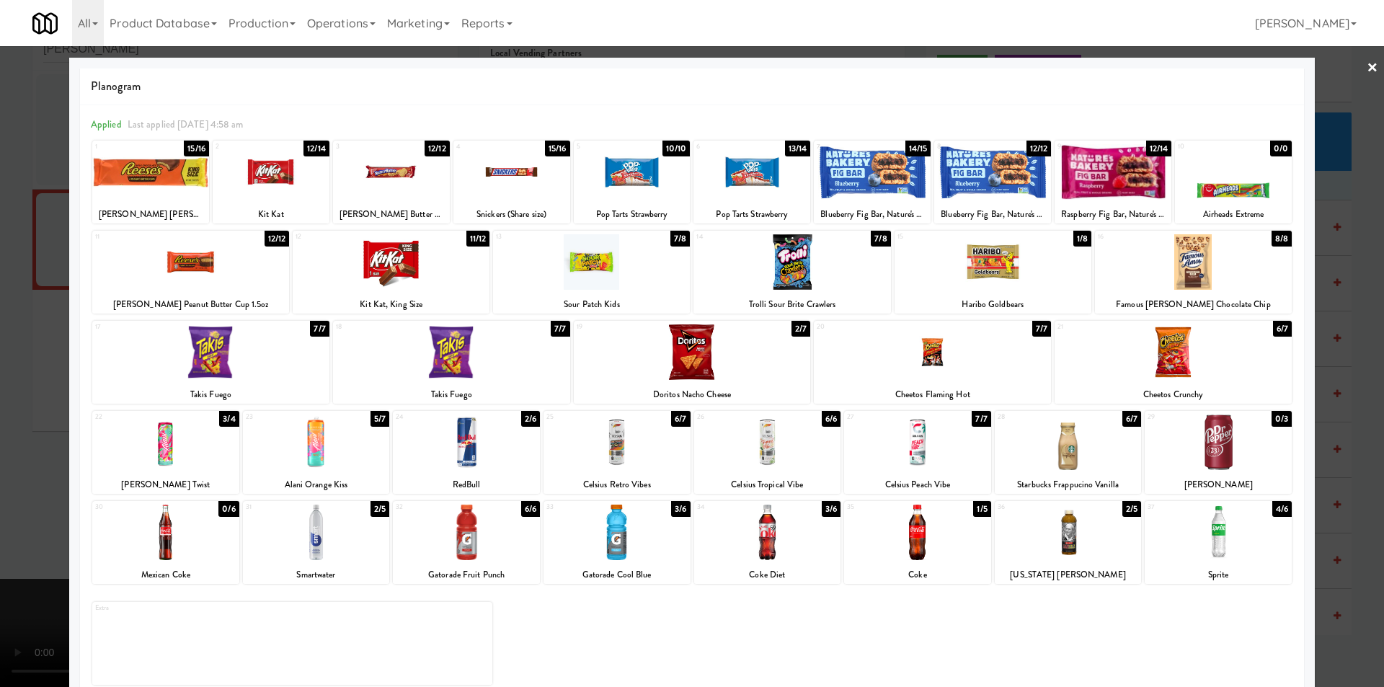
click at [1337, 332] on div at bounding box center [692, 343] width 1384 height 687
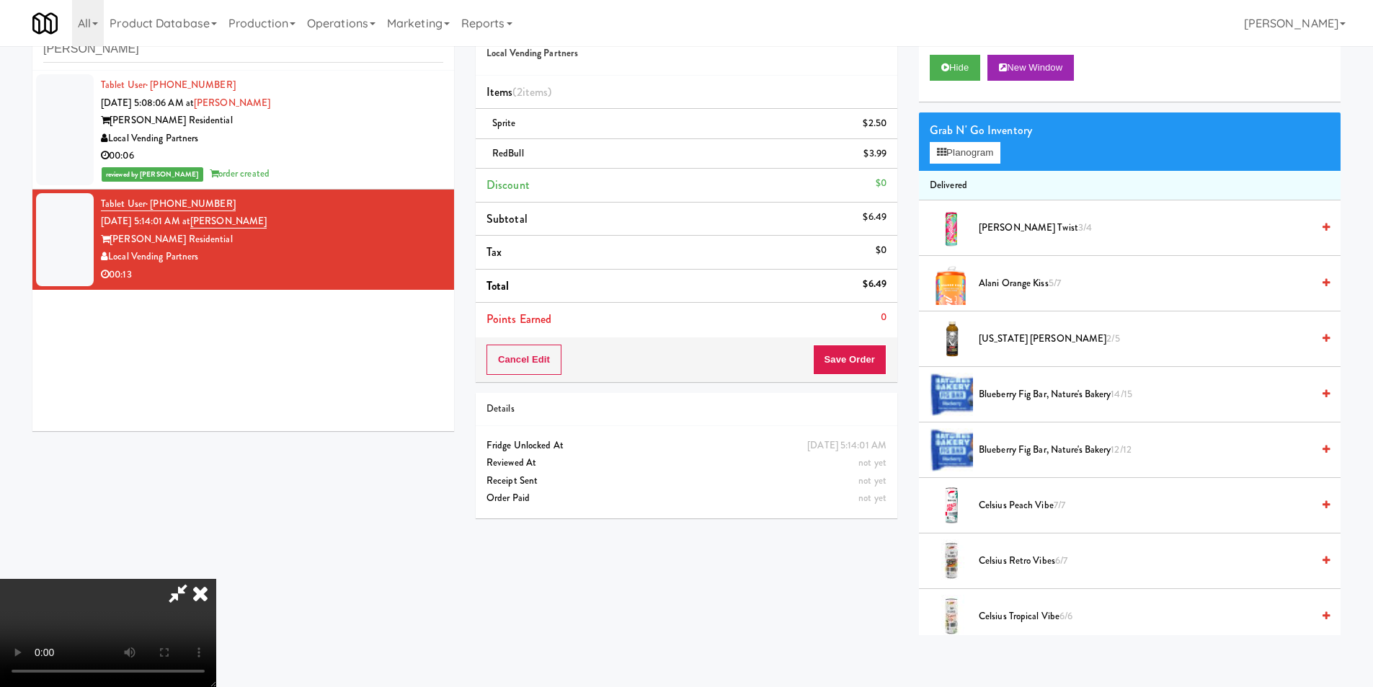
drag, startPoint x: 534, startPoint y: 389, endPoint x: 549, endPoint y: 391, distance: 15.3
click at [216, 579] on video at bounding box center [108, 633] width 216 height 108
click at [851, 366] on button "Save Order" at bounding box center [850, 360] width 74 height 30
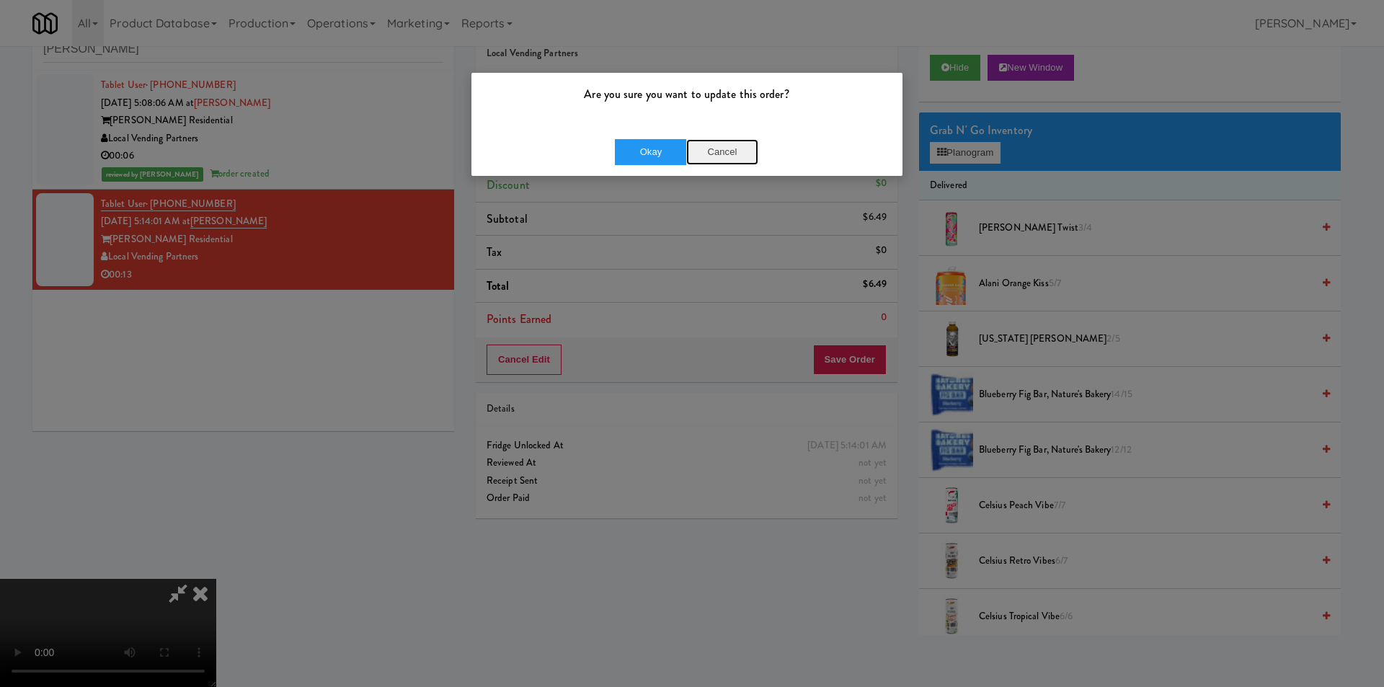
click at [736, 156] on button "Cancel" at bounding box center [722, 152] width 72 height 26
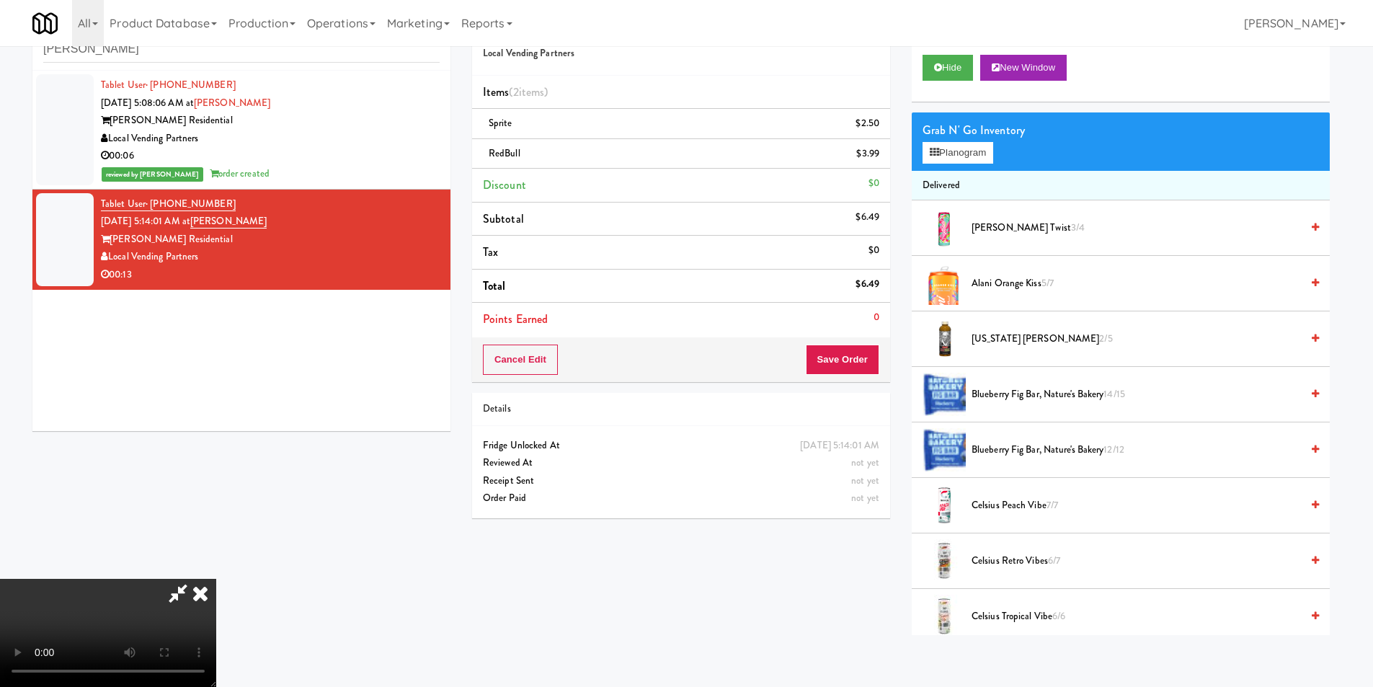
click at [216, 579] on video at bounding box center [108, 633] width 216 height 108
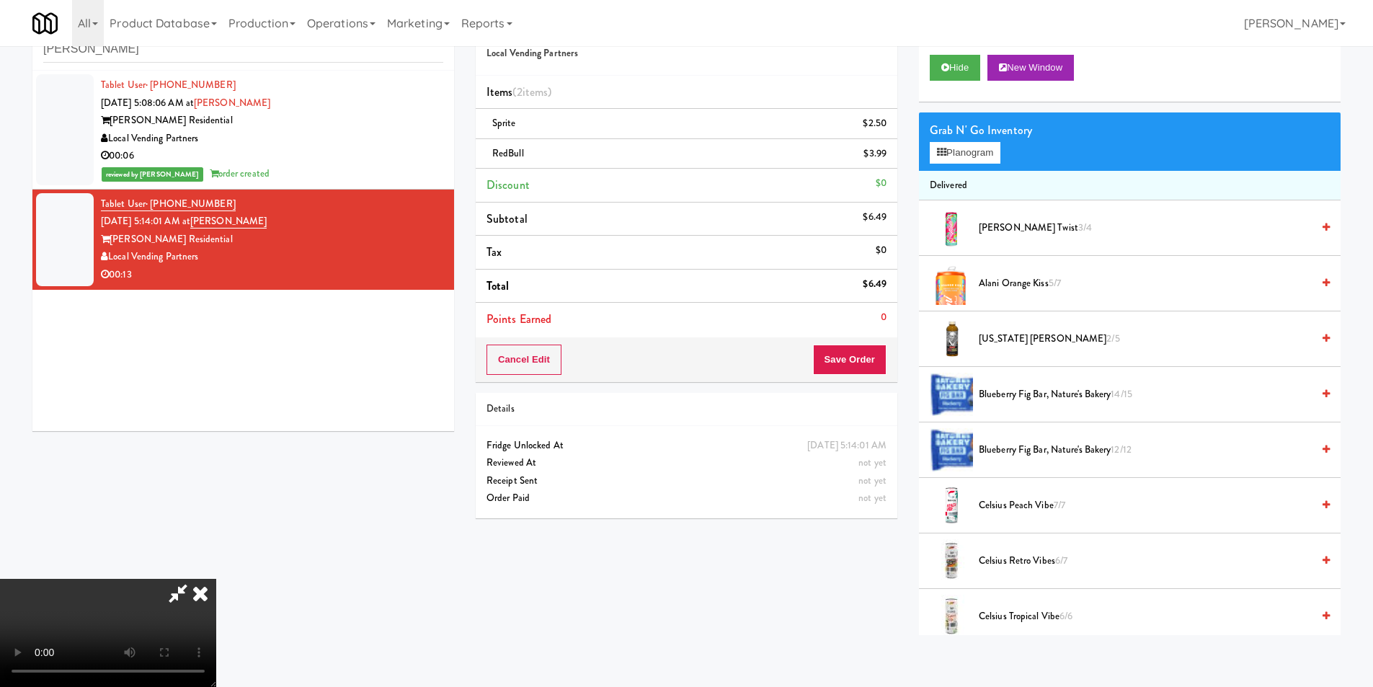
click at [216, 579] on video at bounding box center [108, 633] width 216 height 108
click at [942, 156] on icon at bounding box center [941, 152] width 9 height 9
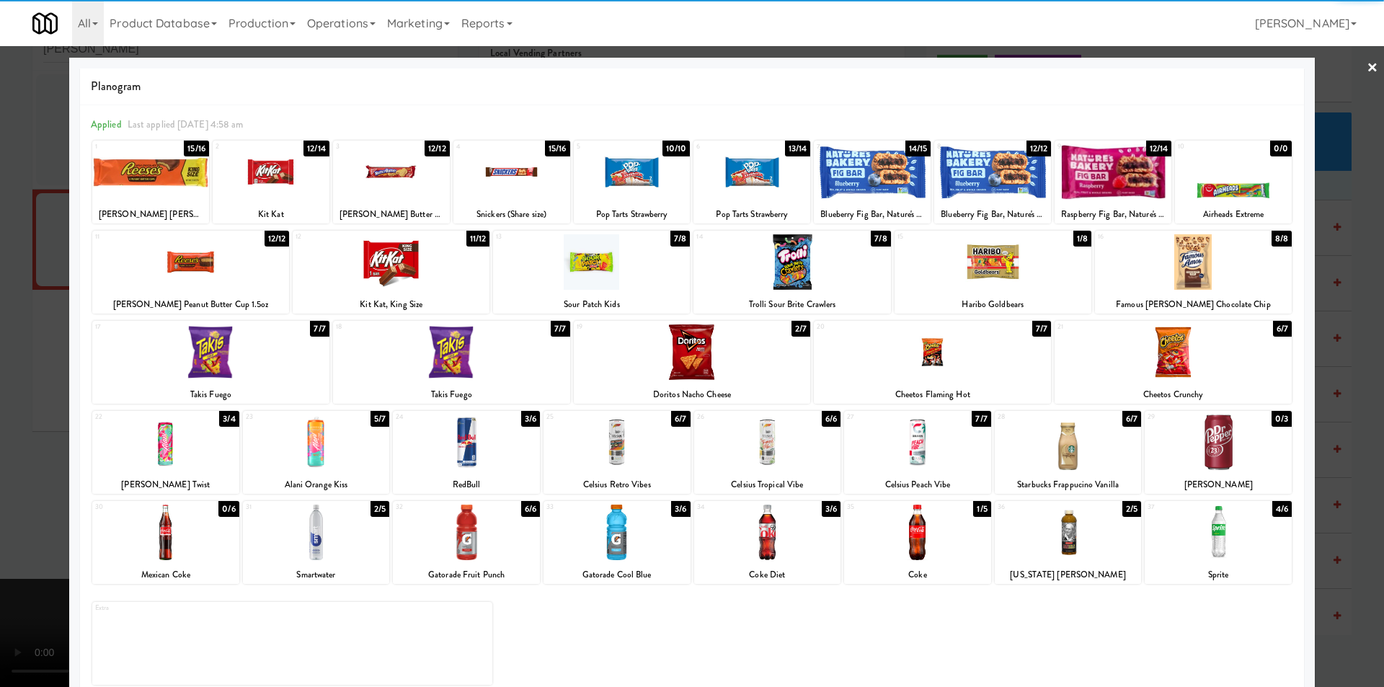
click at [789, 275] on div at bounding box center [792, 262] width 197 height 56
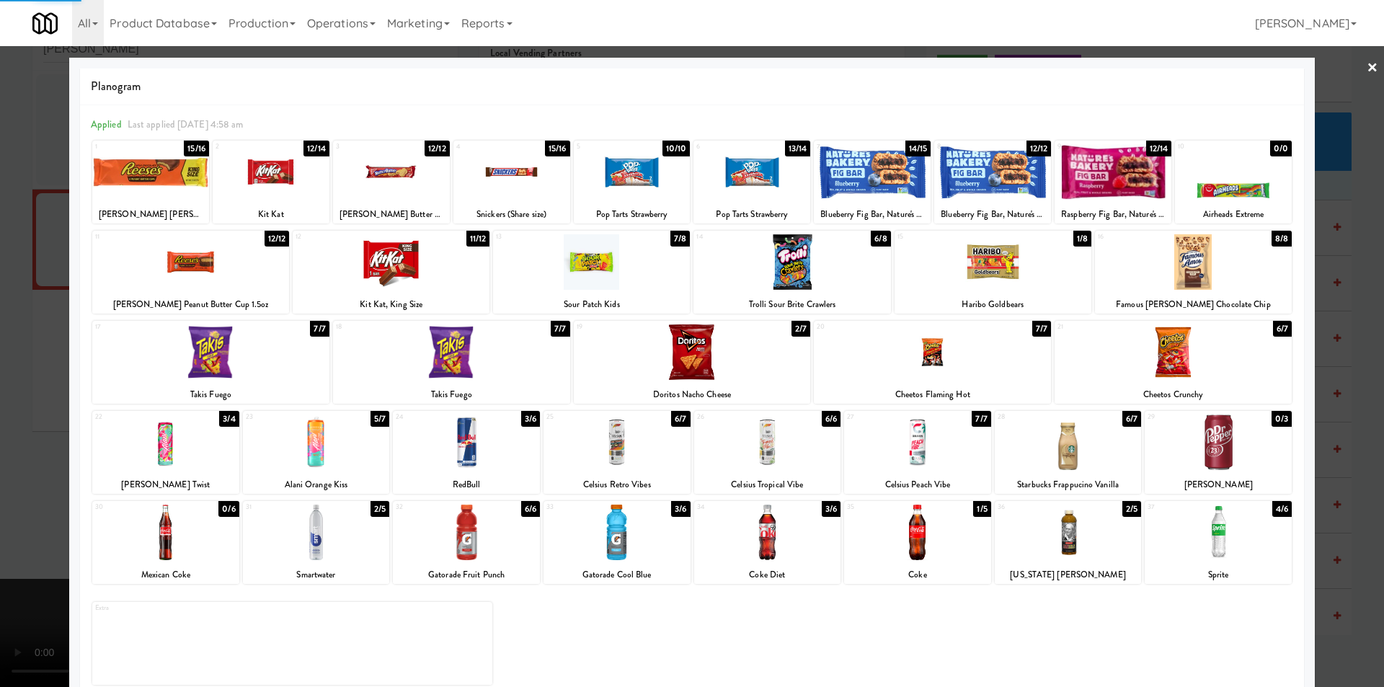
click at [1327, 305] on div at bounding box center [692, 343] width 1384 height 687
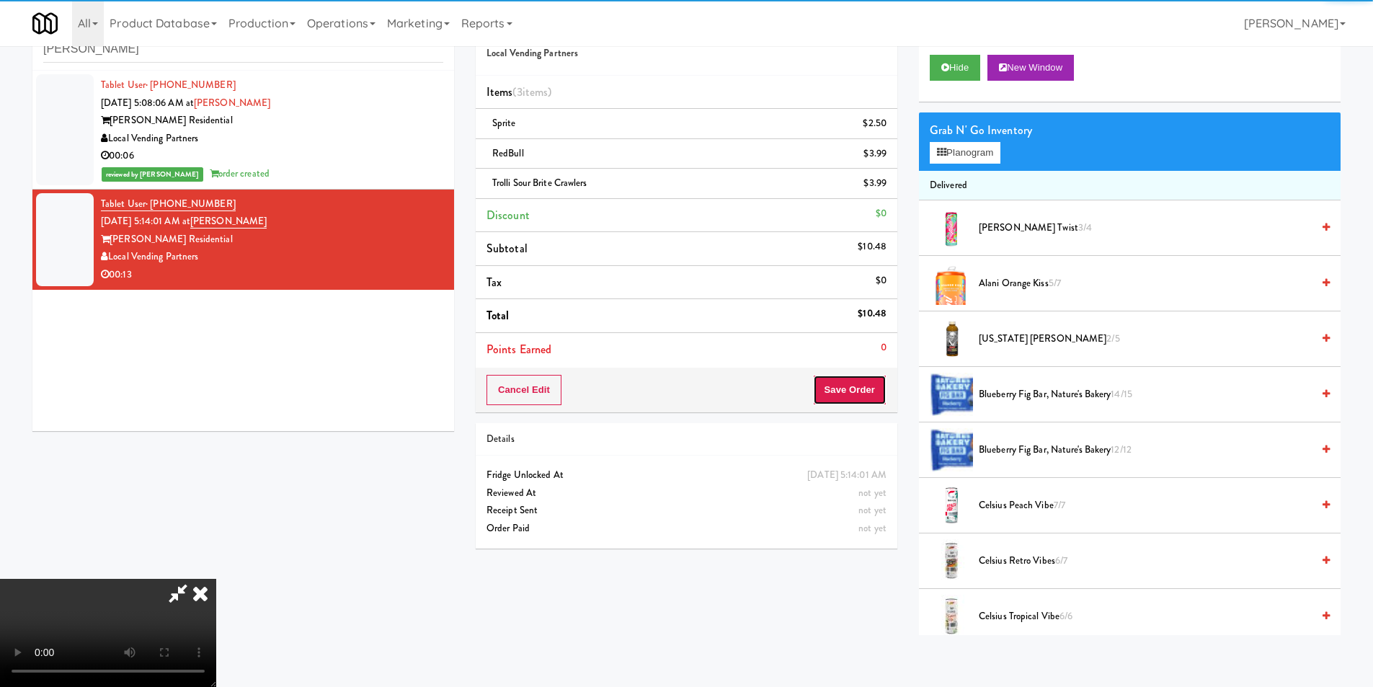
click at [847, 384] on button "Save Order" at bounding box center [850, 390] width 74 height 30
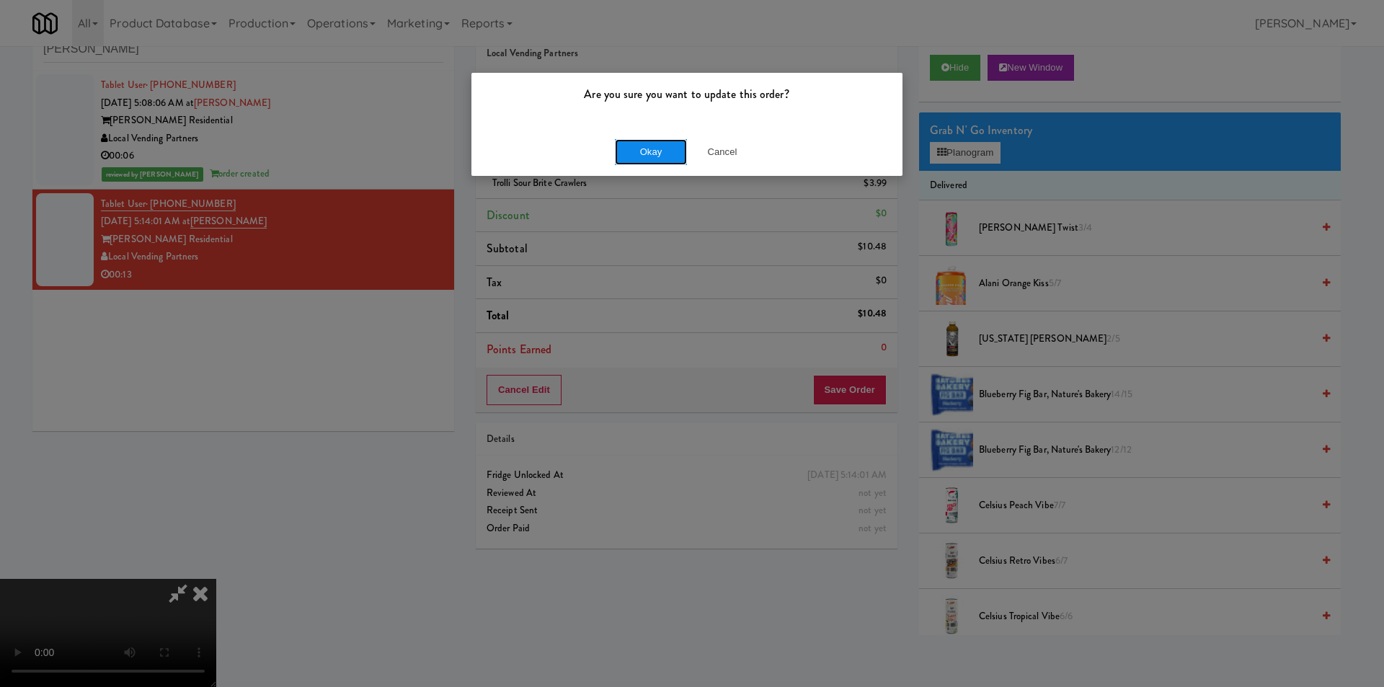
click at [639, 151] on button "Okay" at bounding box center [651, 152] width 72 height 26
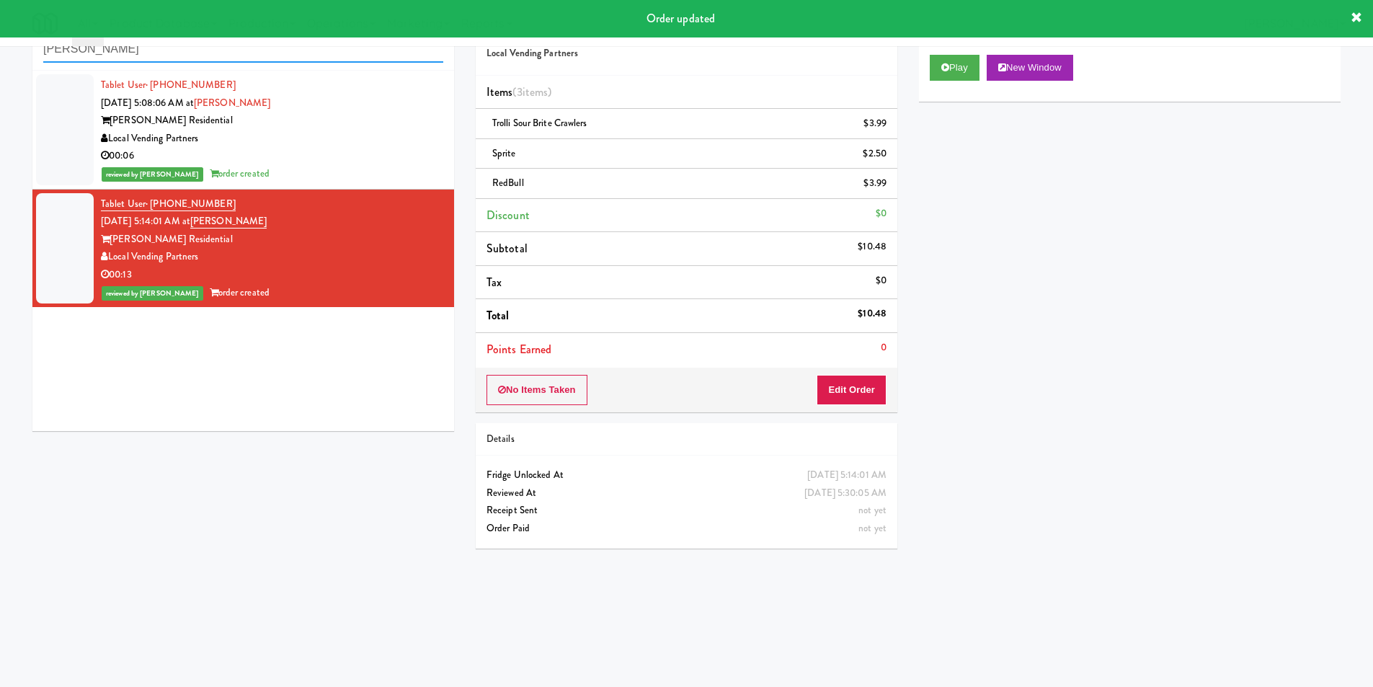
click at [260, 54] on input "Herbert - Fridge" at bounding box center [243, 49] width 400 height 27
paste input "481 on Mathilda - Pantry"
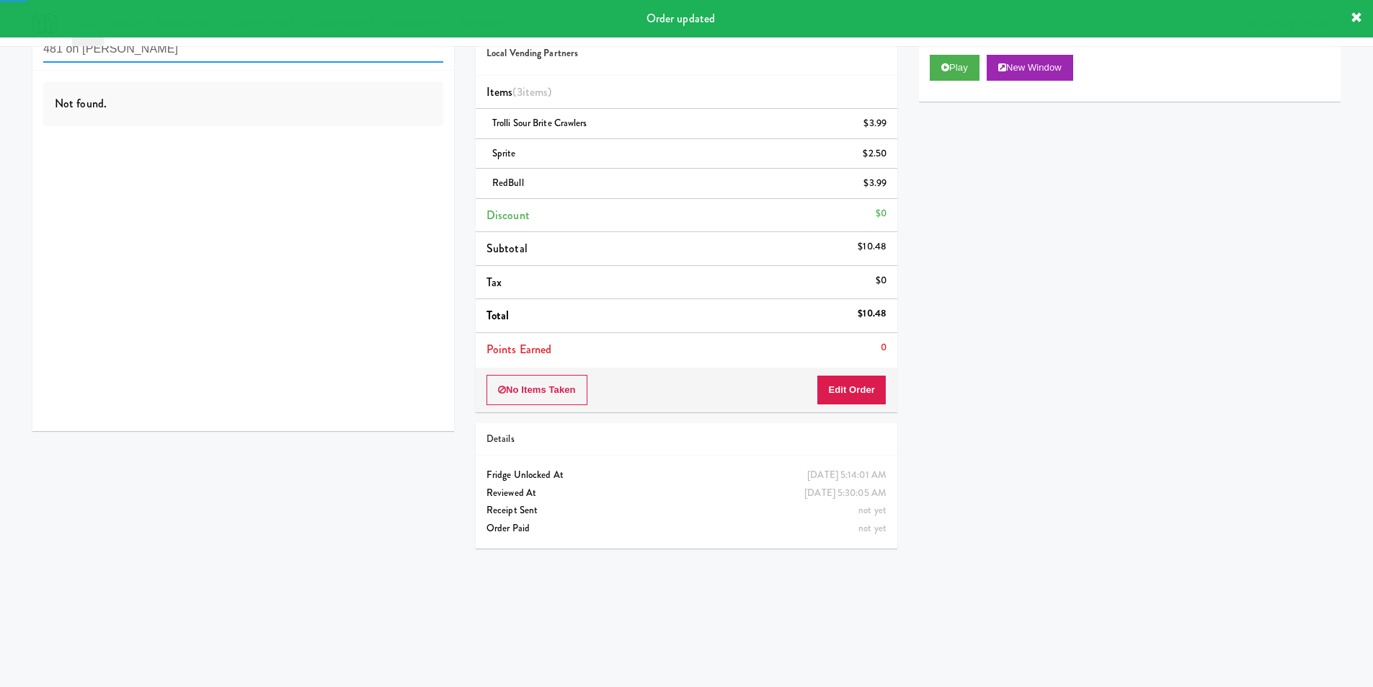
type input "481 on Mathilda - Pantry"
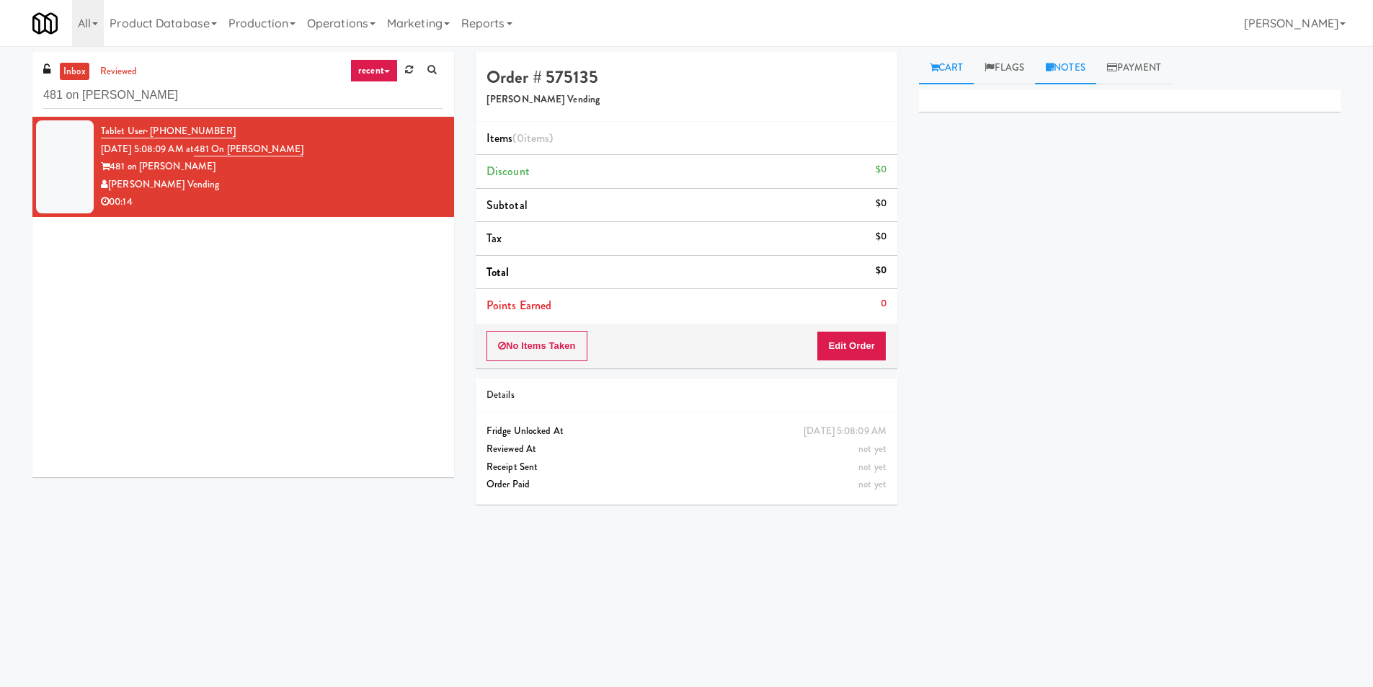
click at [1072, 68] on link "Notes" at bounding box center [1065, 68] width 61 height 32
click at [944, 66] on link "Cart" at bounding box center [947, 68] width 56 height 32
click at [252, 98] on input "481 on Mathilda - Pantry" at bounding box center [243, 95] width 400 height 27
click at [131, 74] on link "reviewed" at bounding box center [119, 72] width 45 height 18
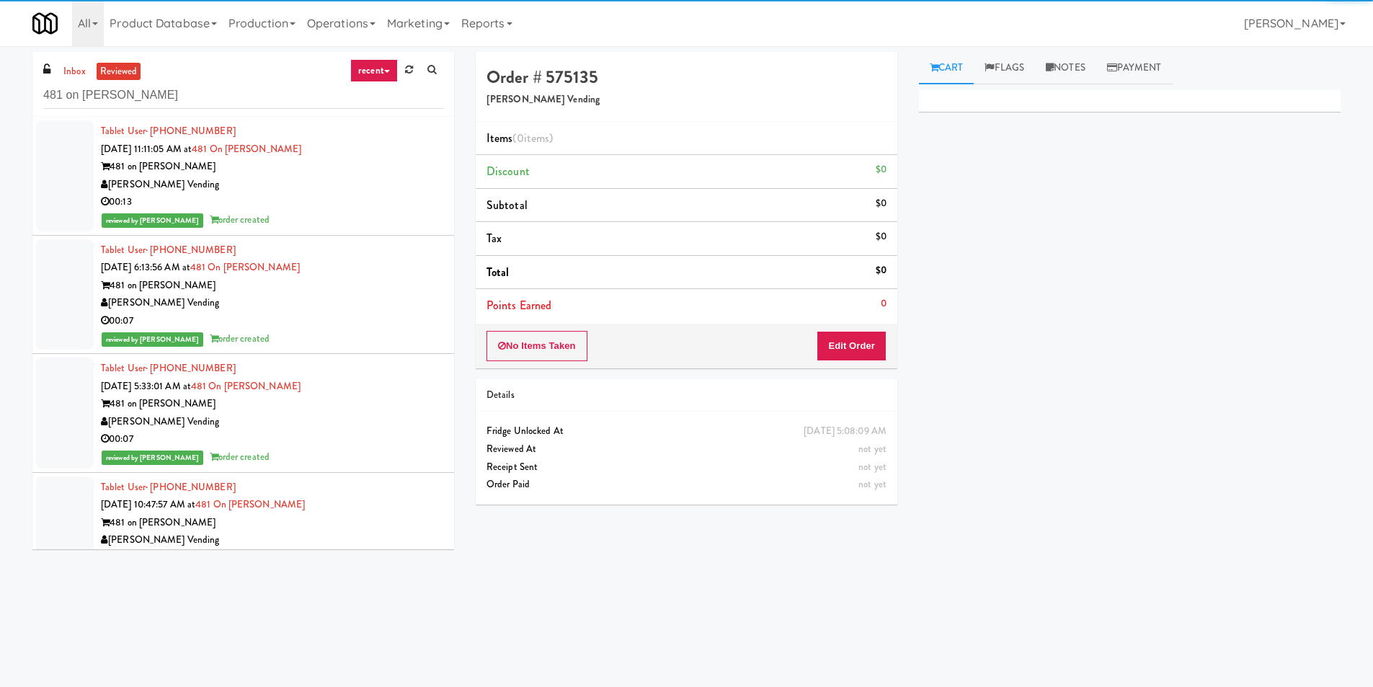
click at [347, 273] on div "Tablet User · (636) 980-0734 Aug 24, 2025 6:13:56 AM at 481 on Mathilda - Pantr…" at bounding box center [272, 295] width 342 height 107
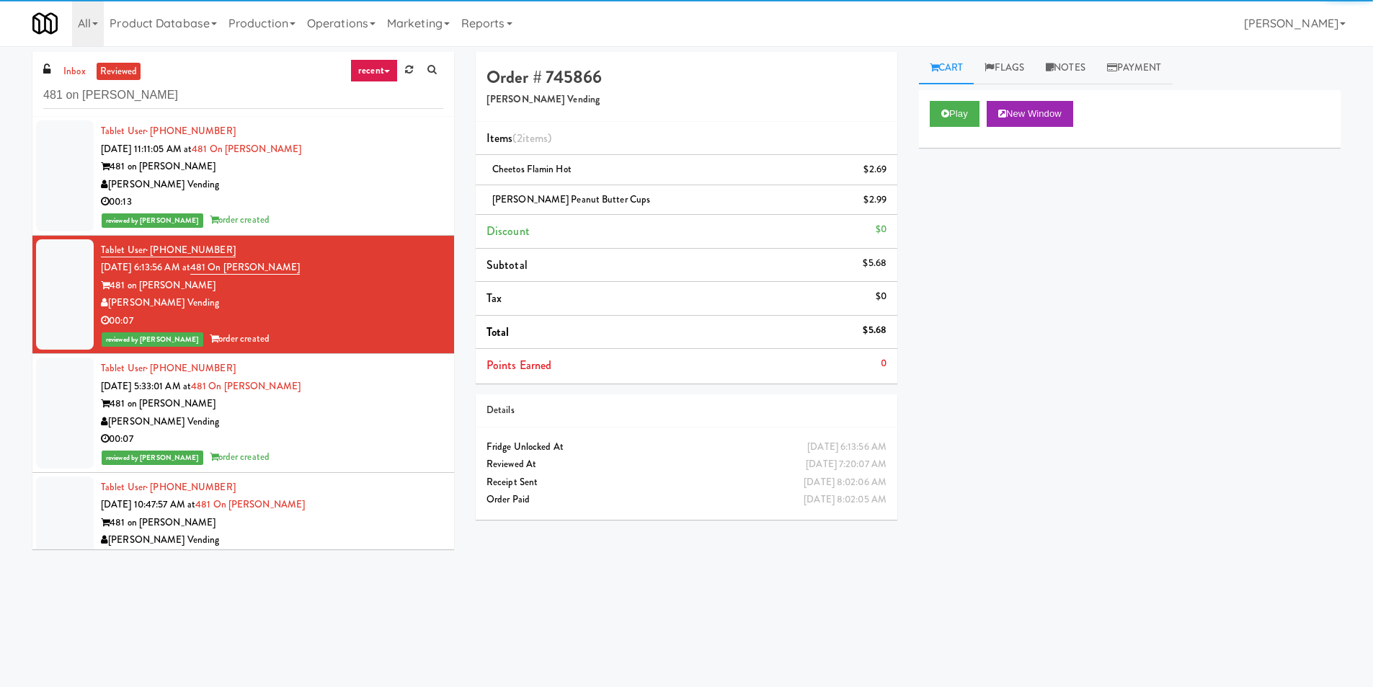
click at [353, 214] on div "reviewed by John C order created" at bounding box center [272, 220] width 342 height 18
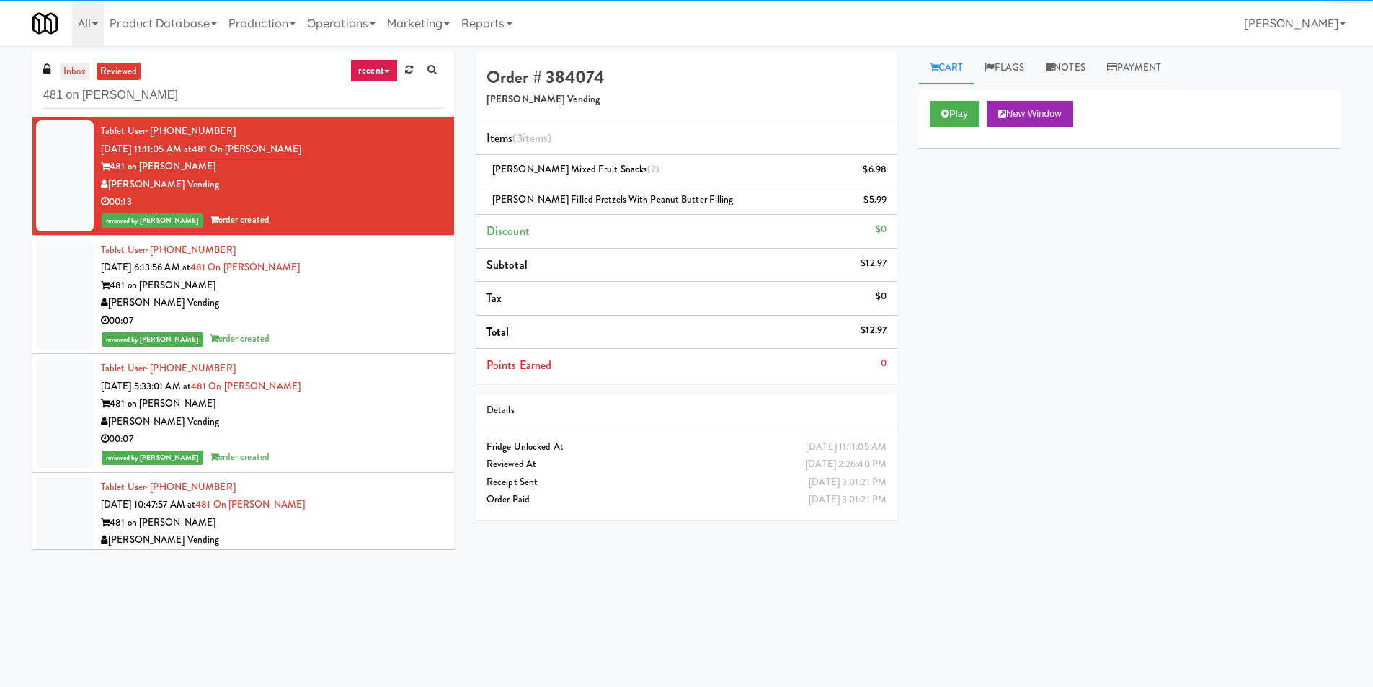
click at [66, 76] on link "inbox" at bounding box center [75, 72] width 30 height 18
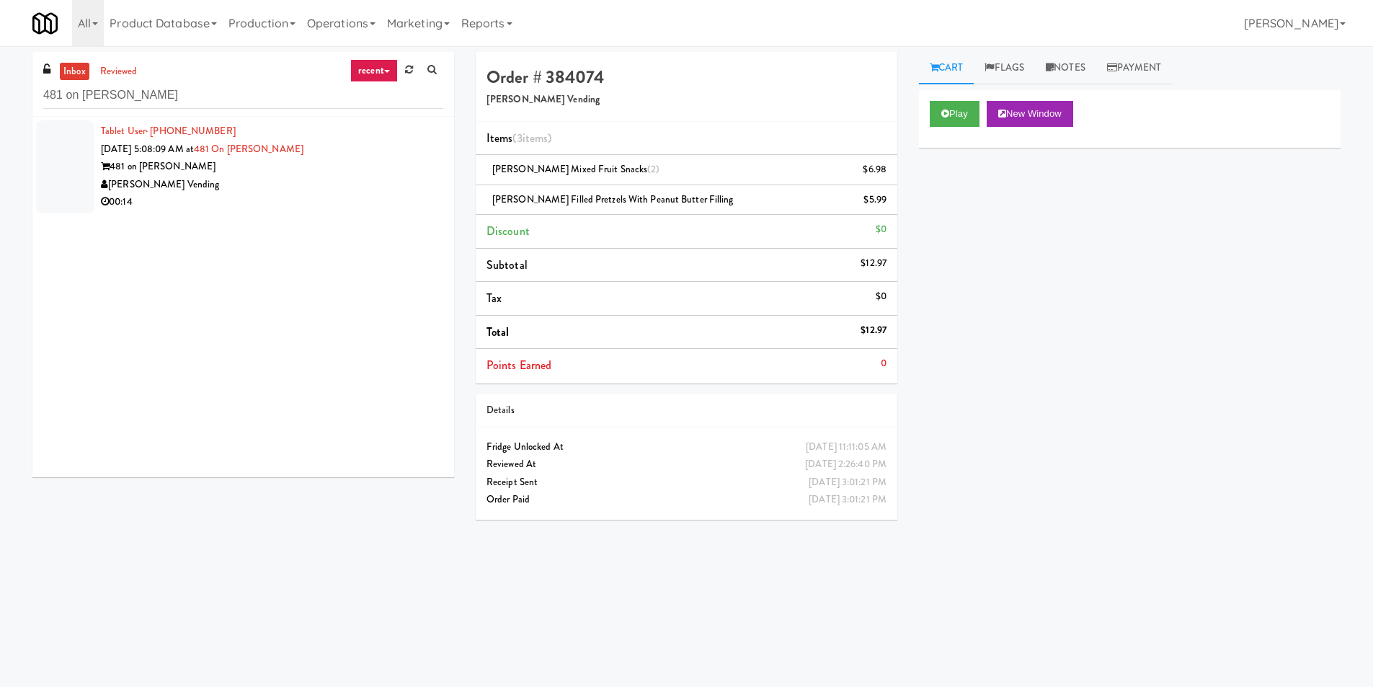
click at [338, 195] on div "00:14" at bounding box center [272, 202] width 342 height 18
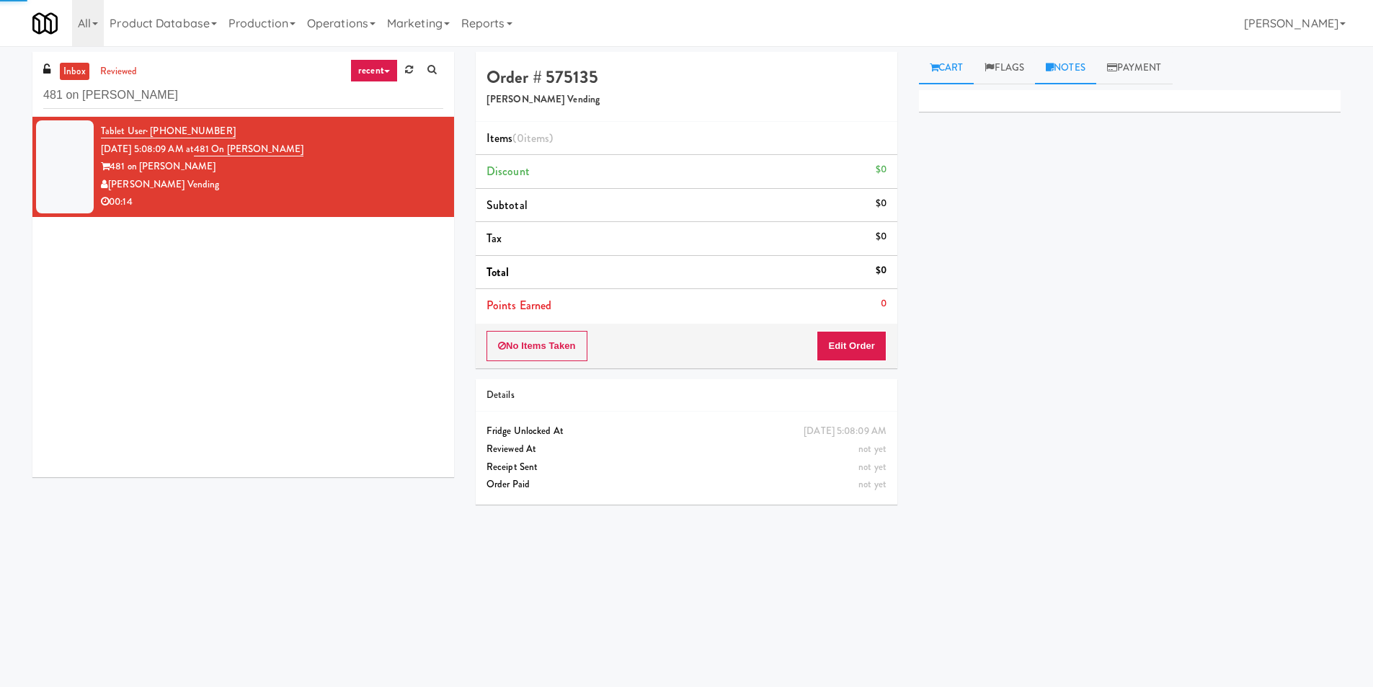
click at [1073, 63] on link "Notes" at bounding box center [1065, 68] width 61 height 32
click at [1022, 74] on link "Flags" at bounding box center [1004, 68] width 61 height 32
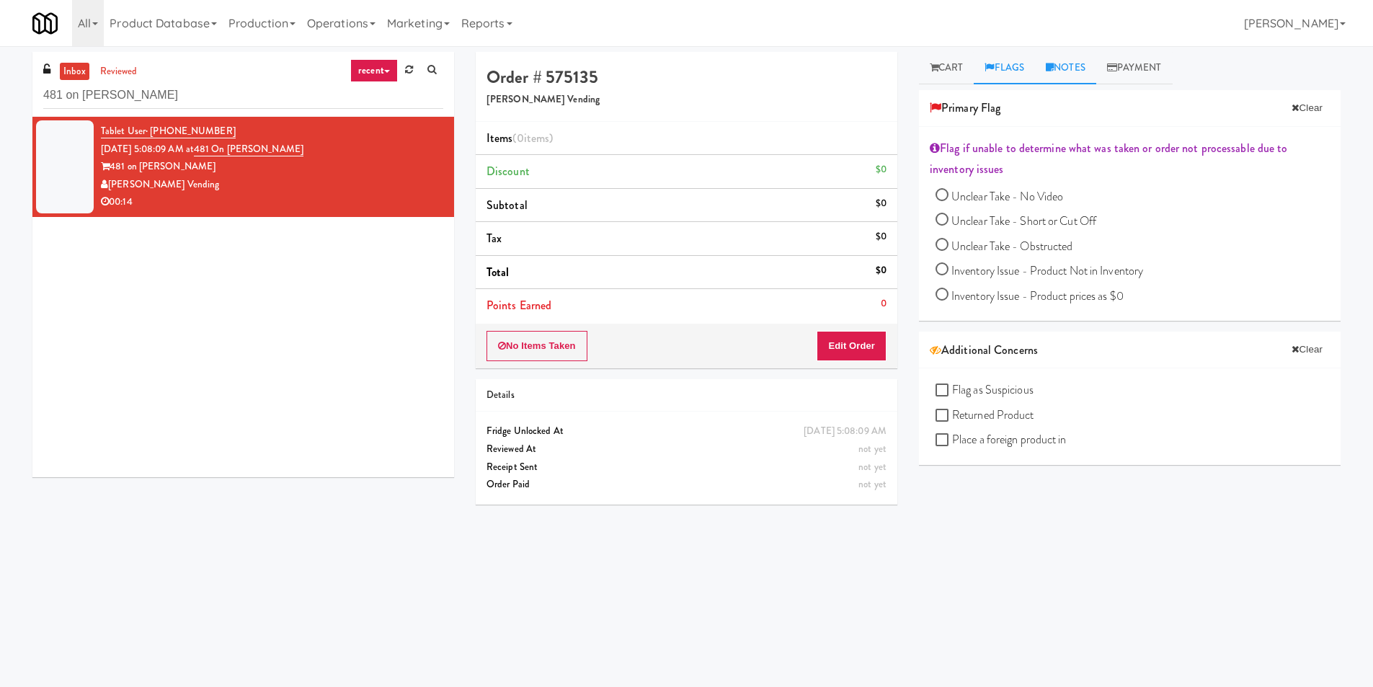
click at [1076, 62] on link "Notes" at bounding box center [1065, 68] width 61 height 32
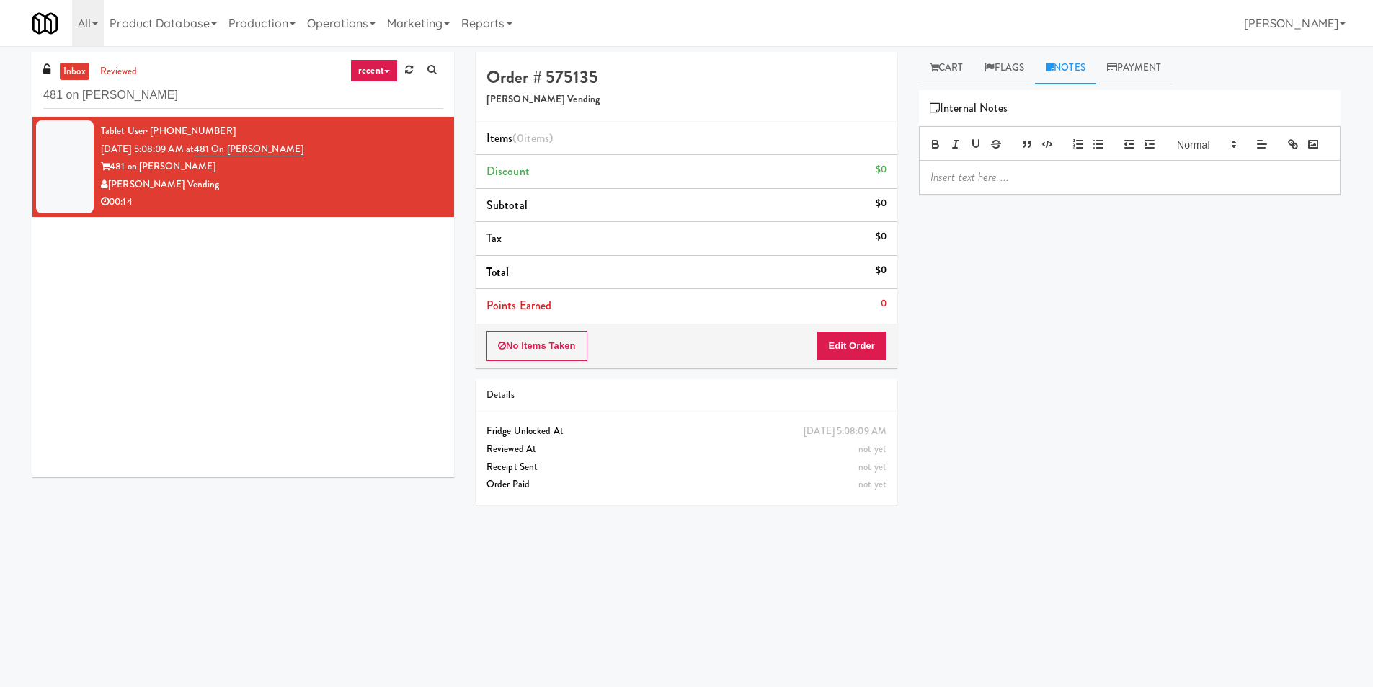
click at [1034, 185] on p at bounding box center [1130, 177] width 399 height 16
click at [1021, 68] on link "Flags" at bounding box center [1004, 68] width 61 height 32
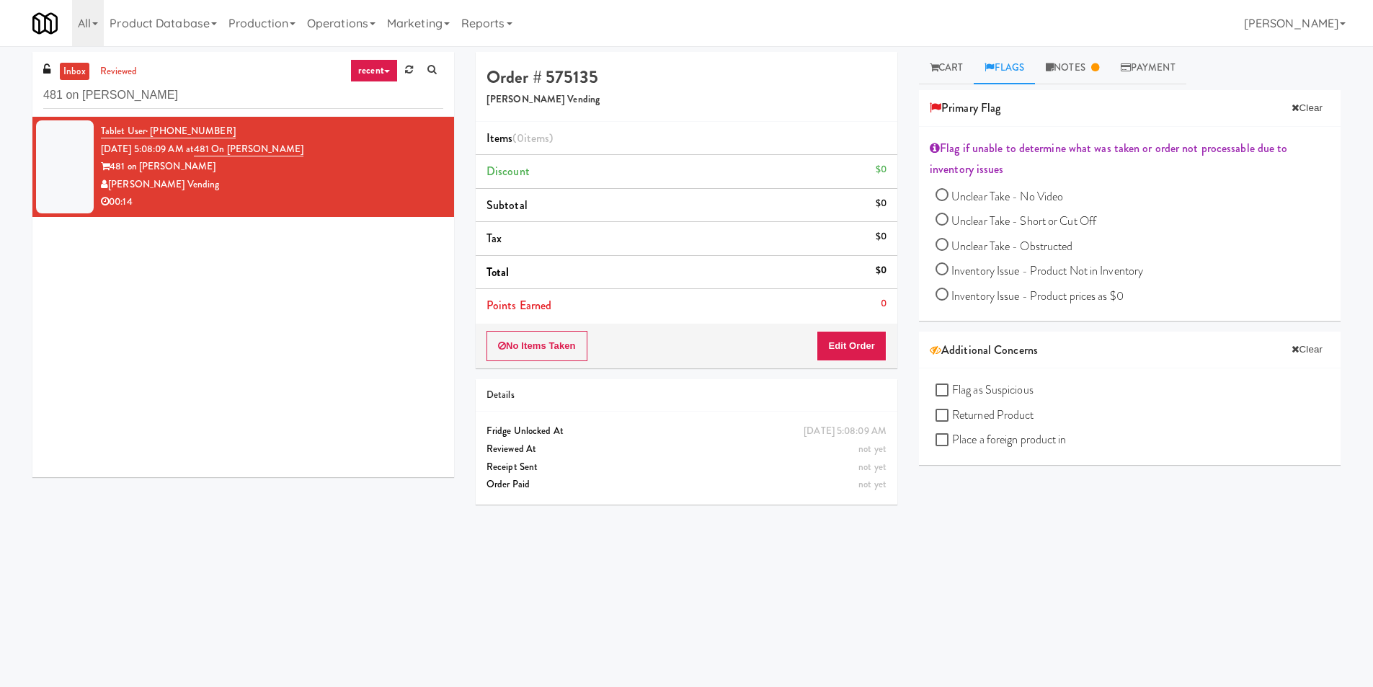
click at [965, 197] on span "Unclear Take - No Video" at bounding box center [1008, 196] width 112 height 17
click at [949, 197] on input "Unclear Take - No Video" at bounding box center [942, 196] width 13 height 13
radio input "true"
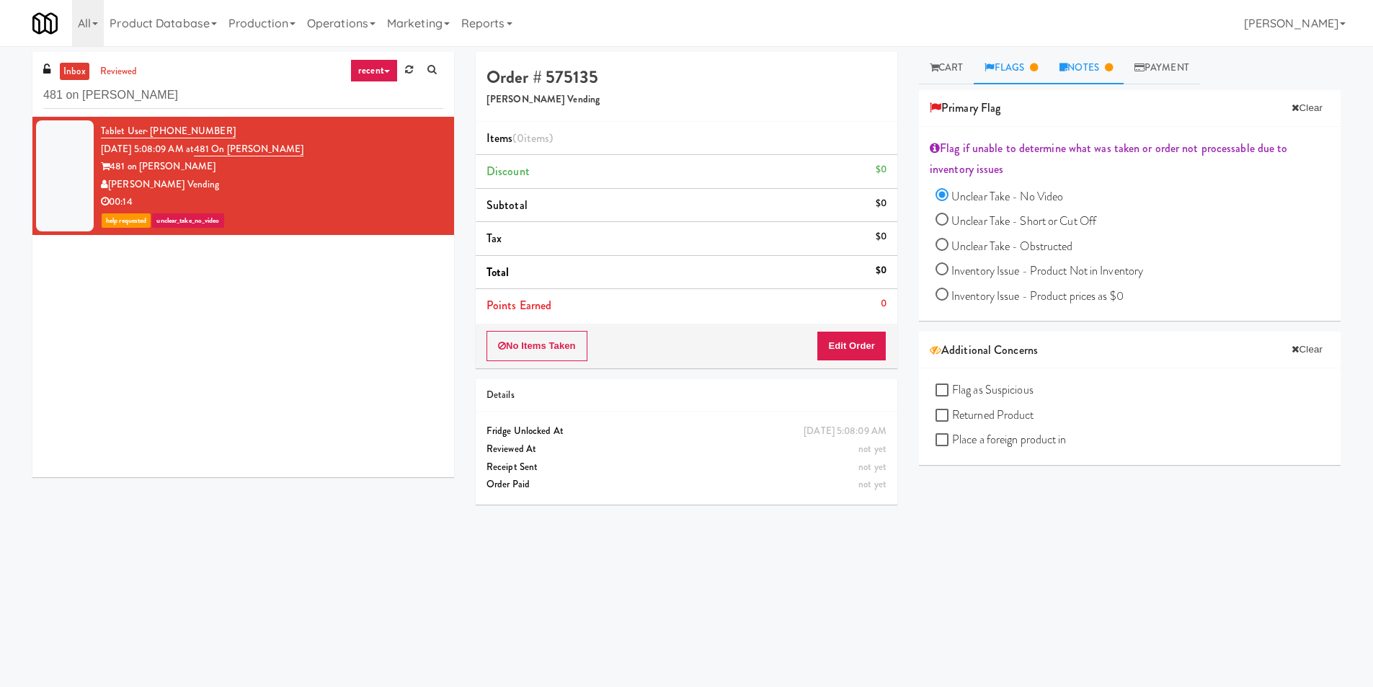
click at [1079, 72] on link "Notes" at bounding box center [1086, 68] width 75 height 32
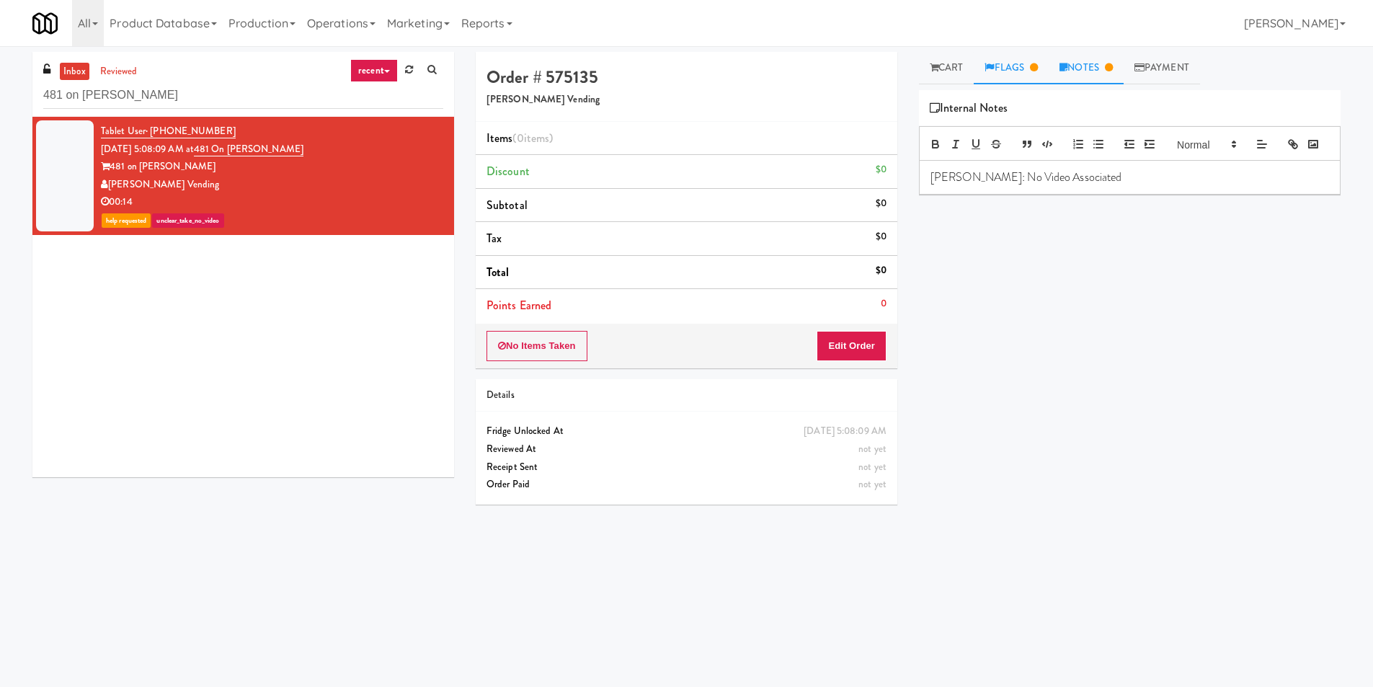
click at [1018, 66] on link "Flags" at bounding box center [1011, 68] width 75 height 32
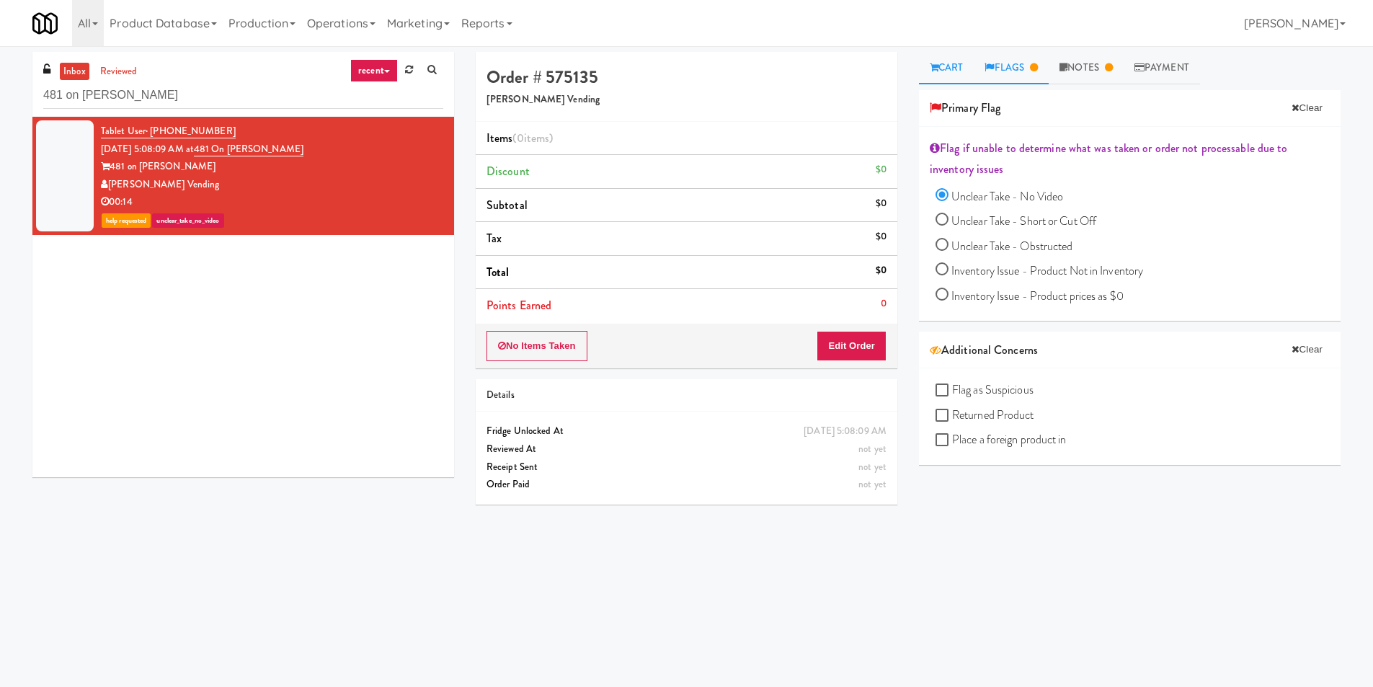
click at [962, 67] on link "Cart" at bounding box center [947, 68] width 56 height 32
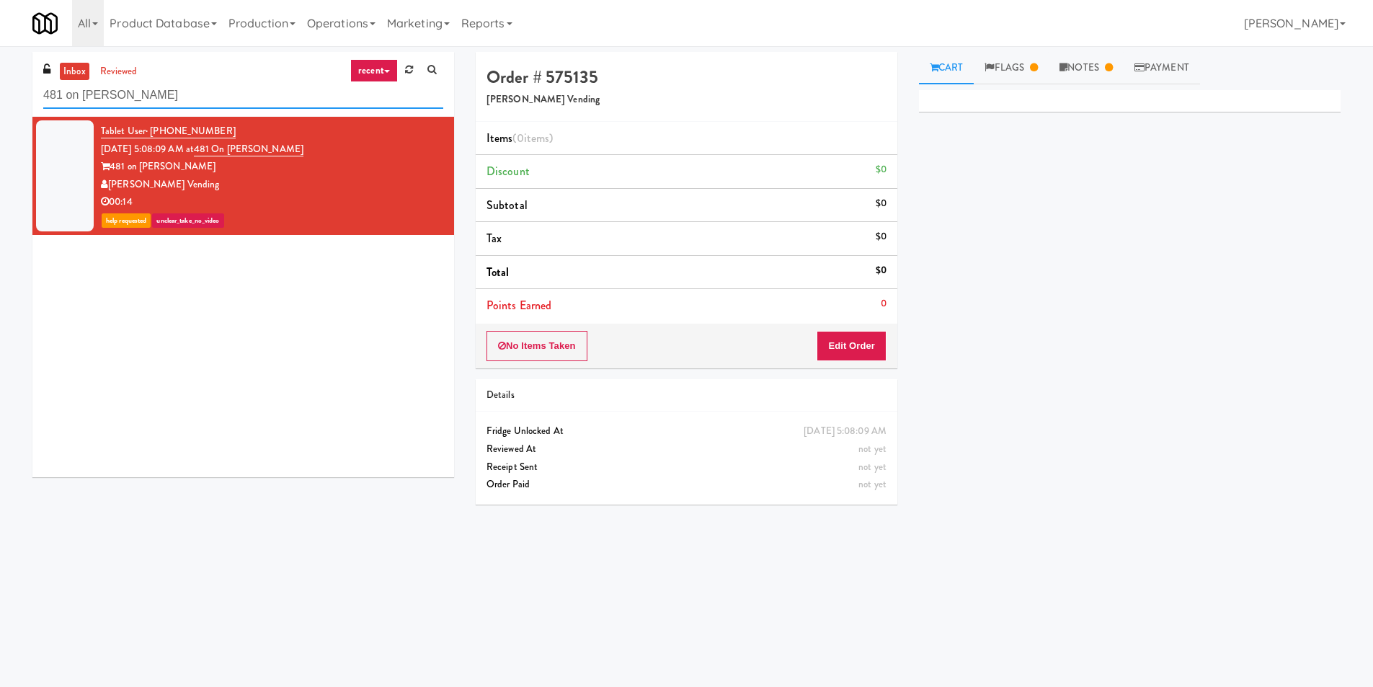
click at [259, 94] on input "481 on Mathilda - Pantry" at bounding box center [243, 95] width 400 height 27
paste input "James: No Video Associated"
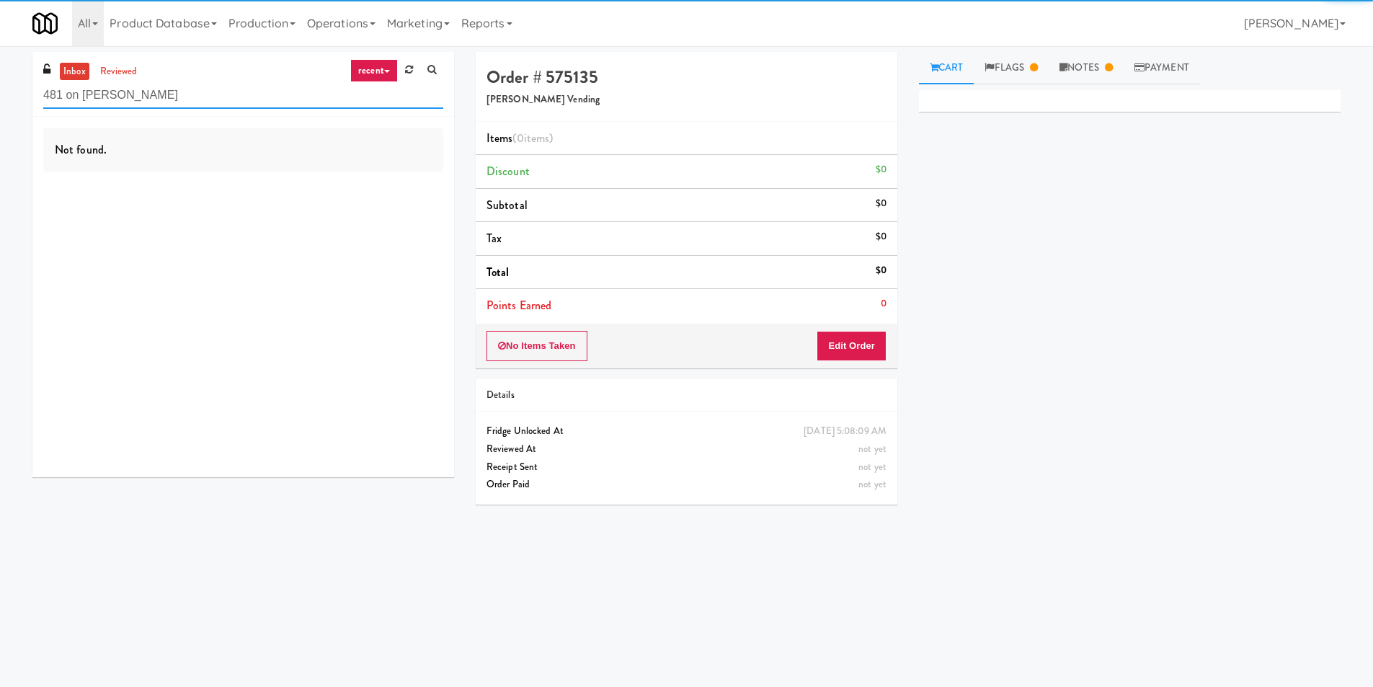
click at [285, 83] on input "481 on Mathilda - Pantry" at bounding box center [243, 95] width 400 height 27
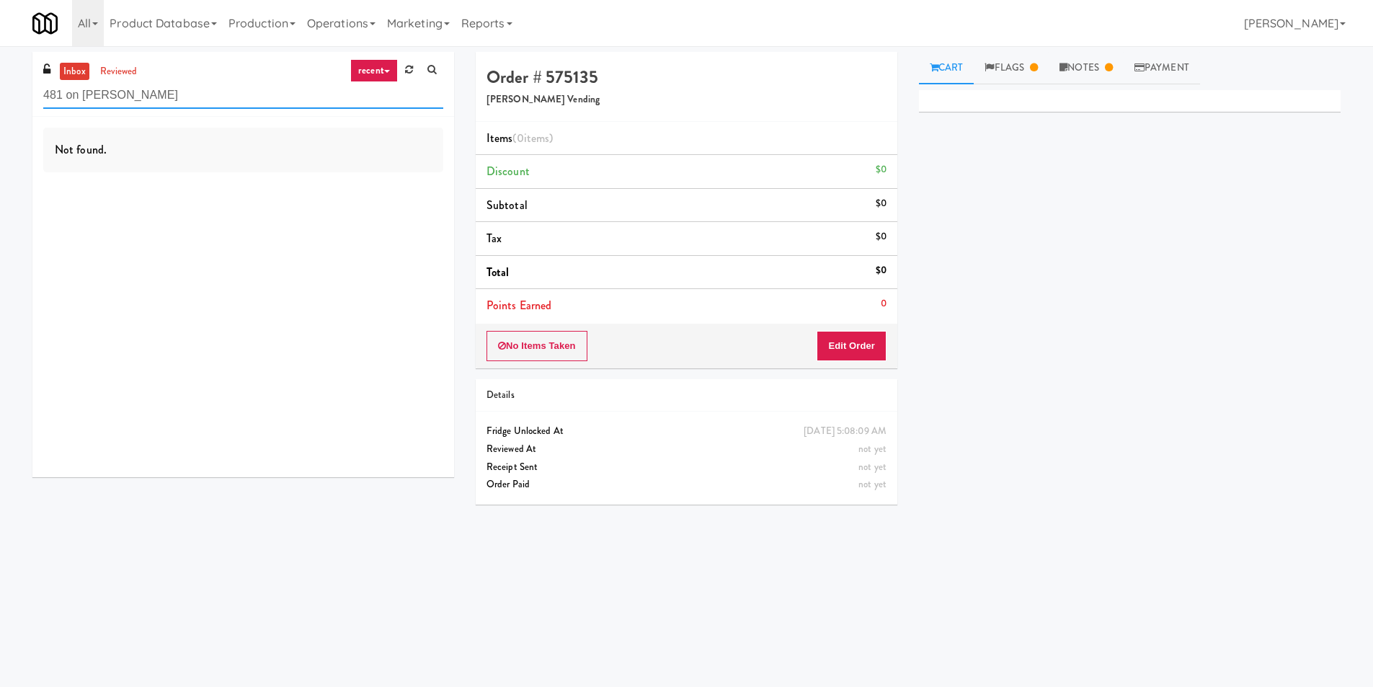
click at [285, 83] on input "481 on Mathilda - Pantry" at bounding box center [243, 95] width 400 height 27
paste input "The Waverly - Drinks (edited)"
click at [297, 97] on input "The Waverly - Drinks (edited)" at bounding box center [243, 95] width 400 height 27
click at [296, 97] on input "The Waverly - Drinks (edited)" at bounding box center [243, 95] width 400 height 27
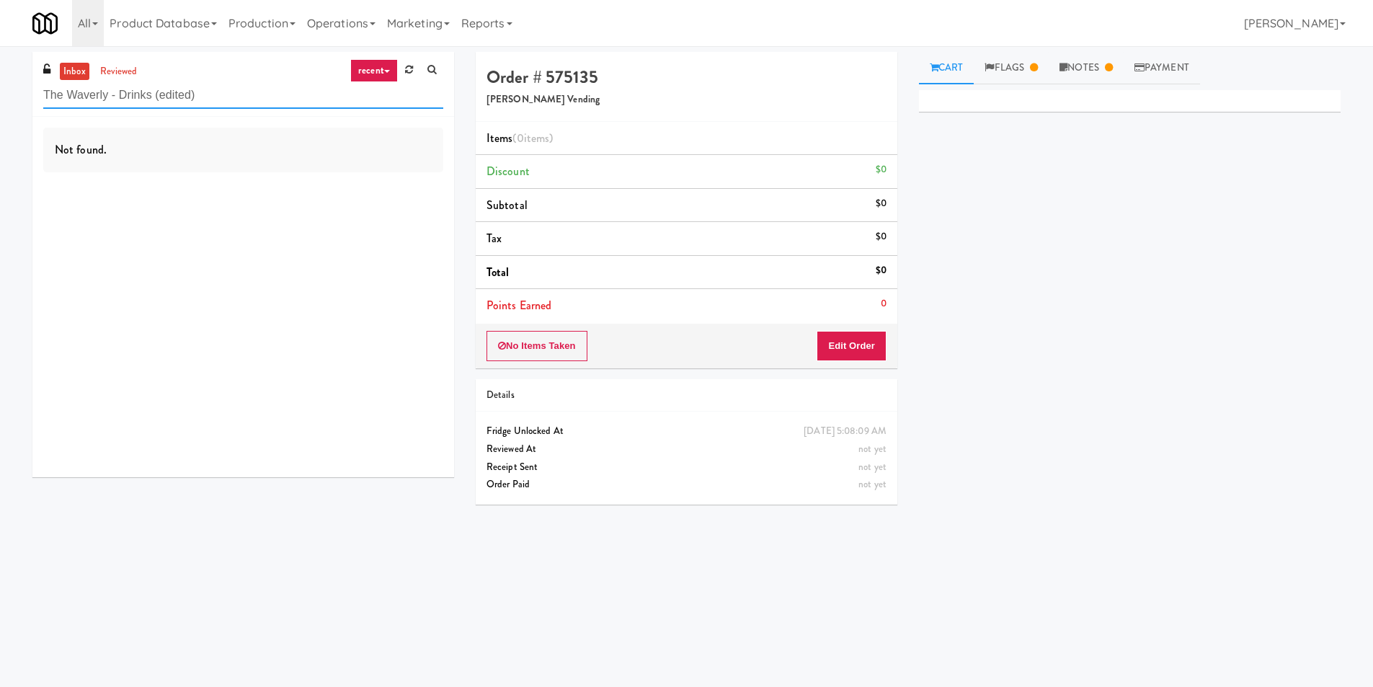
click at [231, 97] on input "The Waverly - Drinks (edited)" at bounding box center [243, 95] width 400 height 27
drag, startPoint x: 220, startPoint y: 96, endPoint x: 152, endPoint y: 103, distance: 68.2
click at [152, 103] on input "The Waverly - Drinks (edited)" at bounding box center [243, 95] width 400 height 27
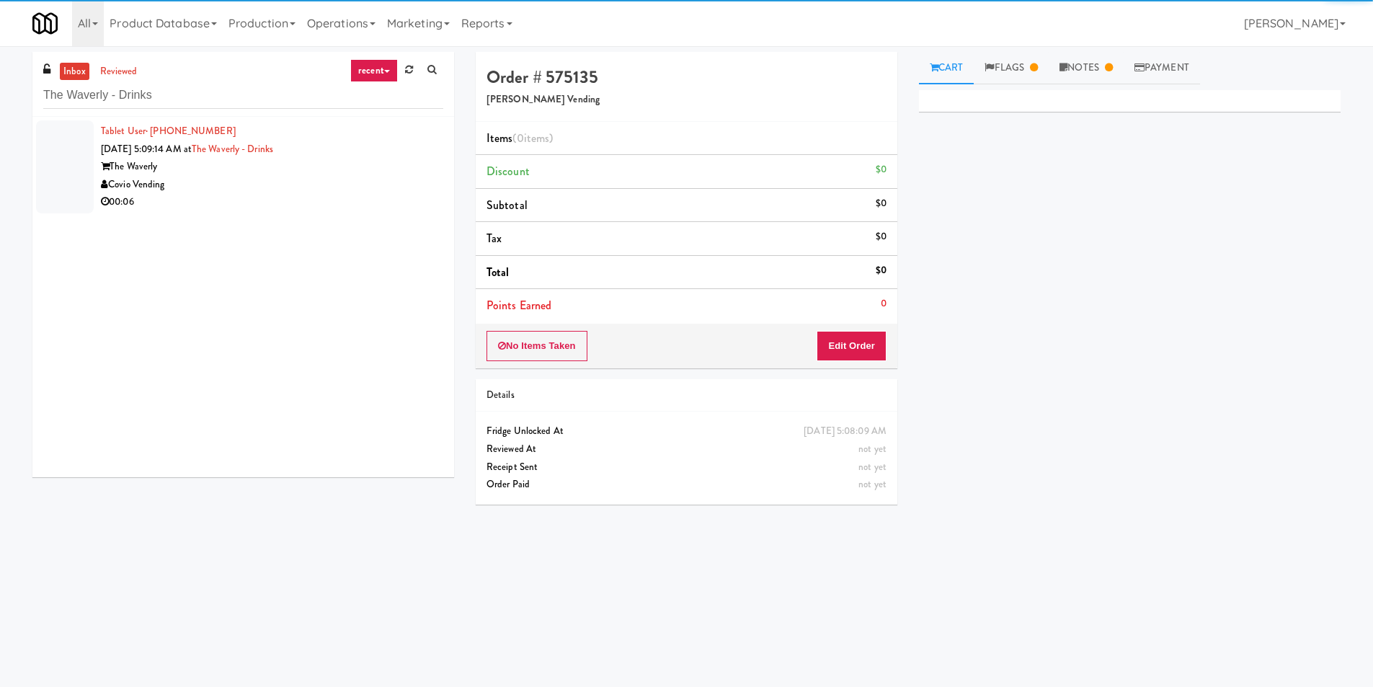
click at [277, 186] on div "Covio Vending" at bounding box center [272, 185] width 342 height 18
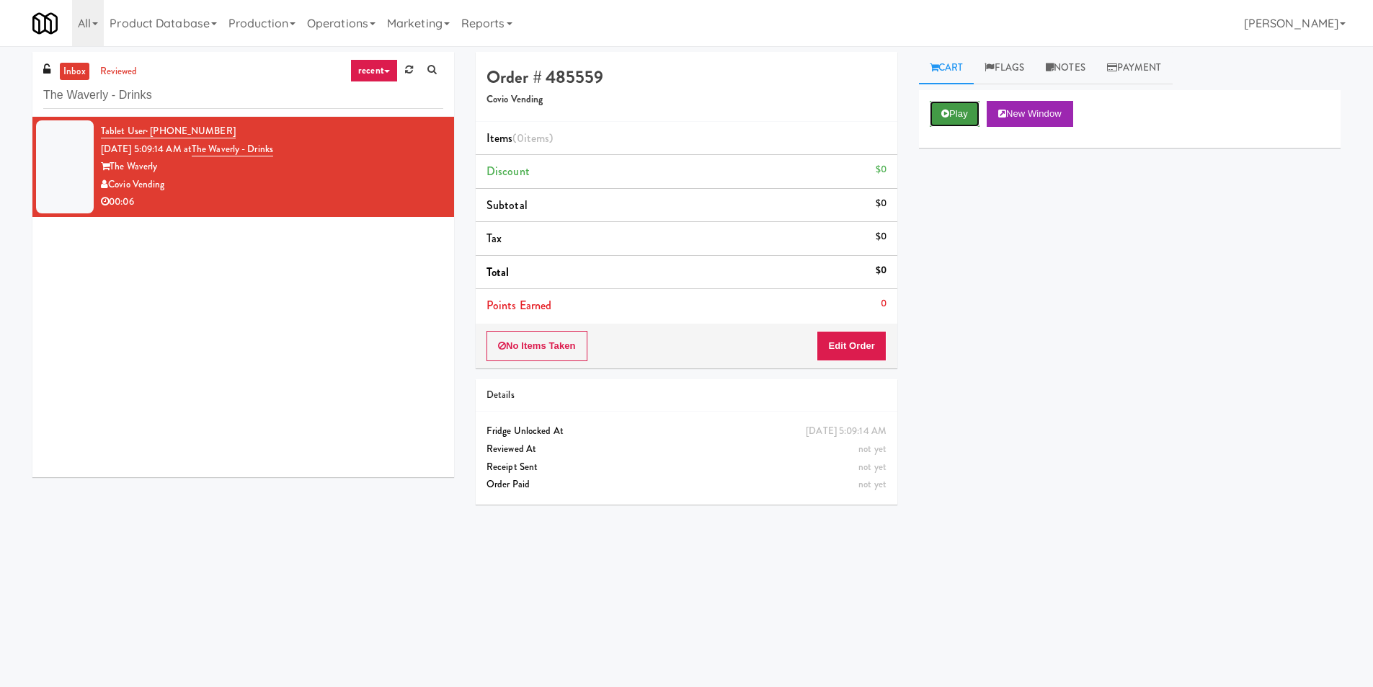
click at [963, 110] on button "Play" at bounding box center [955, 114] width 50 height 26
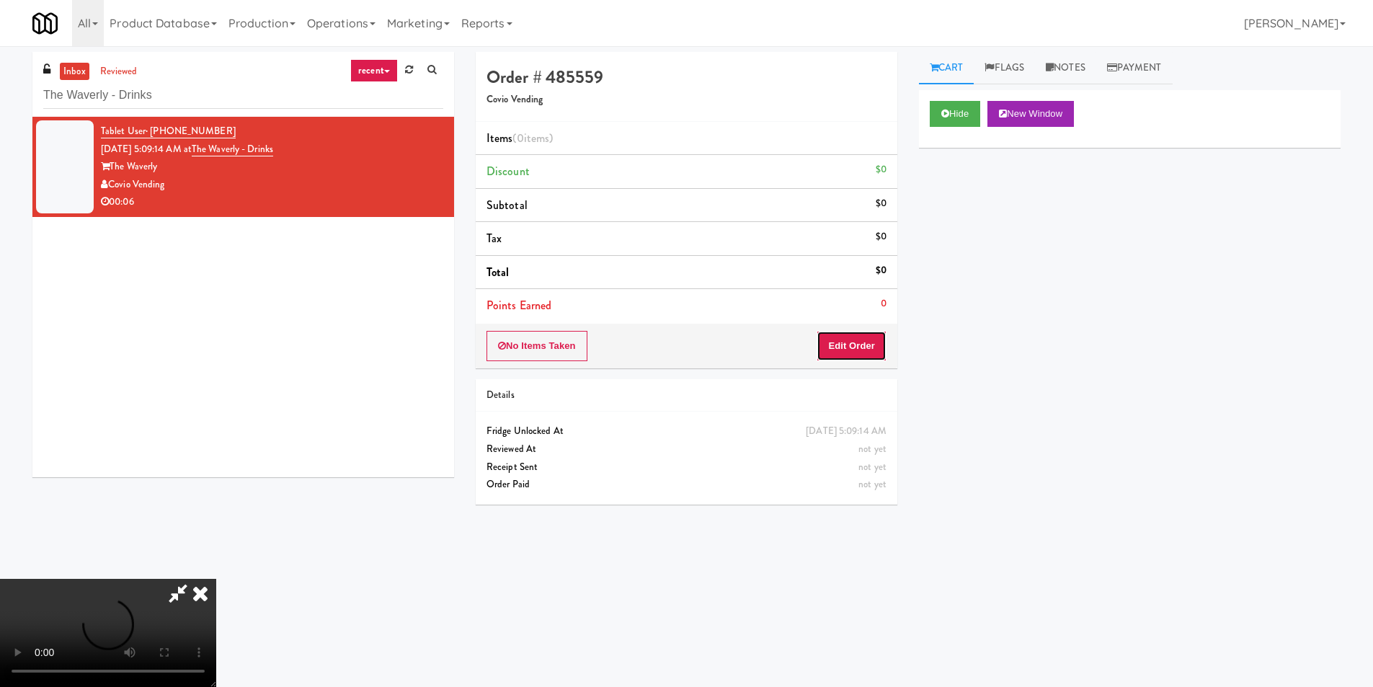
click at [854, 350] on button "Edit Order" at bounding box center [852, 346] width 70 height 30
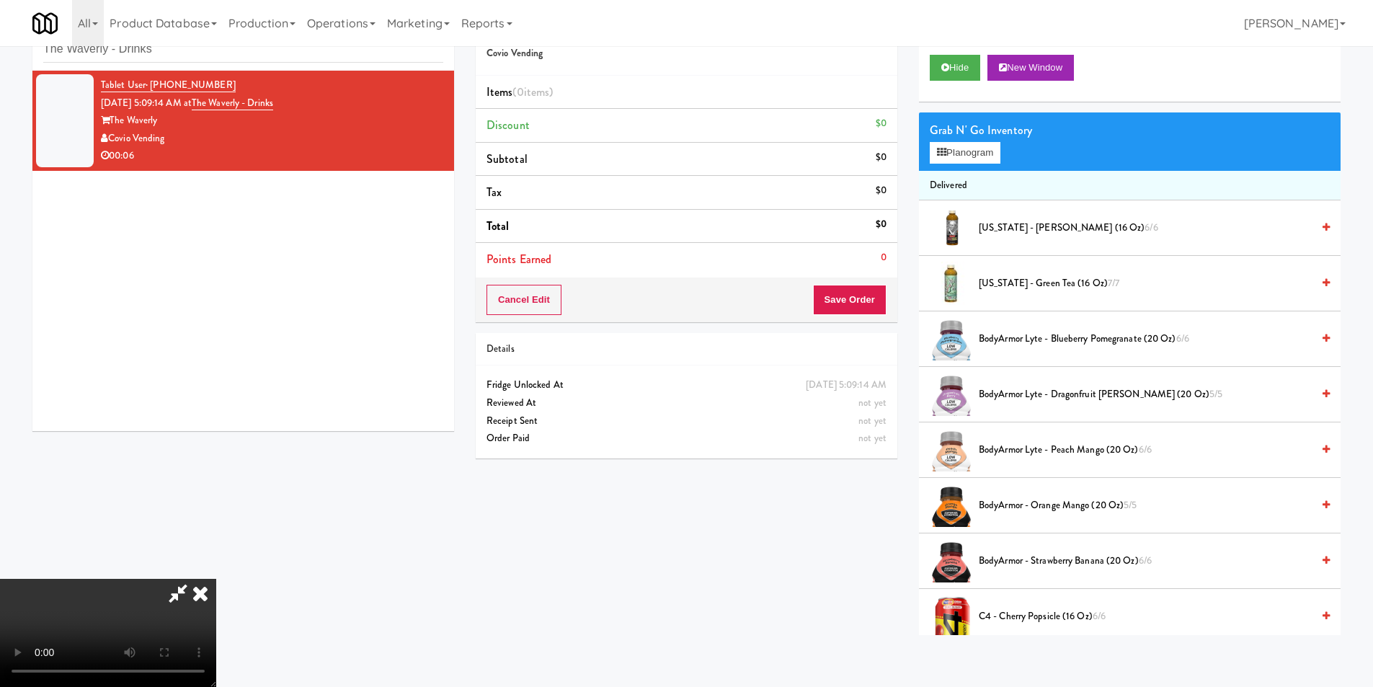
scroll to position [1, 0]
click at [216, 579] on video at bounding box center [108, 633] width 216 height 108
click at [947, 146] on button "Planogram" at bounding box center [965, 153] width 71 height 22
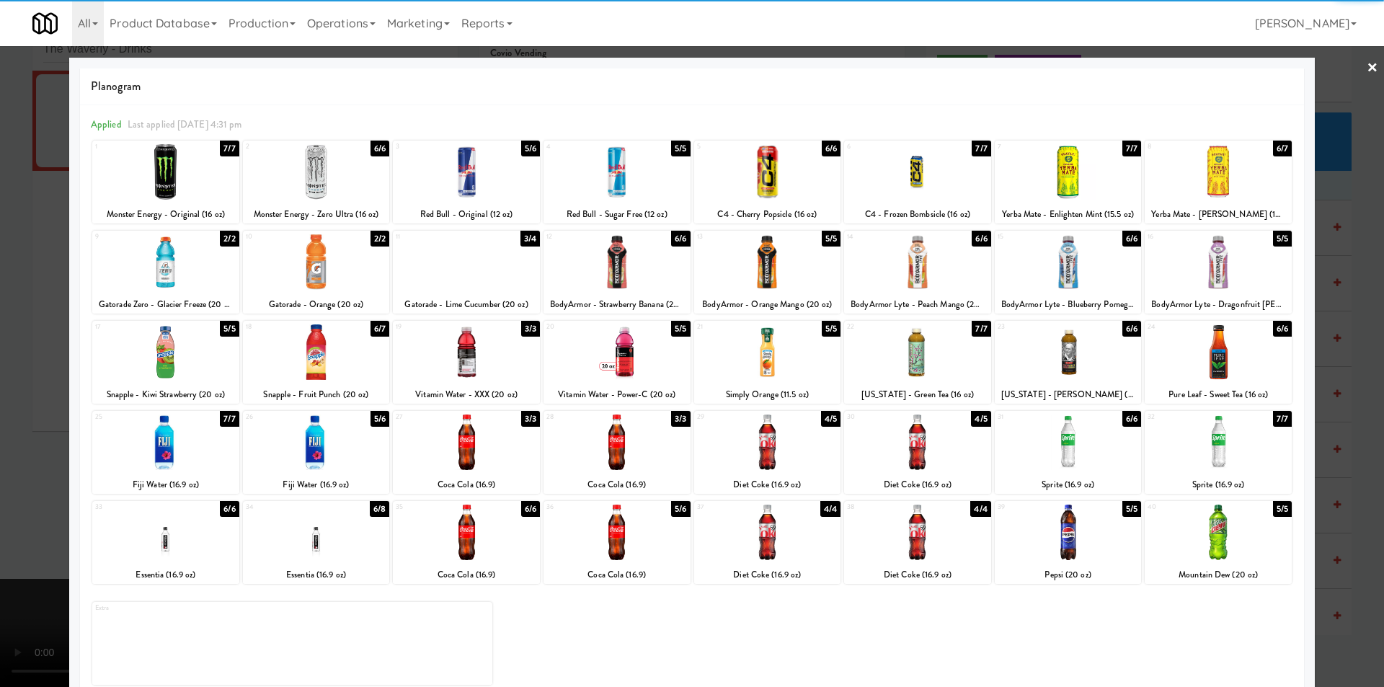
click at [786, 446] on div at bounding box center [767, 443] width 147 height 56
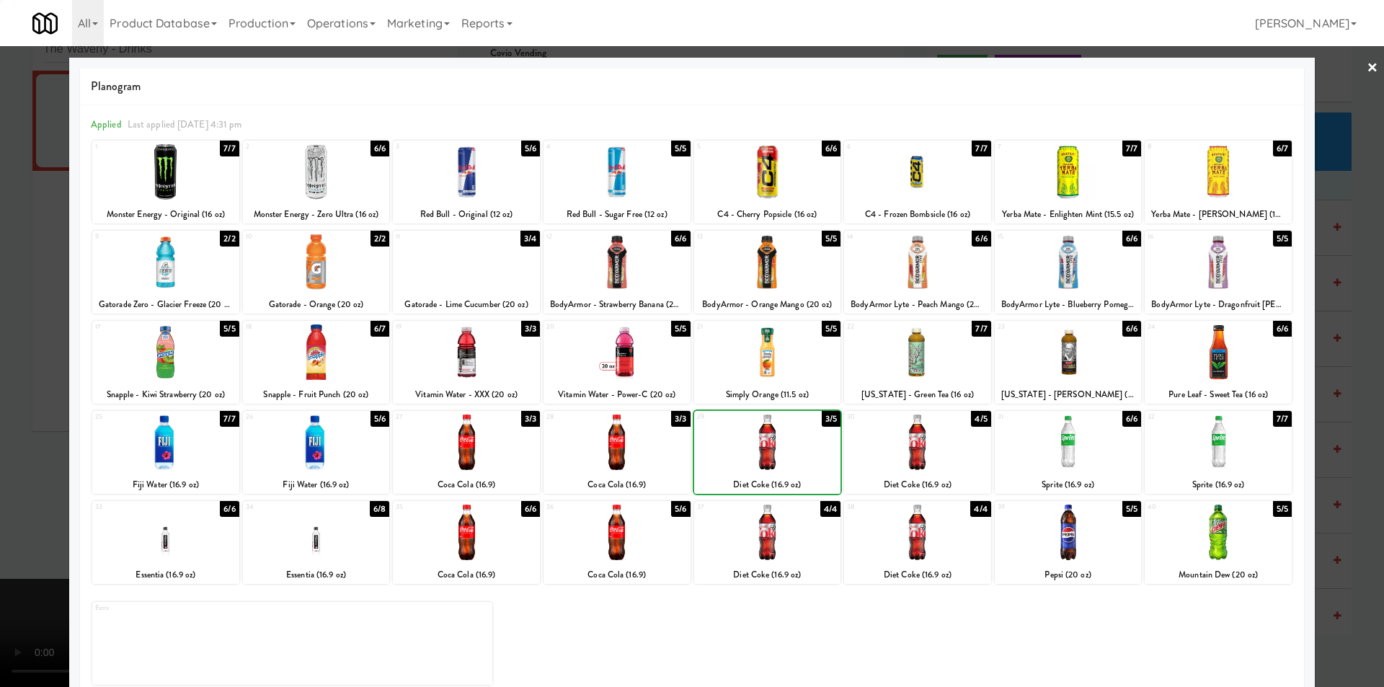
click at [898, 437] on div at bounding box center [917, 443] width 147 height 56
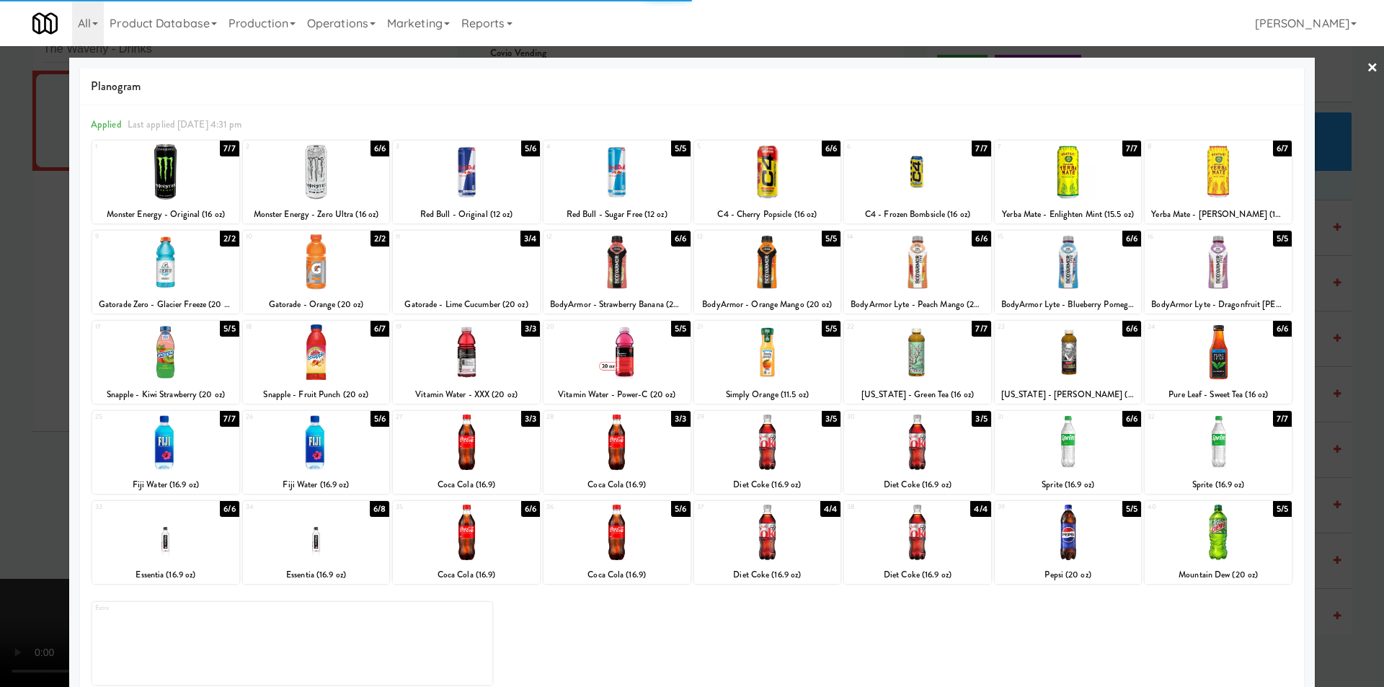
click at [1322, 347] on div at bounding box center [692, 343] width 1384 height 687
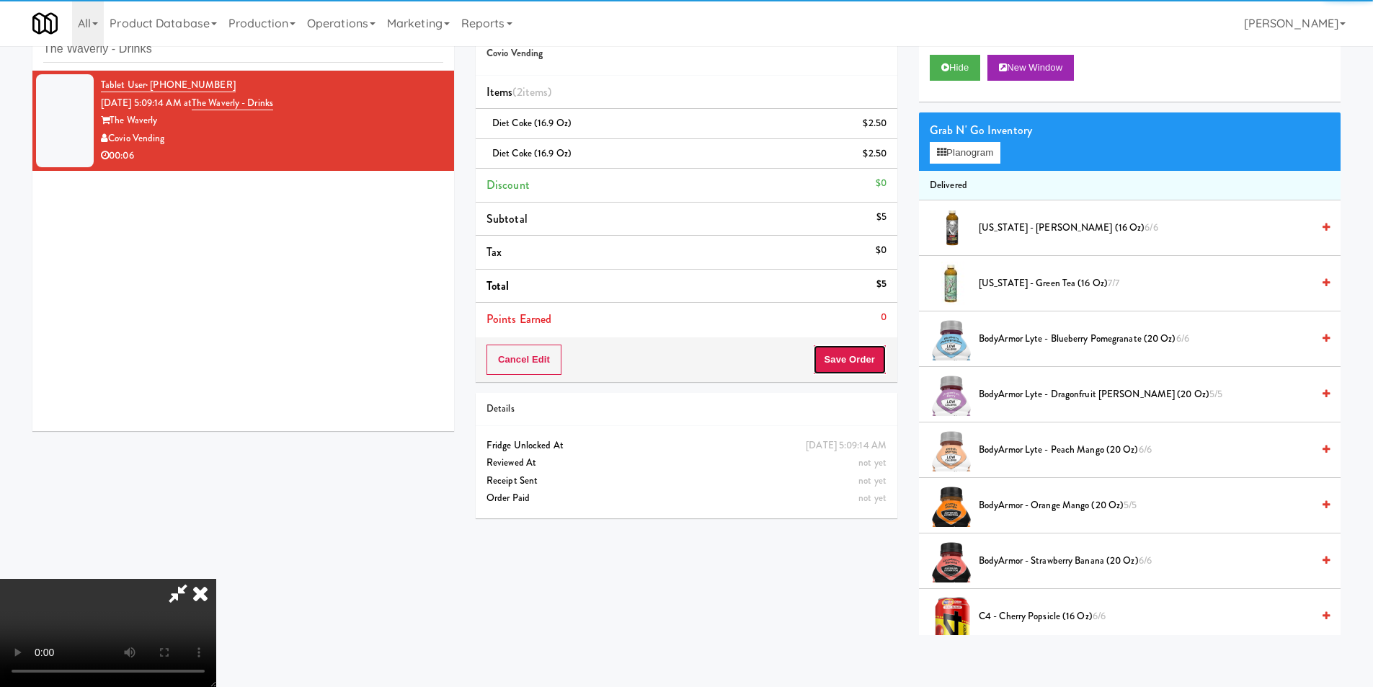
click at [855, 355] on button "Save Order" at bounding box center [850, 360] width 74 height 30
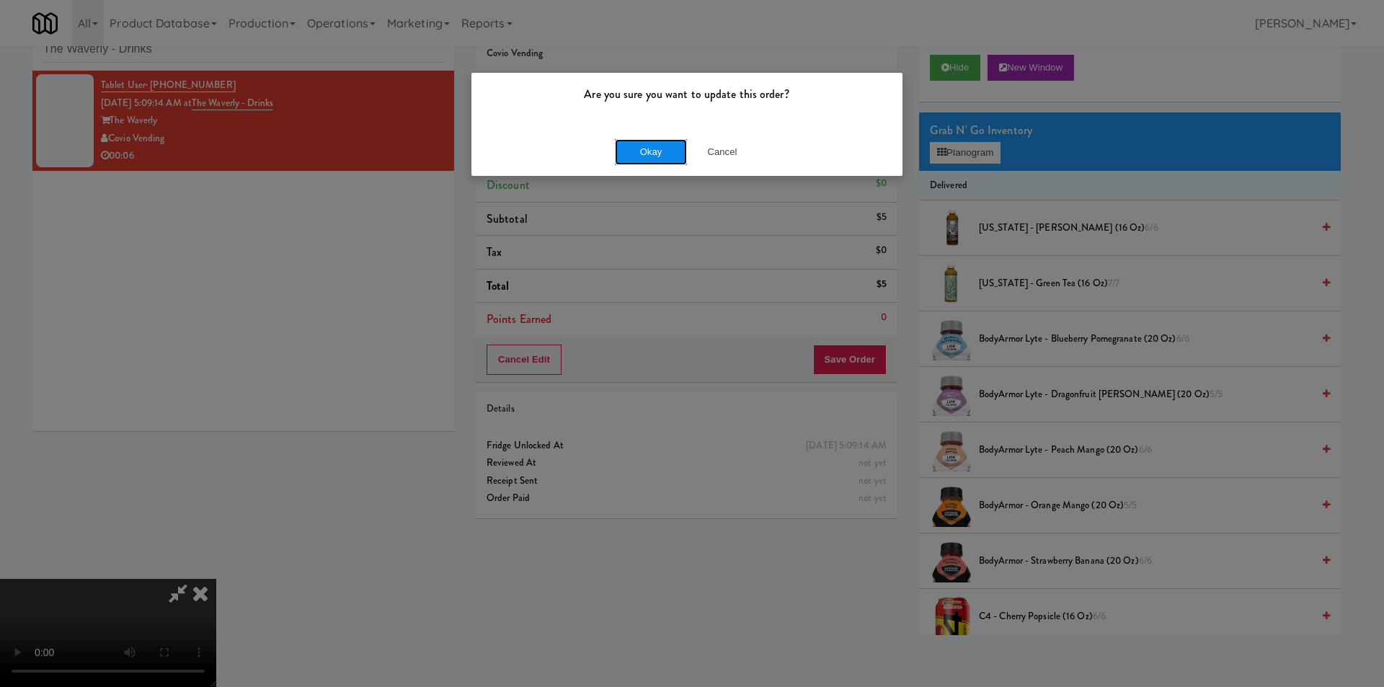
click at [634, 151] on button "Okay" at bounding box center [651, 152] width 72 height 26
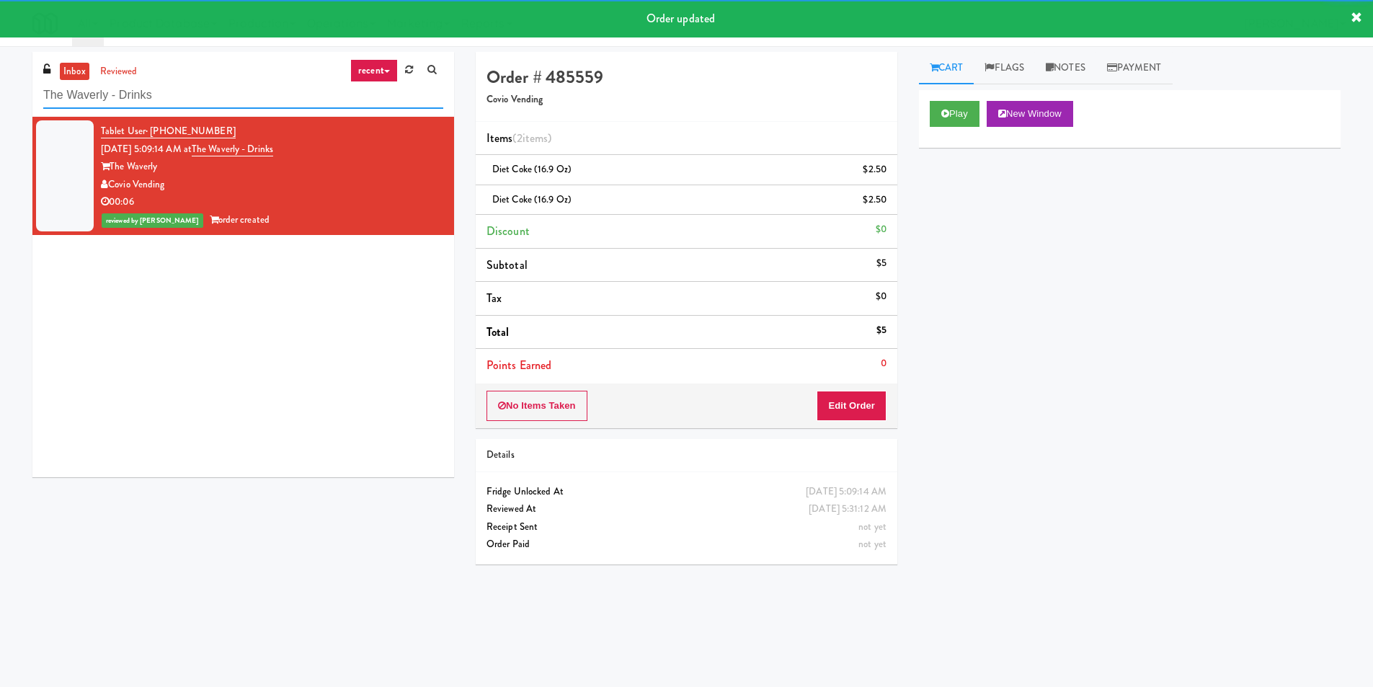
click at [256, 93] on input "The Waverly - Drinks" at bounding box center [243, 95] width 400 height 27
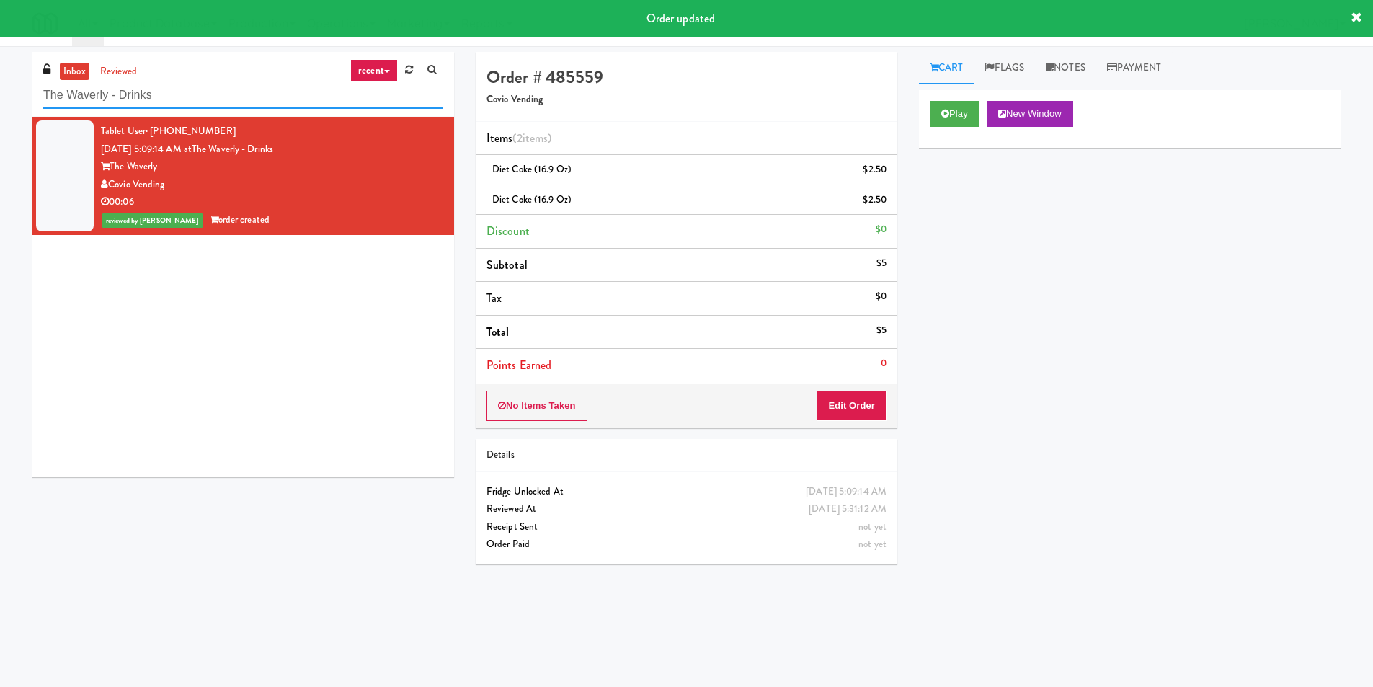
click at [256, 93] on input "The Waverly - Drinks" at bounding box center [243, 95] width 400 height 27
paste input "Notre Dame - Cooler Herbert - Fridge 481 on Mathilda - Pantry The Waverly - Dri…"
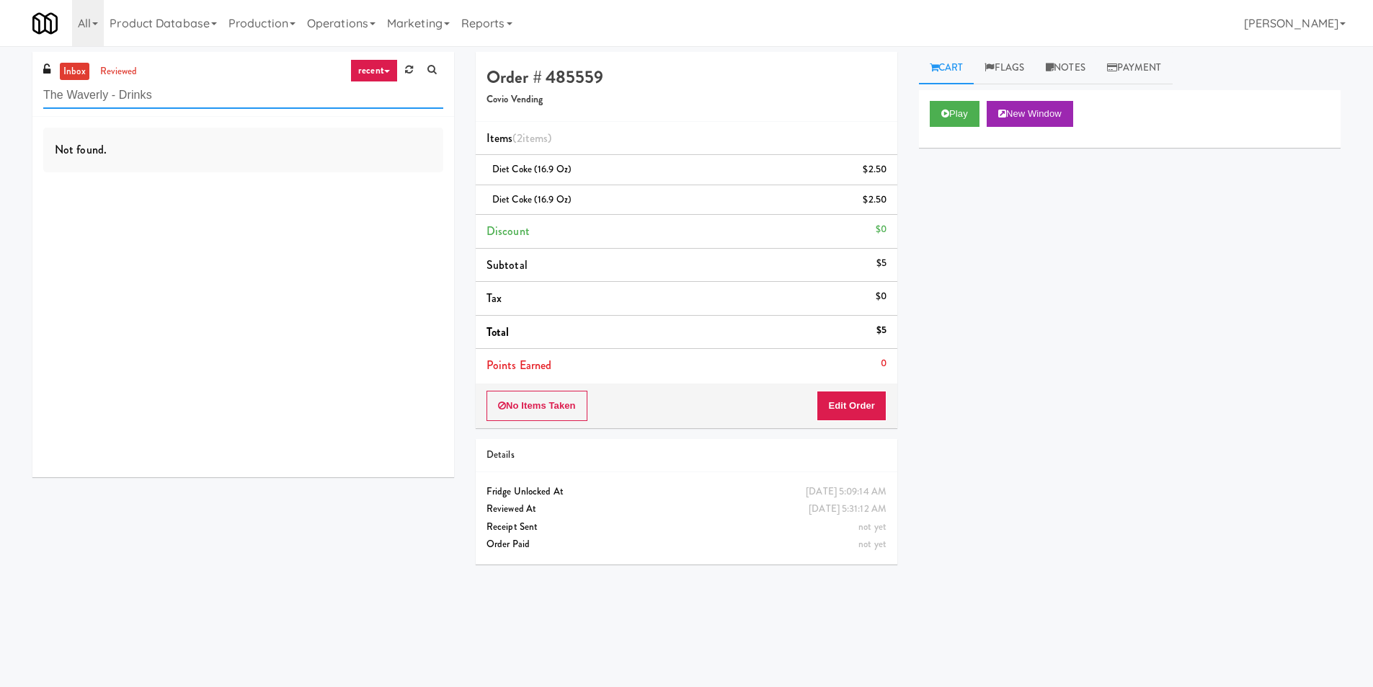
click at [235, 97] on input "The Waverly - Drinks" at bounding box center [243, 95] width 400 height 27
paste input "IKEA North York Store"
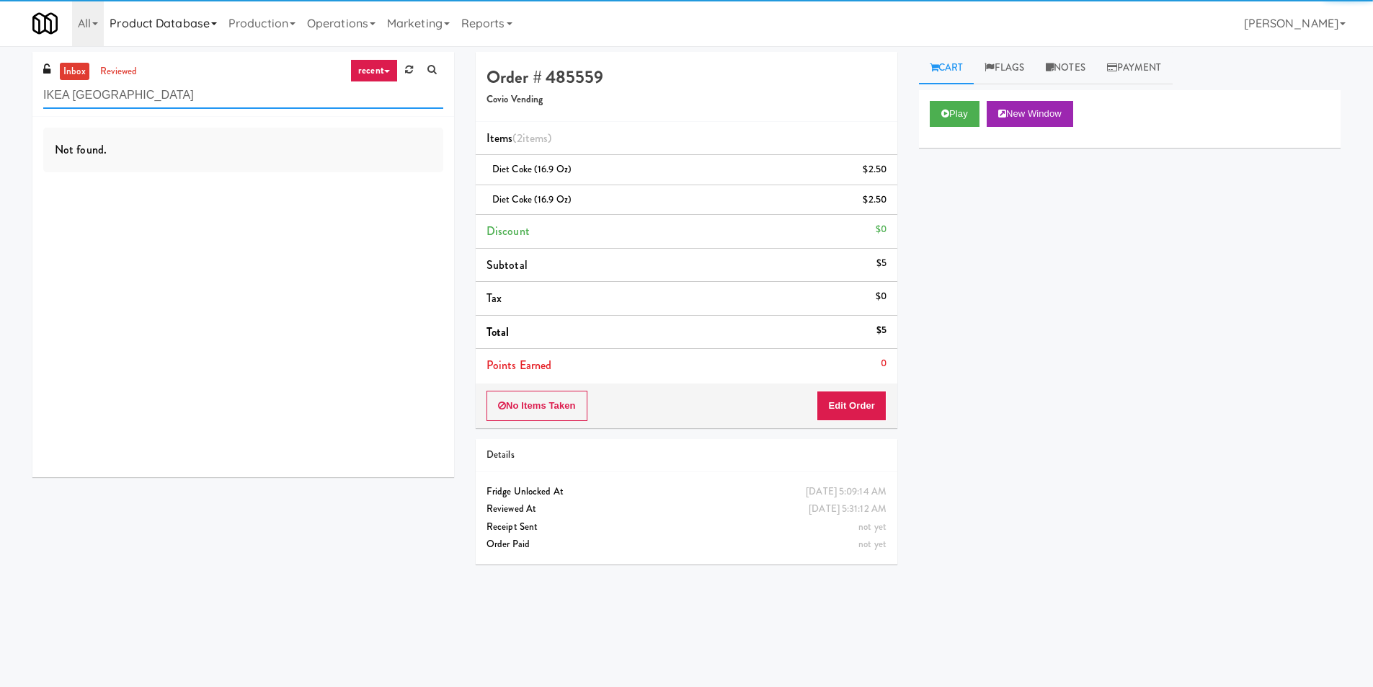
type input "IKEA North York Store"
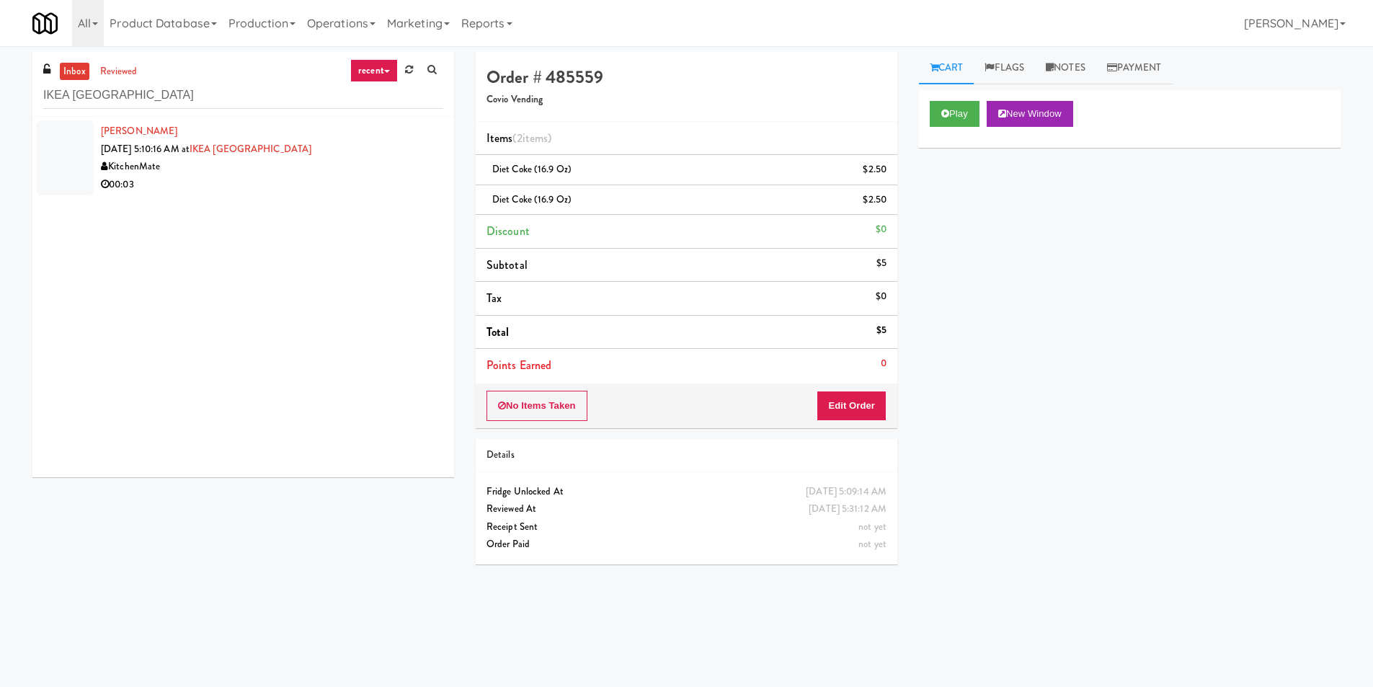
click at [361, 180] on div "00:03" at bounding box center [272, 185] width 342 height 18
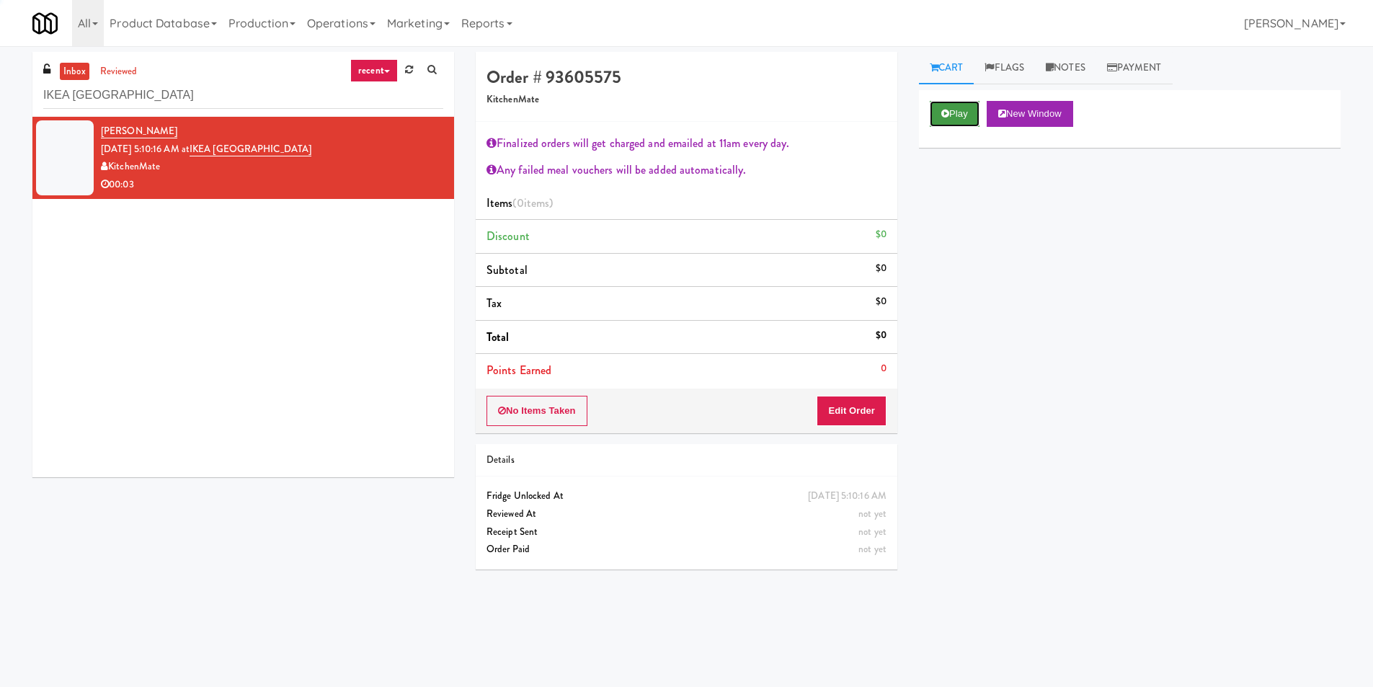
click at [969, 113] on button "Play" at bounding box center [955, 114] width 50 height 26
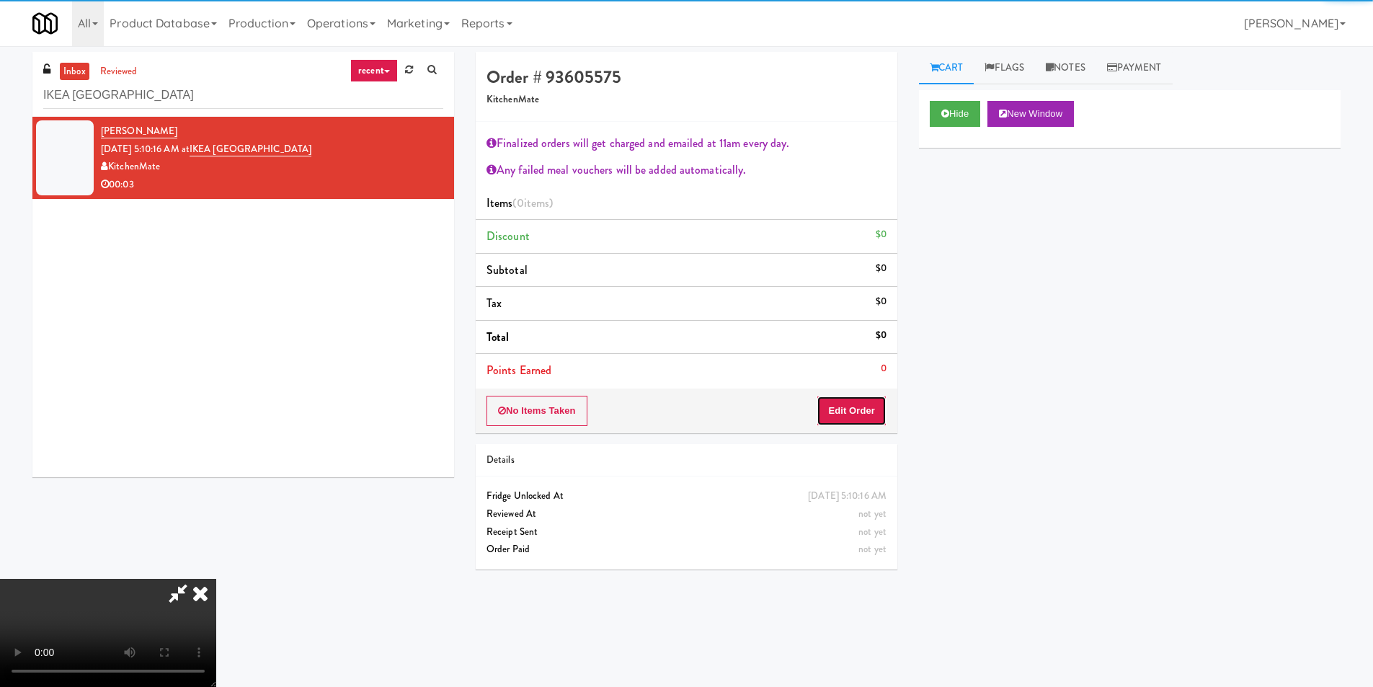
click at [867, 414] on button "Edit Order" at bounding box center [852, 411] width 70 height 30
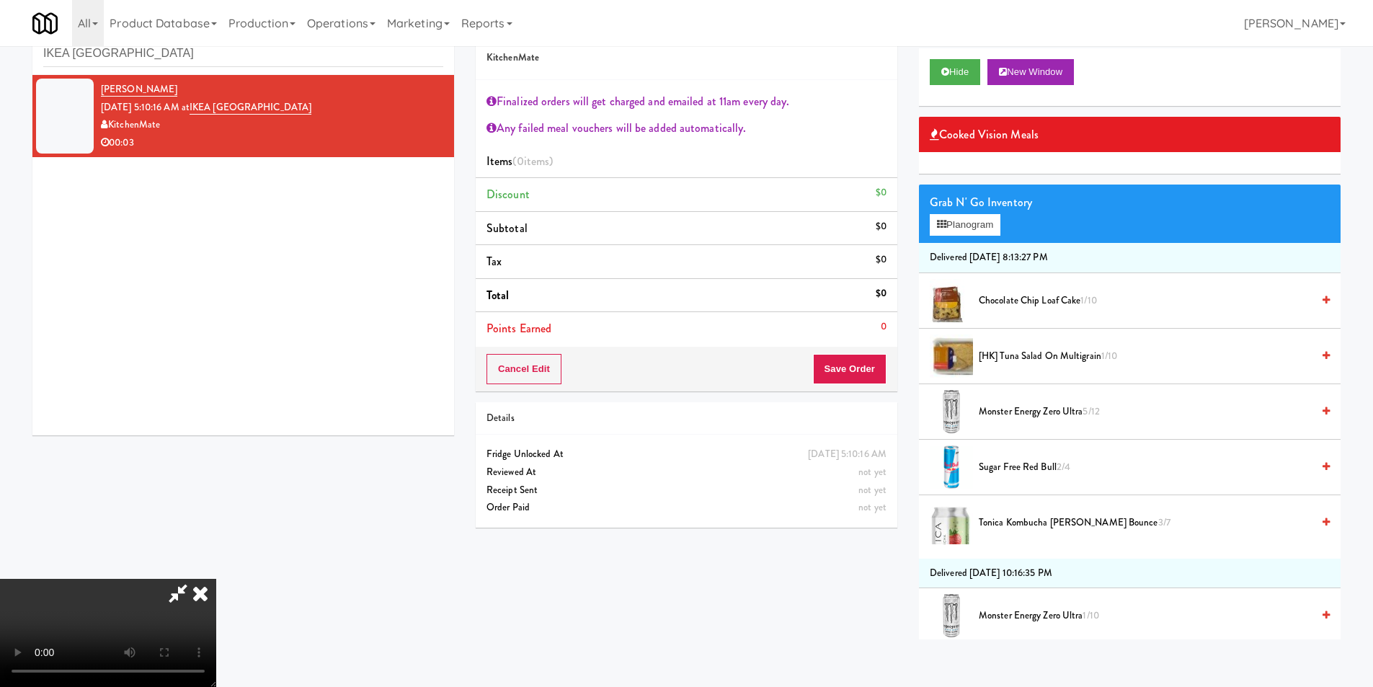
scroll to position [46, 0]
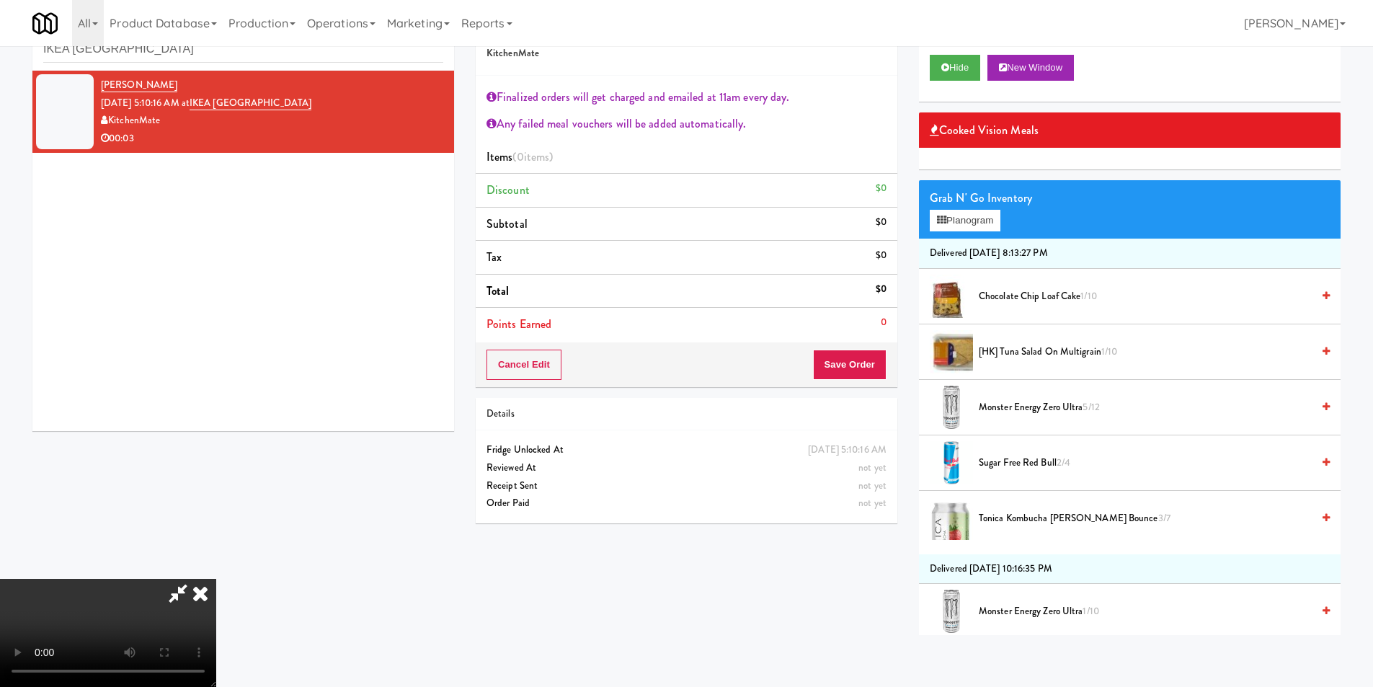
click at [1019, 417] on li "Monster Energy Zero Ultra 5/12" at bounding box center [1130, 408] width 422 height 56
click at [1020, 414] on span "Monster Energy Zero Ultra 5/12" at bounding box center [1145, 408] width 333 height 18
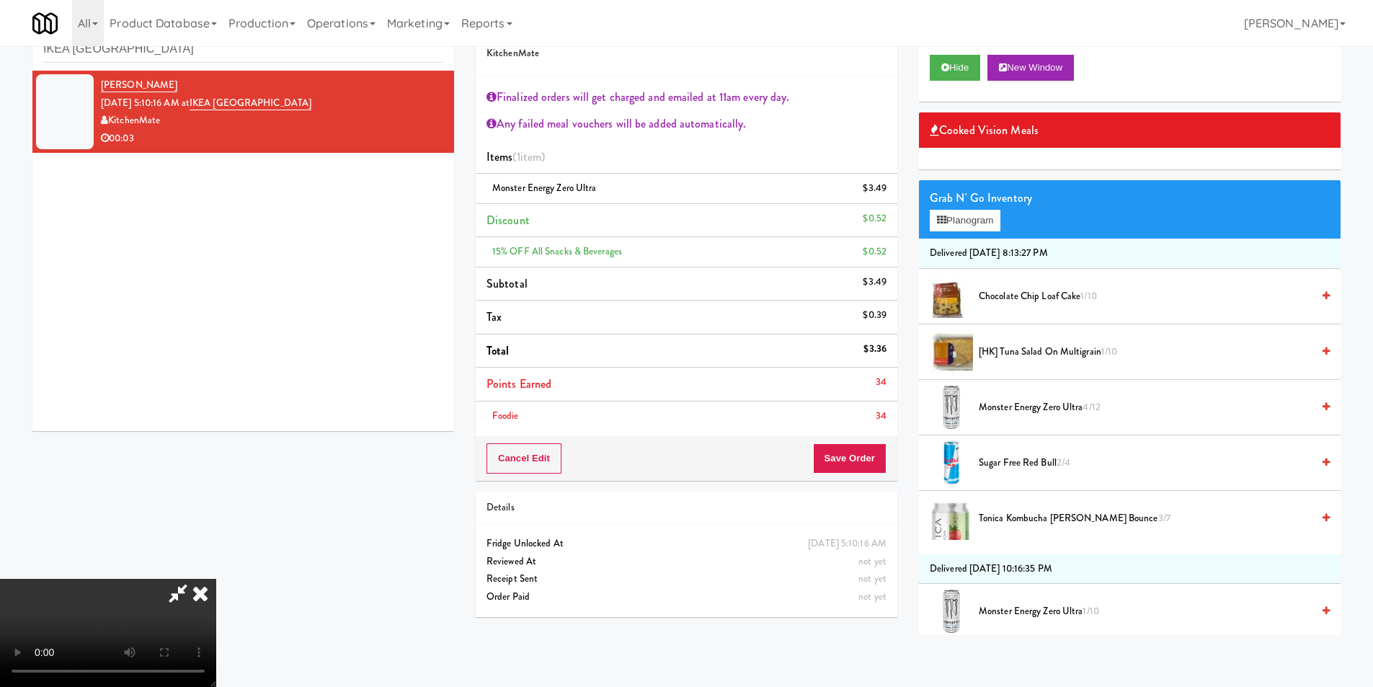
scroll to position [202, 0]
click at [877, 459] on button "Save Order" at bounding box center [850, 458] width 74 height 30
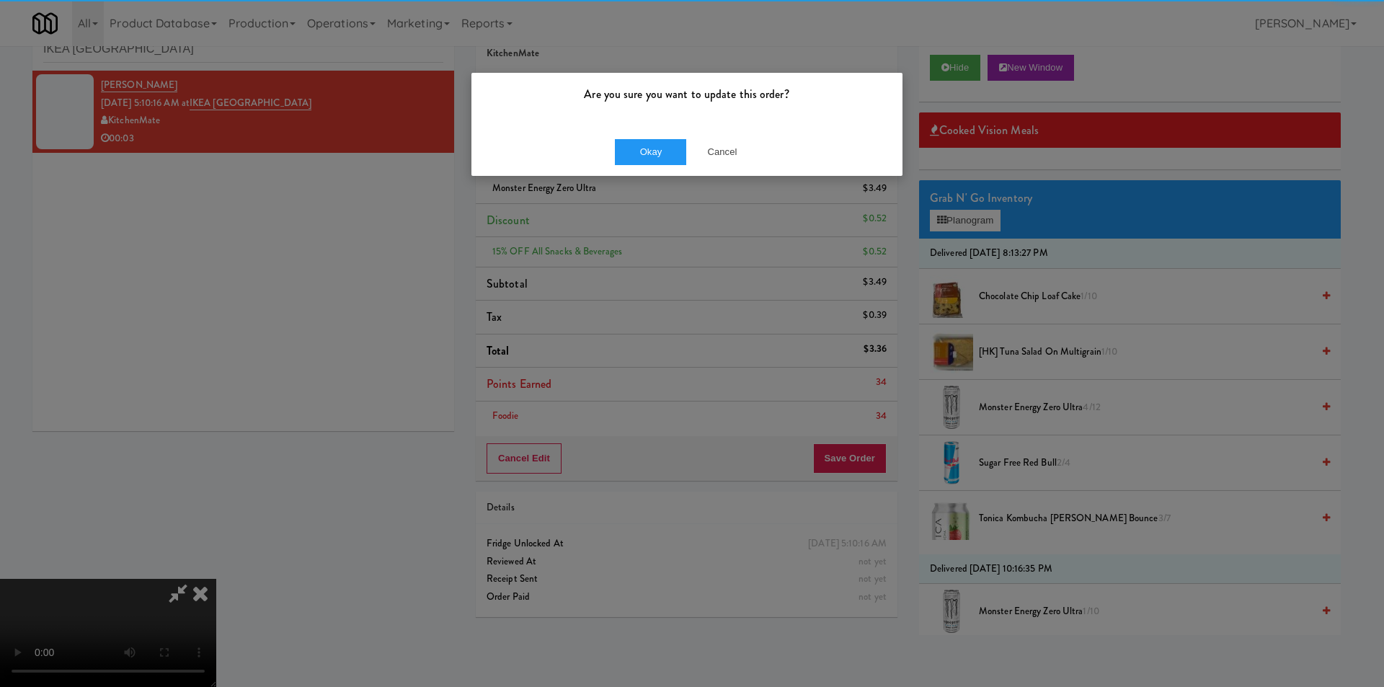
click at [610, 154] on div "Okay Cancel" at bounding box center [686, 152] width 431 height 48
click at [632, 155] on button "Okay" at bounding box center [651, 152] width 72 height 26
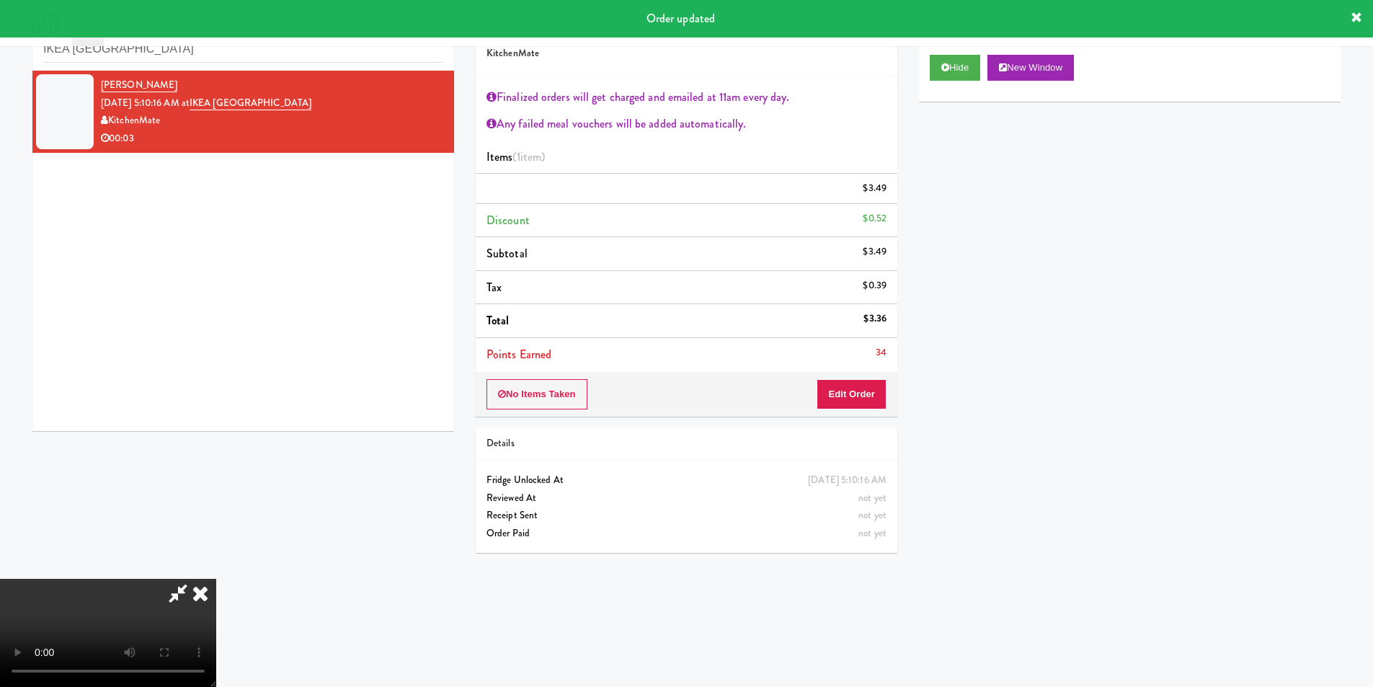
scroll to position [0, 0]
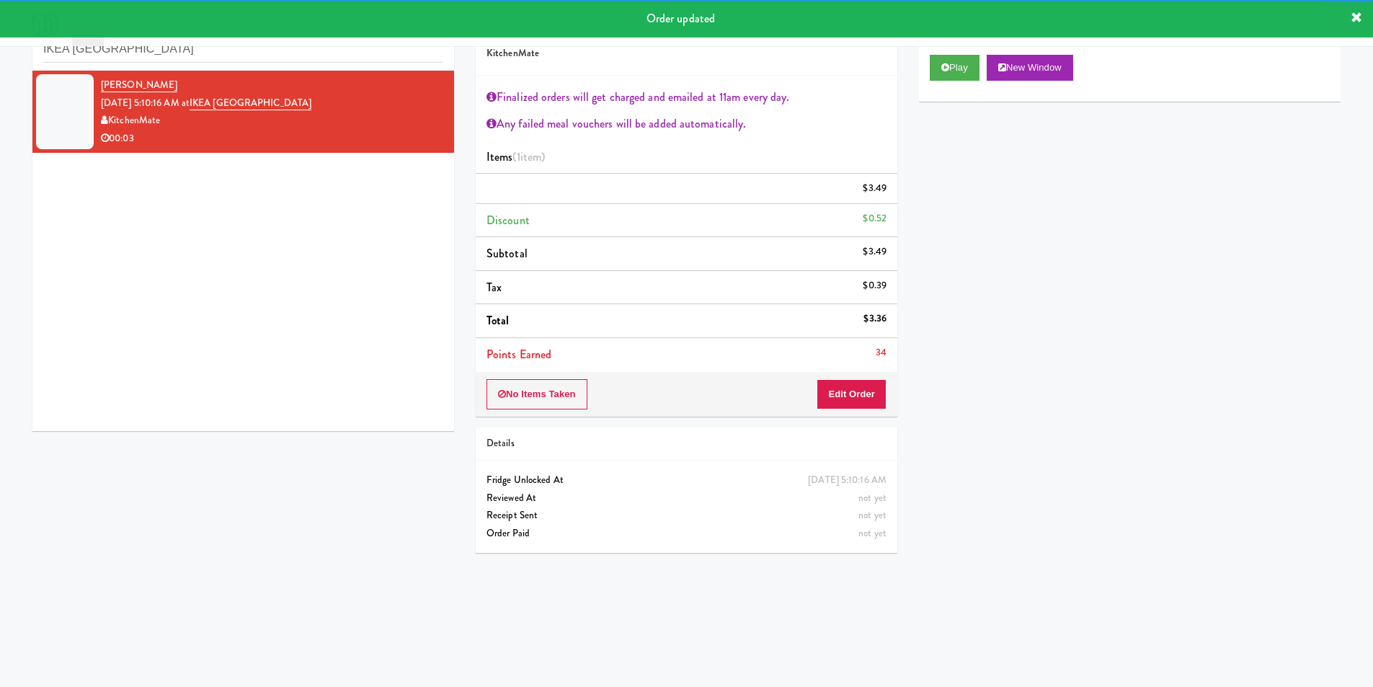
click at [242, 63] on div "inbox reviewed recent all unclear take inventory issue suspicious failed recent…" at bounding box center [243, 38] width 422 height 65
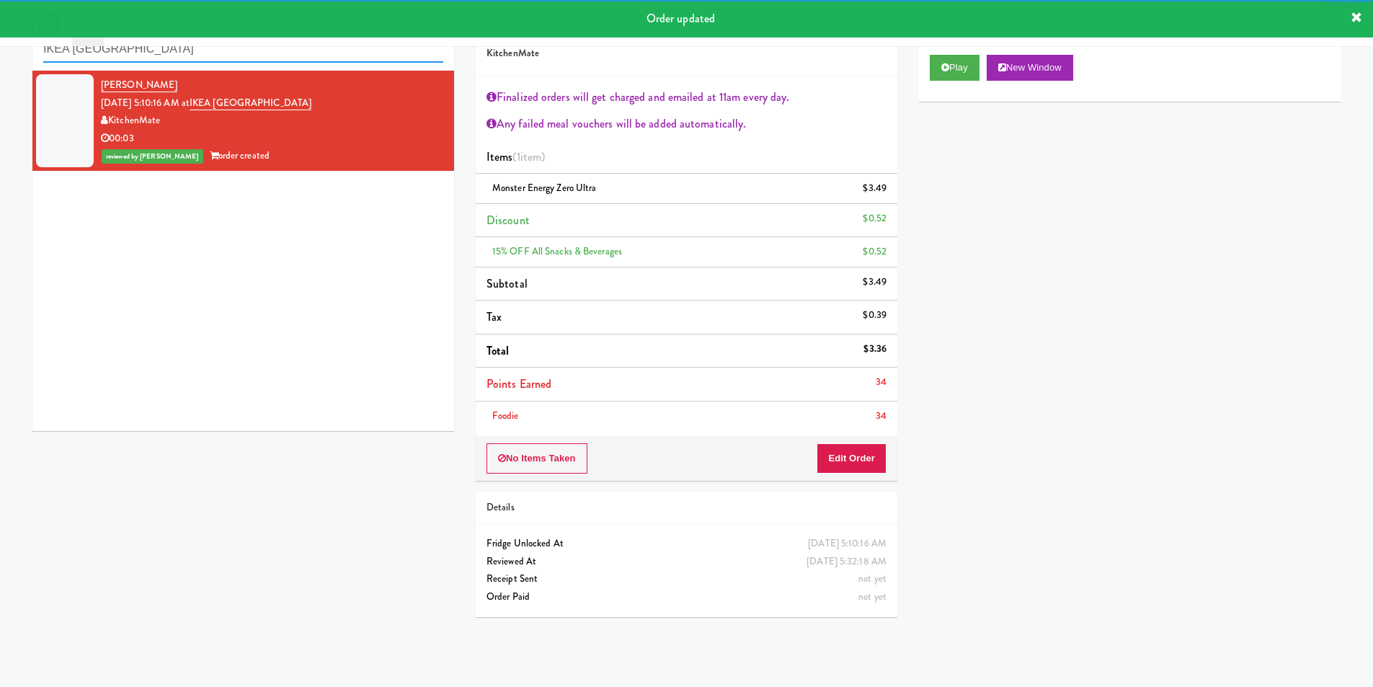
click at [243, 55] on input "IKEA North York Store" at bounding box center [243, 49] width 400 height 27
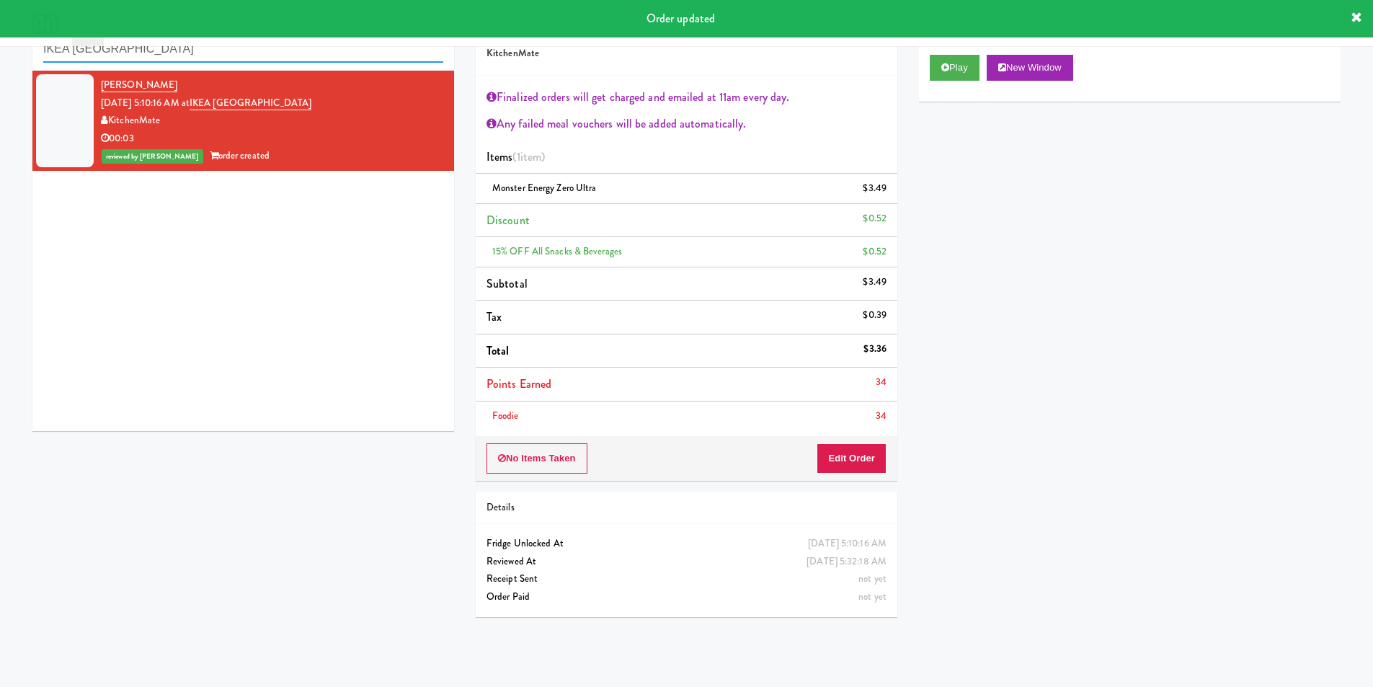
drag, startPoint x: 243, startPoint y: 55, endPoint x: 263, endPoint y: 73, distance: 27.1
click at [244, 55] on input "IKEA North York Store" at bounding box center [243, 49] width 400 height 27
paste input "OneEleven - Lunchroom"
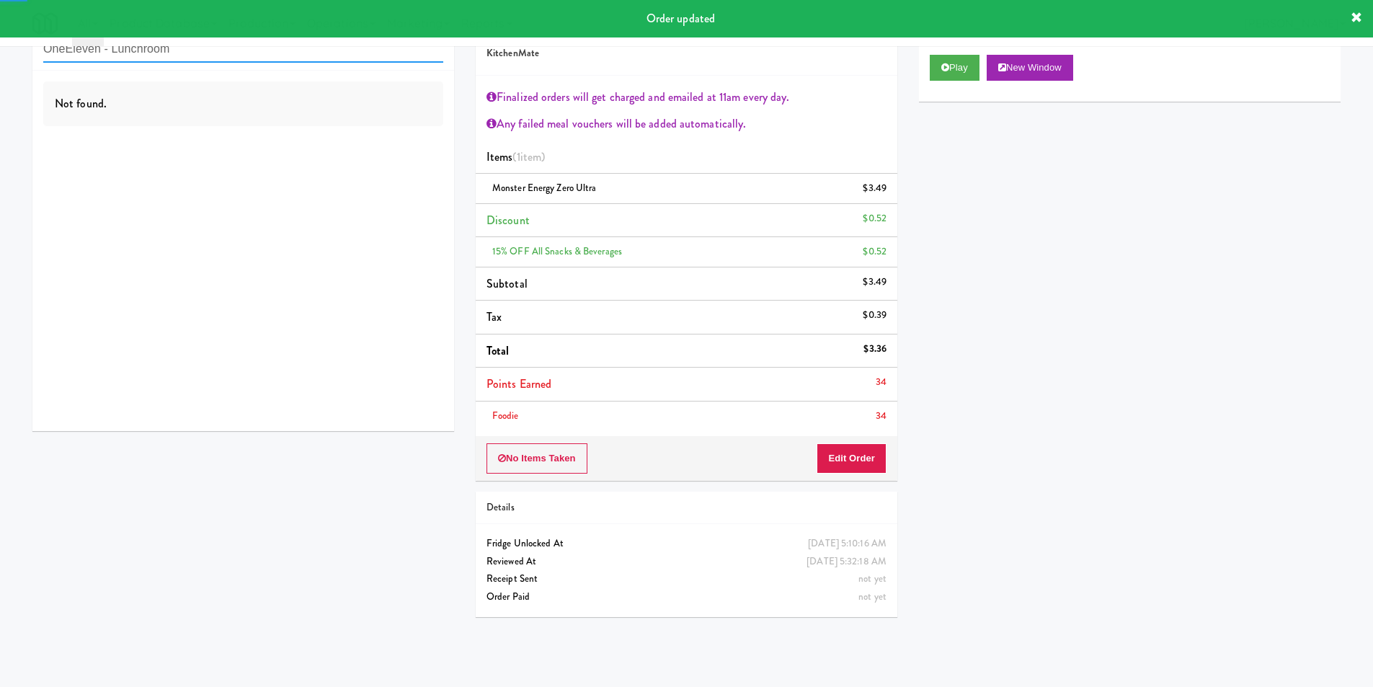
type input "OneEleven - Lunchroom"
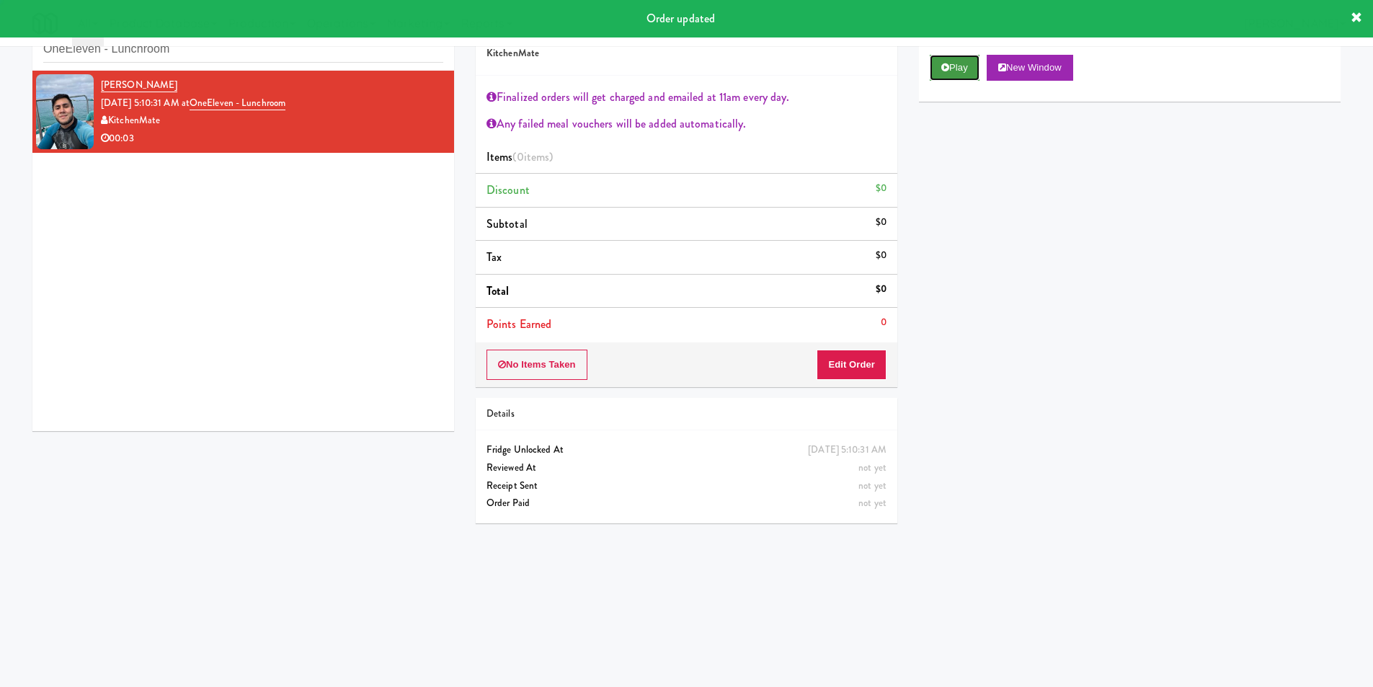
click at [944, 64] on icon at bounding box center [946, 67] width 8 height 9
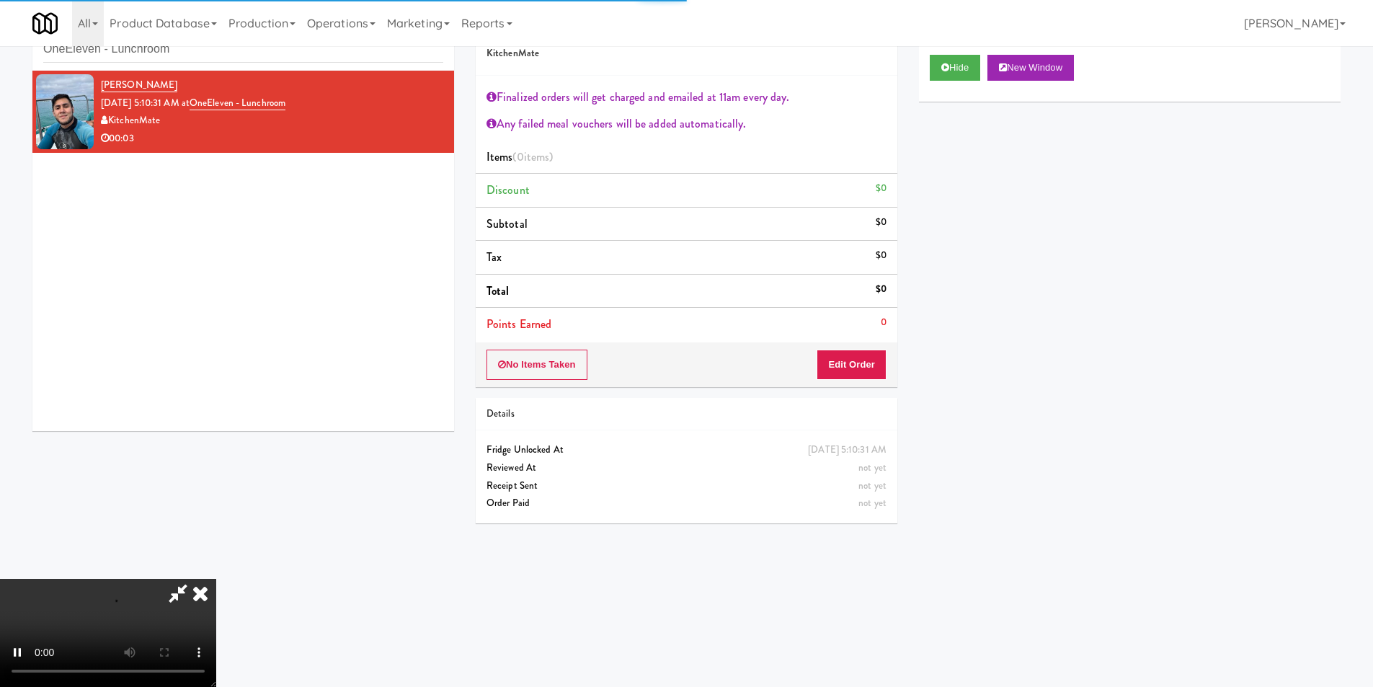
click at [856, 321] on li "Points Earned 0" at bounding box center [687, 324] width 422 height 33
click at [856, 355] on div "No Items Taken Edit Order" at bounding box center [687, 364] width 422 height 45
click at [831, 357] on button "Edit Order" at bounding box center [852, 365] width 70 height 30
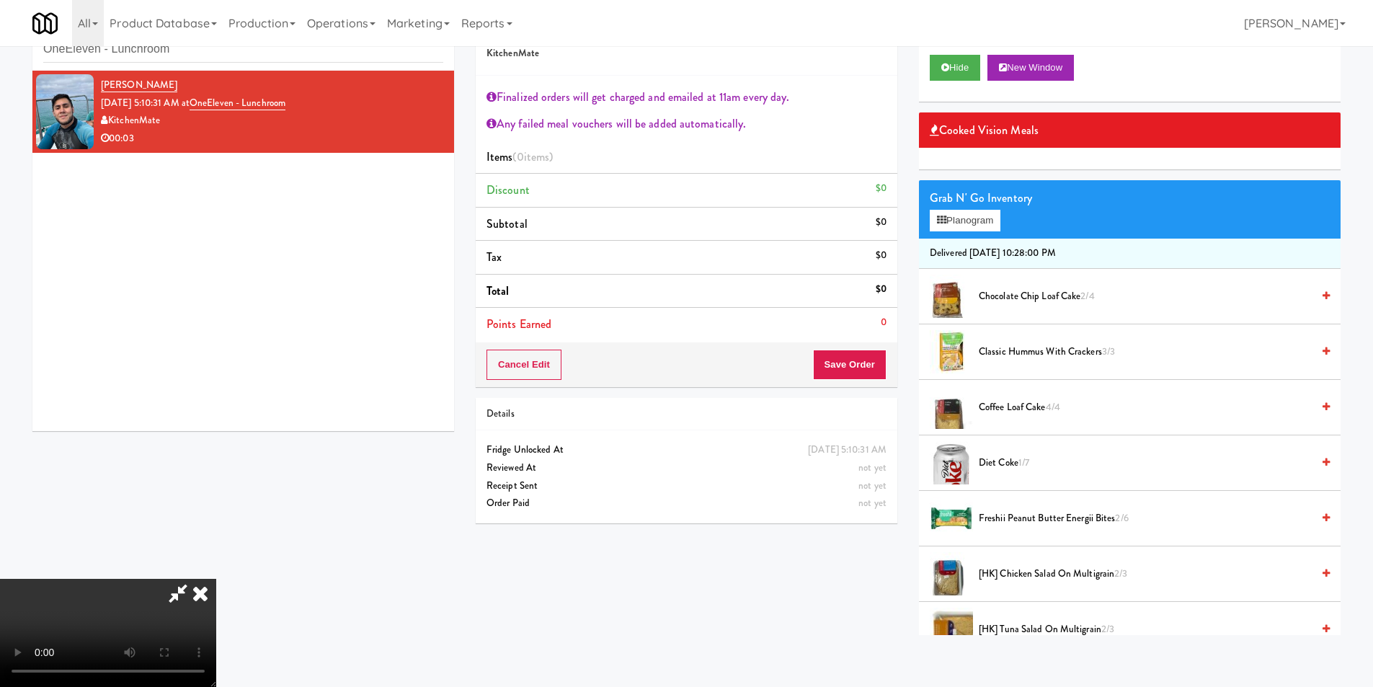
click at [216, 579] on video at bounding box center [108, 633] width 216 height 108
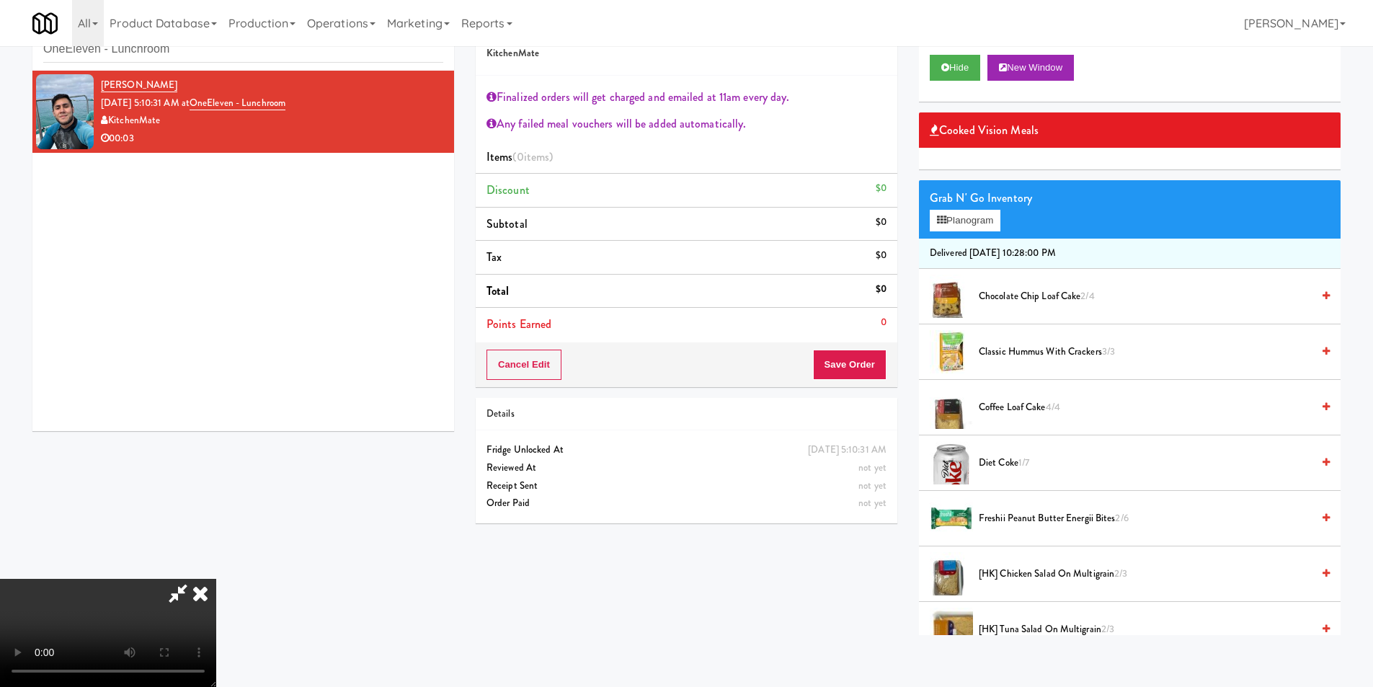
click at [216, 579] on video at bounding box center [108, 633] width 216 height 108
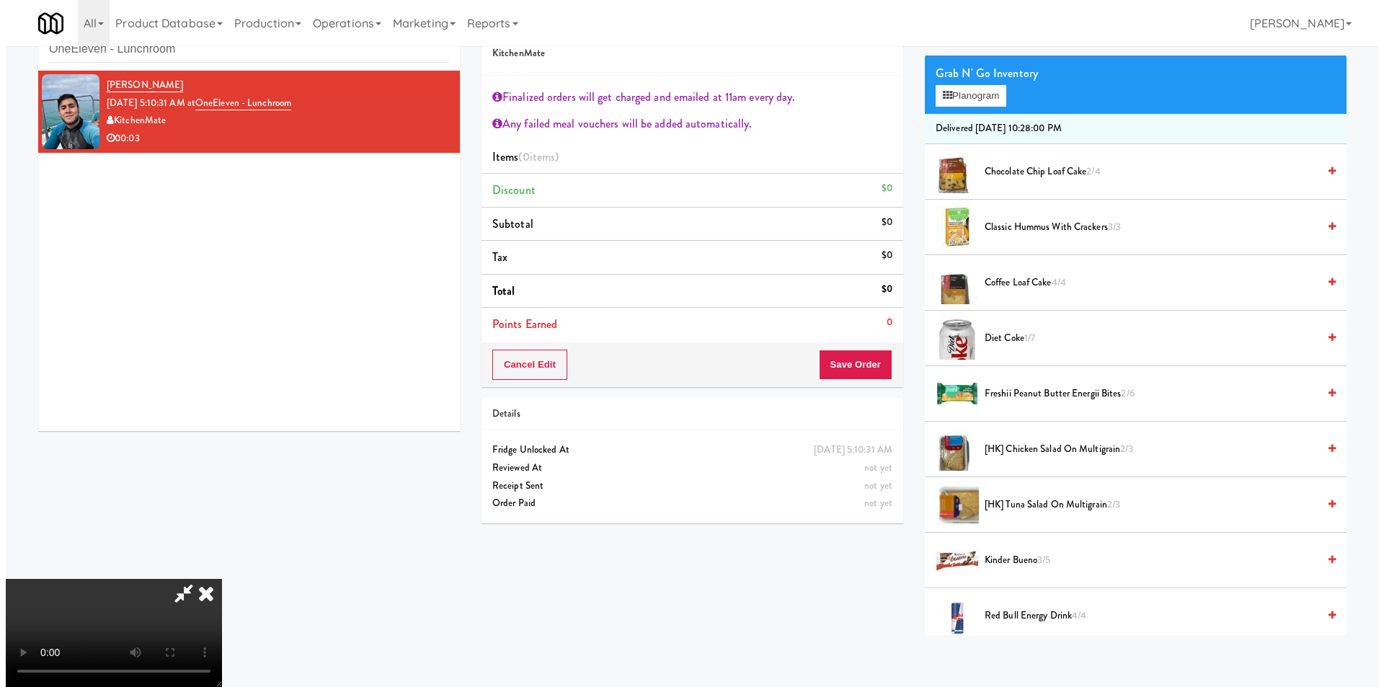
scroll to position [144, 0]
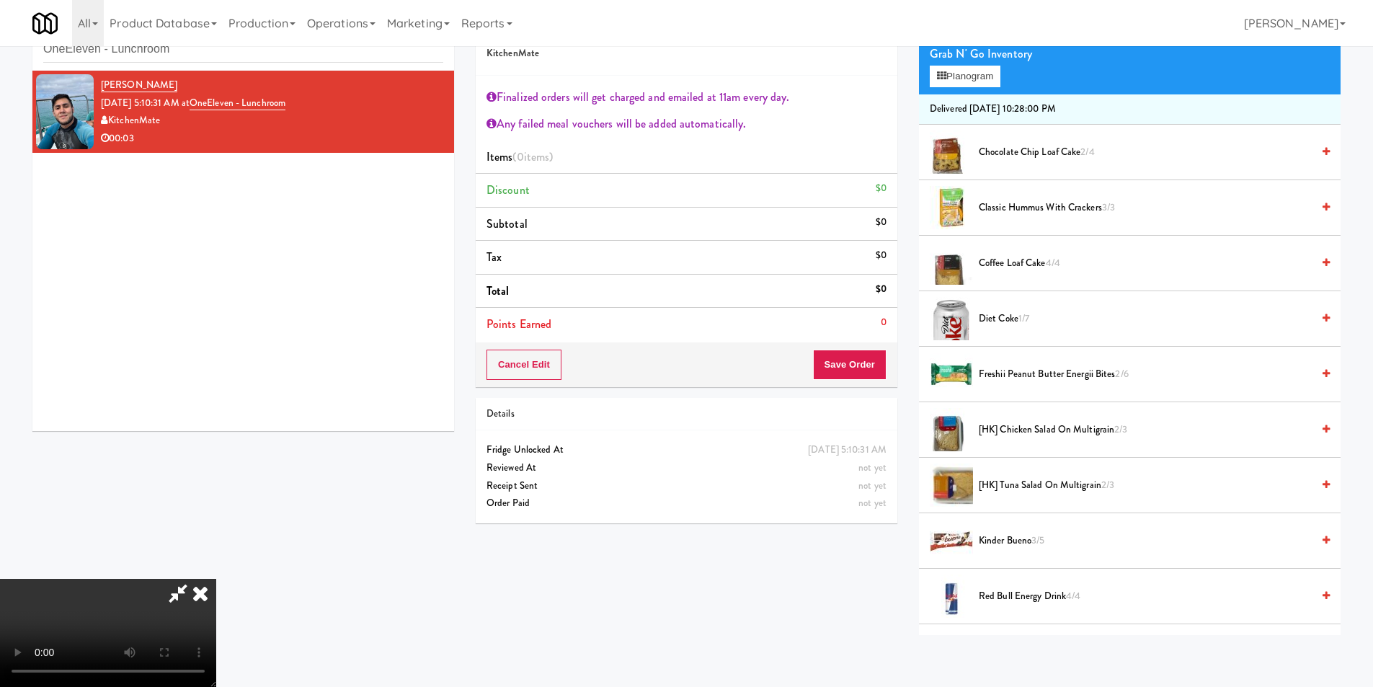
click at [1026, 428] on span "[HK] Chicken Salad on Multigrain 2/3" at bounding box center [1145, 430] width 333 height 18
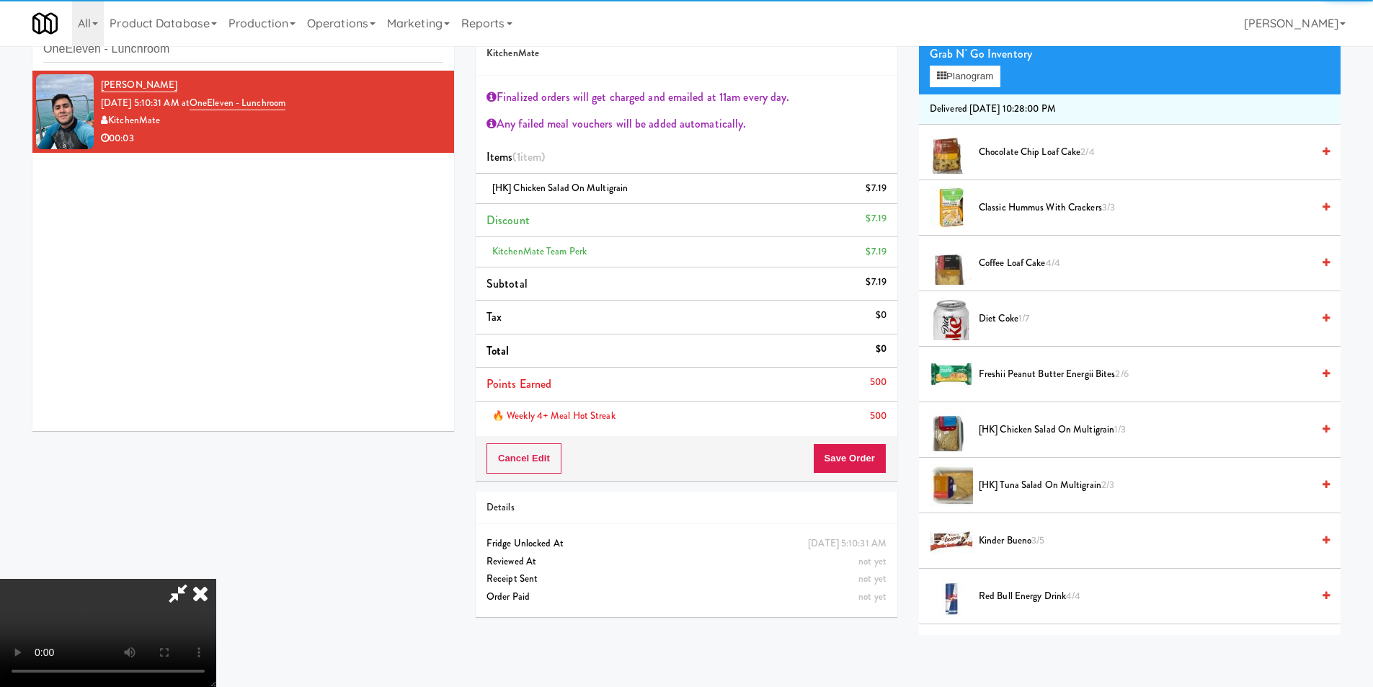
click at [867, 393] on li "Points Earned 500" at bounding box center [687, 385] width 422 height 34
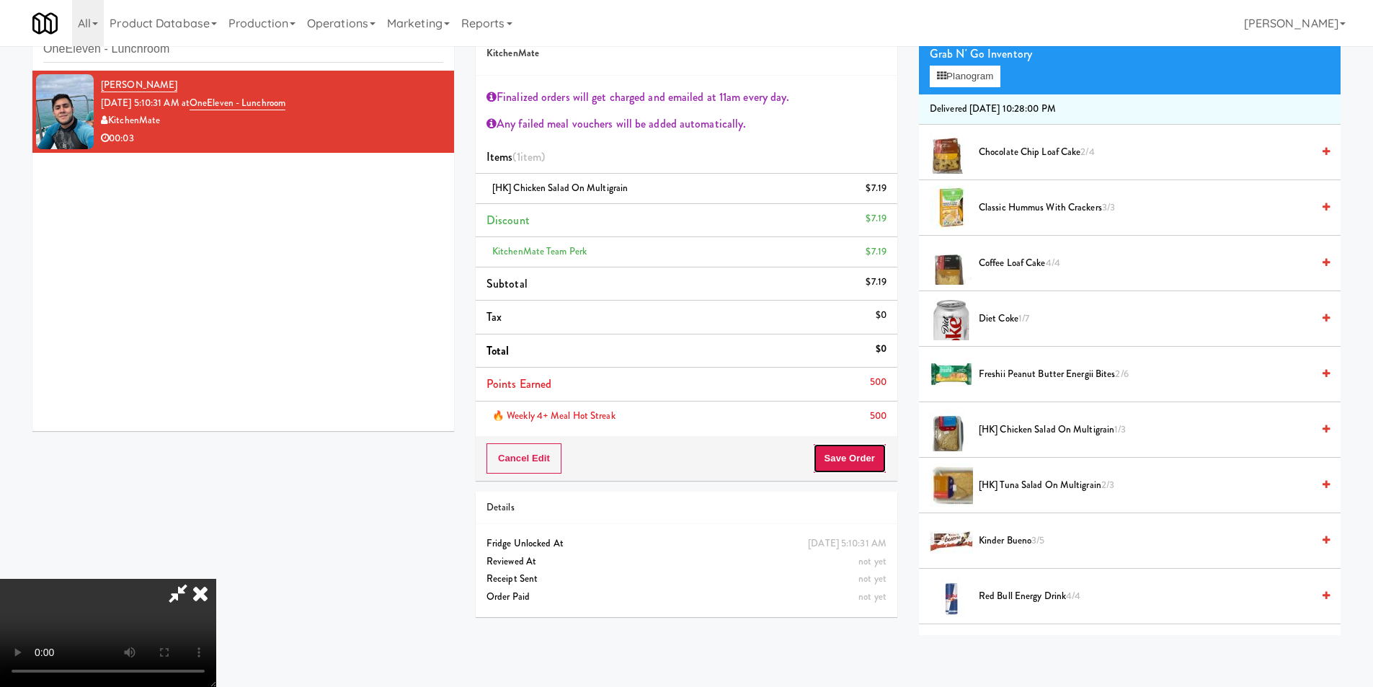
click at [844, 473] on button "Save Order" at bounding box center [850, 458] width 74 height 30
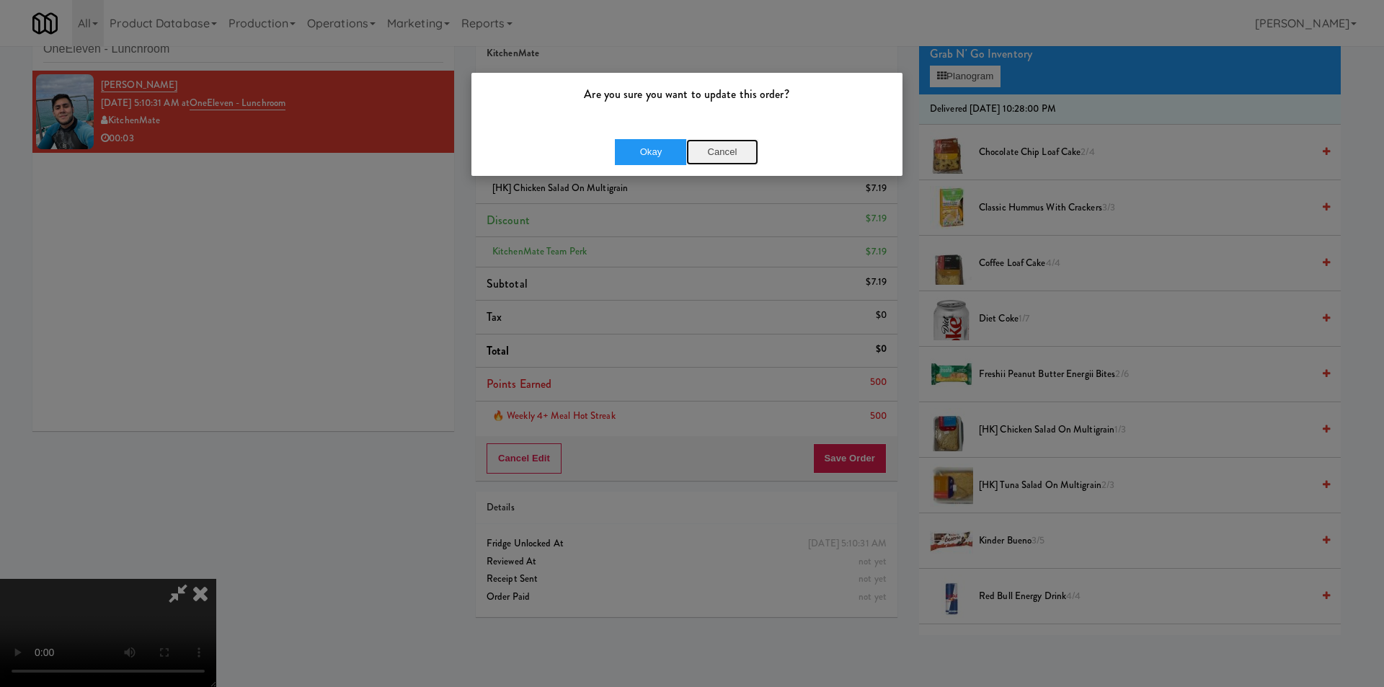
click at [707, 151] on button "Cancel" at bounding box center [722, 152] width 72 height 26
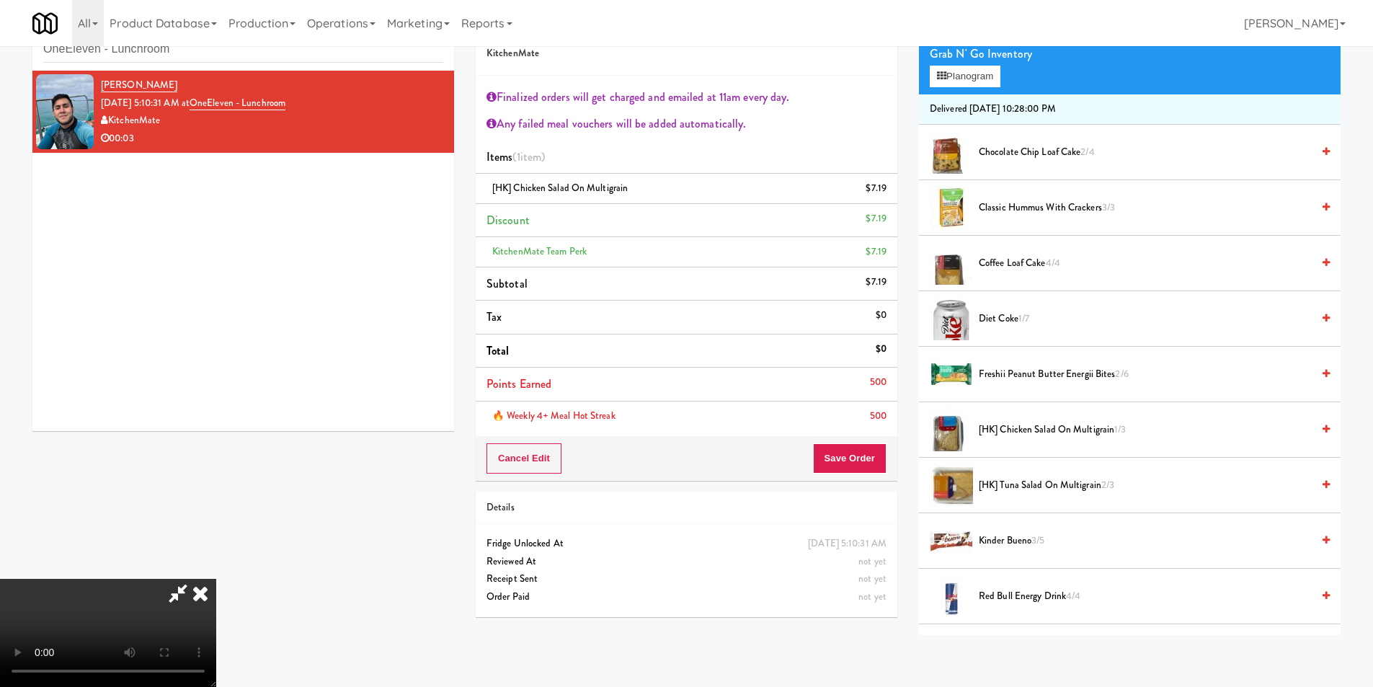
click at [1004, 76] on div "Grab N' Go Inventory Planogram" at bounding box center [1130, 65] width 422 height 58
click at [989, 76] on button "Planogram" at bounding box center [965, 77] width 71 height 22
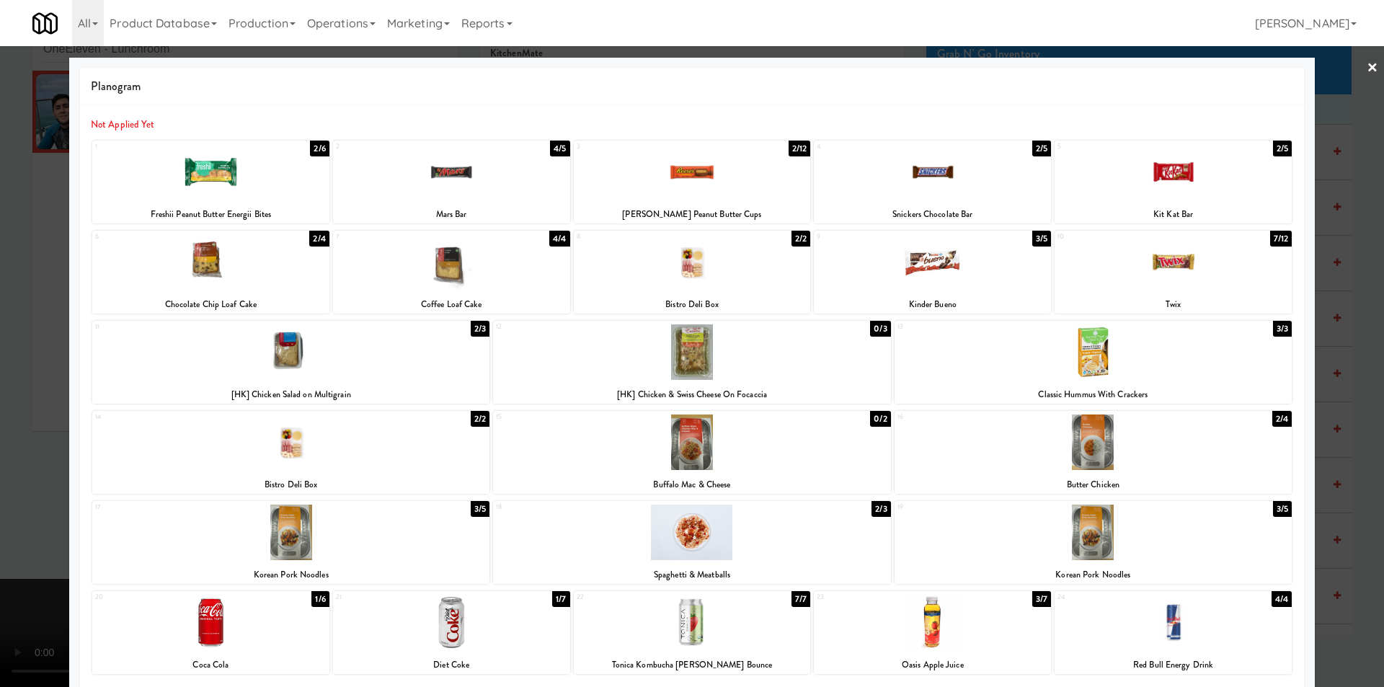
click at [1360, 422] on div at bounding box center [692, 343] width 1384 height 687
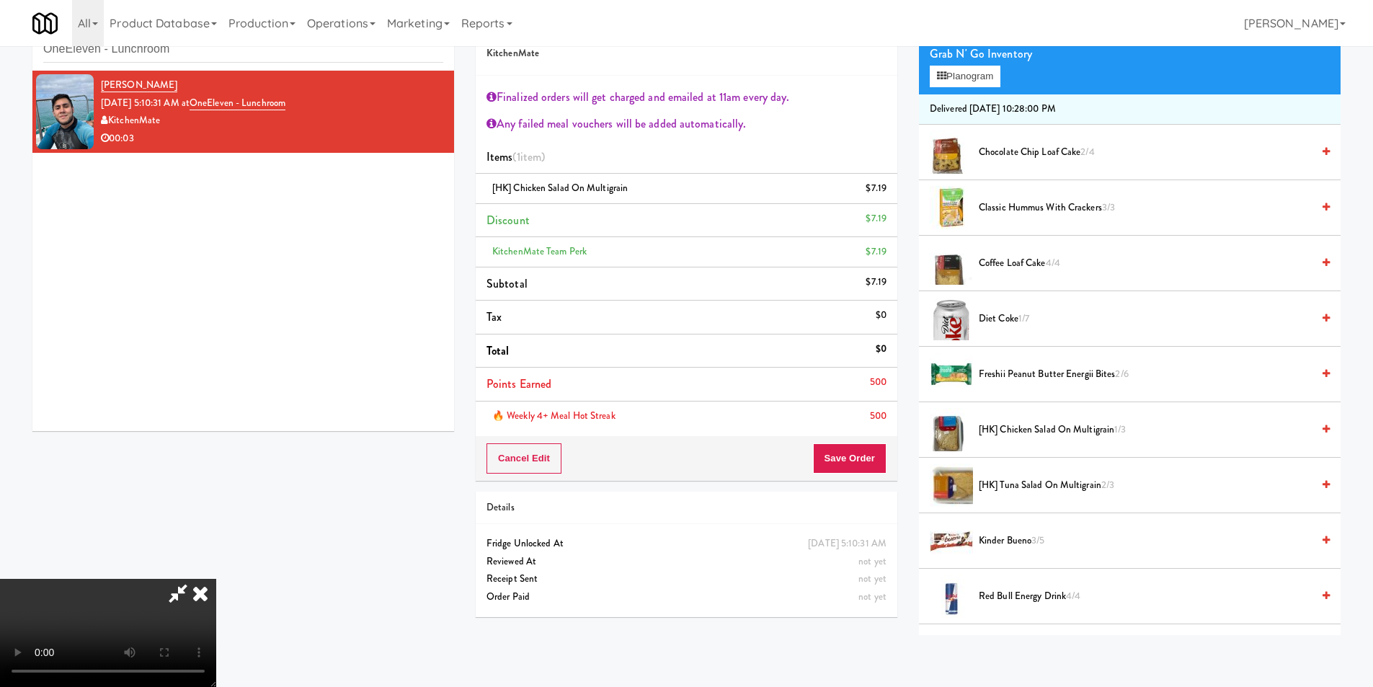
click at [216, 579] on video at bounding box center [108, 633] width 216 height 108
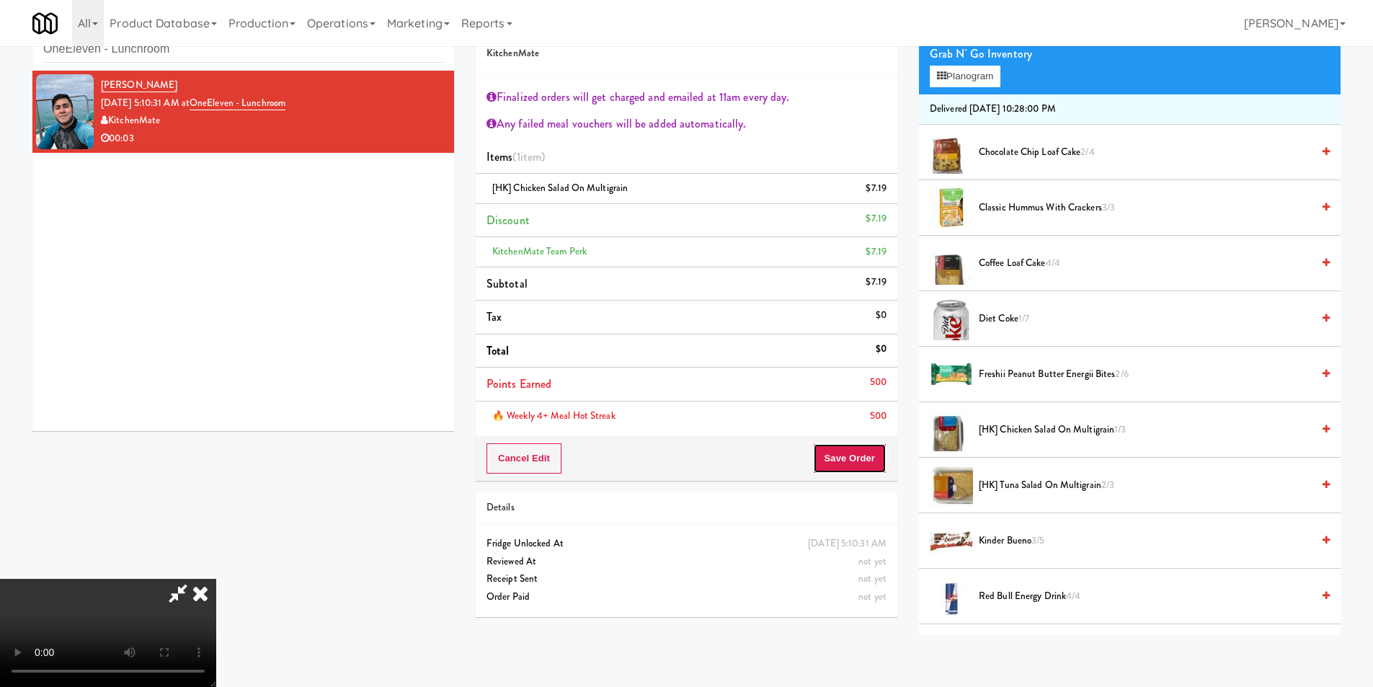
click at [847, 454] on button "Save Order" at bounding box center [850, 458] width 74 height 30
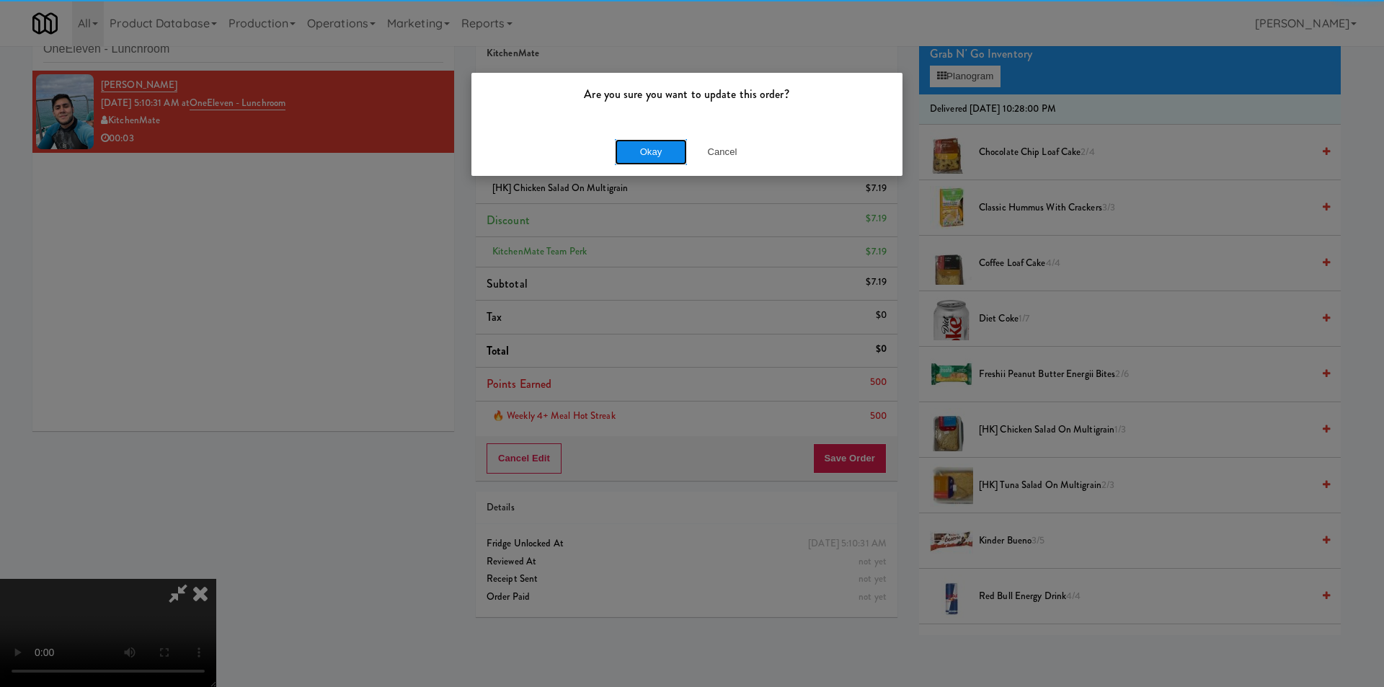
click at [670, 154] on button "Okay" at bounding box center [651, 152] width 72 height 26
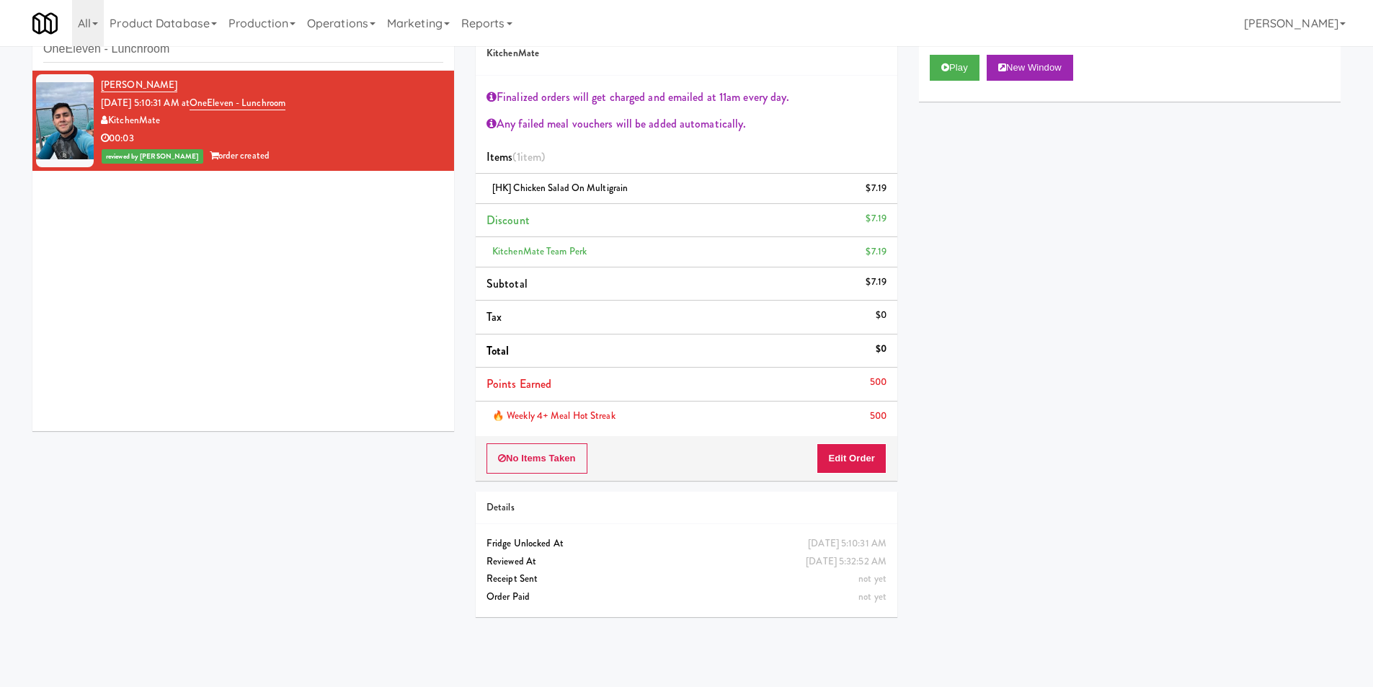
click at [234, 69] on div "inbox reviewed recent all unclear take inventory issue suspicious failed recent…" at bounding box center [243, 38] width 422 height 65
click at [236, 53] on input "OneEleven - Lunchroom" at bounding box center [243, 49] width 400 height 27
paste input "Drink Cooler"
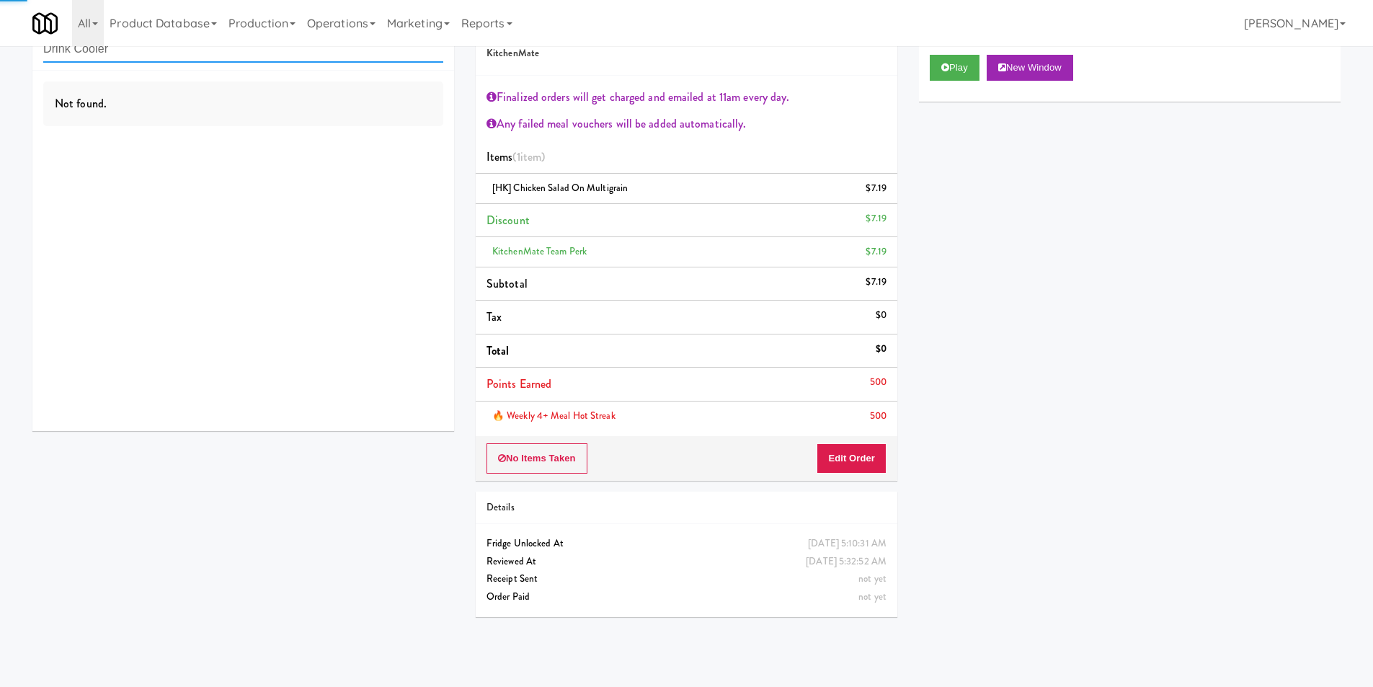
type input "Drink Cooler"
click at [397, 140] on div "Not found." at bounding box center [243, 251] width 422 height 360
click at [404, 138] on div "Not found." at bounding box center [243, 251] width 422 height 360
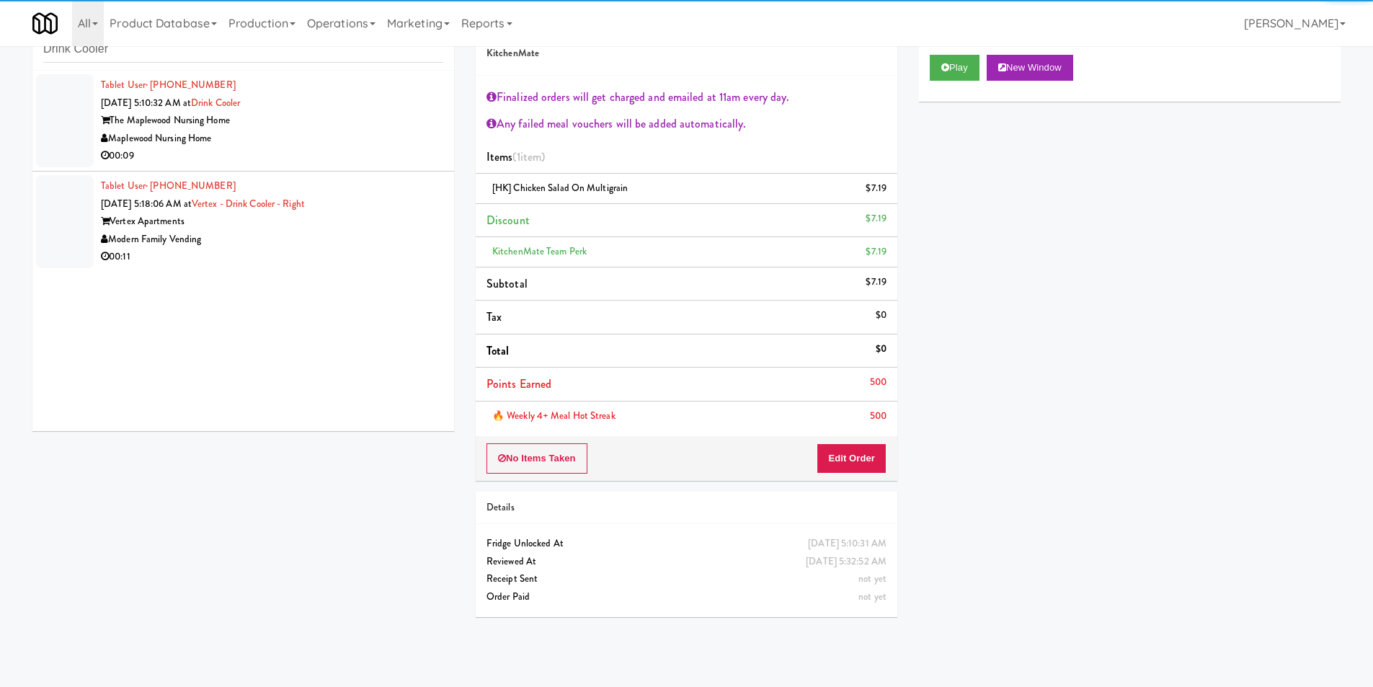
click at [407, 138] on div "Maplewood Nursing Home" at bounding box center [272, 139] width 342 height 18
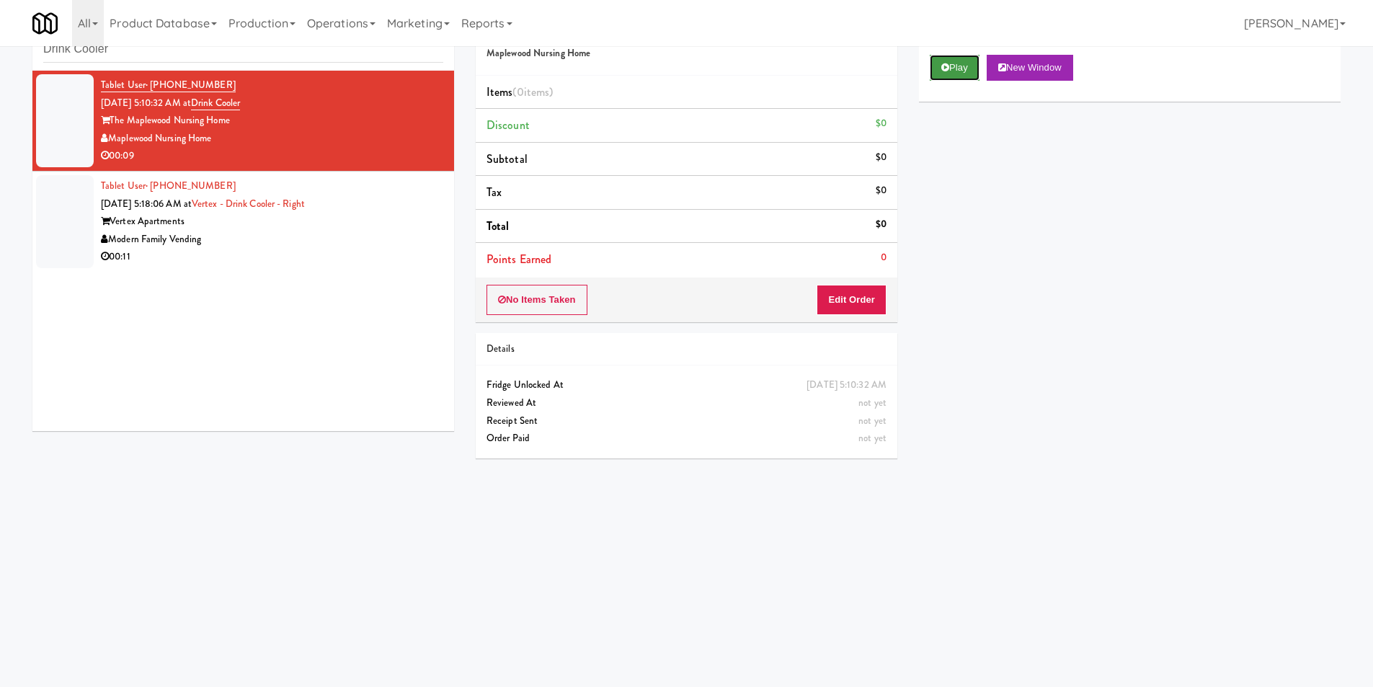
click at [963, 56] on button "Play" at bounding box center [955, 68] width 50 height 26
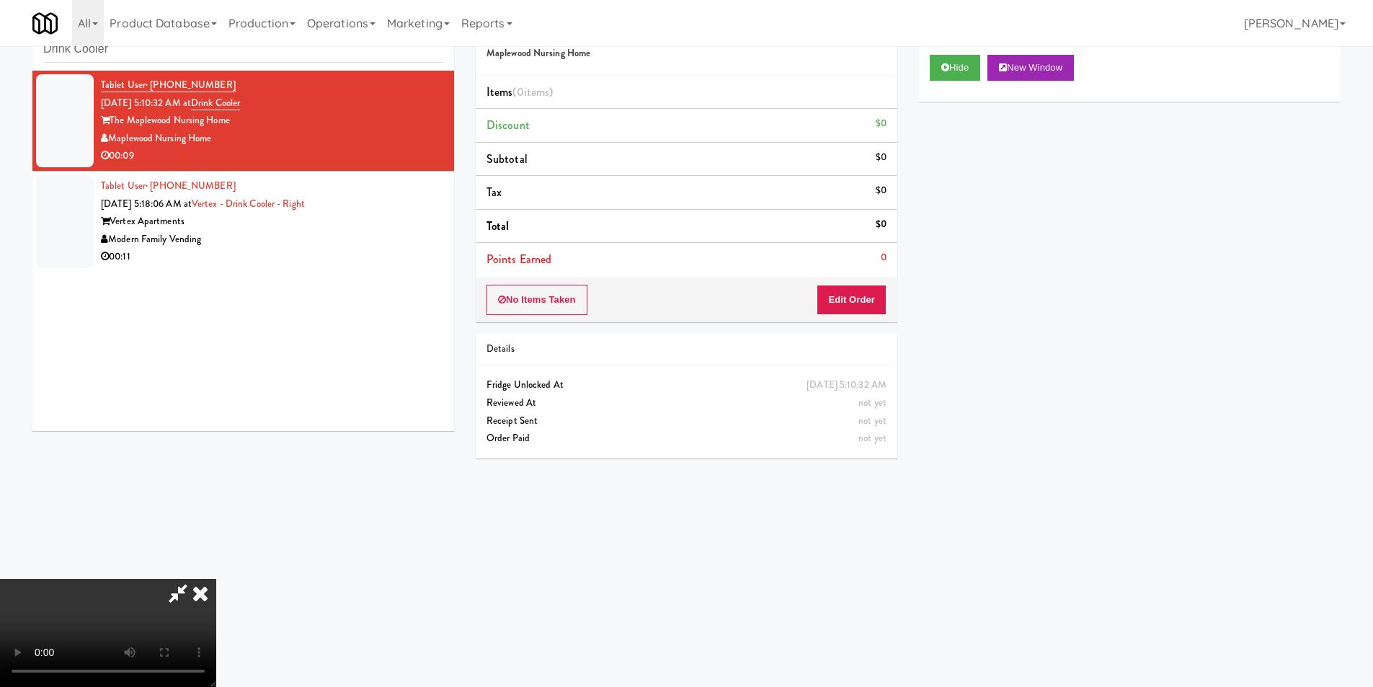
click at [846, 283] on div "No Items Taken Edit Order" at bounding box center [687, 300] width 422 height 45
click at [843, 296] on button "Edit Order" at bounding box center [852, 300] width 70 height 30
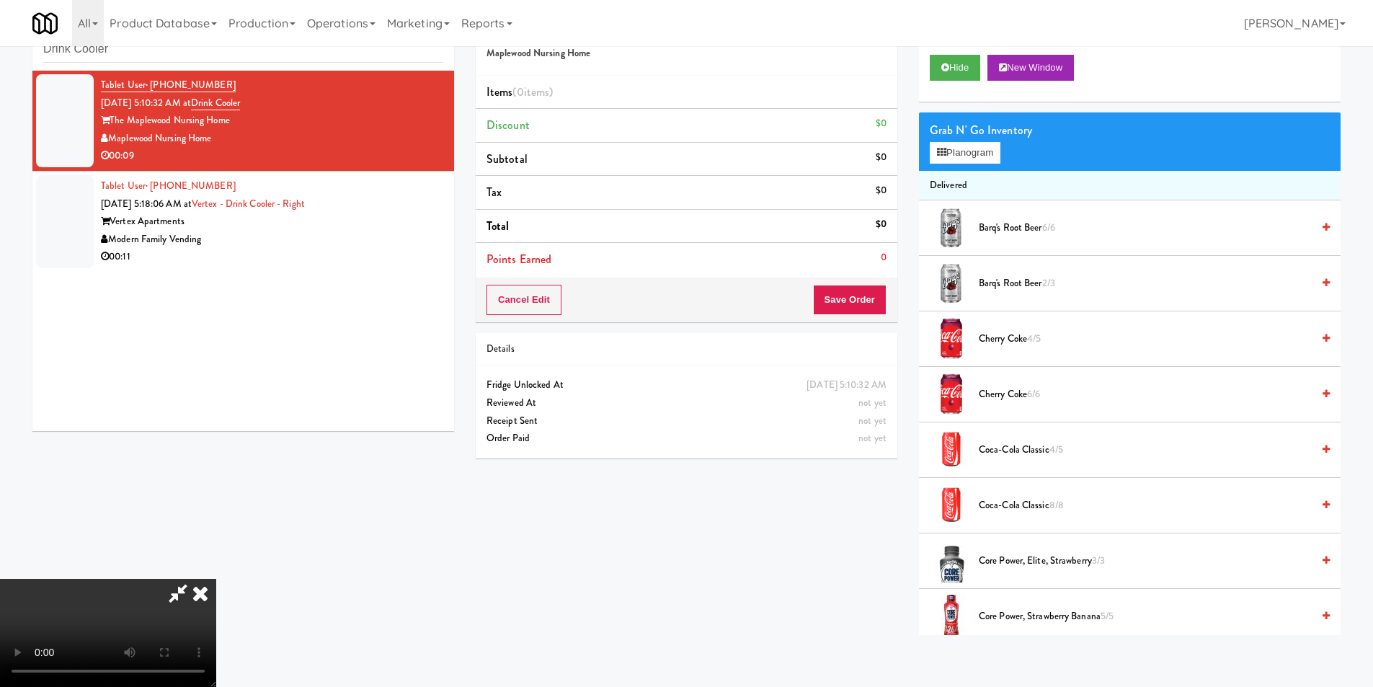
click at [216, 579] on video at bounding box center [108, 633] width 216 height 108
click at [991, 146] on button "Planogram" at bounding box center [965, 153] width 71 height 22
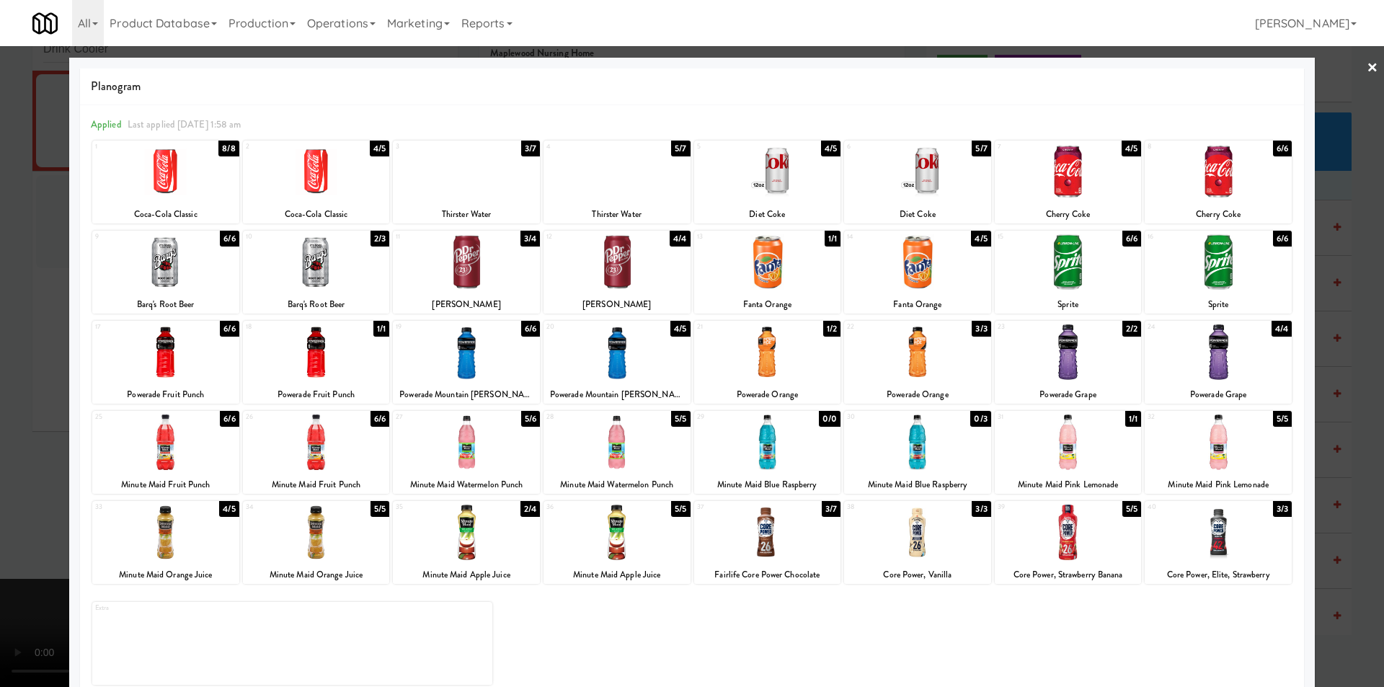
click at [637, 185] on div at bounding box center [617, 172] width 147 height 56
click at [1302, 306] on div "Planogram Applied Last applied Friday 1:58 am 1 8/8 Coca-Cola Classic 2 4/5 Coc…" at bounding box center [692, 383] width 1246 height 650
click at [1330, 301] on div at bounding box center [692, 343] width 1384 height 687
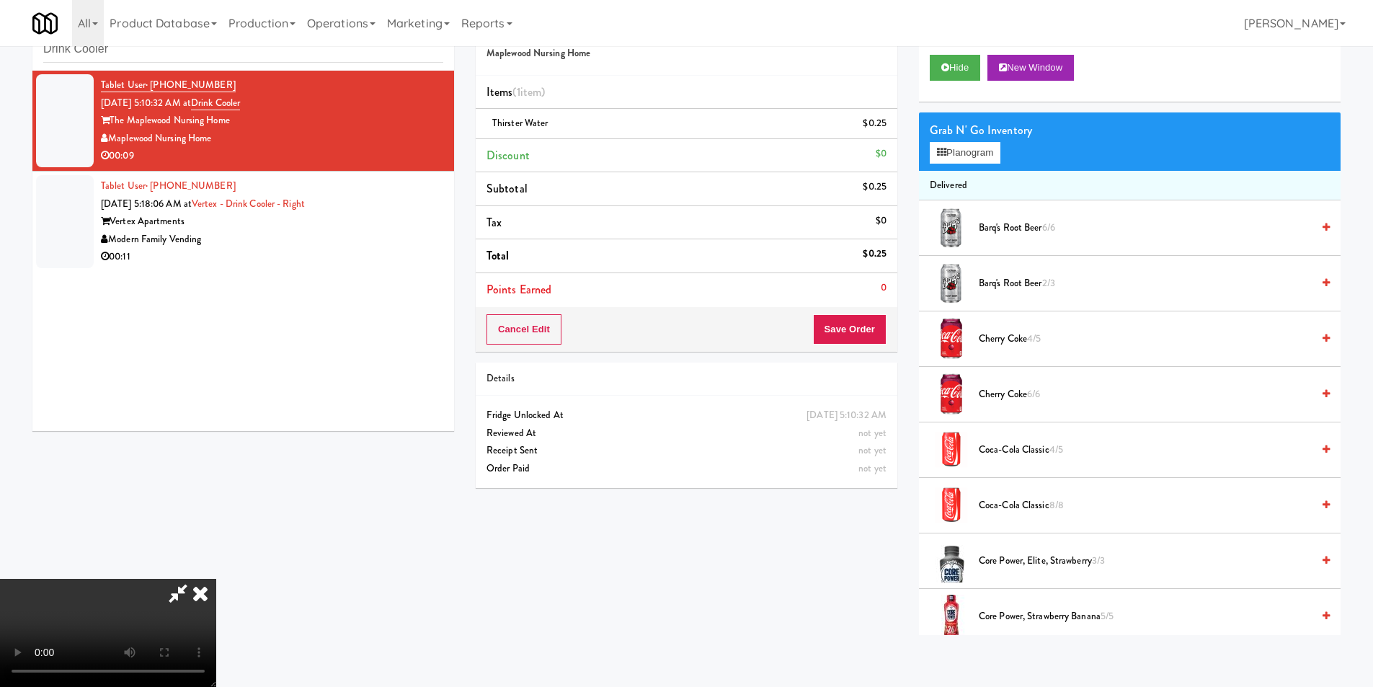
click at [216, 579] on video at bounding box center [108, 633] width 216 height 108
click at [887, 332] on div "Cancel Edit Save Order" at bounding box center [687, 329] width 422 height 45
click at [882, 329] on button "Save Order" at bounding box center [850, 329] width 74 height 30
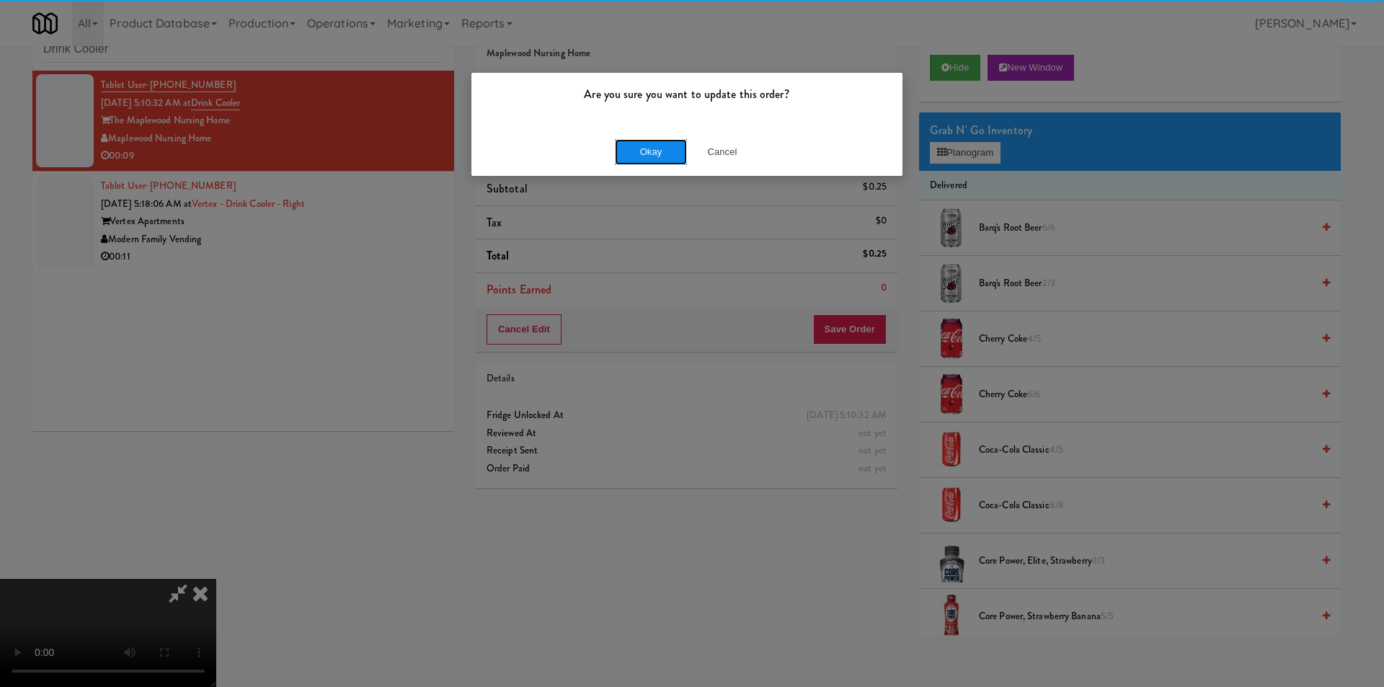
click at [634, 156] on button "Okay" at bounding box center [651, 152] width 72 height 26
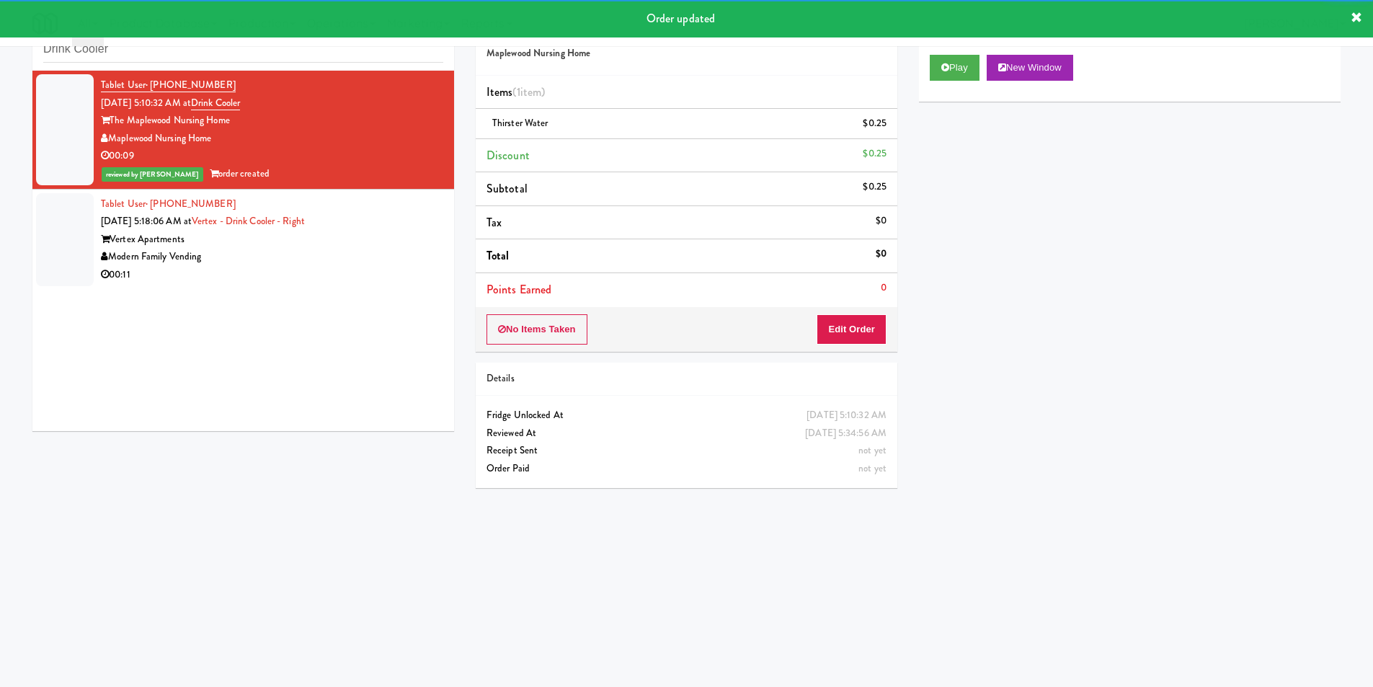
click at [288, 63] on div "inbox reviewed recent all unclear take inventory issue suspicious failed recent…" at bounding box center [243, 38] width 422 height 65
click at [288, 58] on input "Drink Cooler" at bounding box center [243, 49] width 400 height 27
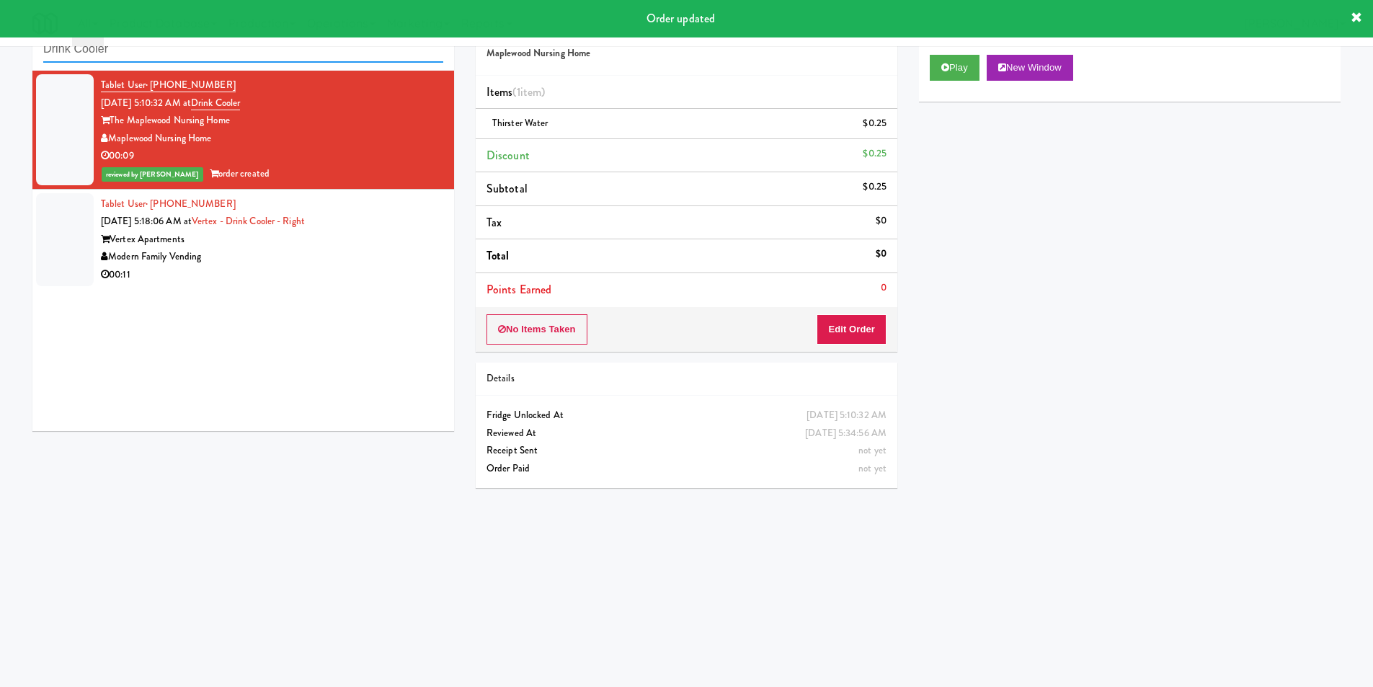
click at [288, 58] on input "Drink Cooler" at bounding box center [243, 49] width 400 height 27
paste input "JVT Cooler 1 Soda"
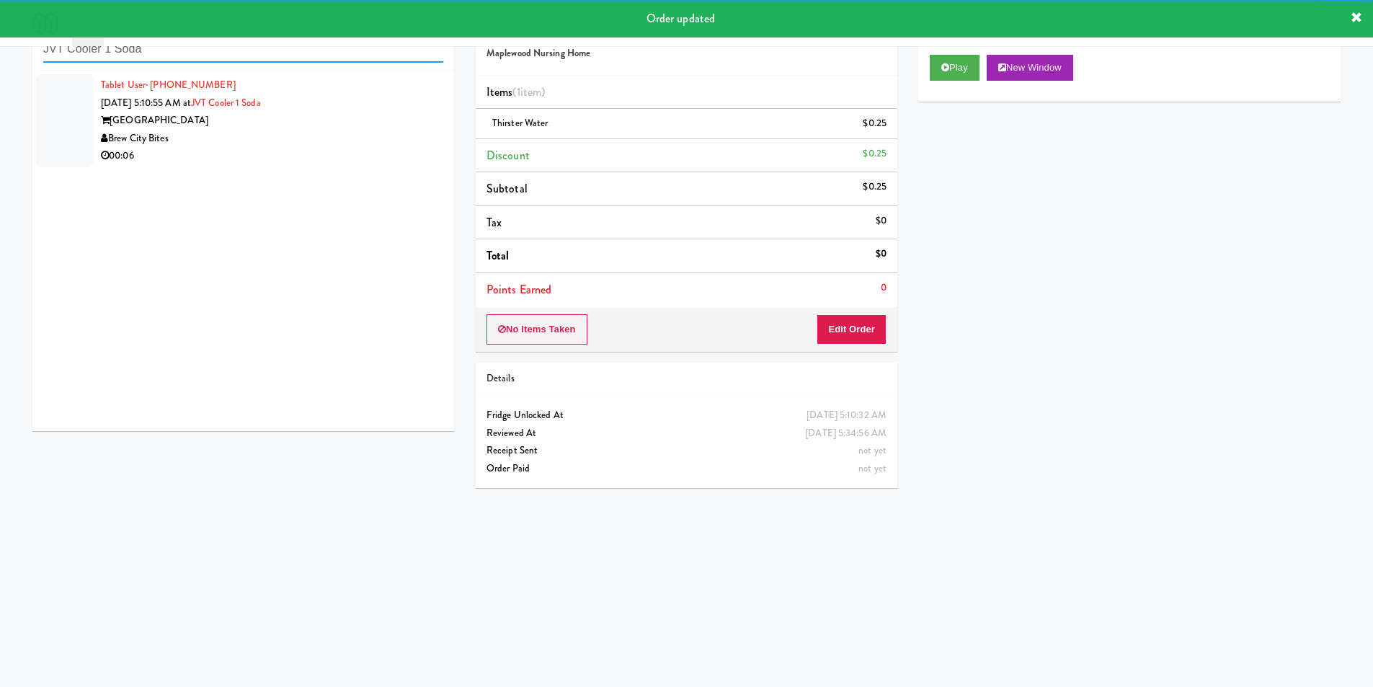
type input "JVT Cooler 1 Soda"
click at [431, 169] on li "Tablet User · (786) 427-4139 Aug 25, 2025 5:10:55 AM at JVT Cooler 1 Soda Junea…" at bounding box center [243, 121] width 422 height 100
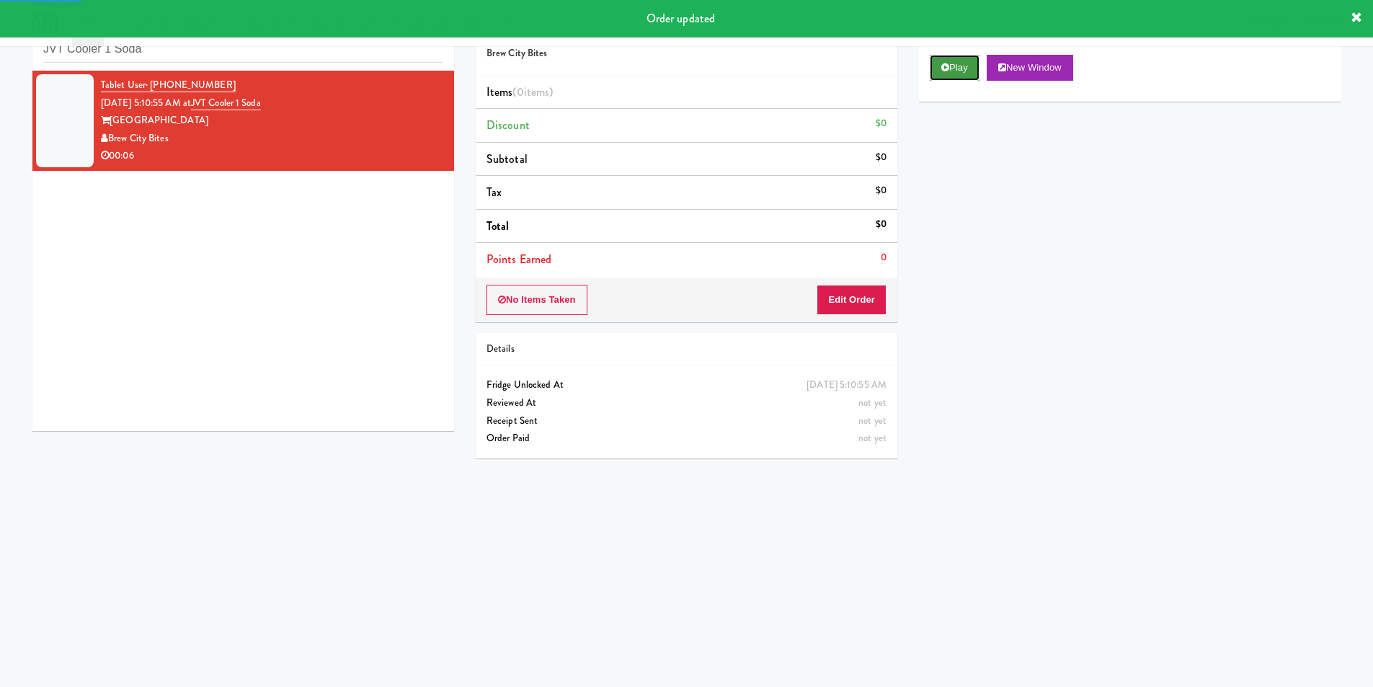
click at [952, 72] on button "Play" at bounding box center [955, 68] width 50 height 26
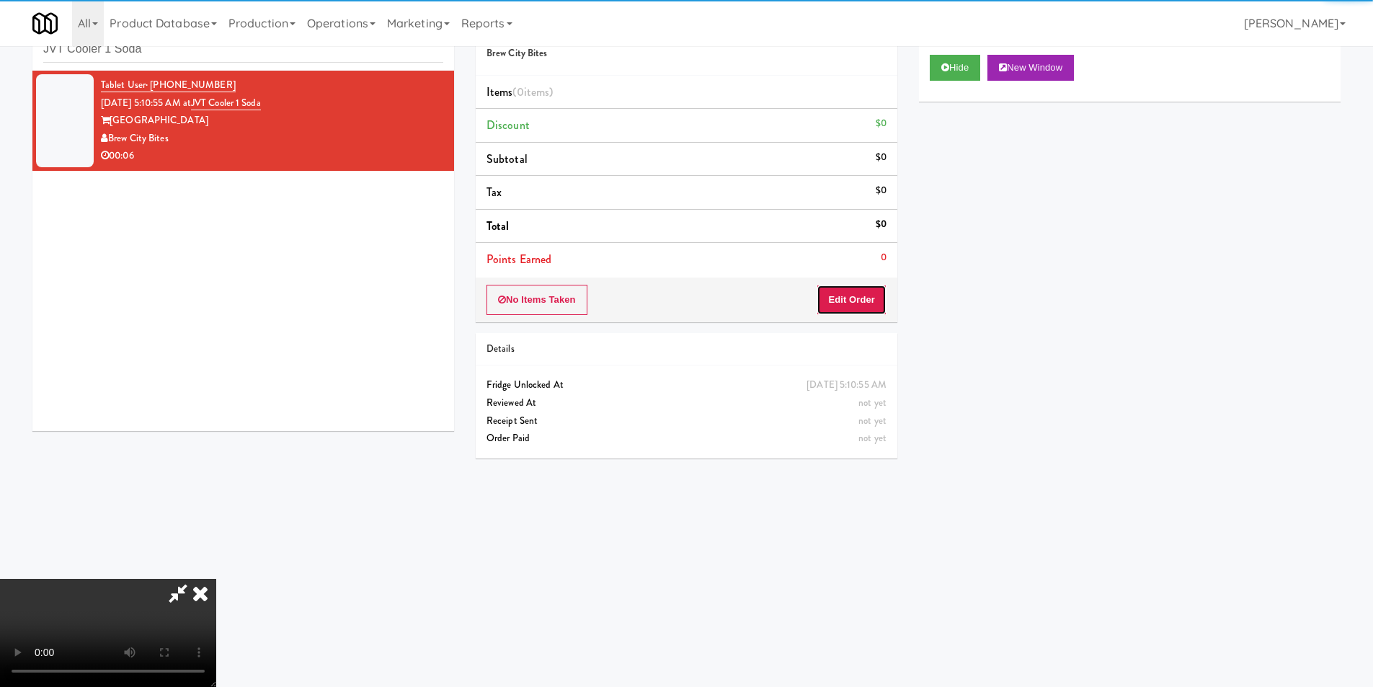
click at [852, 300] on button "Edit Order" at bounding box center [852, 300] width 70 height 30
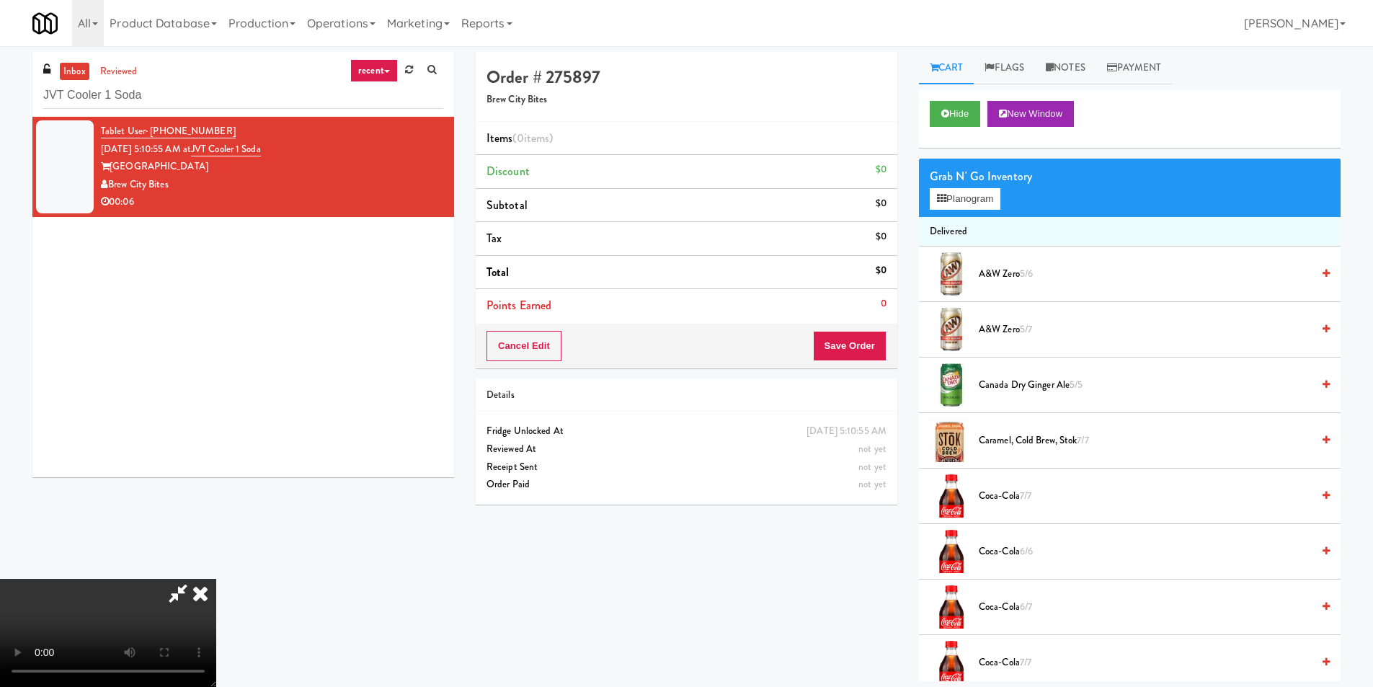
click at [216, 579] on icon at bounding box center [201, 593] width 32 height 29
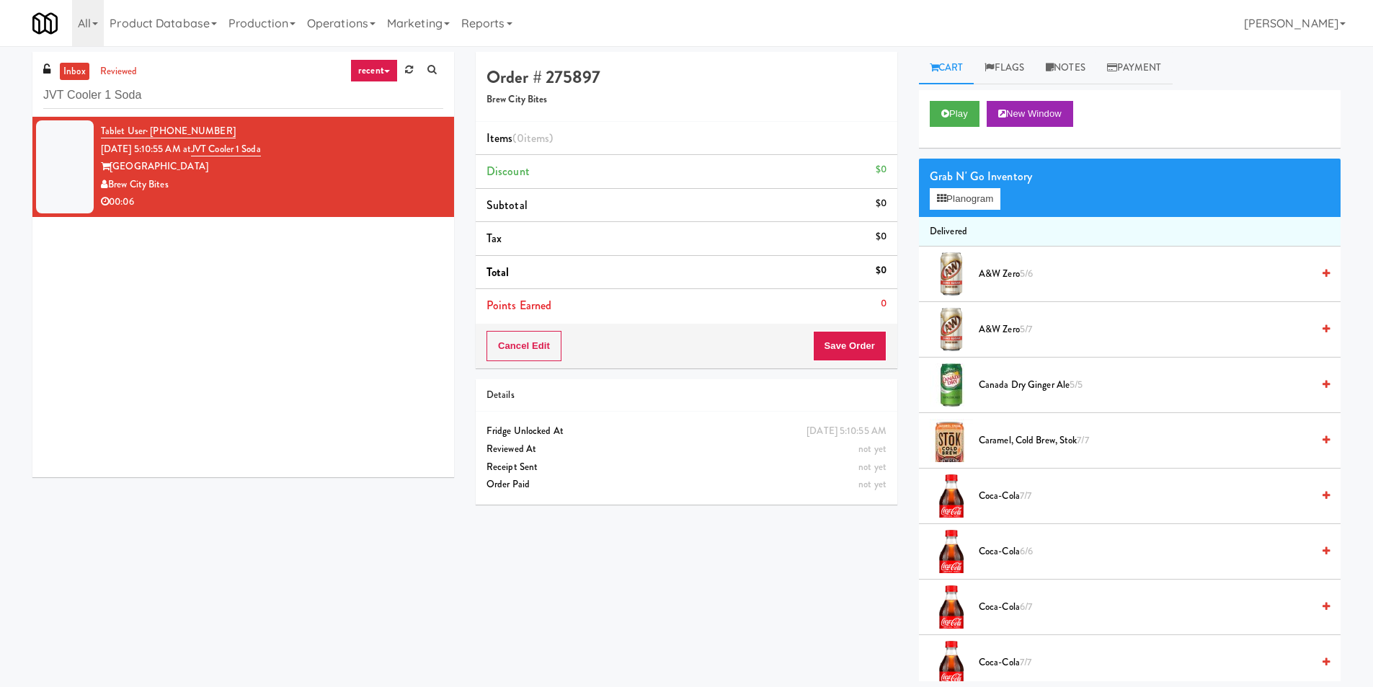
click at [944, 129] on div "Play New Window" at bounding box center [1130, 119] width 422 height 58
click at [944, 115] on icon at bounding box center [946, 113] width 8 height 9
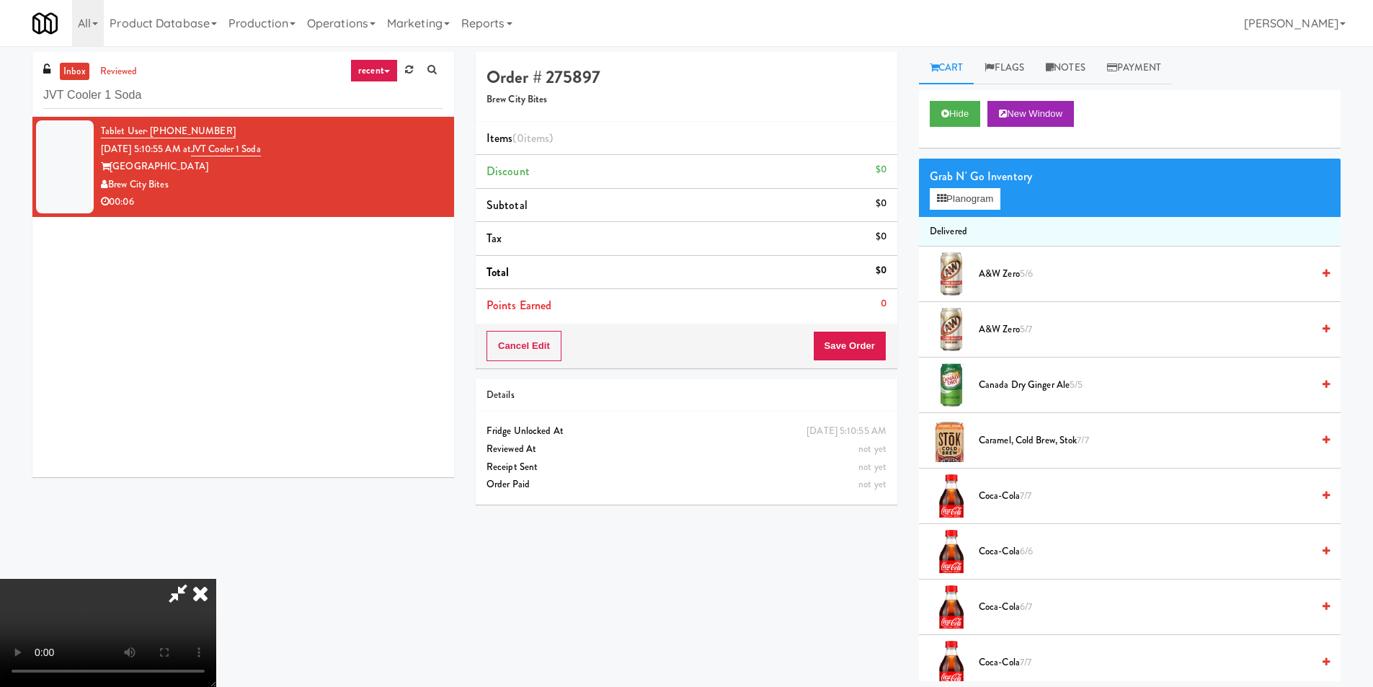
scroll to position [218, 0]
click at [216, 579] on video at bounding box center [108, 633] width 216 height 108
click at [1008, 552] on span "Coca-Cola 6/6" at bounding box center [1145, 552] width 333 height 18
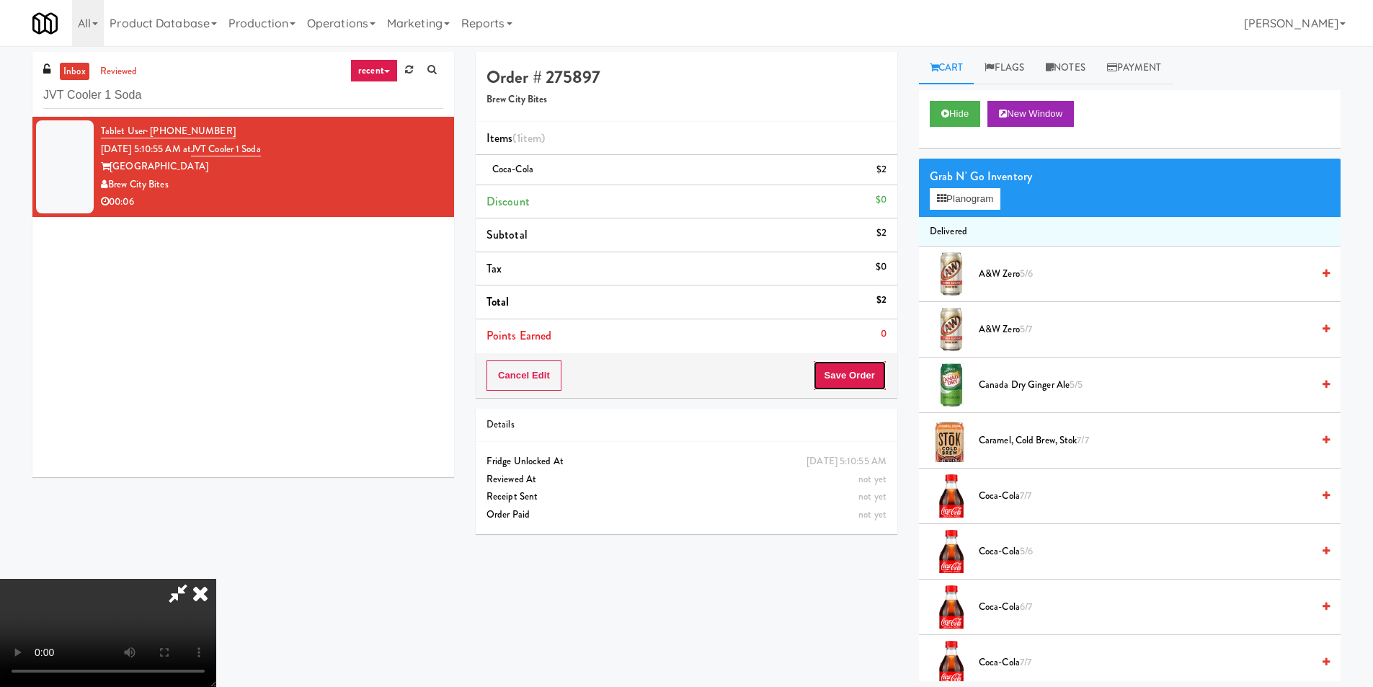
click at [840, 384] on button "Save Order" at bounding box center [850, 375] width 74 height 30
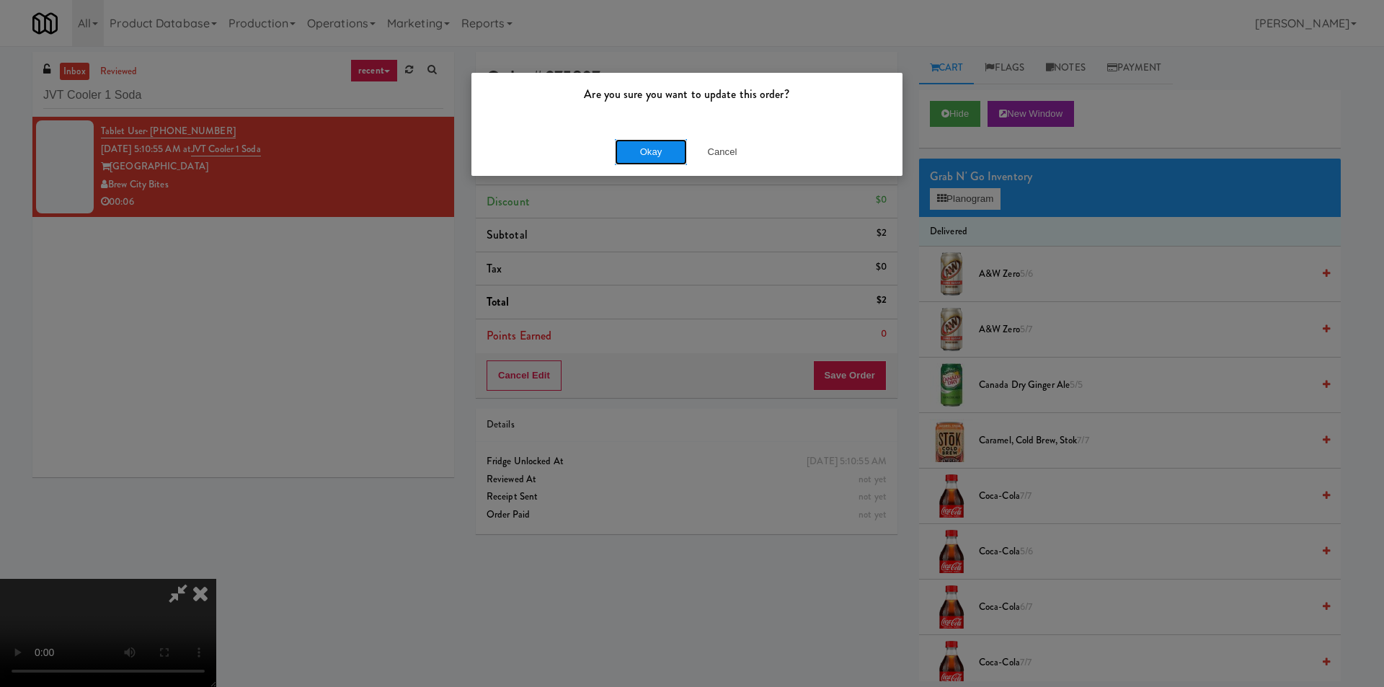
click at [654, 153] on button "Okay" at bounding box center [651, 152] width 72 height 26
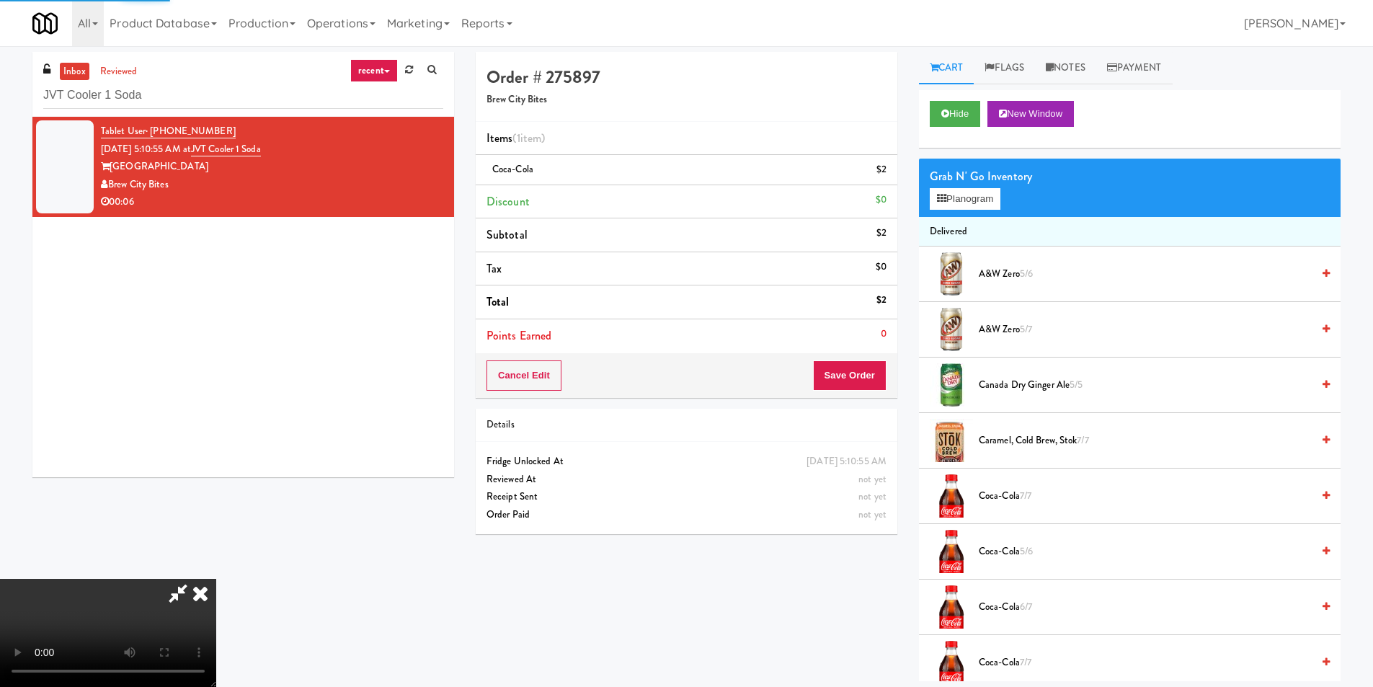
scroll to position [0, 0]
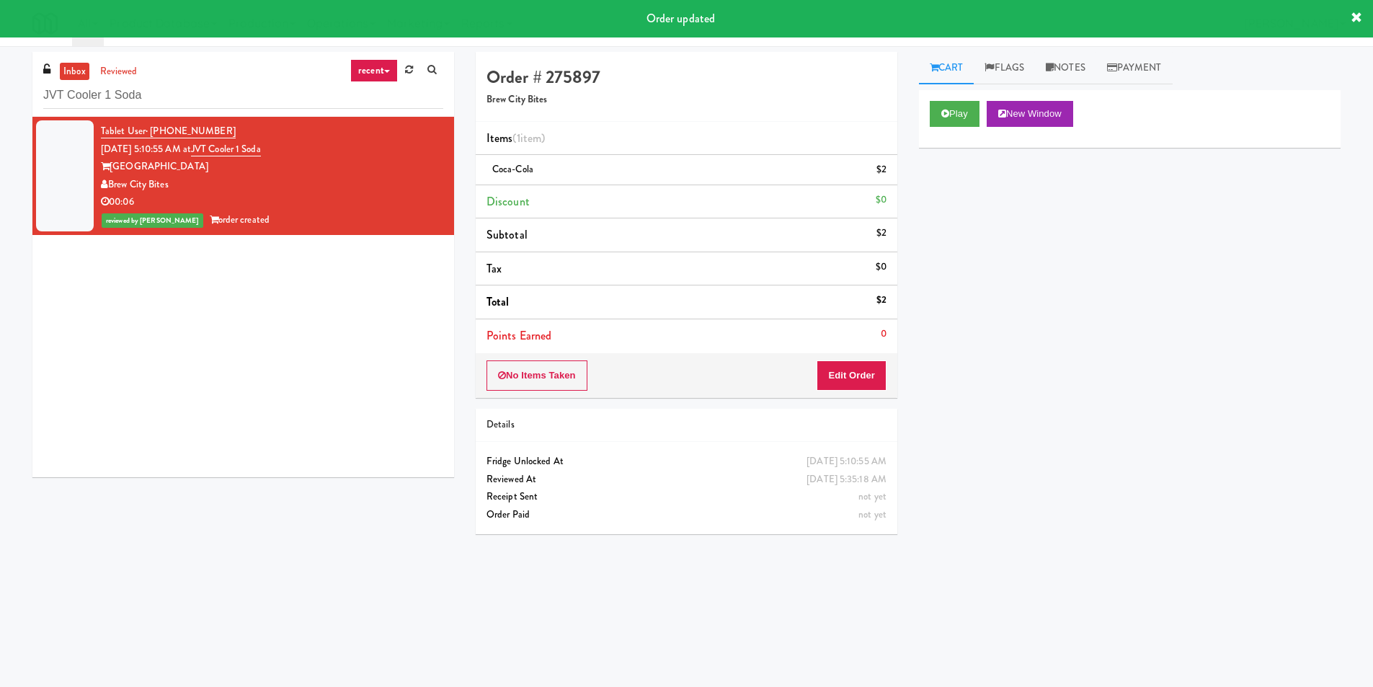
click at [217, 81] on div "JVT Cooler 1 Soda" at bounding box center [243, 95] width 400 height 28
click at [226, 98] on input "JVT Cooler 1 Soda" at bounding box center [243, 95] width 400 height 27
click at [936, 118] on button "Play" at bounding box center [955, 114] width 50 height 26
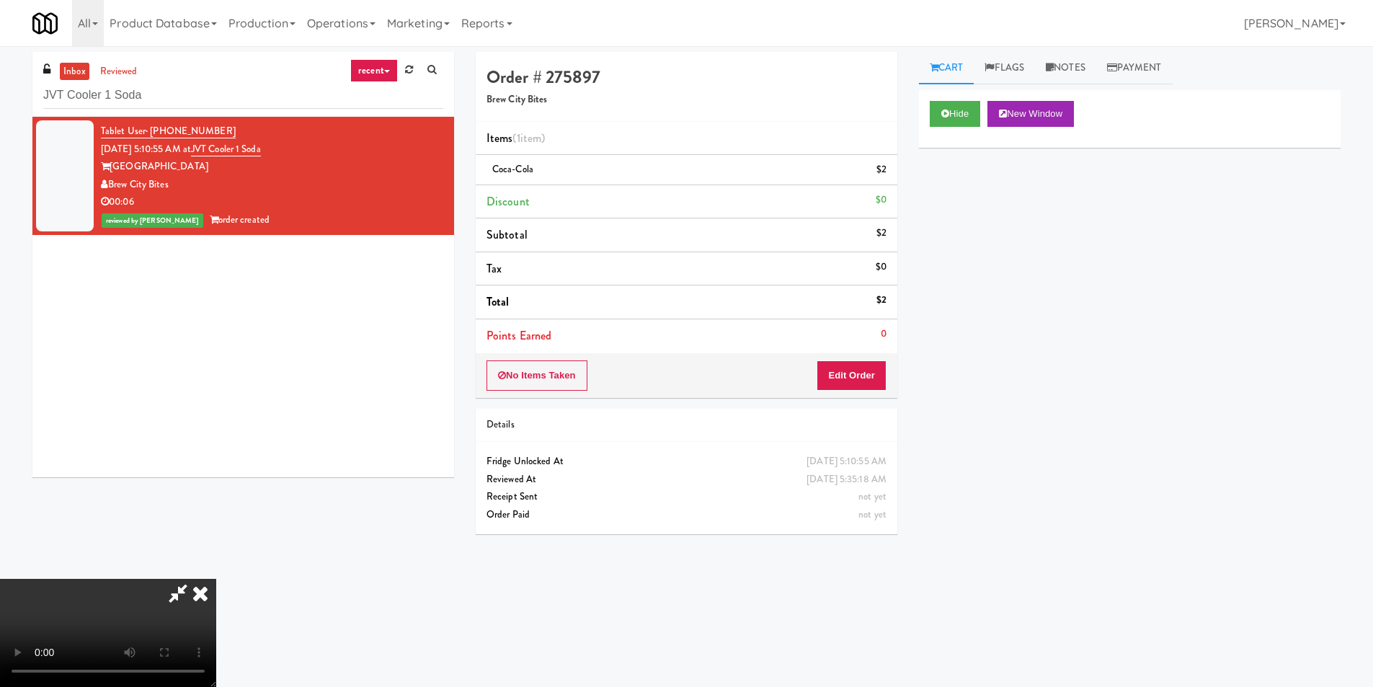
click at [216, 579] on icon at bounding box center [201, 593] width 32 height 29
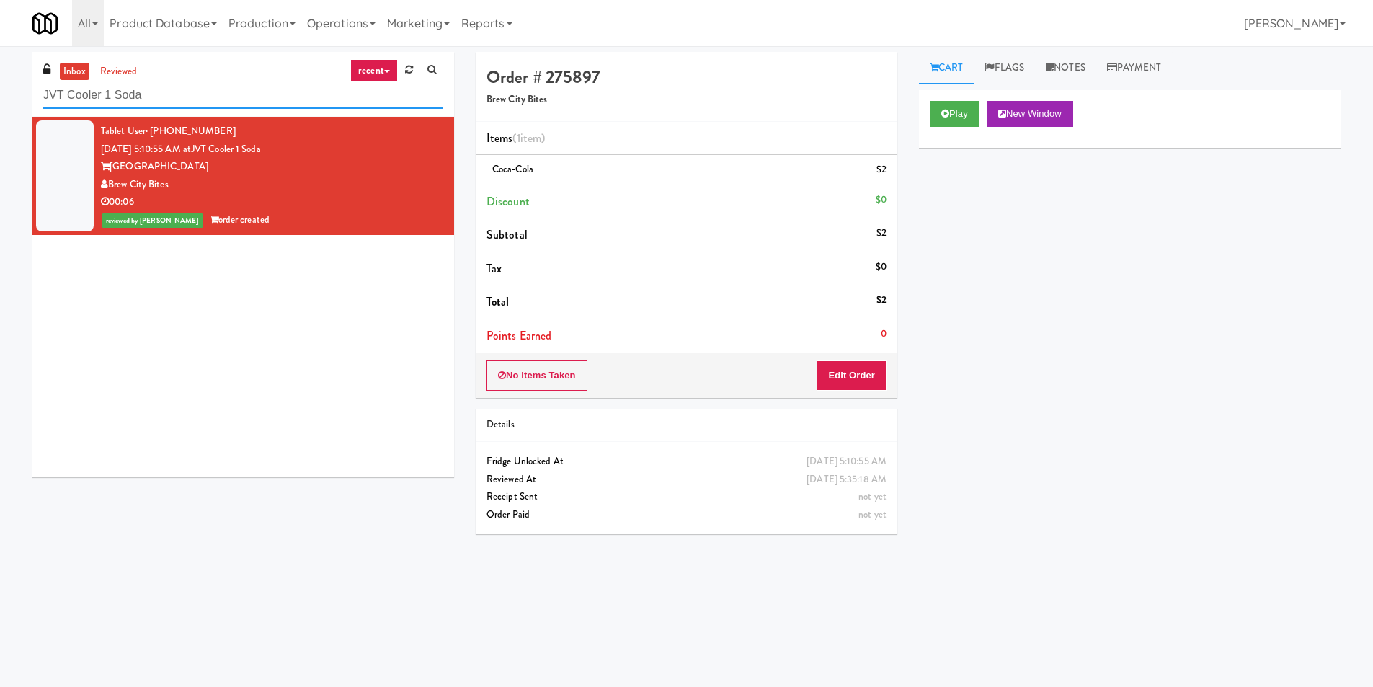
click at [357, 95] on input "JVT Cooler 1 Soda" at bounding box center [243, 95] width 400 height 27
paste input "(Snack & Drink) EWR 1-TB-MAIN BREAK ROOM"
click at [357, 95] on input "JVT Cooler 1 (Snack & Drink) EWR 1-TB-MAIN BREAK ROOM" at bounding box center [243, 95] width 400 height 27
paste input "text"
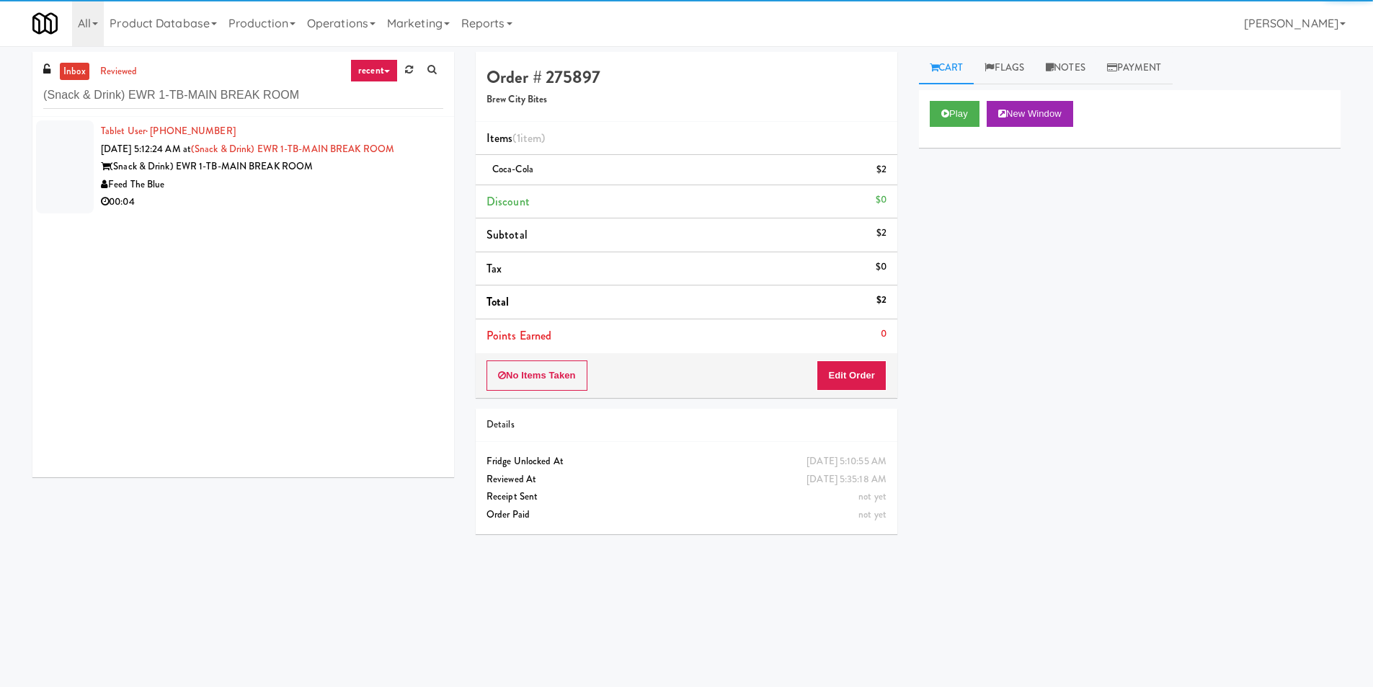
click at [400, 170] on div "(Snack & Drink) EWR 1-TB-MAIN BREAK ROOM" at bounding box center [272, 167] width 342 height 18
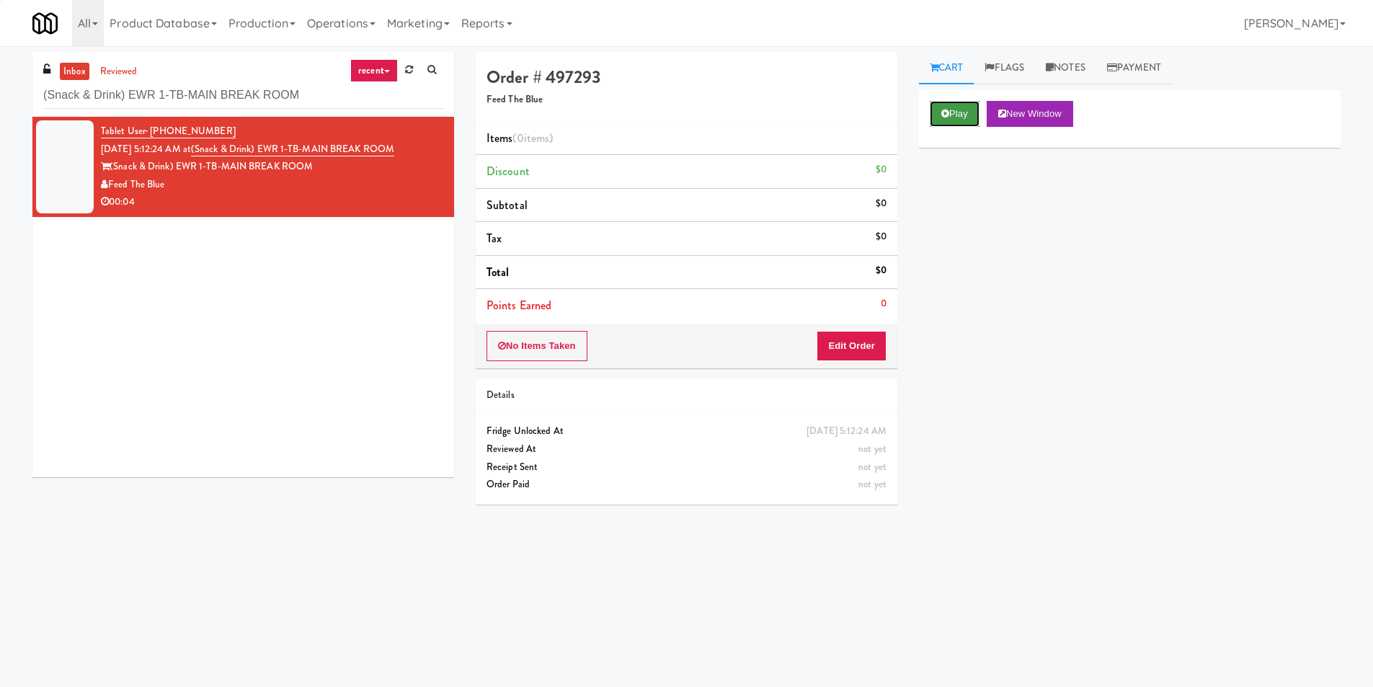
click at [970, 105] on button "Play" at bounding box center [955, 114] width 50 height 26
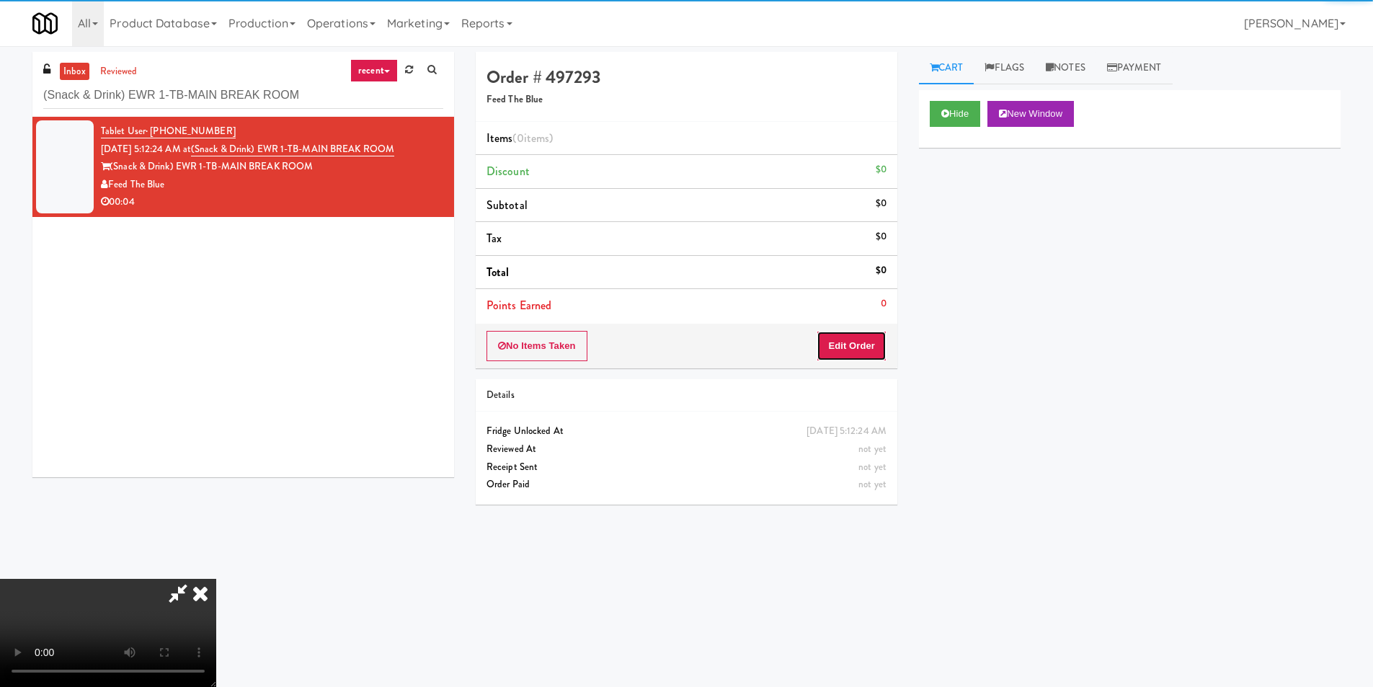
click at [850, 345] on button "Edit Order" at bounding box center [852, 346] width 70 height 30
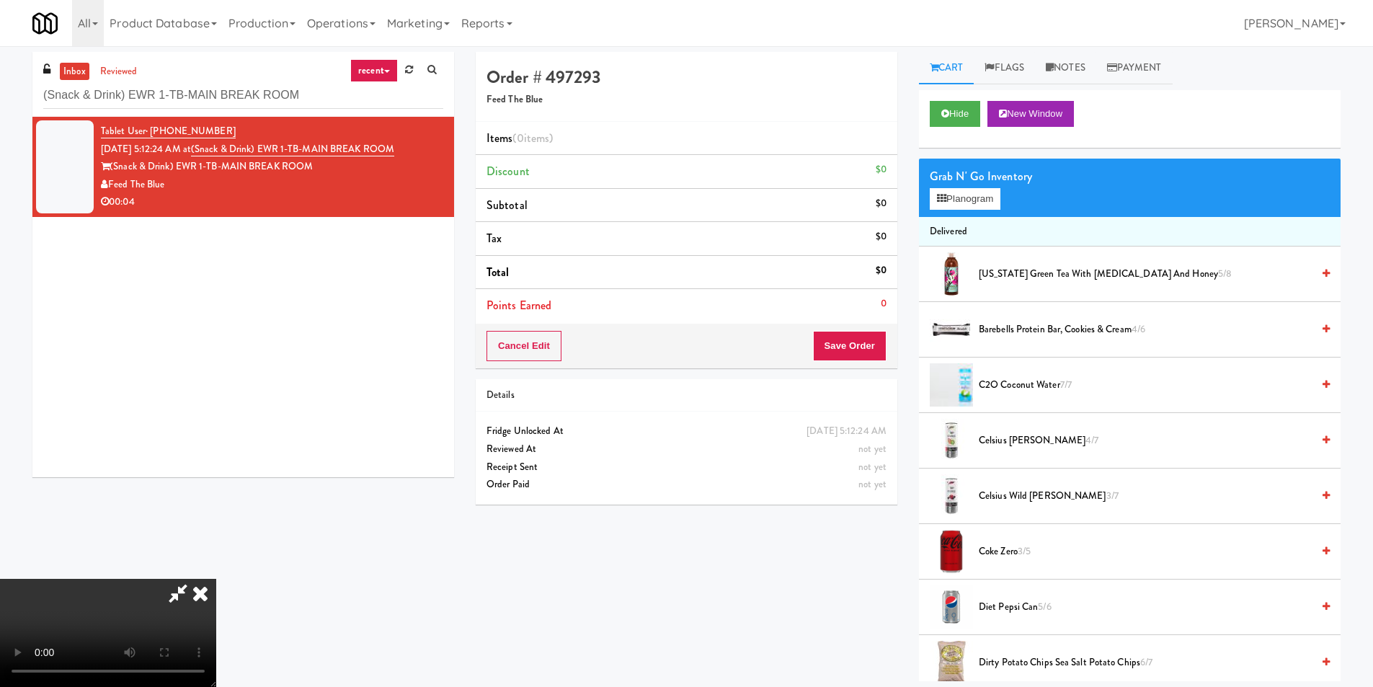
click at [216, 579] on video at bounding box center [108, 633] width 216 height 108
click at [973, 203] on button "Planogram" at bounding box center [965, 199] width 71 height 22
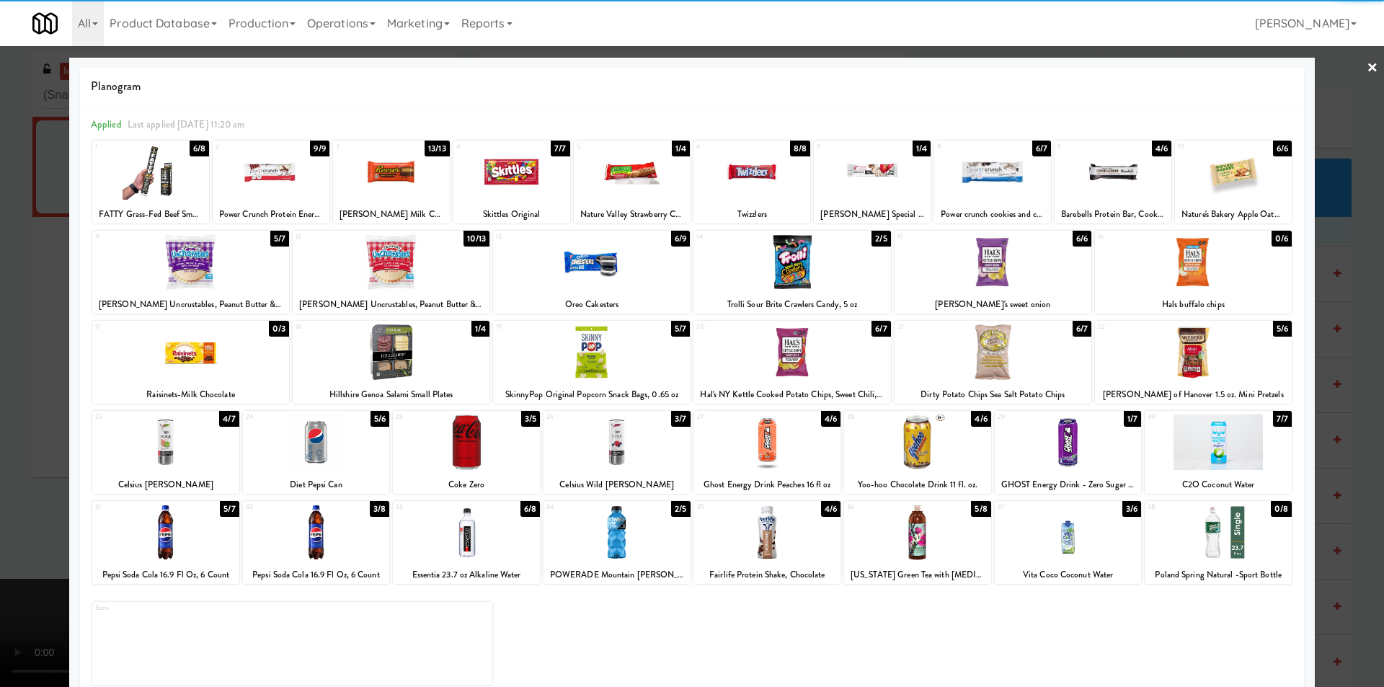
click at [198, 453] on div at bounding box center [165, 443] width 147 height 56
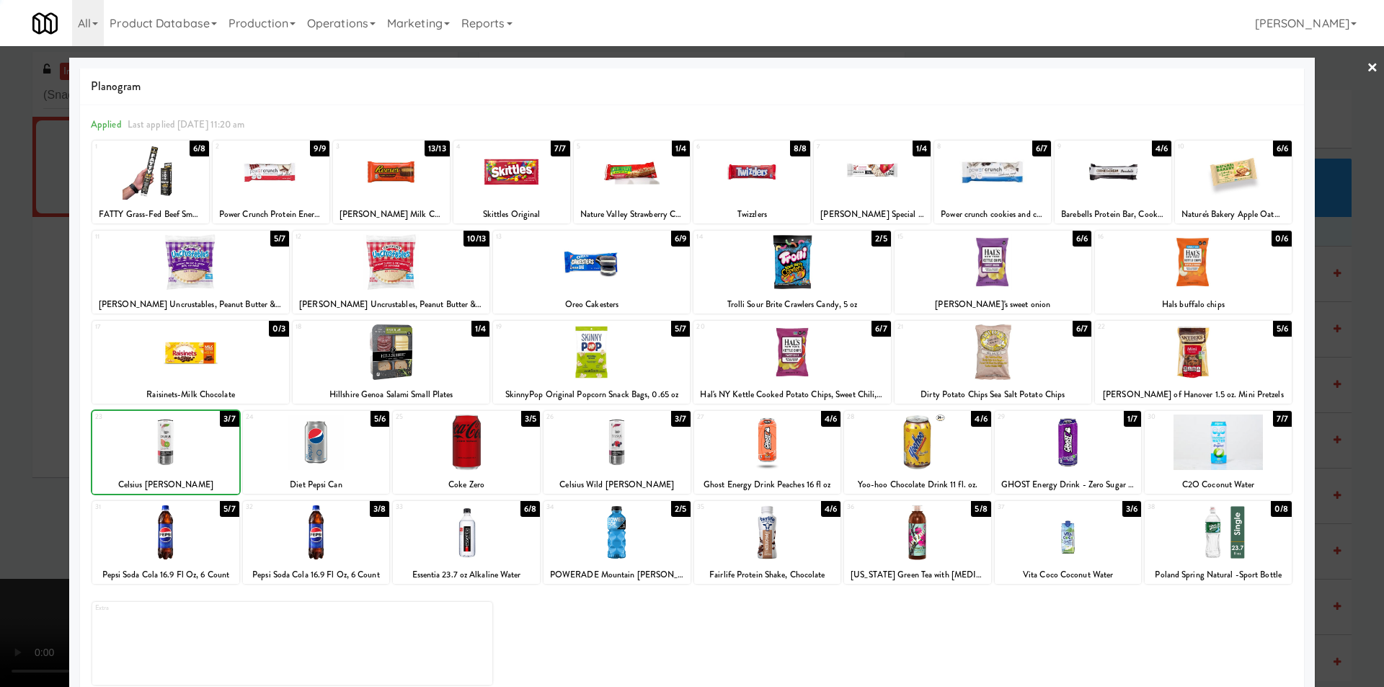
click at [40, 464] on div at bounding box center [692, 343] width 1384 height 687
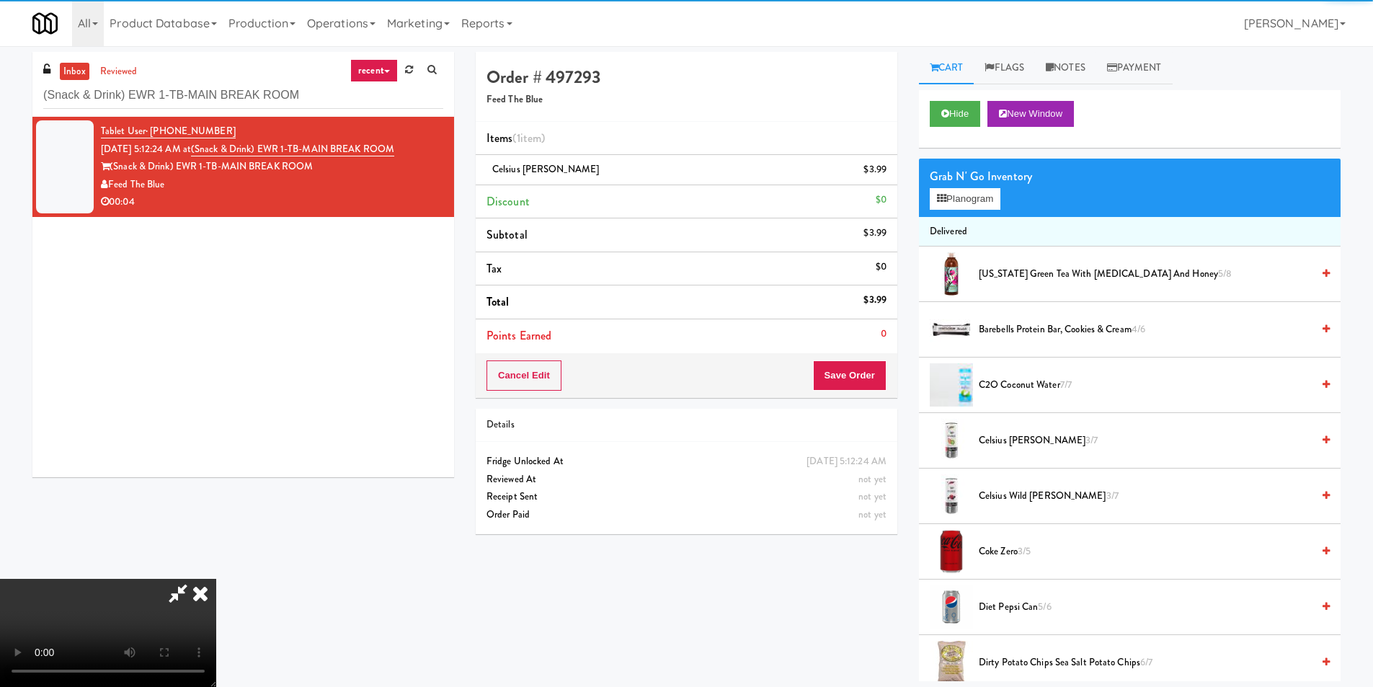
click at [216, 579] on video at bounding box center [108, 633] width 216 height 108
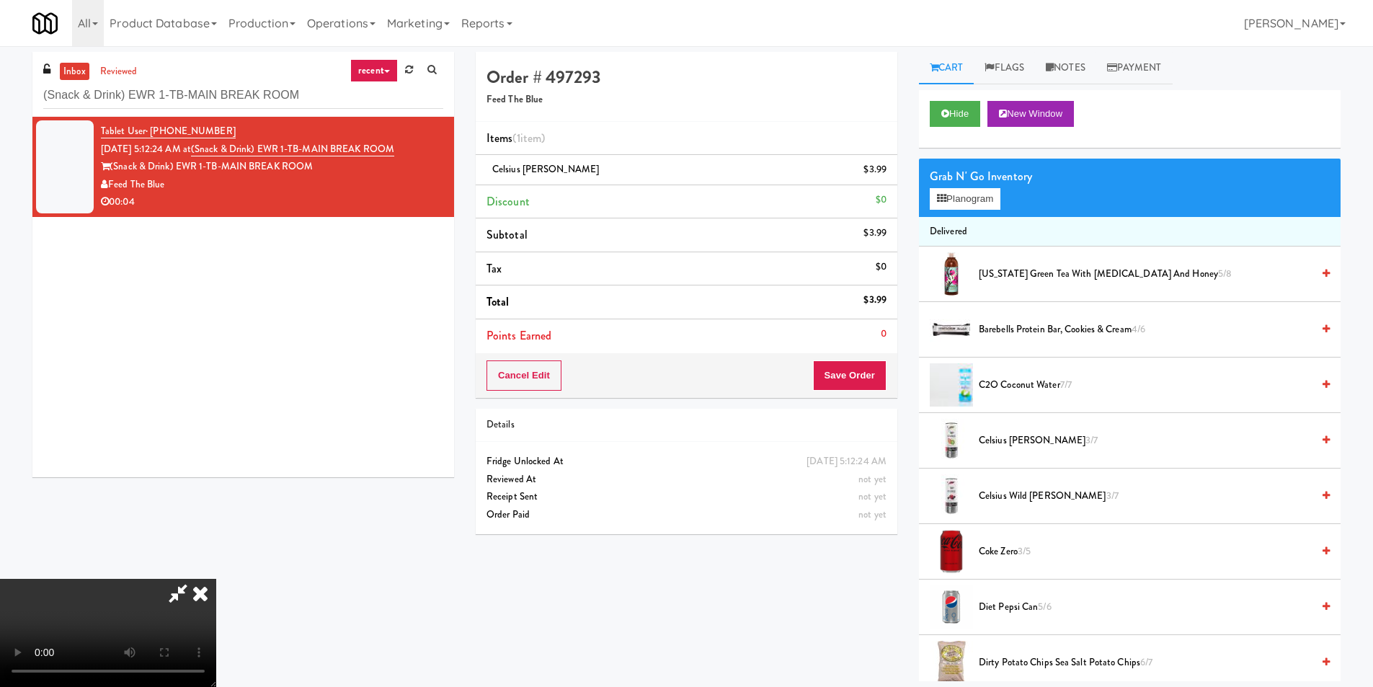
click at [872, 393] on div "Cancel Edit Save Order" at bounding box center [687, 375] width 422 height 45
click at [871, 383] on button "Save Order" at bounding box center [850, 375] width 74 height 30
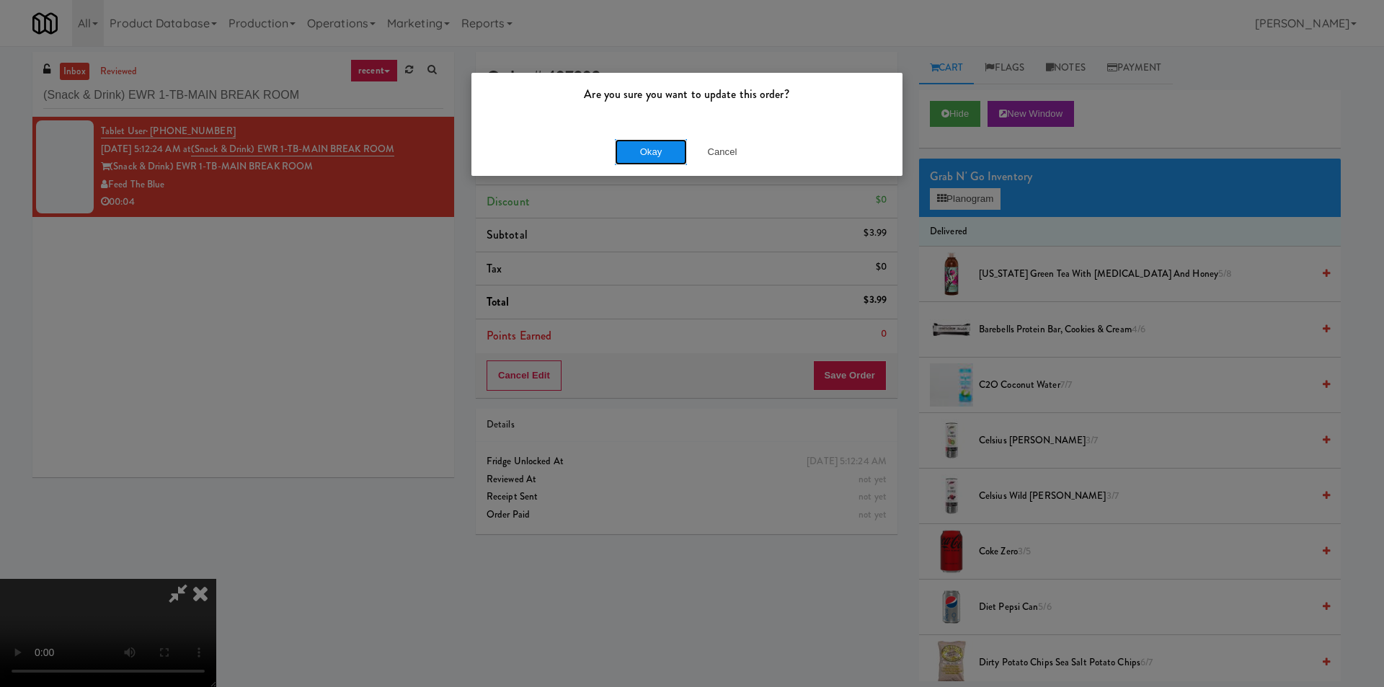
click at [655, 154] on button "Okay" at bounding box center [651, 152] width 72 height 26
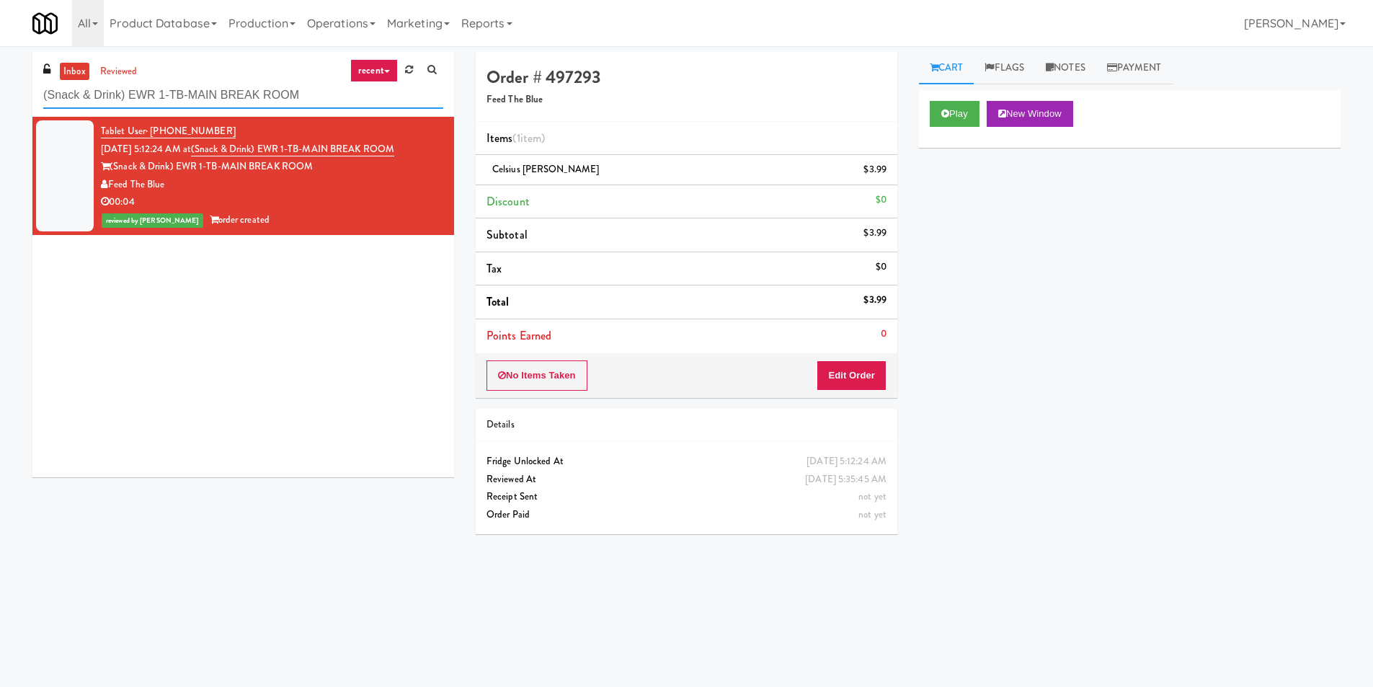
click at [296, 101] on input "(Snack & Drink) EWR 1-TB-MAIN BREAK ROOM" at bounding box center [243, 95] width 400 height 27
drag, startPoint x: 296, startPoint y: 101, endPoint x: 311, endPoint y: 102, distance: 14.4
click at [296, 101] on input "(Snack & Drink) EWR 1-TB-MAIN BREAK ROOM" at bounding box center [243, 95] width 400 height 27
click at [298, 101] on input "(Snack & Drink) EWR 1-TB-MAIN BREAK ROOM" at bounding box center [243, 95] width 400 height 27
paste input "Wheeling Town Center-Pantry"
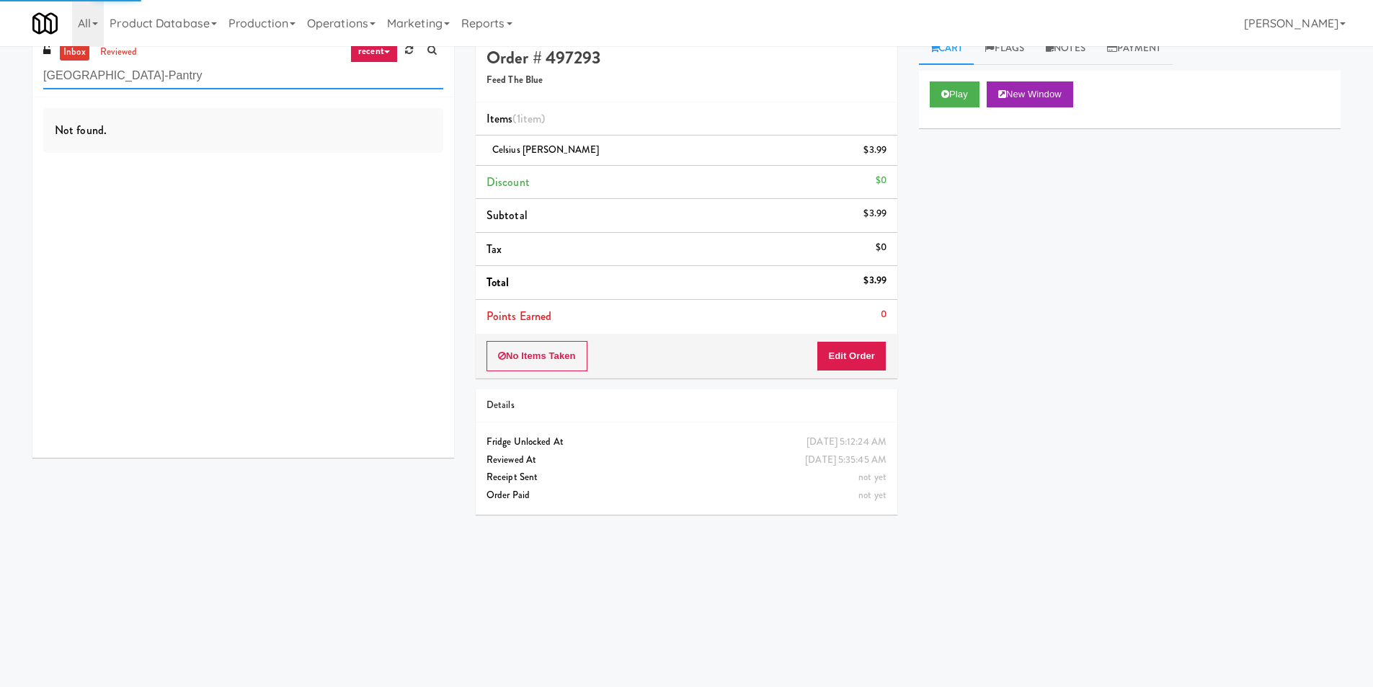
scroll to position [46, 0]
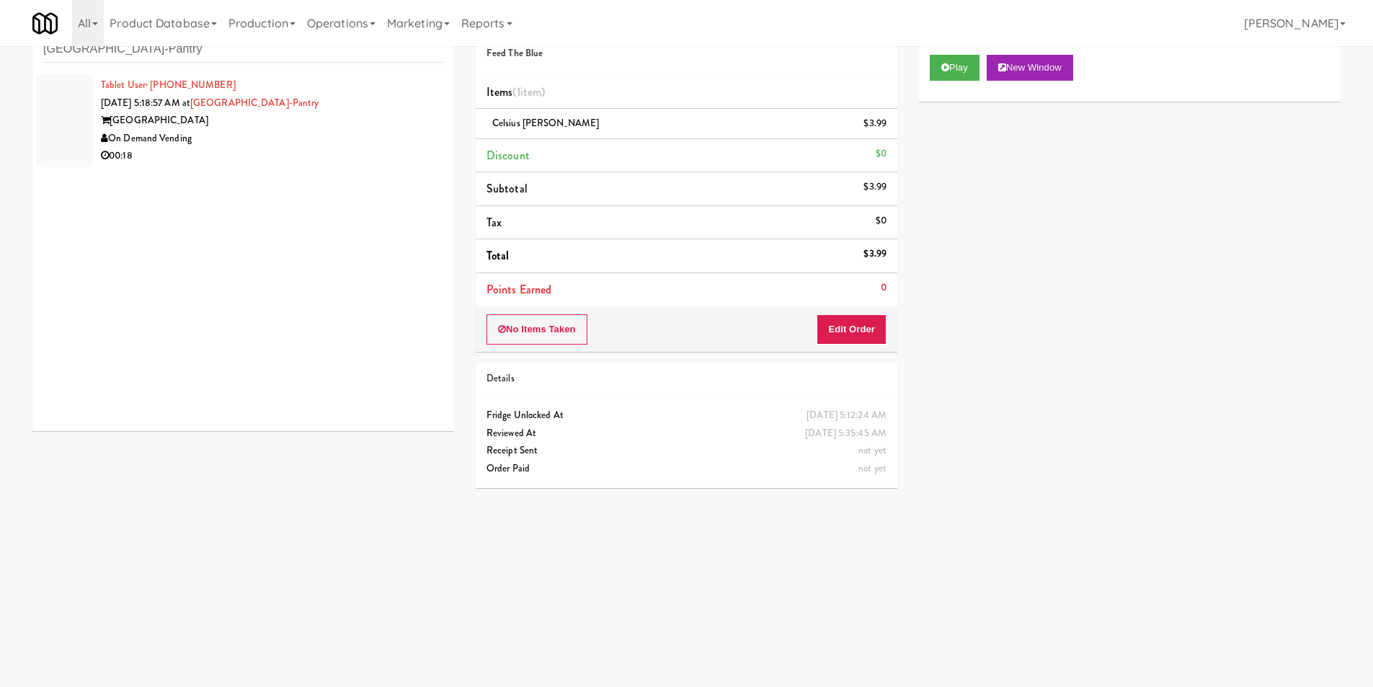
click at [384, 153] on div "00:18" at bounding box center [272, 156] width 342 height 18
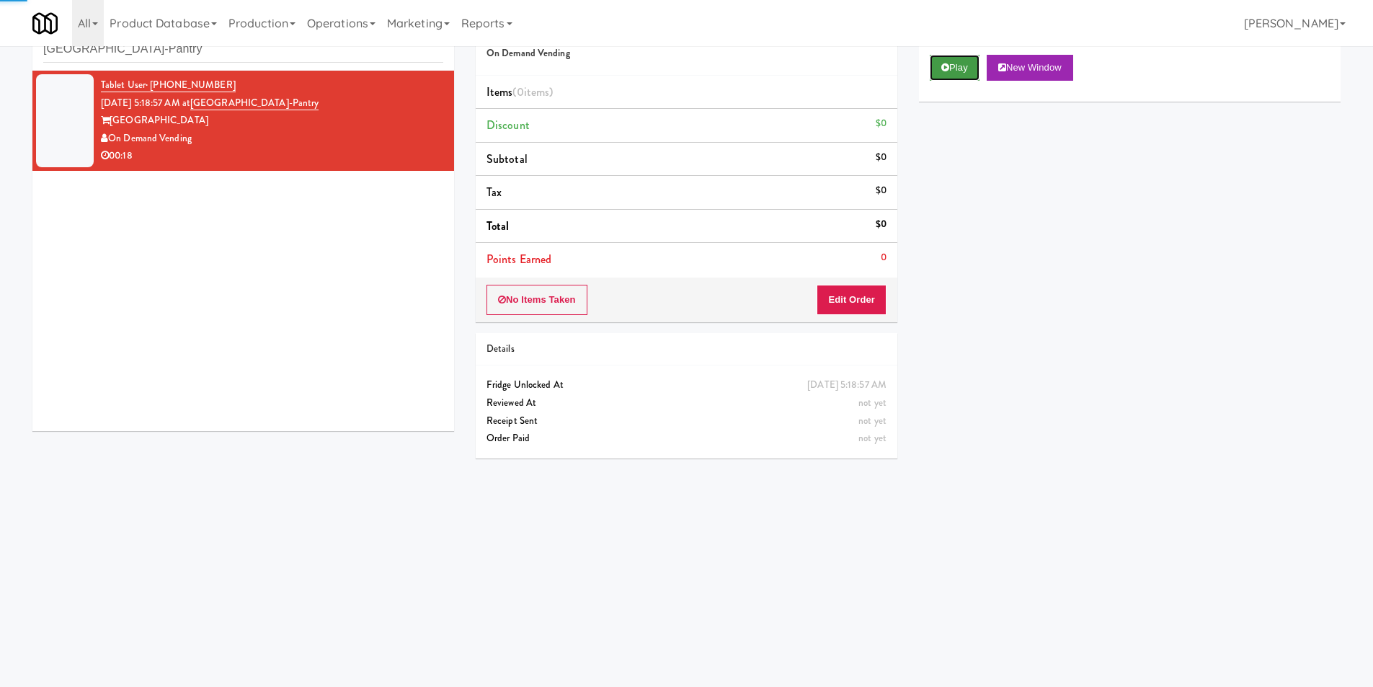
click at [952, 66] on button "Play" at bounding box center [955, 68] width 50 height 26
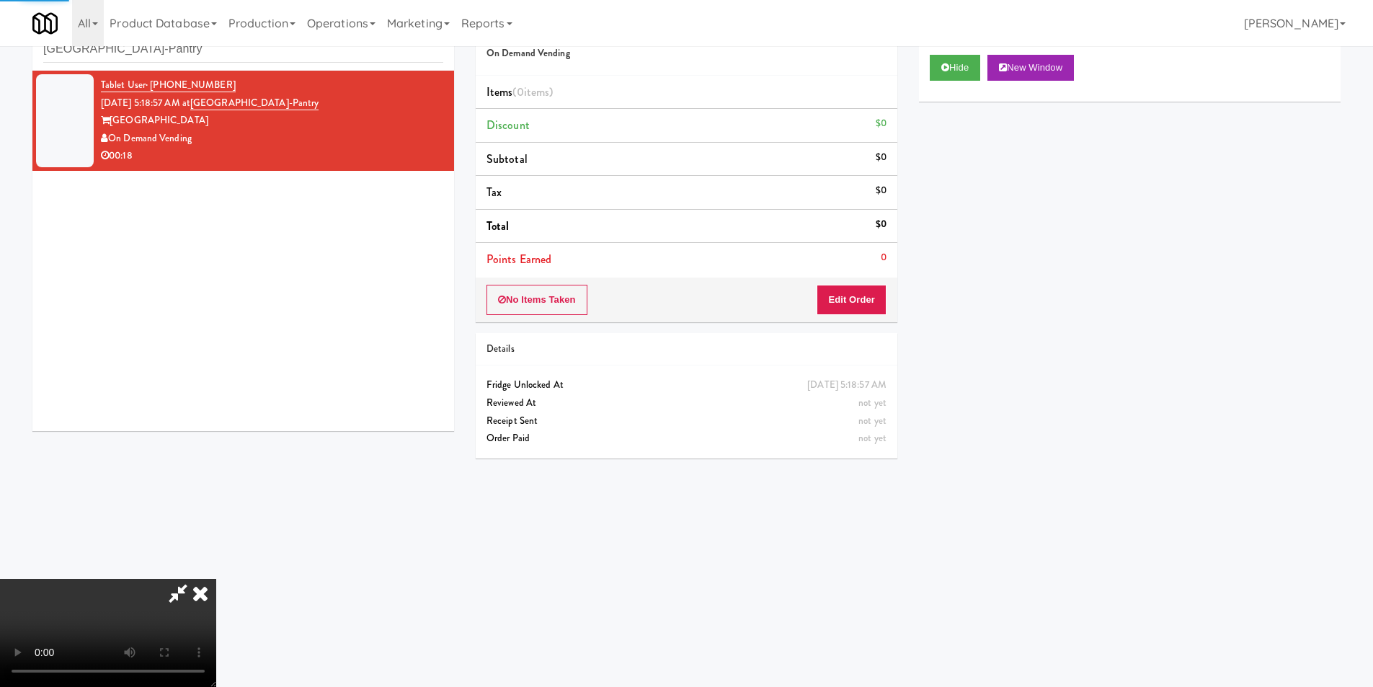
click at [874, 271] on li "Points Earned 0" at bounding box center [687, 259] width 422 height 33
click at [868, 297] on button "Edit Order" at bounding box center [852, 300] width 70 height 30
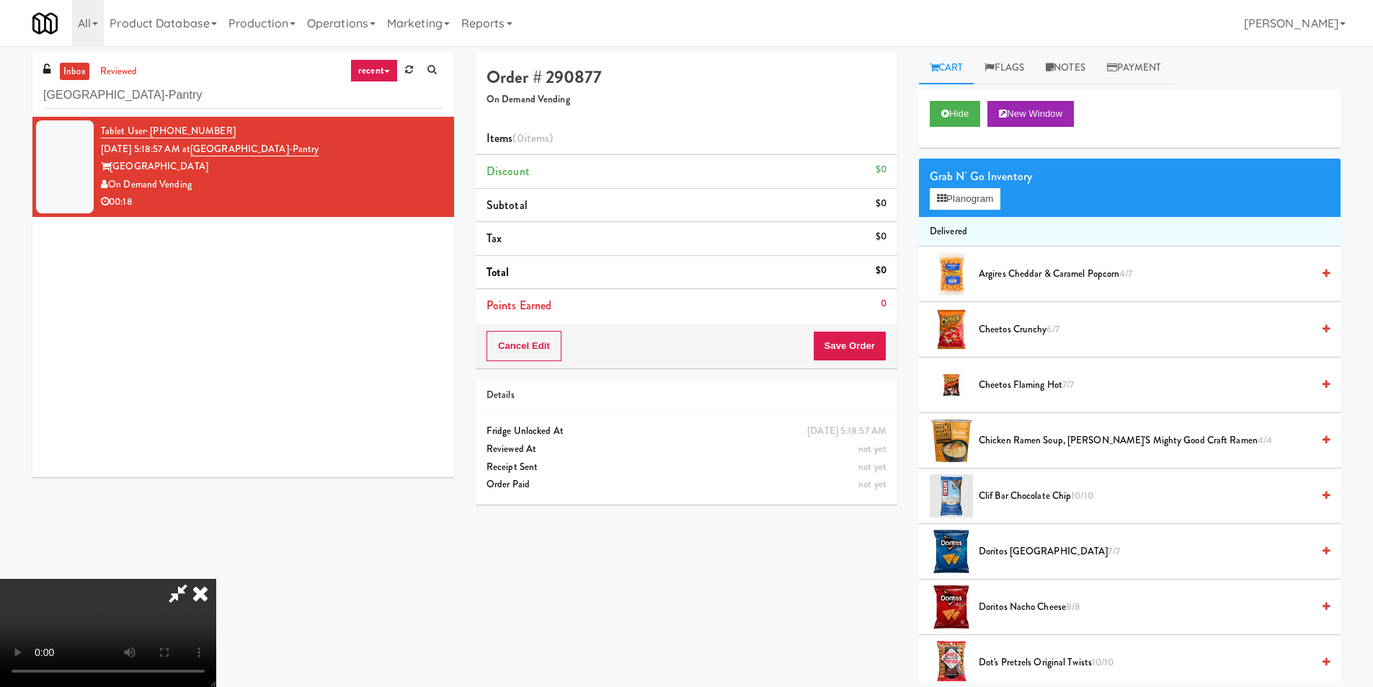
click at [216, 579] on video at bounding box center [108, 633] width 216 height 108
click at [953, 202] on button "Planogram" at bounding box center [965, 199] width 71 height 22
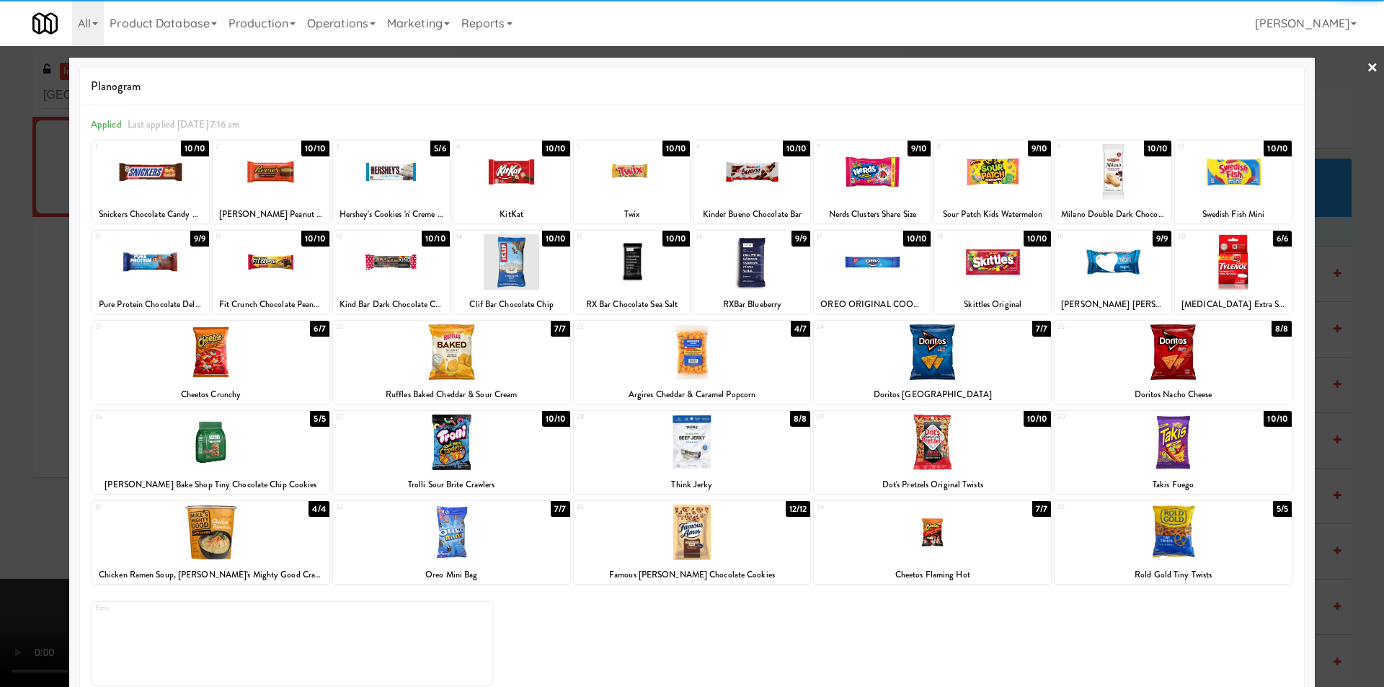
click at [993, 268] on div at bounding box center [992, 262] width 117 height 56
click at [1346, 322] on div at bounding box center [692, 343] width 1384 height 687
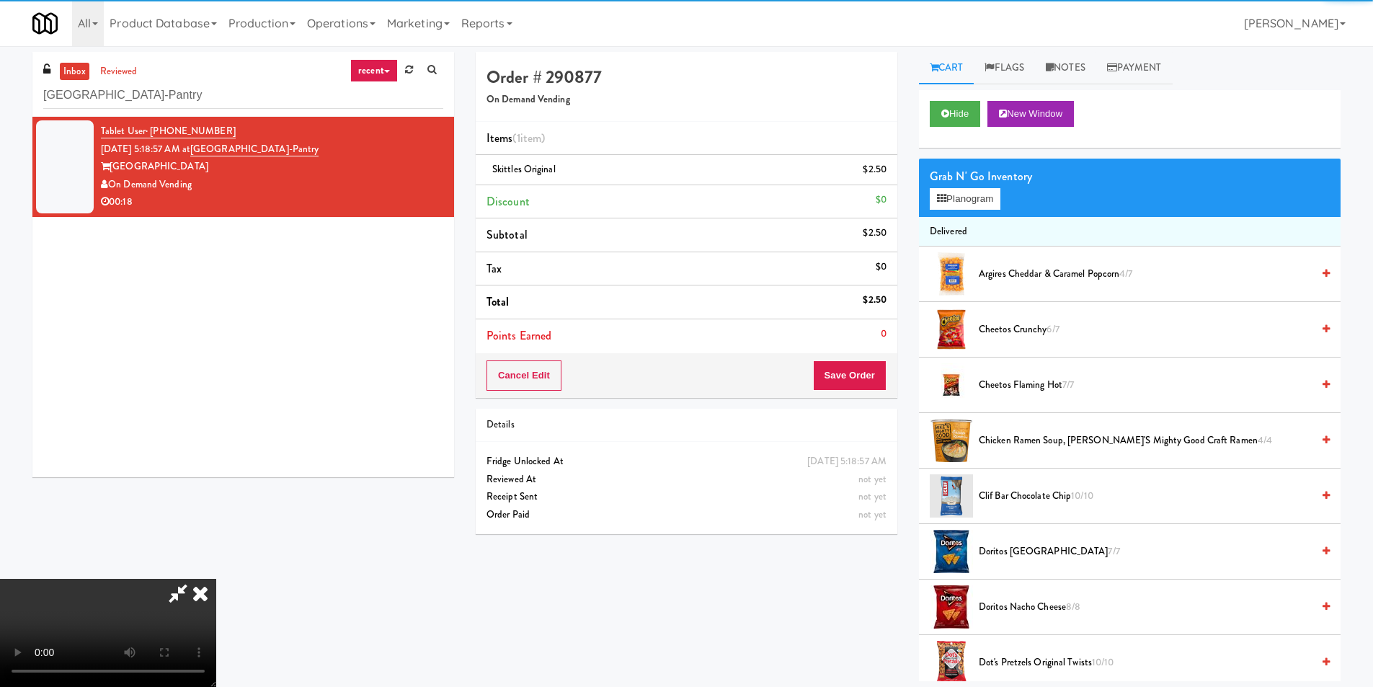
click at [216, 579] on video at bounding box center [108, 633] width 216 height 108
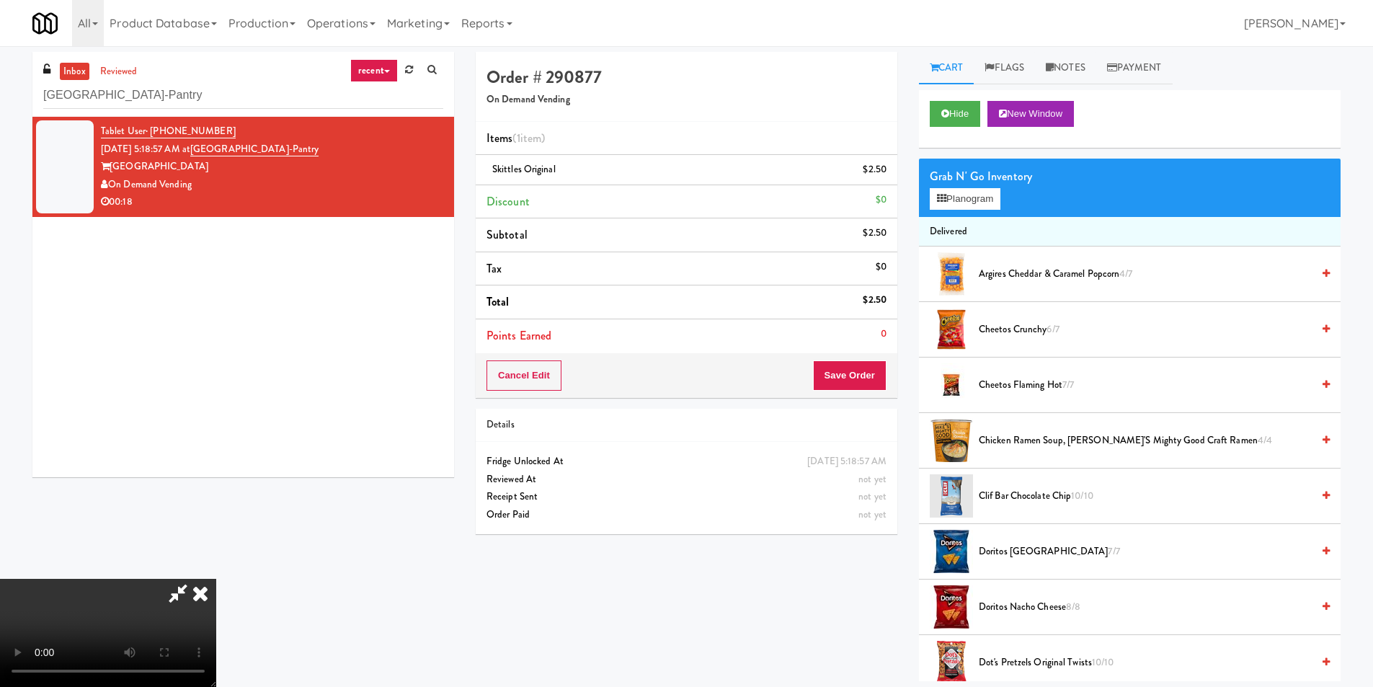
scroll to position [218, 0]
drag, startPoint x: 861, startPoint y: 376, endPoint x: 867, endPoint y: 391, distance: 16.2
click at [861, 375] on button "Save Order" at bounding box center [850, 375] width 74 height 30
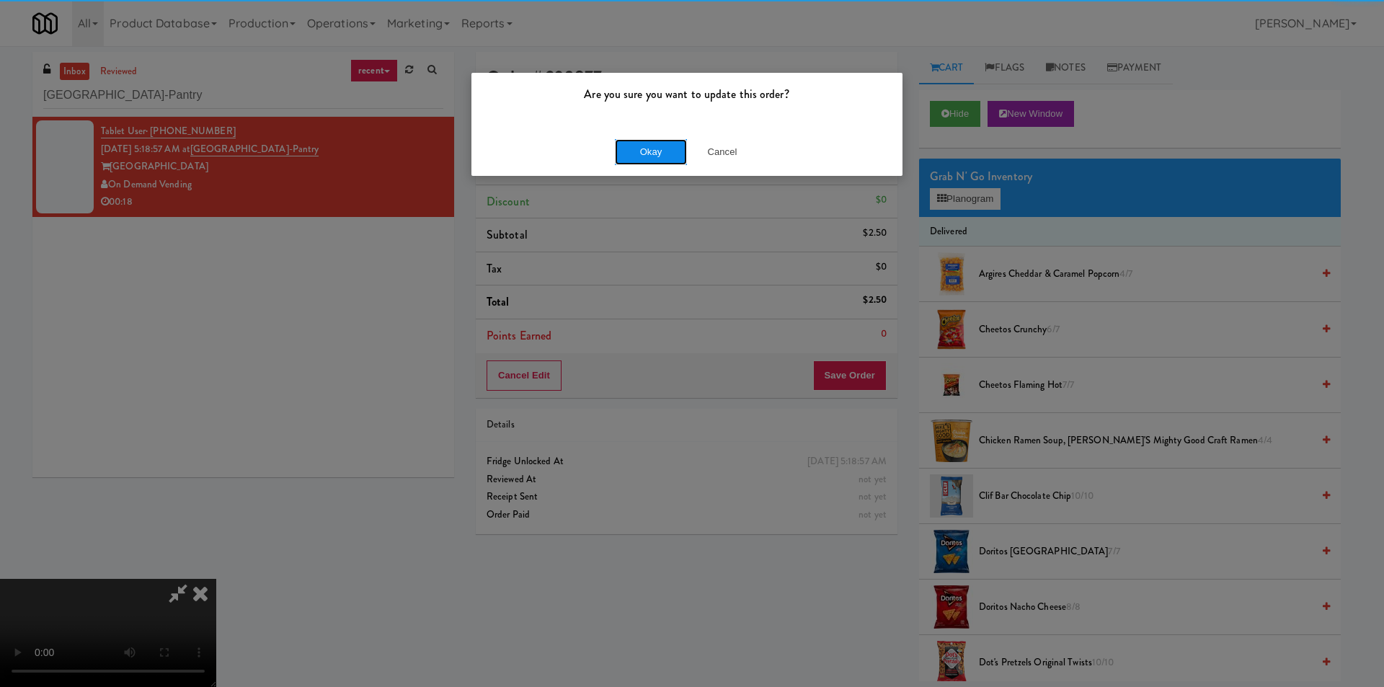
click at [676, 153] on button "Okay" at bounding box center [651, 152] width 72 height 26
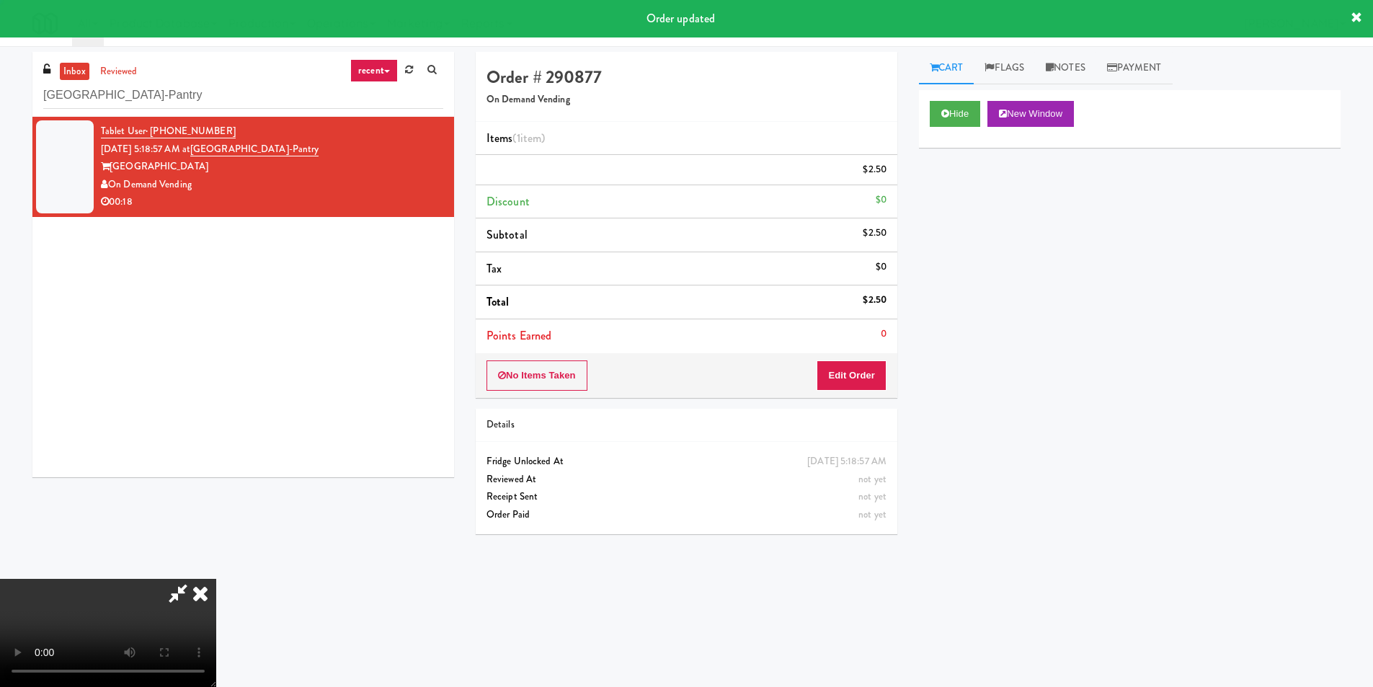
scroll to position [0, 0]
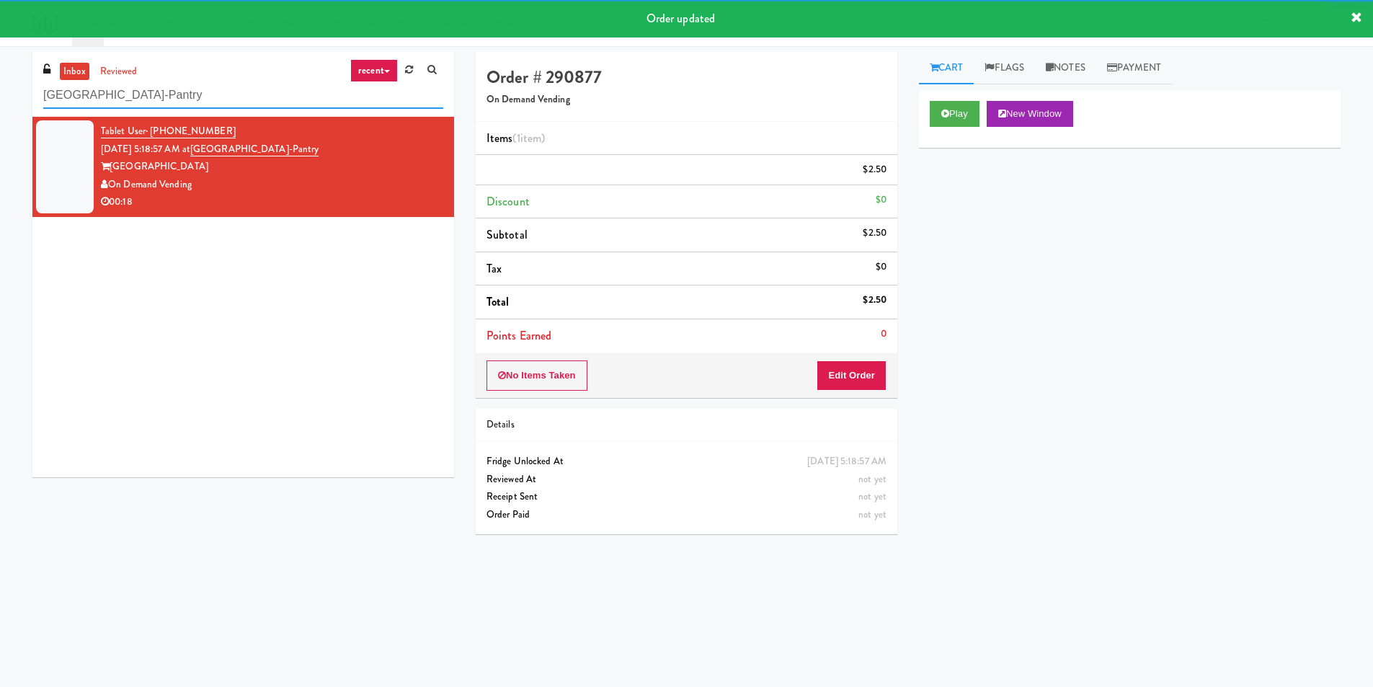
click at [320, 96] on input "Wheeling Town Center-Pantry" at bounding box center [243, 95] width 400 height 27
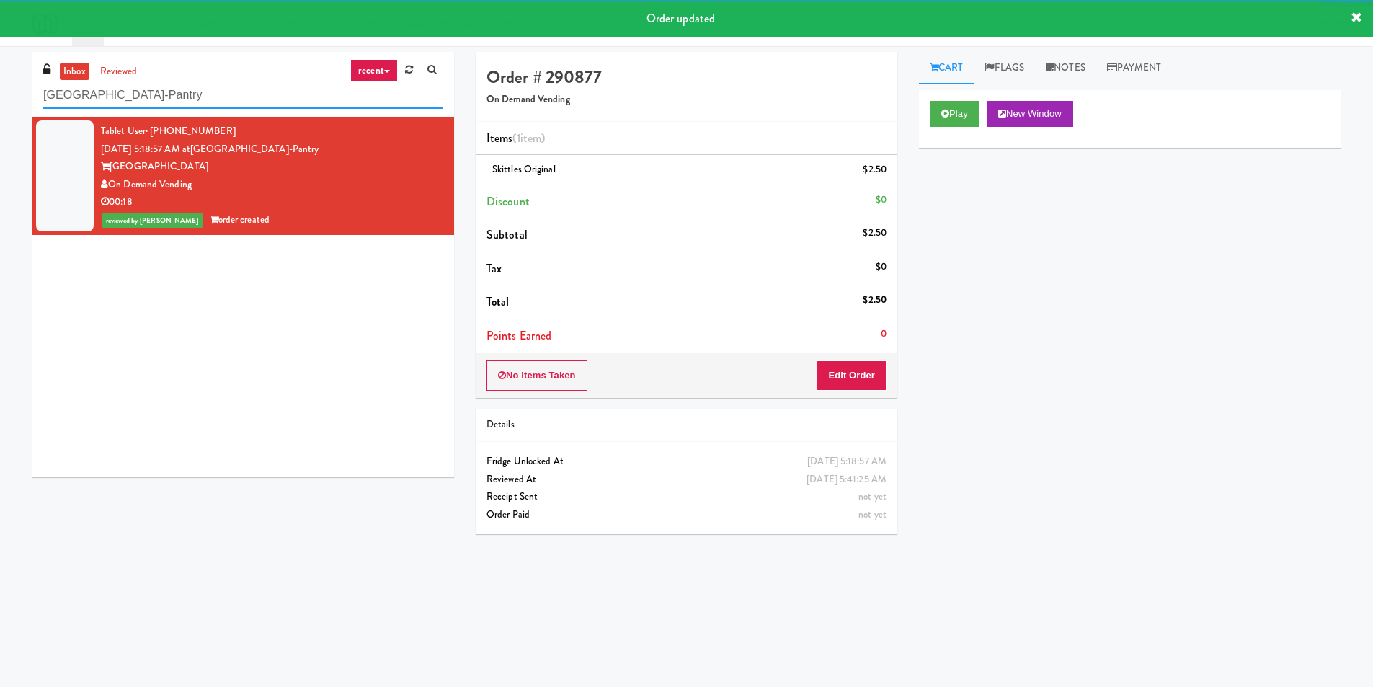
click at [320, 96] on input "Wheeling Town Center-Pantry" at bounding box center [243, 95] width 400 height 27
paste input "MH - Cooler - Left"
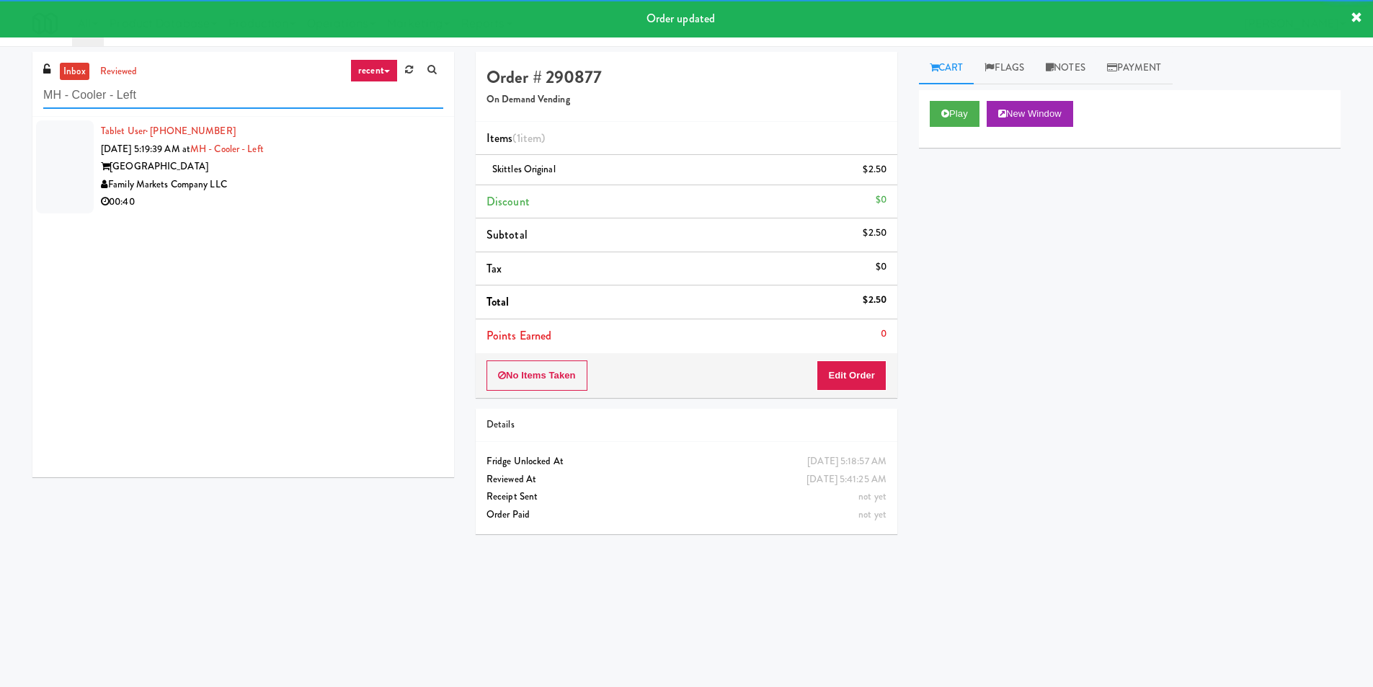
type input "MH - Cooler - Left"
click at [402, 182] on div "Family Markets Company LLC" at bounding box center [272, 185] width 342 height 18
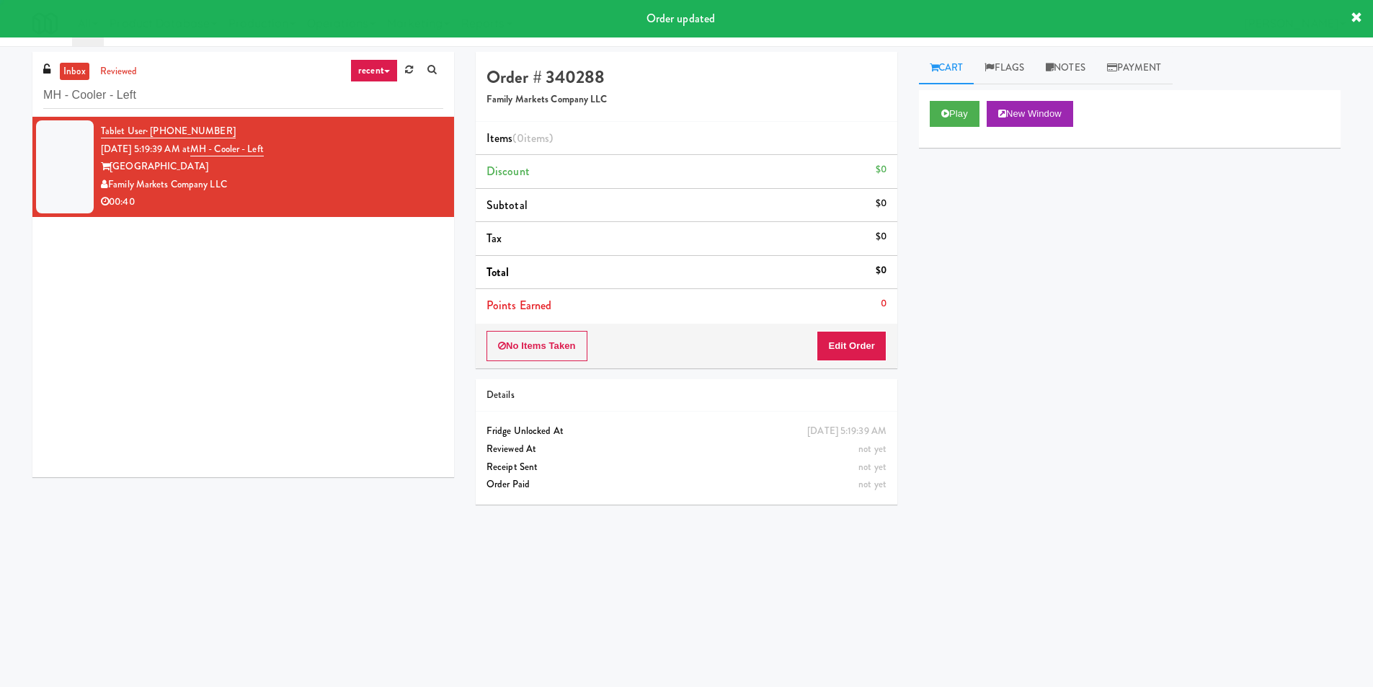
click at [954, 105] on button "Play" at bounding box center [955, 114] width 50 height 26
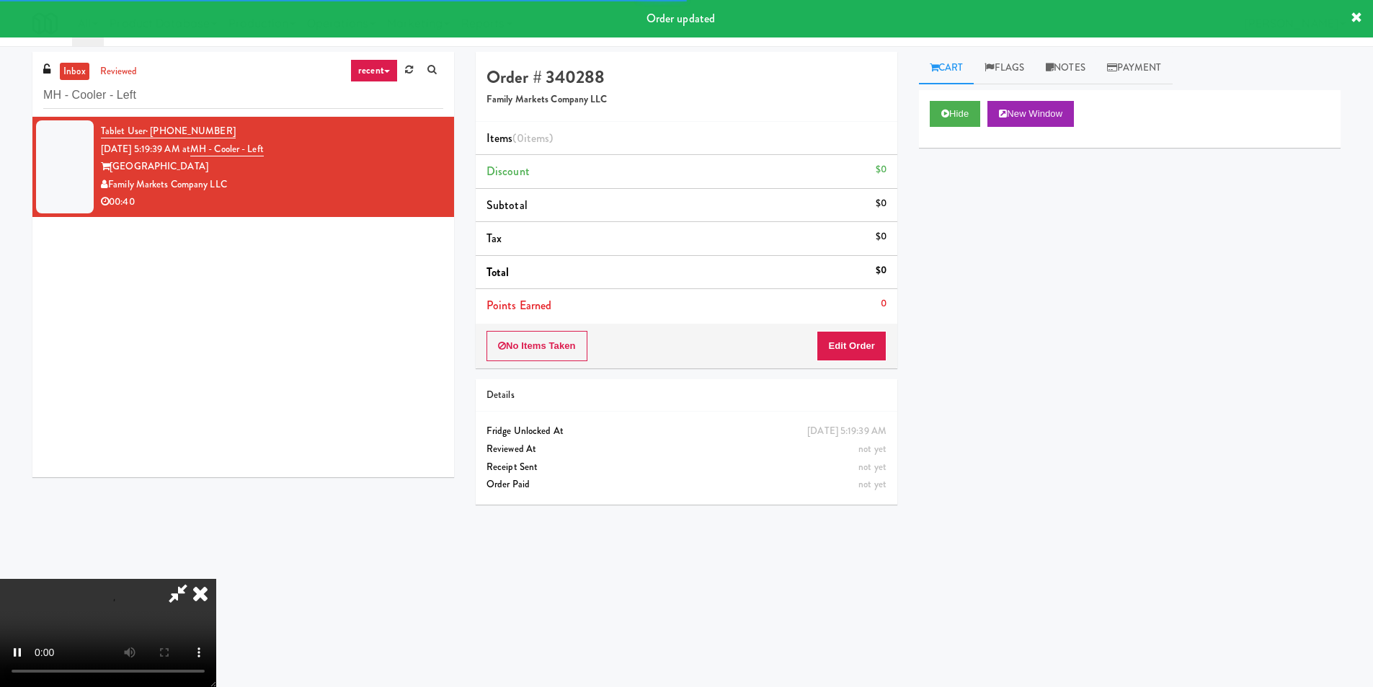
click at [861, 327] on div "No Items Taken Edit Order" at bounding box center [687, 346] width 422 height 45
click at [865, 341] on button "Edit Order" at bounding box center [852, 346] width 70 height 30
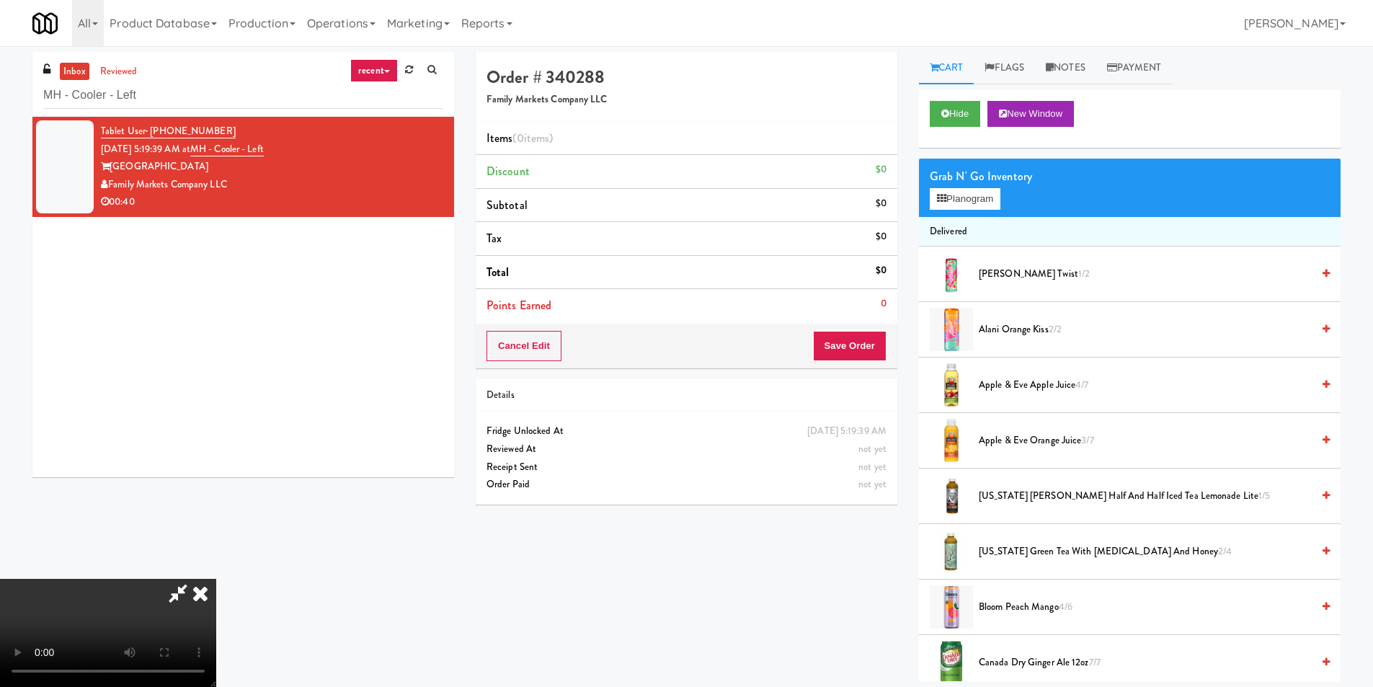
click at [216, 579] on video at bounding box center [108, 633] width 216 height 108
click at [968, 196] on button "Planogram" at bounding box center [965, 199] width 71 height 22
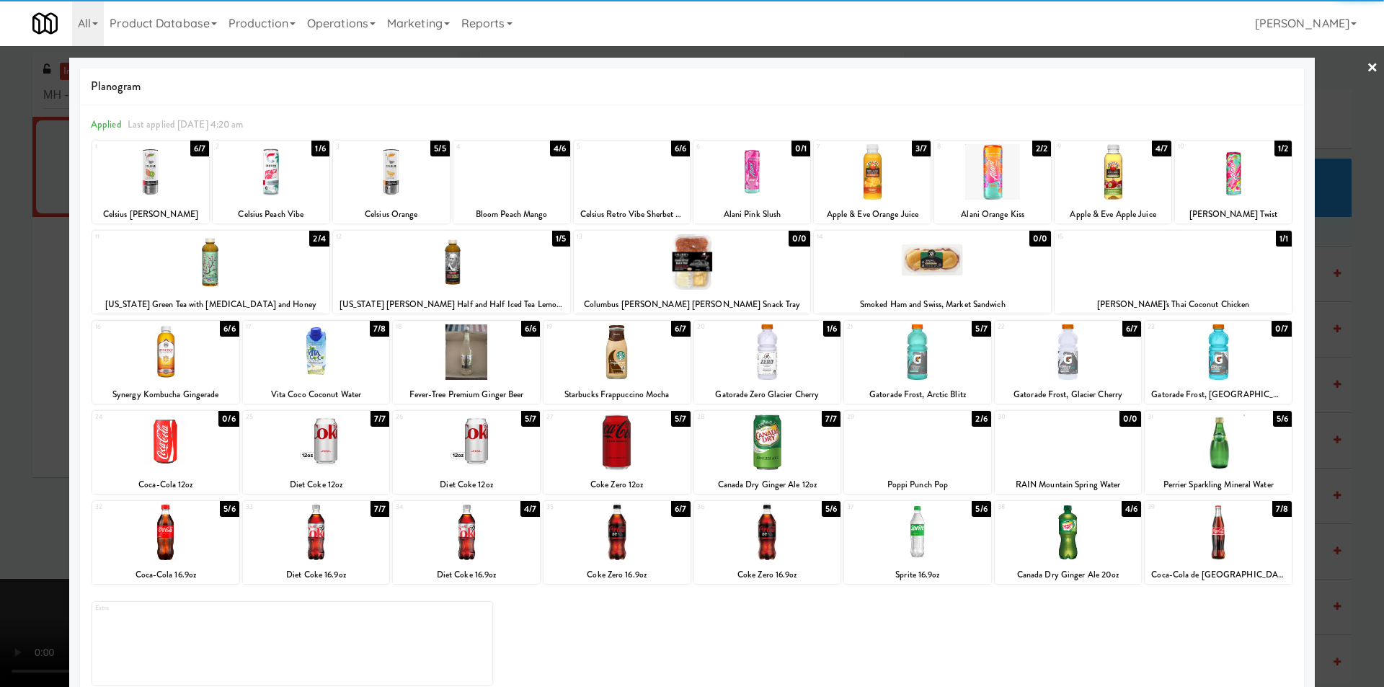
click at [947, 521] on div at bounding box center [917, 533] width 147 height 56
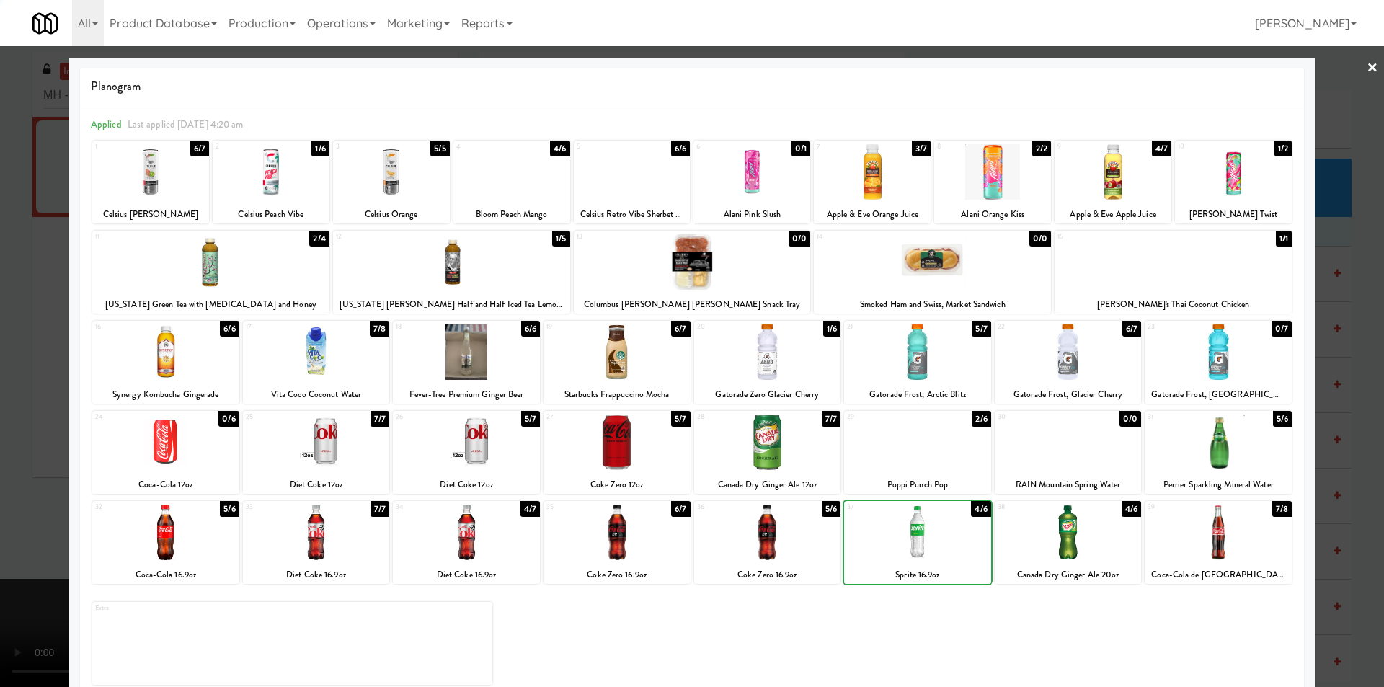
click at [1341, 401] on div at bounding box center [692, 343] width 1384 height 687
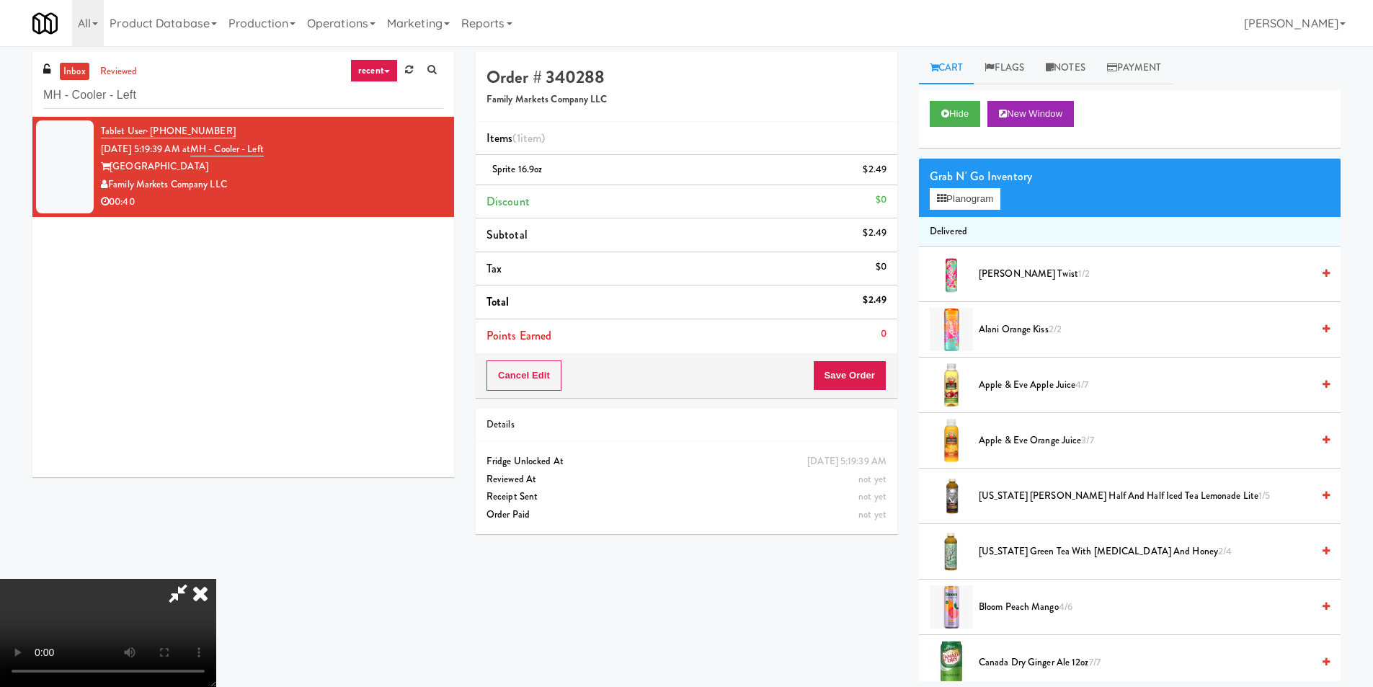
click at [216, 579] on video at bounding box center [108, 633] width 216 height 108
click at [957, 207] on div "Grab N' Go Inventory Planogram" at bounding box center [1130, 188] width 422 height 58
click at [951, 198] on button "Planogram" at bounding box center [965, 199] width 71 height 22
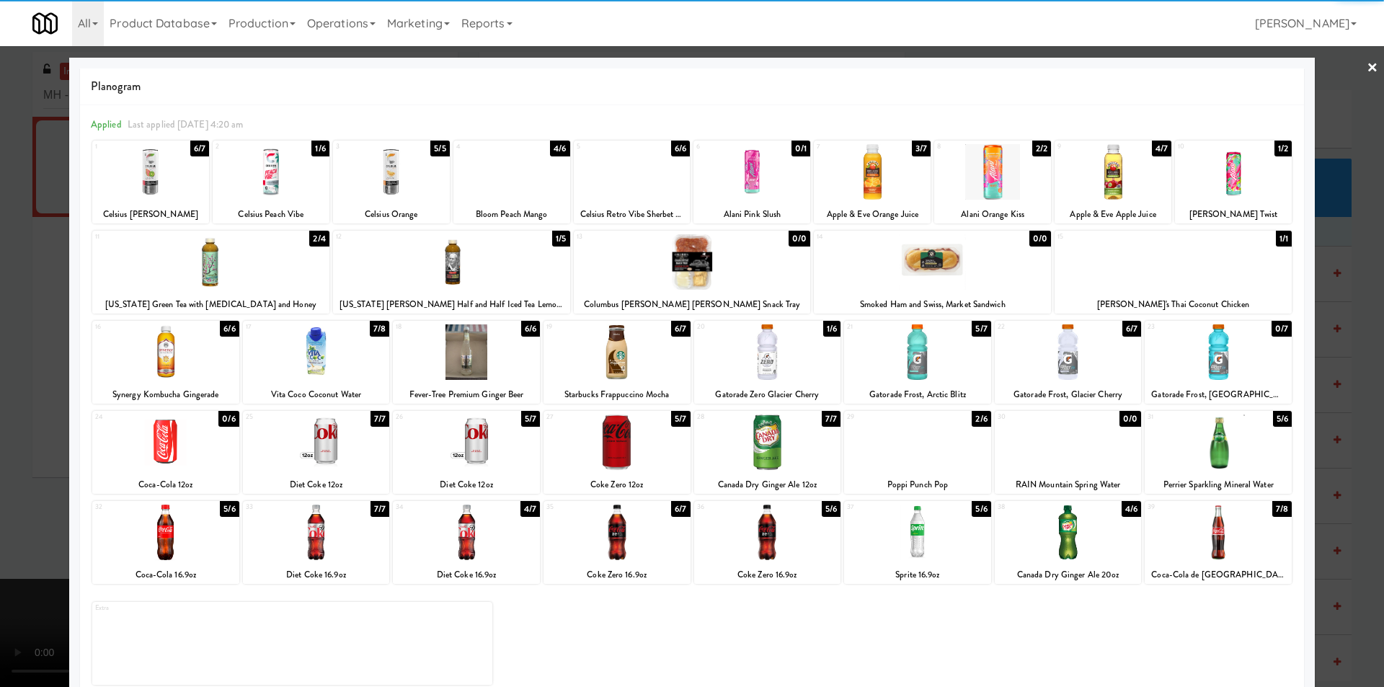
click at [1210, 525] on div at bounding box center [1218, 533] width 147 height 56
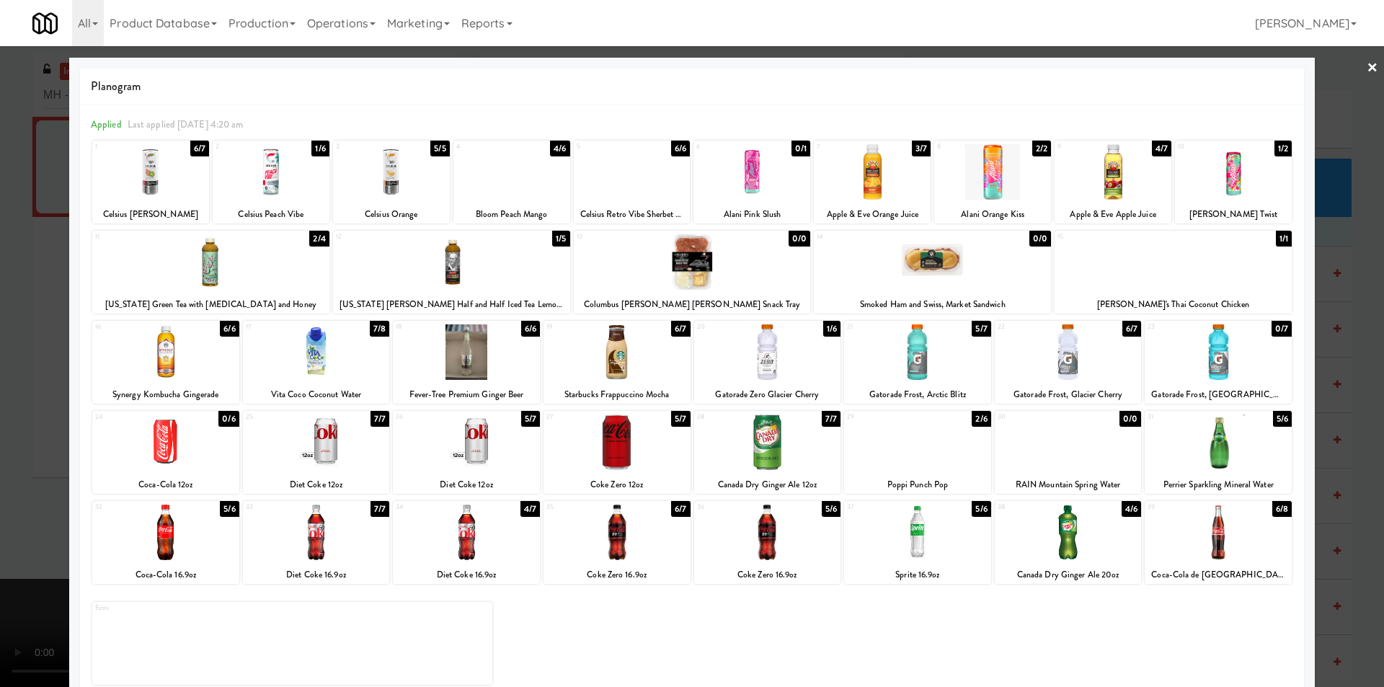
click at [1370, 418] on div at bounding box center [692, 343] width 1384 height 687
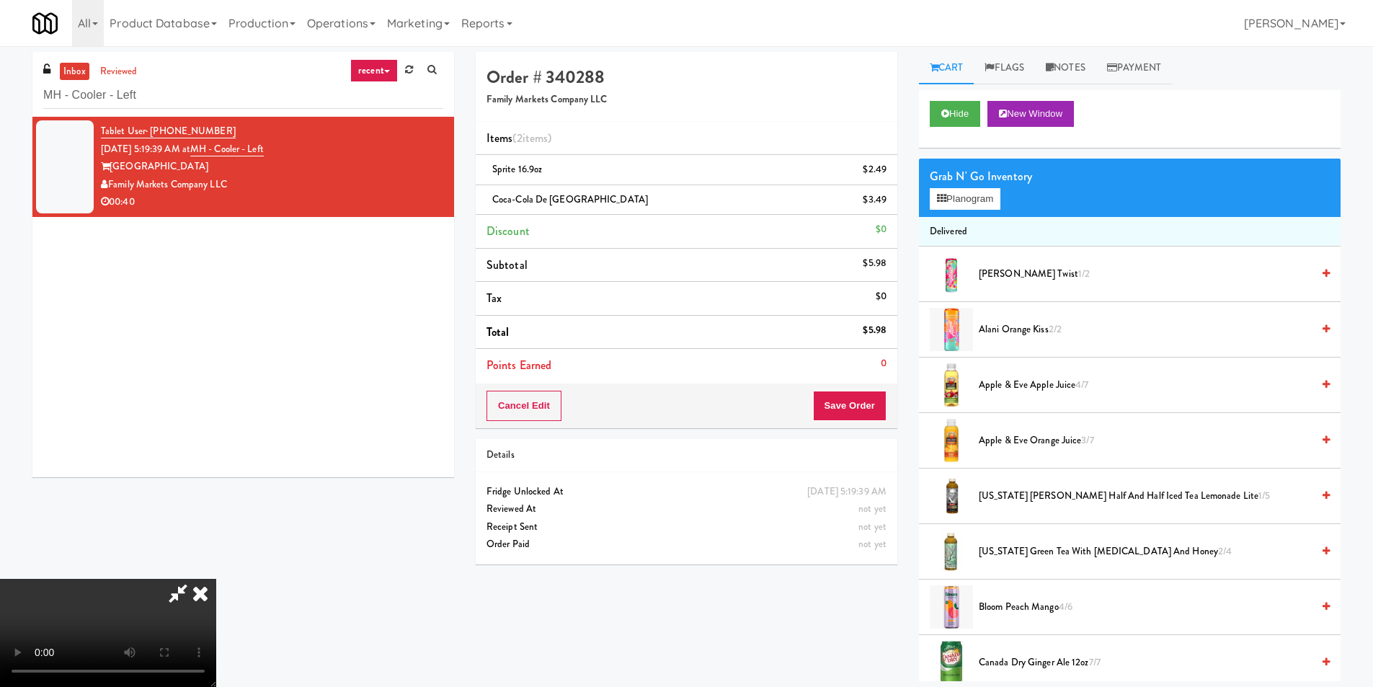
click at [216, 579] on video at bounding box center [108, 633] width 216 height 108
click at [949, 199] on button "Planogram" at bounding box center [965, 199] width 71 height 22
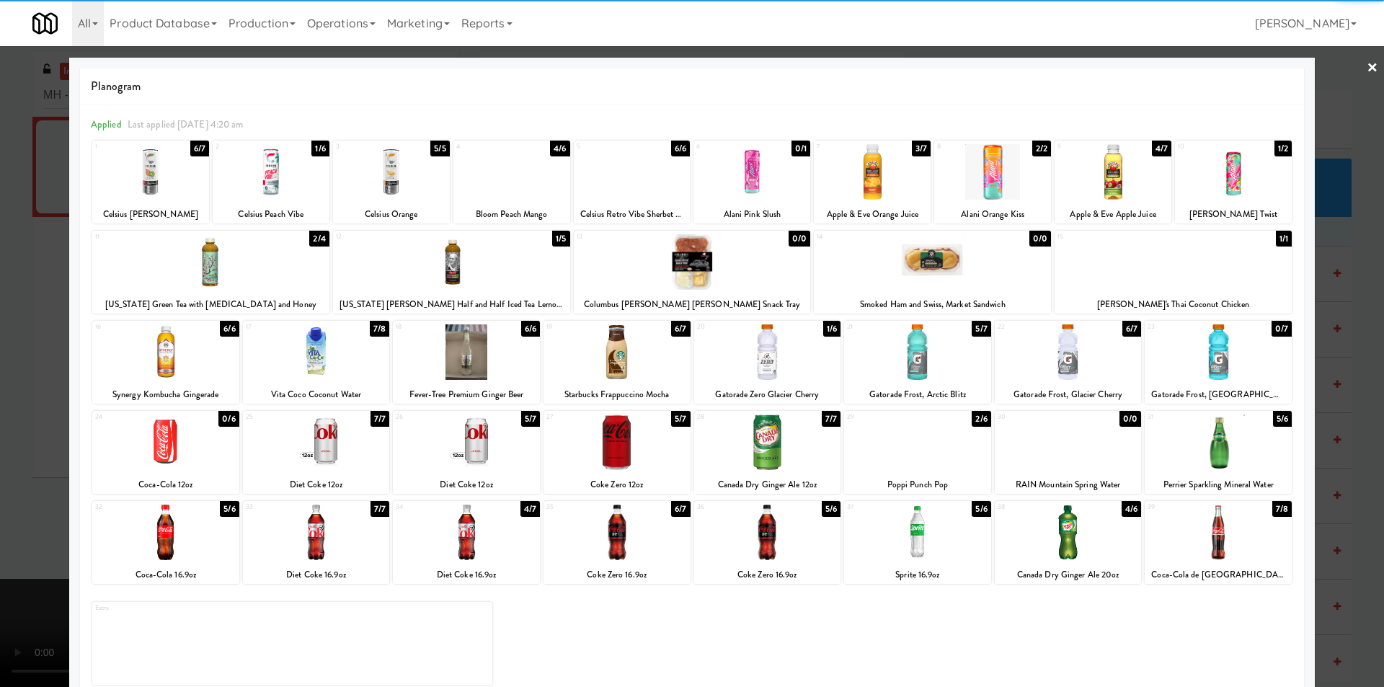
click at [1095, 183] on div at bounding box center [1113, 172] width 117 height 56
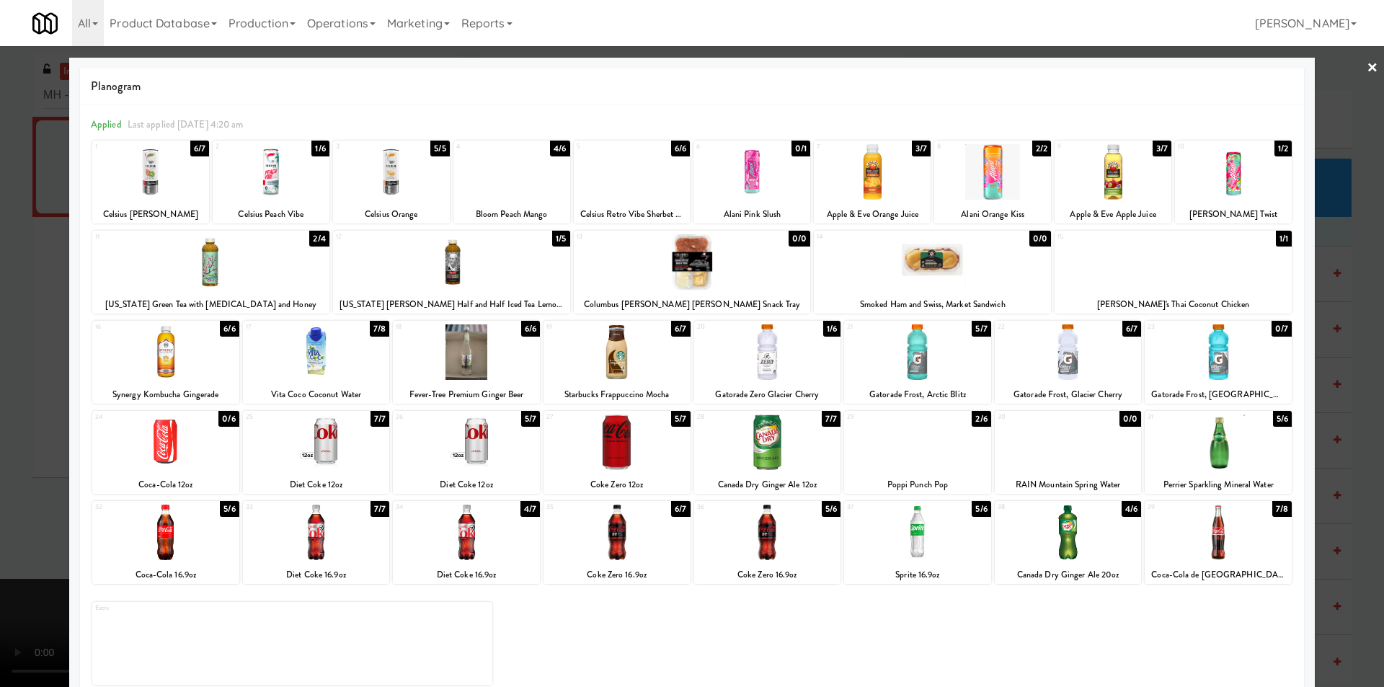
click at [1326, 248] on div at bounding box center [692, 343] width 1384 height 687
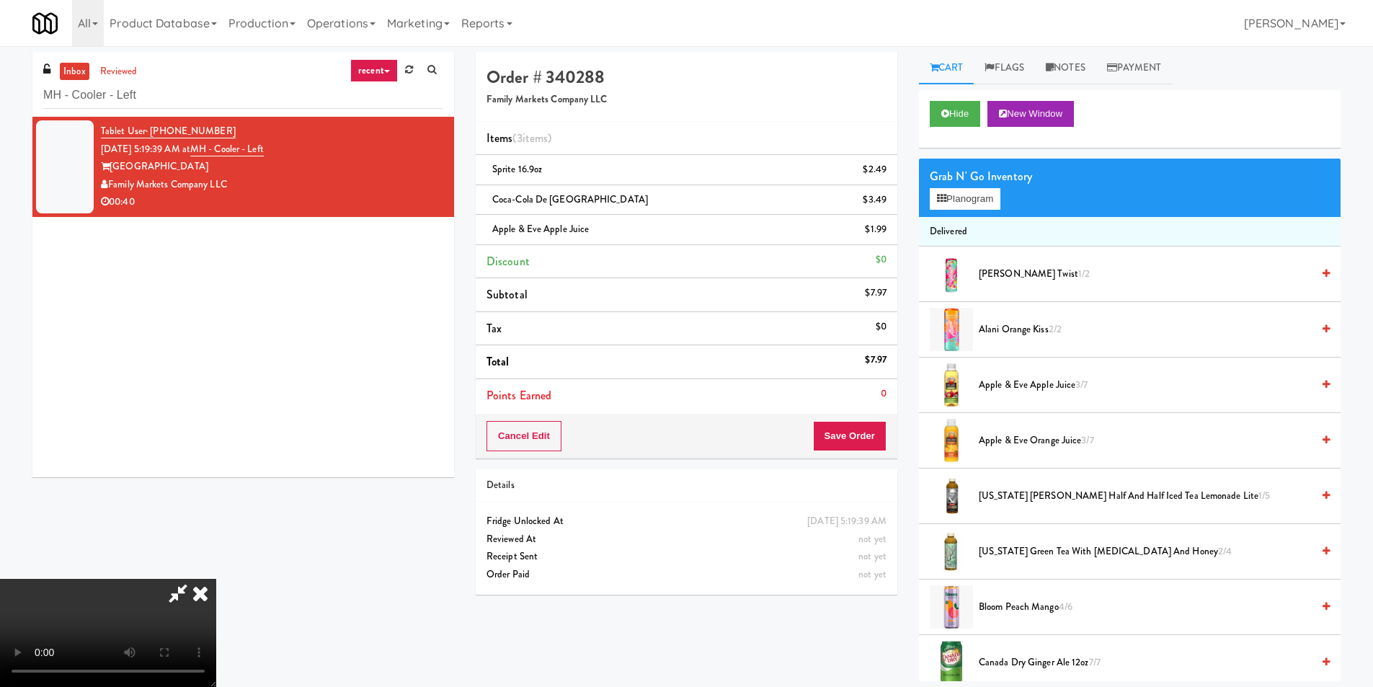
click at [216, 579] on video at bounding box center [108, 633] width 216 height 108
click at [1084, 61] on link "Notes" at bounding box center [1065, 68] width 61 height 32
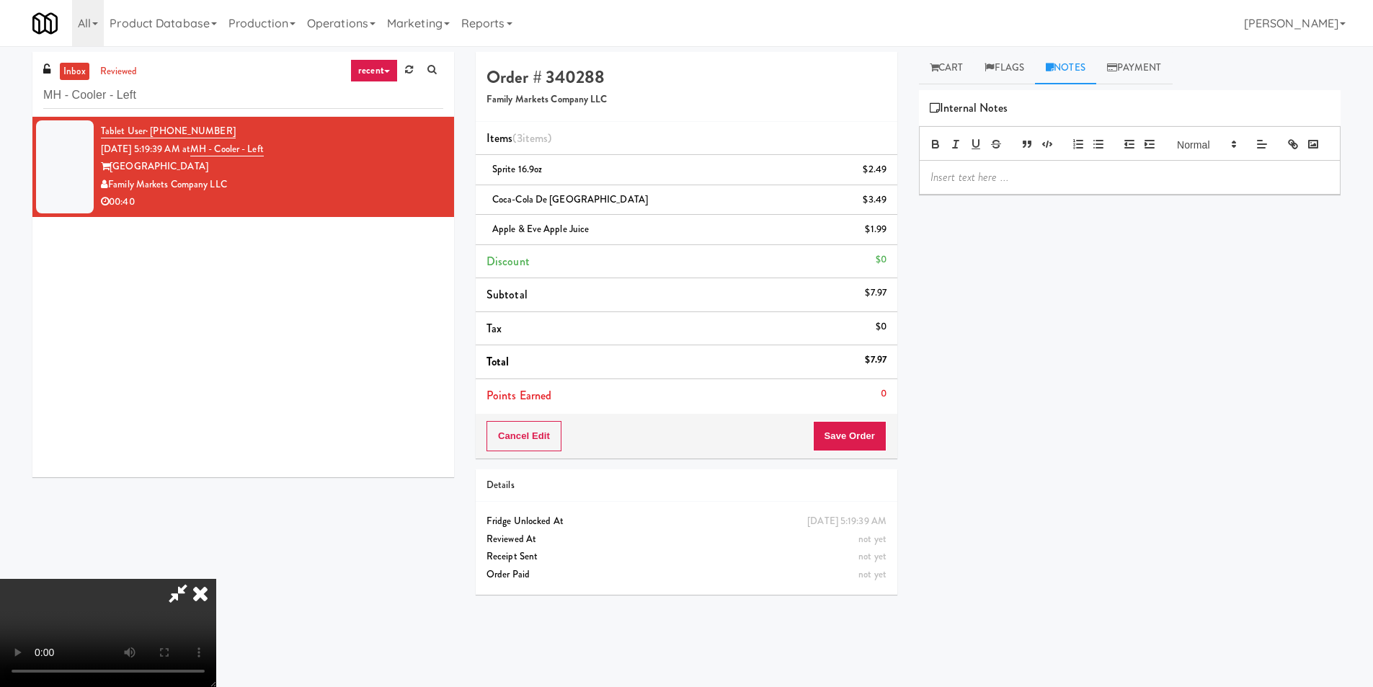
click at [1054, 185] on p at bounding box center [1130, 177] width 399 height 16
click at [949, 74] on link "Cart" at bounding box center [947, 68] width 56 height 32
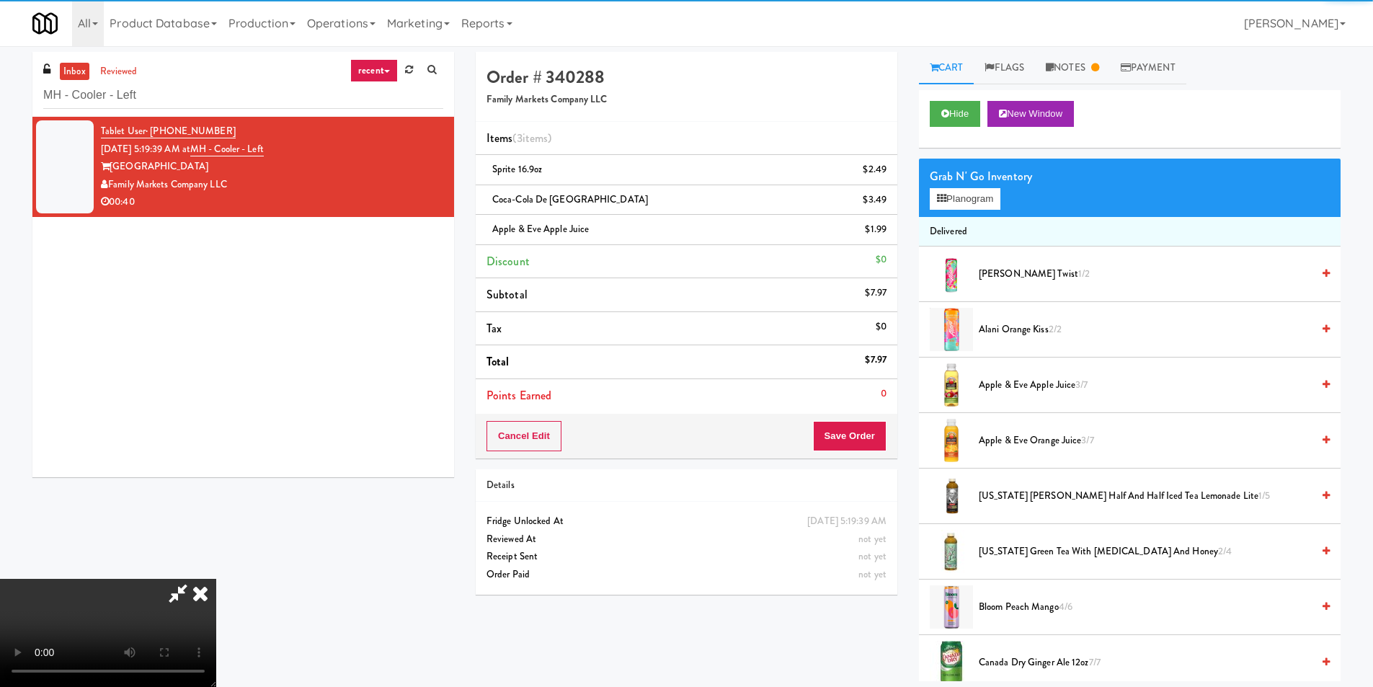
click at [216, 579] on video at bounding box center [108, 633] width 216 height 108
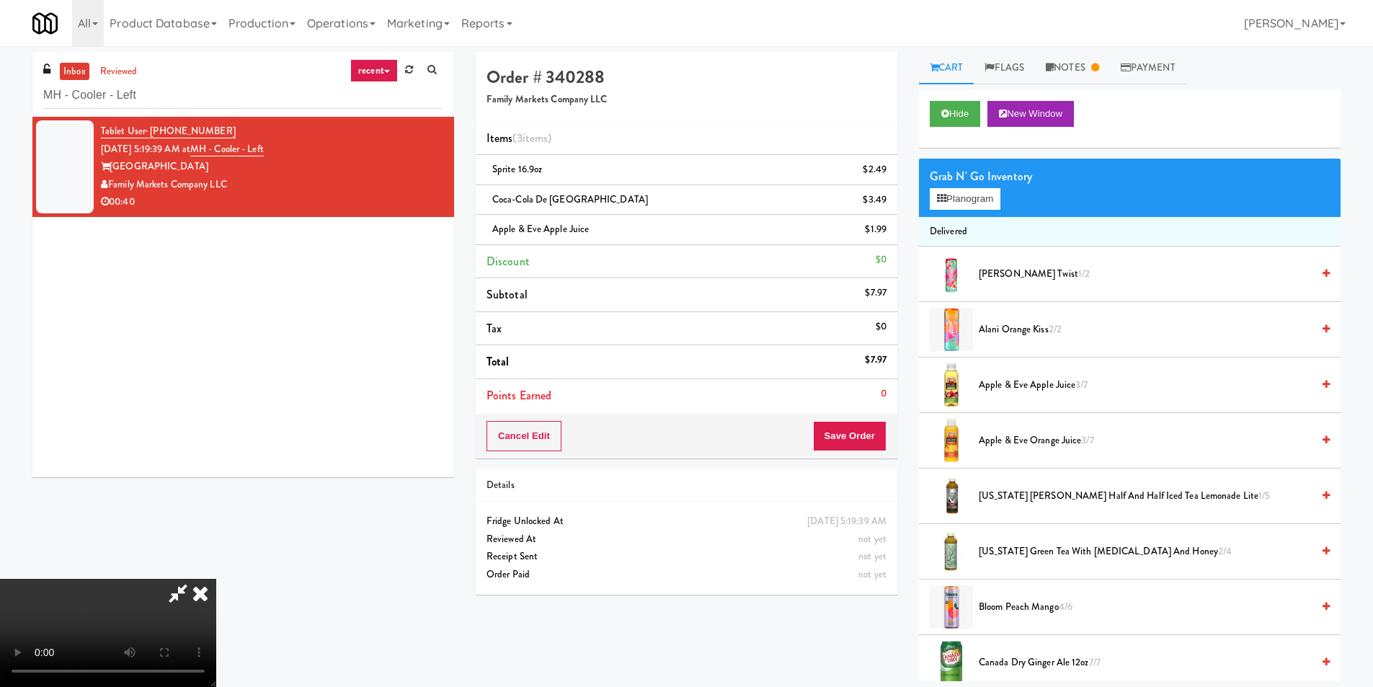
click at [216, 579] on video at bounding box center [108, 633] width 216 height 108
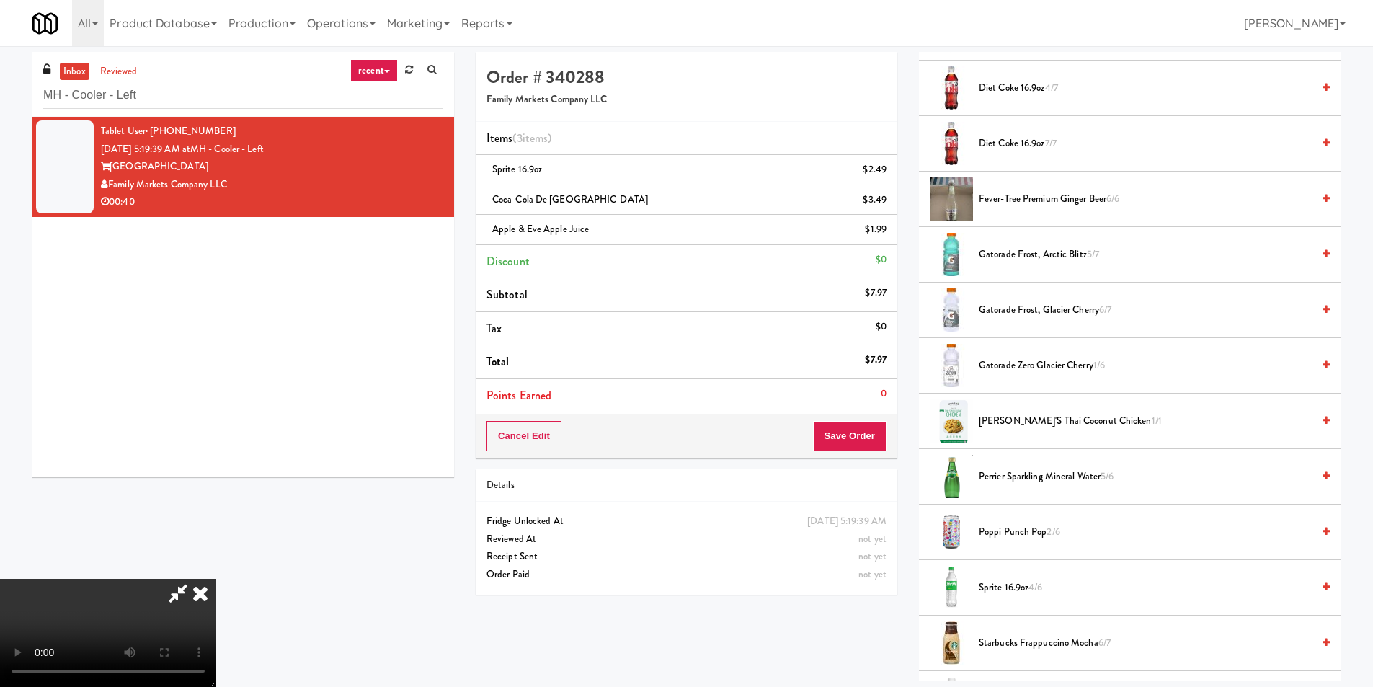
scroll to position [1298, 0]
click at [993, 594] on span "Sprite 16.9oz 4/6" at bounding box center [1145, 586] width 333 height 18
click at [855, 418] on div "Cancel Edit Save Order" at bounding box center [687, 436] width 422 height 45
click at [851, 429] on button "Save Order" at bounding box center [850, 436] width 74 height 30
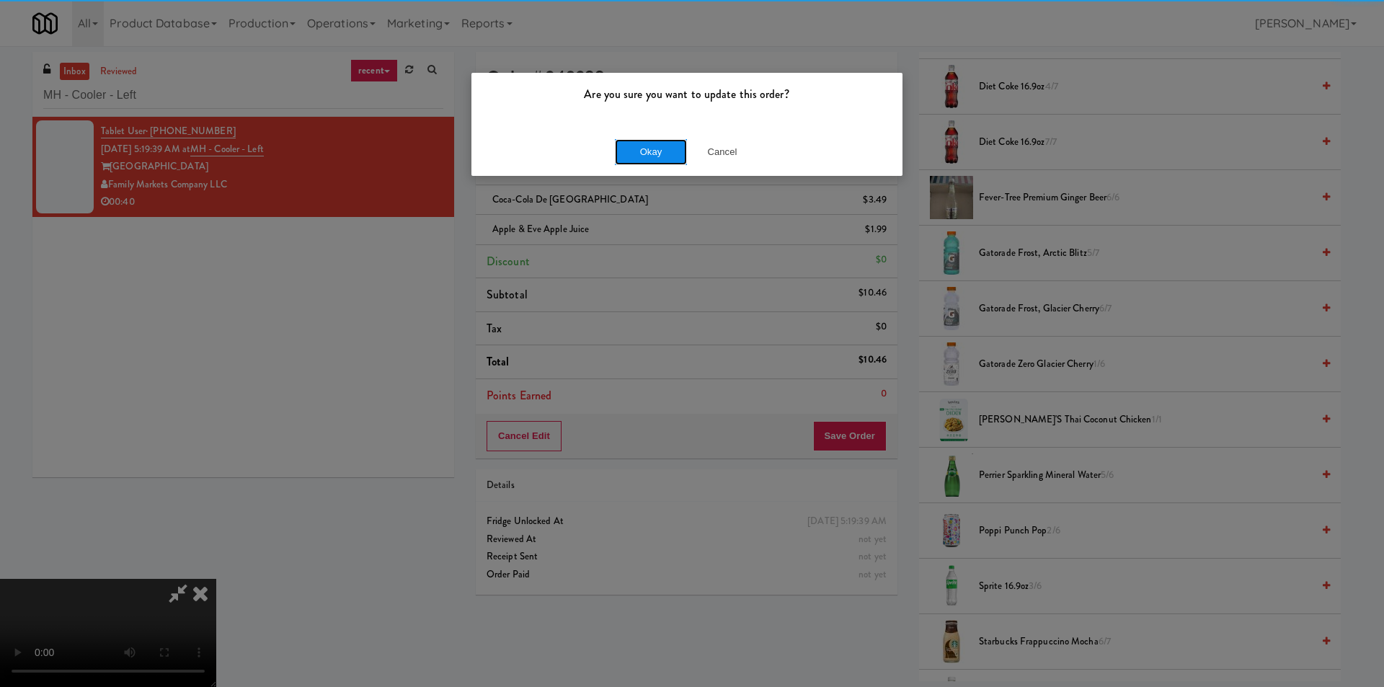
click at [638, 155] on button "Okay" at bounding box center [651, 152] width 72 height 26
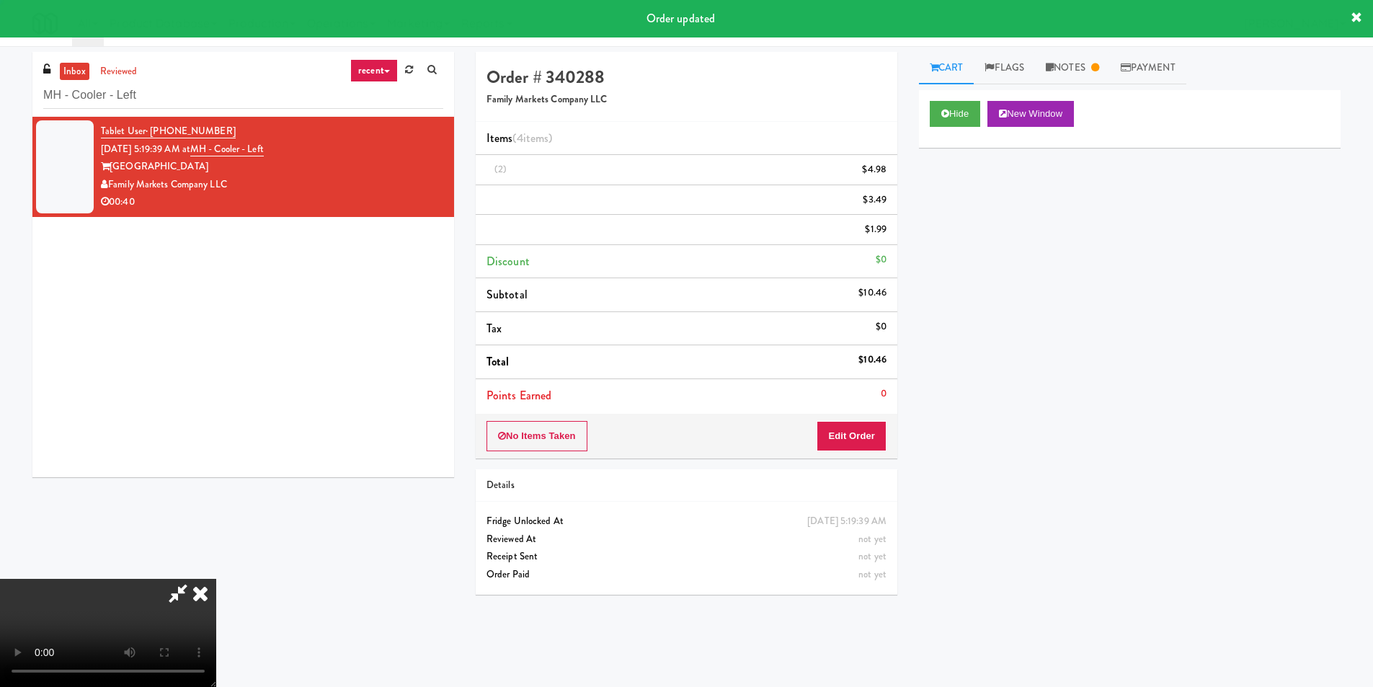
scroll to position [0, 0]
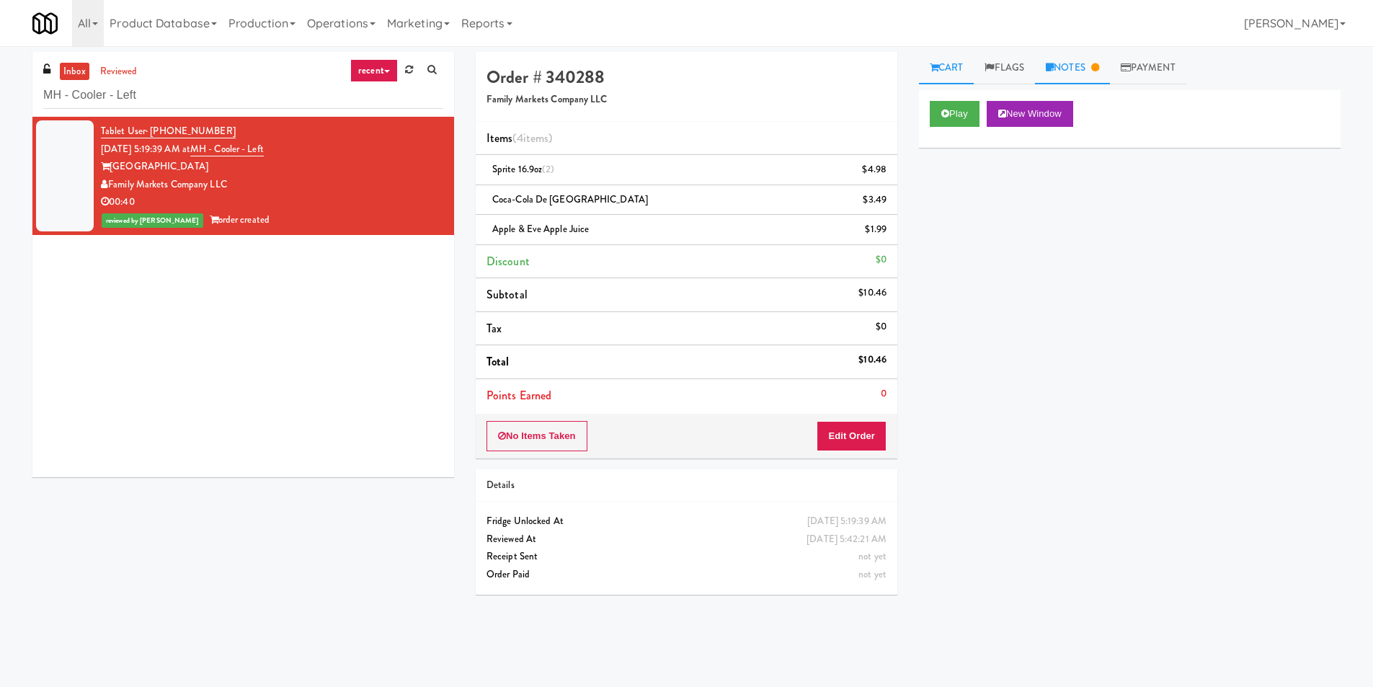
click at [1071, 64] on link "Notes" at bounding box center [1072, 68] width 75 height 32
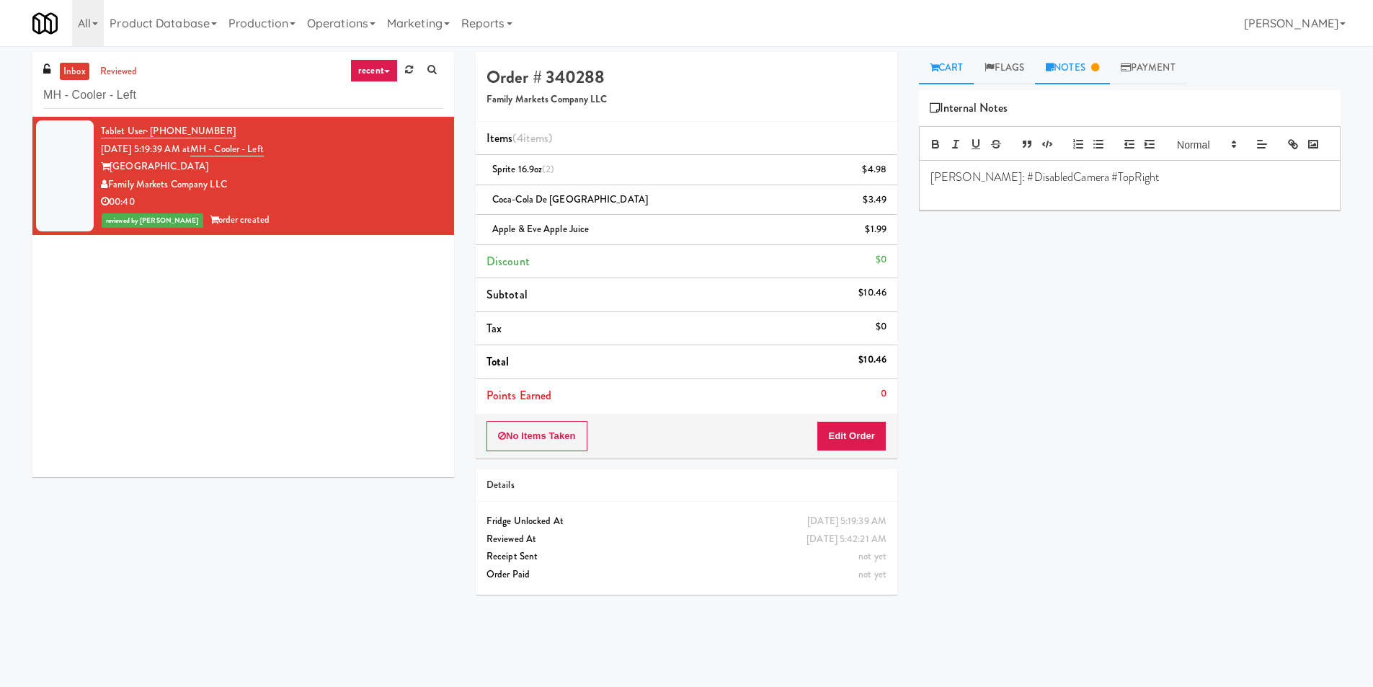
click at [957, 64] on link "Cart" at bounding box center [947, 68] width 56 height 32
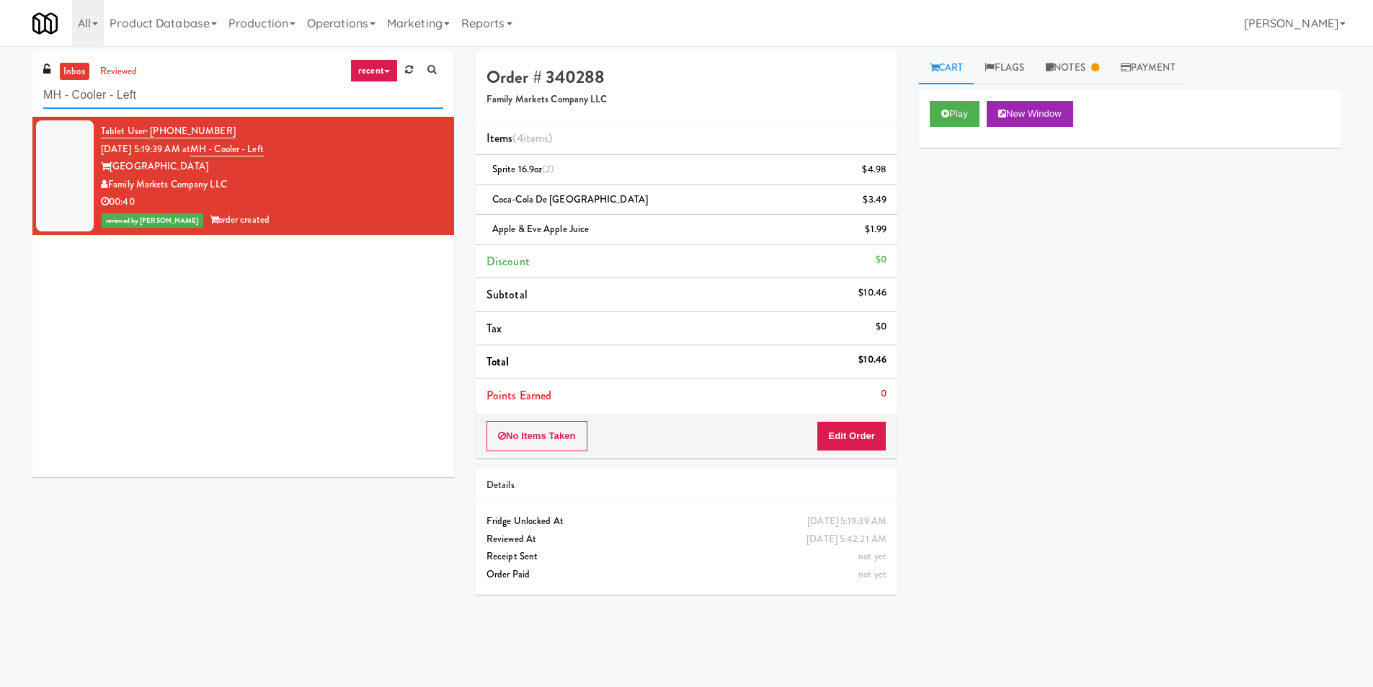
click at [198, 96] on input "MH - Cooler - Left" at bounding box center [243, 95] width 400 height 27
drag, startPoint x: 198, startPoint y: 96, endPoint x: 201, endPoint y: 80, distance: 16.3
click at [198, 95] on input "MH - Cooler - Left" at bounding box center [243, 95] width 400 height 27
paste input "Wheeling Town Center-Cooler"
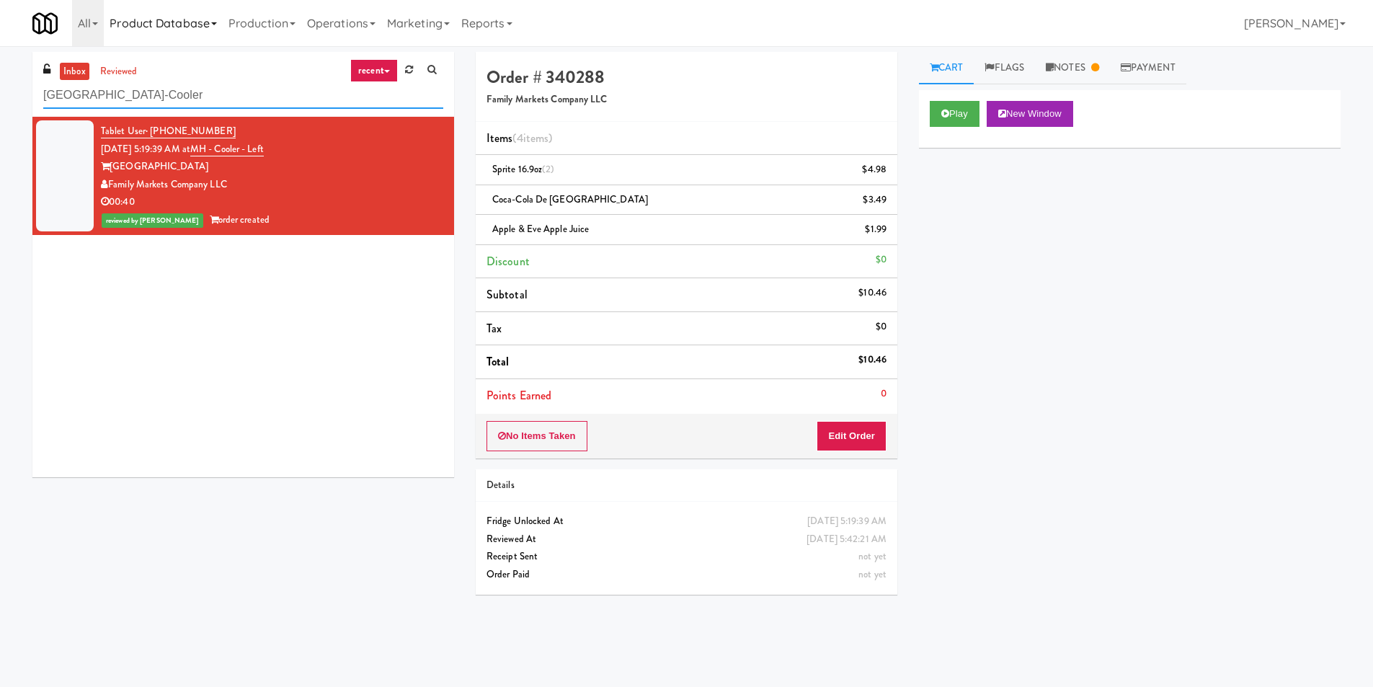
type input "Wheeling Town Center-Cooler"
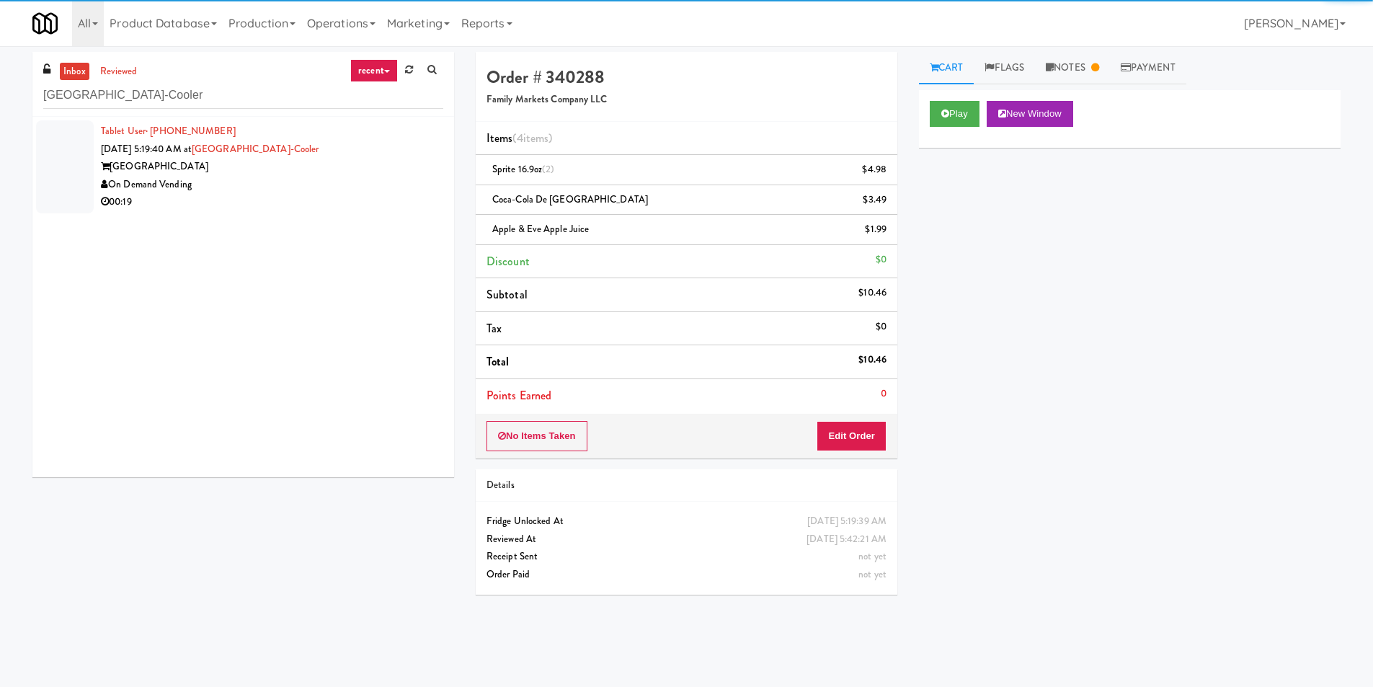
click at [376, 189] on div "On Demand Vending" at bounding box center [272, 185] width 342 height 18
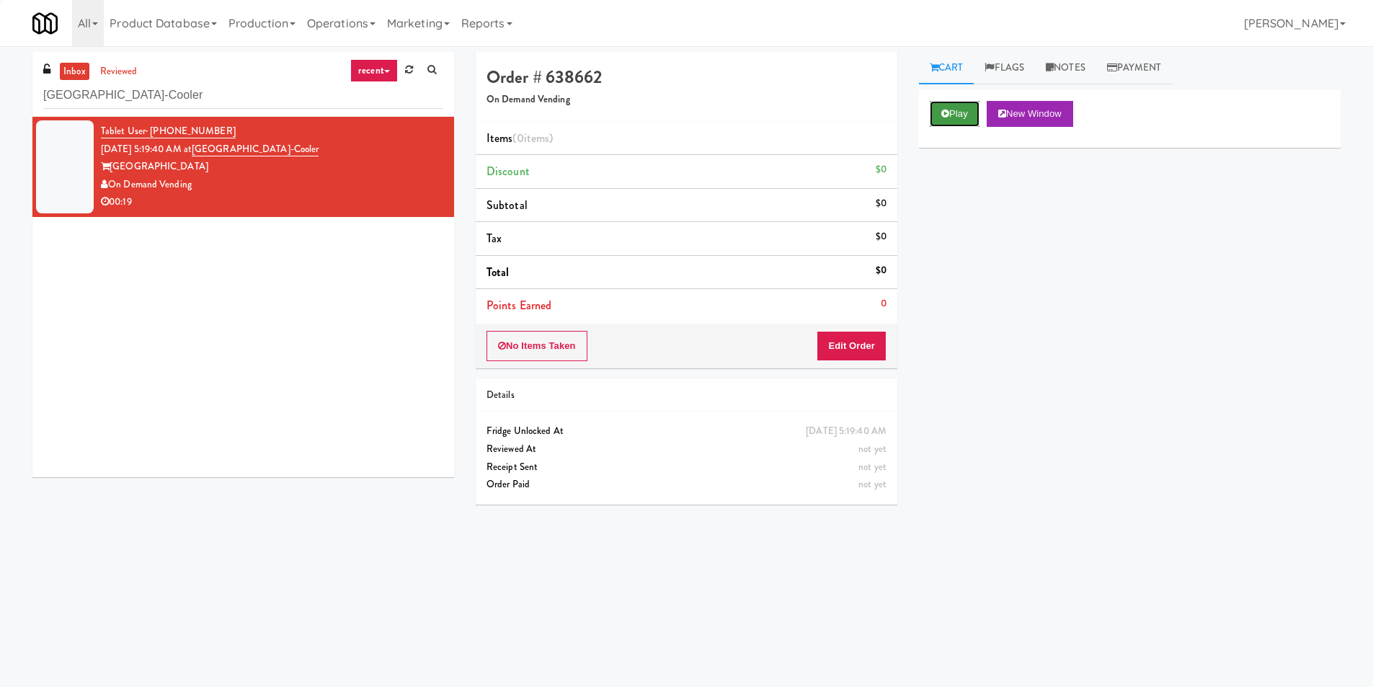
click at [976, 112] on button "Play" at bounding box center [955, 114] width 50 height 26
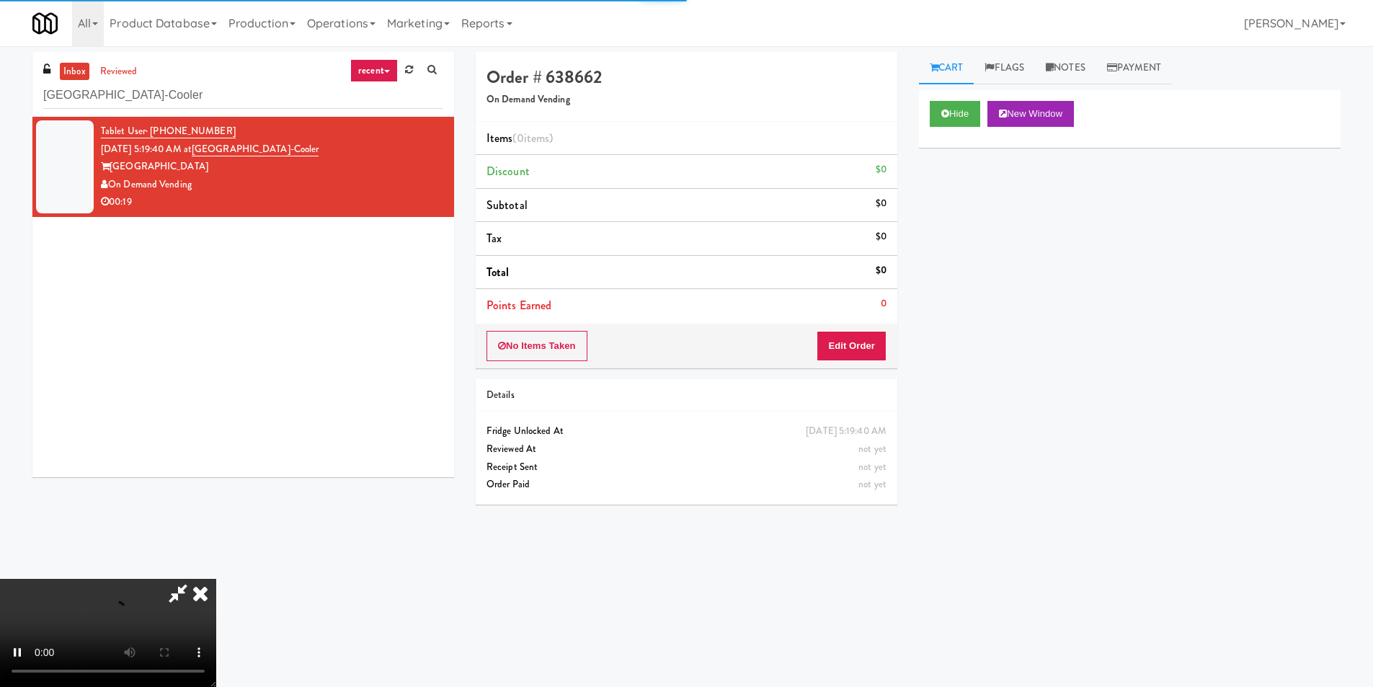
click at [872, 372] on div "Order # 638662 On Demand Vending Items (0 items ) Discount $0 Subtotal $0 Tax $…" at bounding box center [686, 284] width 443 height 464
click at [870, 353] on button "Edit Order" at bounding box center [852, 346] width 70 height 30
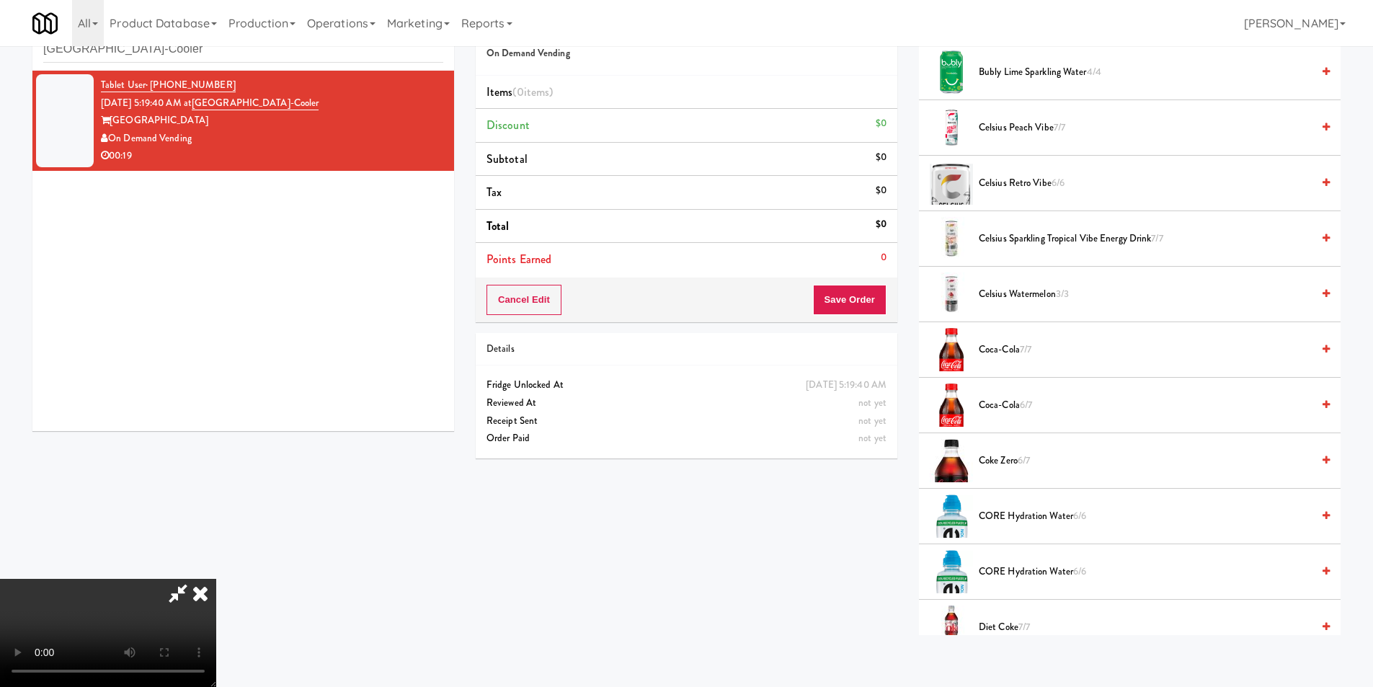
scroll to position [505, 0]
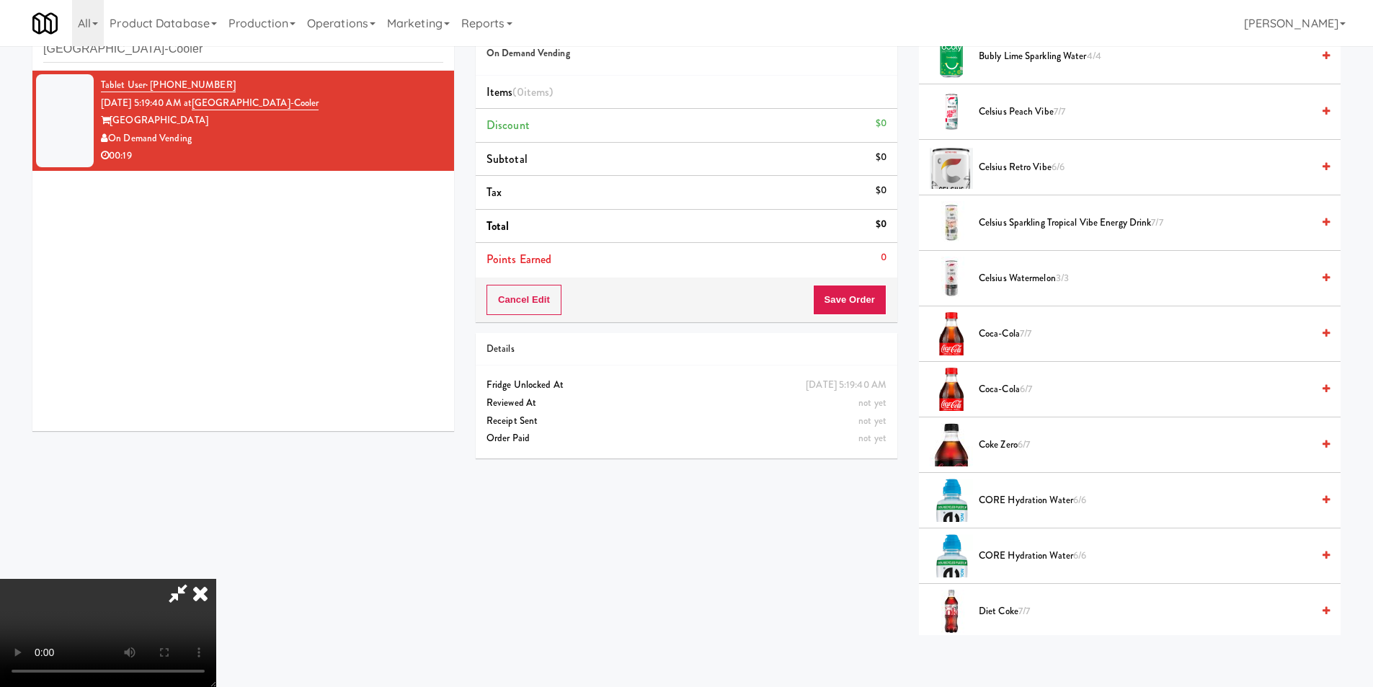
click at [1012, 390] on span "Coca-Cola 6/7" at bounding box center [1145, 390] width 333 height 18
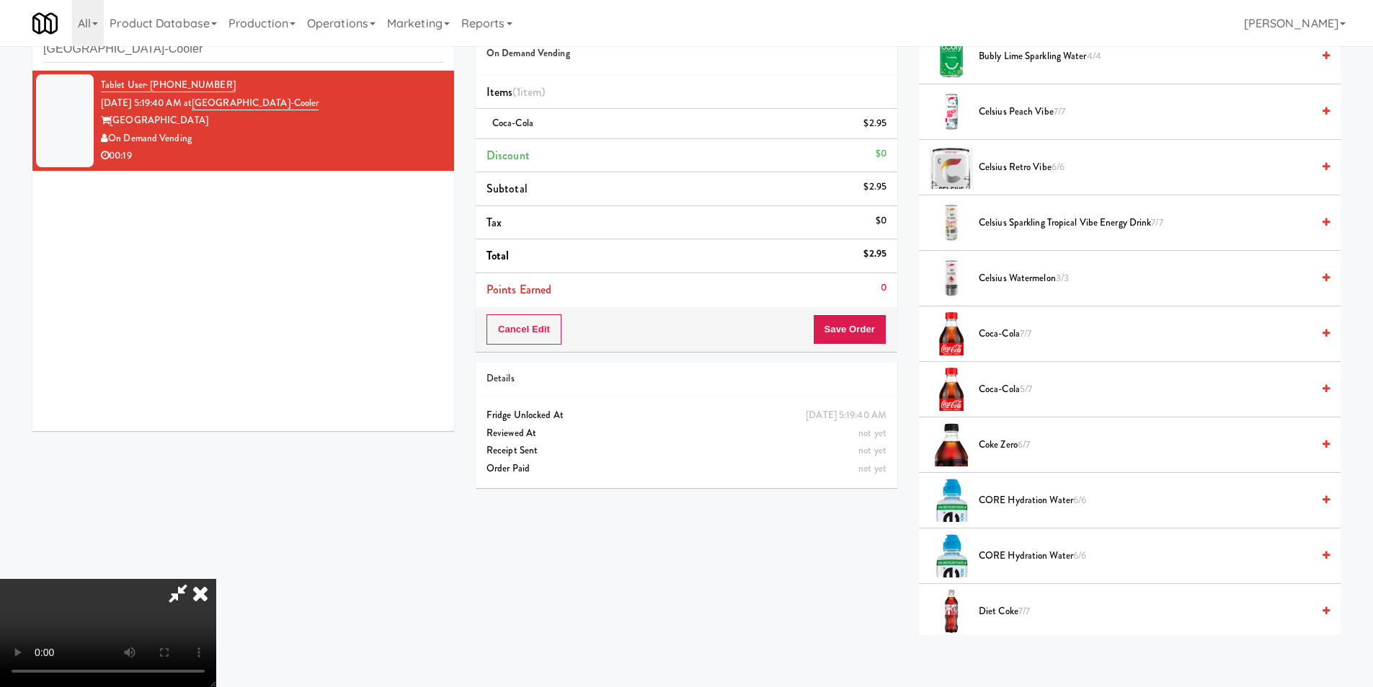
click at [216, 579] on video at bounding box center [108, 633] width 216 height 108
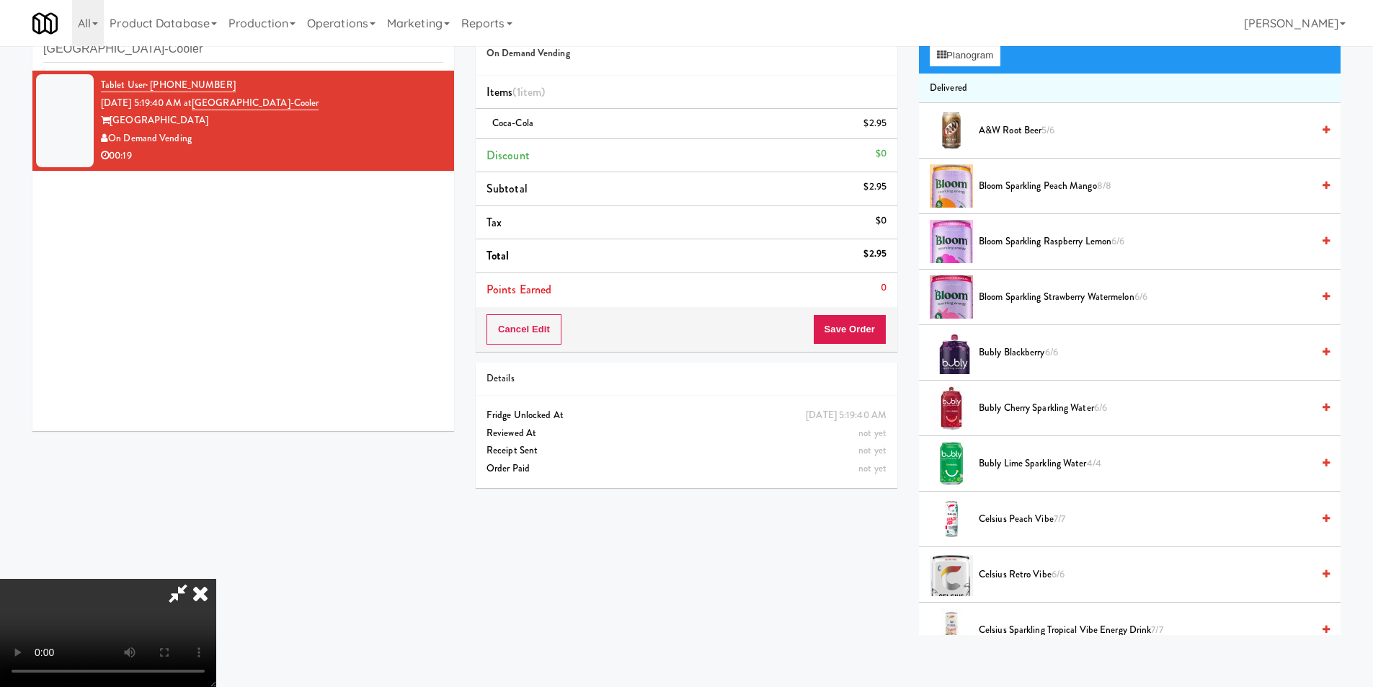
scroll to position [0, 0]
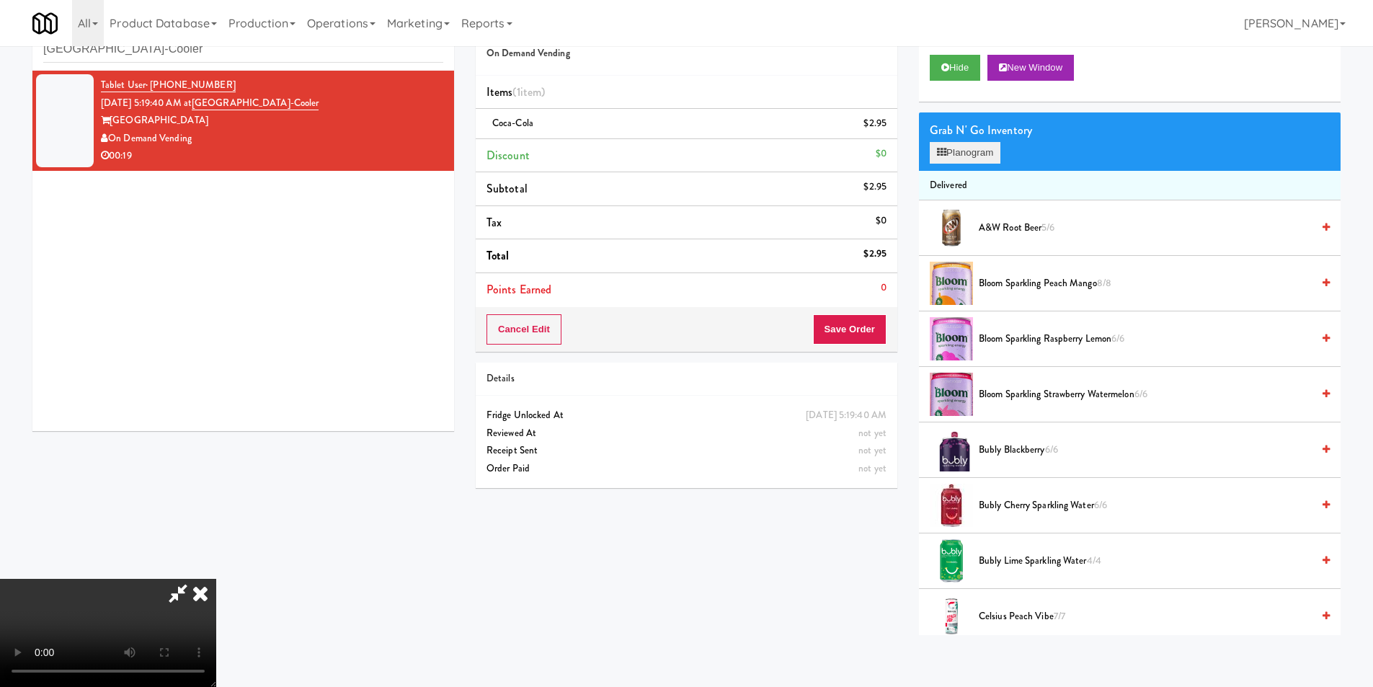
click at [989, 163] on div "Grab N' Go Inventory Planogram" at bounding box center [1130, 141] width 422 height 58
click at [987, 158] on button "Planogram" at bounding box center [965, 153] width 71 height 22
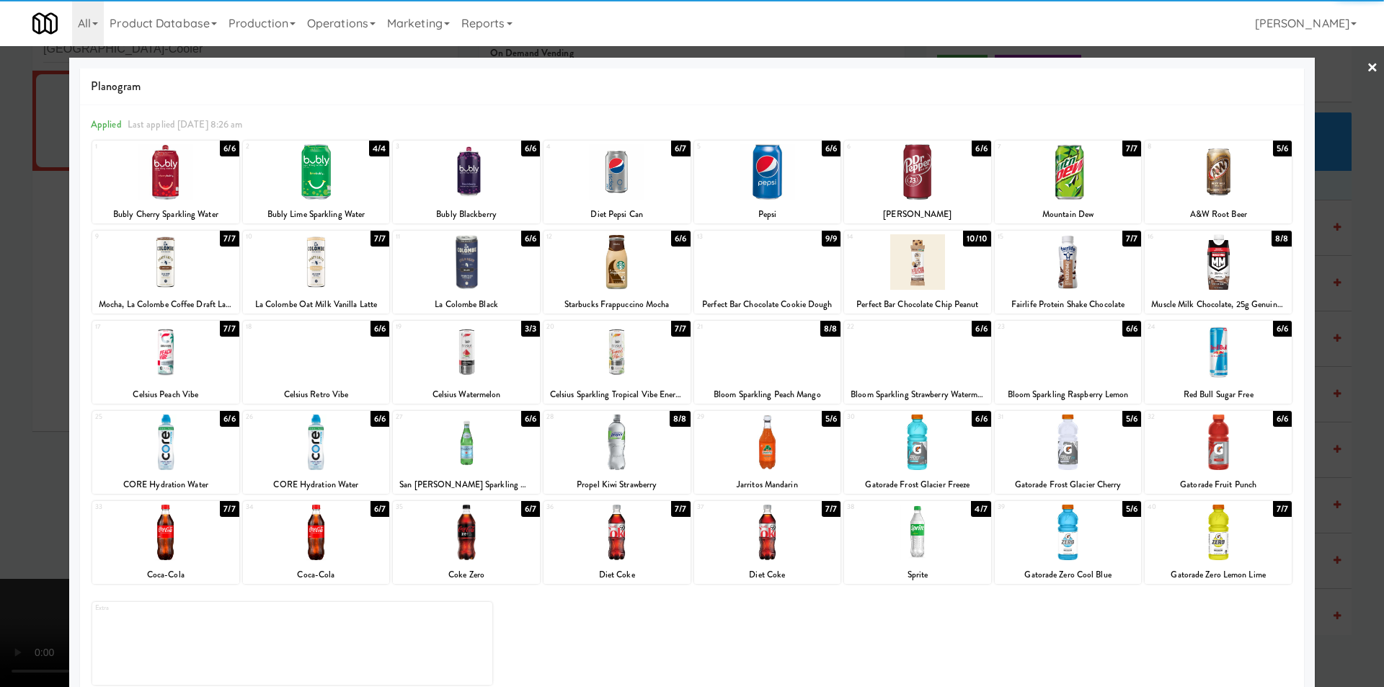
click at [776, 428] on div at bounding box center [767, 443] width 147 height 56
click at [1334, 327] on div at bounding box center [692, 343] width 1384 height 687
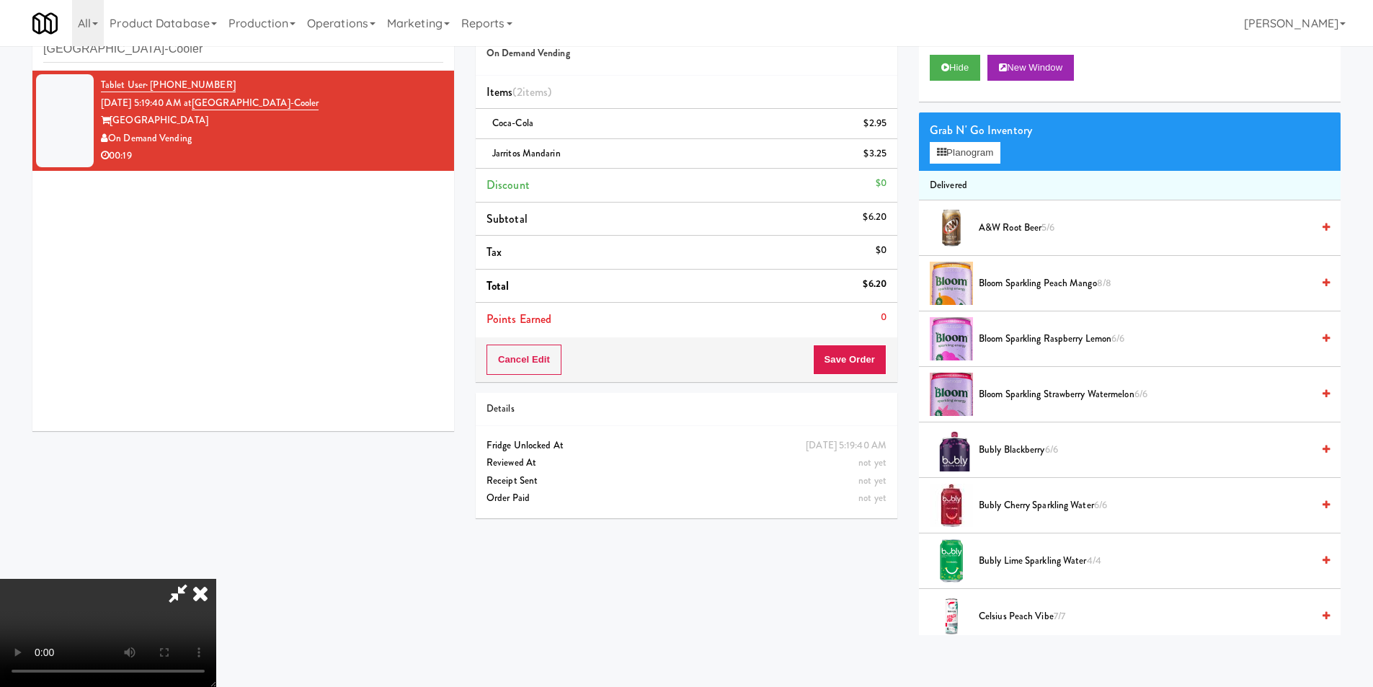
click at [216, 579] on video at bounding box center [108, 633] width 216 height 108
click at [858, 358] on button "Save Order" at bounding box center [850, 360] width 74 height 30
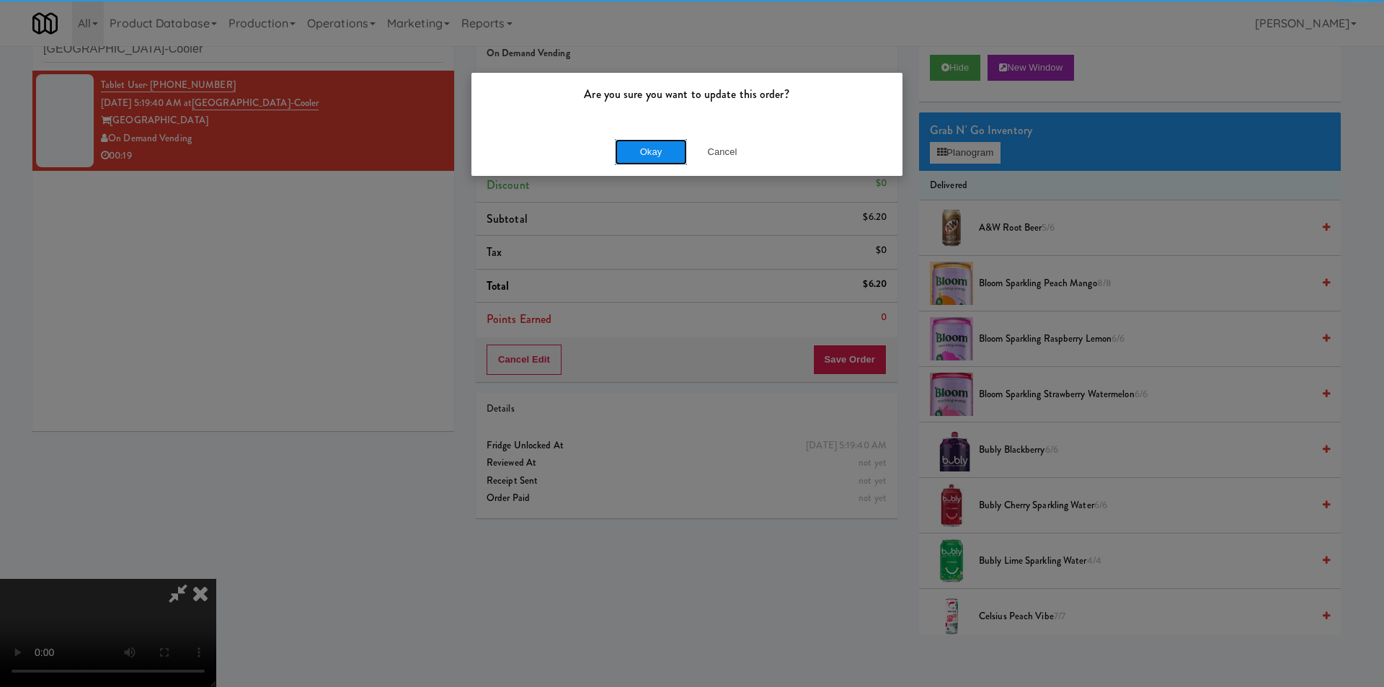
click at [665, 153] on button "Okay" at bounding box center [651, 152] width 72 height 26
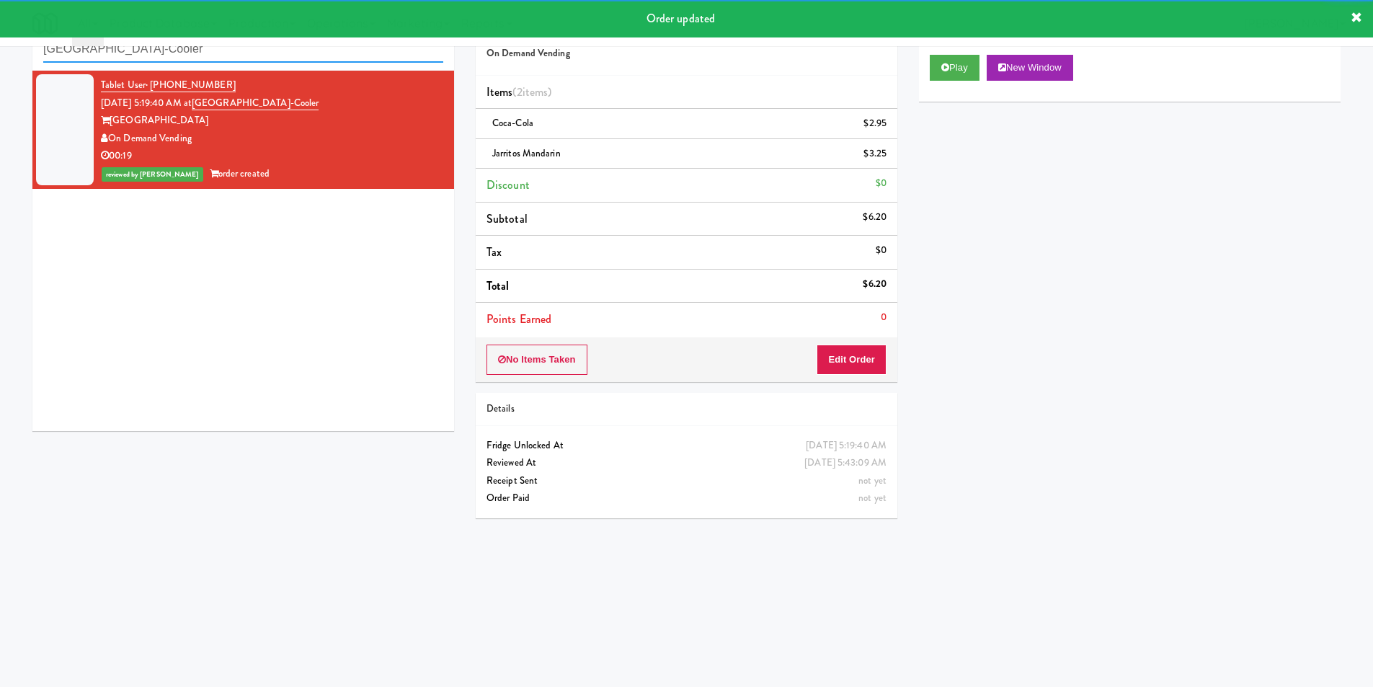
click at [262, 55] on input "Wheeling Town Center-Cooler" at bounding box center [243, 49] width 400 height 27
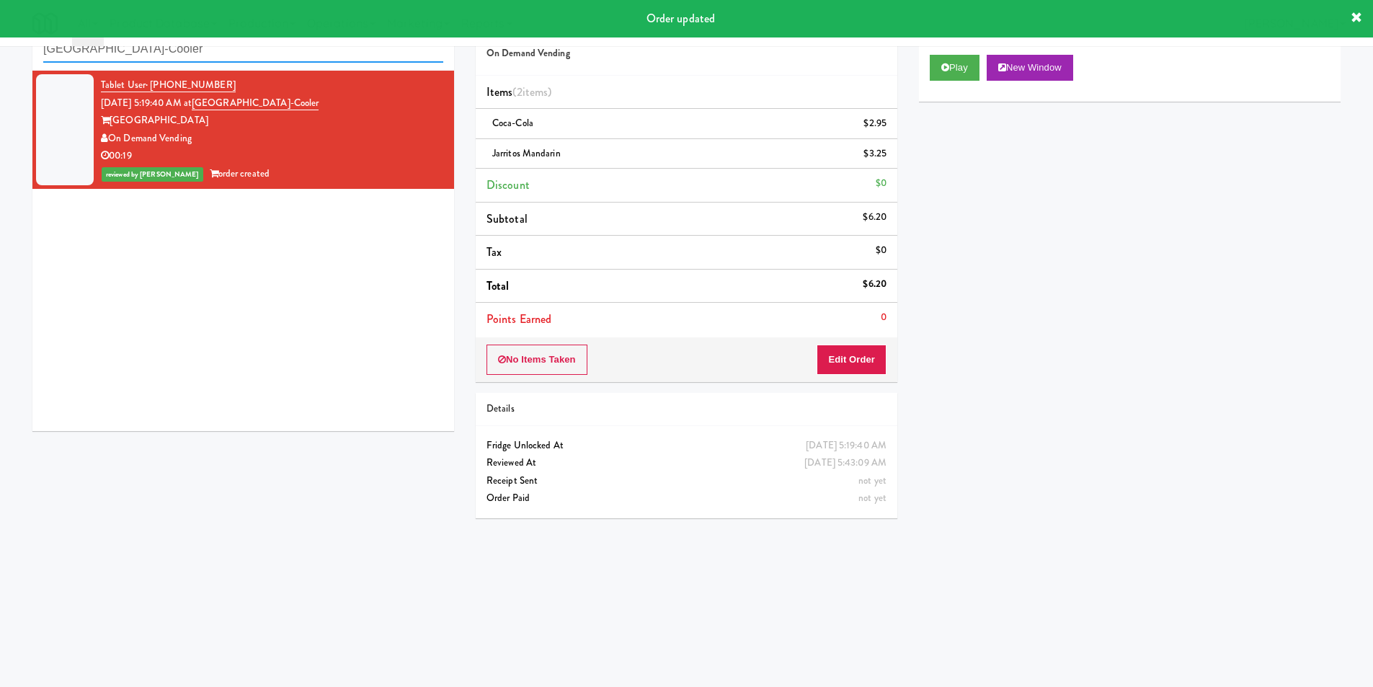
click at [262, 55] on input "Wheeling Town Center-Cooler" at bounding box center [243, 49] width 400 height 27
paste input "Illume - Cooler - Left"
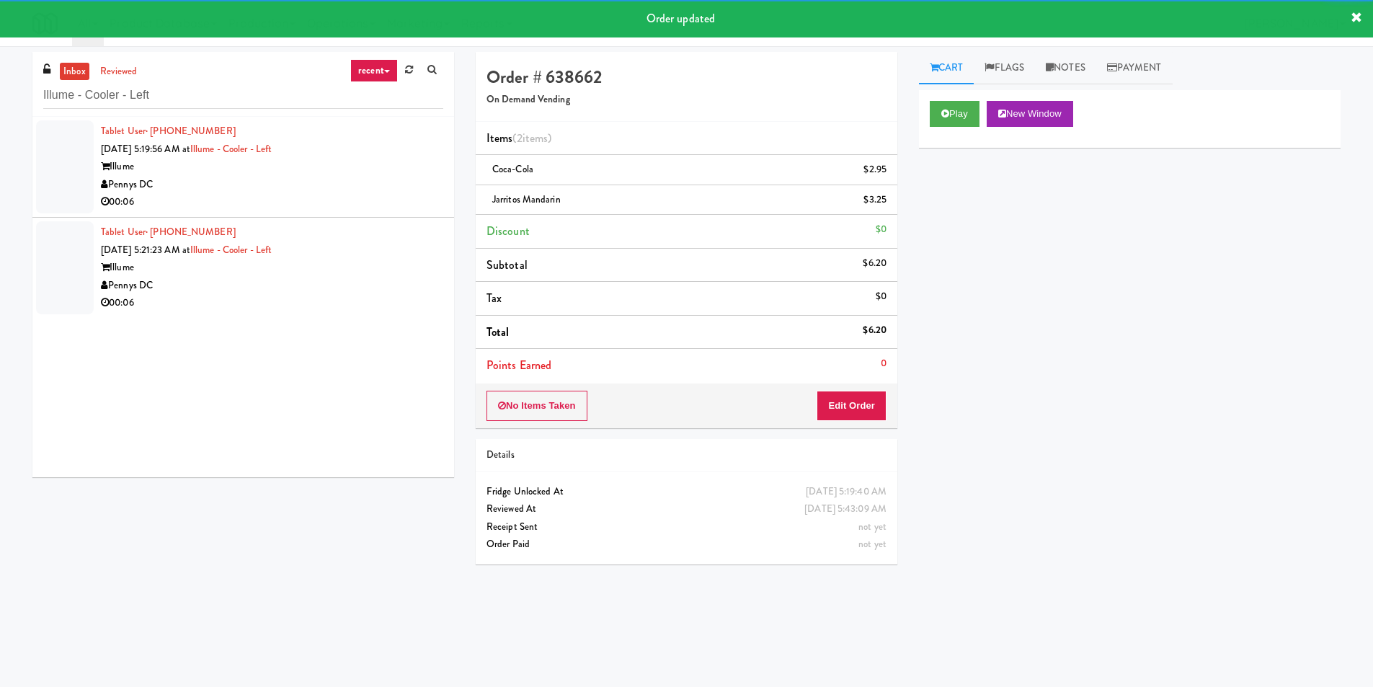
click at [375, 192] on div "Pennys DC" at bounding box center [272, 185] width 342 height 18
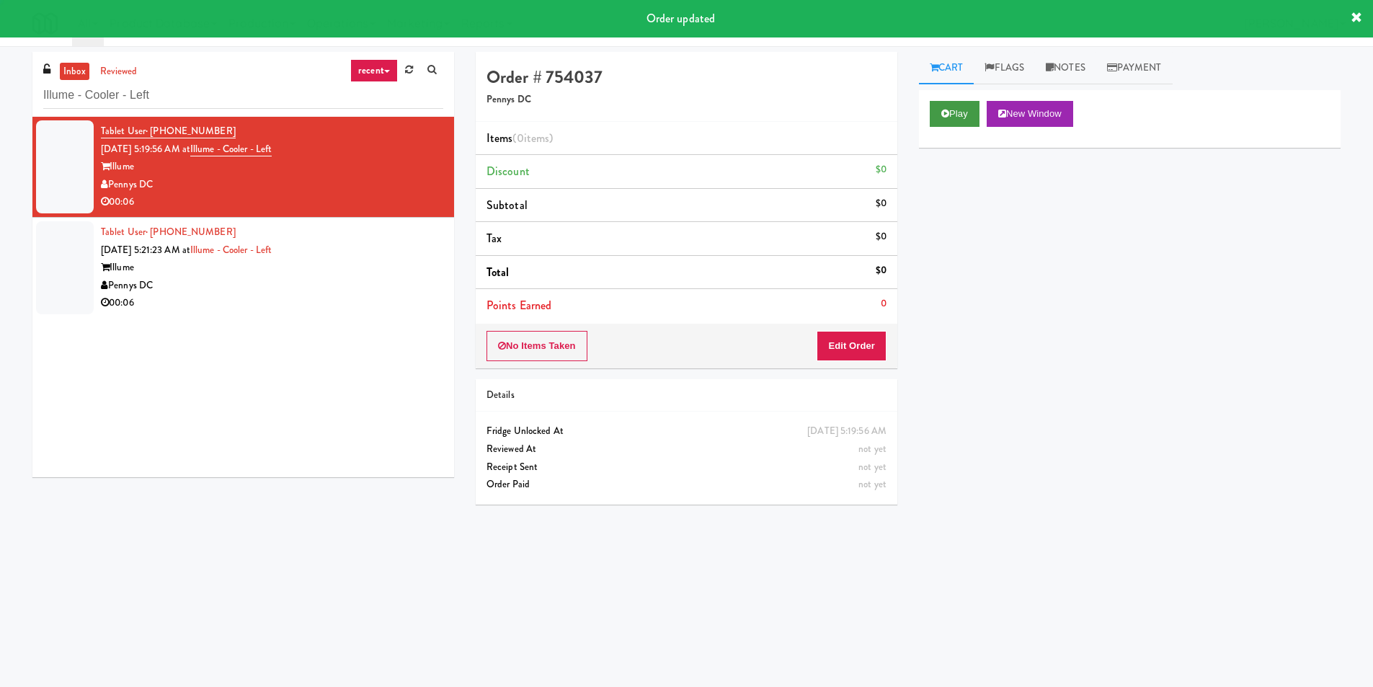
click at [930, 113] on div "Play New Window" at bounding box center [1130, 119] width 422 height 58
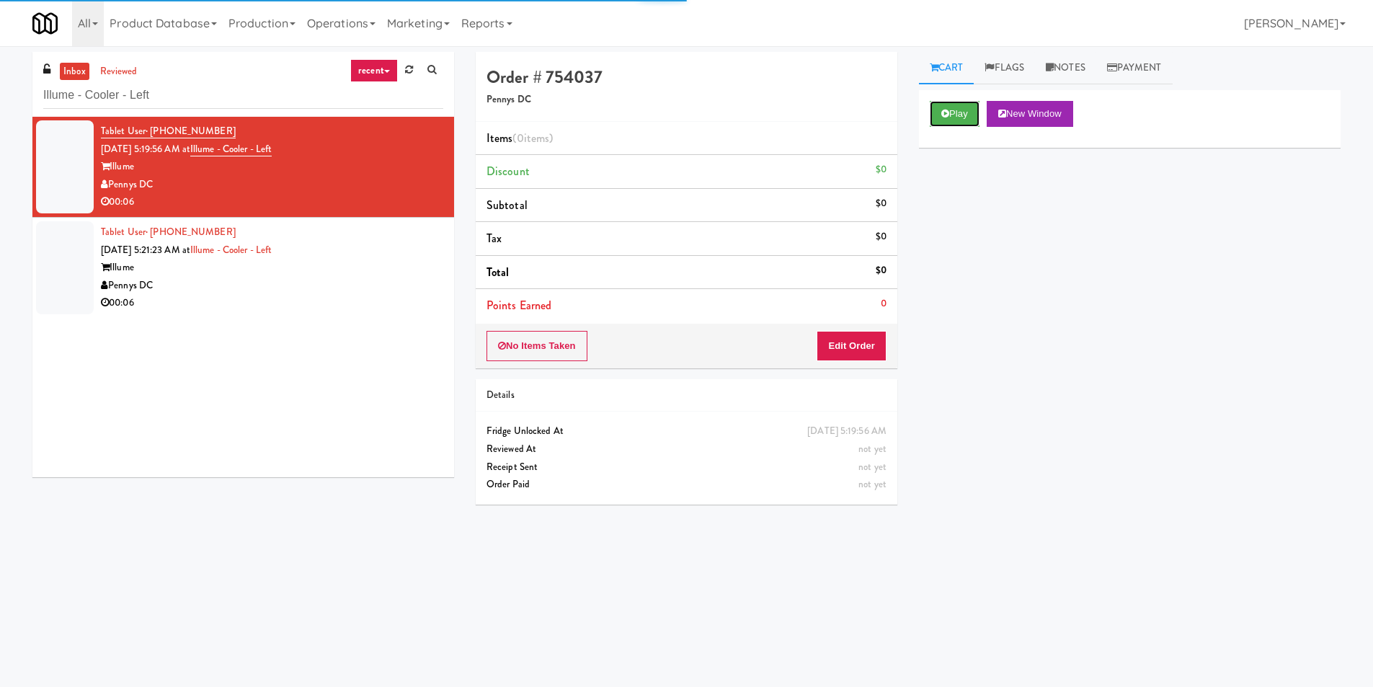
drag, startPoint x: 939, startPoint y: 114, endPoint x: 924, endPoint y: 173, distance: 60.8
click at [940, 112] on button "Play" at bounding box center [955, 114] width 50 height 26
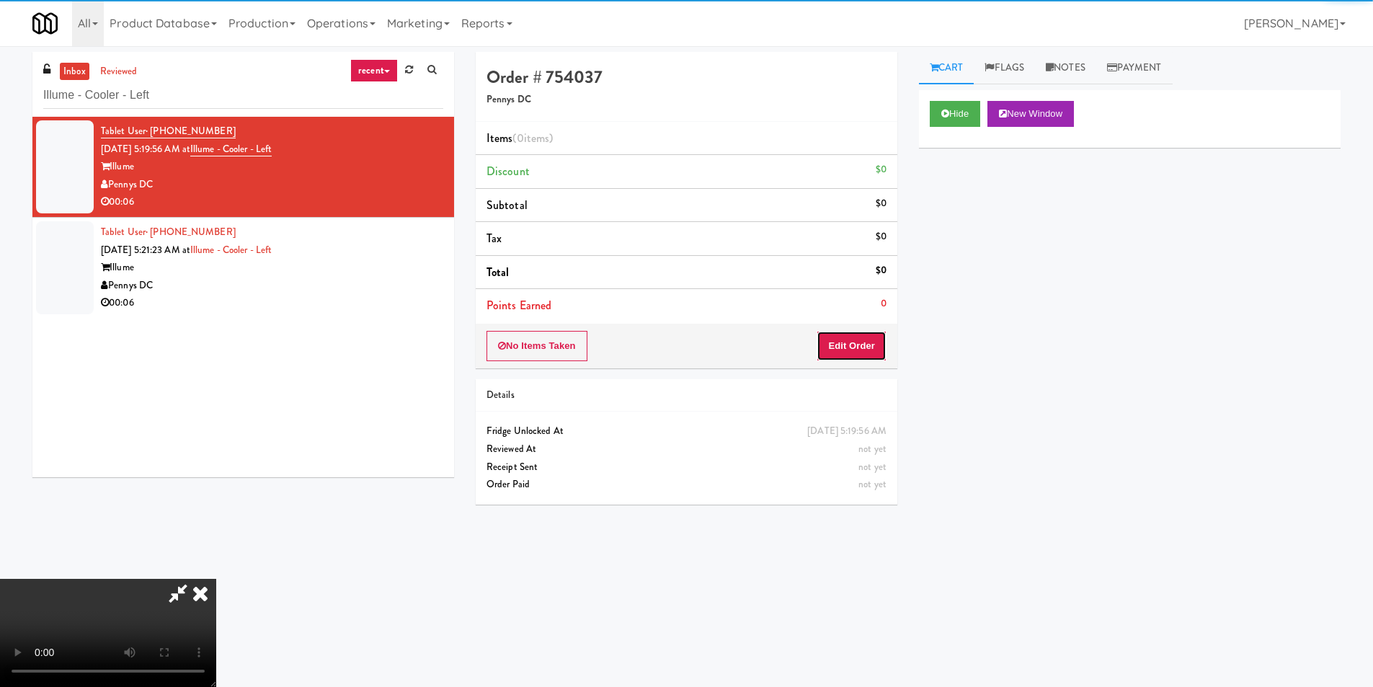
click at [846, 338] on button "Edit Order" at bounding box center [852, 346] width 70 height 30
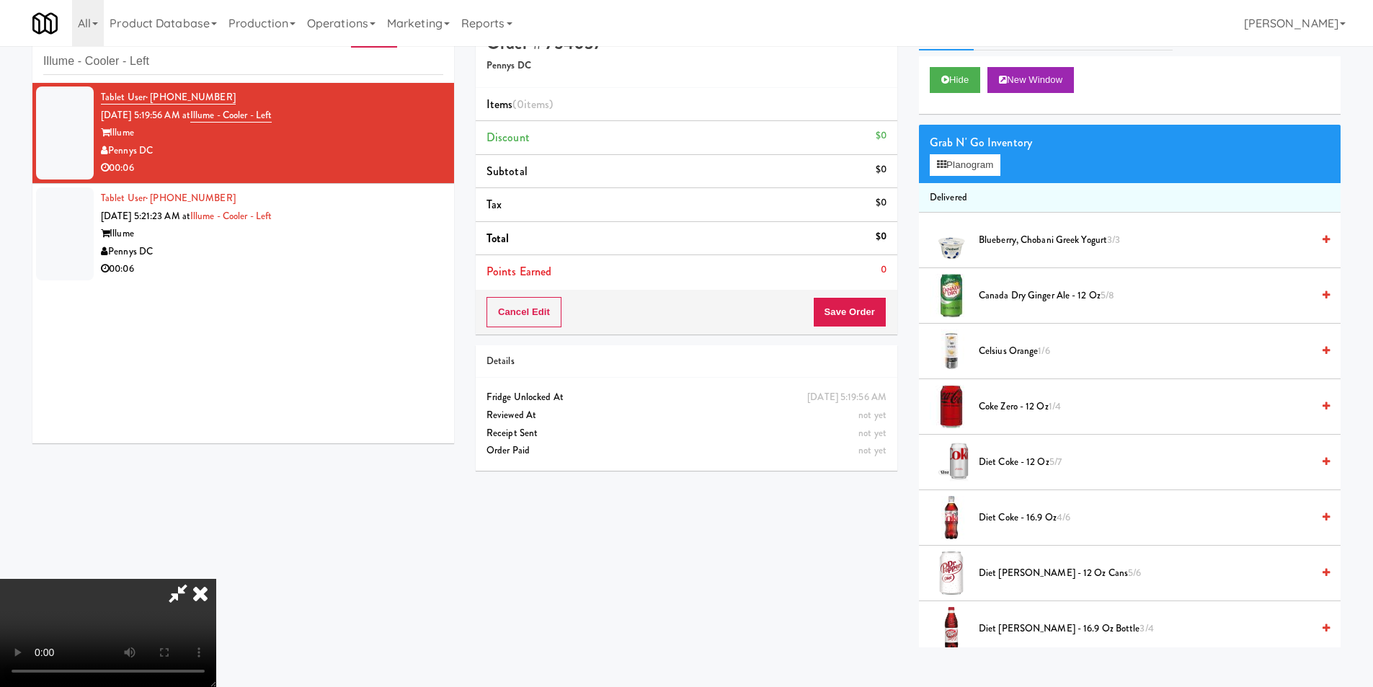
scroll to position [46, 0]
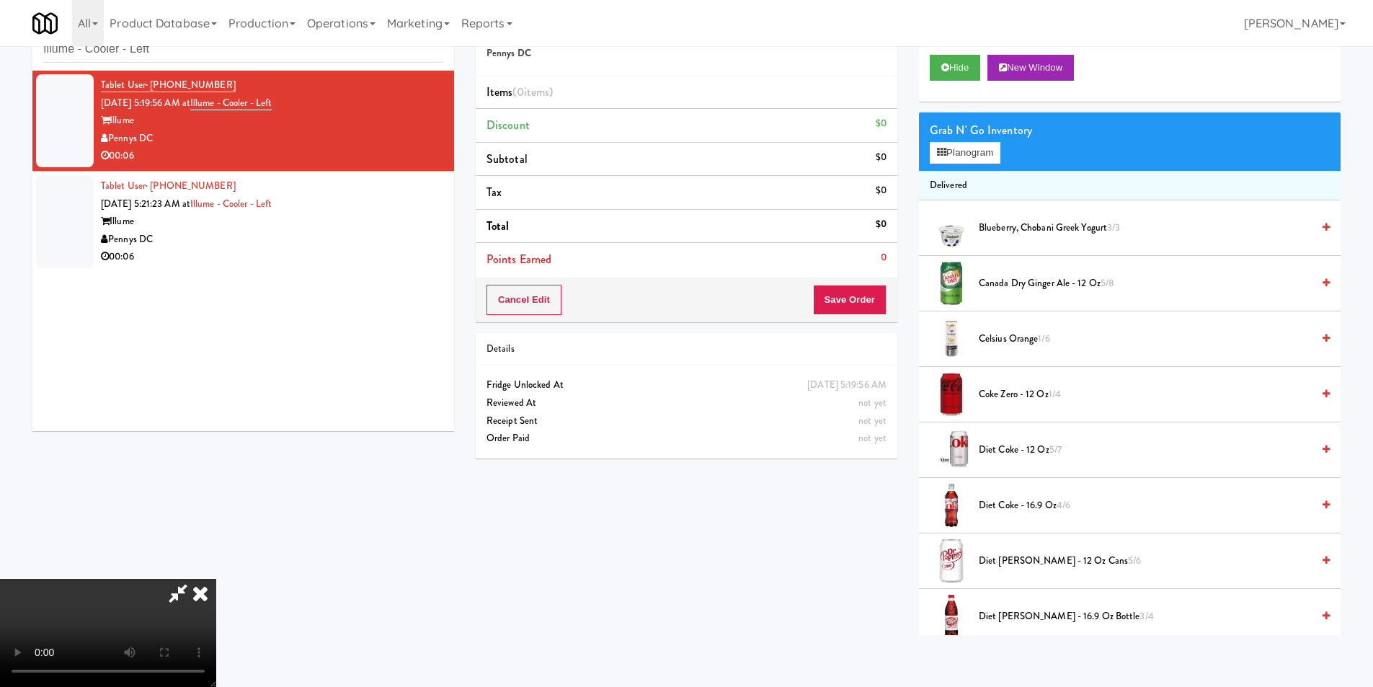
click at [216, 579] on video at bounding box center [108, 633] width 216 height 108
click at [979, 157] on button "Planogram" at bounding box center [965, 153] width 71 height 22
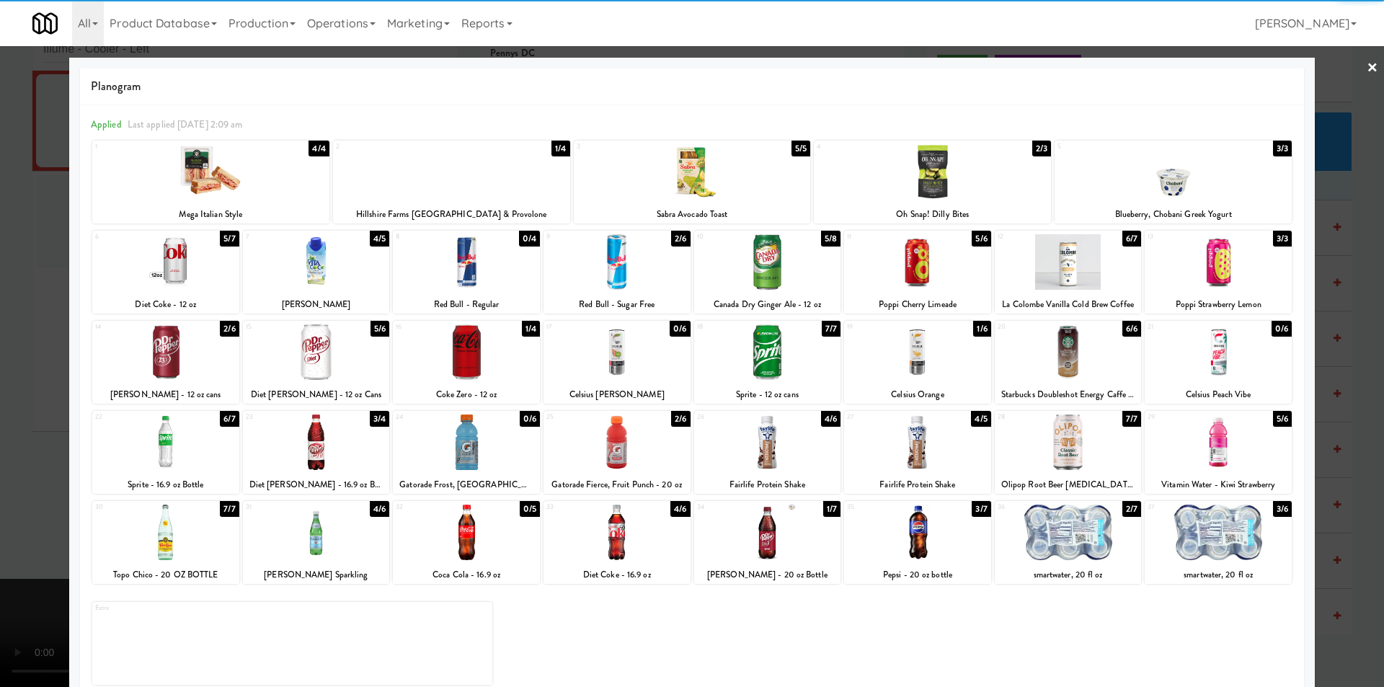
click at [1213, 262] on div at bounding box center [1218, 262] width 147 height 56
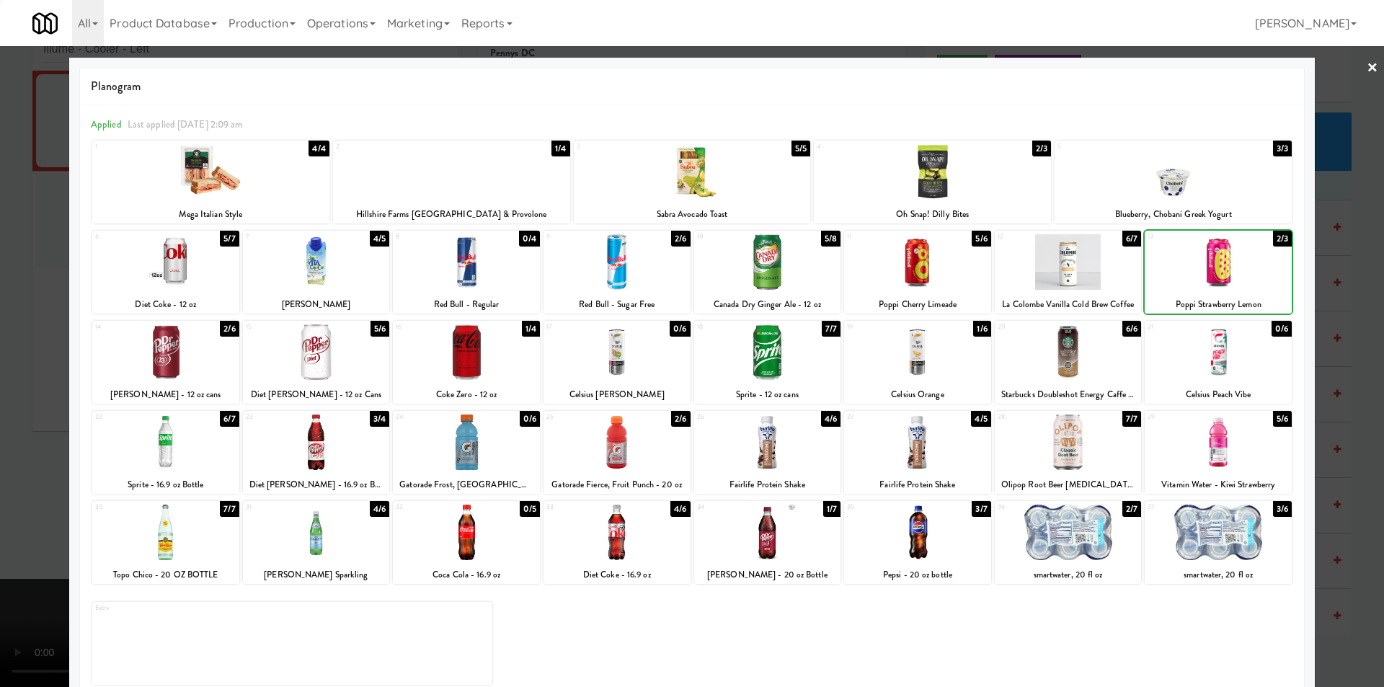
click at [1364, 273] on div at bounding box center [692, 343] width 1384 height 687
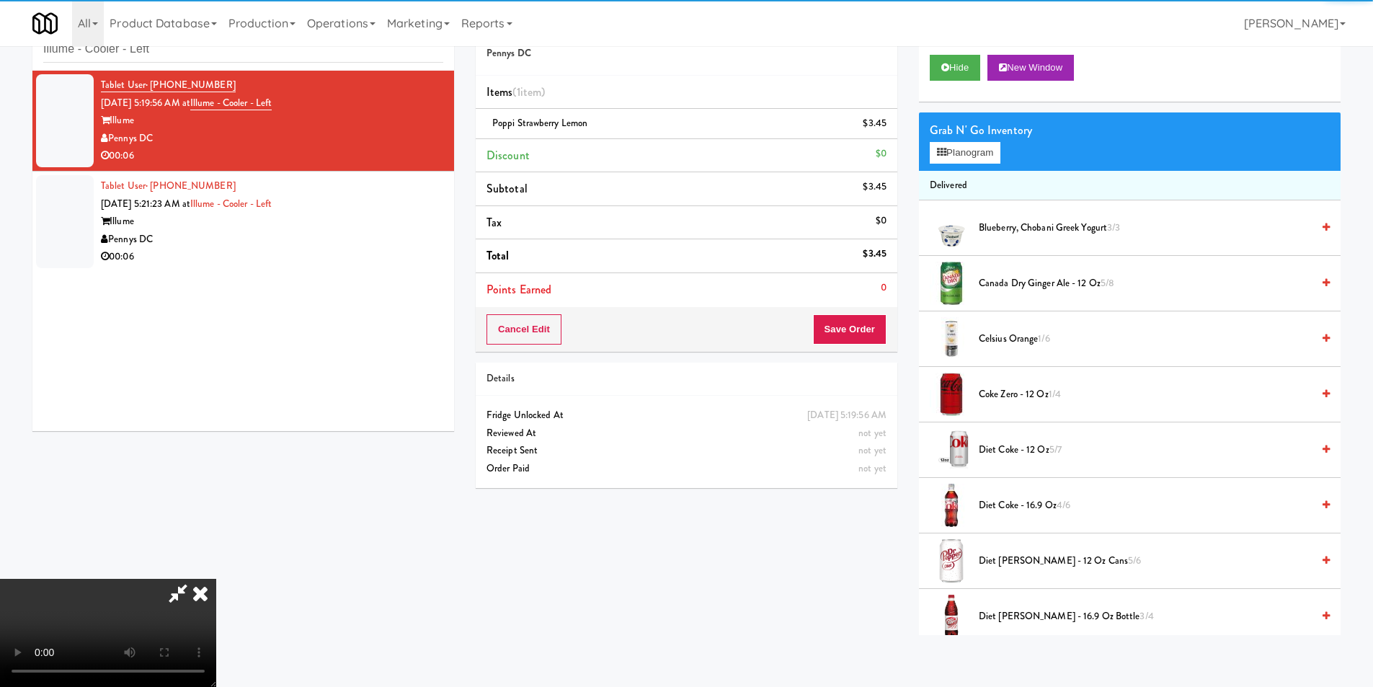
click at [216, 579] on video at bounding box center [108, 633] width 216 height 108
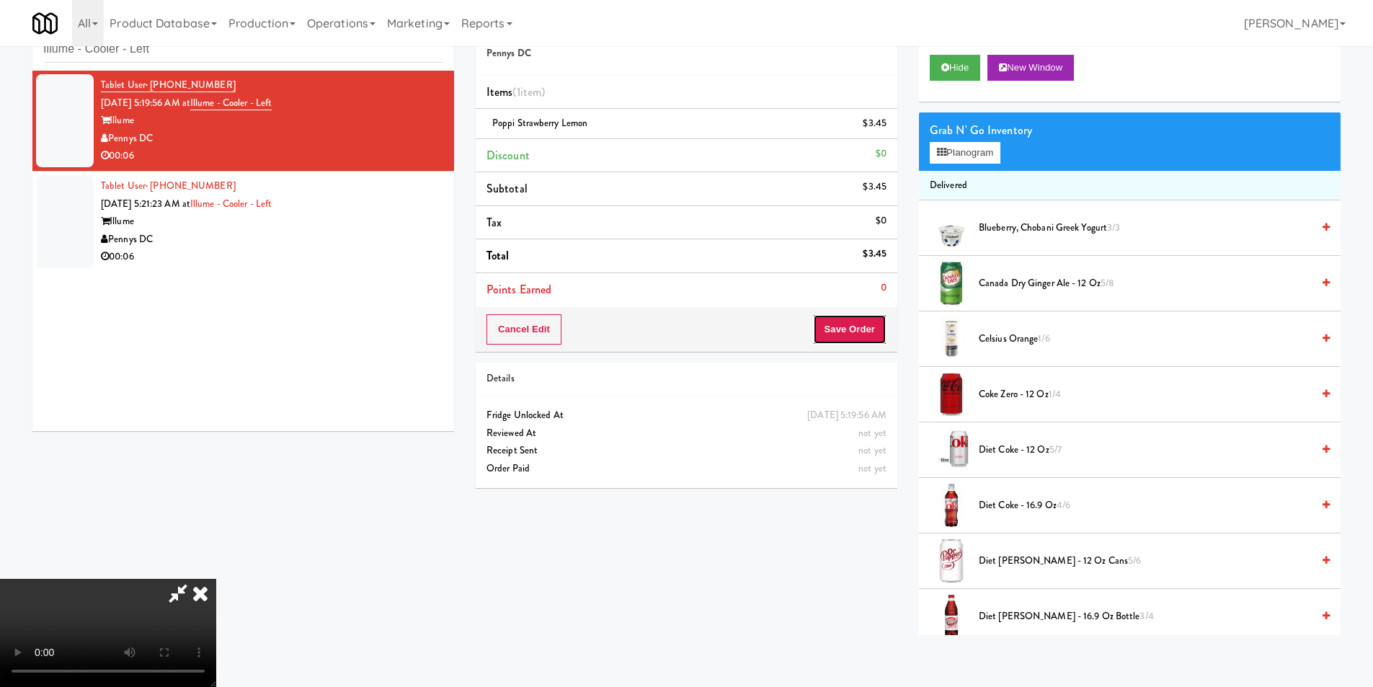
click at [864, 338] on button "Save Order" at bounding box center [850, 329] width 74 height 30
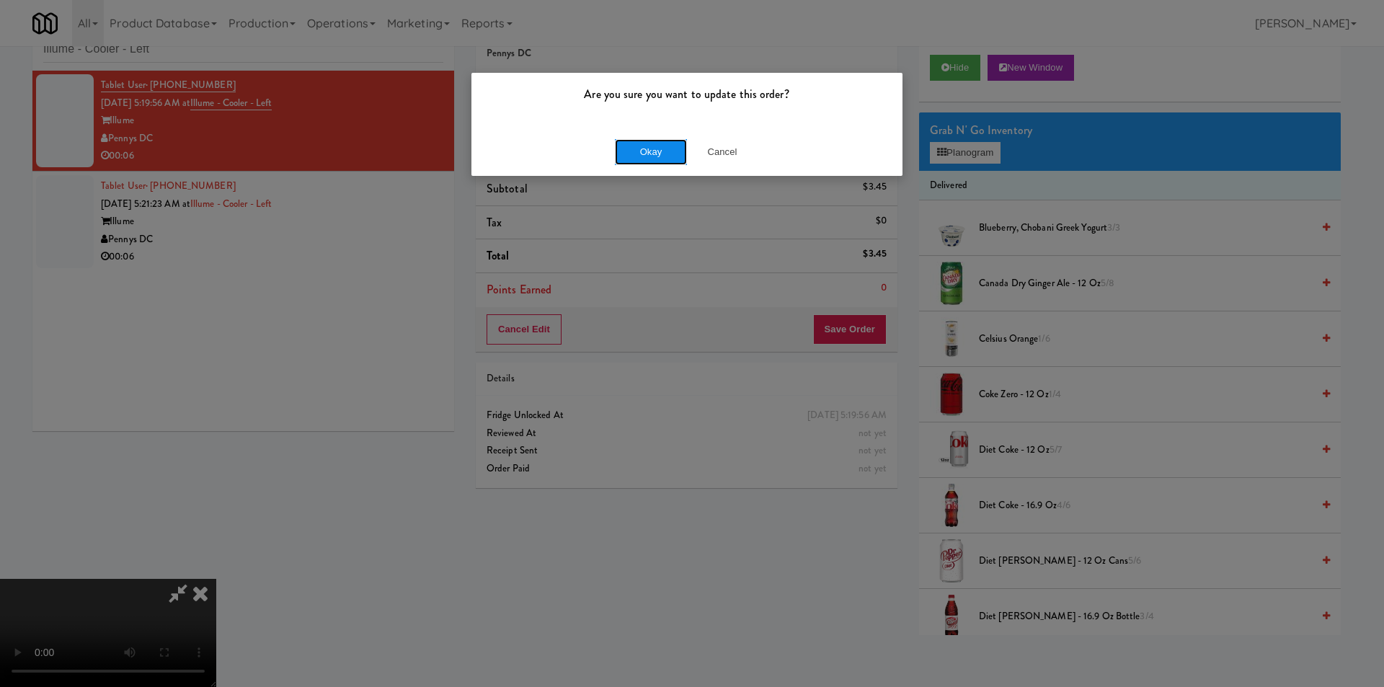
click at [654, 148] on button "Okay" at bounding box center [651, 152] width 72 height 26
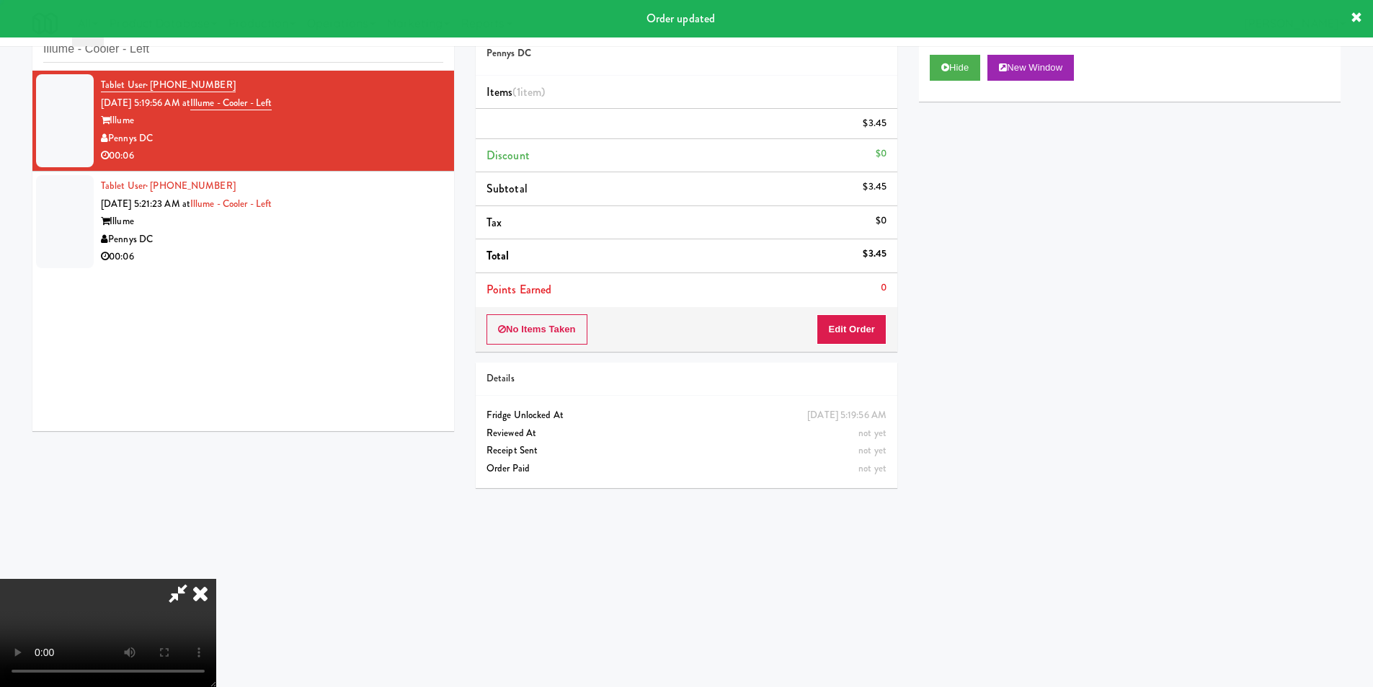
click at [391, 216] on div "Illume" at bounding box center [272, 222] width 342 height 18
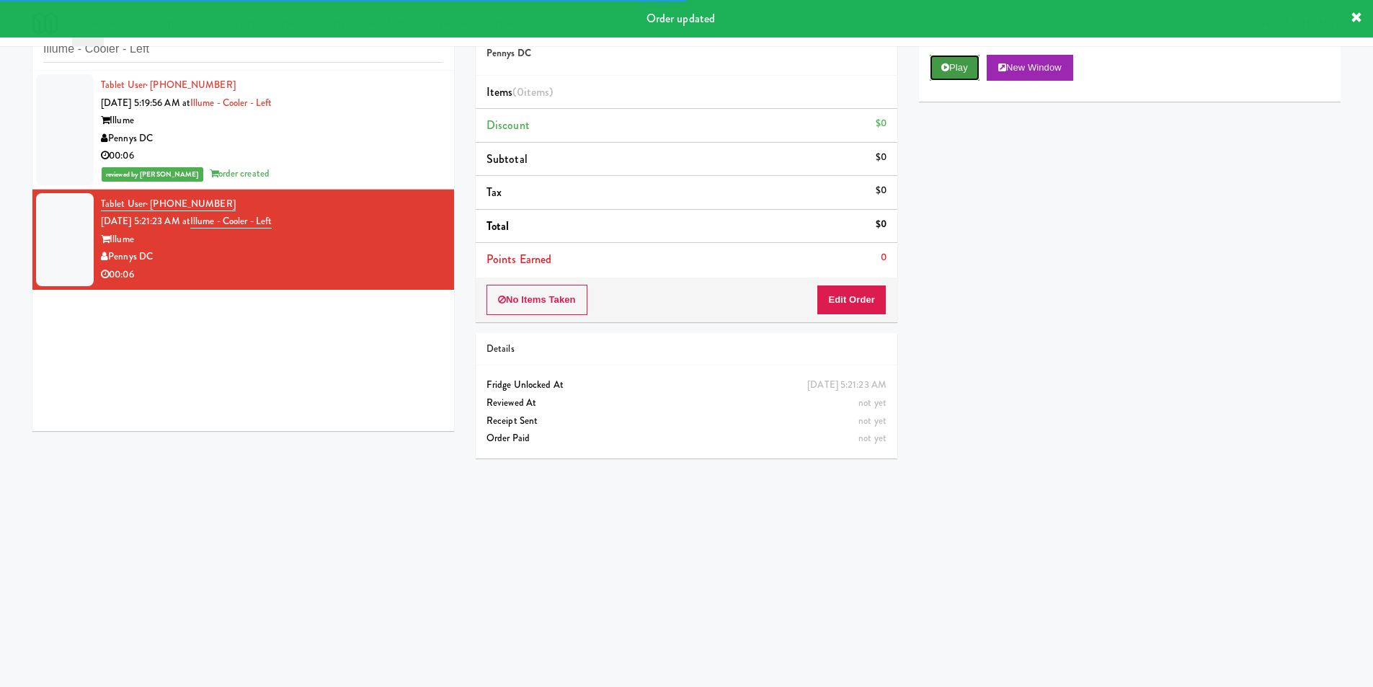
click at [943, 66] on button "Play" at bounding box center [955, 68] width 50 height 26
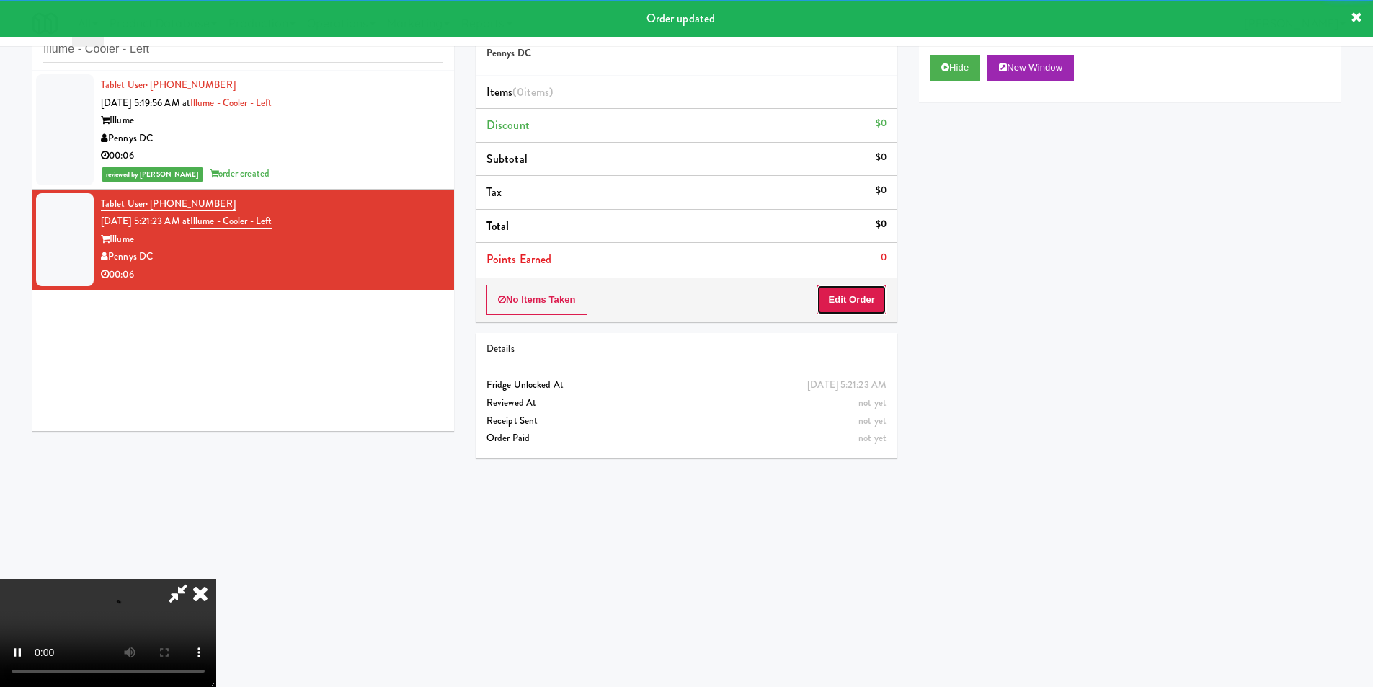
click at [849, 294] on button "Edit Order" at bounding box center [852, 300] width 70 height 30
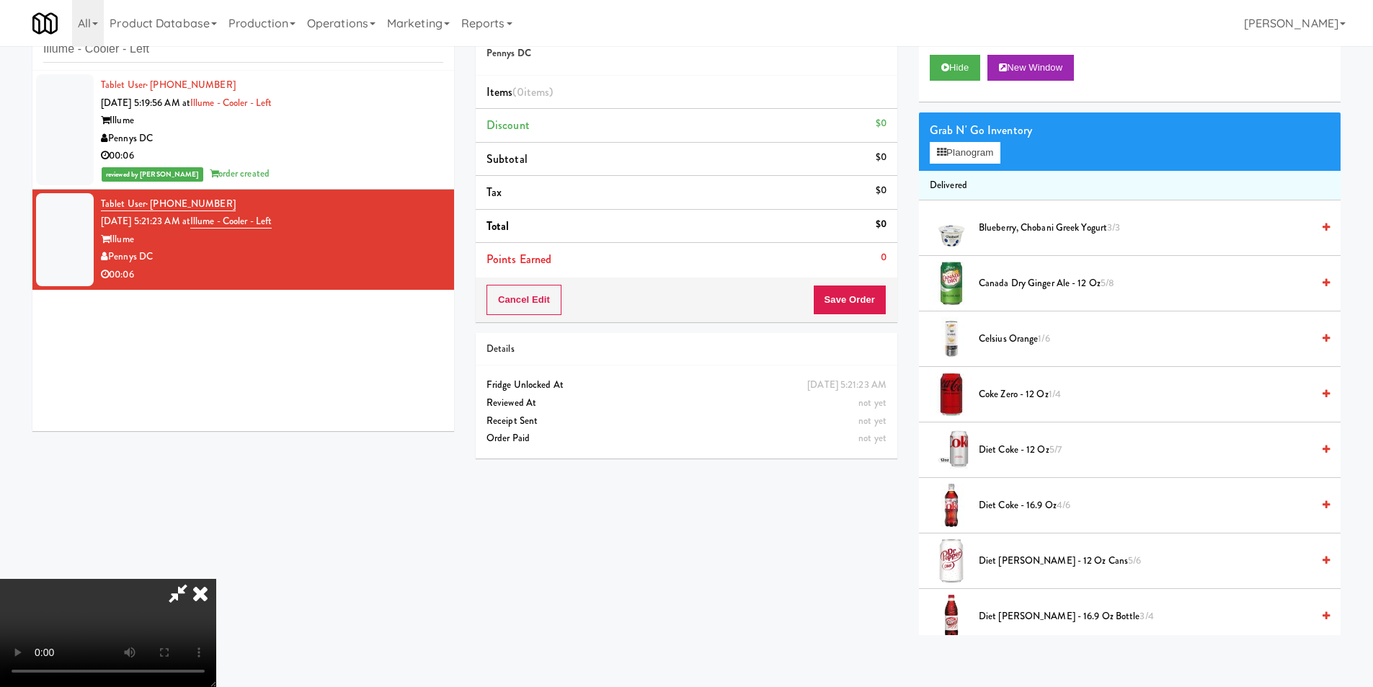
click at [216, 579] on video at bounding box center [108, 633] width 216 height 108
click at [947, 157] on button "Planogram" at bounding box center [965, 153] width 71 height 22
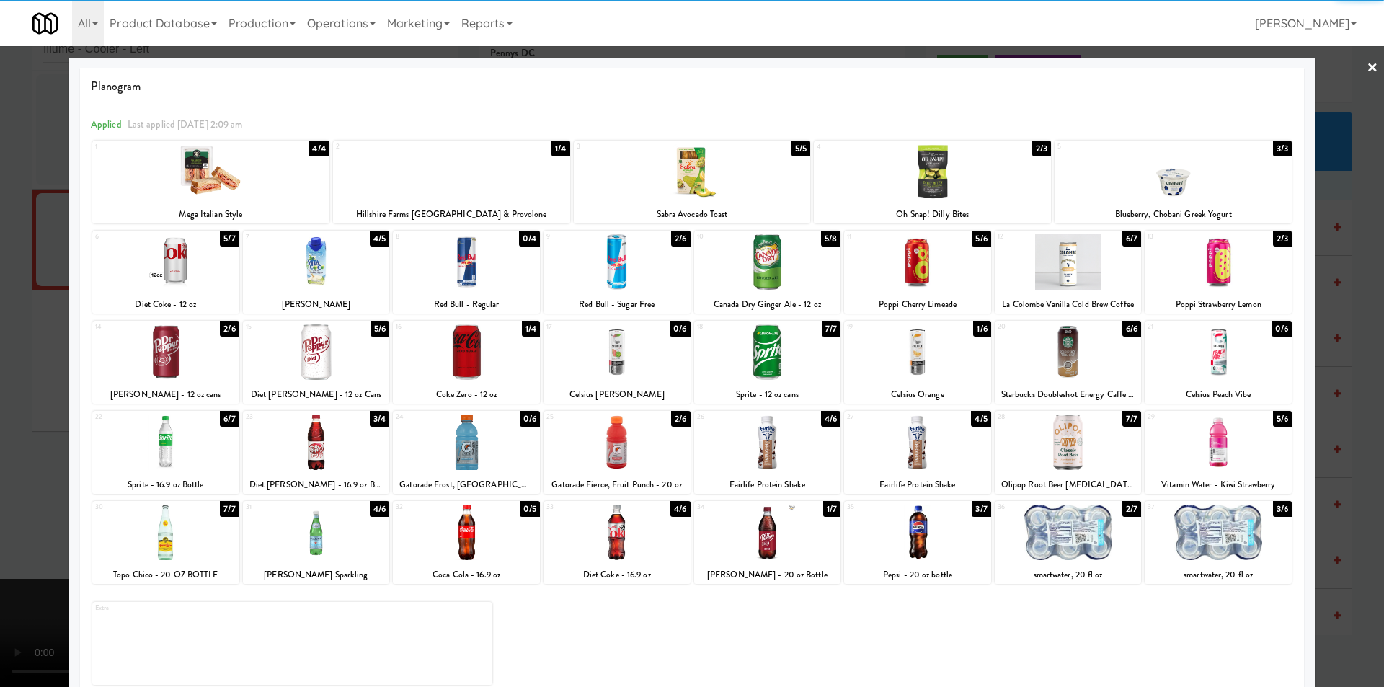
click at [182, 371] on div at bounding box center [165, 352] width 147 height 56
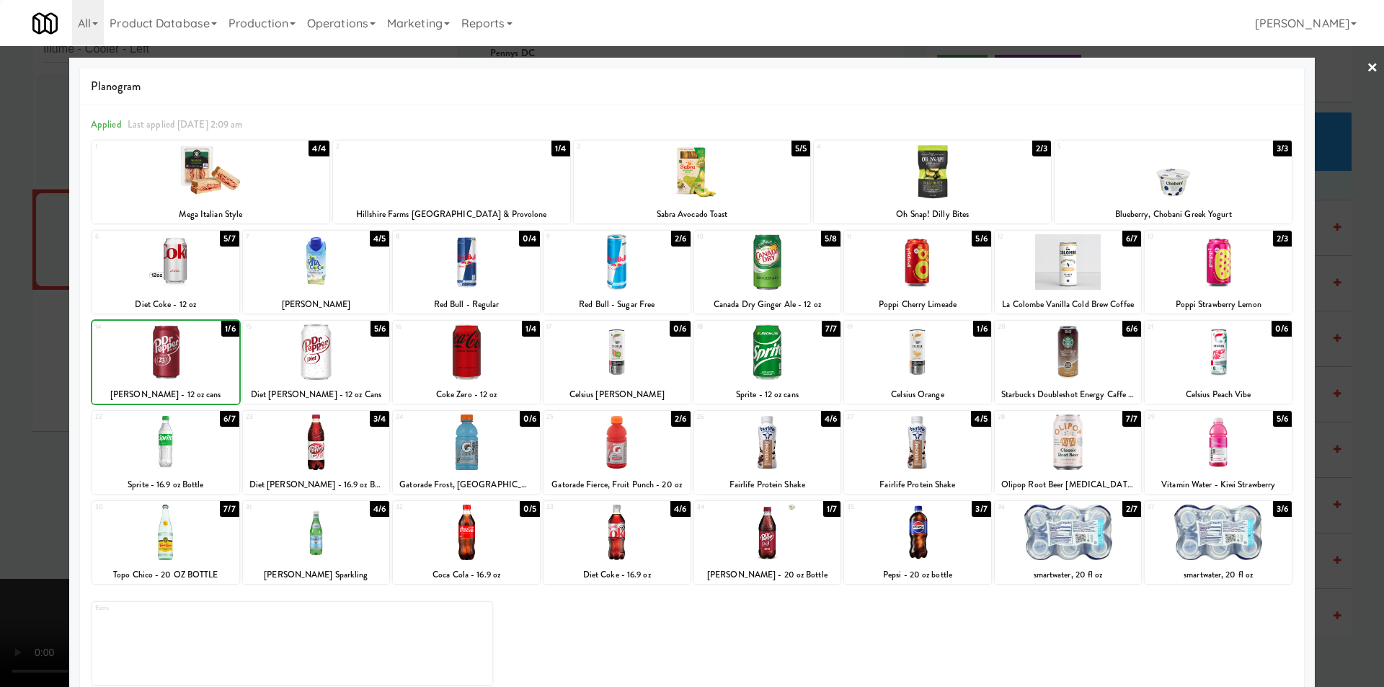
click at [50, 376] on div at bounding box center [692, 343] width 1384 height 687
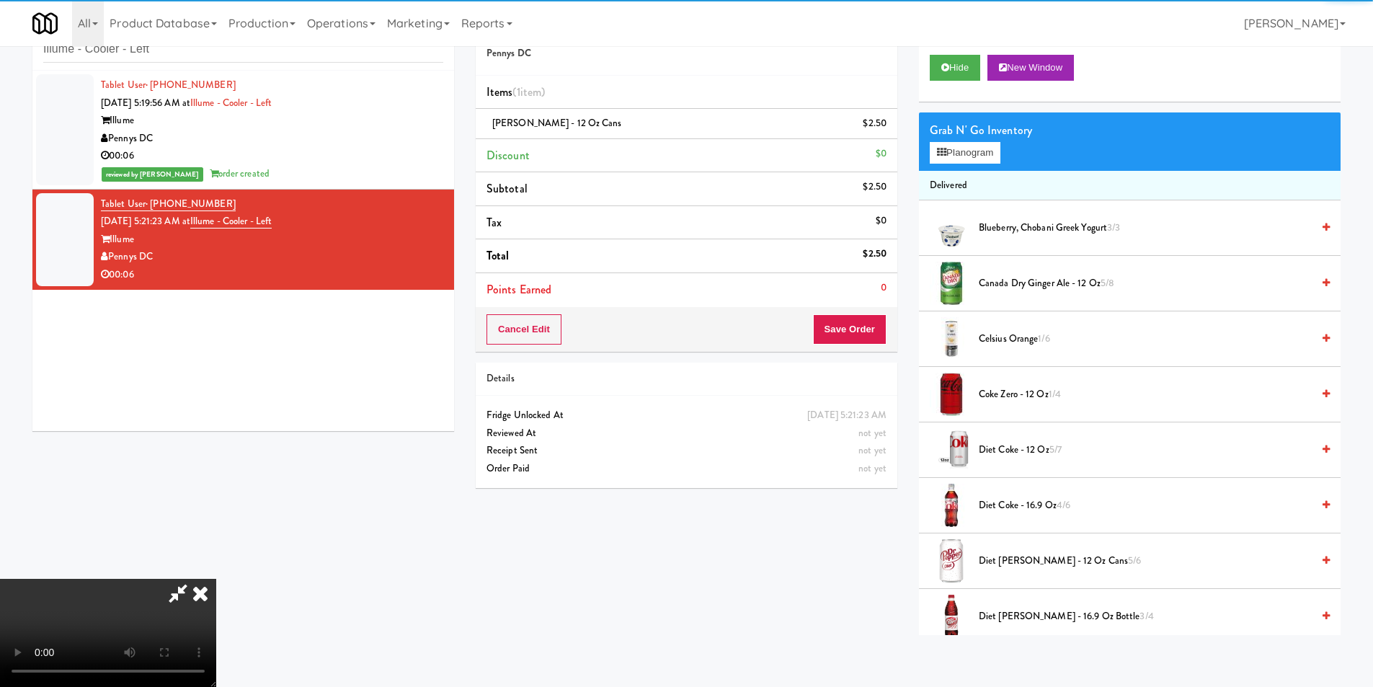
click at [216, 579] on video at bounding box center [108, 633] width 216 height 108
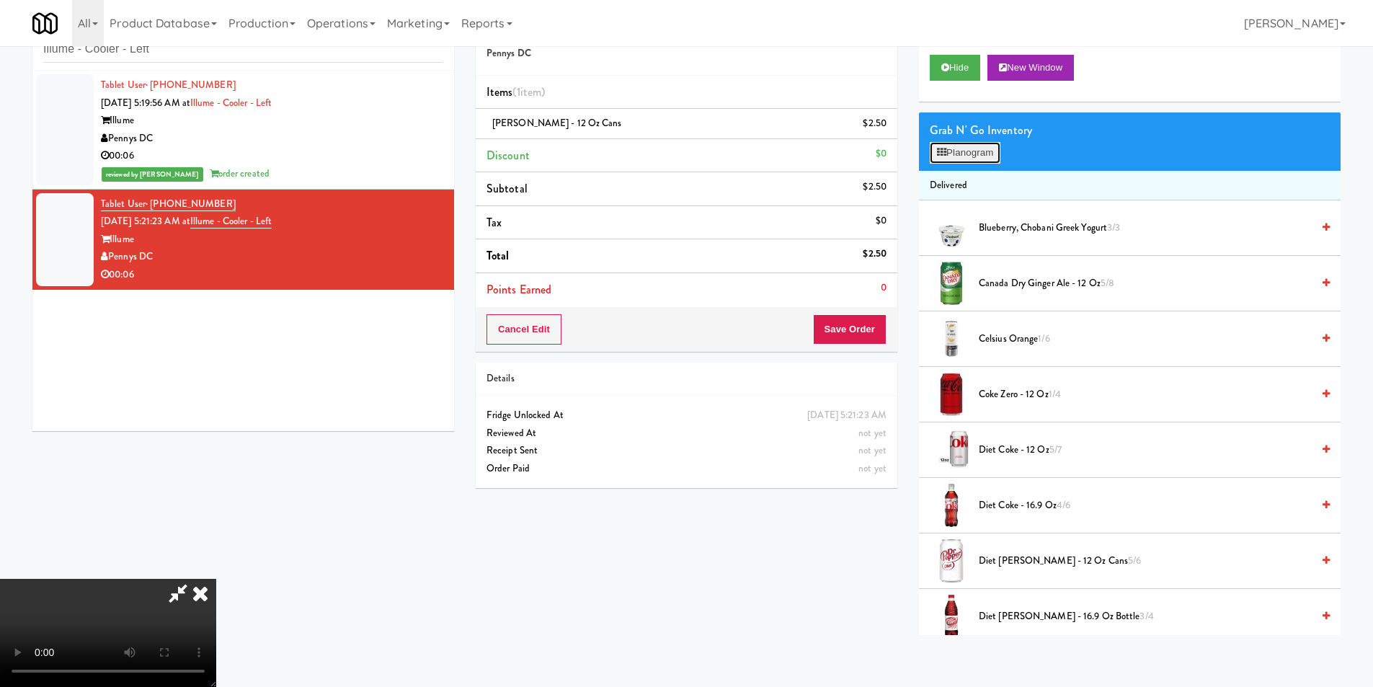
click at [943, 161] on button "Planogram" at bounding box center [965, 153] width 71 height 22
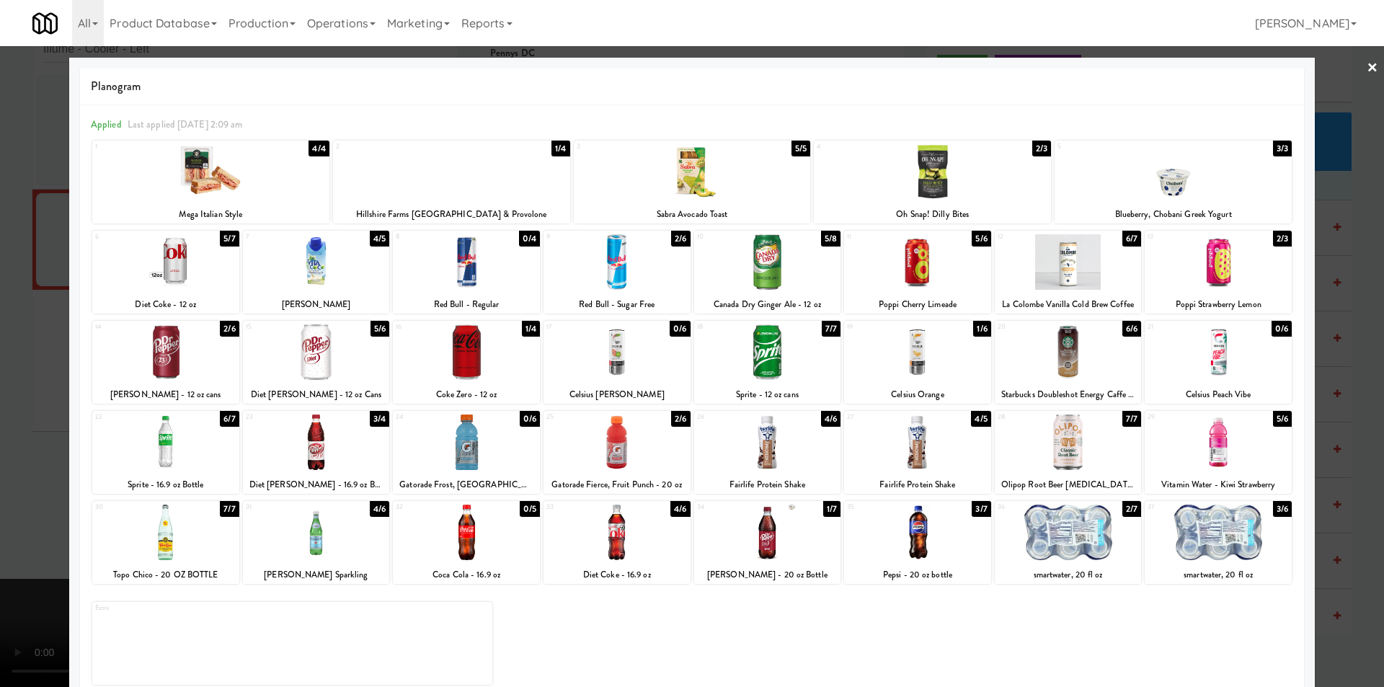
click at [179, 375] on div at bounding box center [165, 352] width 147 height 56
click at [1310, 332] on div at bounding box center [692, 343] width 1384 height 687
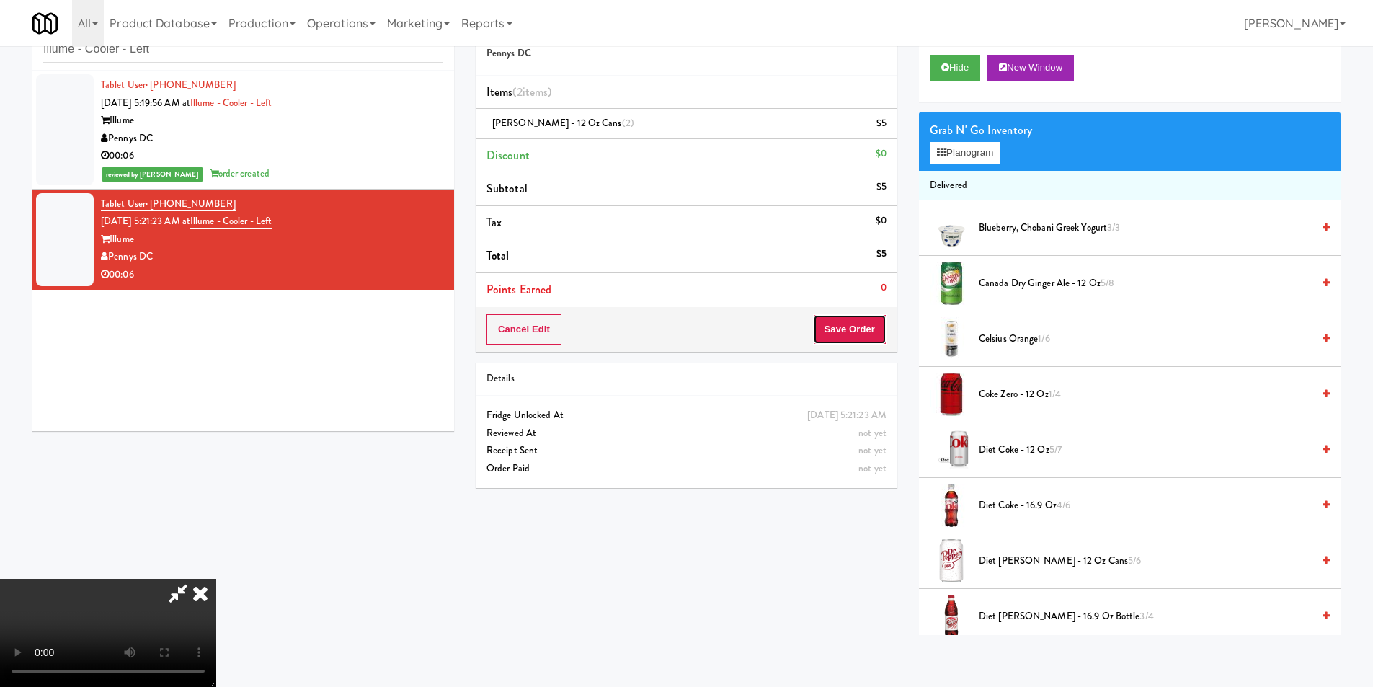
click at [868, 337] on button "Save Order" at bounding box center [850, 329] width 74 height 30
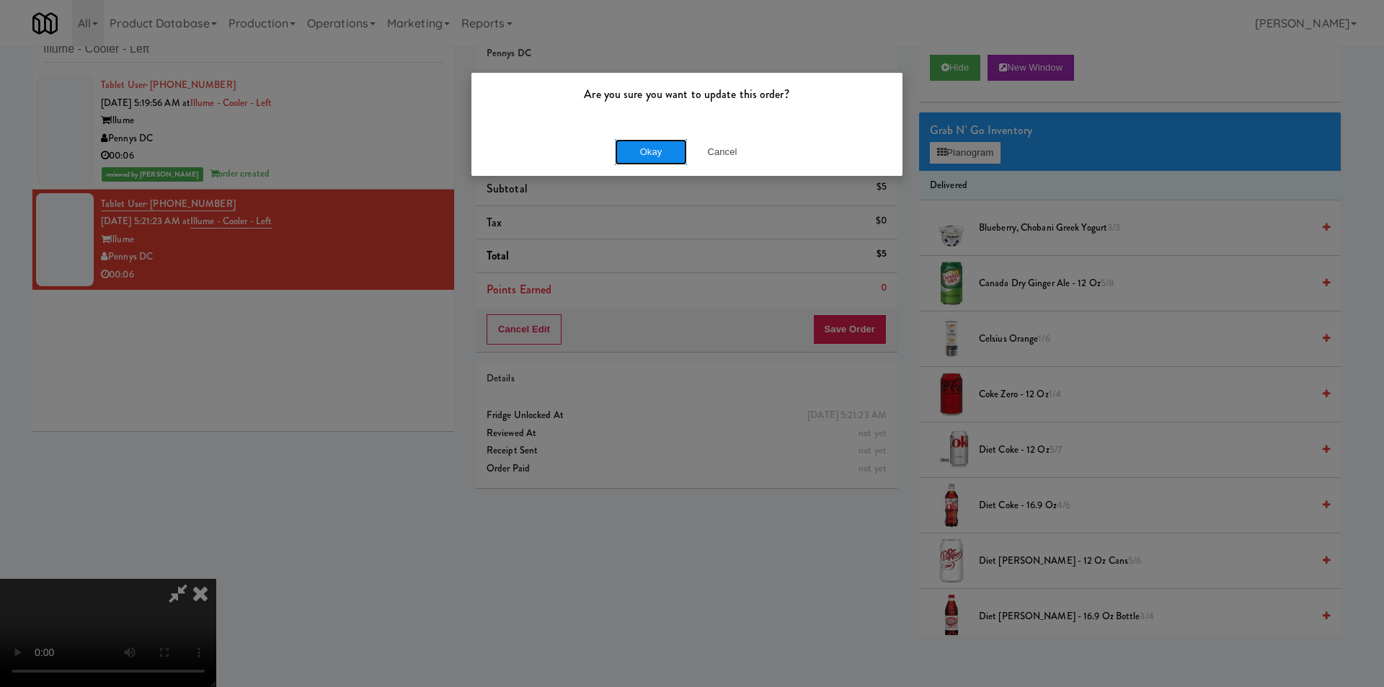
click at [647, 149] on button "Okay" at bounding box center [651, 152] width 72 height 26
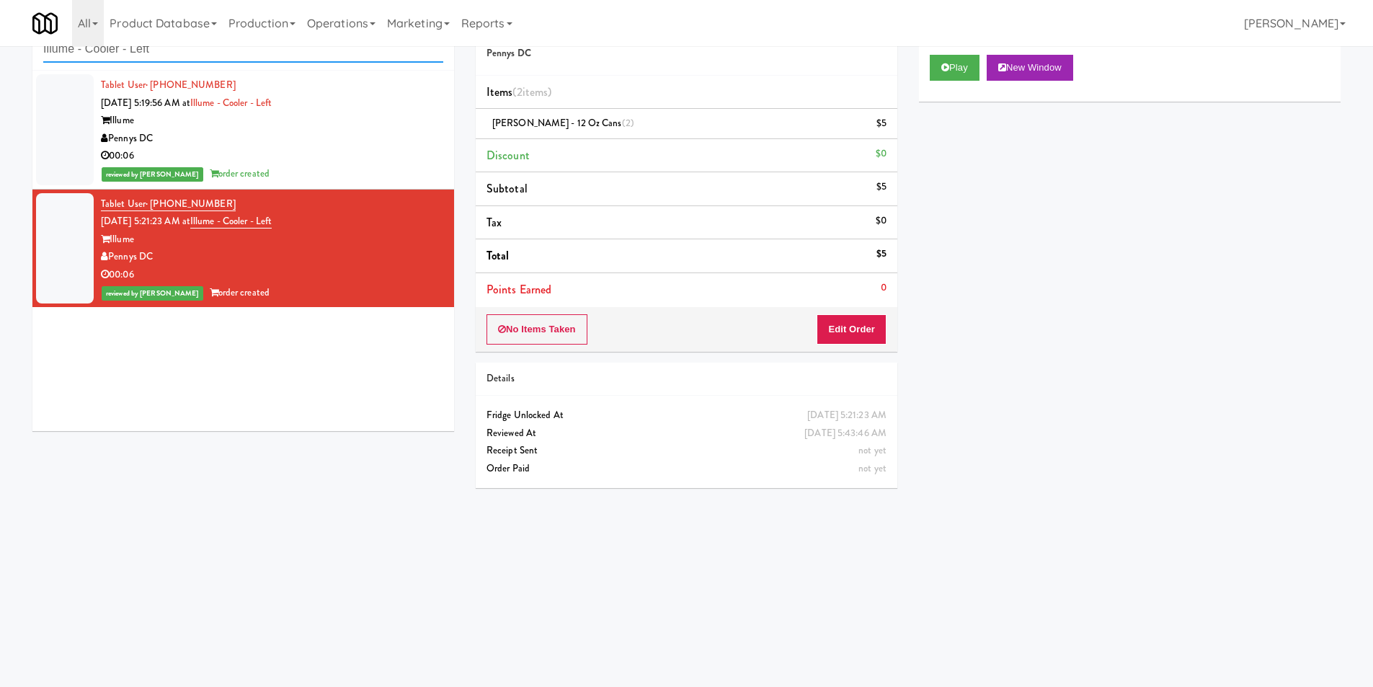
click at [296, 56] on input "Illume - Cooler - Left" at bounding box center [243, 49] width 400 height 27
paste input "Paradox - Cooler - Righ"
type input "Paradox - Cooler - Right"
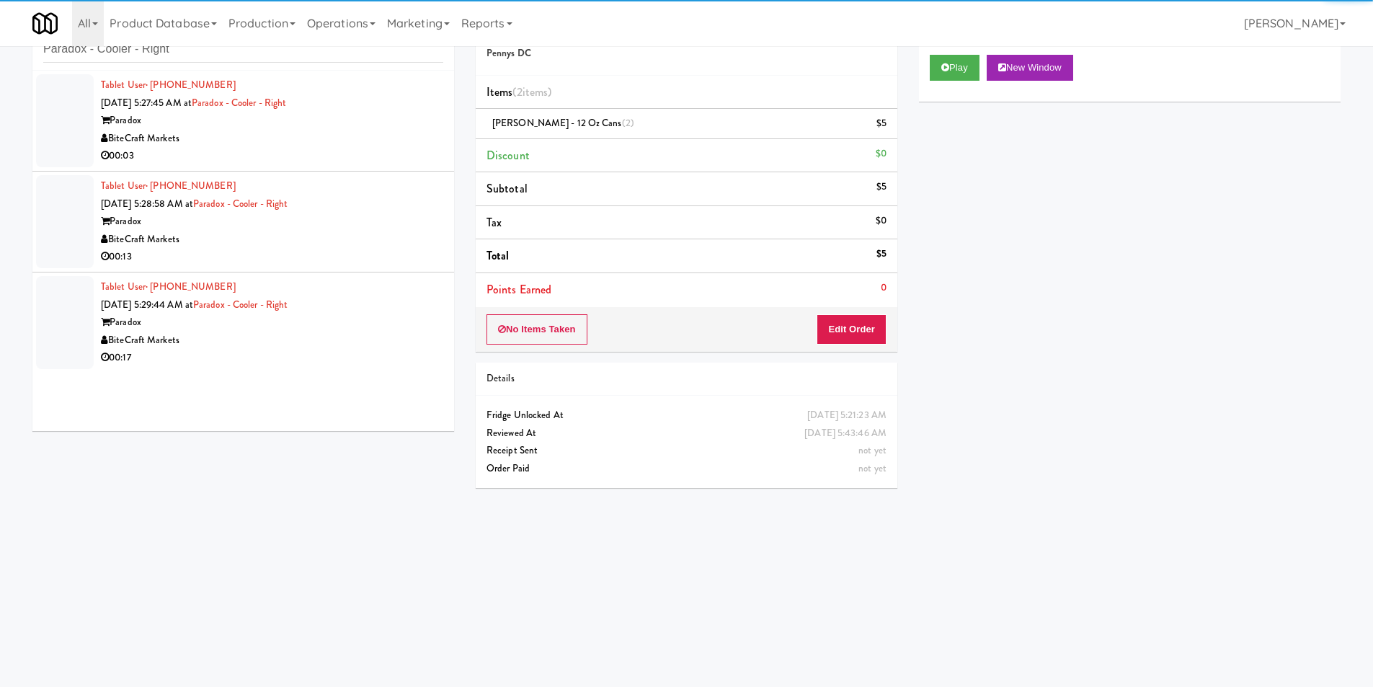
click at [367, 154] on div "00:03" at bounding box center [272, 156] width 342 height 18
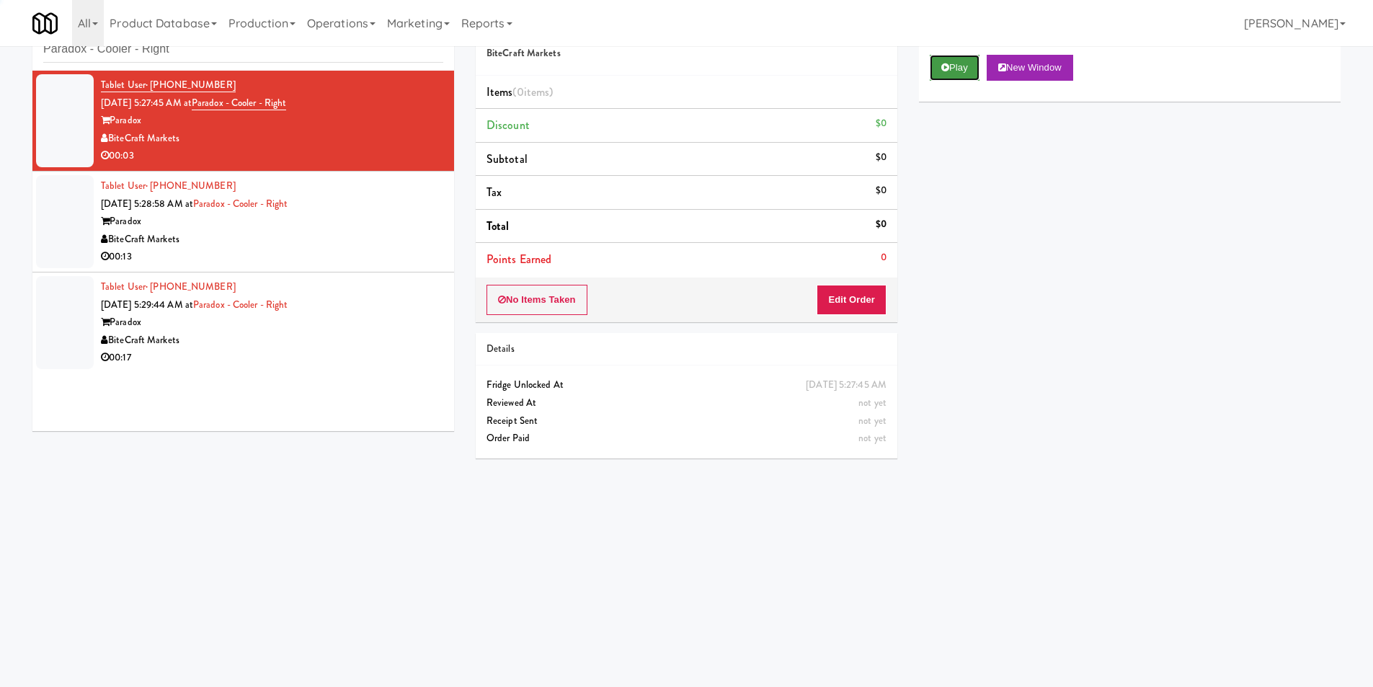
click at [965, 73] on button "Play" at bounding box center [955, 68] width 50 height 26
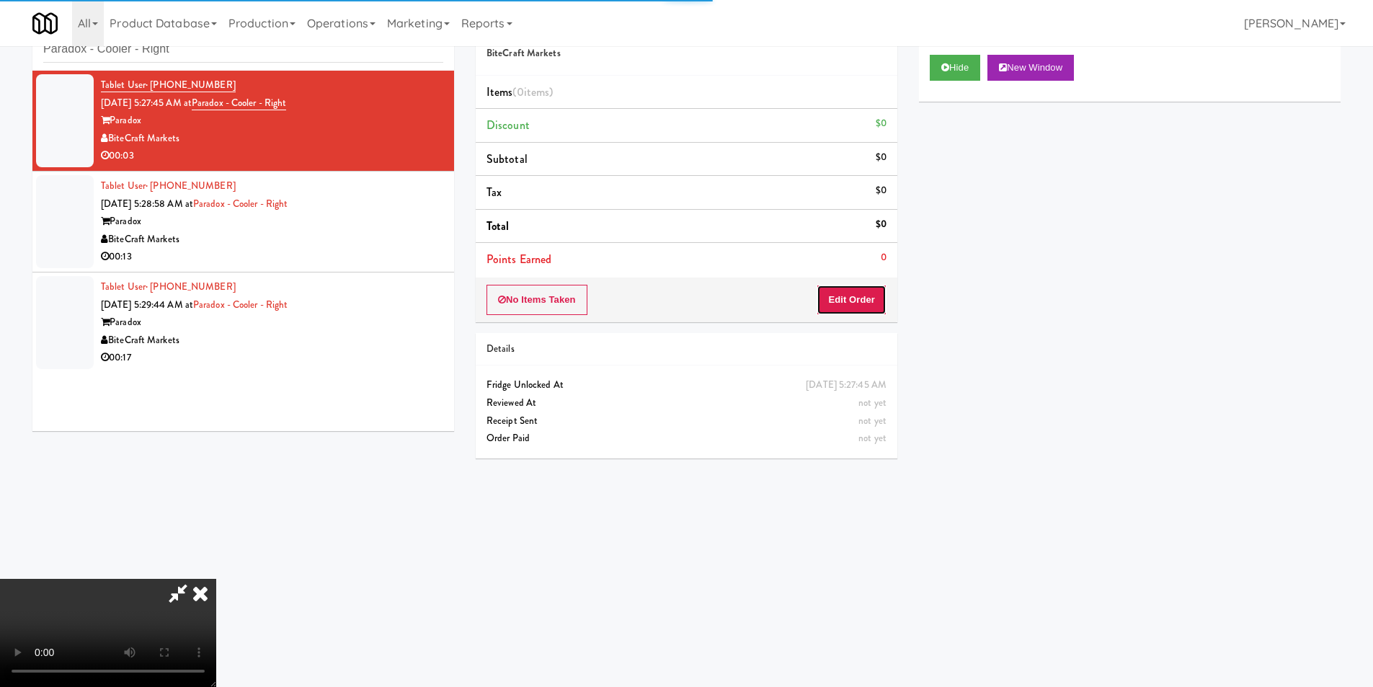
click at [868, 291] on button "Edit Order" at bounding box center [852, 300] width 70 height 30
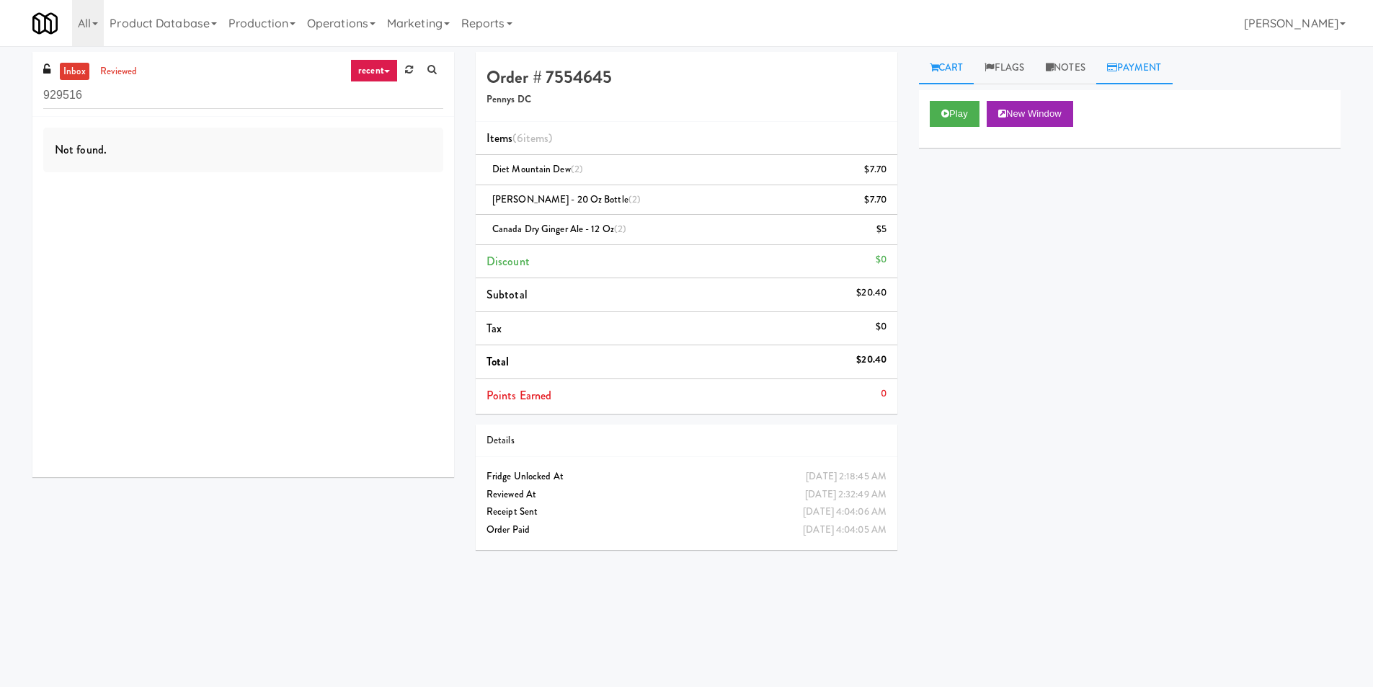
click at [1172, 68] on link "Payment" at bounding box center [1135, 68] width 76 height 32
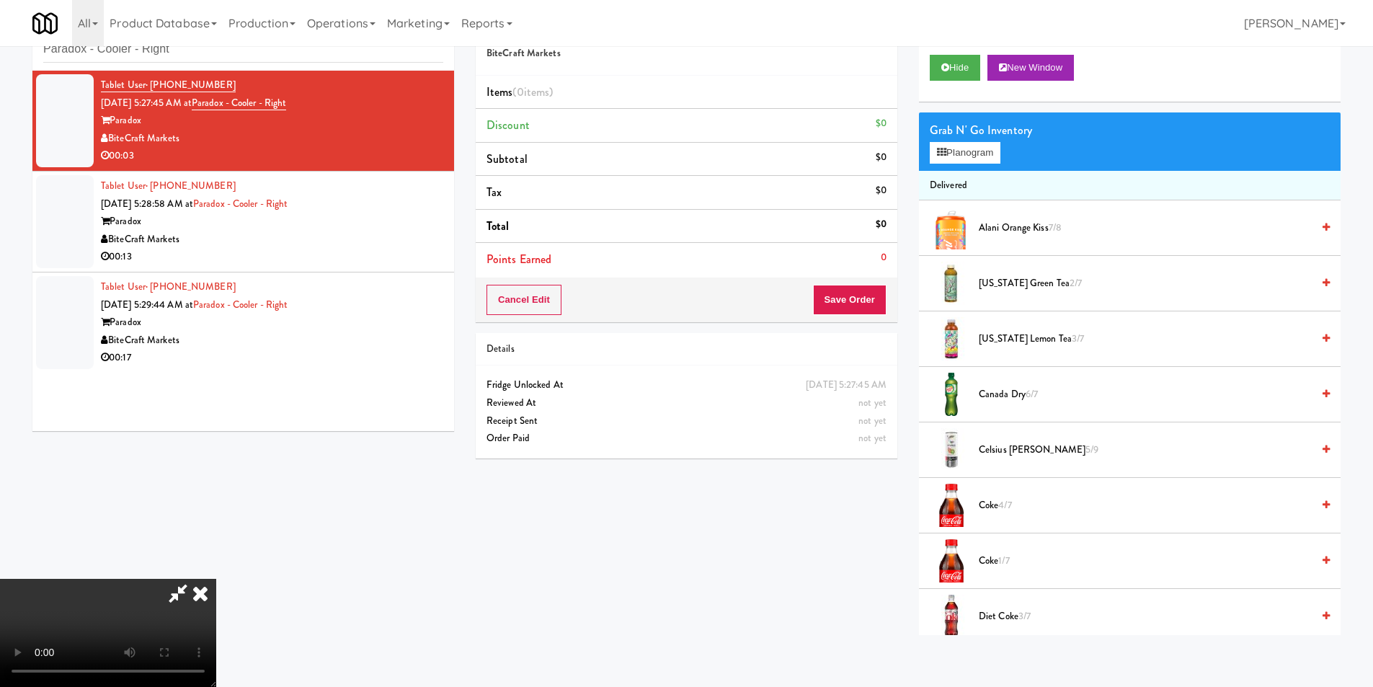
click at [216, 579] on video at bounding box center [108, 633] width 216 height 108
click at [953, 171] on li "Delivered" at bounding box center [1130, 186] width 422 height 30
click at [956, 158] on button "Planogram" at bounding box center [965, 153] width 71 height 22
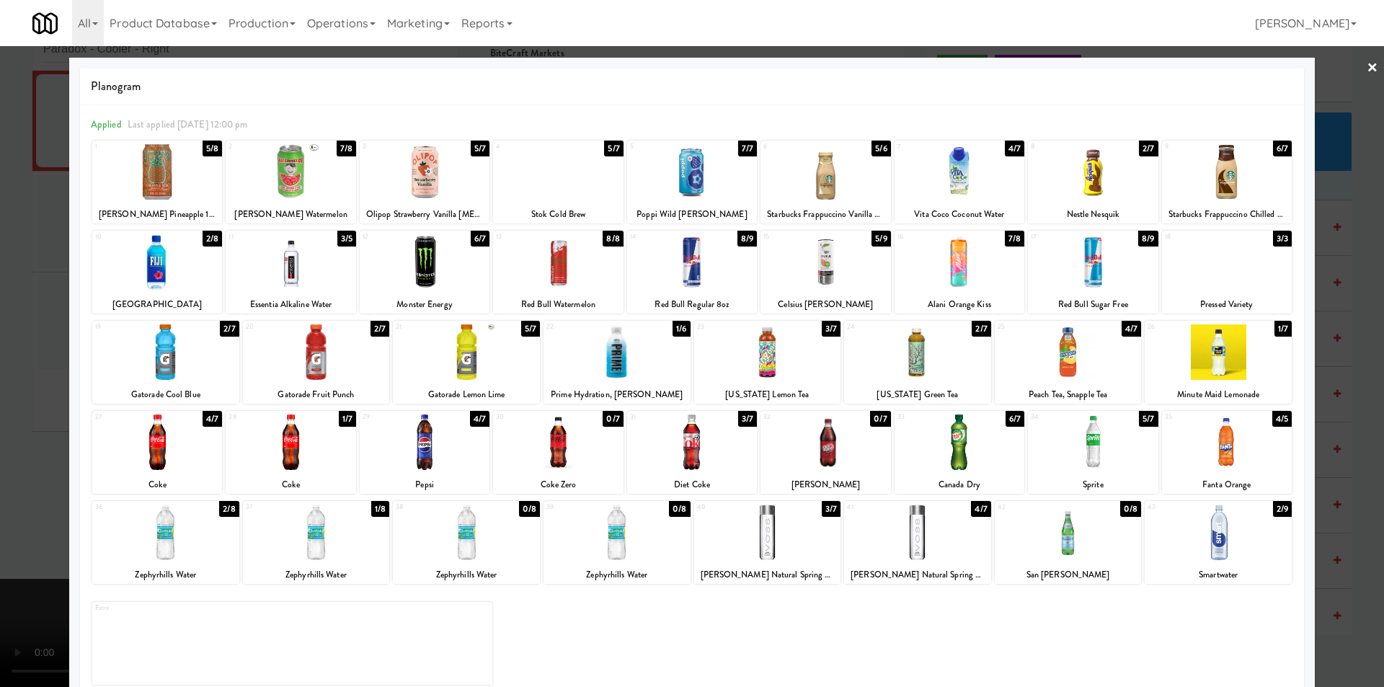
click at [1371, 341] on div at bounding box center [692, 343] width 1384 height 687
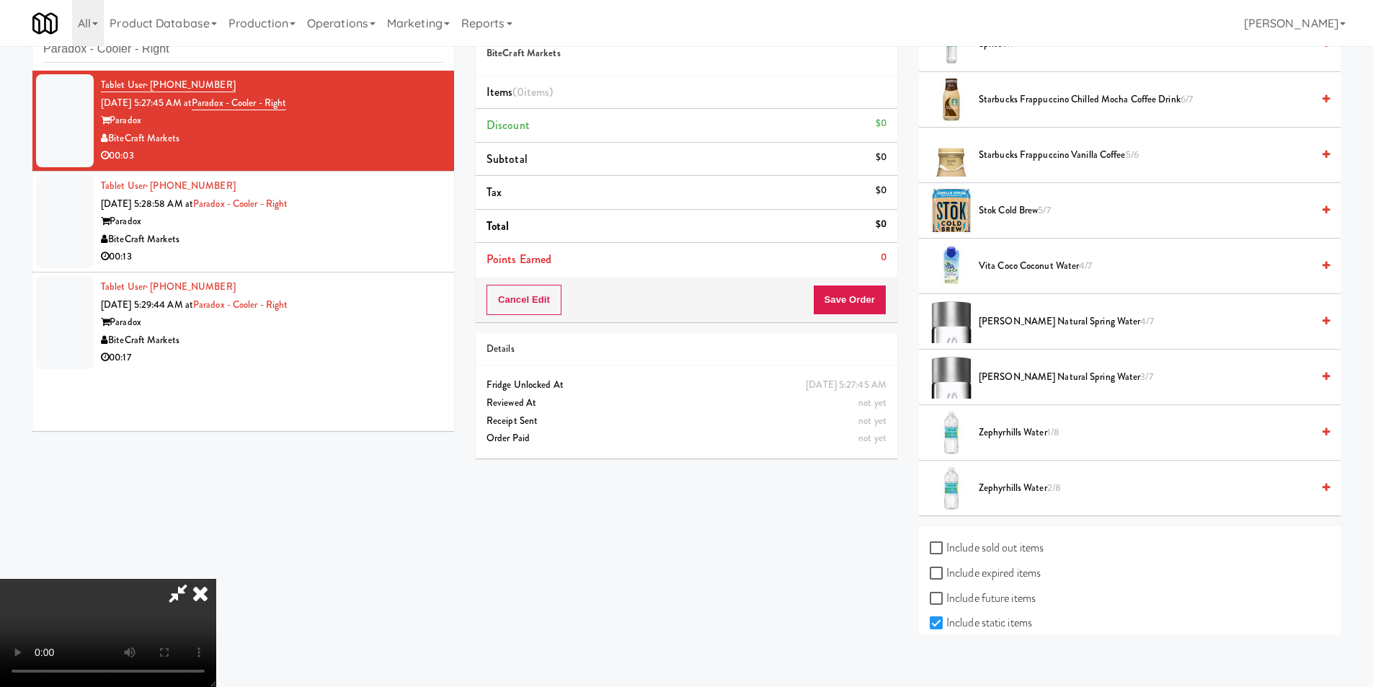
scroll to position [1842, 0]
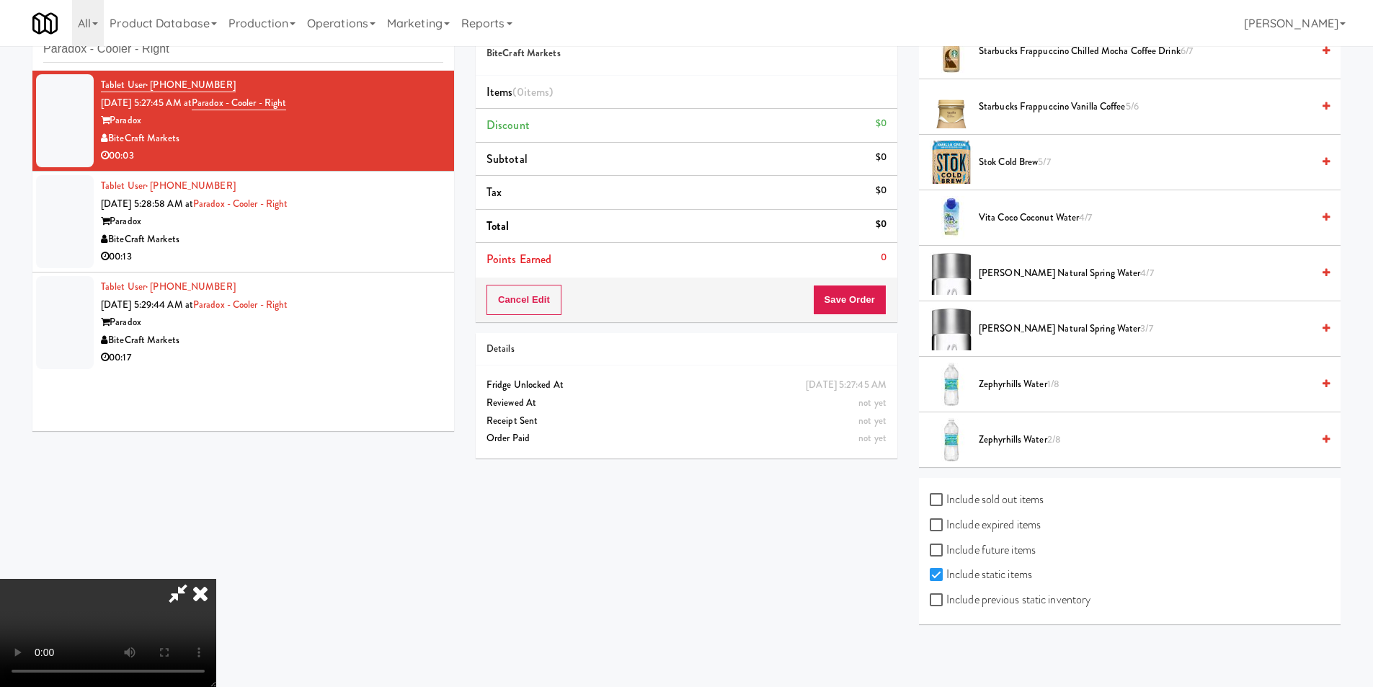
click at [1007, 599] on label "Include previous static inventory" at bounding box center [1010, 600] width 161 height 22
click at [947, 599] on input "Include previous static inventory" at bounding box center [938, 601] width 17 height 12
checkbox input "true"
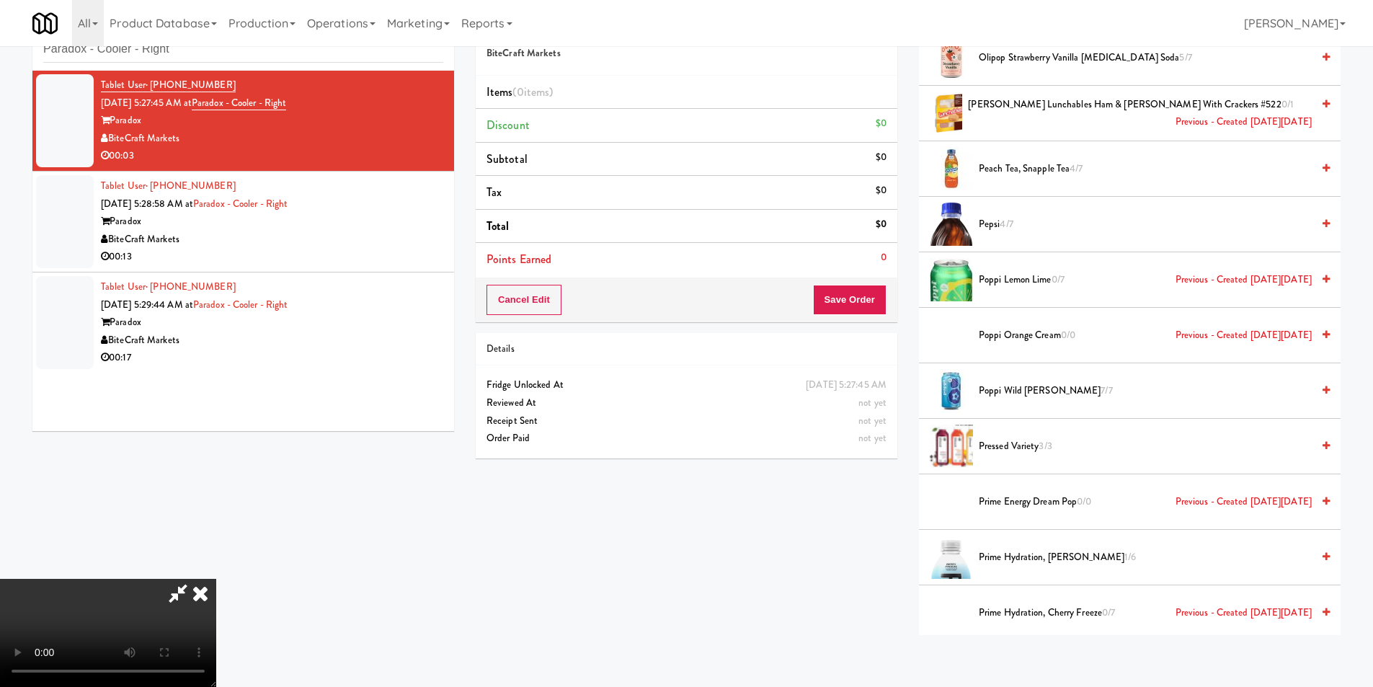
scroll to position [2491, 0]
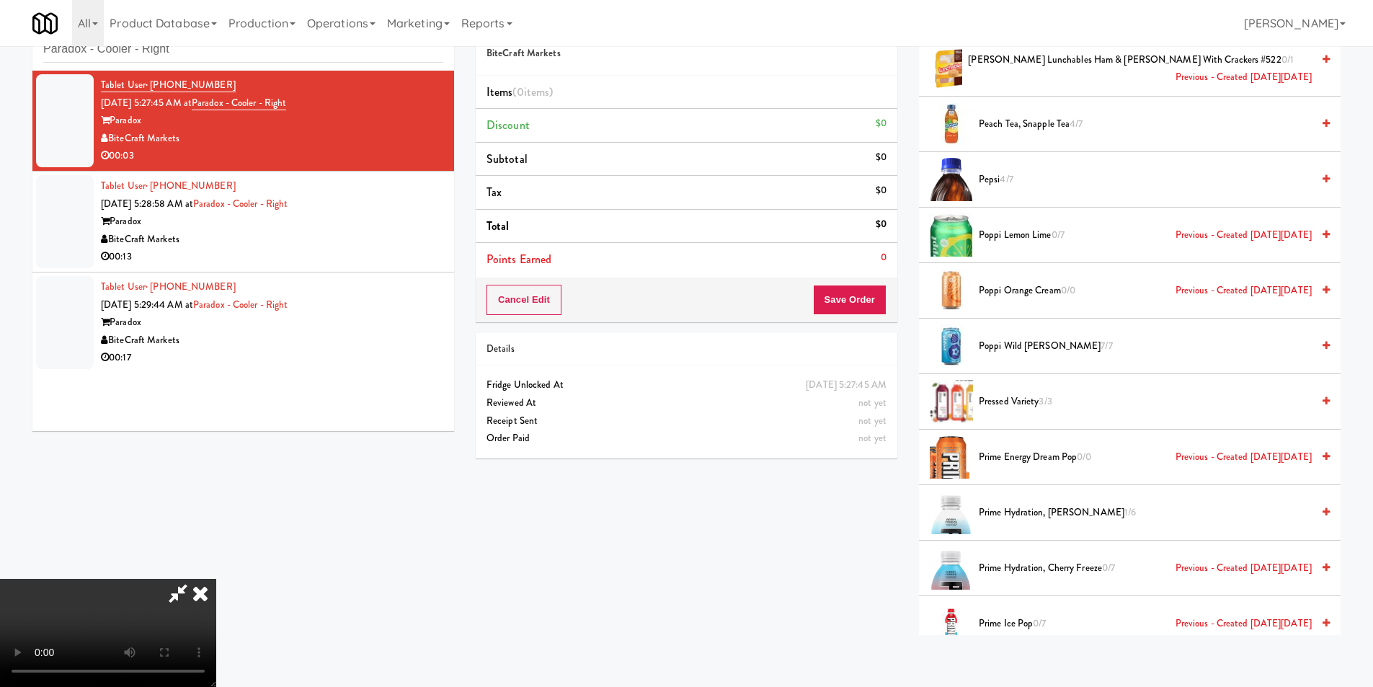
click at [1024, 575] on span "Prime Hydration, Cherry Freeze 0/7 Previous - Created on Thu, Mar 20th 2025" at bounding box center [1145, 568] width 333 height 18
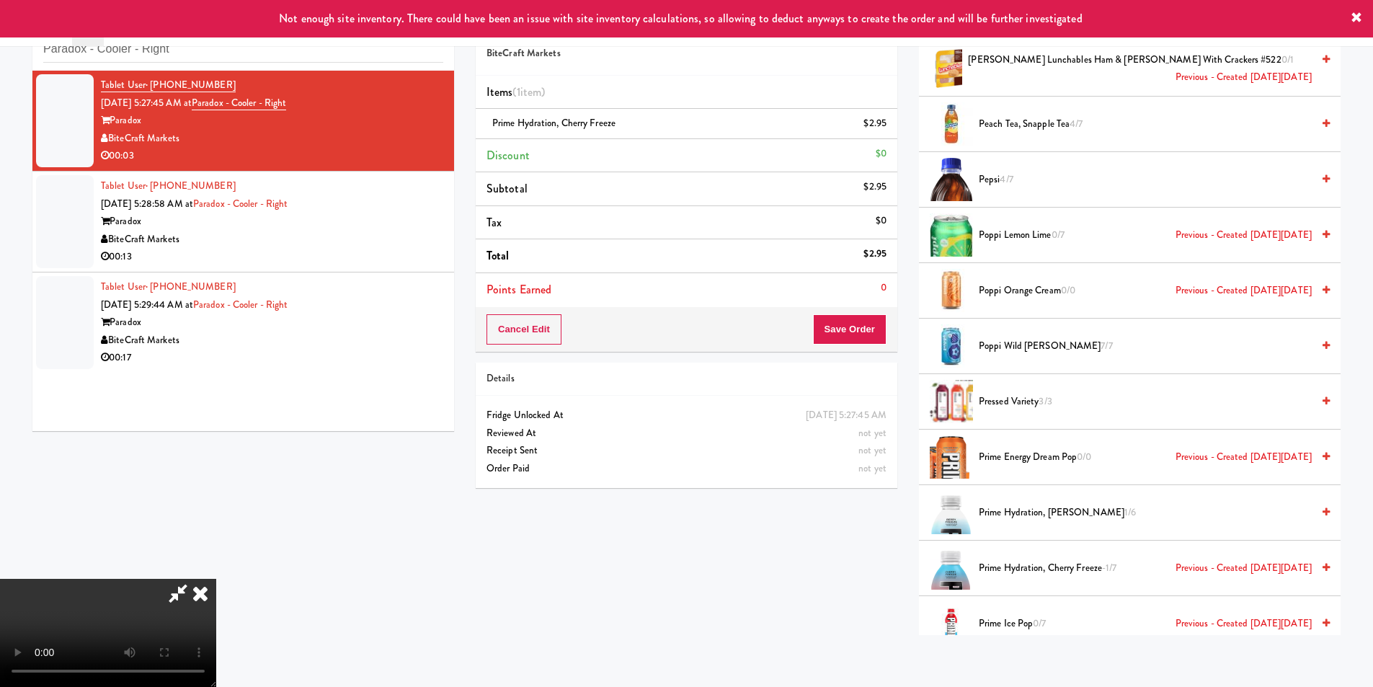
click at [216, 579] on video at bounding box center [108, 633] width 216 height 108
click at [845, 325] on button "Save Order" at bounding box center [850, 329] width 74 height 30
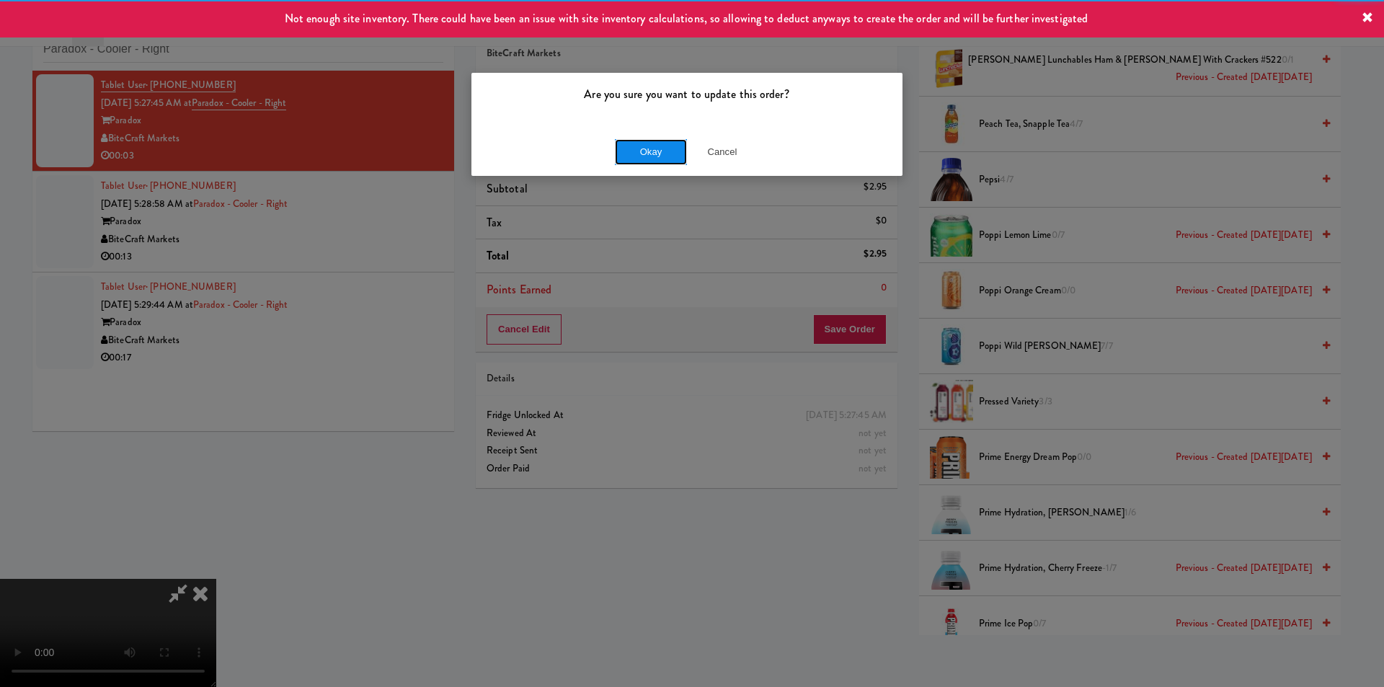
click at [664, 151] on button "Okay" at bounding box center [651, 152] width 72 height 26
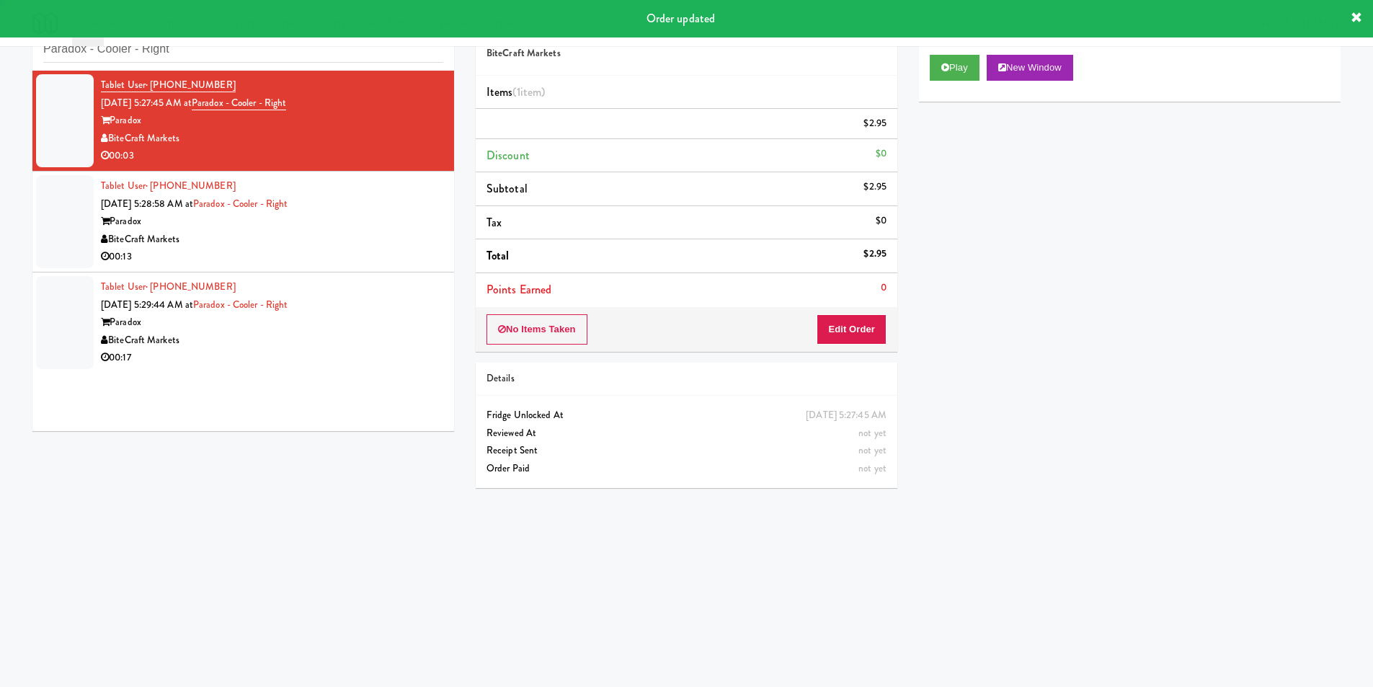
scroll to position [0, 0]
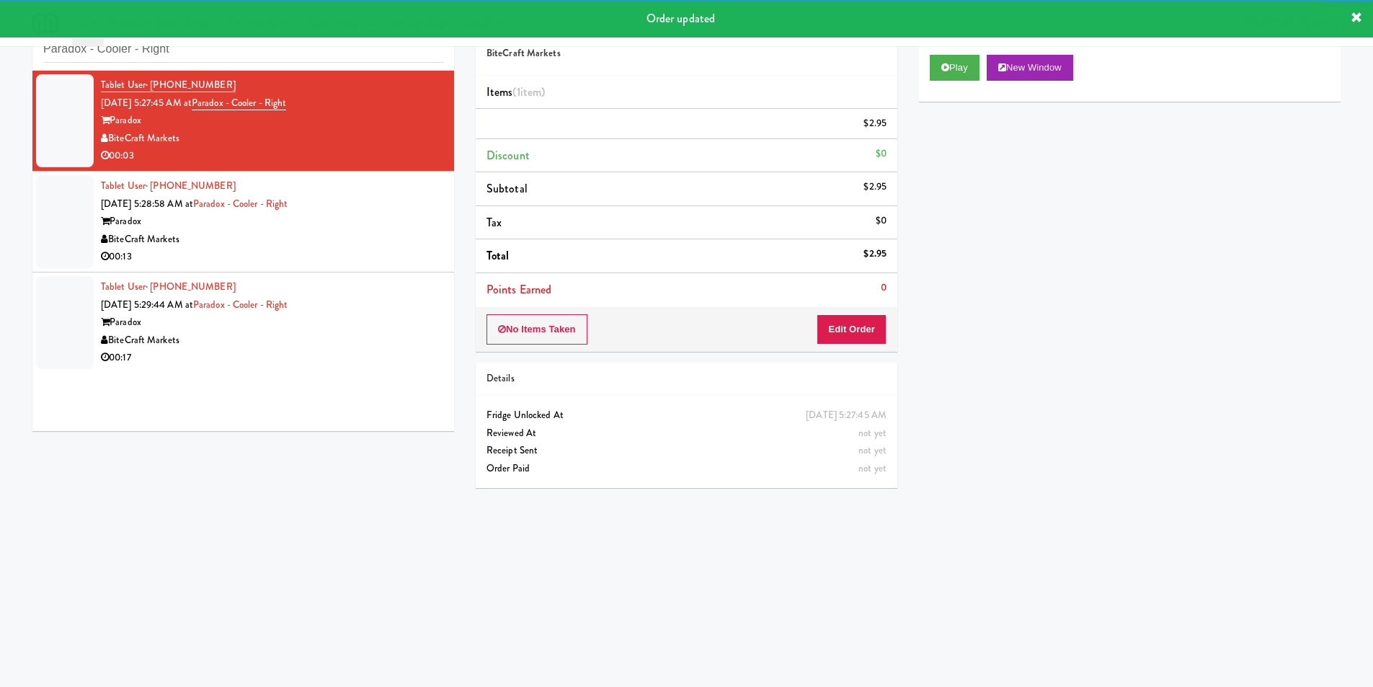
click at [336, 248] on div "00:13" at bounding box center [272, 257] width 342 height 18
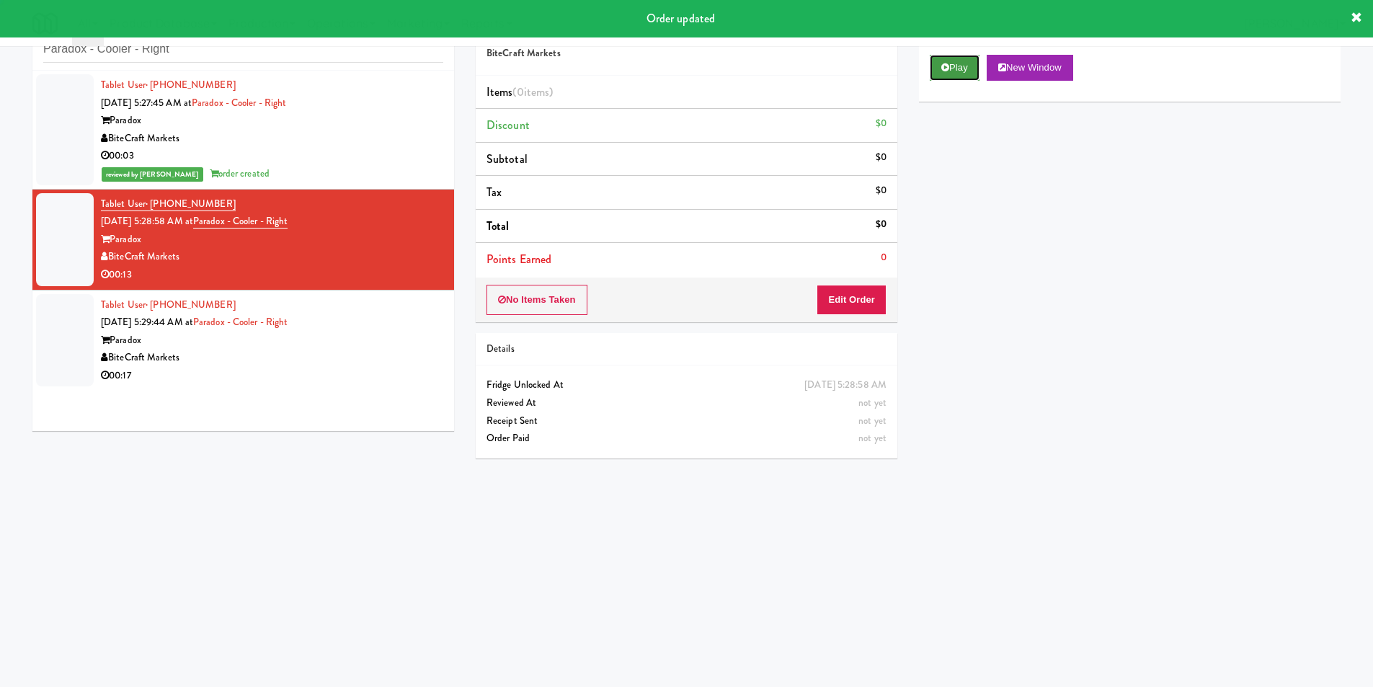
click at [935, 71] on button "Play" at bounding box center [955, 68] width 50 height 26
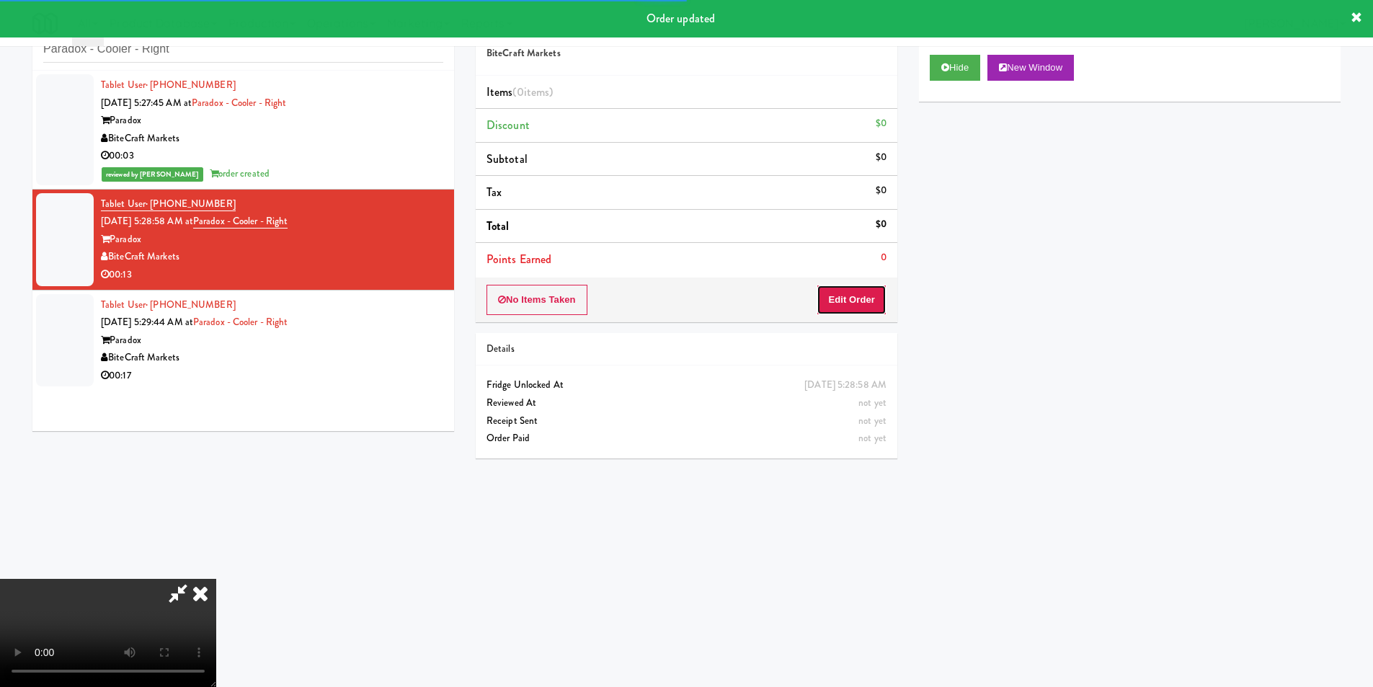
click at [849, 297] on button "Edit Order" at bounding box center [852, 300] width 70 height 30
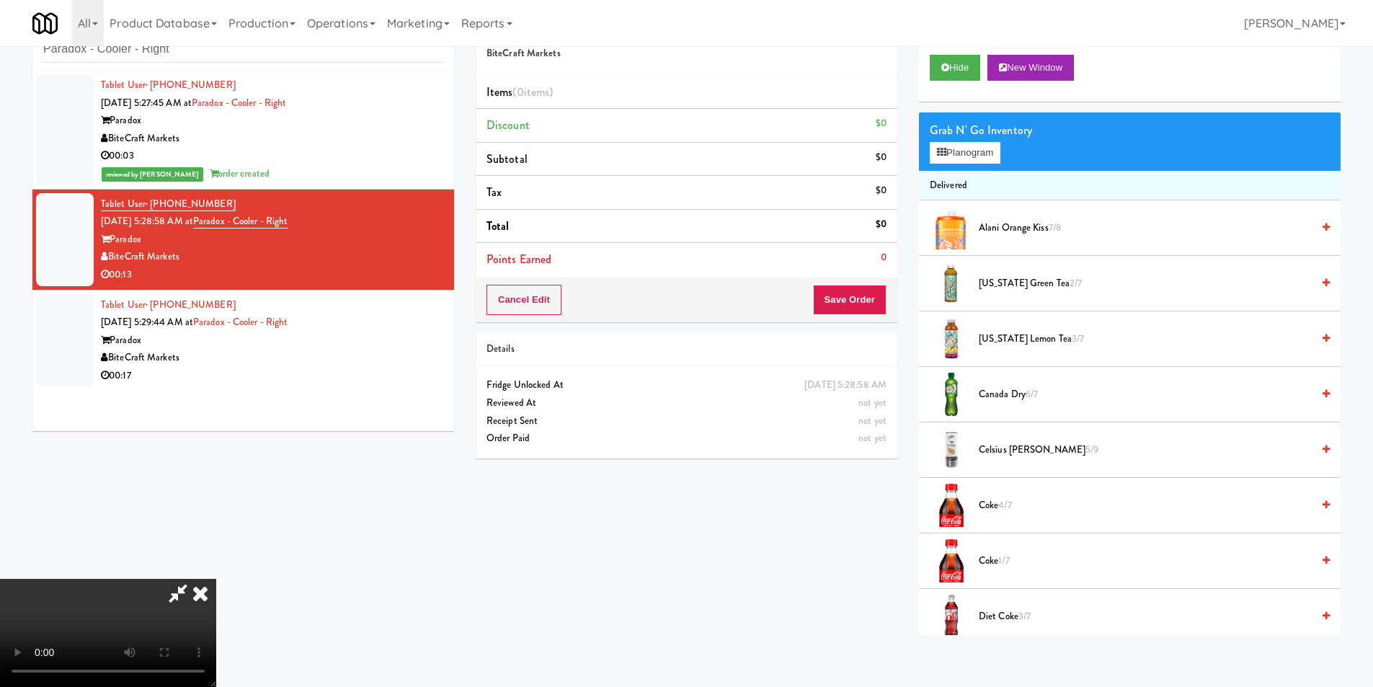
click at [216, 579] on video at bounding box center [108, 633] width 216 height 108
click at [973, 146] on button "Planogram" at bounding box center [965, 153] width 71 height 22
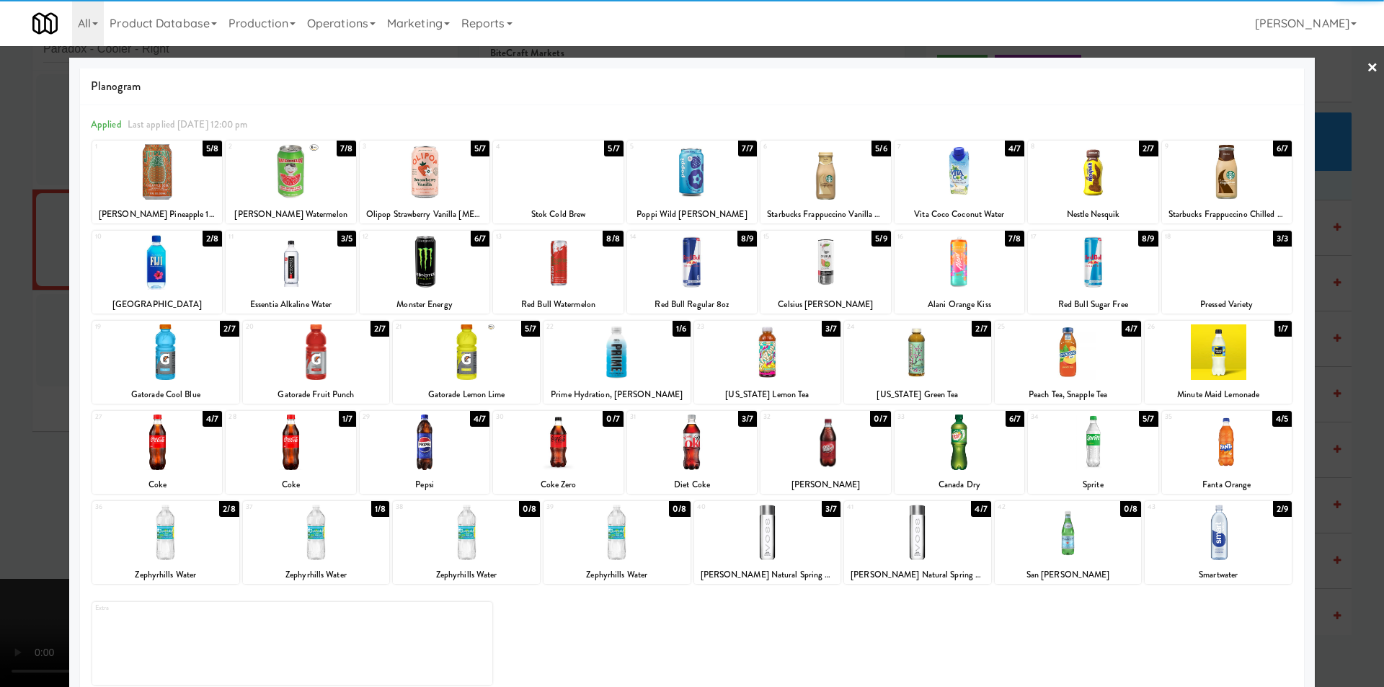
click at [321, 368] on div at bounding box center [316, 352] width 147 height 56
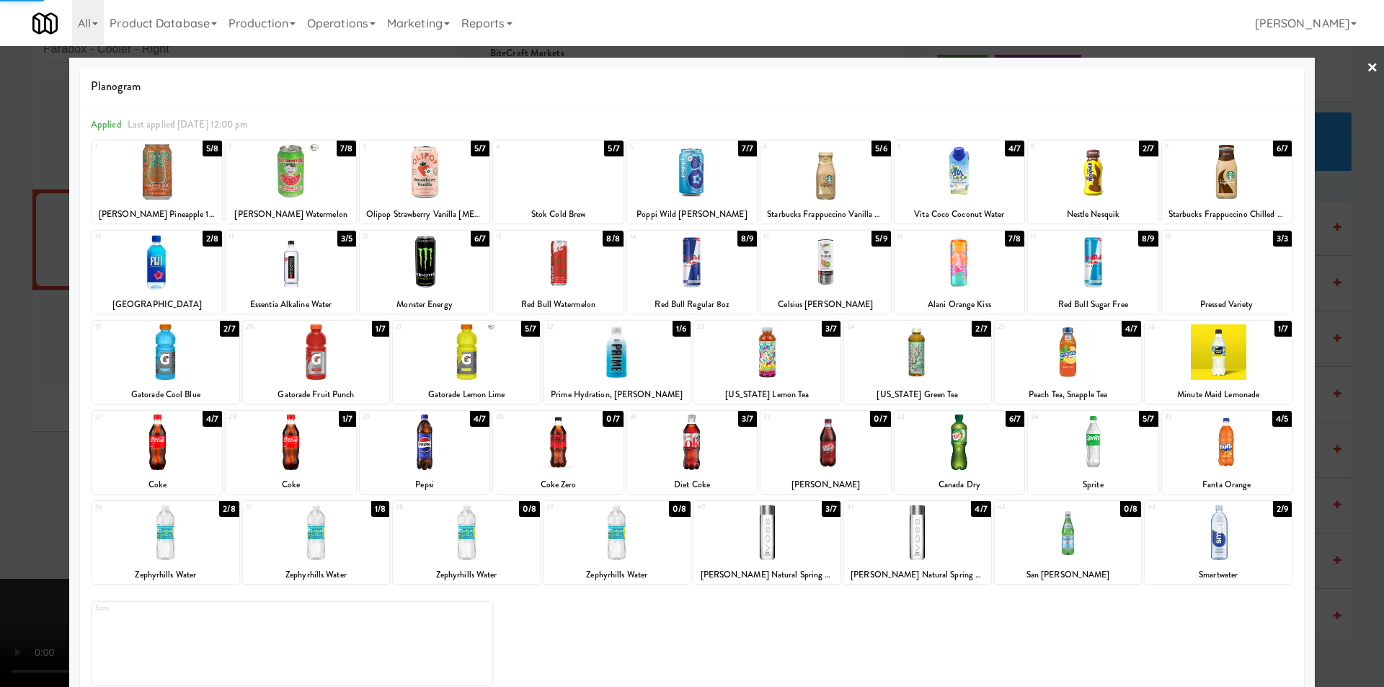
click at [1349, 336] on div at bounding box center [692, 343] width 1384 height 687
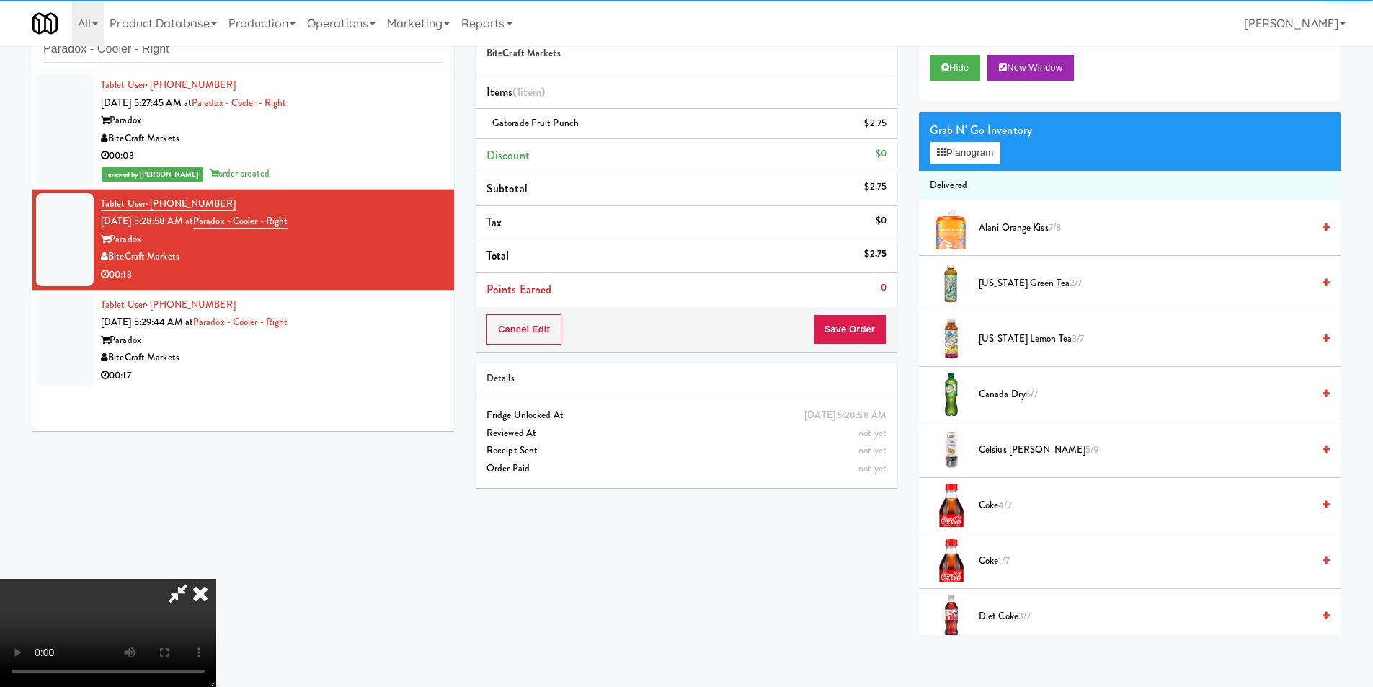
click at [216, 579] on video at bounding box center [108, 633] width 216 height 108
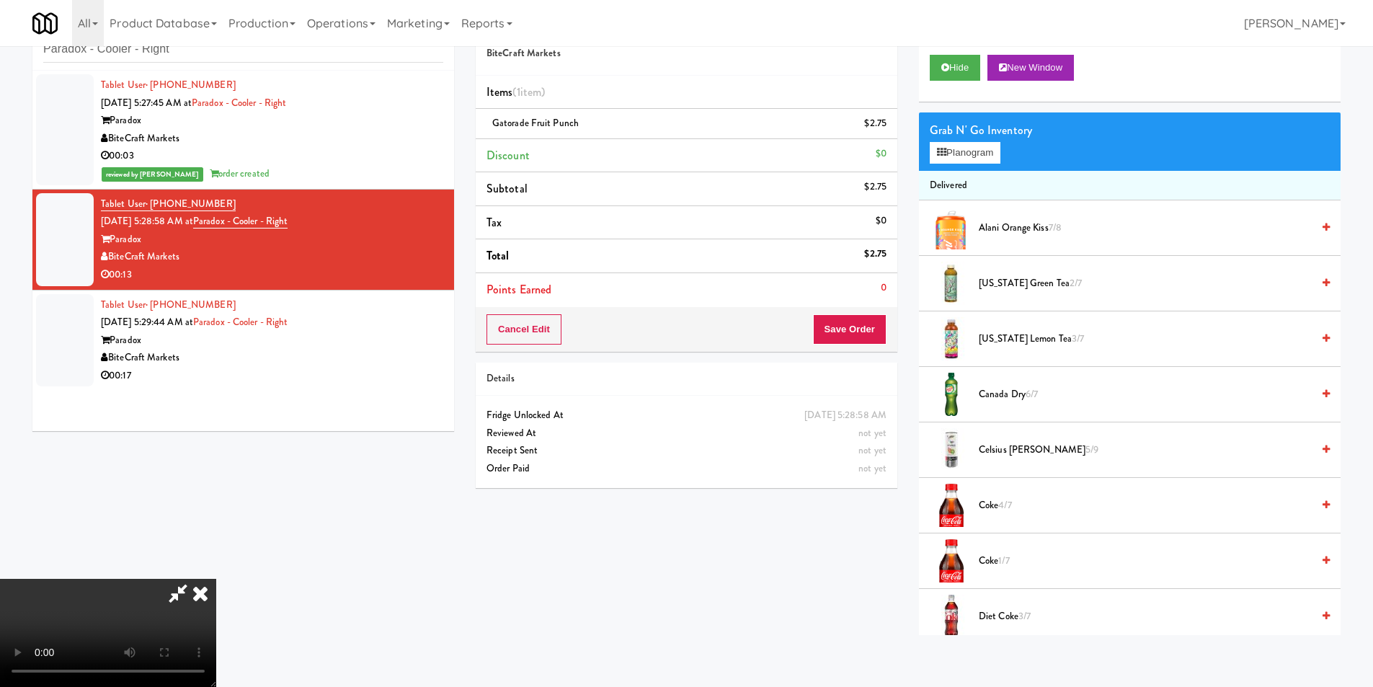
click at [216, 579] on video at bounding box center [108, 633] width 216 height 108
click at [987, 156] on button "Planogram" at bounding box center [965, 153] width 71 height 22
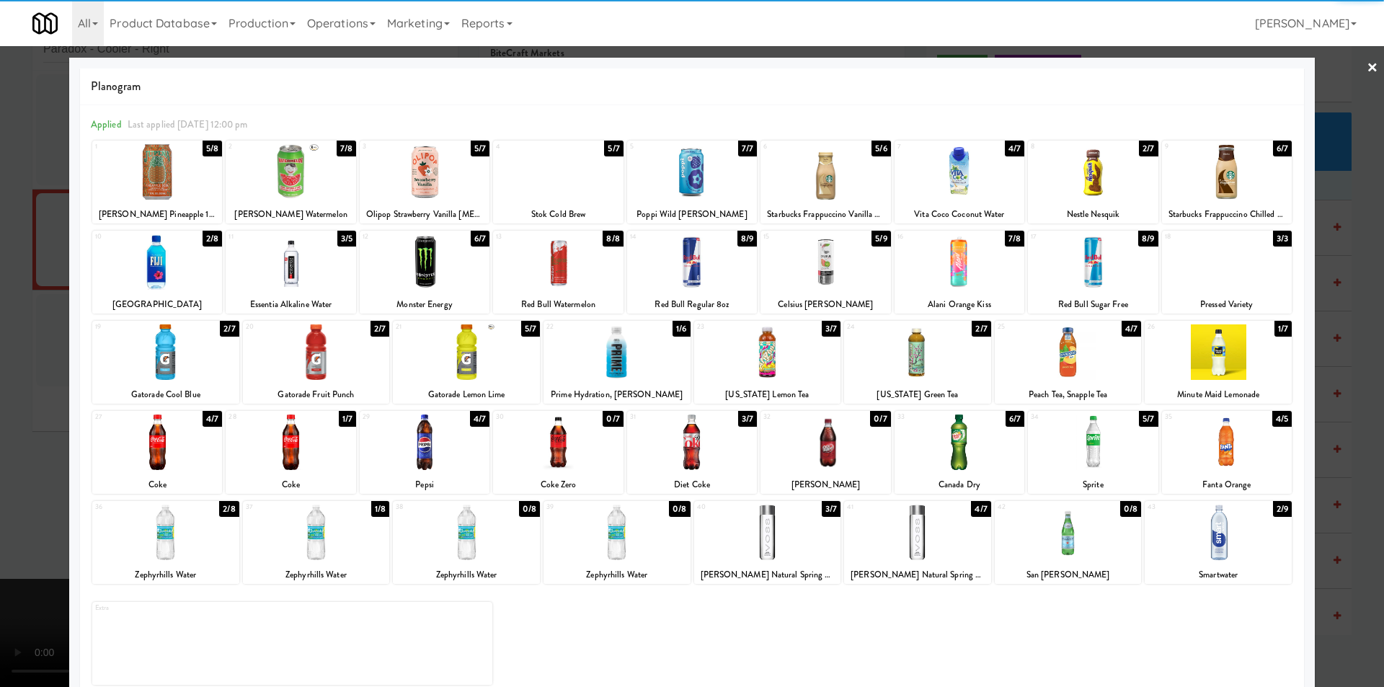
click at [436, 183] on div at bounding box center [425, 172] width 130 height 56
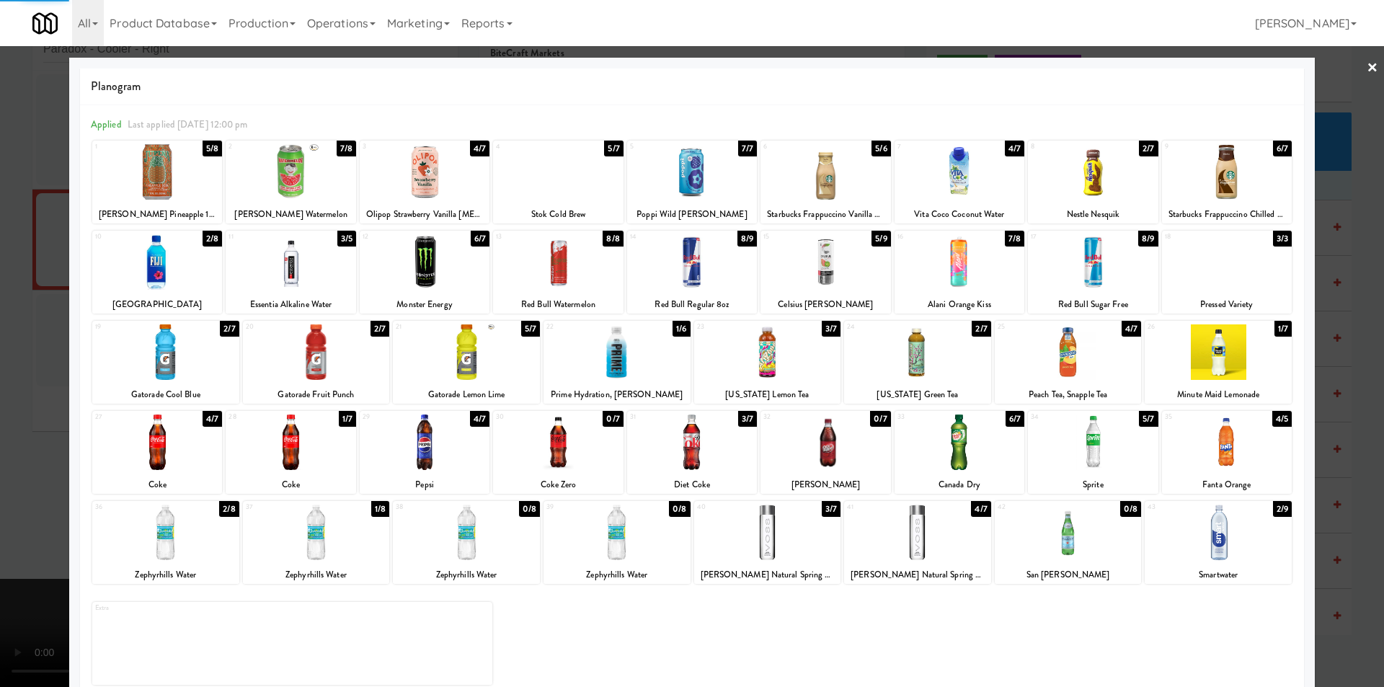
click at [29, 330] on div at bounding box center [692, 343] width 1384 height 687
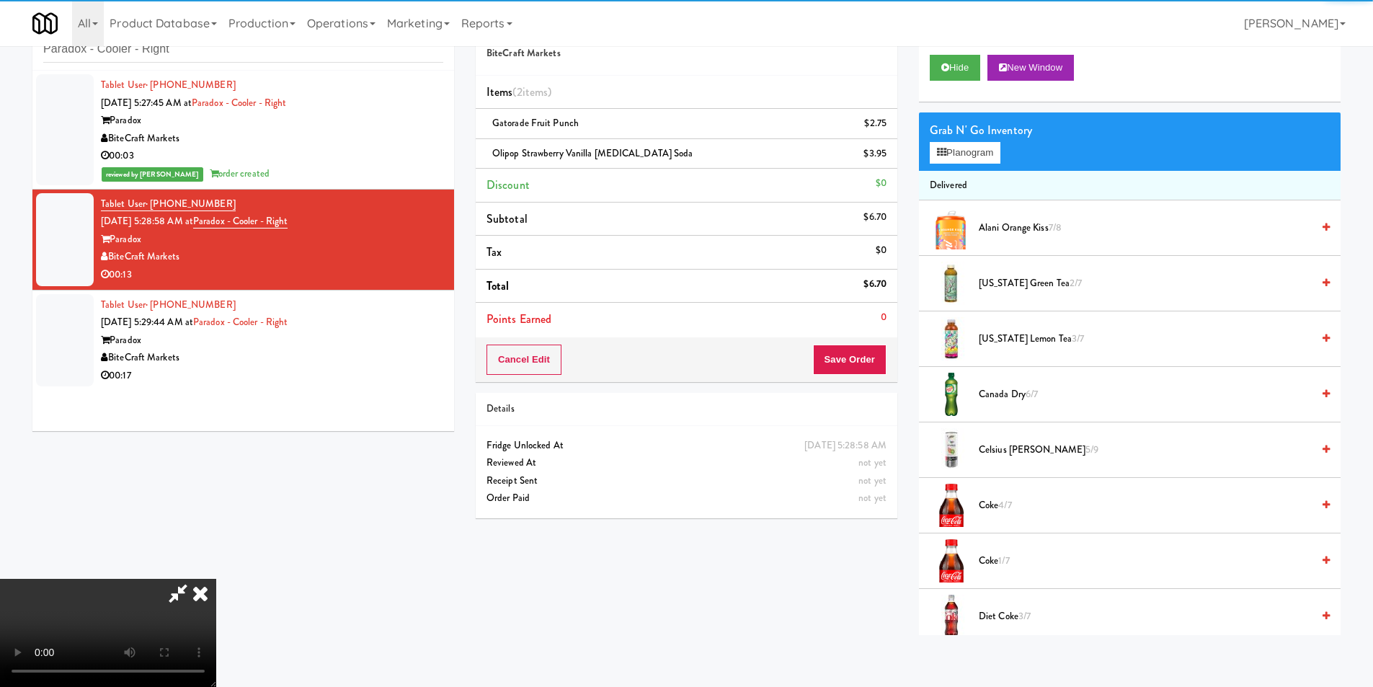
click at [216, 579] on video at bounding box center [108, 633] width 216 height 108
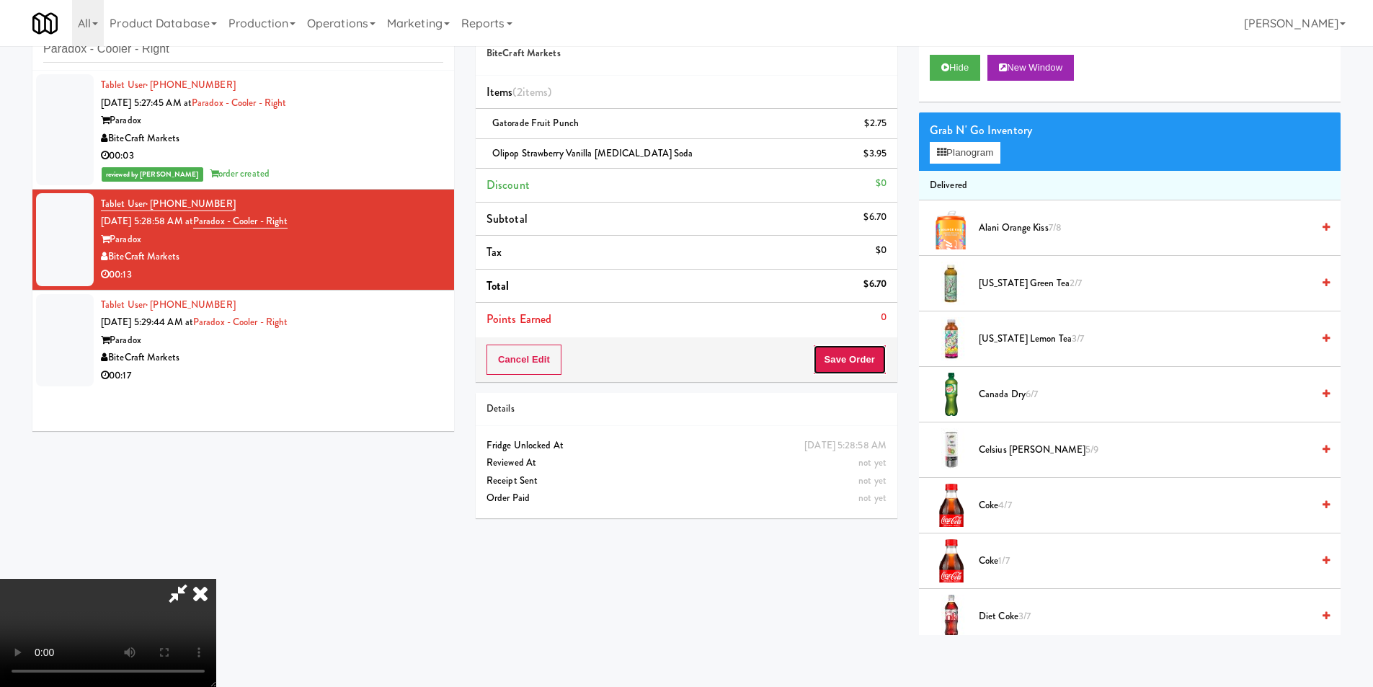
click at [828, 367] on button "Save Order" at bounding box center [850, 360] width 74 height 30
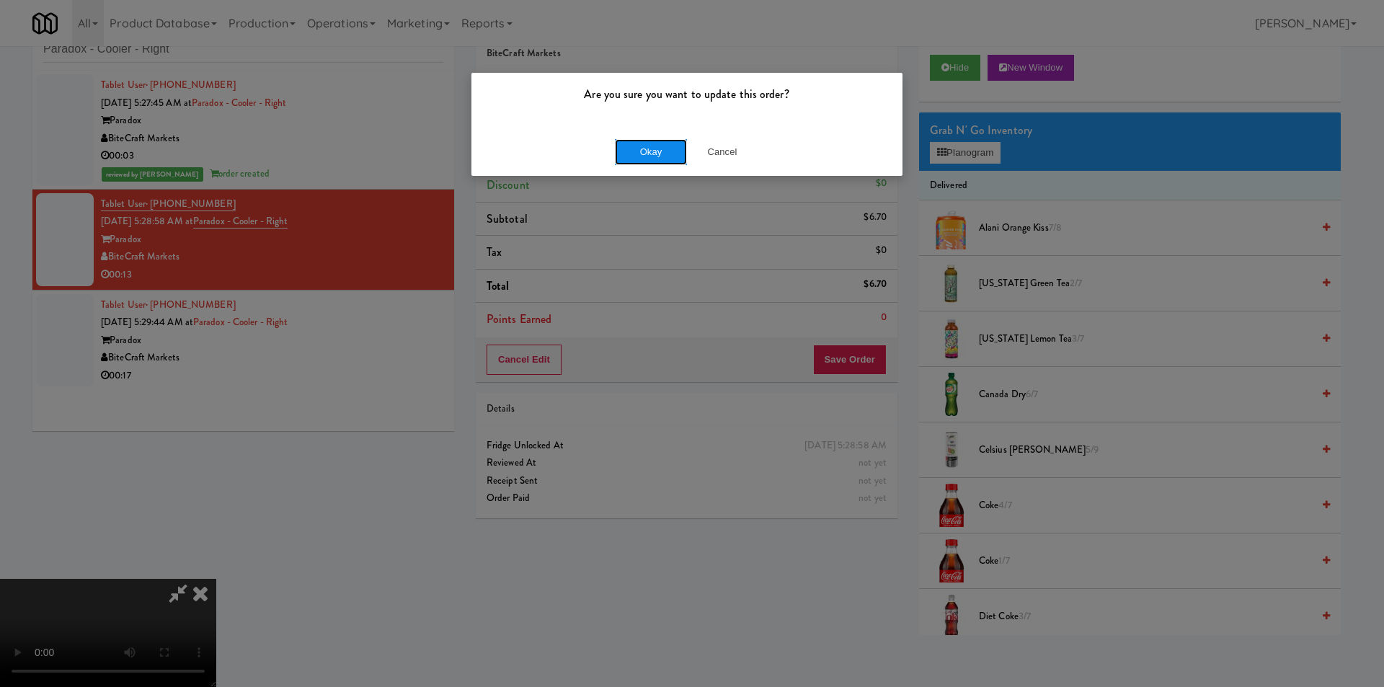
click at [652, 148] on button "Okay" at bounding box center [651, 152] width 72 height 26
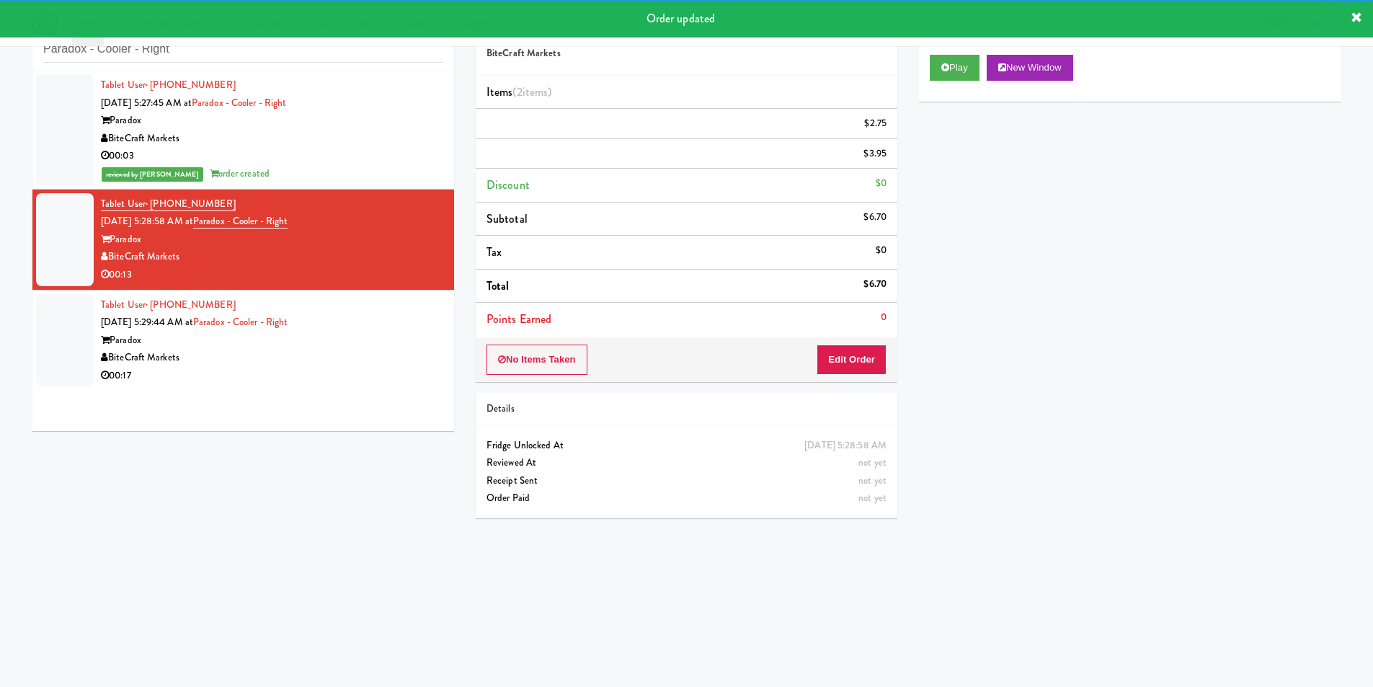
click at [370, 329] on div "Tablet User · (508) 858-8790 Aug 25, 2025 5:29:44 AM at Paradox - Cooler - Righ…" at bounding box center [272, 340] width 342 height 89
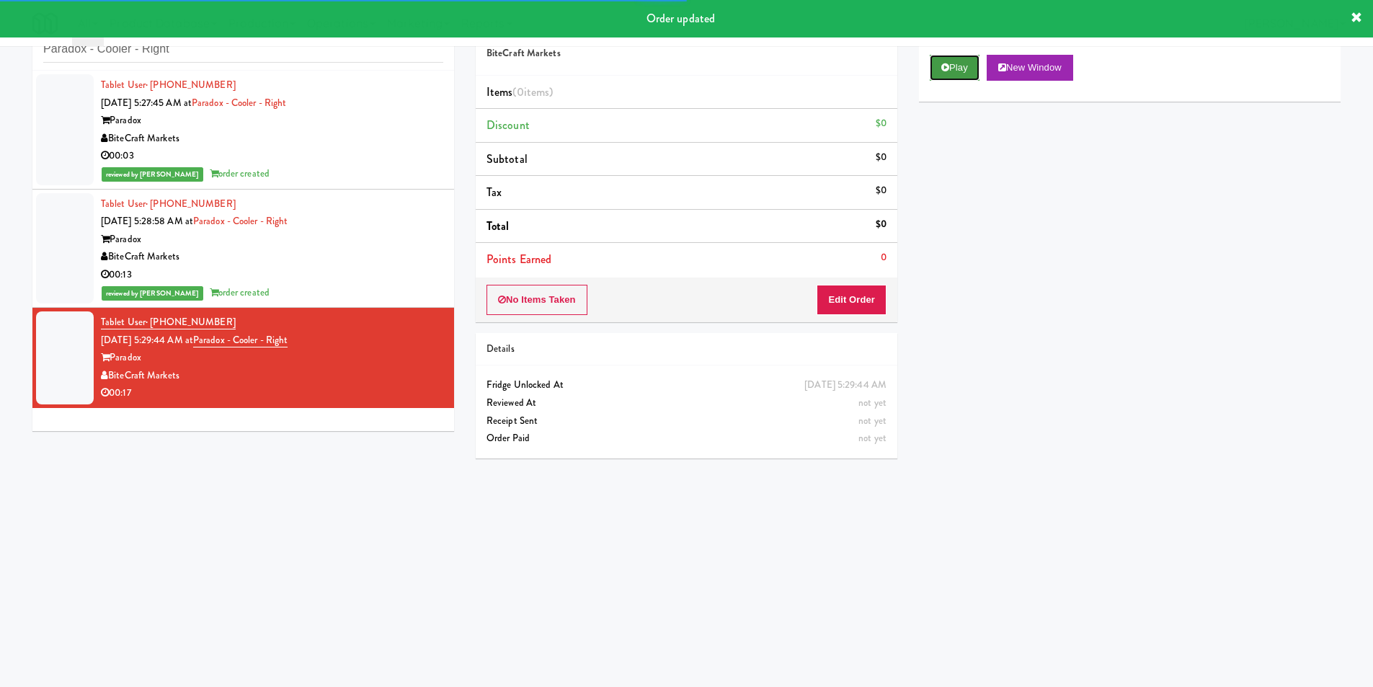
click at [949, 68] on icon at bounding box center [946, 67] width 8 height 9
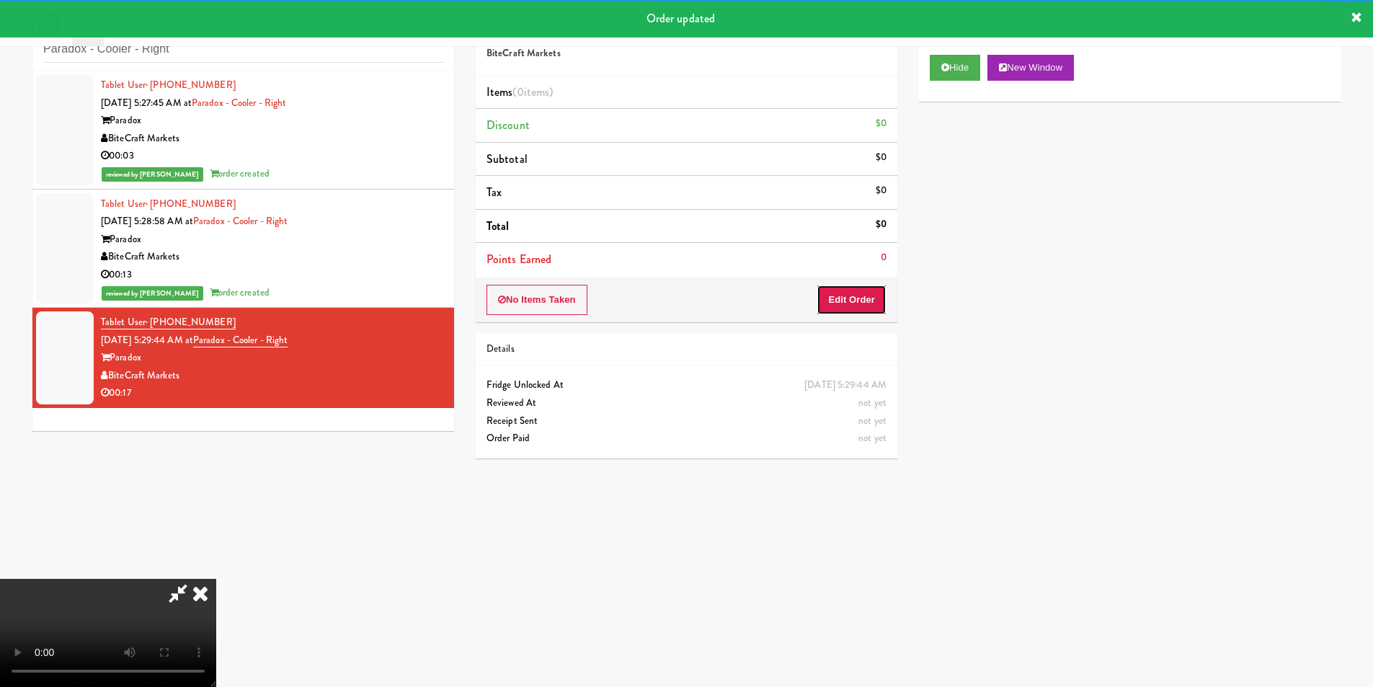
click at [852, 288] on button "Edit Order" at bounding box center [852, 300] width 70 height 30
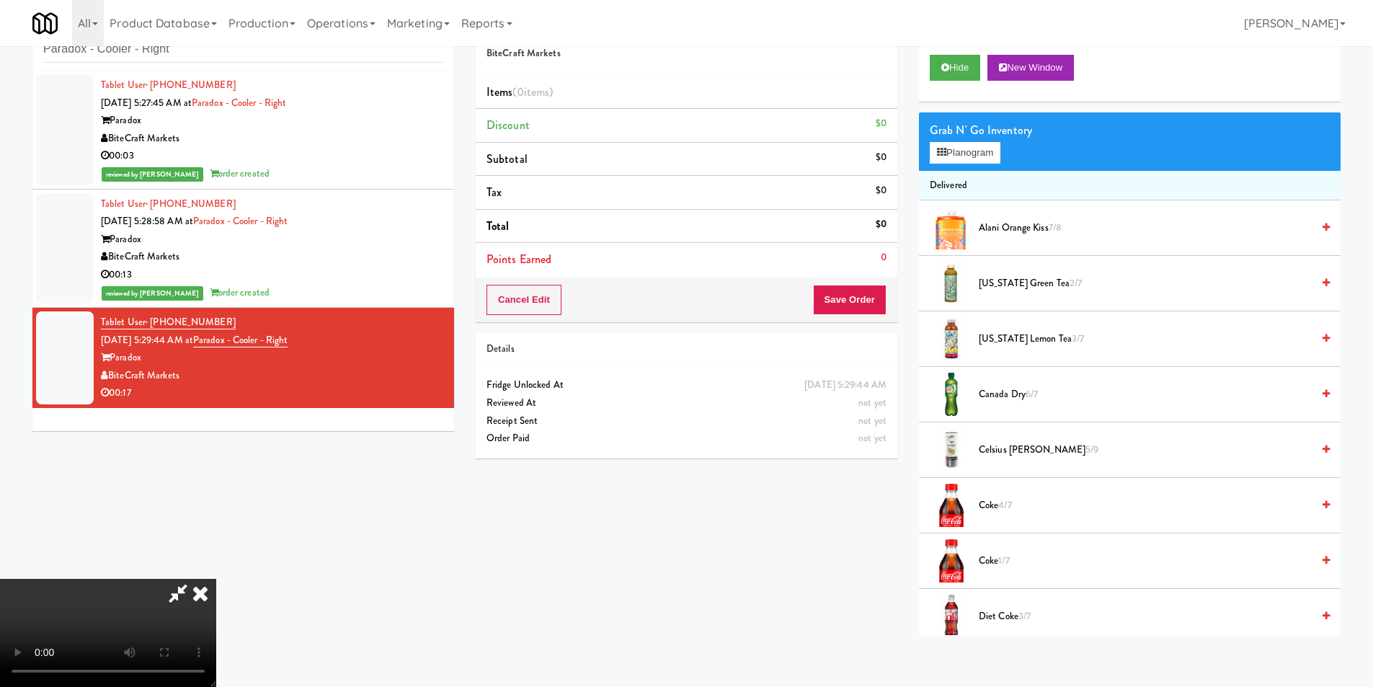
click at [216, 579] on video at bounding box center [108, 633] width 216 height 108
click at [939, 156] on icon at bounding box center [941, 152] width 9 height 9
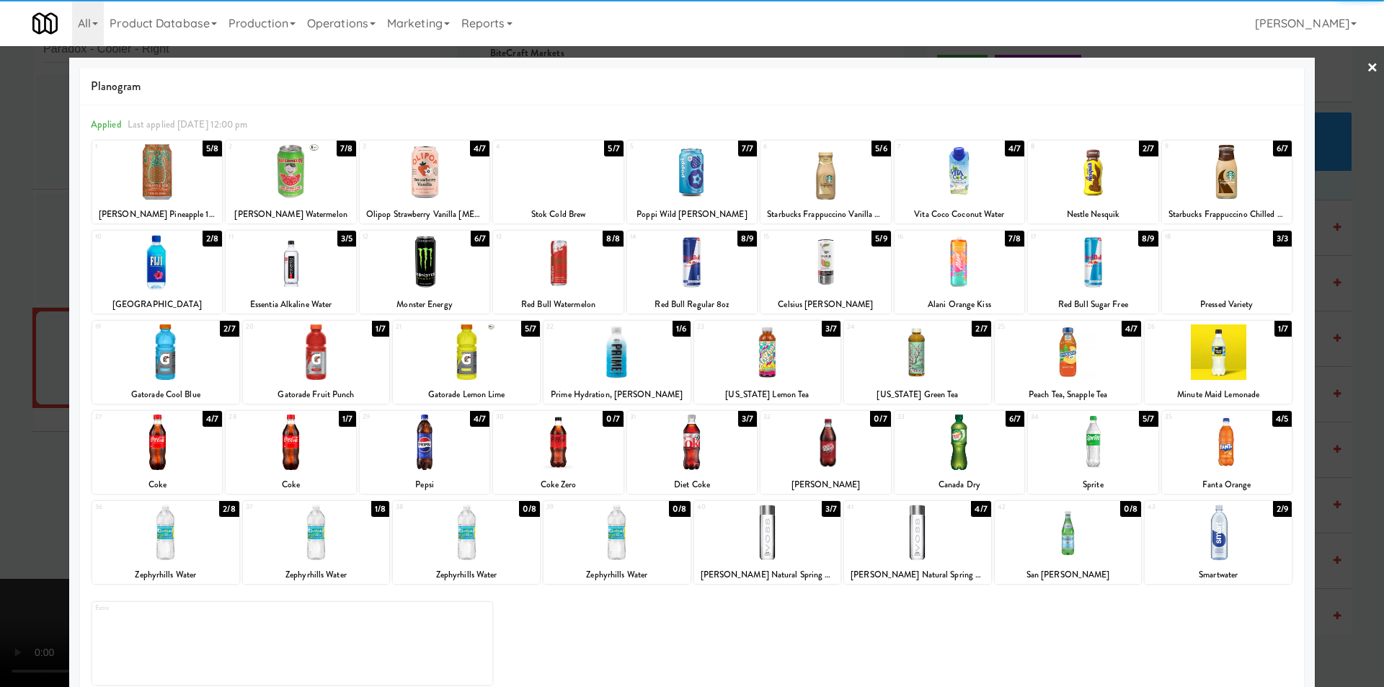
drag, startPoint x: 769, startPoint y: 511, endPoint x: 774, endPoint y: 518, distance: 8.2
click at [766, 516] on div at bounding box center [767, 533] width 147 height 56
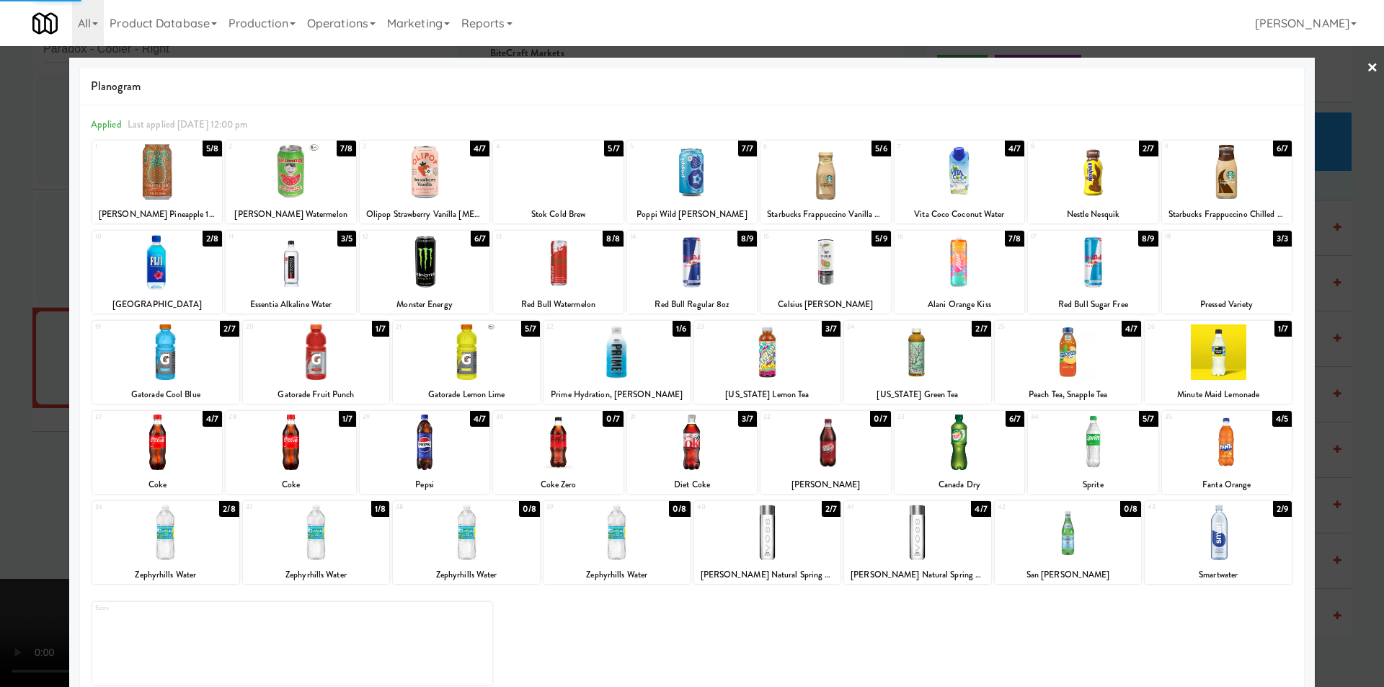
click at [1329, 340] on div at bounding box center [692, 343] width 1384 height 687
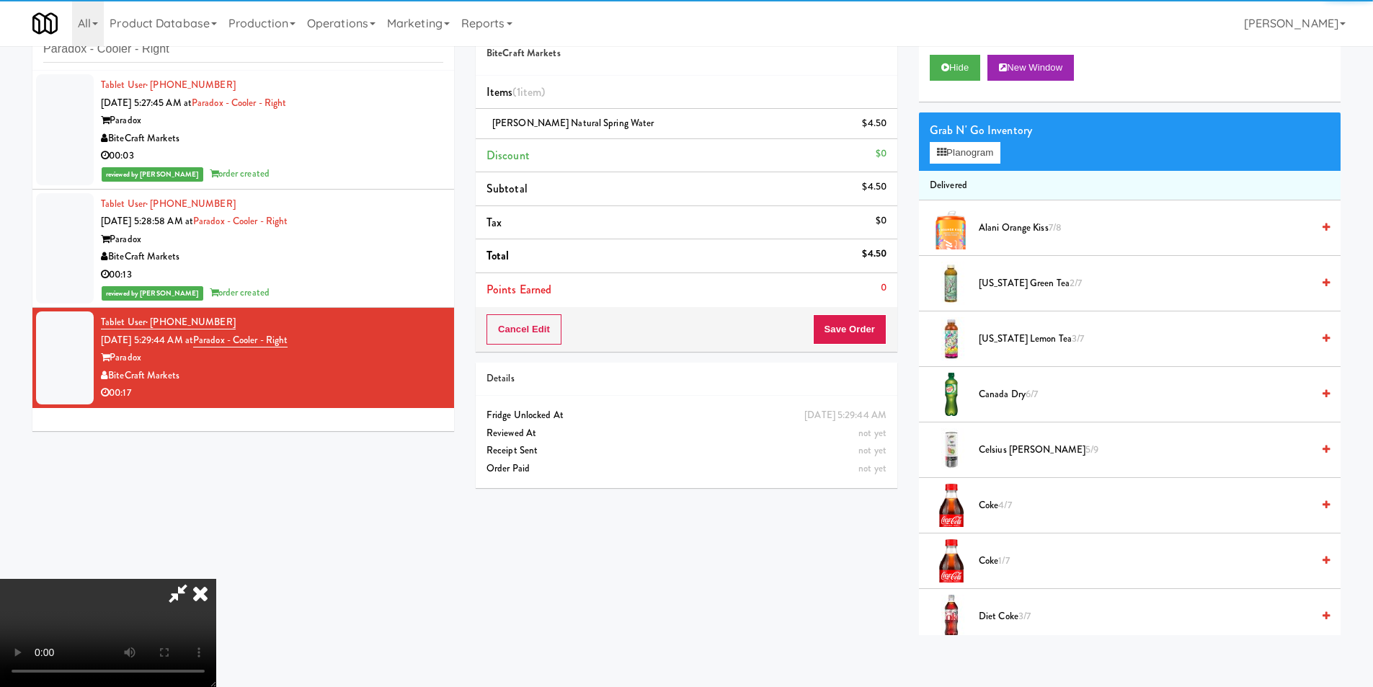
drag, startPoint x: 467, startPoint y: 370, endPoint x: 453, endPoint y: 368, distance: 13.9
click at [216, 579] on video at bounding box center [108, 633] width 216 height 108
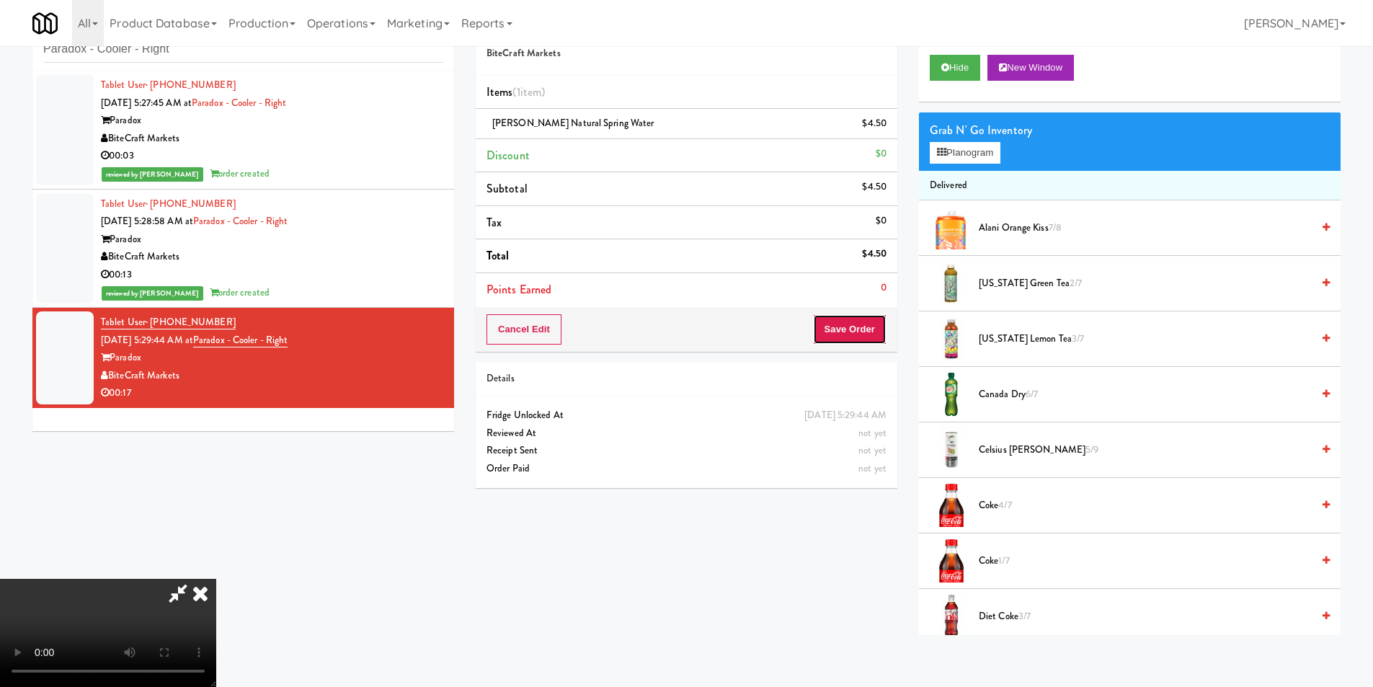
click at [859, 332] on button "Save Order" at bounding box center [850, 329] width 74 height 30
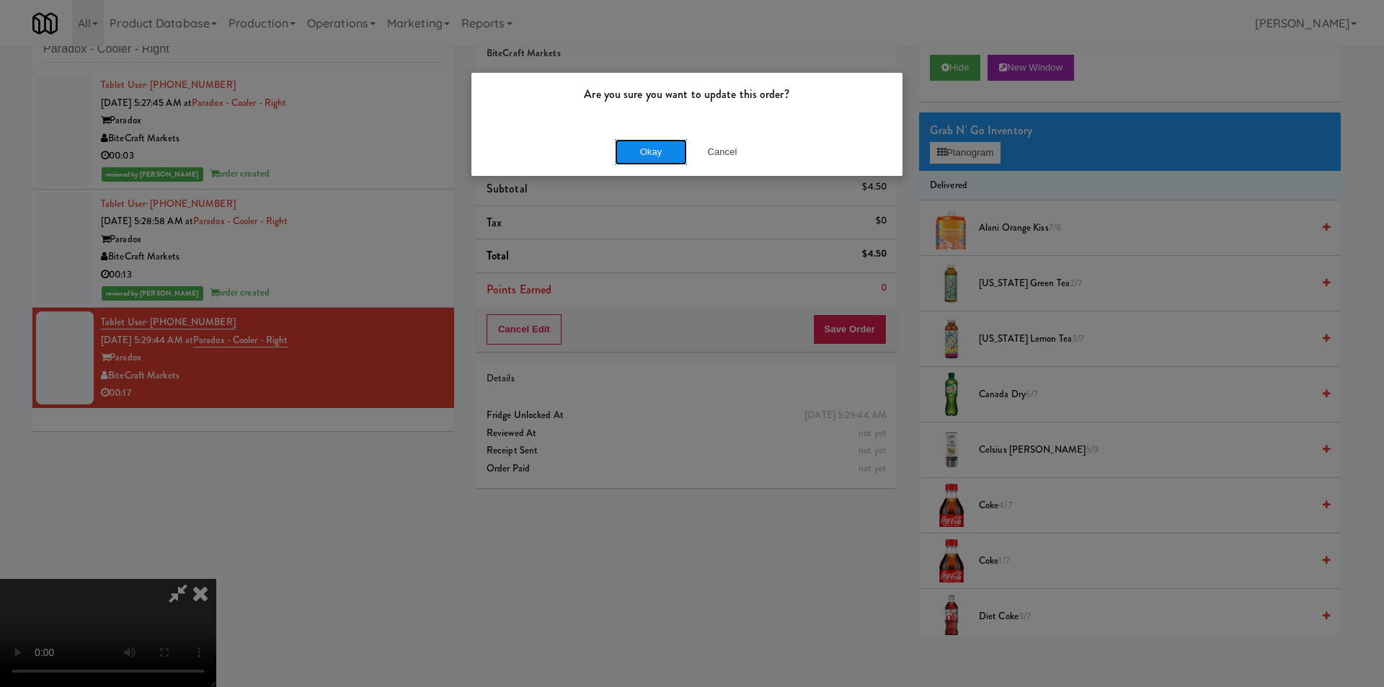
click at [647, 146] on button "Okay" at bounding box center [651, 152] width 72 height 26
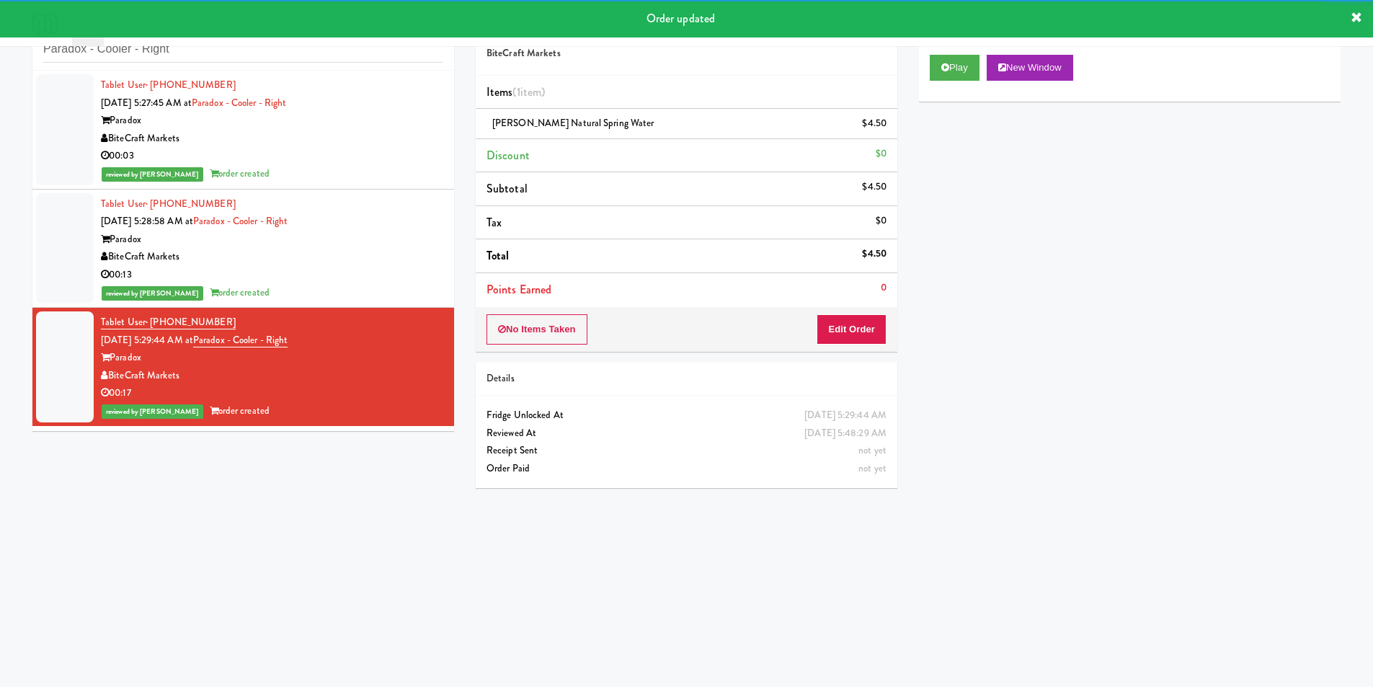
click at [305, 63] on div "inbox reviewed recent all unclear take inventory issue suspicious failed recent…" at bounding box center [243, 38] width 422 height 65
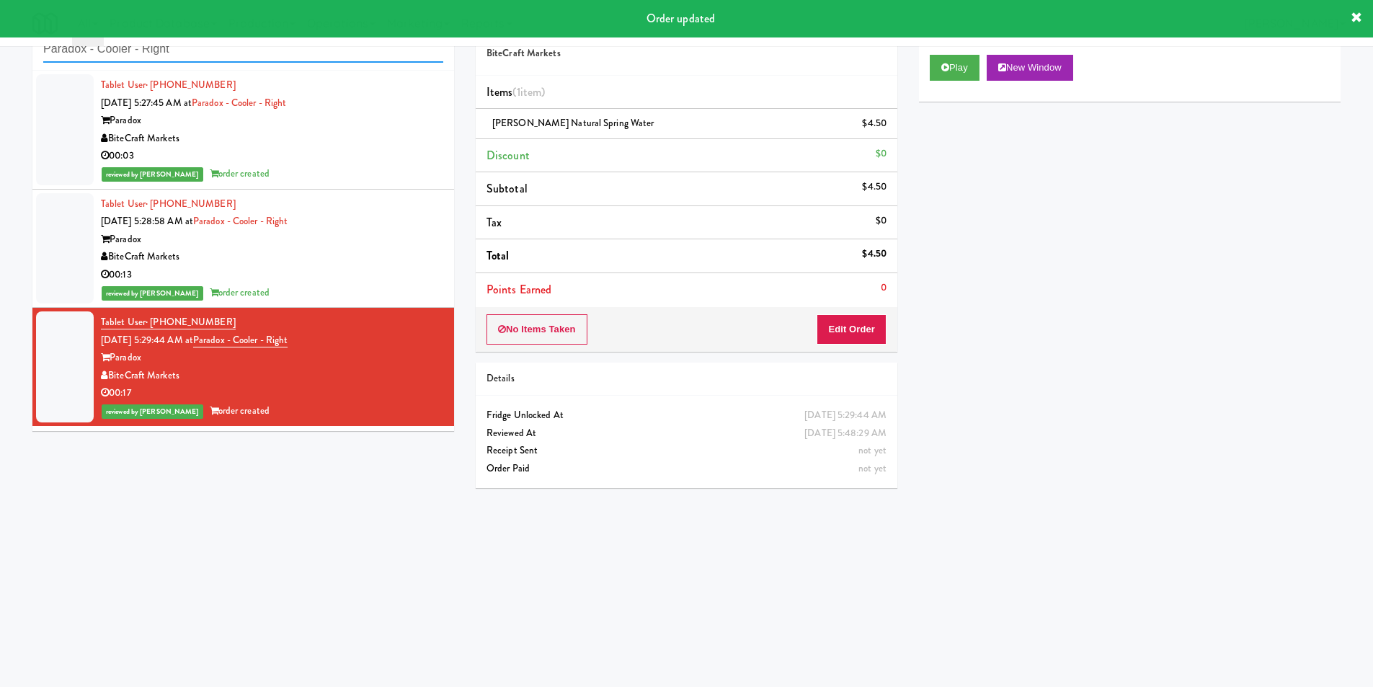
click at [305, 62] on input "Paradox - Cooler - Right" at bounding box center [243, 49] width 400 height 27
click at [305, 61] on input "Paradox - Cooler - Right" at bounding box center [243, 49] width 400 height 27
paste input "Aura - Cooler Combo"
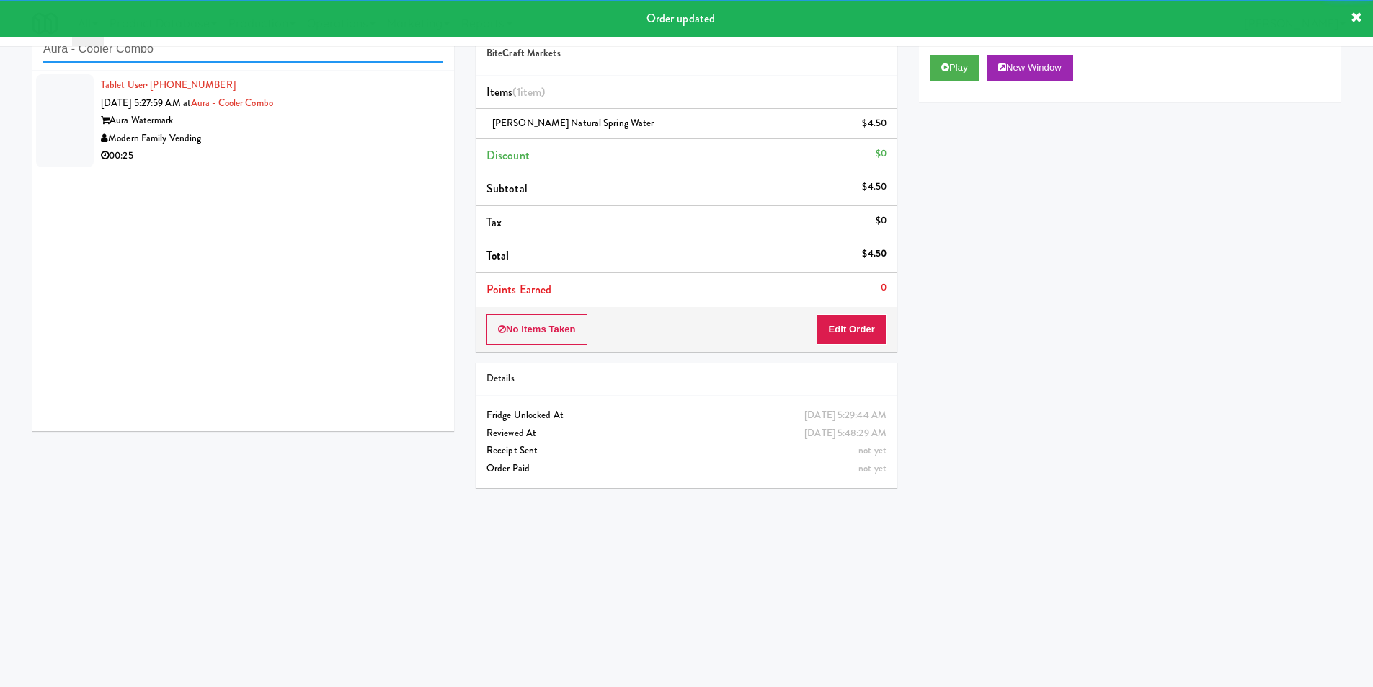
type input "Aura - Cooler Combo"
click at [407, 152] on div "00:25" at bounding box center [272, 156] width 342 height 18
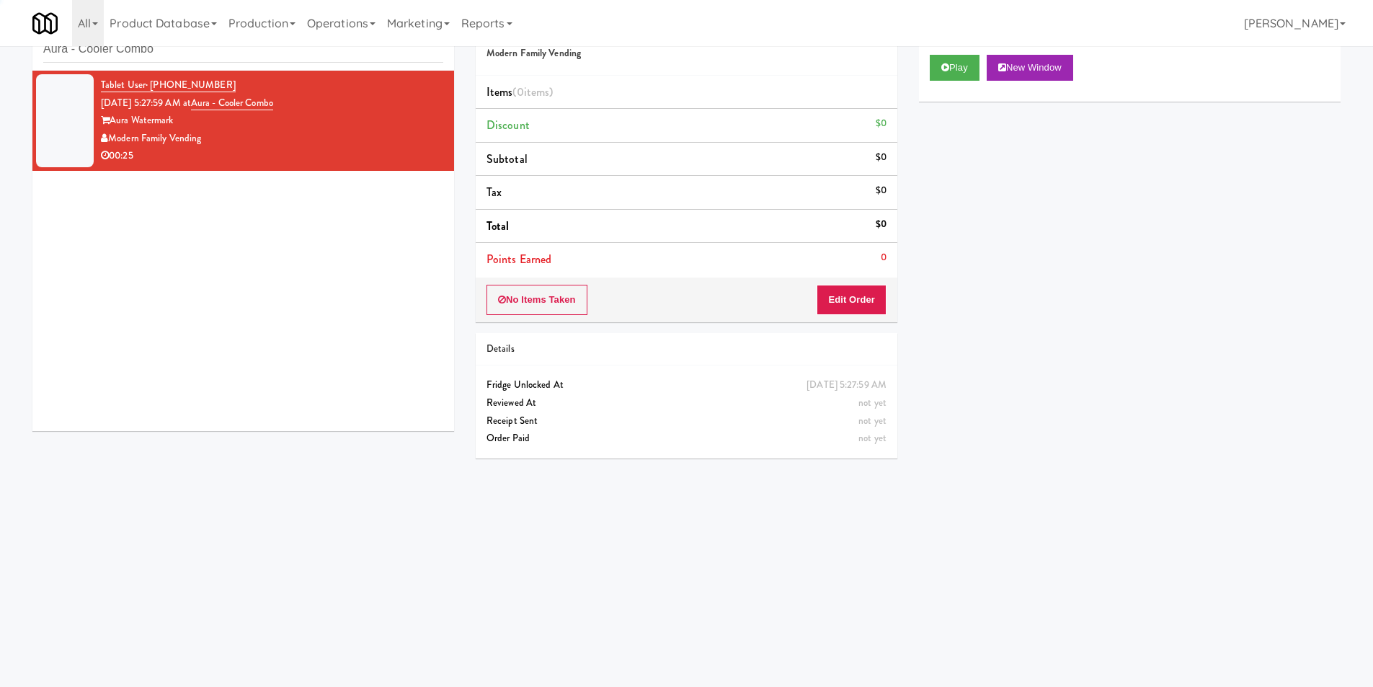
click at [941, 70] on button "Play" at bounding box center [955, 68] width 50 height 26
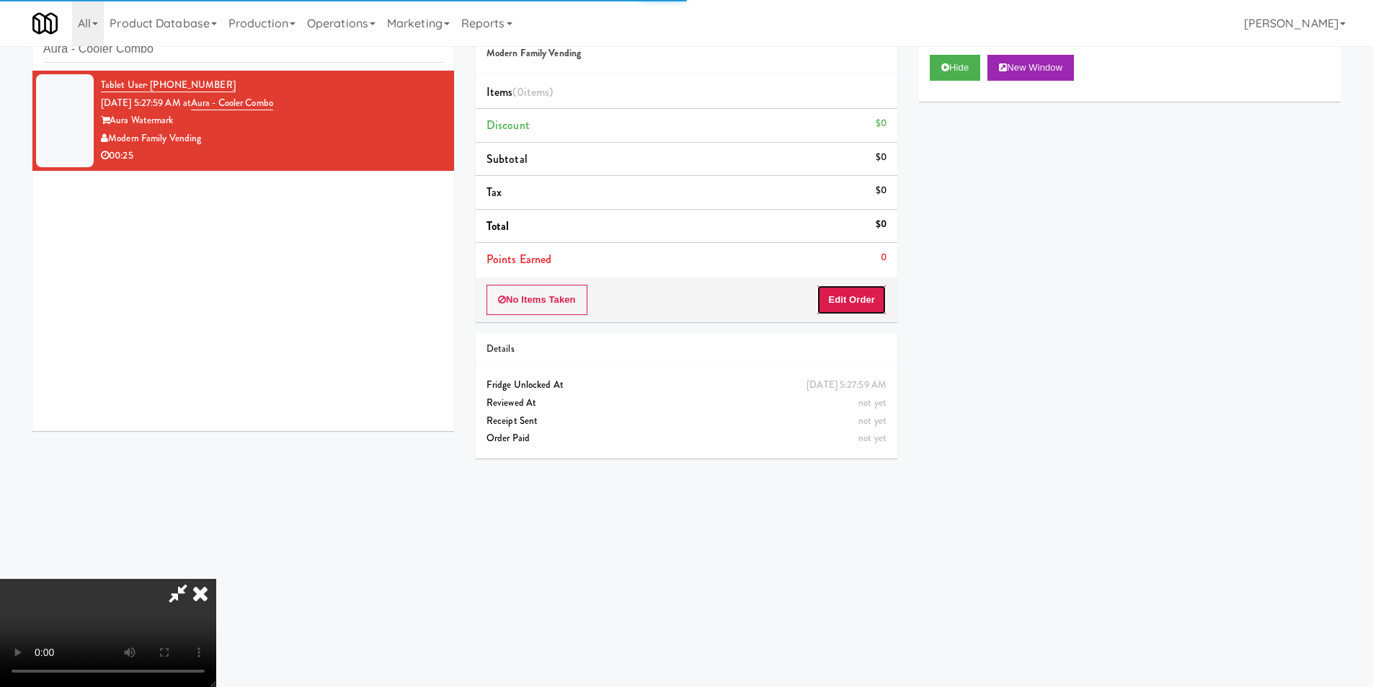
click at [841, 313] on button "Edit Order" at bounding box center [852, 300] width 70 height 30
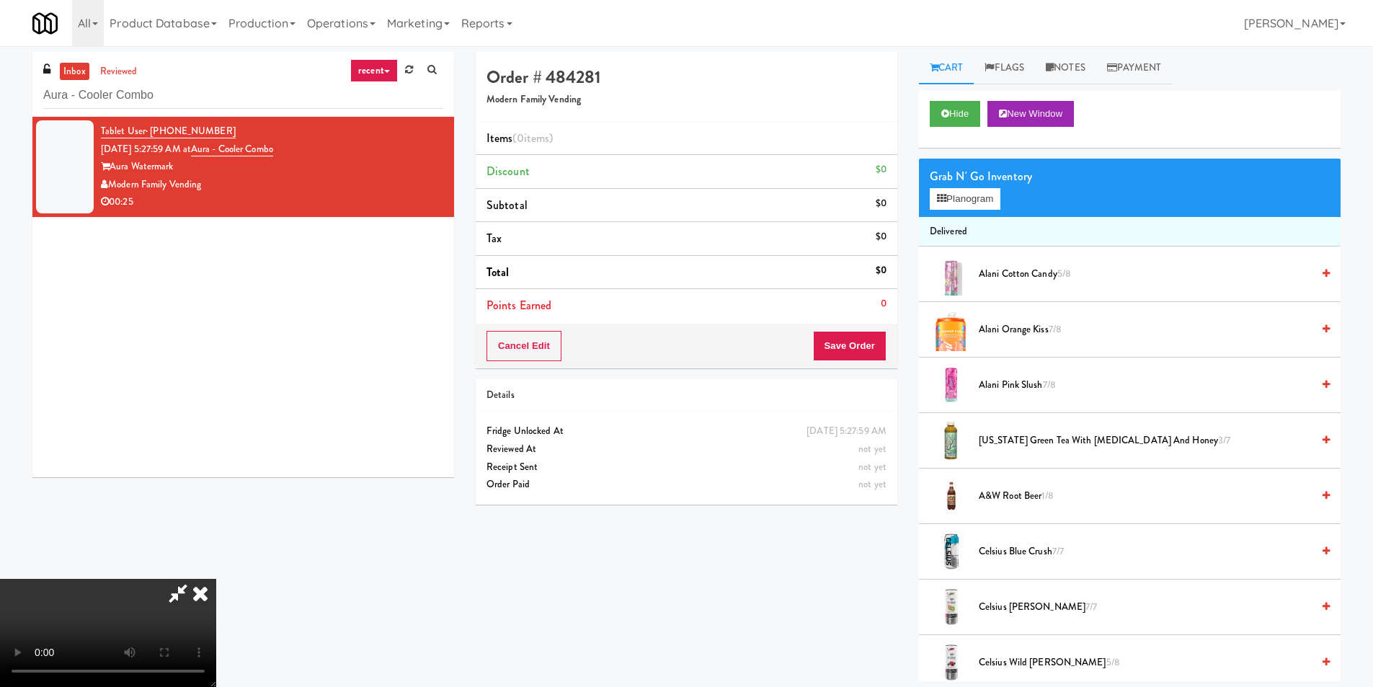
click at [216, 579] on video at bounding box center [108, 633] width 216 height 108
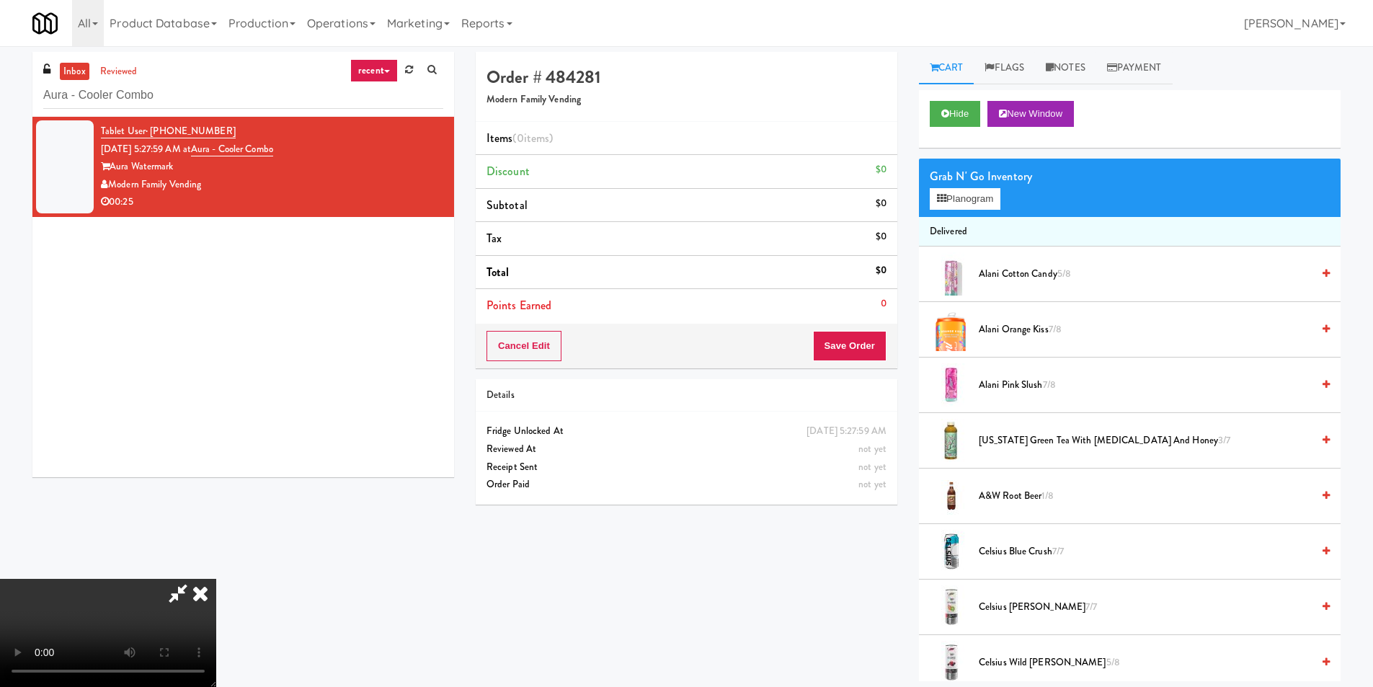
click at [216, 579] on video at bounding box center [108, 633] width 216 height 108
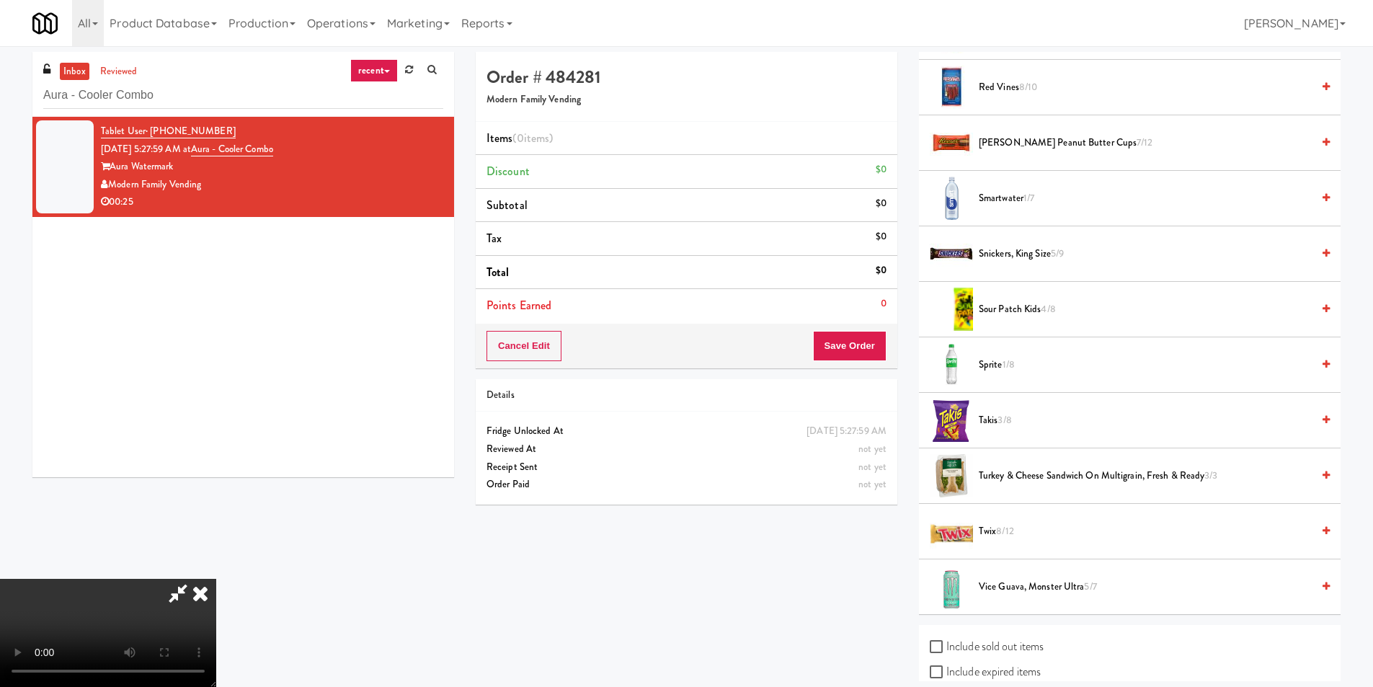
scroll to position [1420, 0]
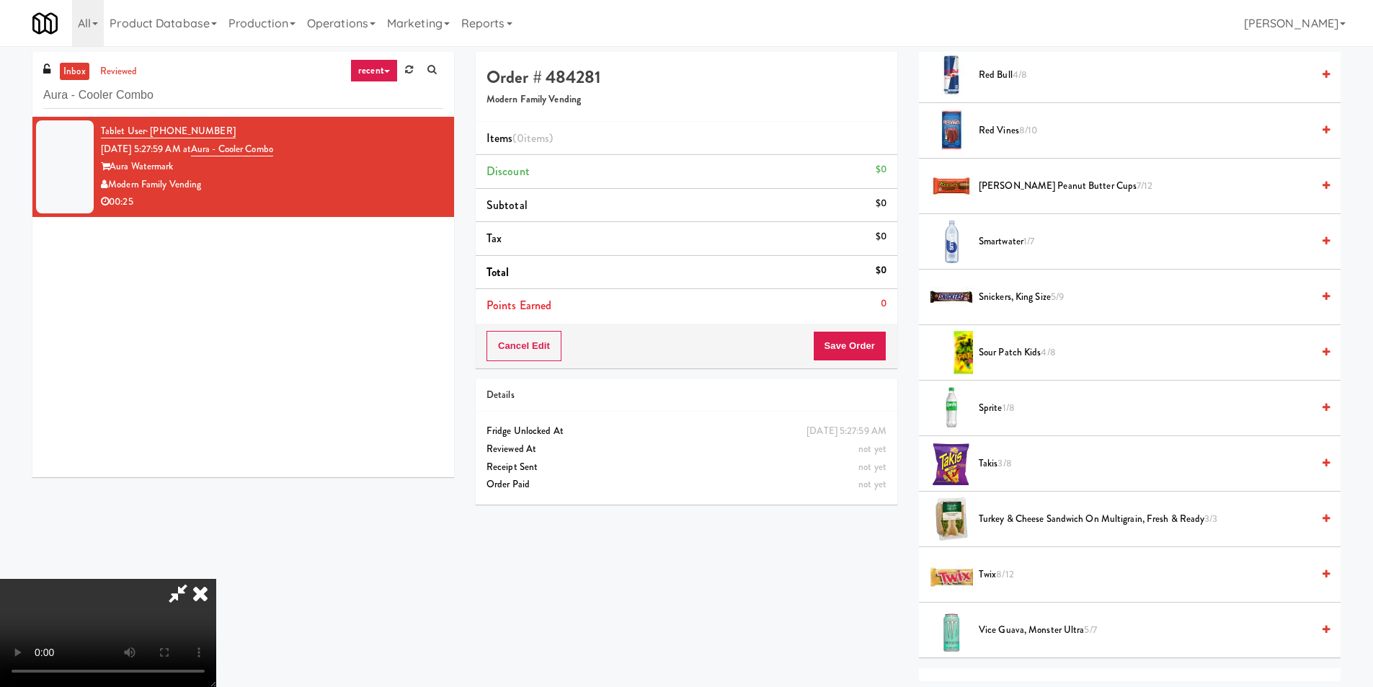
click at [1001, 231] on li "Smartwater 1/7" at bounding box center [1130, 242] width 422 height 56
click at [1002, 239] on span "Smartwater 1/7" at bounding box center [1145, 242] width 333 height 18
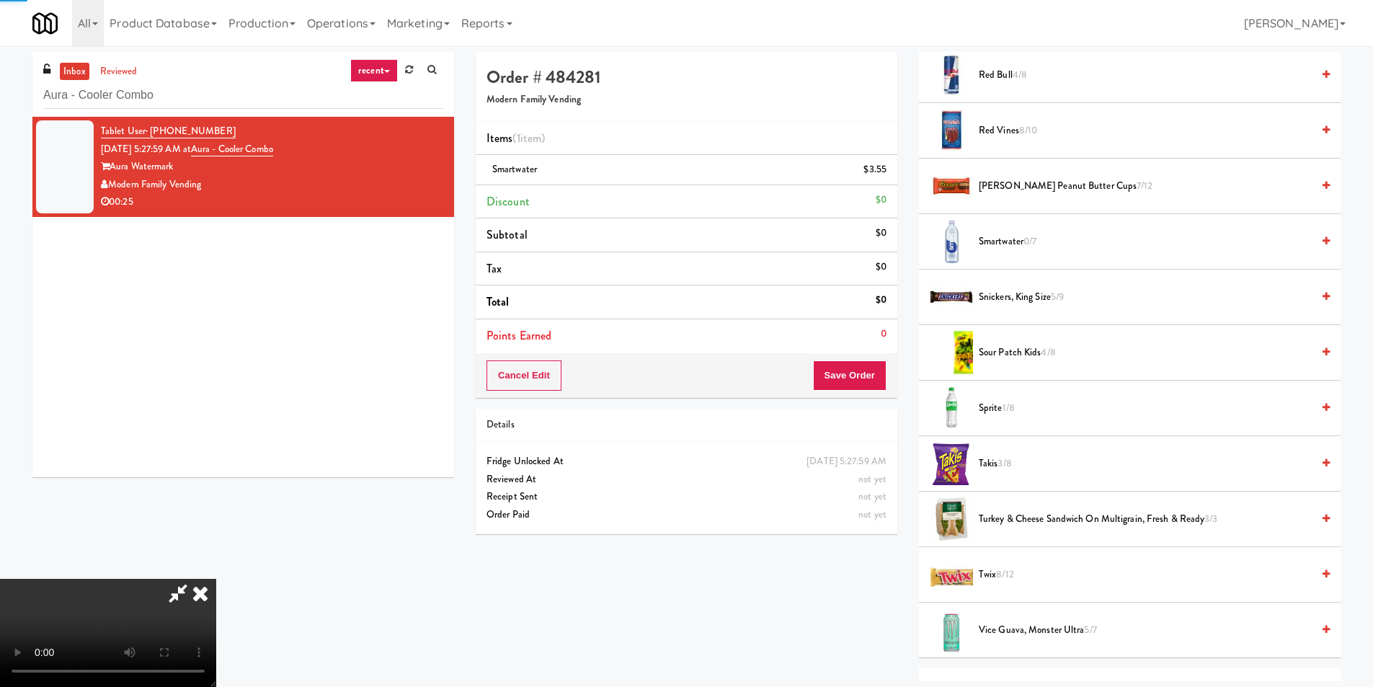
click at [216, 579] on video at bounding box center [108, 633] width 216 height 108
click at [840, 377] on button "Save Order" at bounding box center [850, 375] width 74 height 30
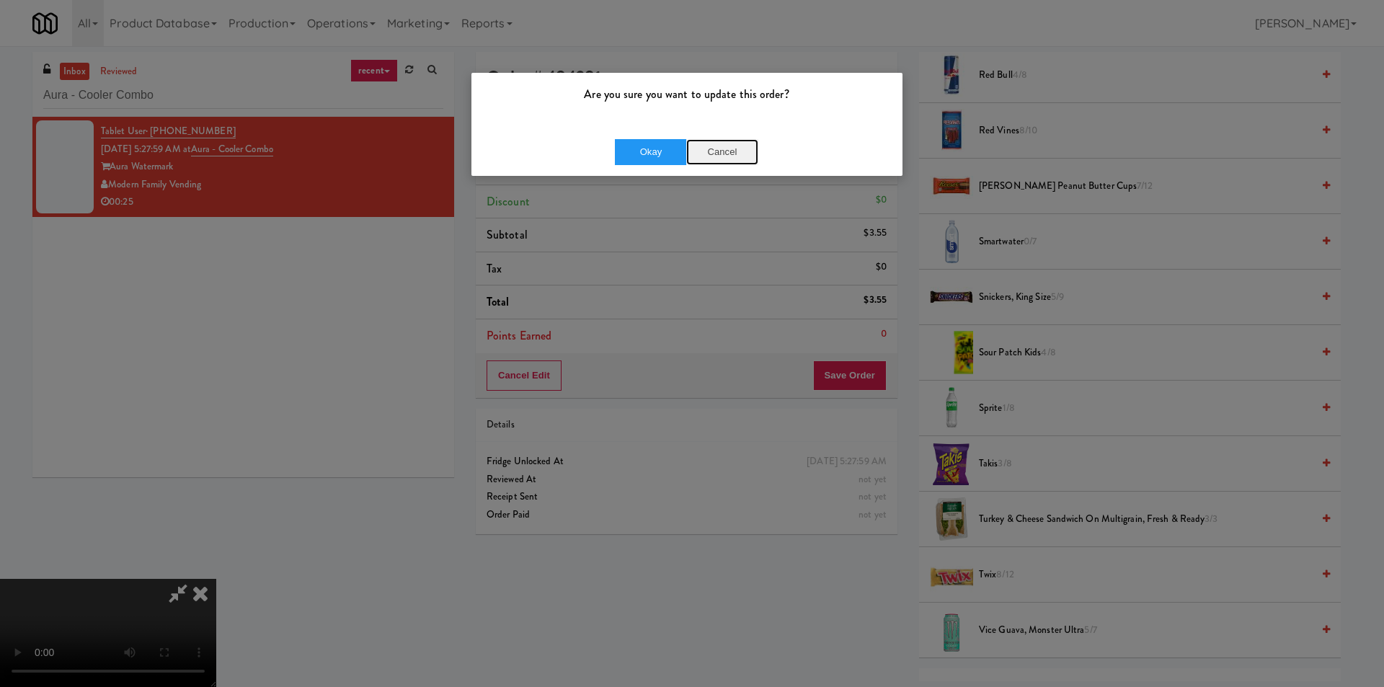
click at [732, 164] on button "Cancel" at bounding box center [722, 152] width 72 height 26
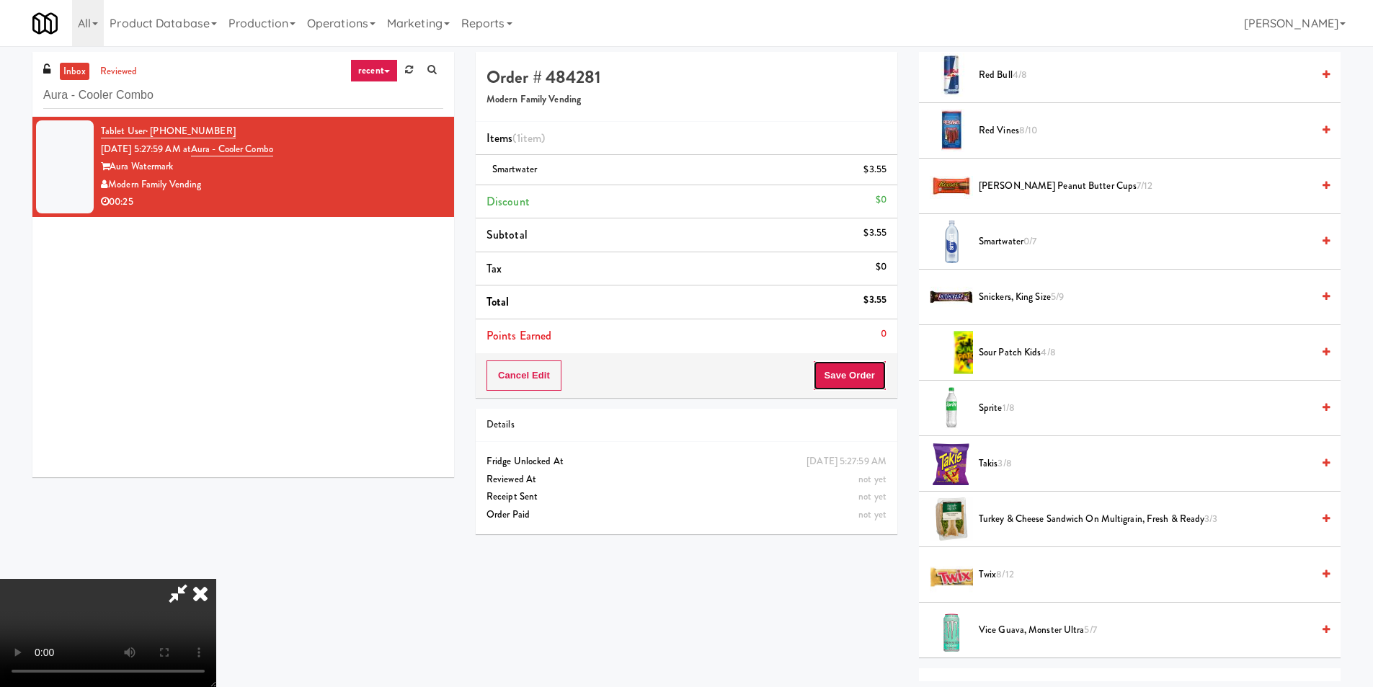
click at [855, 378] on button "Save Order" at bounding box center [850, 375] width 74 height 30
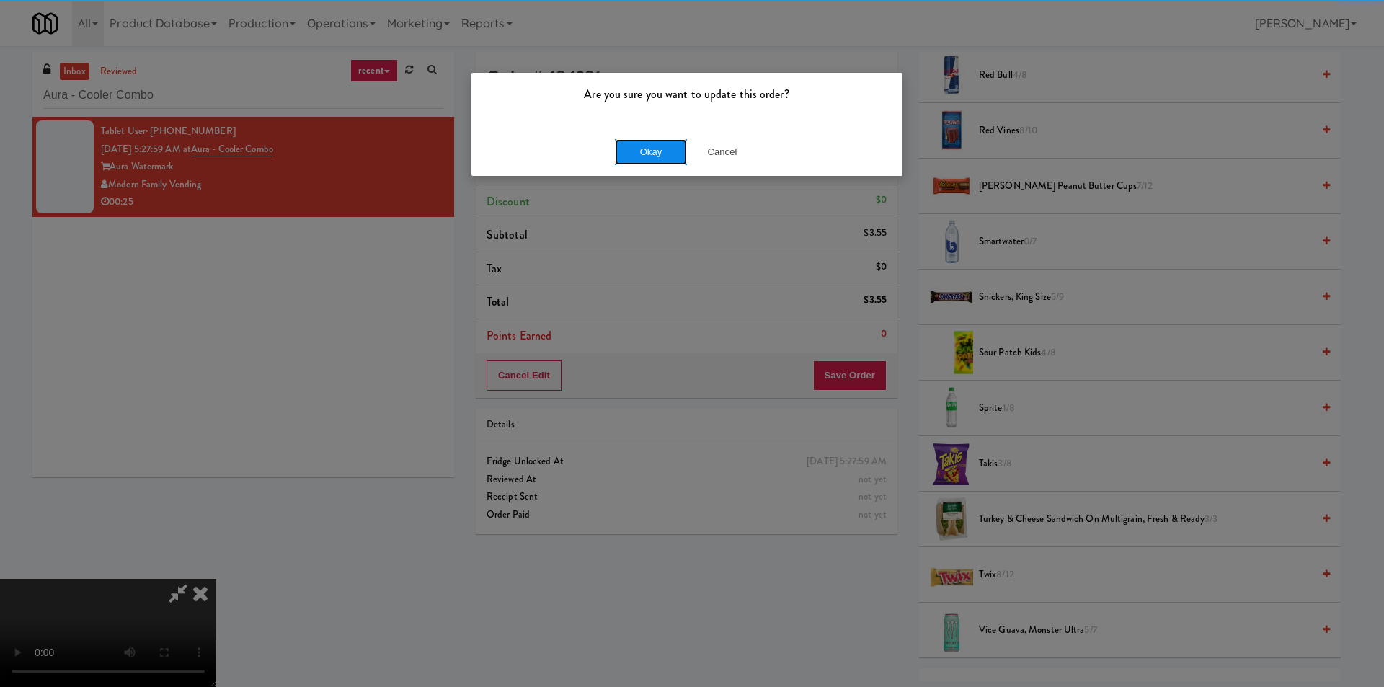
click at [655, 149] on button "Okay" at bounding box center [651, 152] width 72 height 26
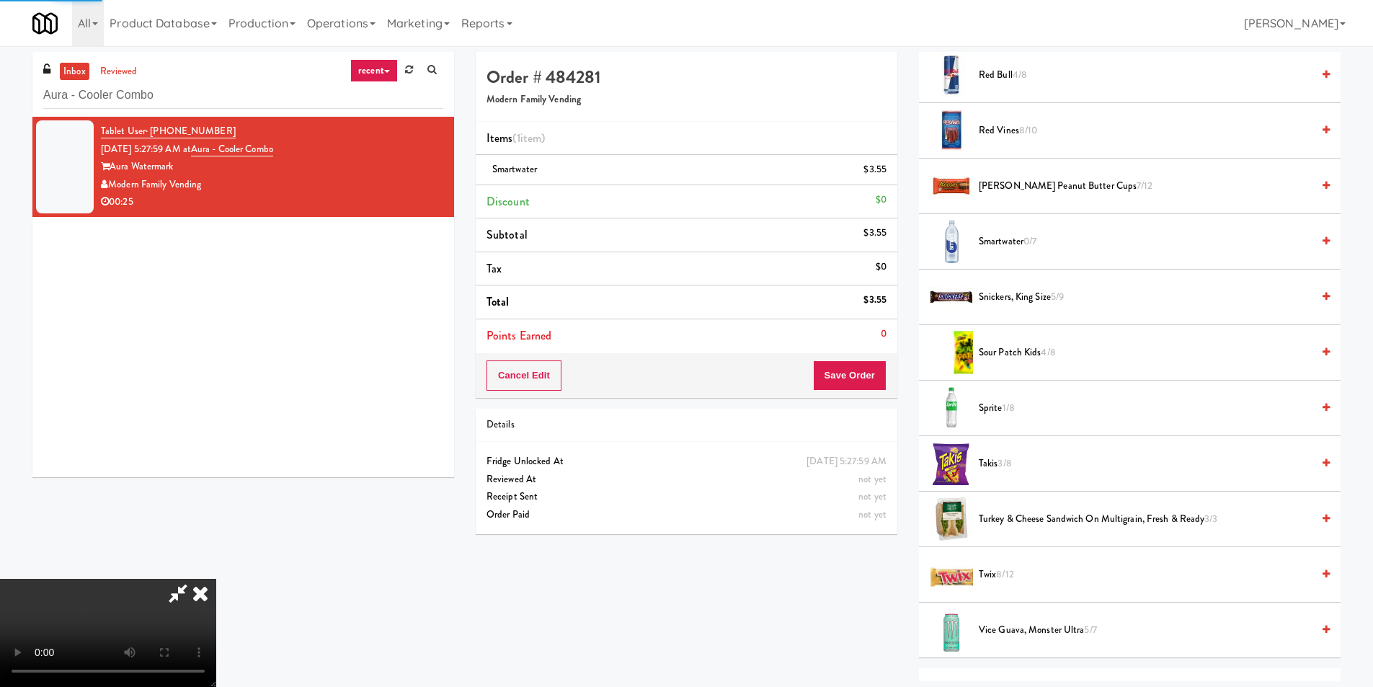
scroll to position [0, 0]
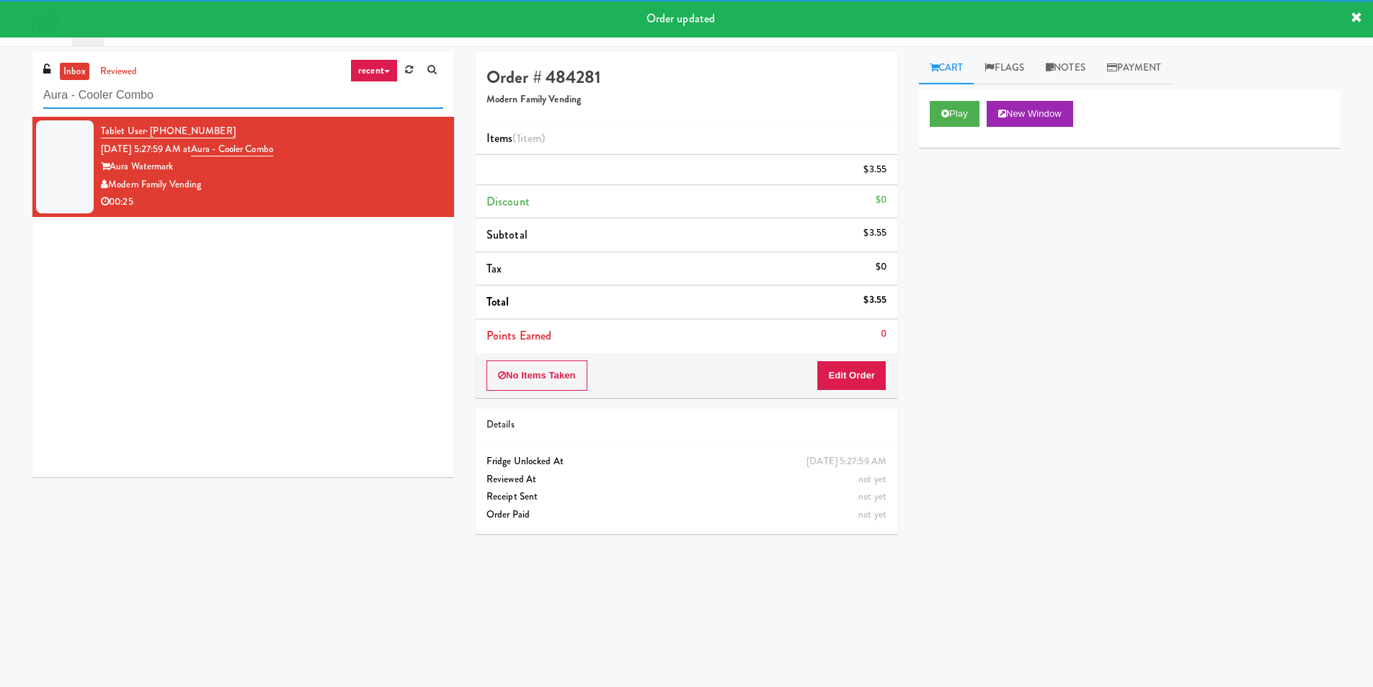
click at [309, 93] on input "Aura - Cooler Combo" at bounding box center [243, 95] width 400 height 27
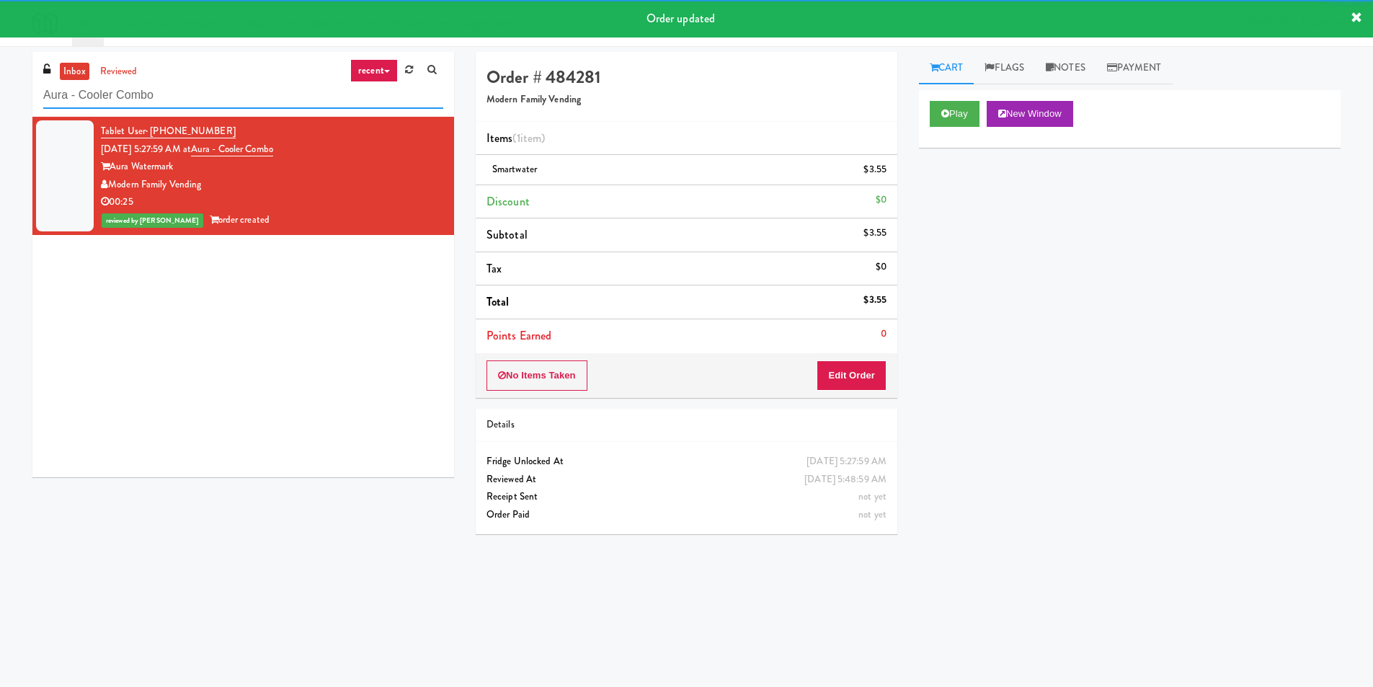
click at [309, 93] on input "Aura - Cooler Combo" at bounding box center [243, 95] width 400 height 27
paste input "520 N Kingsbury - Right - Ambient"
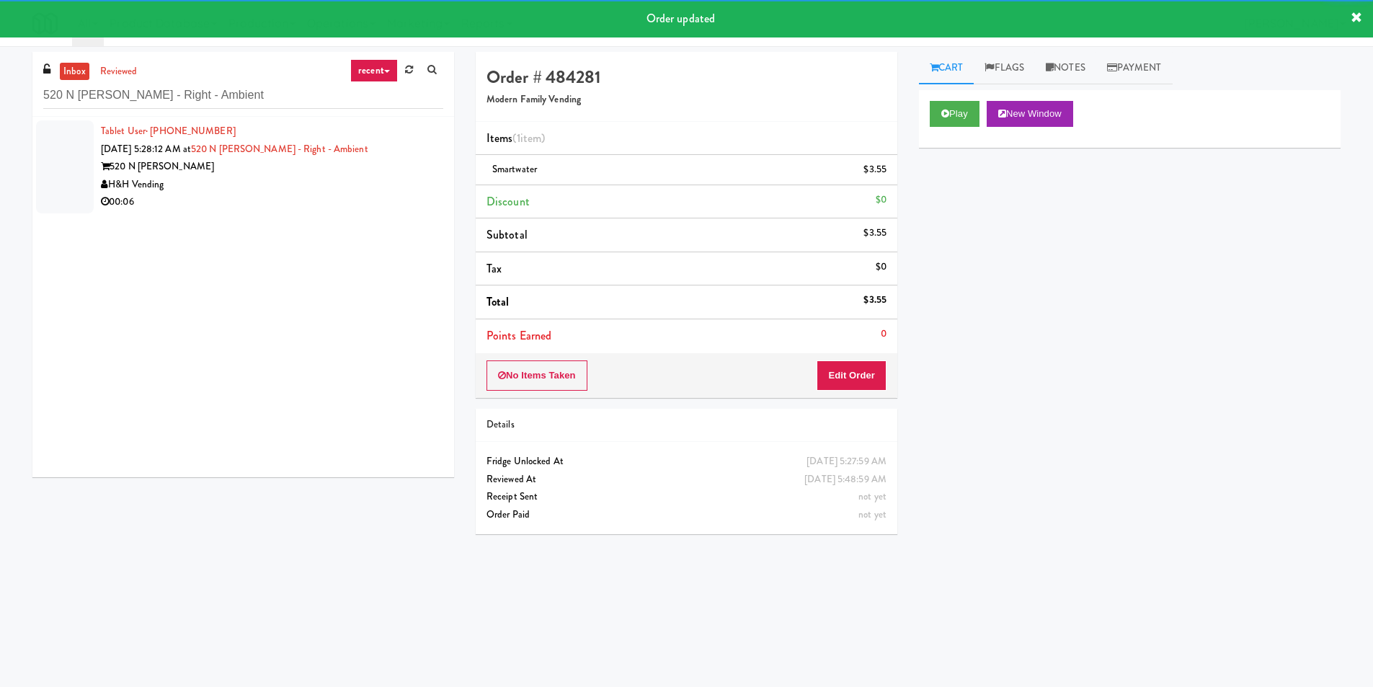
click at [397, 180] on div "H&H Vending" at bounding box center [272, 185] width 342 height 18
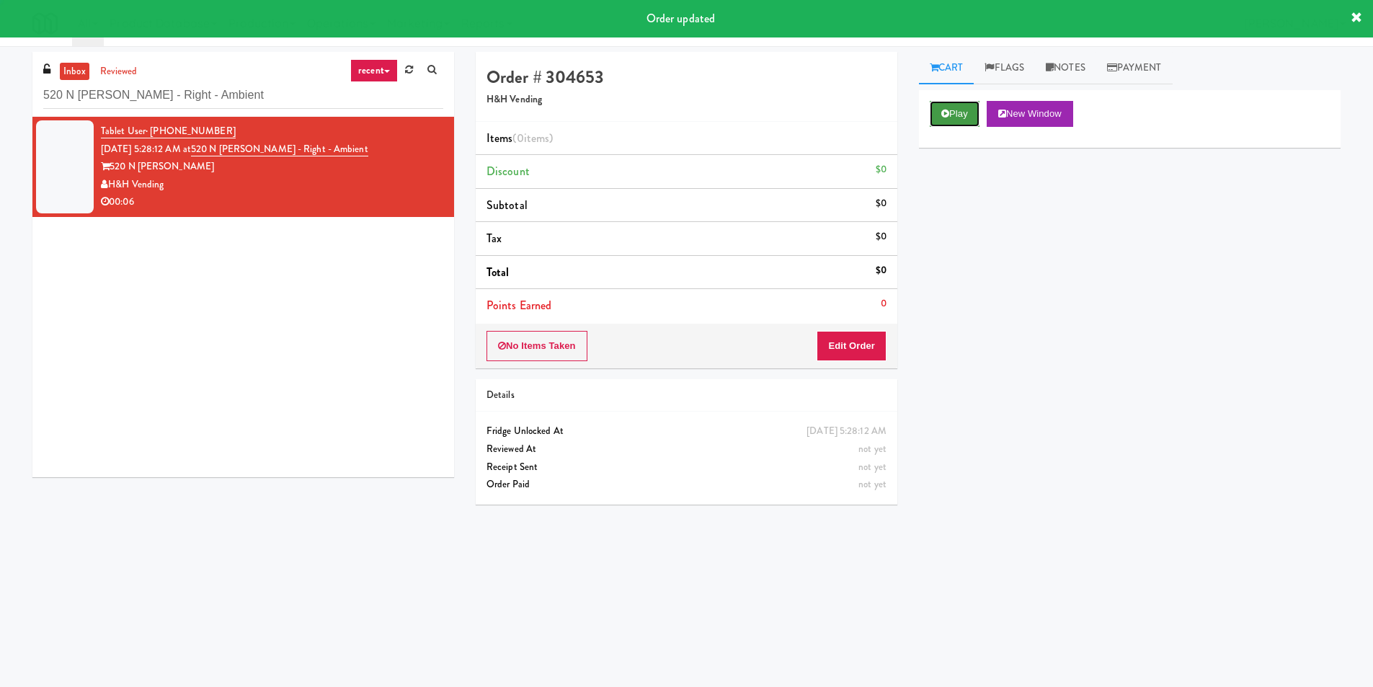
click at [962, 112] on button "Play" at bounding box center [955, 114] width 50 height 26
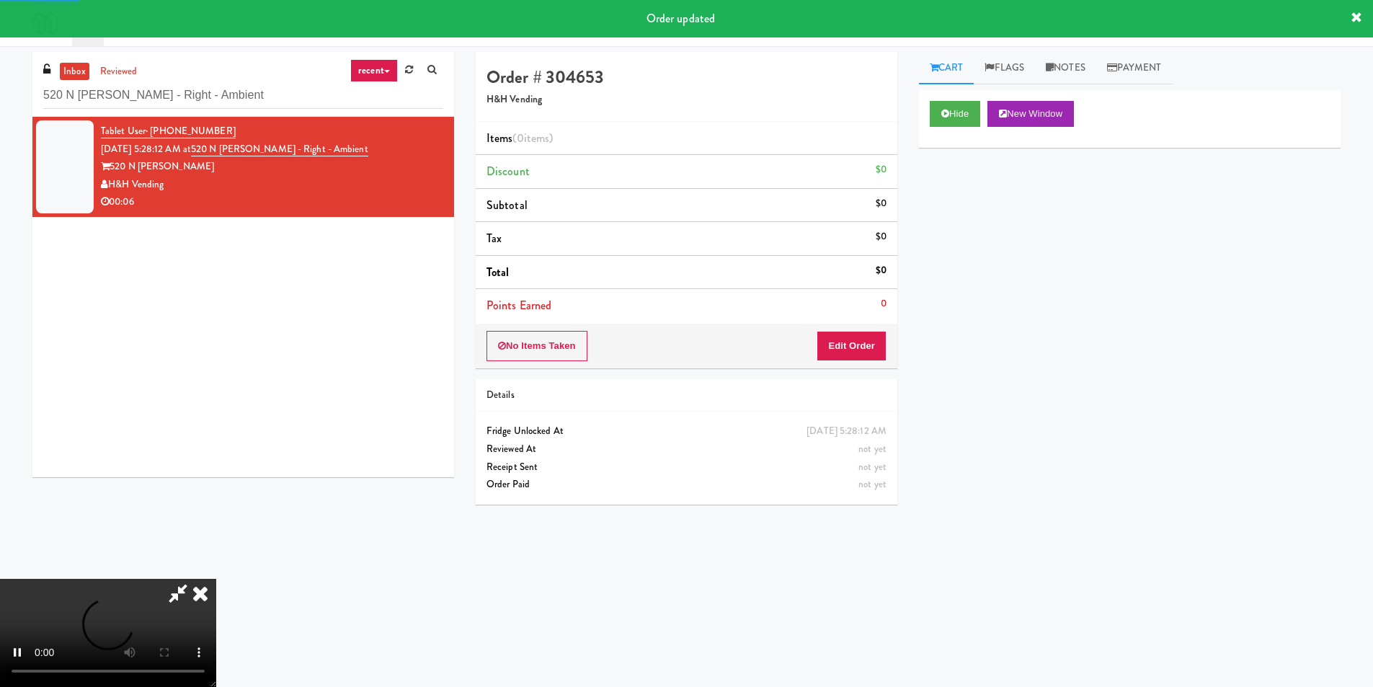
click at [859, 327] on div "No Items Taken Edit Order" at bounding box center [687, 346] width 422 height 45
click at [860, 342] on button "Edit Order" at bounding box center [852, 346] width 70 height 30
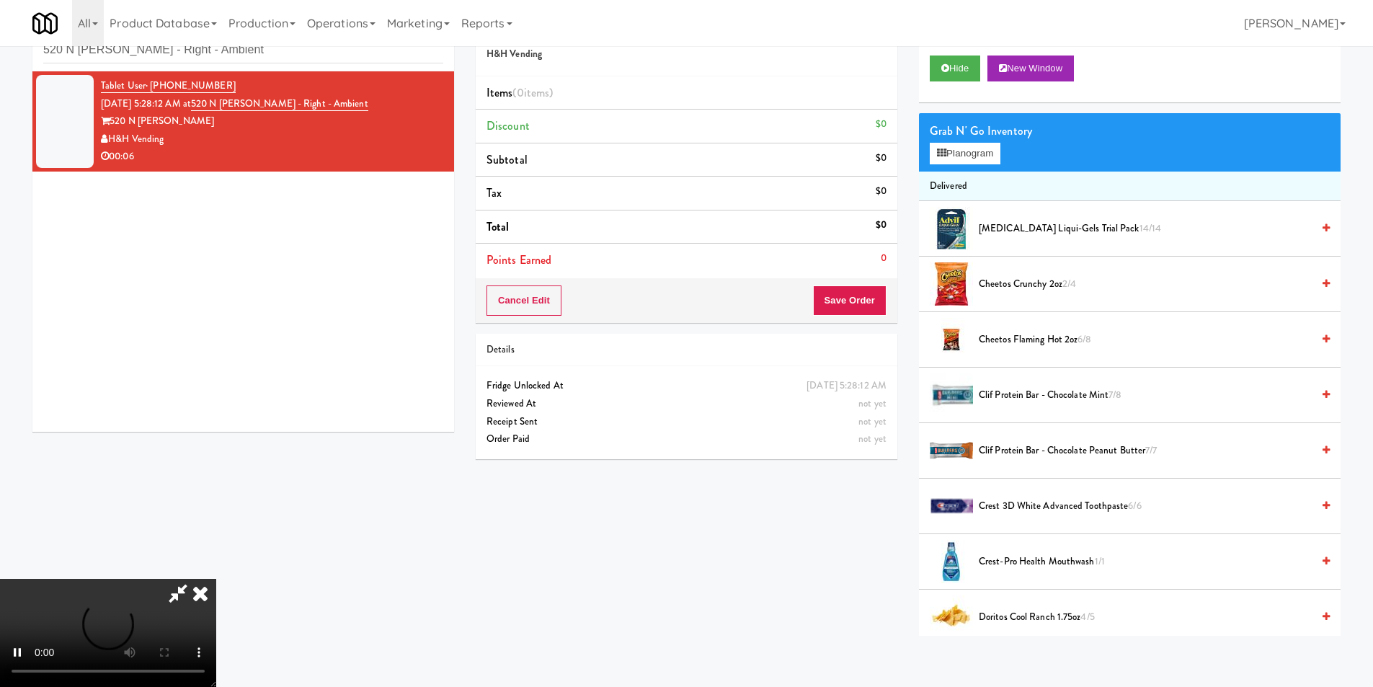
scroll to position [46, 0]
click at [216, 579] on video at bounding box center [108, 633] width 216 height 108
click at [971, 156] on button "Planogram" at bounding box center [965, 153] width 71 height 22
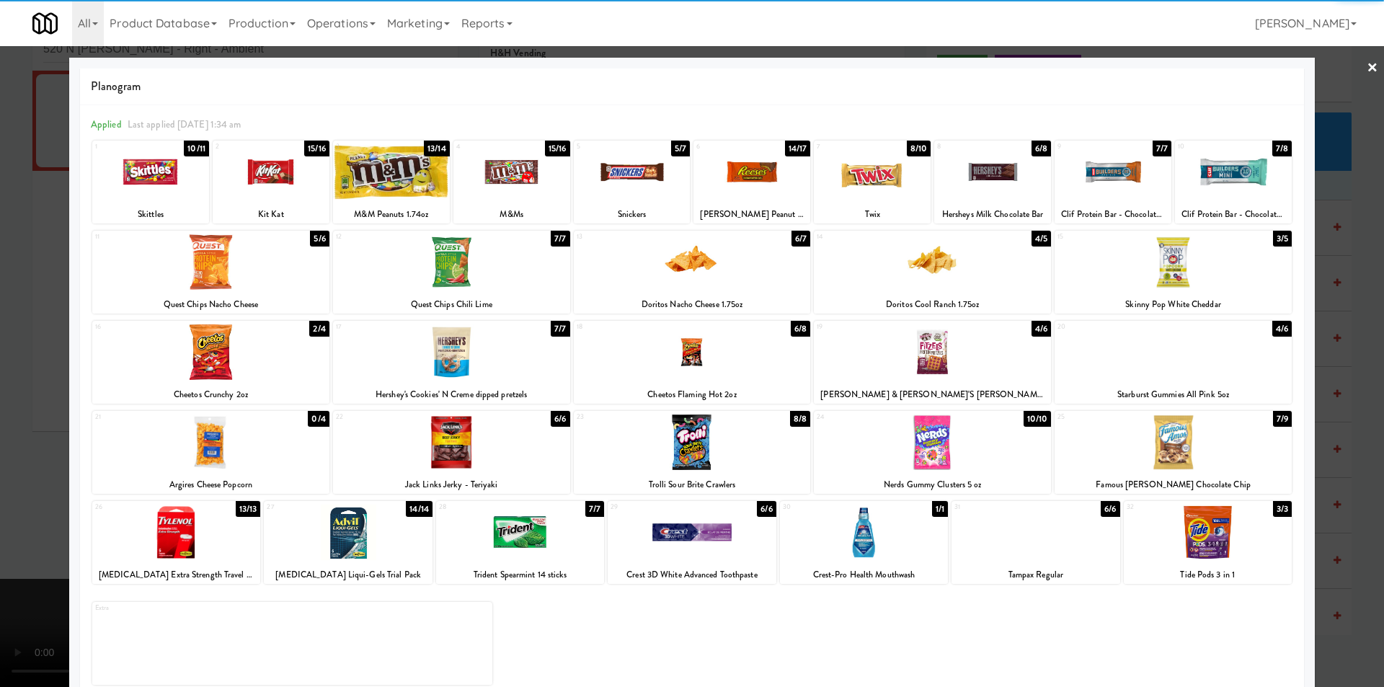
click at [1184, 344] on div at bounding box center [1173, 352] width 237 height 56
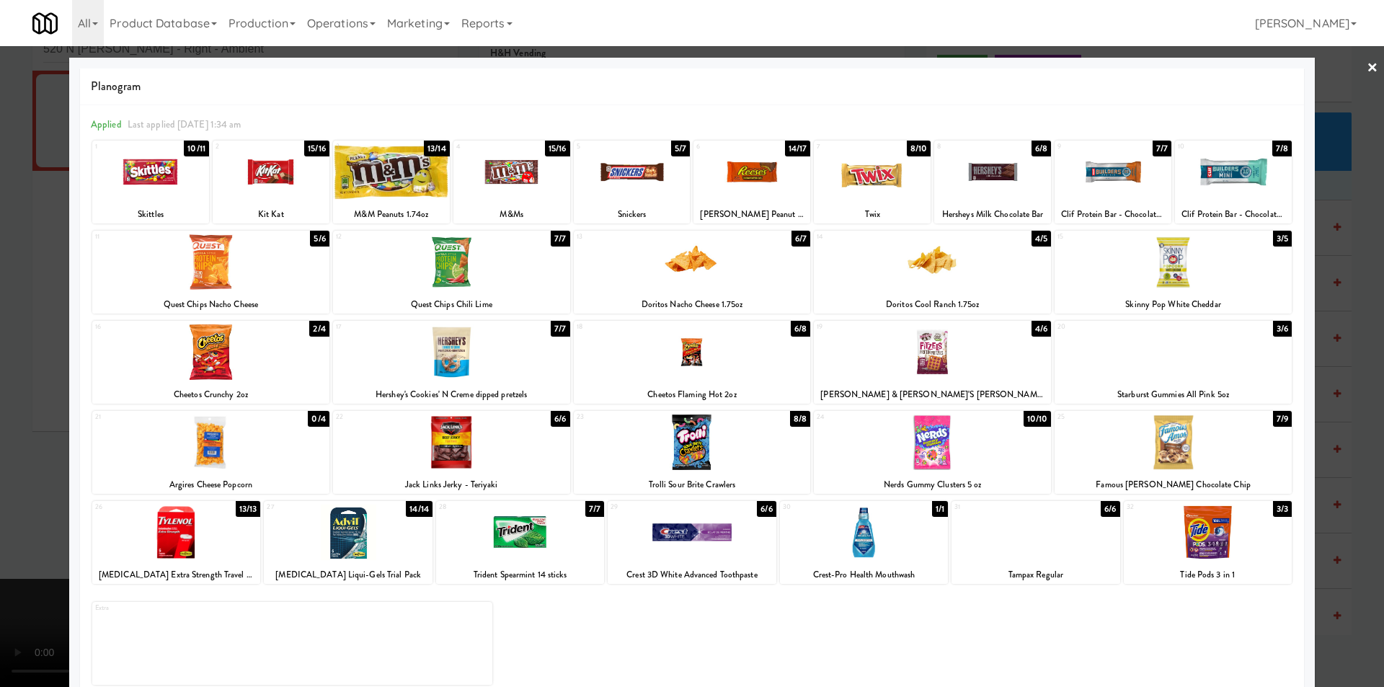
click at [1338, 372] on div at bounding box center [692, 343] width 1384 height 687
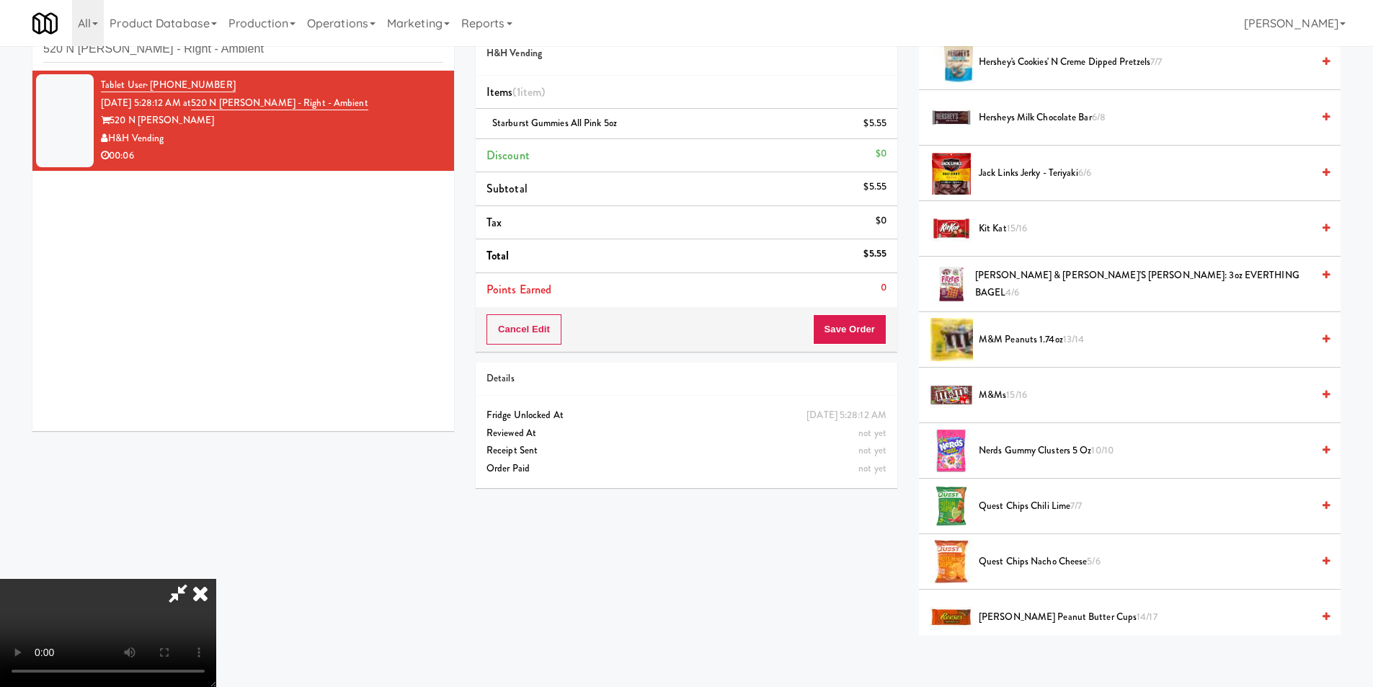
scroll to position [1081, 0]
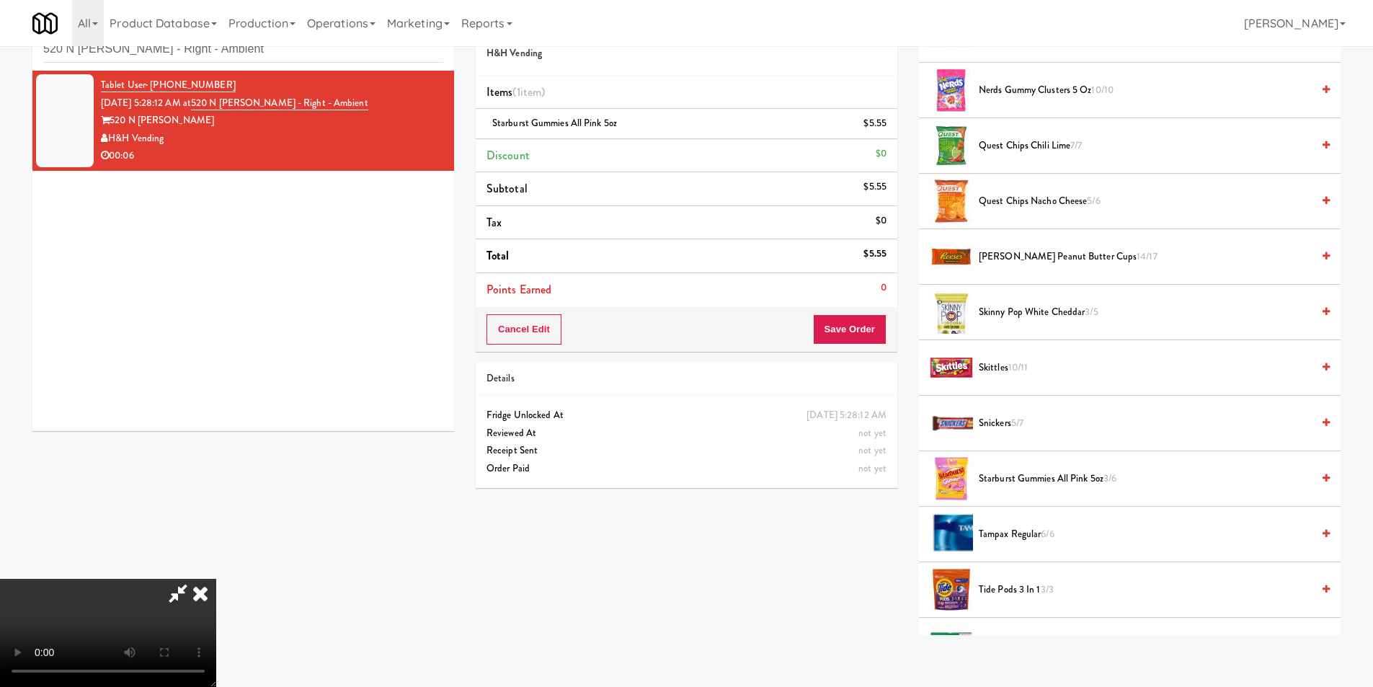
click at [216, 579] on video at bounding box center [108, 633] width 216 height 108
click at [868, 333] on button "Save Order" at bounding box center [850, 329] width 74 height 30
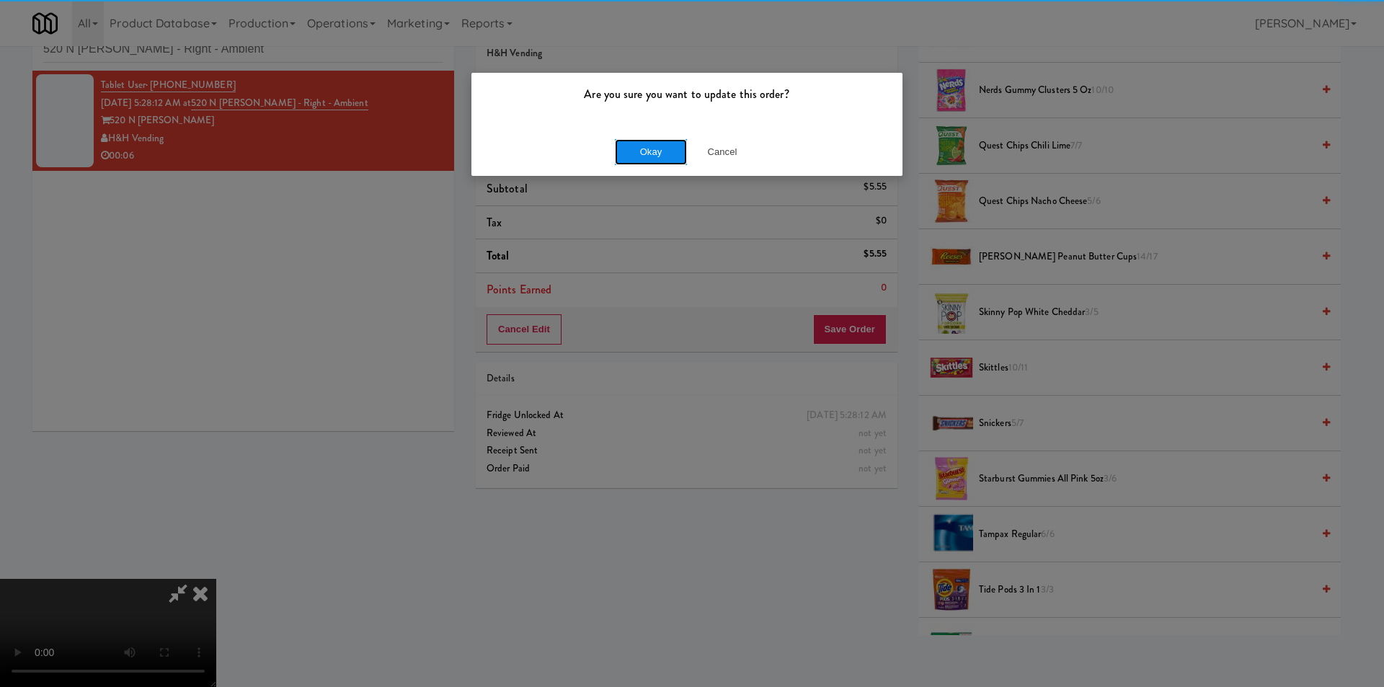
click at [653, 144] on button "Okay" at bounding box center [651, 152] width 72 height 26
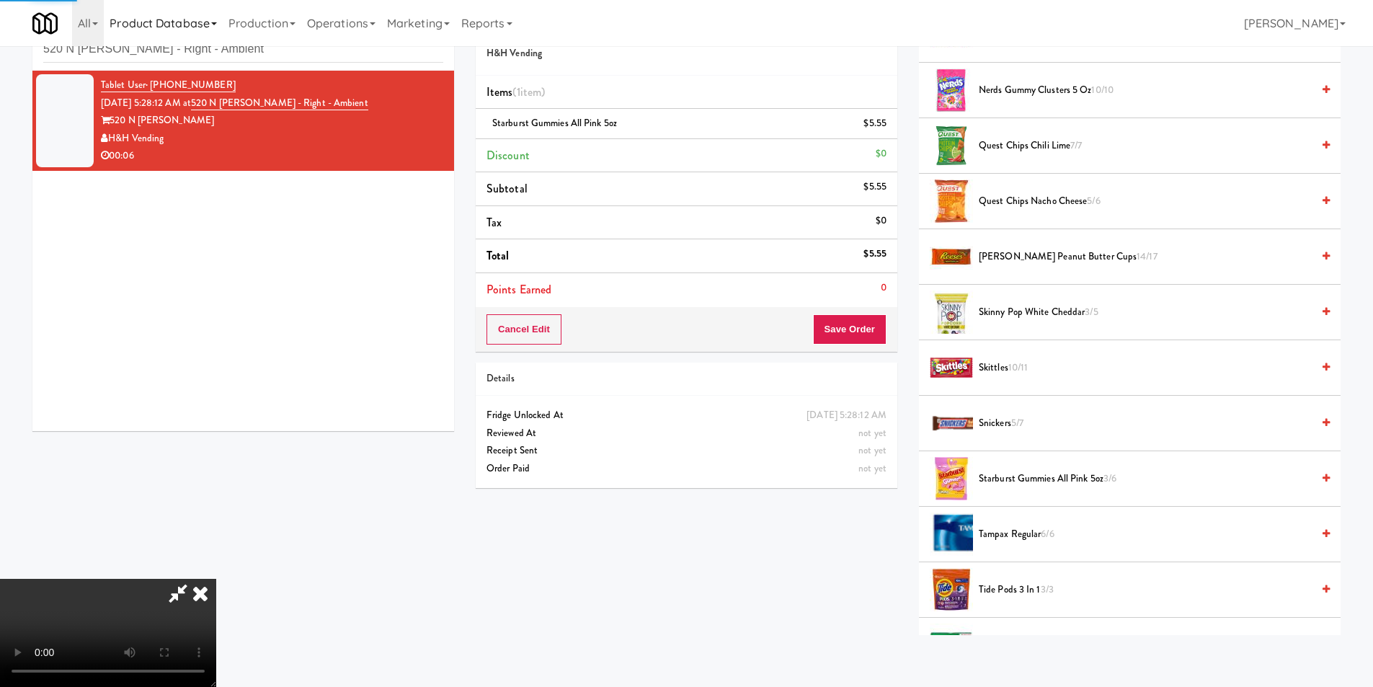
scroll to position [0, 0]
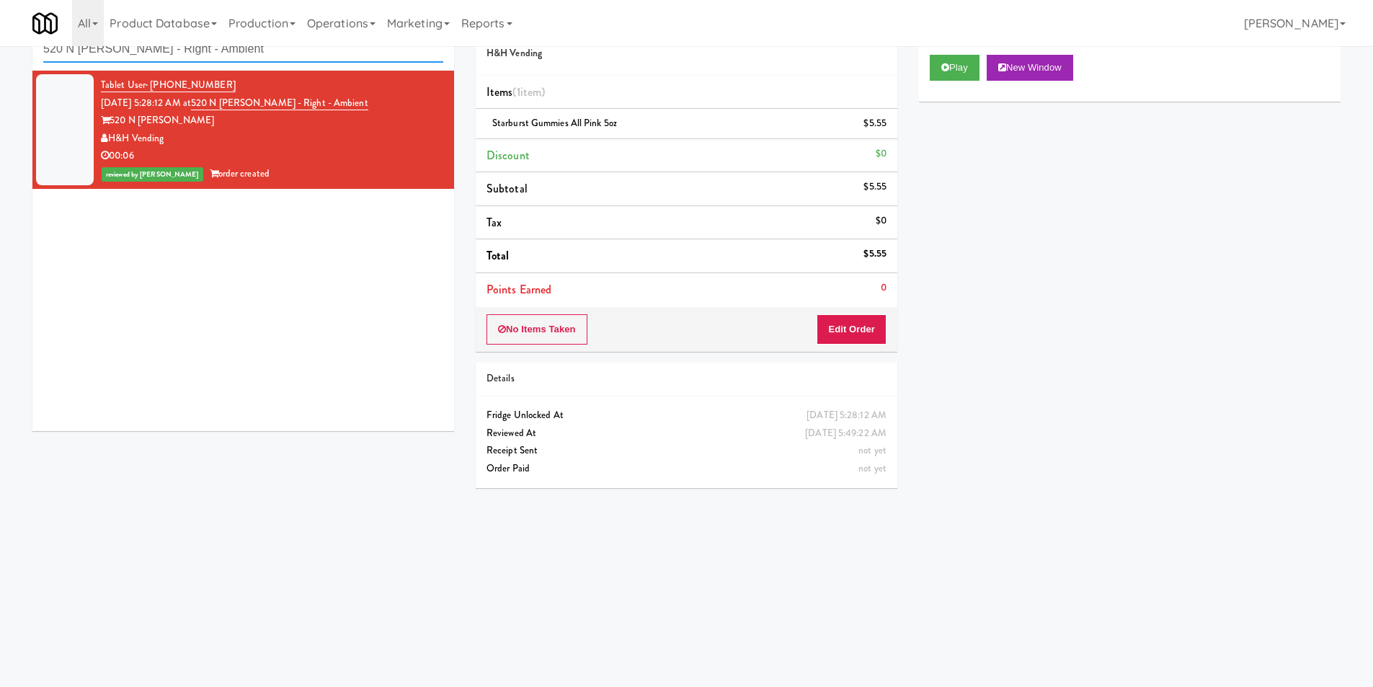
click at [280, 56] on input "520 N Kingsbury - Right - Ambient" at bounding box center [243, 49] width 400 height 27
click at [280, 55] on input "520 N Kingsbury - Right - Ambient" at bounding box center [243, 49] width 400 height 27
paste input "Rafferty - Pantry - Lef"
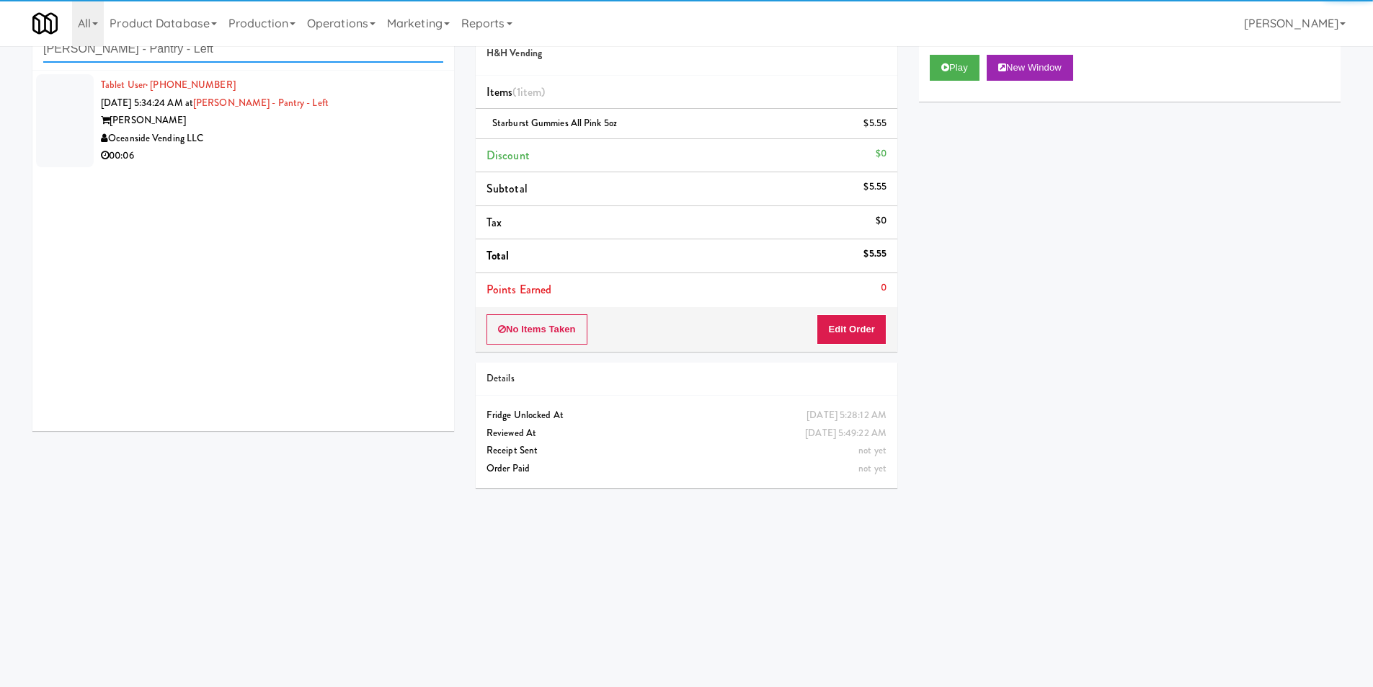
type input "Rafferty - Pantry - Left"
click at [417, 154] on div "00:06" at bounding box center [272, 156] width 342 height 18
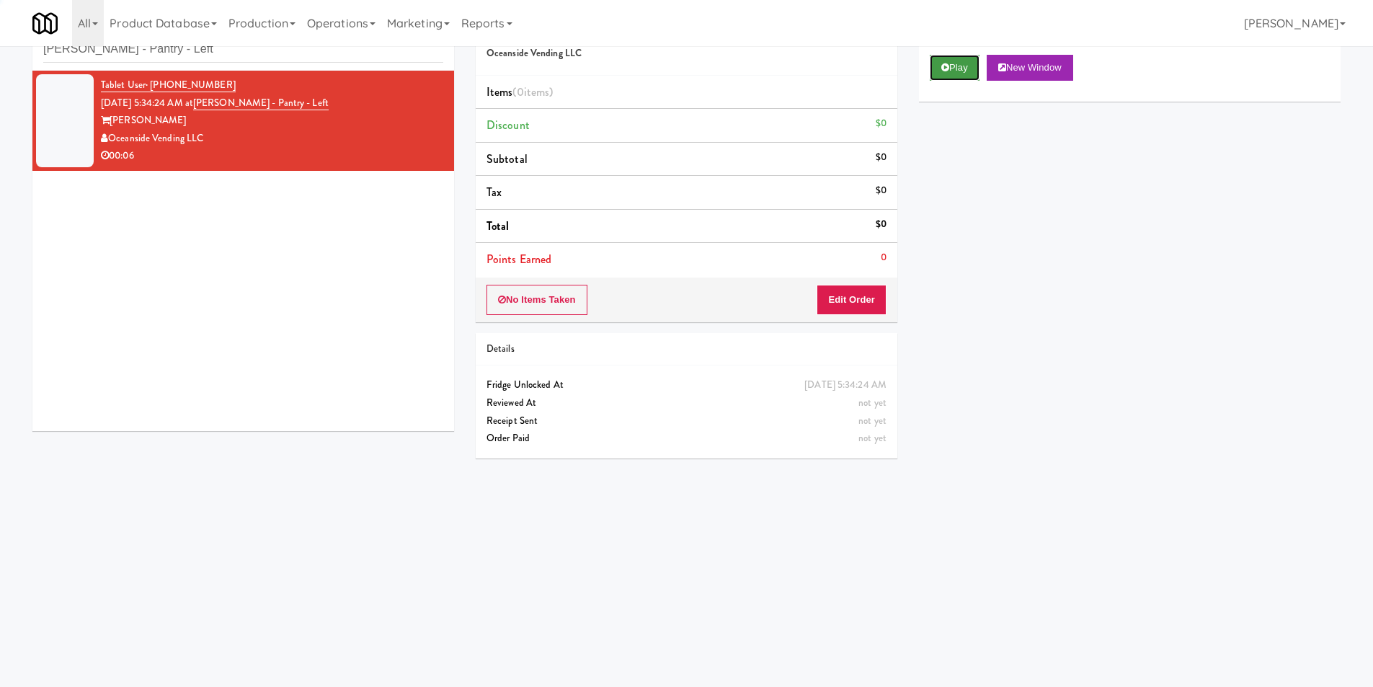
click at [945, 66] on icon at bounding box center [946, 67] width 8 height 9
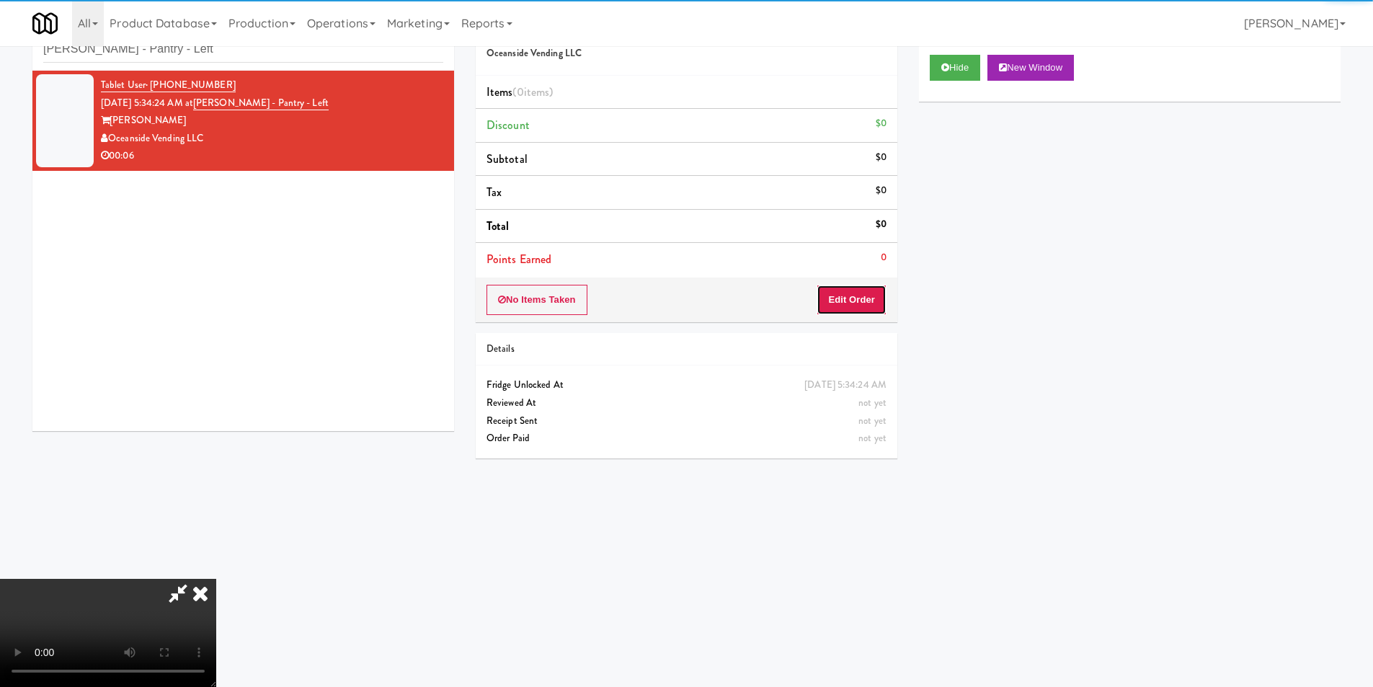
click at [837, 301] on button "Edit Order" at bounding box center [852, 300] width 70 height 30
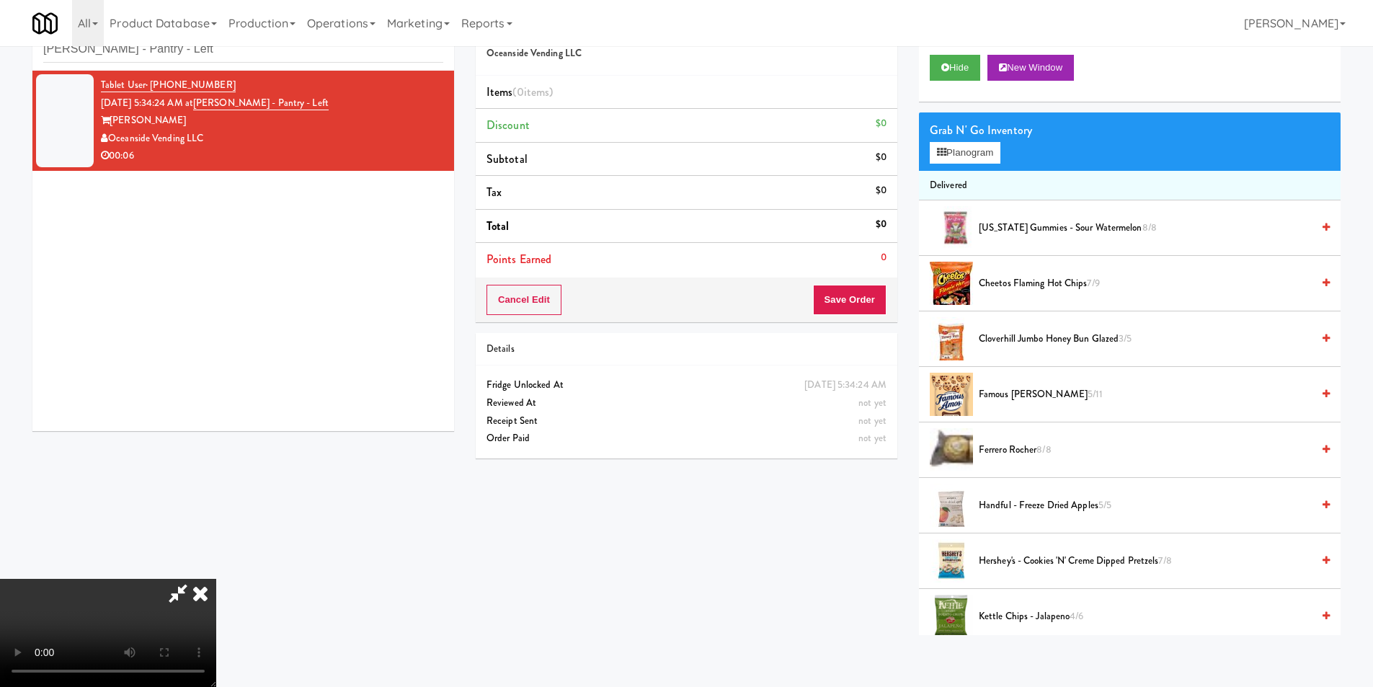
click at [216, 579] on video at bounding box center [108, 633] width 216 height 108
click at [962, 154] on button "Planogram" at bounding box center [965, 153] width 71 height 22
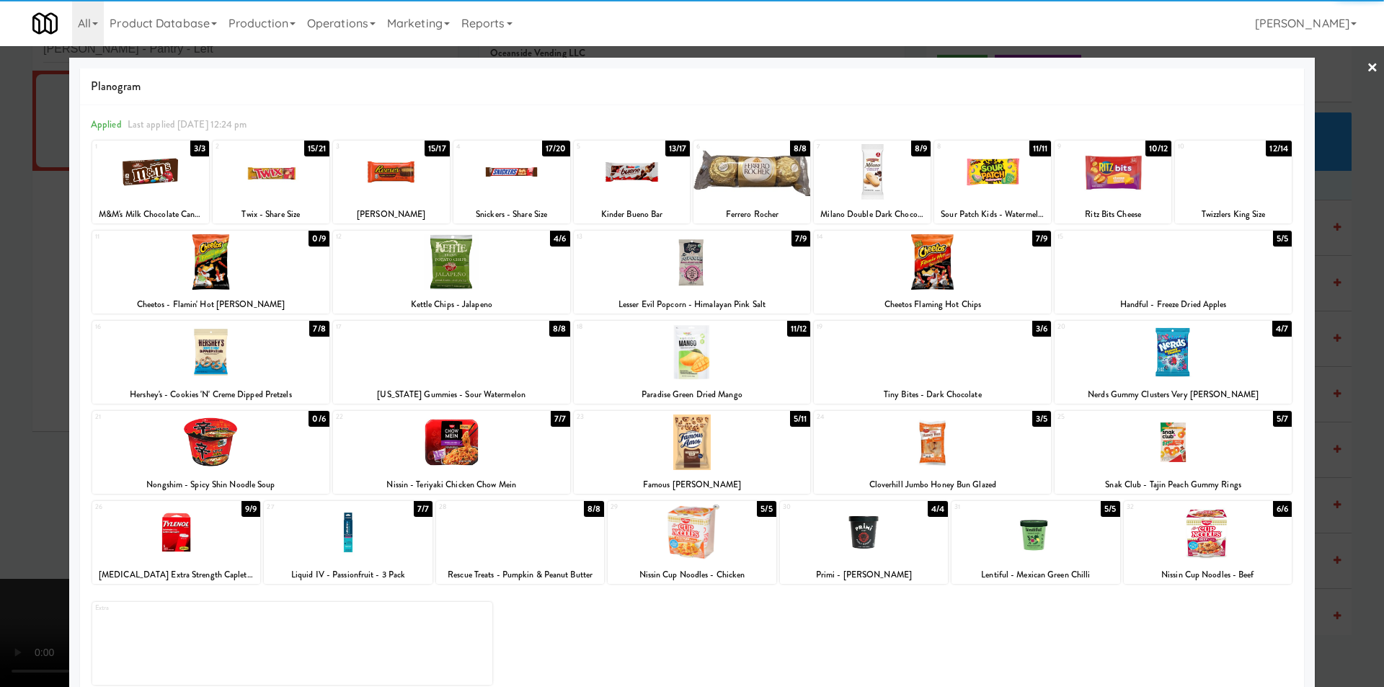
click at [719, 456] on div at bounding box center [692, 443] width 237 height 56
click at [1349, 383] on div at bounding box center [692, 343] width 1384 height 687
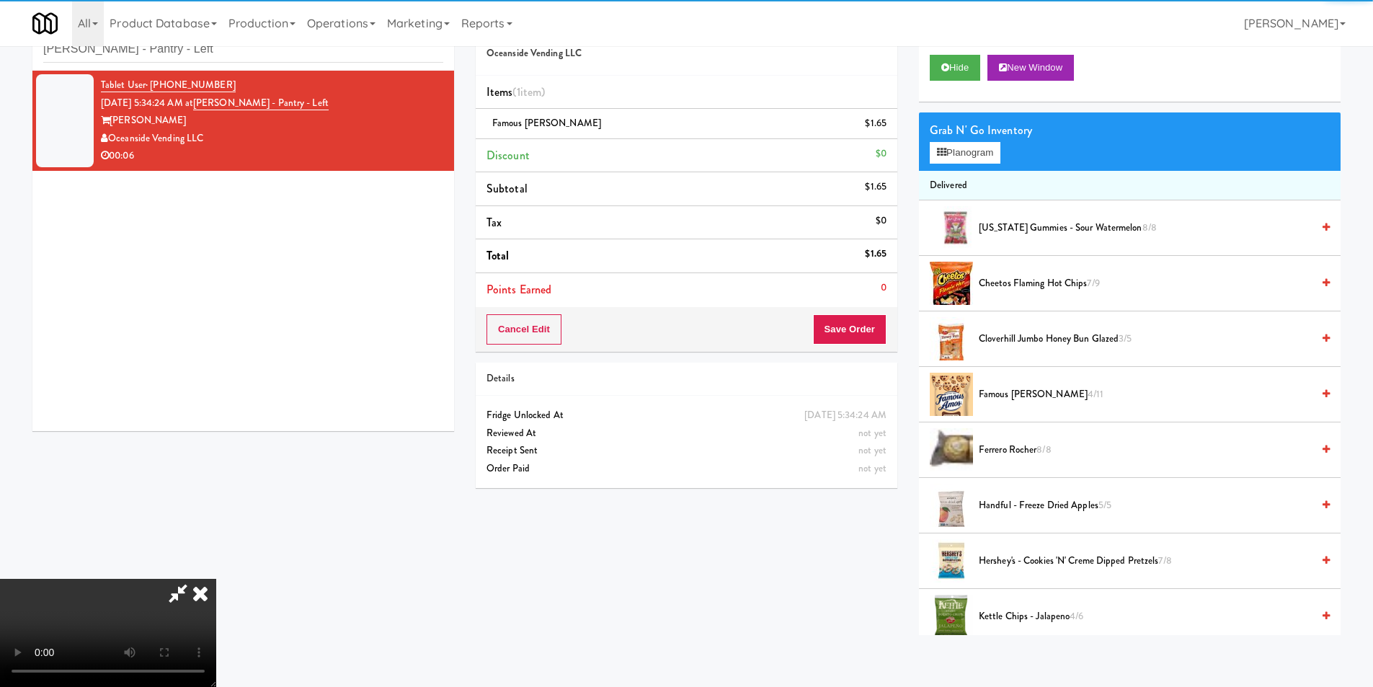
click at [216, 579] on video at bounding box center [108, 633] width 216 height 108
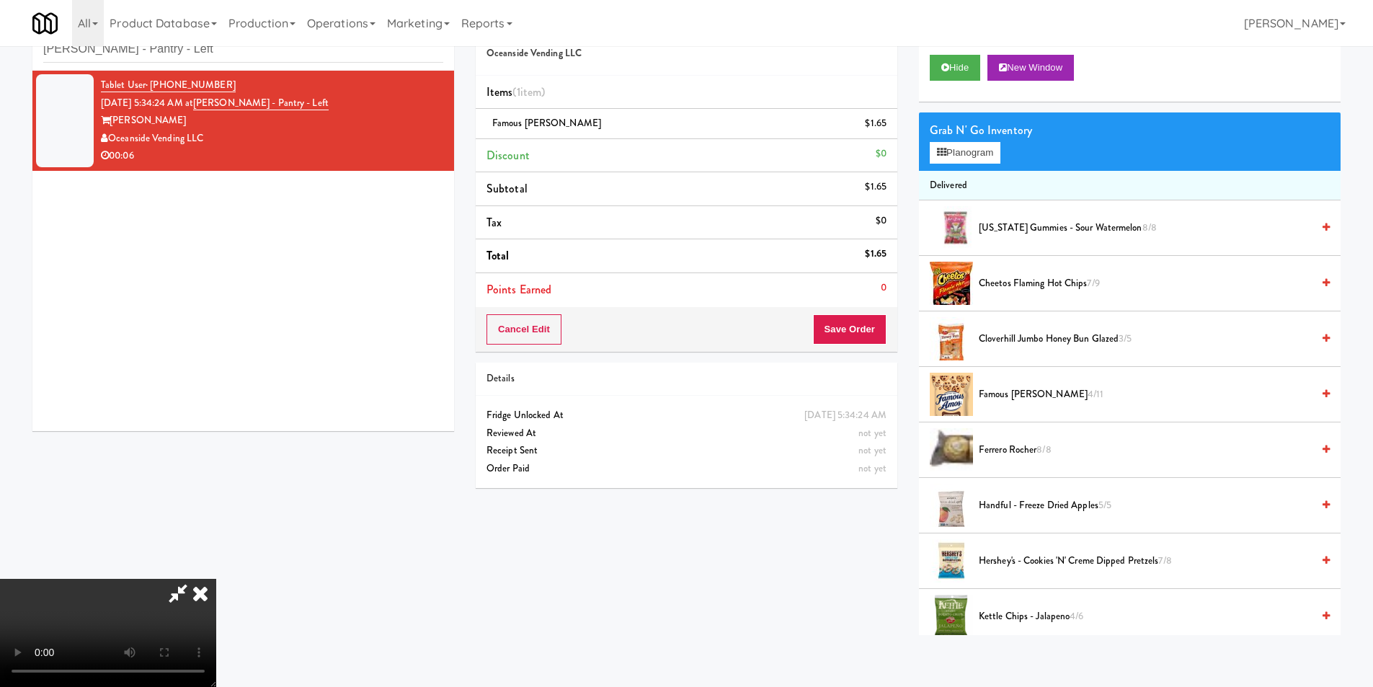
click at [216, 579] on video at bounding box center [108, 633] width 216 height 108
click at [967, 151] on button "Planogram" at bounding box center [965, 153] width 71 height 22
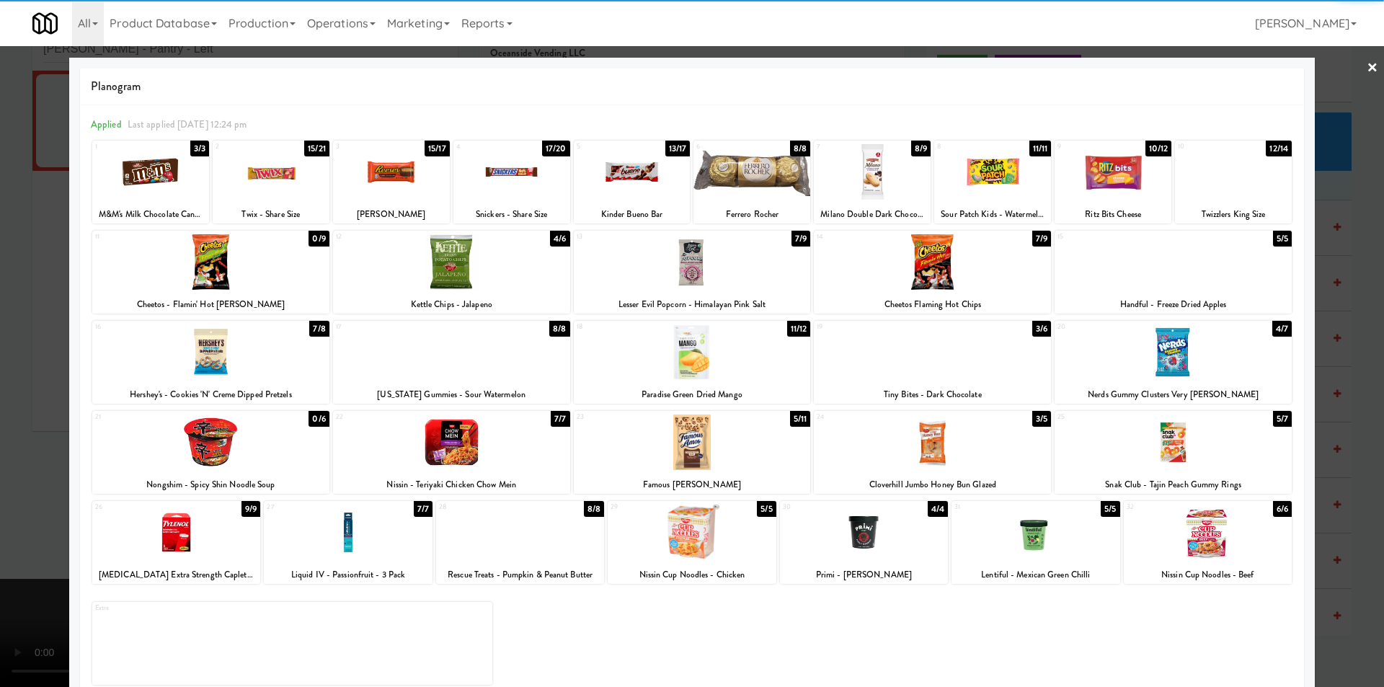
click at [1140, 186] on div at bounding box center [1113, 172] width 117 height 56
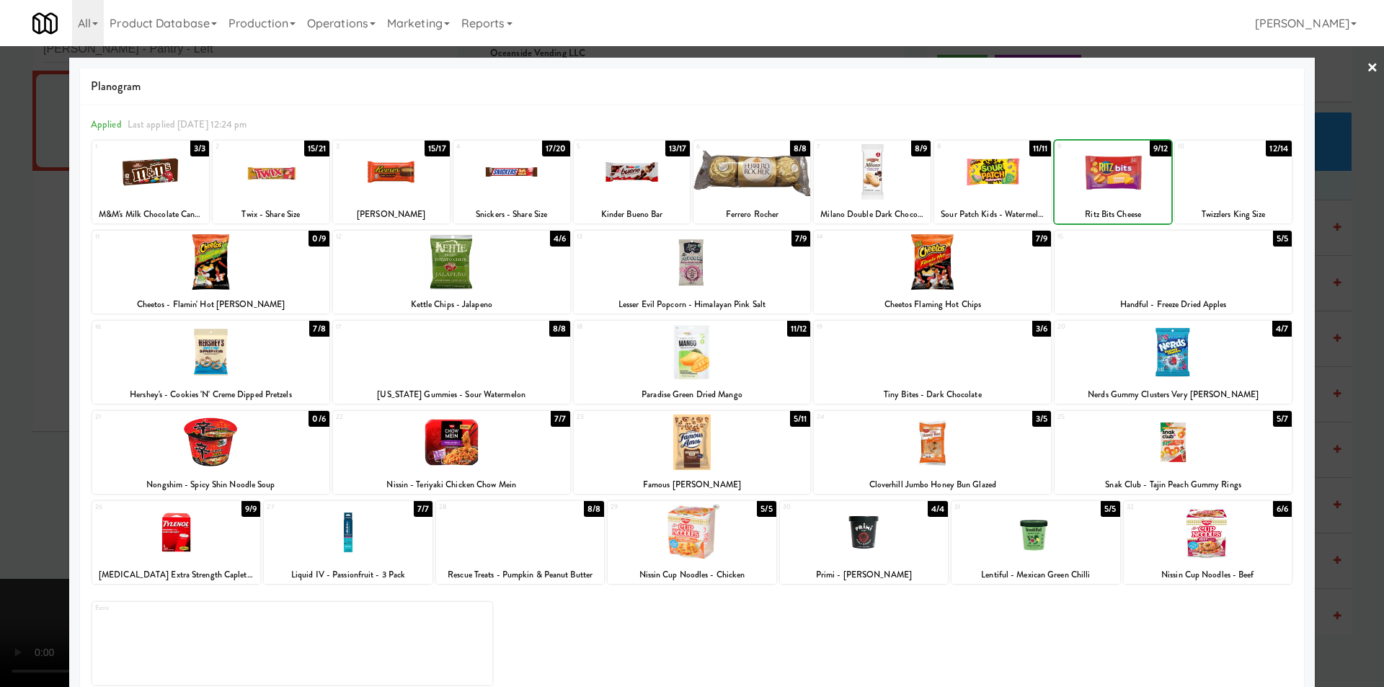
click at [1323, 244] on div at bounding box center [692, 343] width 1384 height 687
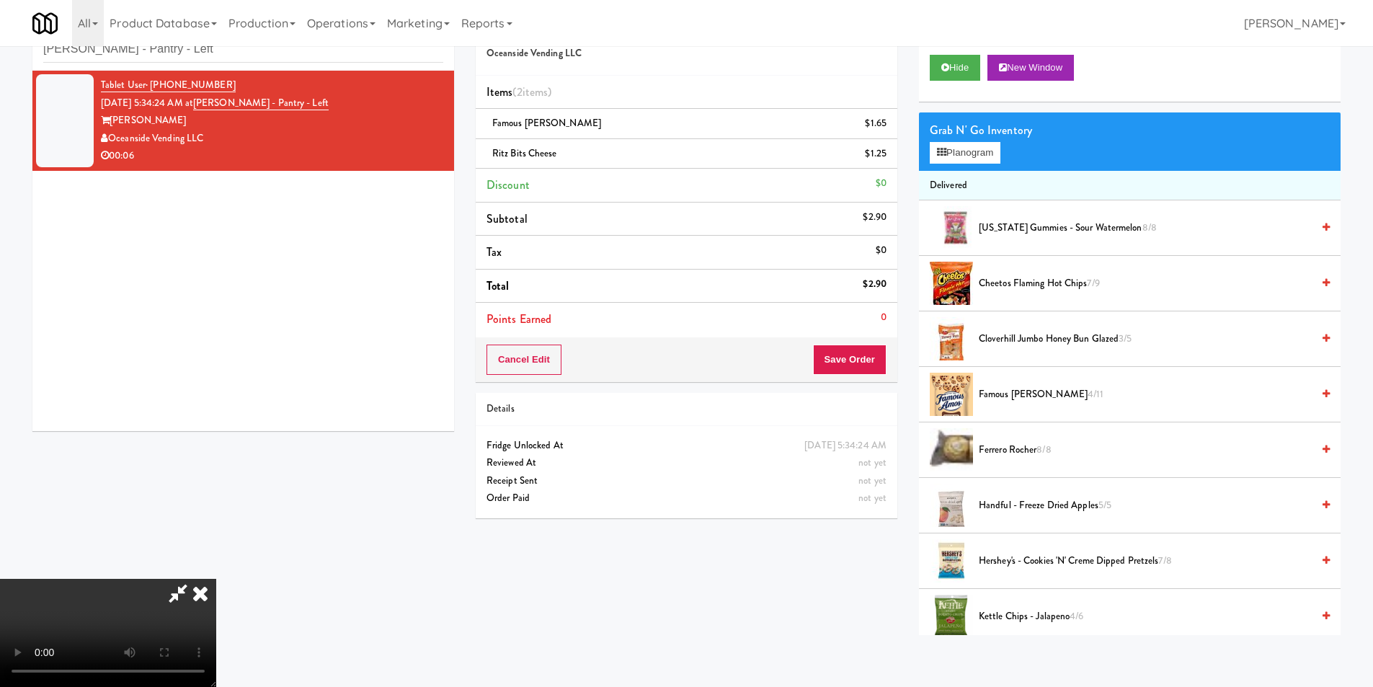
click at [216, 579] on video at bounding box center [108, 633] width 216 height 108
click at [849, 353] on button "Save Order" at bounding box center [850, 360] width 74 height 30
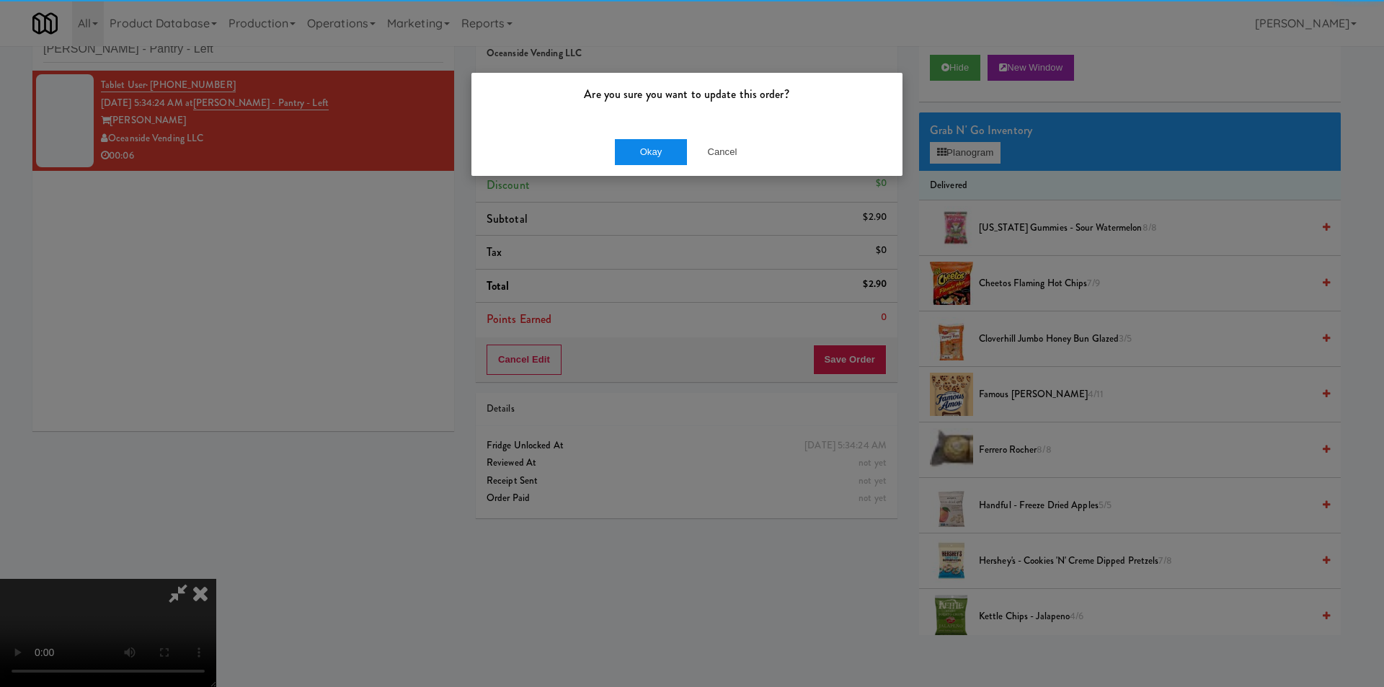
click at [617, 142] on div "Okay Cancel" at bounding box center [686, 152] width 431 height 48
click at [632, 145] on button "Okay" at bounding box center [651, 152] width 72 height 26
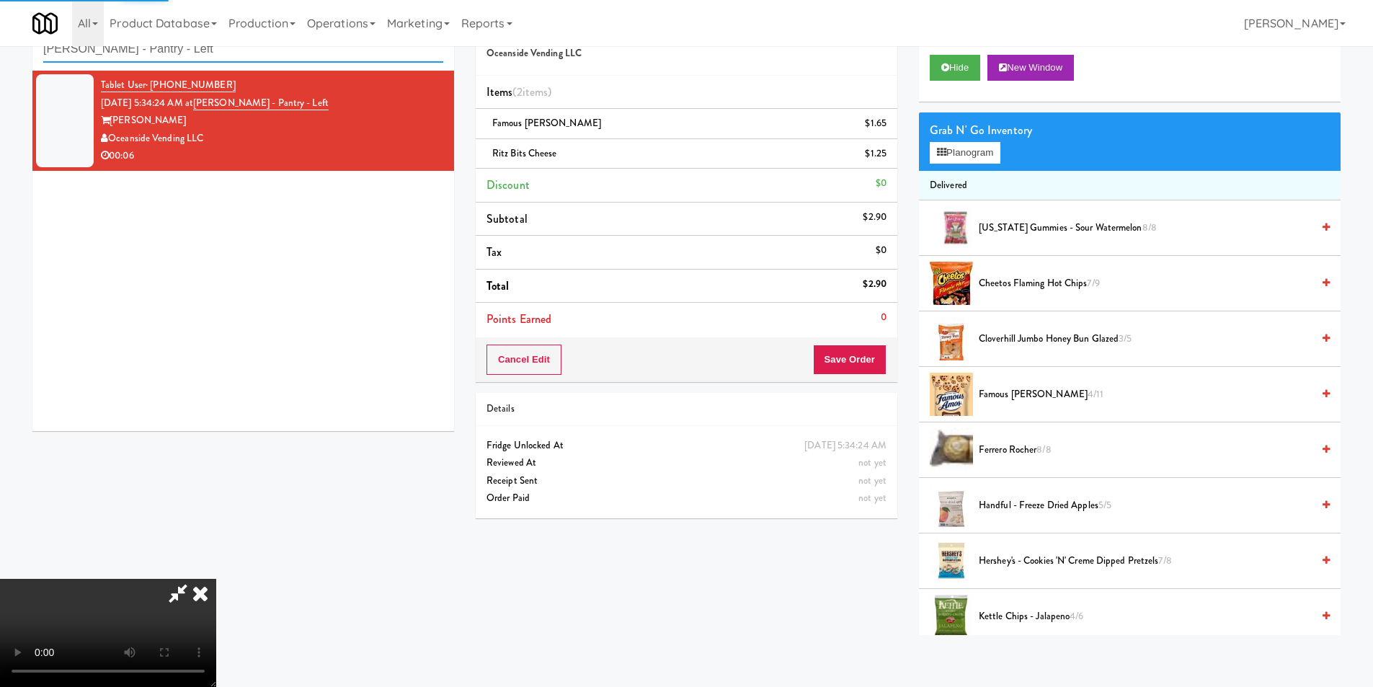
click at [275, 56] on input "Rafferty - Pantry - Left" at bounding box center [243, 49] width 400 height 27
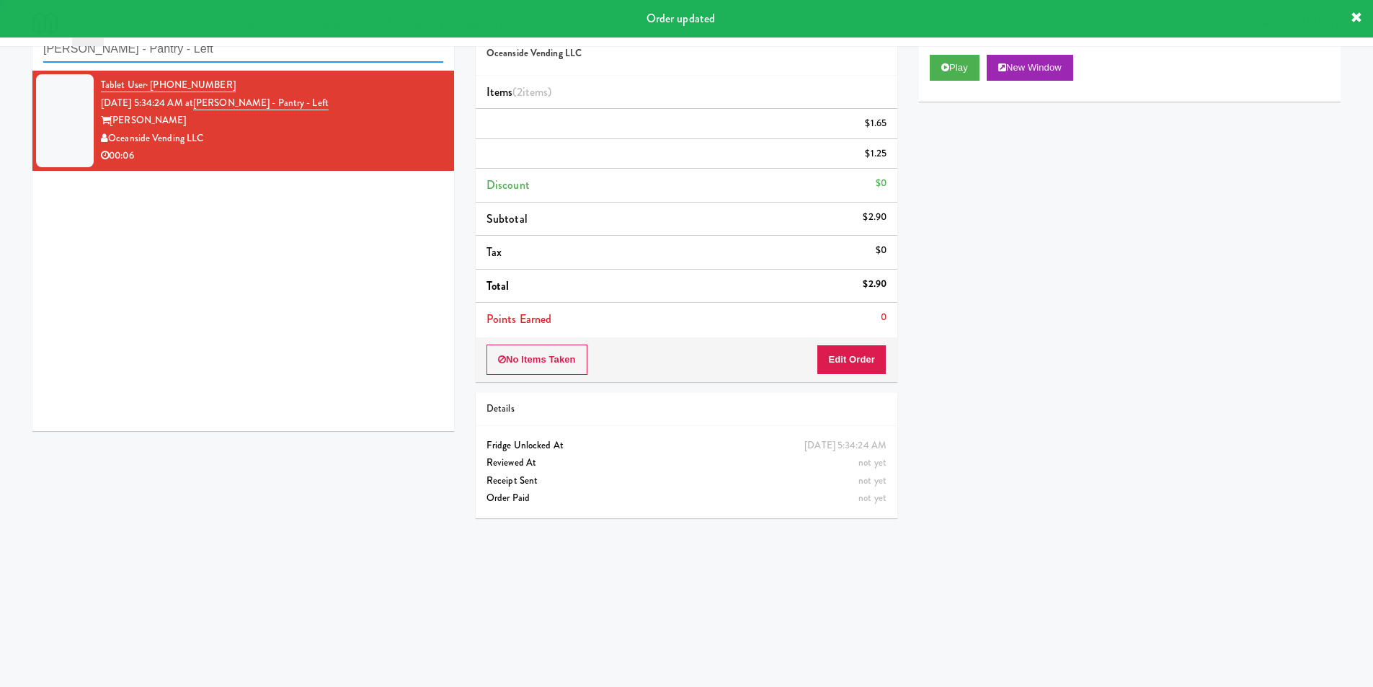
click at [275, 56] on input "Rafferty - Pantry - Left" at bounding box center [243, 49] width 400 height 27
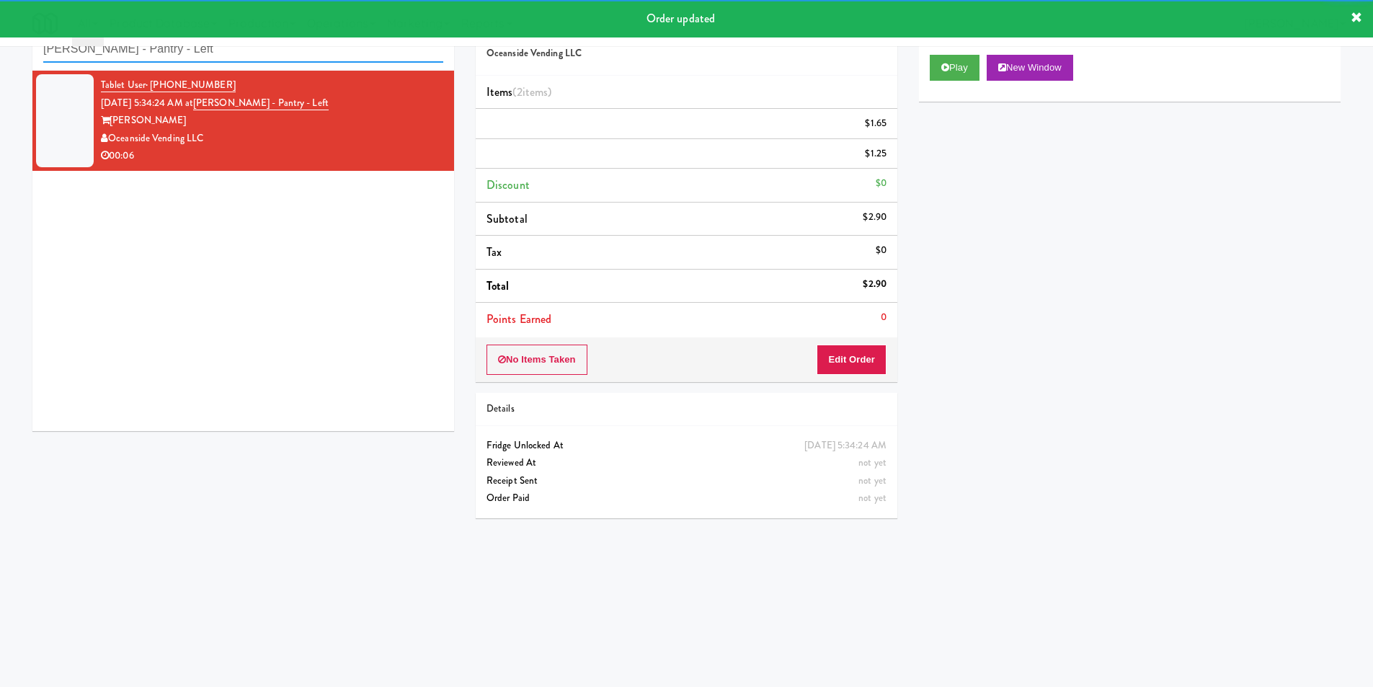
paste input "The Whitmore"
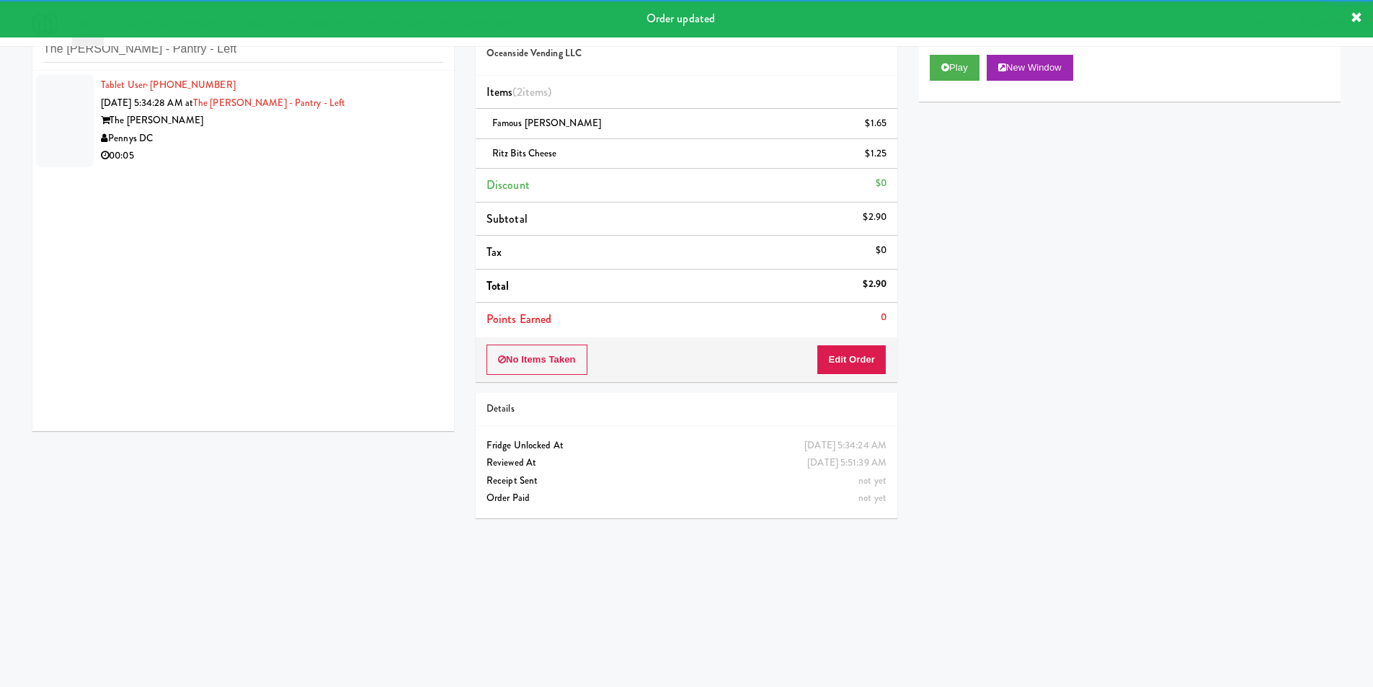
click at [395, 145] on div "Pennys DC" at bounding box center [272, 139] width 342 height 18
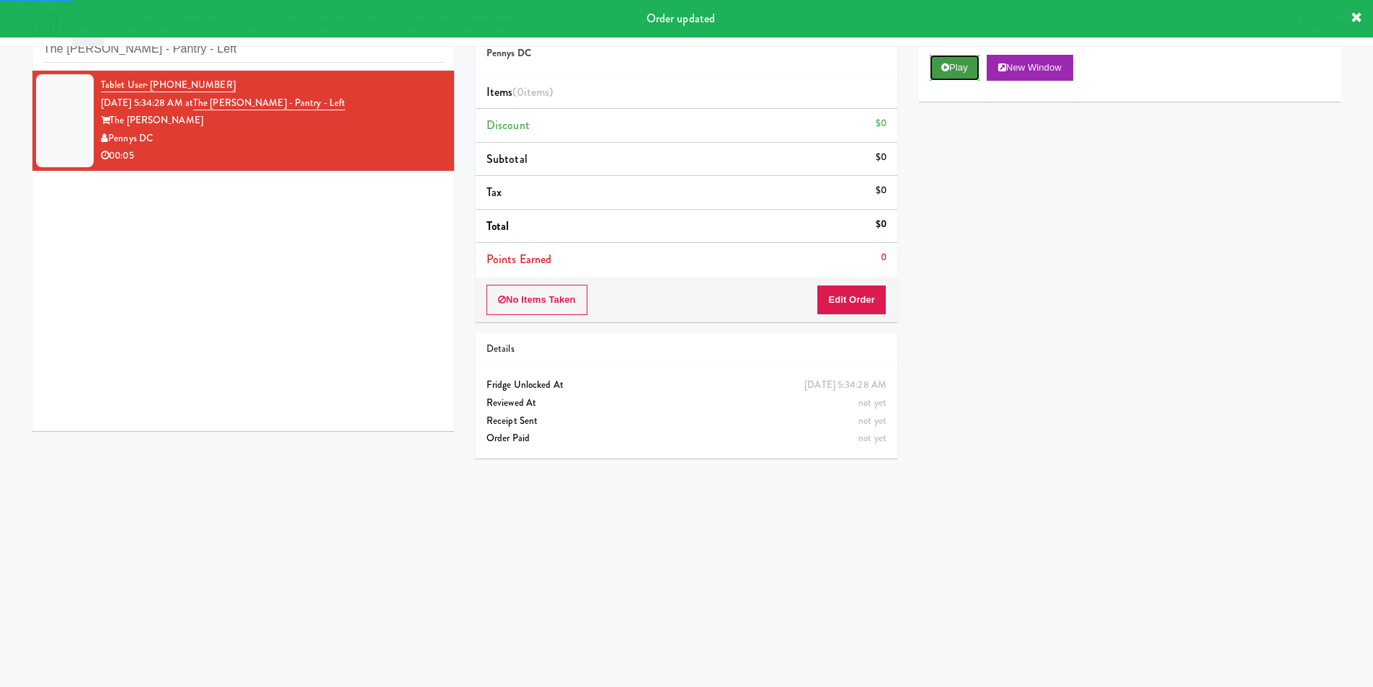
click at [946, 68] on icon at bounding box center [946, 67] width 8 height 9
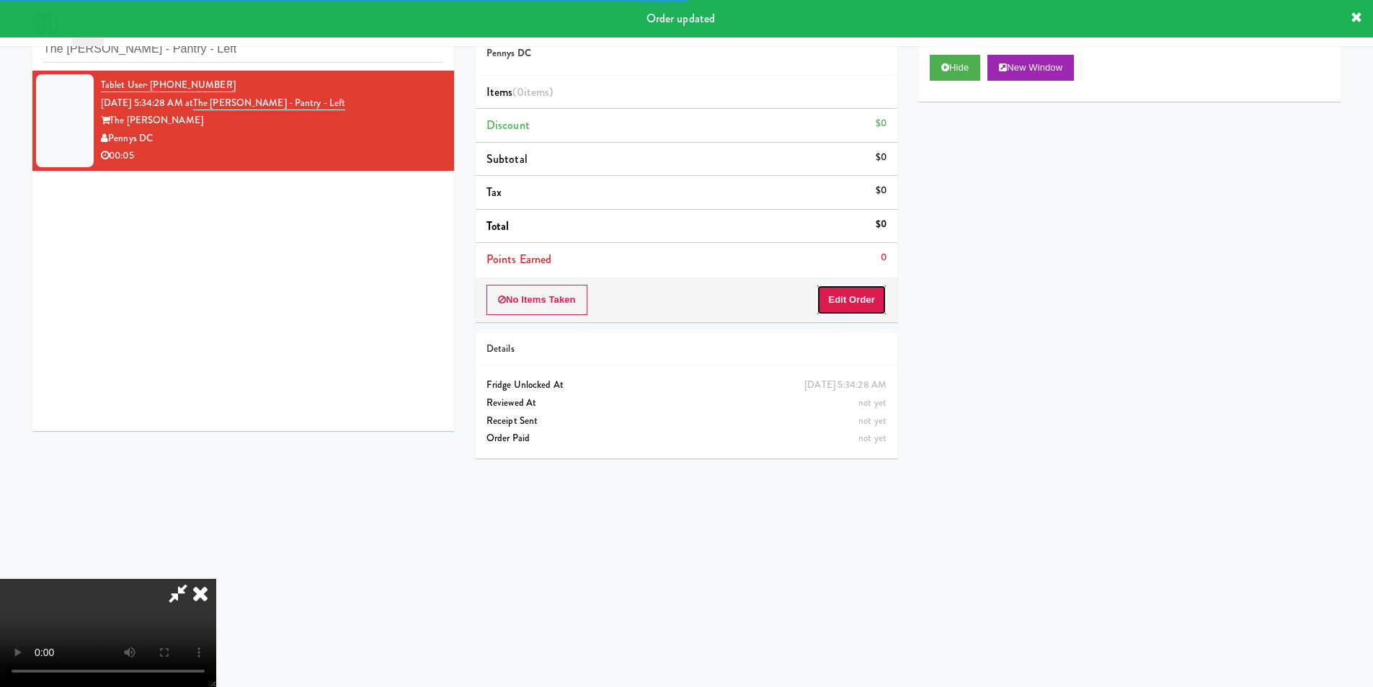
click at [874, 295] on button "Edit Order" at bounding box center [852, 300] width 70 height 30
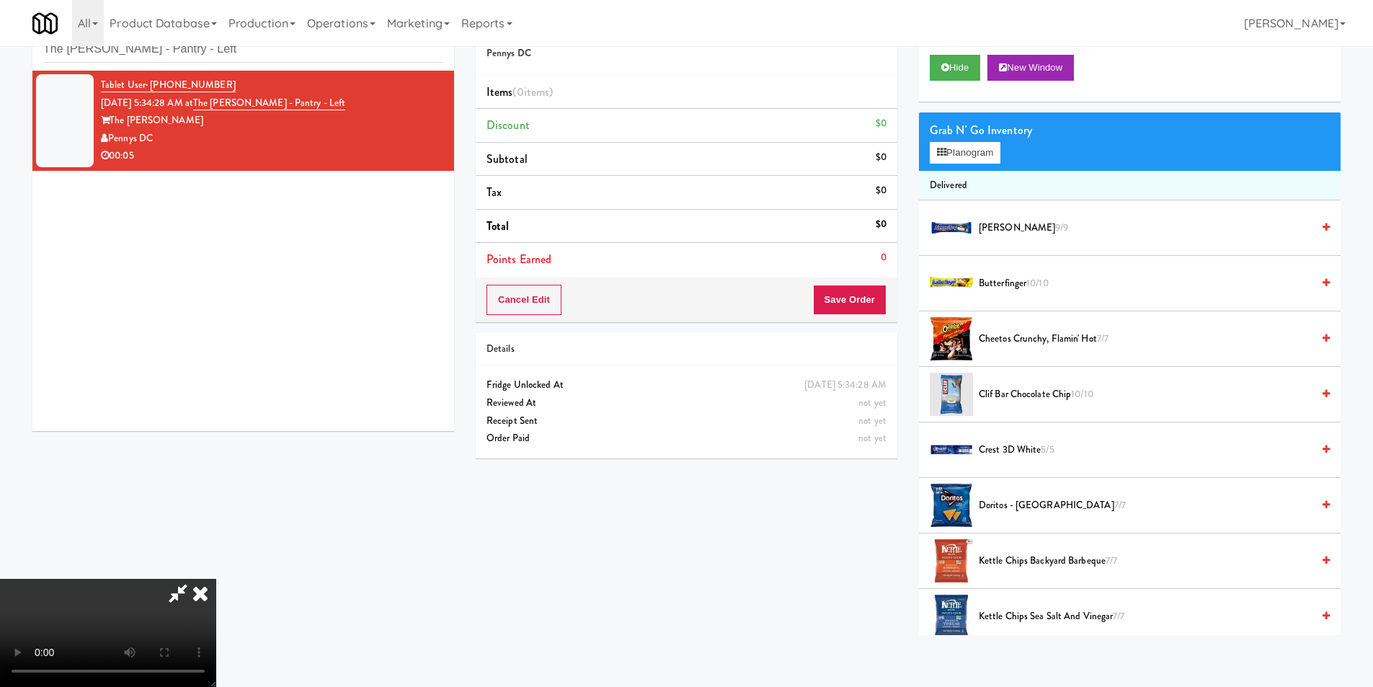
click at [1001, 504] on span "Doritos - Cool Ranch 7/7" at bounding box center [1145, 506] width 333 height 18
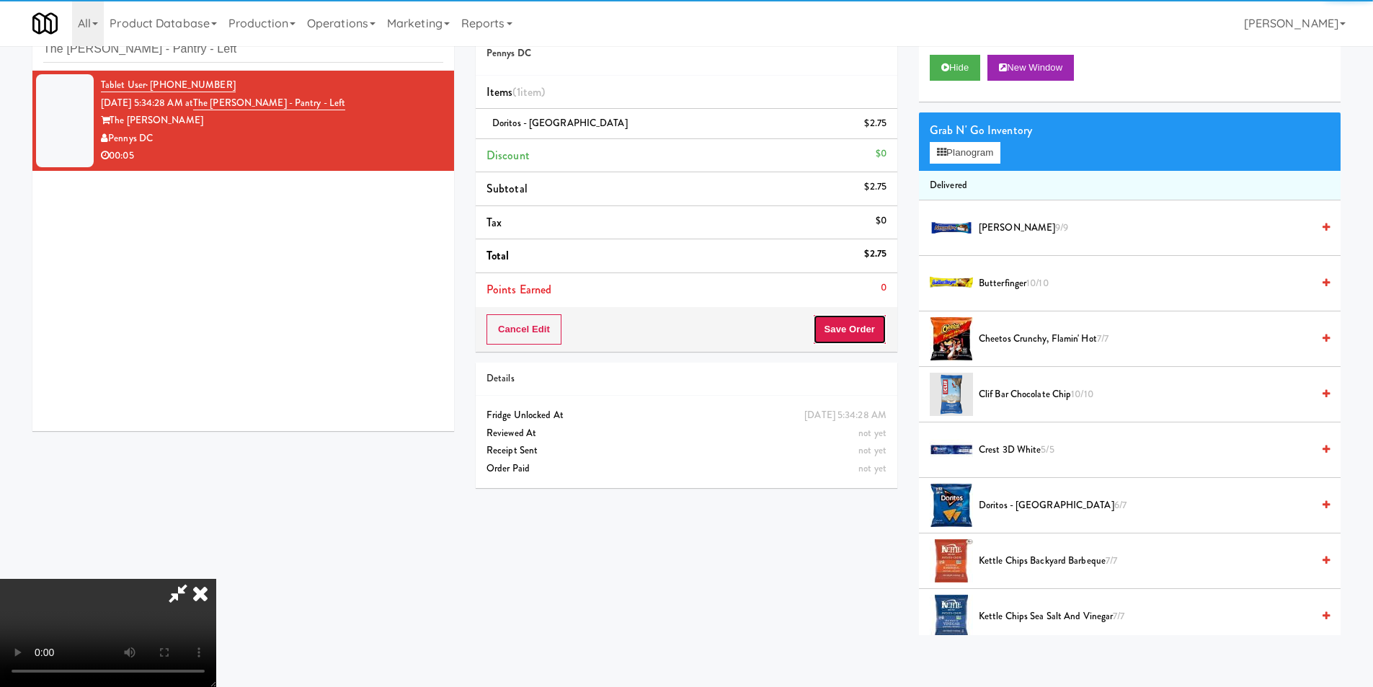
click at [875, 335] on button "Save Order" at bounding box center [850, 329] width 74 height 30
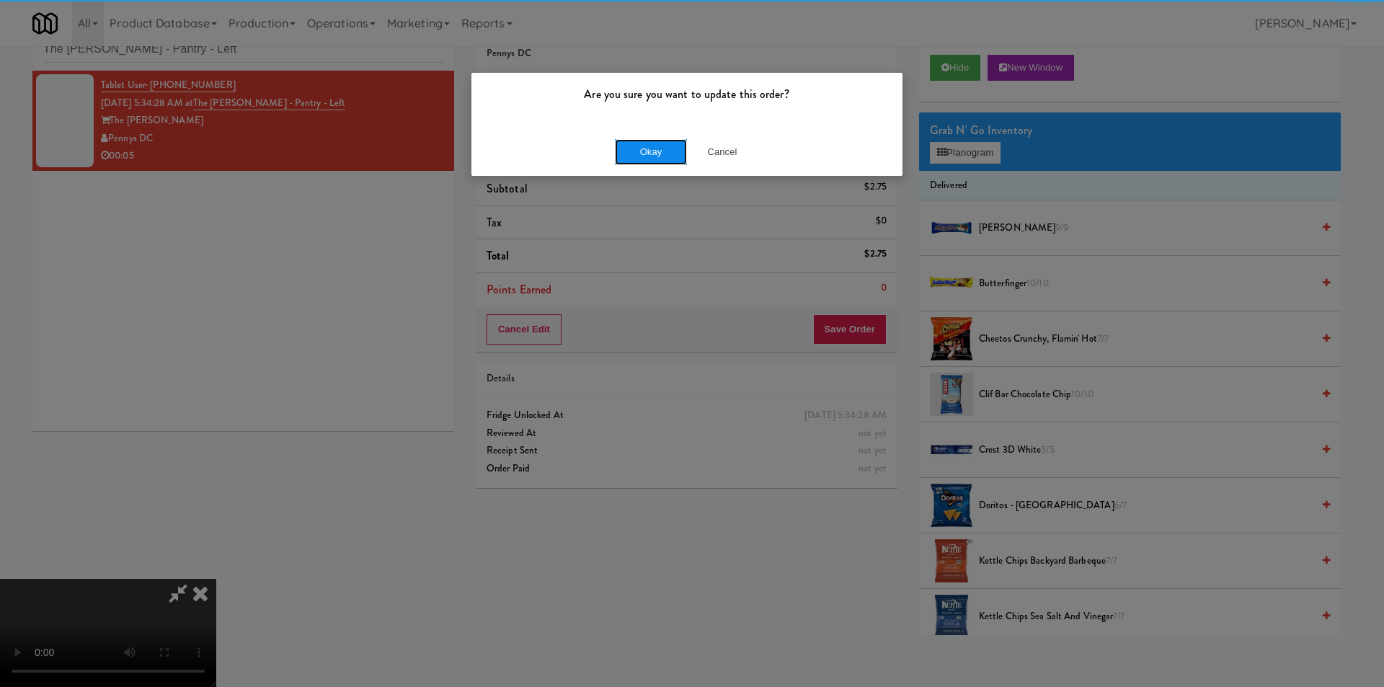
click at [655, 148] on button "Okay" at bounding box center [651, 152] width 72 height 26
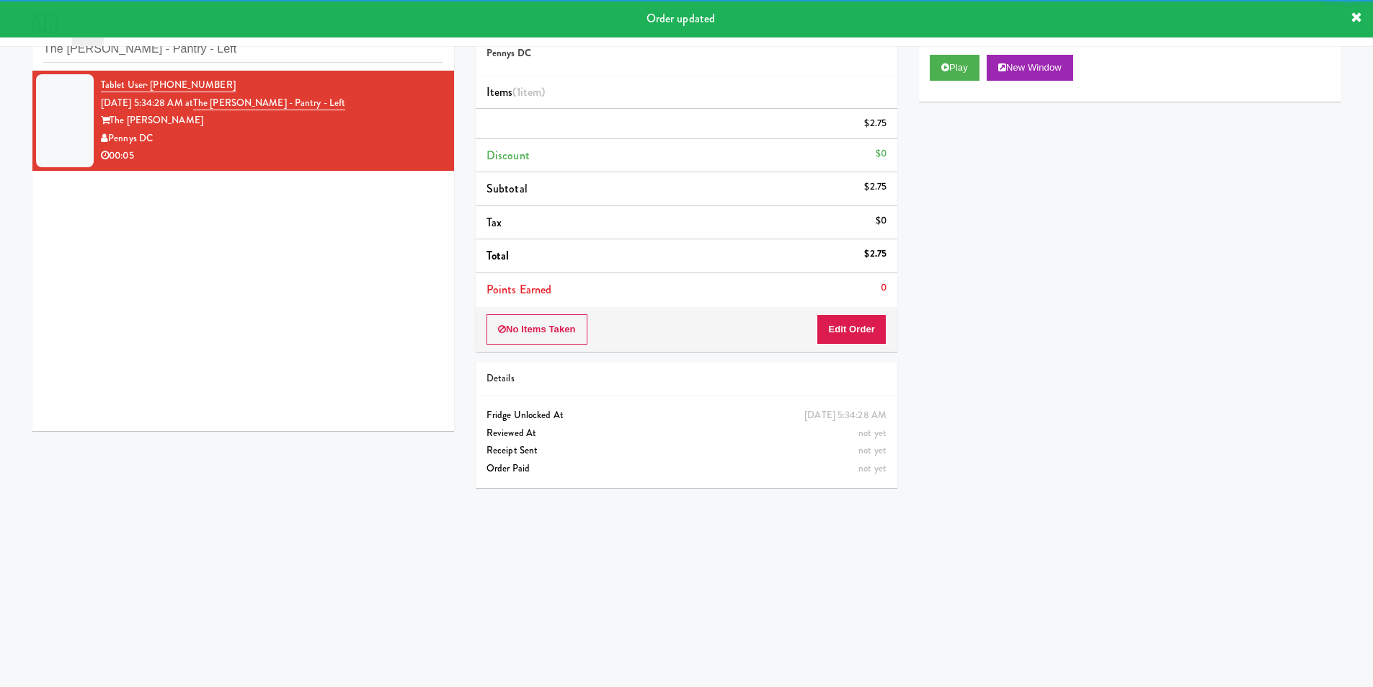
click at [307, 63] on div "inbox reviewed recent all unclear take inventory issue suspicious failed recent…" at bounding box center [243, 38] width 422 height 65
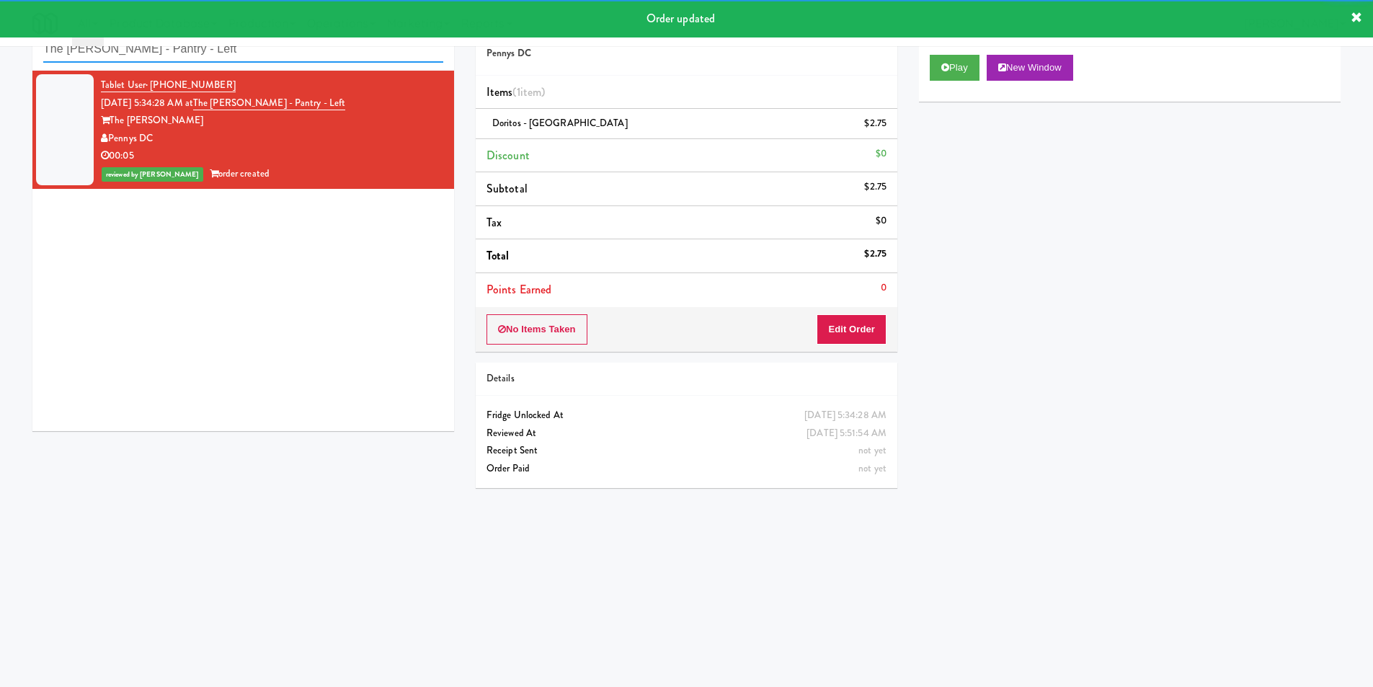
click at [309, 56] on input "The Whitmore - Pantry - Left" at bounding box center [243, 49] width 400 height 27
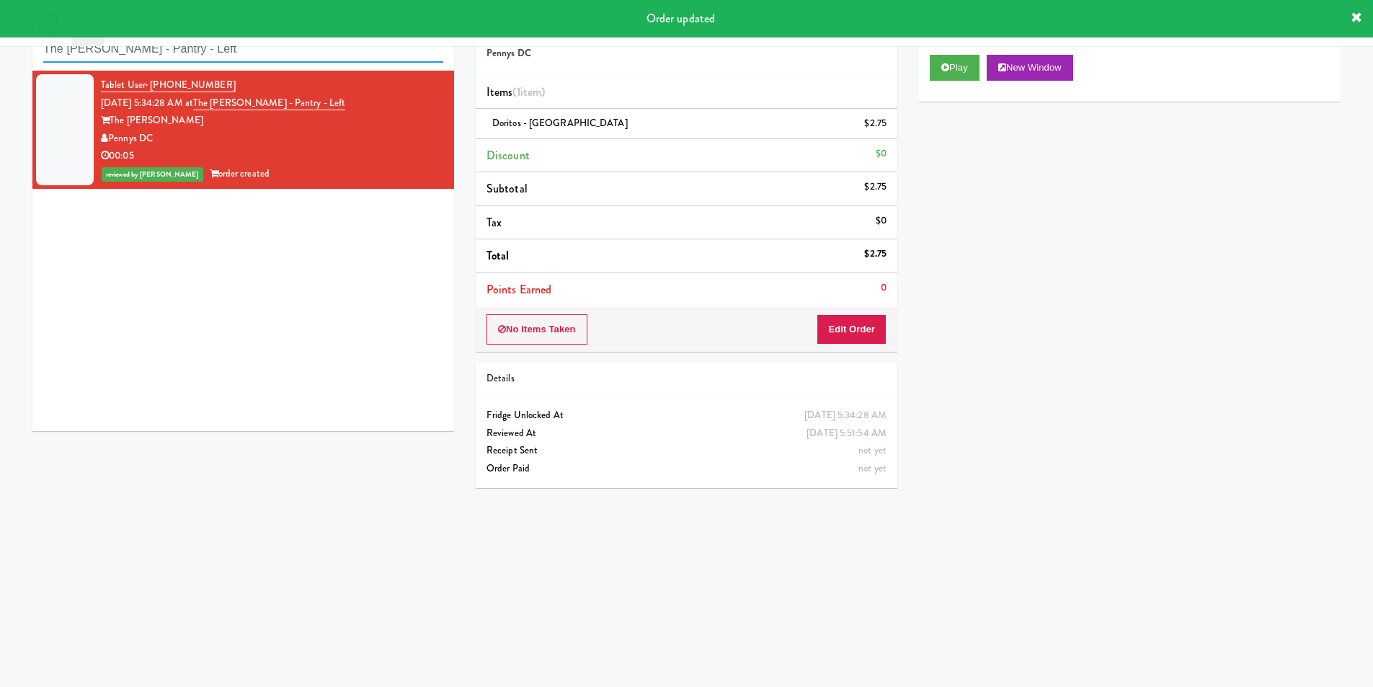
click at [309, 56] on input "The Whitmore - Pantry - Left" at bounding box center [243, 49] width 400 height 27
paste input "Herbert - Fridge"
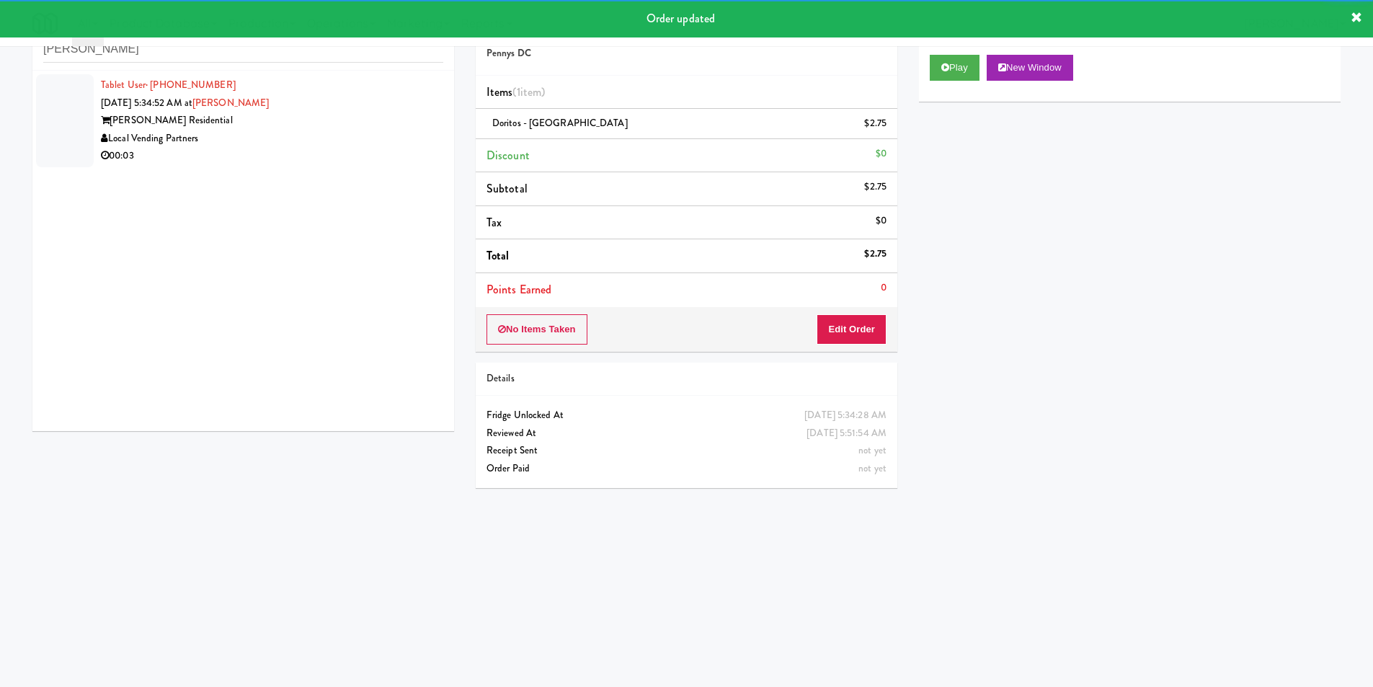
click at [379, 144] on div "Local Vending Partners" at bounding box center [272, 139] width 342 height 18
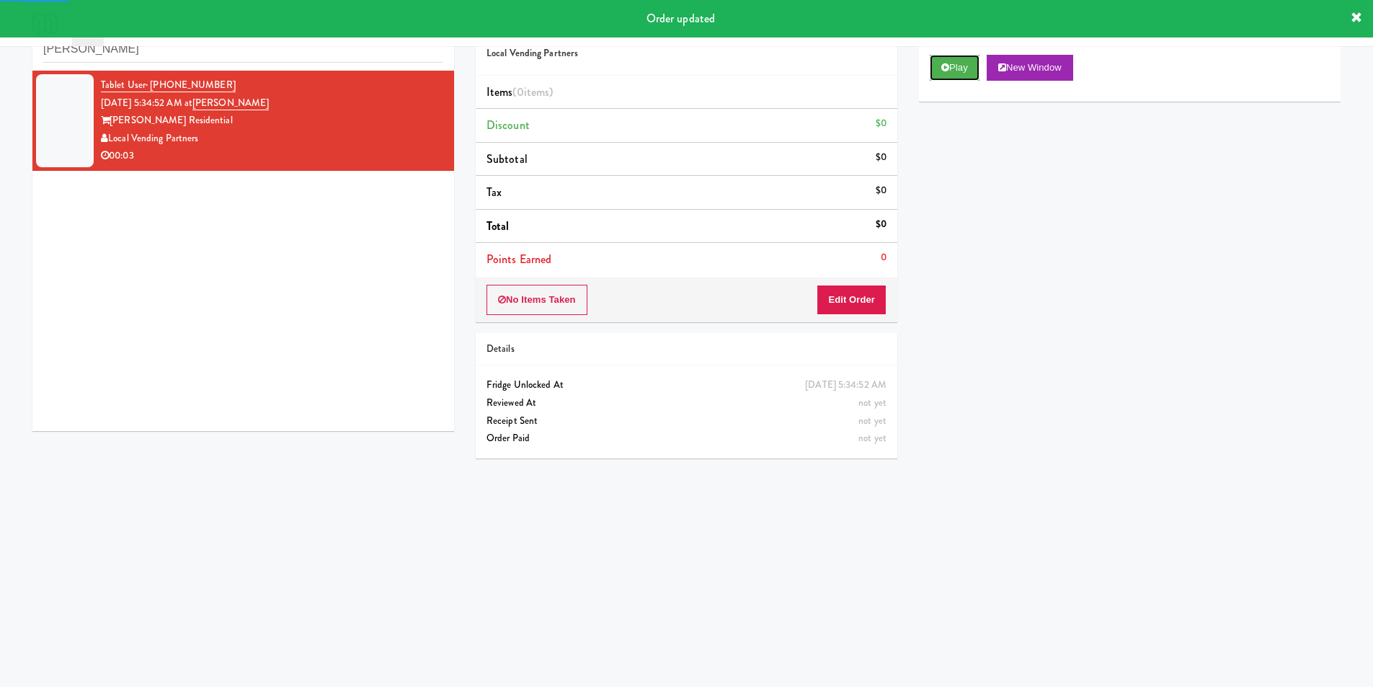
drag, startPoint x: 947, startPoint y: 73, endPoint x: 921, endPoint y: 125, distance: 58.4
click at [948, 68] on button "Play" at bounding box center [955, 68] width 50 height 26
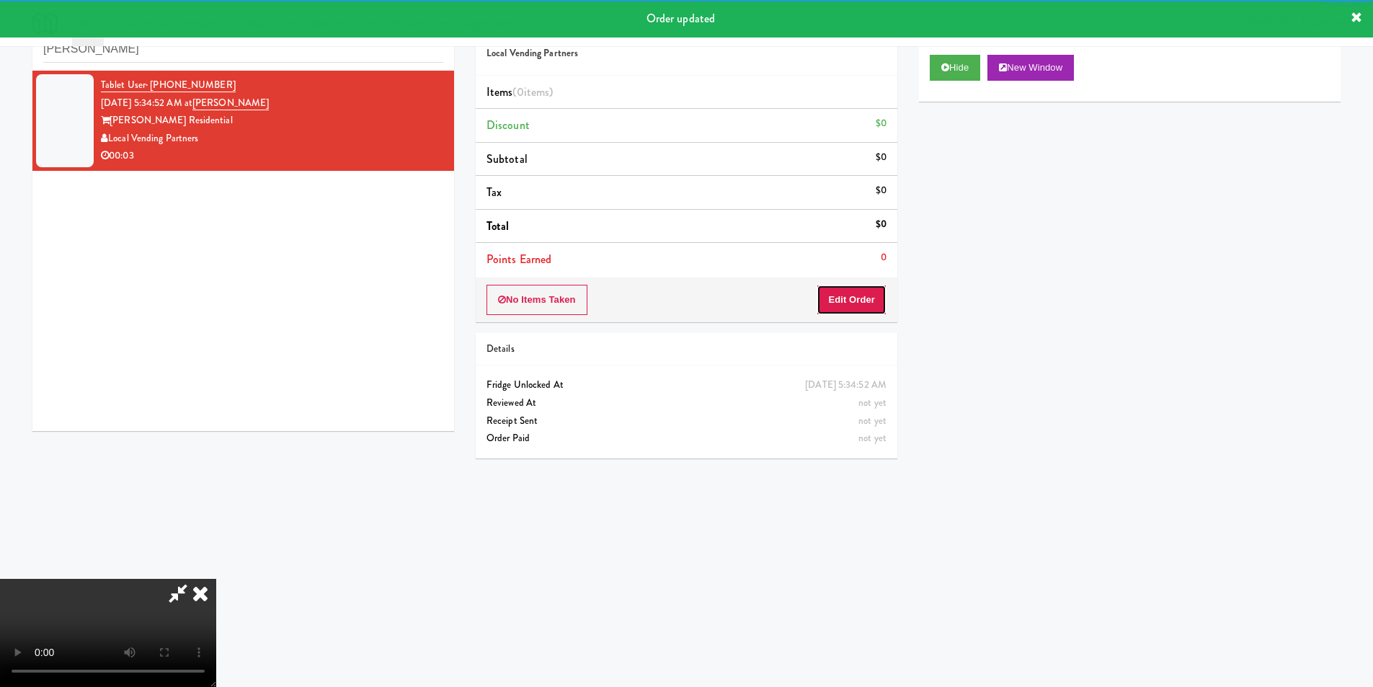
click at [843, 288] on button "Edit Order" at bounding box center [852, 300] width 70 height 30
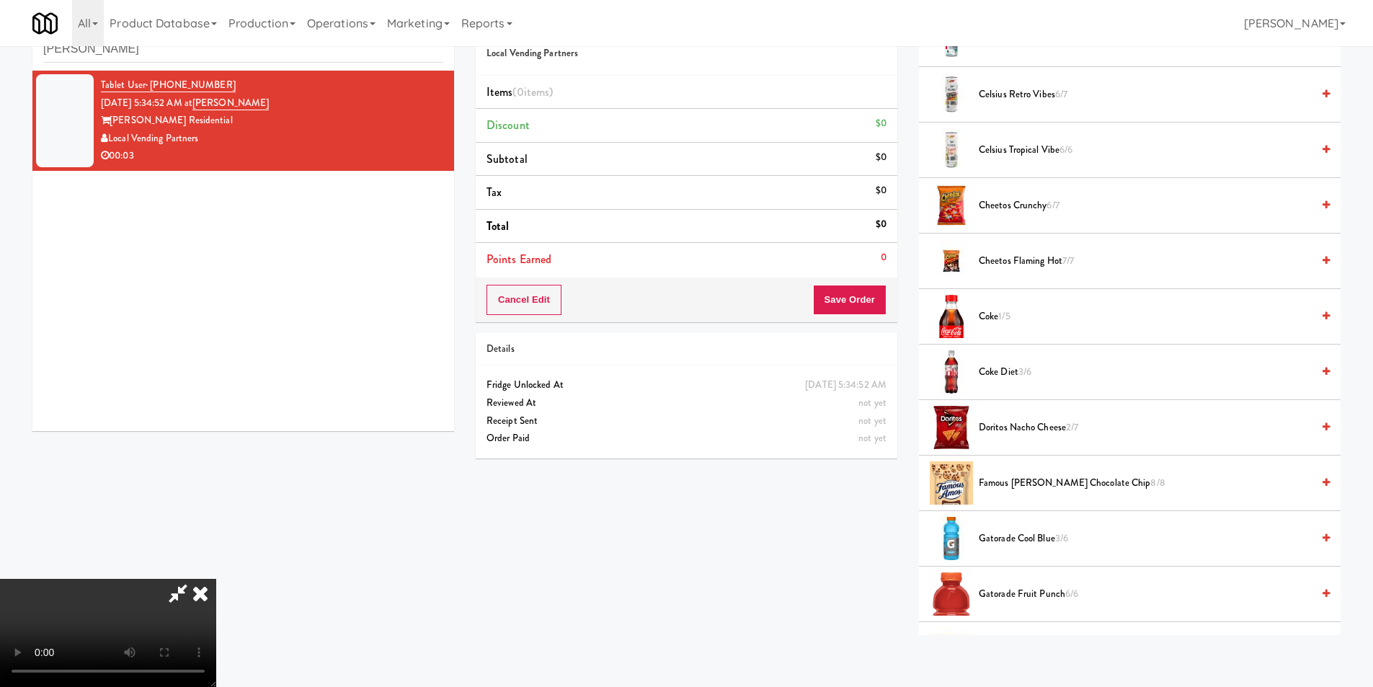
scroll to position [505, 0]
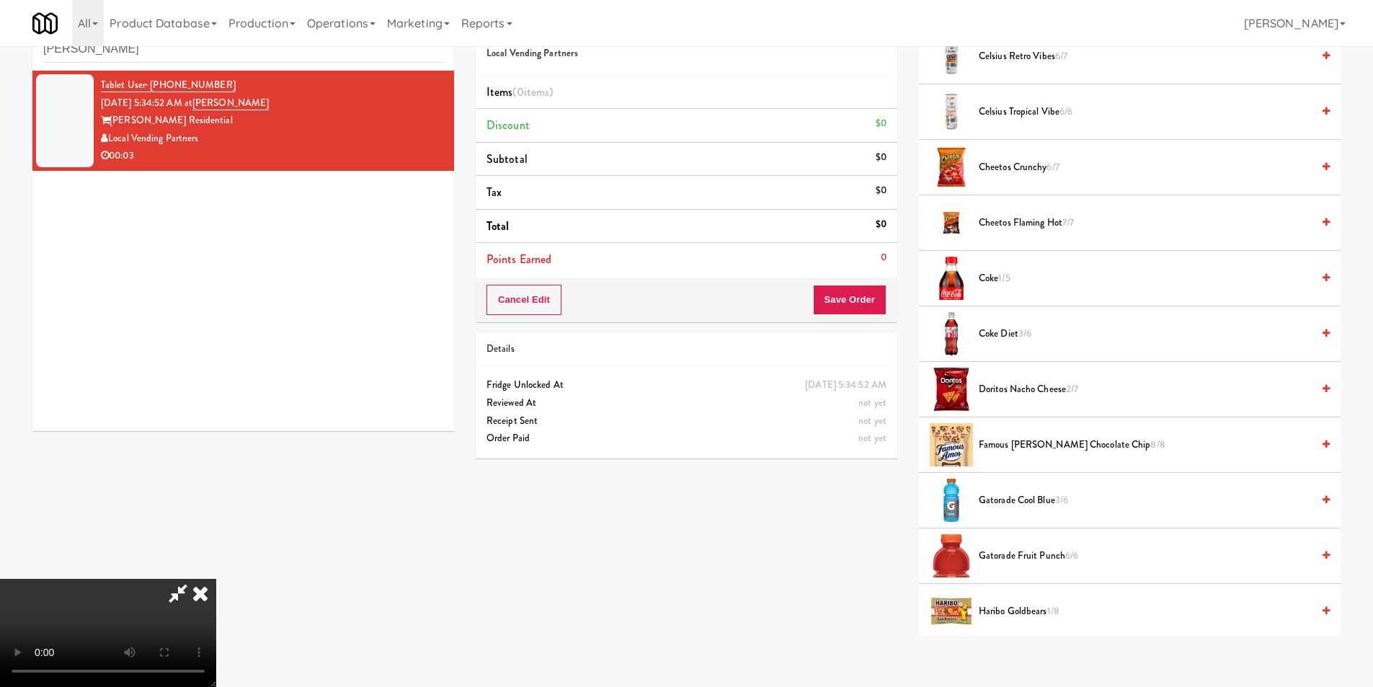
click at [1027, 557] on span "Gatorade Fruit Punch 6/6" at bounding box center [1145, 556] width 333 height 18
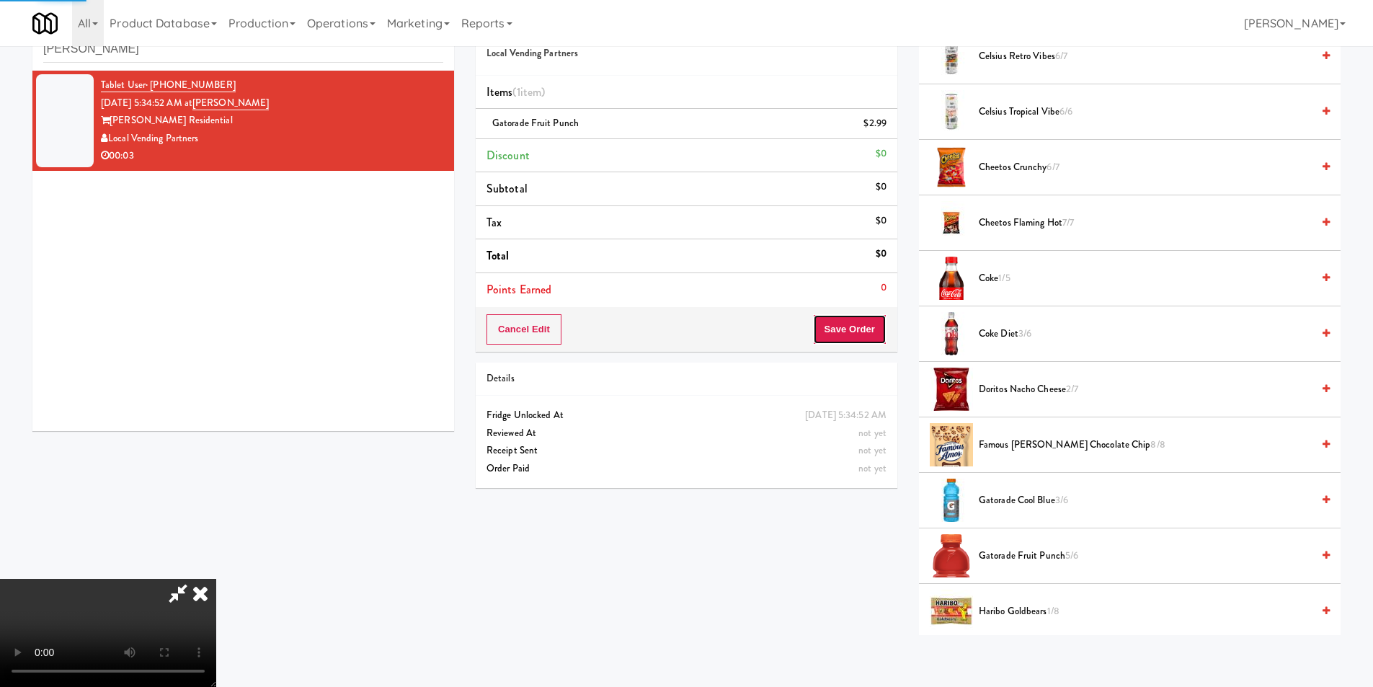
click at [867, 335] on button "Save Order" at bounding box center [850, 329] width 74 height 30
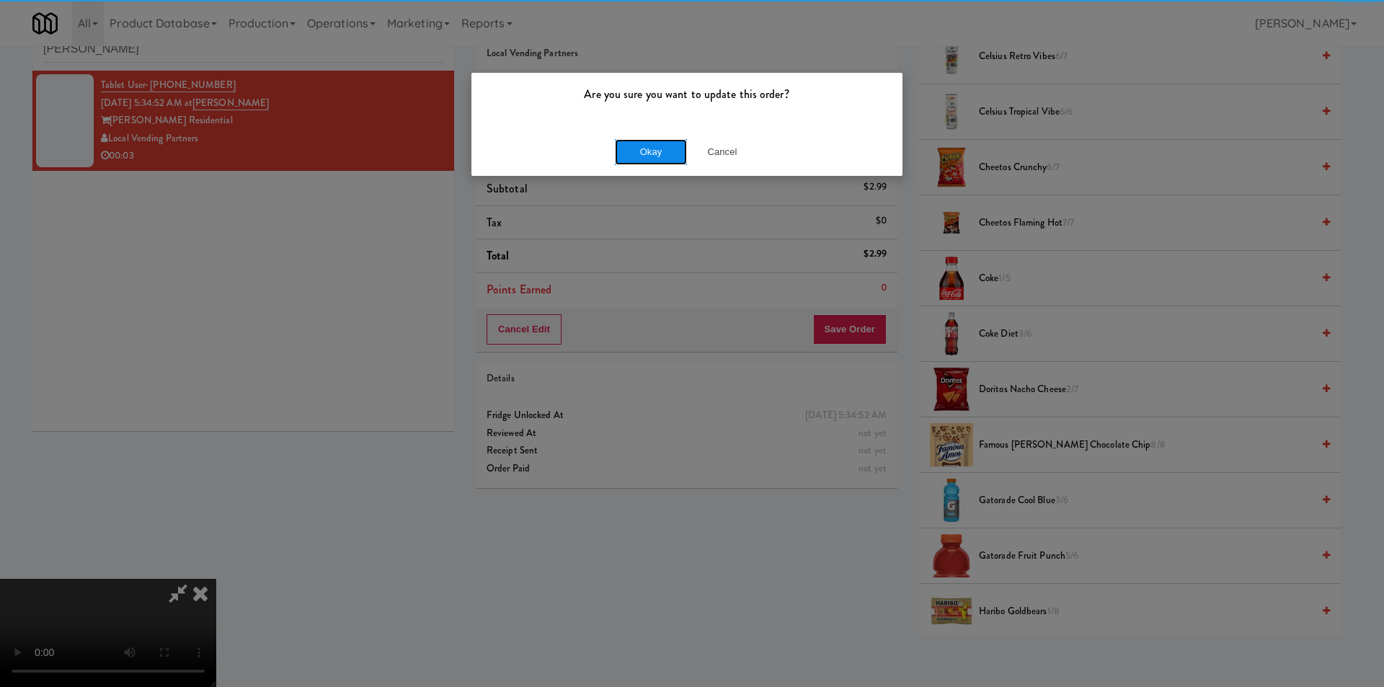
click at [654, 155] on button "Okay" at bounding box center [651, 152] width 72 height 26
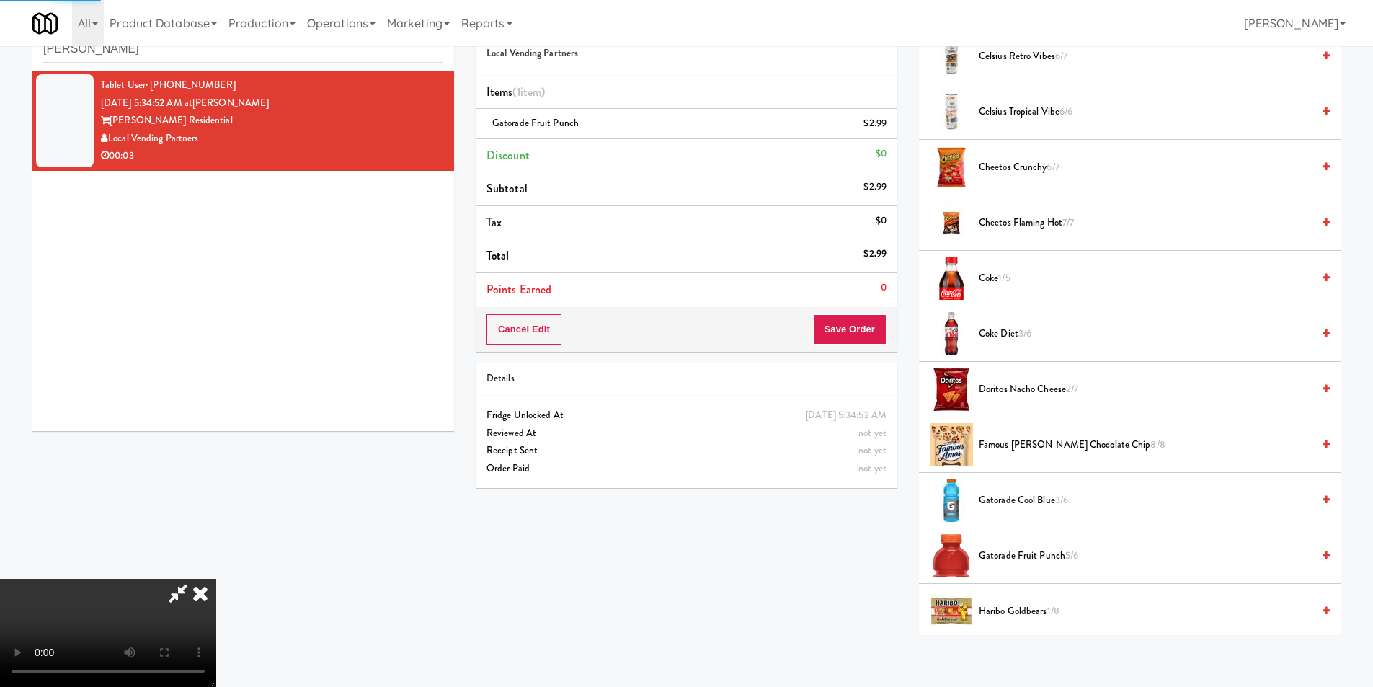
scroll to position [0, 0]
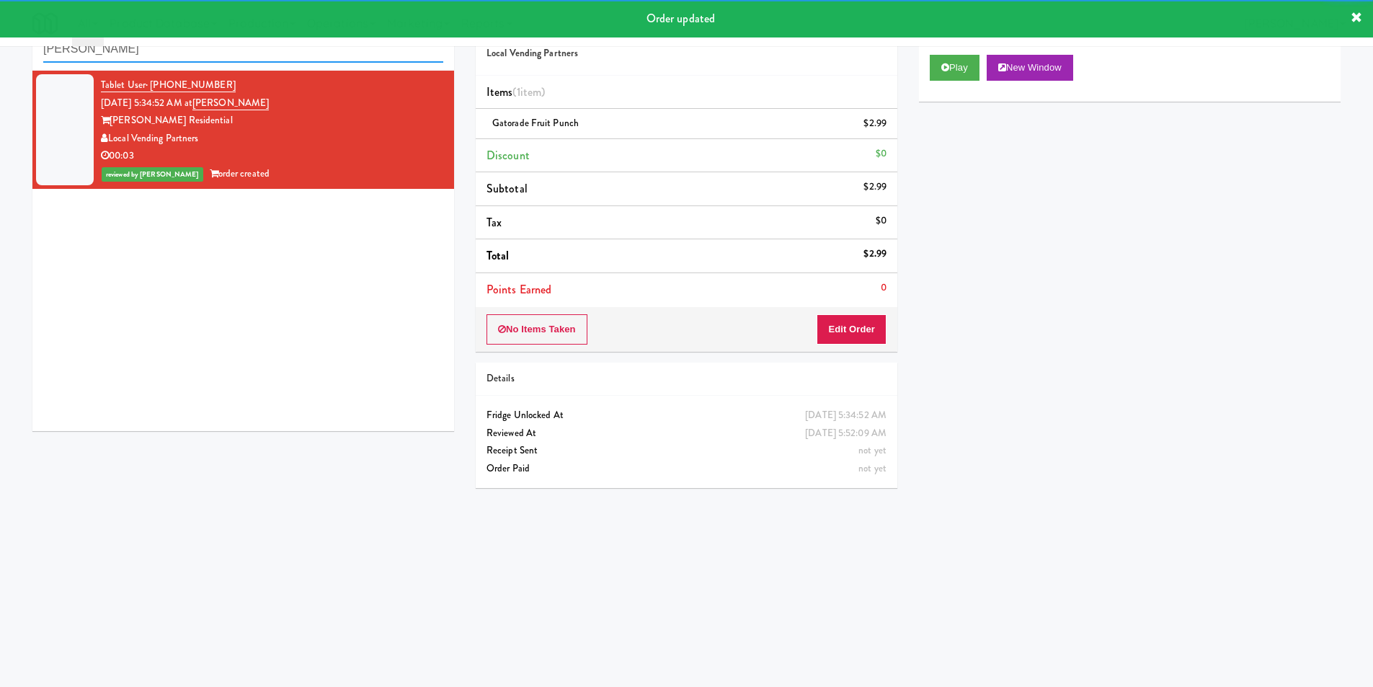
click at [267, 61] on input "Herbert - Fridge" at bounding box center [243, 49] width 400 height 27
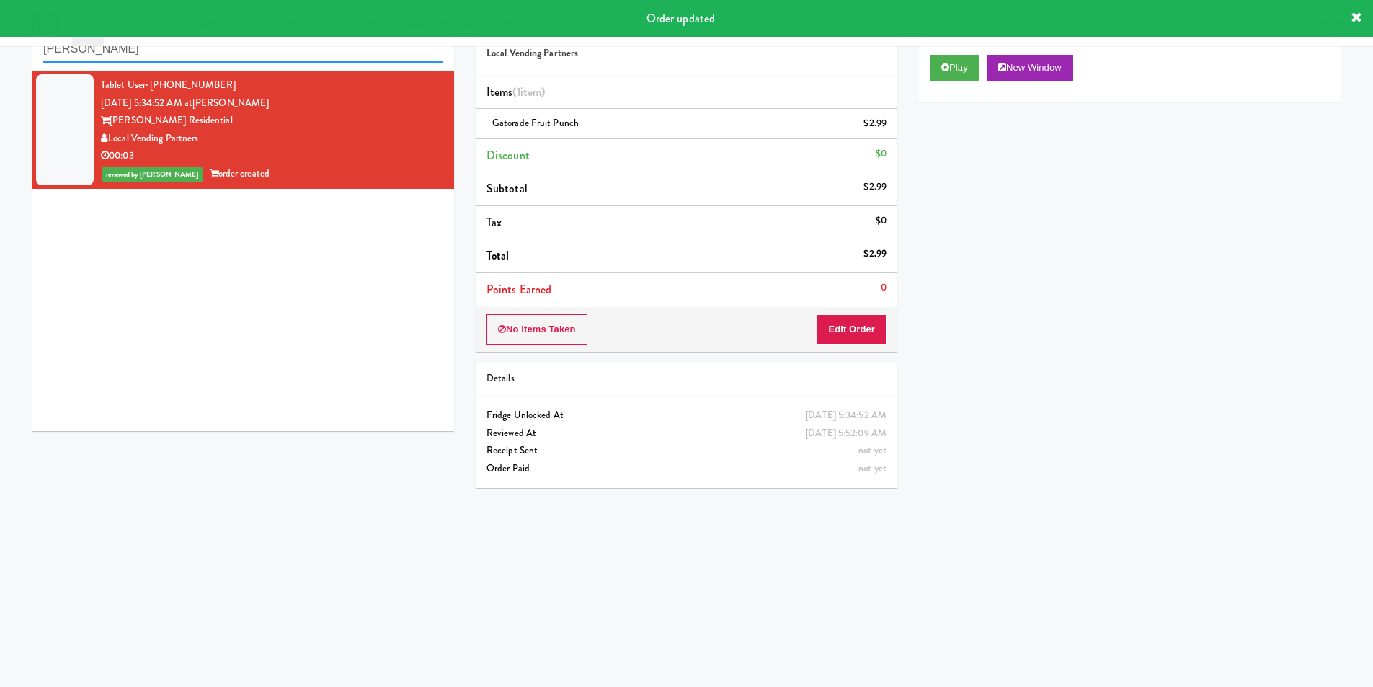
click at [267, 57] on input "Herbert - Fridge" at bounding box center [243, 49] width 400 height 27
paste input "Rock Solid Reboot 2"
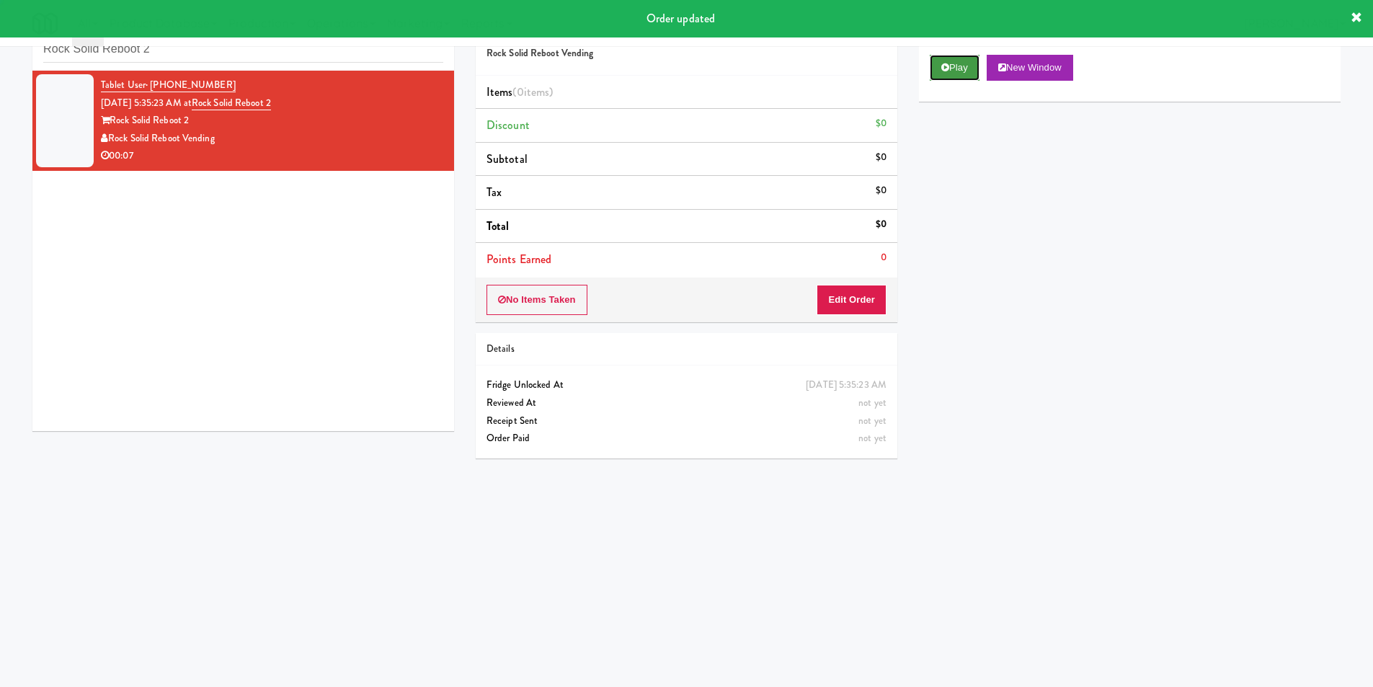
click at [965, 73] on button "Play" at bounding box center [955, 68] width 50 height 26
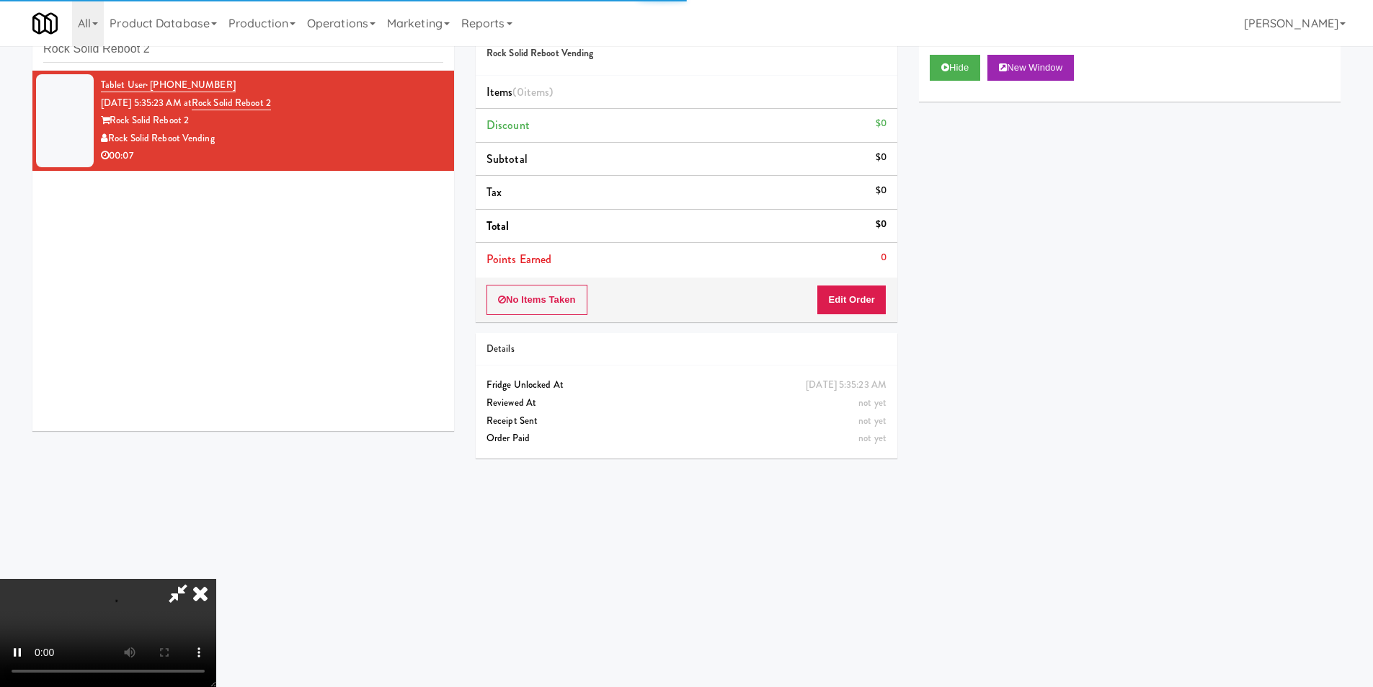
click at [859, 324] on div "Order # 417248 Rock Solid Reboot Vending Items (0 items ) Discount $0 Subtotal …" at bounding box center [686, 238] width 443 height 464
click at [861, 301] on button "Edit Order" at bounding box center [852, 300] width 70 height 30
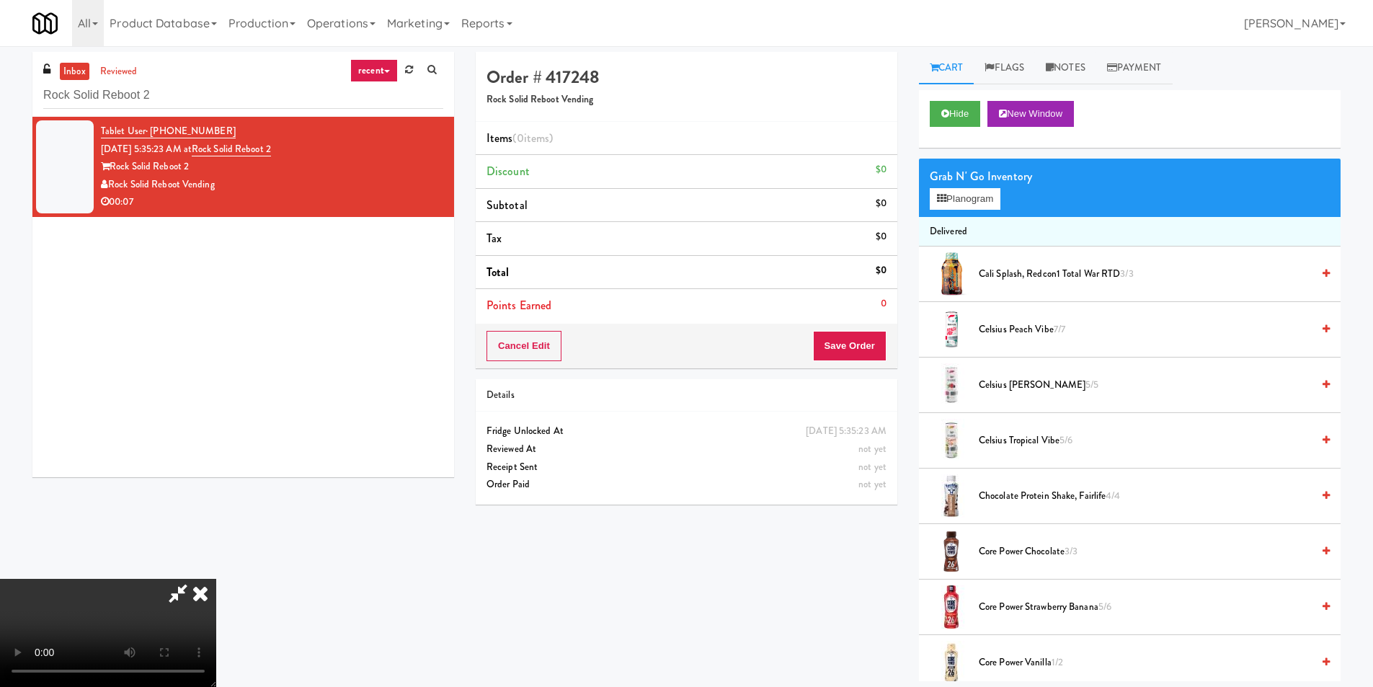
click at [953, 220] on li "Delivered" at bounding box center [1130, 232] width 422 height 30
click at [963, 203] on button "Planogram" at bounding box center [965, 199] width 71 height 22
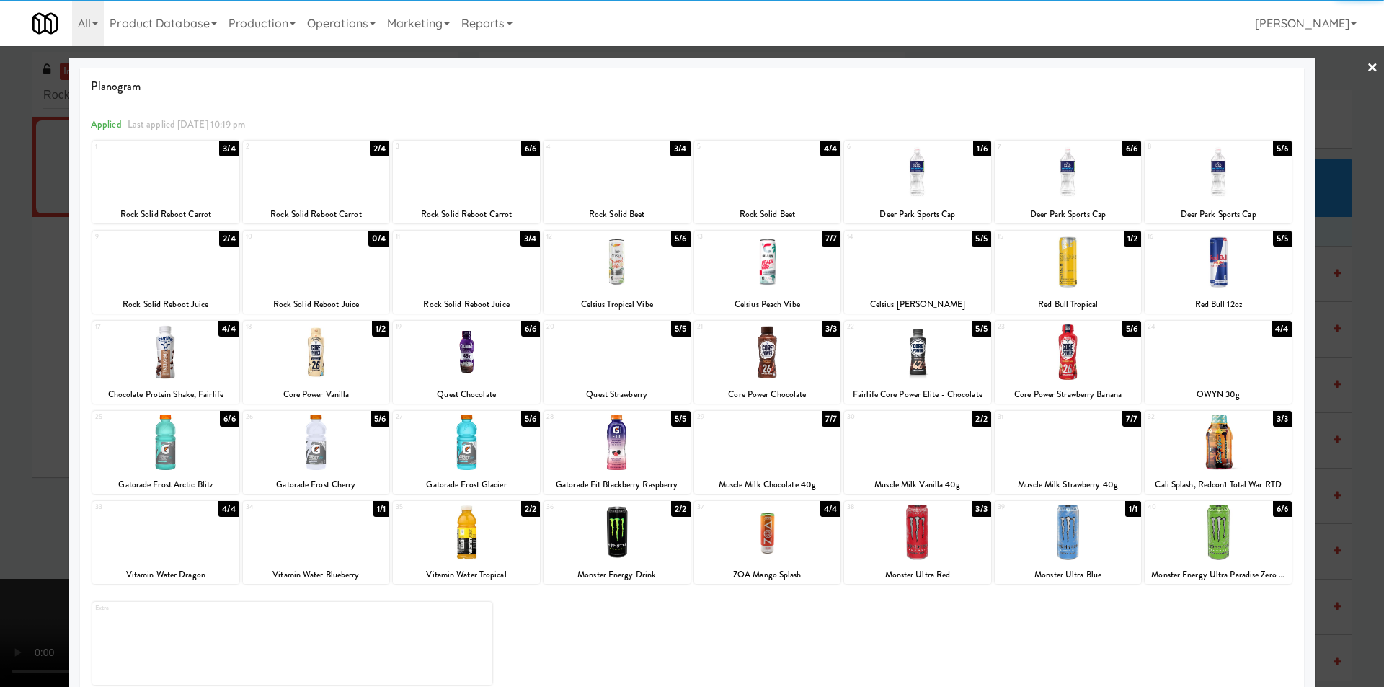
click at [1203, 509] on div "40" at bounding box center [1183, 507] width 71 height 12
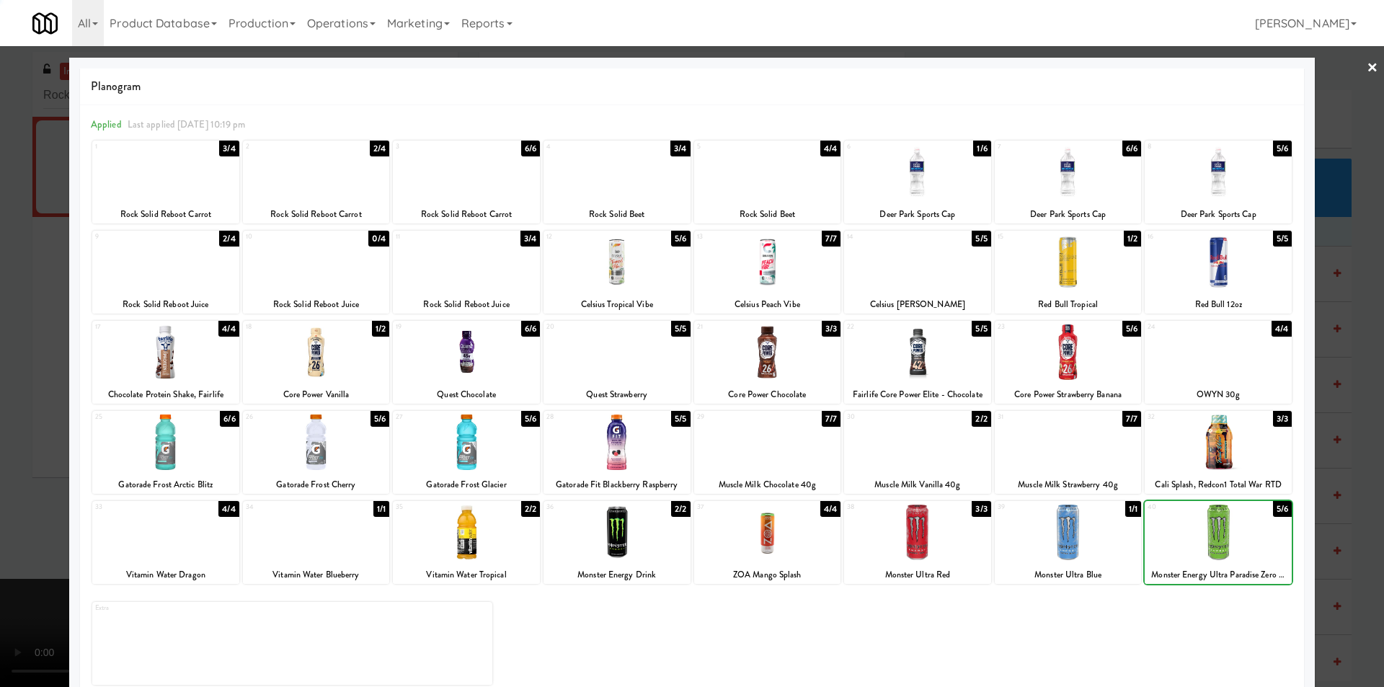
click at [1322, 446] on div at bounding box center [692, 343] width 1384 height 687
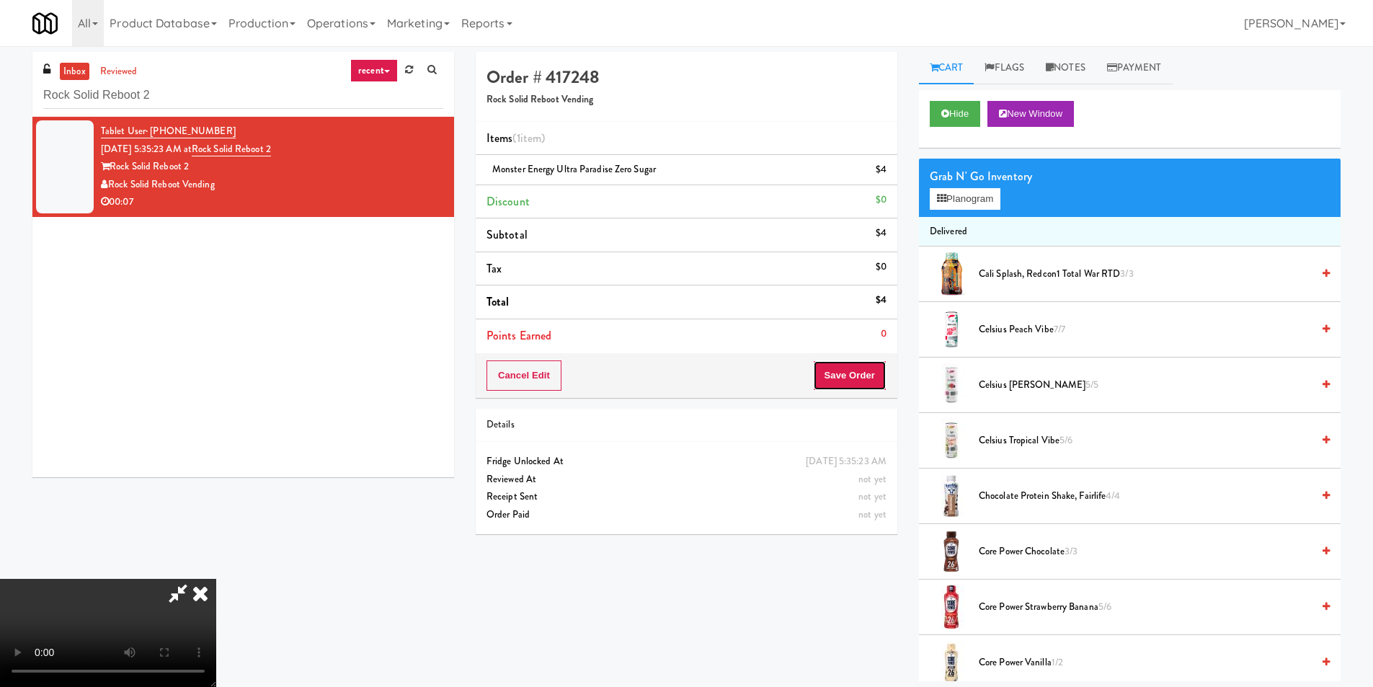
click at [877, 363] on button "Save Order" at bounding box center [850, 375] width 74 height 30
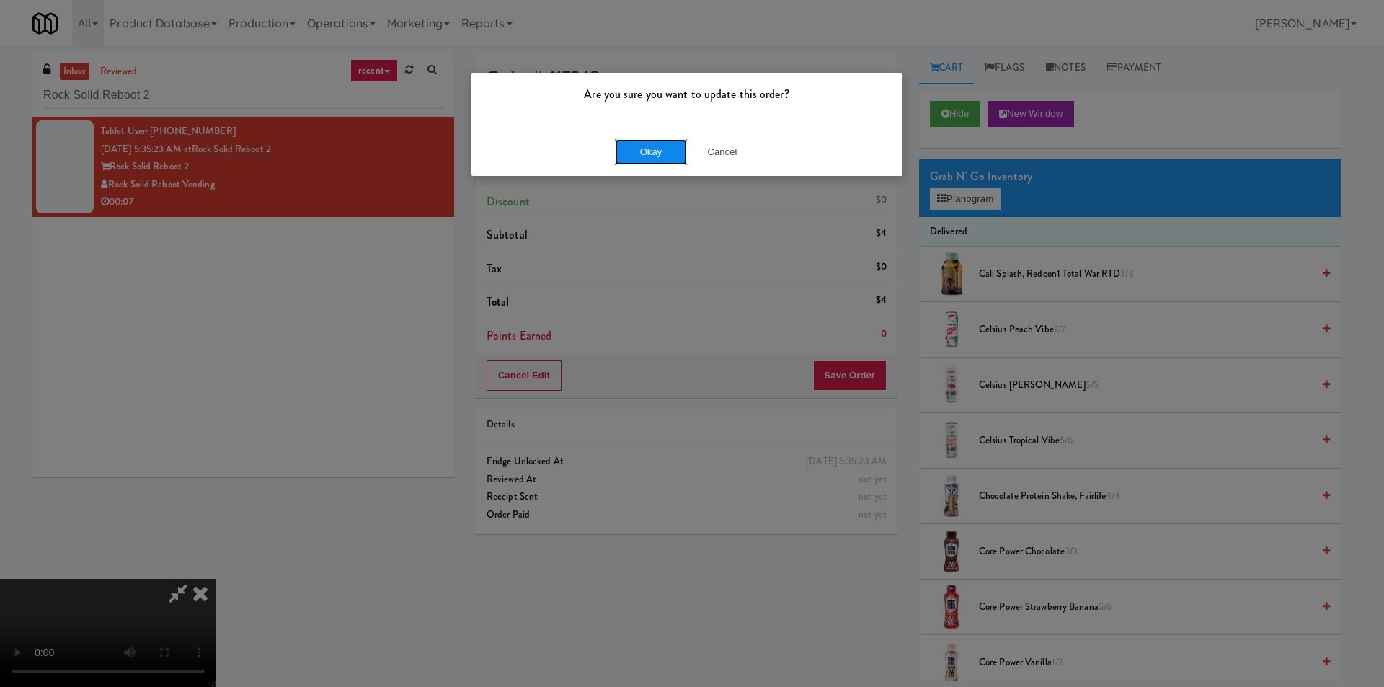
click at [650, 143] on button "Okay" at bounding box center [651, 152] width 72 height 26
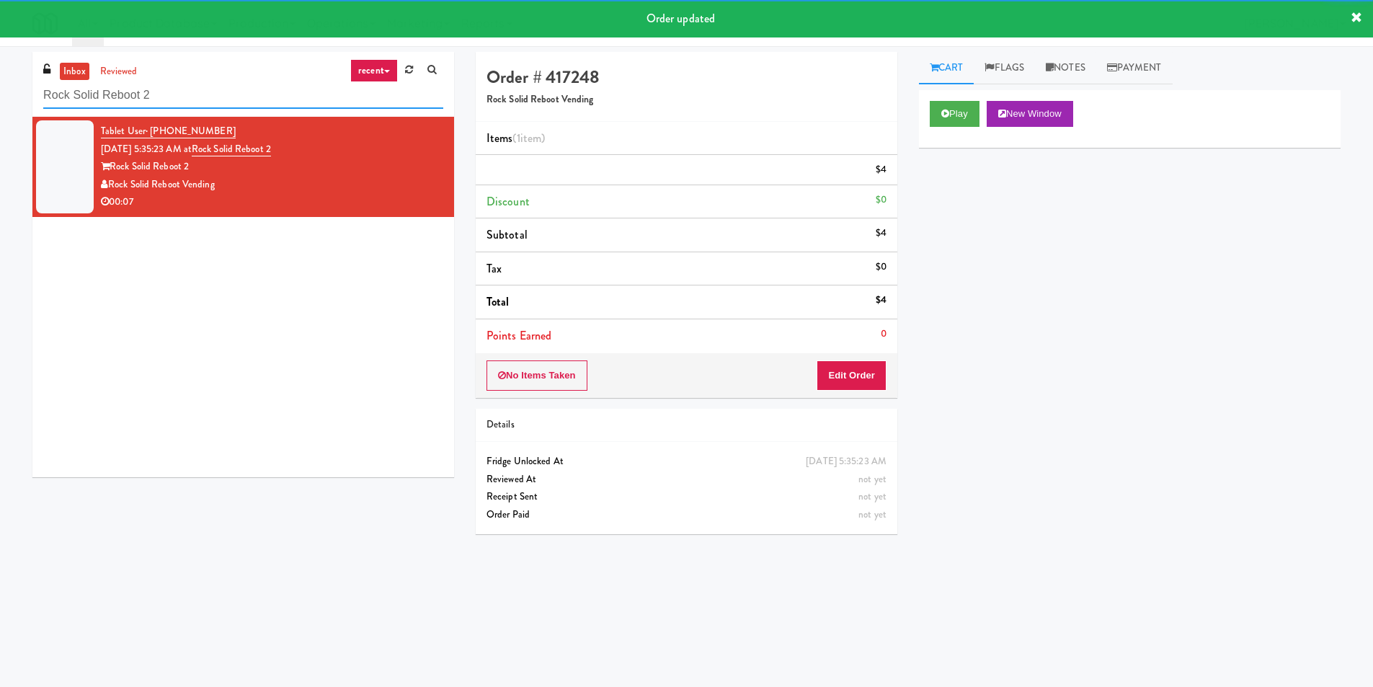
click at [290, 97] on input "Rock Solid Reboot 2" at bounding box center [243, 95] width 400 height 27
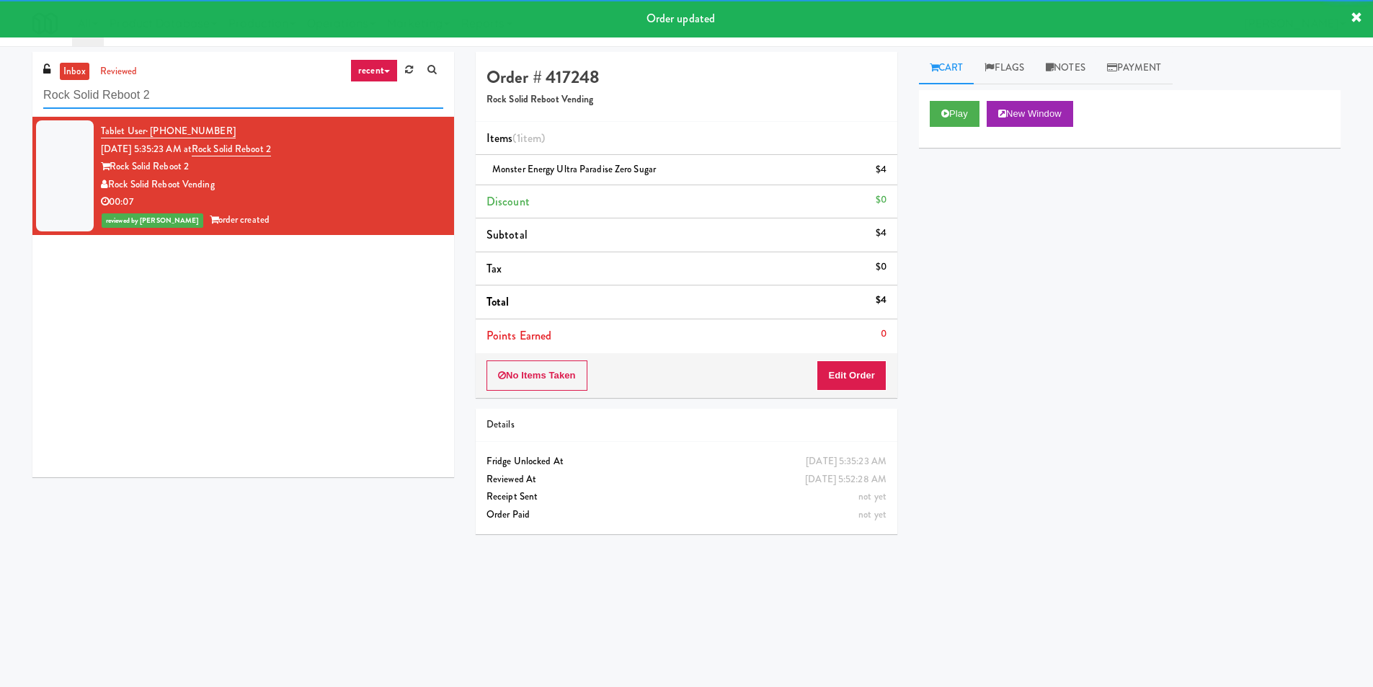
click at [290, 97] on input "Rock Solid Reboot 2" at bounding box center [243, 95] width 400 height 27
paste input "640 N Wells - Left - Fridge"
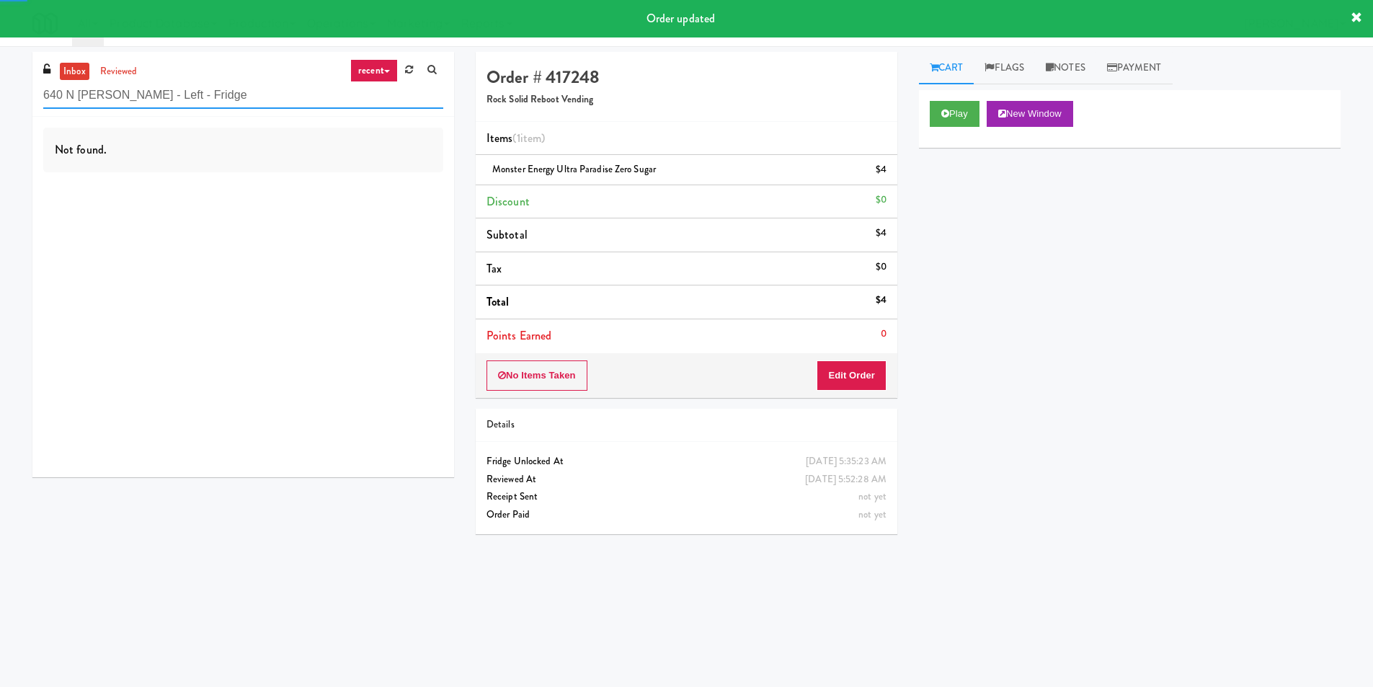
type input "640 N Wells - Left - Fridge"
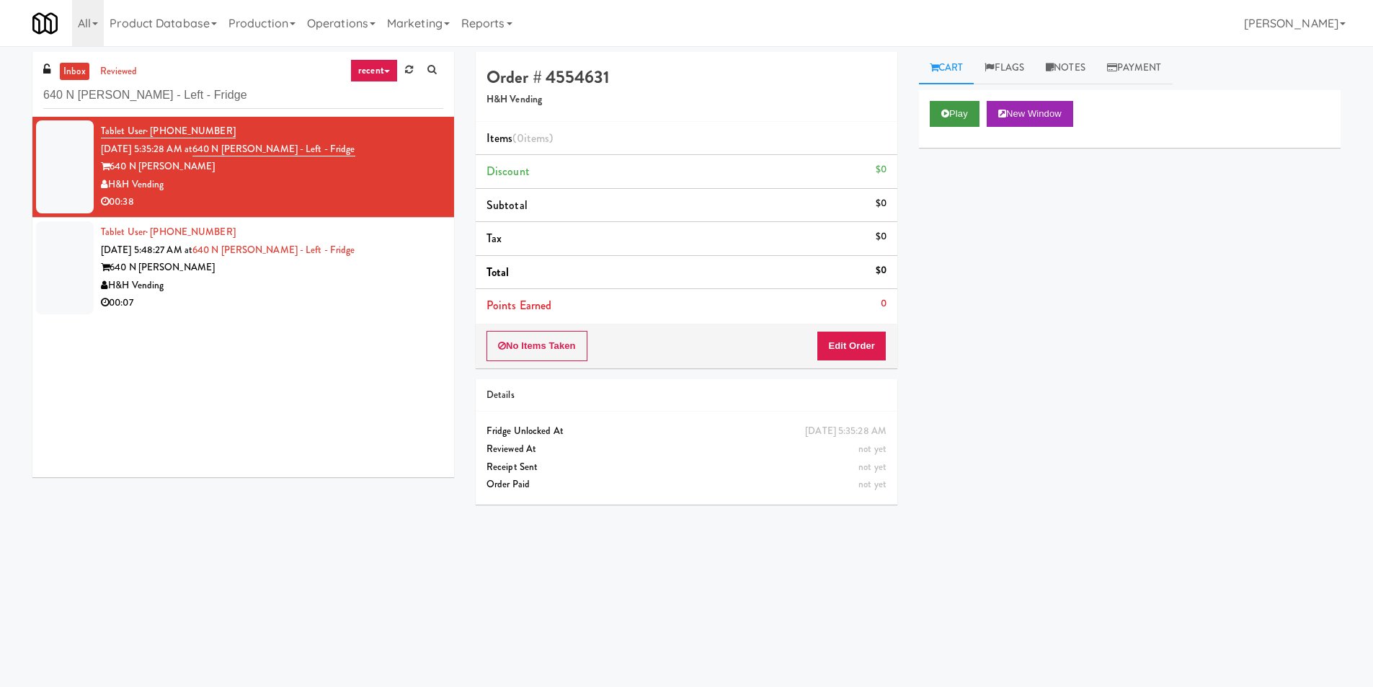
click at [973, 124] on div "Play New Window" at bounding box center [1130, 119] width 422 height 58
click at [965, 114] on button "Play" at bounding box center [955, 114] width 50 height 26
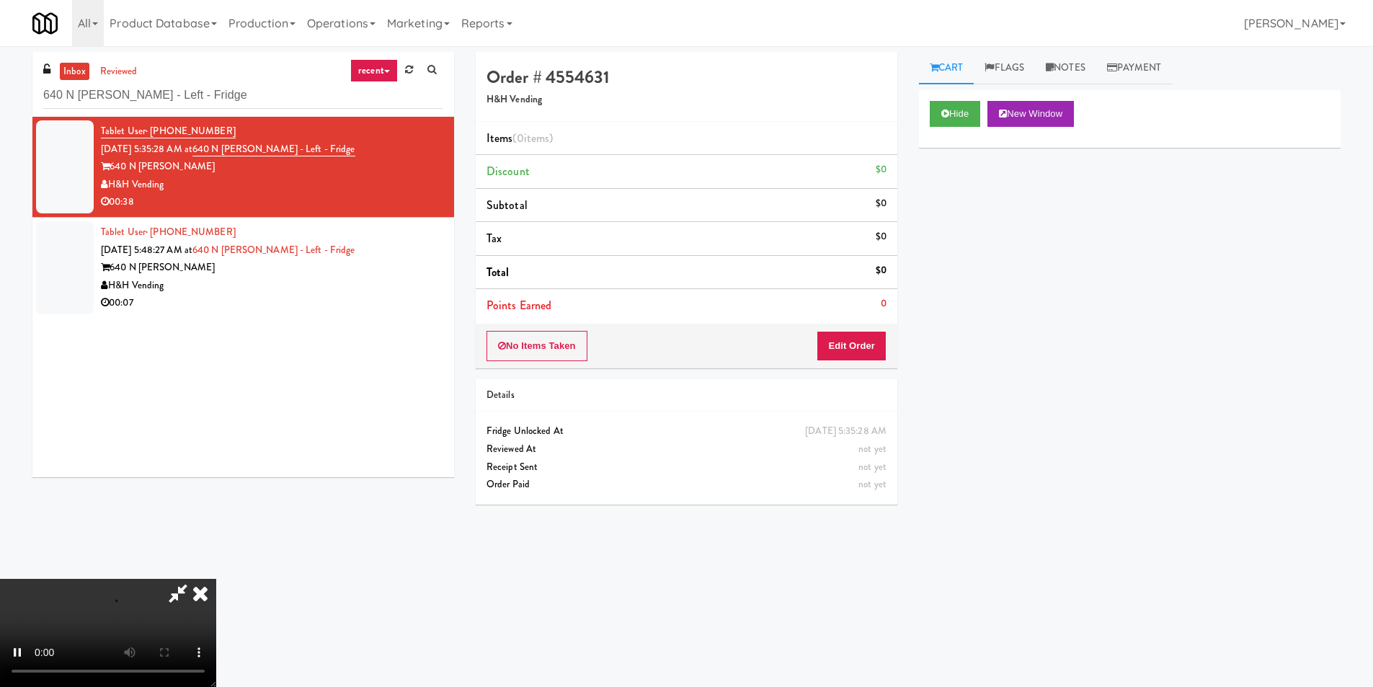
click at [869, 327] on div "No Items Taken Edit Order" at bounding box center [687, 346] width 422 height 45
click at [869, 351] on button "Edit Order" at bounding box center [852, 346] width 70 height 30
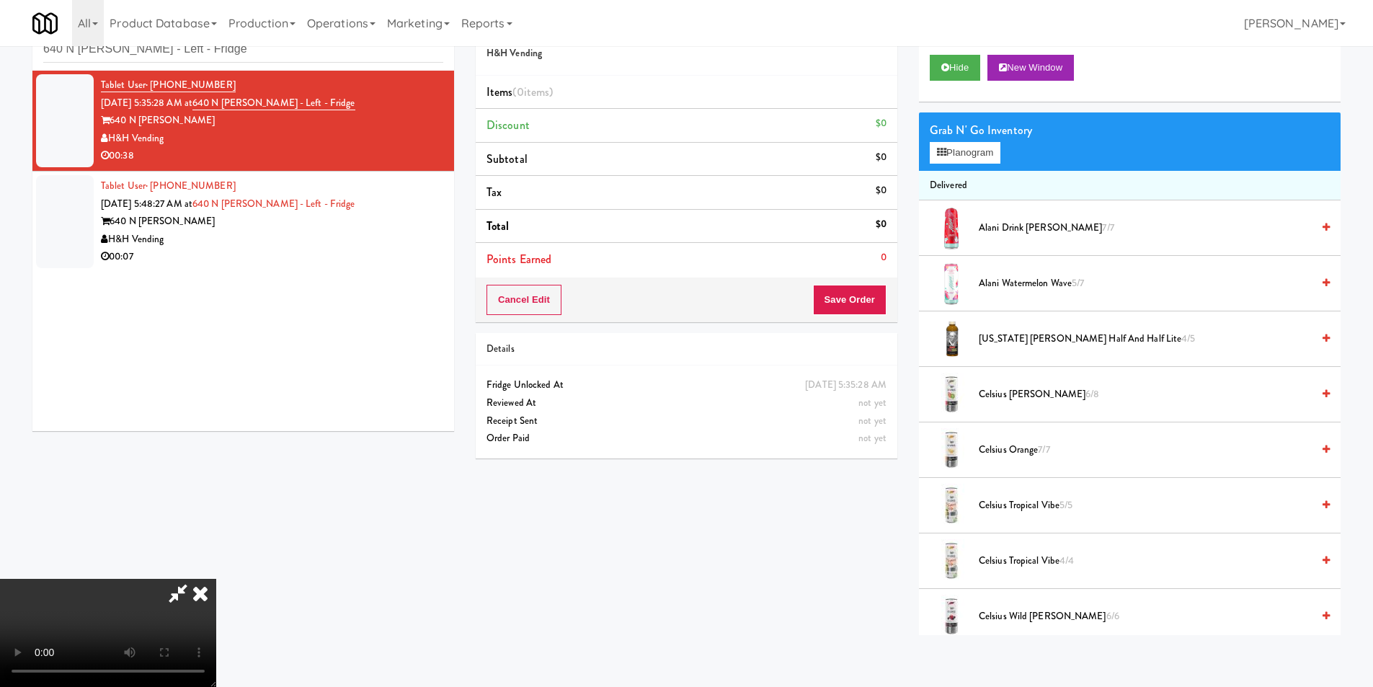
scroll to position [74, 0]
click at [216, 579] on video at bounding box center [108, 633] width 216 height 108
click at [931, 149] on button "Planogram" at bounding box center [965, 153] width 71 height 22
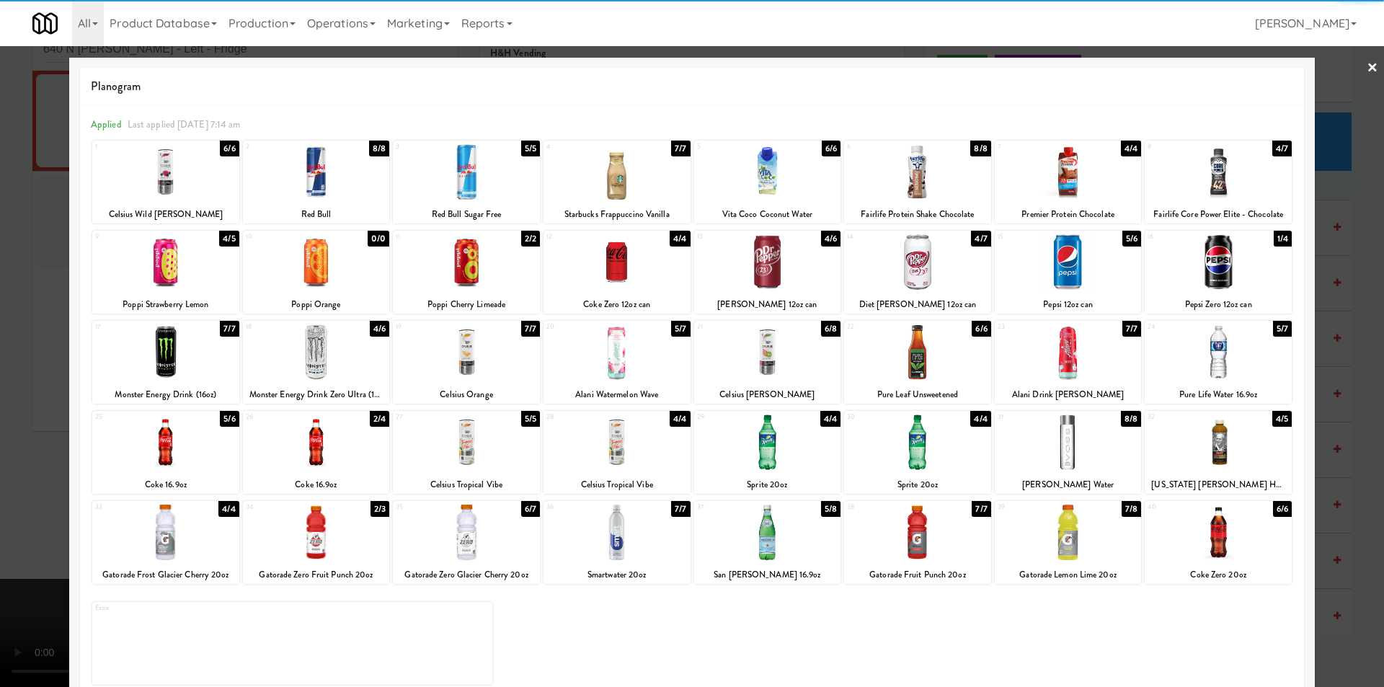
click at [186, 278] on div at bounding box center [165, 262] width 147 height 56
click at [924, 280] on div at bounding box center [917, 262] width 147 height 56
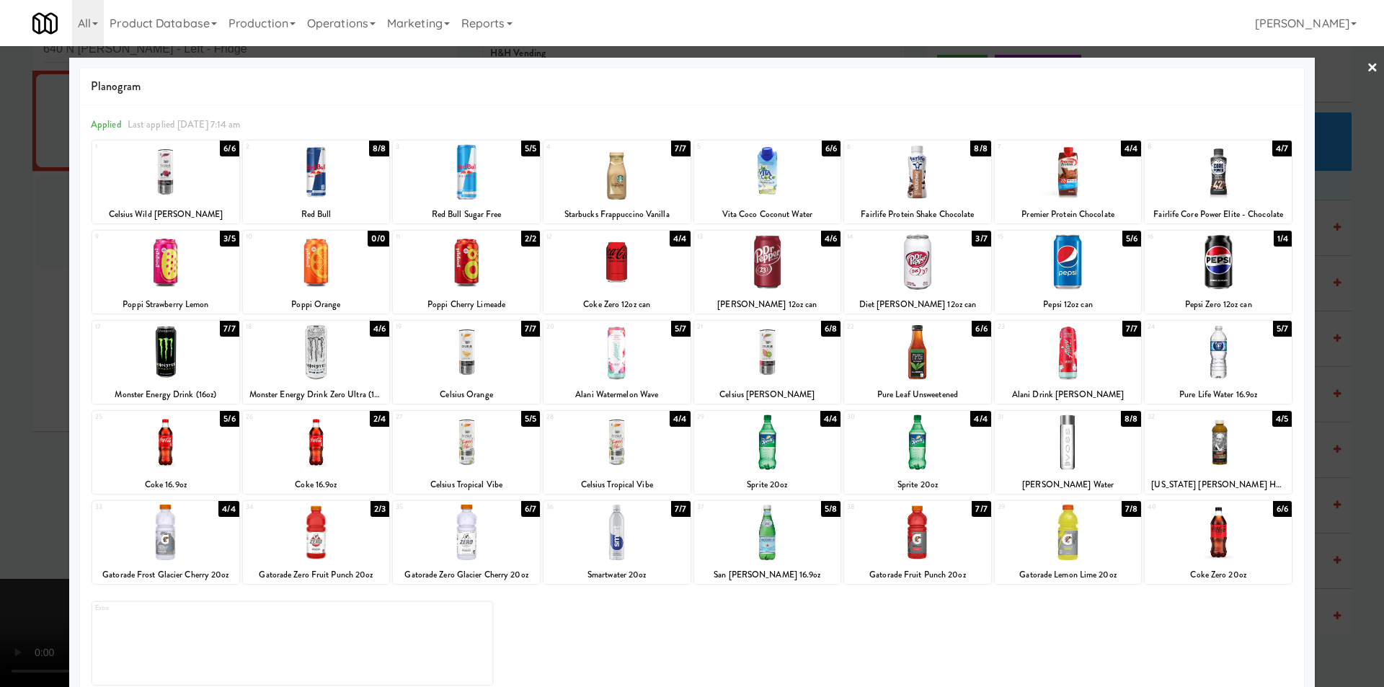
click at [1338, 326] on div at bounding box center [692, 343] width 1384 height 687
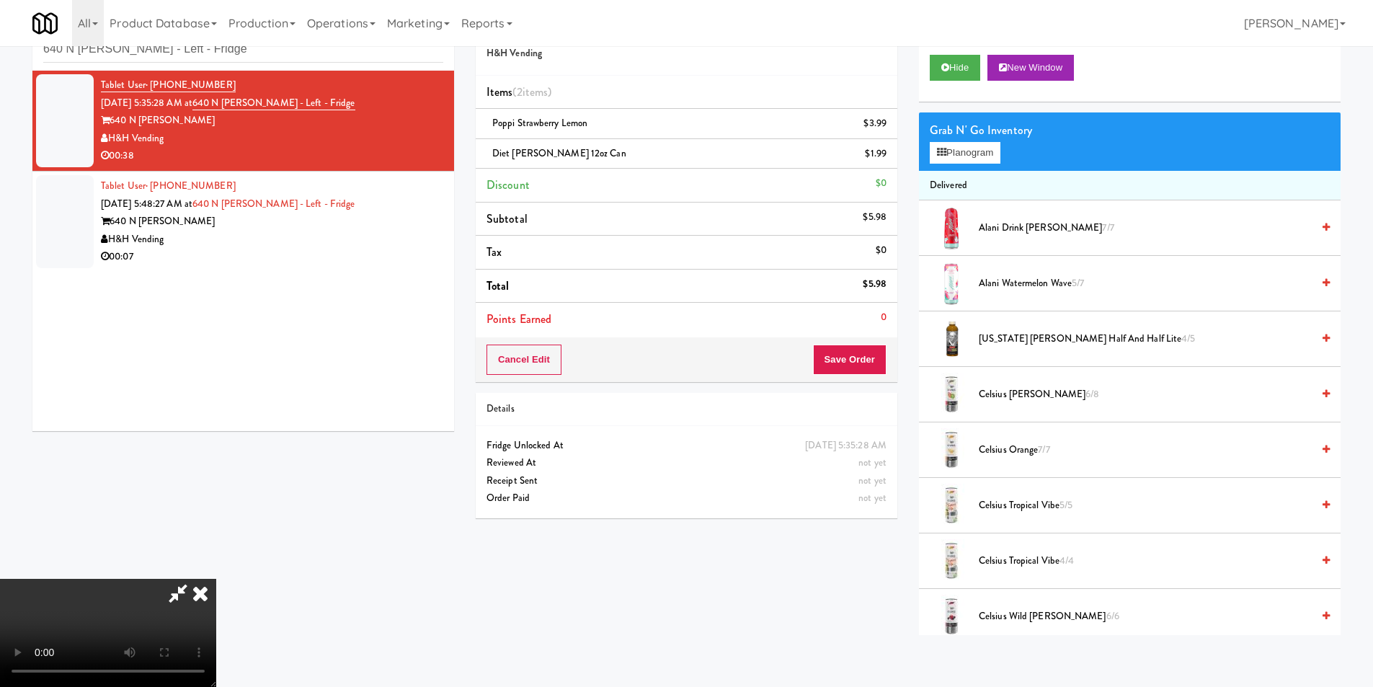
click at [216, 579] on video at bounding box center [108, 633] width 216 height 108
click at [950, 155] on button "Planogram" at bounding box center [965, 153] width 71 height 22
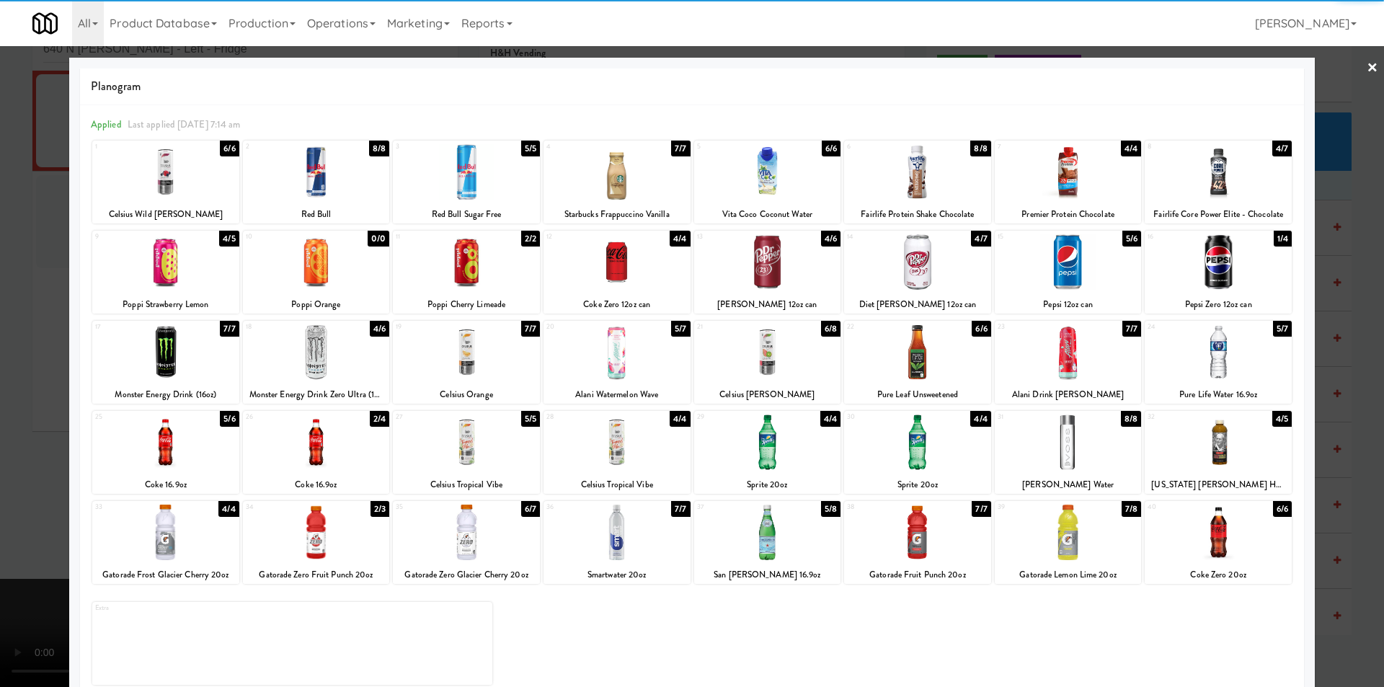
click at [747, 527] on div at bounding box center [767, 533] width 147 height 56
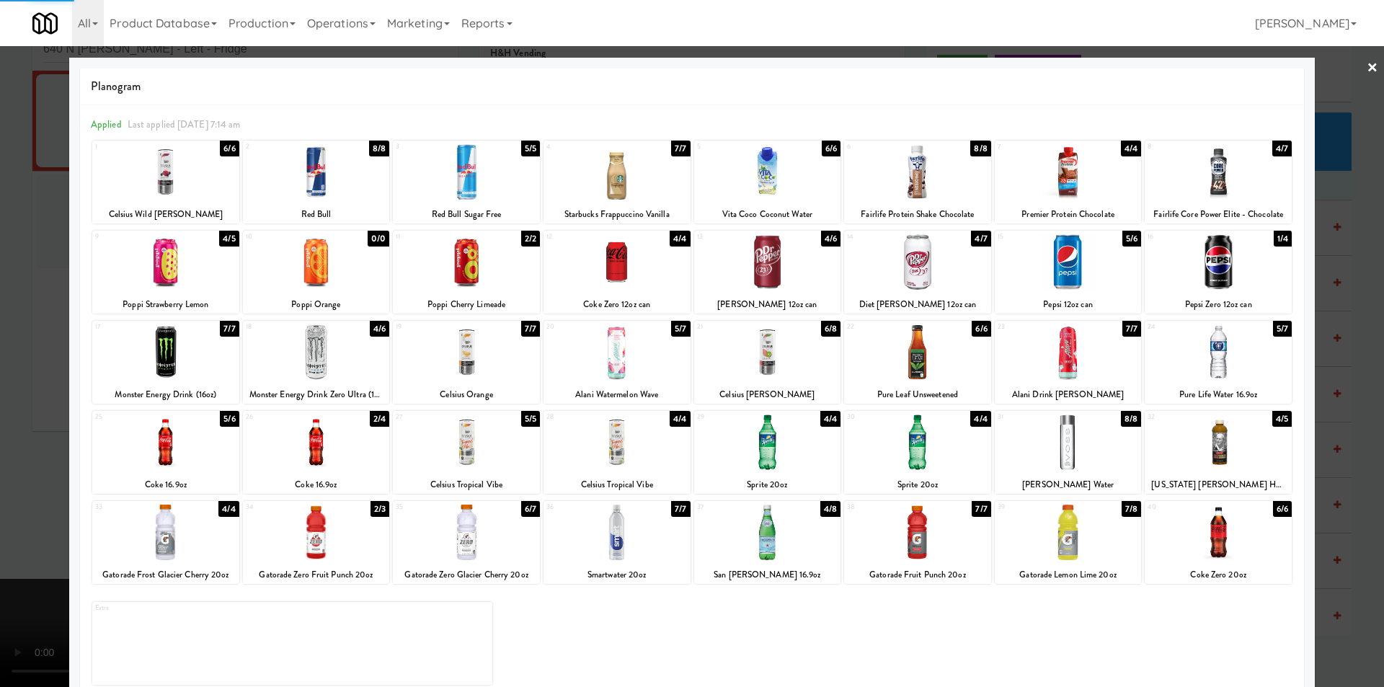
drag, startPoint x: 1355, startPoint y: 366, endPoint x: 1343, endPoint y: 366, distance: 11.5
click at [1355, 365] on div at bounding box center [692, 343] width 1384 height 687
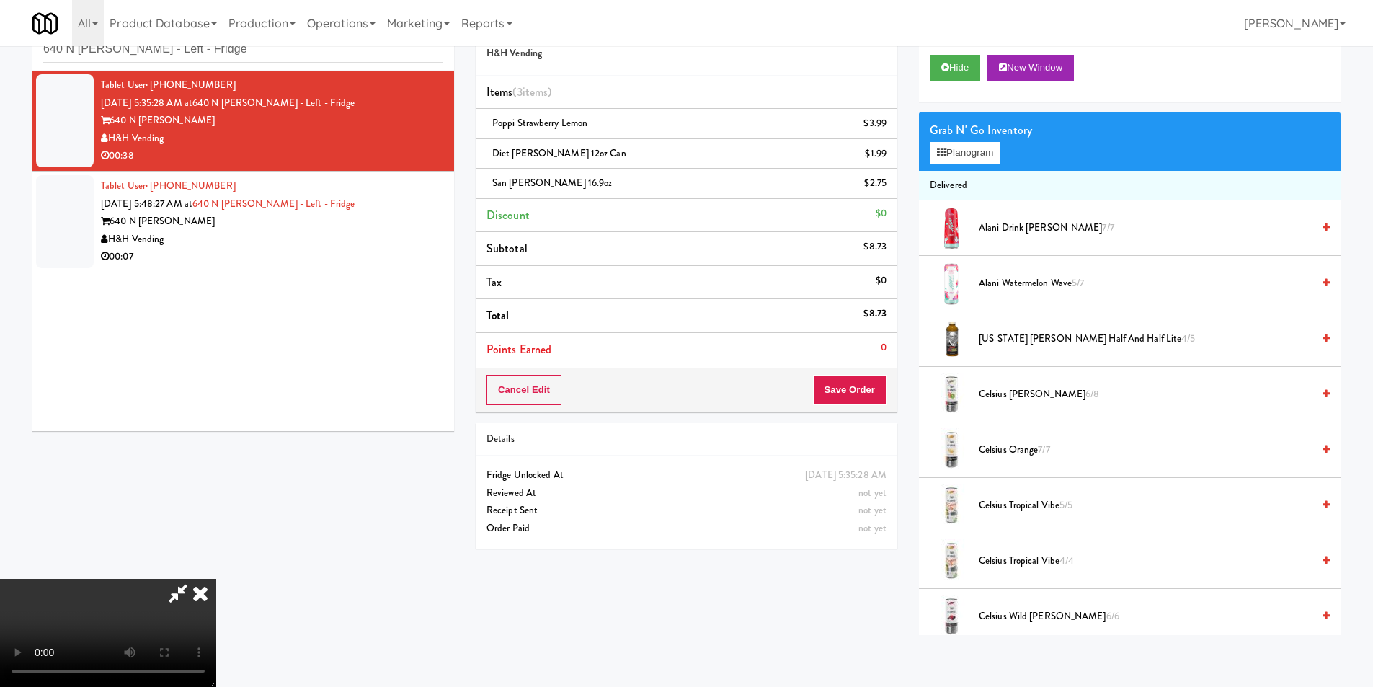
click at [216, 579] on video at bounding box center [108, 633] width 216 height 108
click at [842, 391] on button "Save Order" at bounding box center [850, 390] width 74 height 30
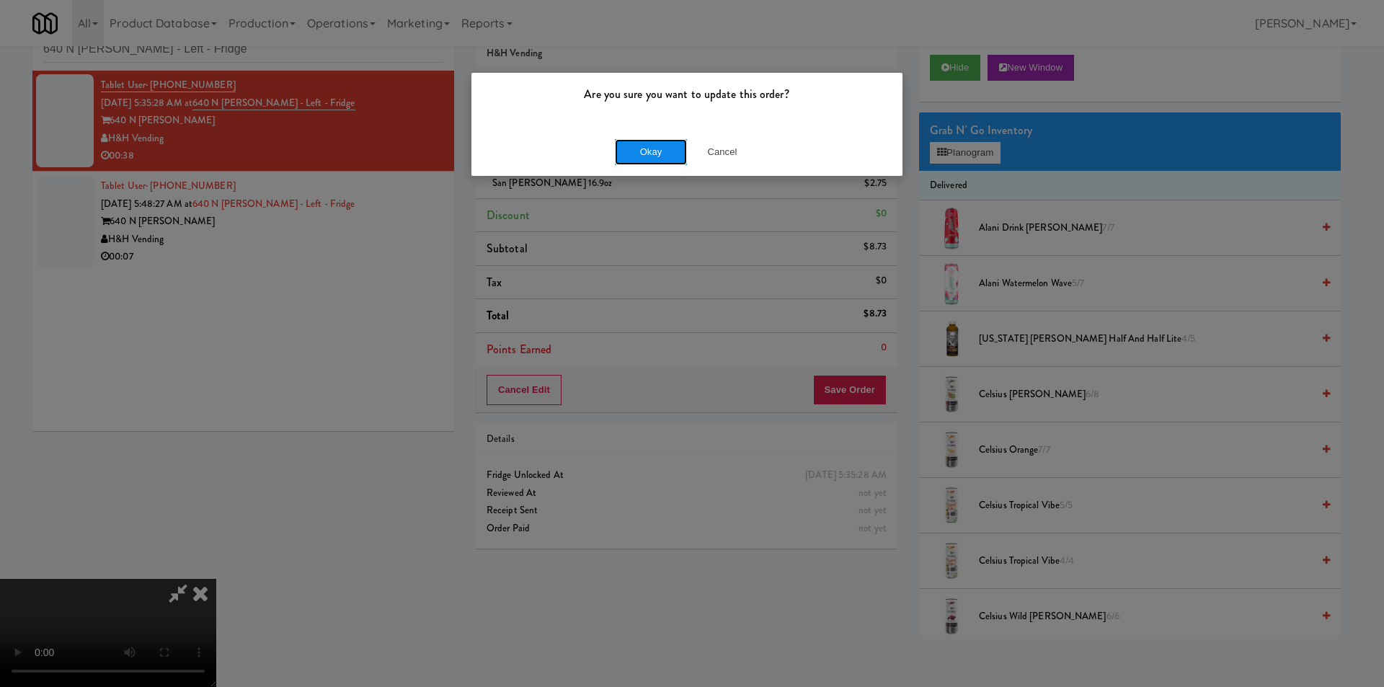
click at [629, 147] on button "Okay" at bounding box center [651, 152] width 72 height 26
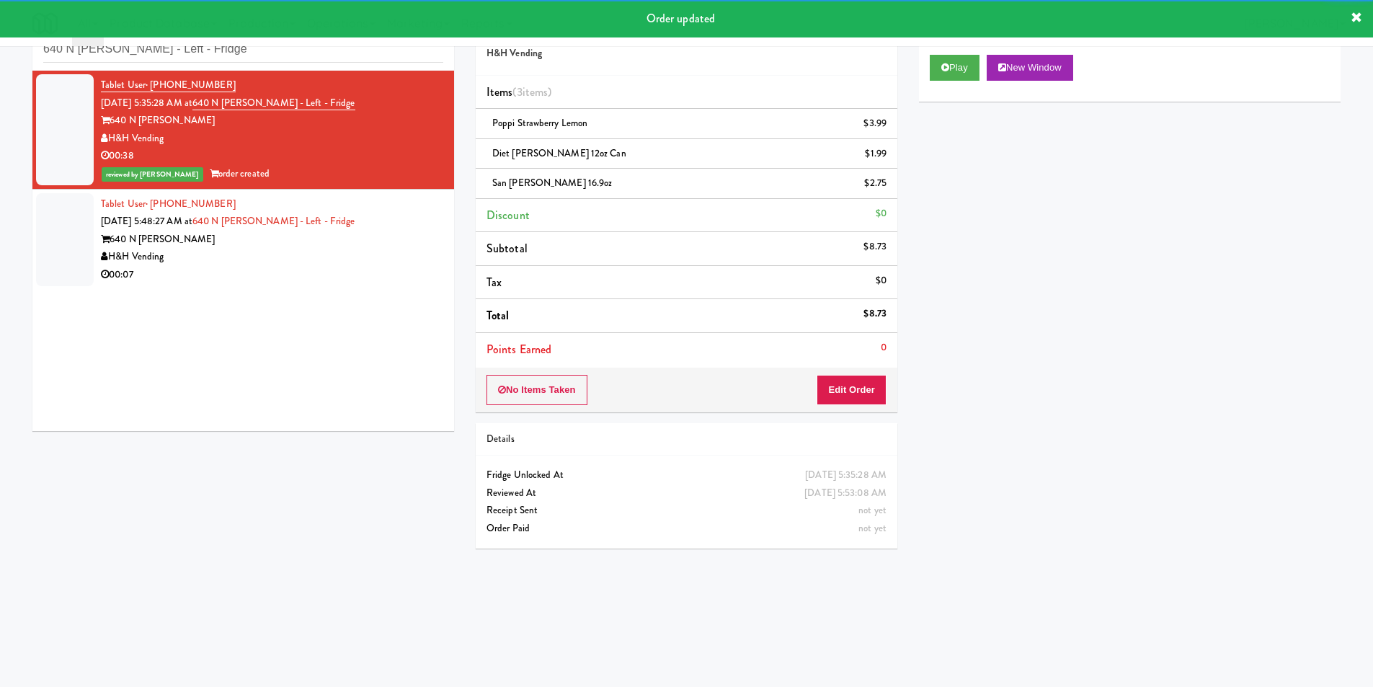
click at [302, 260] on div "Tablet User · (765) 775-3993 Aug 25, 2025 5:48:27 AM at 640 N Wells - Left - Fr…" at bounding box center [272, 239] width 342 height 89
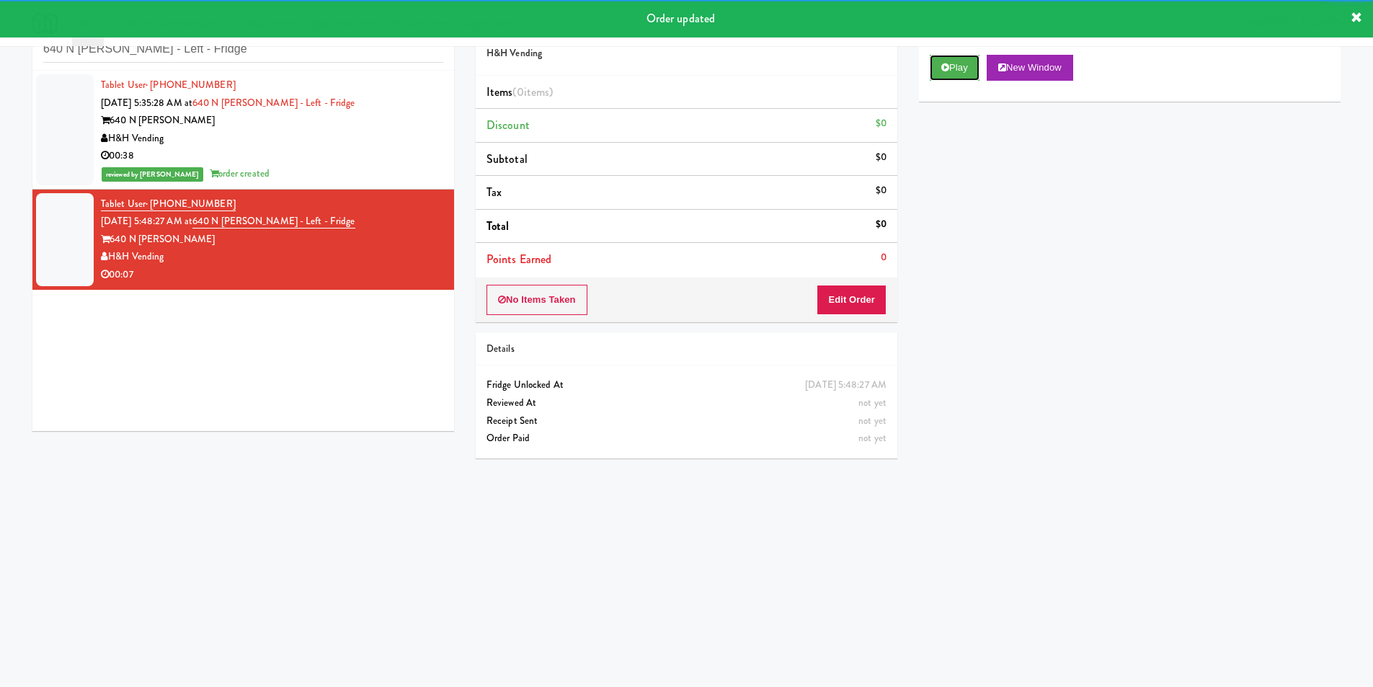
drag, startPoint x: 956, startPoint y: 67, endPoint x: 955, endPoint y: 82, distance: 15.2
click at [956, 66] on button "Play" at bounding box center [955, 68] width 50 height 26
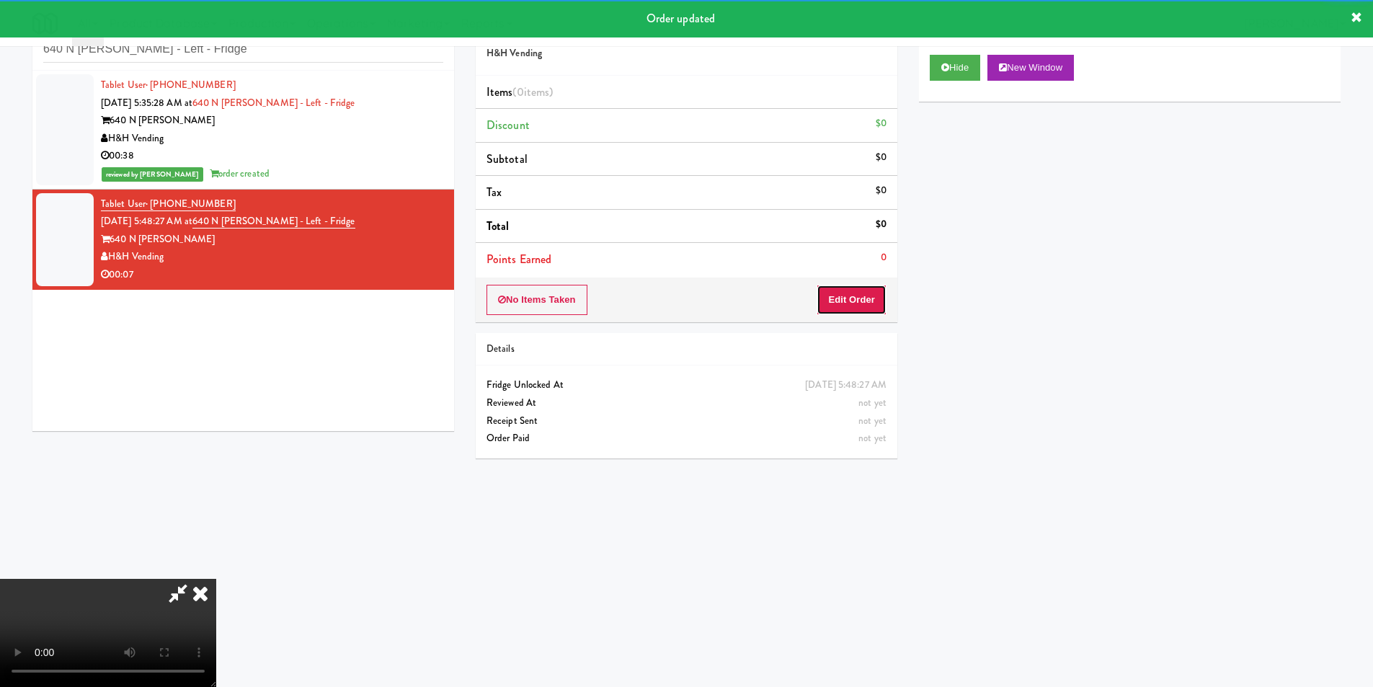
click at [849, 295] on button "Edit Order" at bounding box center [852, 300] width 70 height 30
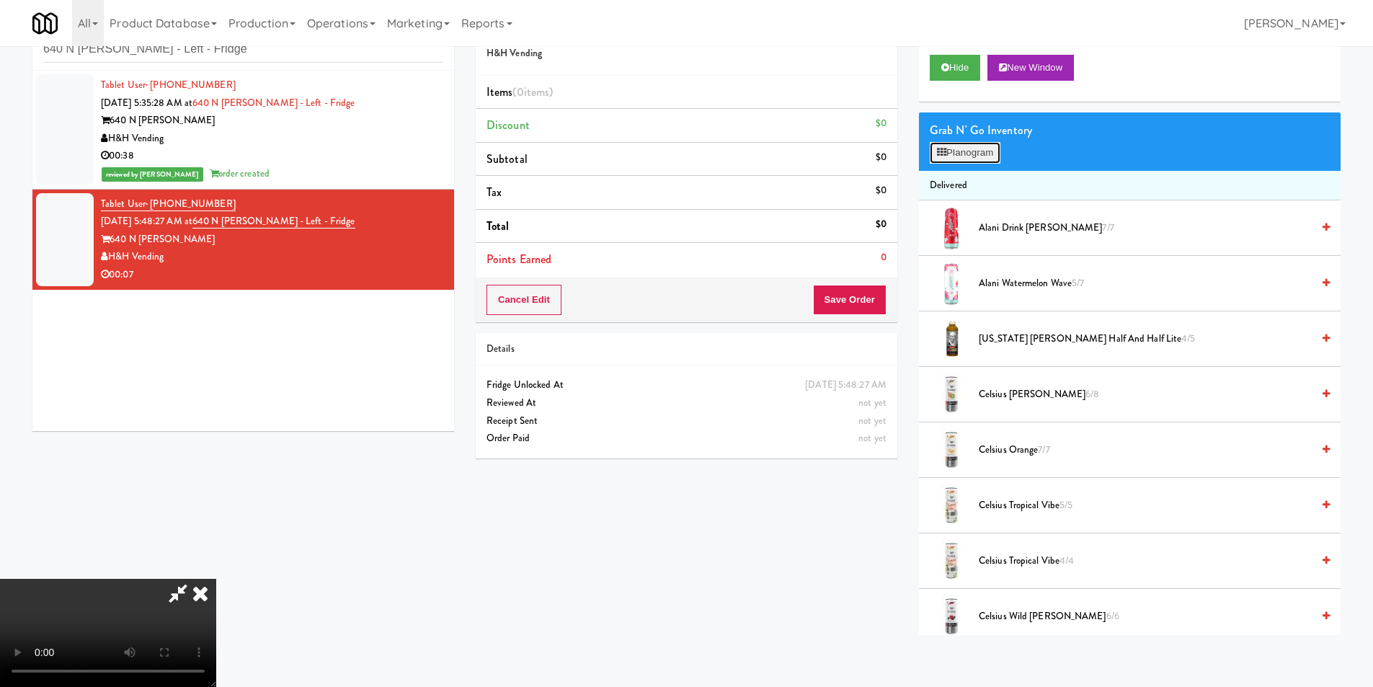
click at [962, 155] on button "Planogram" at bounding box center [965, 153] width 71 height 22
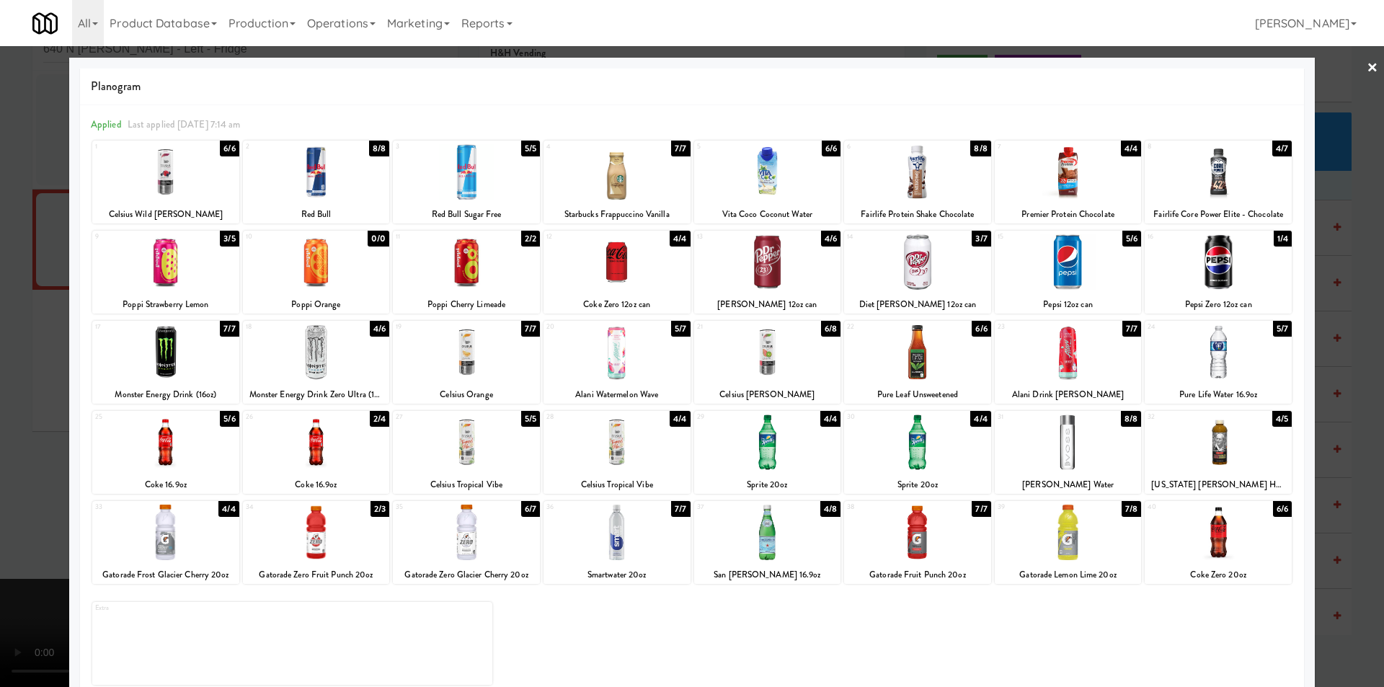
click at [486, 528] on div at bounding box center [466, 533] width 147 height 56
click at [1334, 382] on div at bounding box center [692, 343] width 1384 height 687
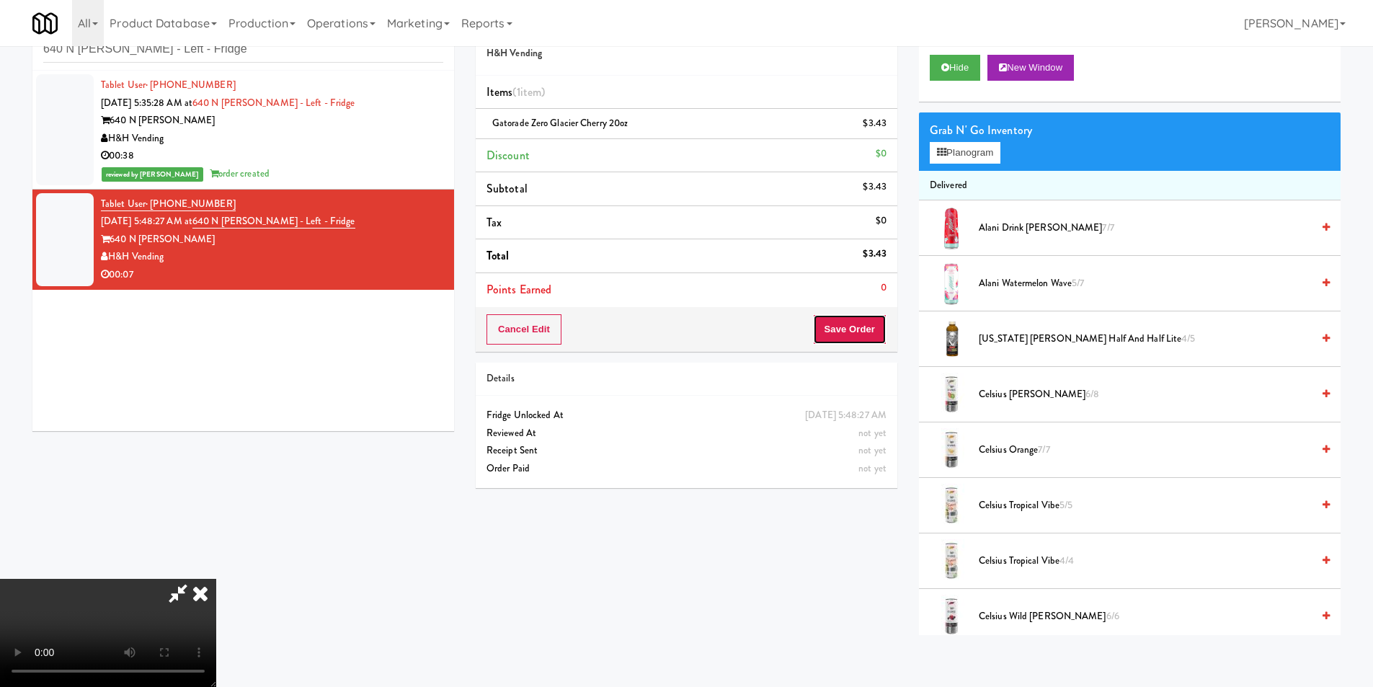
click at [849, 326] on button "Save Order" at bounding box center [850, 329] width 74 height 30
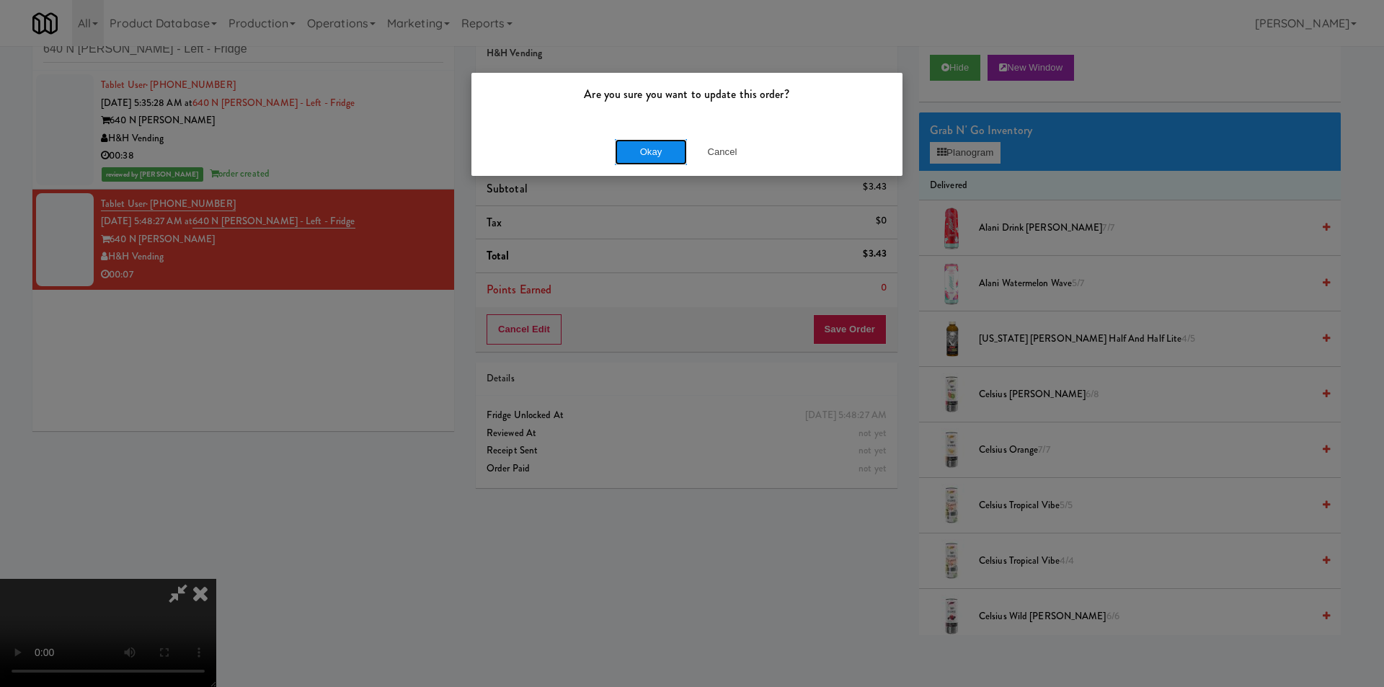
click at [637, 141] on button "Okay" at bounding box center [651, 152] width 72 height 26
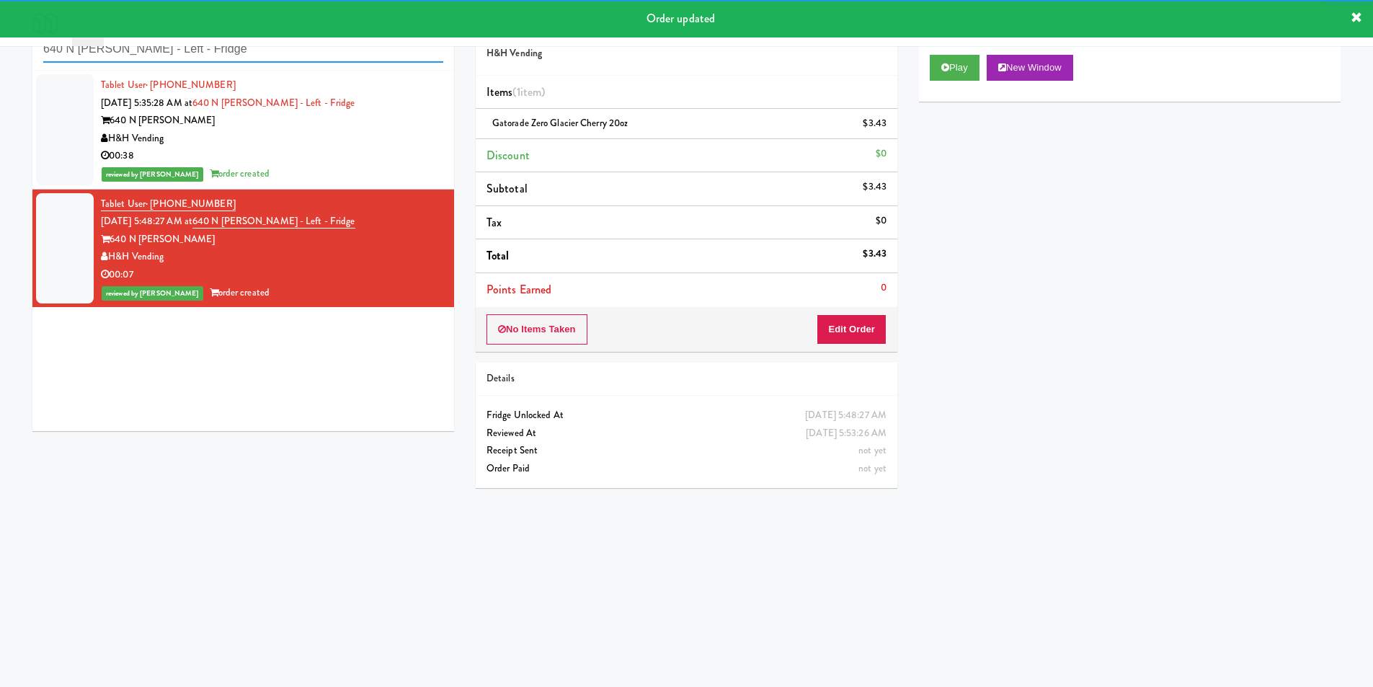
click at [270, 53] on input "640 N Wells - Left - Fridge" at bounding box center [243, 49] width 400 height 27
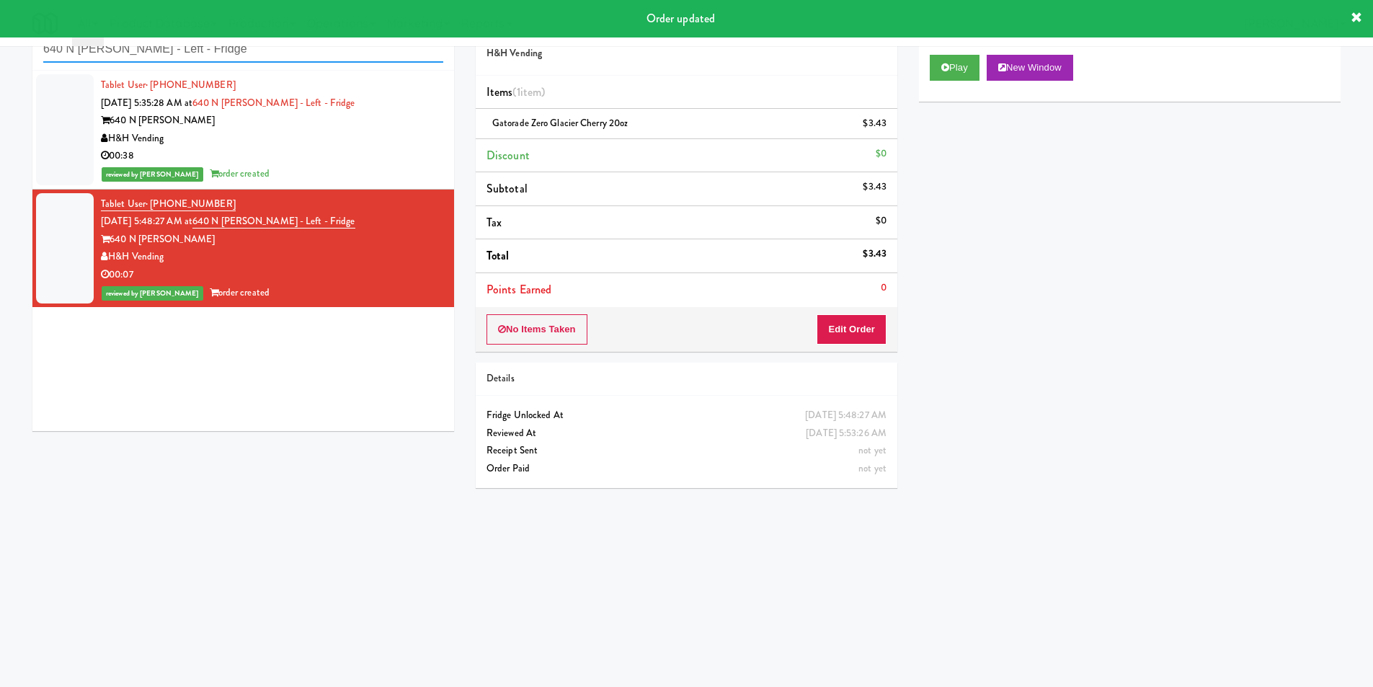
click at [270, 53] on input "640 N Wells - Left - Fridge" at bounding box center [243, 49] width 400 height 27
paste input "Rafferty - Pantry - Left The Whitmore - Pantry - Left Herbert - Fridge Rock Sol…"
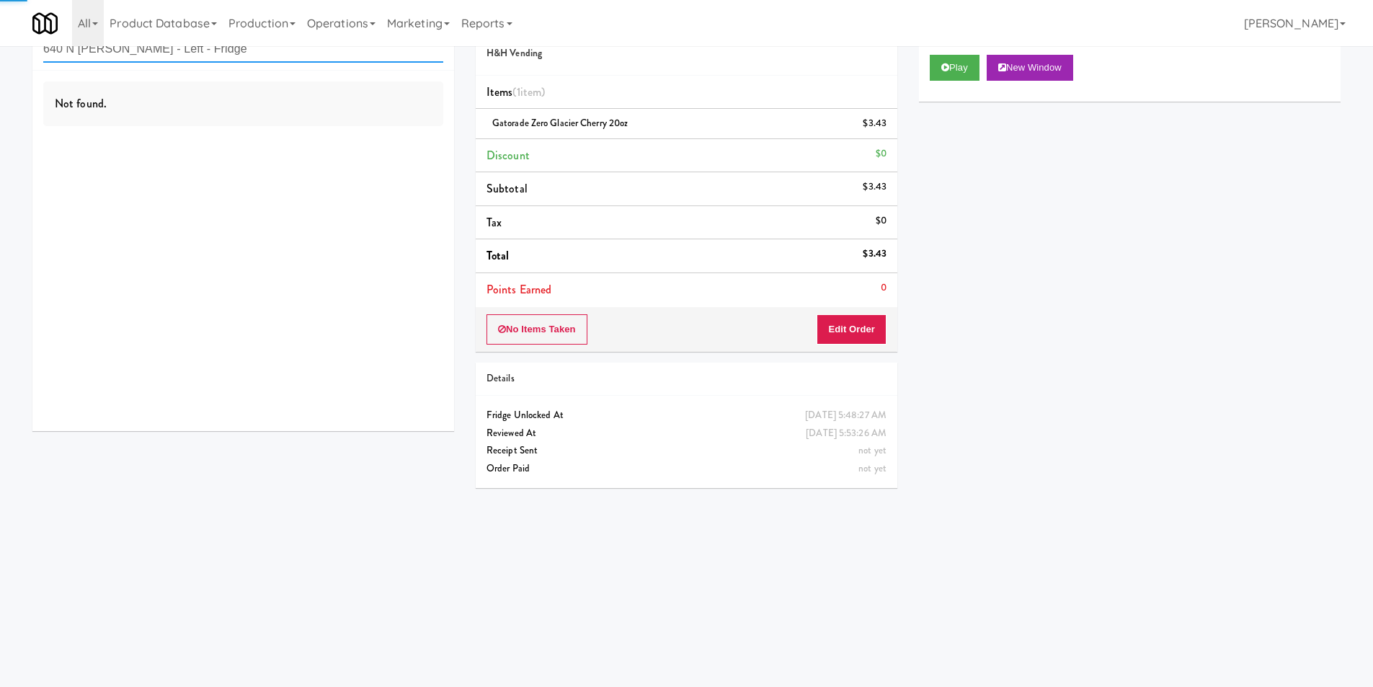
click at [278, 58] on input "640 N Wells - Left - Fridge" at bounding box center [243, 49] width 400 height 27
paste input "The Jack - Combo - Left"
type input "The Jack - Combo - Left"
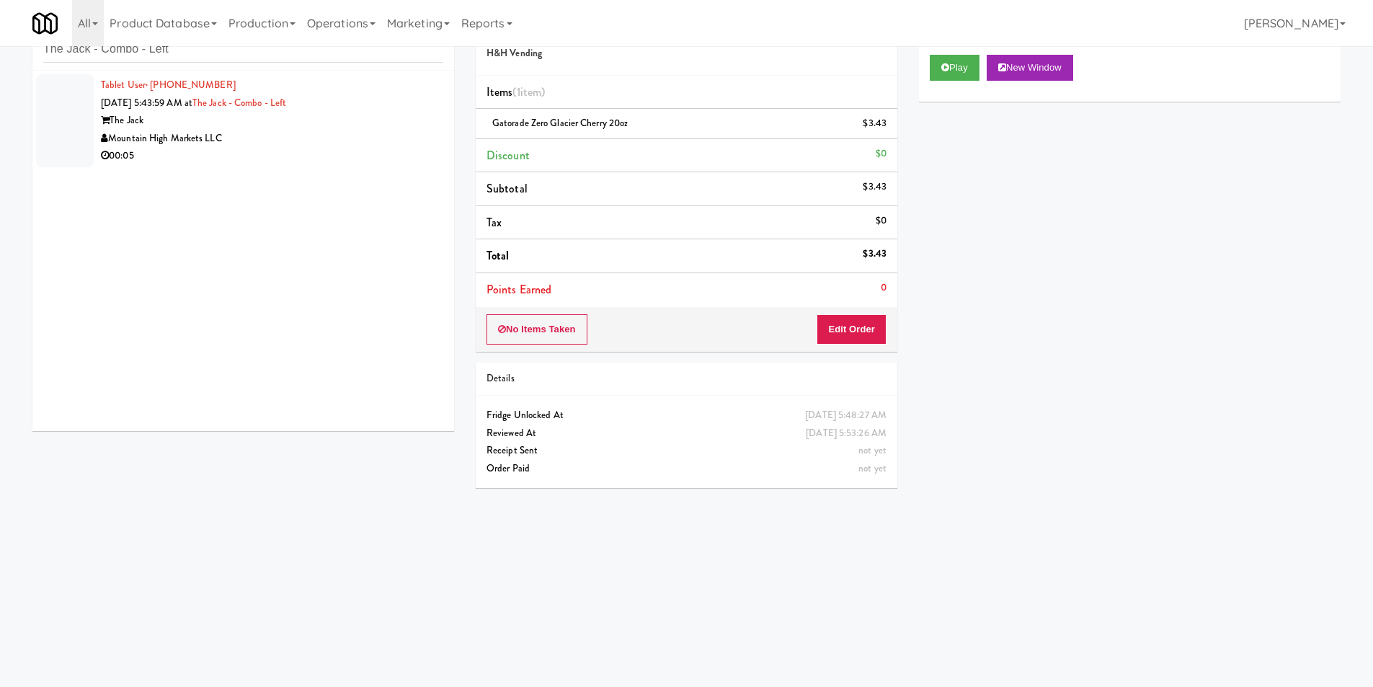
click at [295, 154] on div "00:05" at bounding box center [272, 156] width 342 height 18
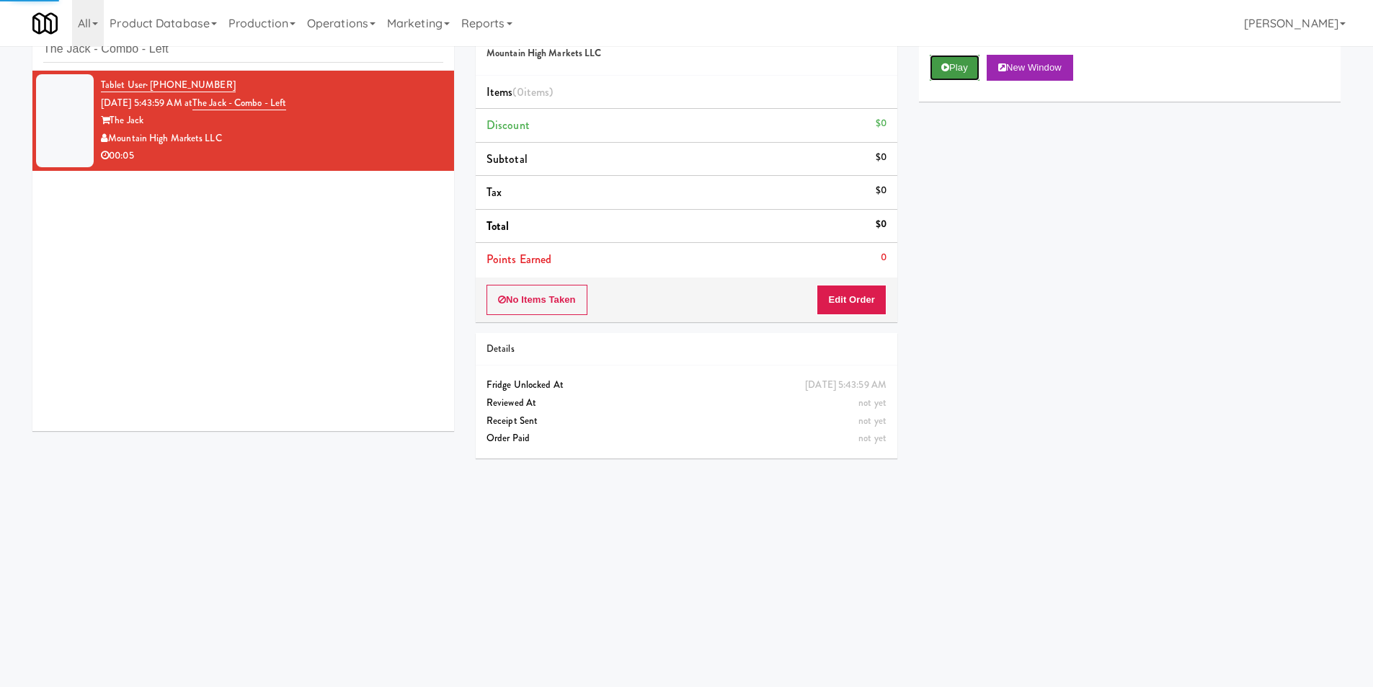
click at [944, 63] on icon at bounding box center [946, 67] width 8 height 9
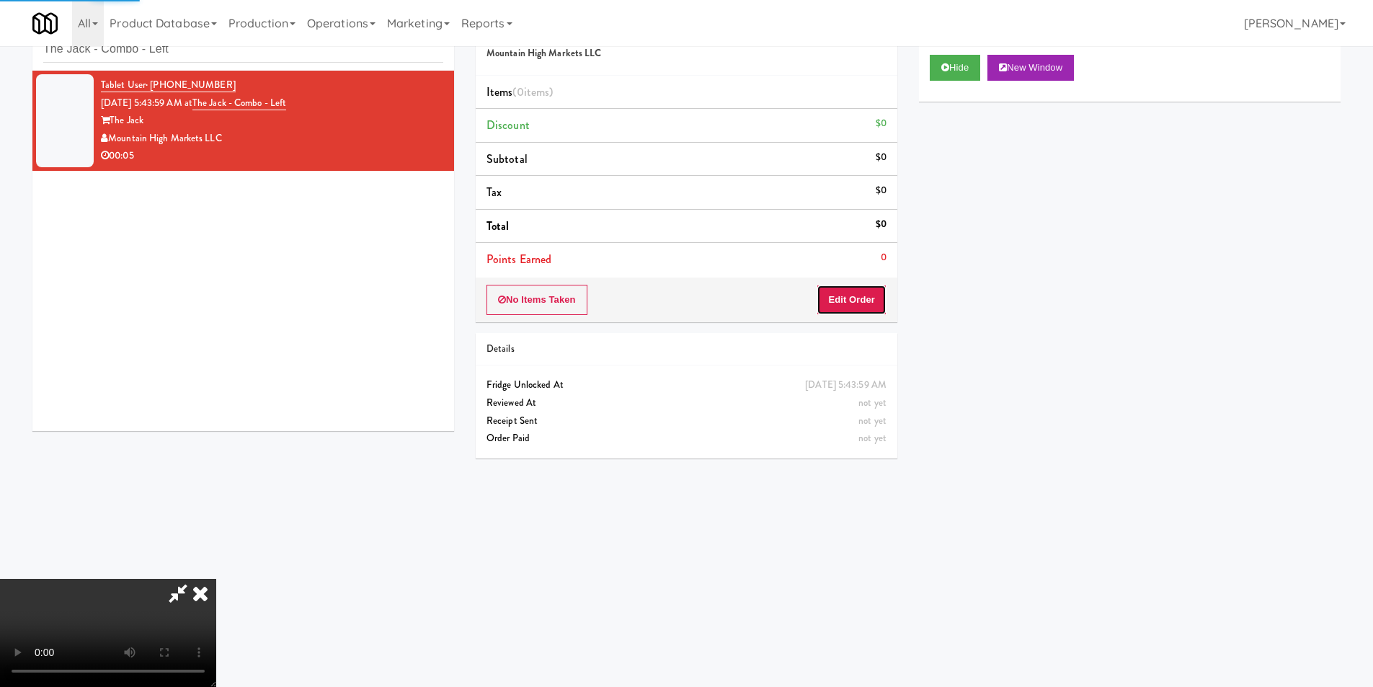
click at [861, 305] on button "Edit Order" at bounding box center [852, 300] width 70 height 30
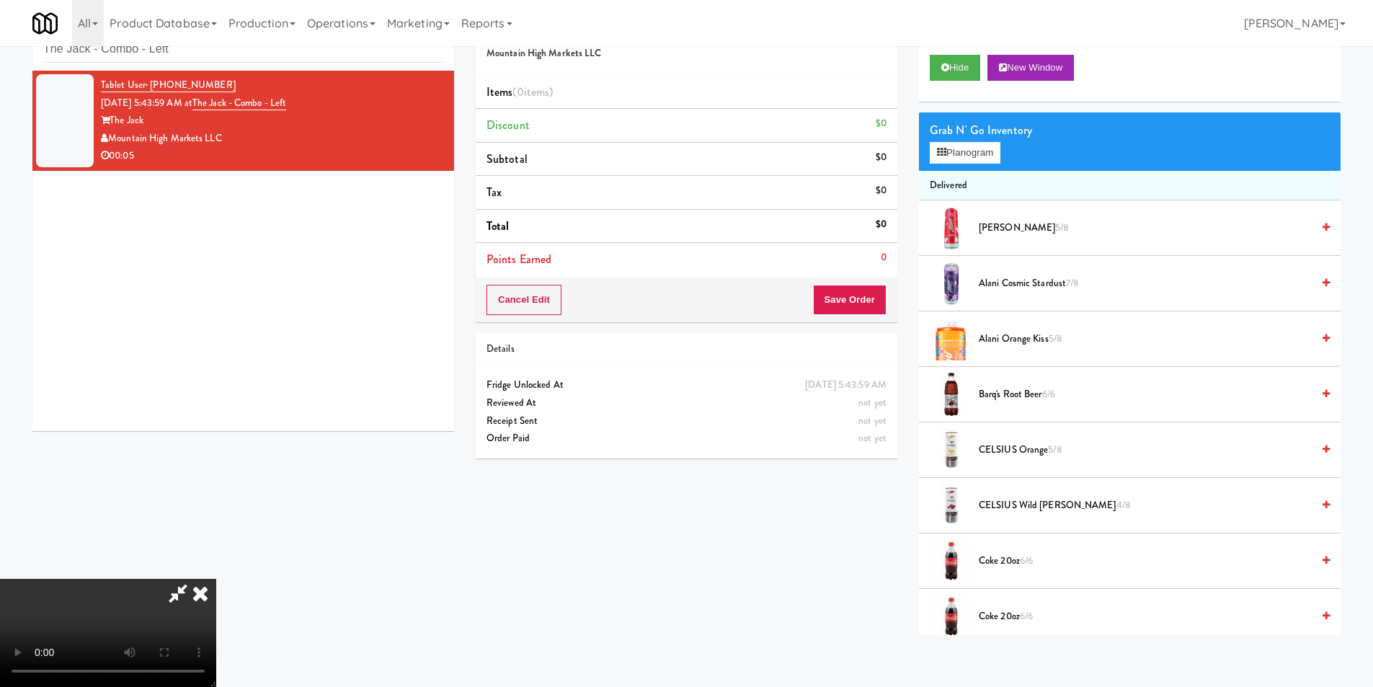
scroll to position [74, 0]
click at [216, 579] on video at bounding box center [108, 633] width 216 height 108
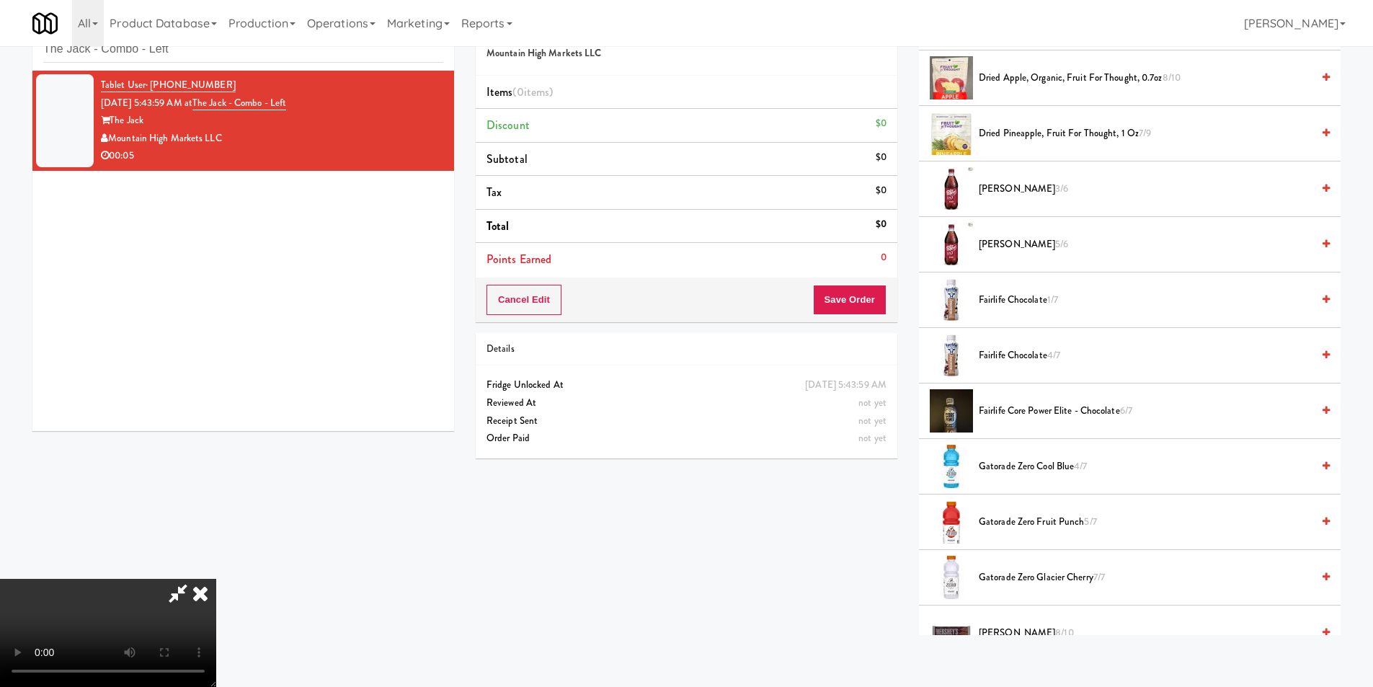
scroll to position [865, 0]
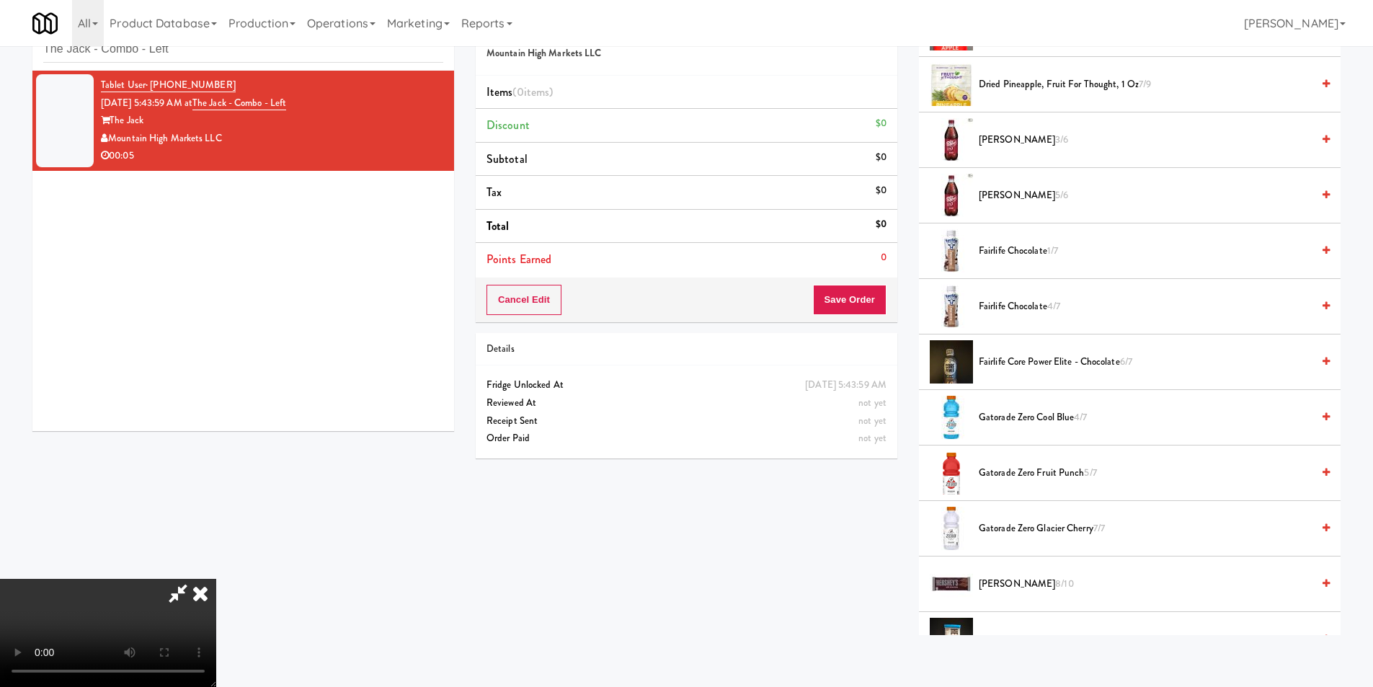
click at [1013, 479] on span "Gatorade Zero Fruit Punch 5/7" at bounding box center [1145, 473] width 333 height 18
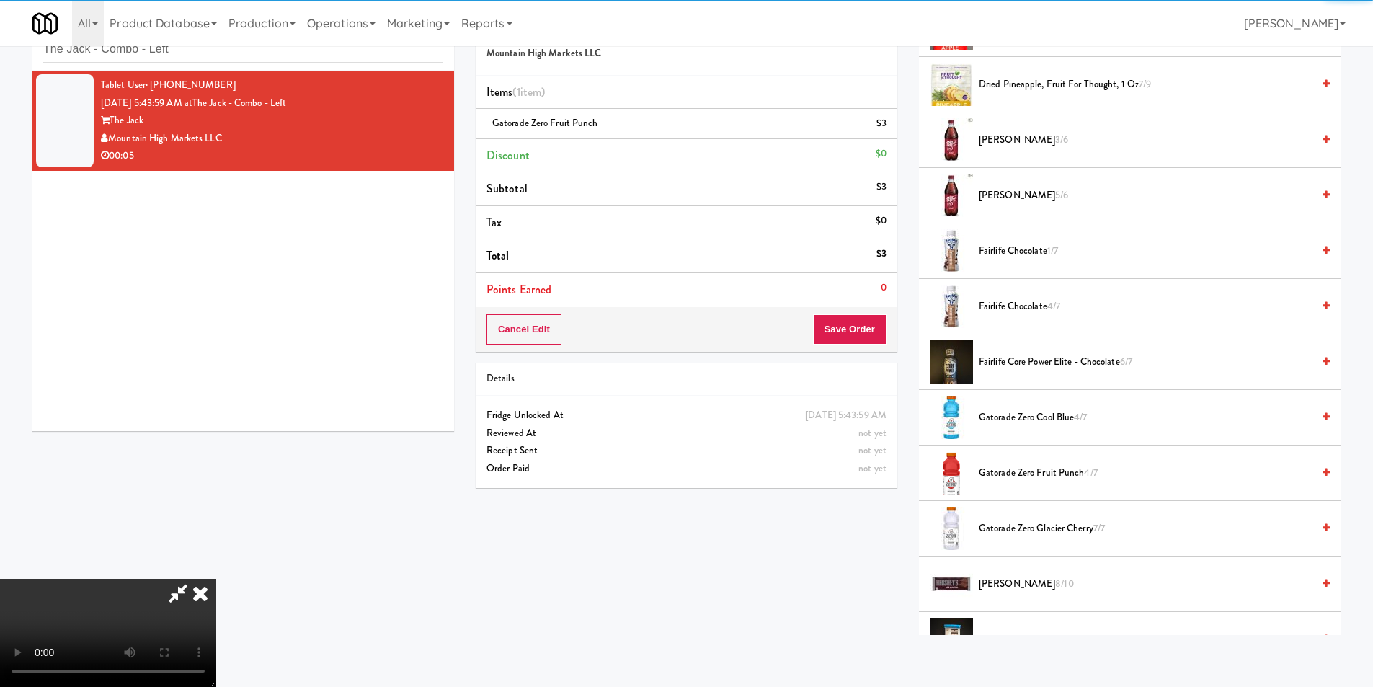
click at [216, 579] on video at bounding box center [108, 633] width 216 height 108
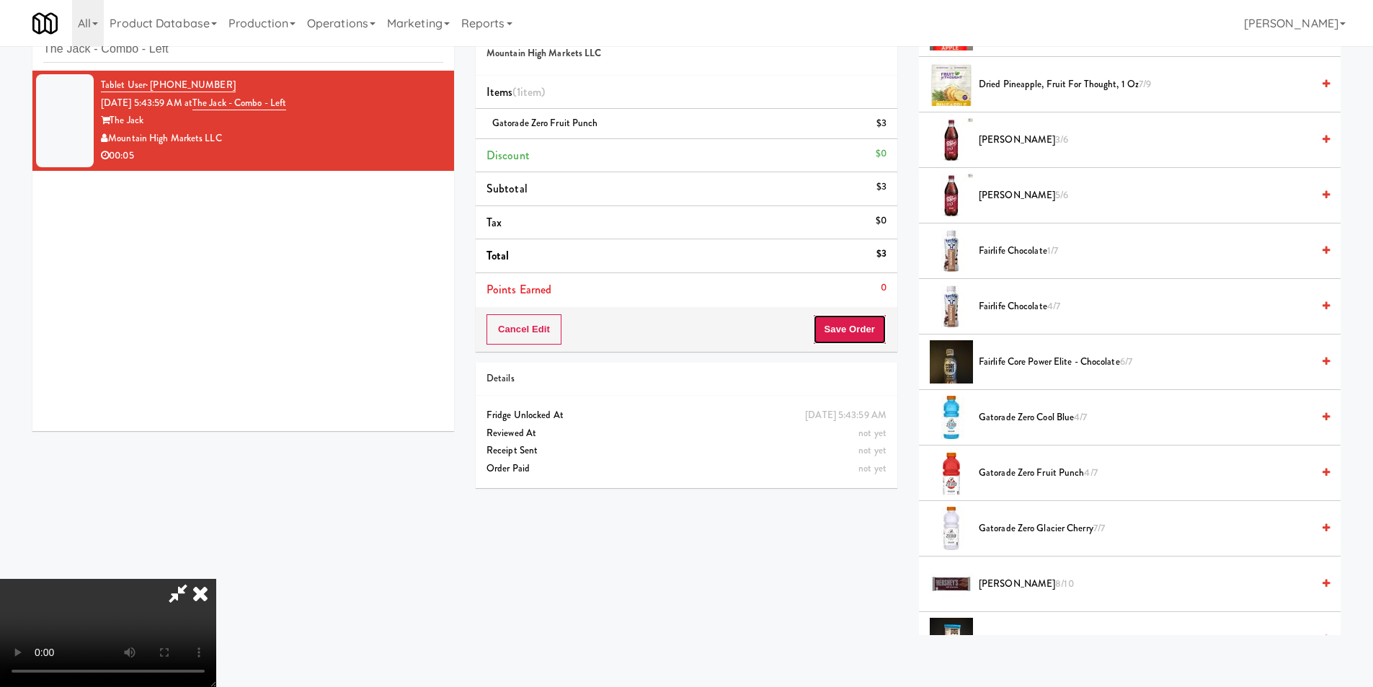
click at [835, 329] on button "Save Order" at bounding box center [850, 329] width 74 height 30
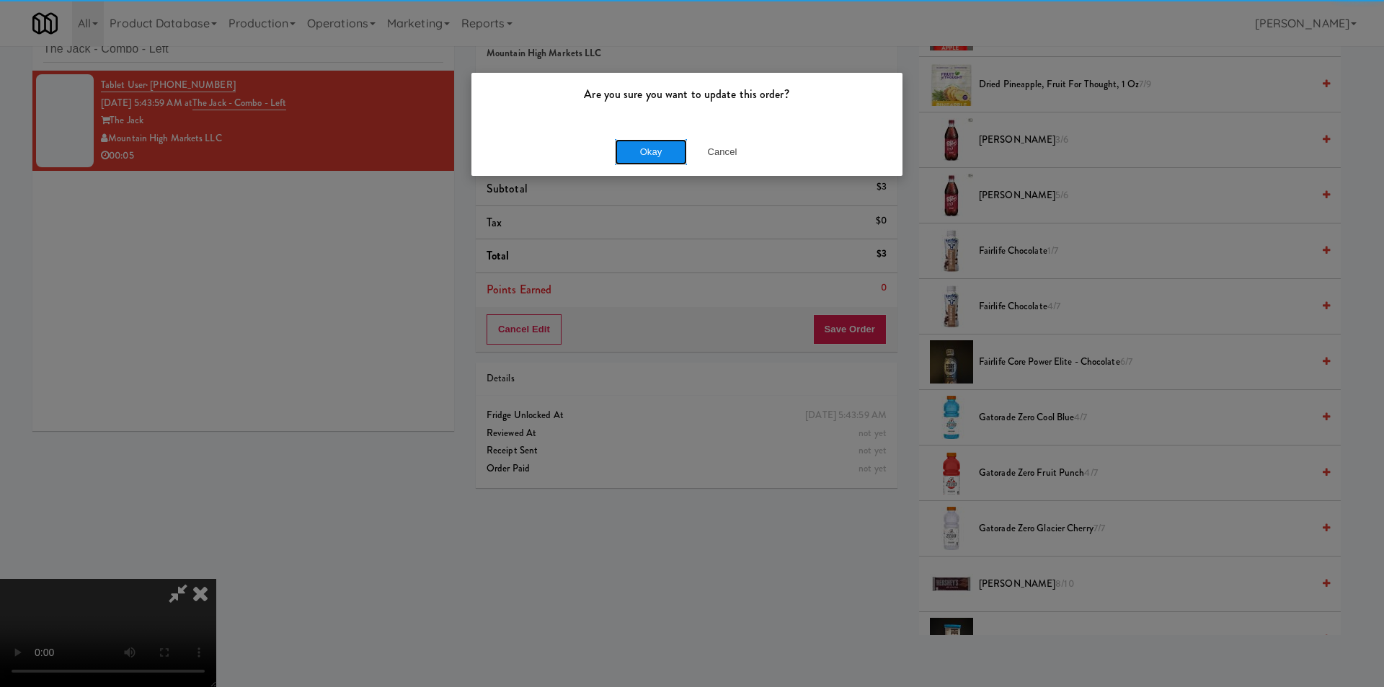
click at [645, 157] on button "Okay" at bounding box center [651, 152] width 72 height 26
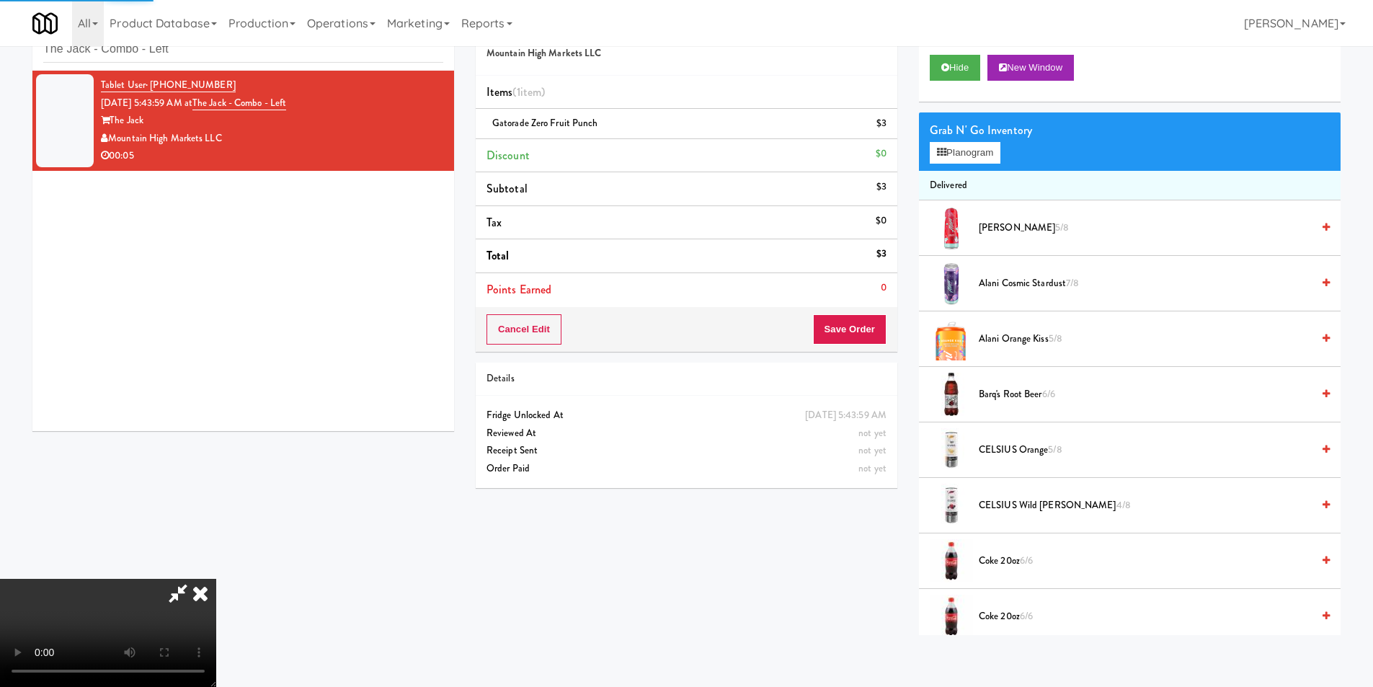
scroll to position [0, 0]
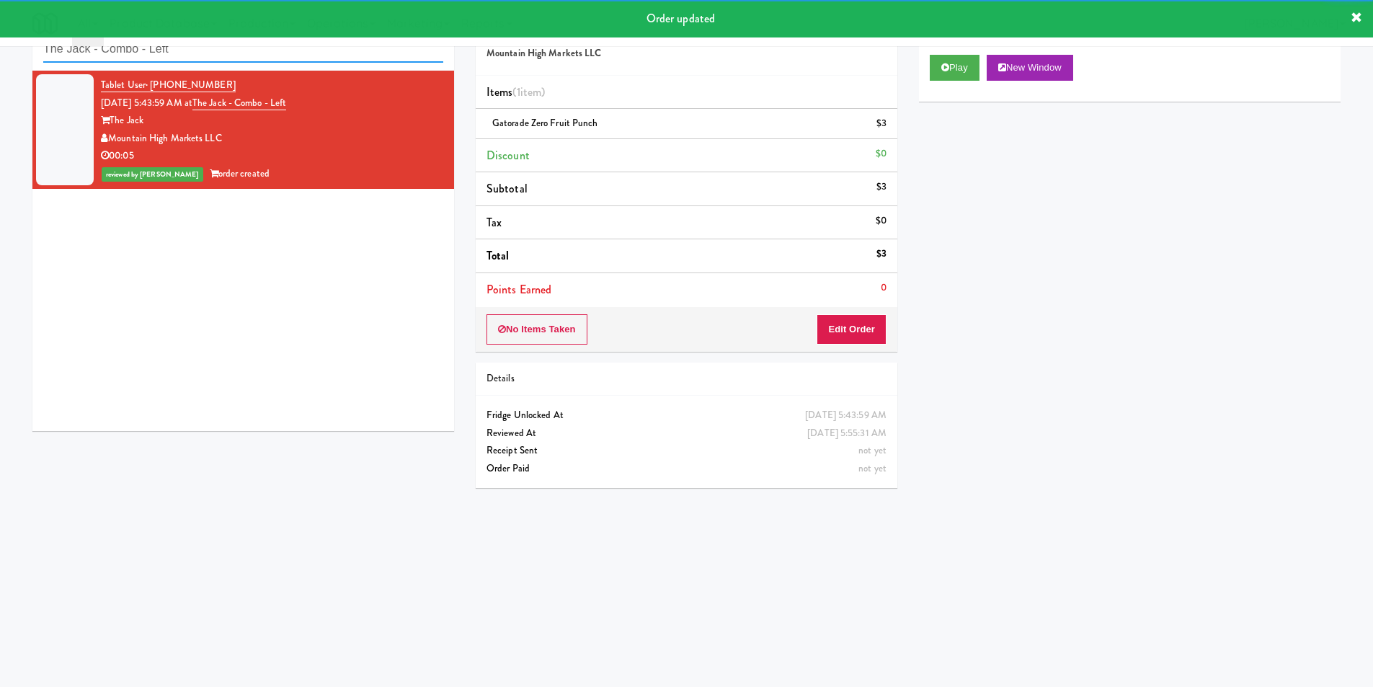
click at [251, 50] on input "The Jack - Combo - Left" at bounding box center [243, 49] width 400 height 27
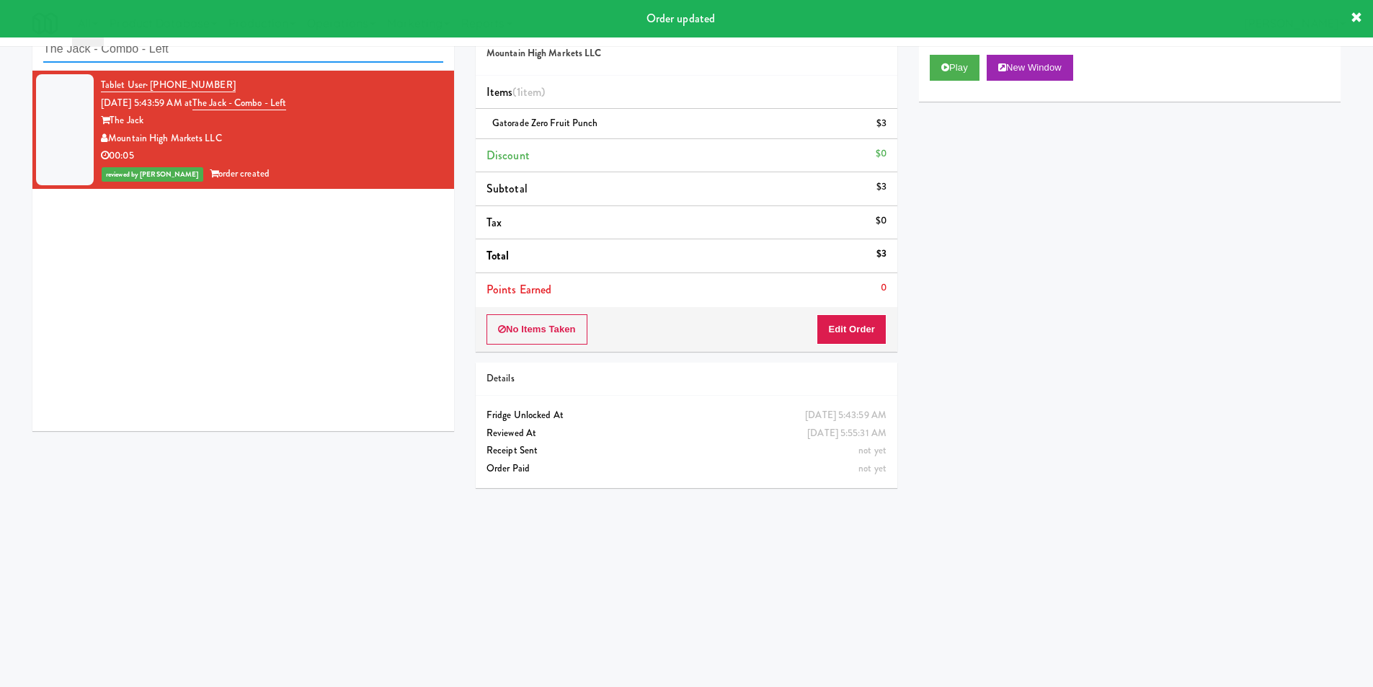
click at [251, 50] on input "The Jack - Combo - Left" at bounding box center [243, 49] width 400 height 27
paste input "Southerly - Combo Cooler"
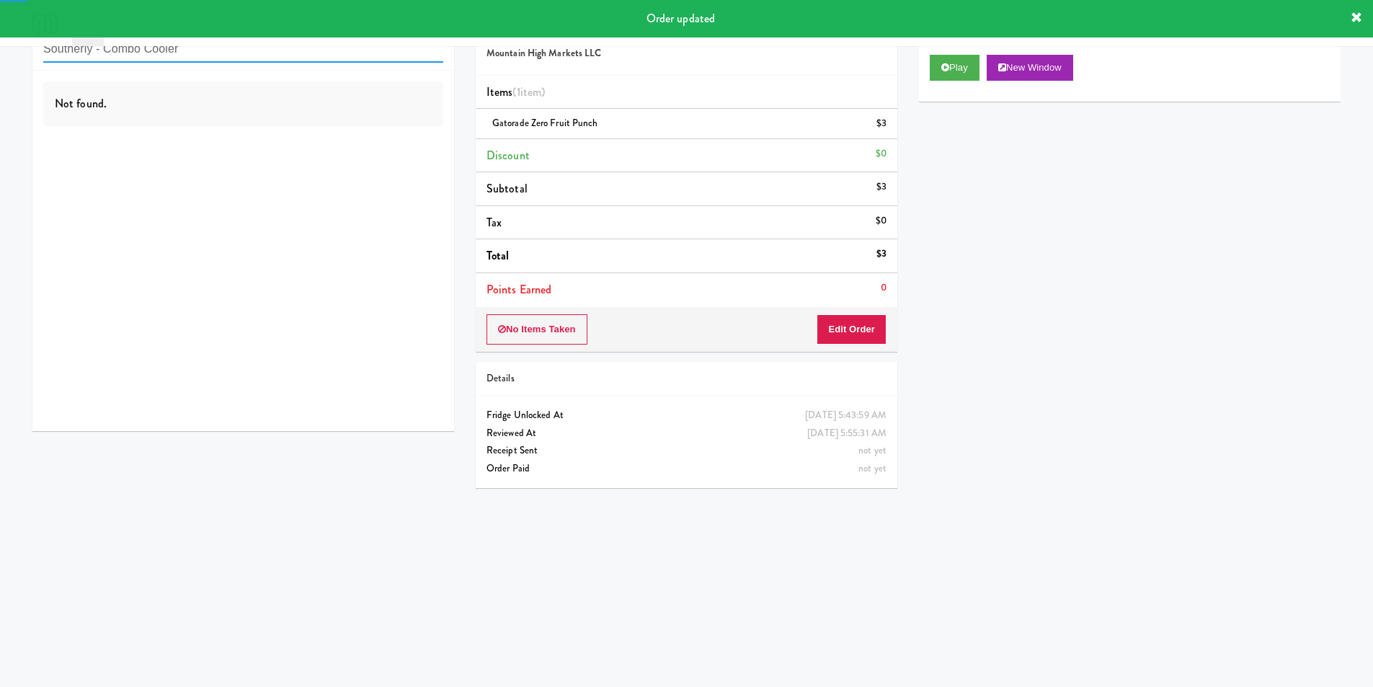
type input "Southerly - Combo Cooler"
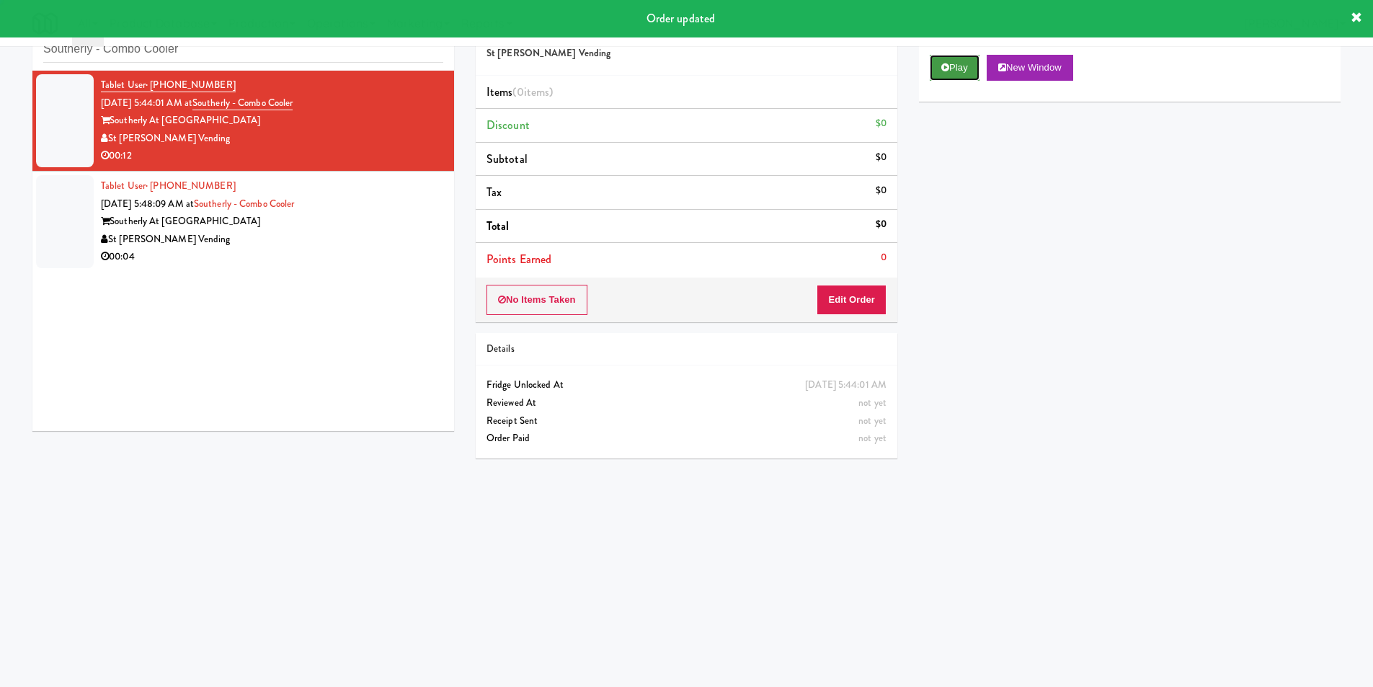
click at [944, 71] on button "Play" at bounding box center [955, 68] width 50 height 26
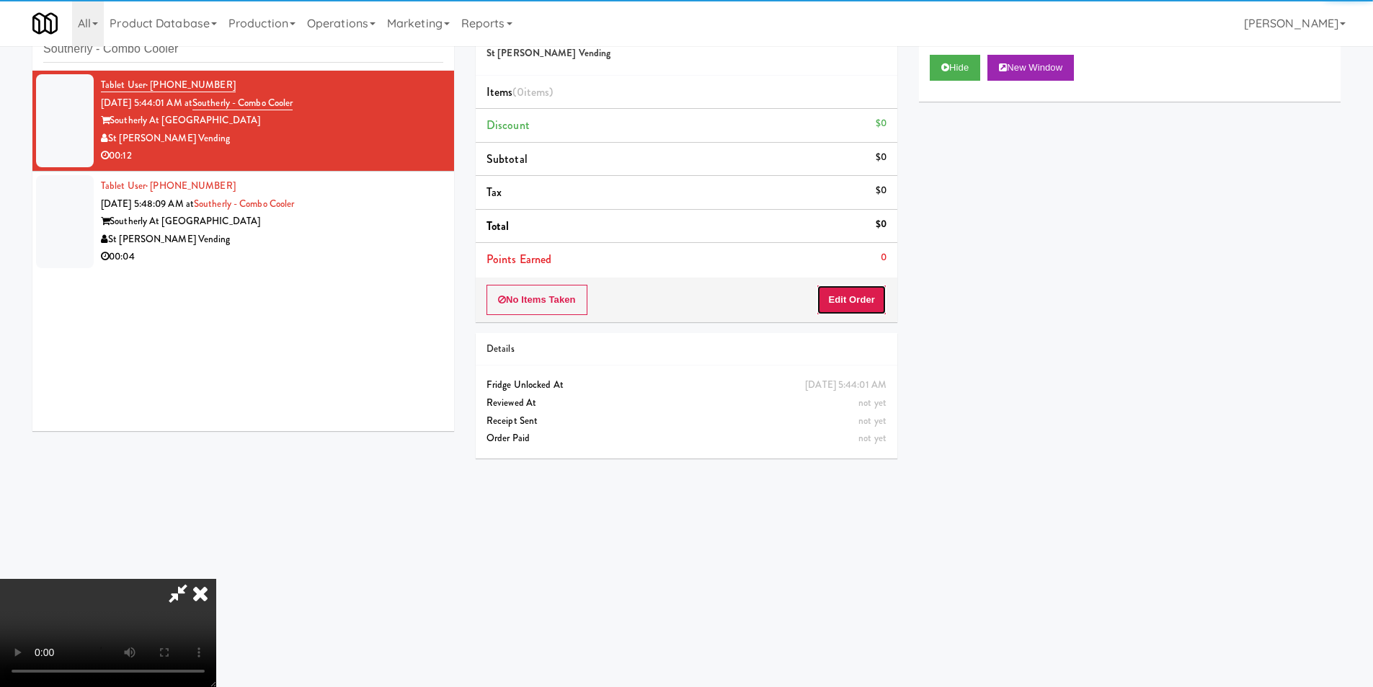
click at [855, 291] on button "Edit Order" at bounding box center [852, 300] width 70 height 30
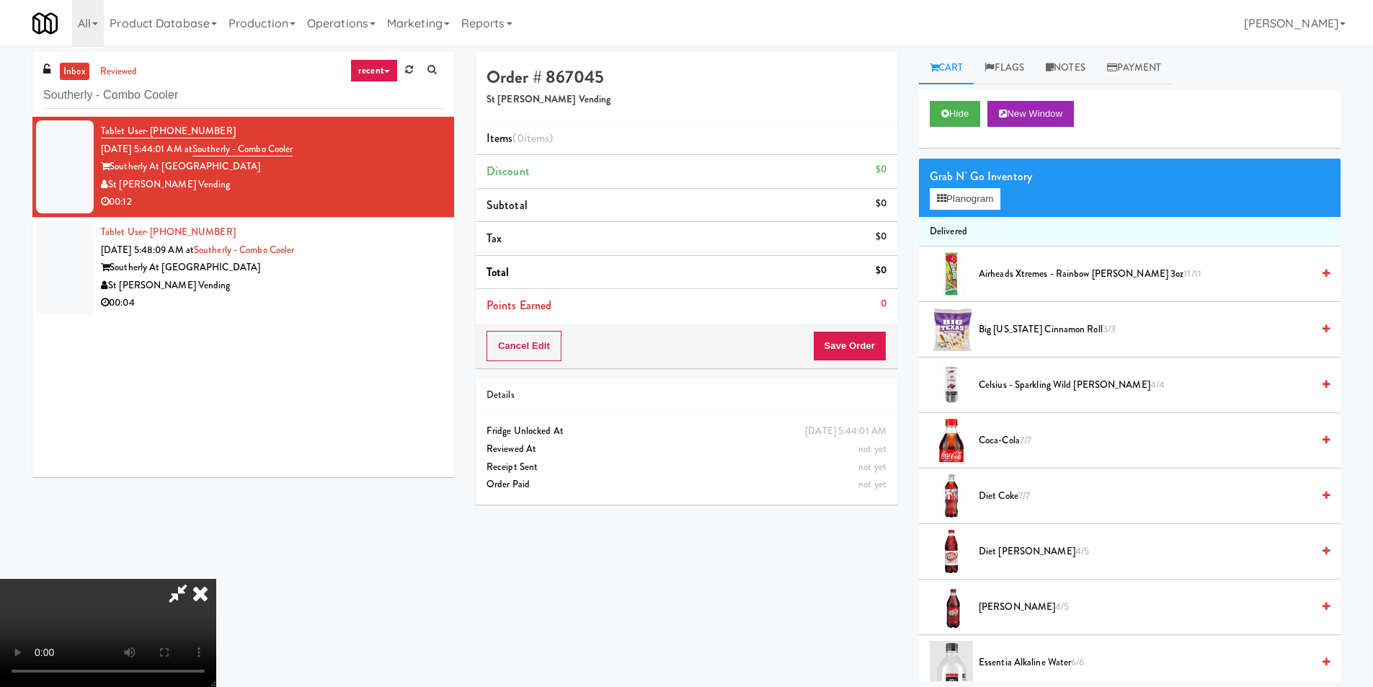
click at [216, 579] on video at bounding box center [108, 633] width 216 height 108
click at [962, 188] on button "Planogram" at bounding box center [965, 199] width 71 height 22
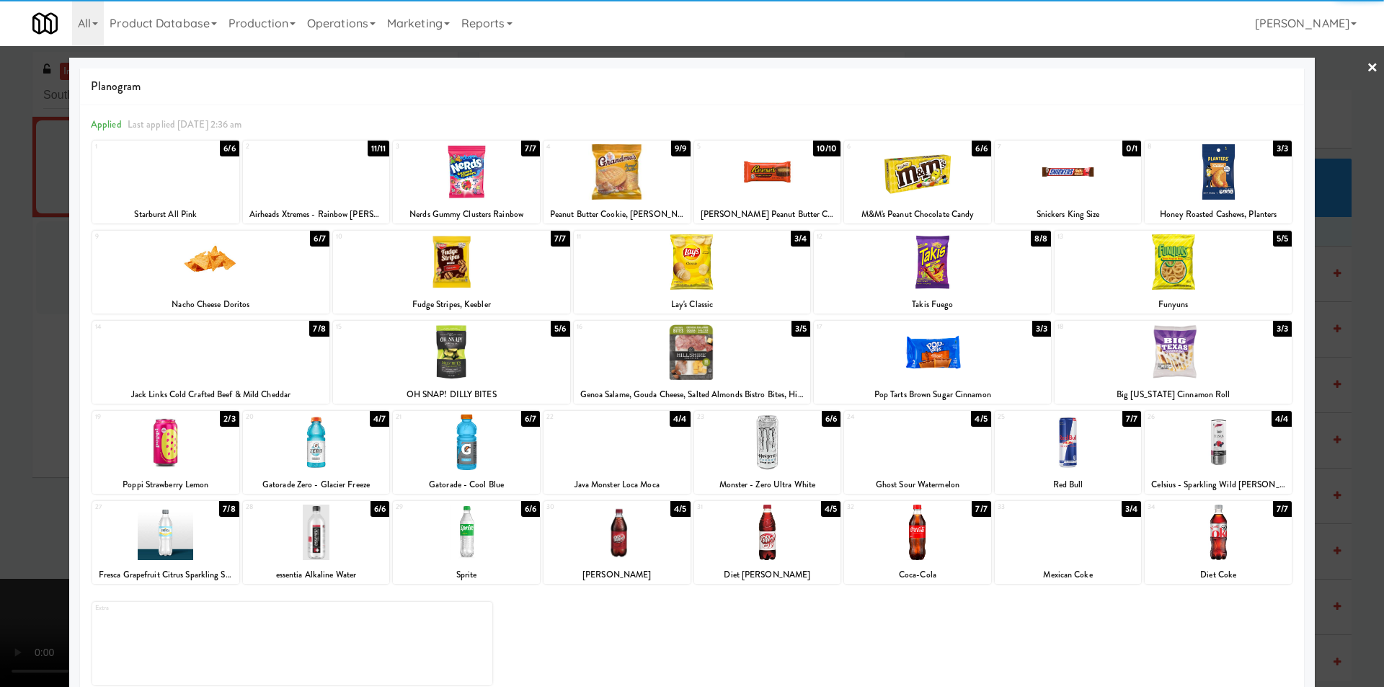
click at [332, 539] on div at bounding box center [316, 533] width 147 height 56
click at [1357, 344] on div at bounding box center [692, 343] width 1384 height 687
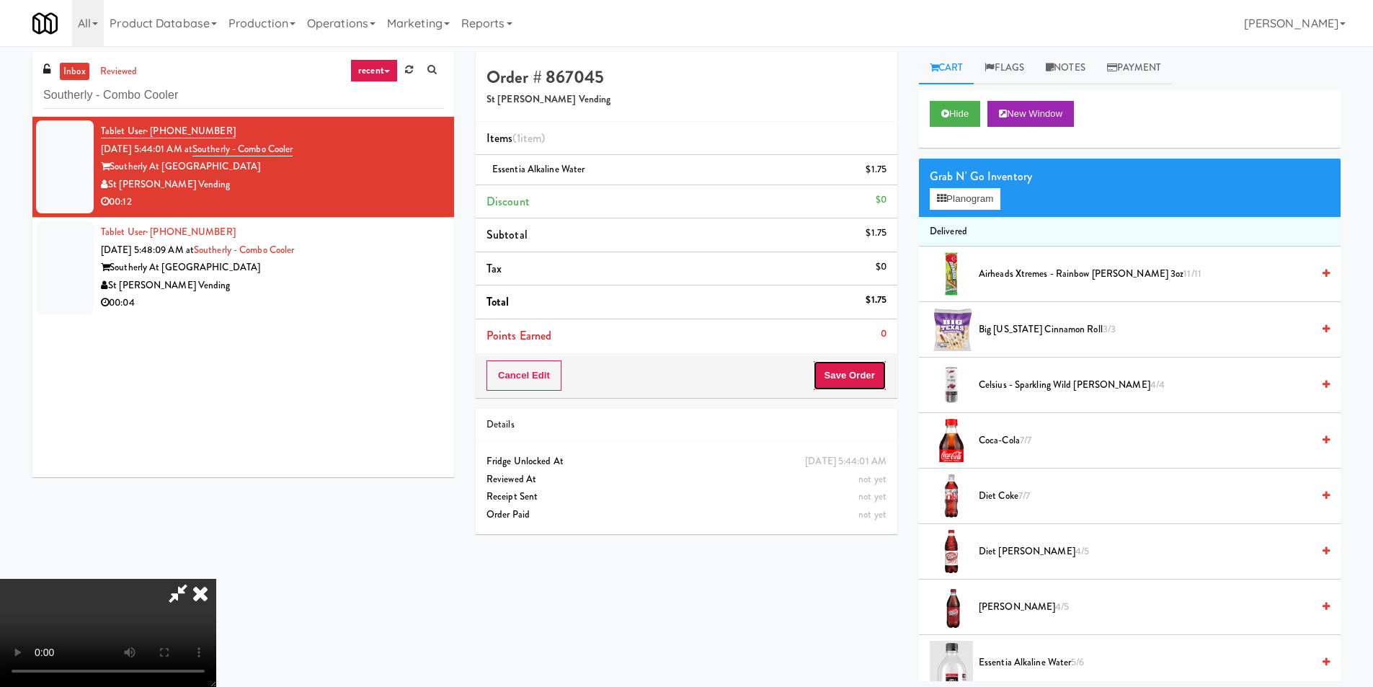
click at [863, 378] on button "Save Order" at bounding box center [850, 375] width 74 height 30
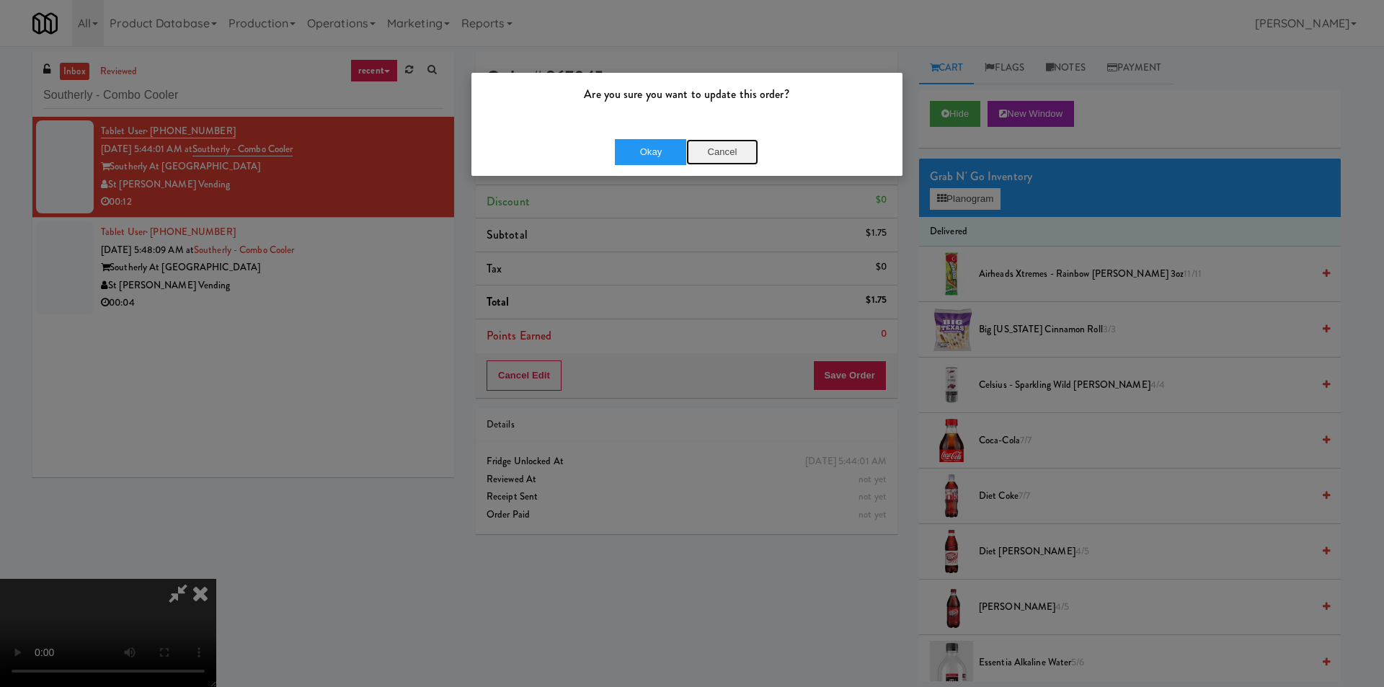
click at [689, 144] on button "Cancel" at bounding box center [722, 152] width 72 height 26
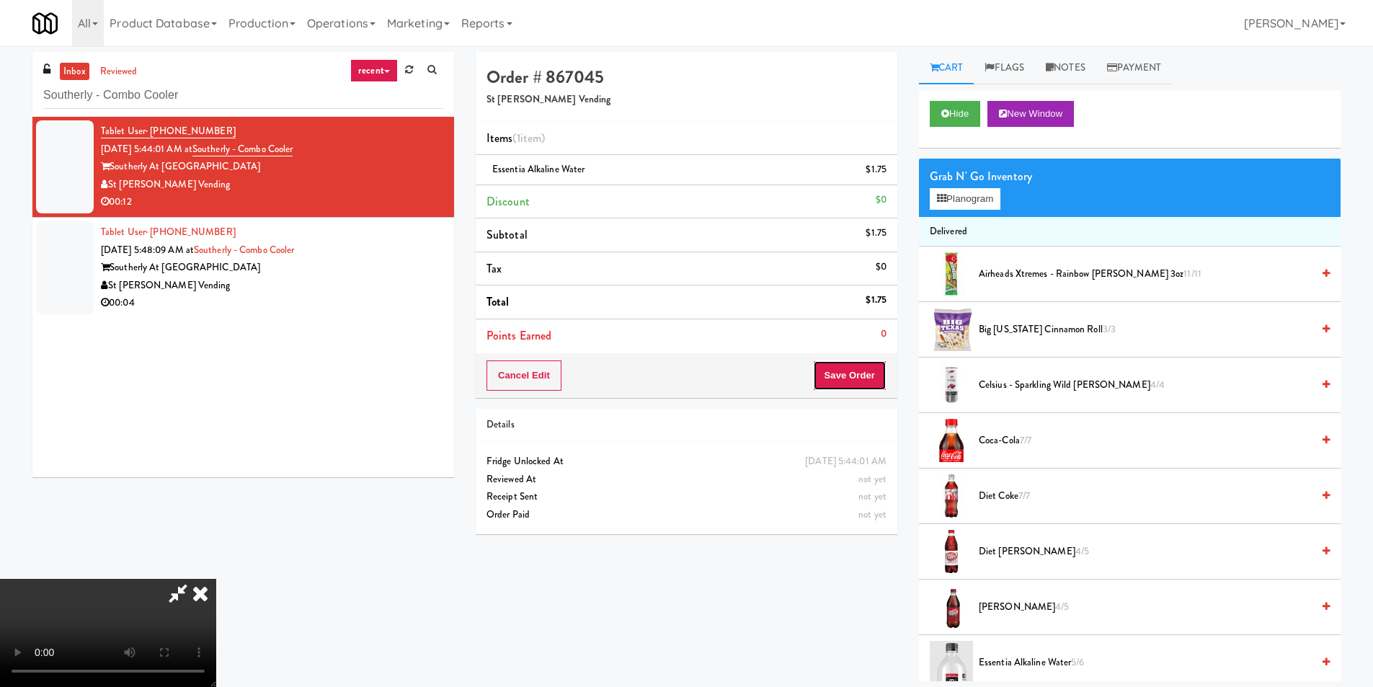
click at [841, 368] on button "Save Order" at bounding box center [850, 375] width 74 height 30
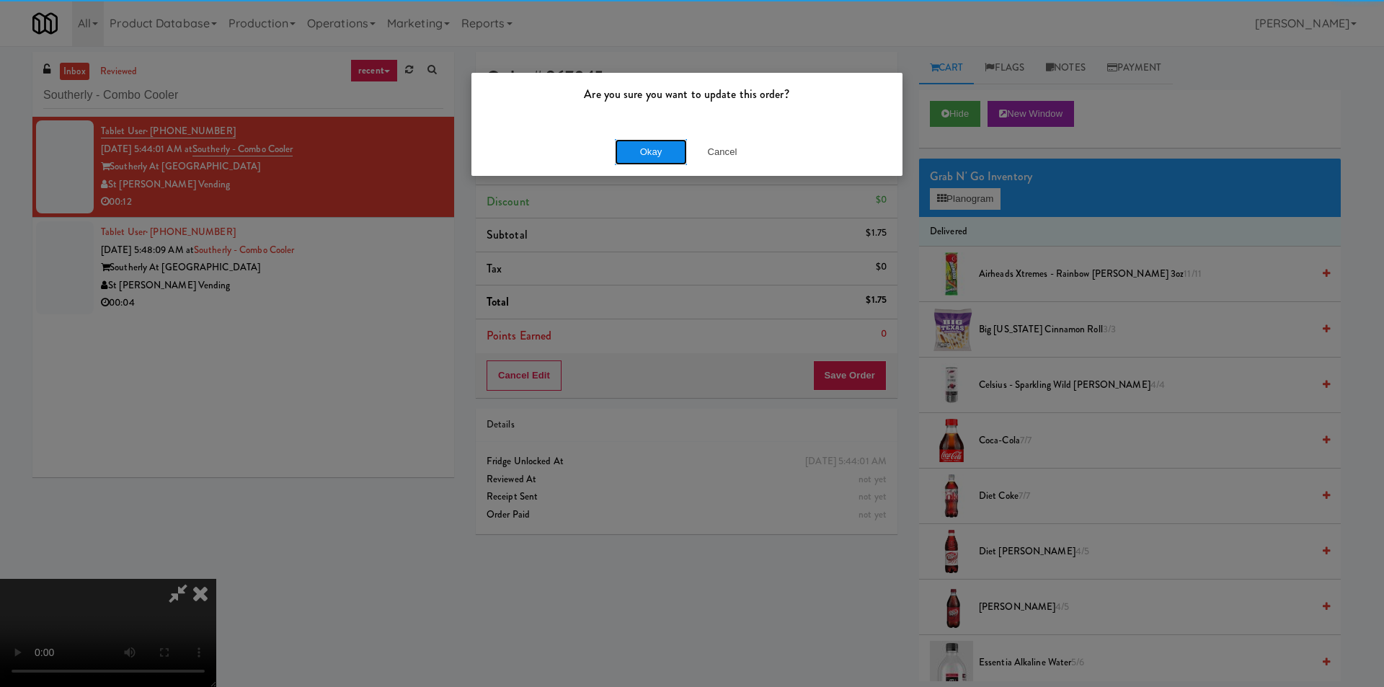
click at [642, 140] on button "Okay" at bounding box center [651, 152] width 72 height 26
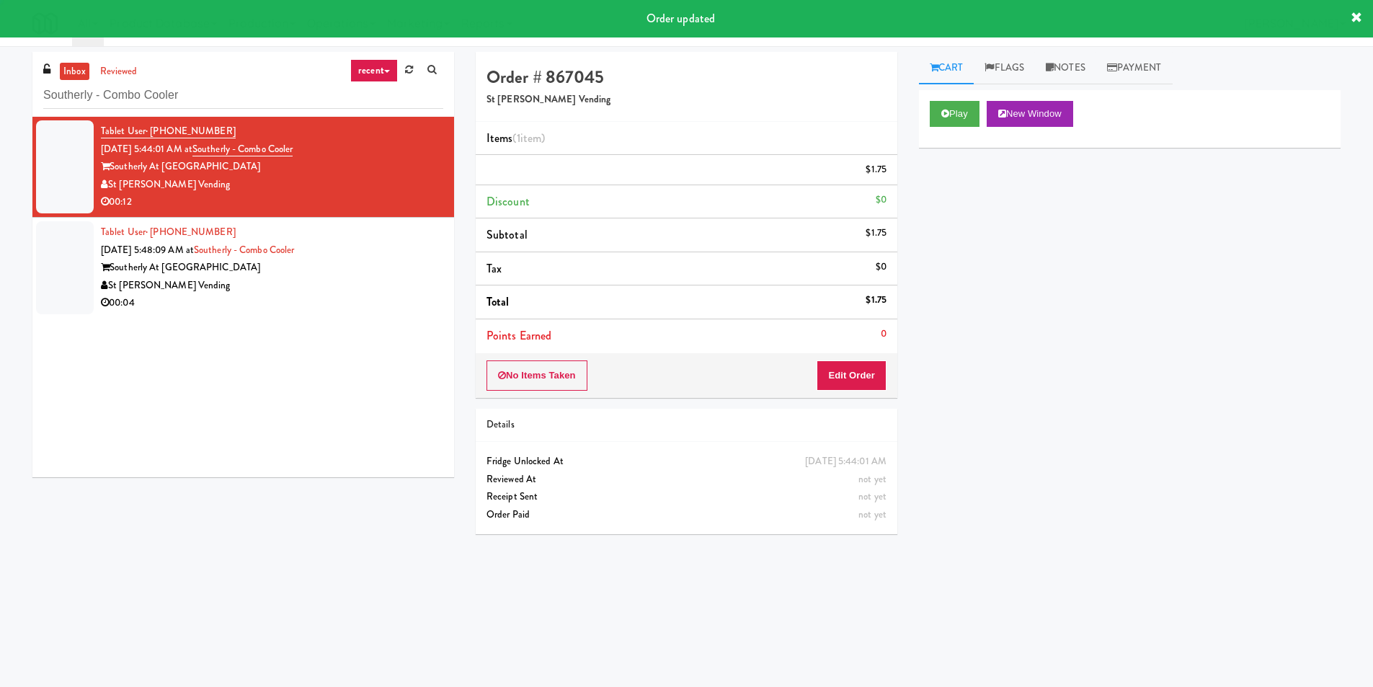
click at [381, 248] on div "Tablet User · (209) 743-1319 Aug 25, 2025 5:48:09 AM at Southerly - Combo Coole…" at bounding box center [272, 267] width 342 height 89
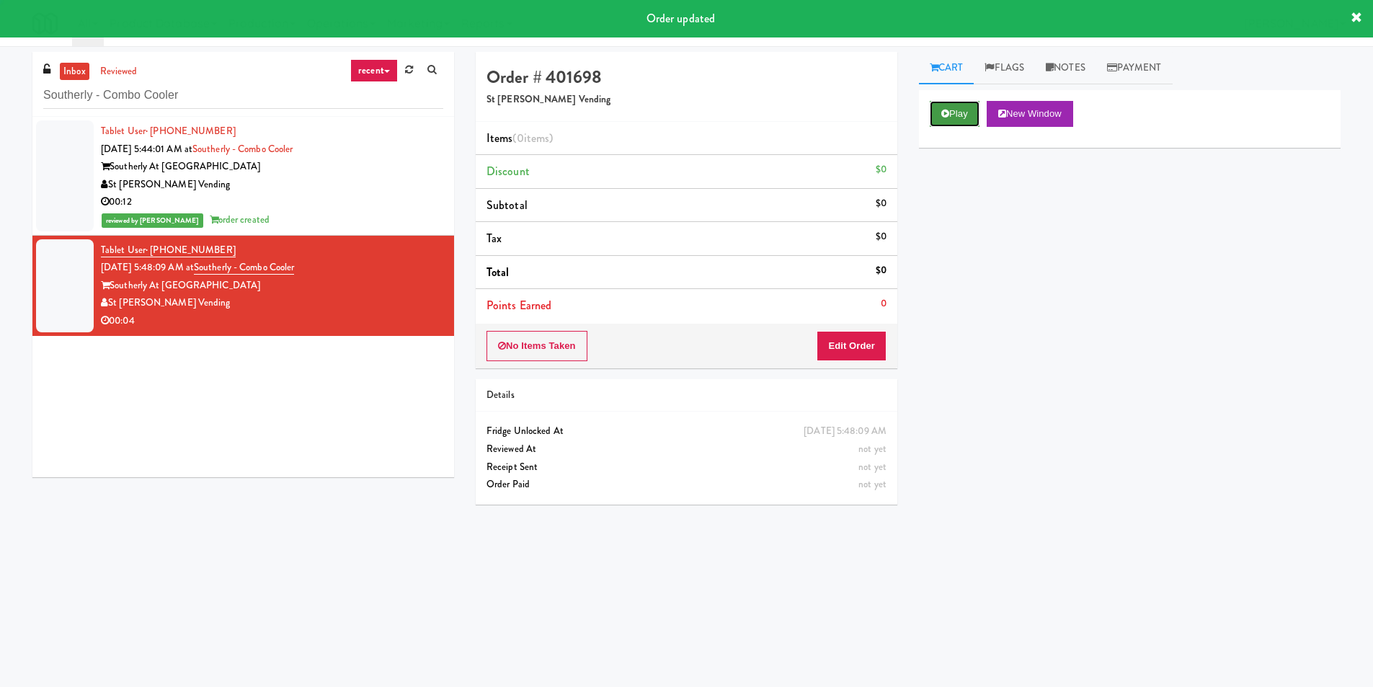
click at [950, 110] on button "Play" at bounding box center [955, 114] width 50 height 26
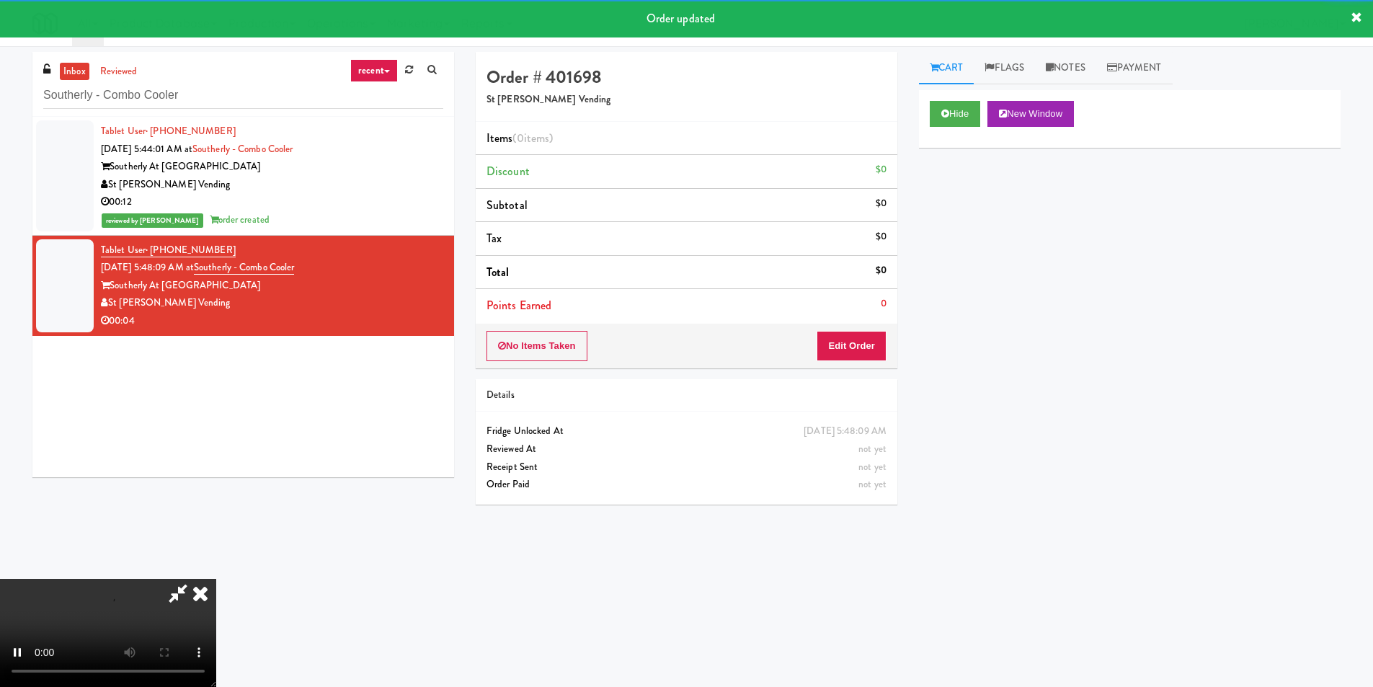
click at [839, 373] on div "Order # 401698 St Johns Vending Items (0 items ) Discount $0 Subtotal $0 Tax $0…" at bounding box center [686, 284] width 443 height 464
click at [859, 360] on button "Edit Order" at bounding box center [852, 346] width 70 height 30
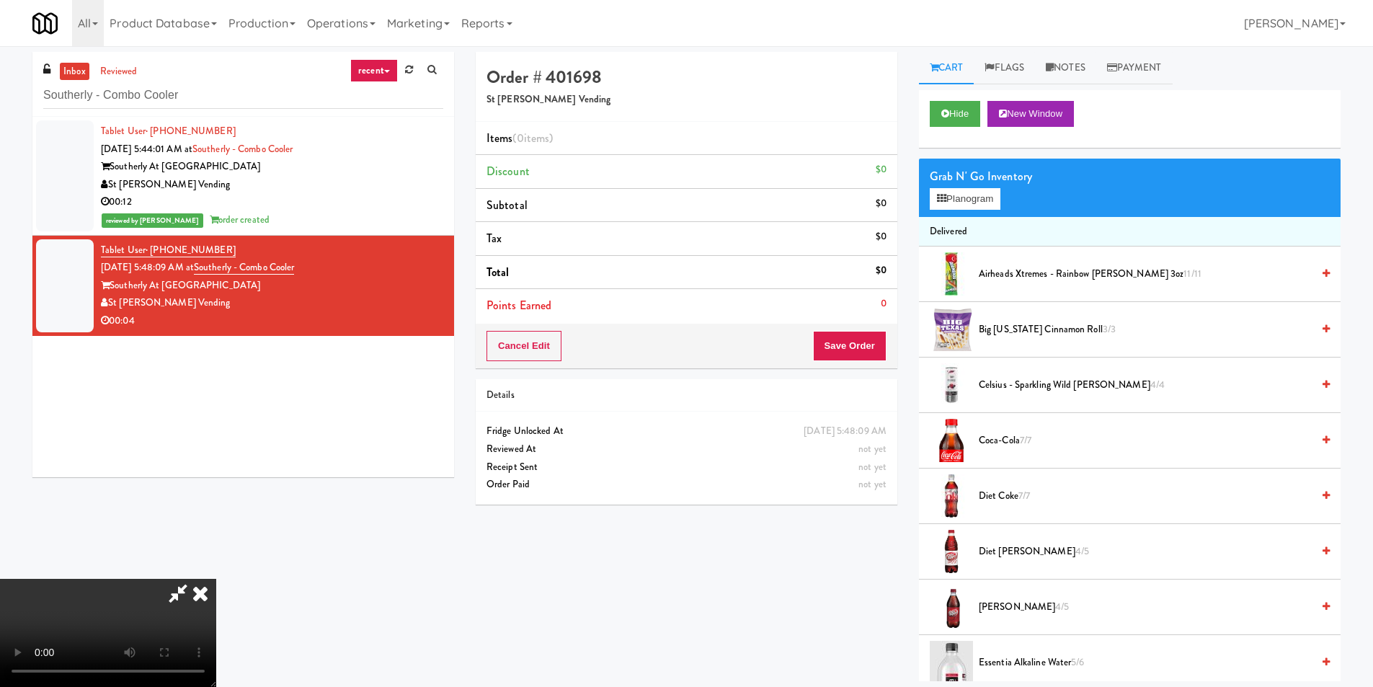
click at [216, 579] on video at bounding box center [108, 633] width 216 height 108
click at [1001, 190] on button "Planogram" at bounding box center [965, 199] width 71 height 22
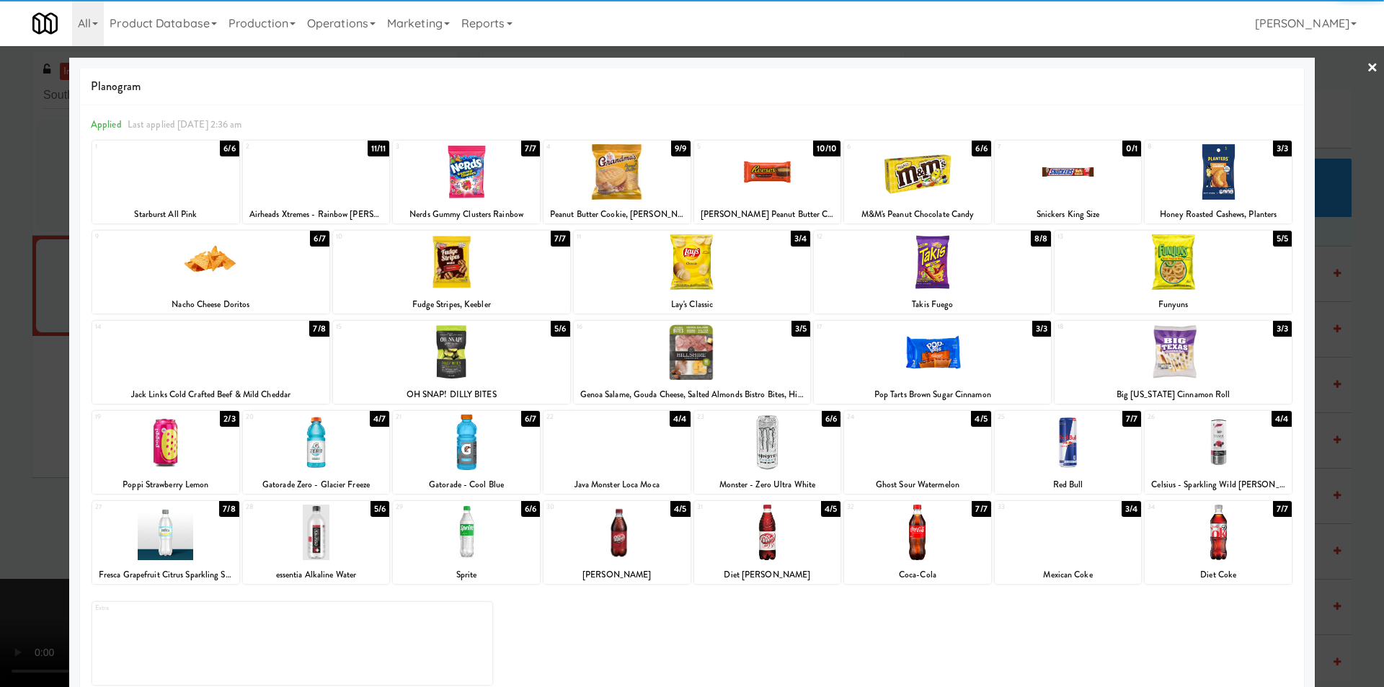
click at [514, 517] on div at bounding box center [466, 533] width 147 height 56
click at [1334, 385] on div at bounding box center [692, 343] width 1384 height 687
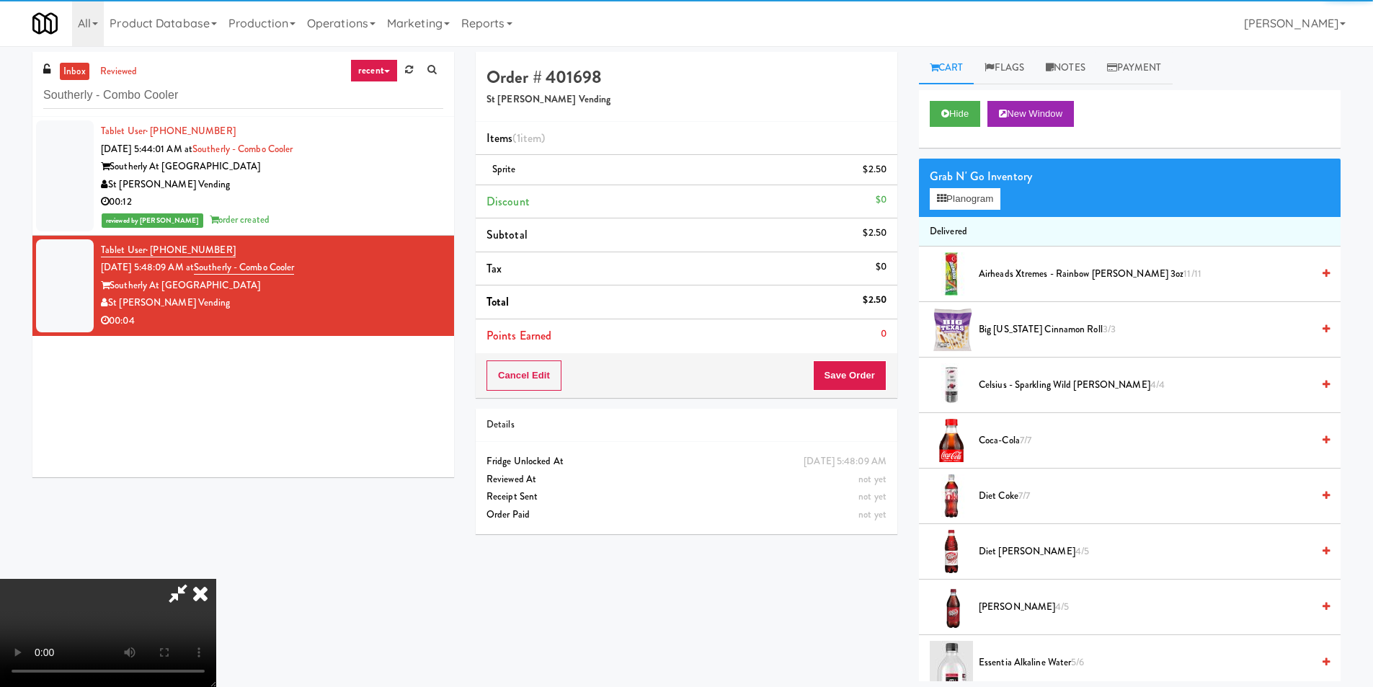
click at [216, 579] on video at bounding box center [108, 633] width 216 height 108
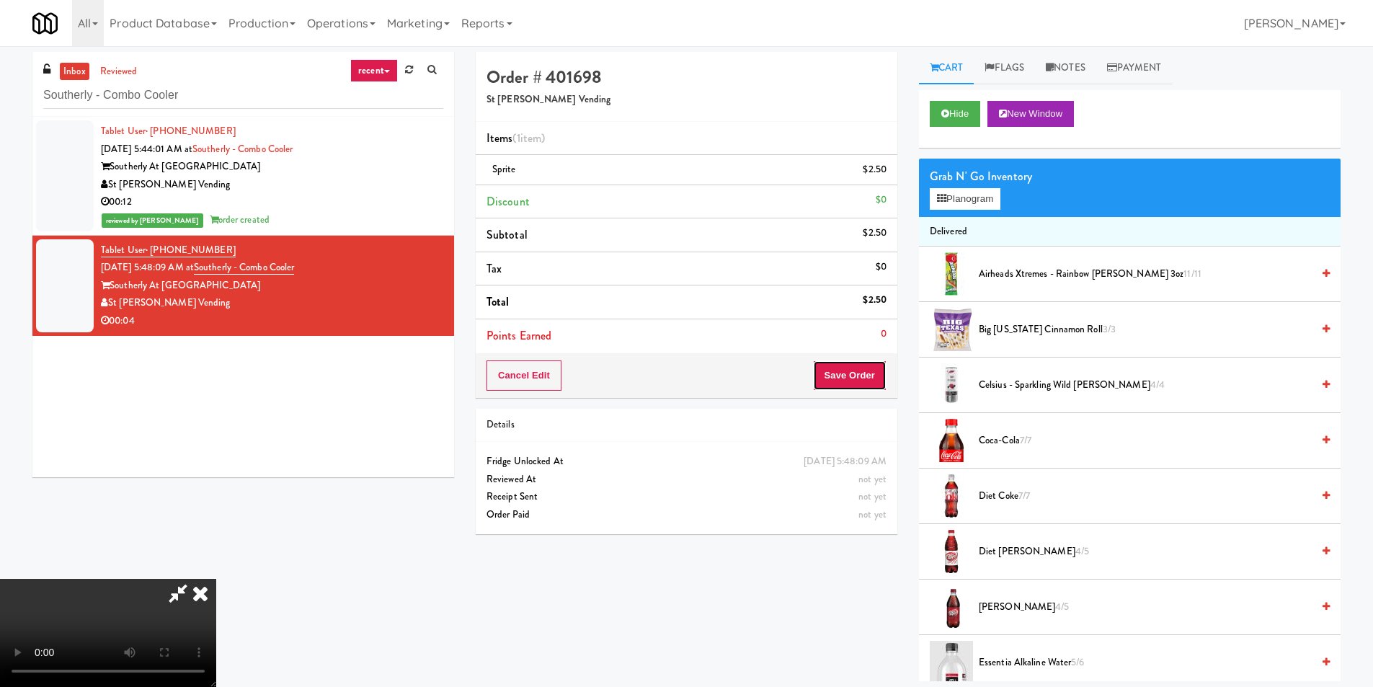
click at [850, 371] on button "Save Order" at bounding box center [850, 375] width 74 height 30
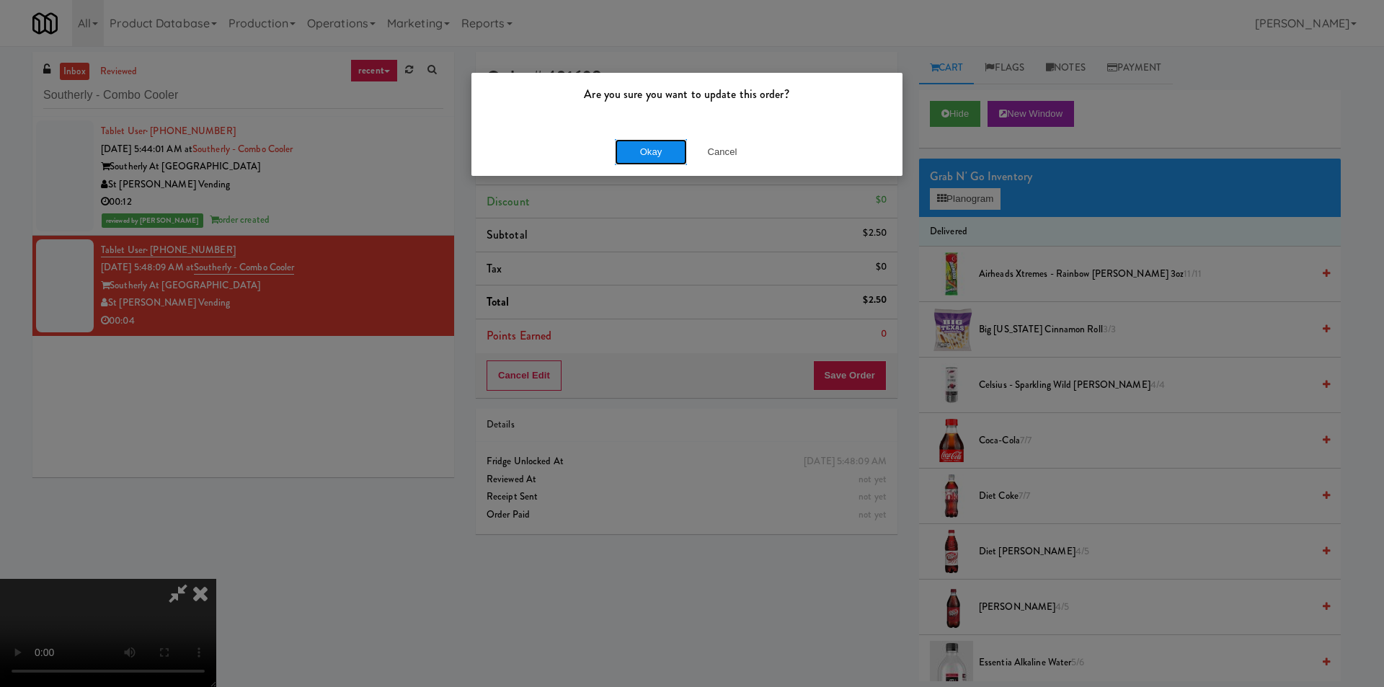
click at [629, 155] on button "Okay" at bounding box center [651, 152] width 72 height 26
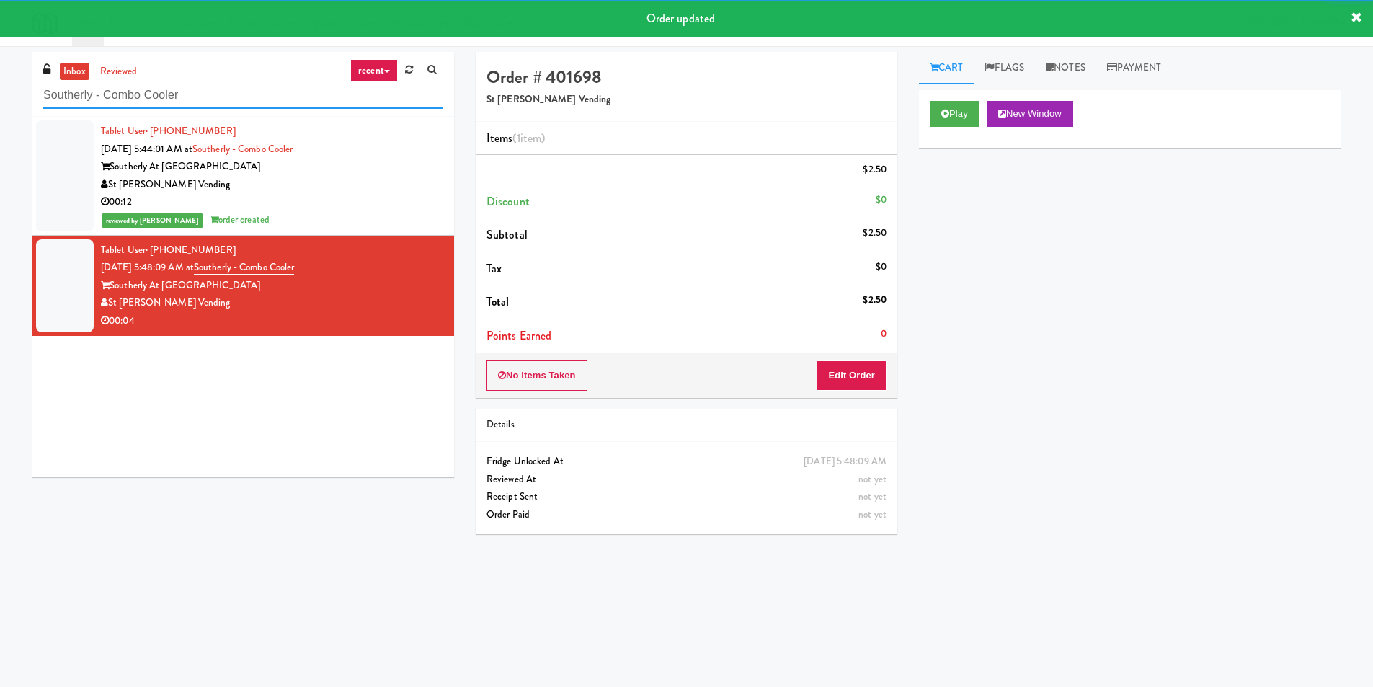
click at [306, 102] on input "Southerly - Combo Cooler" at bounding box center [243, 95] width 400 height 27
click at [306, 101] on input "Southerly - Combo Cooler" at bounding box center [243, 95] width 400 height 27
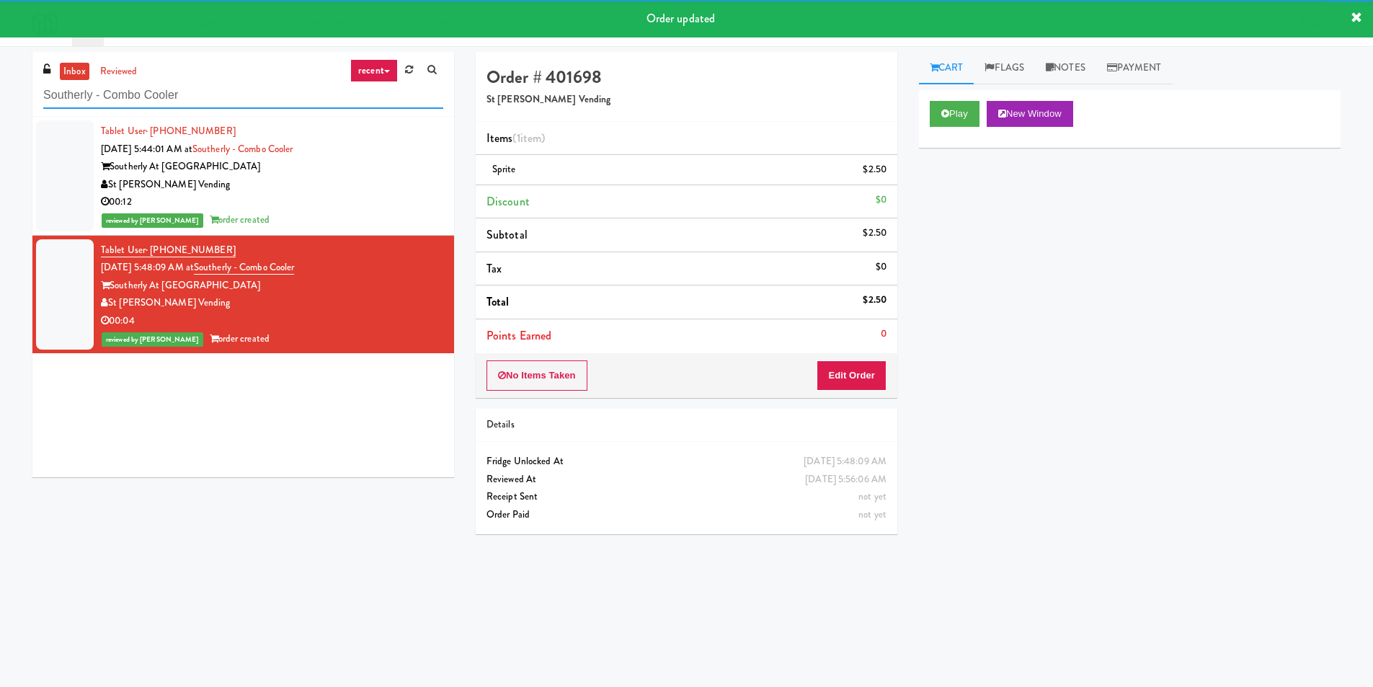
click at [306, 101] on input "Southerly - Combo Cooler" at bounding box center [243, 95] width 400 height 27
paste input "Couture Pantry"
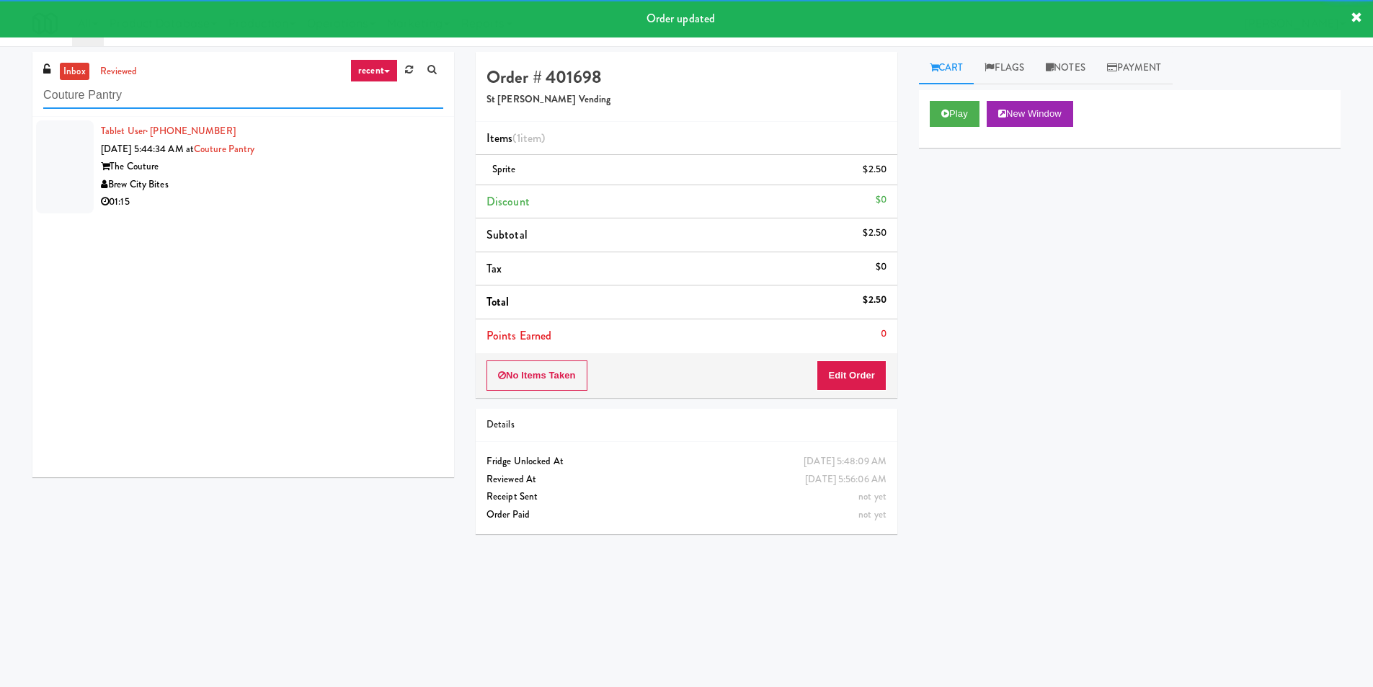
type input "Couture Pantry"
click at [407, 203] on div "01:15" at bounding box center [272, 202] width 342 height 18
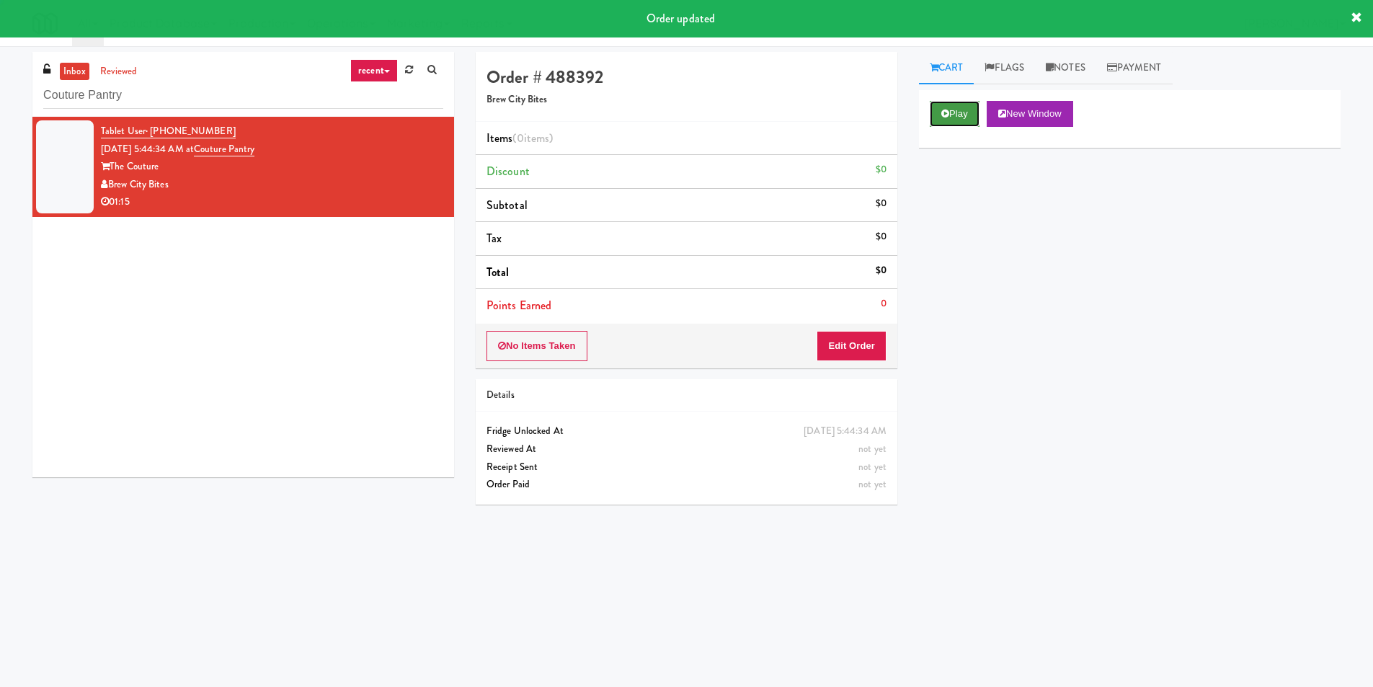
click at [975, 110] on button "Play" at bounding box center [955, 114] width 50 height 26
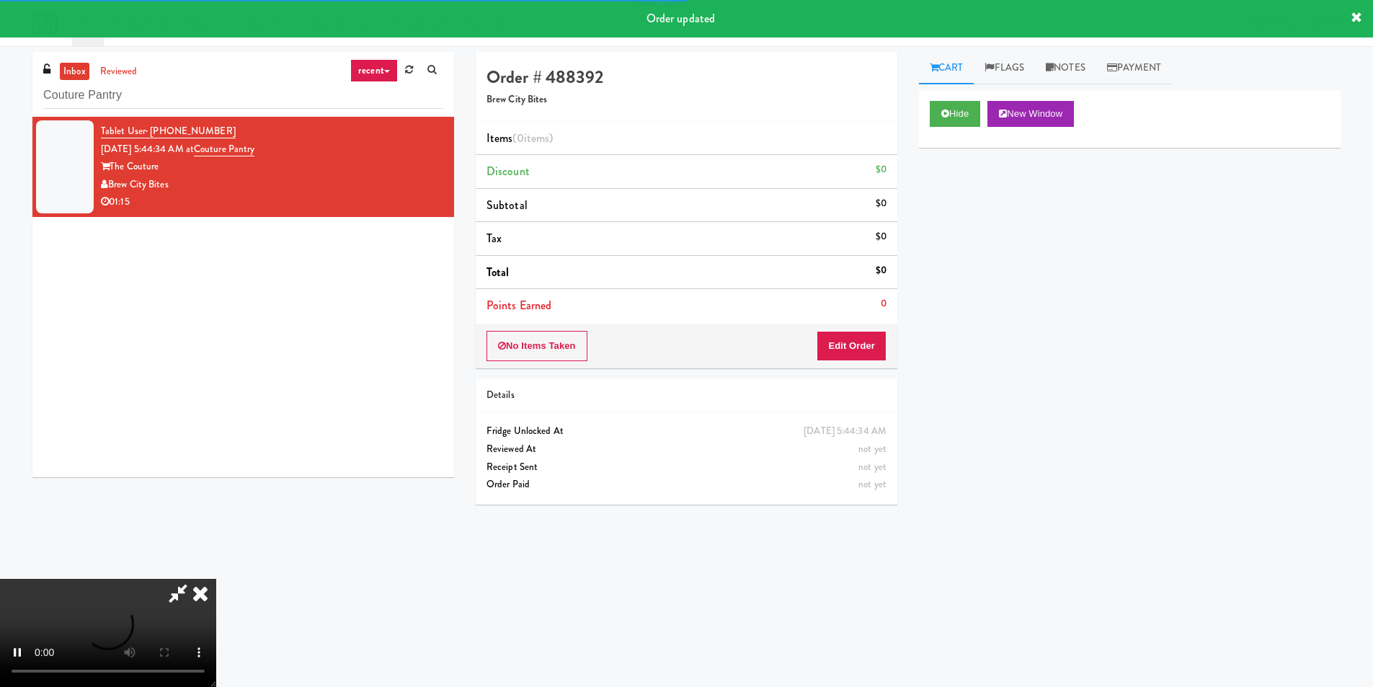
click at [869, 376] on div "Order # 488392 Brew City Bites Items (0 items ) Discount $0 Subtotal $0 Tax $0 …" at bounding box center [686, 284] width 443 height 464
click at [872, 348] on button "Edit Order" at bounding box center [852, 346] width 70 height 30
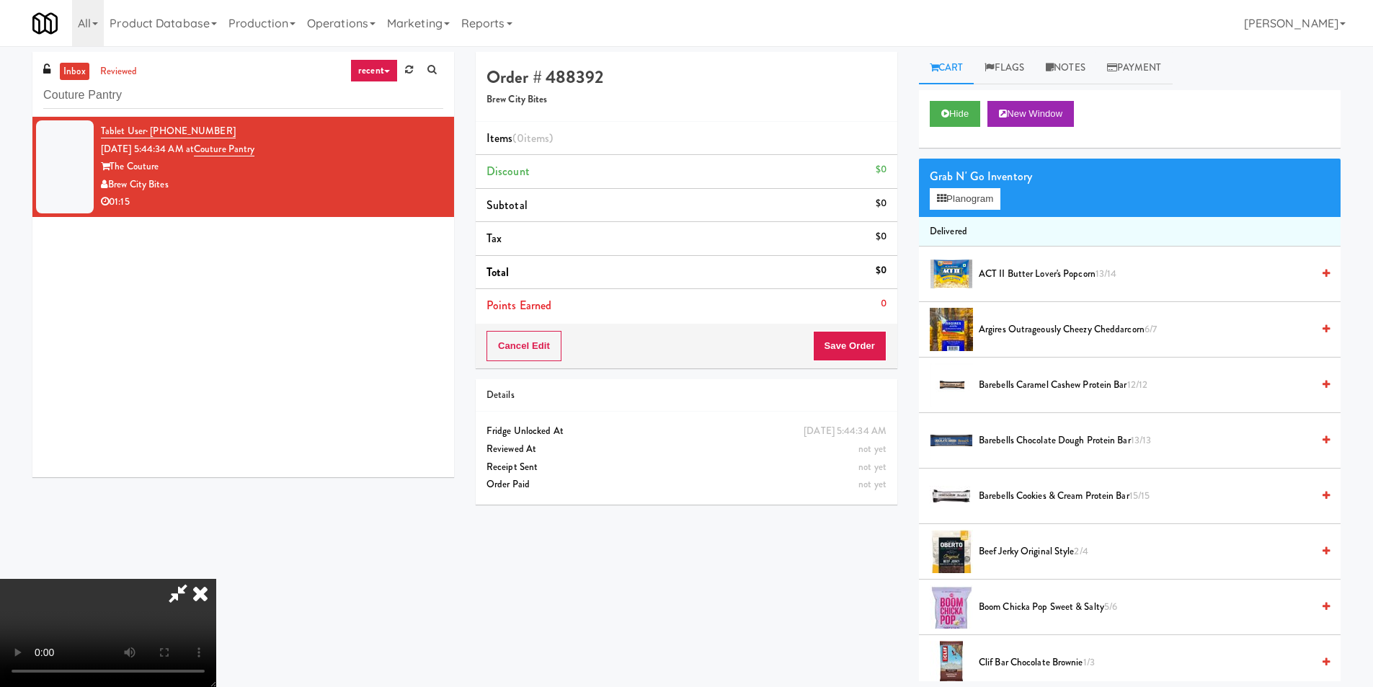
click at [216, 579] on video at bounding box center [108, 633] width 216 height 108
click at [936, 200] on button "Planogram" at bounding box center [965, 199] width 71 height 22
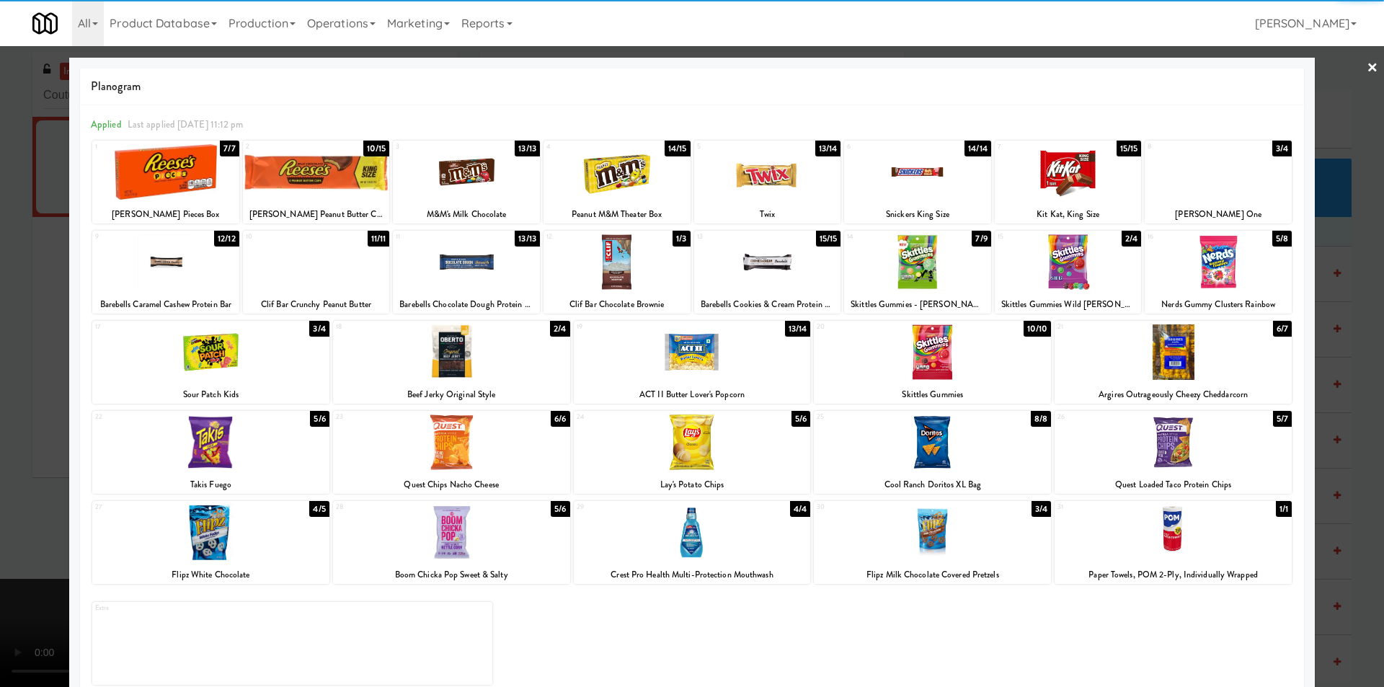
click at [624, 263] on div at bounding box center [617, 262] width 147 height 56
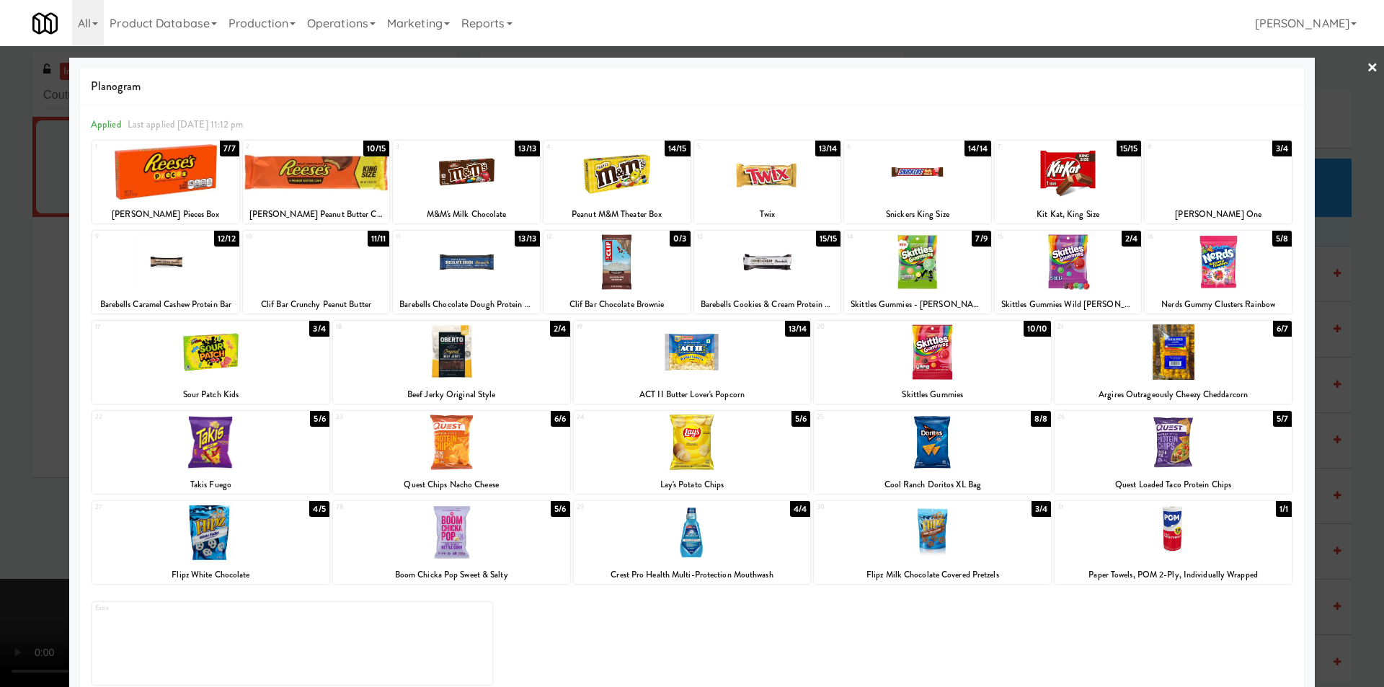
click at [1337, 340] on div at bounding box center [692, 343] width 1384 height 687
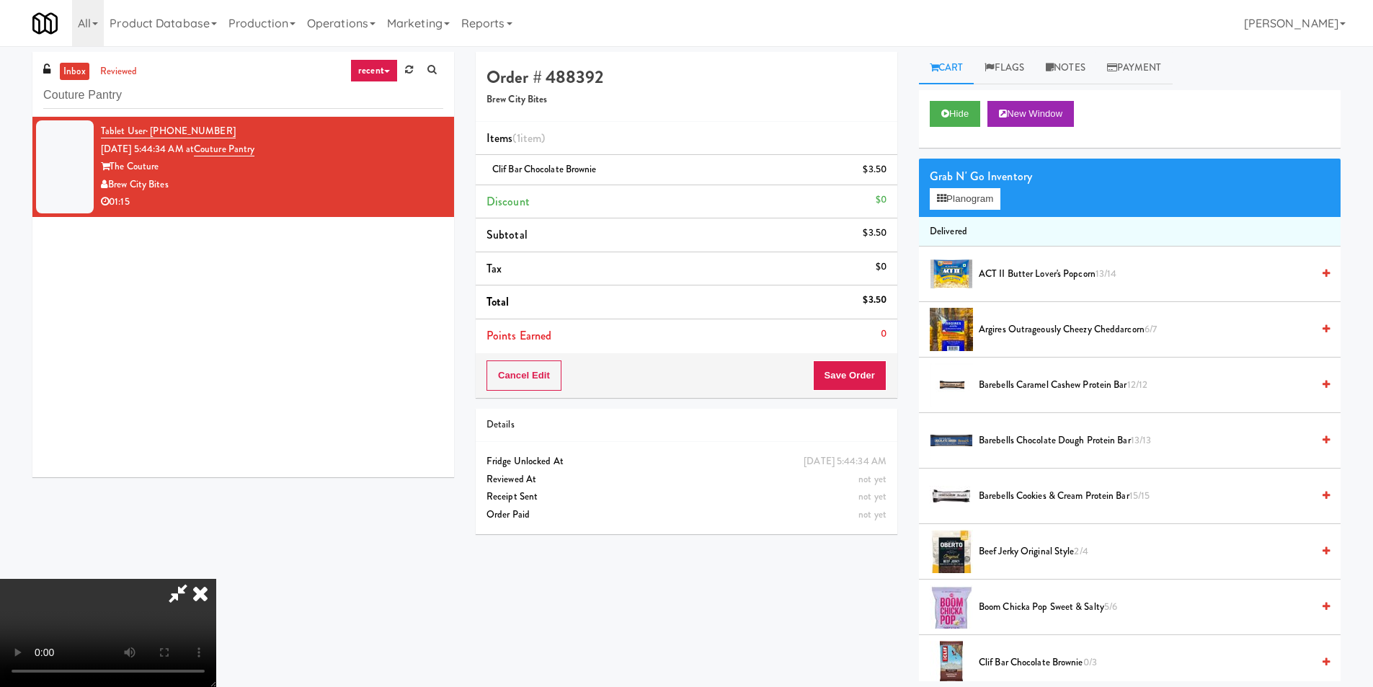
drag, startPoint x: 303, startPoint y: 422, endPoint x: 301, endPoint y: 430, distance: 7.5
click at [216, 579] on video at bounding box center [108, 633] width 216 height 108
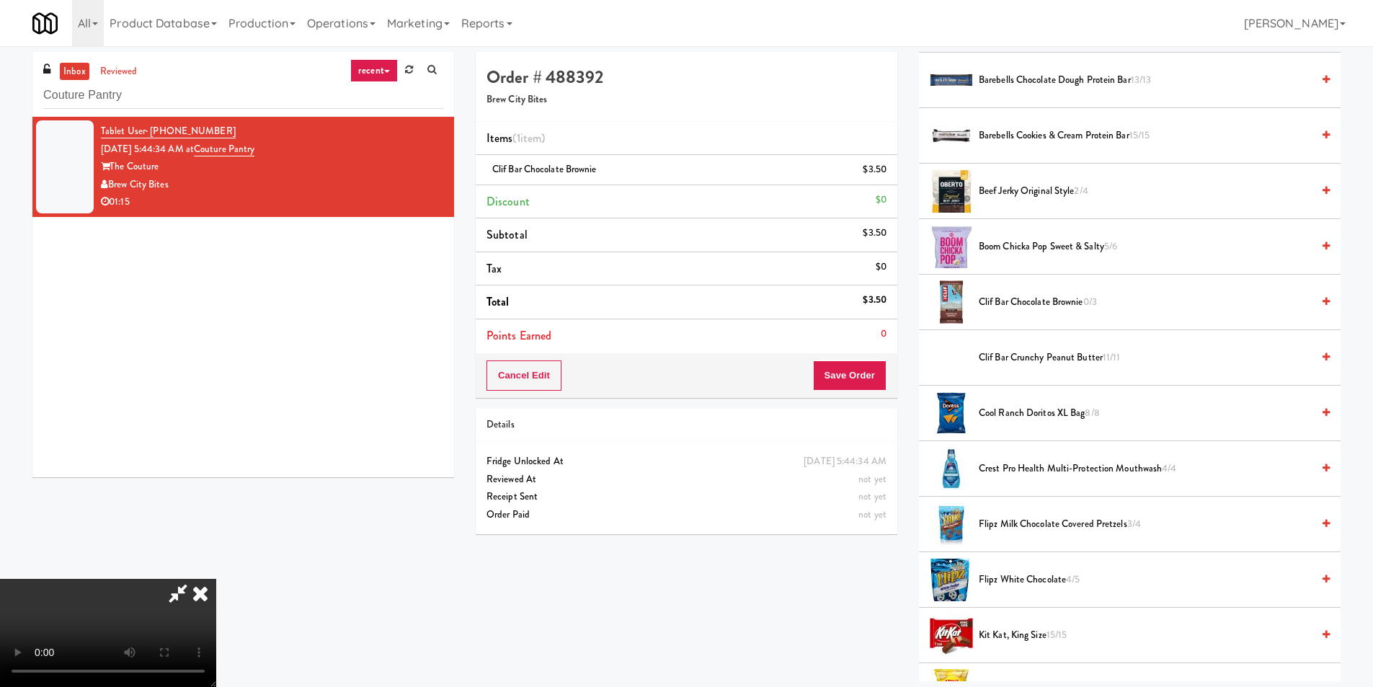
click at [216, 579] on video at bounding box center [108, 633] width 216 height 108
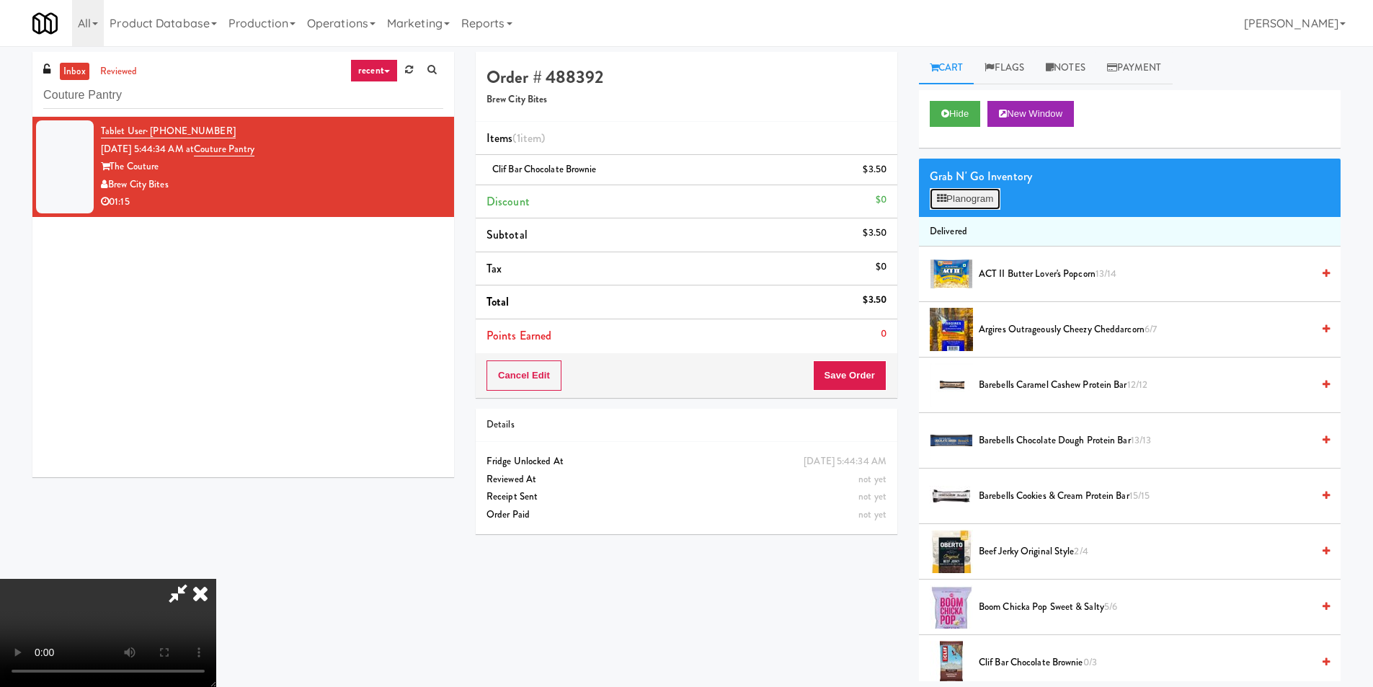
click at [973, 197] on button "Planogram" at bounding box center [965, 199] width 71 height 22
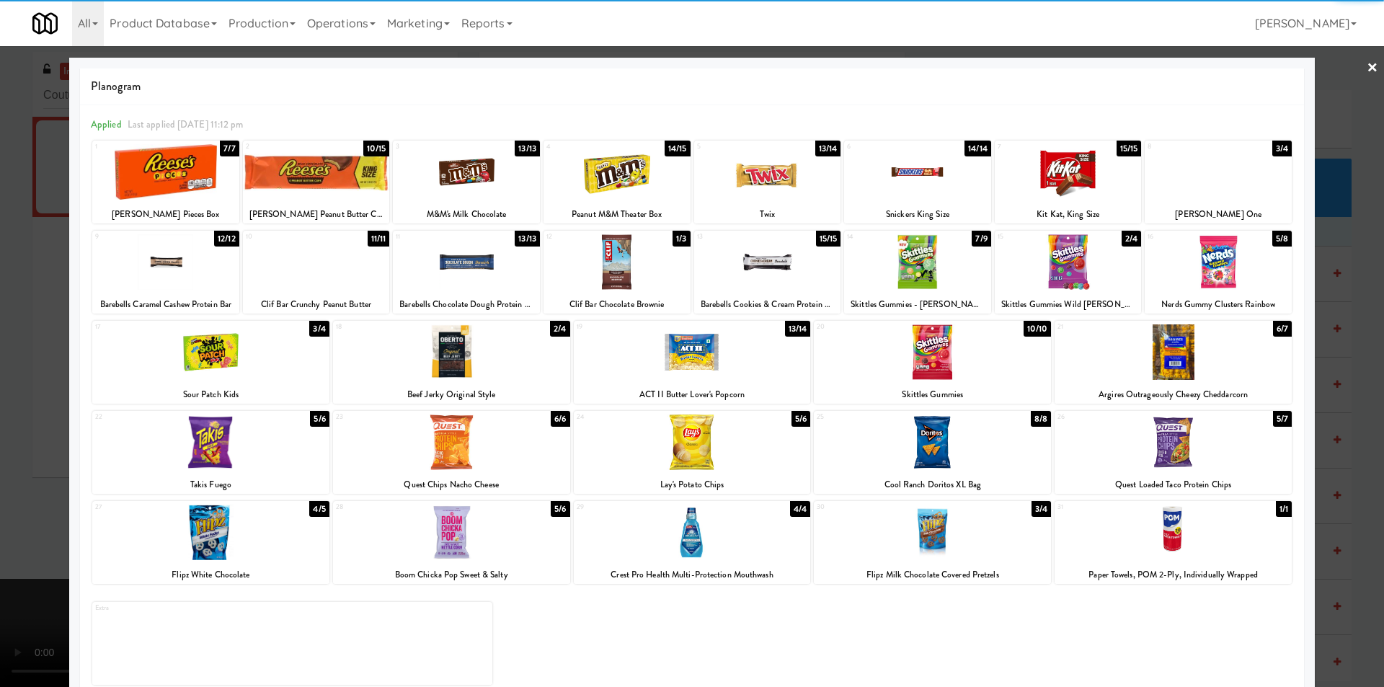
click at [915, 272] on div at bounding box center [917, 262] width 147 height 56
click at [1324, 306] on div at bounding box center [692, 343] width 1384 height 687
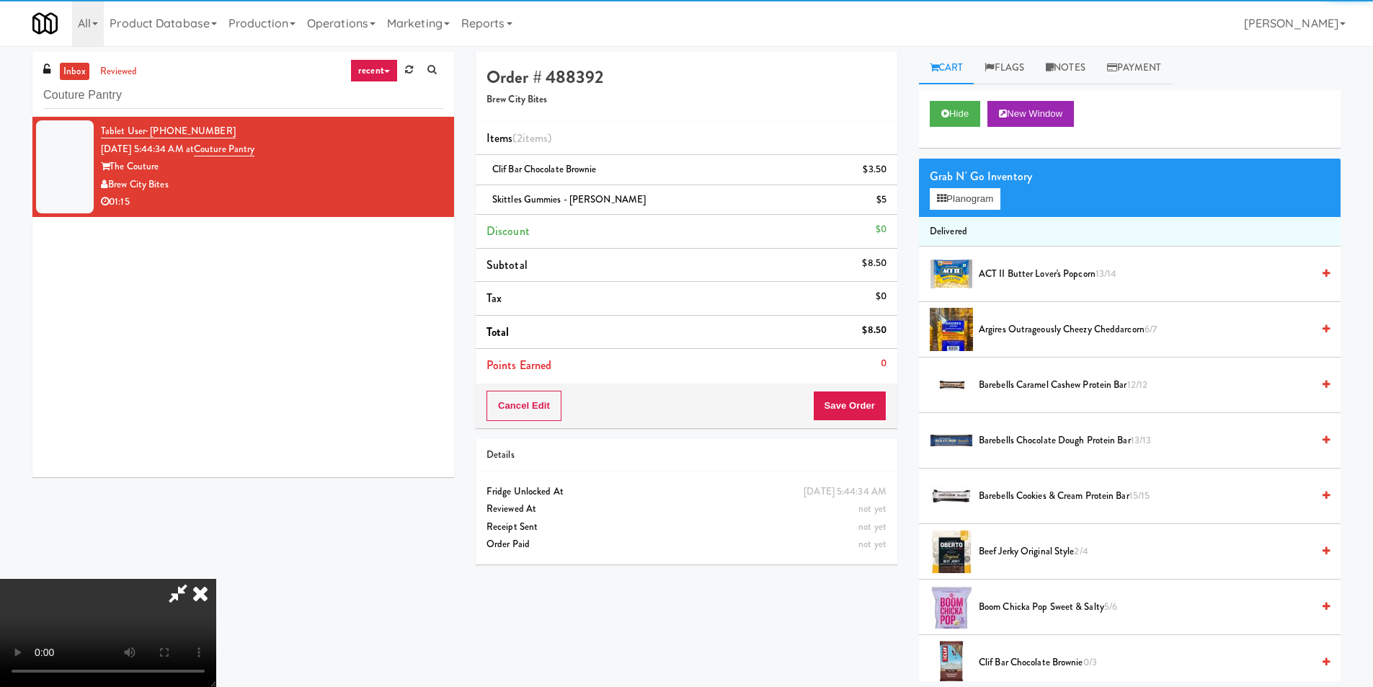
click at [216, 579] on video at bounding box center [108, 633] width 216 height 108
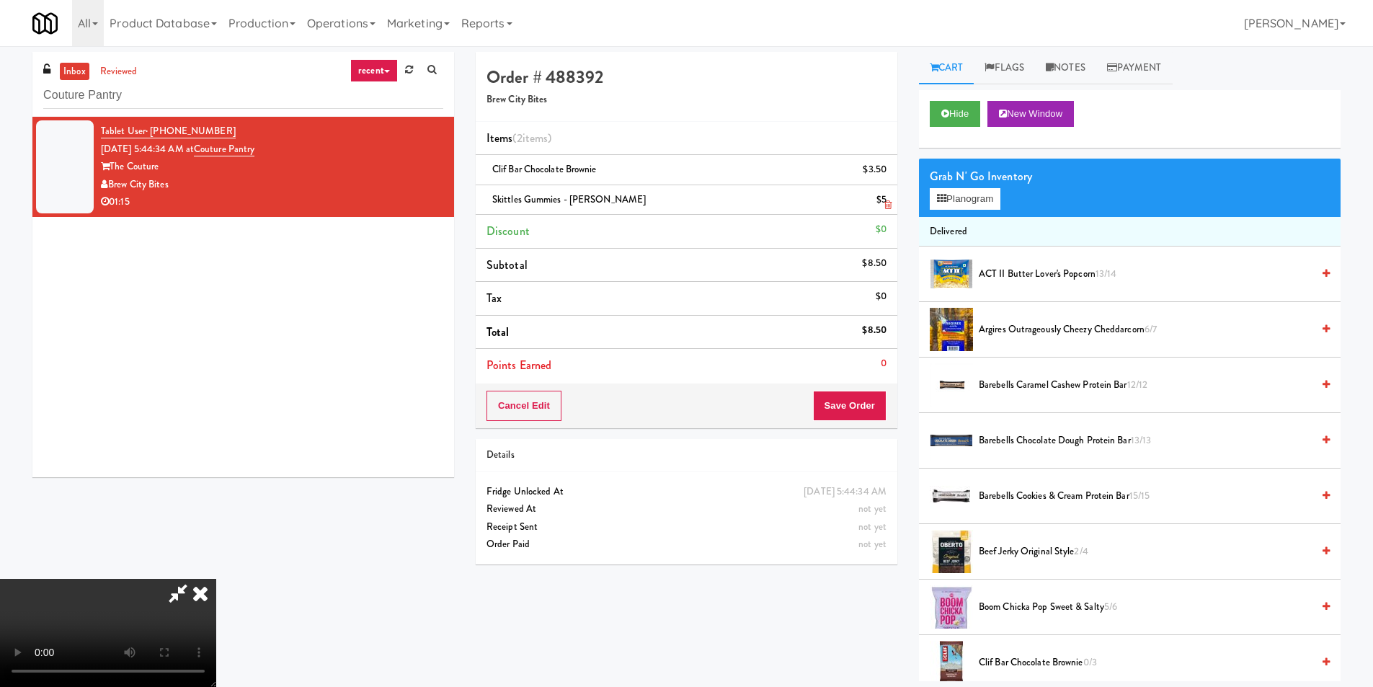
click at [887, 204] on icon at bounding box center [888, 204] width 7 height 9
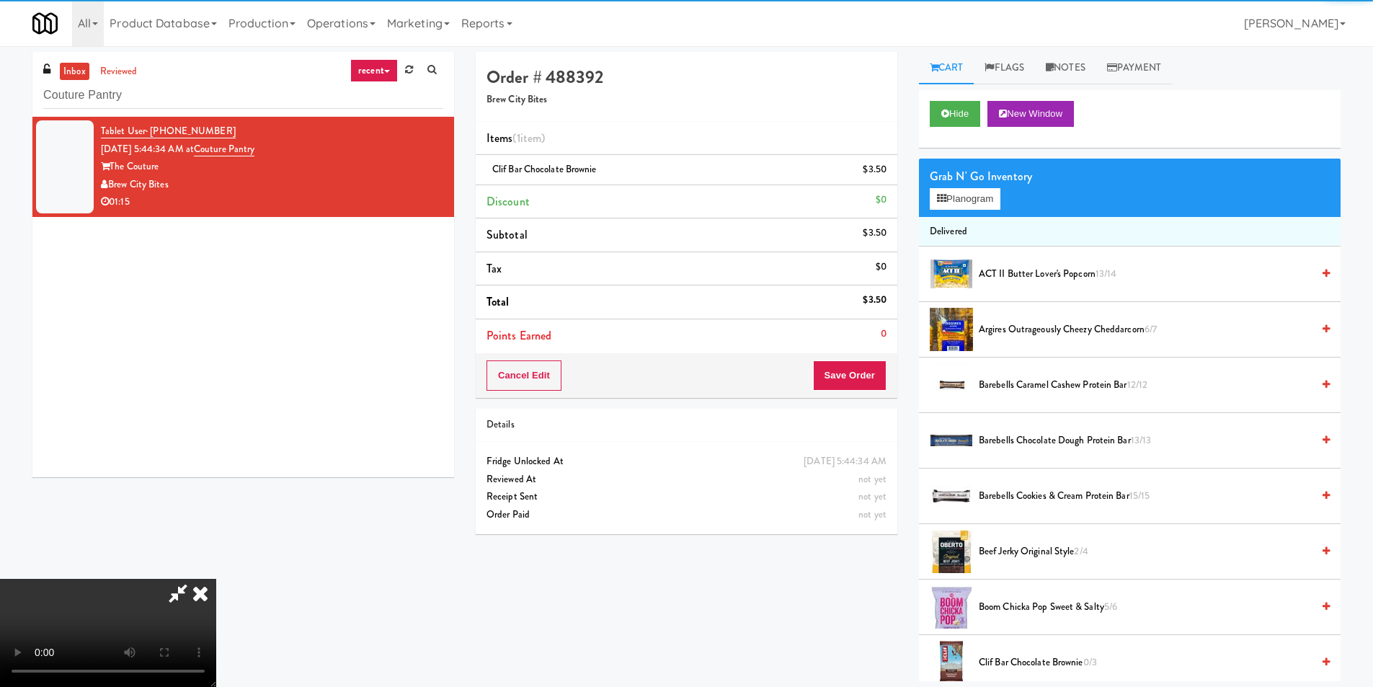
click at [216, 579] on video at bounding box center [108, 633] width 216 height 108
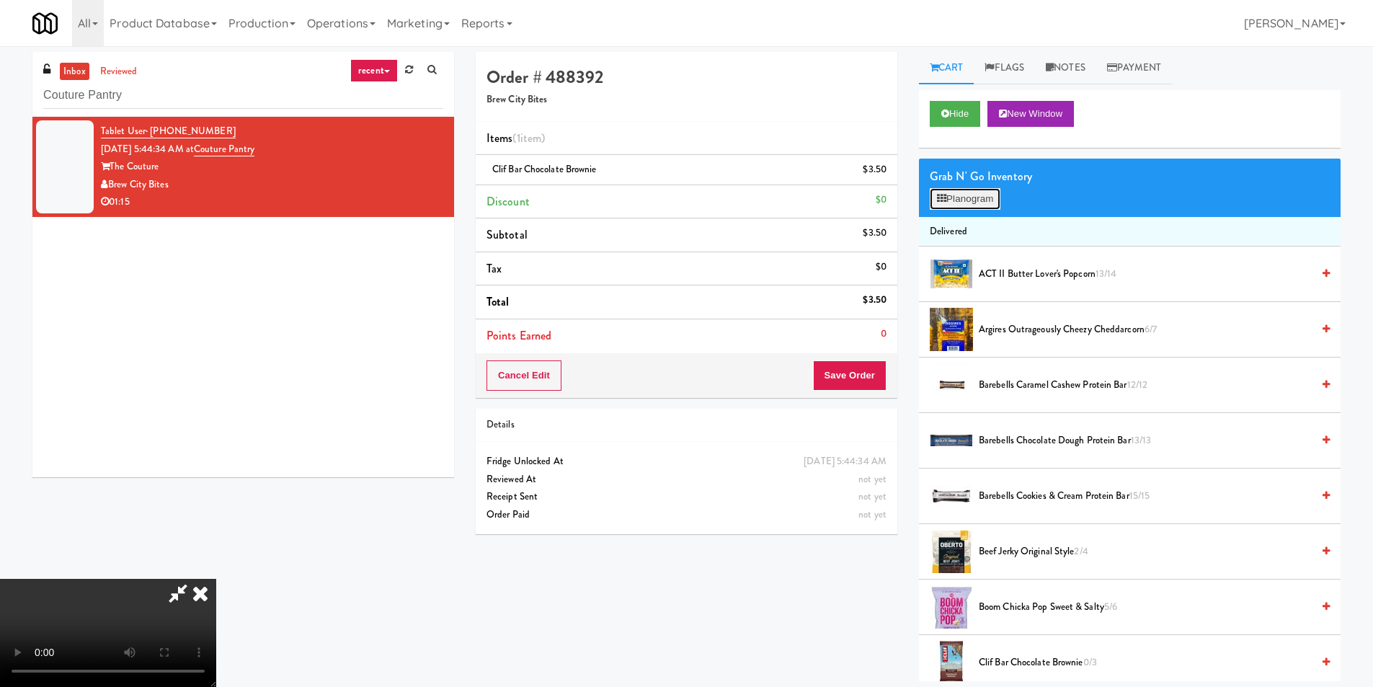
click at [937, 209] on button "Planogram" at bounding box center [965, 199] width 71 height 22
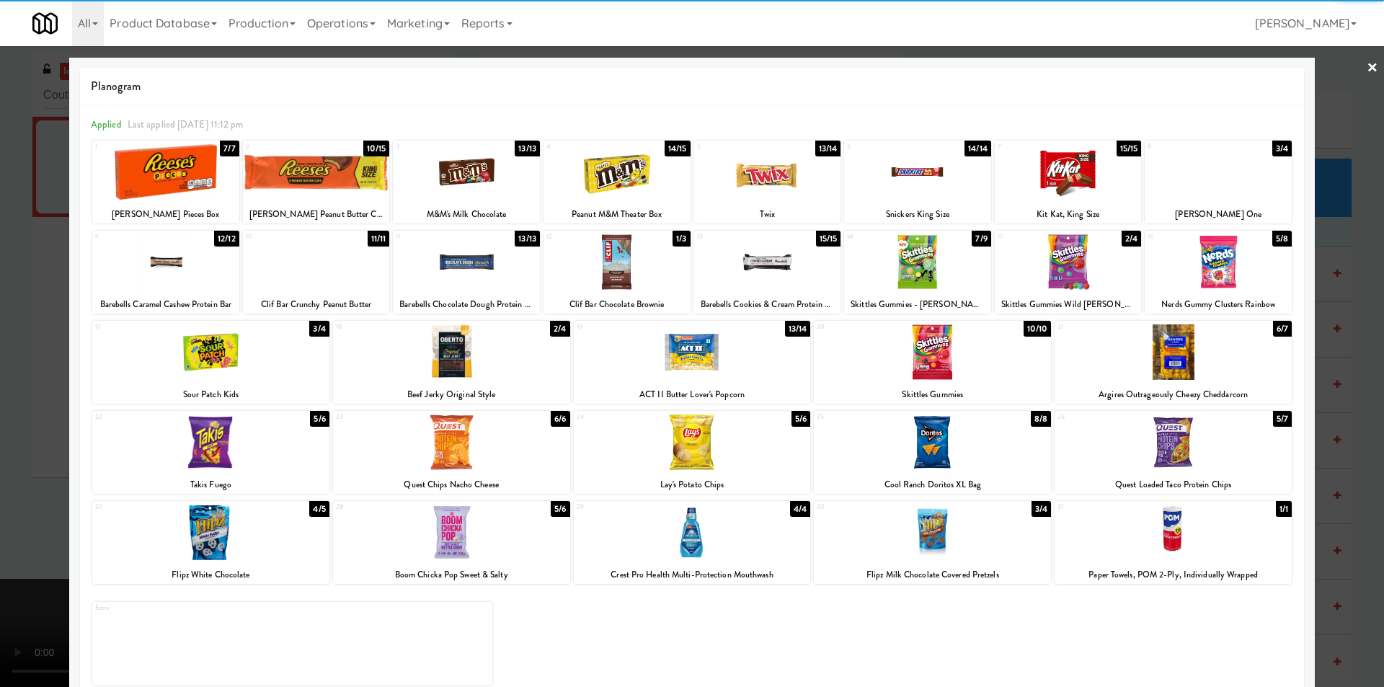
click at [1218, 267] on div at bounding box center [1218, 262] width 147 height 56
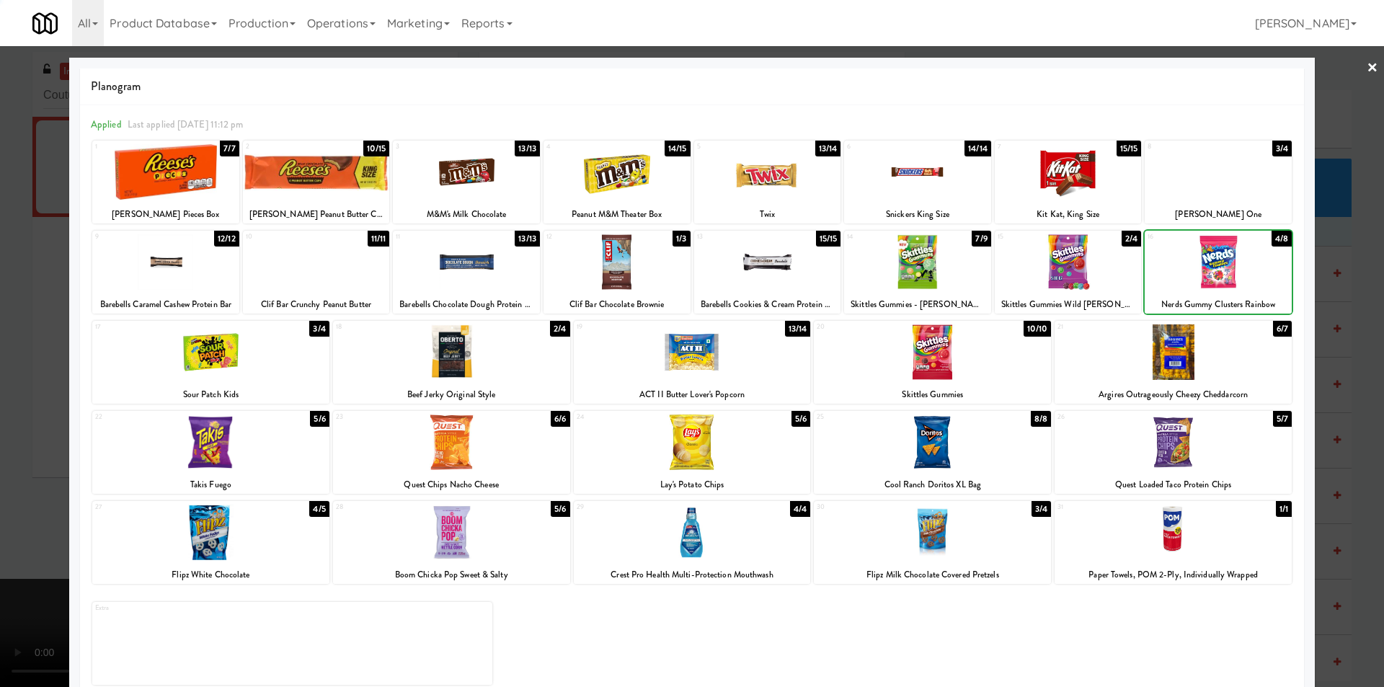
click at [1340, 280] on div at bounding box center [692, 343] width 1384 height 687
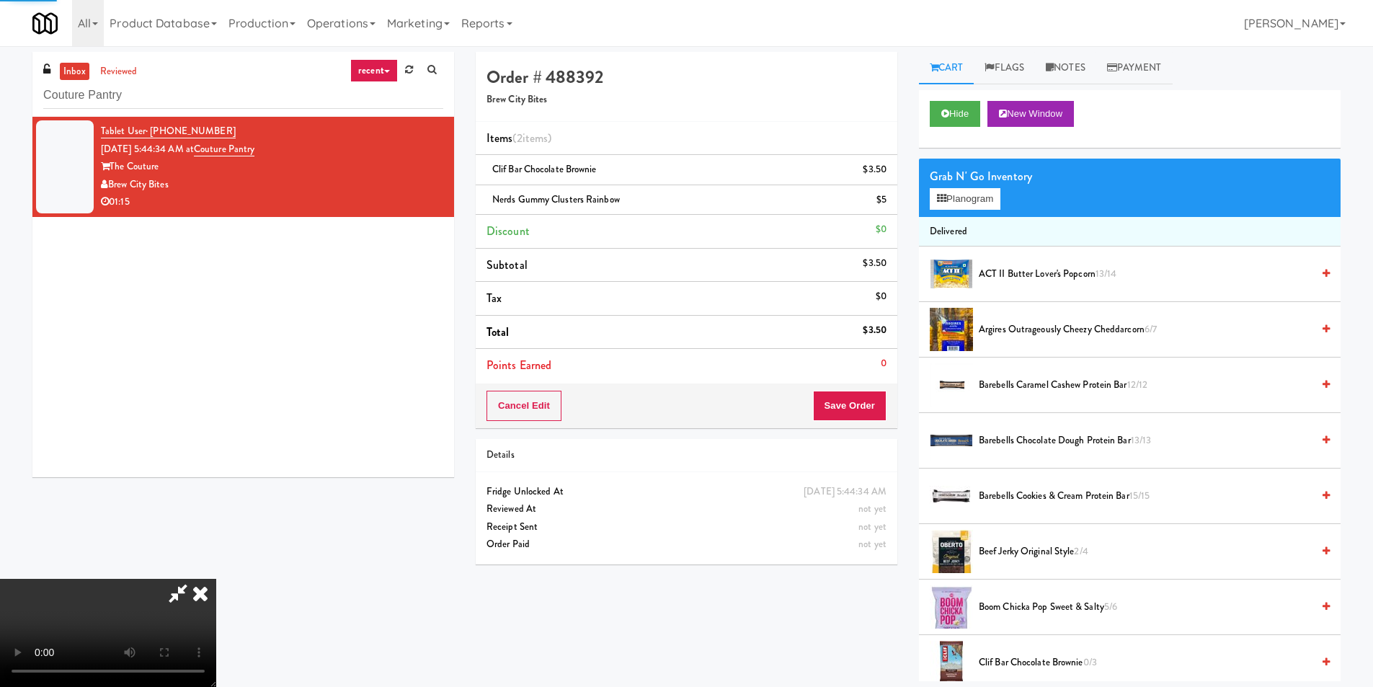
click at [216, 579] on video at bounding box center [108, 633] width 216 height 108
click at [889, 207] on icon at bounding box center [888, 204] width 7 height 9
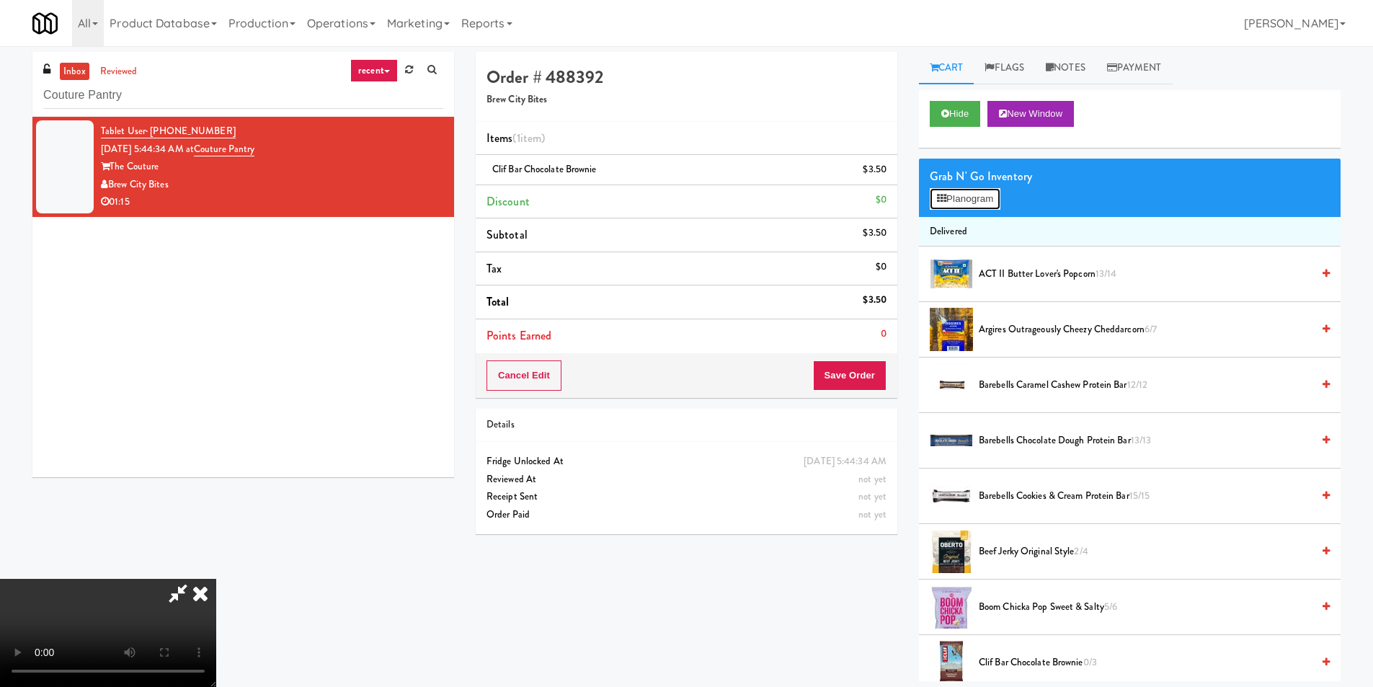
click at [993, 205] on button "Planogram" at bounding box center [965, 199] width 71 height 22
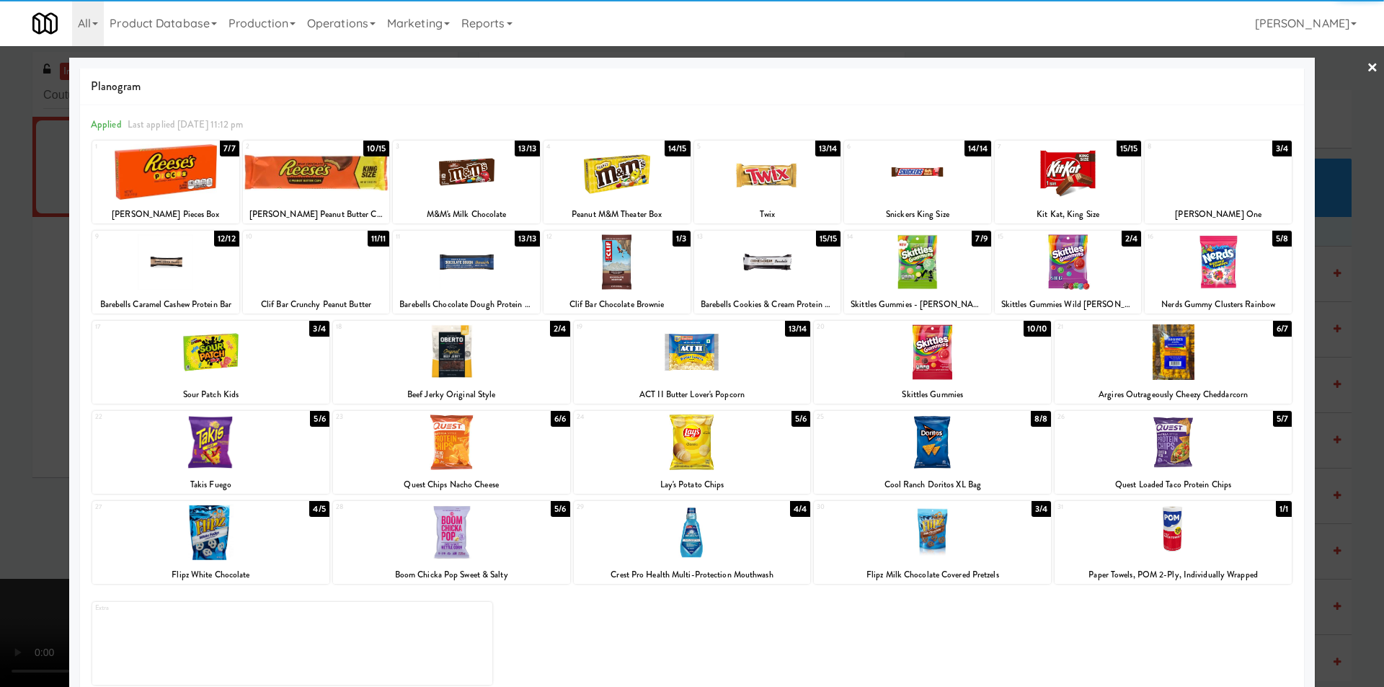
click at [1195, 265] on div at bounding box center [1218, 262] width 147 height 56
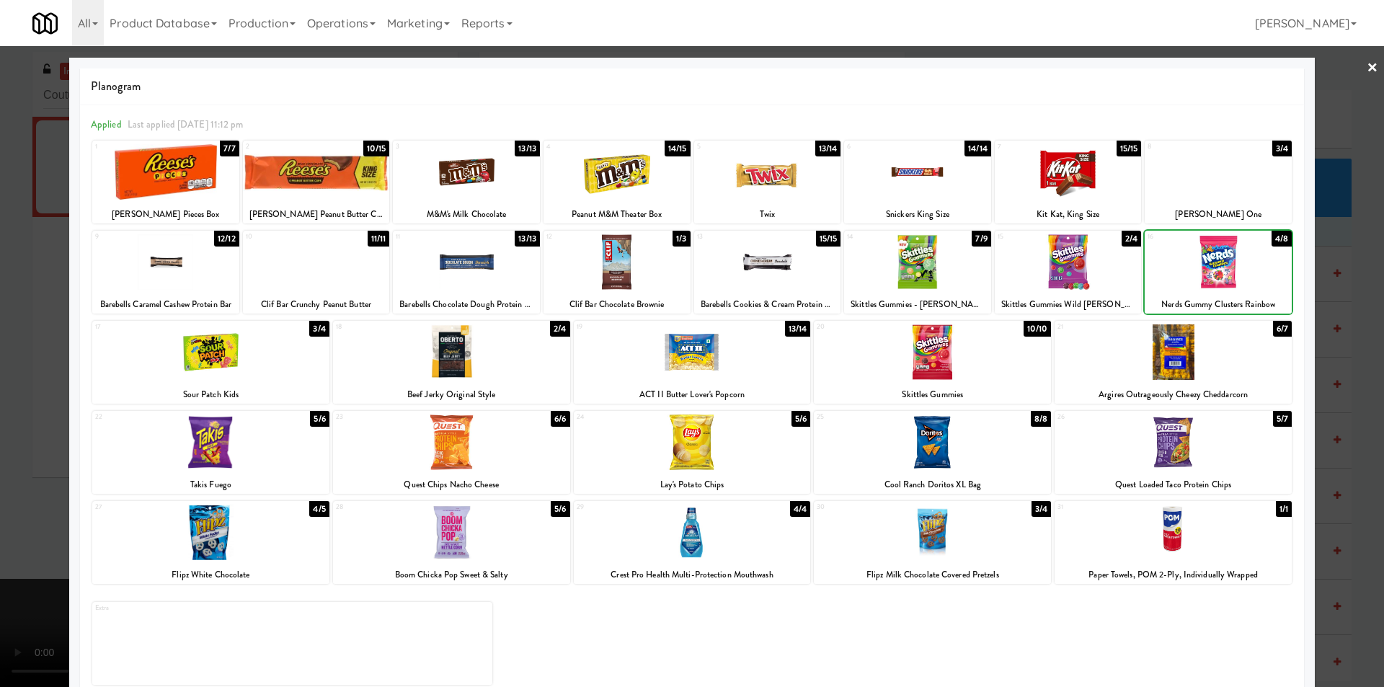
click at [1343, 291] on div at bounding box center [692, 343] width 1384 height 687
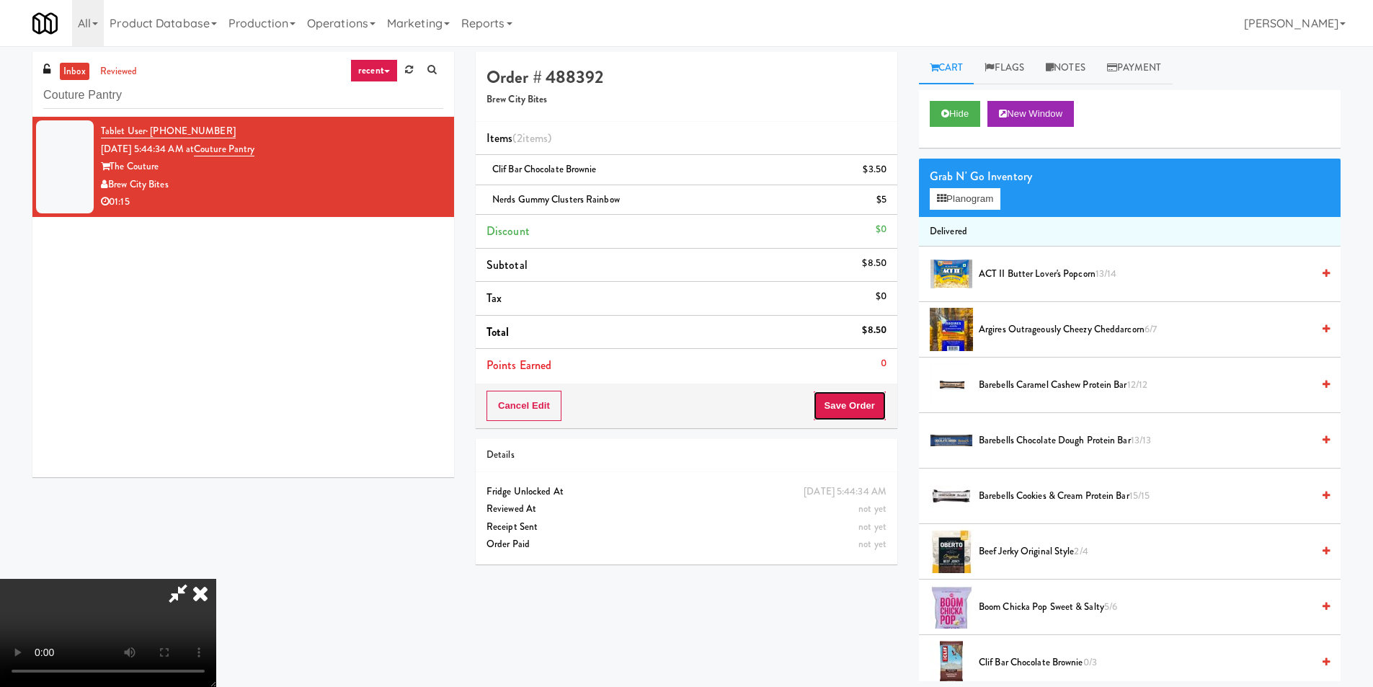
click at [845, 407] on button "Save Order" at bounding box center [850, 406] width 74 height 30
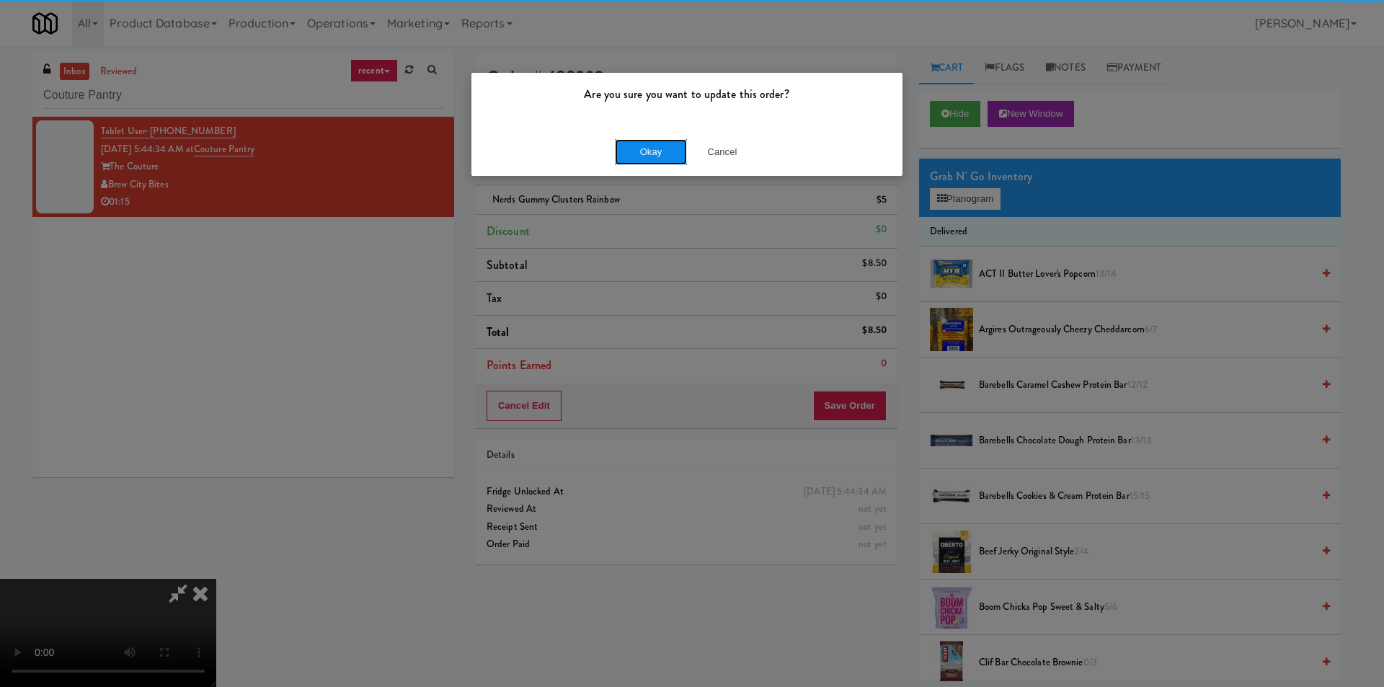
click at [629, 161] on button "Okay" at bounding box center [651, 152] width 72 height 26
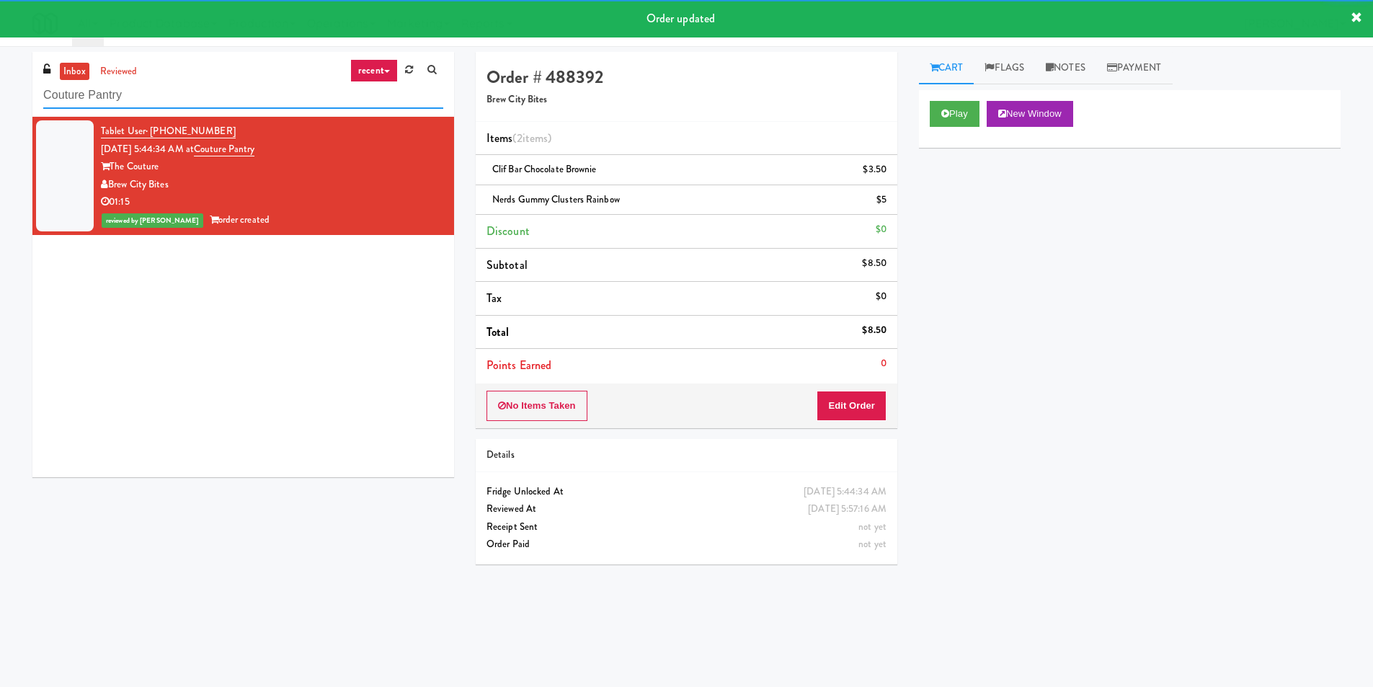
click at [302, 108] on input "Couture Pantry" at bounding box center [243, 95] width 400 height 27
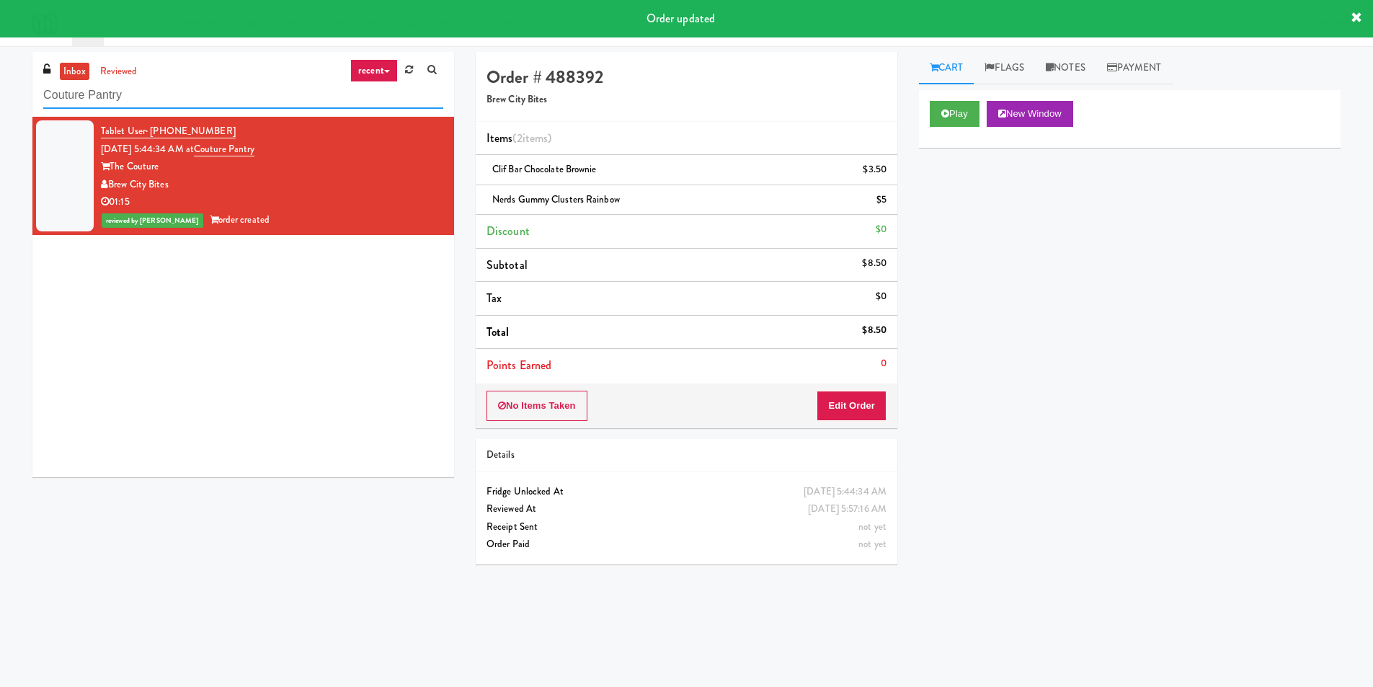
click at [302, 106] on input "Couture Pantry" at bounding box center [243, 95] width 400 height 27
click at [302, 105] on input "Couture Pantry" at bounding box center [243, 95] width 400 height 27
paste input "520 N Kingsbury - Left - Fridge"
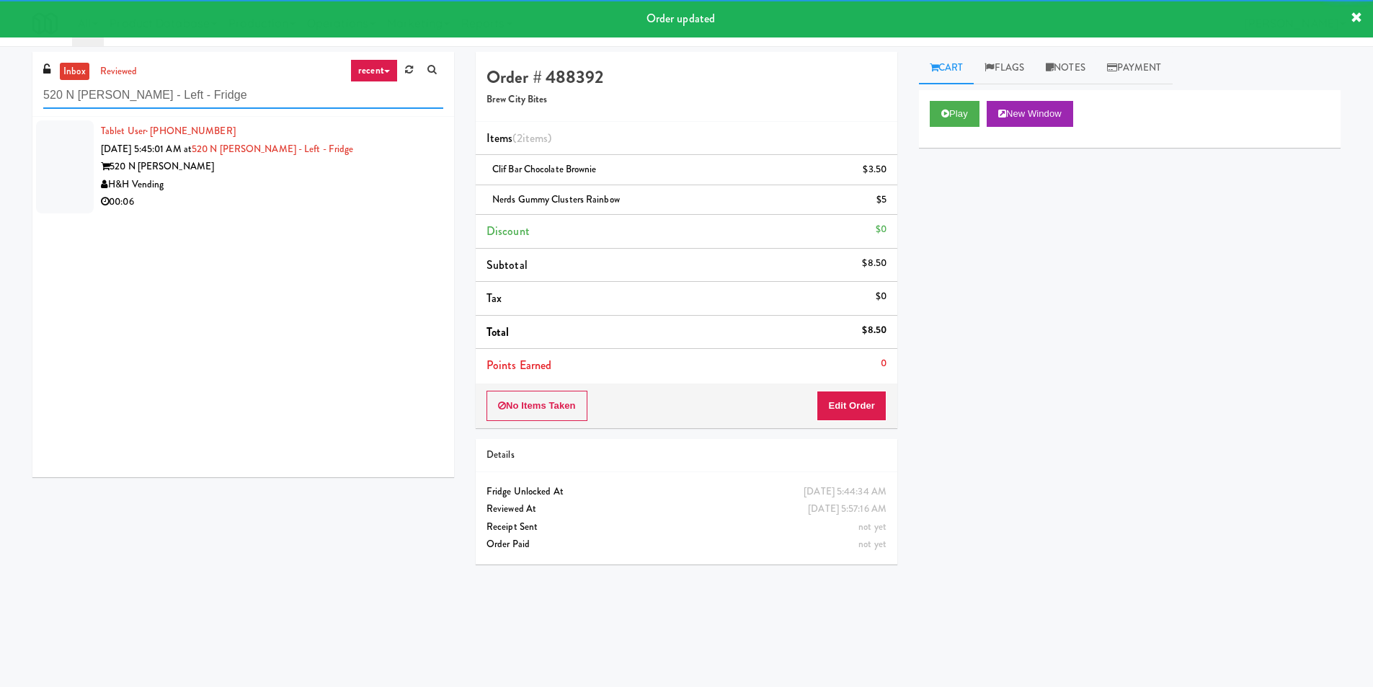
type input "520 N Kingsbury - Left - Fridge"
drag, startPoint x: 381, startPoint y: 187, endPoint x: 395, endPoint y: 187, distance: 13.7
click at [382, 185] on div "H&H Vending" at bounding box center [272, 185] width 342 height 18
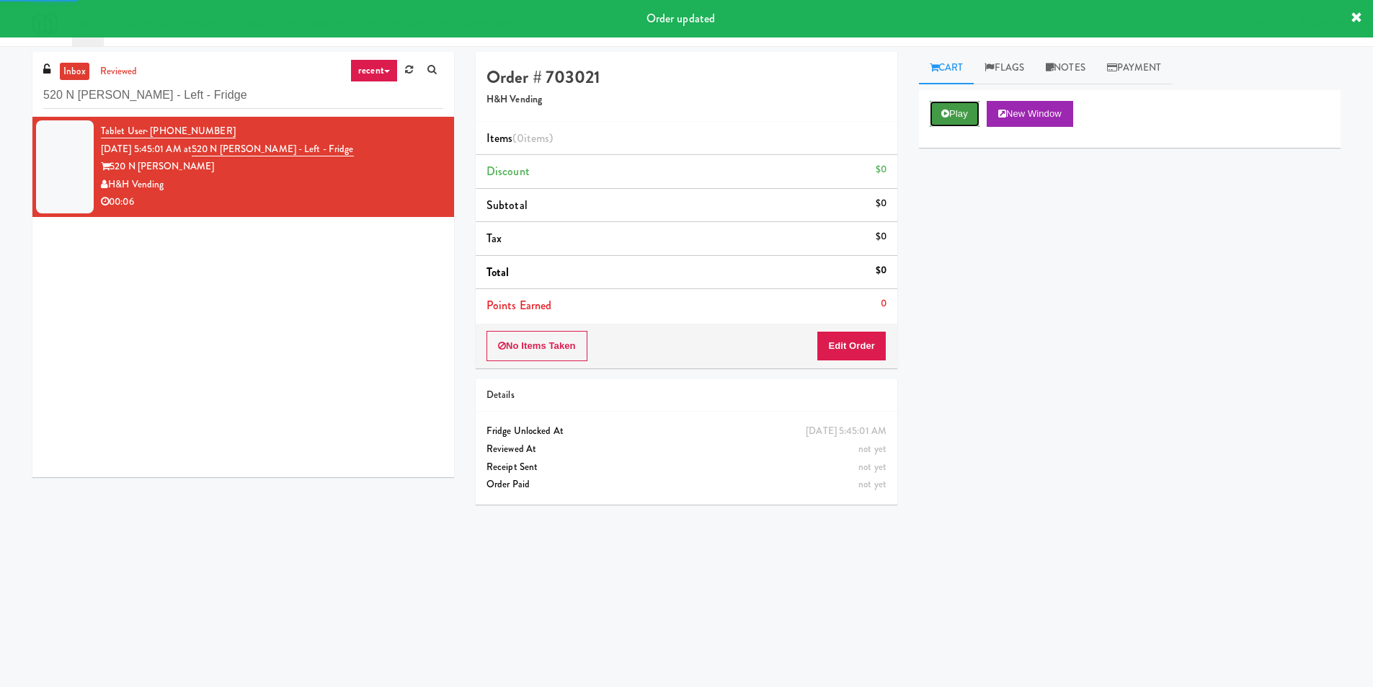
click at [967, 107] on button "Play" at bounding box center [955, 114] width 50 height 26
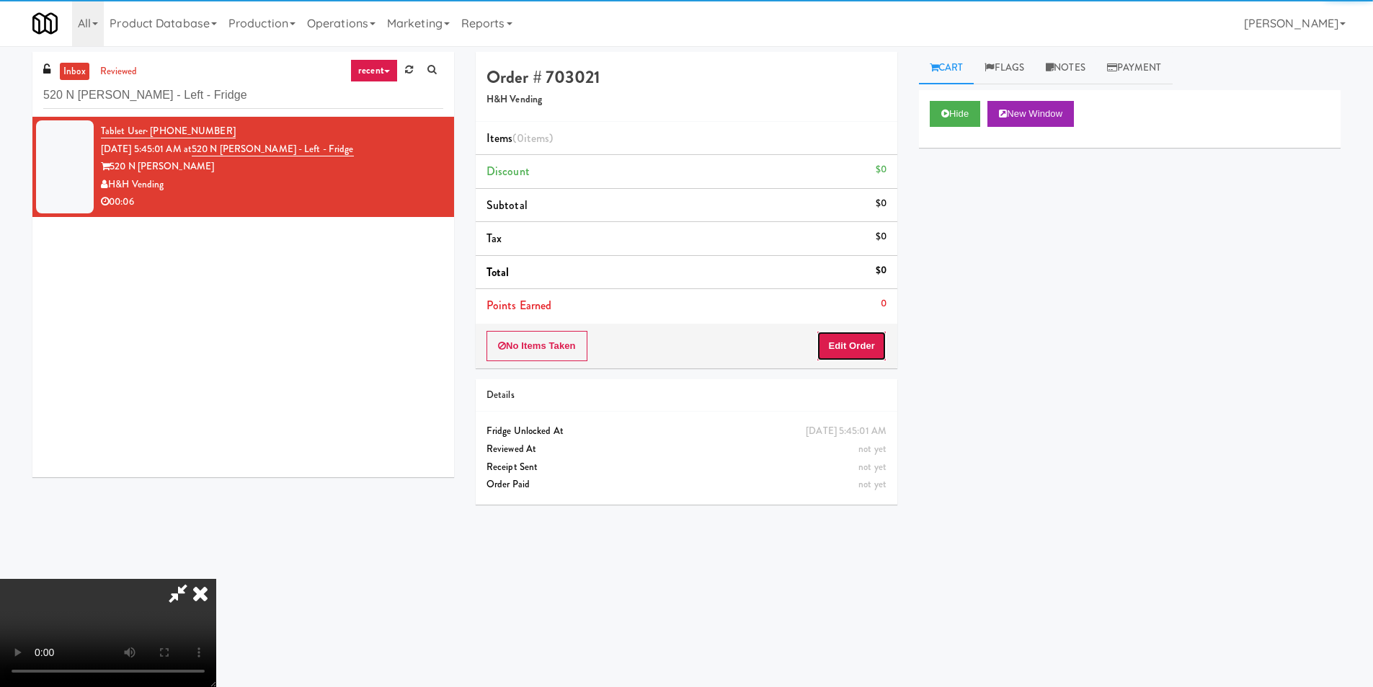
click at [858, 352] on button "Edit Order" at bounding box center [852, 346] width 70 height 30
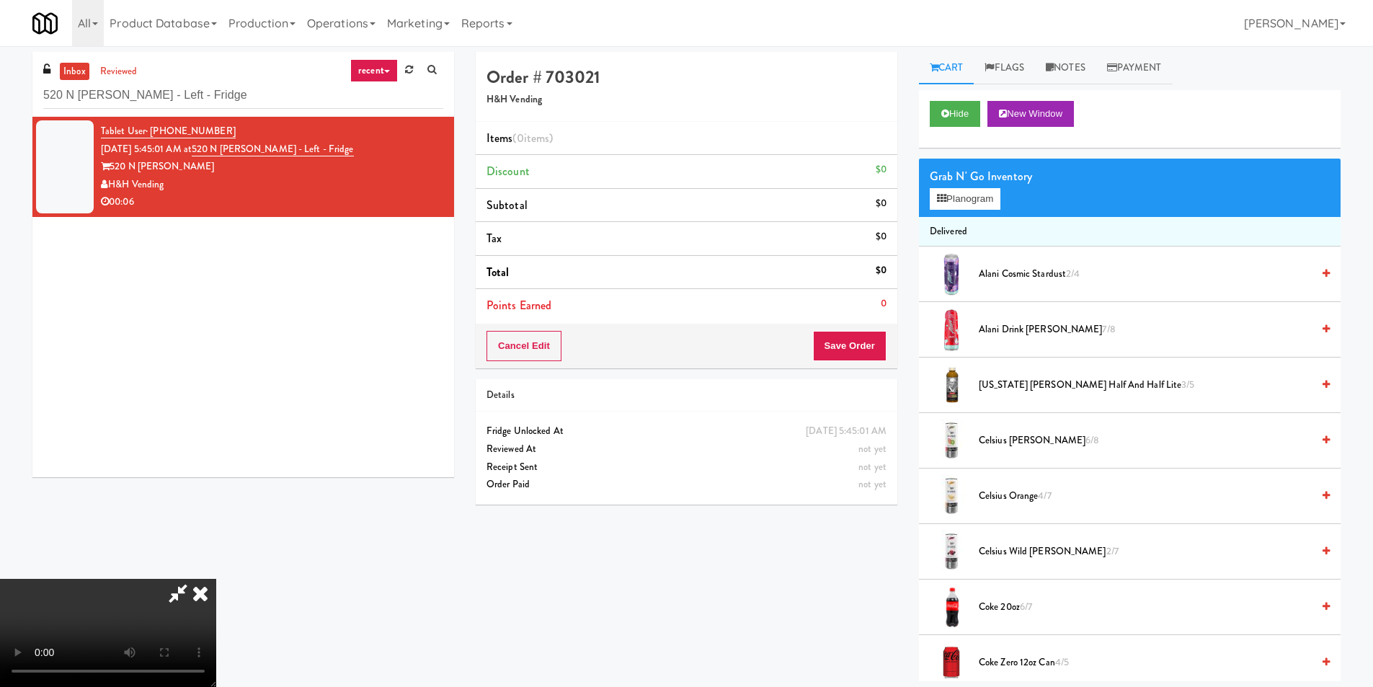
scroll to position [218, 0]
click at [216, 579] on video at bounding box center [108, 633] width 216 height 108
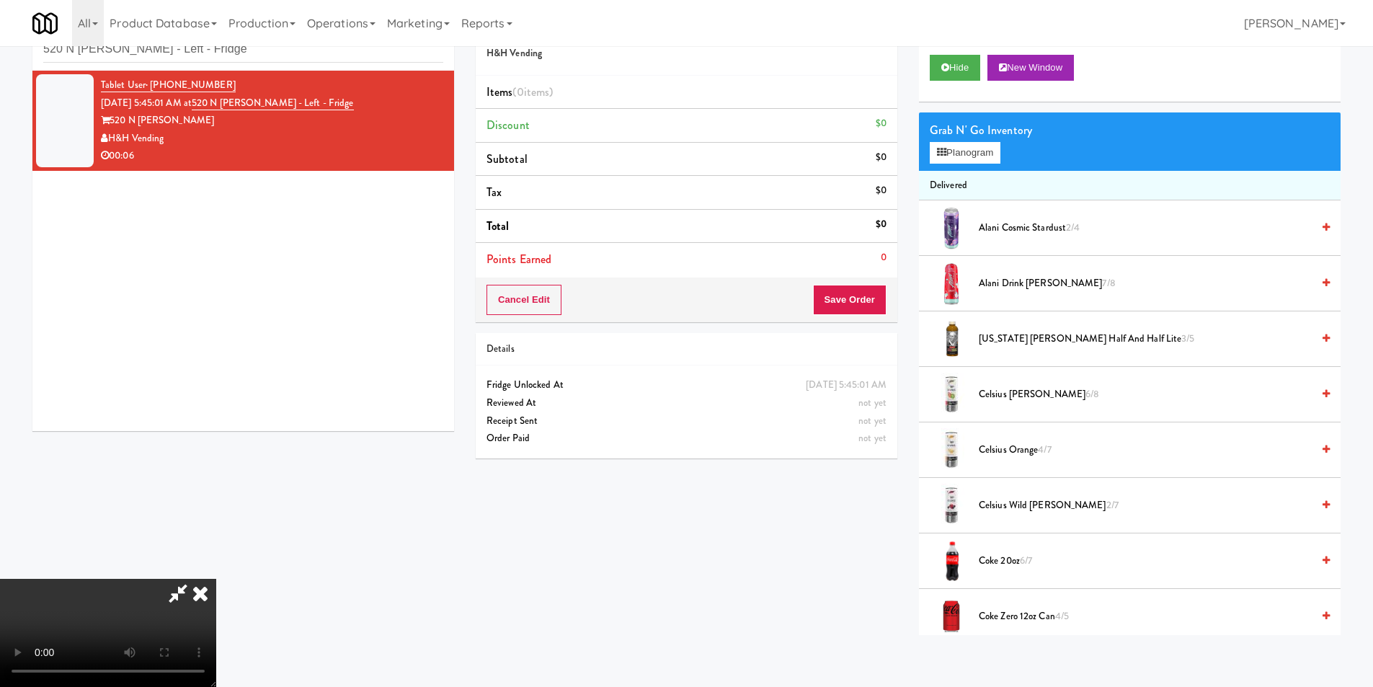
scroll to position [0, 0]
click at [961, 161] on button "Planogram" at bounding box center [965, 153] width 71 height 22
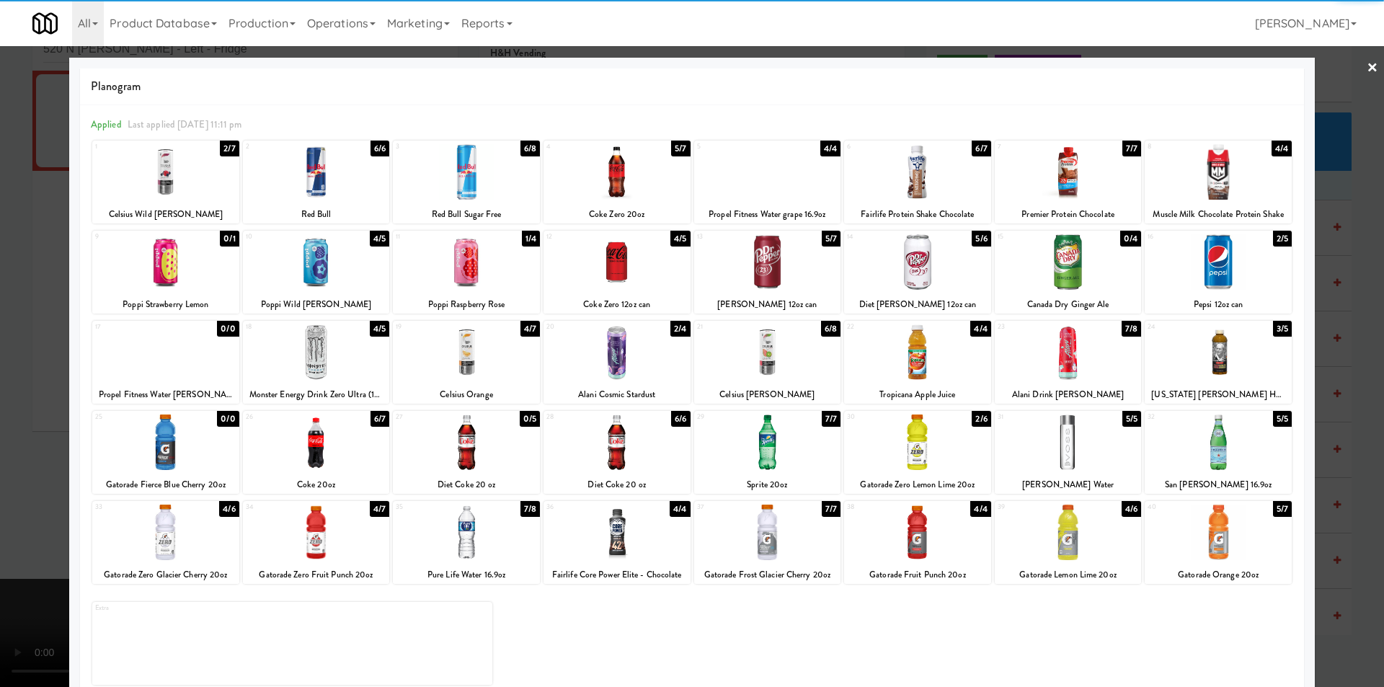
click at [614, 180] on div at bounding box center [617, 172] width 147 height 56
click at [1349, 329] on div at bounding box center [692, 343] width 1384 height 687
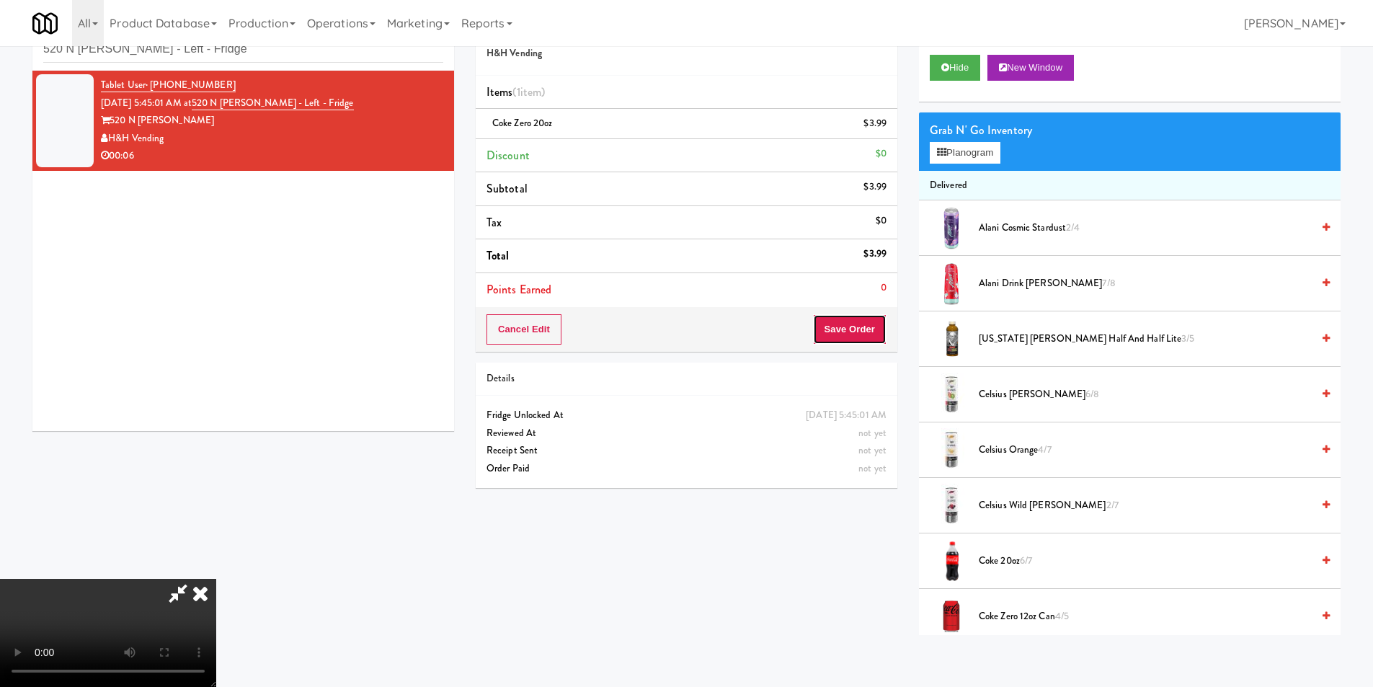
click at [864, 329] on button "Save Order" at bounding box center [850, 329] width 74 height 30
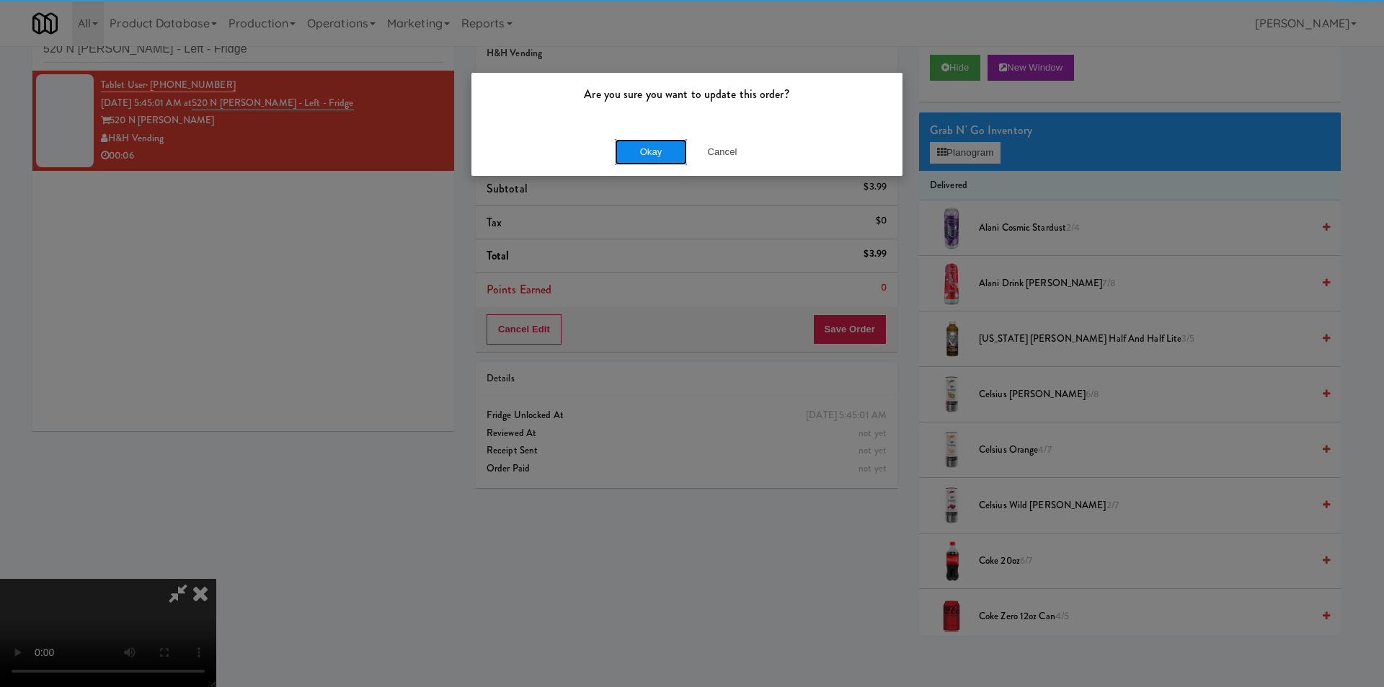
click at [621, 143] on button "Okay" at bounding box center [651, 152] width 72 height 26
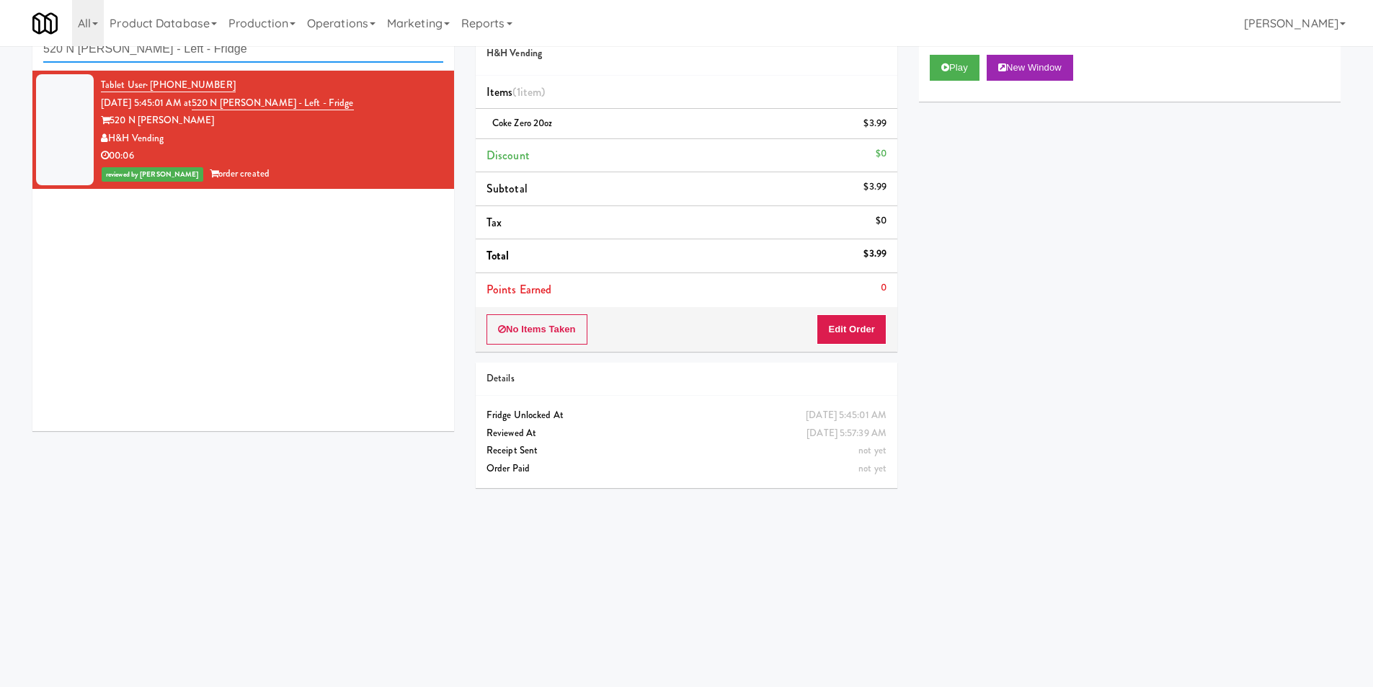
click at [293, 58] on input "520 N Kingsbury - Left - Fridge" at bounding box center [243, 49] width 400 height 27
paste input "750 N Dearborn"
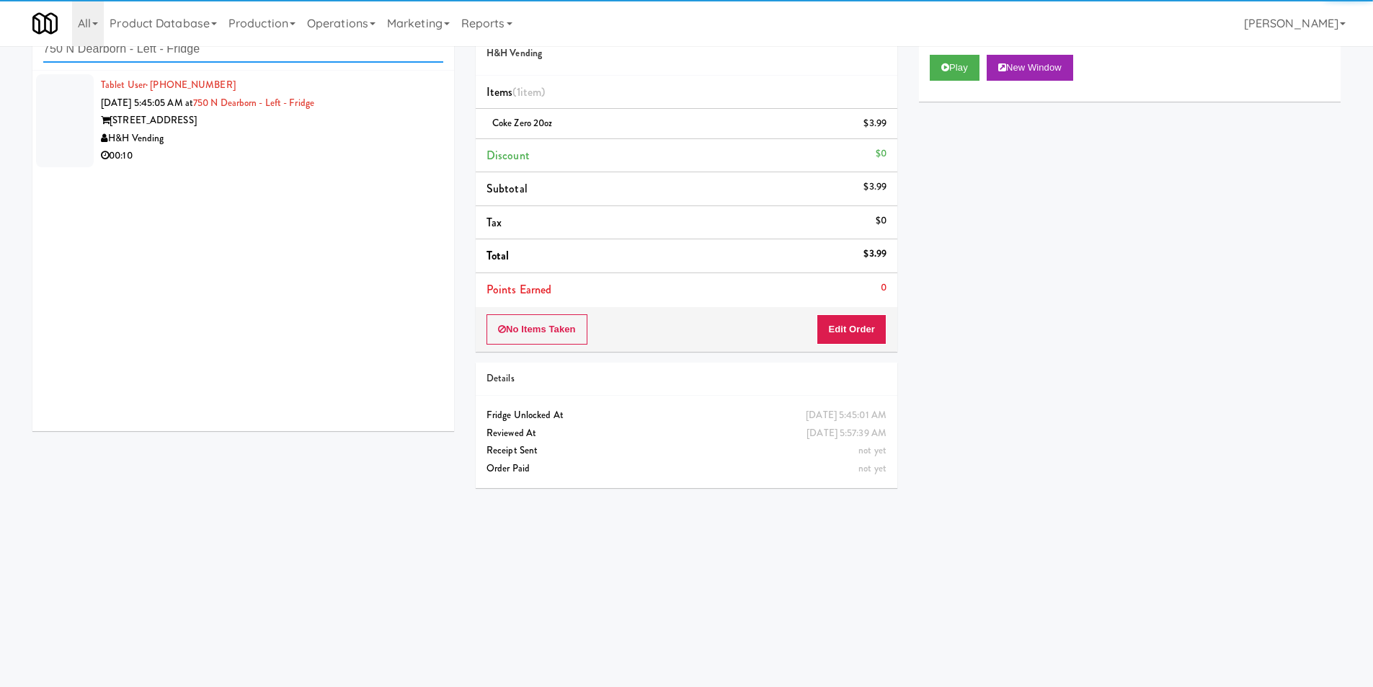
type input "750 N Dearborn - Left - Fridge"
click at [389, 130] on div "H&H Vending" at bounding box center [272, 139] width 342 height 18
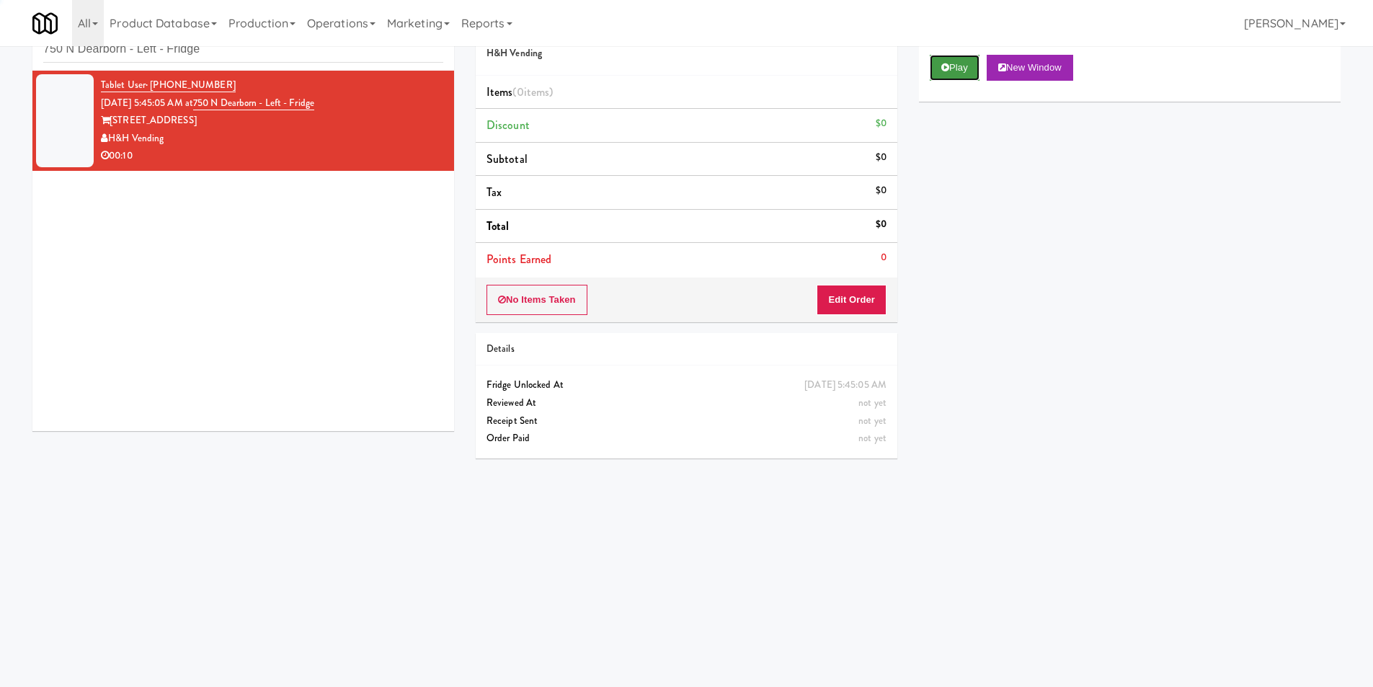
click at [947, 64] on icon at bounding box center [946, 67] width 8 height 9
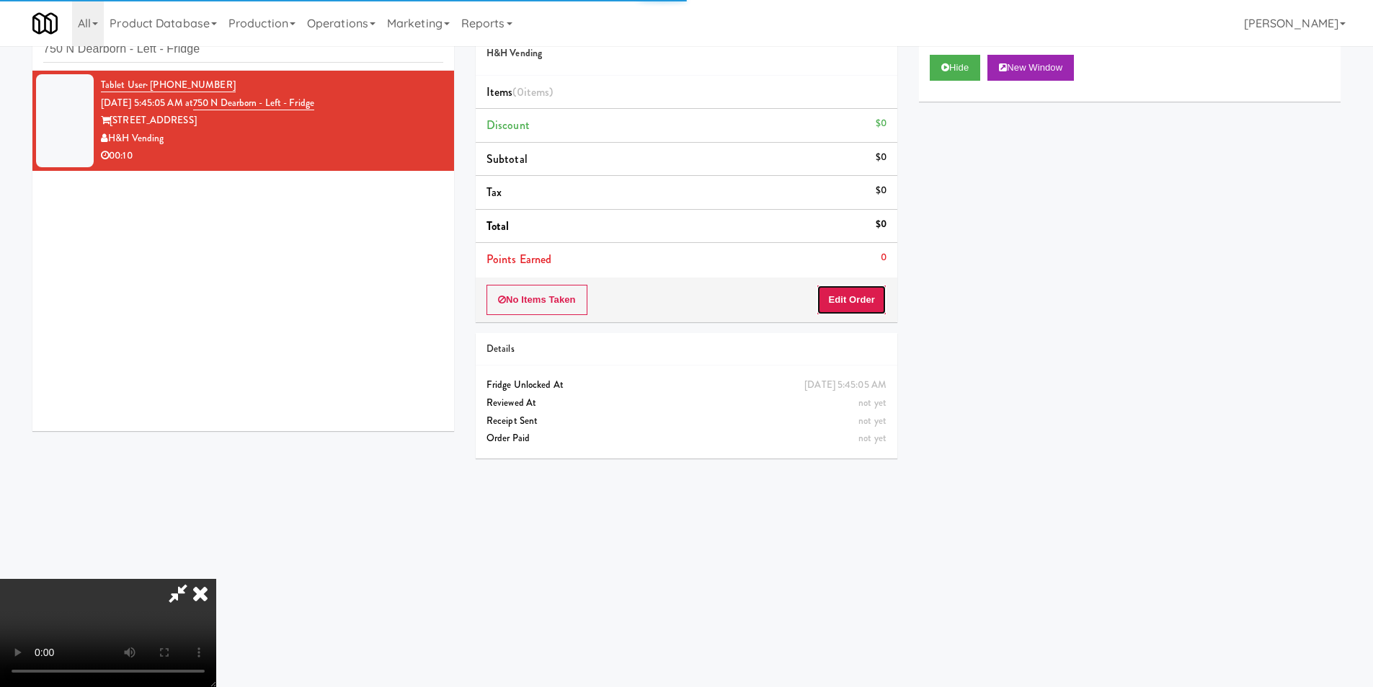
click at [856, 295] on button "Edit Order" at bounding box center [852, 300] width 70 height 30
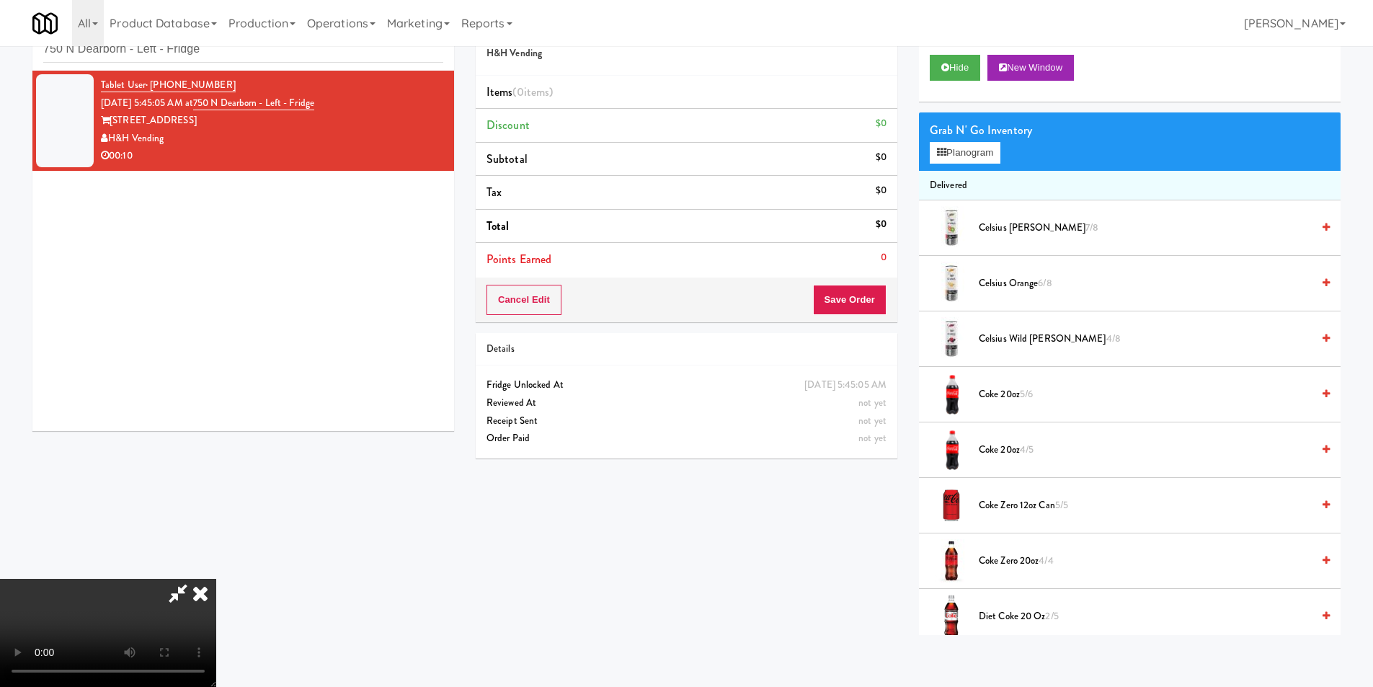
click at [216, 579] on video at bounding box center [108, 633] width 216 height 108
click at [957, 164] on div "Grab N' Go Inventory Planogram" at bounding box center [1130, 141] width 422 height 58
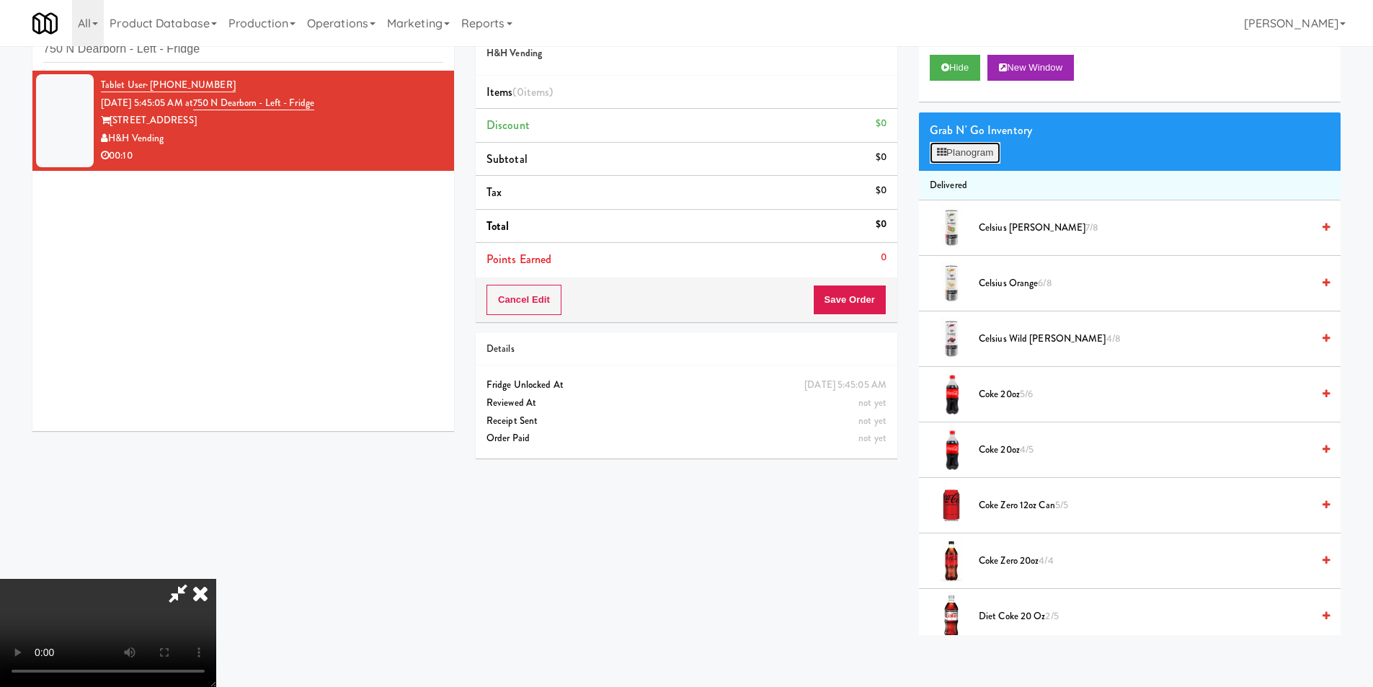
click at [957, 159] on button "Planogram" at bounding box center [965, 153] width 71 height 22
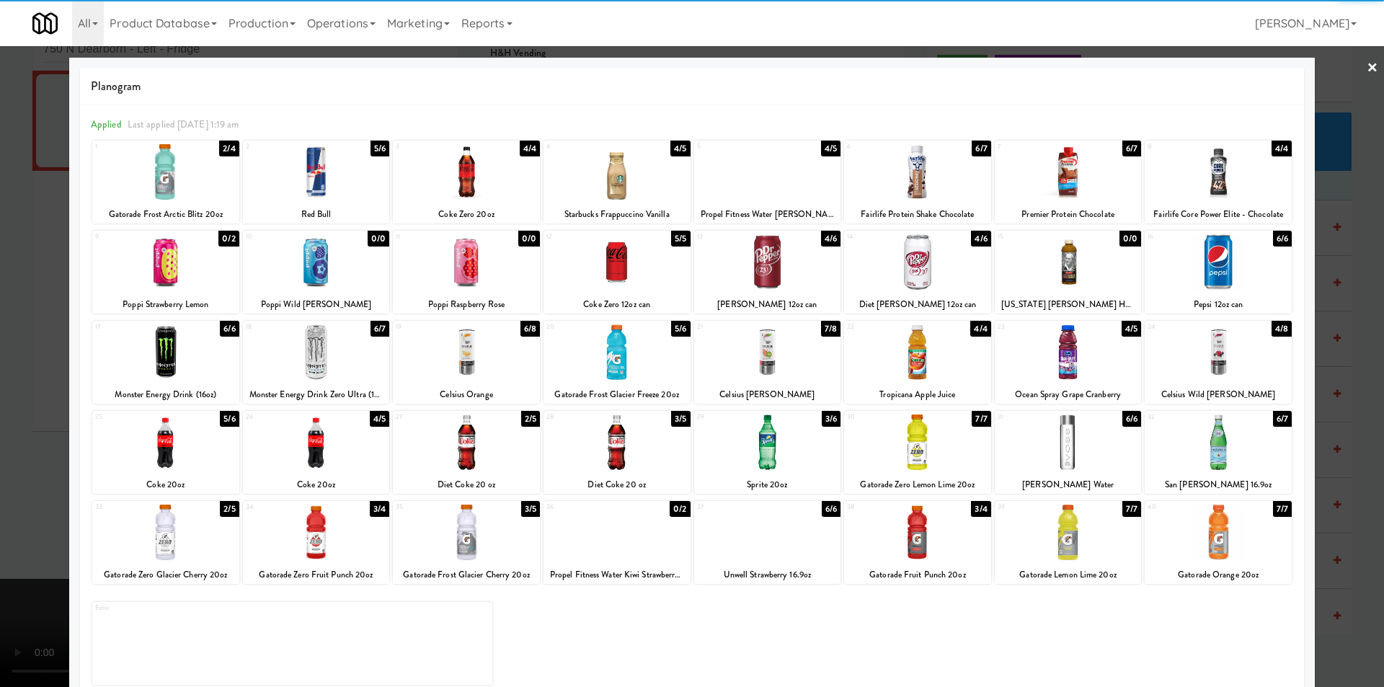
click at [774, 265] on div at bounding box center [767, 262] width 147 height 56
click at [1332, 307] on div at bounding box center [692, 343] width 1384 height 687
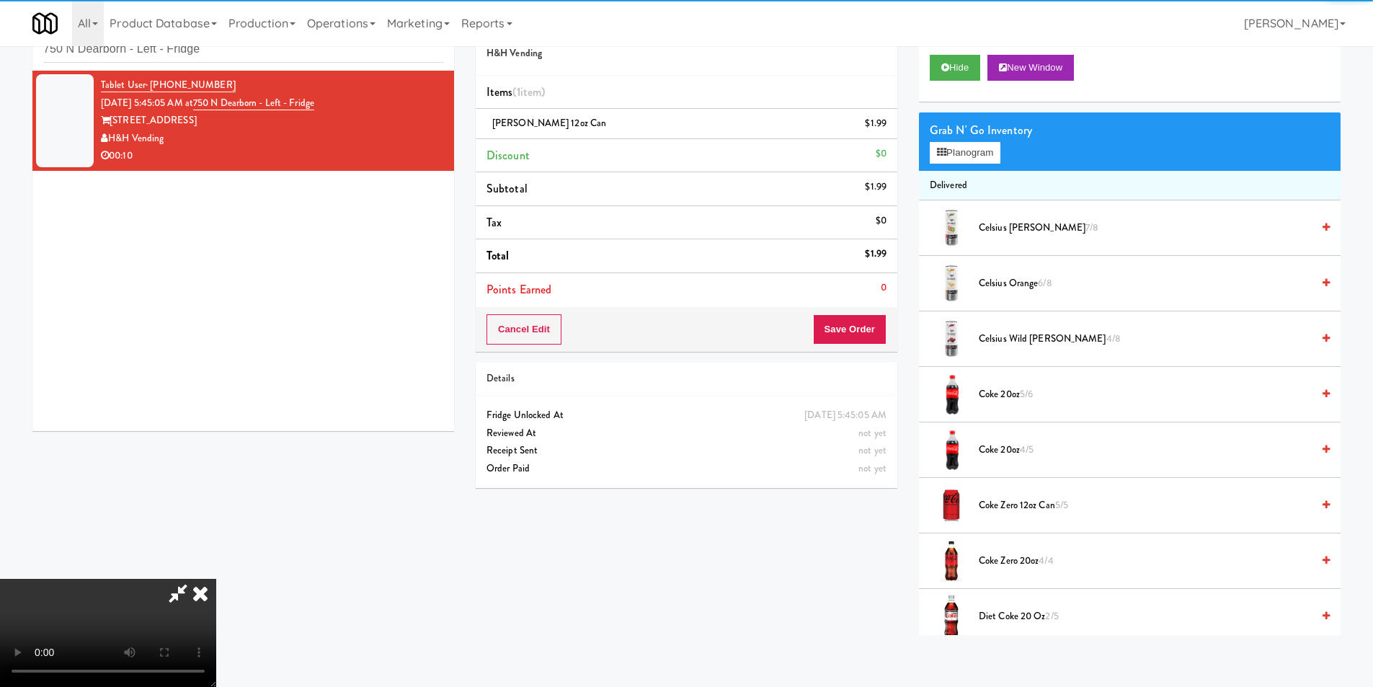
click at [216, 579] on video at bounding box center [108, 633] width 216 height 108
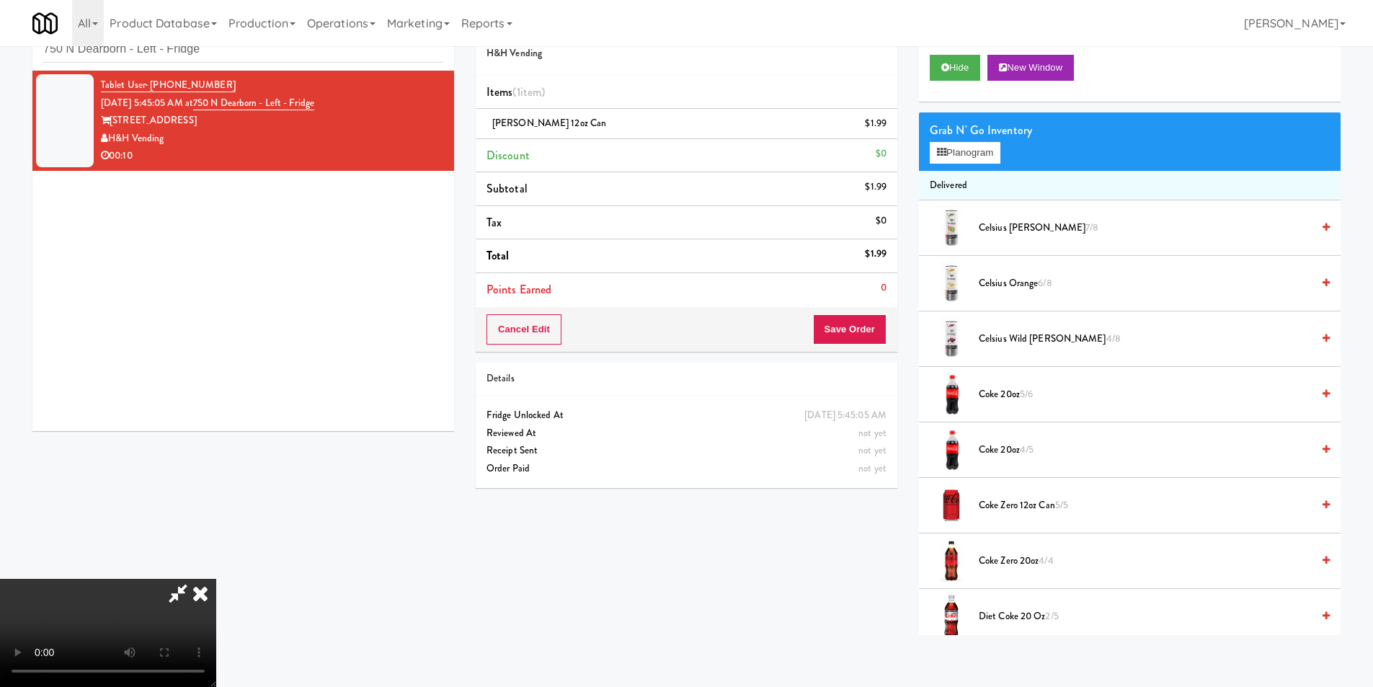
scroll to position [218, 0]
click at [216, 579] on video at bounding box center [108, 633] width 216 height 108
click at [885, 329] on button "Save Order" at bounding box center [850, 329] width 74 height 30
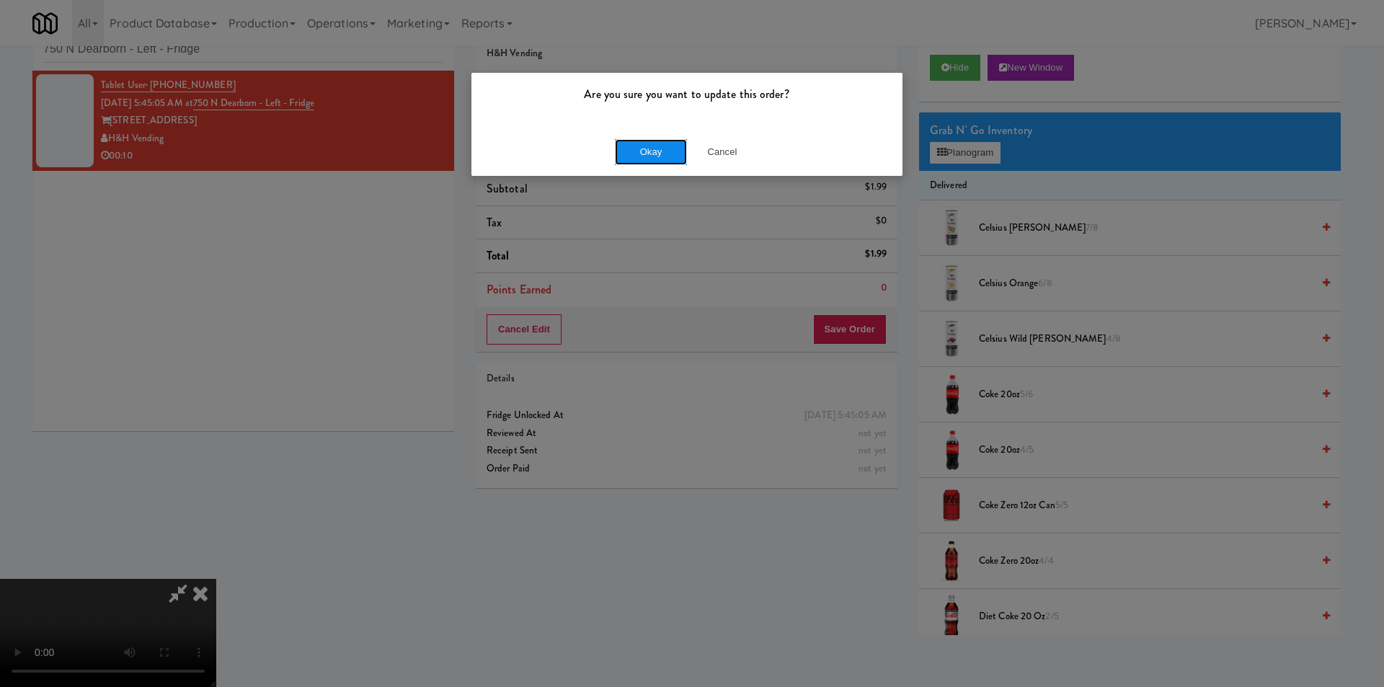
click at [654, 146] on button "Okay" at bounding box center [651, 152] width 72 height 26
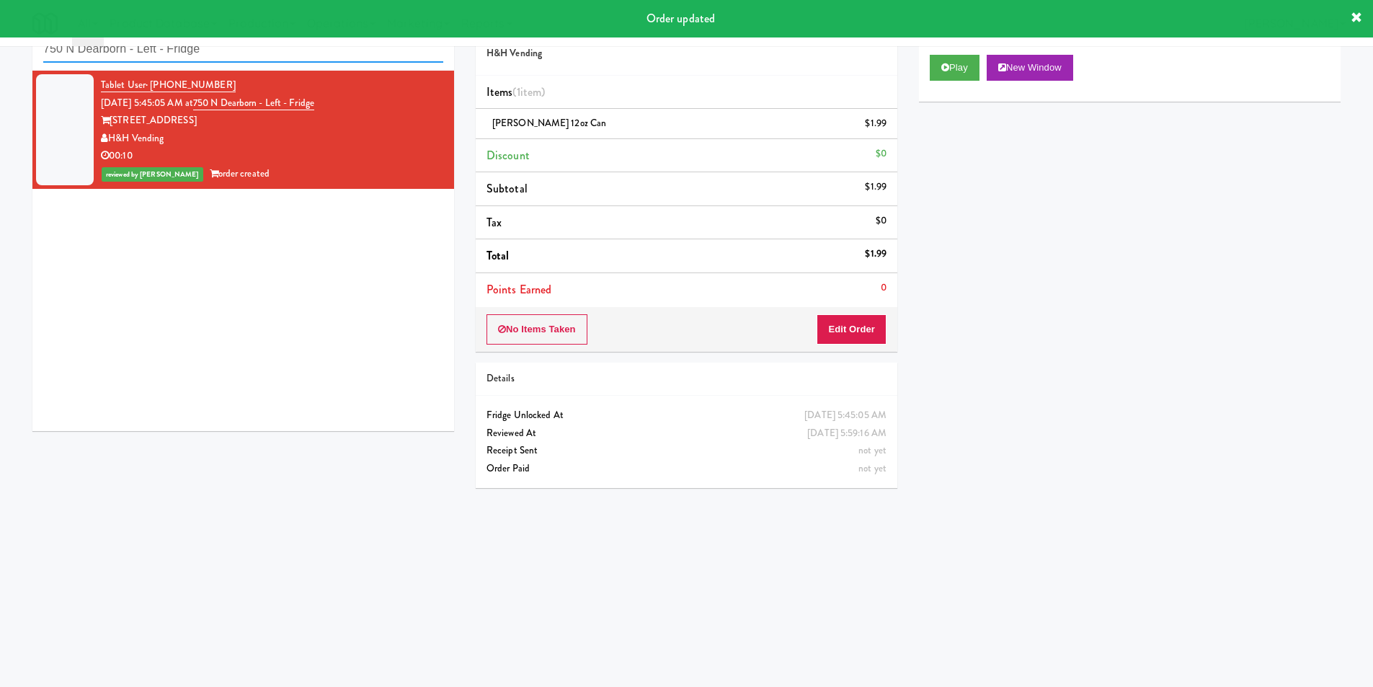
click at [249, 53] on input "750 N Dearborn - Left - Fridge" at bounding box center [243, 49] width 400 height 27
paste input "Upland - Combo Cooler"
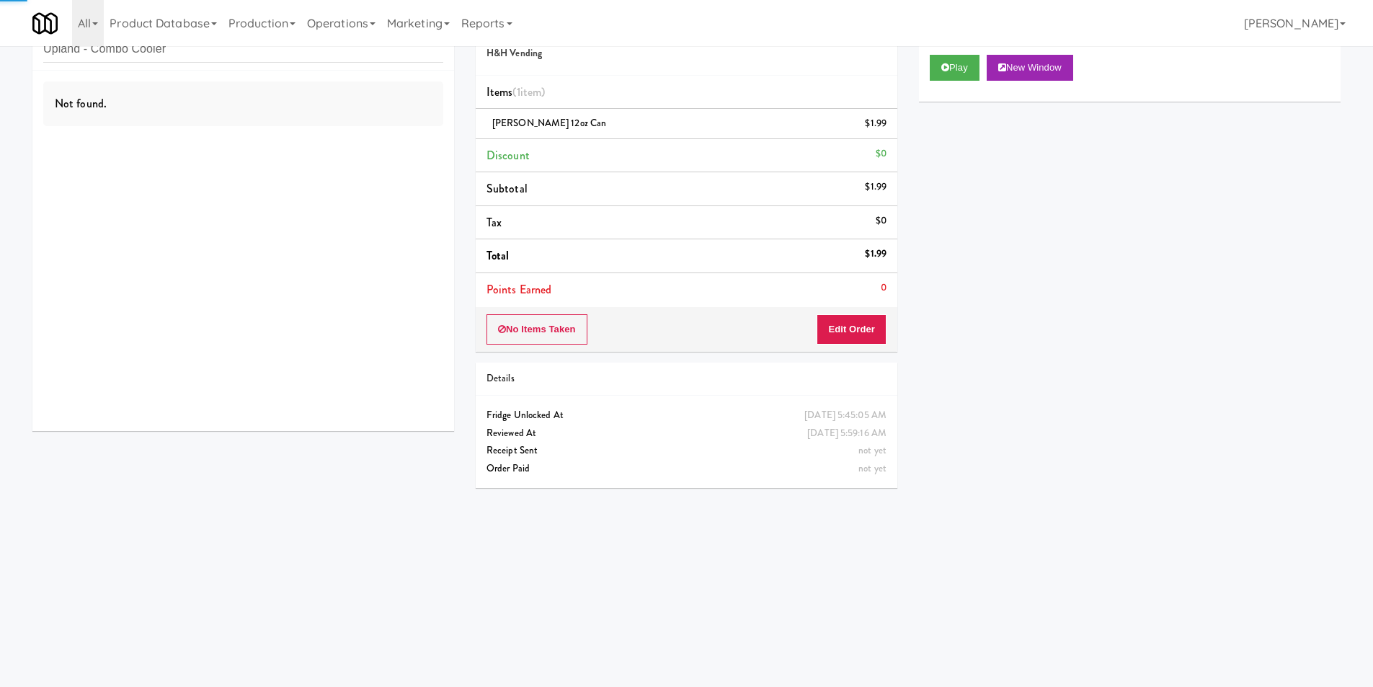
click at [352, 144] on div "Not found." at bounding box center [243, 251] width 422 height 360
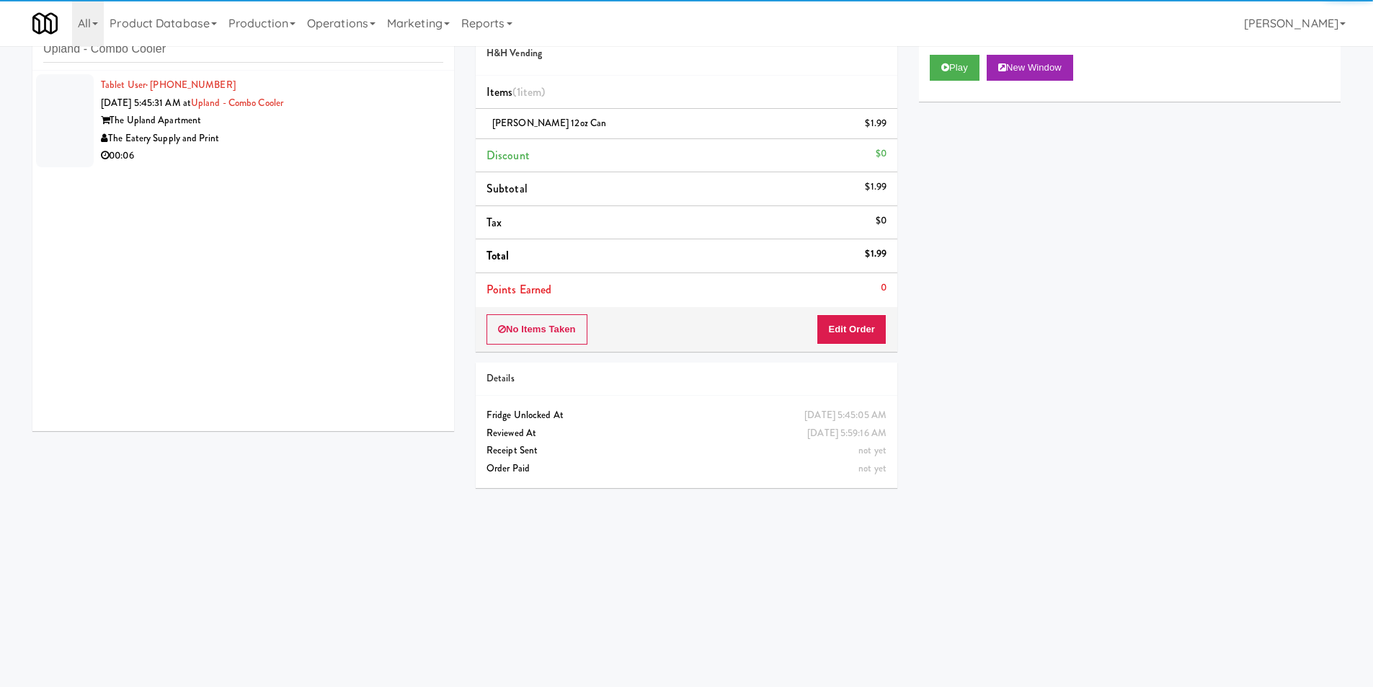
click at [352, 144] on div "The Eatery Supply and Print" at bounding box center [272, 139] width 342 height 18
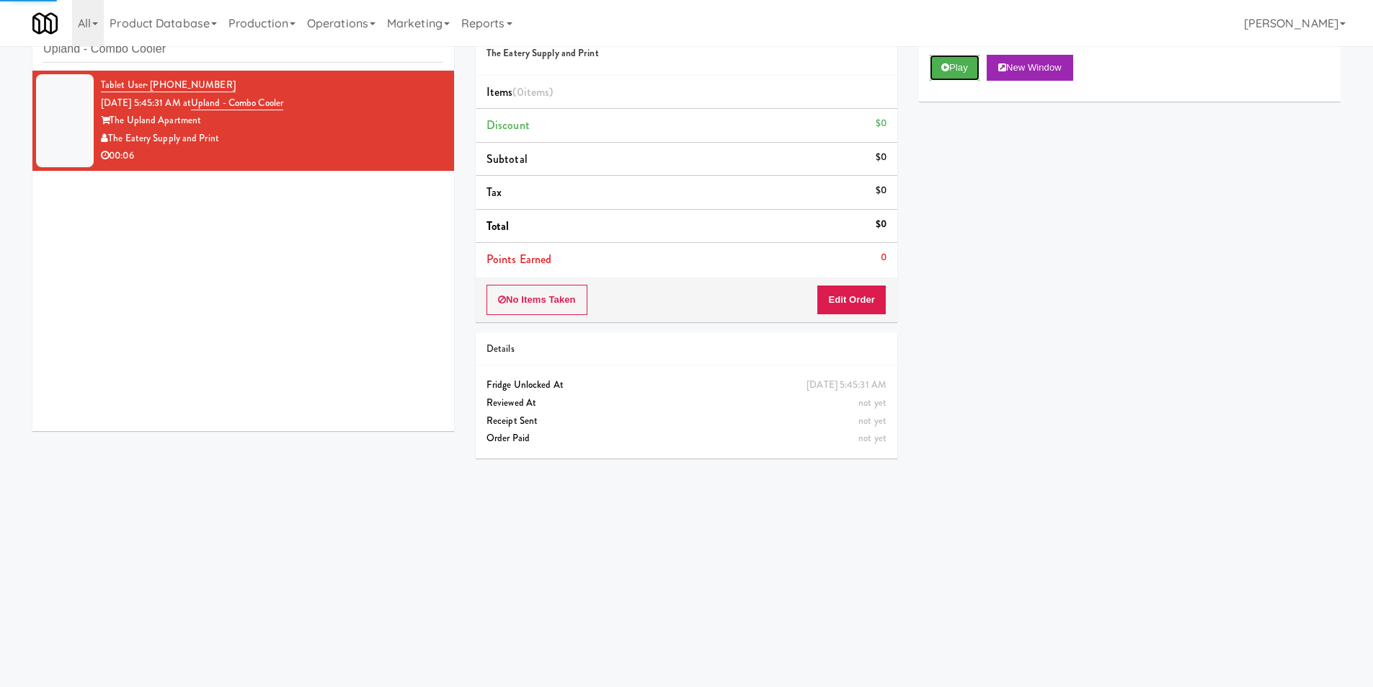
drag, startPoint x: 951, startPoint y: 75, endPoint x: 920, endPoint y: 165, distance: 95.3
click at [951, 74] on button "Play" at bounding box center [955, 68] width 50 height 26
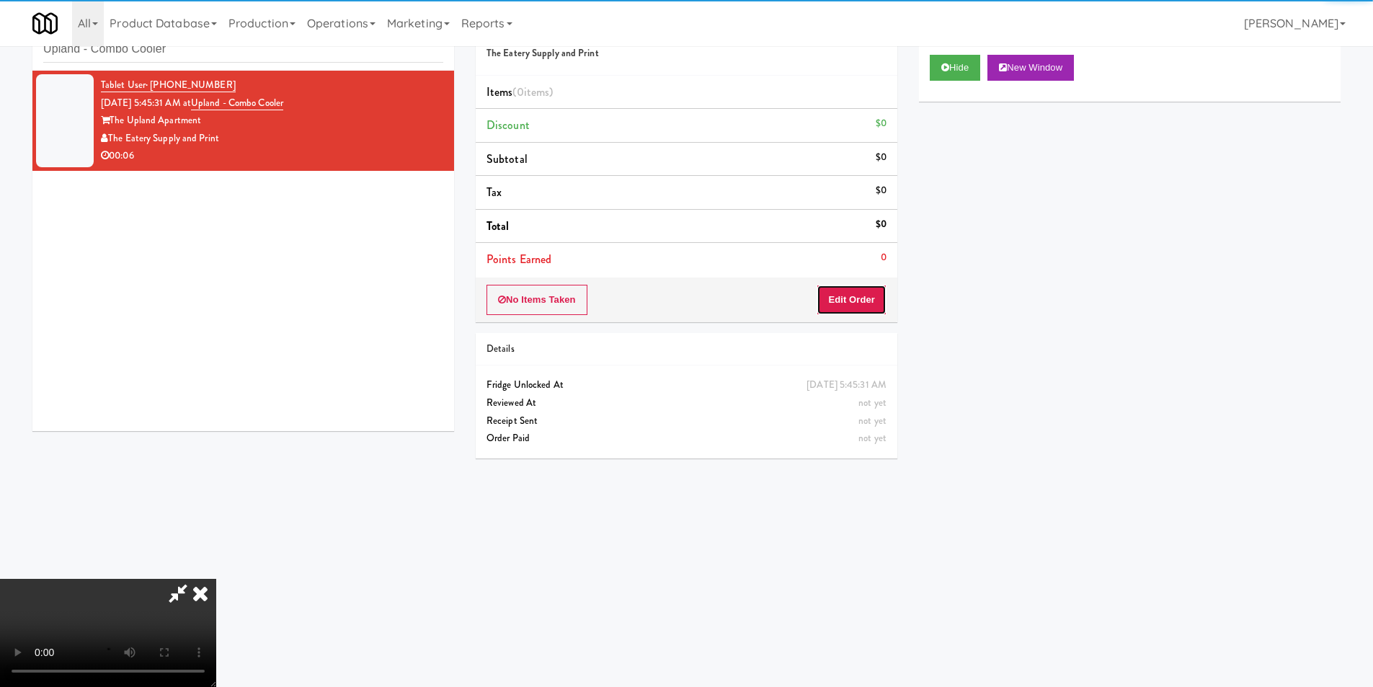
click at [878, 294] on button "Edit Order" at bounding box center [852, 300] width 70 height 30
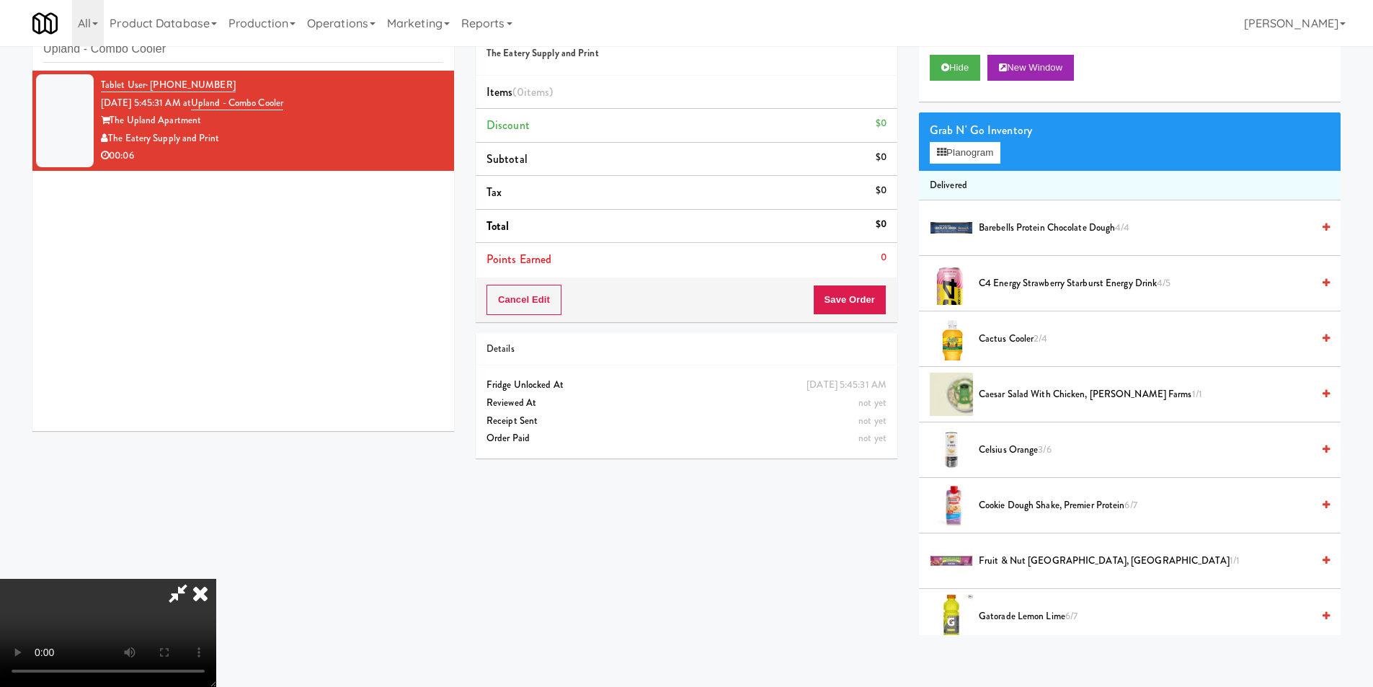
click at [216, 579] on video at bounding box center [108, 633] width 216 height 108
click at [961, 168] on div "Grab N' Go Inventory Planogram" at bounding box center [1130, 141] width 422 height 58
click at [965, 156] on button "Planogram" at bounding box center [965, 153] width 71 height 22
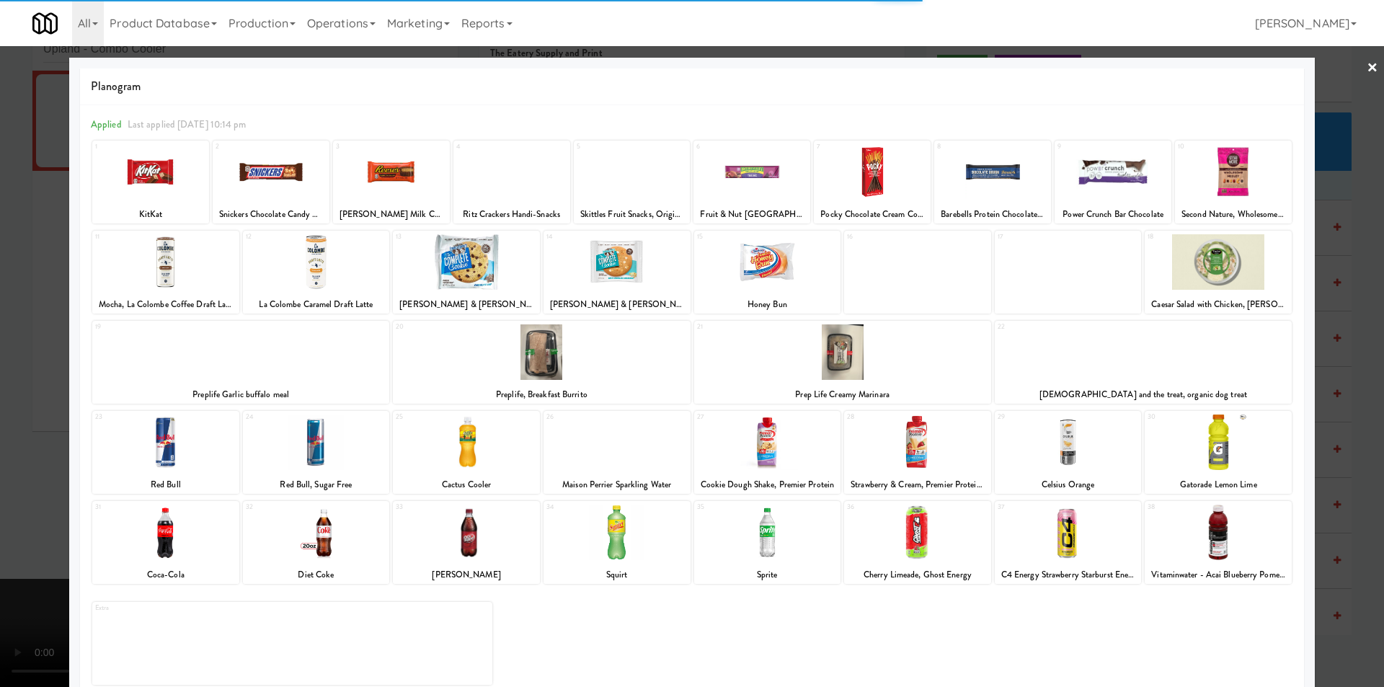
click at [491, 446] on div at bounding box center [466, 443] width 147 height 56
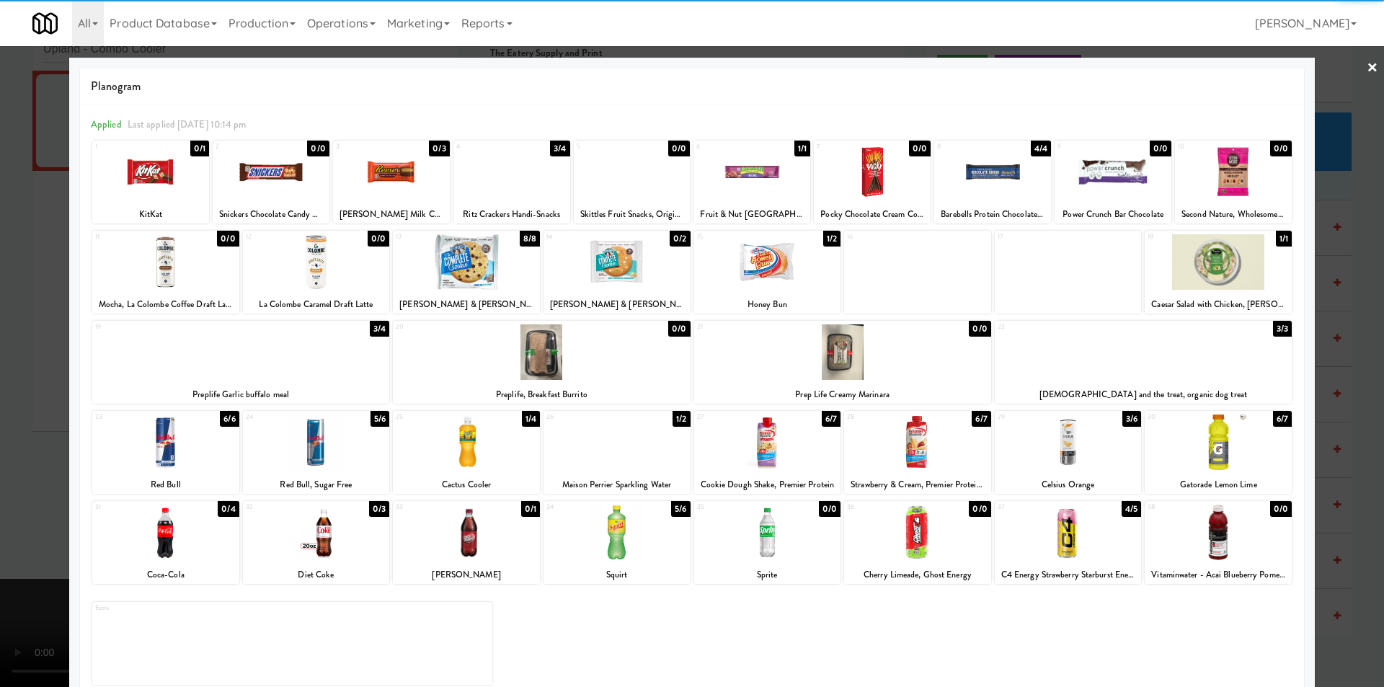
click at [1354, 361] on div at bounding box center [692, 343] width 1384 height 687
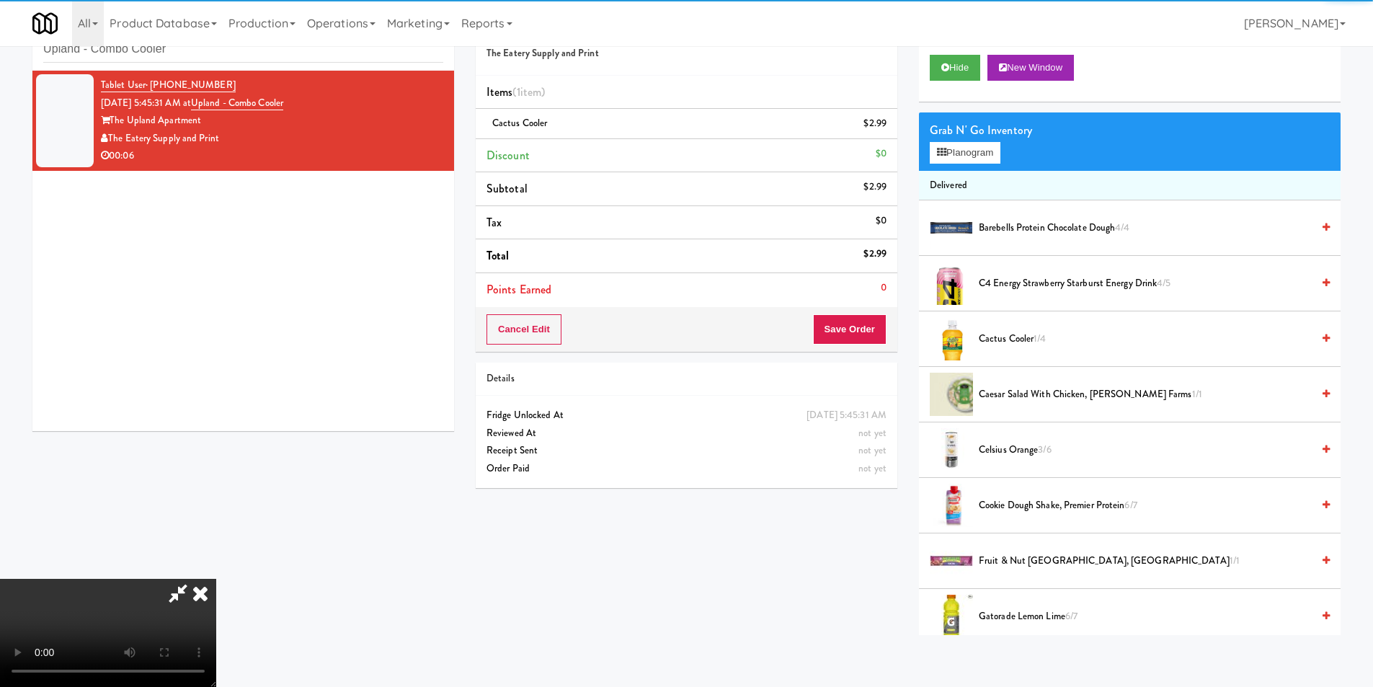
click at [216, 579] on video at bounding box center [108, 633] width 216 height 108
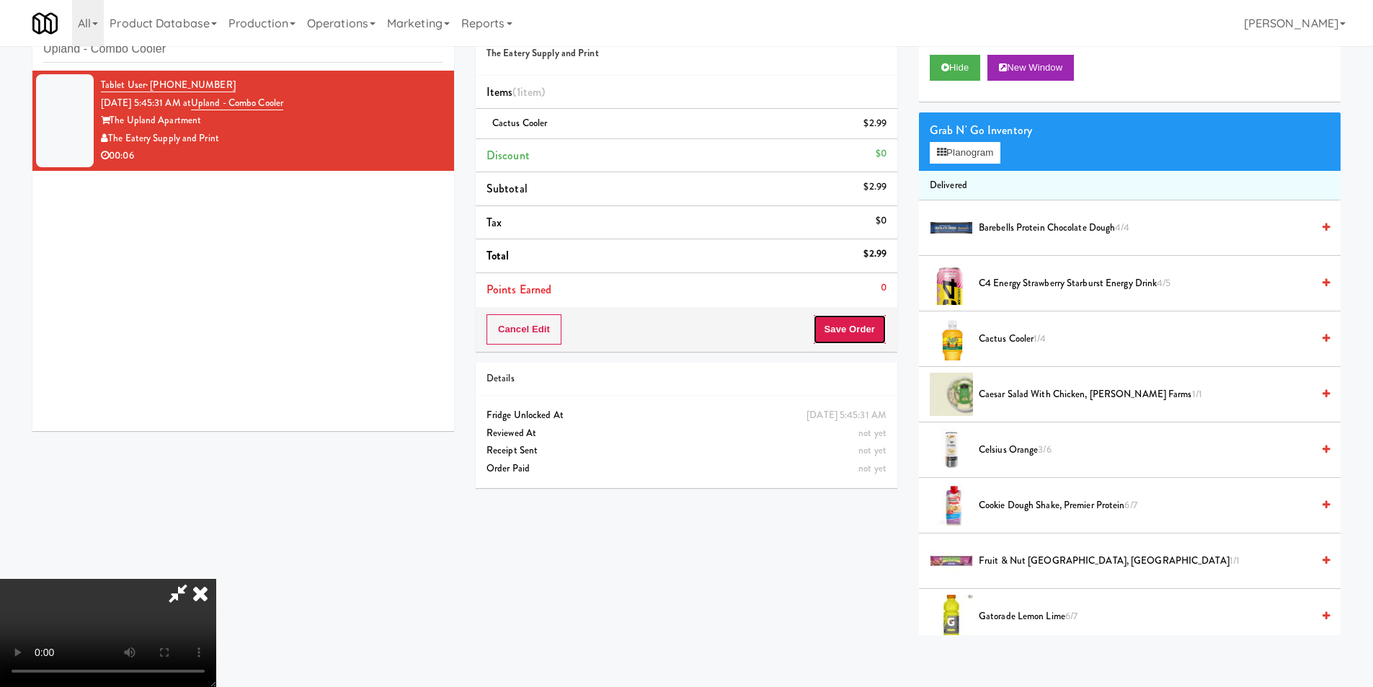
click at [854, 336] on button "Save Order" at bounding box center [850, 329] width 74 height 30
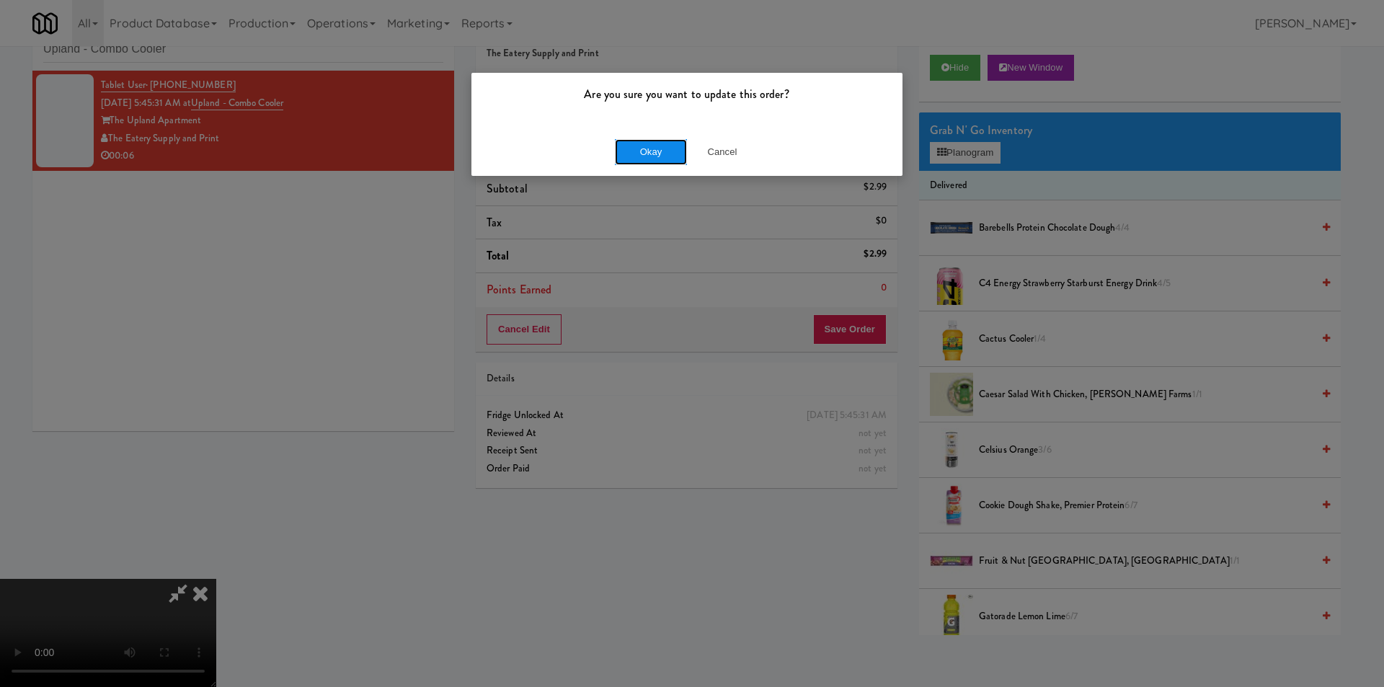
click at [645, 152] on button "Okay" at bounding box center [651, 152] width 72 height 26
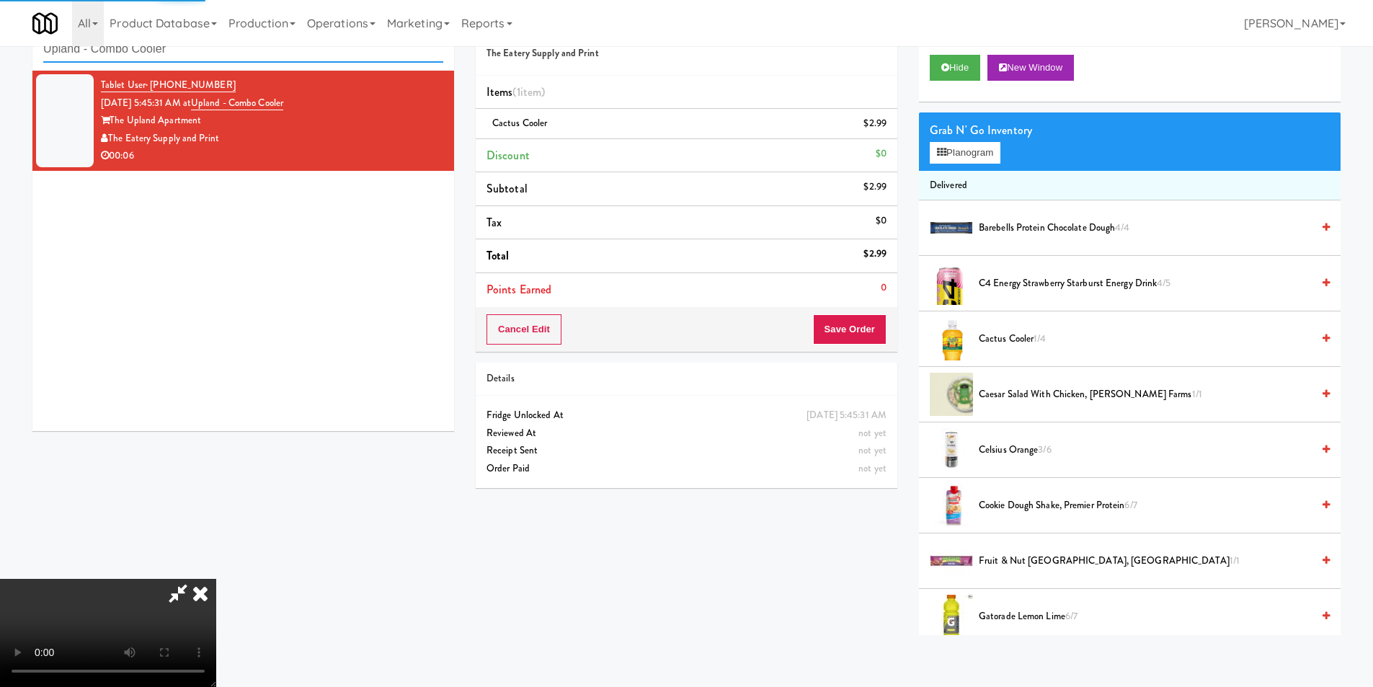
click at [281, 55] on input "Upland - Combo Cooler" at bounding box center [243, 49] width 400 height 27
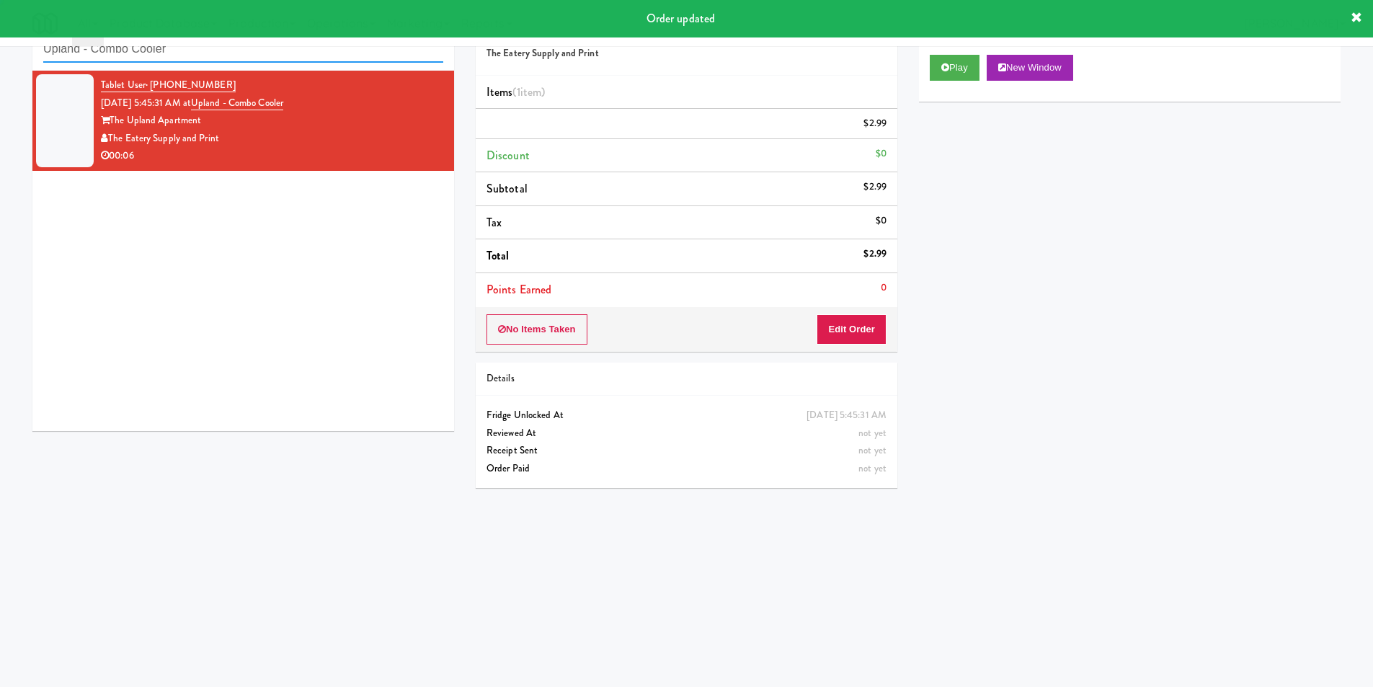
click at [281, 55] on input "Upland - Combo Cooler" at bounding box center [243, 49] width 400 height 27
paste input "750 N Dearborn - Right- Ambient"
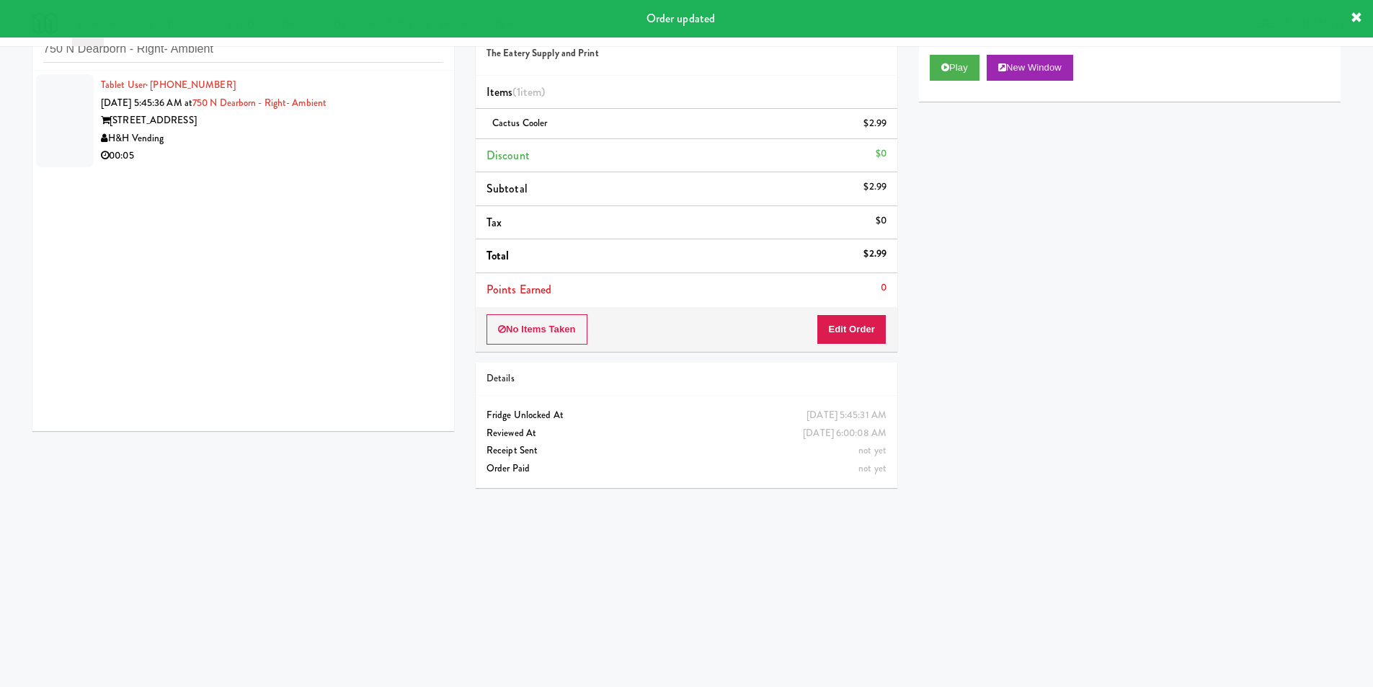
click at [409, 134] on div "H&H Vending" at bounding box center [272, 139] width 342 height 18
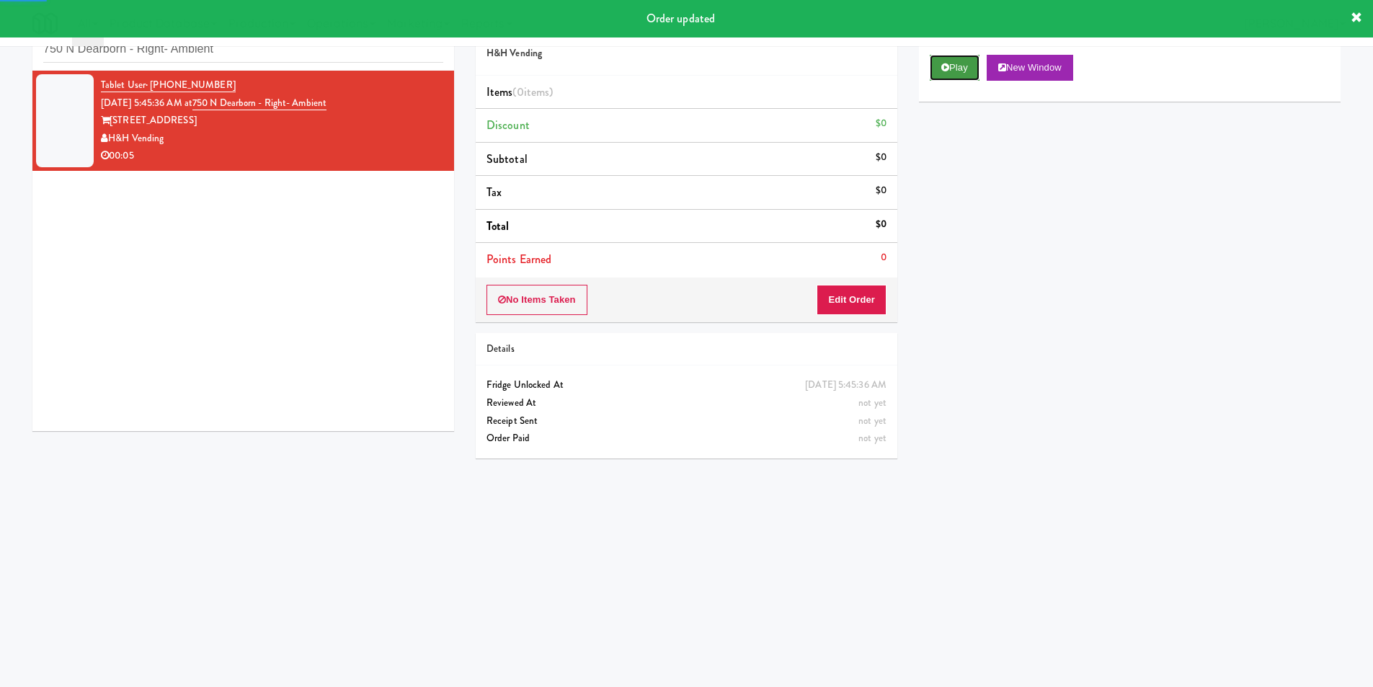
click at [947, 65] on icon at bounding box center [946, 67] width 8 height 9
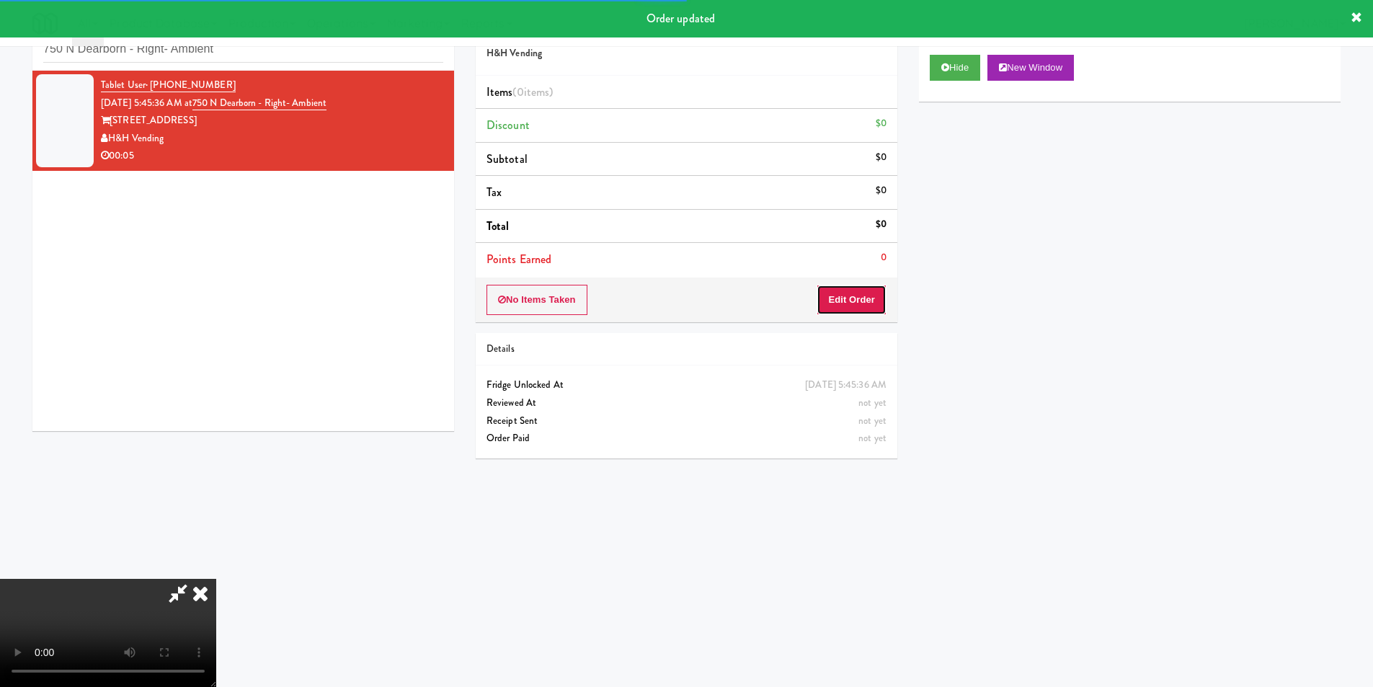
click at [864, 298] on button "Edit Order" at bounding box center [852, 300] width 70 height 30
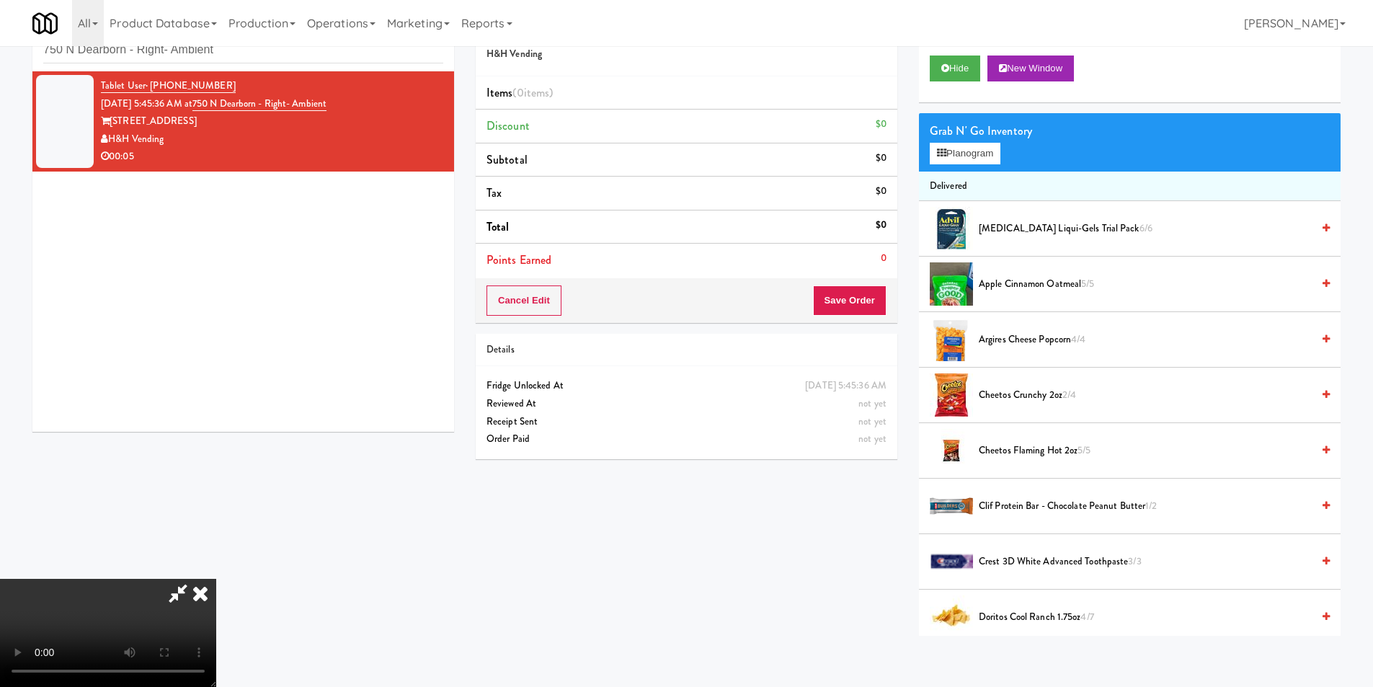
scroll to position [46, 0]
click at [216, 579] on video at bounding box center [108, 633] width 216 height 108
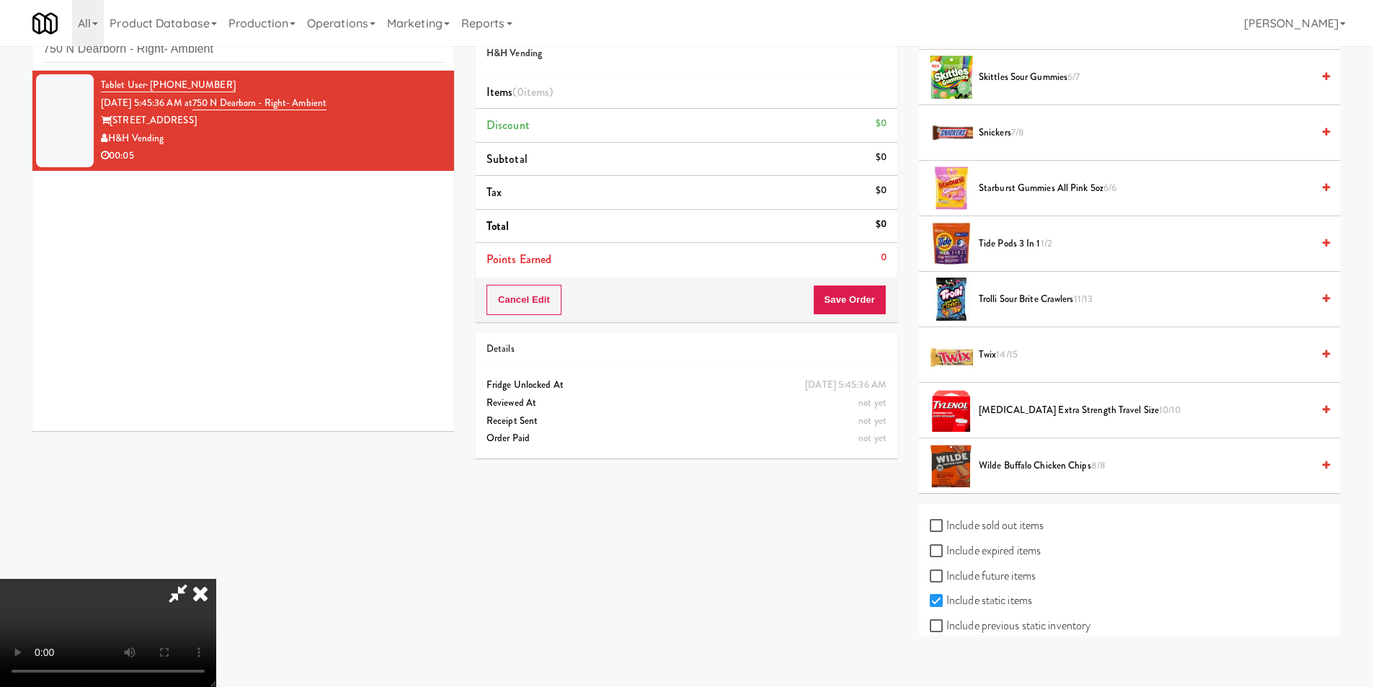
scroll to position [1398, 0]
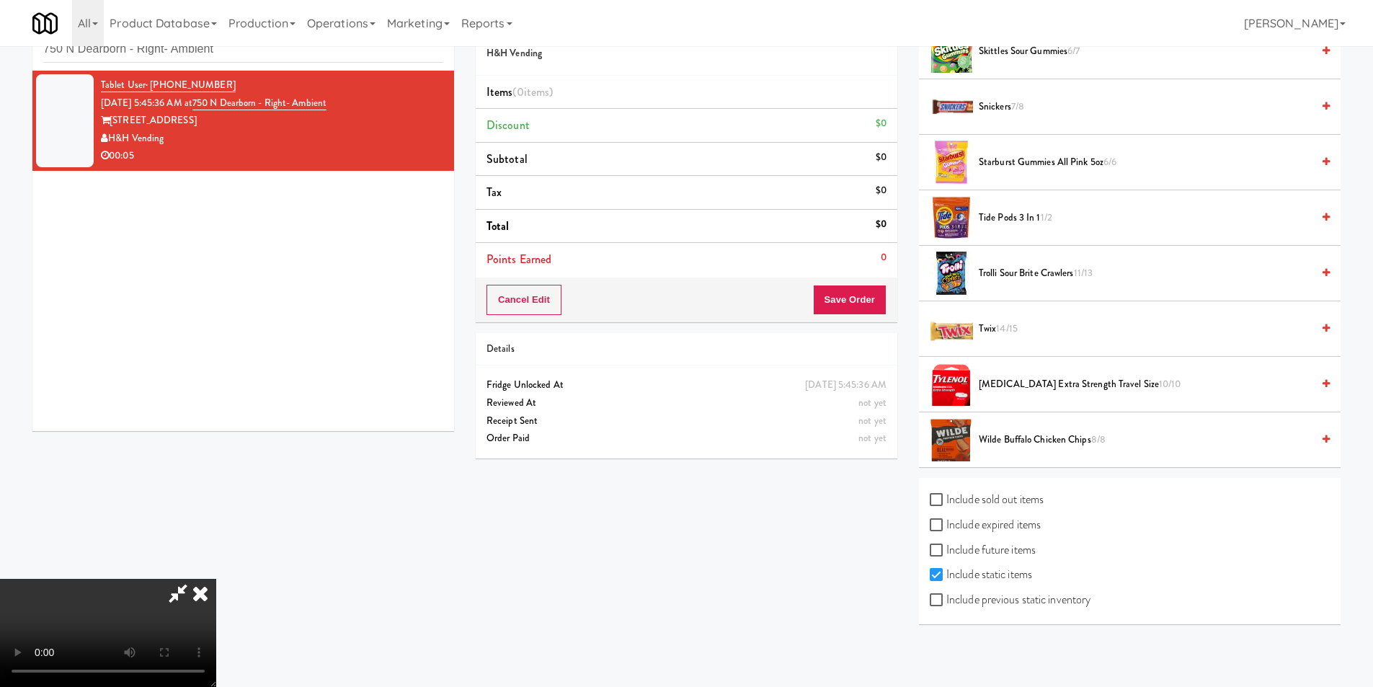
click at [1010, 278] on span "Trolli Sour Brite Crawlers 11/13" at bounding box center [1145, 274] width 333 height 18
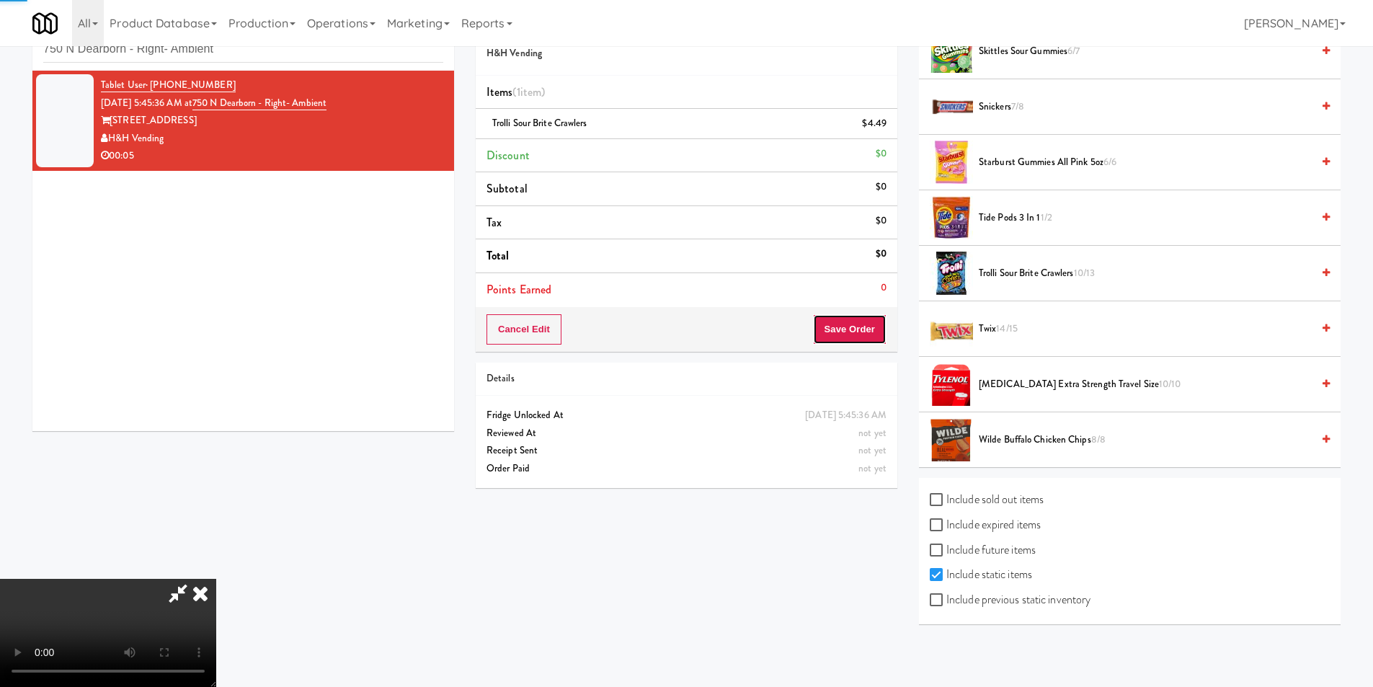
click at [869, 327] on button "Save Order" at bounding box center [850, 329] width 74 height 30
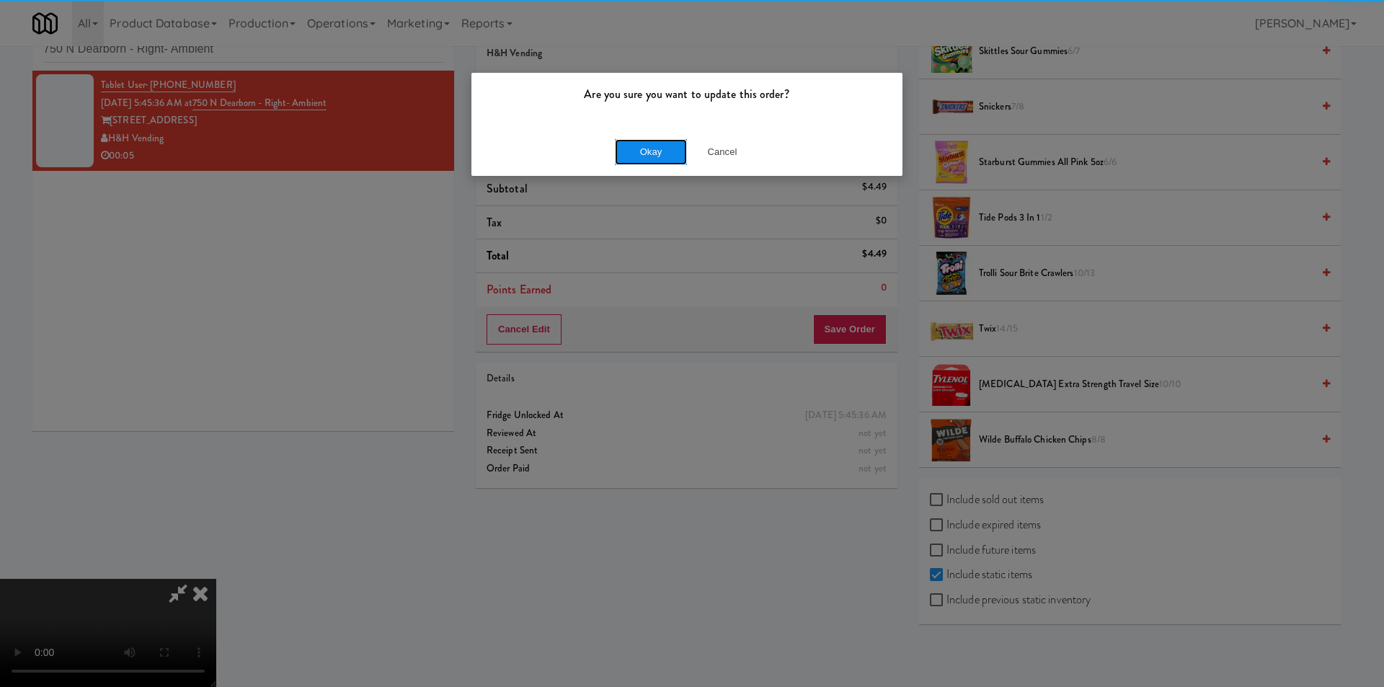
click at [637, 154] on button "Okay" at bounding box center [651, 152] width 72 height 26
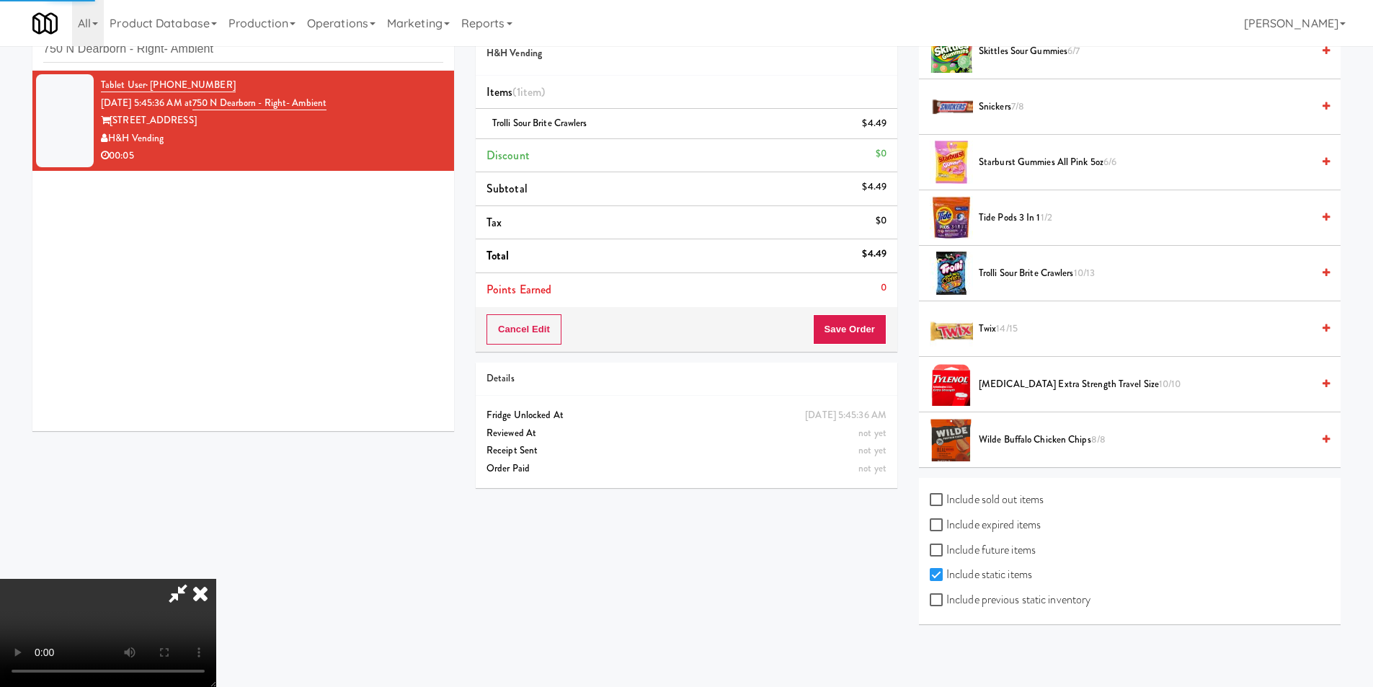
scroll to position [0, 0]
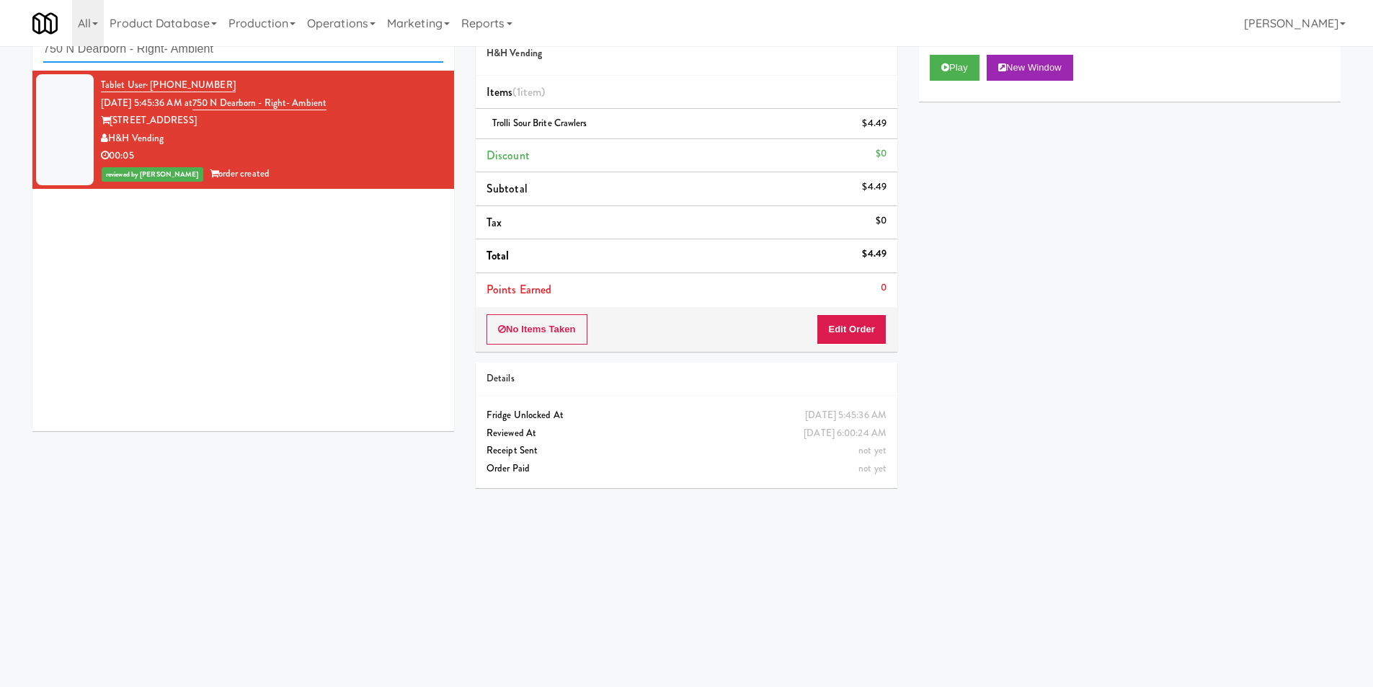
click at [317, 52] on input "750 N Dearborn - Right- Ambient" at bounding box center [243, 49] width 400 height 27
paste input "Crossing West - Ambient - Lef"
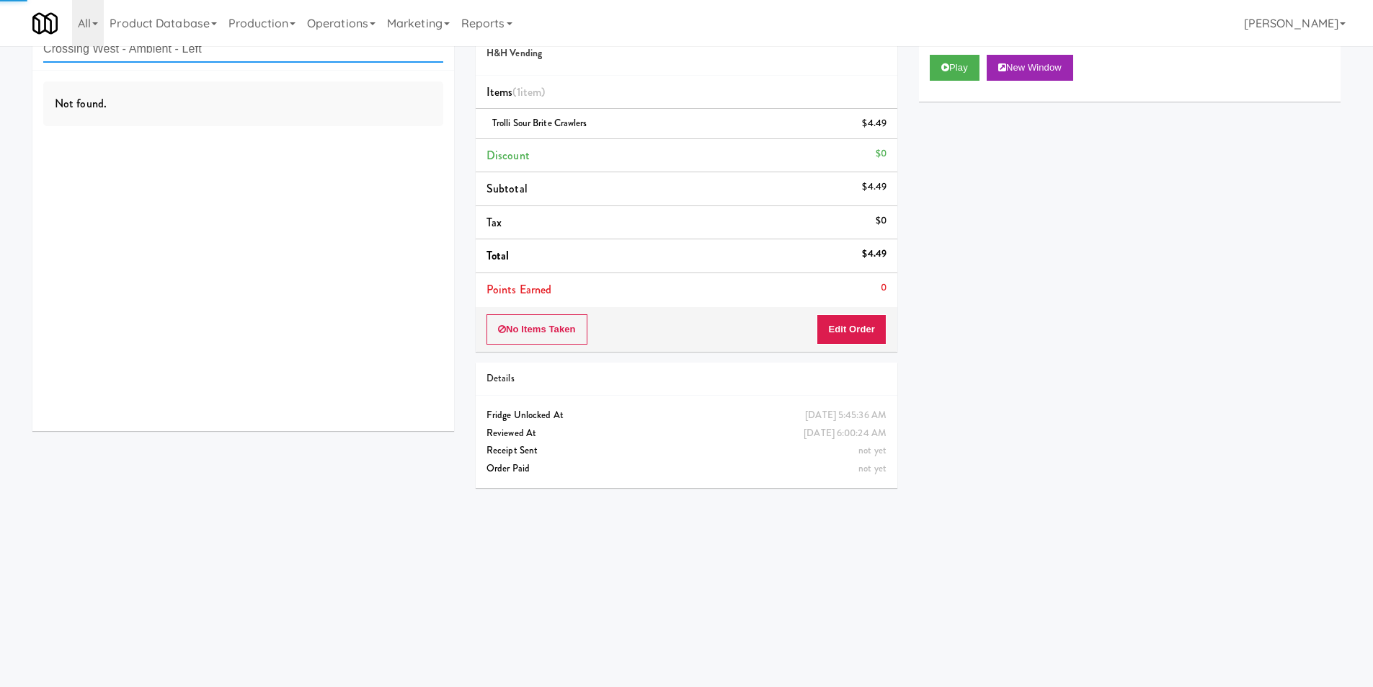
type input "Crossing West - Ambient - Left"
click at [396, 138] on div "Not found." at bounding box center [243, 251] width 422 height 360
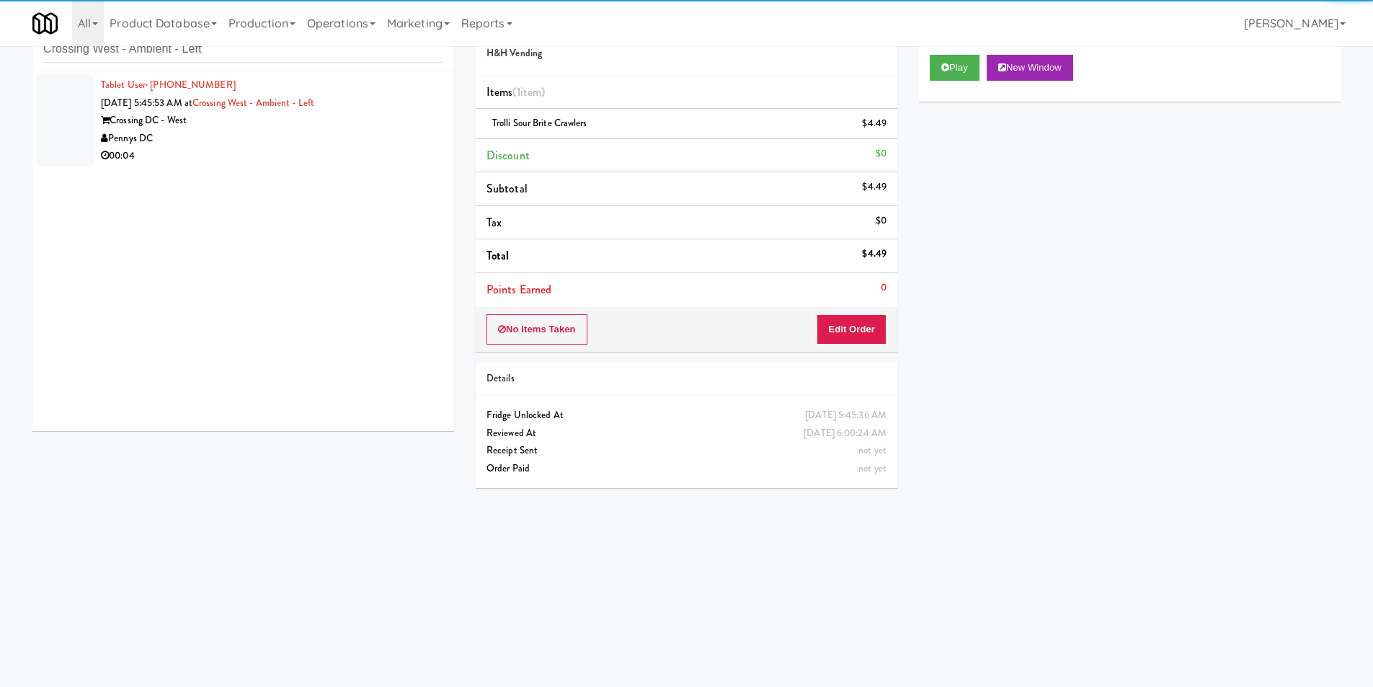
click at [409, 138] on div "Pennys DC" at bounding box center [272, 139] width 342 height 18
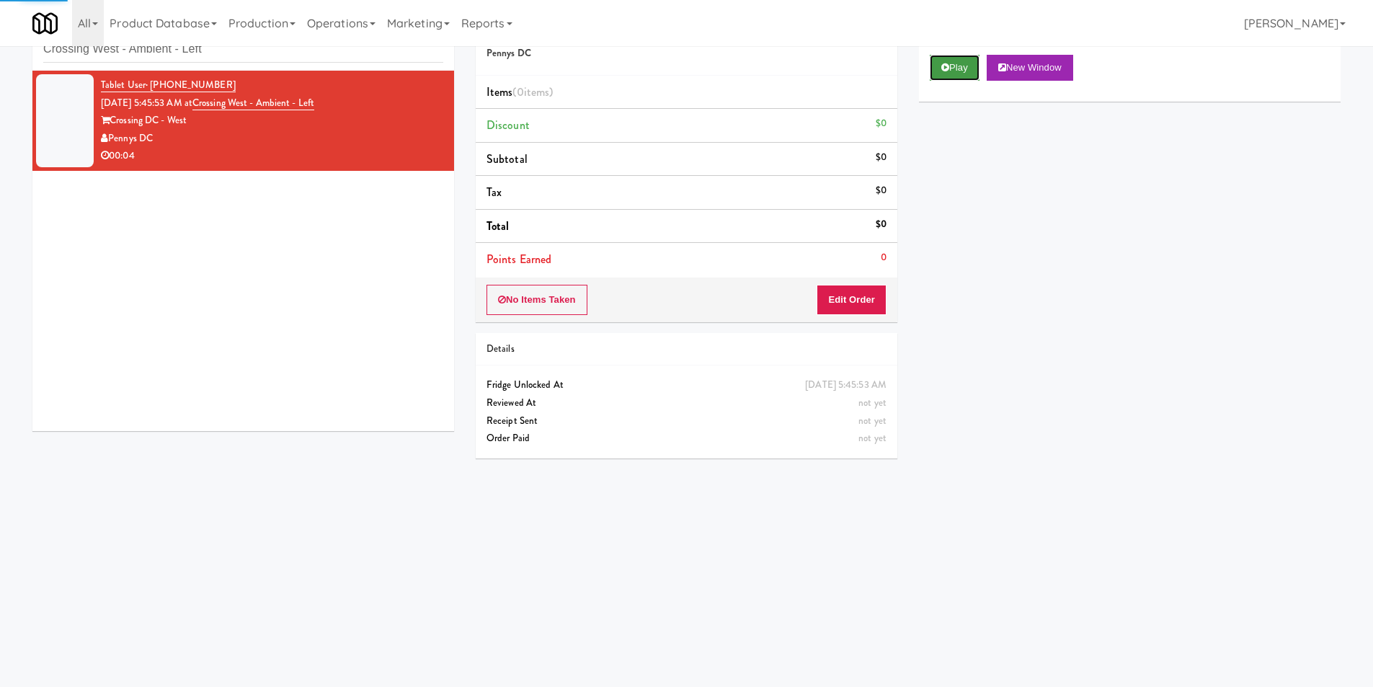
click at [948, 68] on icon at bounding box center [946, 67] width 8 height 9
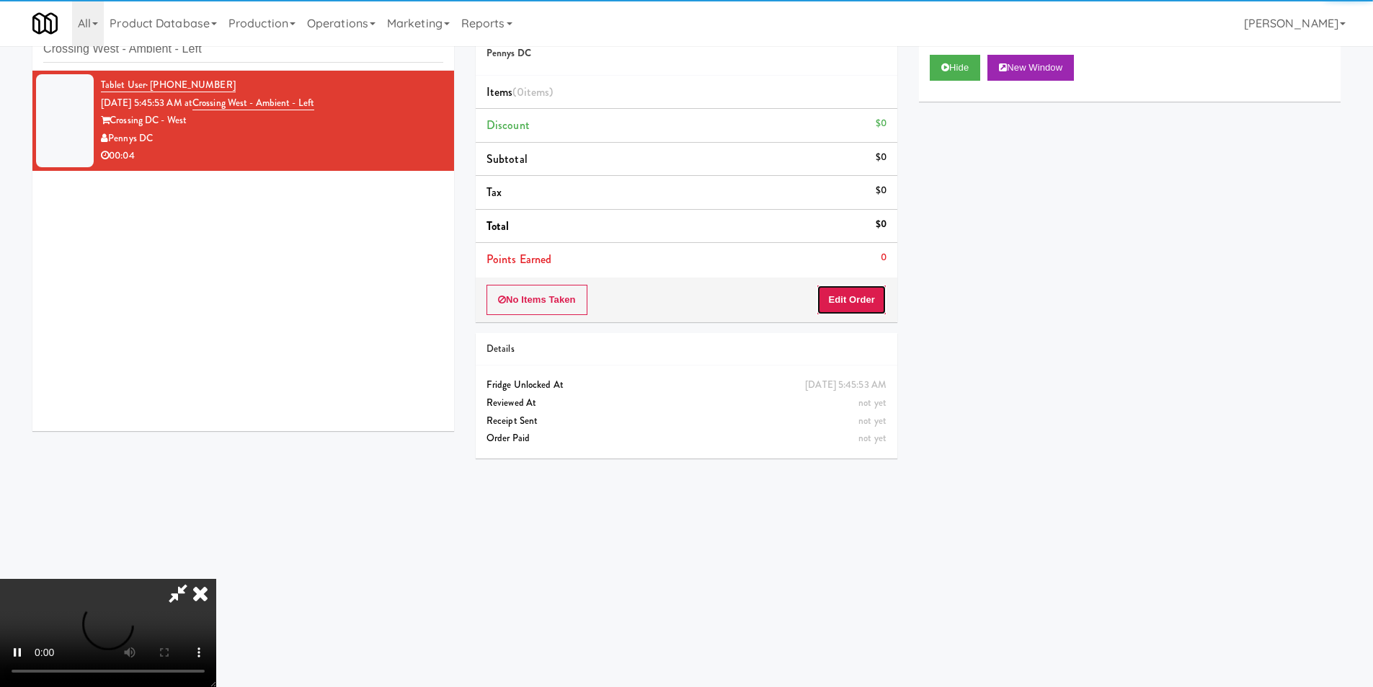
click at [862, 312] on button "Edit Order" at bounding box center [852, 300] width 70 height 30
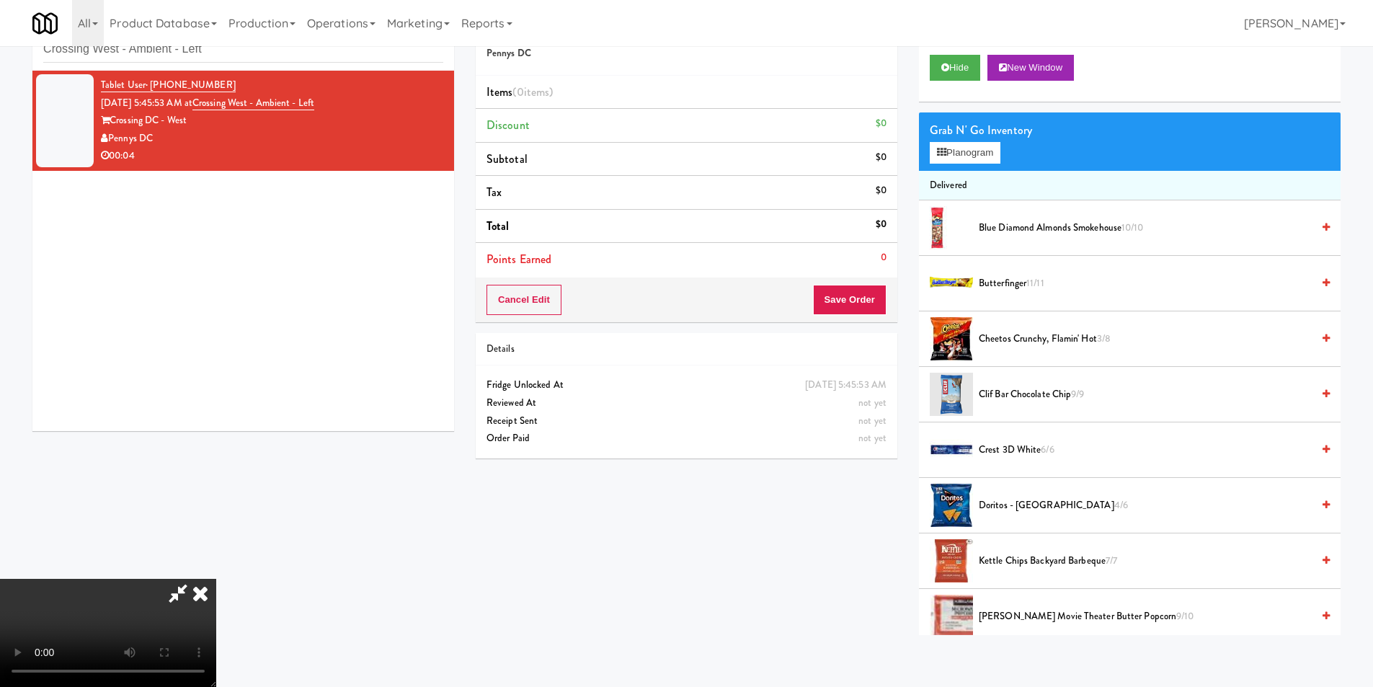
click at [216, 579] on video at bounding box center [108, 633] width 216 height 108
click at [951, 154] on button "Planogram" at bounding box center [965, 153] width 71 height 22
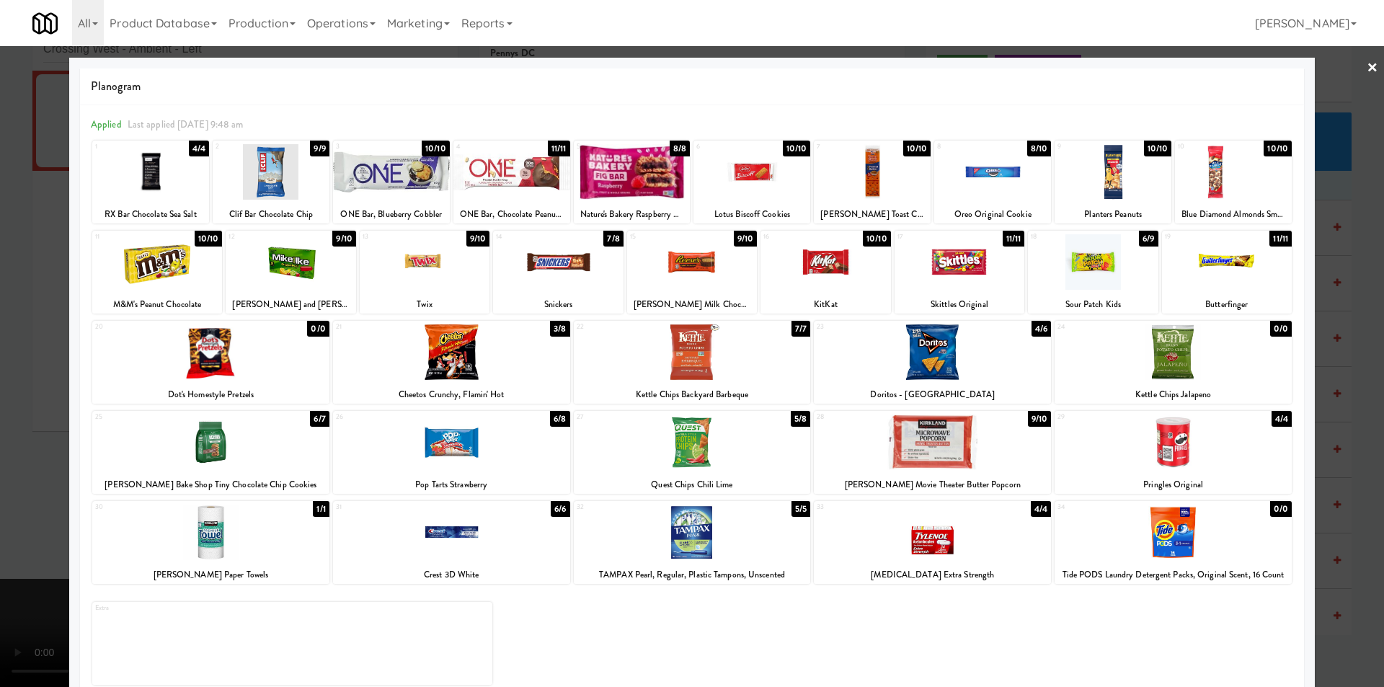
drag, startPoint x: 23, startPoint y: 446, endPoint x: 53, endPoint y: 452, distance: 31.0
click at [26, 446] on div at bounding box center [692, 343] width 1384 height 687
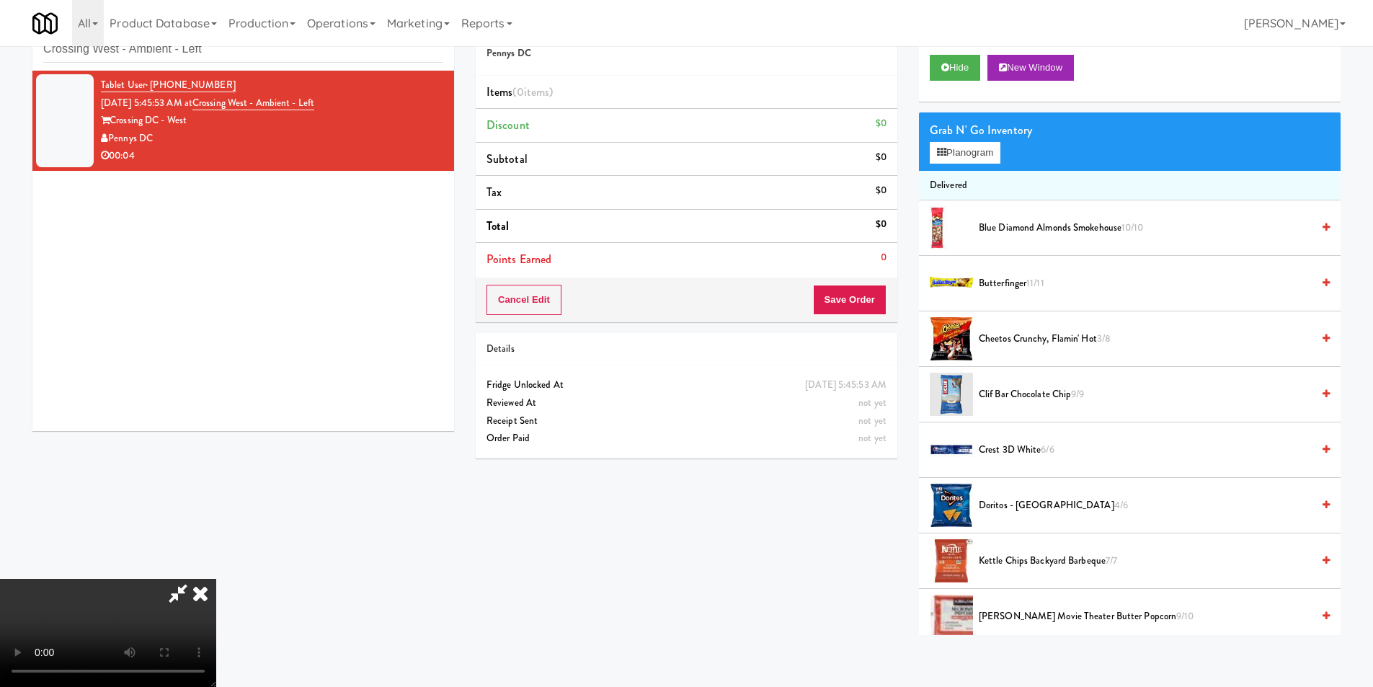
click at [129, 669] on video at bounding box center [108, 633] width 216 height 108
click at [216, 579] on video at bounding box center [108, 633] width 216 height 108
click at [970, 151] on button "Planogram" at bounding box center [965, 153] width 71 height 22
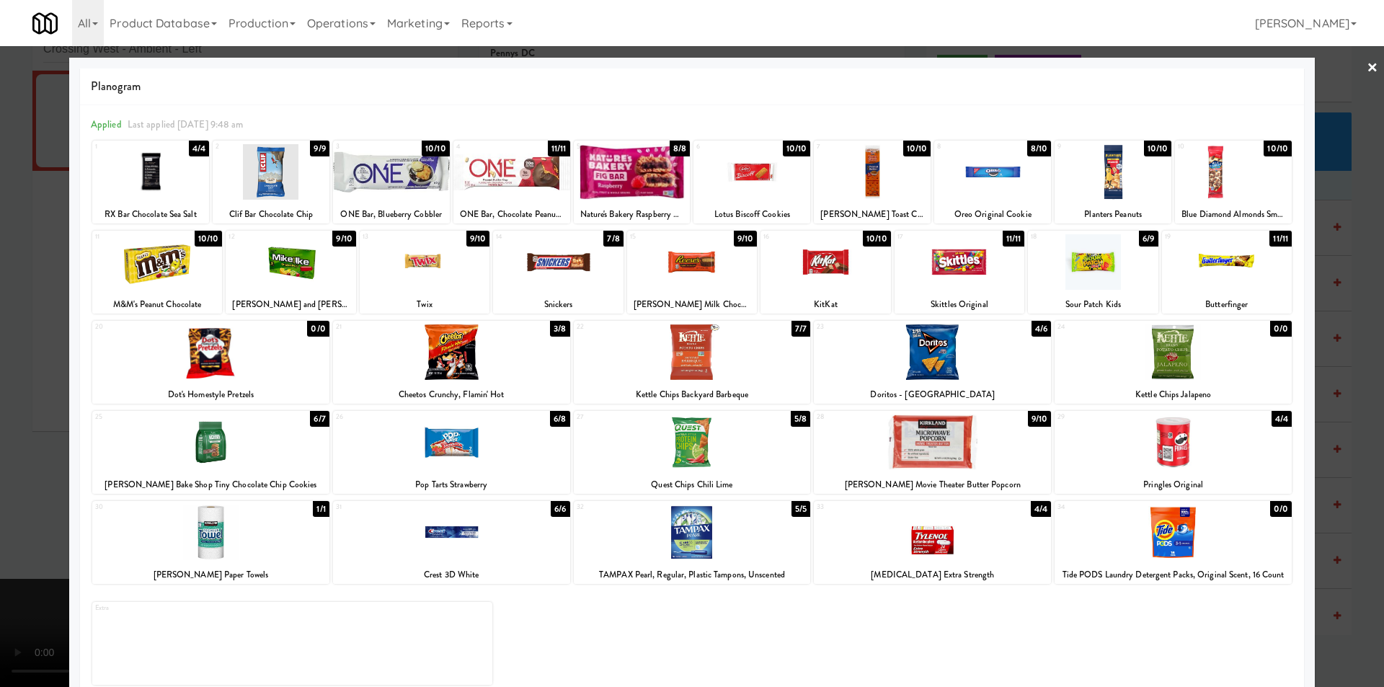
click at [1342, 306] on div at bounding box center [692, 343] width 1384 height 687
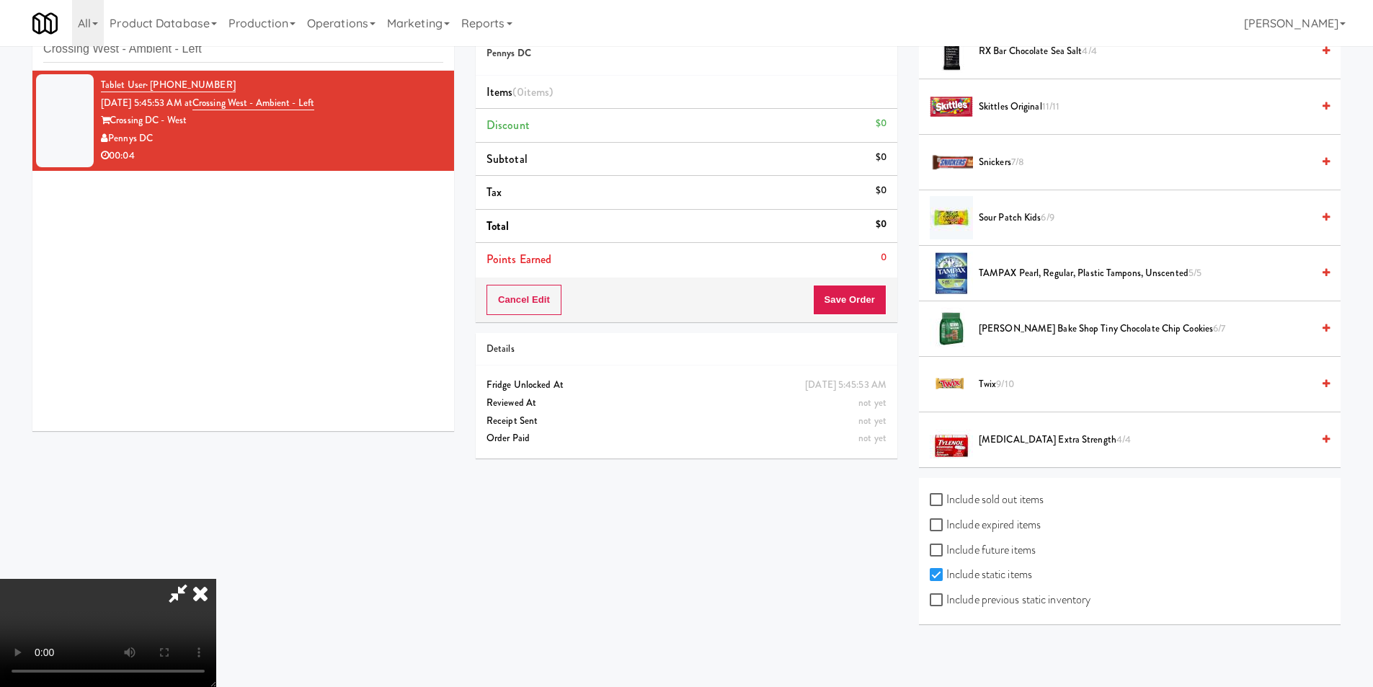
click at [1006, 601] on label "Include previous static inventory" at bounding box center [1010, 600] width 161 height 22
click at [947, 601] on input "Include previous static inventory" at bounding box center [938, 601] width 17 height 12
checkbox input "true"
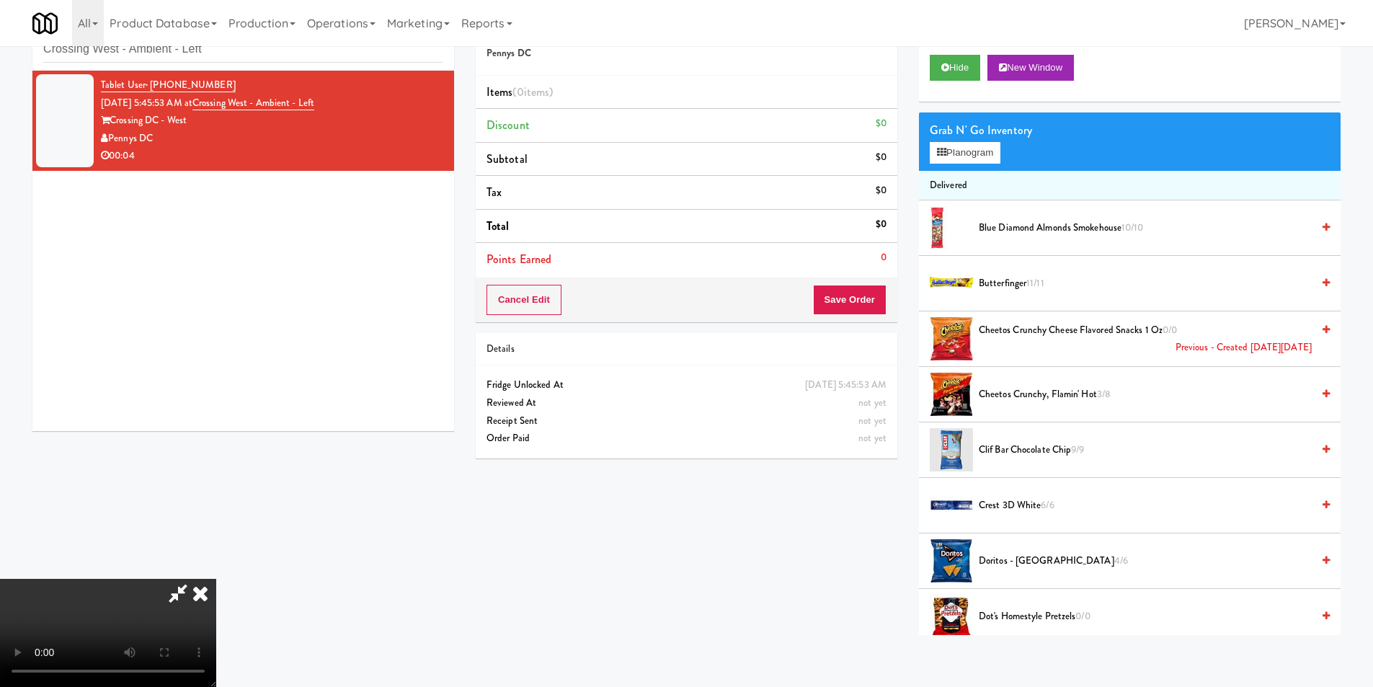
copy div "g DC - West"
copy div "Crossing DC - West"
drag, startPoint x: 173, startPoint y: 119, endPoint x: 115, endPoint y: 122, distance: 58.5
click at [115, 122] on div "Crossing DC - West" at bounding box center [272, 121] width 342 height 18
click at [957, 162] on button "Planogram" at bounding box center [965, 153] width 71 height 22
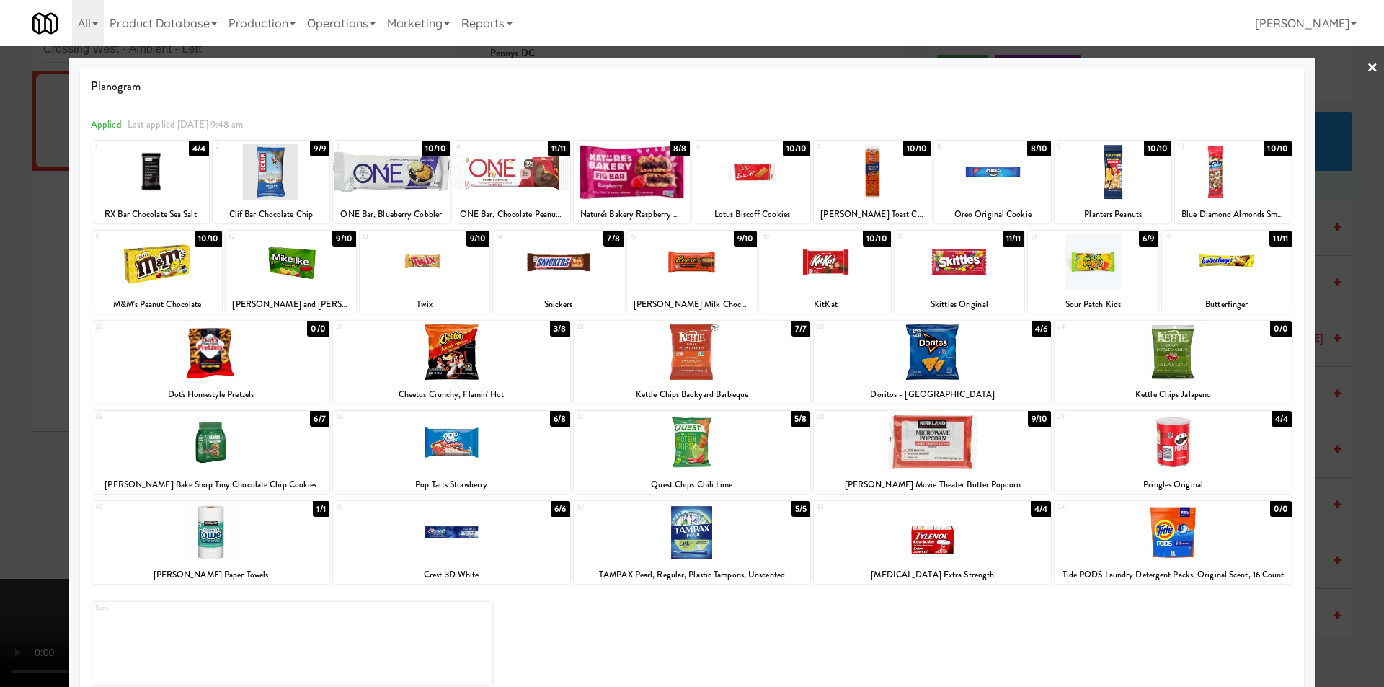
click at [1339, 277] on div at bounding box center [692, 343] width 1384 height 687
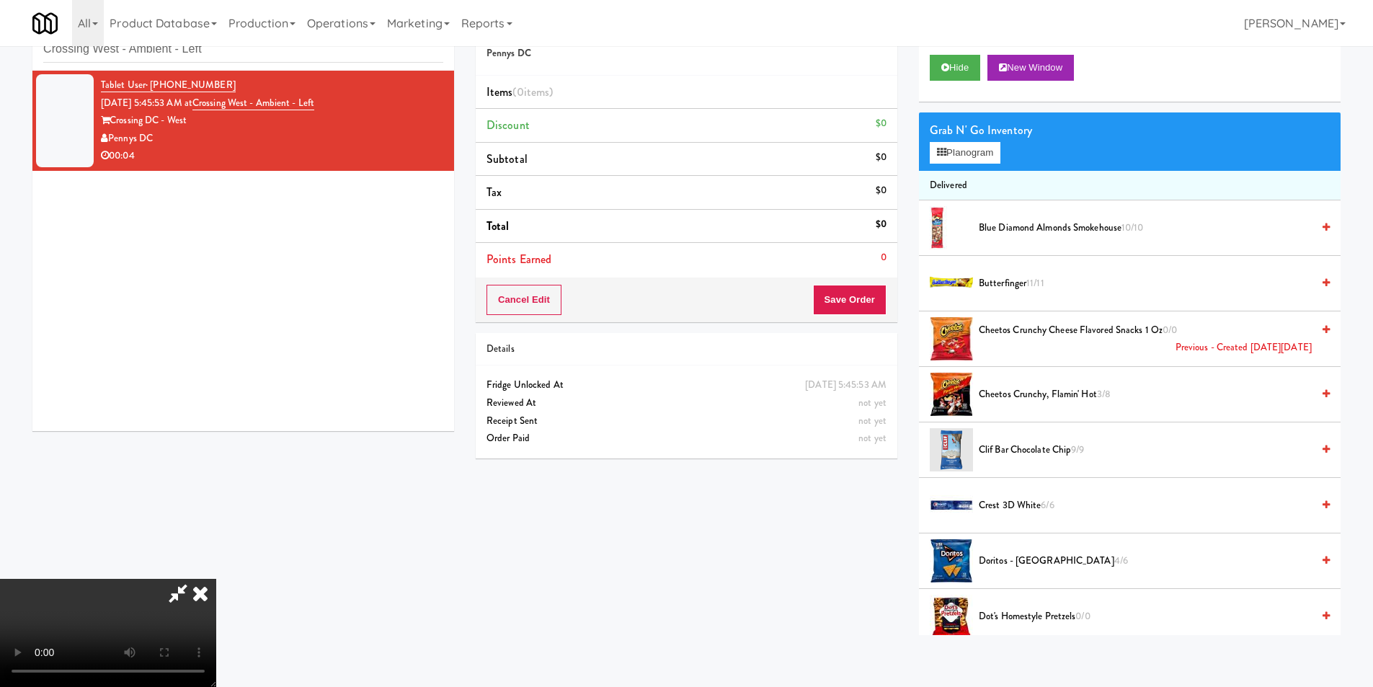
click at [216, 579] on video at bounding box center [108, 633] width 216 height 108
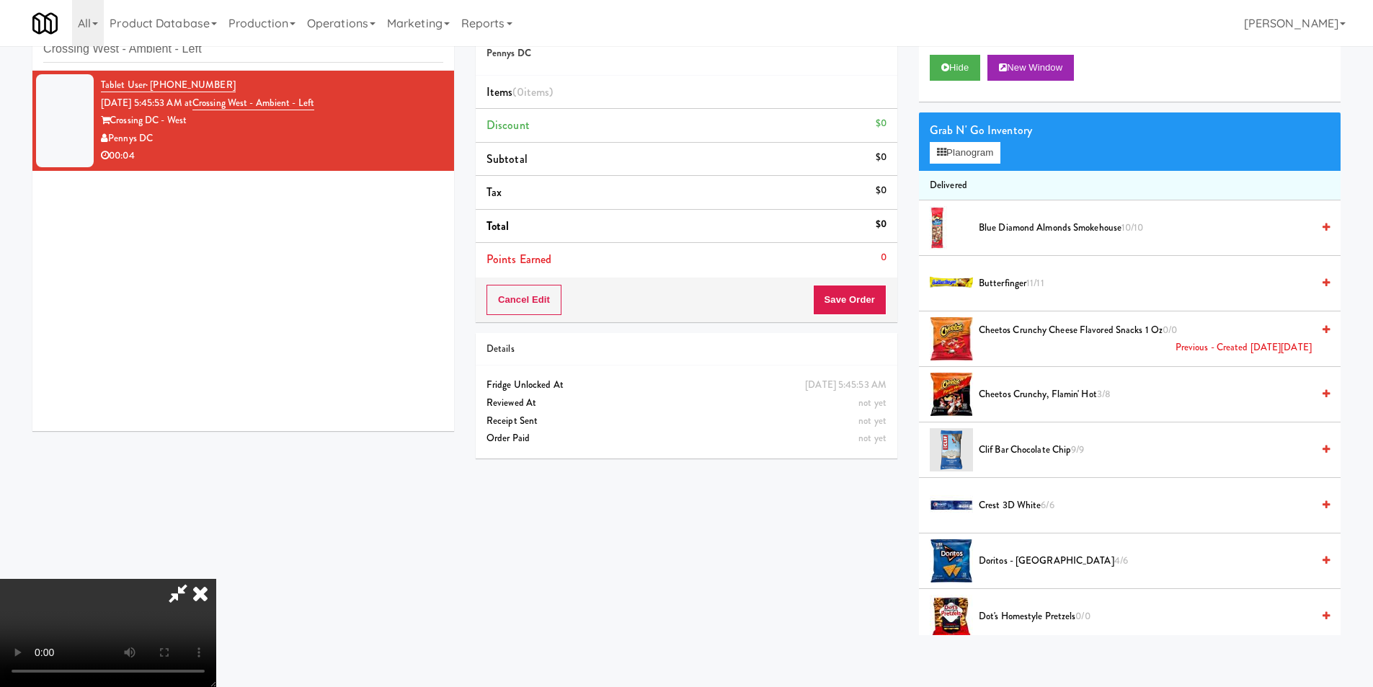
click at [216, 579] on video at bounding box center [108, 633] width 216 height 108
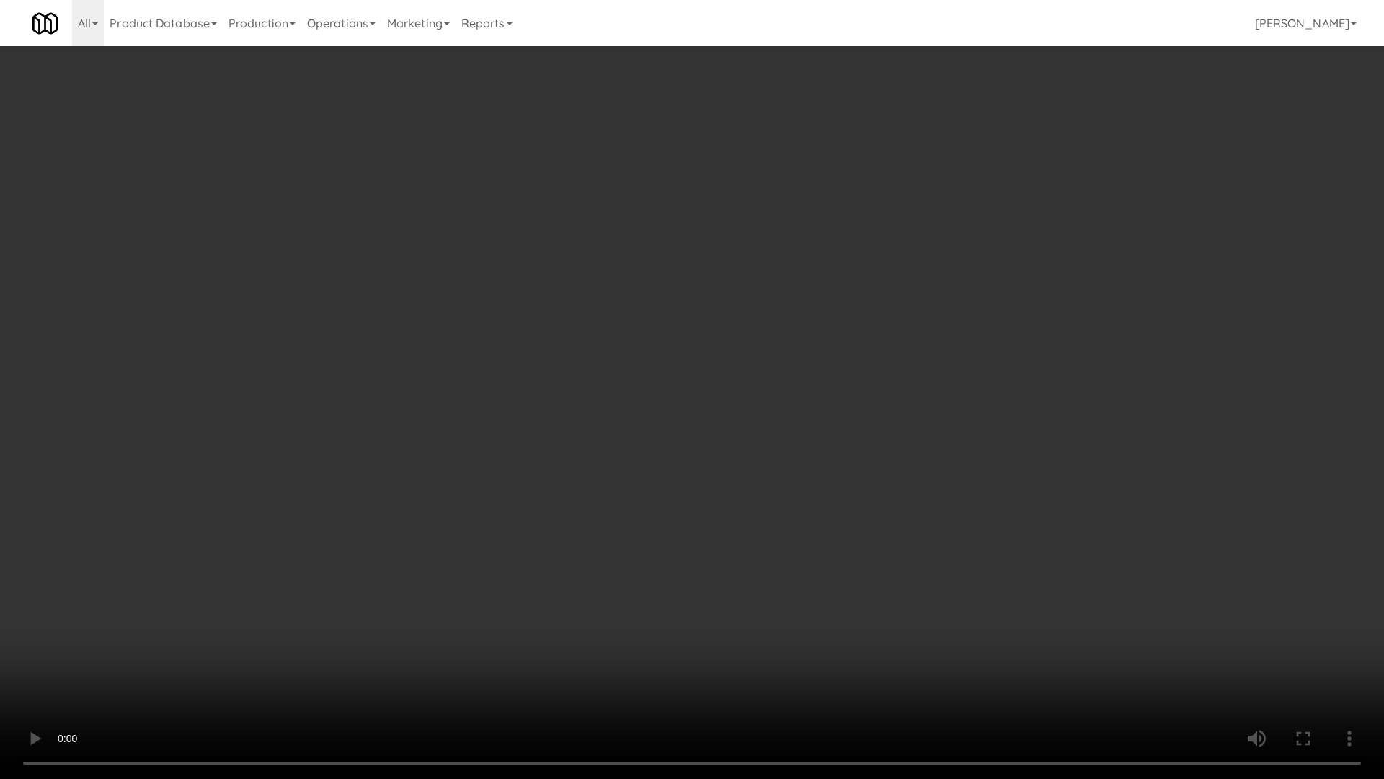
click at [596, 224] on video at bounding box center [692, 389] width 1384 height 779
click at [606, 255] on video at bounding box center [692, 389] width 1384 height 779
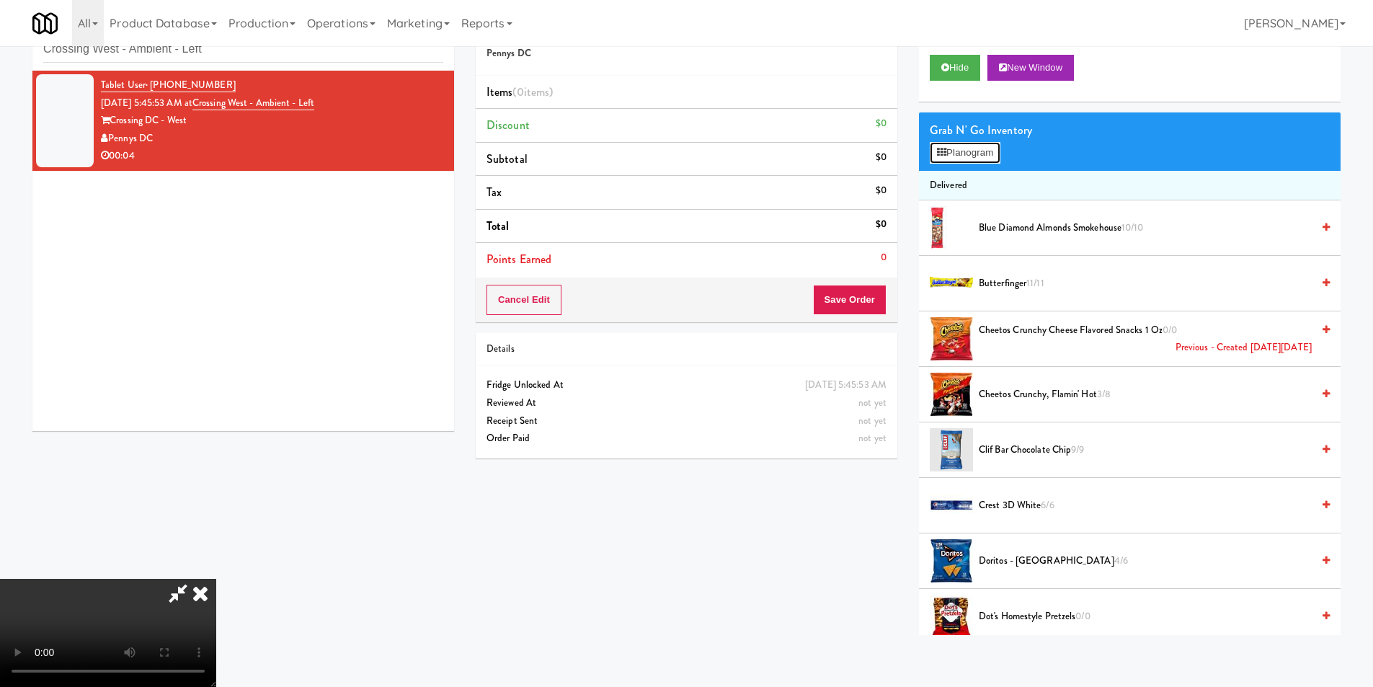
click at [978, 151] on button "Planogram" at bounding box center [965, 153] width 71 height 22
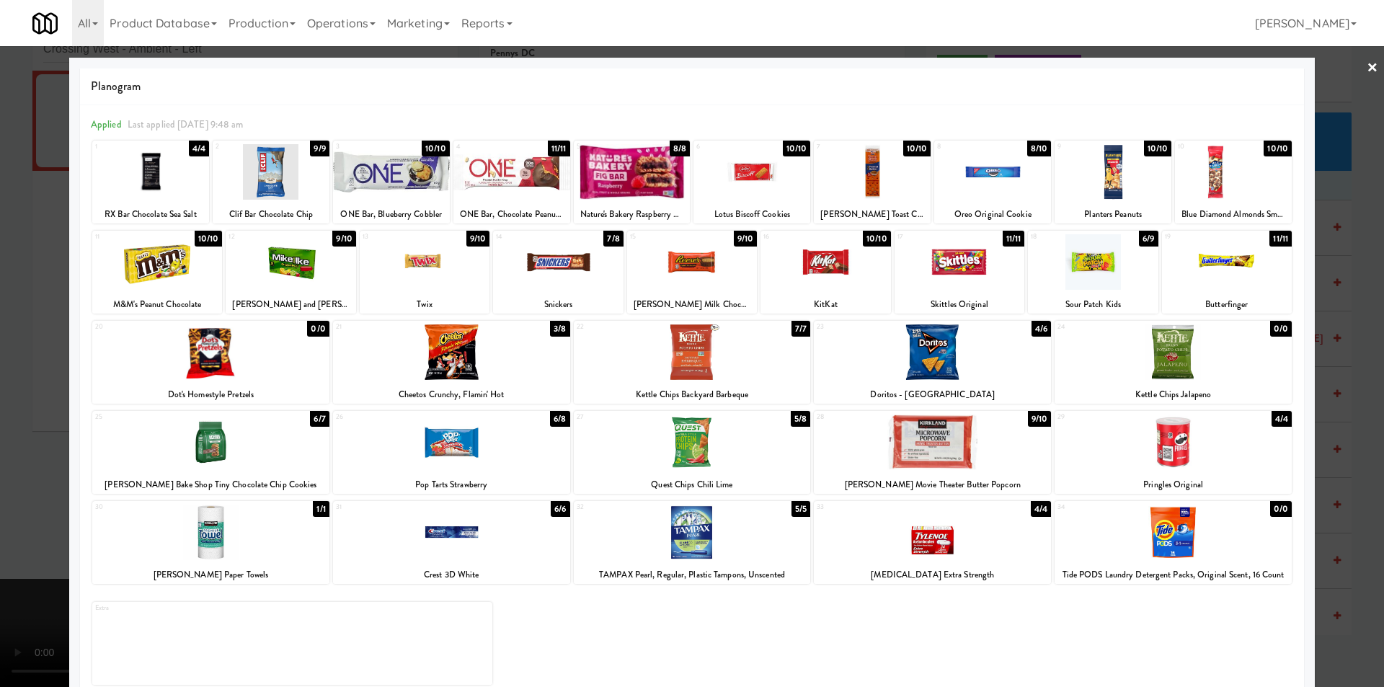
click at [44, 113] on div at bounding box center [692, 343] width 1384 height 687
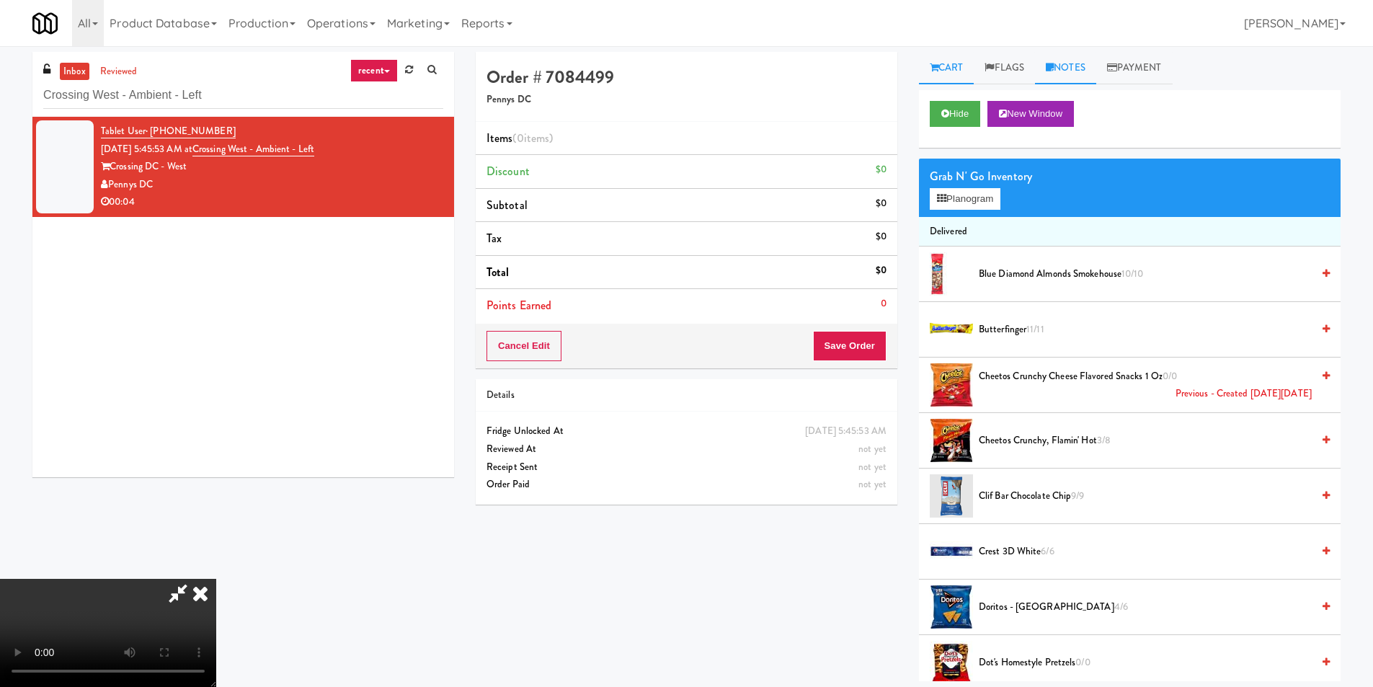
click at [1097, 66] on link "Notes" at bounding box center [1065, 68] width 61 height 32
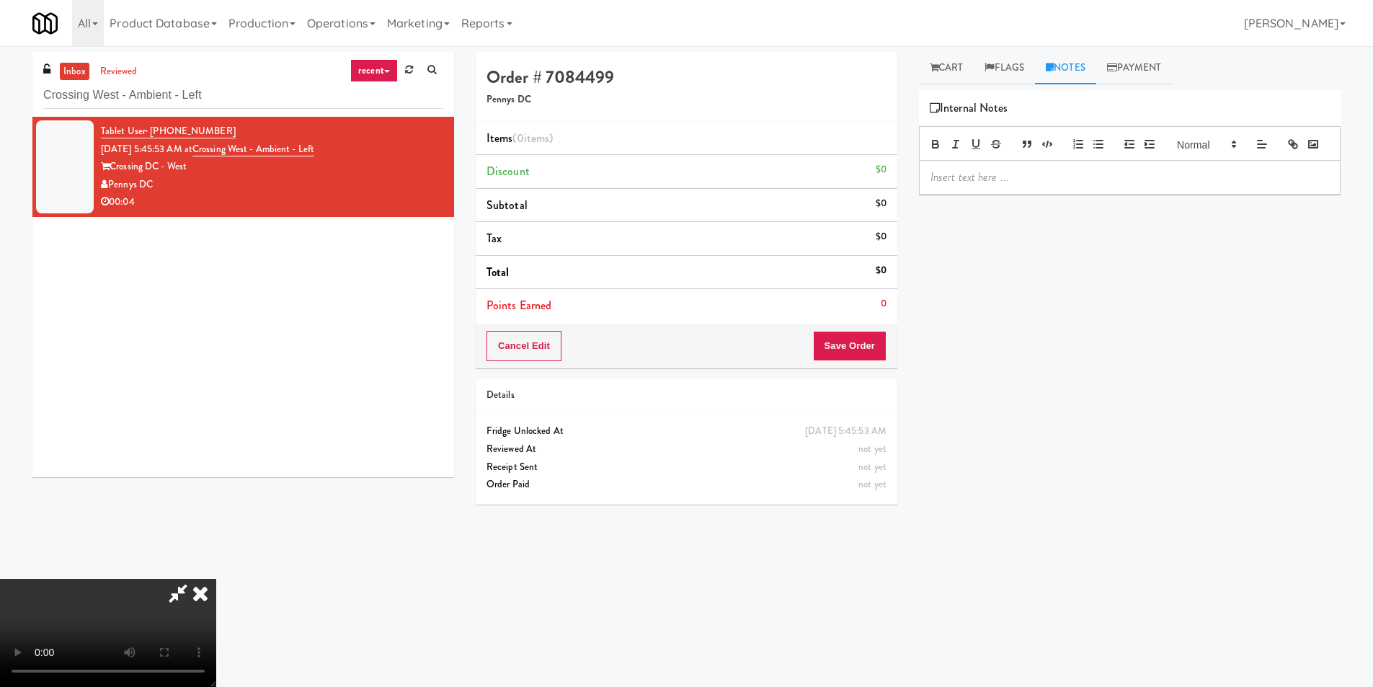
click at [1033, 185] on p at bounding box center [1130, 177] width 399 height 16
click at [1015, 185] on p at bounding box center [1130, 177] width 399 height 16
click at [216, 579] on video at bounding box center [108, 633] width 216 height 108
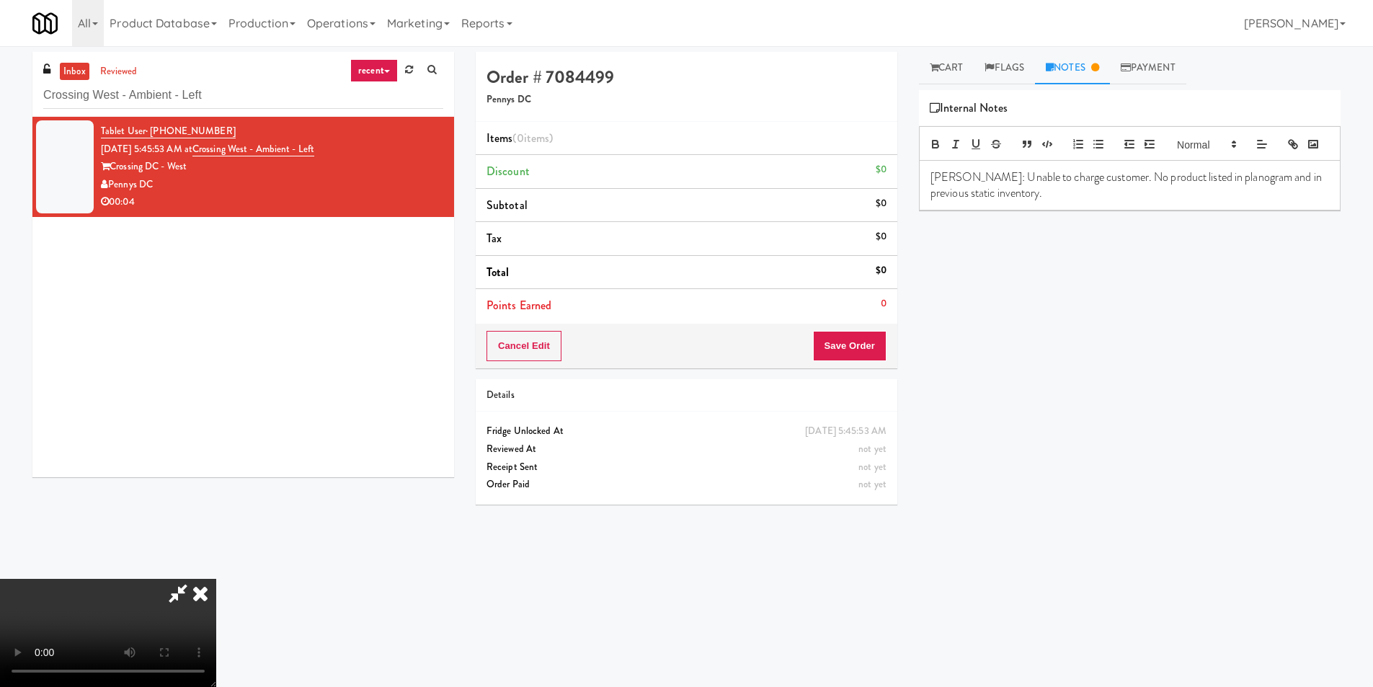
click at [216, 579] on video at bounding box center [108, 633] width 216 height 108
click at [1111, 198] on p "James: Unable to charge customer. No product listed in planogram and in previou…" at bounding box center [1130, 185] width 399 height 32
click at [1156, 202] on p "James: Unable to charge customer. No nature's bakery apple cinnamon product lis…" at bounding box center [1130, 185] width 399 height 32
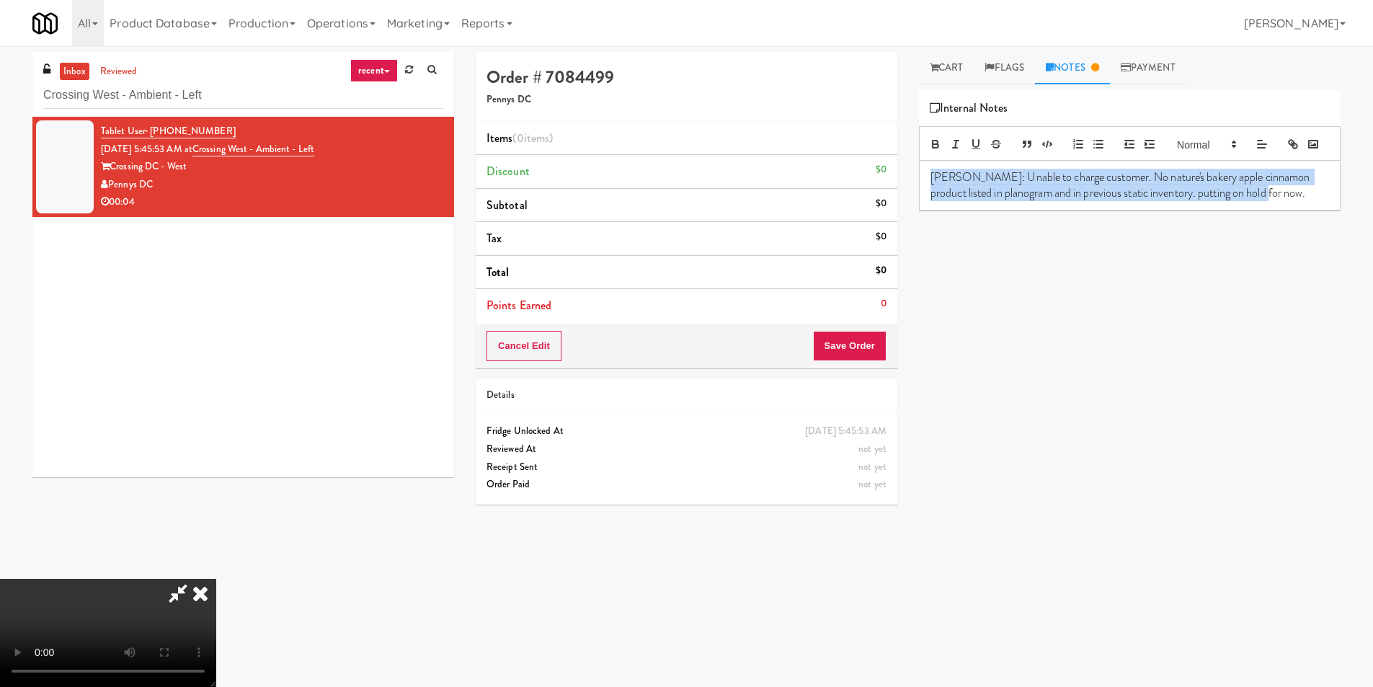
copy p "James: Unable to charge customer. No nature's bakery apple cinnamon product lis…"
drag, startPoint x: 1261, startPoint y: 216, endPoint x: 921, endPoint y: 192, distance: 340.3
click at [921, 192] on div "James: Unable to charge customer. No nature's bakery apple cinnamon product lis…" at bounding box center [1130, 186] width 420 height 50
click at [983, 202] on p "James: Unable to charge customer. No nature's bakery apple cinnamon product lis…" at bounding box center [1130, 185] width 399 height 32
click at [965, 195] on p "James: Unable to charge customer. No nature's bakery apple cinnamon product lis…" at bounding box center [1130, 185] width 399 height 32
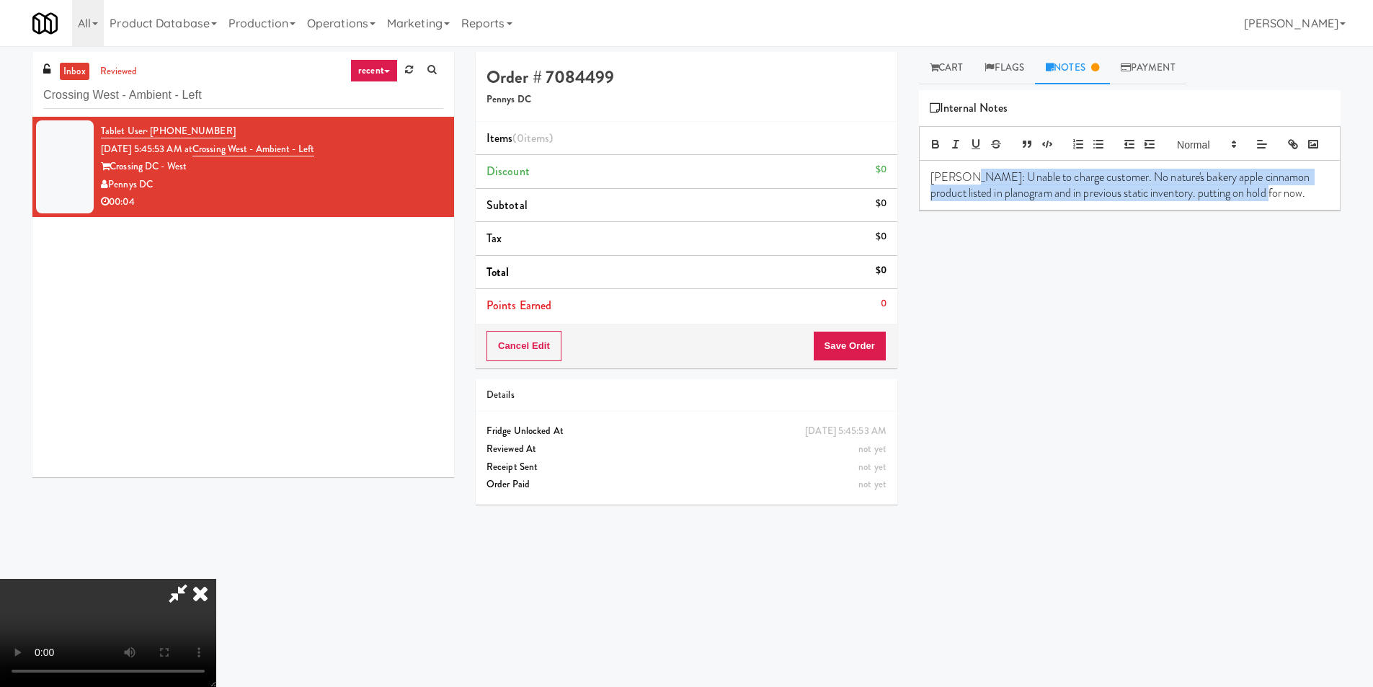
copy p "Unable to charge customer. No nature's bakery apple cinnamon product listed in …"
drag, startPoint x: 965, startPoint y: 195, endPoint x: 1273, endPoint y: 229, distance: 309.8
click at [1273, 211] on div "James: Unable to charge customer. No nature's bakery apple cinnamon product lis…" at bounding box center [1130, 186] width 420 height 50
drag, startPoint x: 206, startPoint y: 162, endPoint x: 146, endPoint y: 167, distance: 60.0
click at [146, 167] on div "Crossing DC - West" at bounding box center [272, 167] width 342 height 18
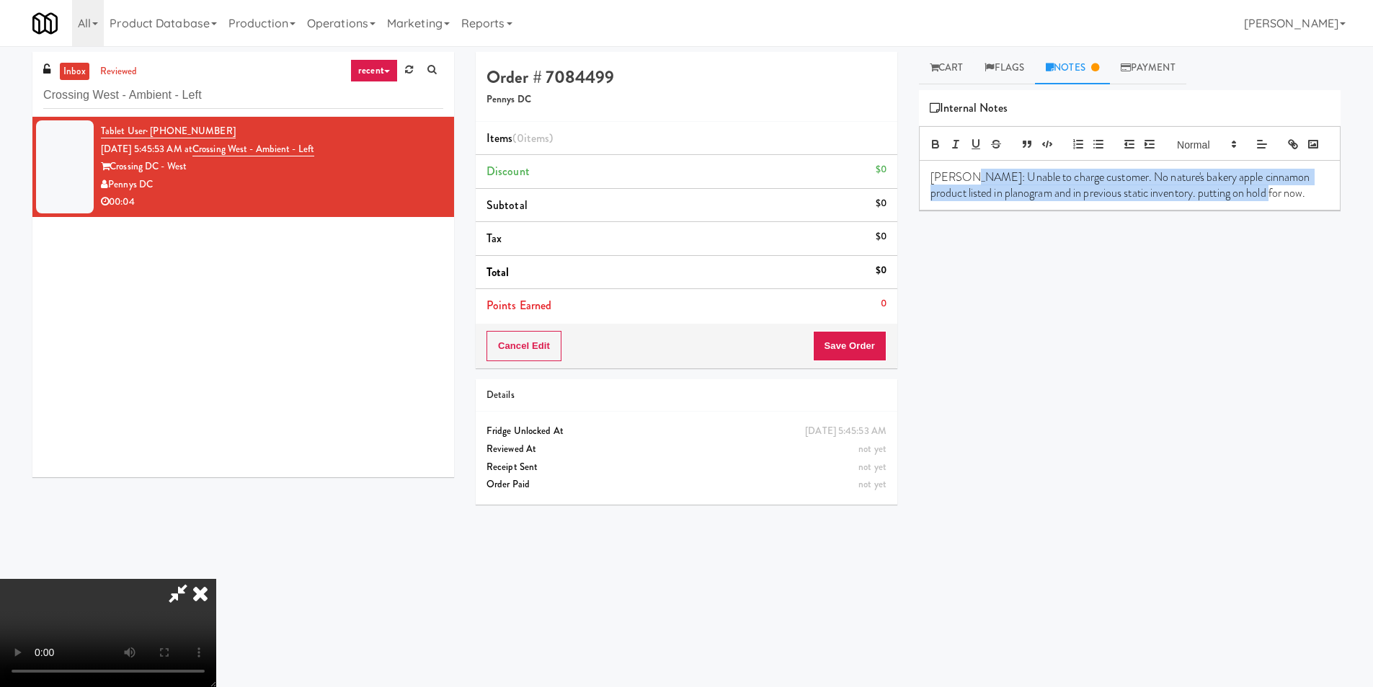
copy div "ennys DC"
copy div "Pennys DC"
drag, startPoint x: 175, startPoint y: 187, endPoint x: 112, endPoint y: 188, distance: 62.7
click at [112, 188] on div "Pennys DC" at bounding box center [272, 185] width 342 height 18
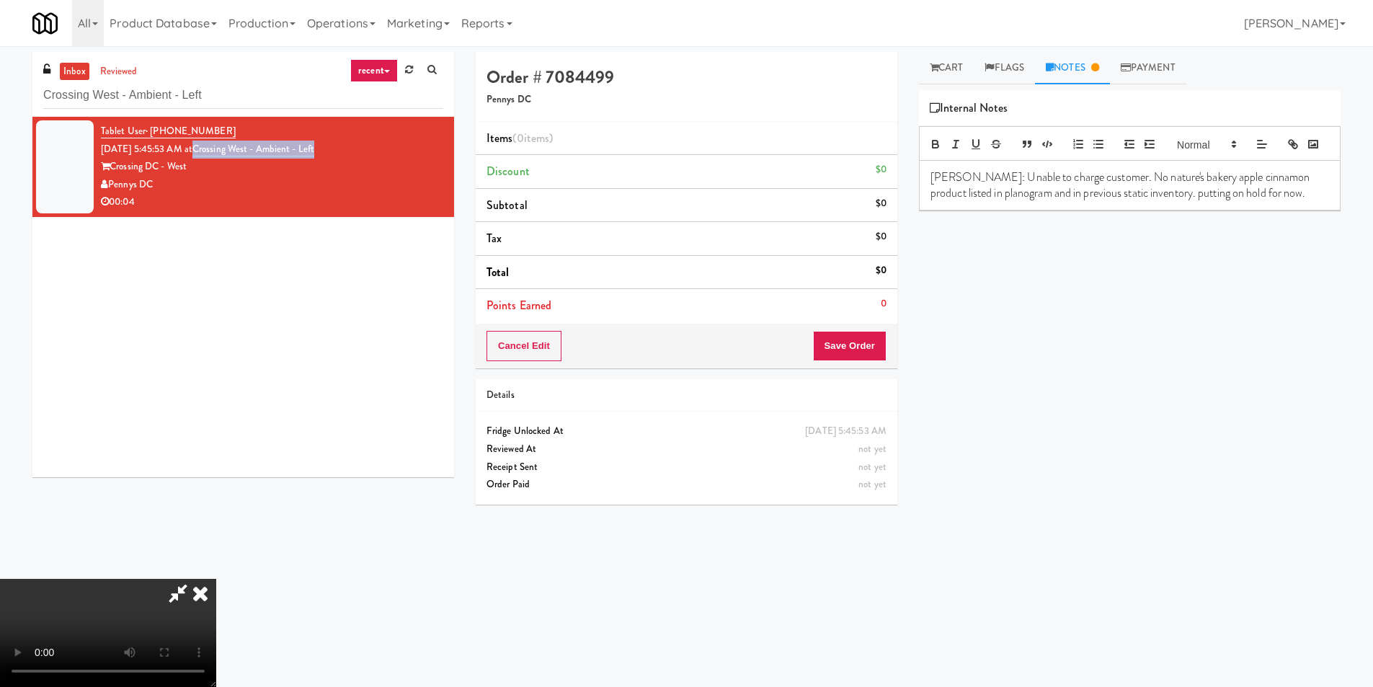
copy link "Crossing West - Ambient - Left"
drag, startPoint x: 366, startPoint y: 145, endPoint x: 220, endPoint y: 156, distance: 146.8
click at [220, 156] on div "Tablet User · (406) 454-4444 Aug 25, 2025 5:45:53 AM at Crossing West - Ambient…" at bounding box center [272, 167] width 342 height 89
click at [930, 61] on link "Cart" at bounding box center [947, 68] width 56 height 32
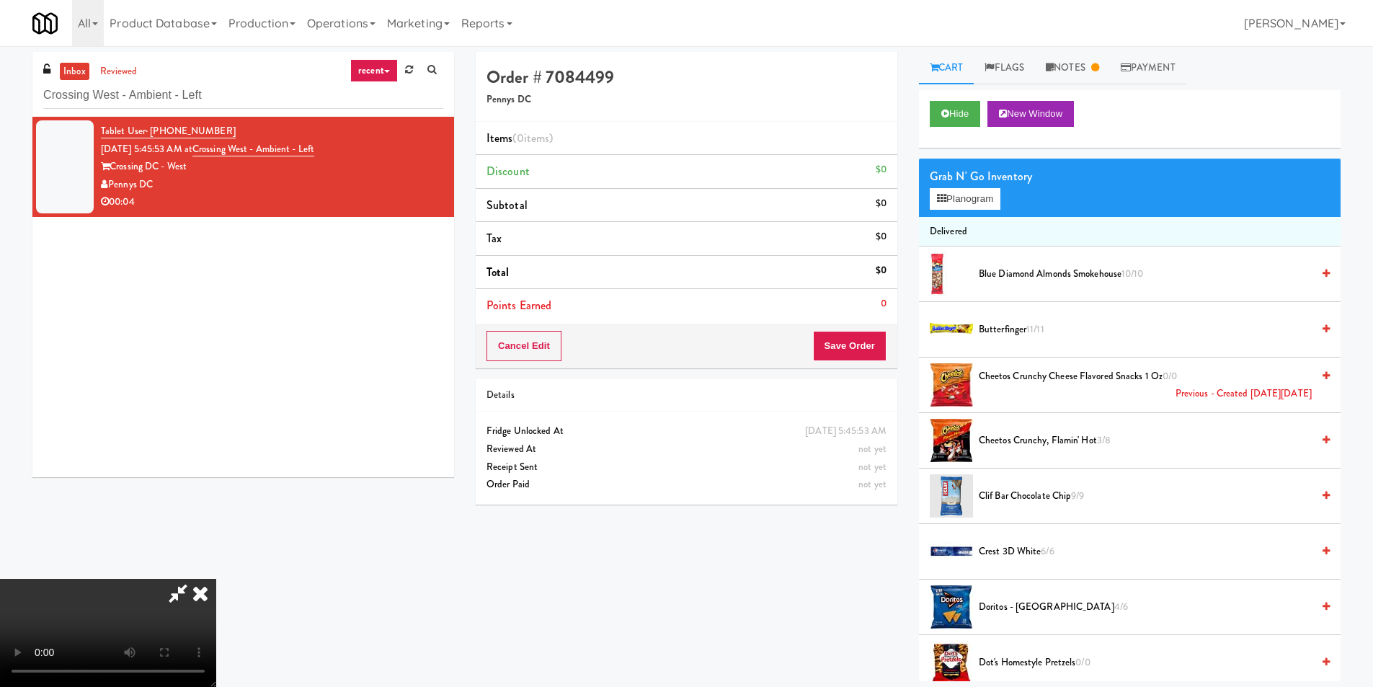
click at [951, 223] on li "Delivered" at bounding box center [1130, 232] width 422 height 30
click at [948, 195] on button "Planogram" at bounding box center [965, 199] width 71 height 22
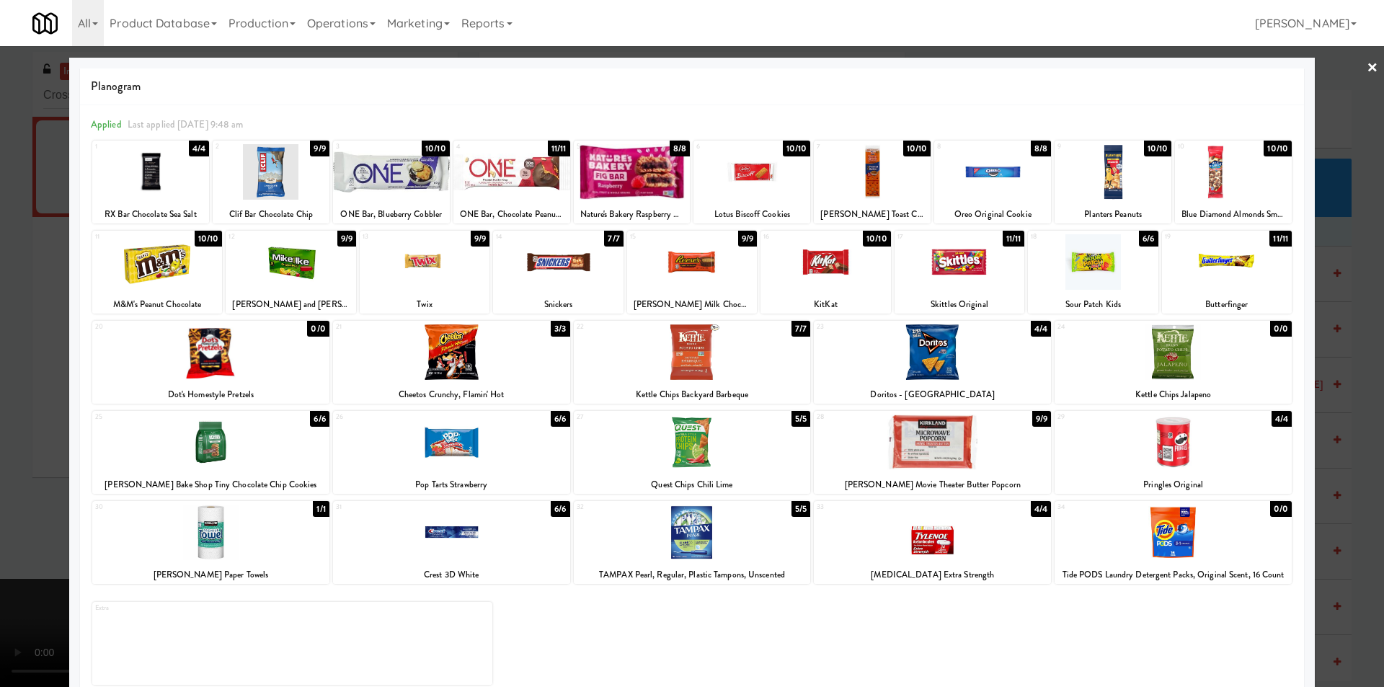
click at [48, 225] on div at bounding box center [692, 343] width 1384 height 687
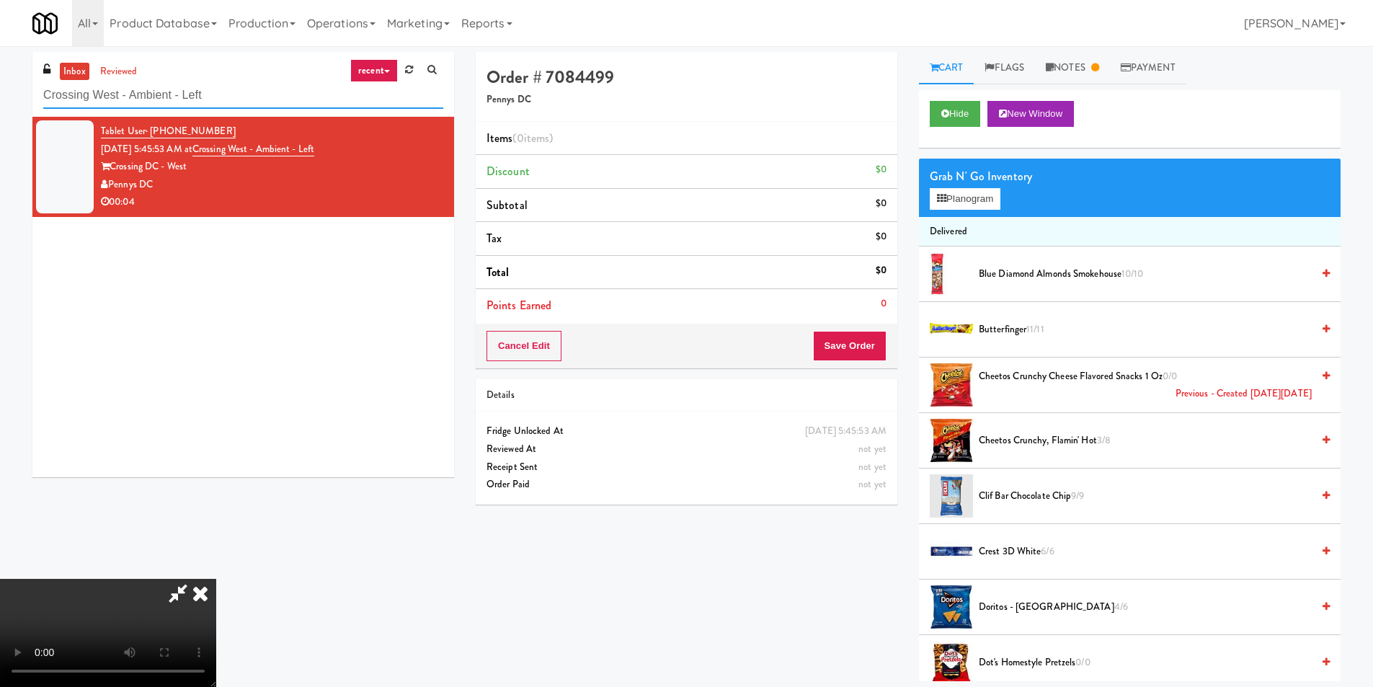
click at [301, 99] on input "Crossing West - Ambient - Left" at bounding box center [243, 95] width 400 height 27
paste input "Fridge - Gym"
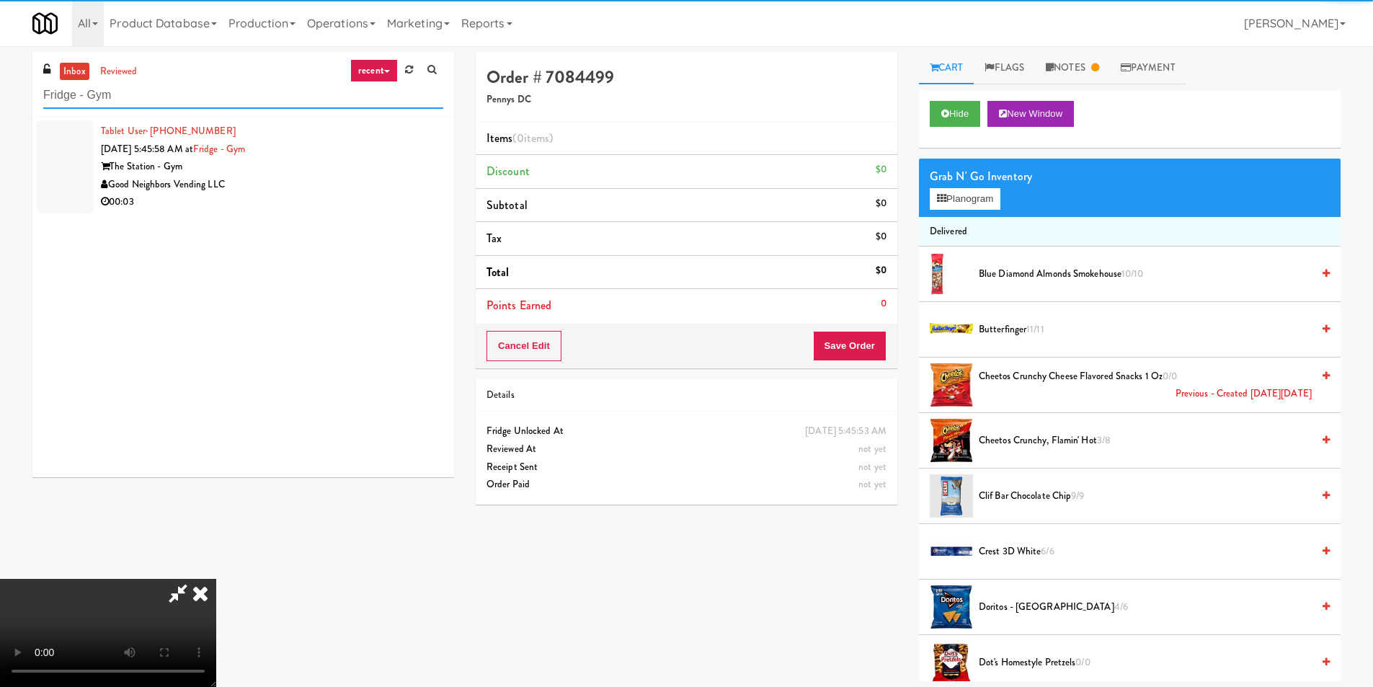
type input "Fridge - Gym"
click at [378, 186] on div "Good Neighbors Vending LLC" at bounding box center [272, 185] width 342 height 18
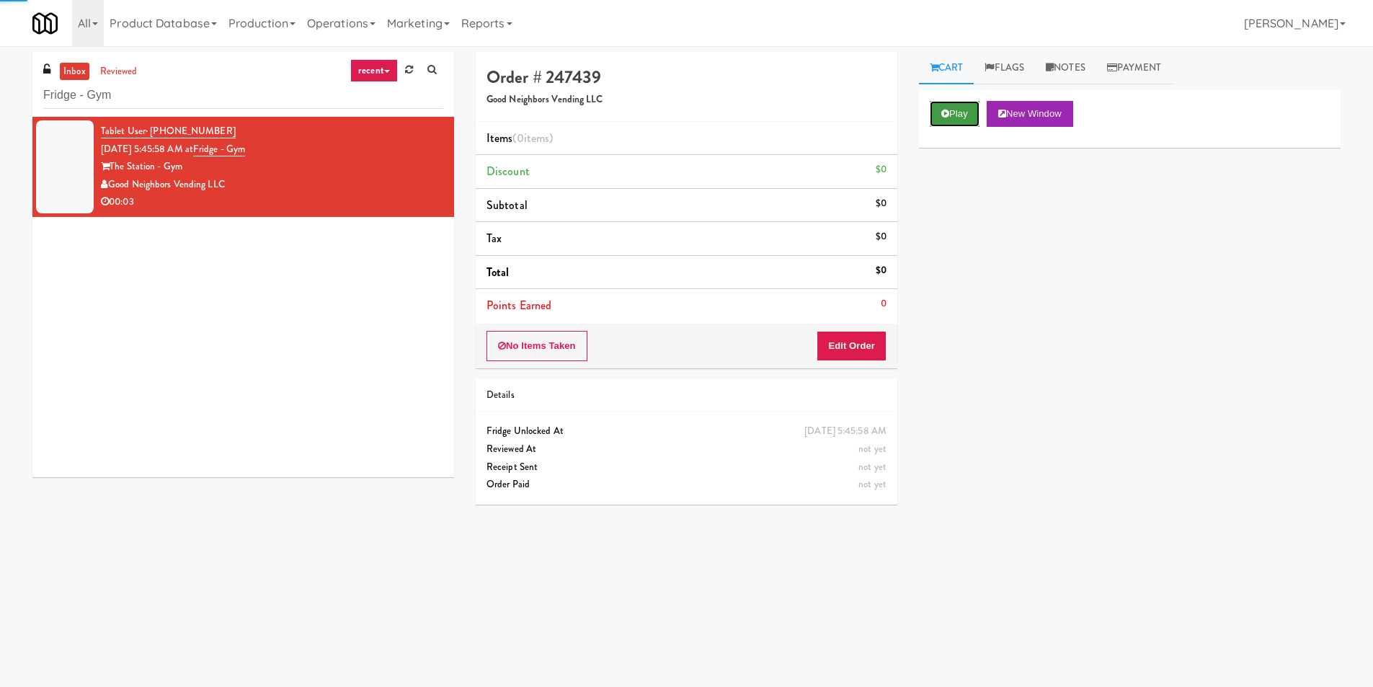
click at [952, 104] on button "Play" at bounding box center [955, 114] width 50 height 26
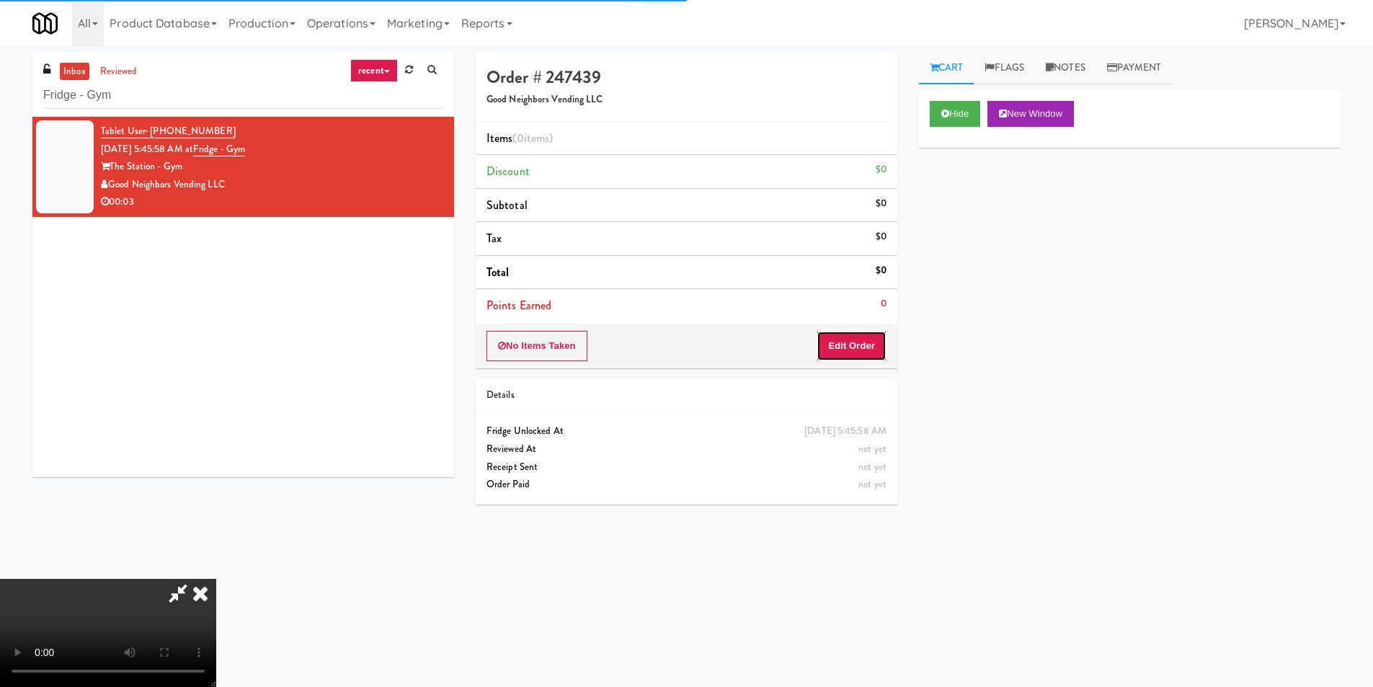
click at [862, 340] on button "Edit Order" at bounding box center [852, 346] width 70 height 30
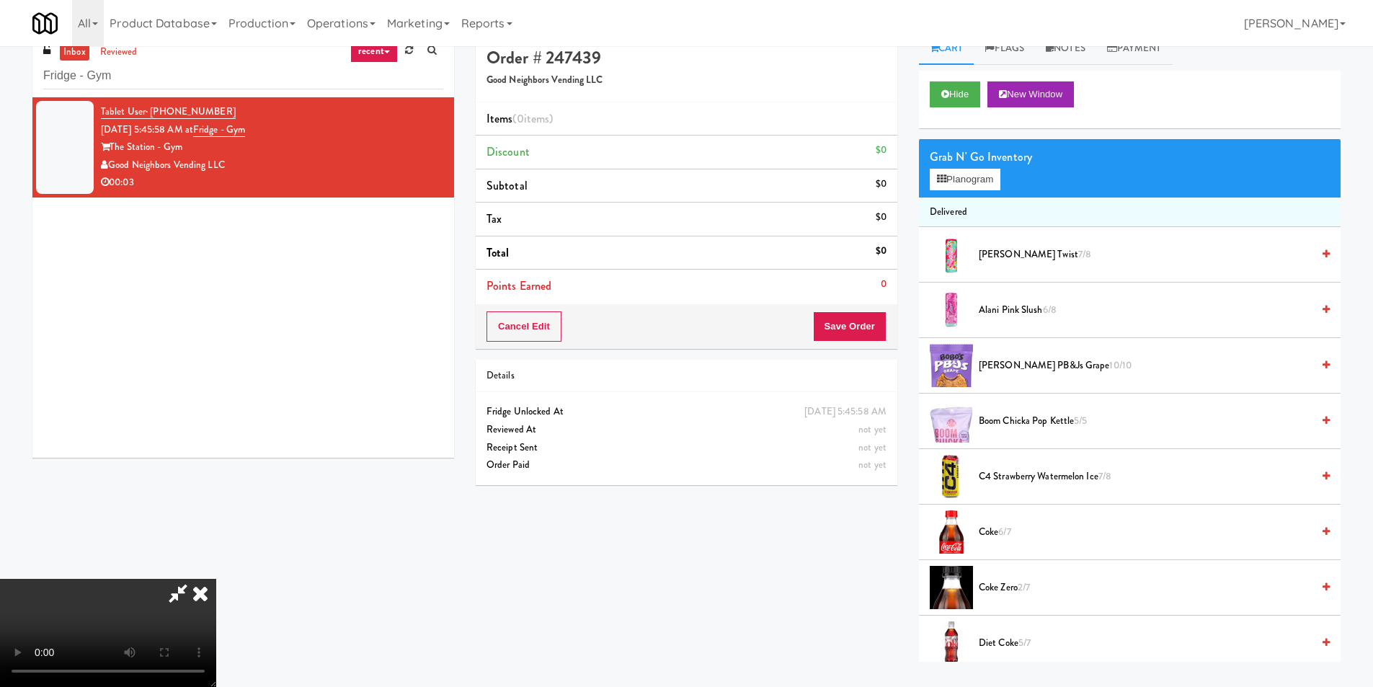
scroll to position [46, 0]
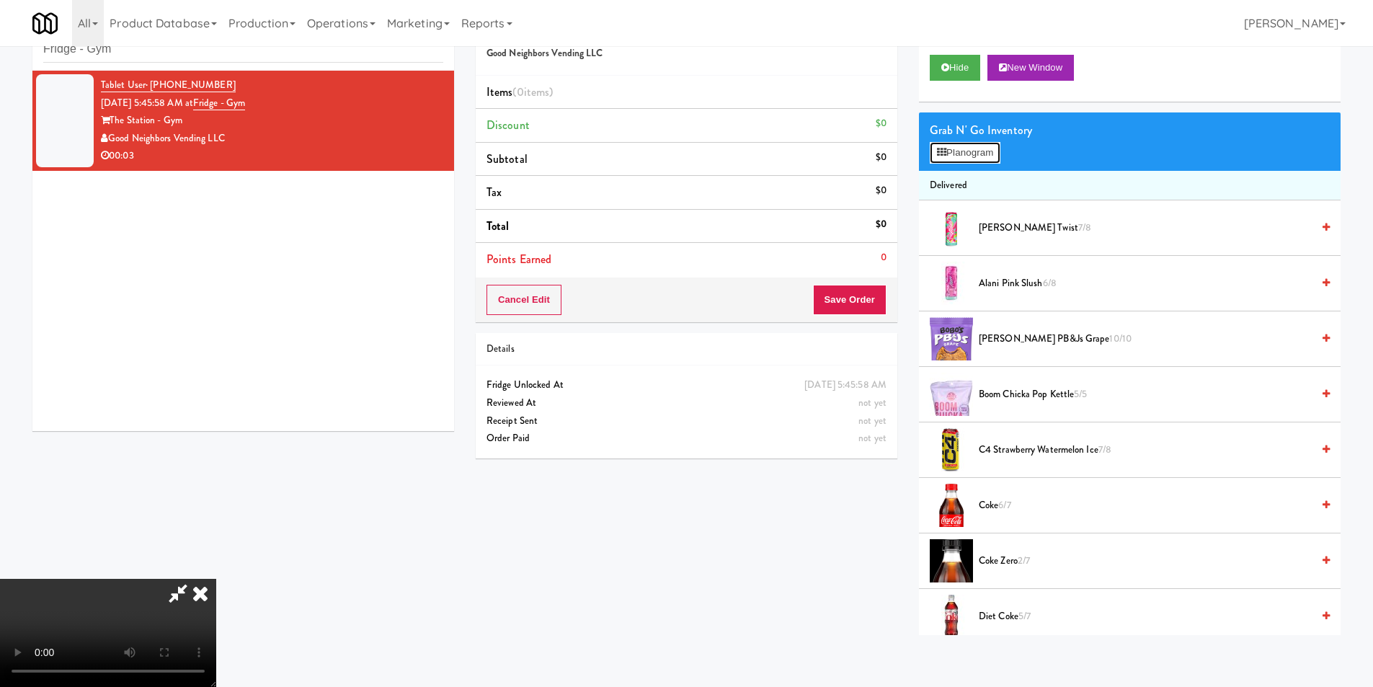
click at [968, 146] on button "Planogram" at bounding box center [965, 153] width 71 height 22
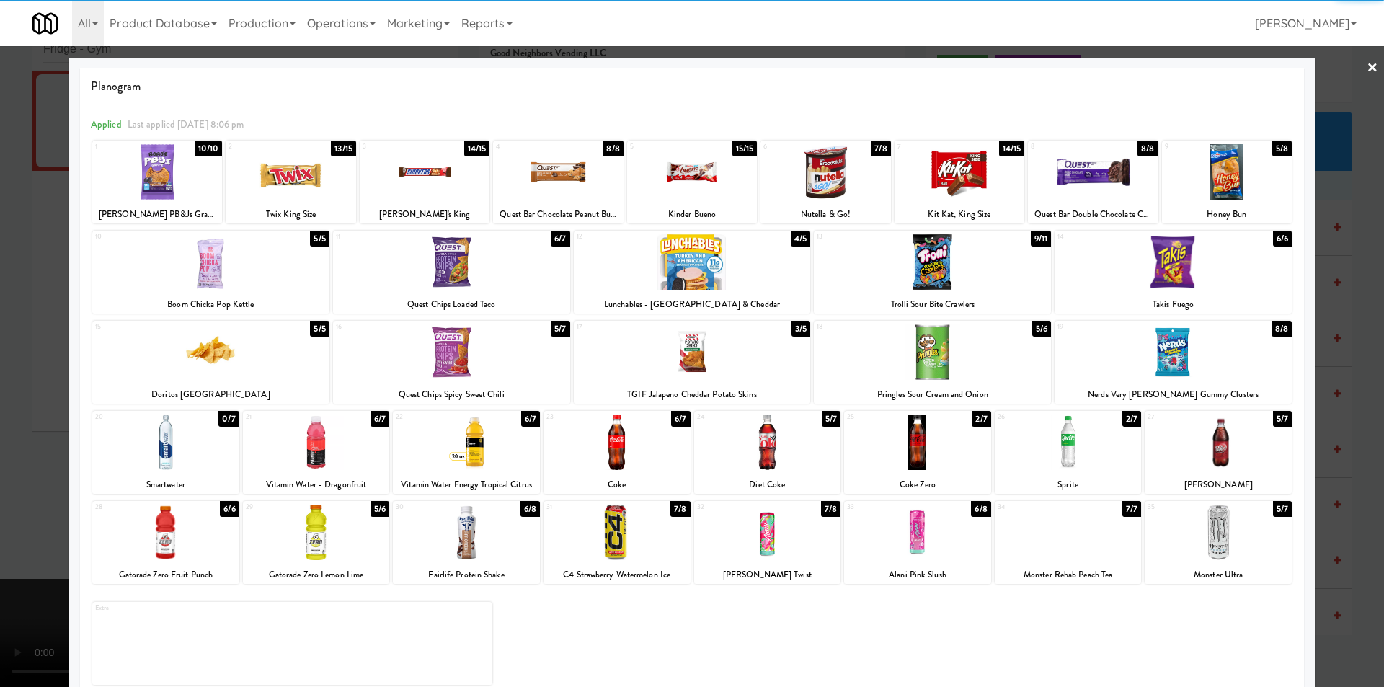
click at [949, 273] on div at bounding box center [932, 262] width 237 height 56
click at [1337, 337] on div at bounding box center [692, 343] width 1384 height 687
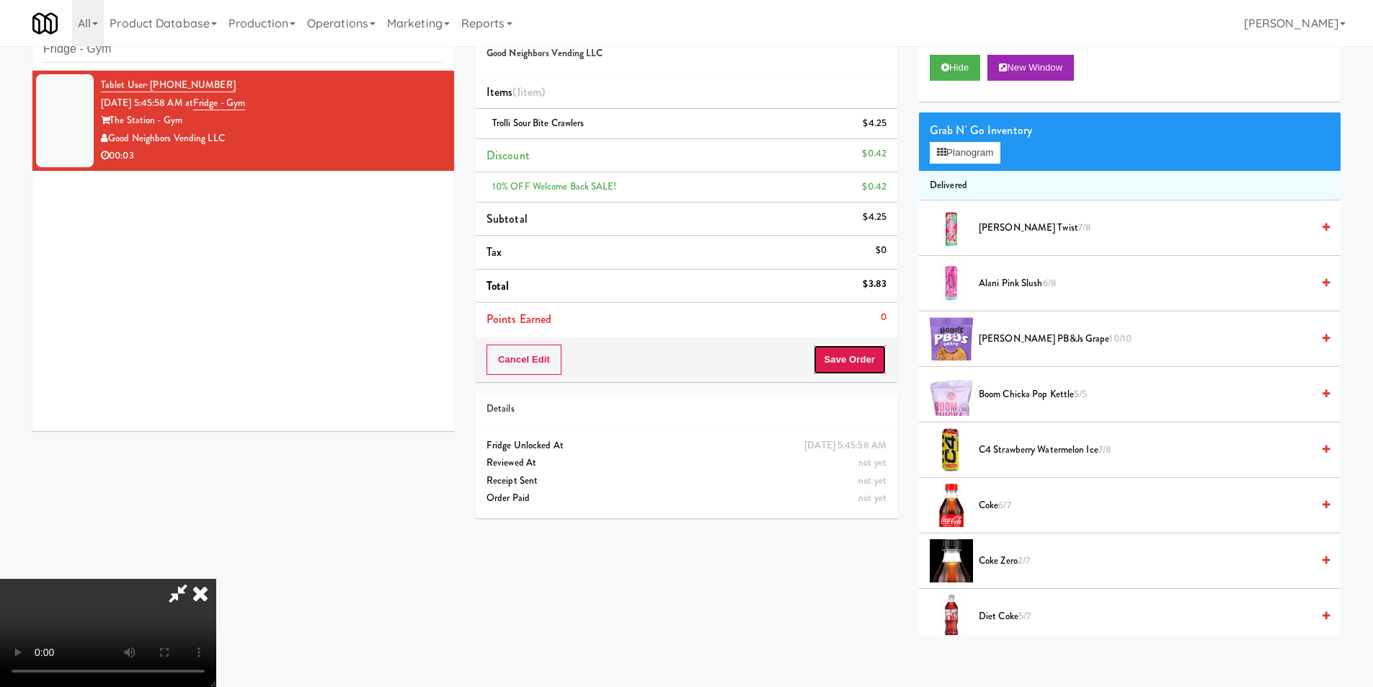
click at [850, 350] on button "Save Order" at bounding box center [850, 360] width 74 height 30
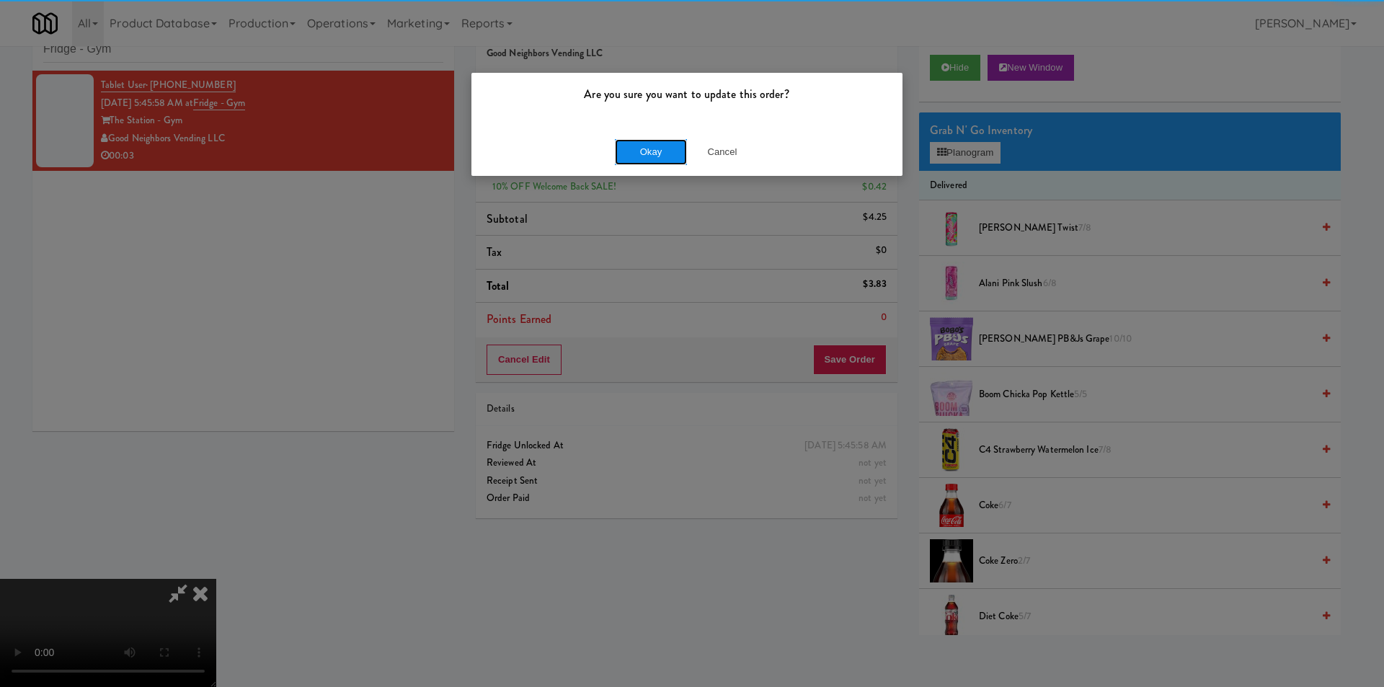
click at [635, 144] on button "Okay" at bounding box center [651, 152] width 72 height 26
